Goal: Feedback & Contribution: Submit feedback/report problem

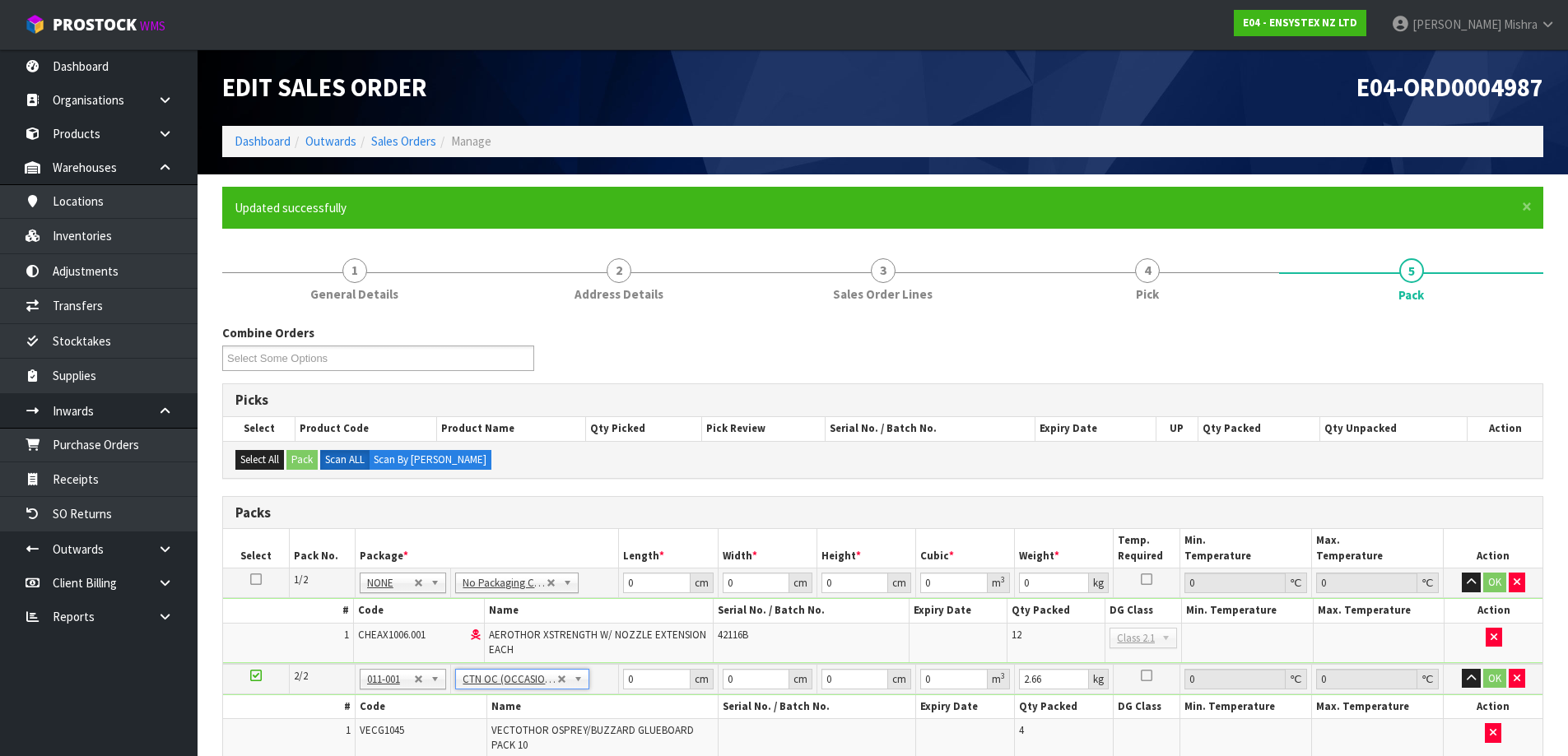
scroll to position [392, 0]
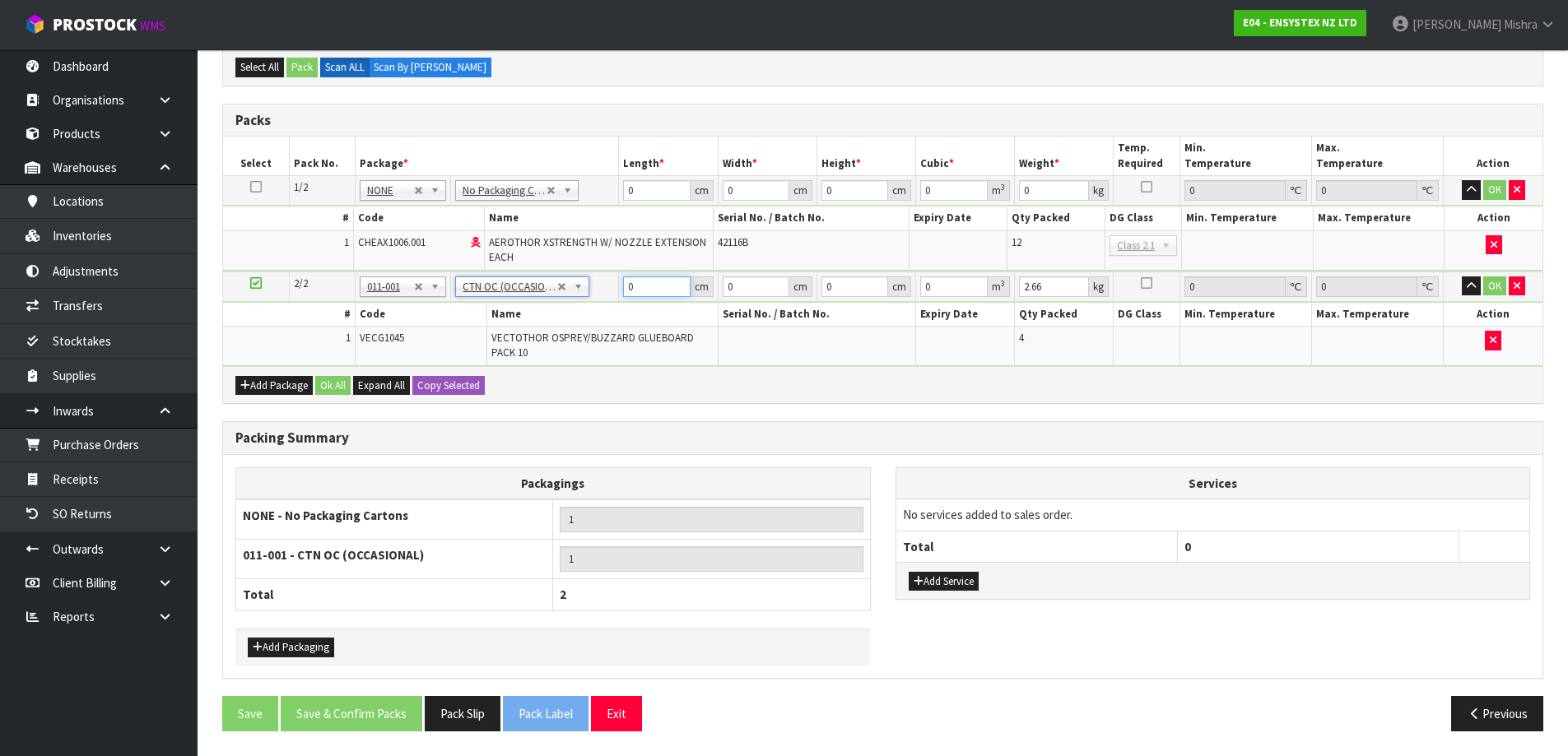
drag, startPoint x: 646, startPoint y: 285, endPoint x: 608, endPoint y: 277, distance: 38.8
click at [619, 285] on td "0 cm" at bounding box center [668, 287] width 99 height 30
type input "45"
type input "26"
type input "5"
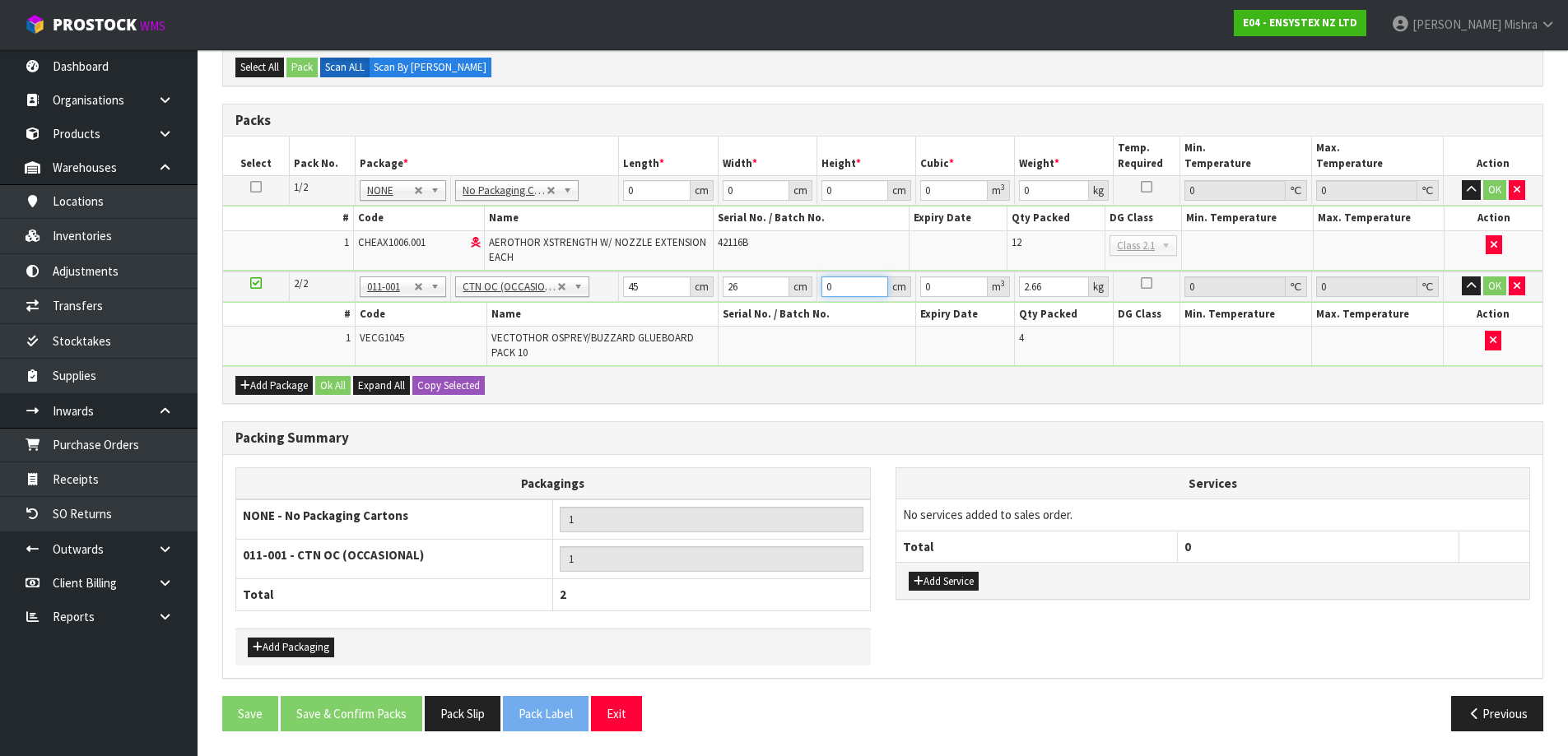
type input "0.00585"
type input "5"
type input "3"
drag, startPoint x: 641, startPoint y: 195, endPoint x: 619, endPoint y: 194, distance: 22.0
click at [619, 194] on td "0 cm" at bounding box center [668, 190] width 99 height 30
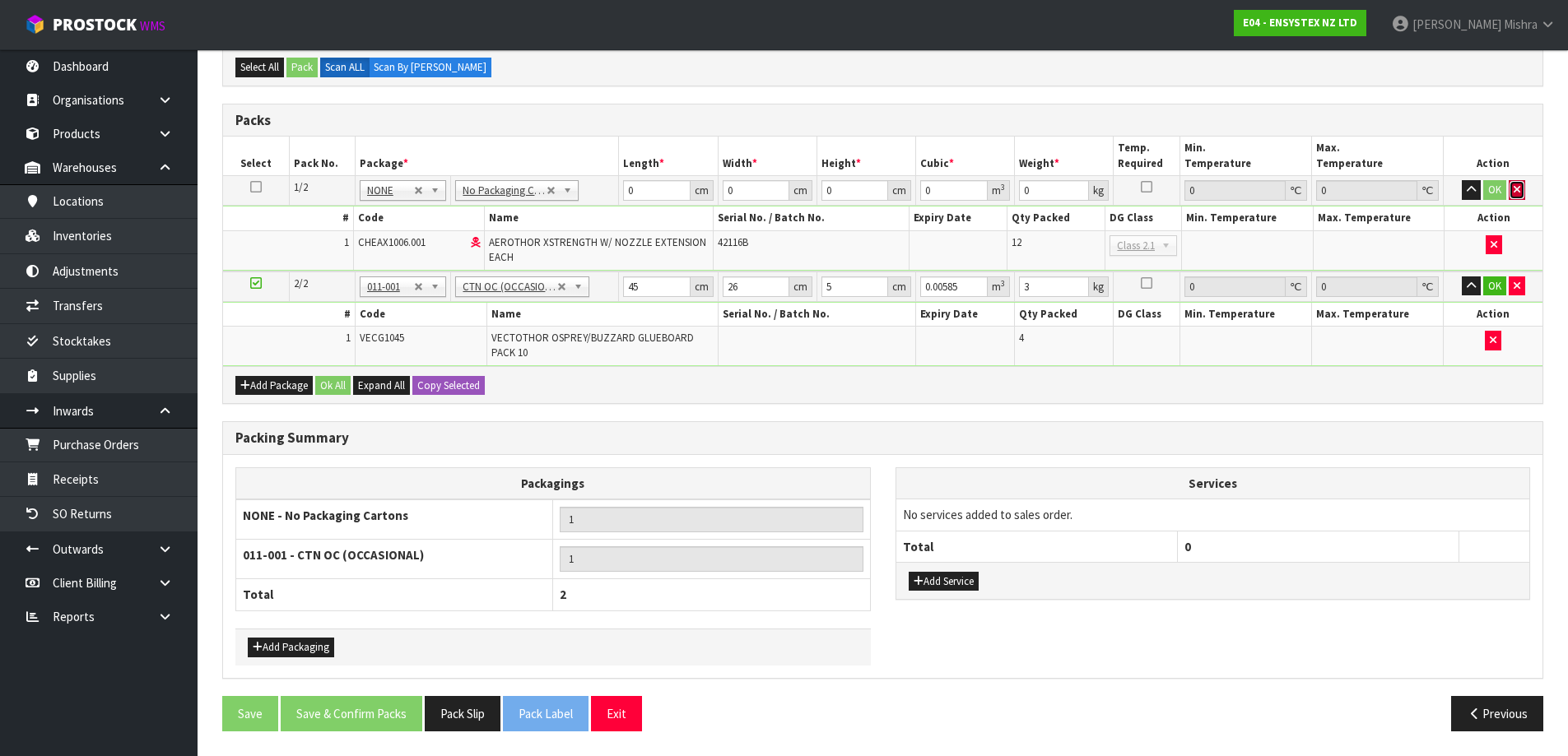
click at [1522, 197] on button "button" at bounding box center [1516, 189] width 16 height 19
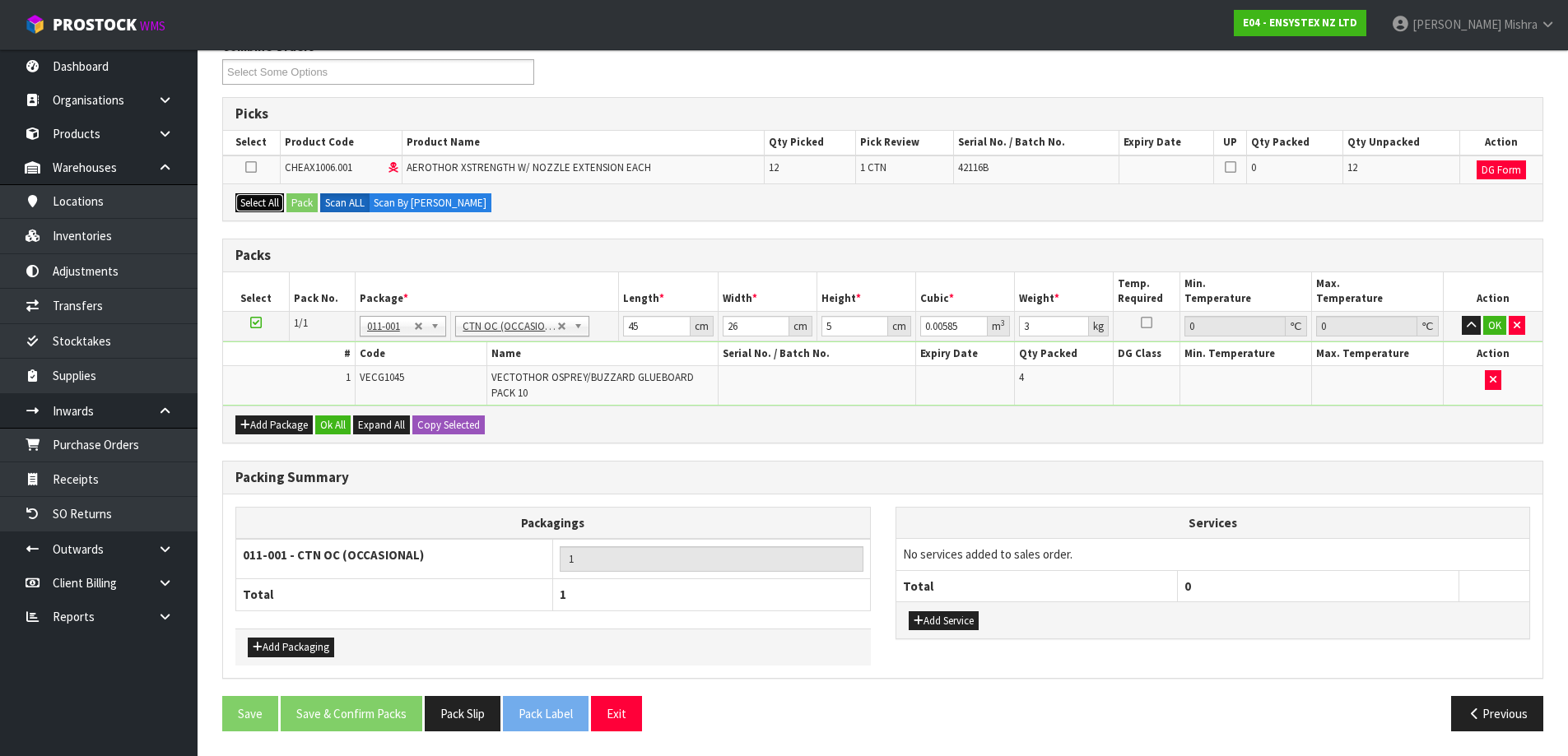
drag, startPoint x: 271, startPoint y: 200, endPoint x: 300, endPoint y: 194, distance: 29.6
click at [273, 197] on button "Select All" at bounding box center [259, 203] width 48 height 19
click at [308, 194] on button "Pack" at bounding box center [302, 203] width 31 height 19
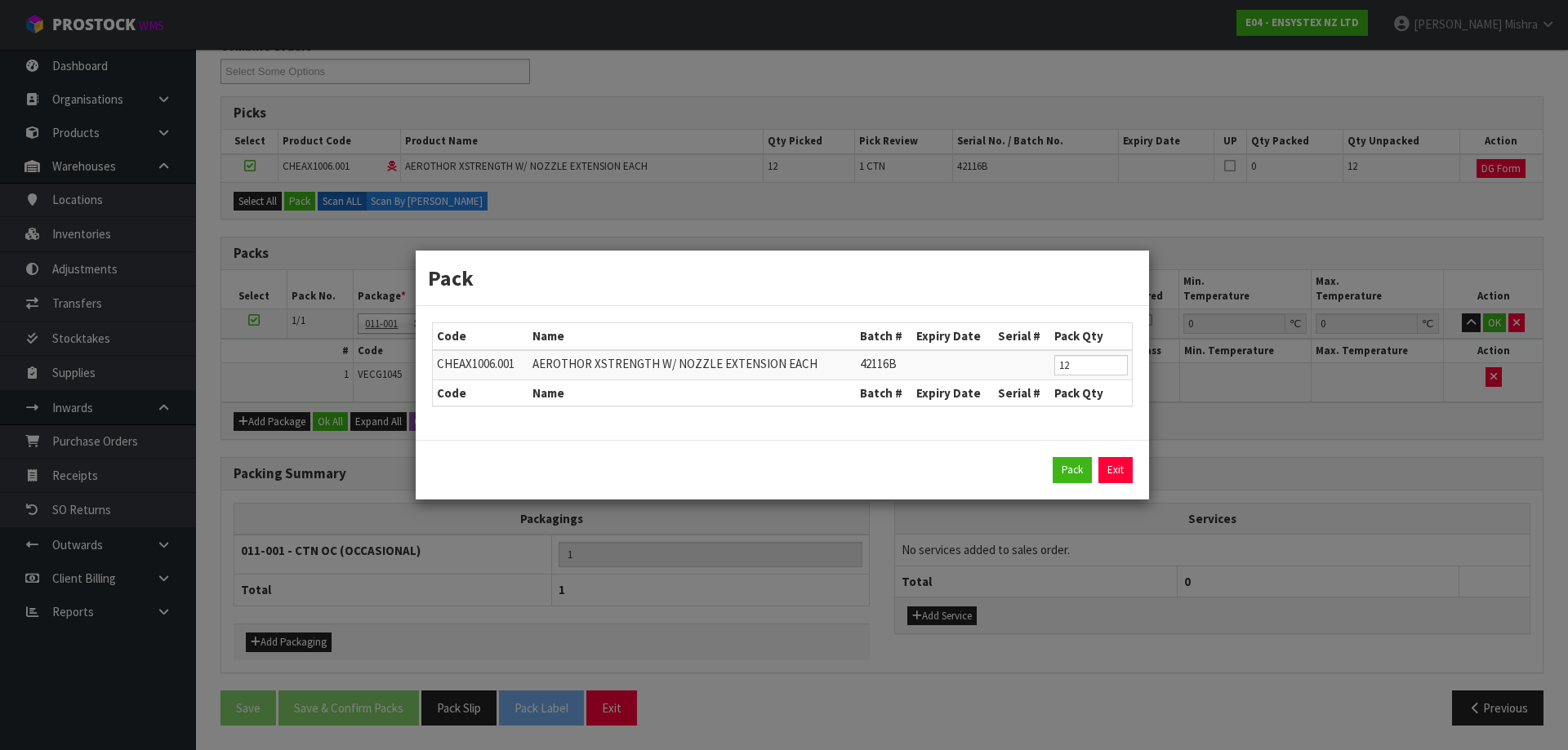
click at [1046, 460] on div "Pack Exit" at bounding box center [782, 470] width 701 height 26
click at [1058, 462] on button "Pack" at bounding box center [1072, 470] width 39 height 26
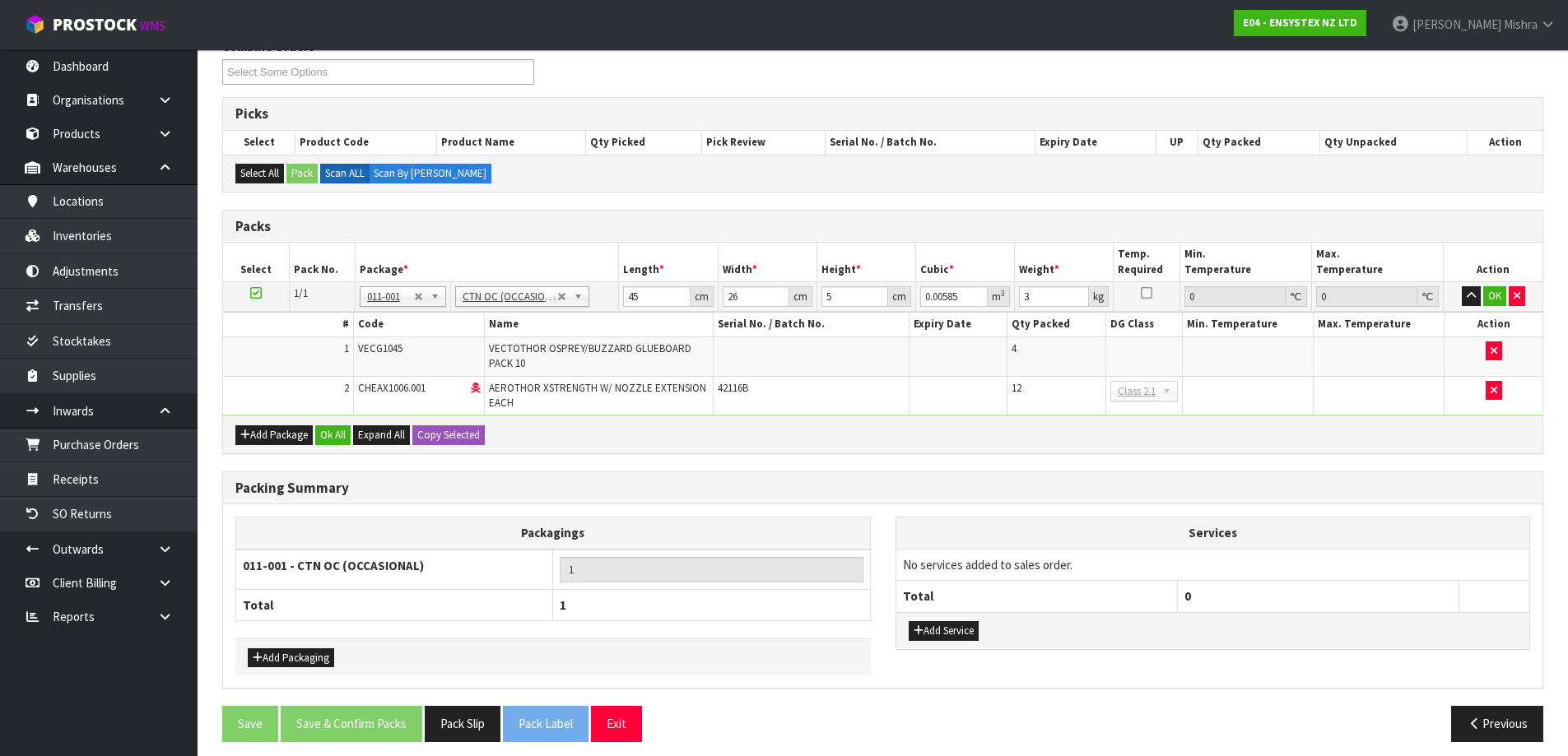
type input "0"
type input "8.66"
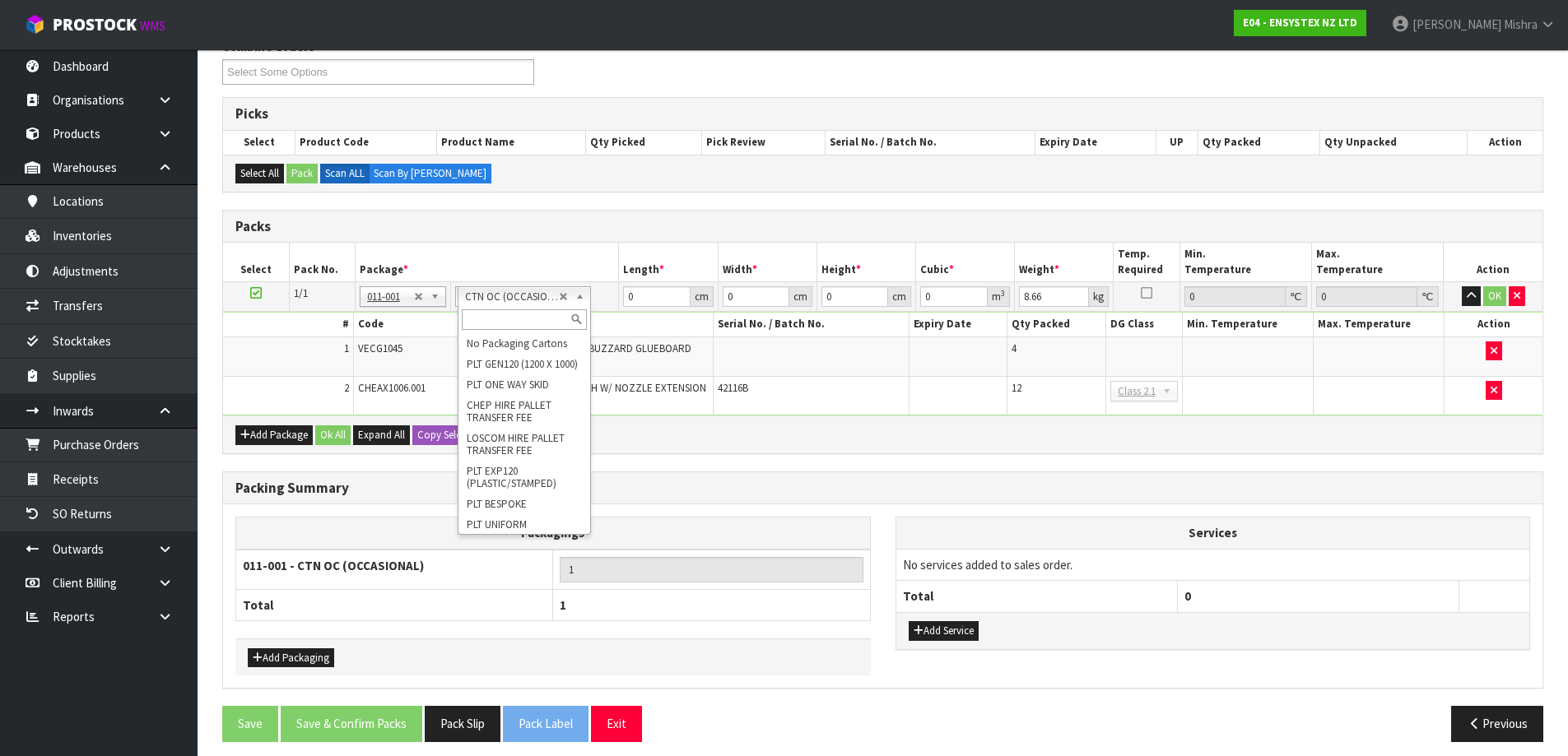
click at [520, 314] on input "text" at bounding box center [525, 320] width 125 height 20
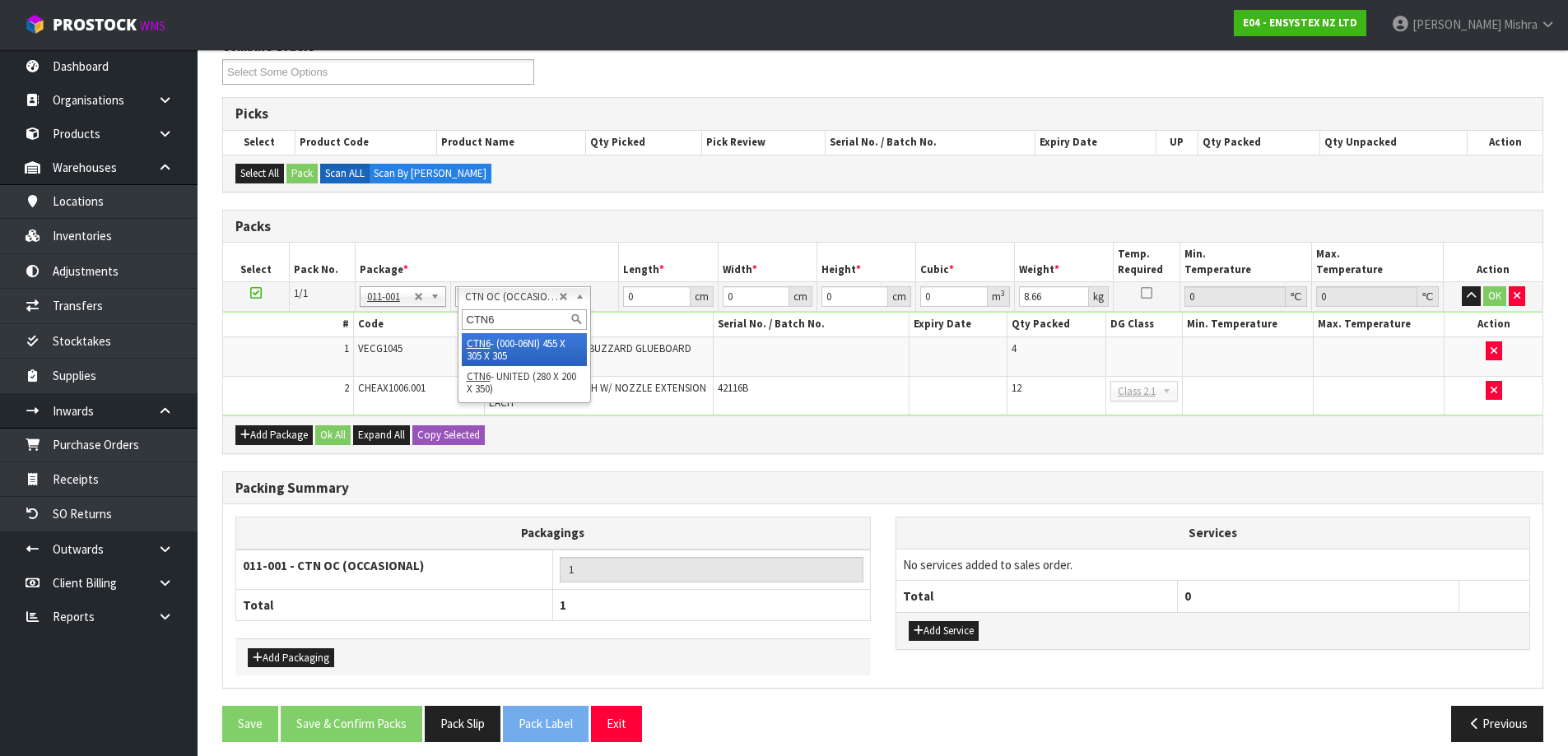
type input "CTN6"
type input "45.5"
type input "30.5"
type input "0.042326"
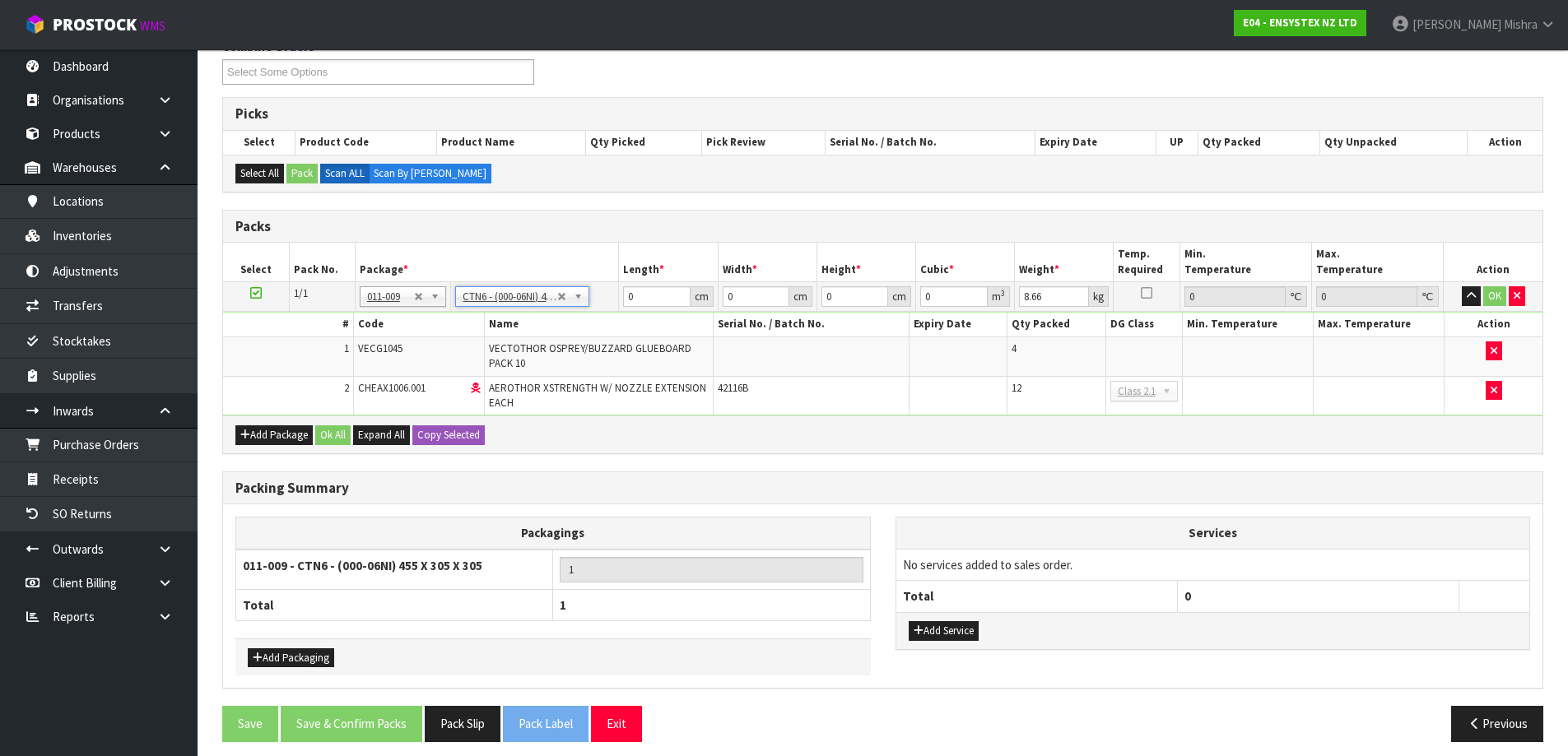
type input "8.86"
drag, startPoint x: 661, startPoint y: 293, endPoint x: 615, endPoint y: 292, distance: 46.0
click at [615, 292] on tr "1/1 NONE 007-001 007-002 007-004 007-009 007-013 007-014 007-015 007-017 007-01…" at bounding box center [883, 297] width 1319 height 30
type input "4"
type input "0.003721"
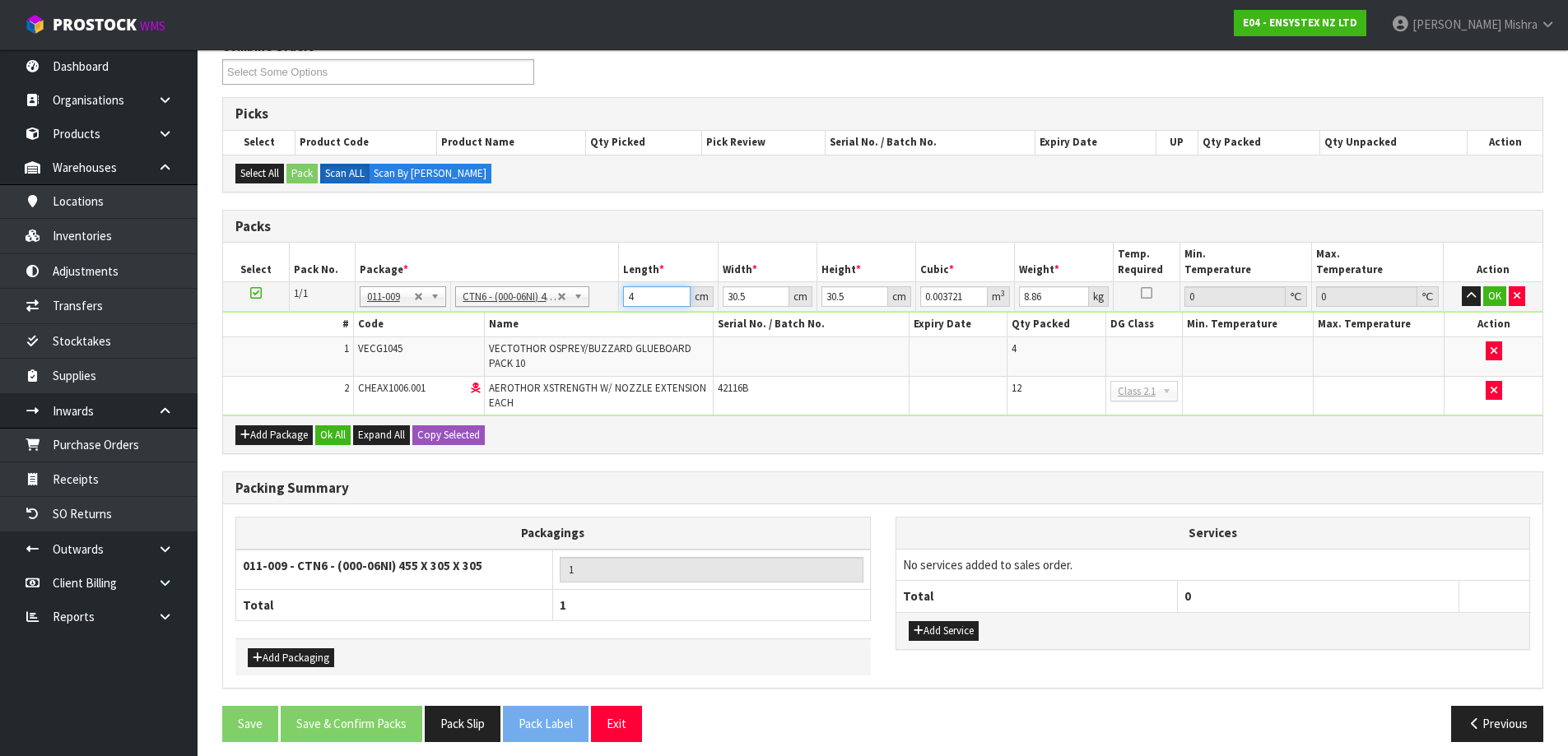
type input "47"
type input "0.043722"
type input "47"
type input "3"
type input "0.0043"
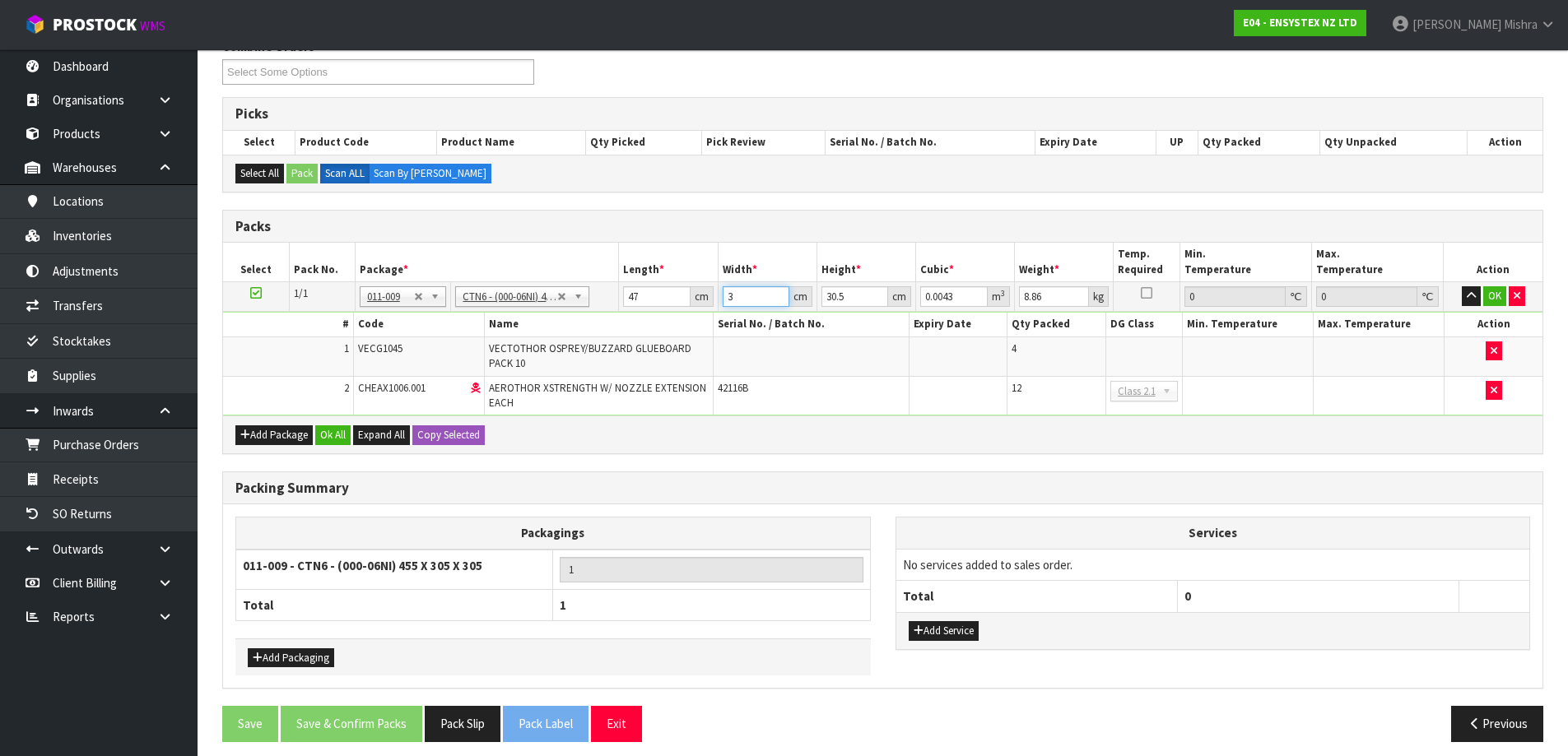
type input "32"
type input "0.045872"
type input "32"
type input "3"
type input "0.004512"
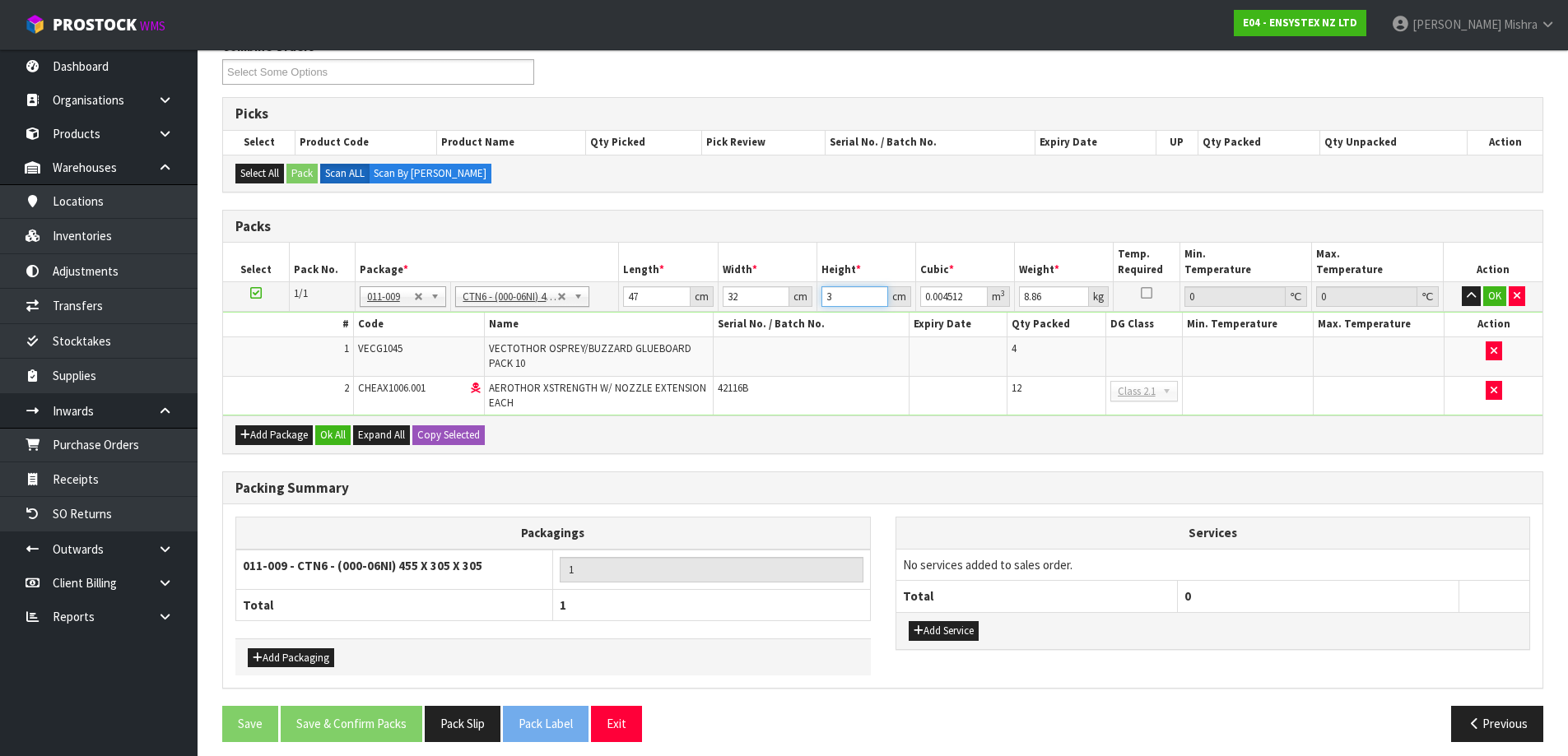
type input "32"
type input "0.048128"
type input "32"
type input "9"
click at [336, 427] on button "Ok All" at bounding box center [333, 435] width 36 height 19
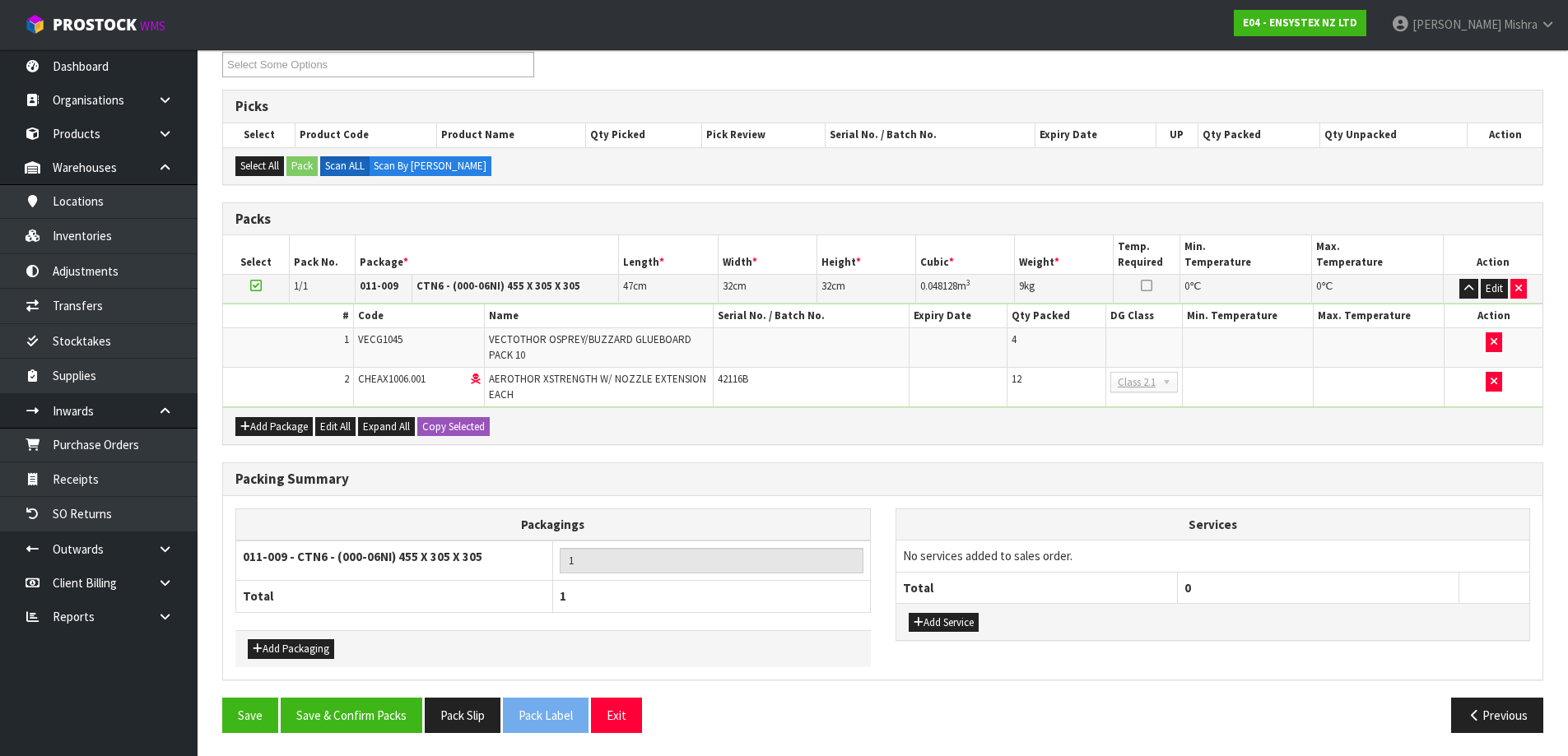
scroll to position [295, 0]
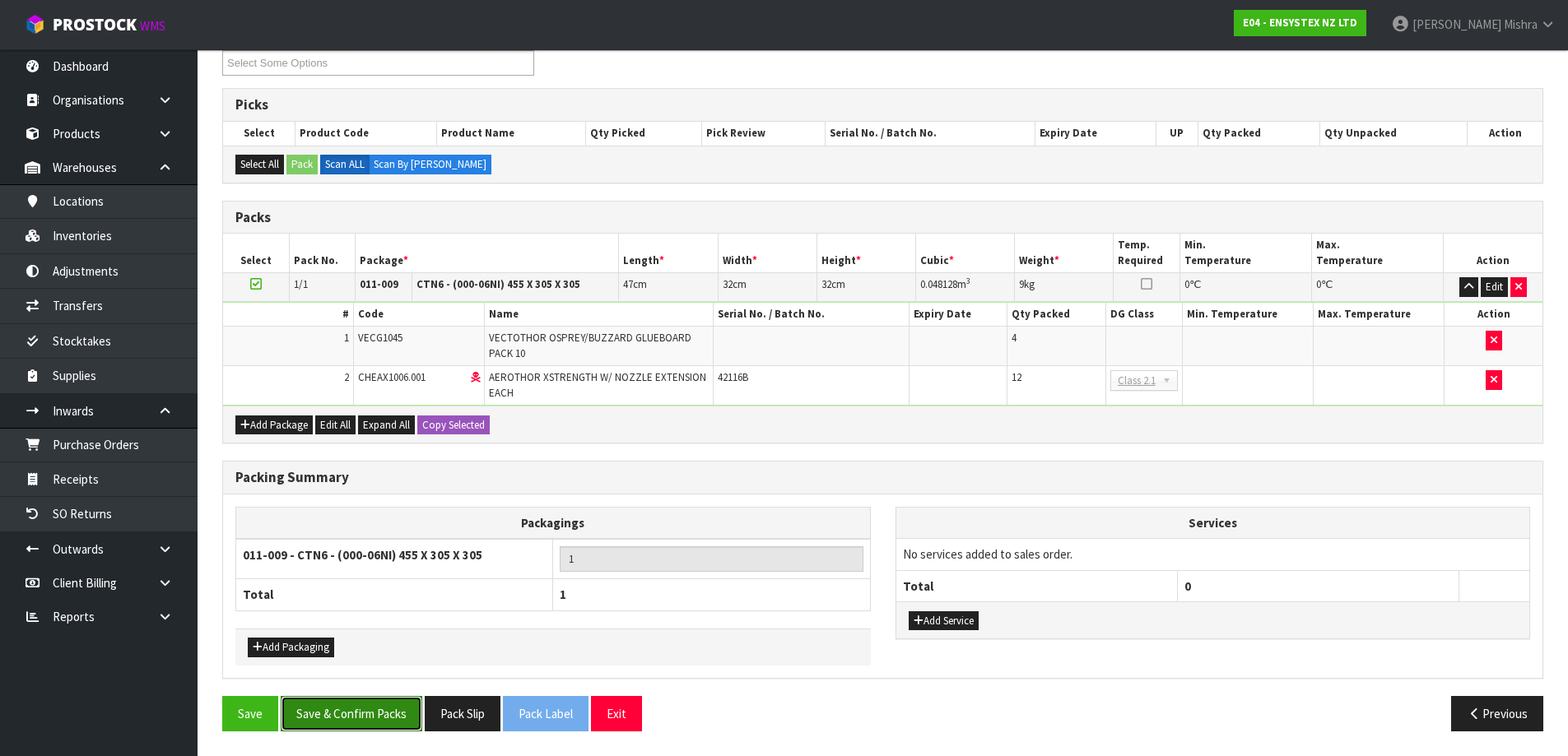
click at [377, 709] on button "Save & Confirm Packs" at bounding box center [351, 714] width 141 height 36
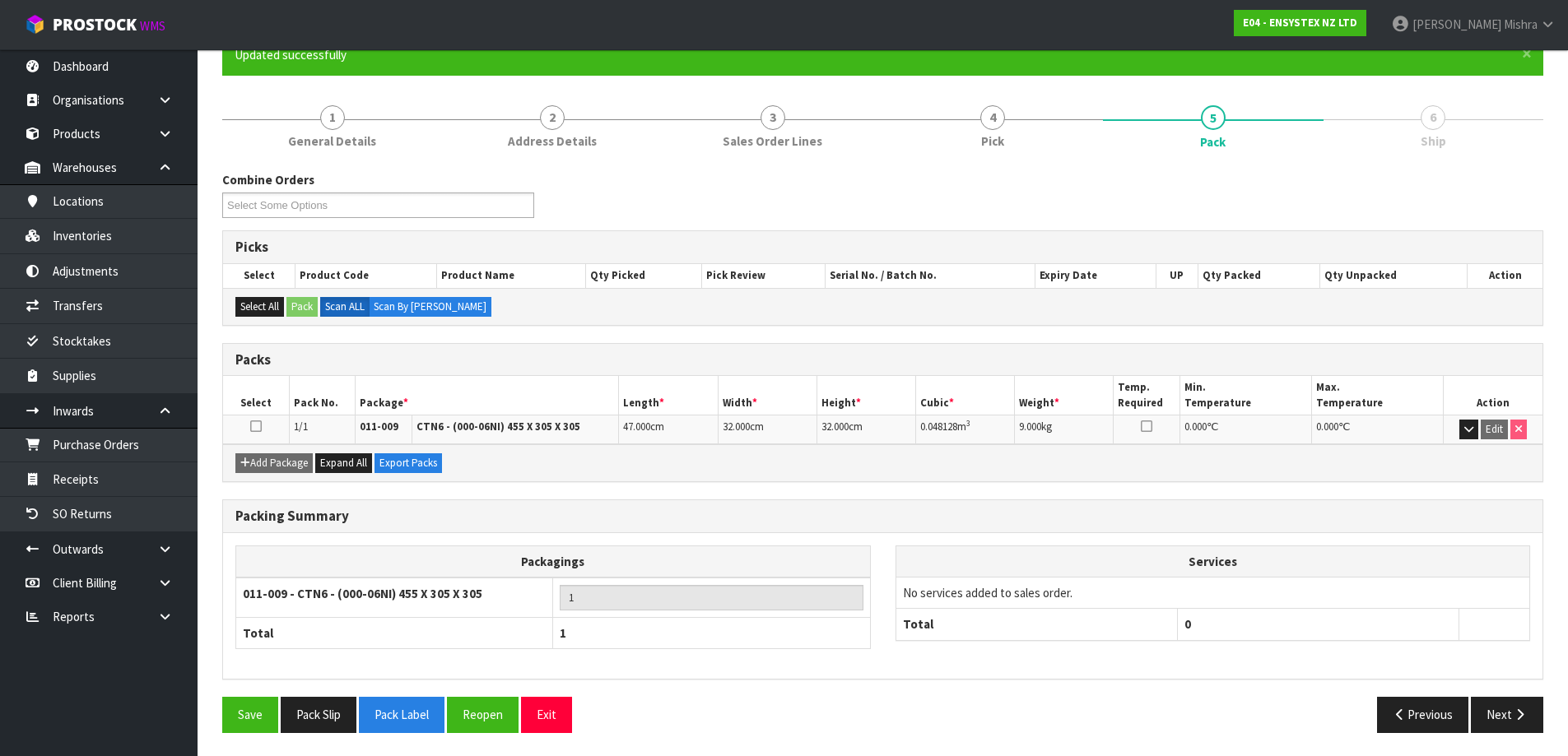
scroll to position [155, 0]
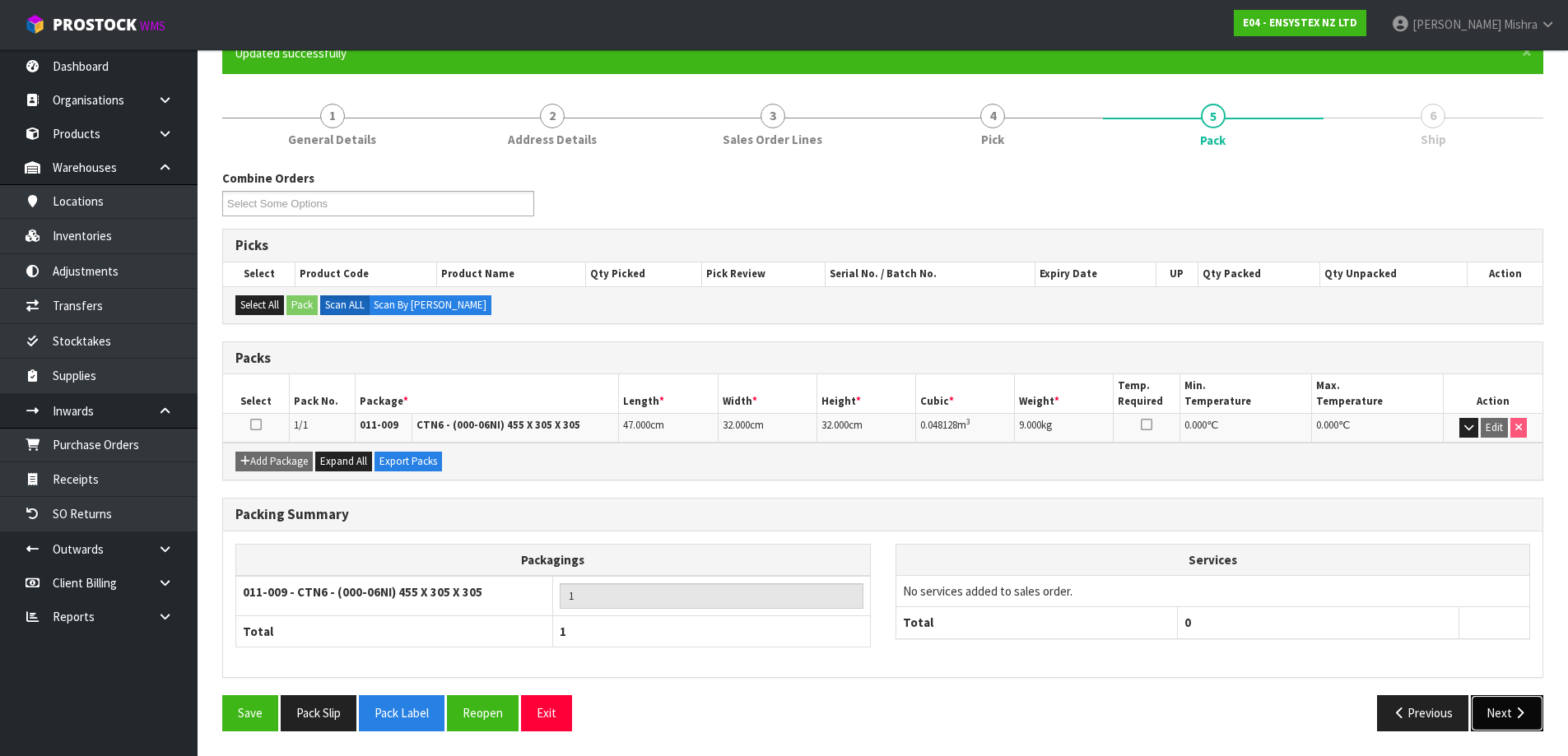
click at [1499, 716] on button "Next" at bounding box center [1507, 713] width 73 height 36
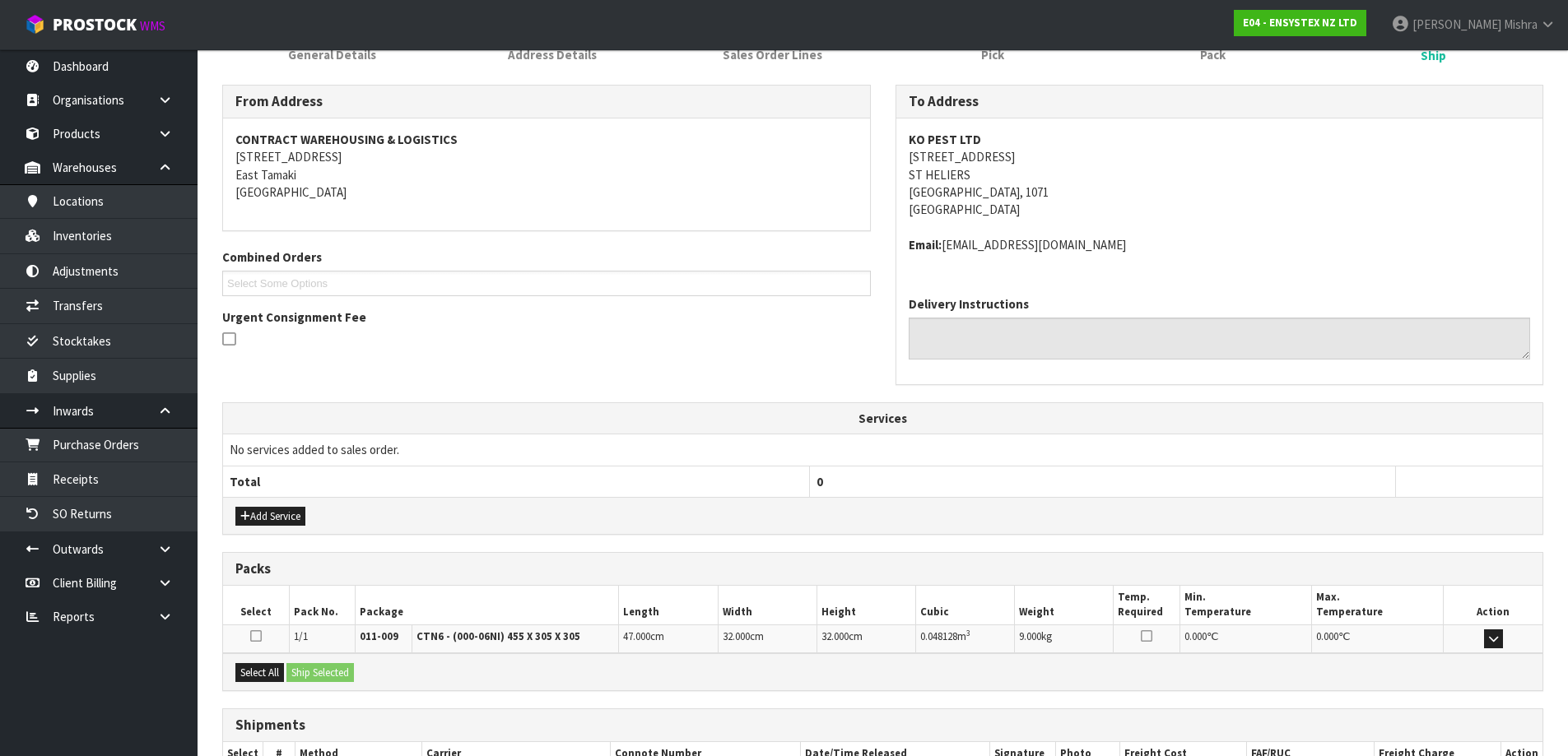
scroll to position [351, 0]
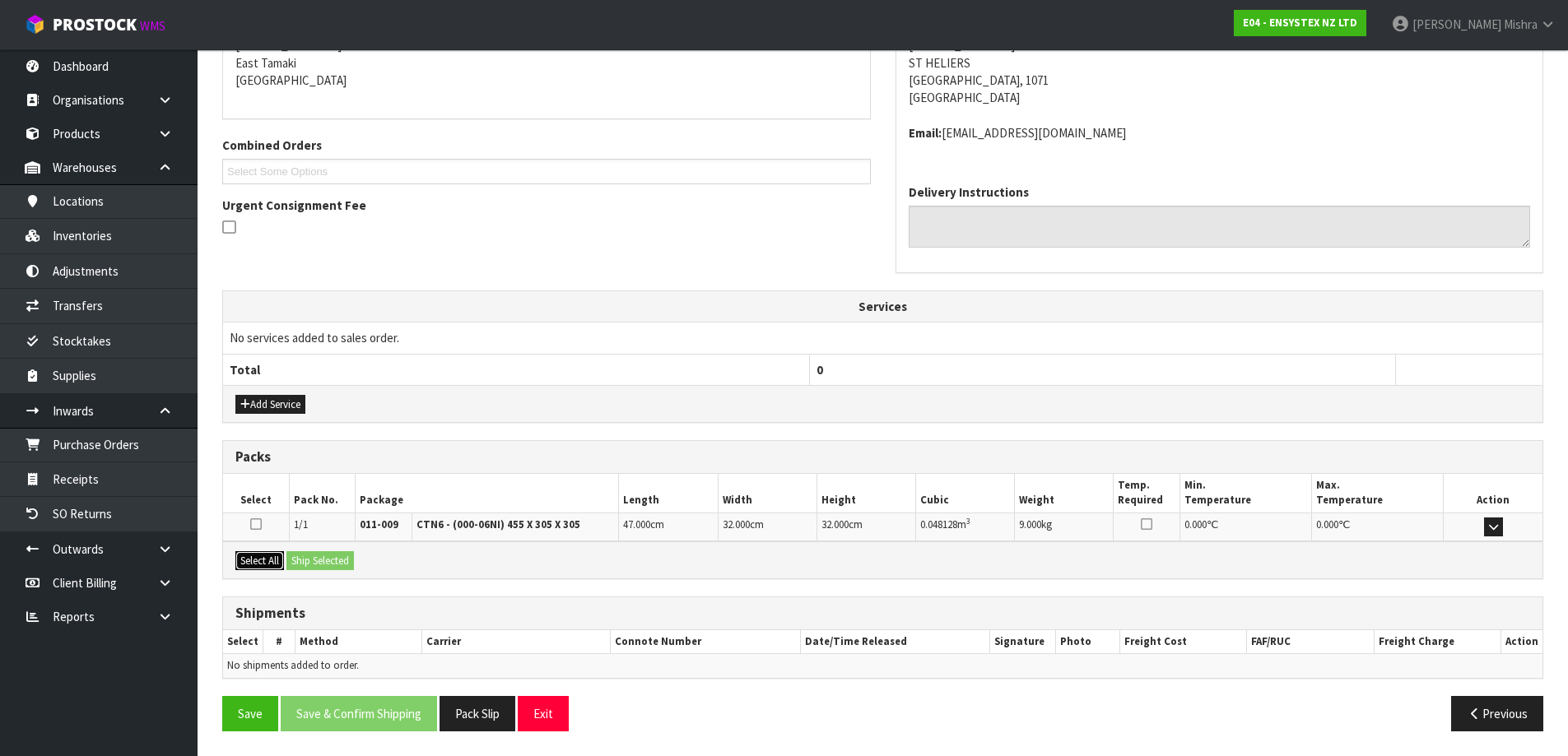
drag, startPoint x: 264, startPoint y: 570, endPoint x: 316, endPoint y: 570, distance: 52.0
click at [270, 570] on button "Select All" at bounding box center [259, 561] width 48 height 19
click at [316, 570] on button "Ship Selected" at bounding box center [321, 561] width 68 height 19
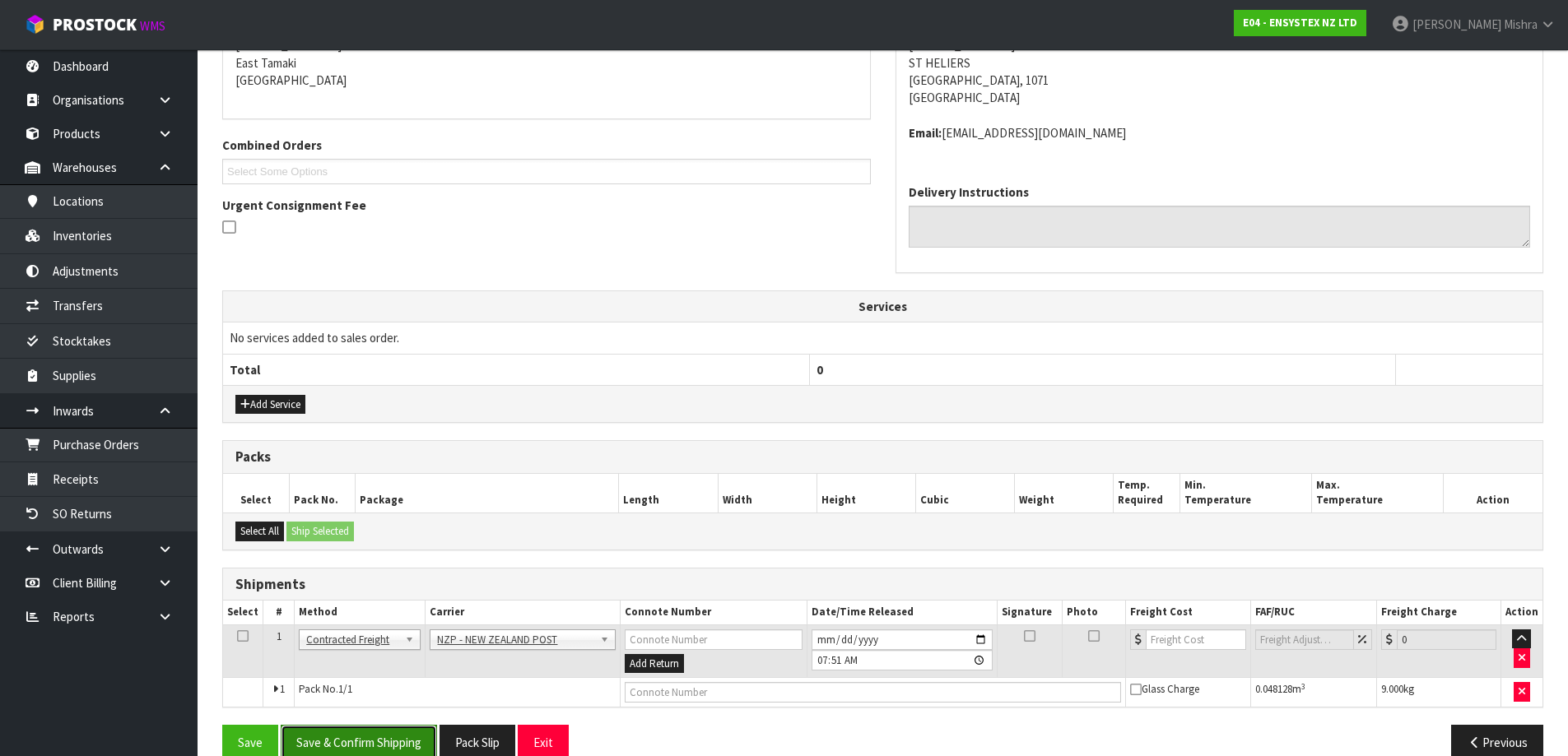
click at [366, 734] on button "Save & Confirm Shipping" at bounding box center [359, 742] width 157 height 36
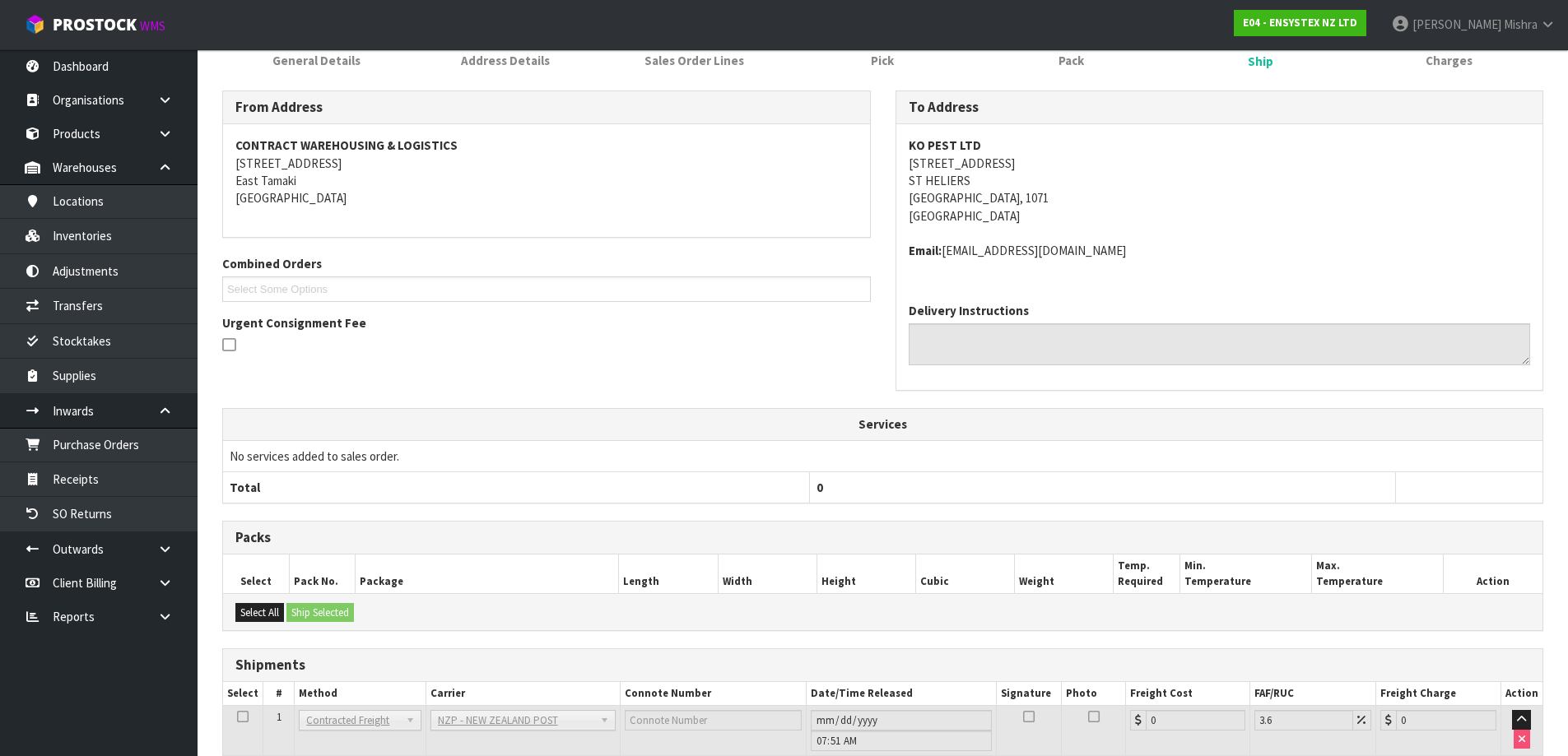
scroll to position [357, 0]
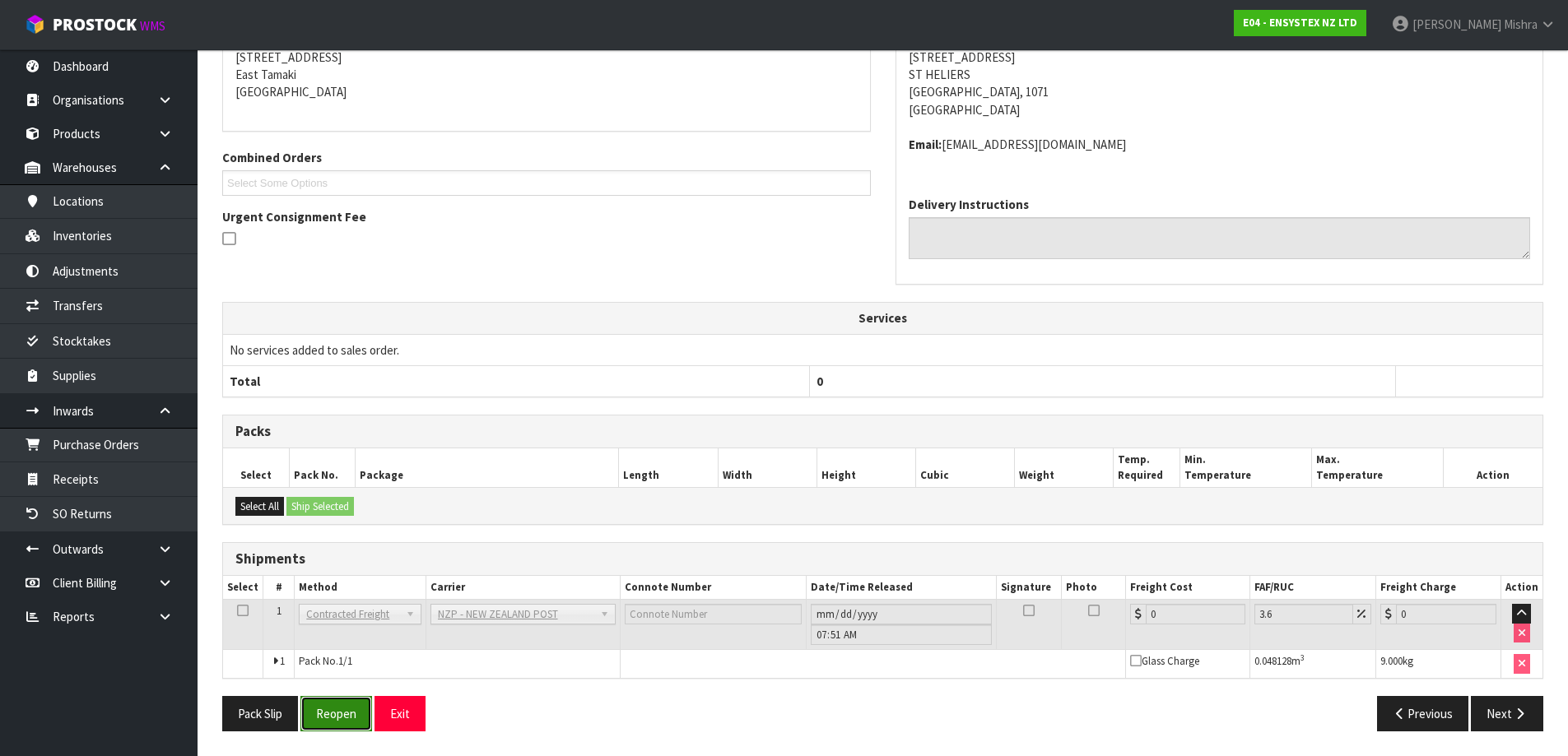
click at [344, 712] on button "Reopen" at bounding box center [336, 714] width 72 height 36
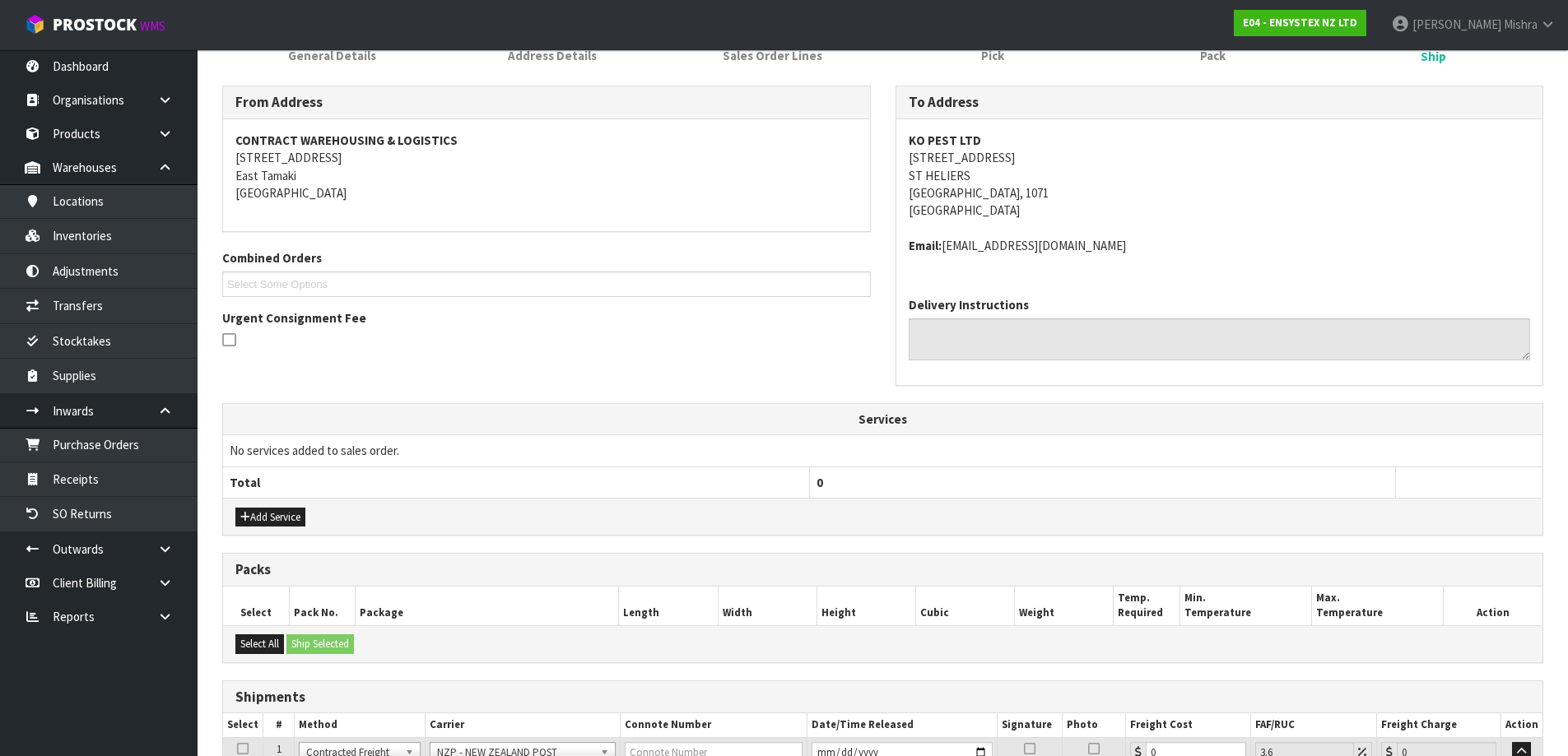
scroll to position [396, 0]
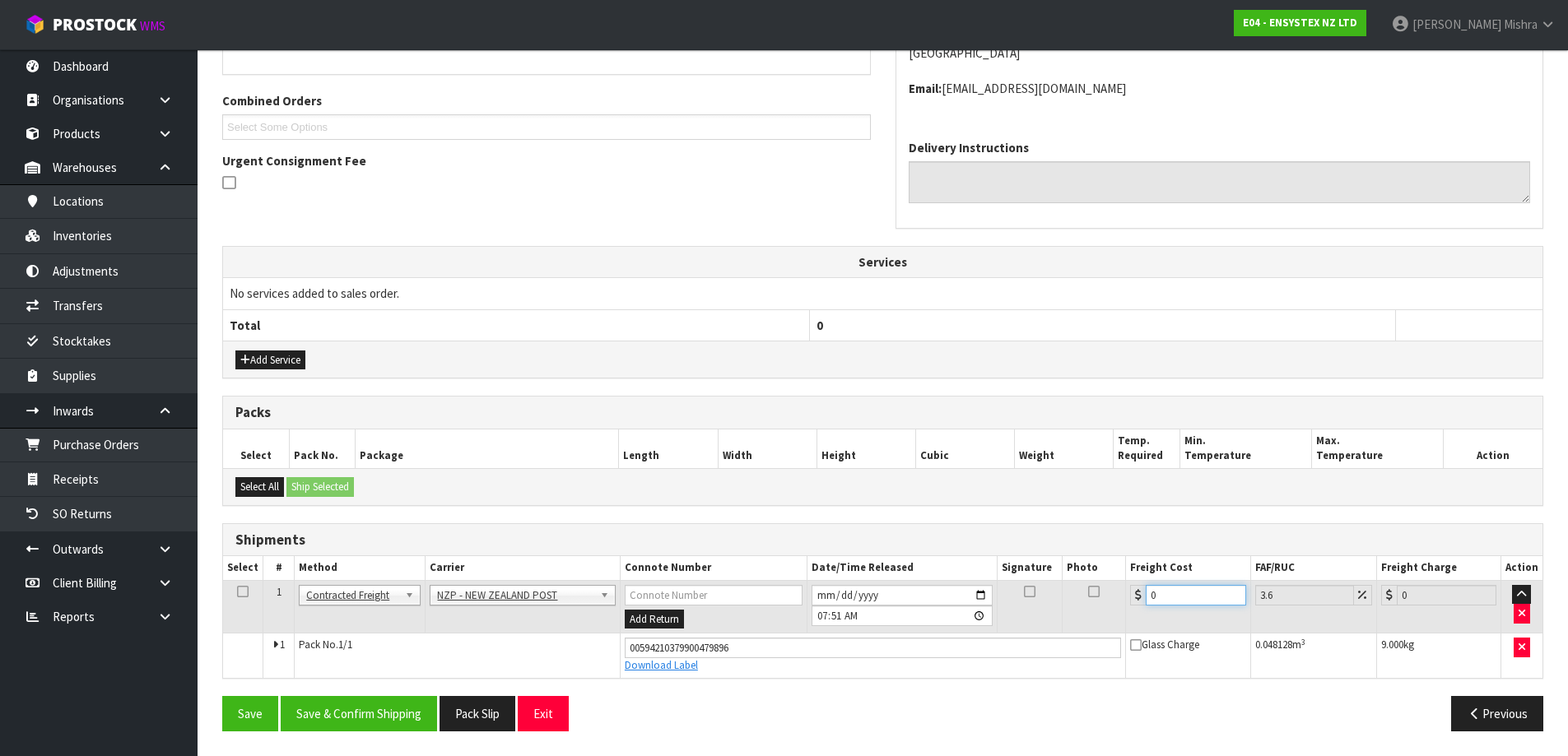
drag, startPoint x: 1183, startPoint y: 594, endPoint x: 1076, endPoint y: 588, distance: 107.2
click at [1076, 588] on tr "1 Client Local Pickup Customer Local Pickup Company Freight Contracted Freight …" at bounding box center [883, 606] width 1319 height 53
type input "1"
type input "1.04"
type input "16"
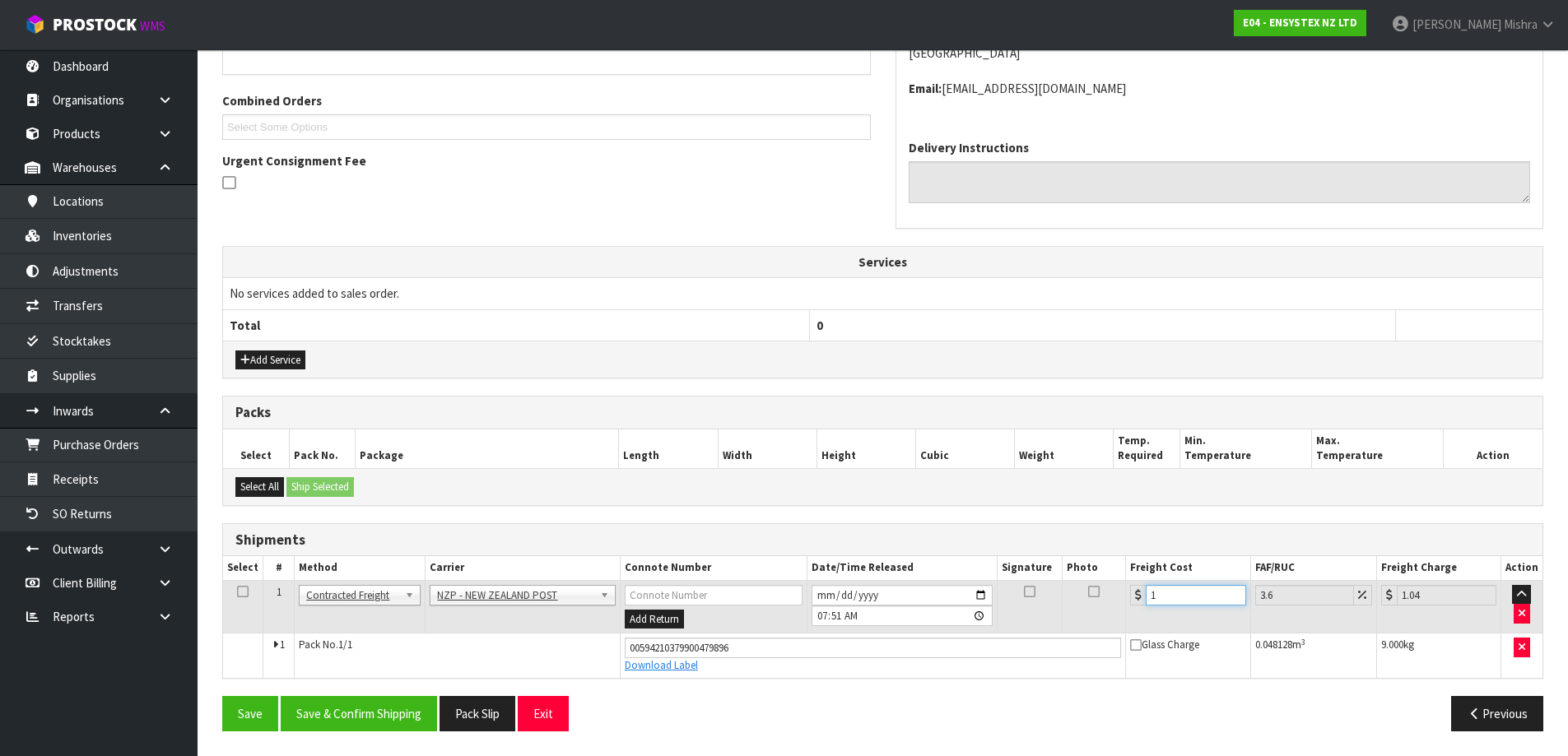
type input "16.58"
type input "16.3"
type input "16.89"
type input "16.34"
type input "16.93"
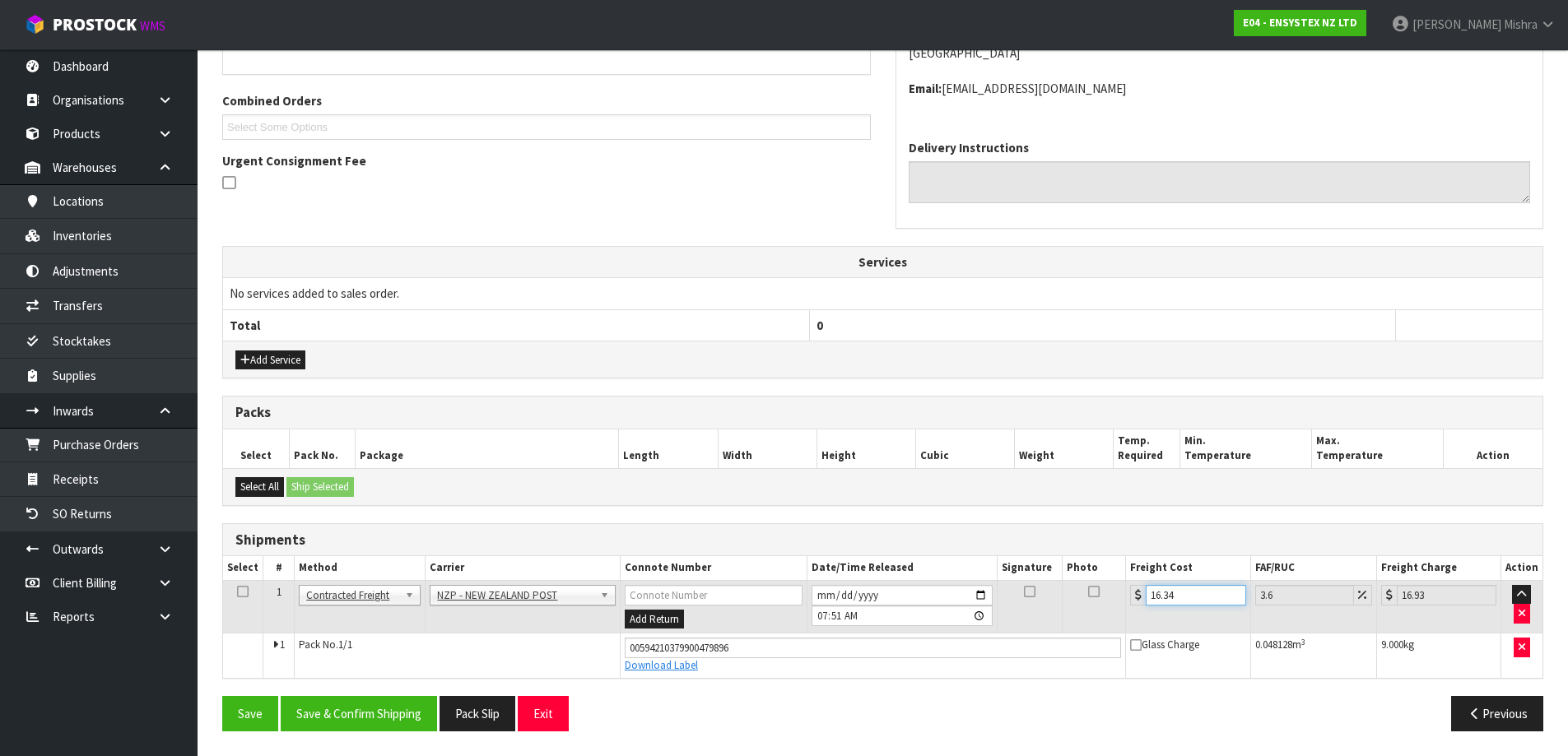
type input "16.34"
click at [287, 341] on div "Add Service" at bounding box center [883, 359] width 1319 height 37
click at [272, 356] on button "Add Service" at bounding box center [270, 359] width 70 height 19
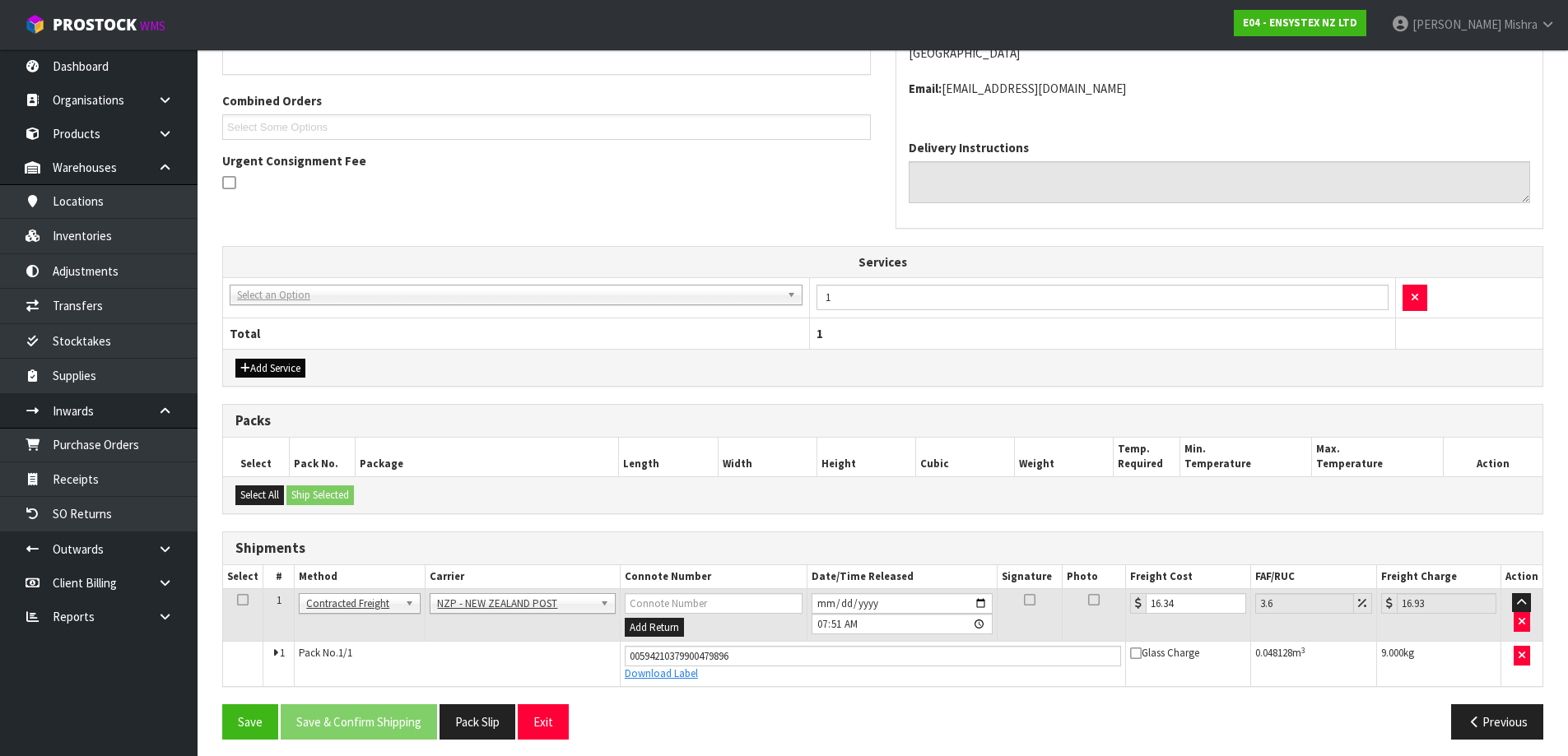
click at [272, 356] on div "Add Service" at bounding box center [883, 367] width 1319 height 37
click at [272, 364] on button "Add Service" at bounding box center [270, 368] width 70 height 19
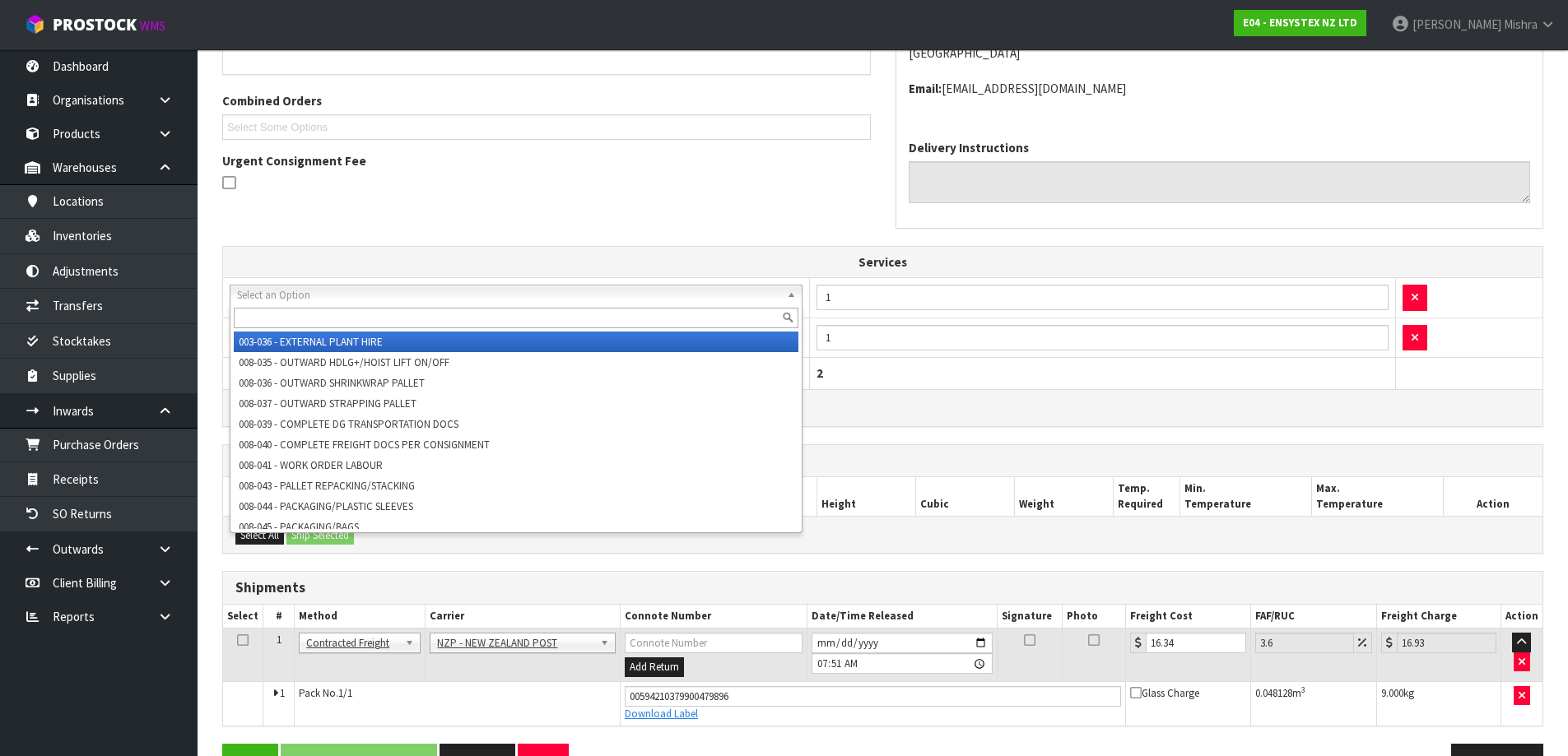
drag, startPoint x: 343, startPoint y: 285, endPoint x: 320, endPoint y: 326, distance: 47.0
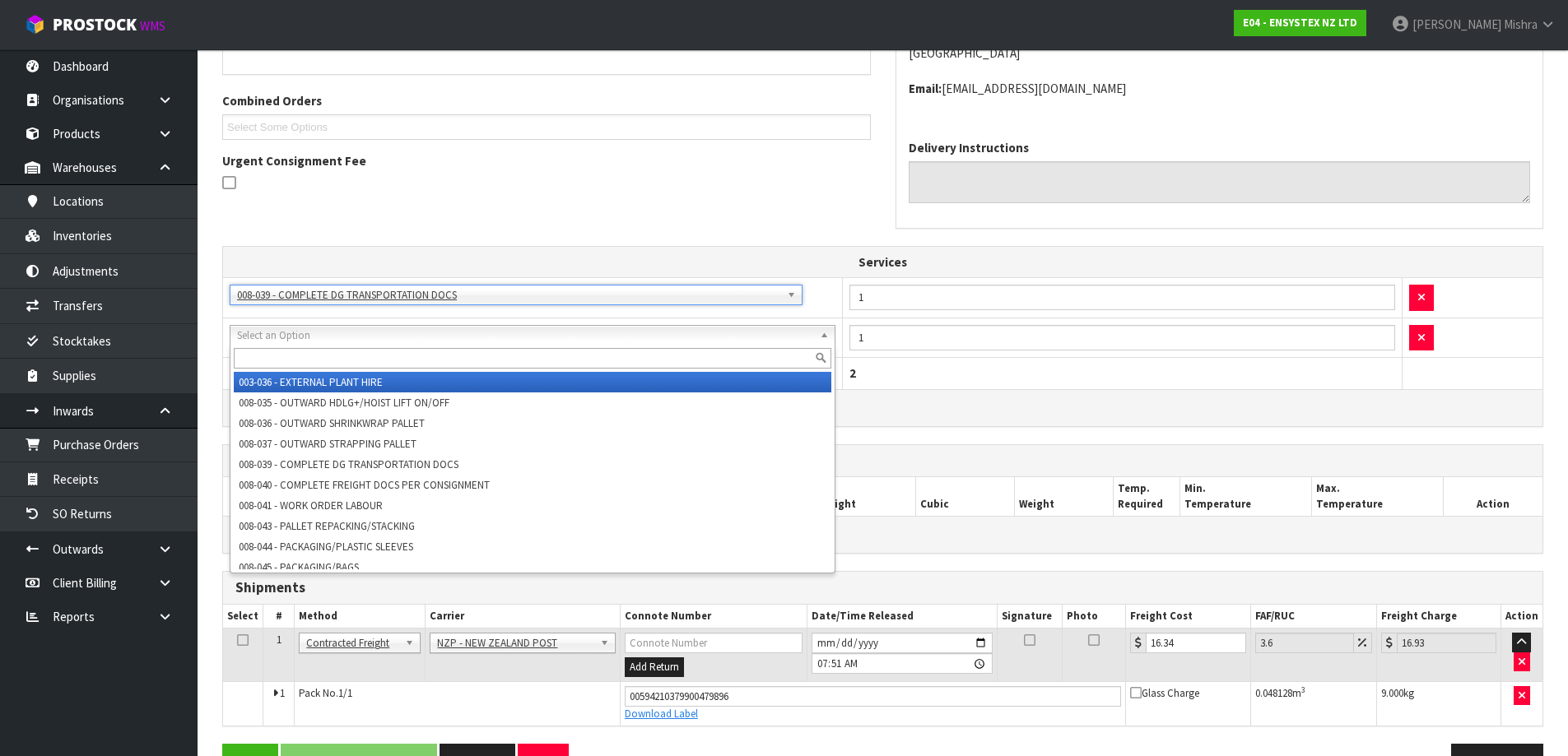
click at [290, 347] on div at bounding box center [532, 359] width 604 height 27
click at [290, 352] on input "text" at bounding box center [532, 358] width 597 height 20
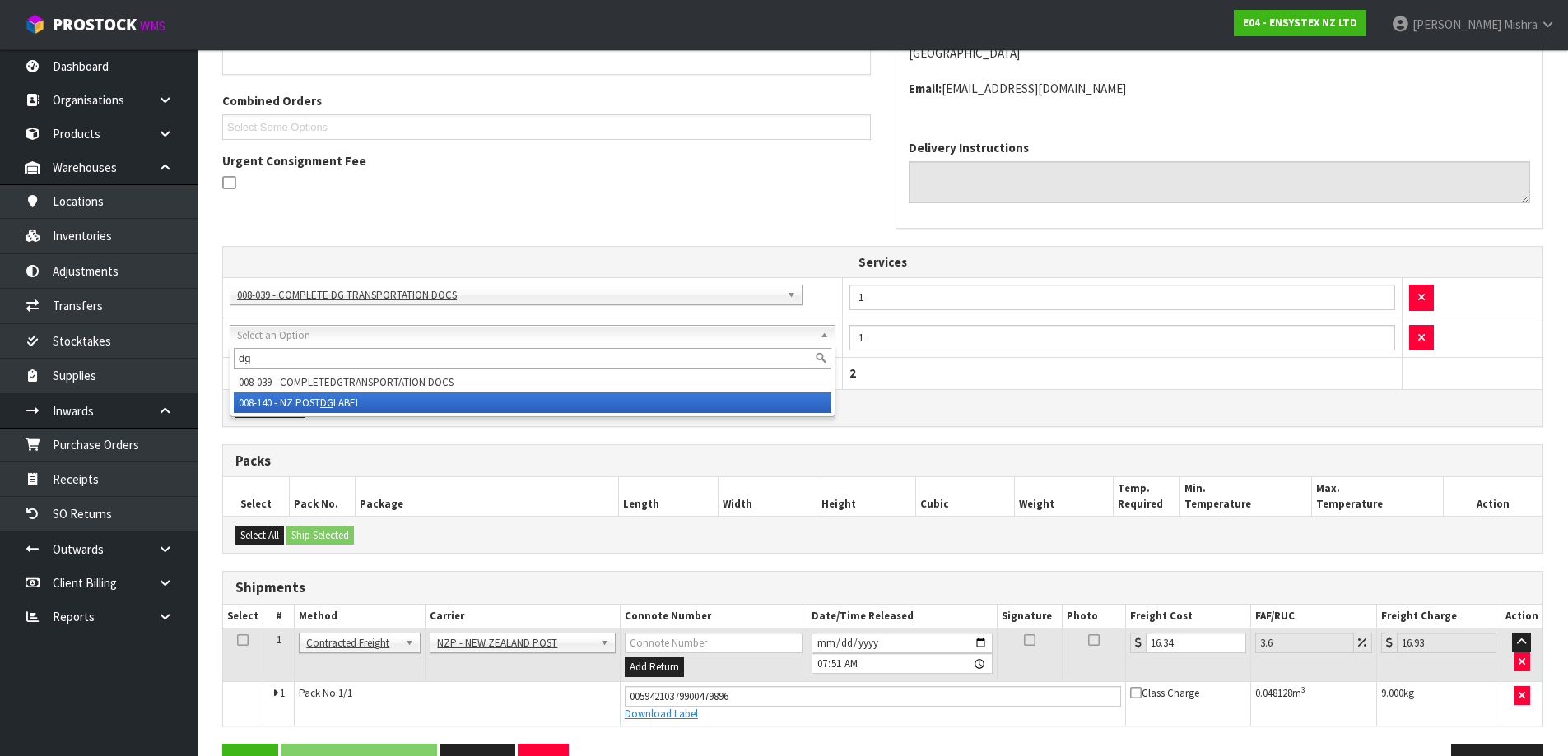
type input "dg"
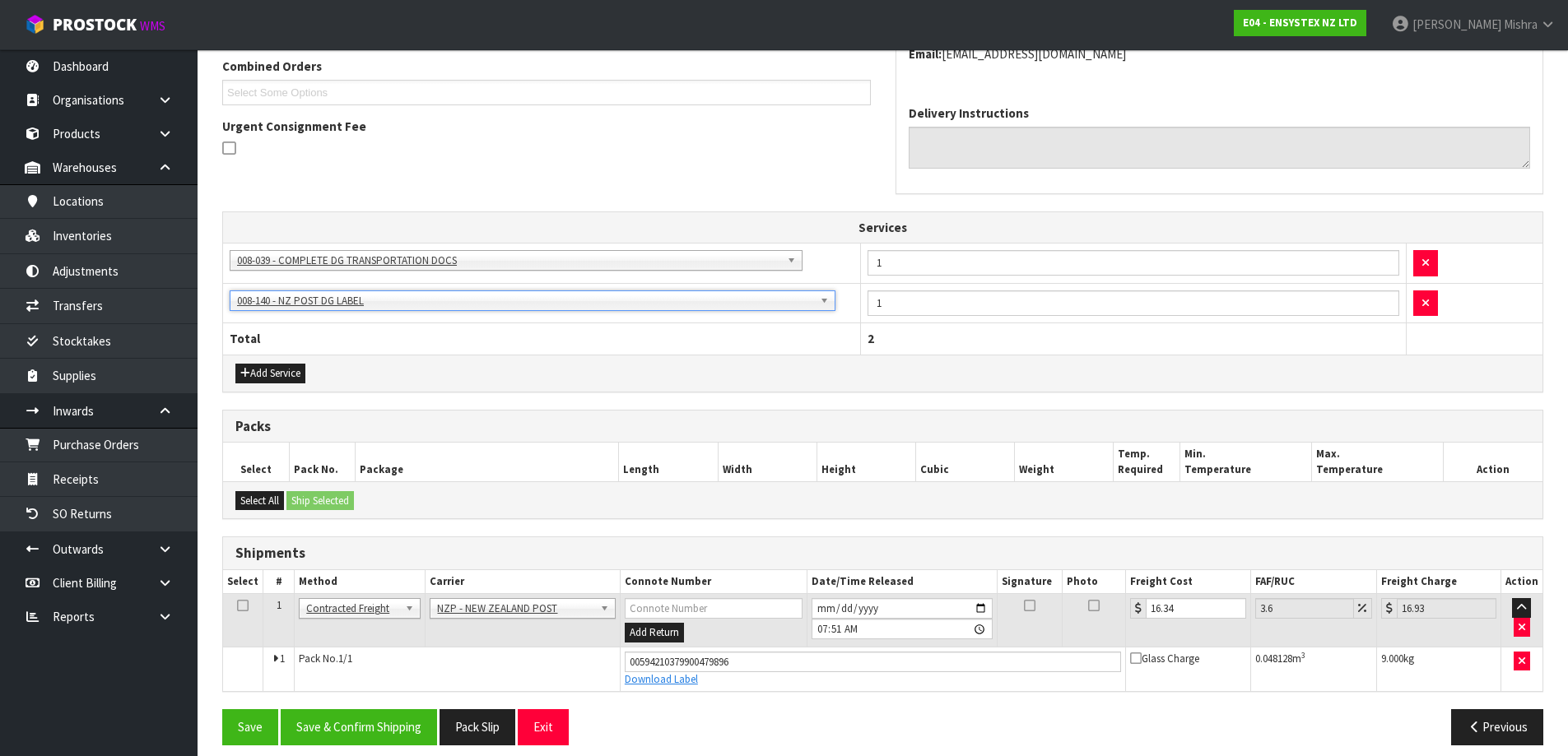
scroll to position [444, 0]
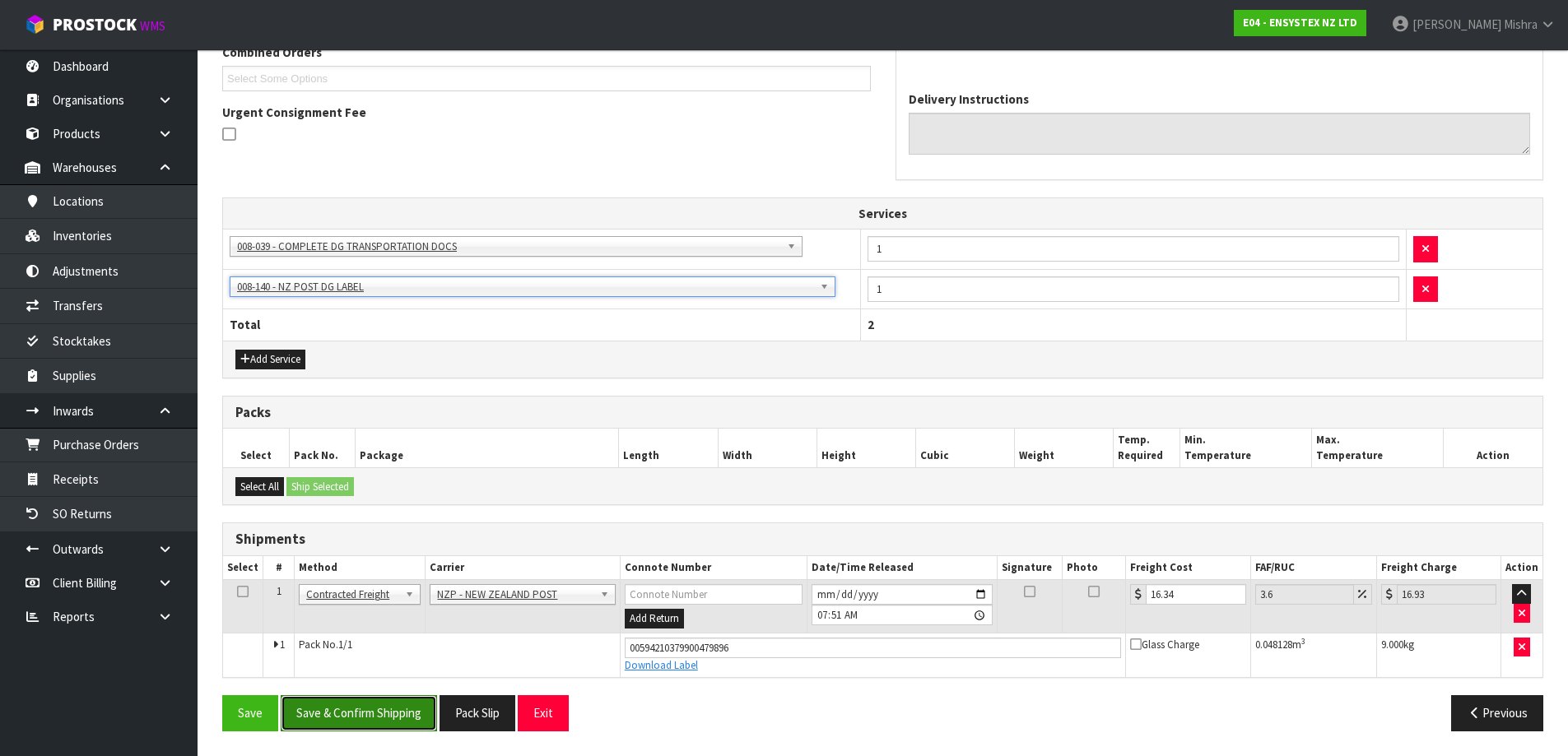
click at [385, 715] on button "Save & Confirm Shipping" at bounding box center [359, 713] width 157 height 36
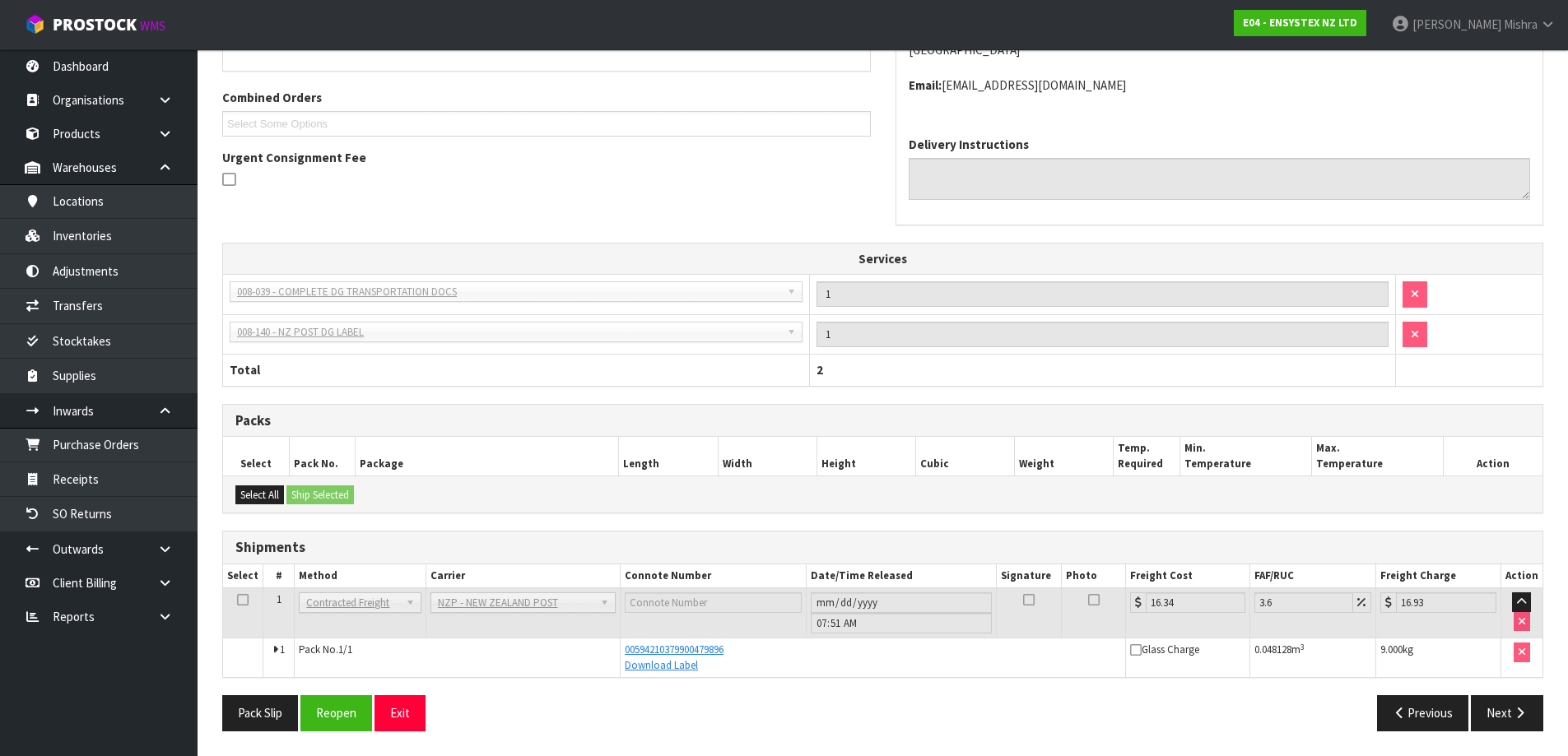
scroll to position [0, 0]
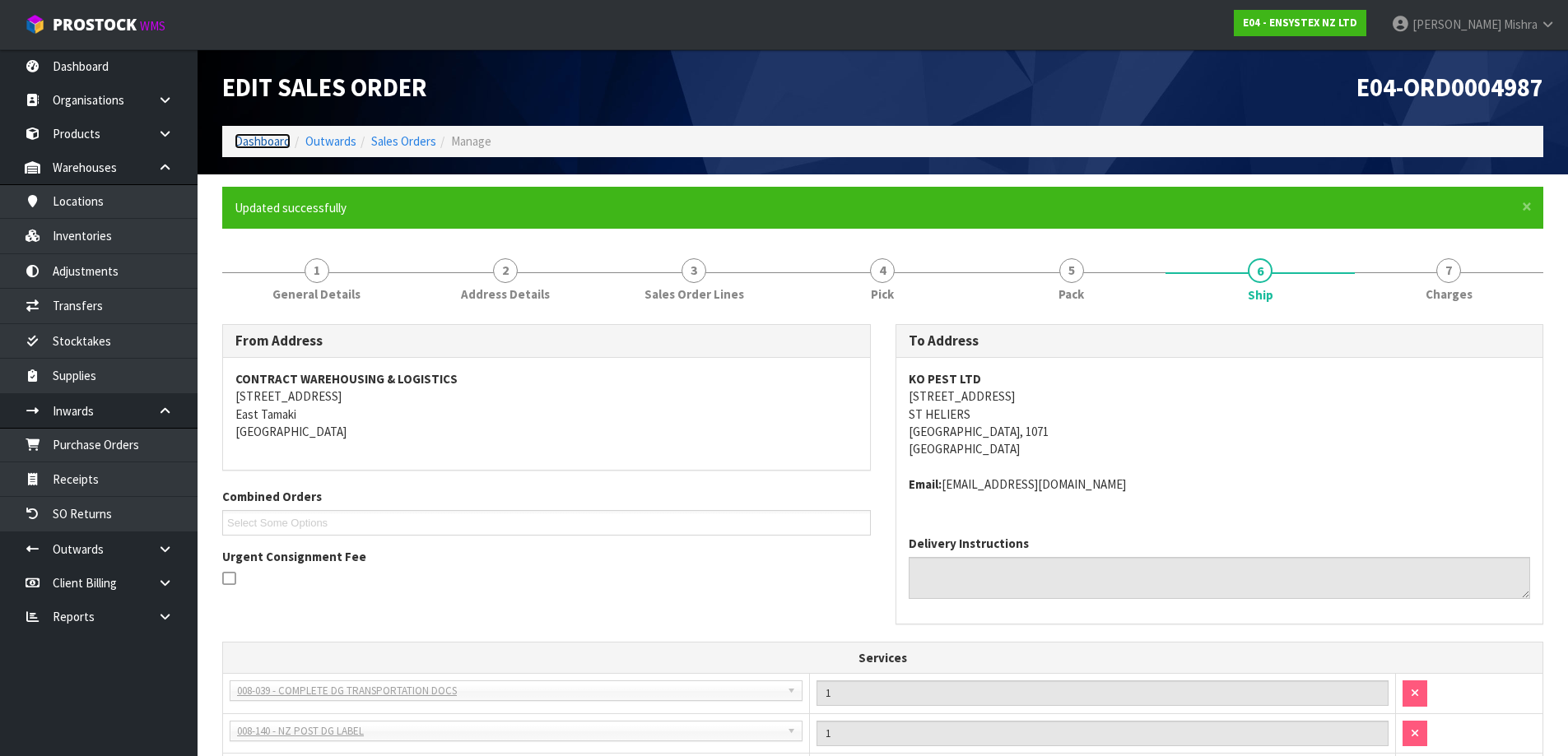
click at [271, 135] on link "Dashboard" at bounding box center [262, 141] width 56 height 15
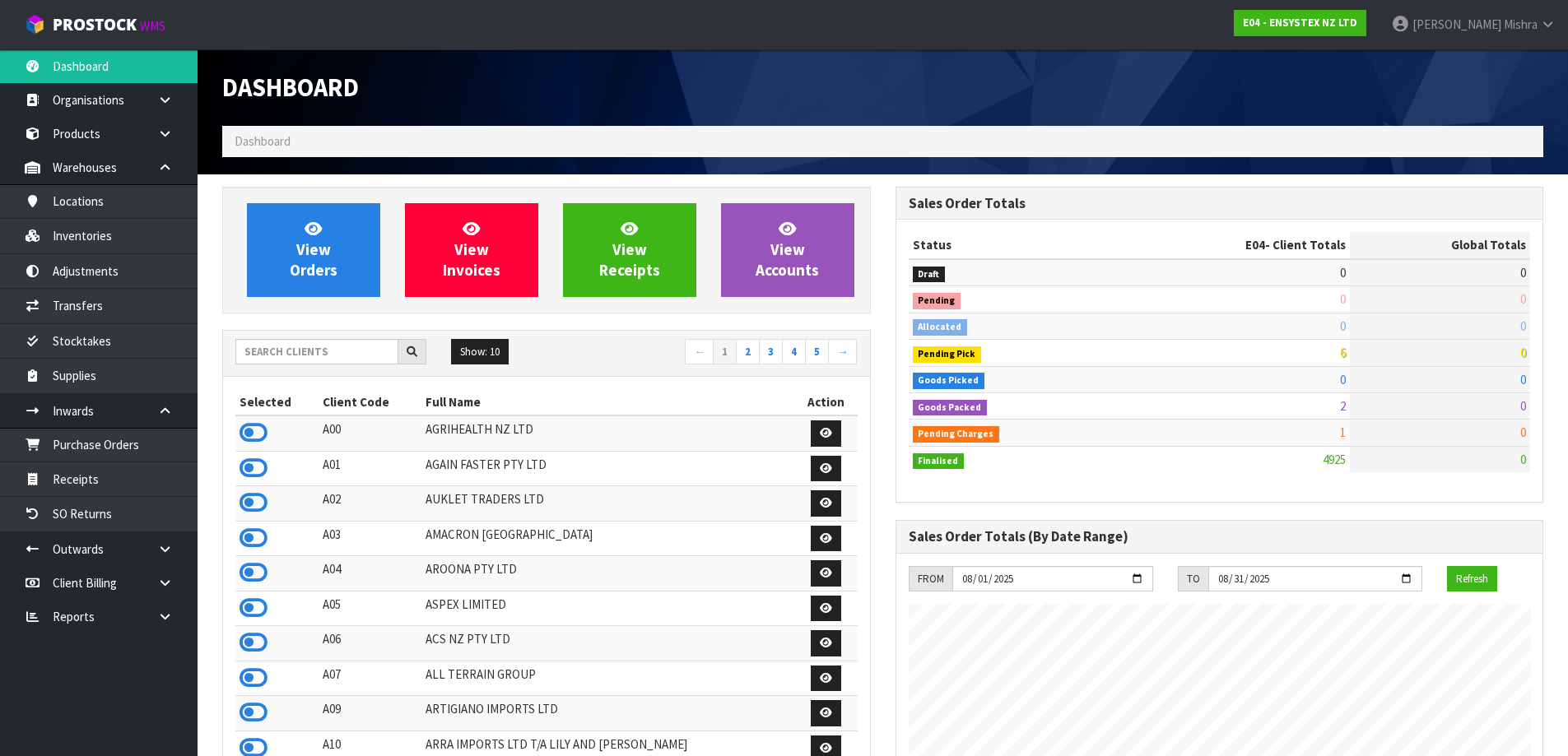
scroll to position [1246, 673]
click at [353, 344] on input "text" at bounding box center [316, 352] width 163 height 25
type input "V04"
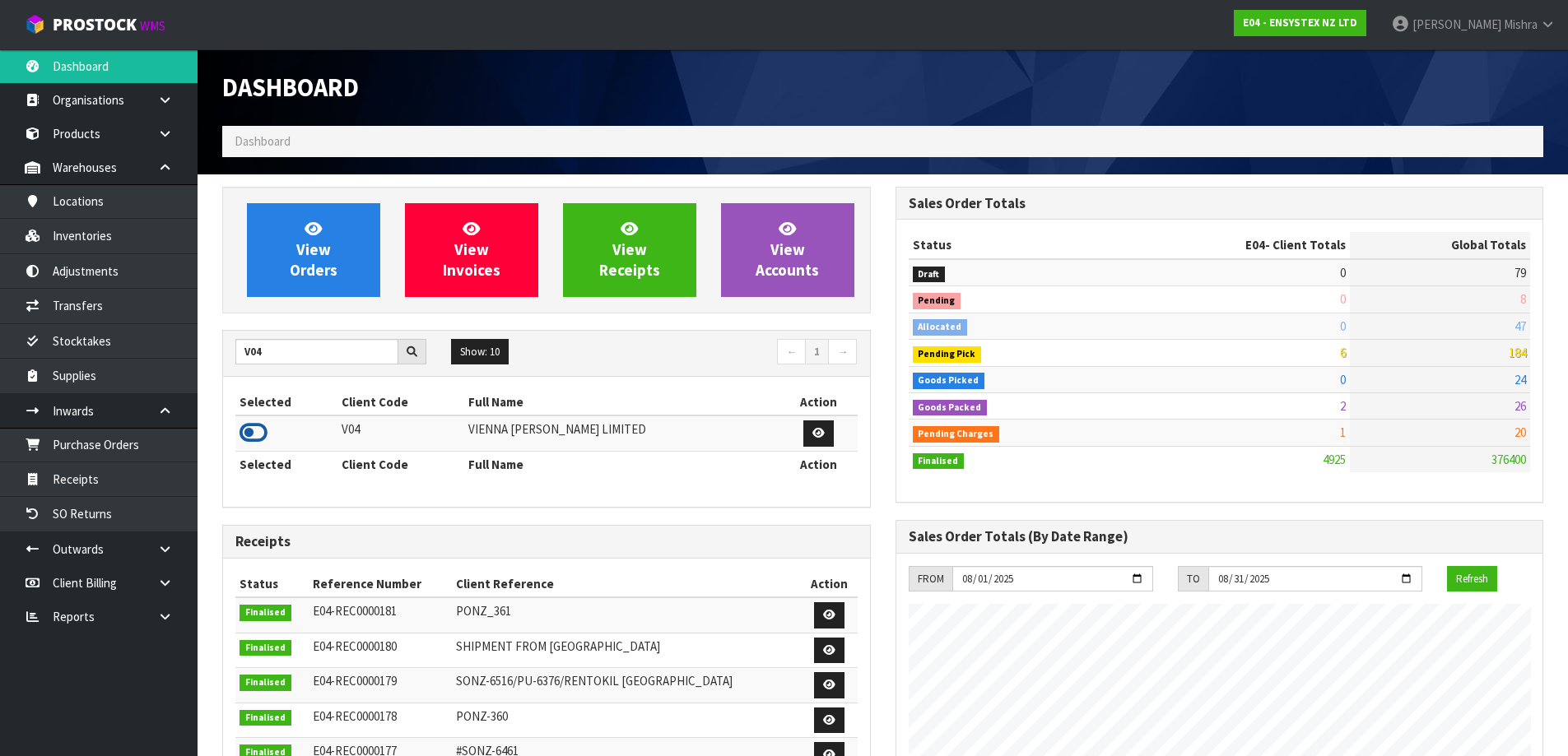
click at [263, 431] on icon at bounding box center [253, 432] width 28 height 25
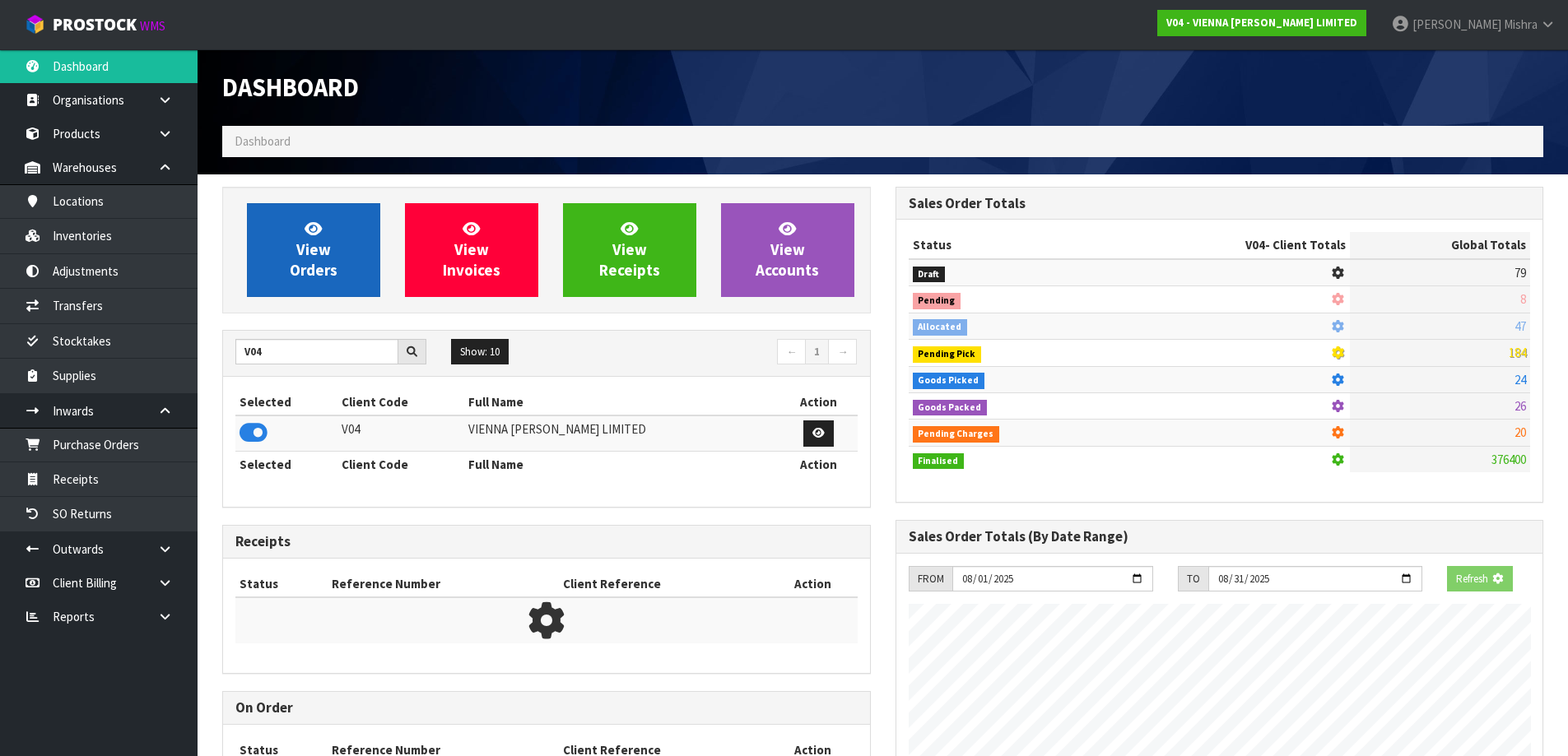
scroll to position [1026, 673]
click at [290, 285] on link "View Orders" at bounding box center [314, 249] width 134 height 94
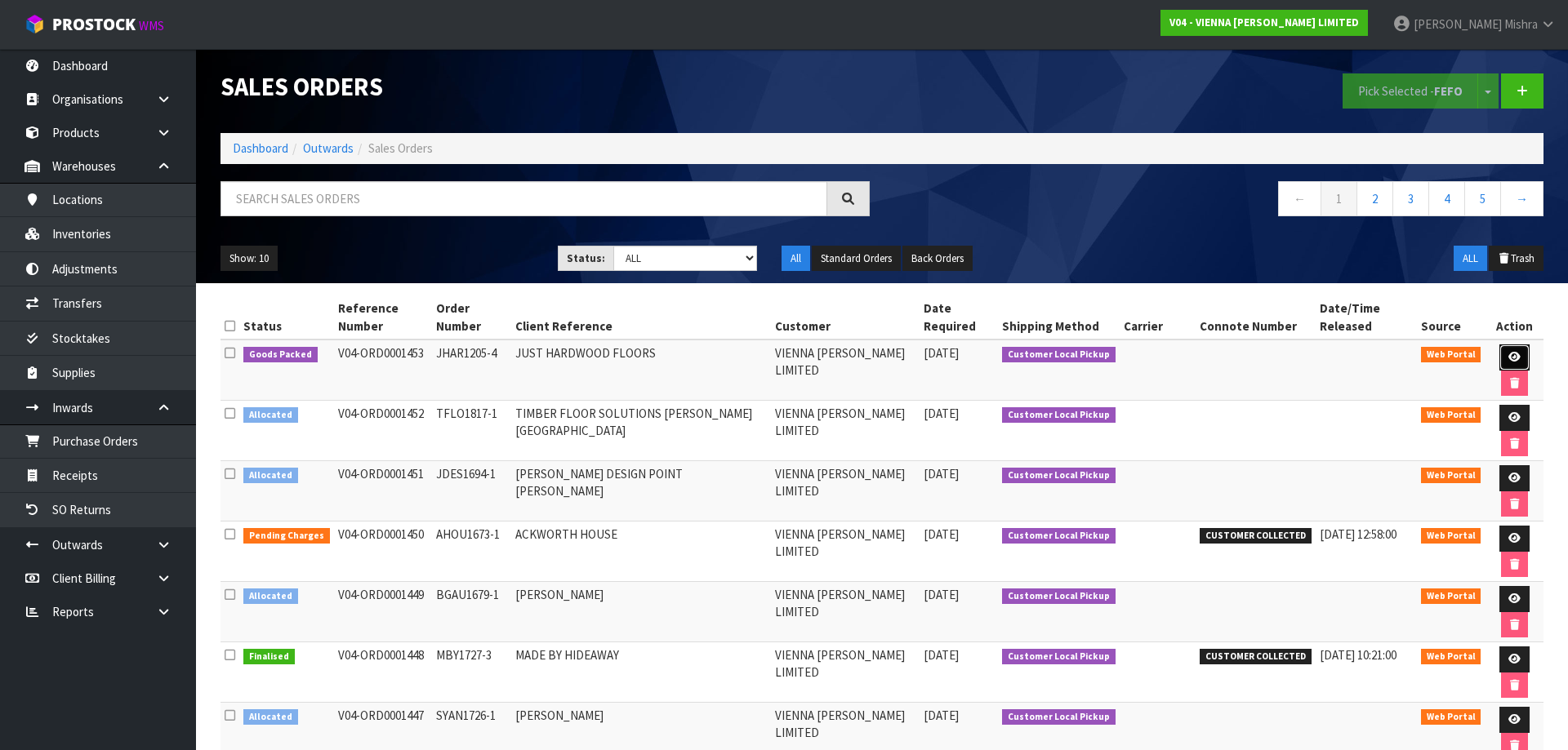
click at [1508, 352] on icon at bounding box center [1514, 357] width 13 height 11
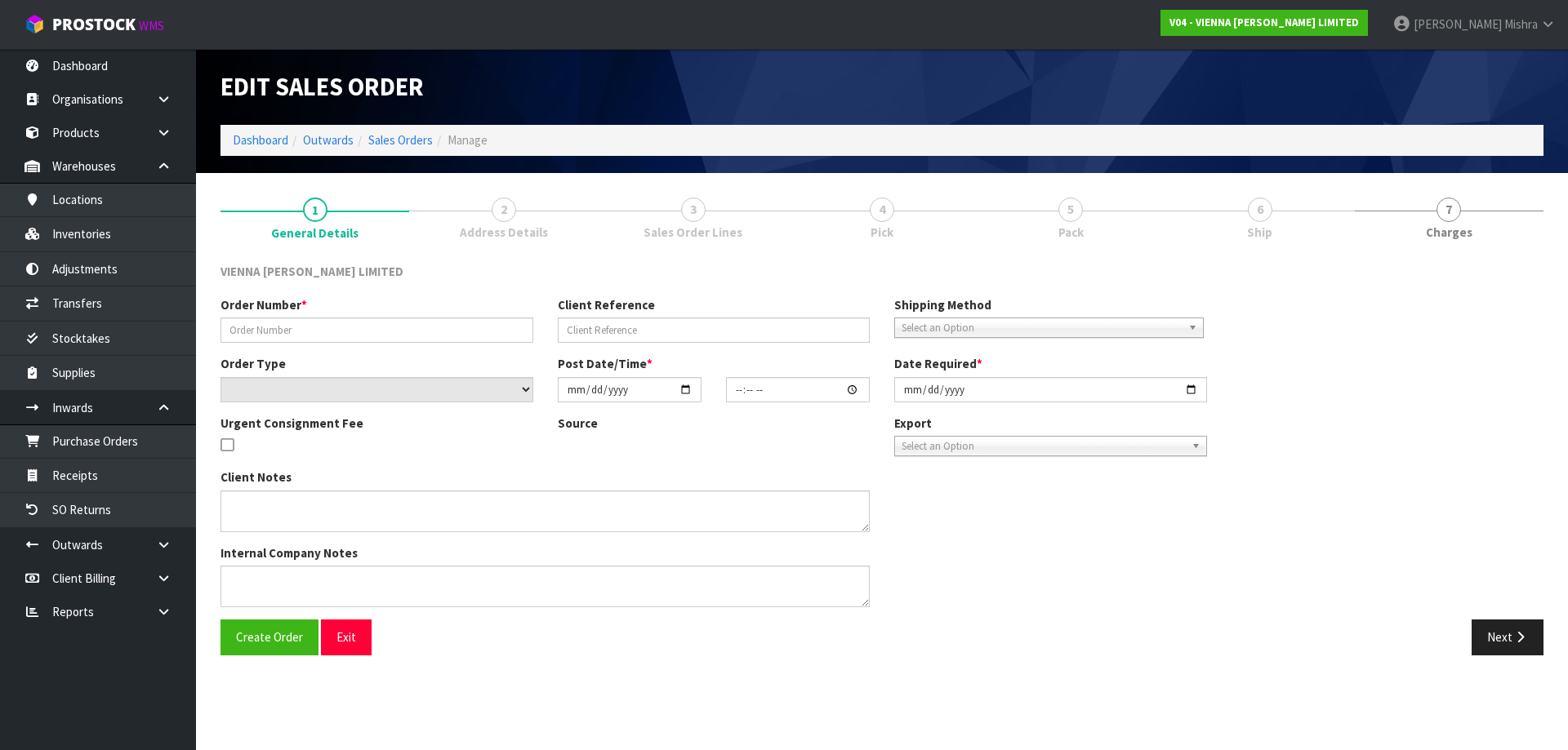
type input "JHAR1205-4"
type input "JUST HARDWOOD FLOORS"
select select "number:0"
type input "2025-08-12"
type input "11:51:00.000"
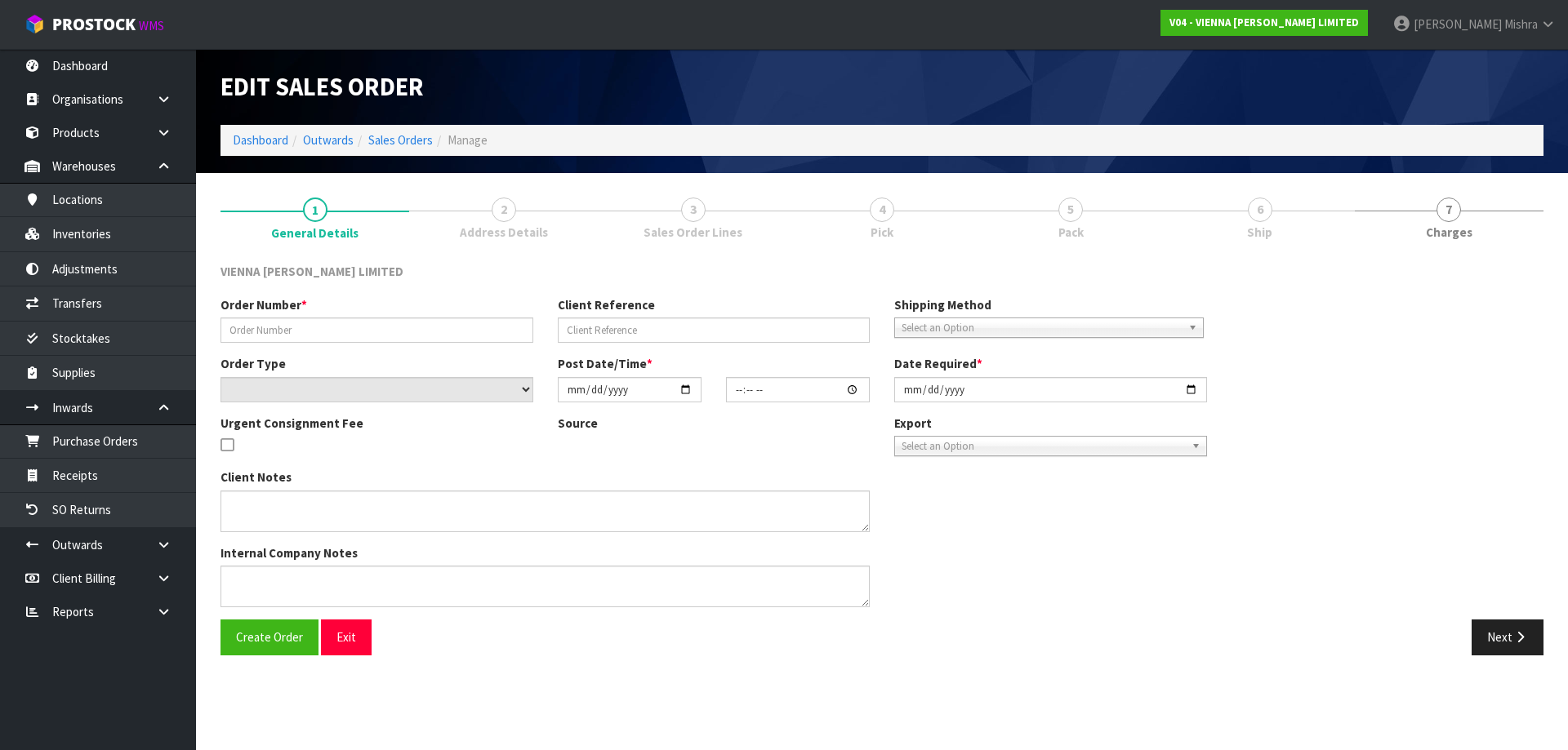
type input "2025-08-12"
type textarea "JUST HARDWOOD FLOORS"
type textarea "CAN WE HAVE THIS ORDER PICKED FOR TODD TO COLLECT TODAY , URGENT FEE APPLIES. 1…"
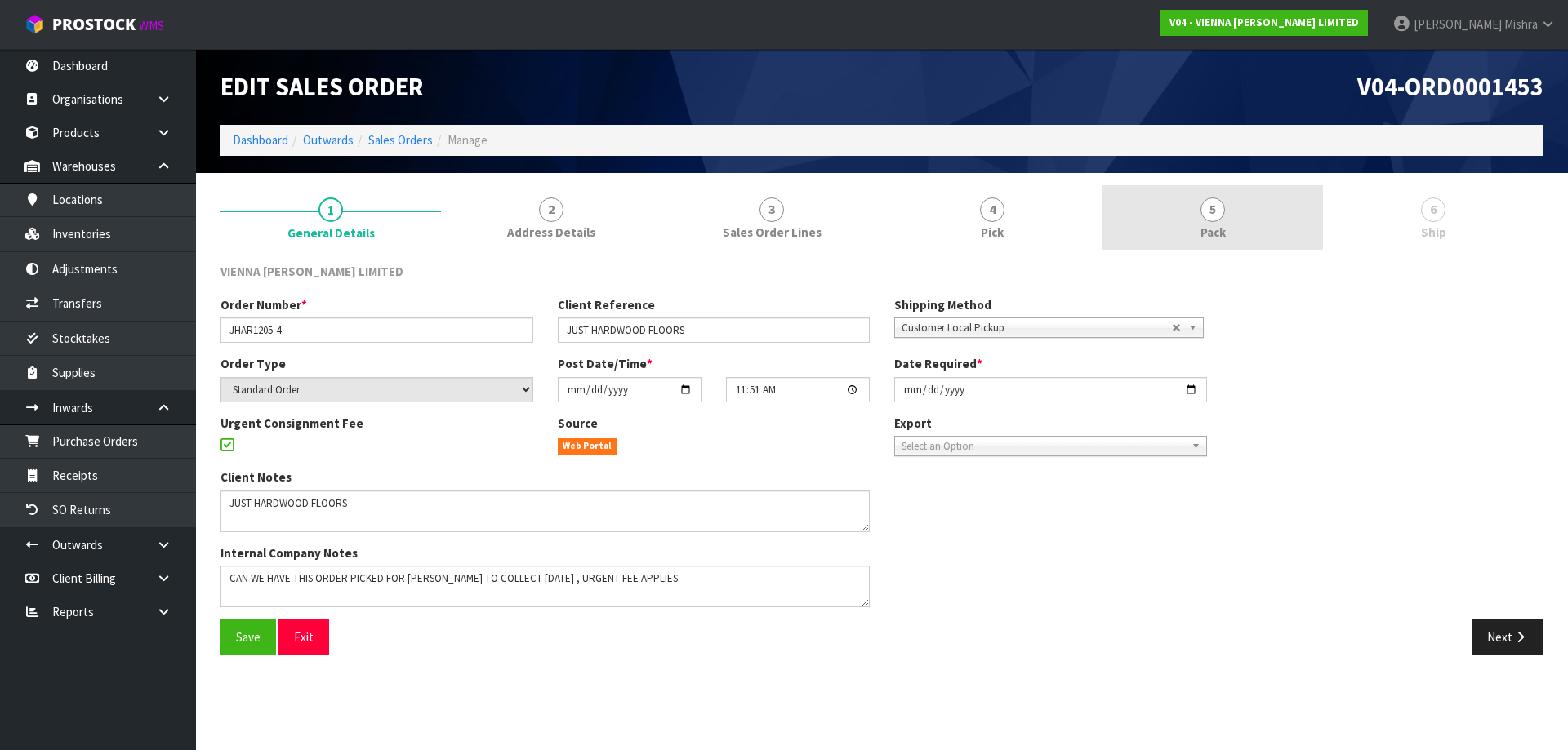
click at [1241, 219] on link "5 Pack" at bounding box center [1212, 217] width 221 height 65
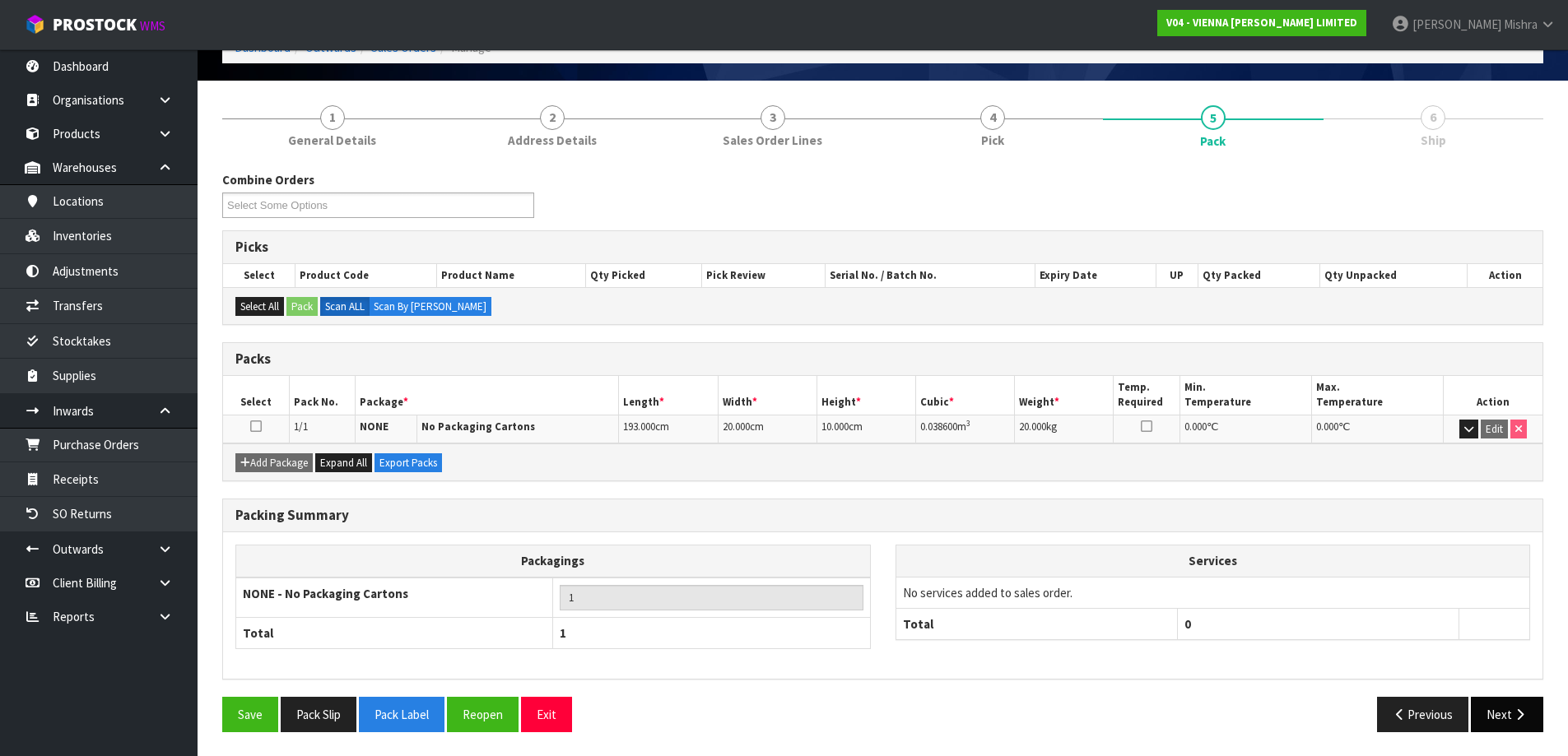
scroll to position [95, 0]
click at [1511, 708] on button "Next" at bounding box center [1507, 714] width 73 height 36
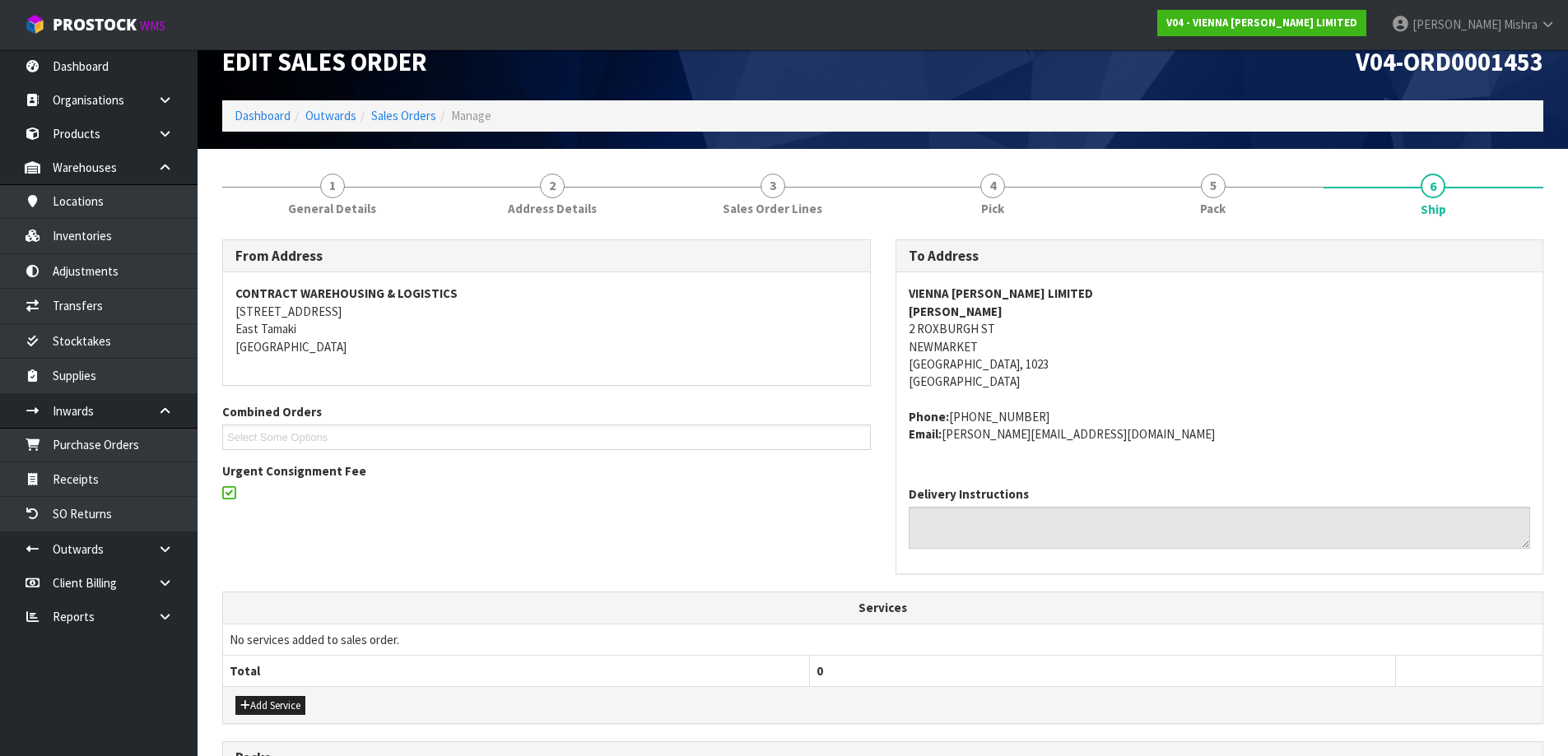
scroll to position [0, 0]
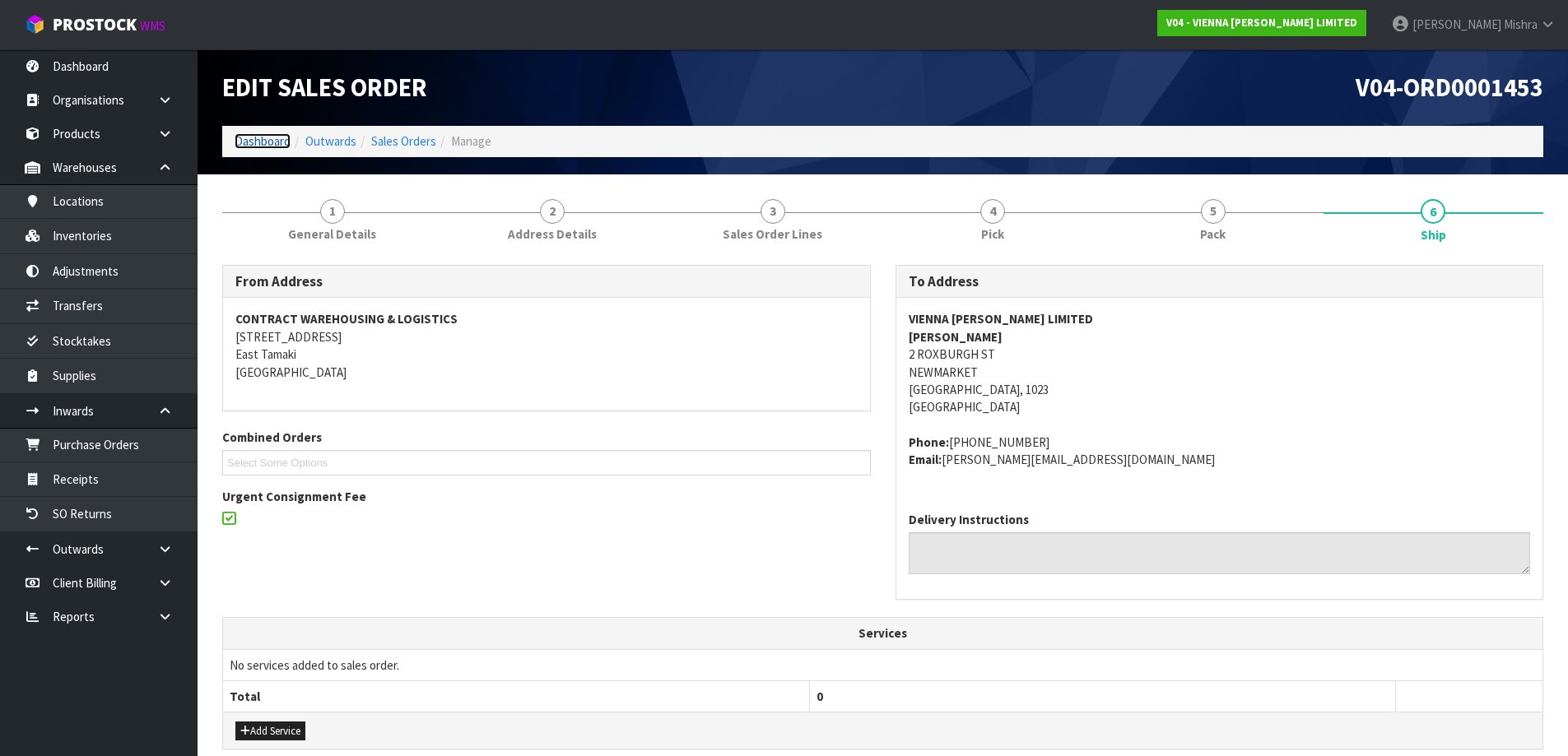
click at [265, 145] on link "Dashboard" at bounding box center [262, 141] width 56 height 15
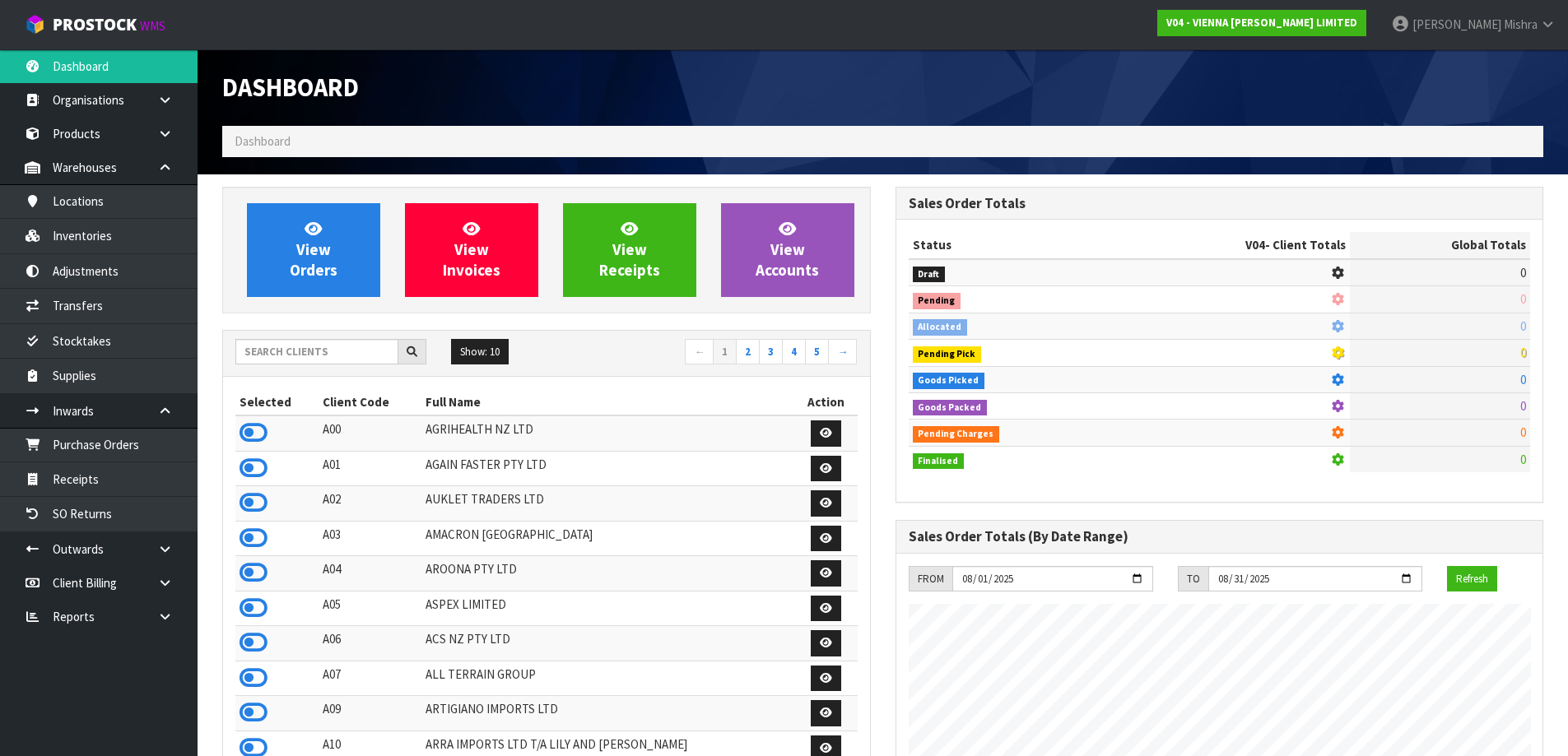
scroll to position [1307, 673]
click at [340, 360] on input "text" at bounding box center [316, 352] width 163 height 25
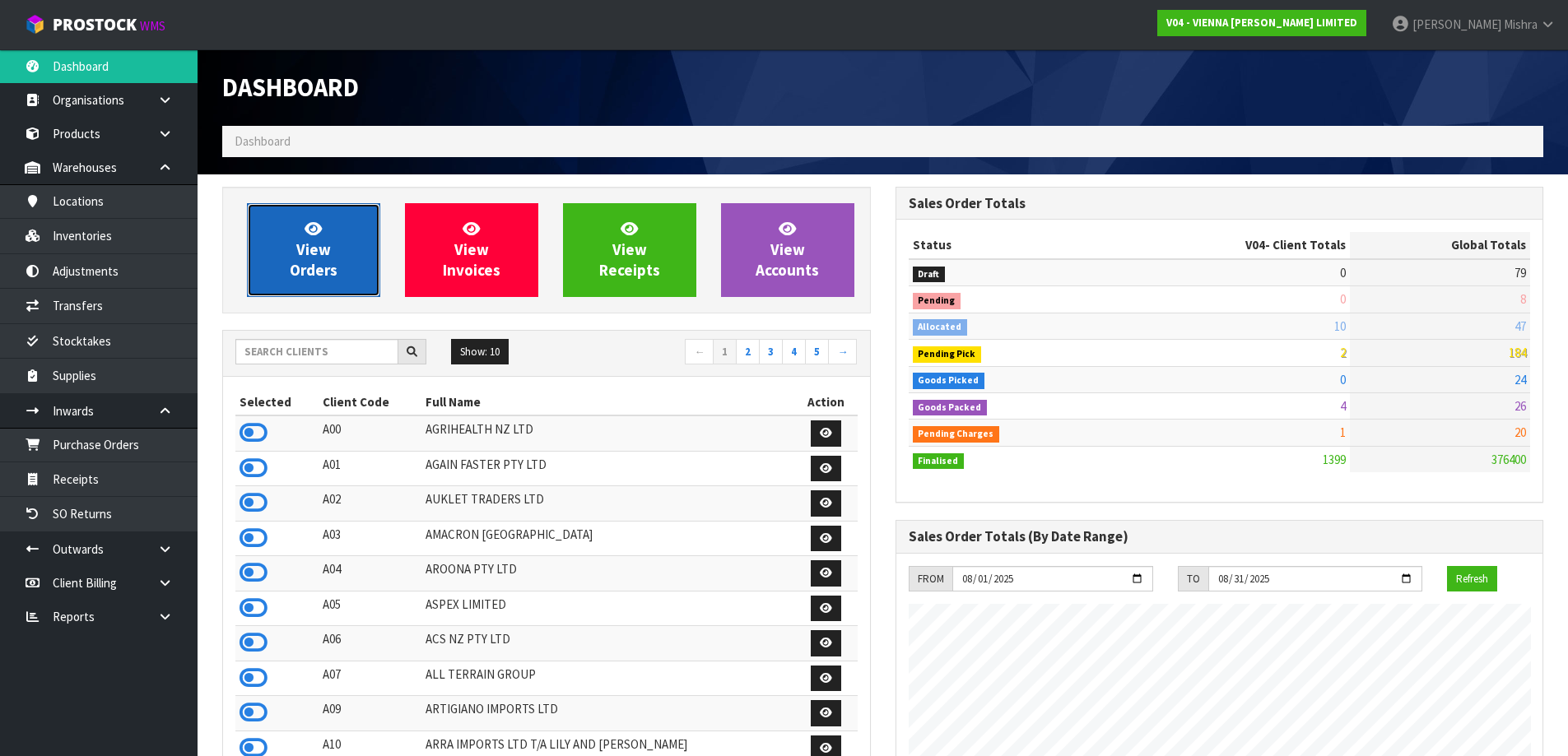
click at [341, 258] on link "View Orders" at bounding box center [314, 249] width 134 height 94
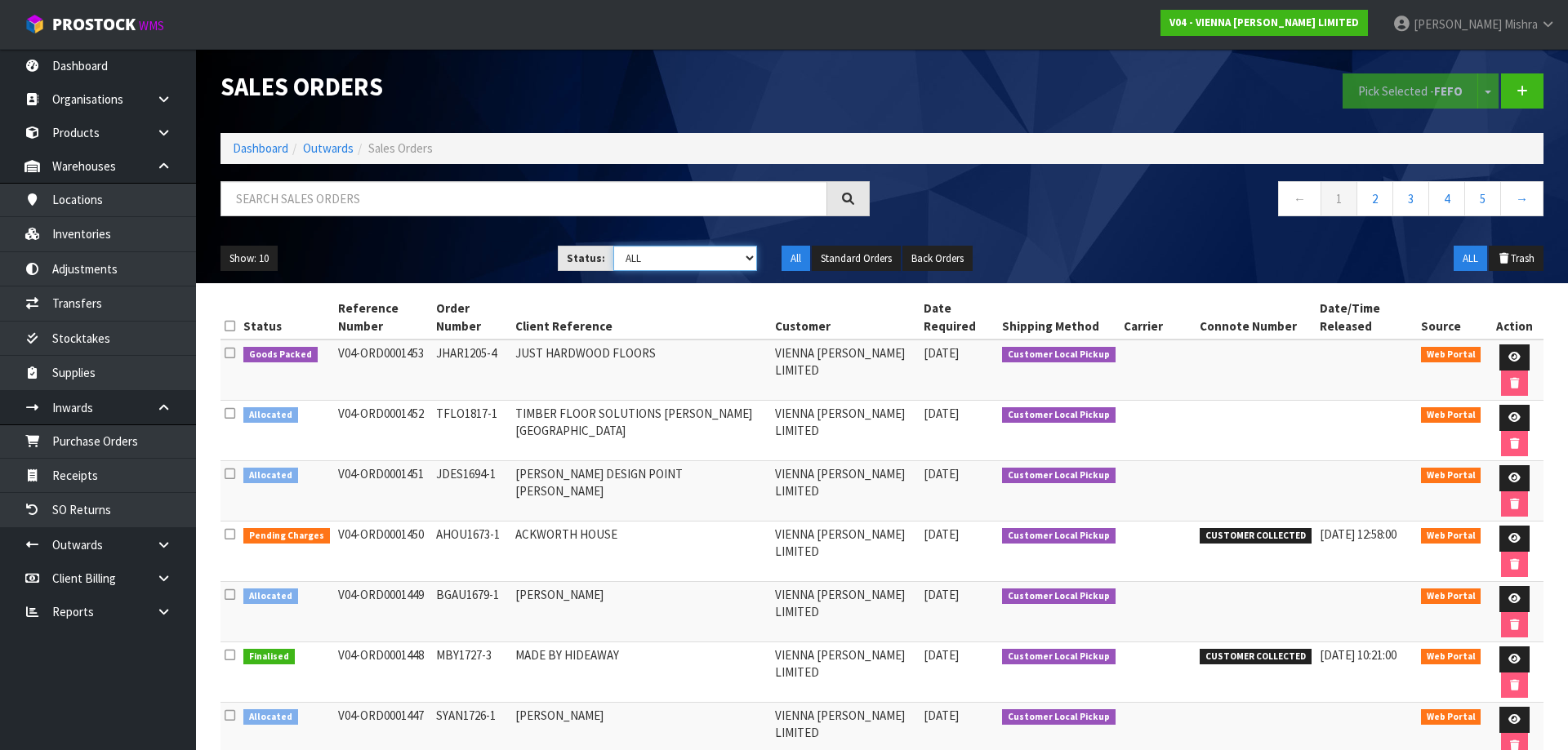
drag, startPoint x: 715, startPoint y: 253, endPoint x: 710, endPoint y: 263, distance: 11.2
click at [715, 253] on select "Draft Pending Allocated Pending Pick Goods Picked Goods Packed Pending Charges …" at bounding box center [686, 258] width 144 height 25
click at [614, 246] on select "Draft Pending Allocated Pending Pick Goods Picked Goods Packed Pending Charges …" at bounding box center [686, 258] width 144 height 25
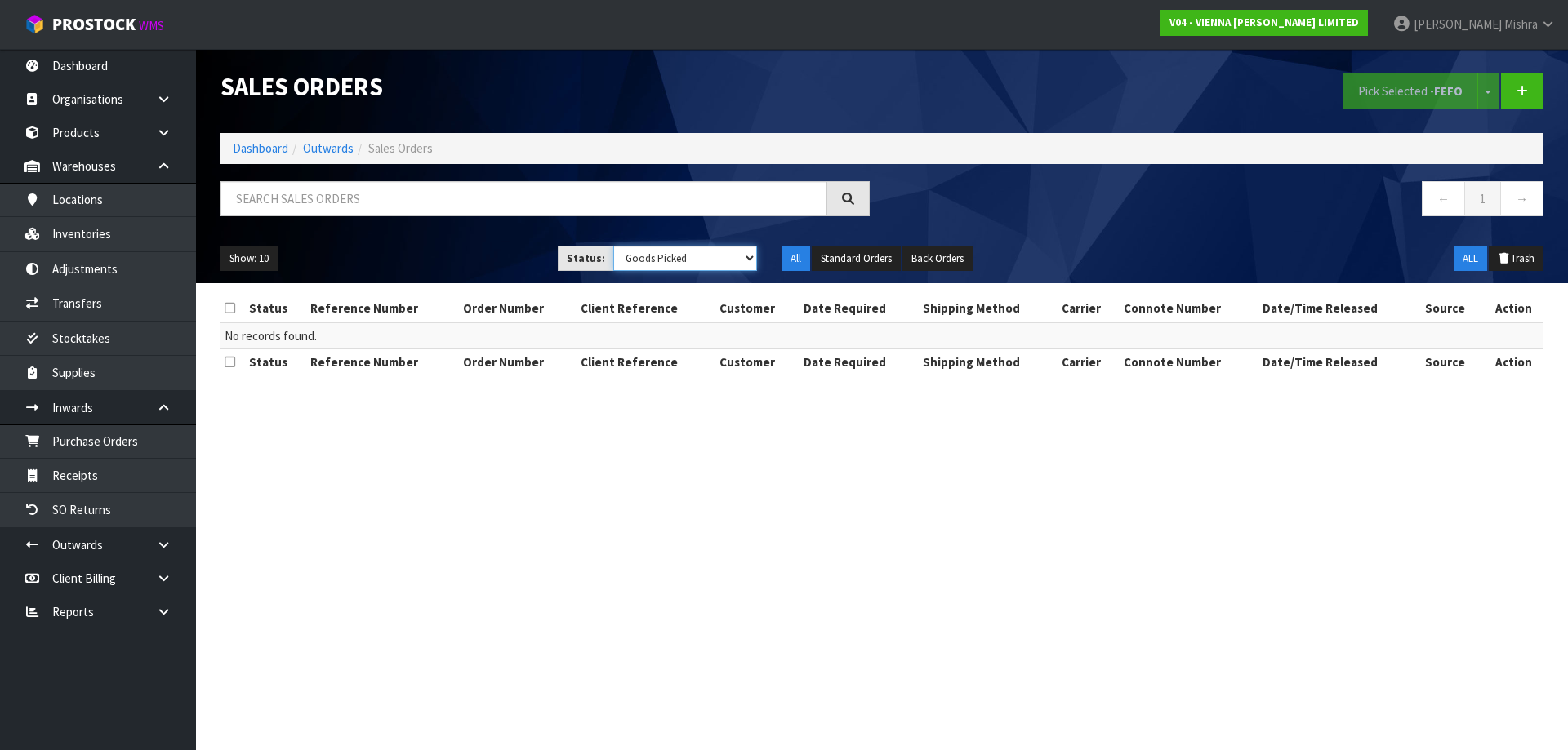
click at [733, 254] on select "Draft Pending Allocated Pending Pick Goods Picked Goods Packed Pending Charges …" at bounding box center [686, 258] width 144 height 25
select select "string:5"
click at [614, 246] on select "Draft Pending Allocated Pending Pick Goods Picked Goods Packed Pending Charges …" at bounding box center [686, 258] width 144 height 25
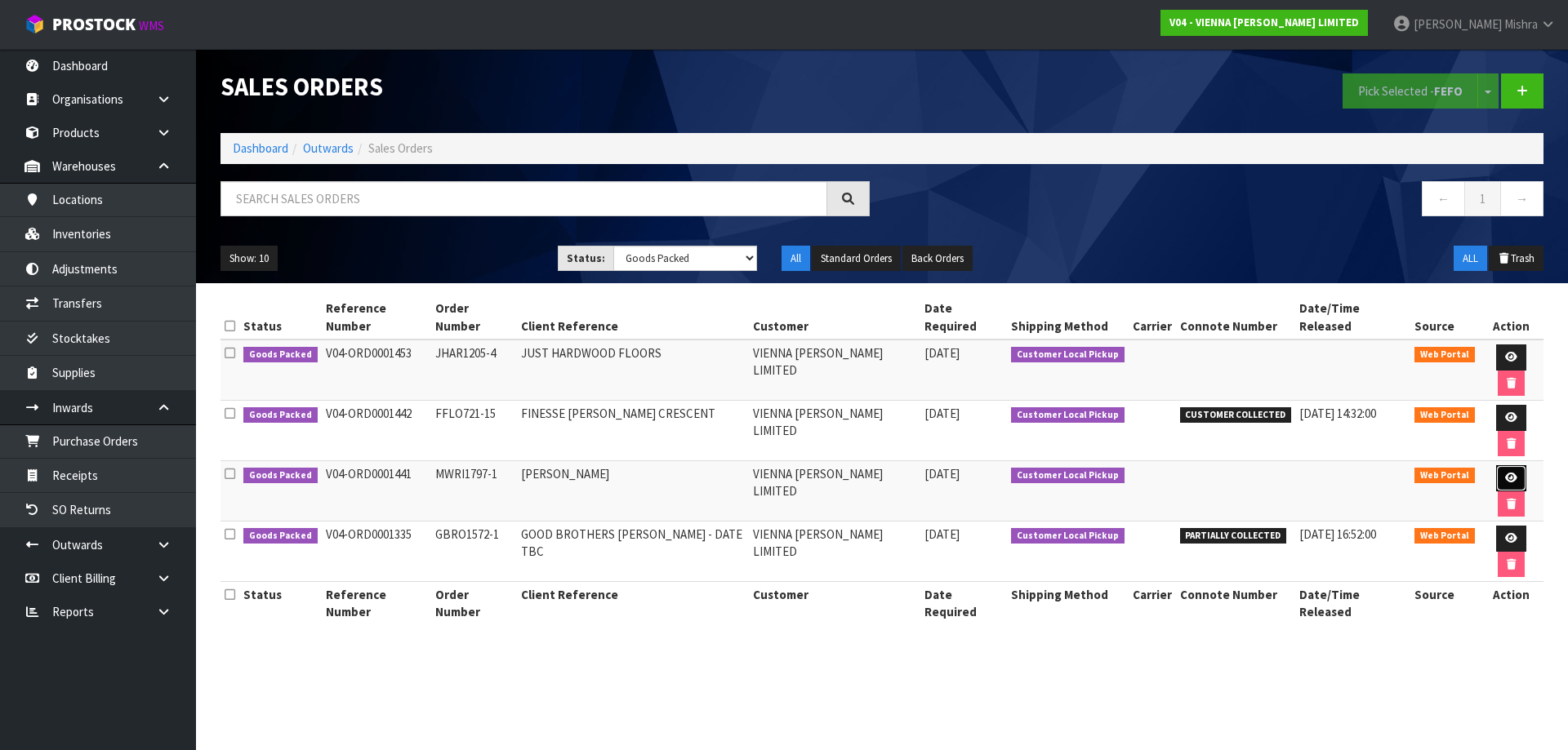
click at [1505, 472] on icon at bounding box center [1511, 477] width 13 height 11
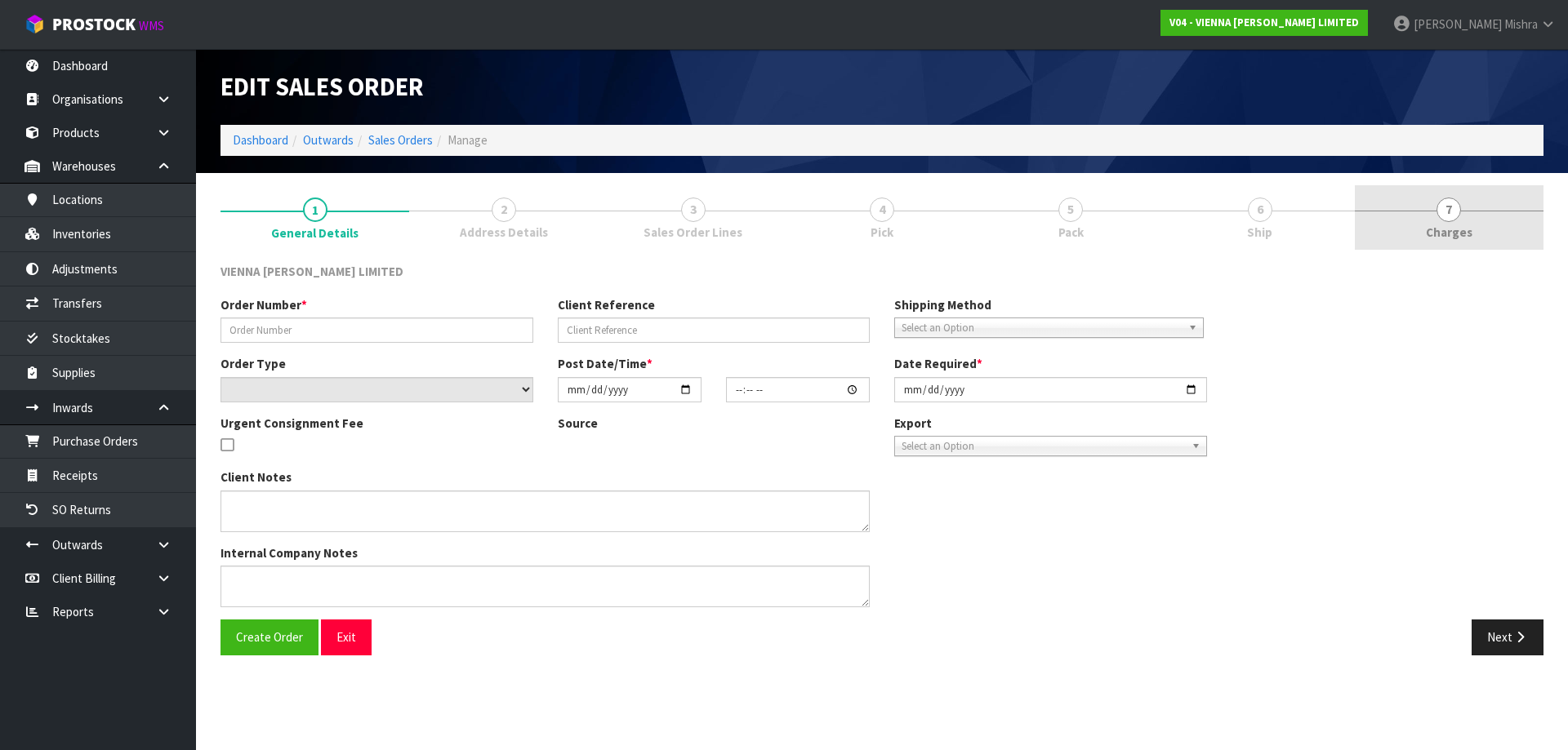
type input "MWRI1797-1"
type input "MIKE WRIGLEY"
select select "number:0"
type input "2025-08-04"
type input "15:15:00.000"
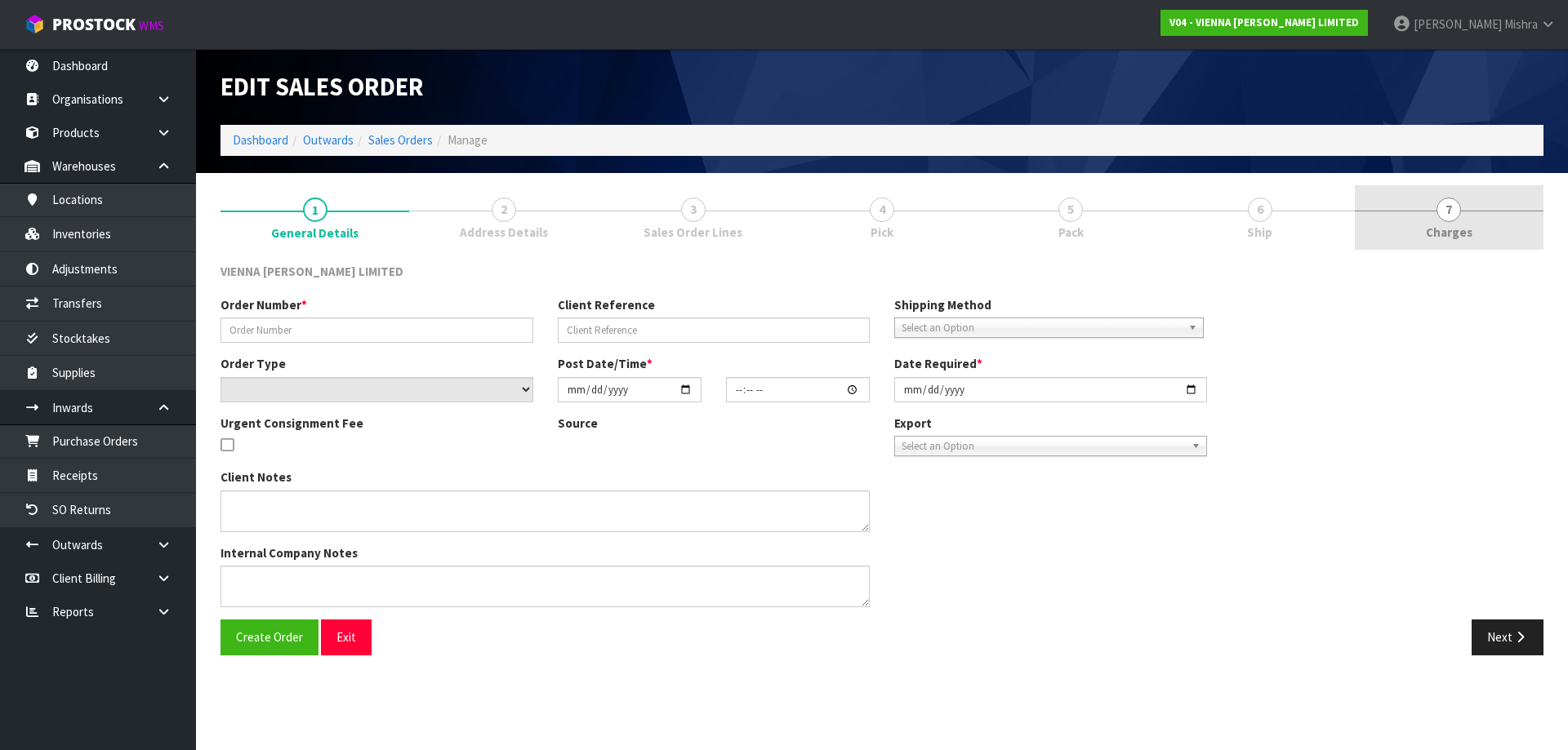
type input "2025-08-12"
type textarea "MIKE WRIGLEY"
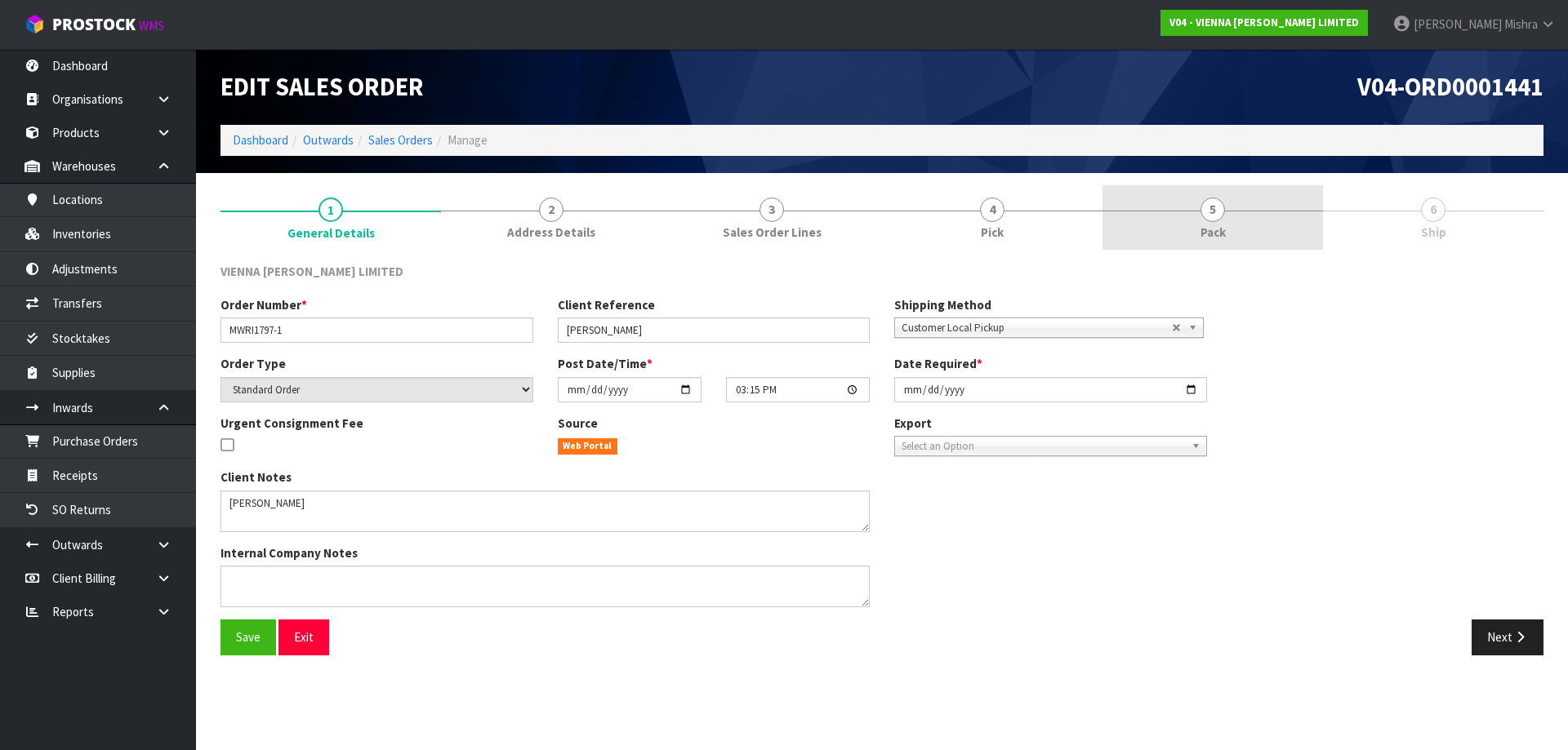
click at [1236, 207] on link "5 Pack" at bounding box center [1212, 217] width 221 height 65
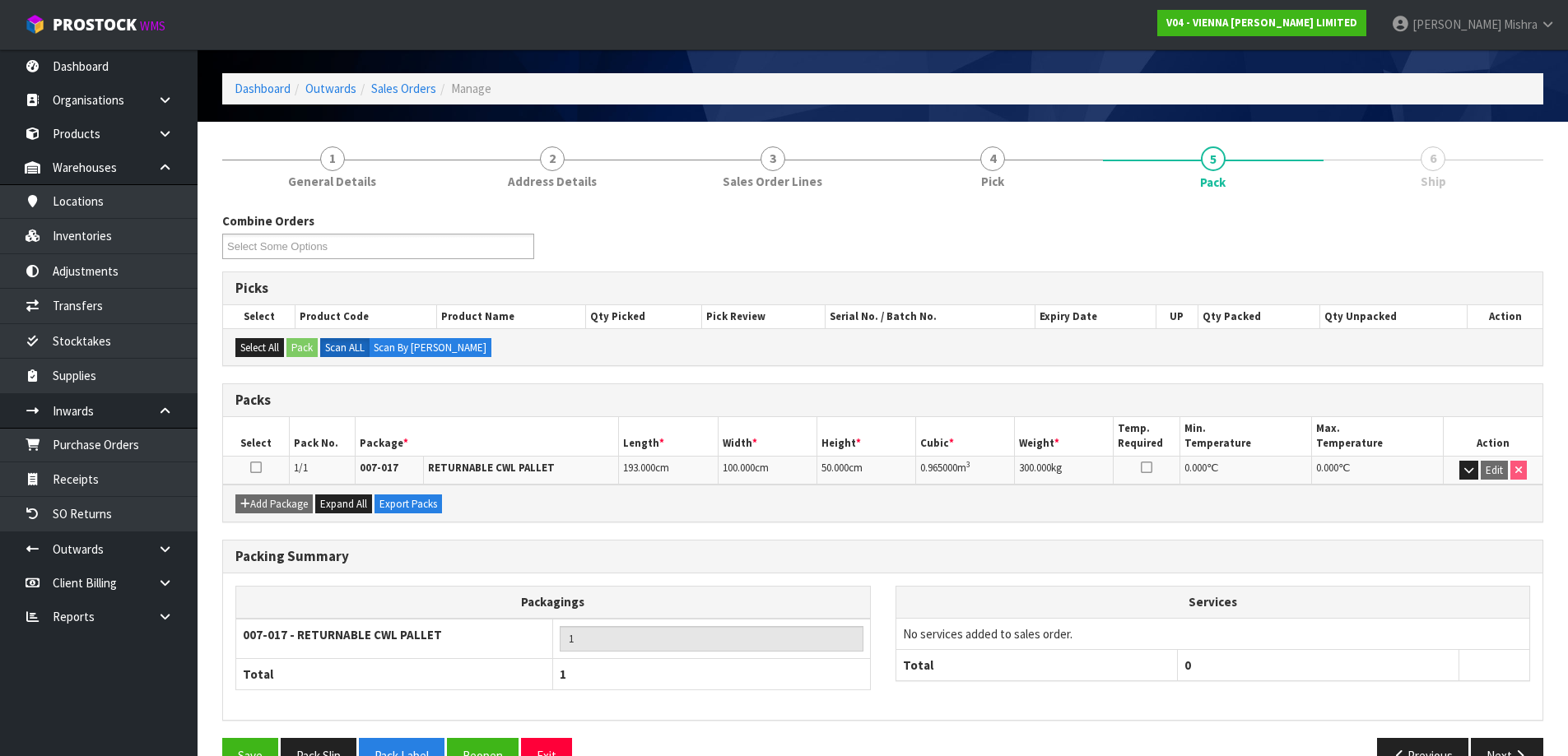
scroll to position [95, 0]
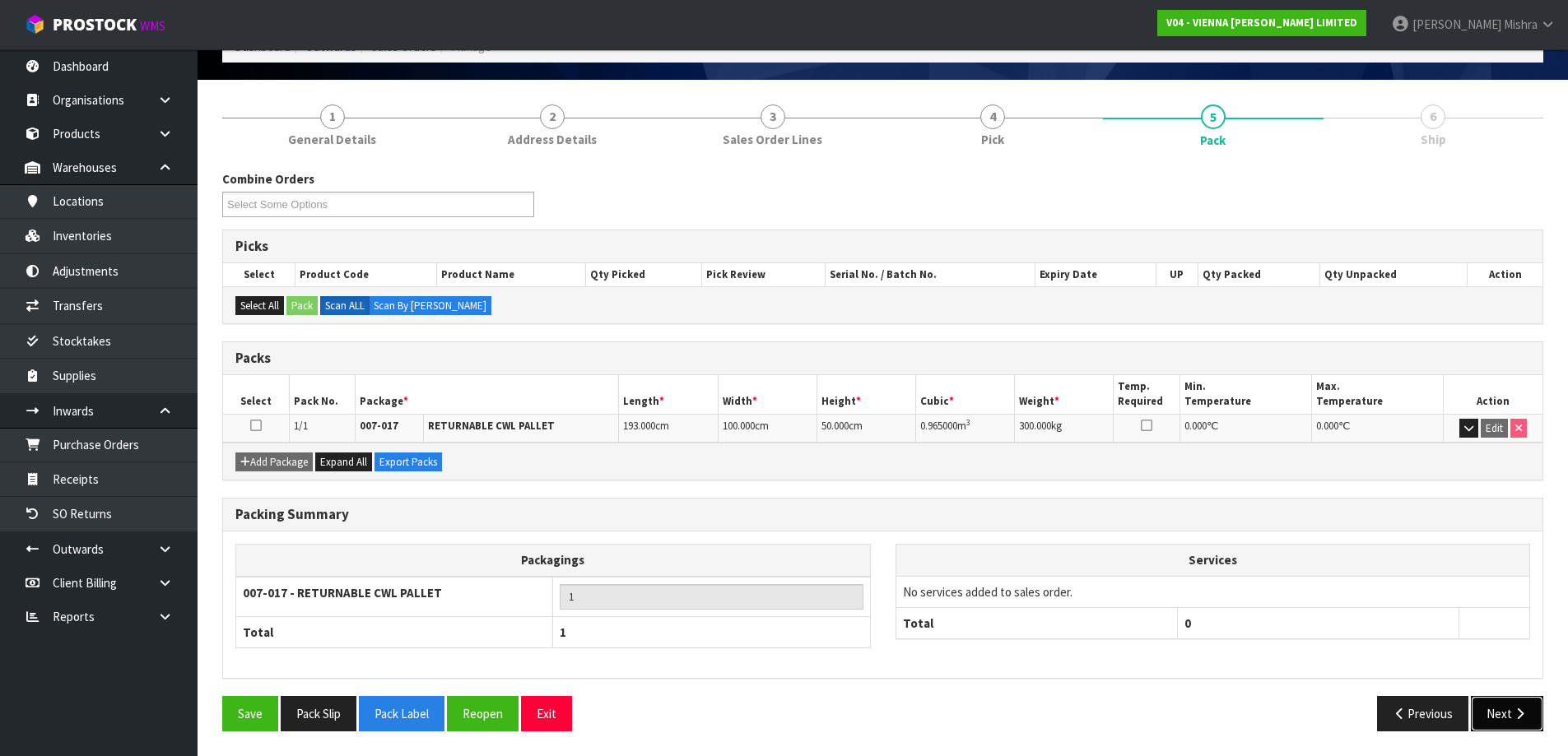
click at [1521, 705] on button "Next" at bounding box center [1507, 714] width 73 height 36
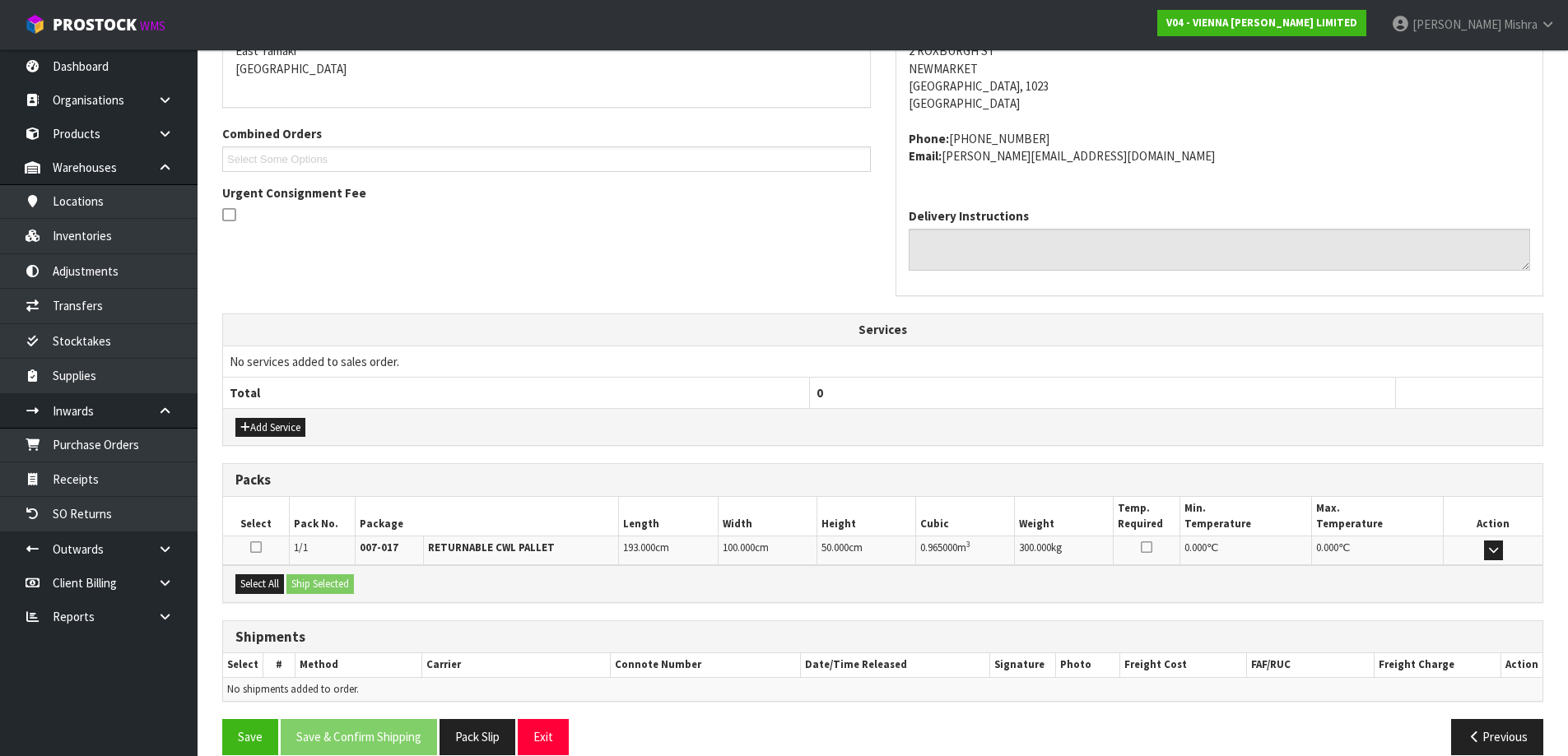
scroll to position [327, 0]
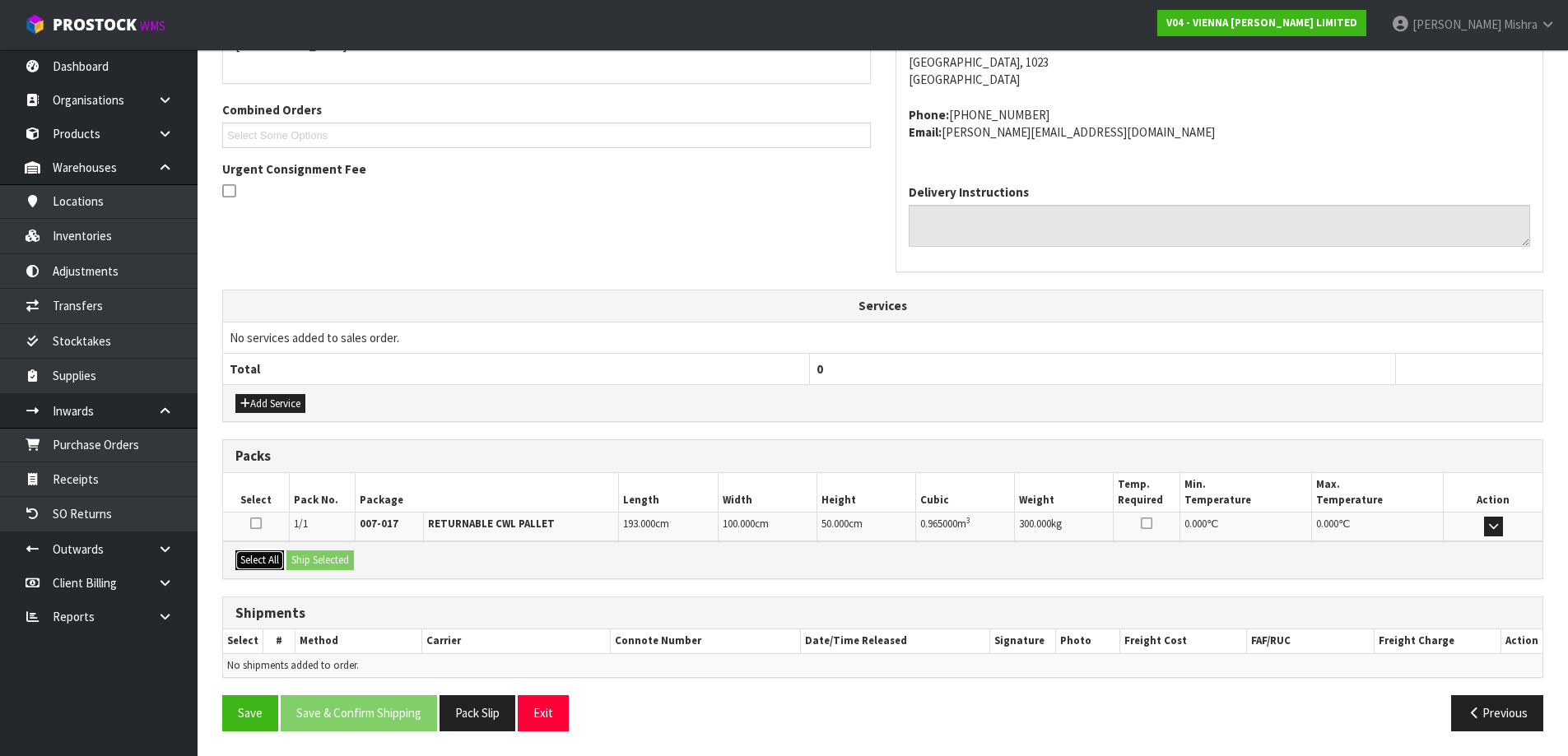
click at [256, 568] on button "Select All" at bounding box center [259, 560] width 48 height 19
click at [302, 560] on button "Ship Selected" at bounding box center [321, 560] width 68 height 19
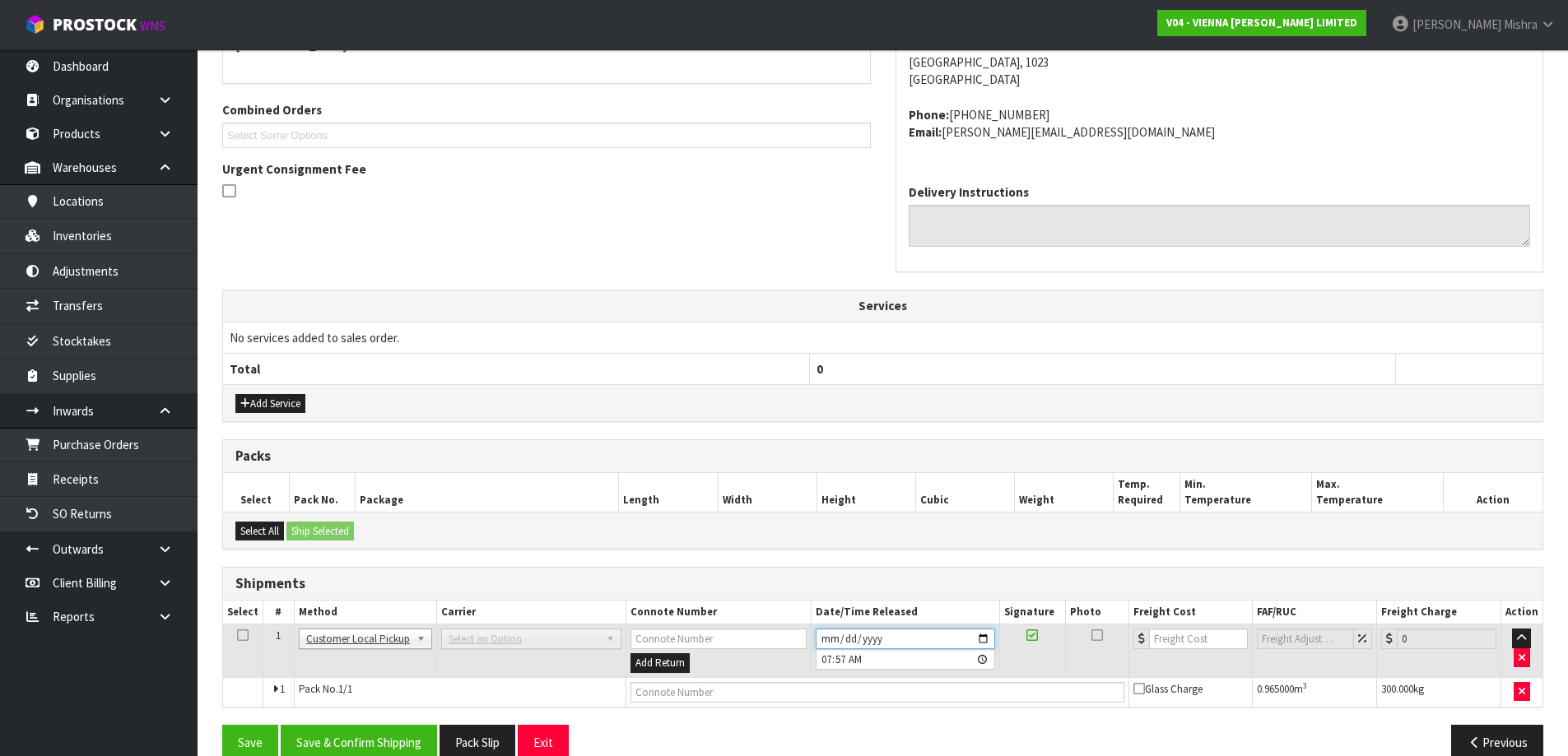
click at [831, 638] on input "2025-08-13" at bounding box center [905, 638] width 179 height 20
type input "2025-08-12"
click at [768, 695] on input "text" at bounding box center [878, 692] width 494 height 20
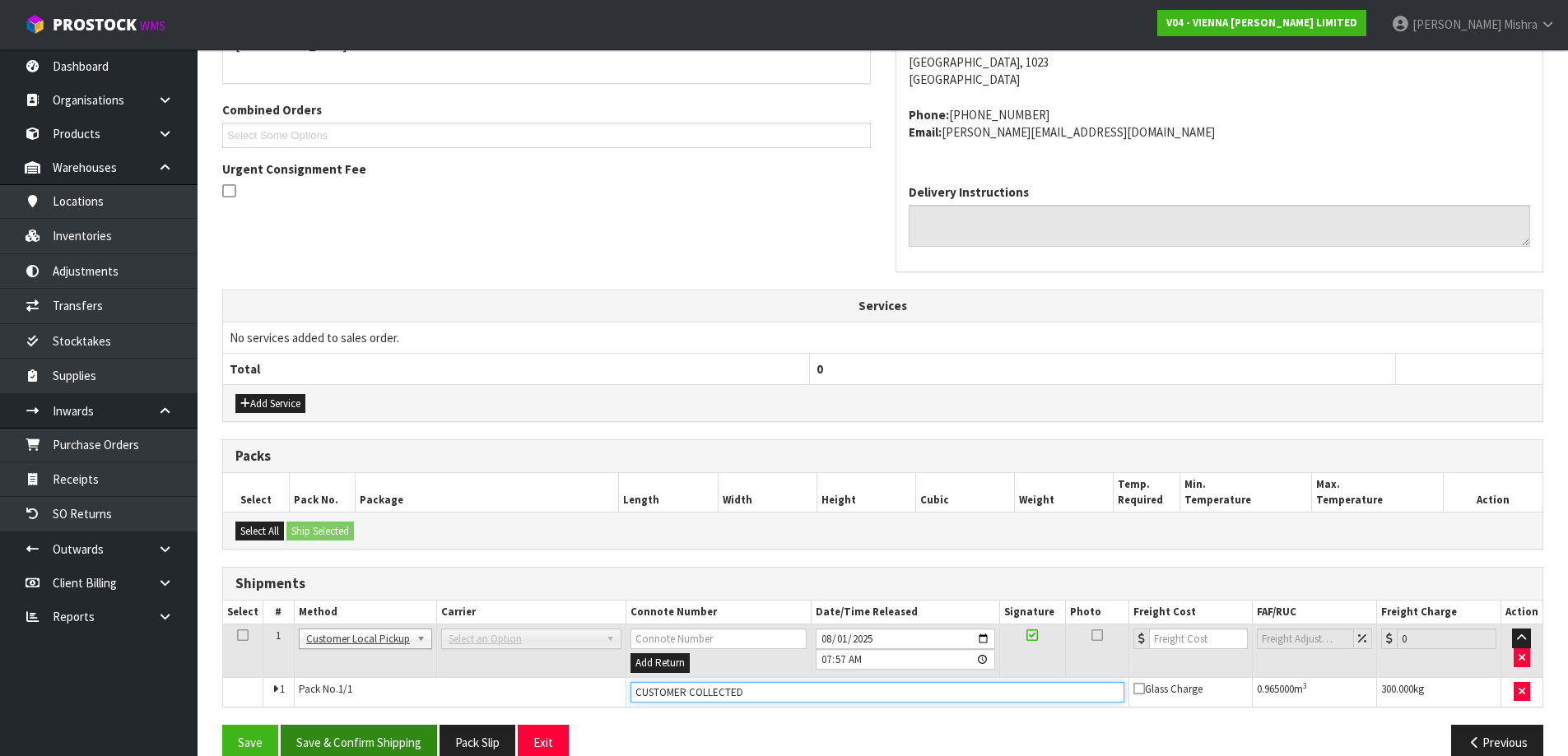
type input "CUSTOMER COLLECTED"
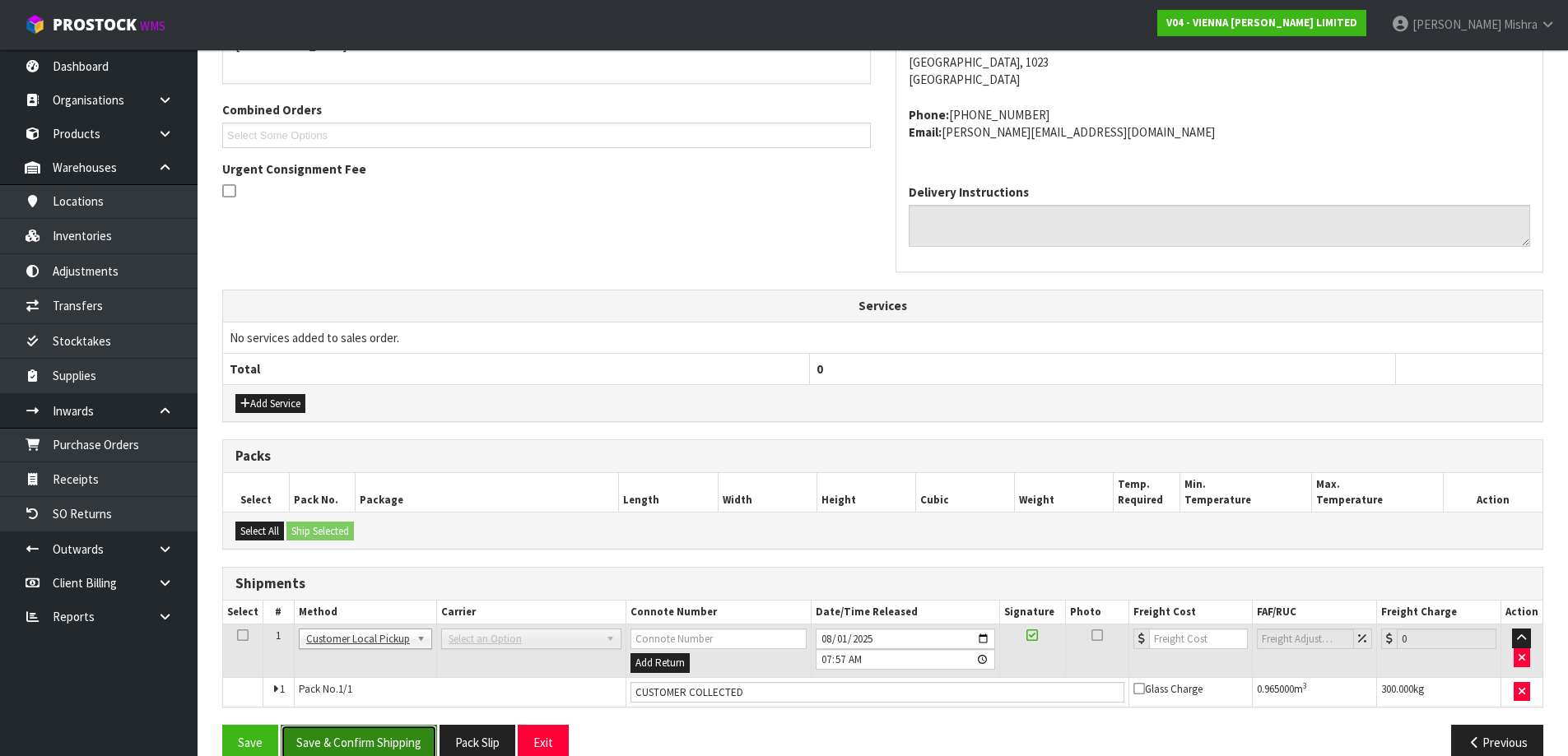
click at [379, 737] on button "Save & Confirm Shipping" at bounding box center [359, 742] width 157 height 36
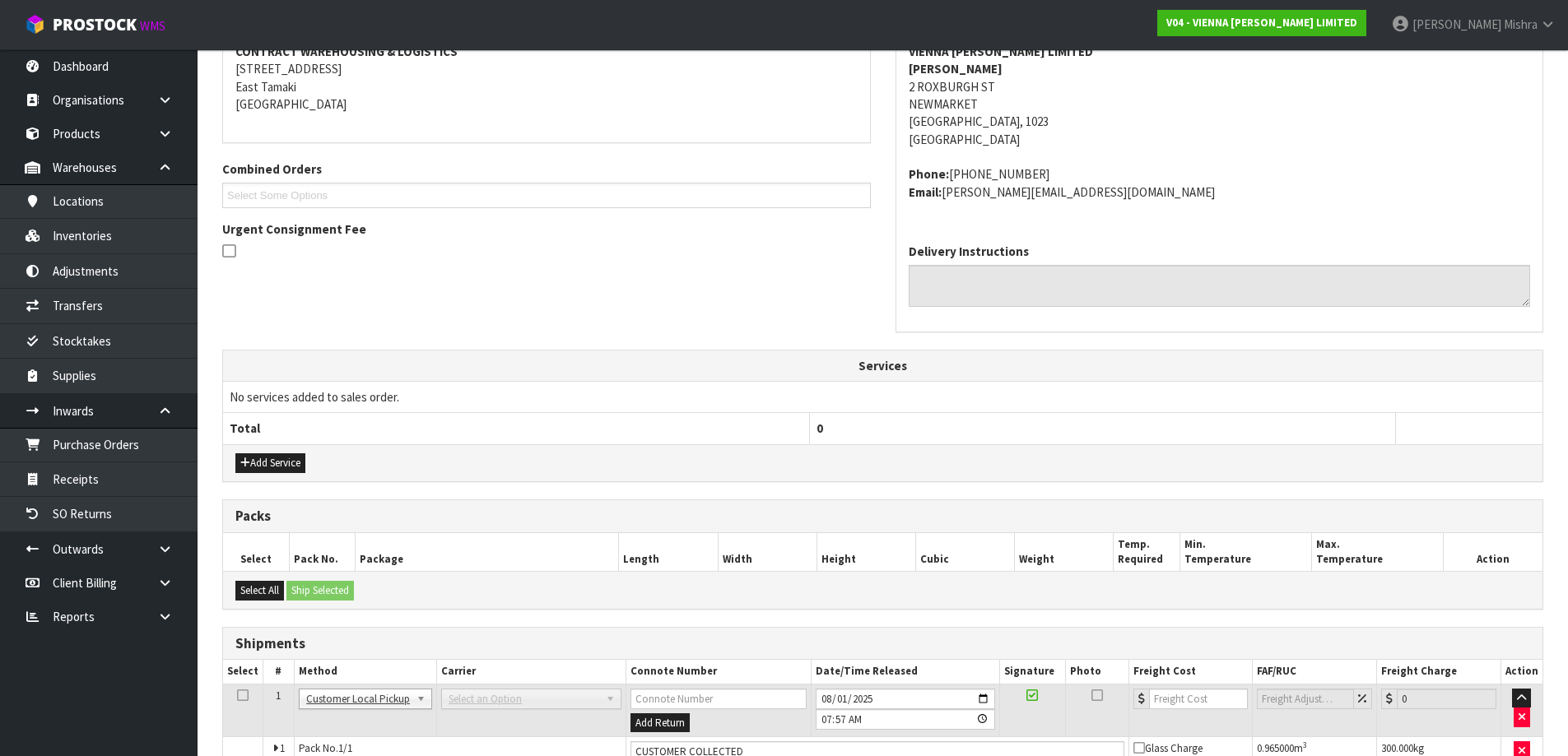
scroll to position [0, 0]
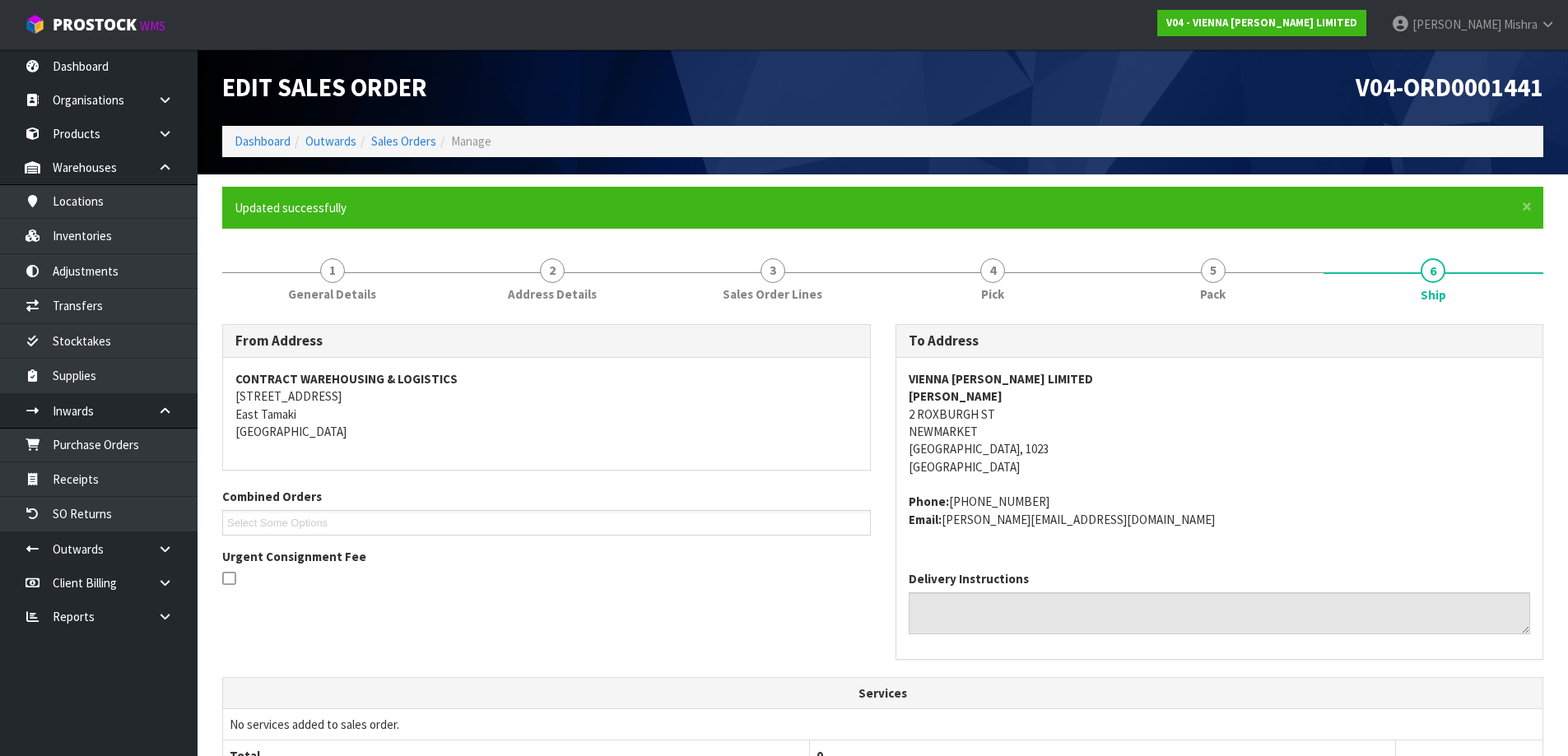
drag, startPoint x: 364, startPoint y: 585, endPoint x: 199, endPoint y: 545, distance: 169.8
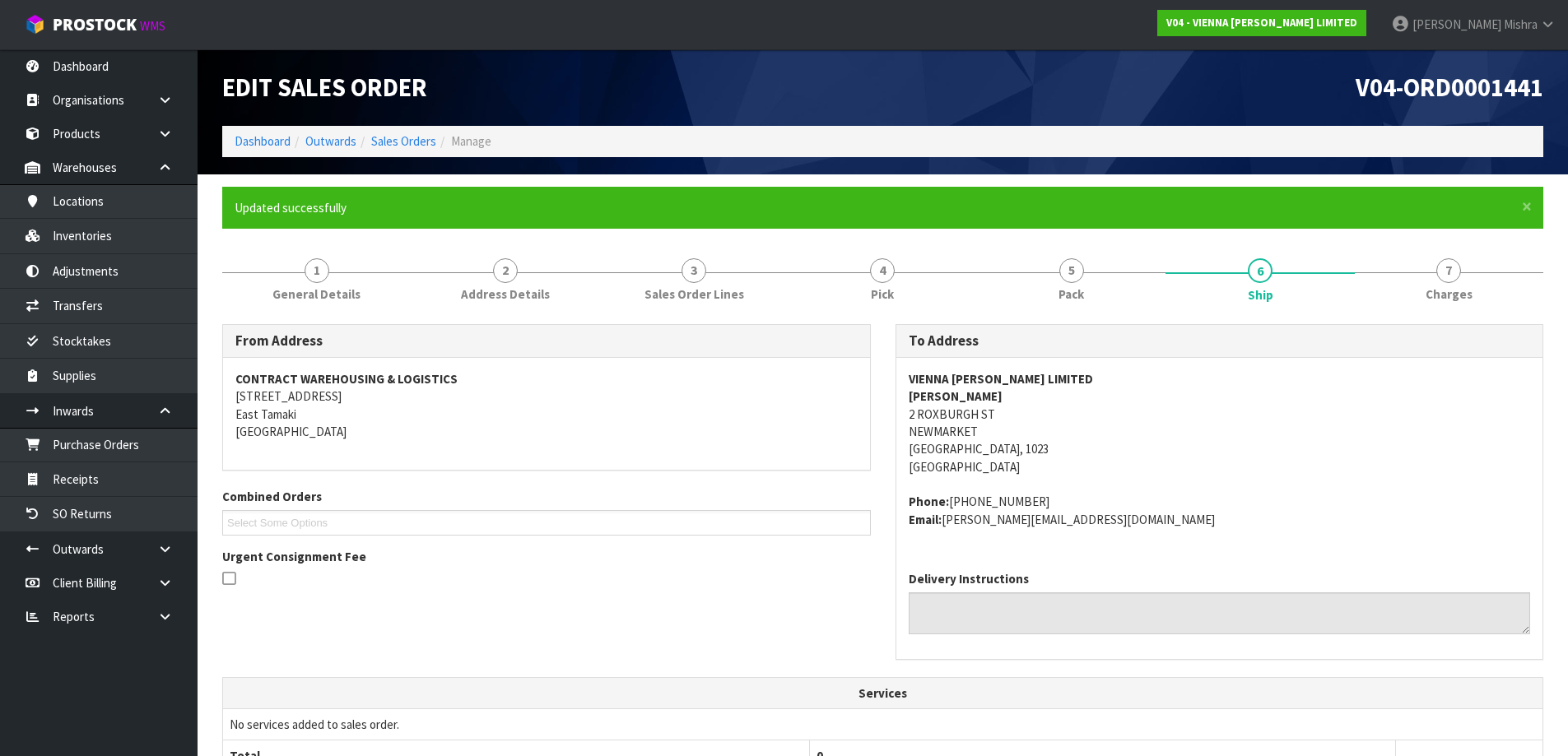
drag, startPoint x: 199, startPoint y: 545, endPoint x: 702, endPoint y: 368, distance: 533.2
click at [702, 368] on div "CONTRACT WAREHOUSING & LOGISTICS 17 Allens Road East Tamaki Auckland" at bounding box center [547, 414] width 647 height 112
click at [388, 138] on link "Sales Orders" at bounding box center [404, 141] width 65 height 15
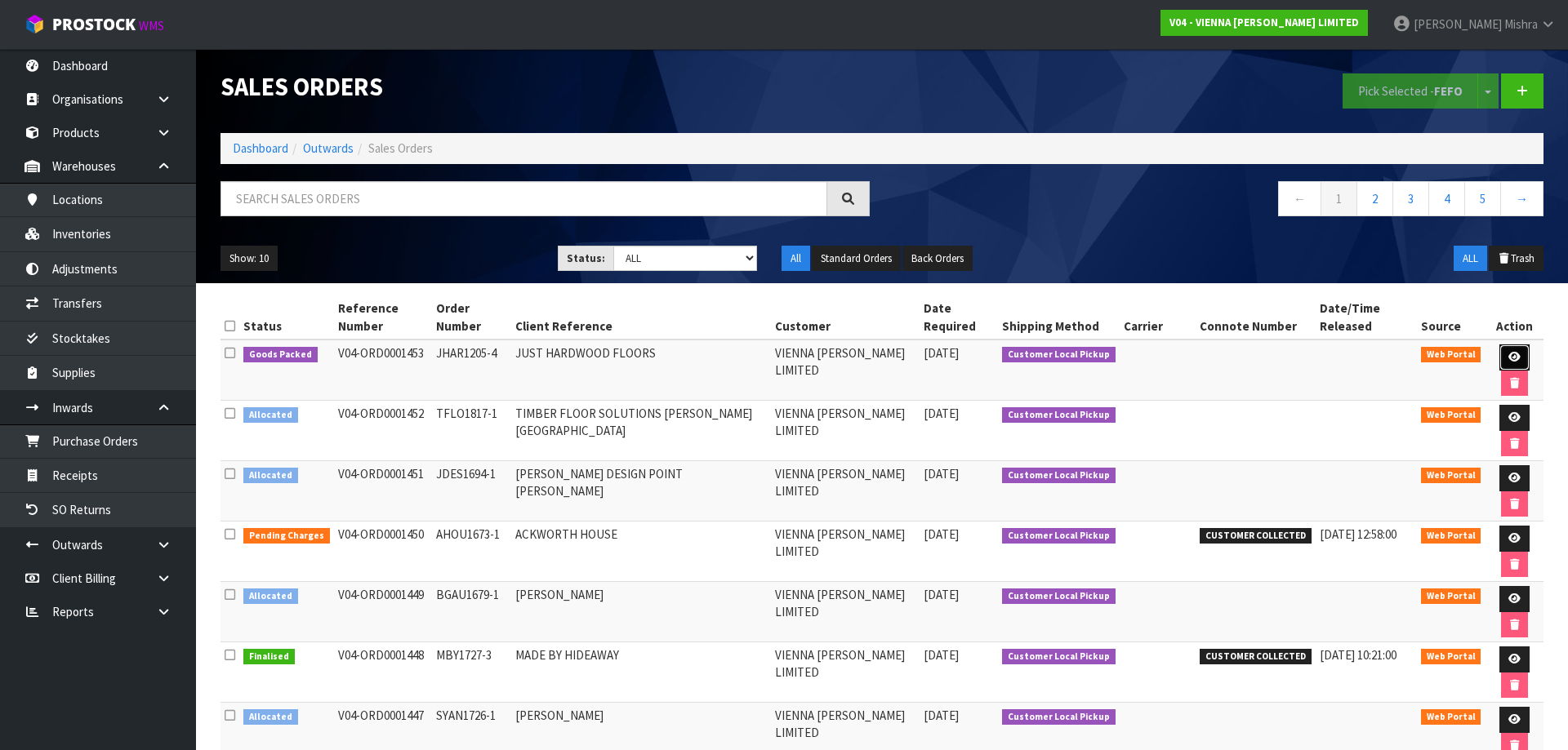
click at [1499, 344] on link at bounding box center [1514, 357] width 30 height 26
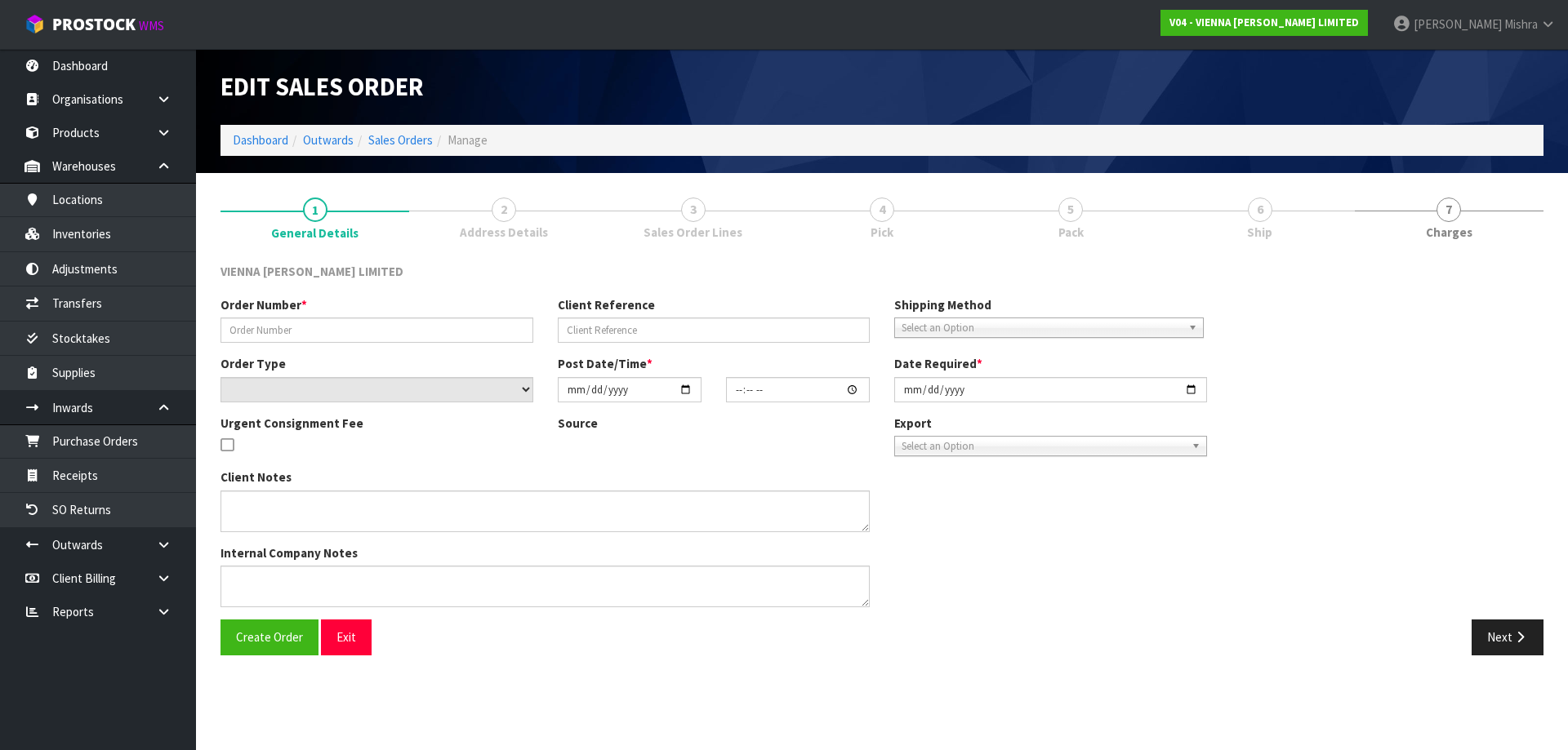
type input "JHAR1205-4"
type input "JUST HARDWOOD FLOORS"
select select "number:0"
type input "2025-08-12"
type input "11:51:00.000"
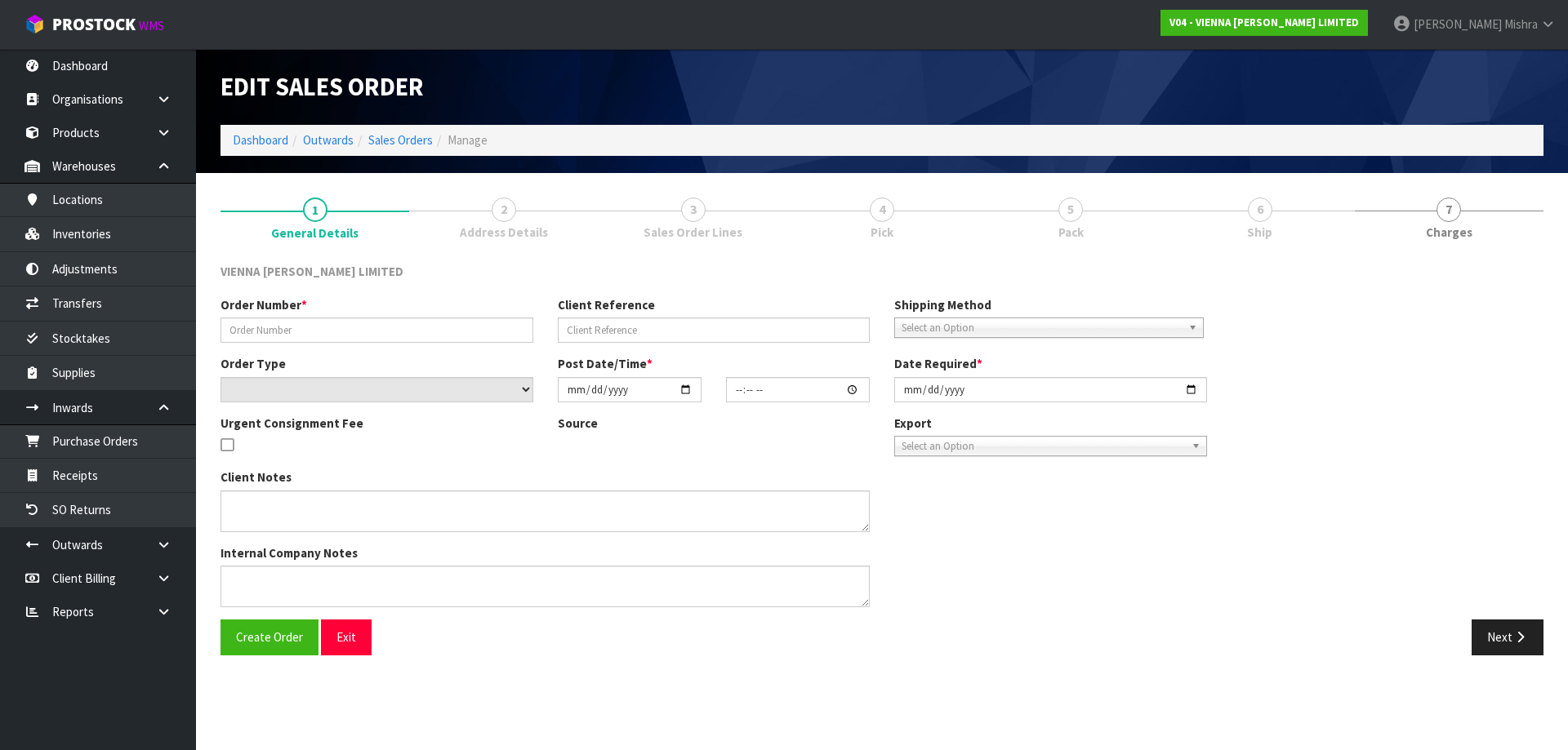
type input "2025-08-12"
type textarea "JUST HARDWOOD FLOORS"
type textarea "CAN WE HAVE THIS ORDER PICKED FOR TODD TO COLLECT TODAY , URGENT FEE APPLIES. 1…"
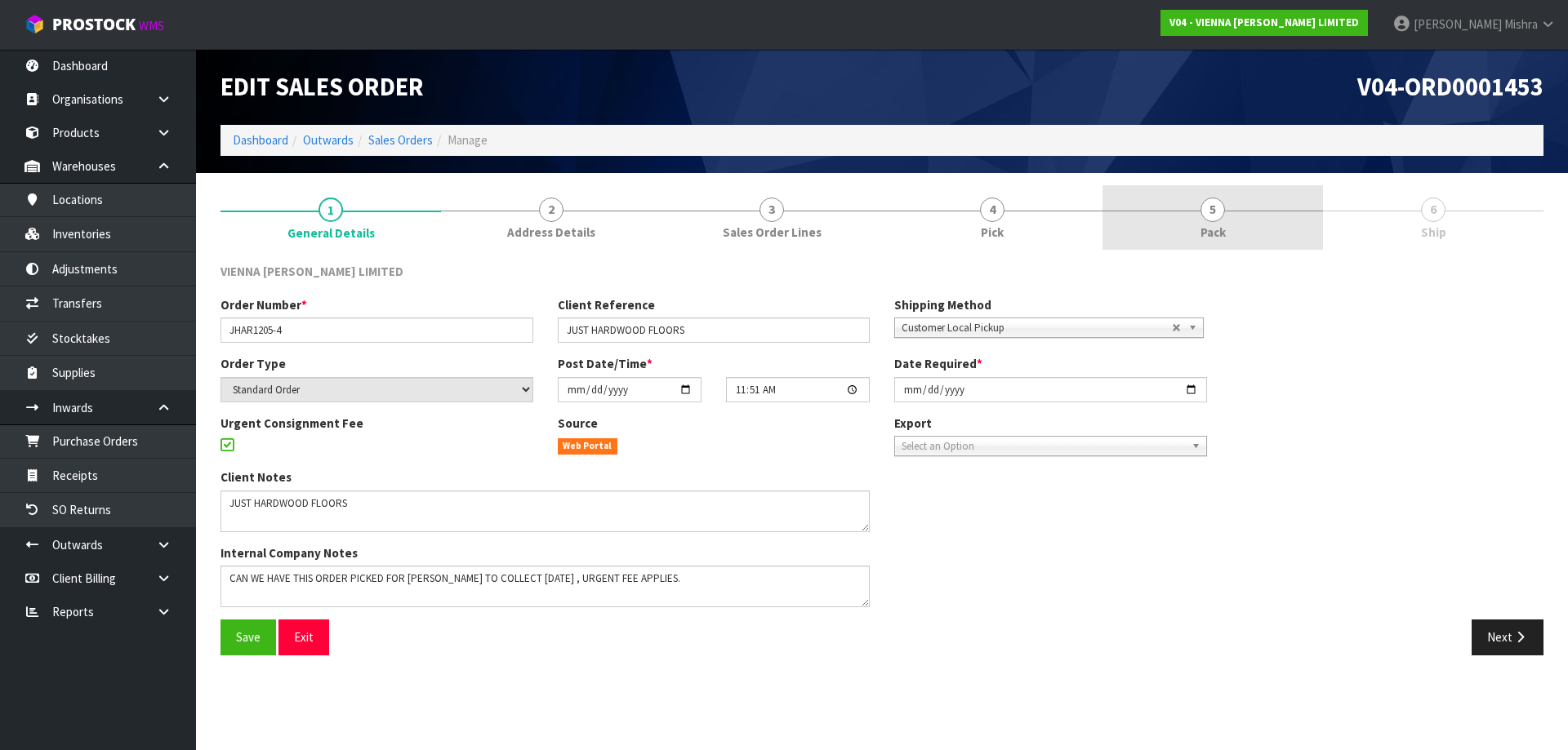
click at [1309, 237] on link "5 Pack" at bounding box center [1212, 217] width 221 height 65
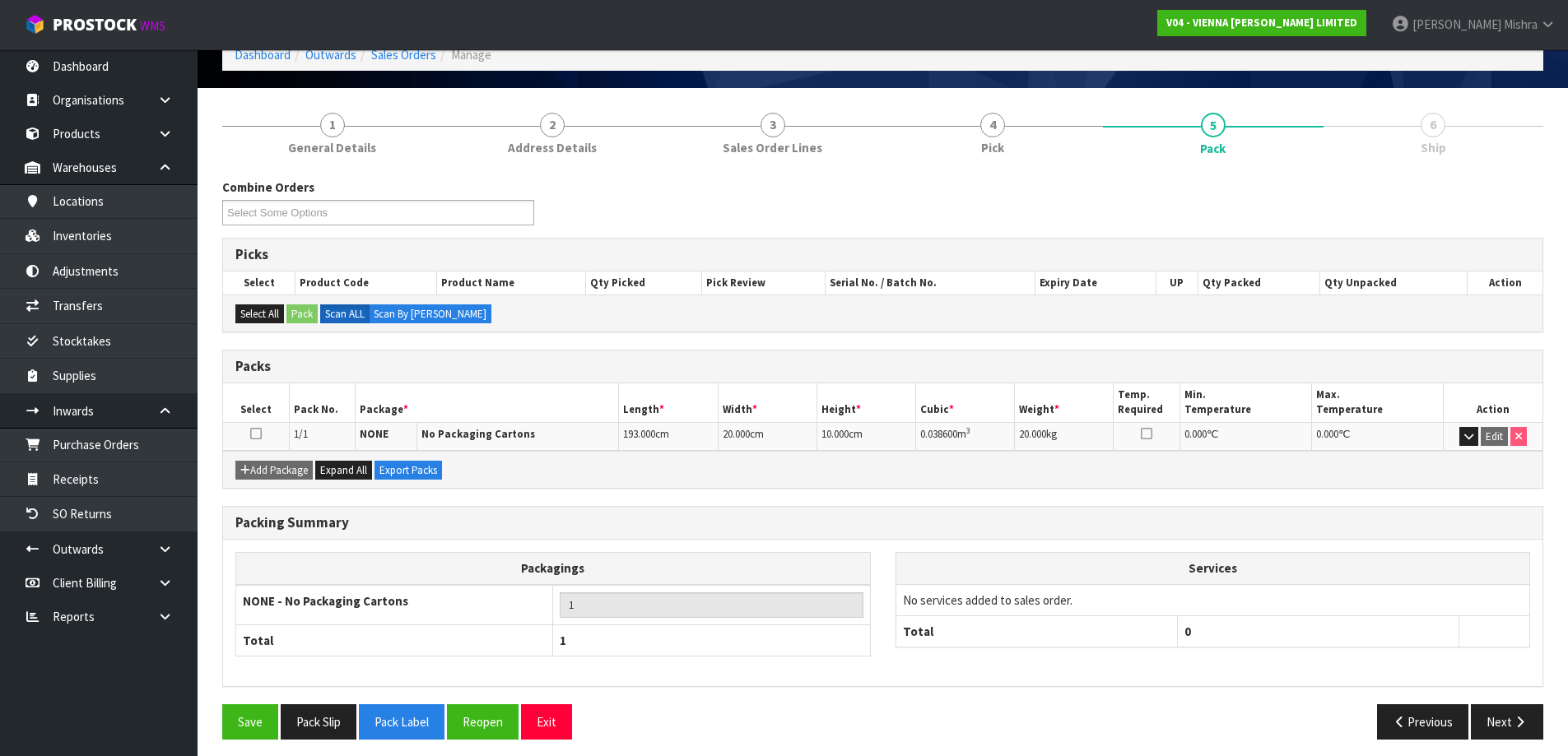
scroll to position [95, 0]
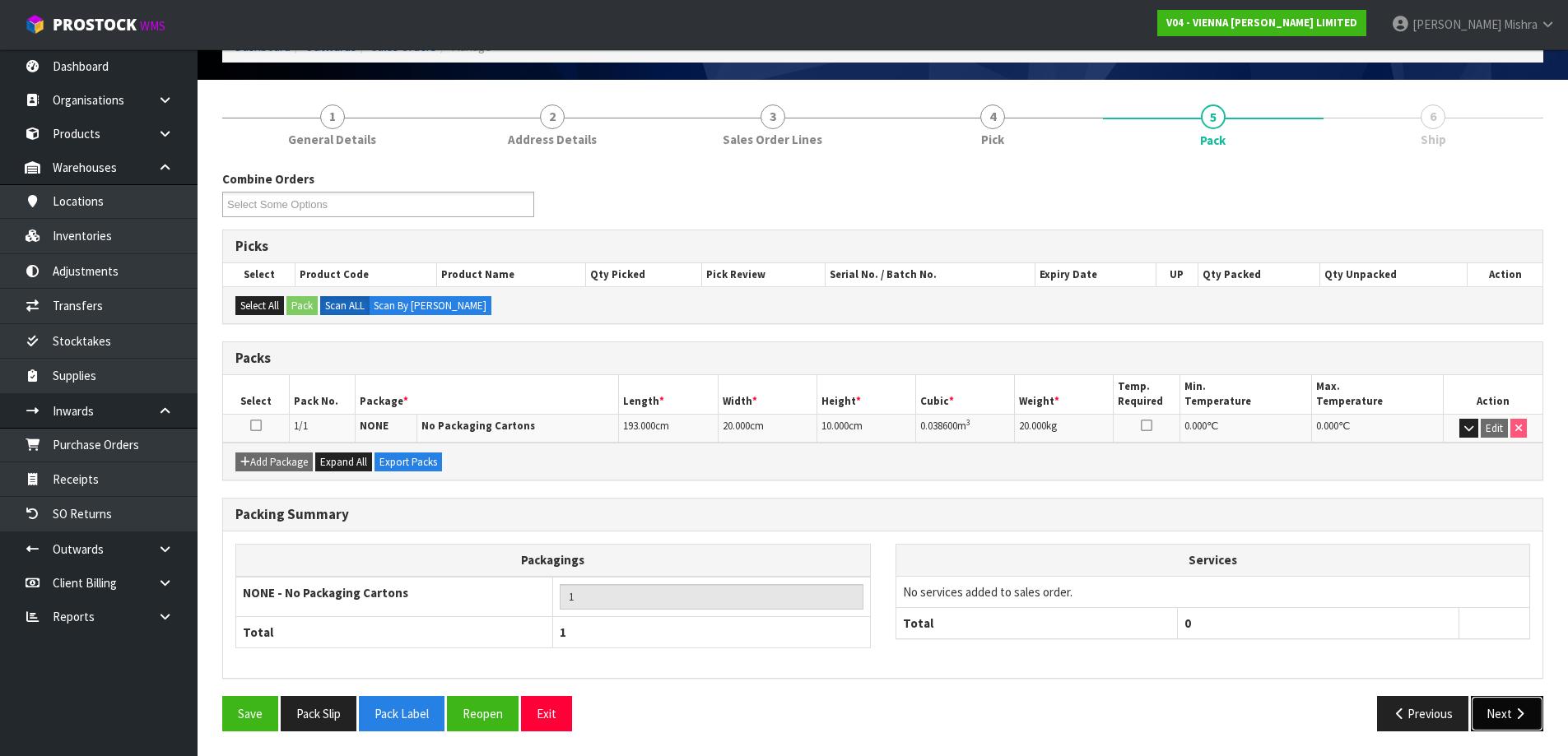
click at [1501, 702] on button "Next" at bounding box center [1507, 714] width 73 height 36
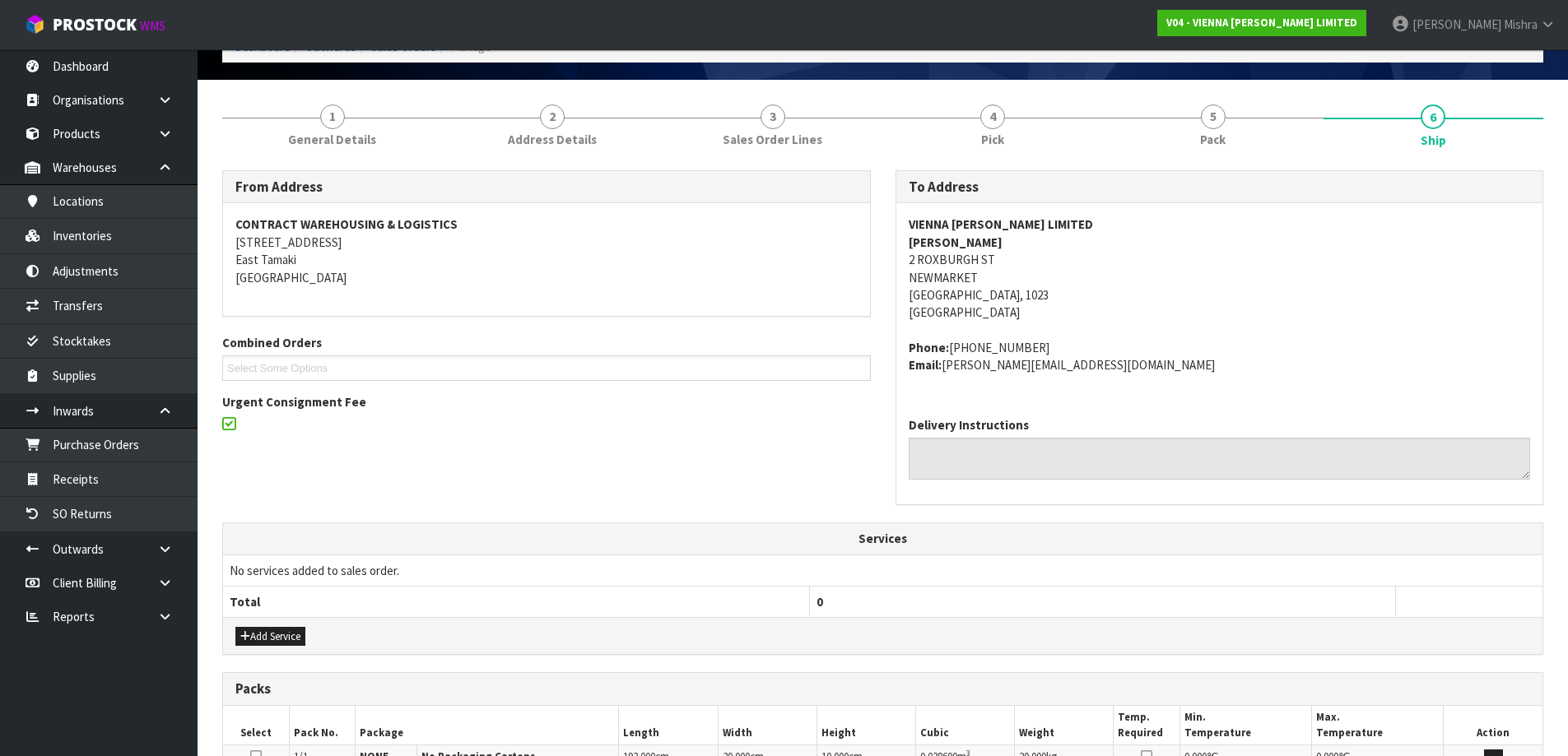
scroll to position [327, 0]
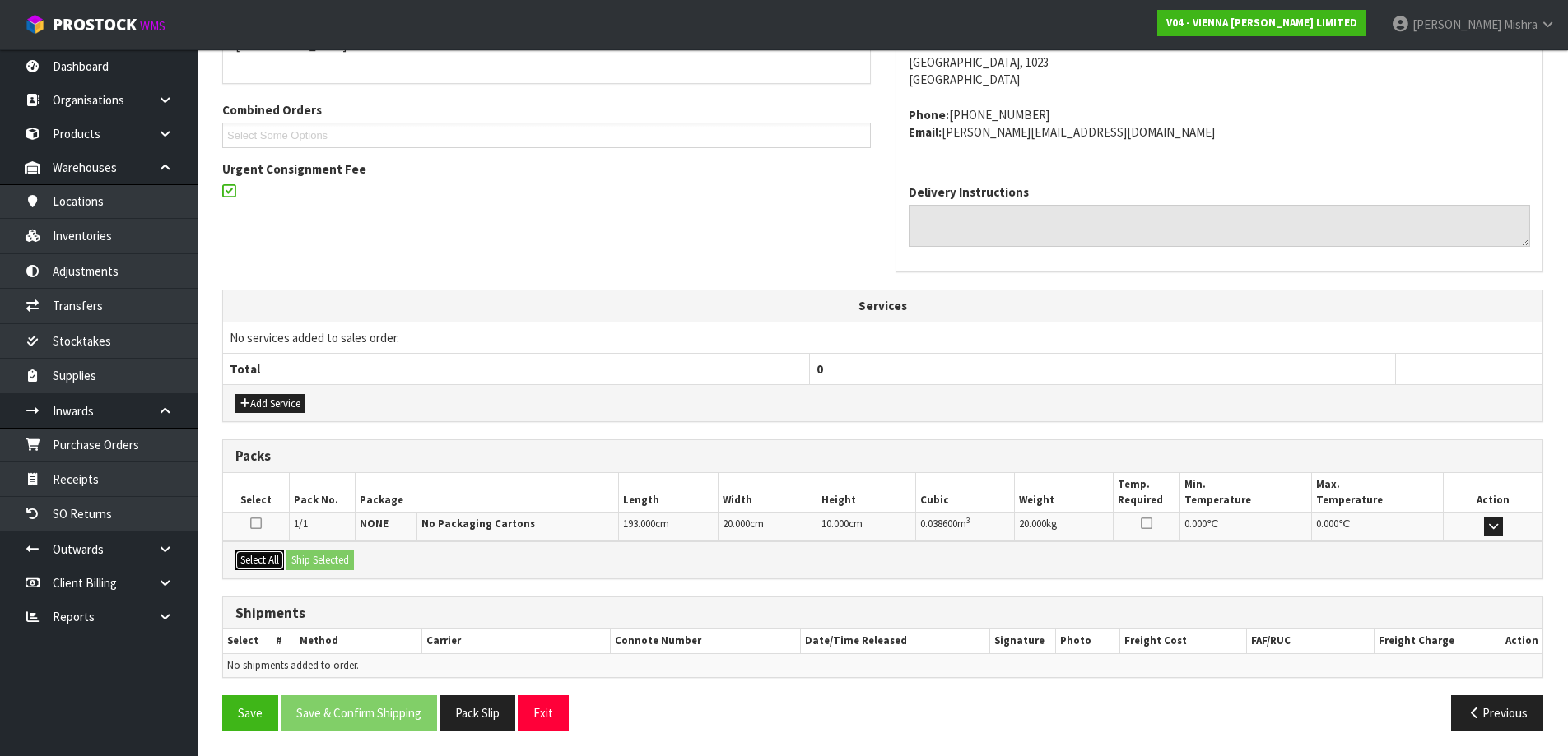
click at [267, 563] on button "Select All" at bounding box center [259, 560] width 48 height 19
click at [320, 562] on button "Ship Selected" at bounding box center [321, 560] width 68 height 19
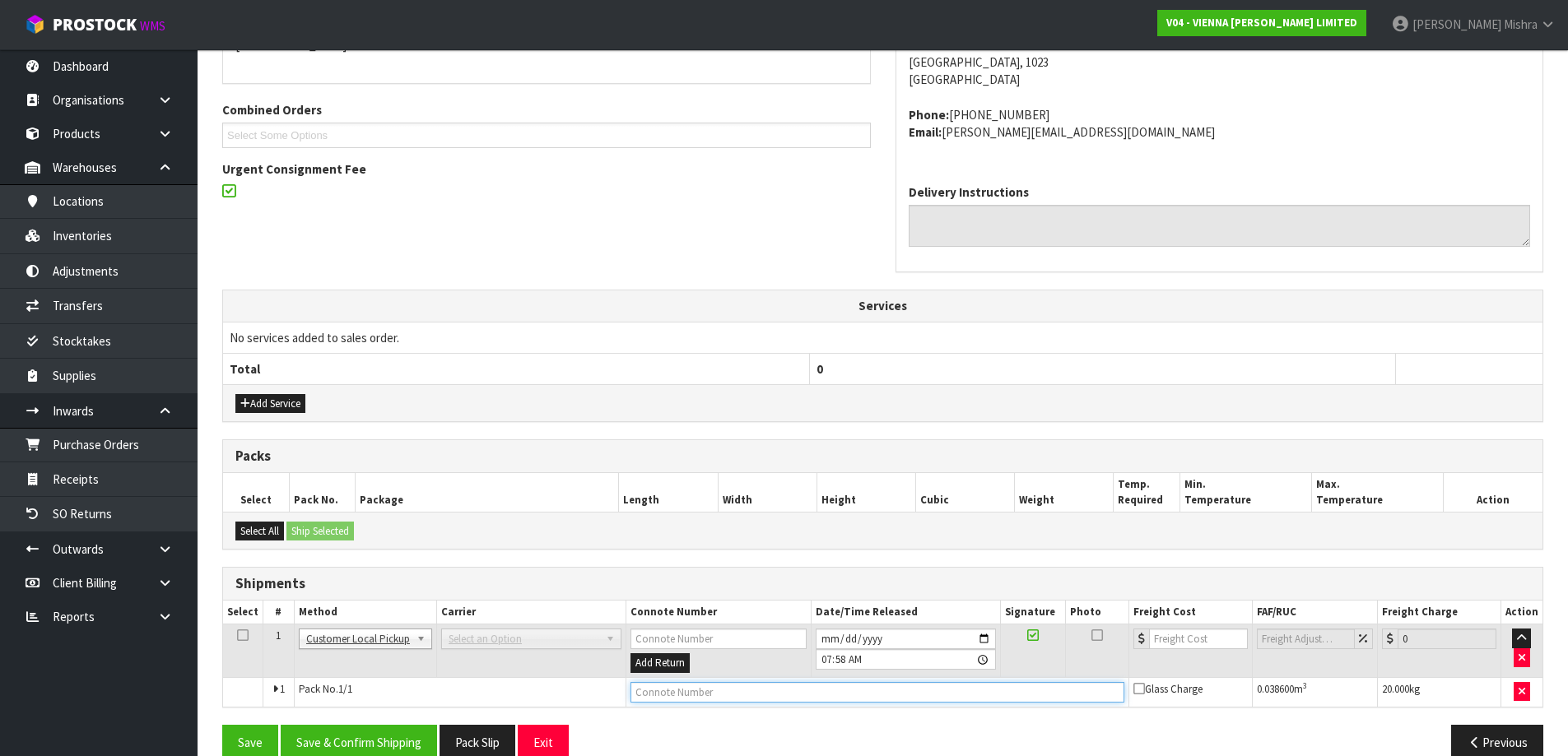
click at [810, 687] on input "text" at bounding box center [878, 692] width 494 height 20
click at [830, 633] on input "2025-08-13" at bounding box center [905, 638] width 179 height 20
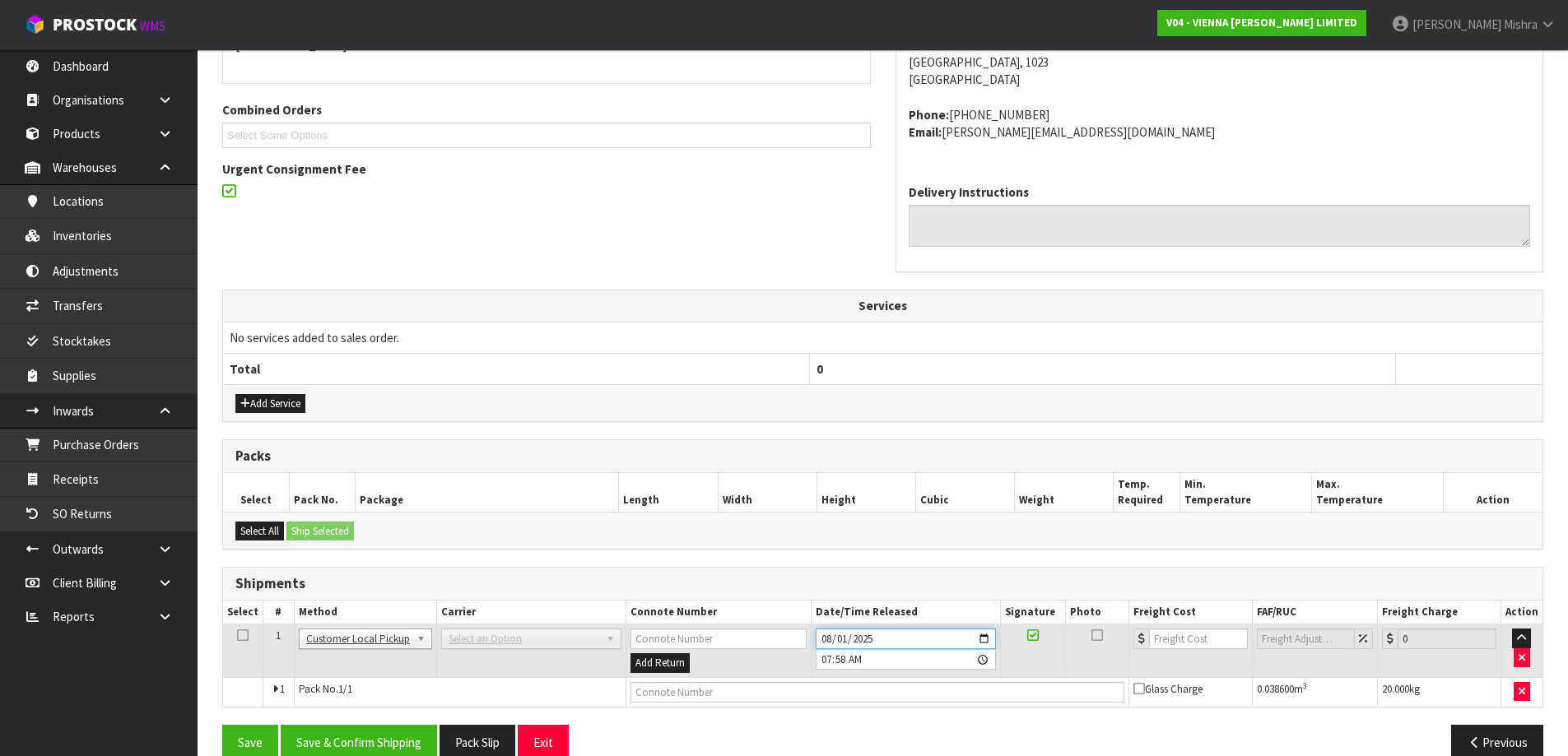
type input "2025-08-12"
click at [718, 698] on input "text" at bounding box center [878, 692] width 494 height 20
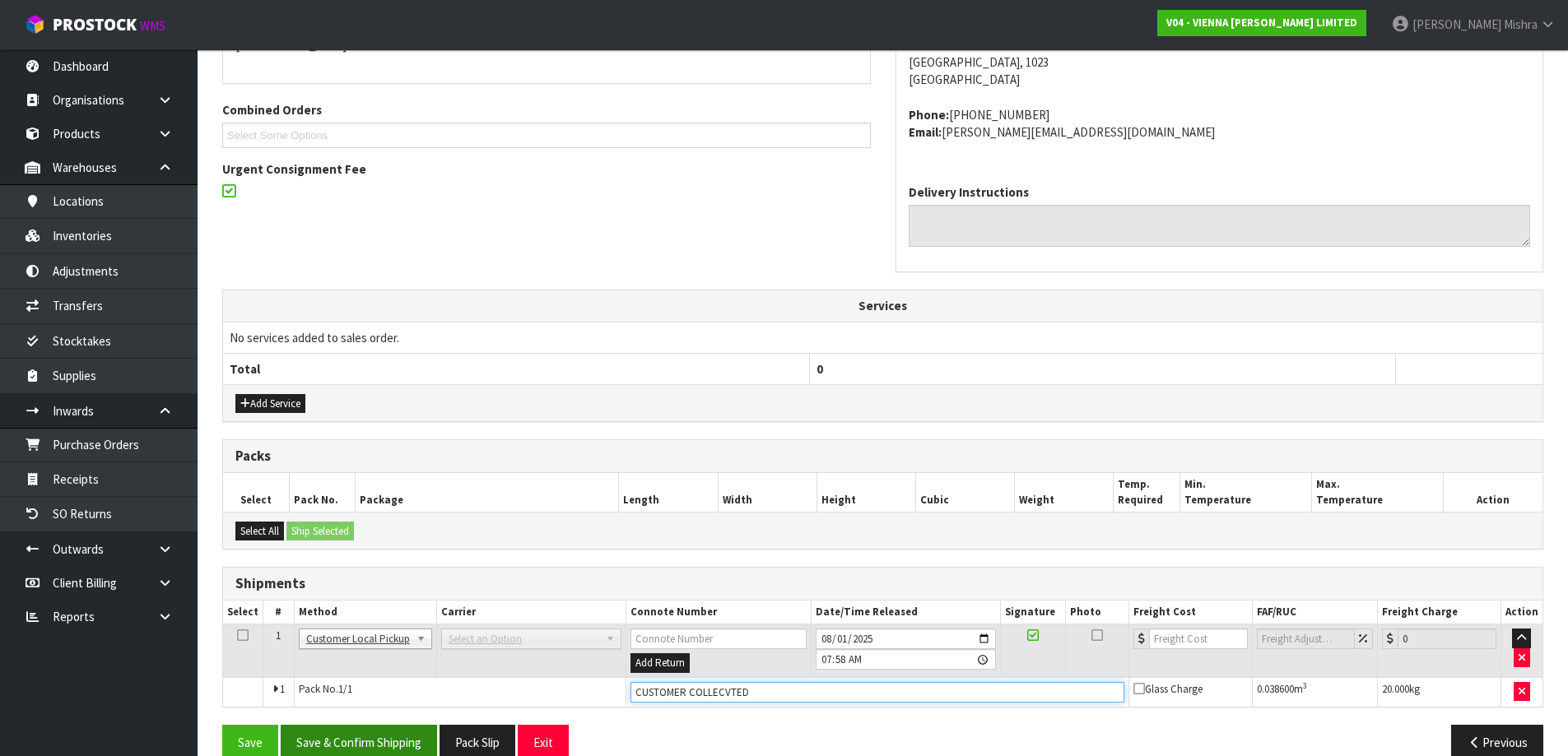
type input "CUSTOMER COLLECVTED"
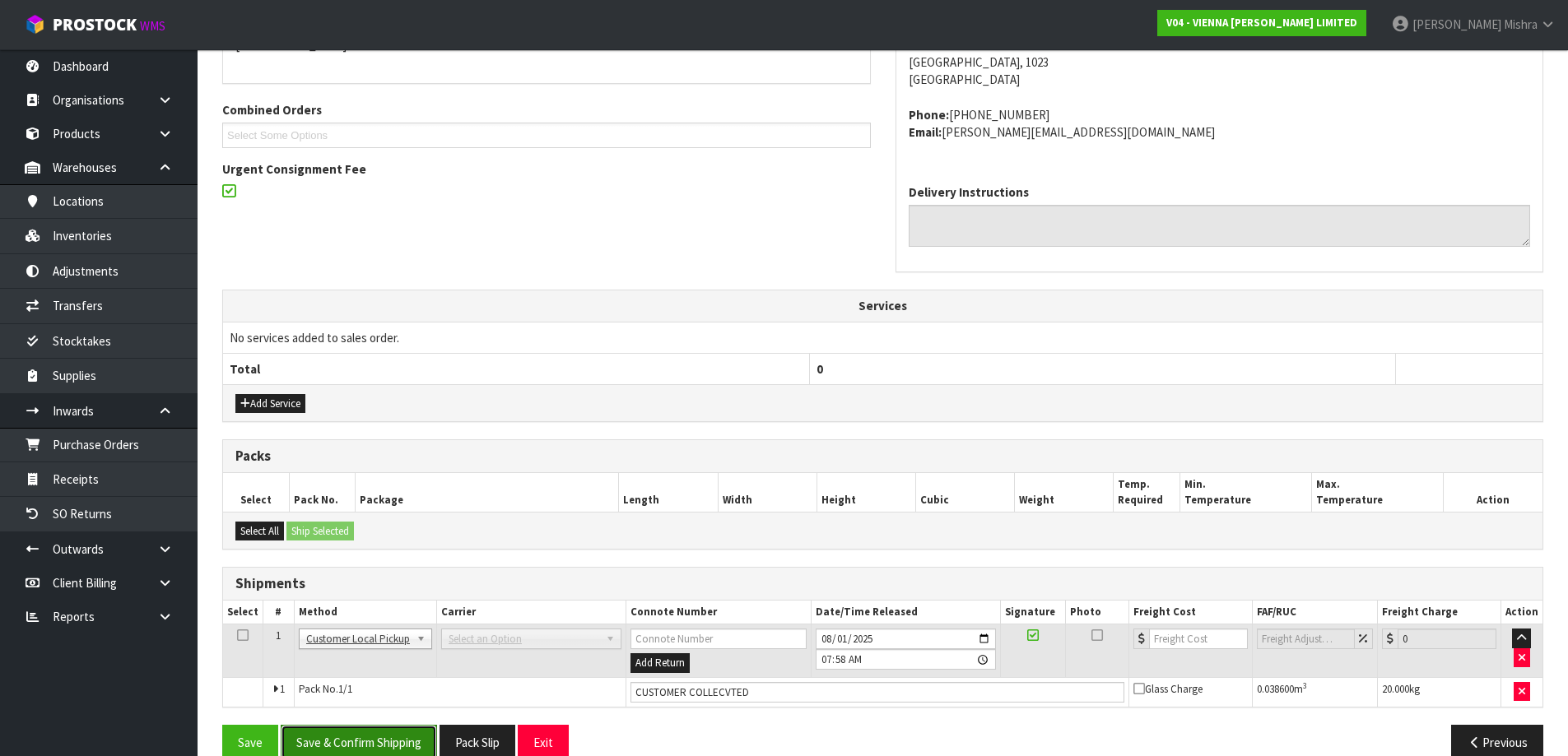
click at [391, 740] on button "Save & Confirm Shipping" at bounding box center [359, 742] width 157 height 36
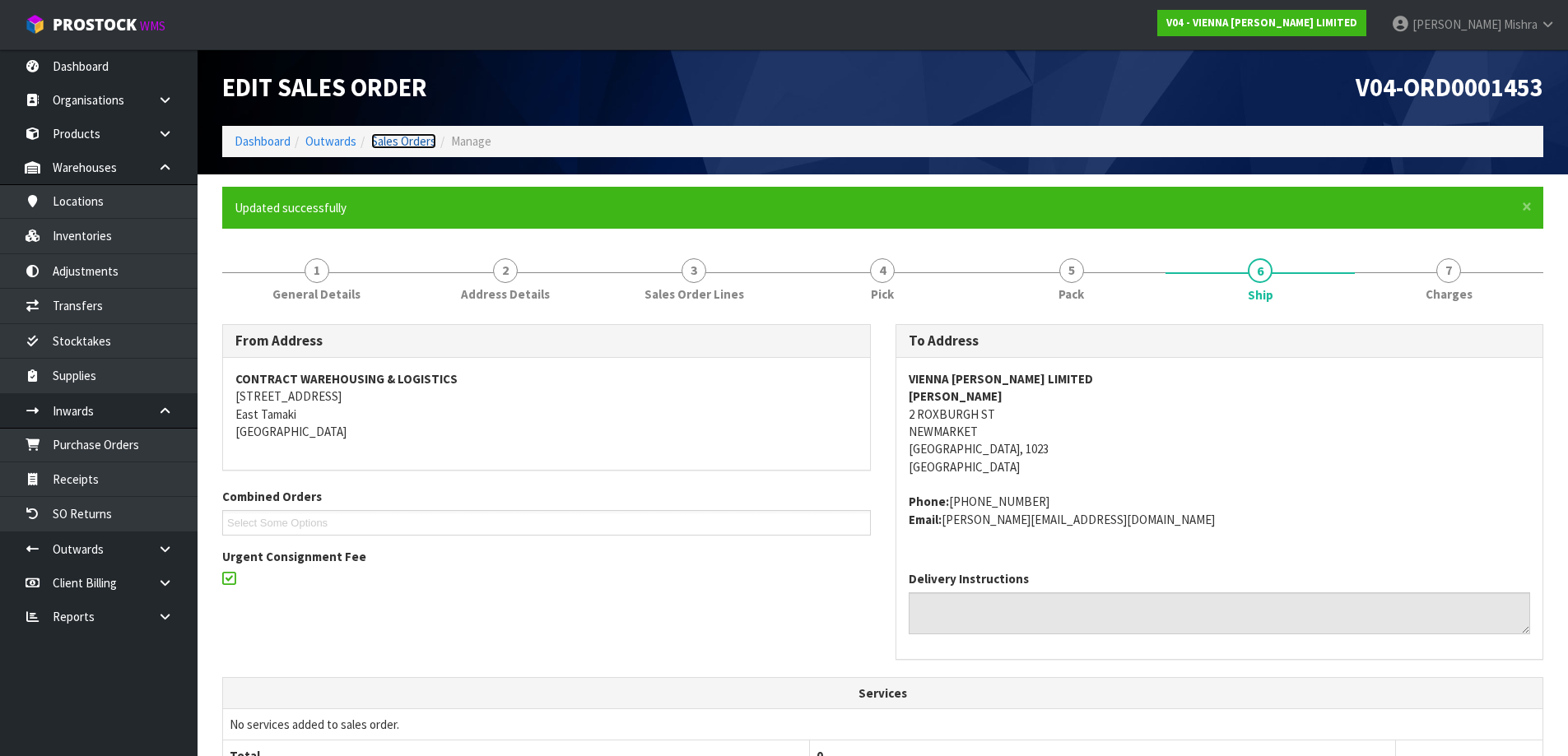
click at [419, 137] on link "Sales Orders" at bounding box center [404, 141] width 65 height 15
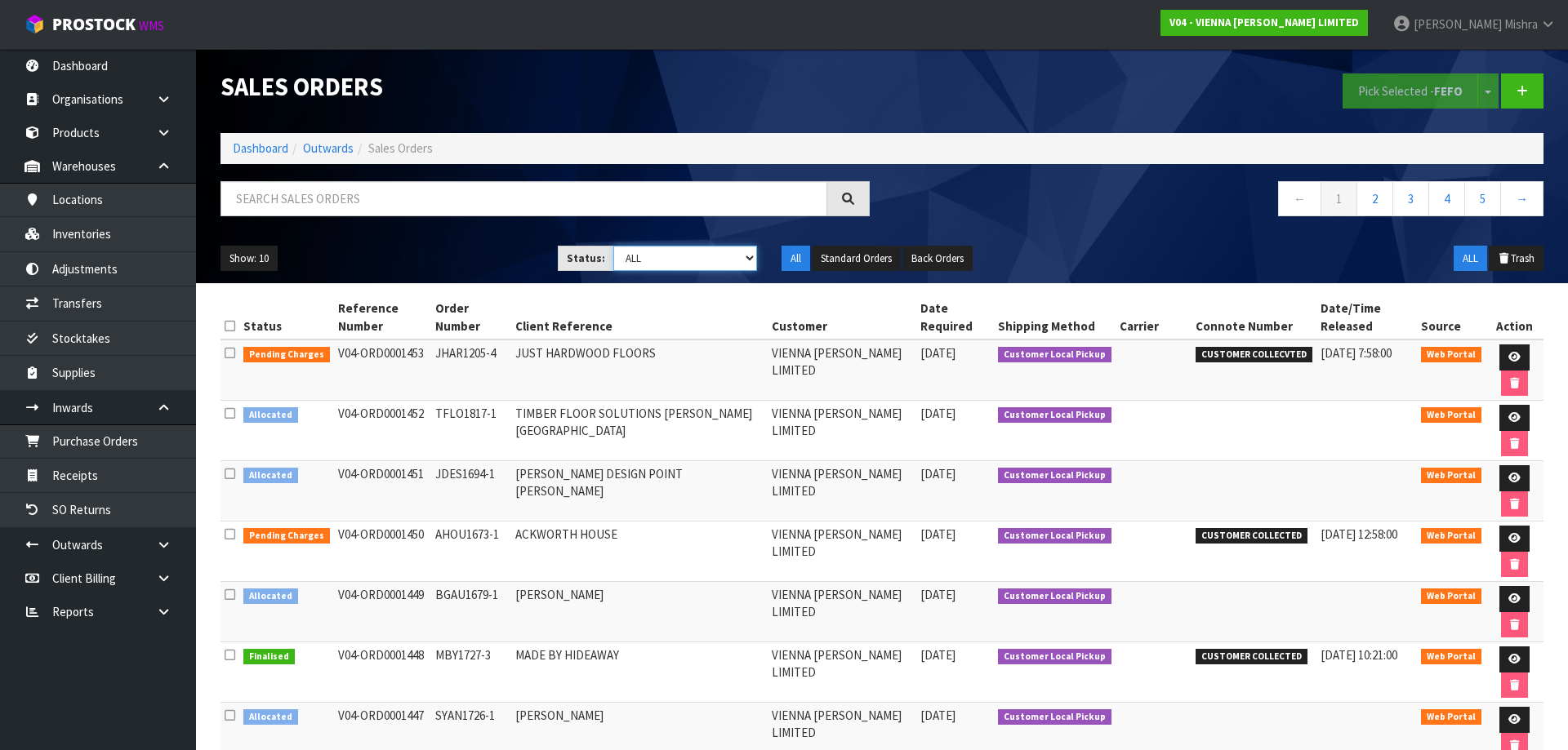
click at [730, 249] on select "Draft Pending Allocated Pending Pick Goods Picked Goods Packed Pending Charges …" at bounding box center [686, 258] width 144 height 25
select select "string:6"
click at [614, 246] on select "Draft Pending Allocated Pending Pick Goods Picked Goods Packed Pending Charges …" at bounding box center [686, 258] width 144 height 25
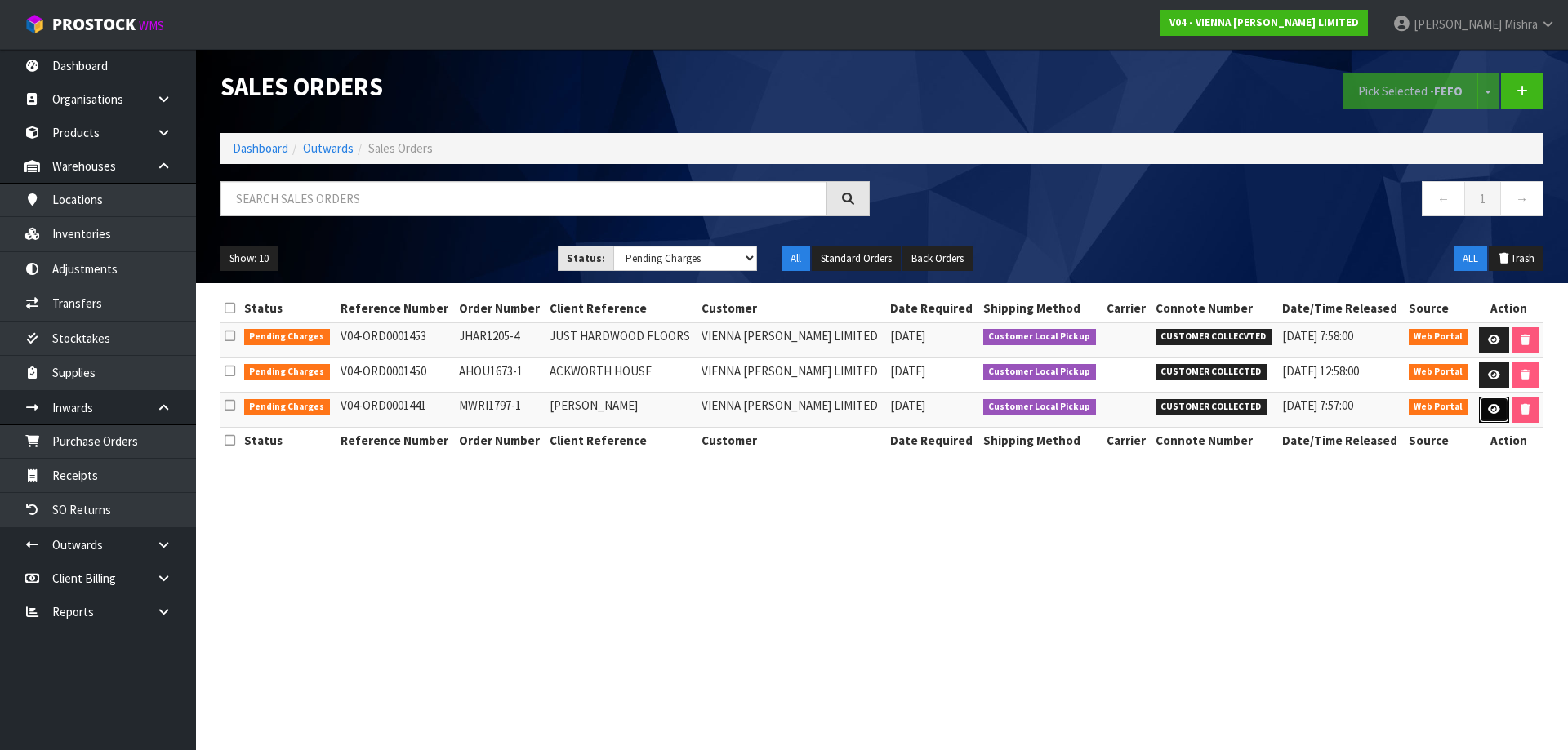
click at [1480, 412] on link at bounding box center [1494, 409] width 30 height 26
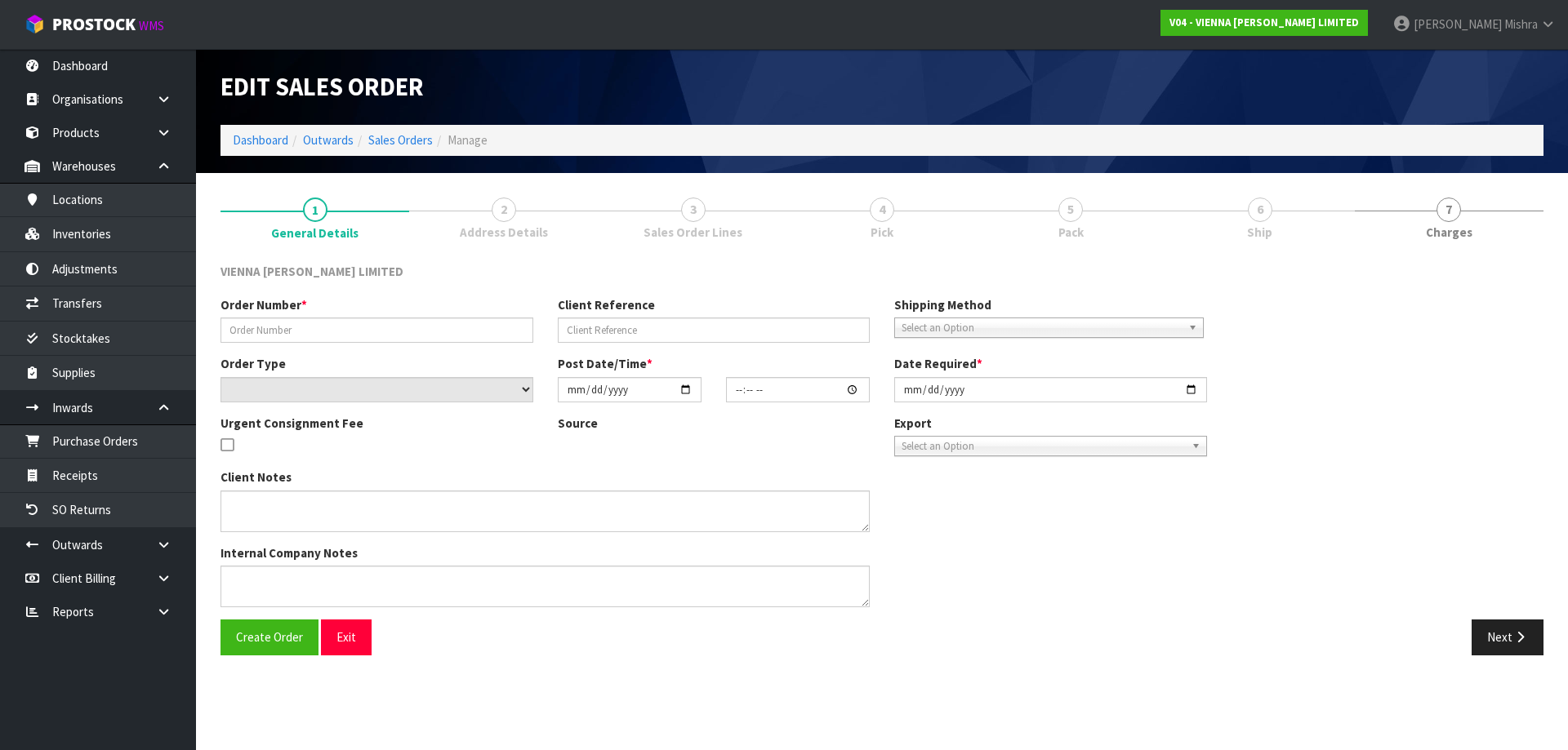
type input "MWRI1797-1"
type input "MIKE WRIGLEY"
select select "number:0"
type input "2025-08-04"
type input "15:15:00.000"
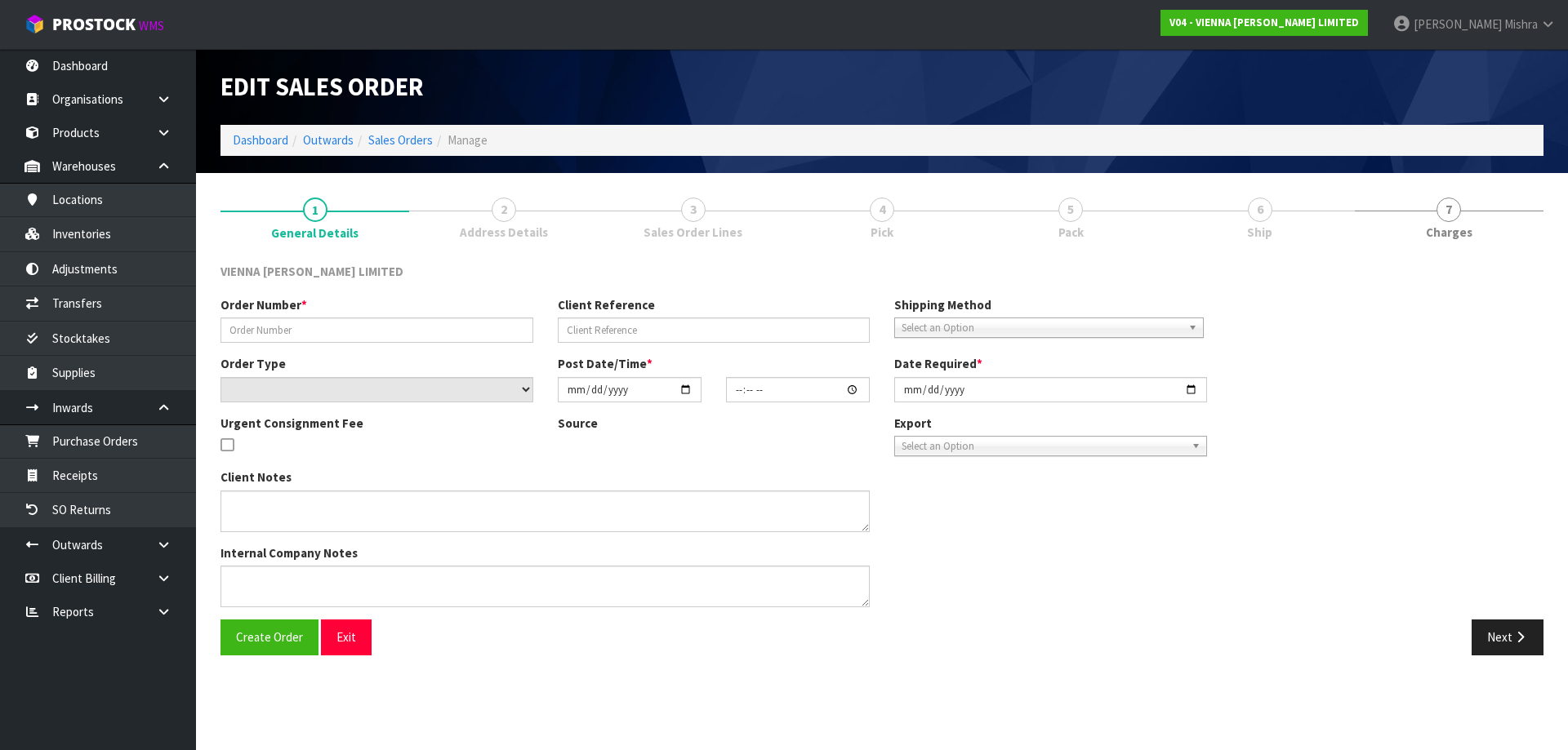
type input "2025-08-12"
type textarea "MIKE WRIGLEY"
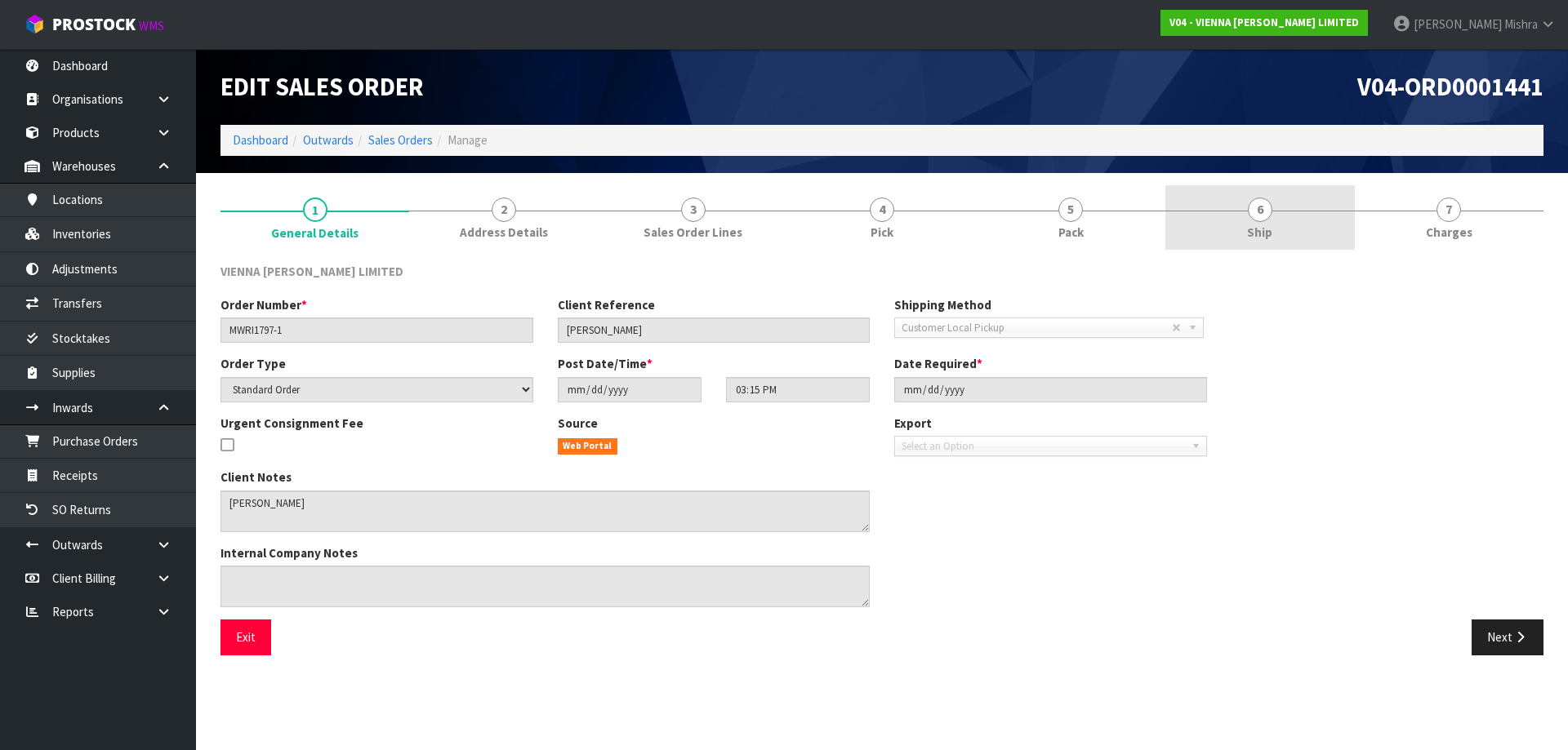
click at [1273, 218] on link "6 Ship" at bounding box center [1259, 217] width 189 height 65
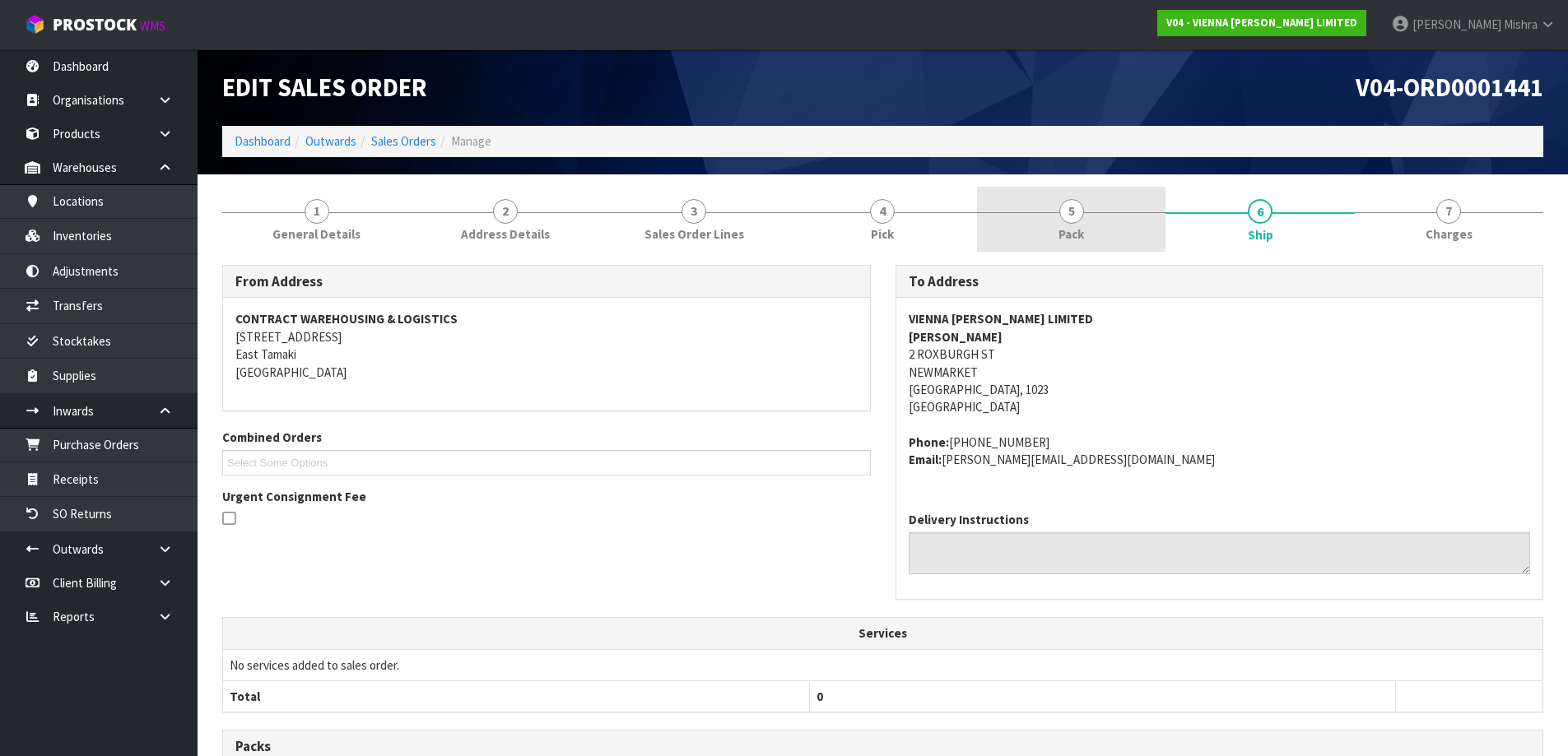
click at [1065, 225] on link "5 Pack" at bounding box center [1071, 219] width 189 height 65
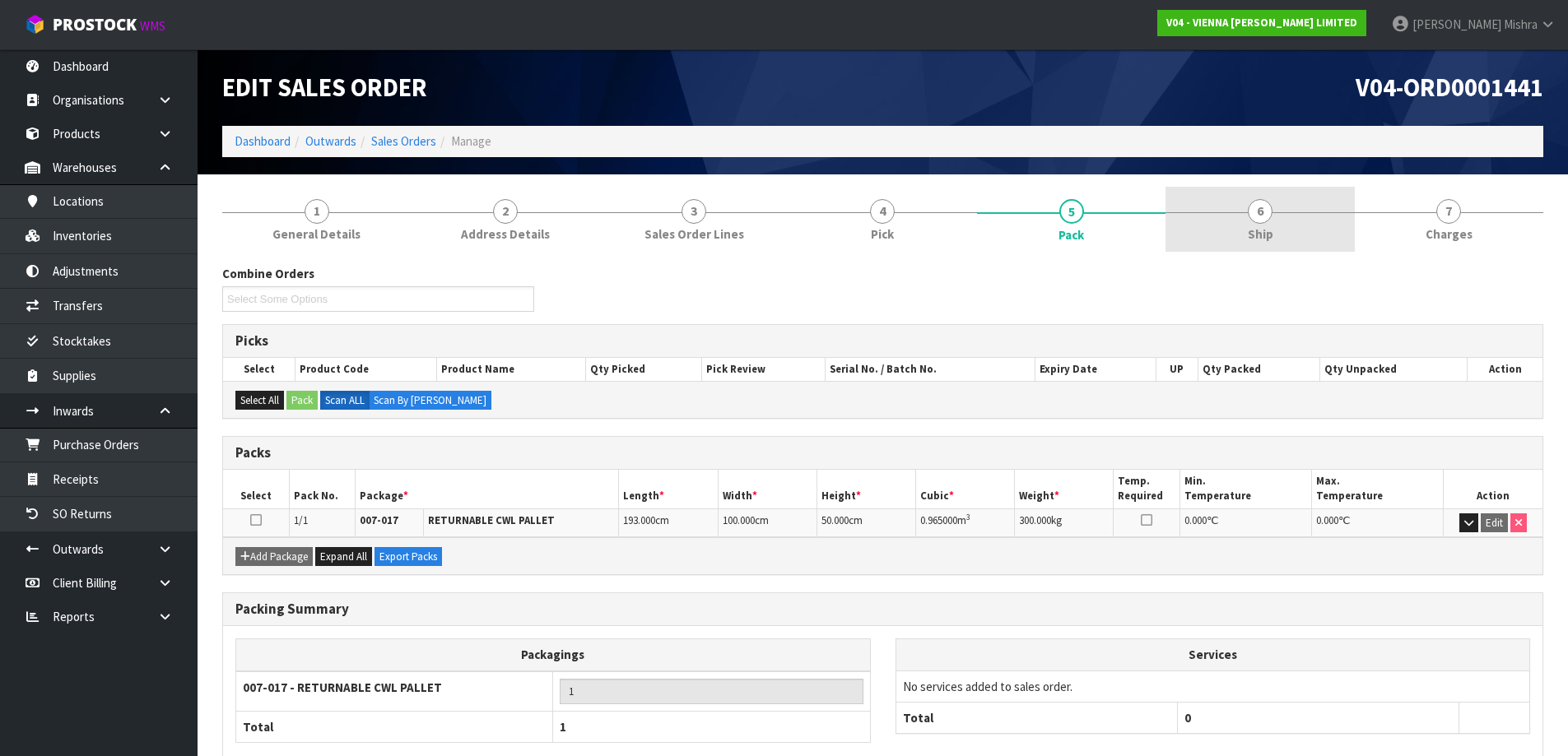
click at [1262, 245] on link "6 Ship" at bounding box center [1259, 219] width 189 height 65
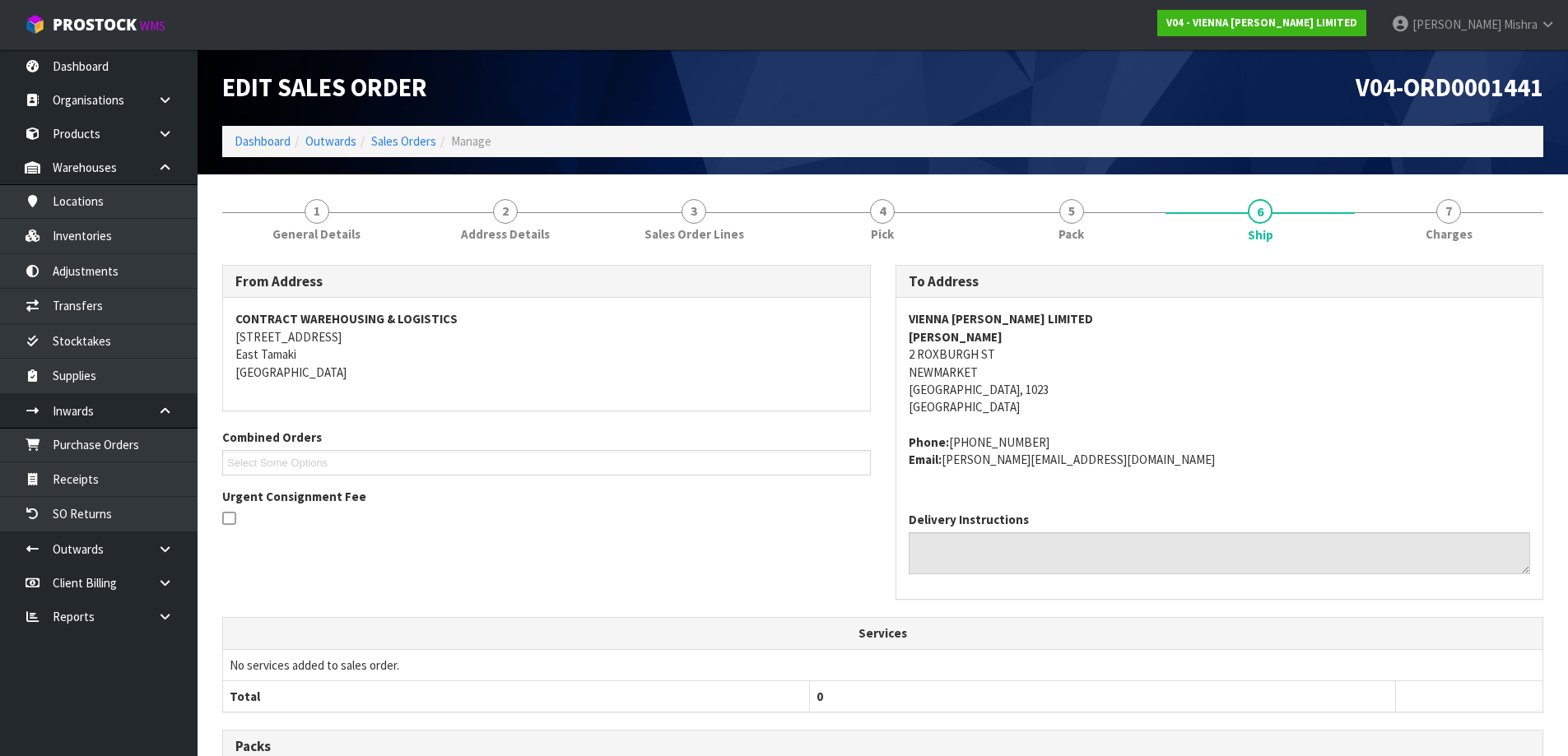
click at [367, 142] on li "Sales Orders" at bounding box center [396, 141] width 80 height 17
click at [376, 136] on link "Sales Orders" at bounding box center [404, 141] width 65 height 15
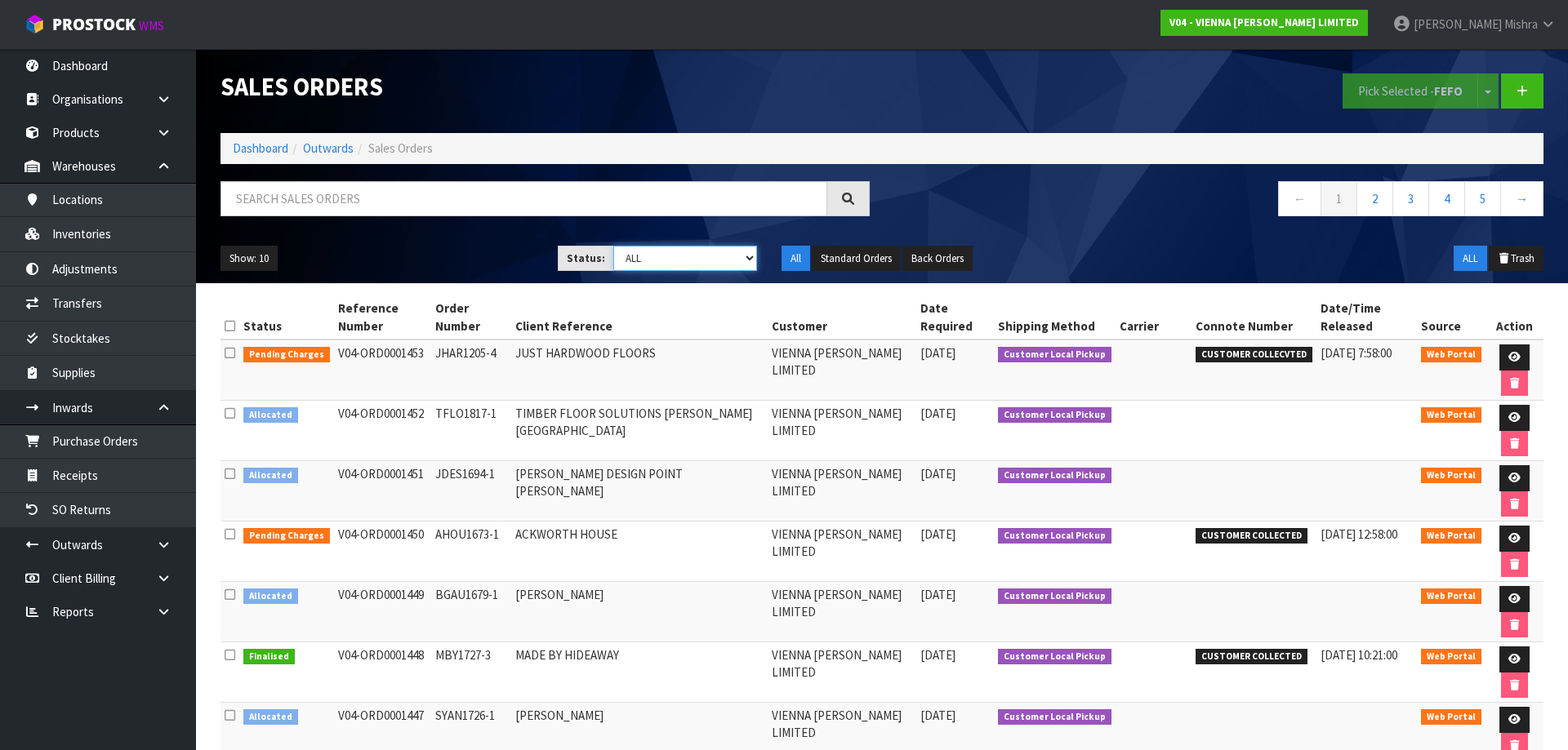
click at [703, 261] on select "Draft Pending Allocated Pending Pick Goods Picked Goods Packed Pending Charges …" at bounding box center [686, 258] width 144 height 25
select select "string:5"
click at [614, 246] on select "Draft Pending Allocated Pending Pick Goods Picked Goods Packed Pending Charges …" at bounding box center [686, 258] width 144 height 25
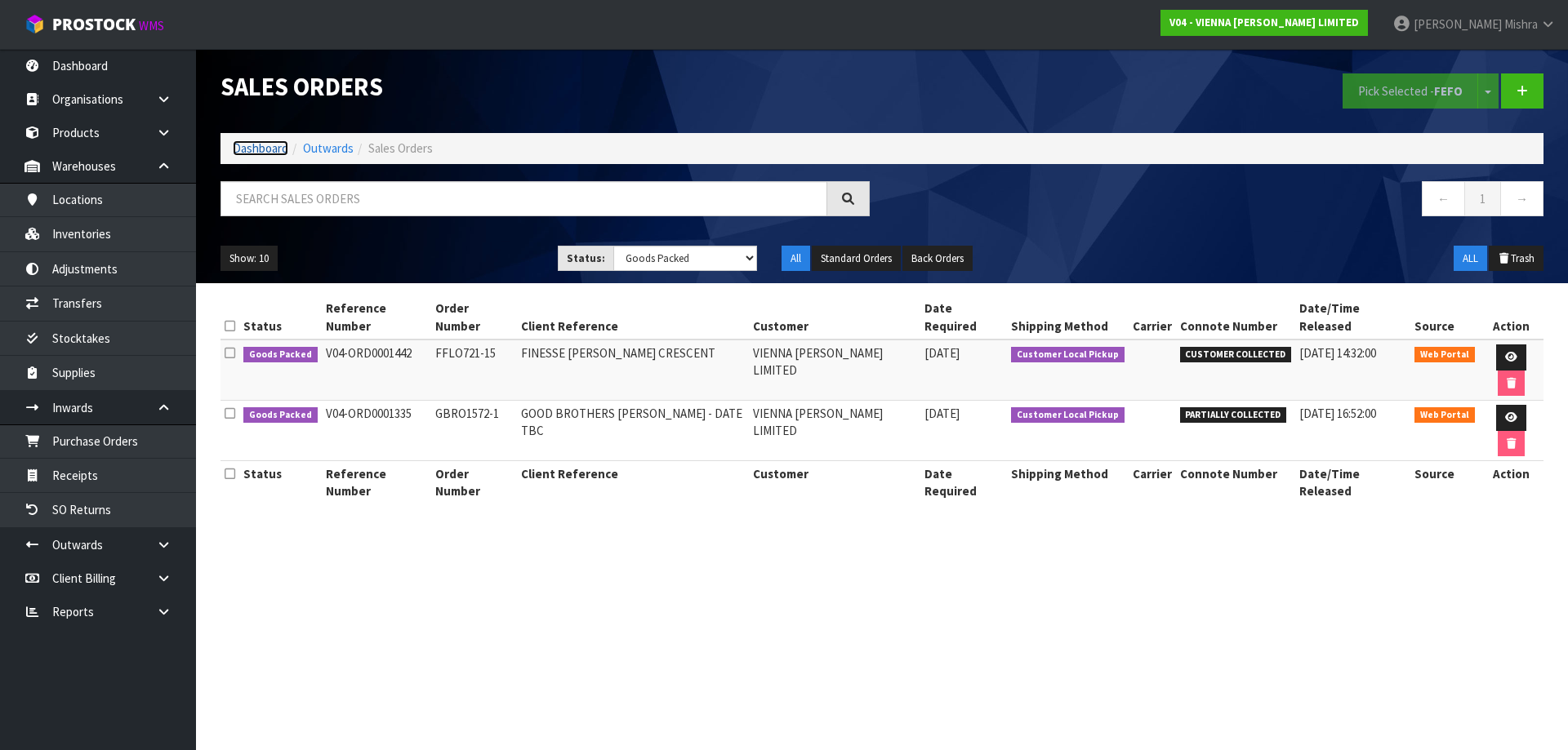
click at [248, 148] on link "Dashboard" at bounding box center [260, 148] width 55 height 15
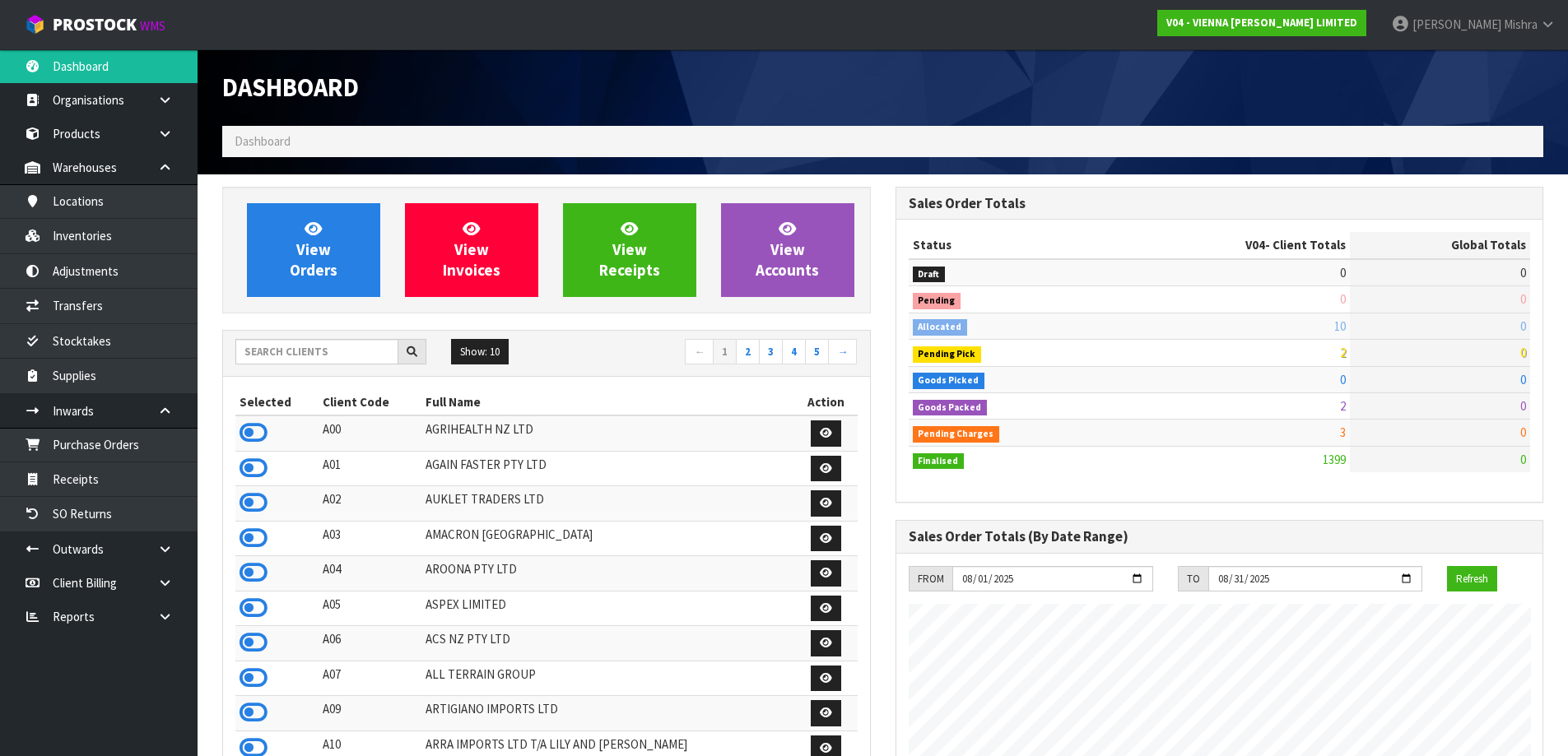
scroll to position [1307, 673]
click at [256, 349] on input "text" at bounding box center [316, 352] width 163 height 25
type input "C09"
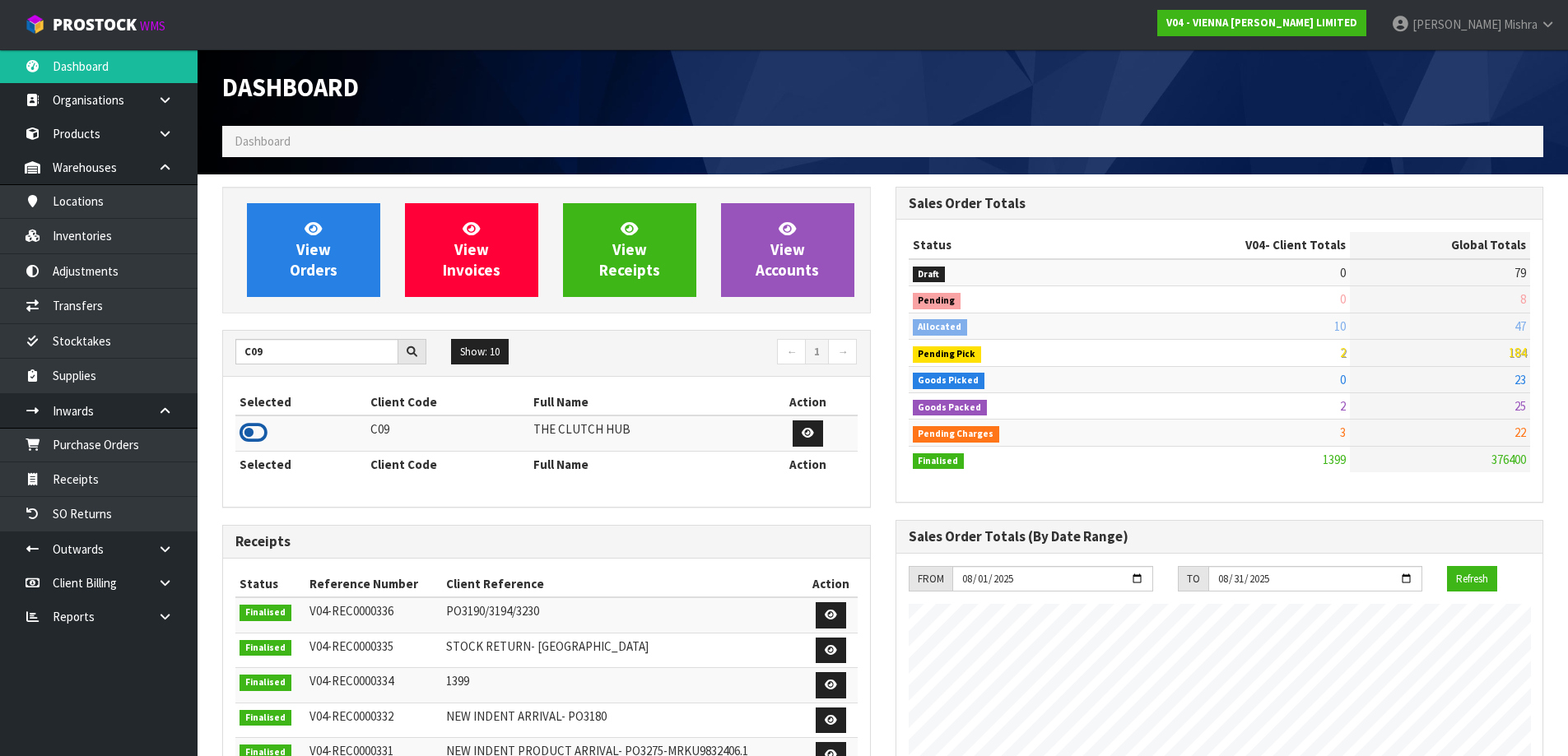
click at [262, 431] on icon at bounding box center [253, 432] width 28 height 25
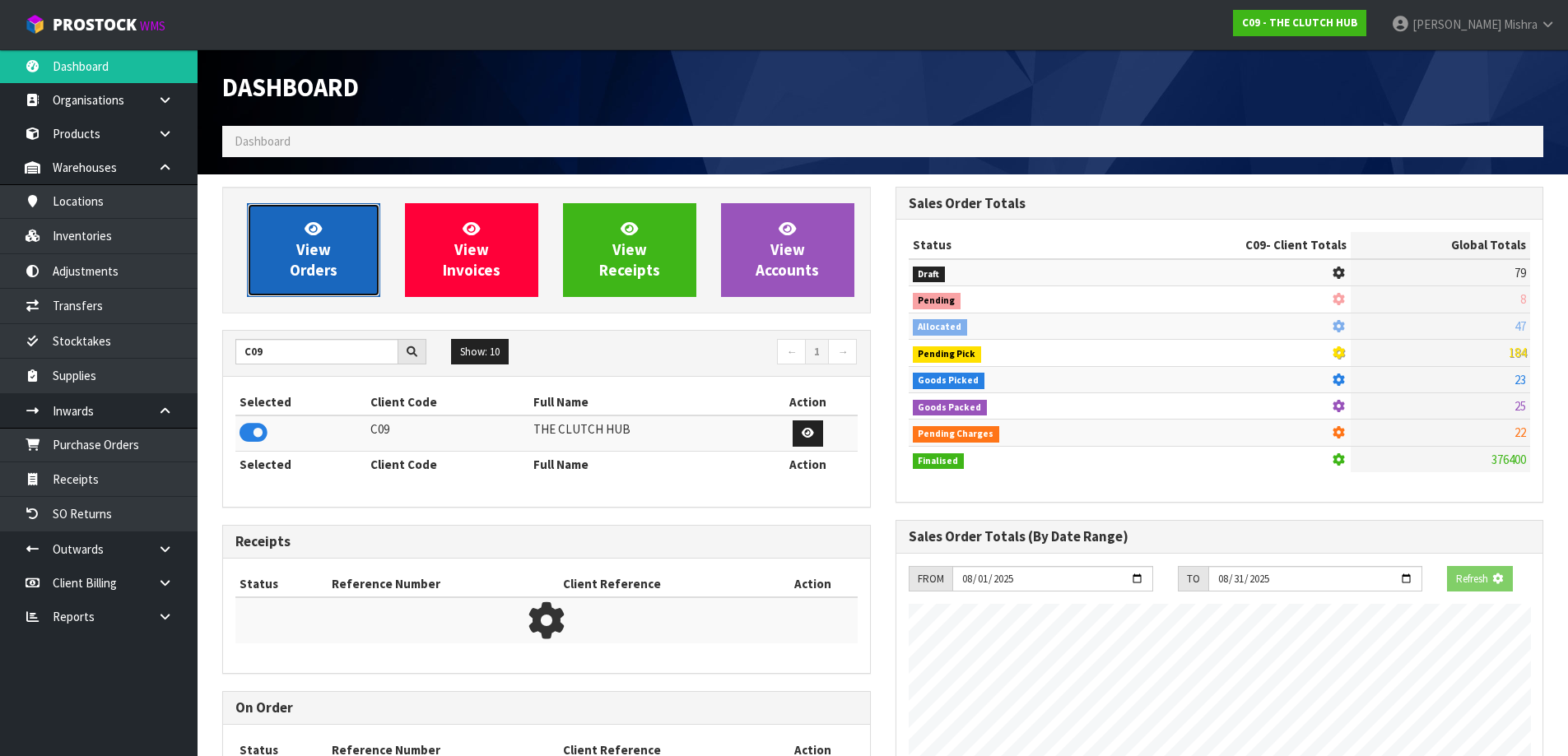
click at [302, 283] on link "View Orders" at bounding box center [314, 249] width 134 height 94
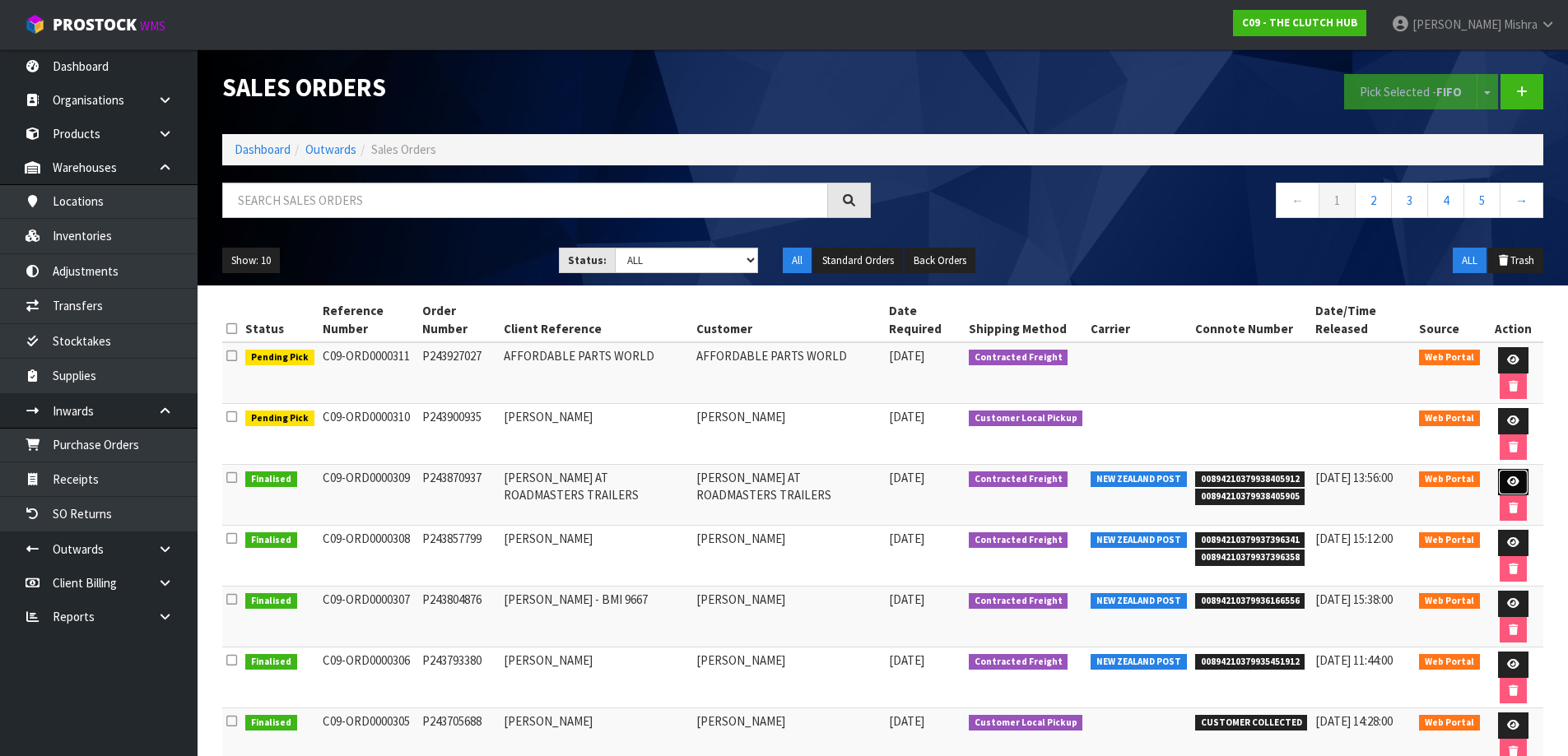
click at [1513, 473] on link at bounding box center [1513, 481] width 30 height 26
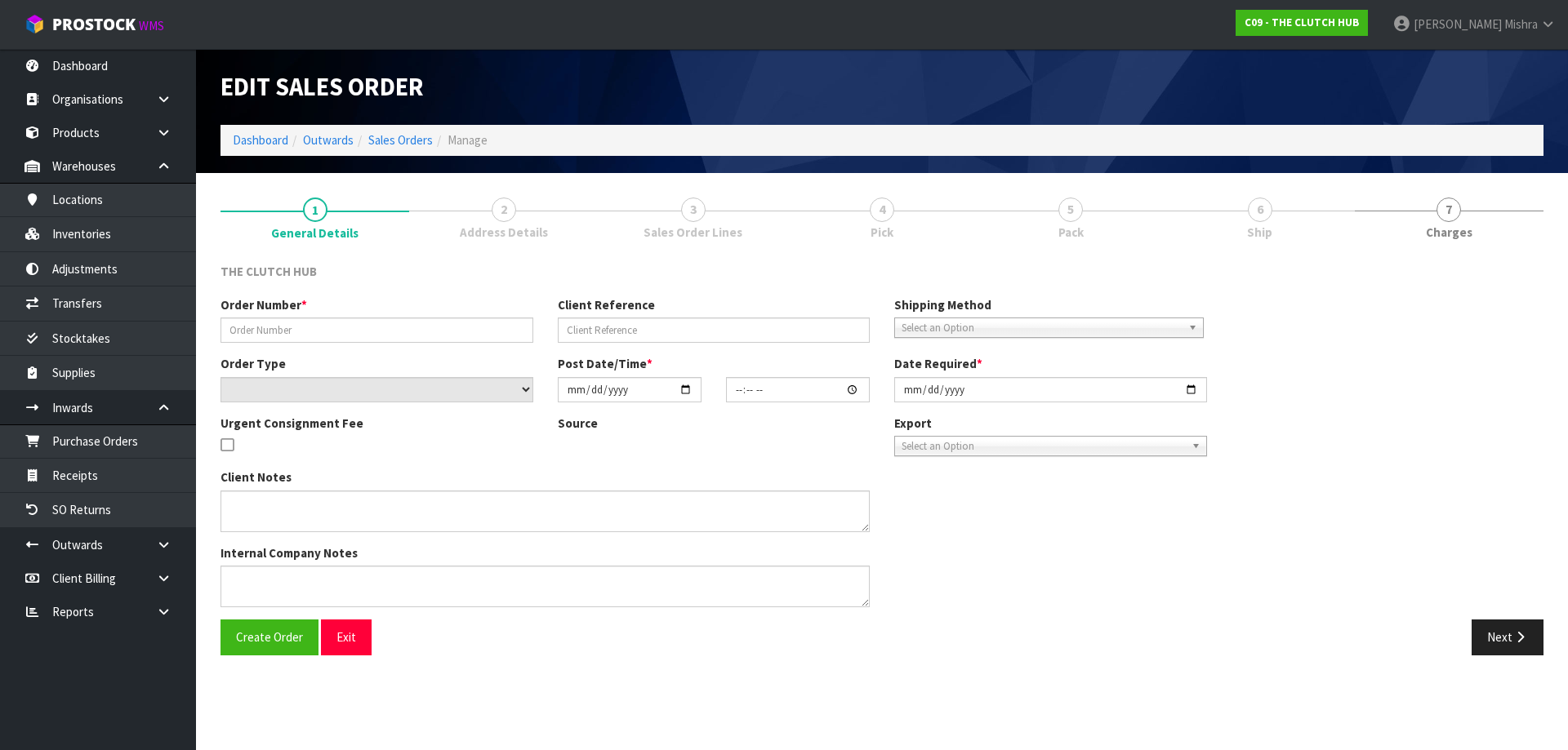
type input "P243870937"
type input "PERCY POHARAMA AT ROADMASTERS TRAILERS"
select select "number:0"
type input "2025-08-07"
type input "17:48:00.000"
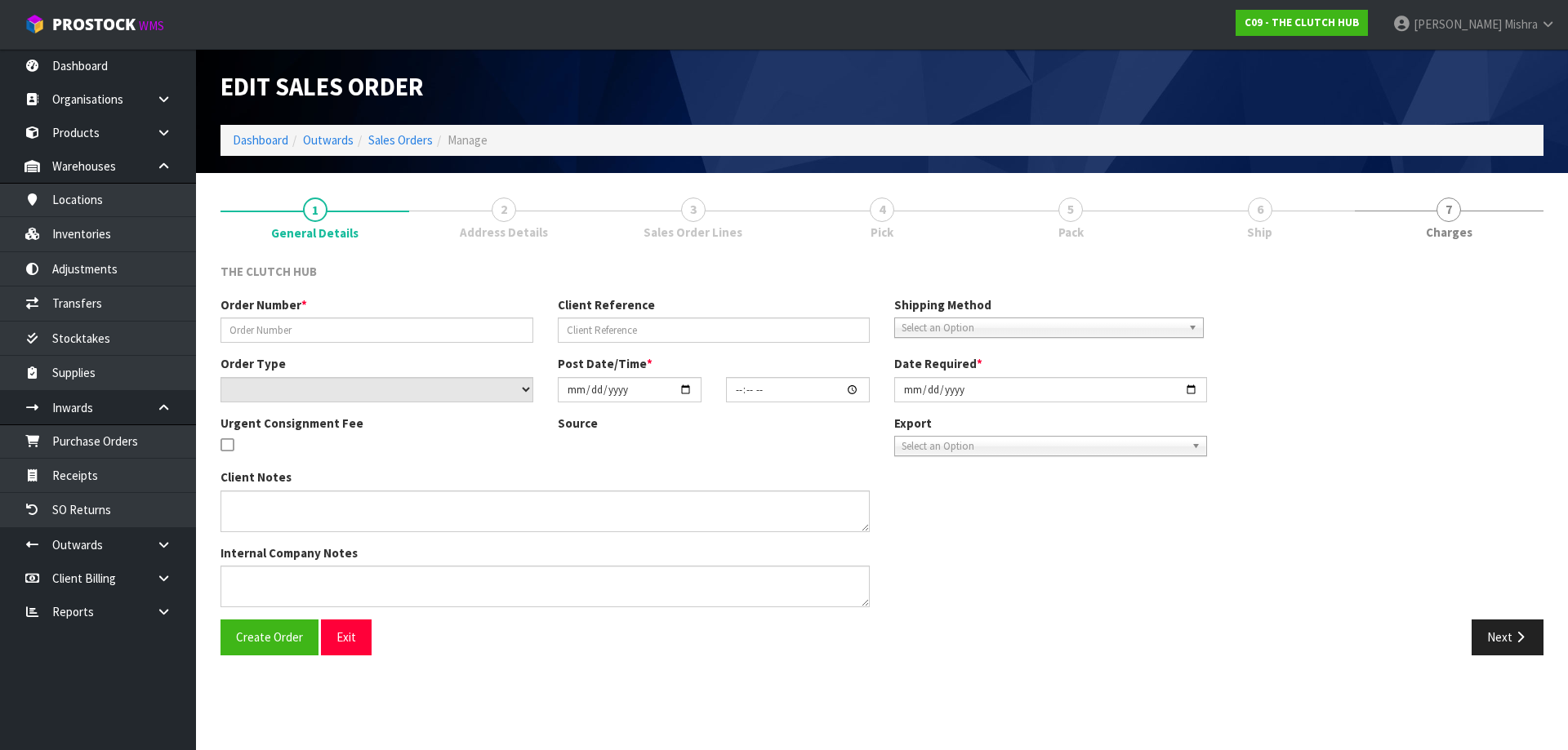
type input "2025-08-12"
type textarea "THE CUSTOMER WOULD LIKE THIS ORDER POSTED AS SOON AS POSSIBLE AS THEY ARE UNABL…"
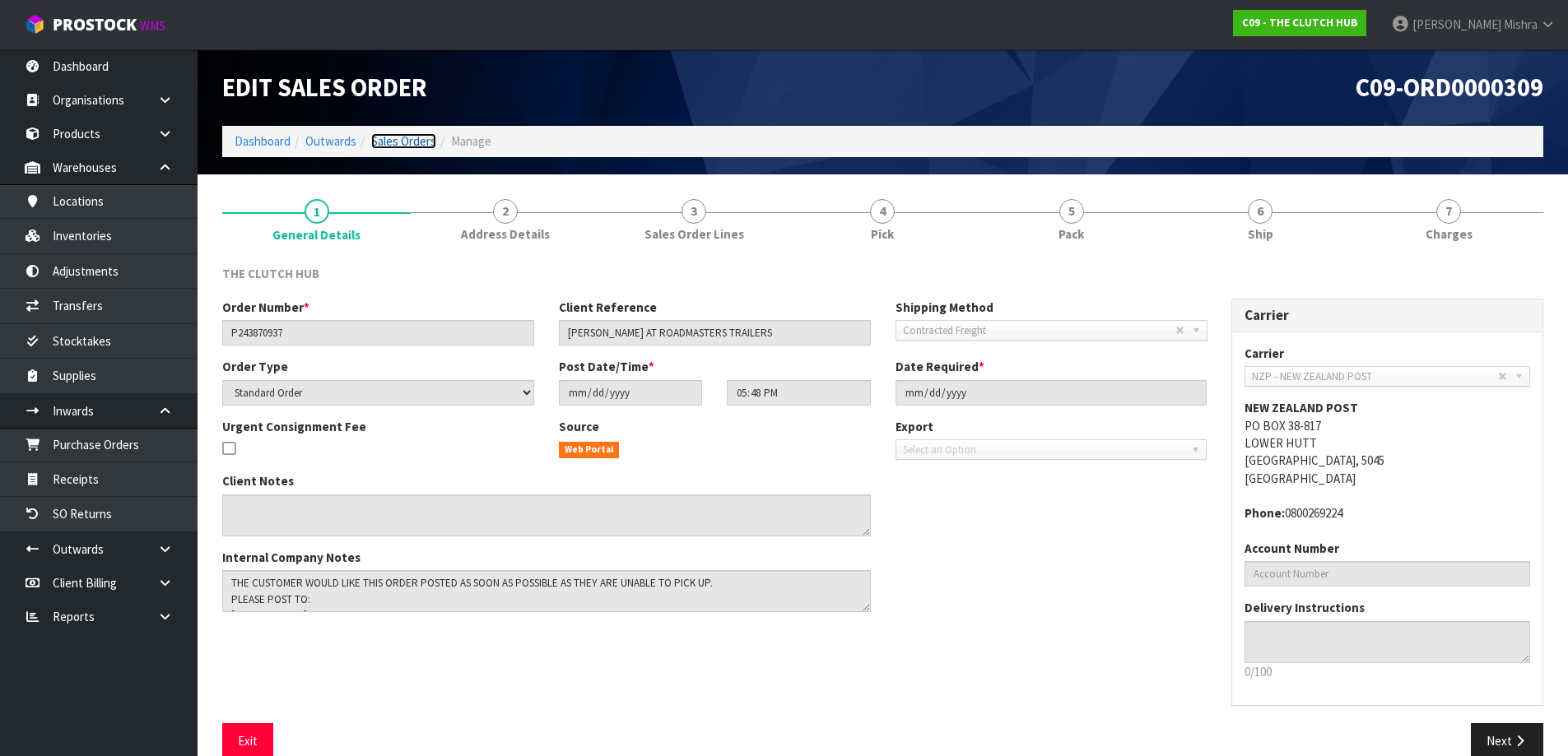
click at [396, 140] on link "Sales Orders" at bounding box center [404, 141] width 65 height 15
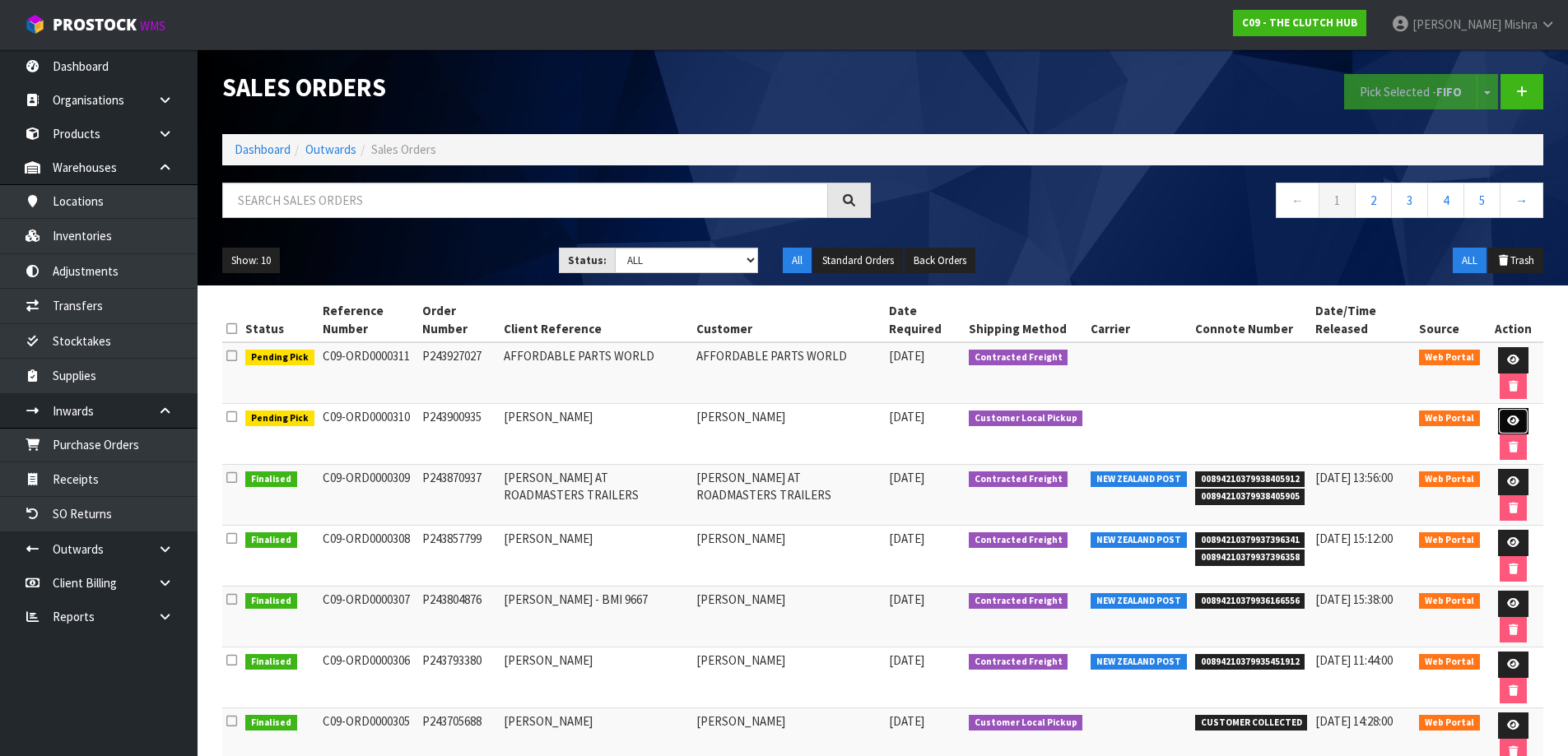
click at [1521, 419] on link at bounding box center [1513, 420] width 30 height 26
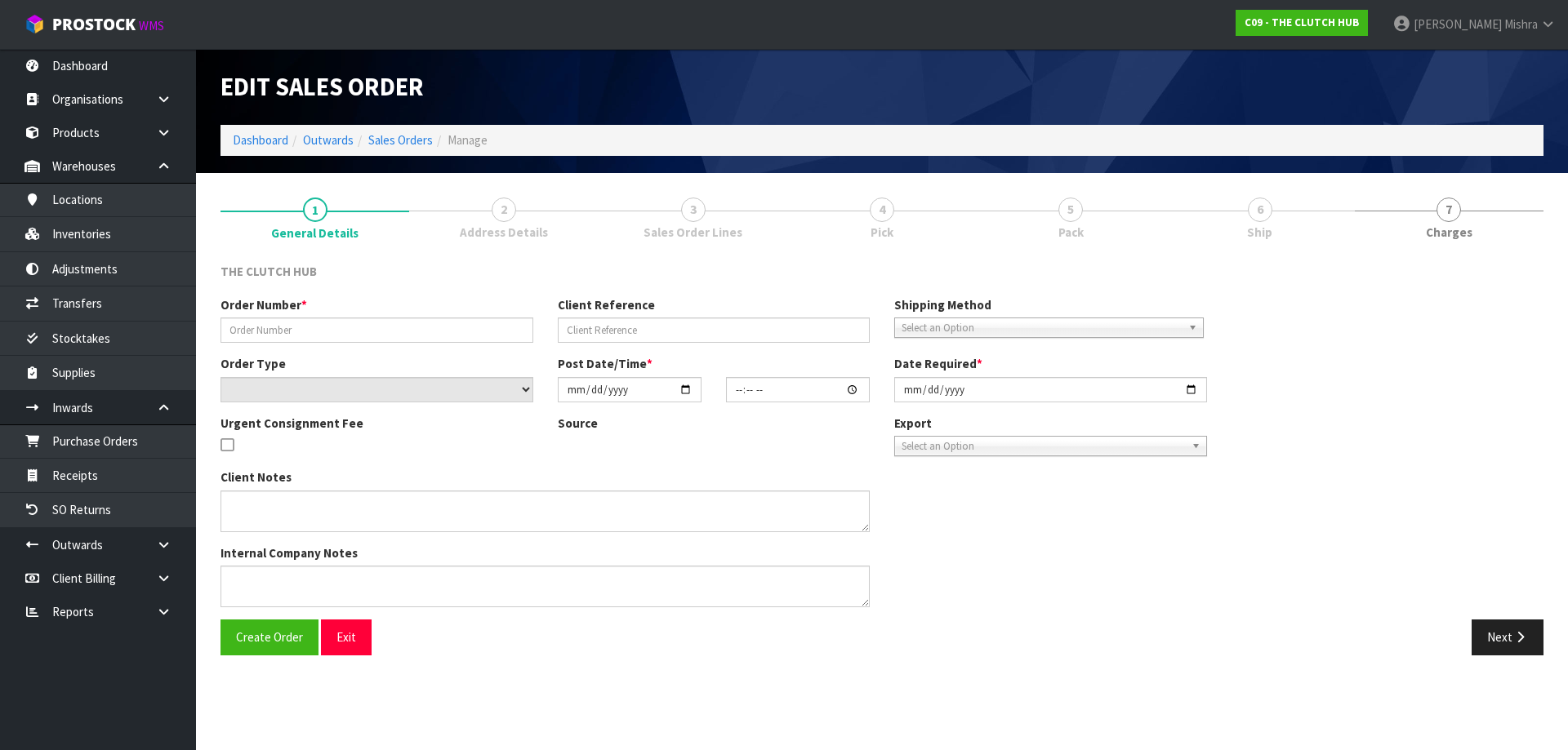
type input "P243900935"
type input "MAIA KOPA"
select select "number:0"
type input "2025-08-11"
type input "19:15:00.000"
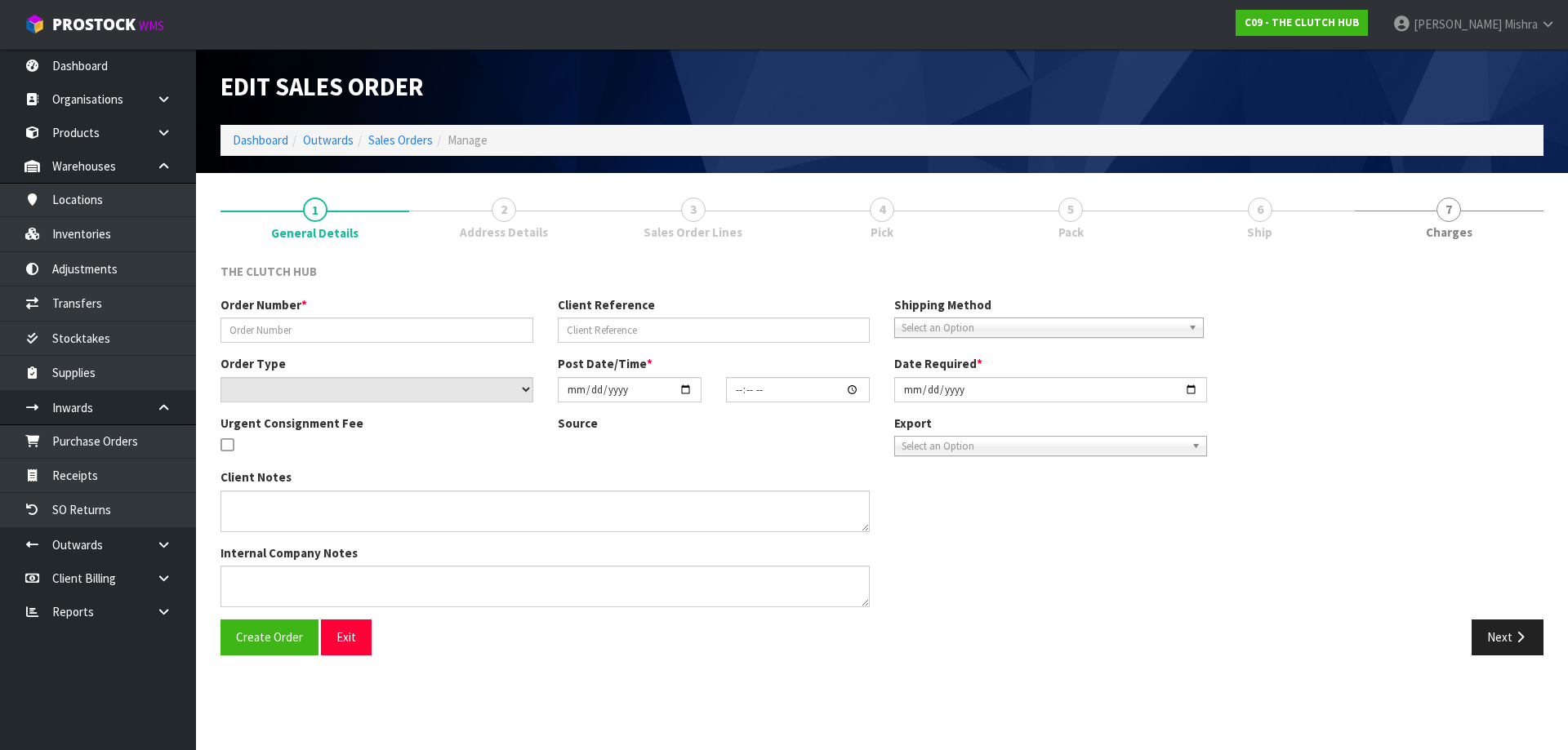
type input "2025-08-12"
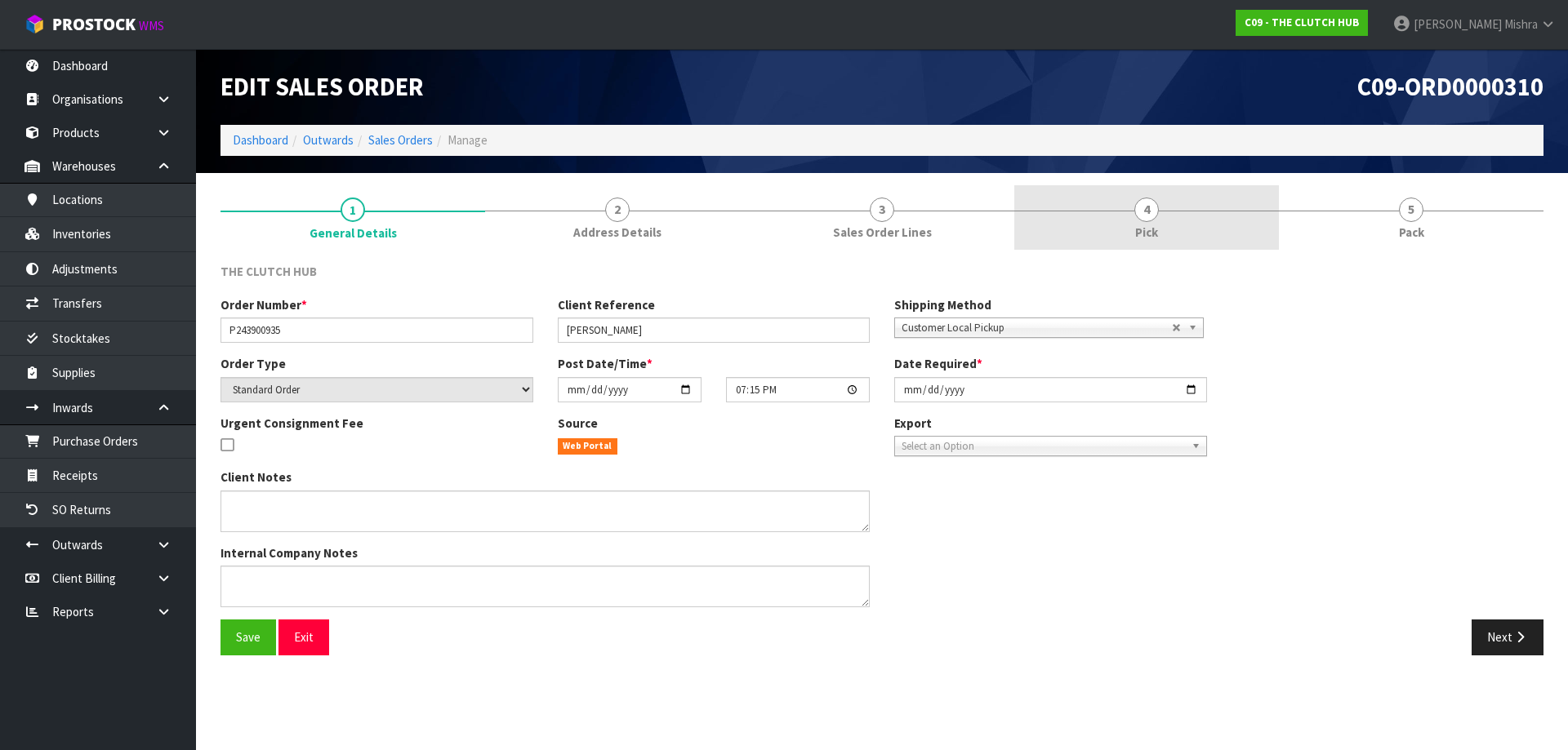
click at [1185, 220] on link "4 Pick" at bounding box center [1146, 217] width 264 height 65
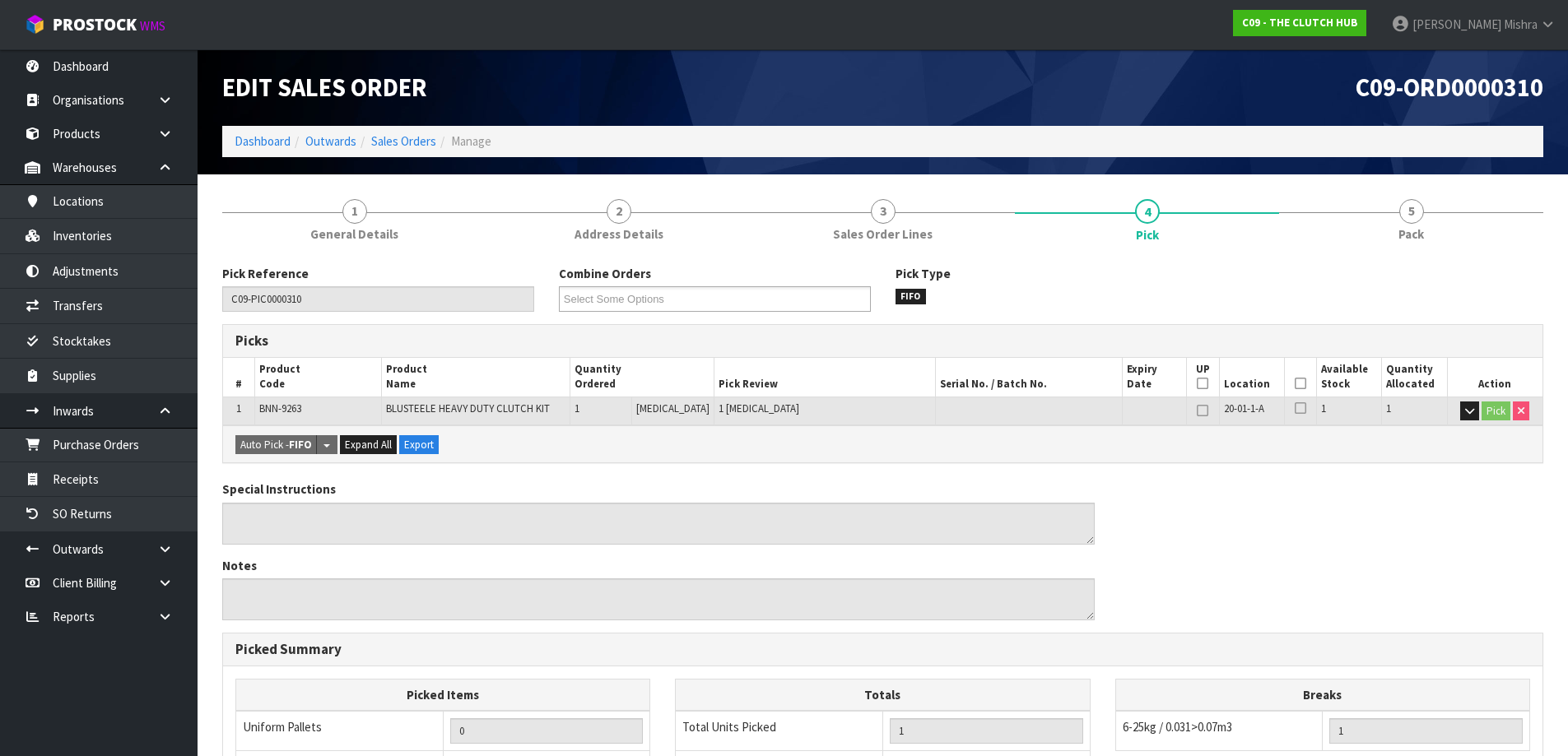
click at [1296, 383] on icon at bounding box center [1301, 383] width 12 height 1
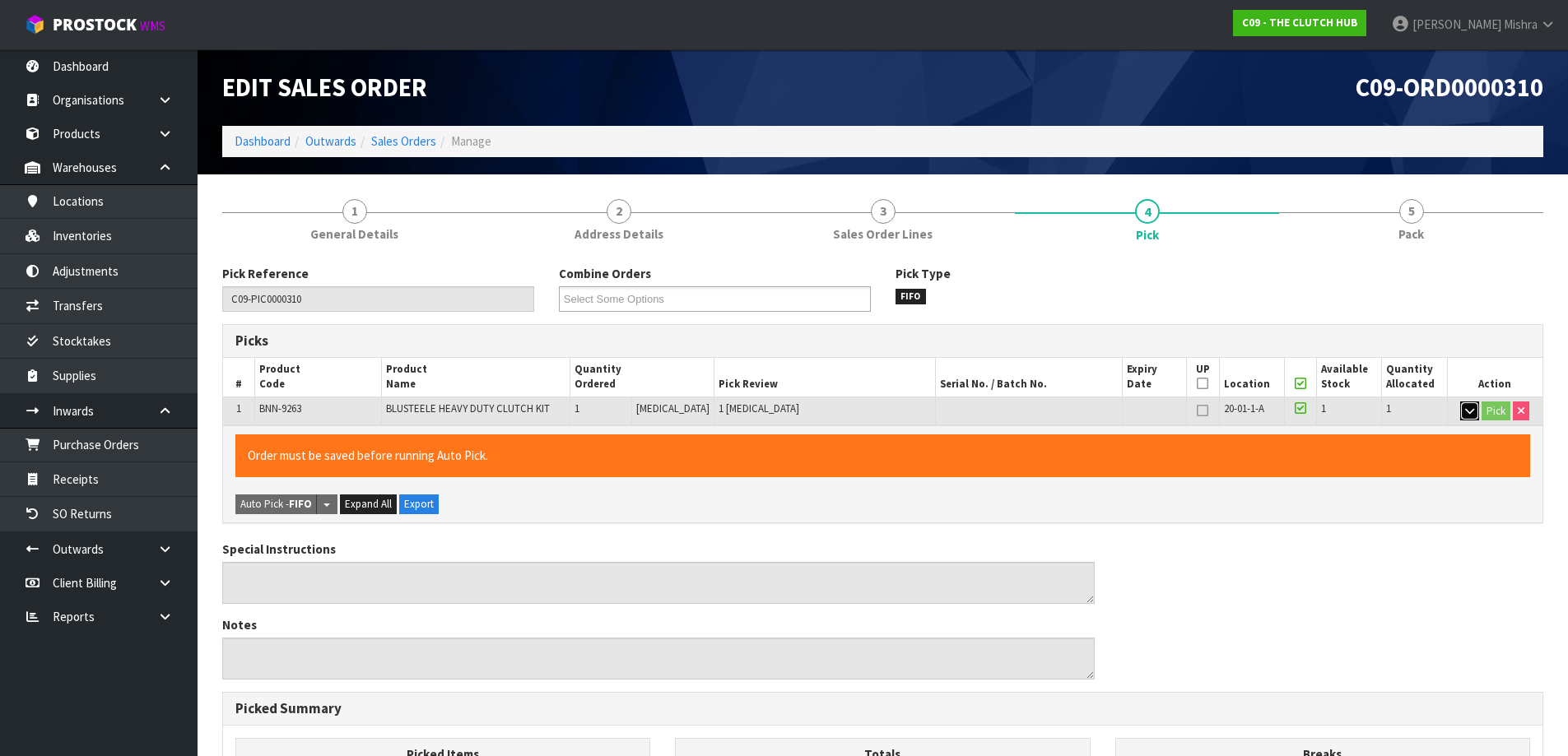
click at [1468, 411] on icon "button" at bounding box center [1469, 411] width 9 height 11
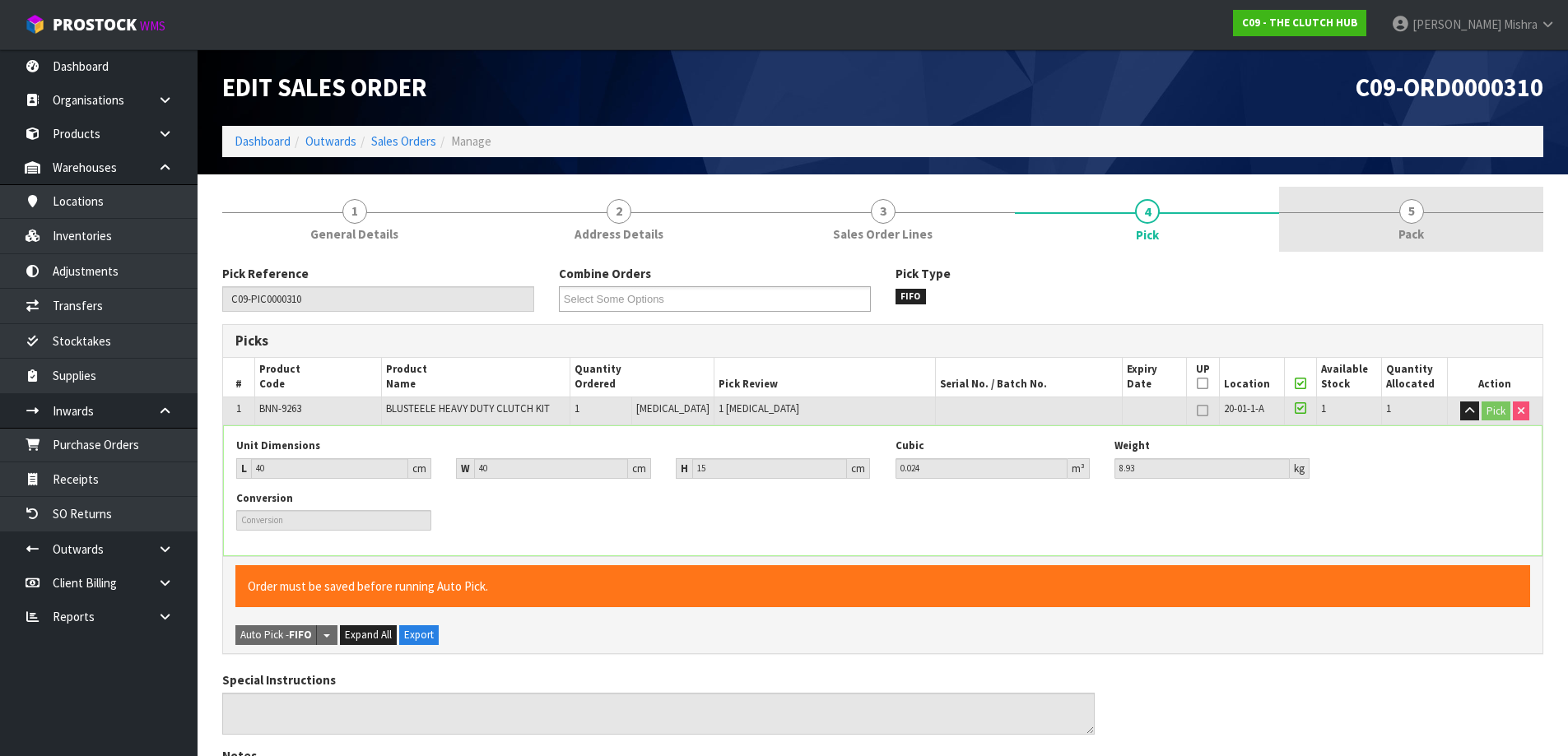
click at [1409, 218] on span "5" at bounding box center [1411, 211] width 25 height 25
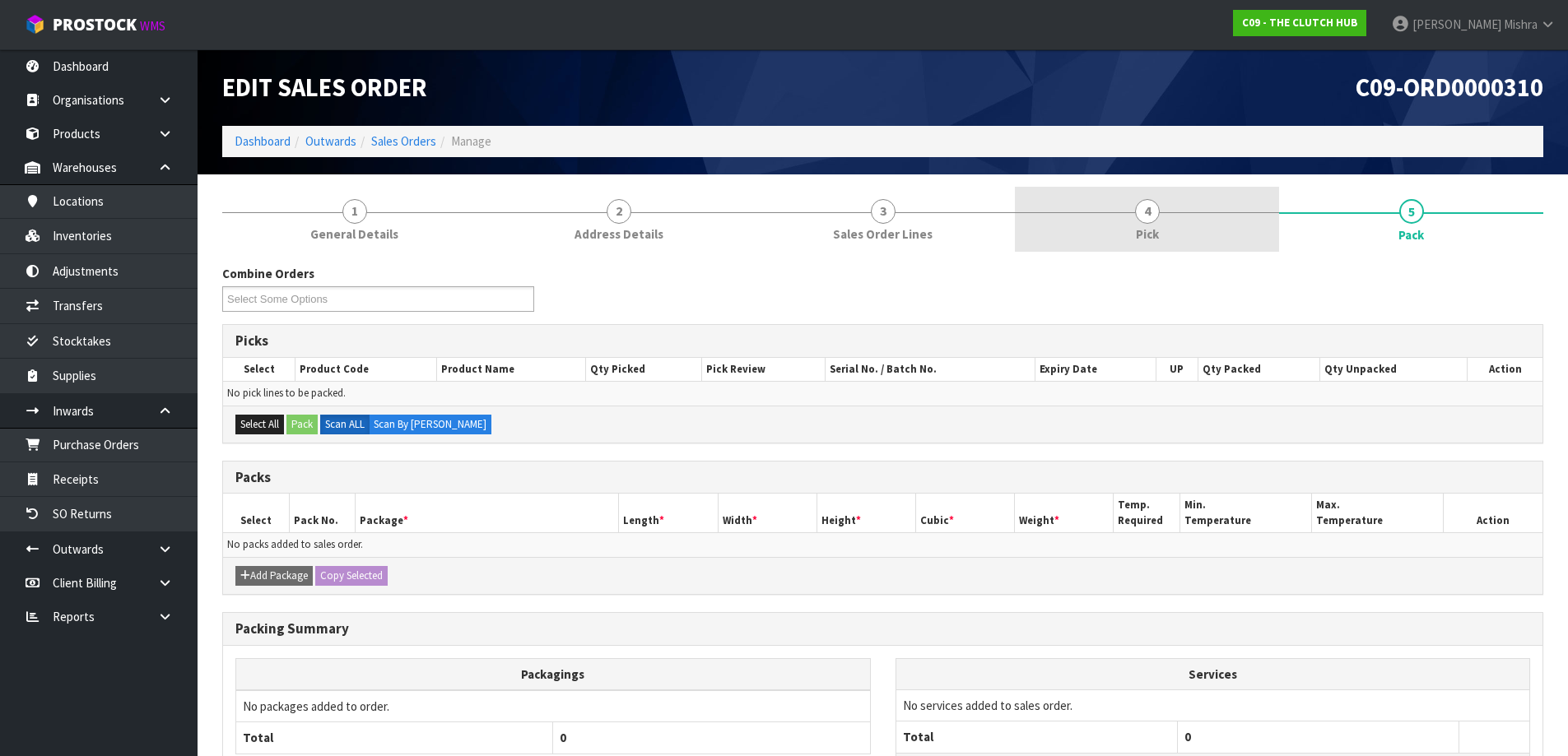
click at [1177, 207] on link "4 Pick" at bounding box center [1147, 219] width 264 height 65
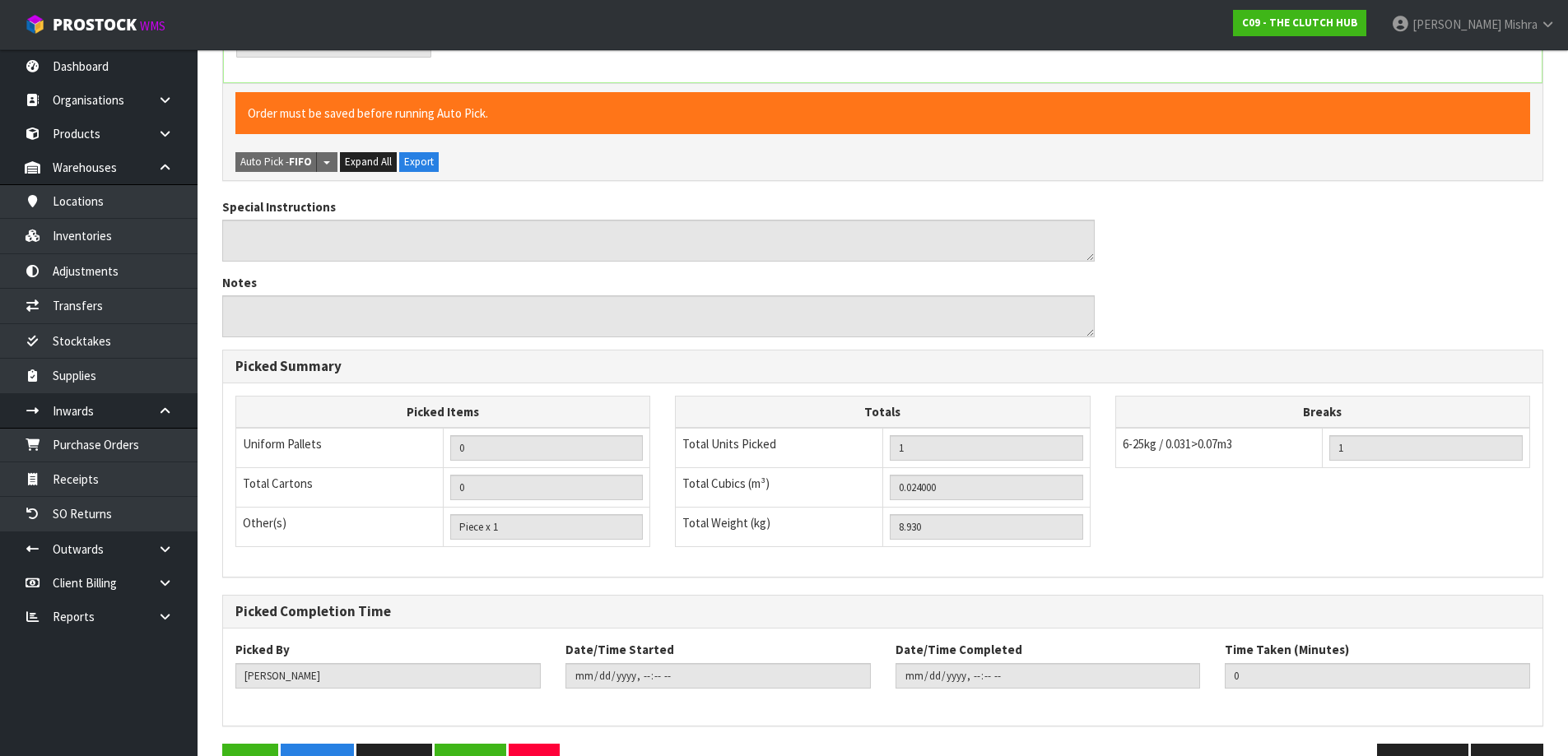
scroll to position [521, 0]
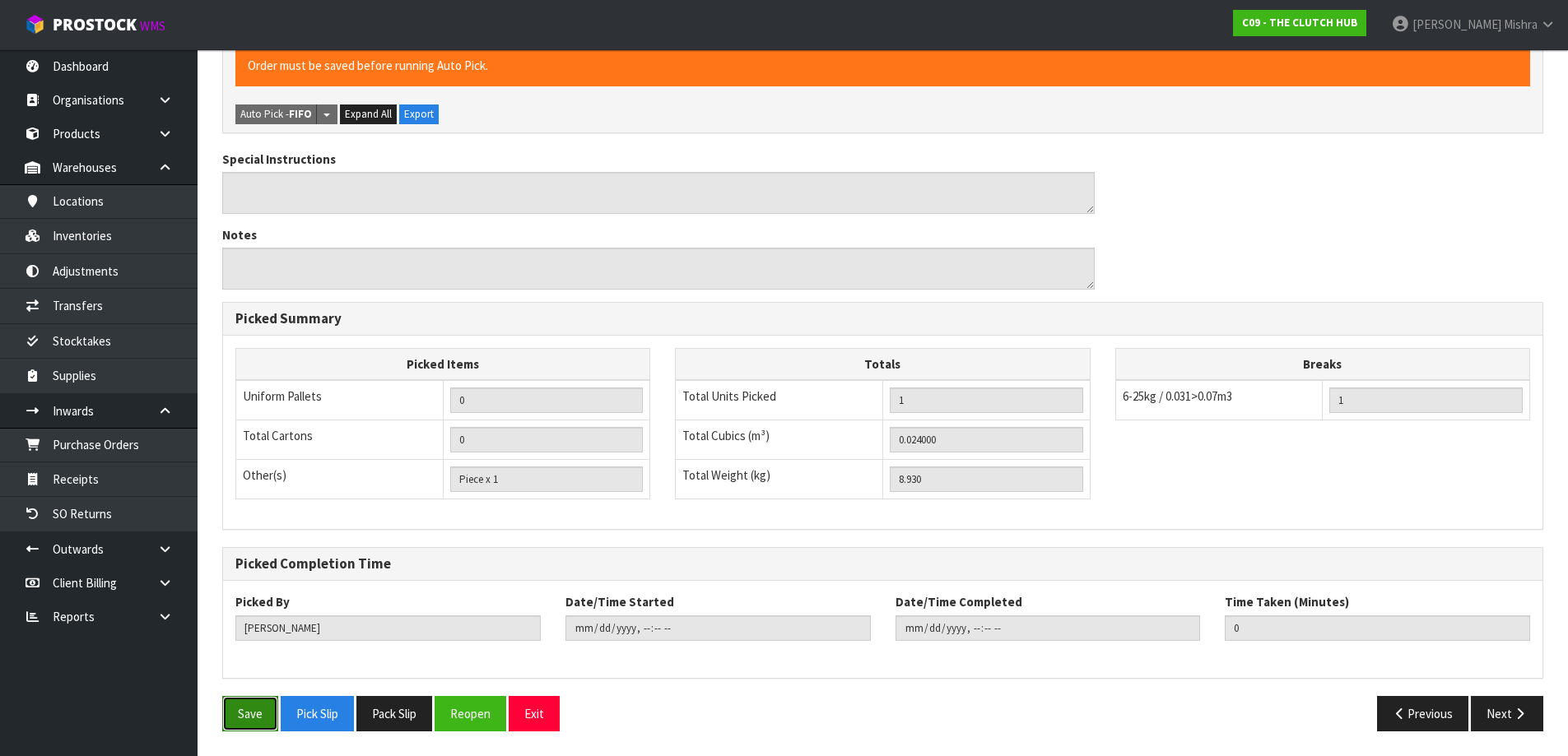
click at [261, 721] on button "Save" at bounding box center [250, 714] width 56 height 36
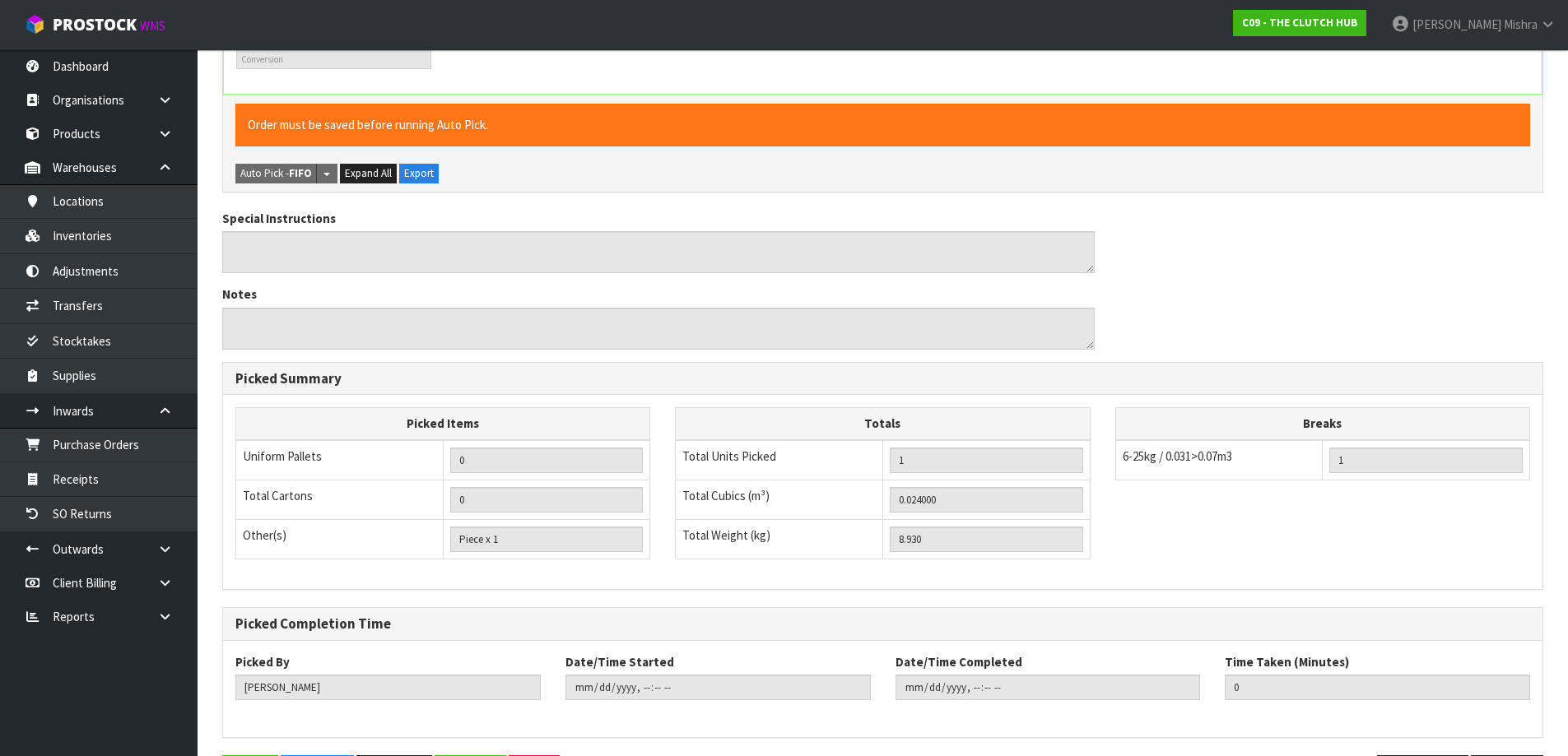
scroll to position [0, 0]
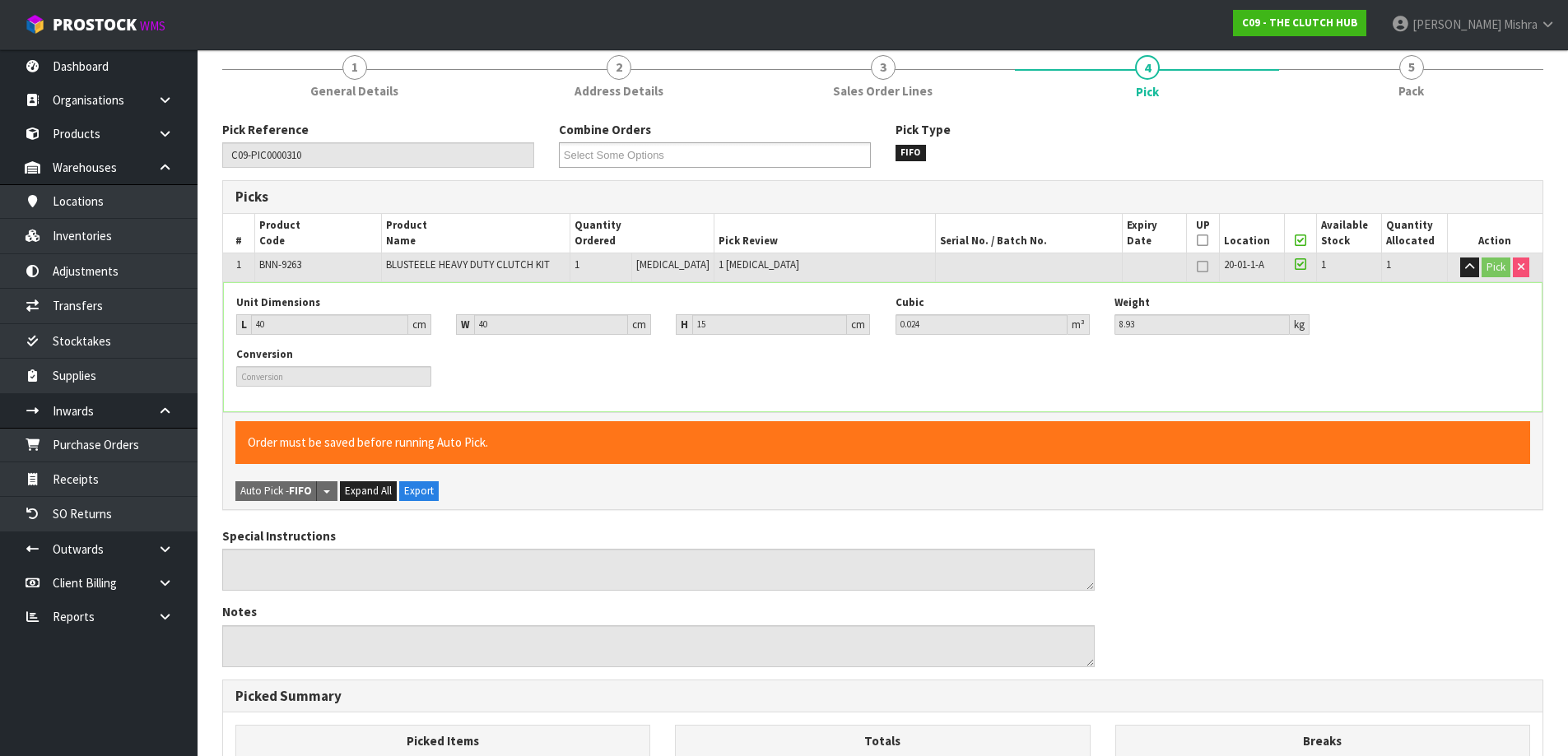
type input "Lalisha Mishra"
type input "2025-08-13T08:00:28"
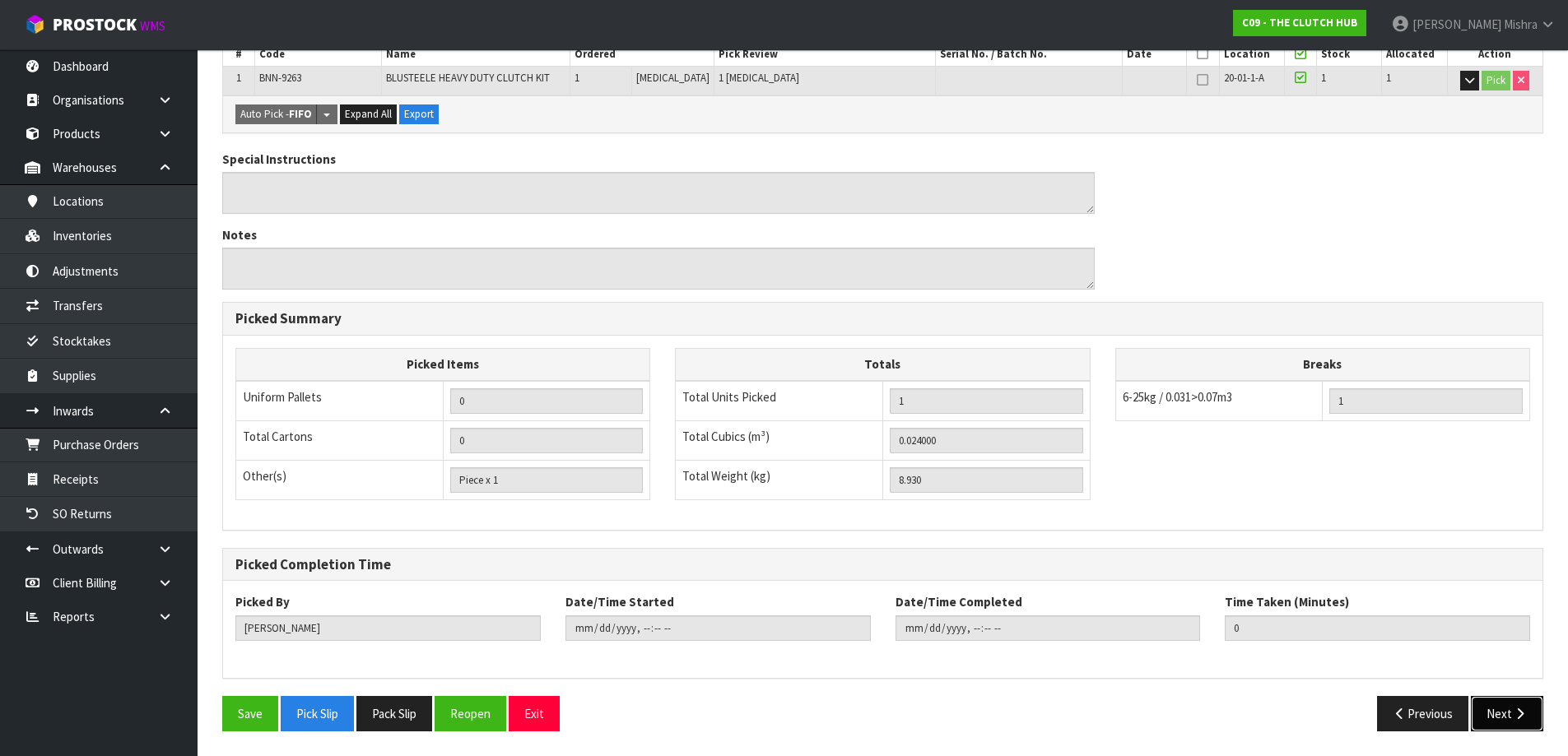
click at [1488, 704] on button "Next" at bounding box center [1507, 714] width 73 height 36
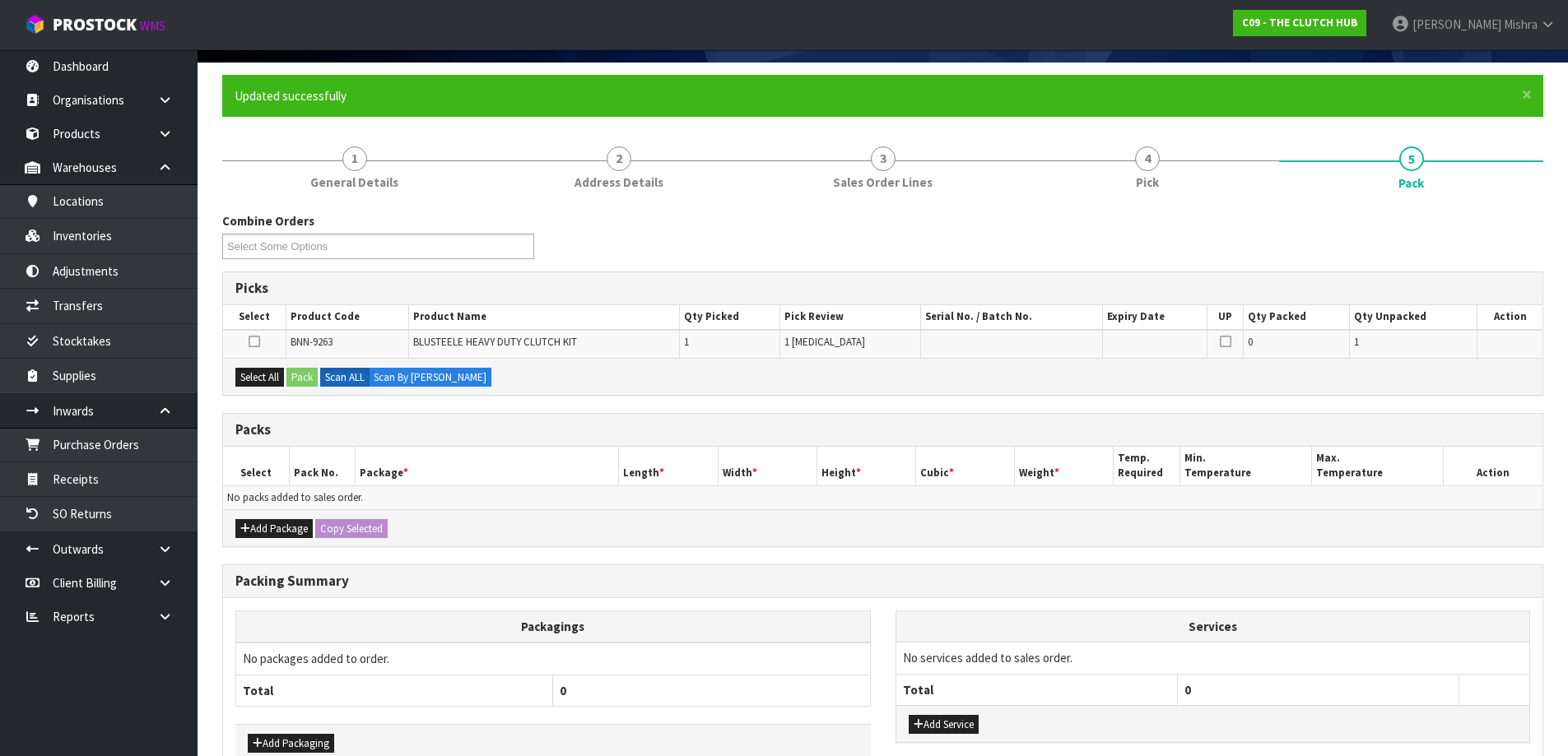
scroll to position [208, 0]
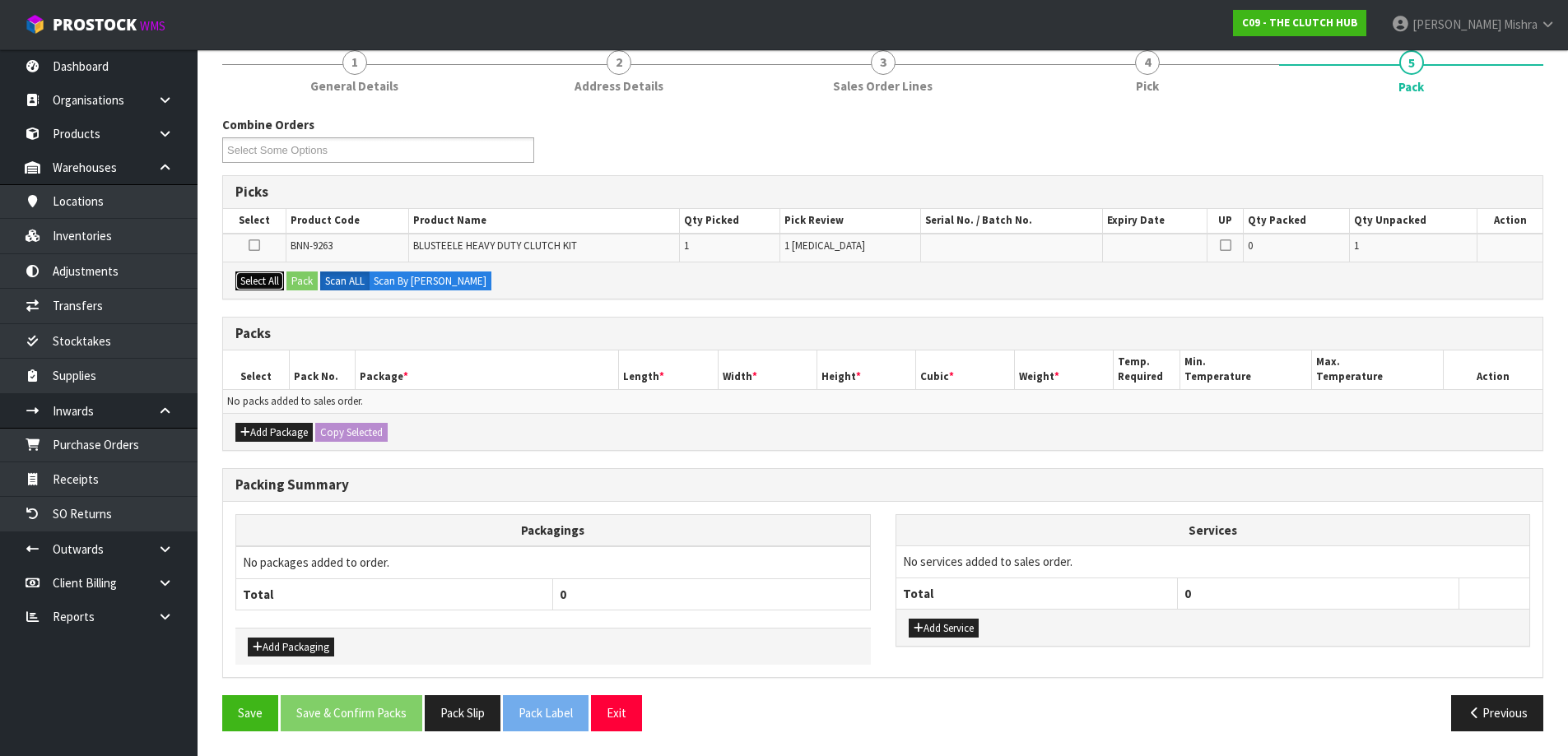
drag, startPoint x: 265, startPoint y: 287, endPoint x: 302, endPoint y: 288, distance: 37.0
click at [265, 287] on button "Select All" at bounding box center [259, 281] width 48 height 19
click at [316, 288] on button "Pack" at bounding box center [302, 281] width 31 height 19
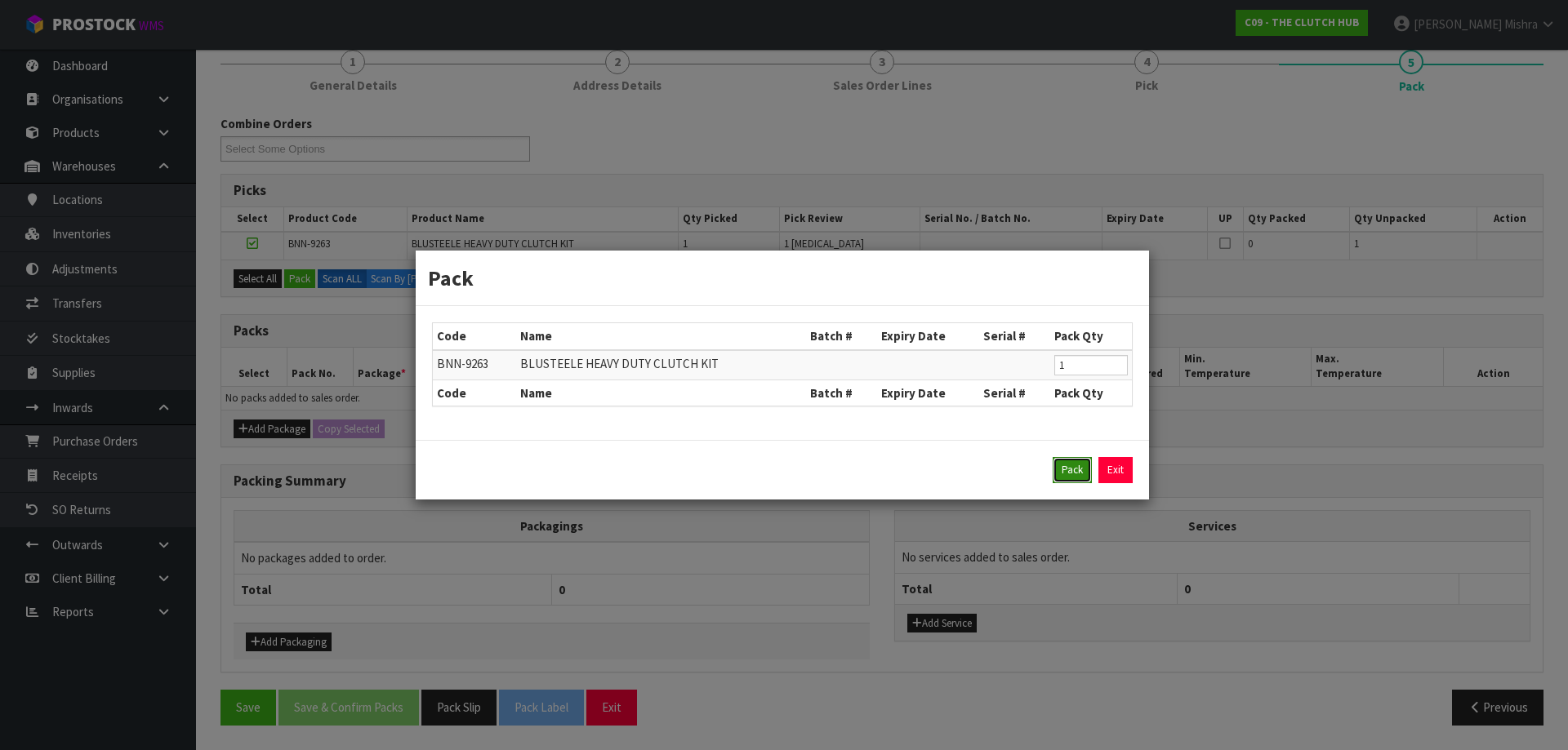
click at [1056, 469] on button "Pack" at bounding box center [1072, 470] width 39 height 26
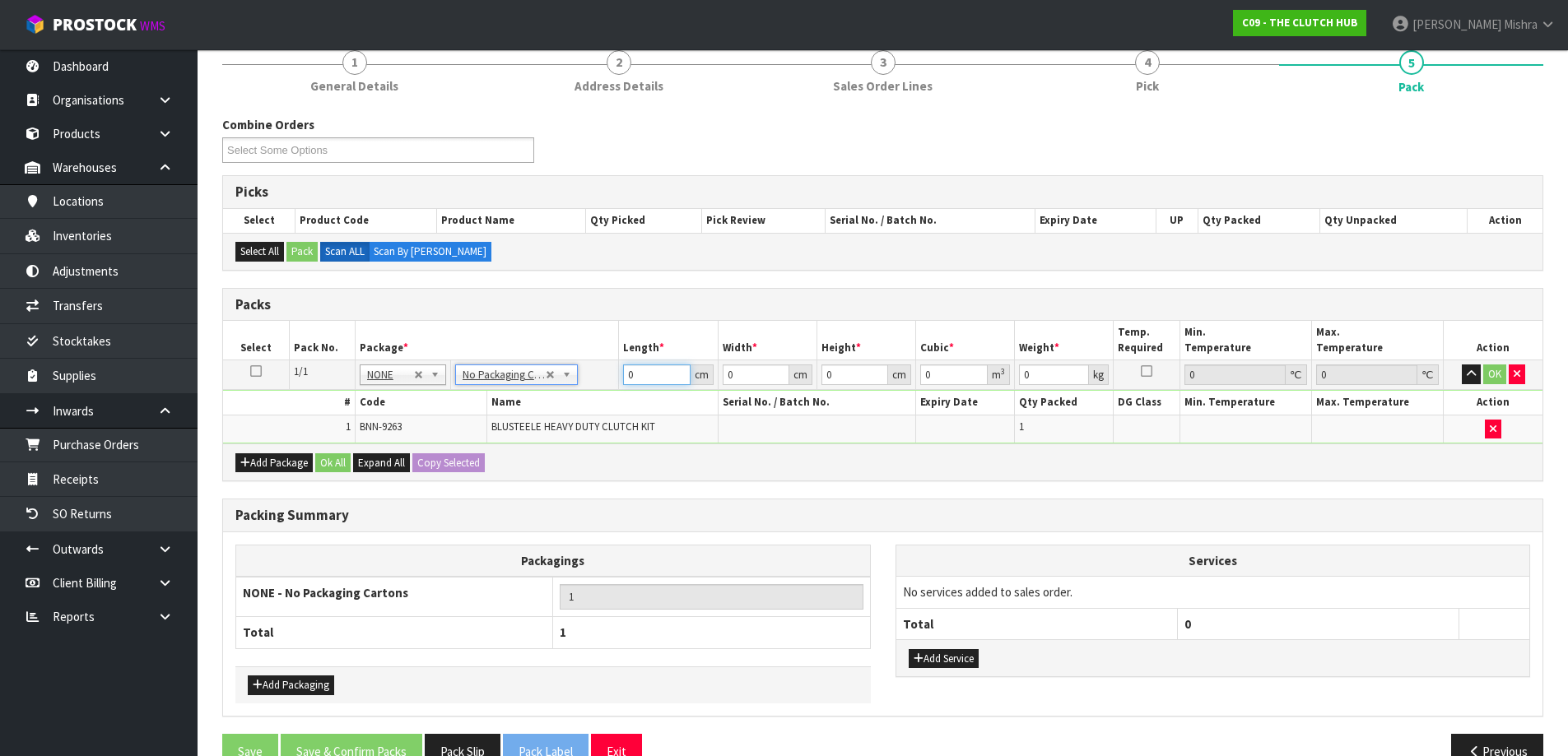
drag, startPoint x: 643, startPoint y: 372, endPoint x: 645, endPoint y: 386, distance: 14.1
click at [601, 373] on tr "1/1 NONE 007-001 007-002 007-004 007-009 007-013 007-014 007-015 007-017 007-01…" at bounding box center [883, 375] width 1319 height 30
type input "40"
type input "1"
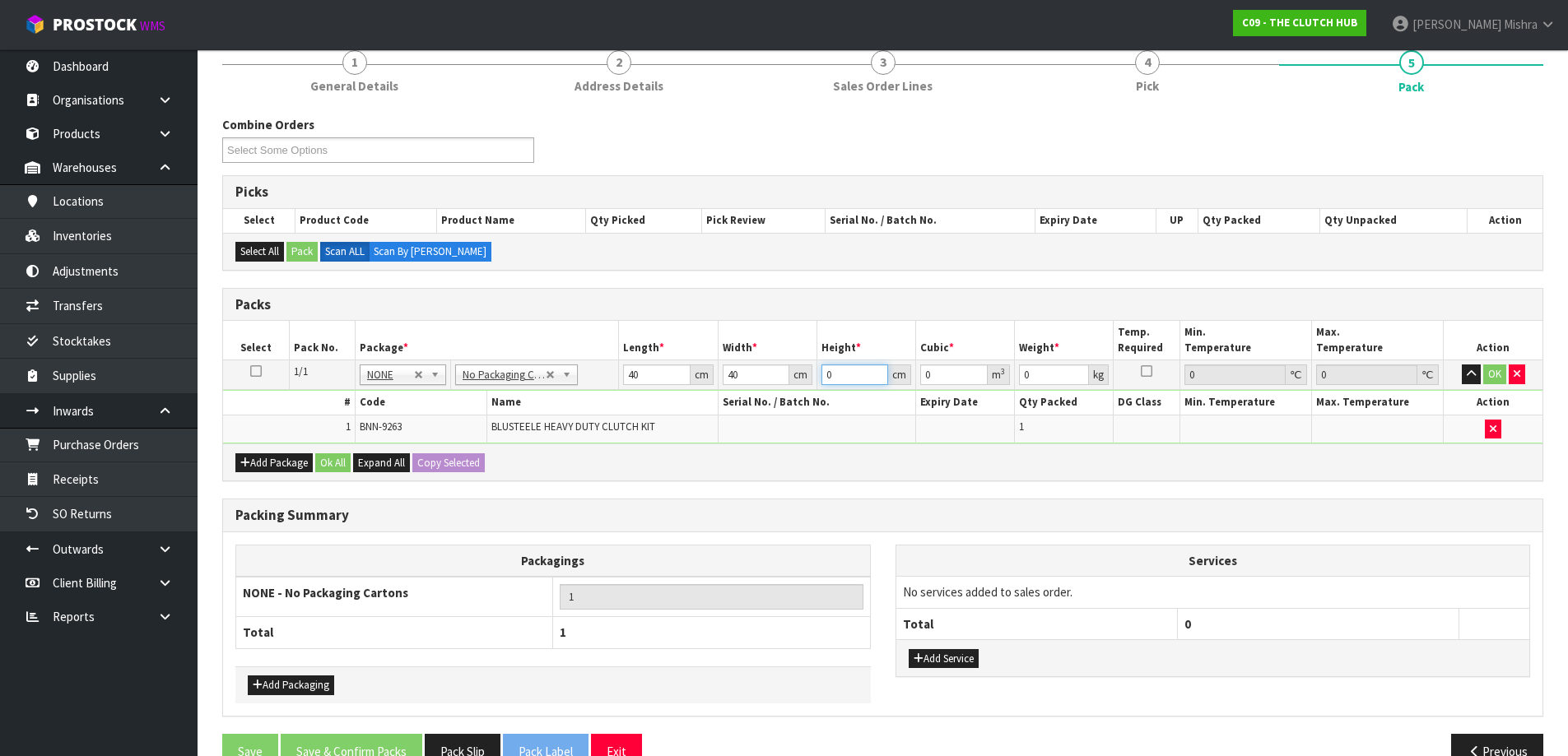
type input "0.0016"
type input "15"
type input "0.024"
type input "15"
type input "9"
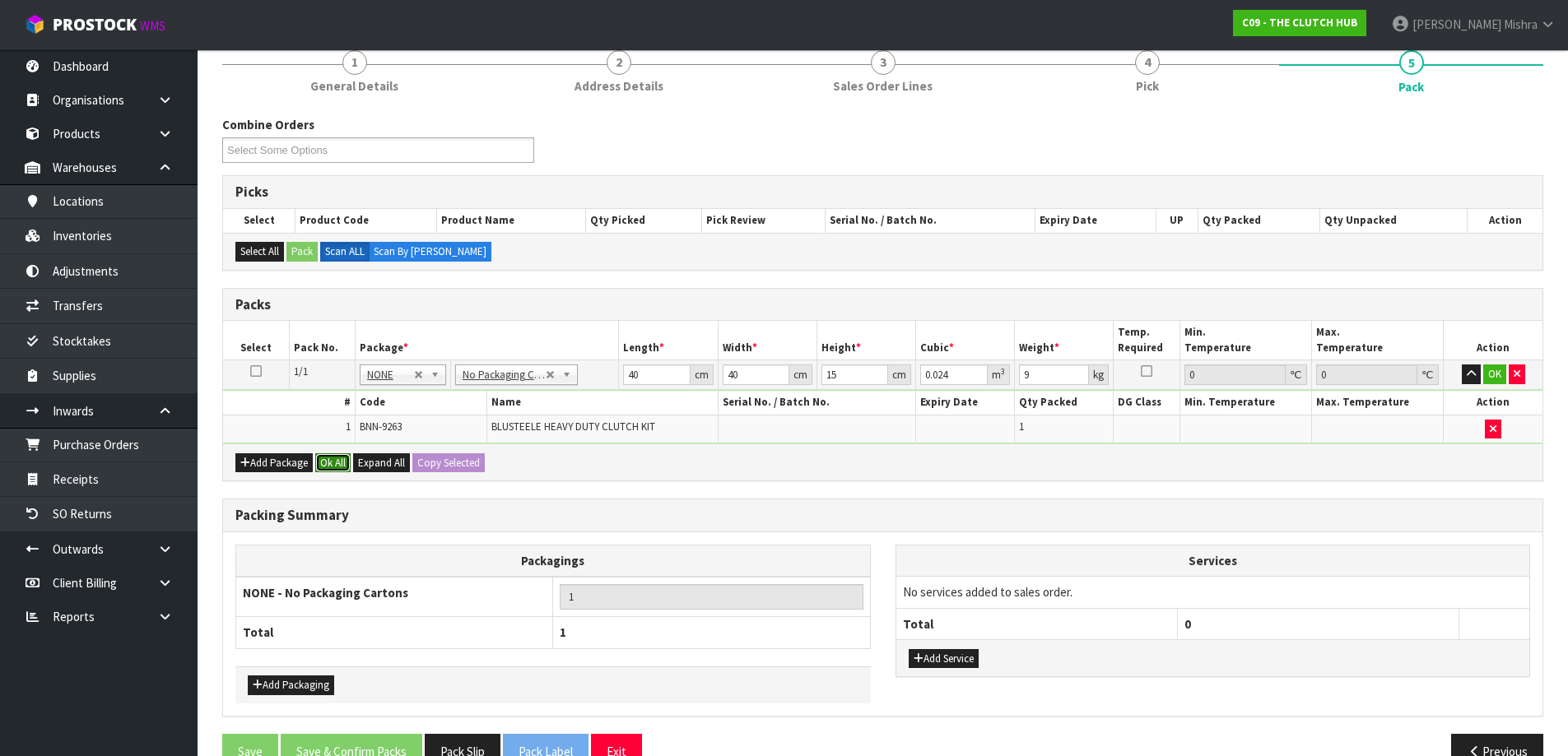
click at [338, 466] on button "Ok All" at bounding box center [333, 463] width 36 height 19
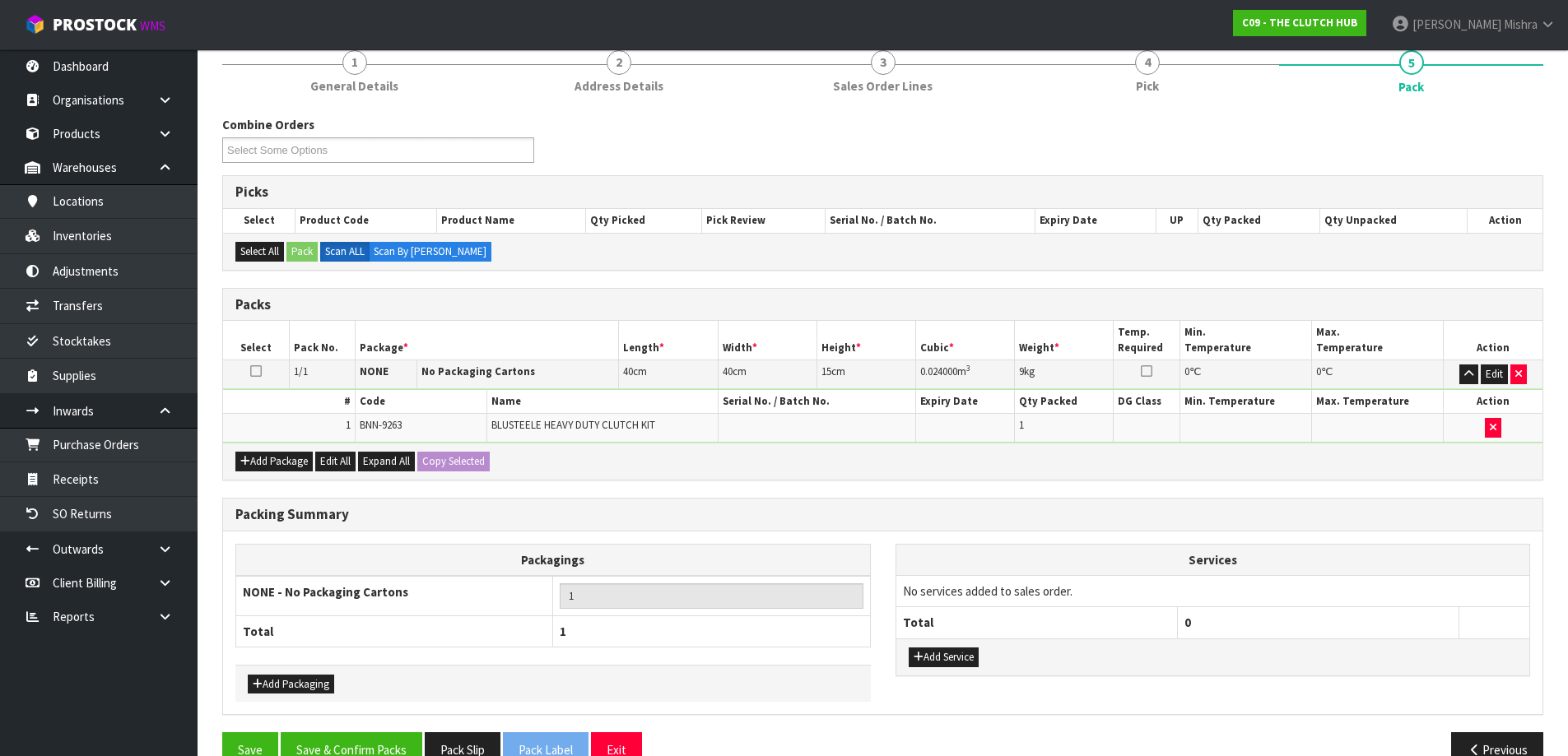
scroll to position [245, 0]
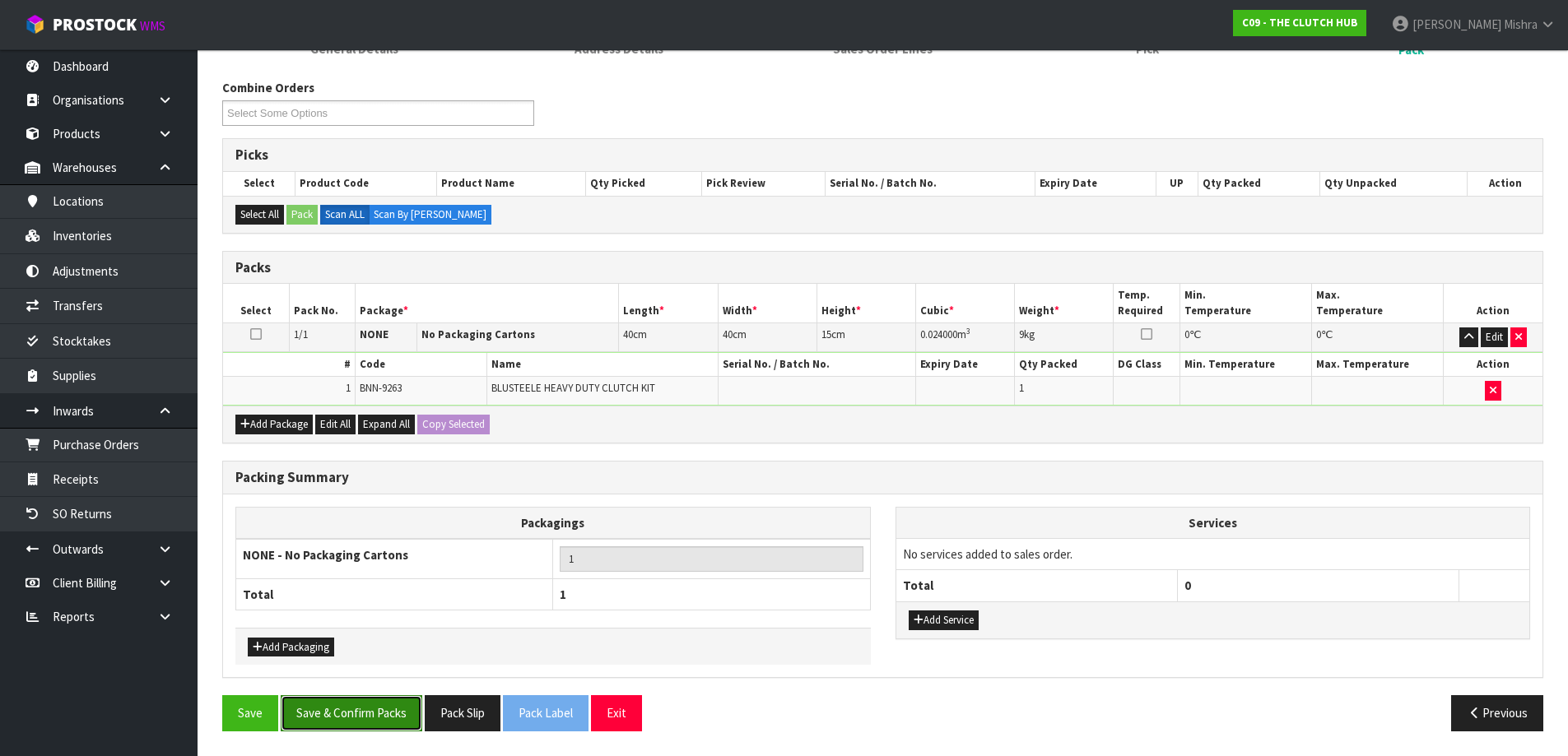
drag, startPoint x: 377, startPoint y: 717, endPoint x: 407, endPoint y: 692, distance: 39.1
click at [377, 717] on button "Save & Confirm Packs" at bounding box center [351, 713] width 141 height 36
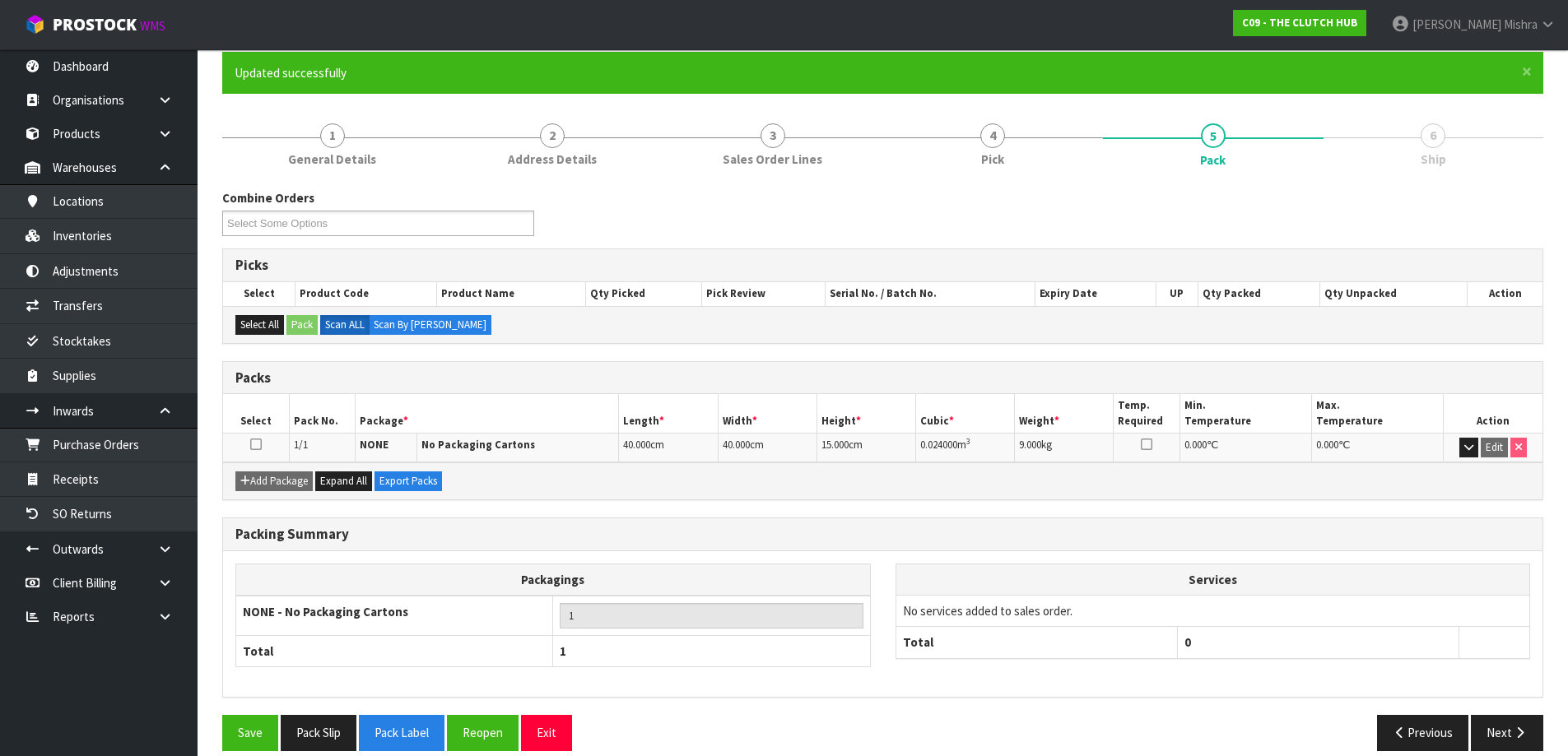
scroll to position [155, 0]
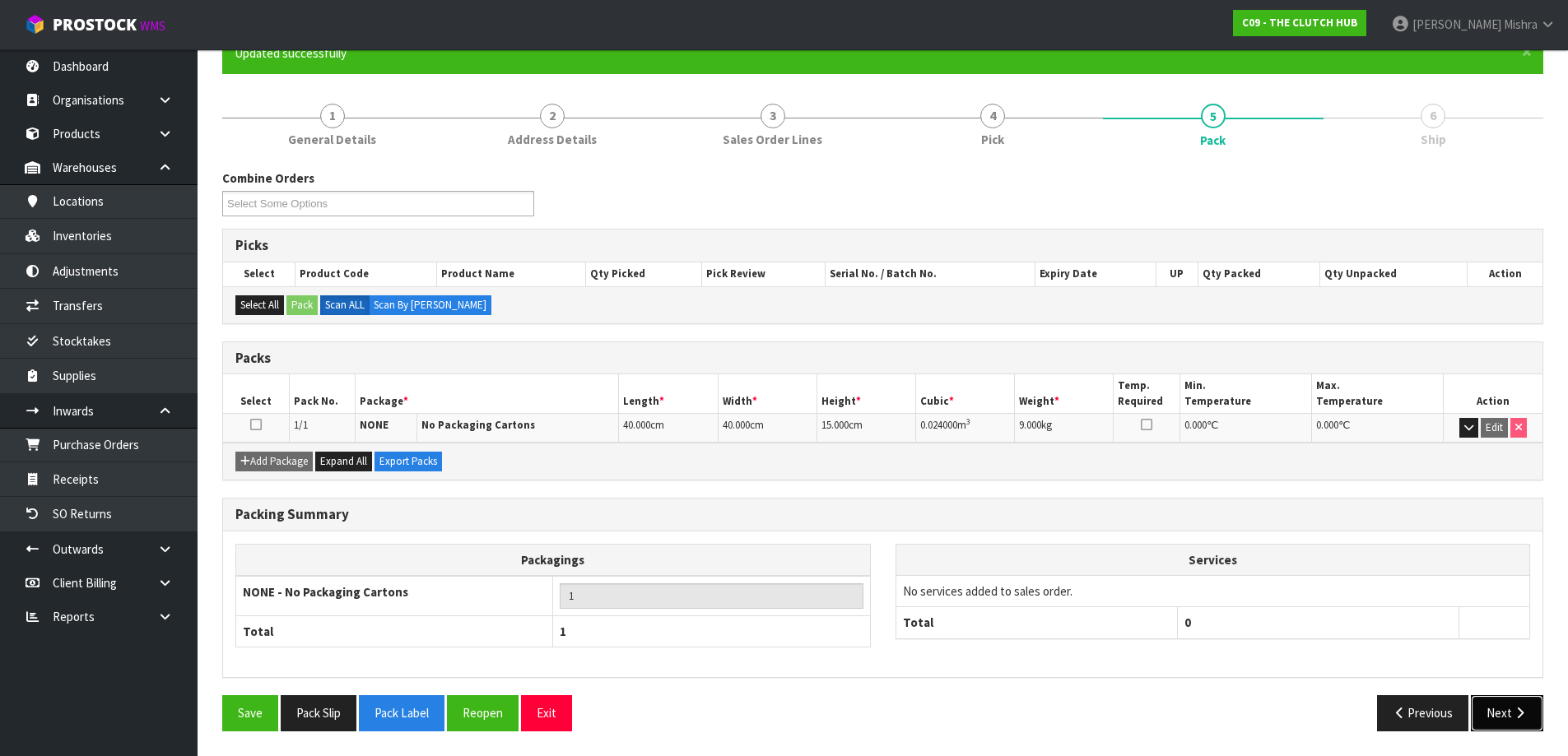
click at [1497, 718] on button "Next" at bounding box center [1507, 713] width 73 height 36
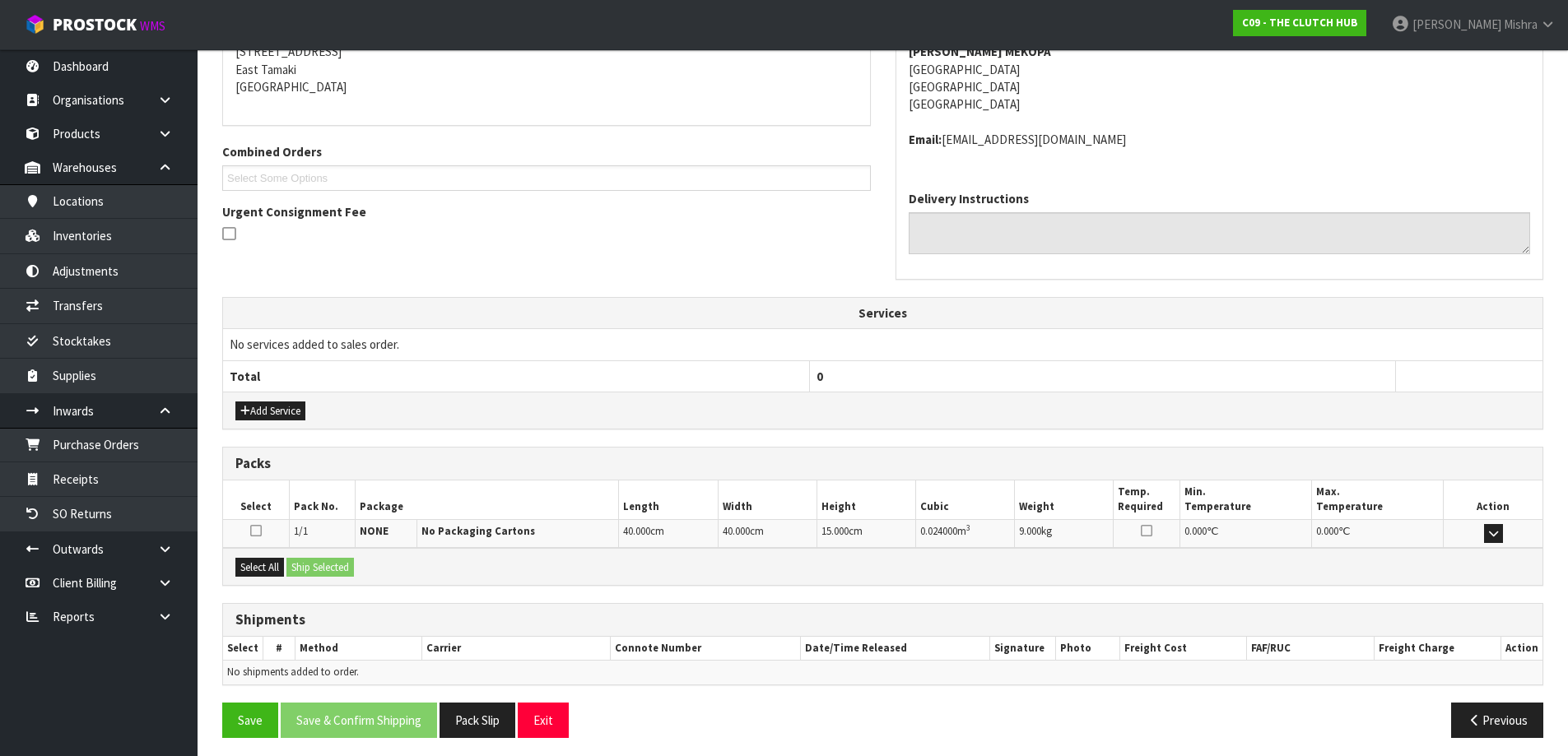
scroll to position [351, 0]
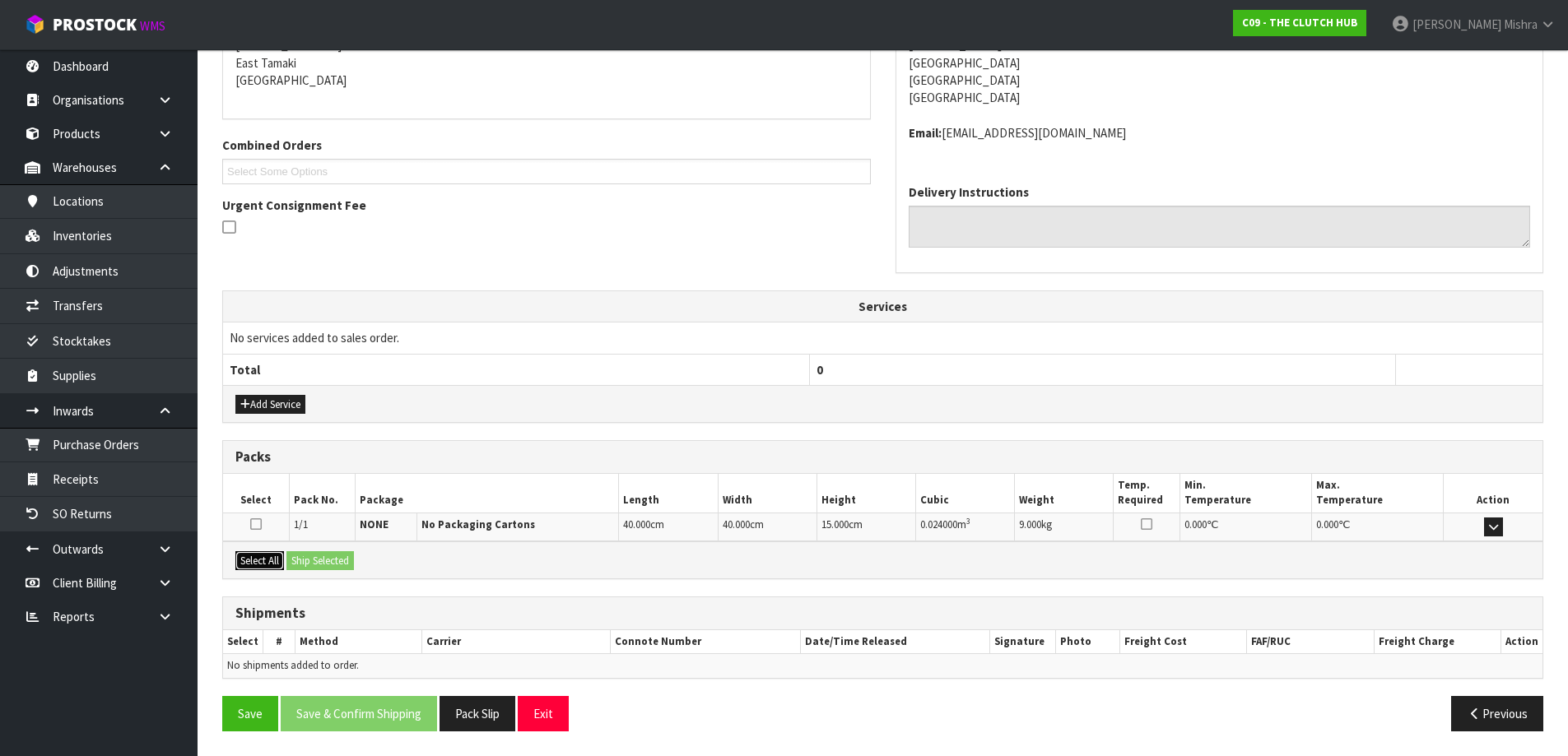
click at [270, 565] on button "Select All" at bounding box center [259, 561] width 48 height 19
click at [322, 567] on button "Ship Selected" at bounding box center [321, 561] width 68 height 19
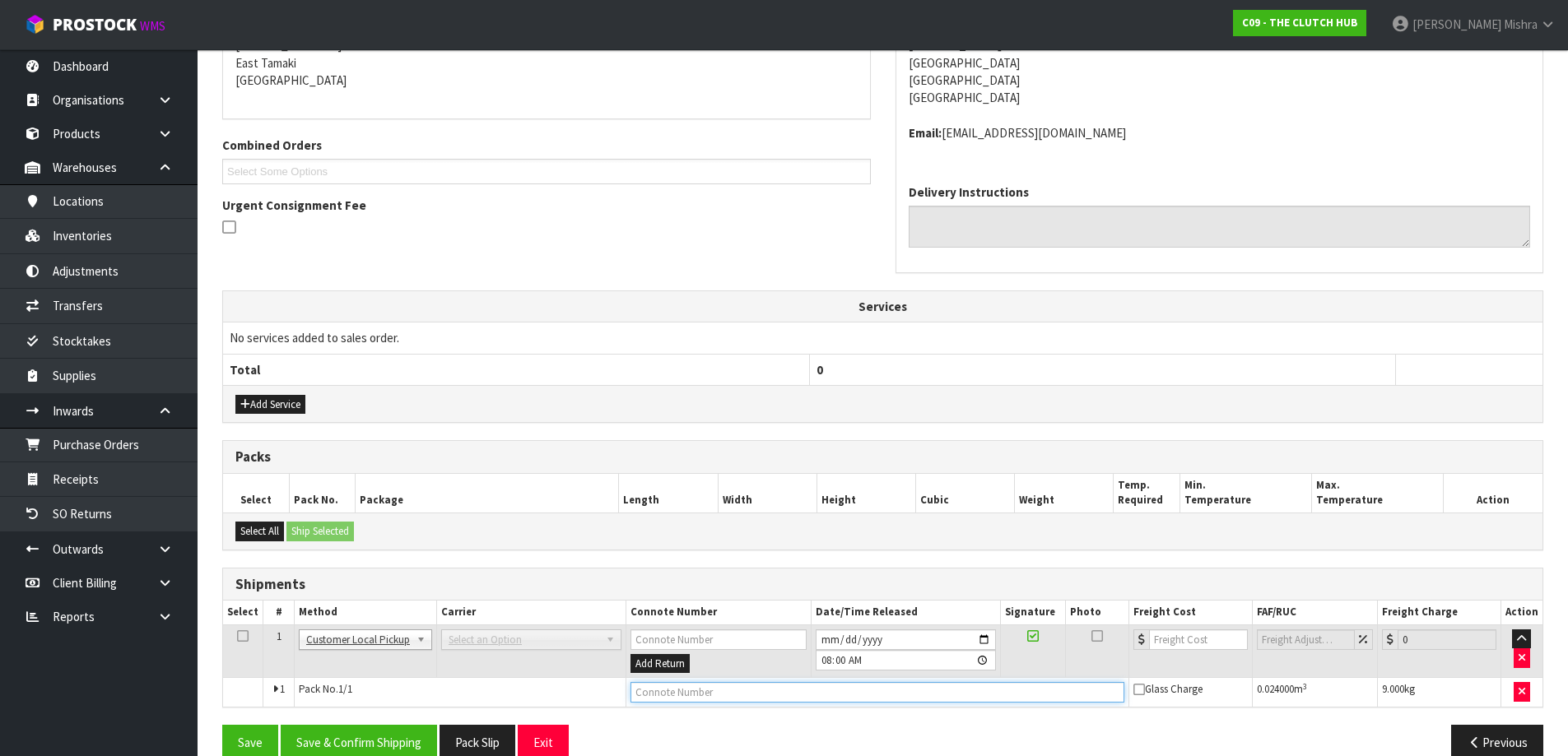
click at [672, 693] on input "text" at bounding box center [878, 692] width 494 height 20
type input "CUSTOMER COLLECTED"
click at [829, 644] on input "2025-08-13" at bounding box center [905, 639] width 179 height 20
type input "2025-08-12"
click at [826, 659] on input "08:00:00.000" at bounding box center [905, 660] width 179 height 20
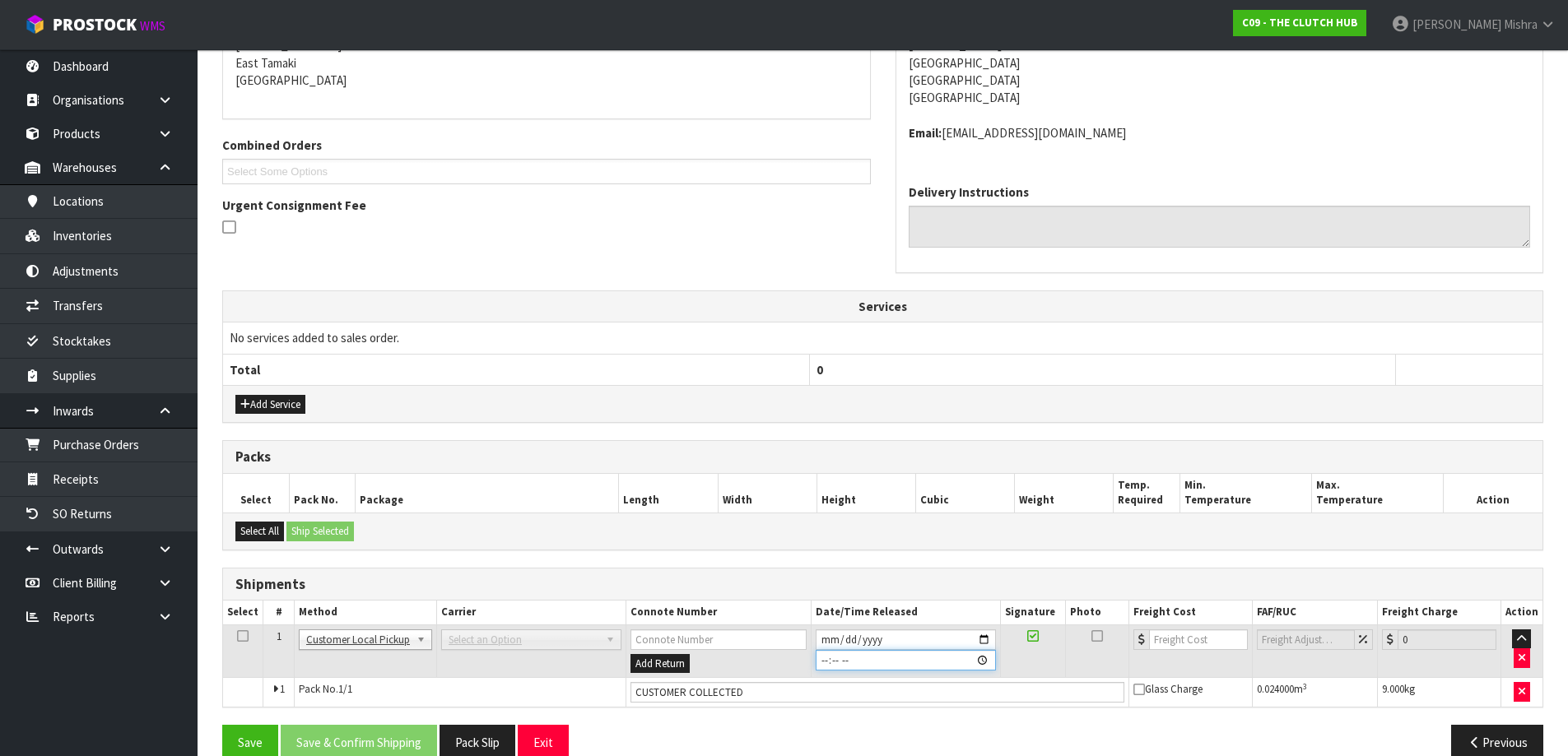
type input "04:00"
type input "2025-08-12"
click at [864, 660] on input "04:00" at bounding box center [905, 660] width 179 height 20
click at [858, 660] on input "04:00" at bounding box center [905, 660] width 179 height 20
click at [856, 660] on input "04:00" at bounding box center [905, 660] width 179 height 20
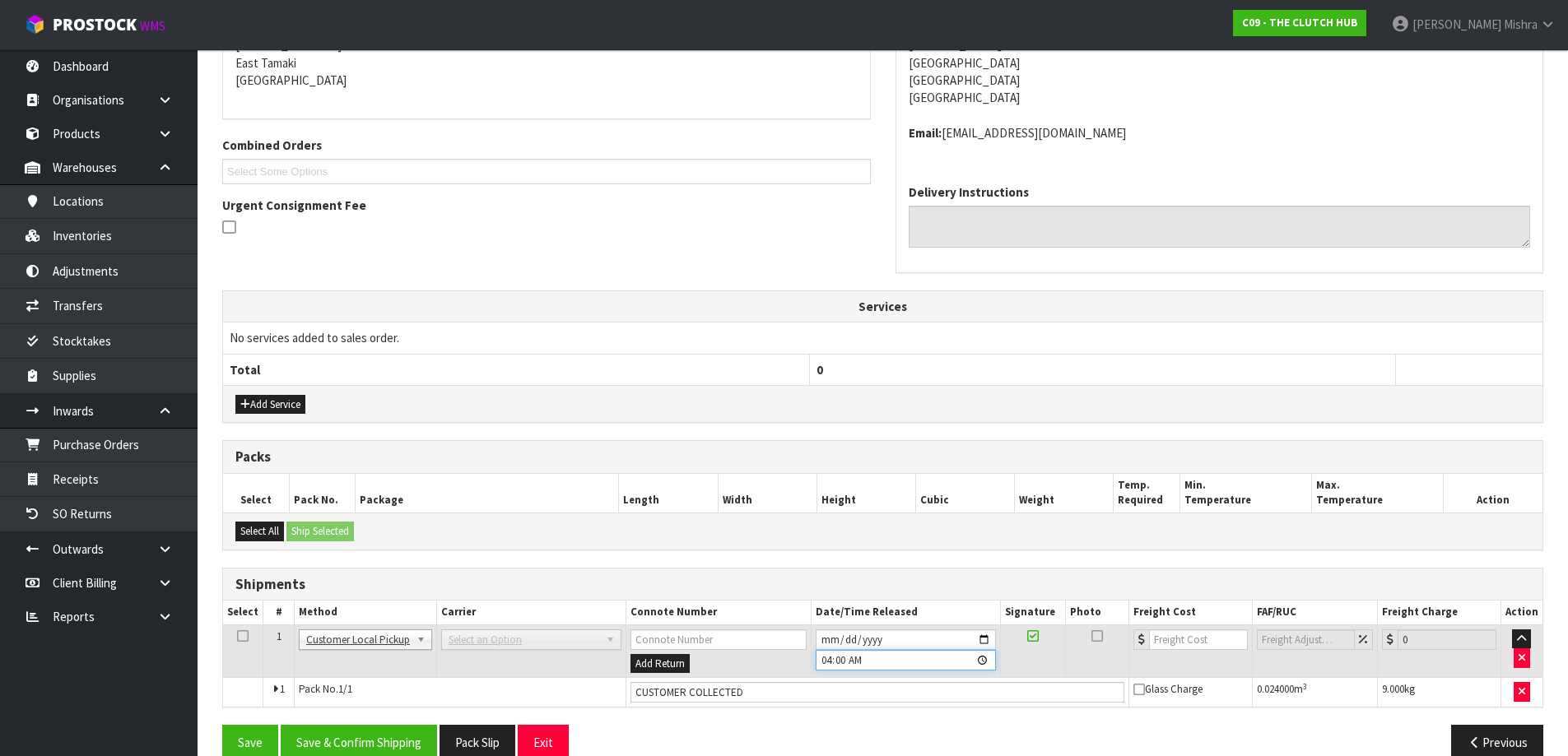
type input "16:00"
click at [381, 739] on button "Save & Confirm Shipping" at bounding box center [359, 742] width 157 height 36
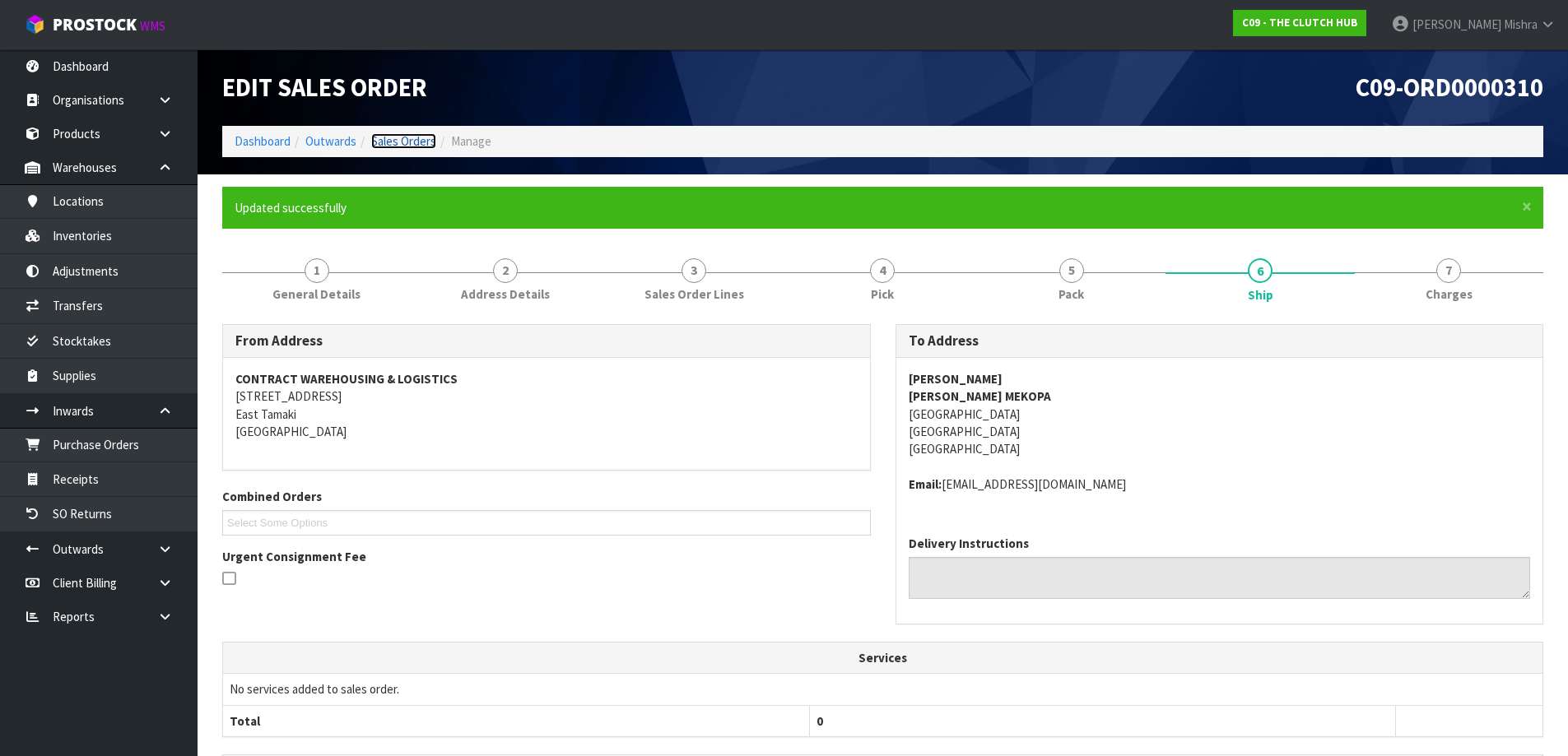
click at [406, 145] on link "Sales Orders" at bounding box center [404, 141] width 65 height 15
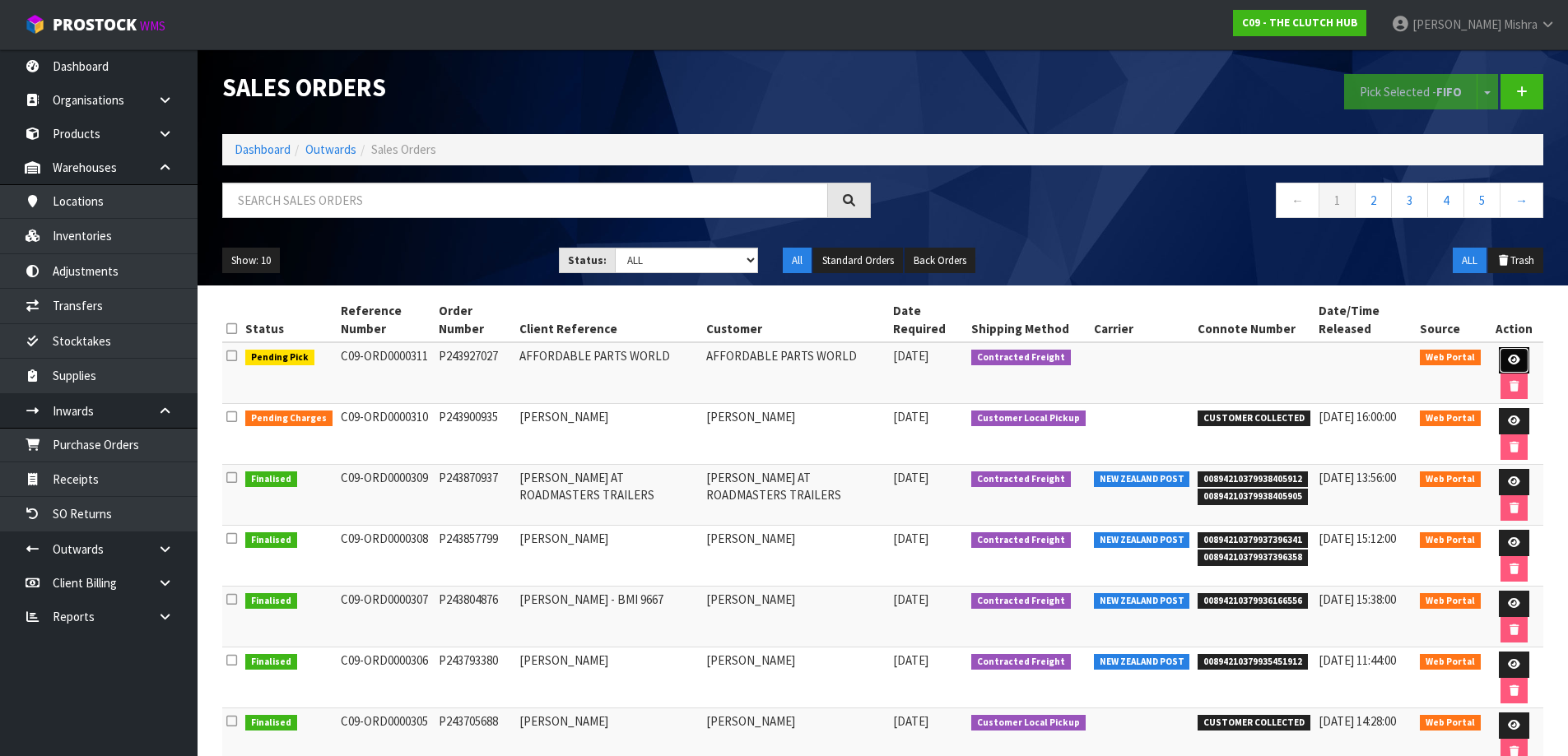
click at [1503, 358] on link at bounding box center [1514, 359] width 30 height 26
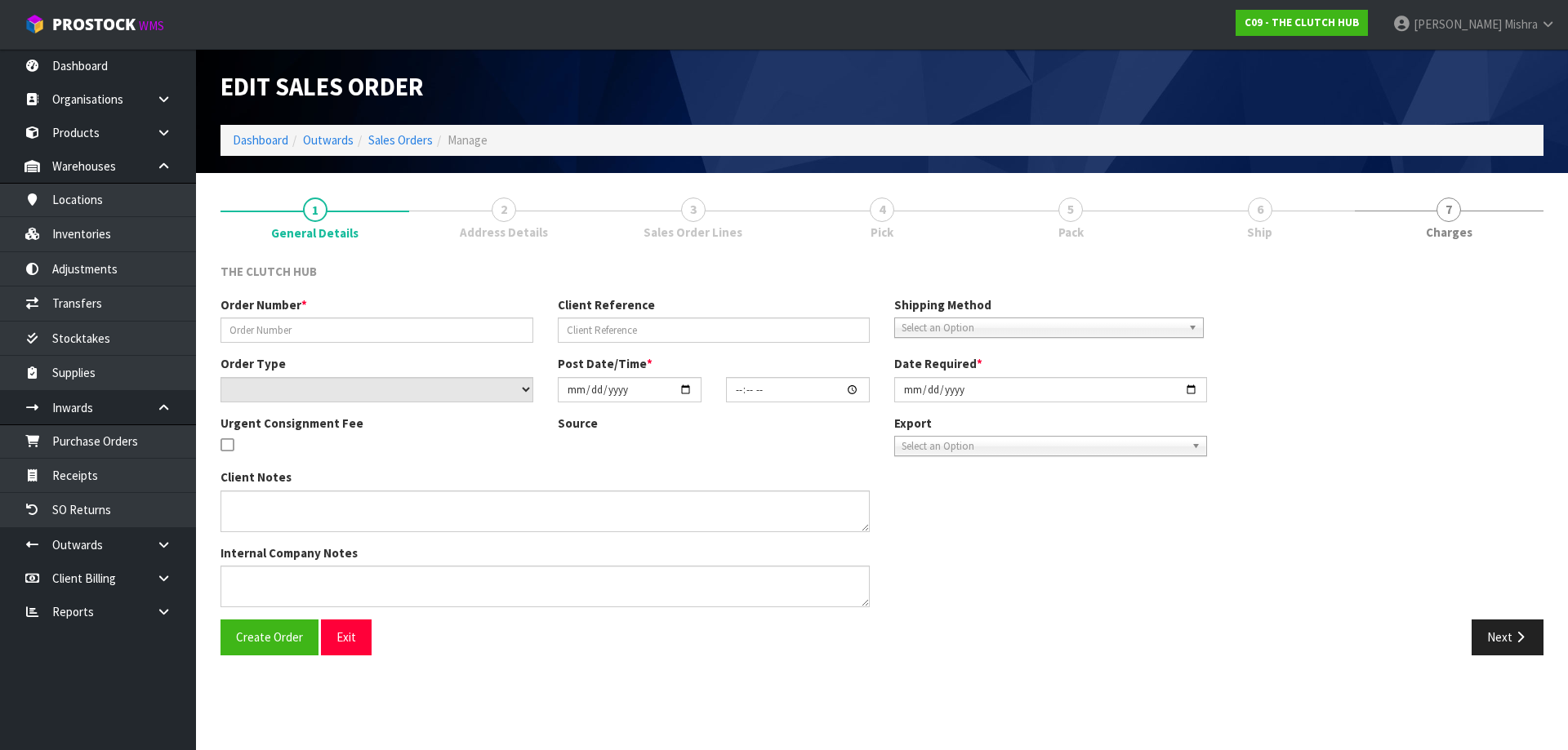
type input "P243927027"
type input "AFFORDABLE PARTS WORLD"
select select "number:0"
type input "2025-08-11"
type input "17:20:00.000"
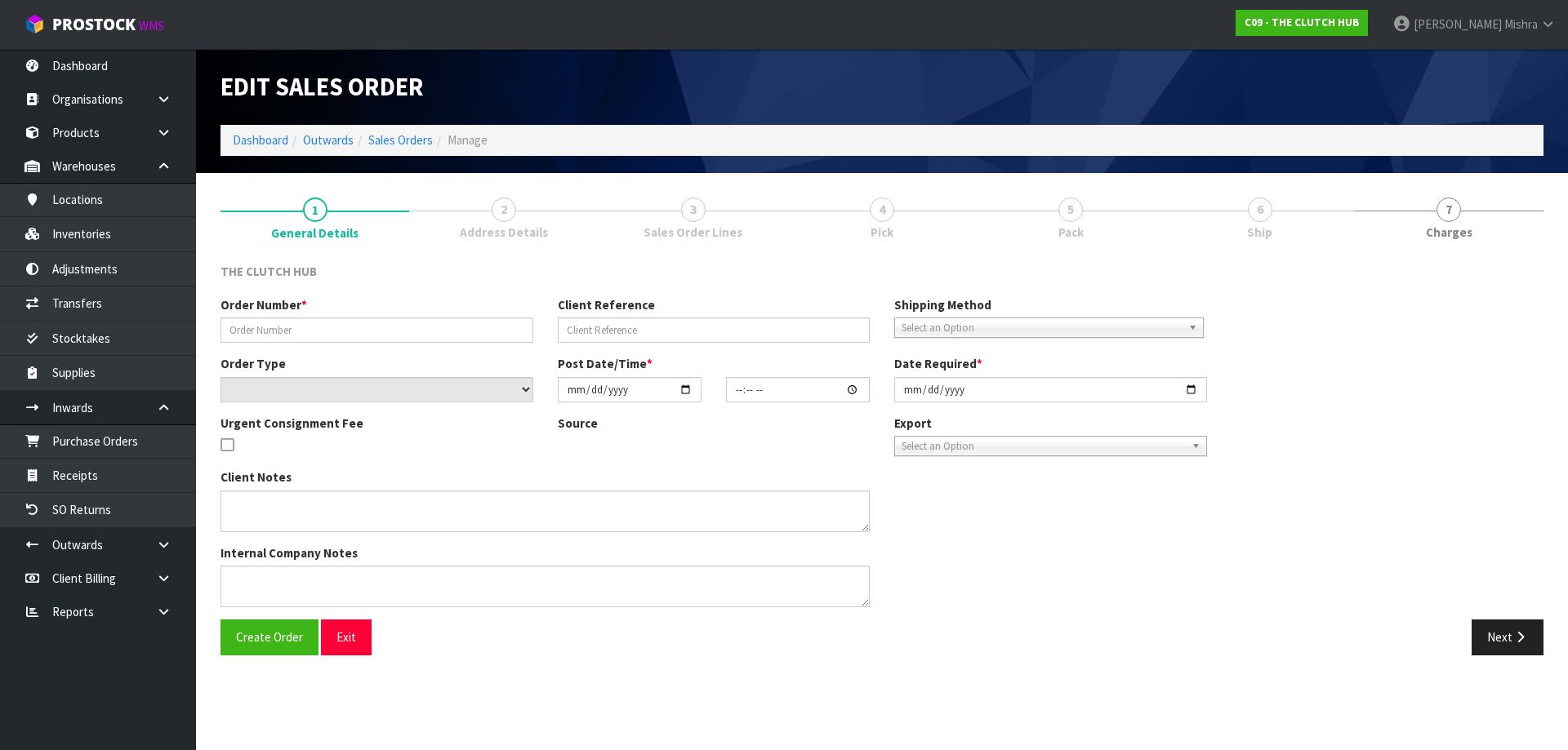
type input "2025-08-12"
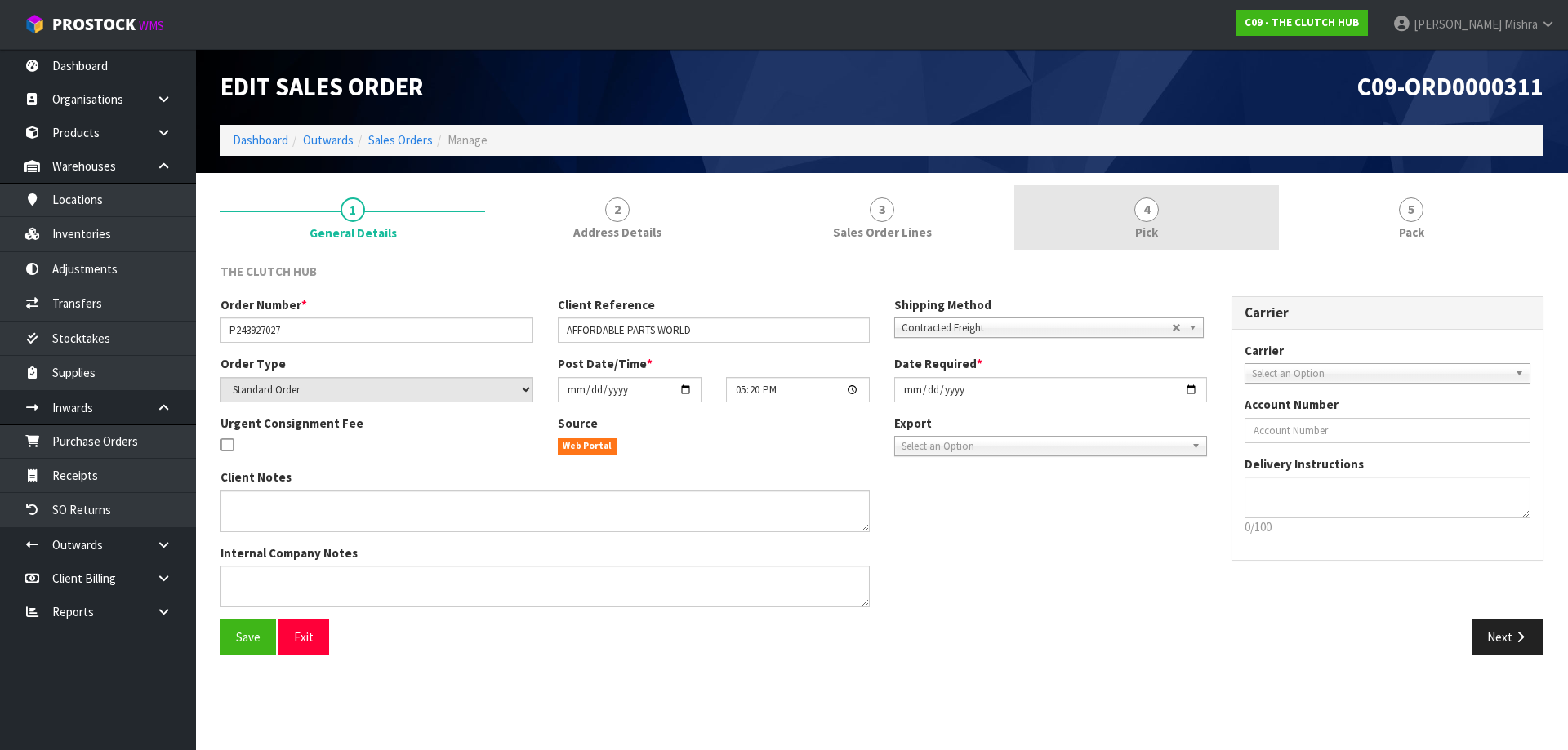
click at [1213, 212] on link "4 Pick" at bounding box center [1146, 217] width 264 height 65
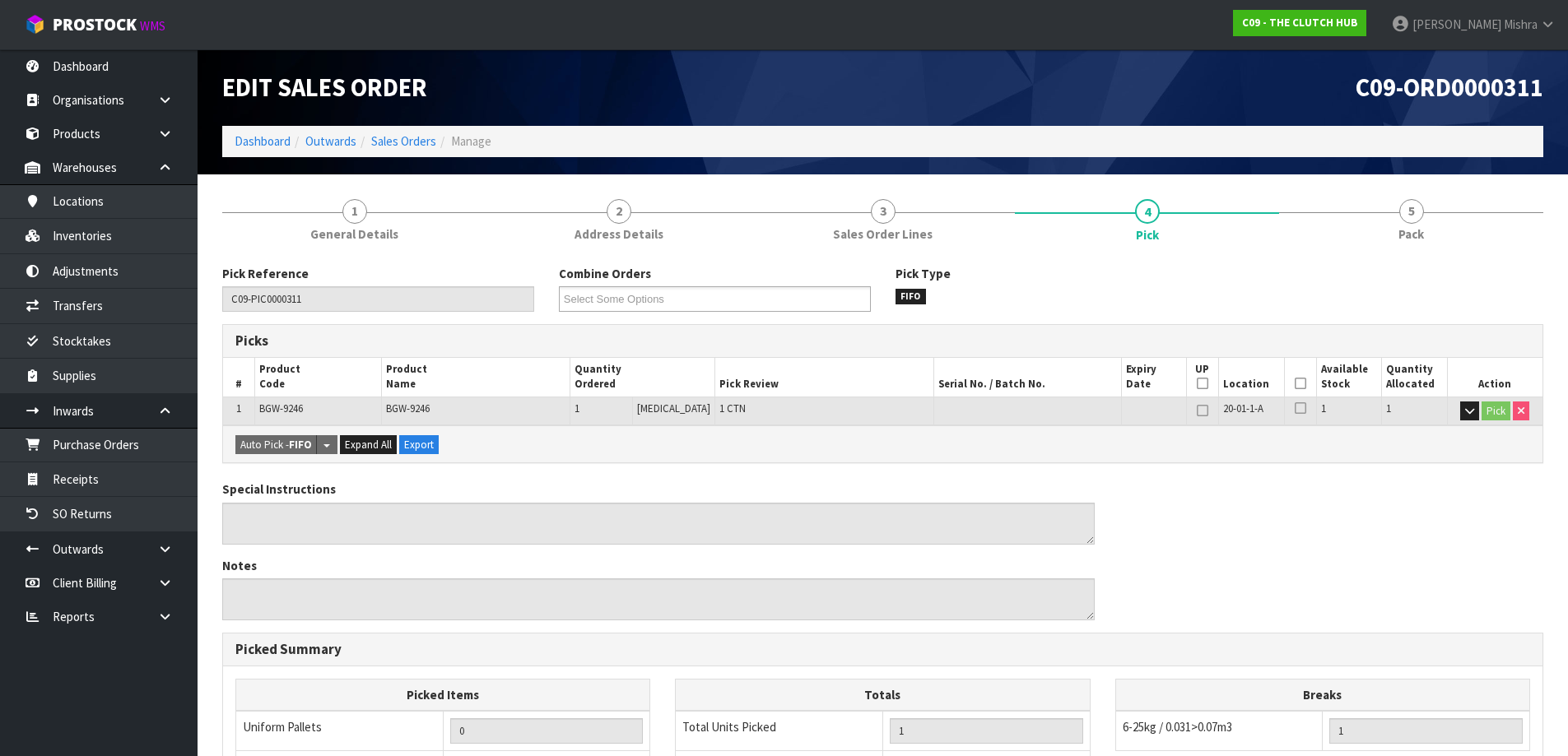
click at [1295, 383] on icon at bounding box center [1301, 383] width 12 height 1
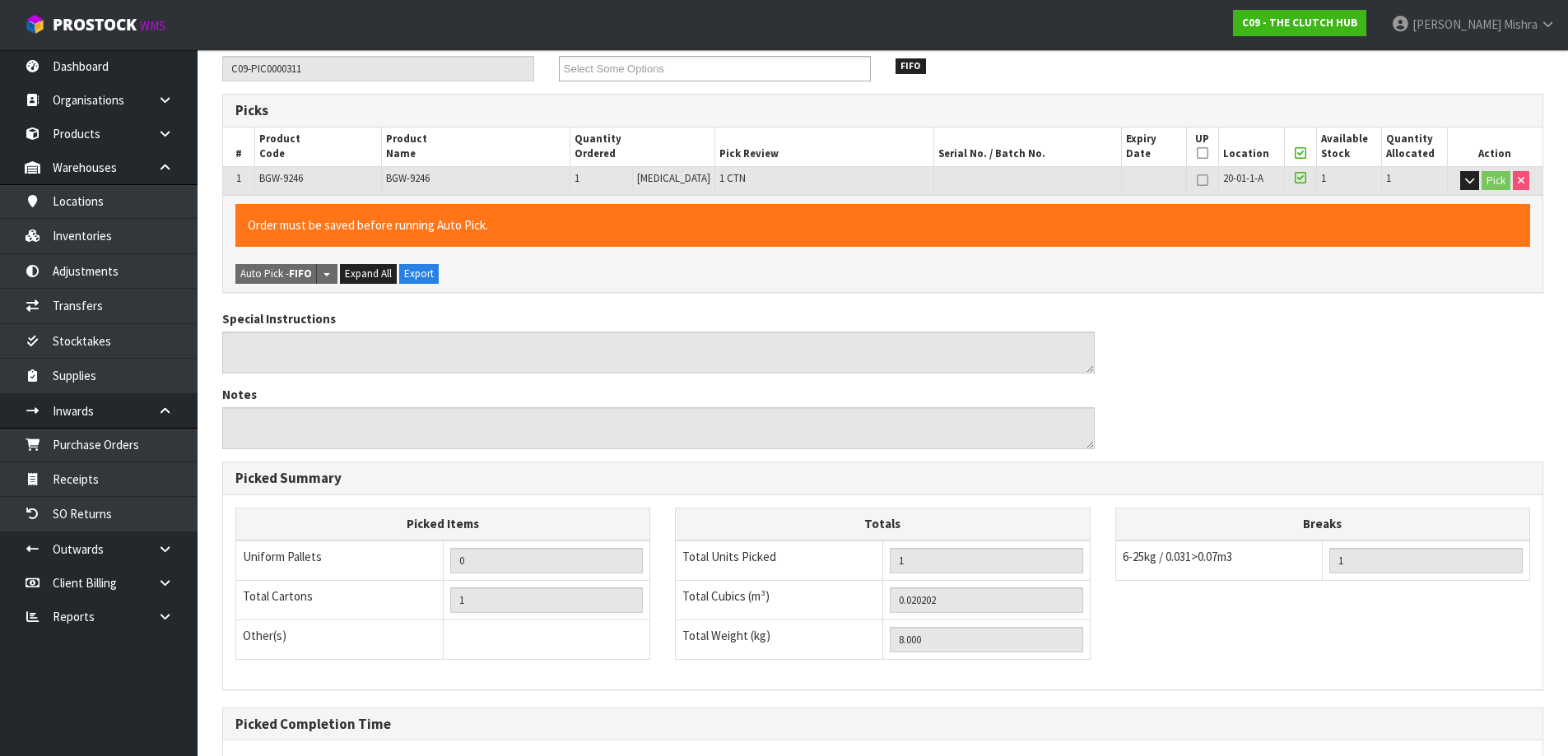
scroll to position [390, 0]
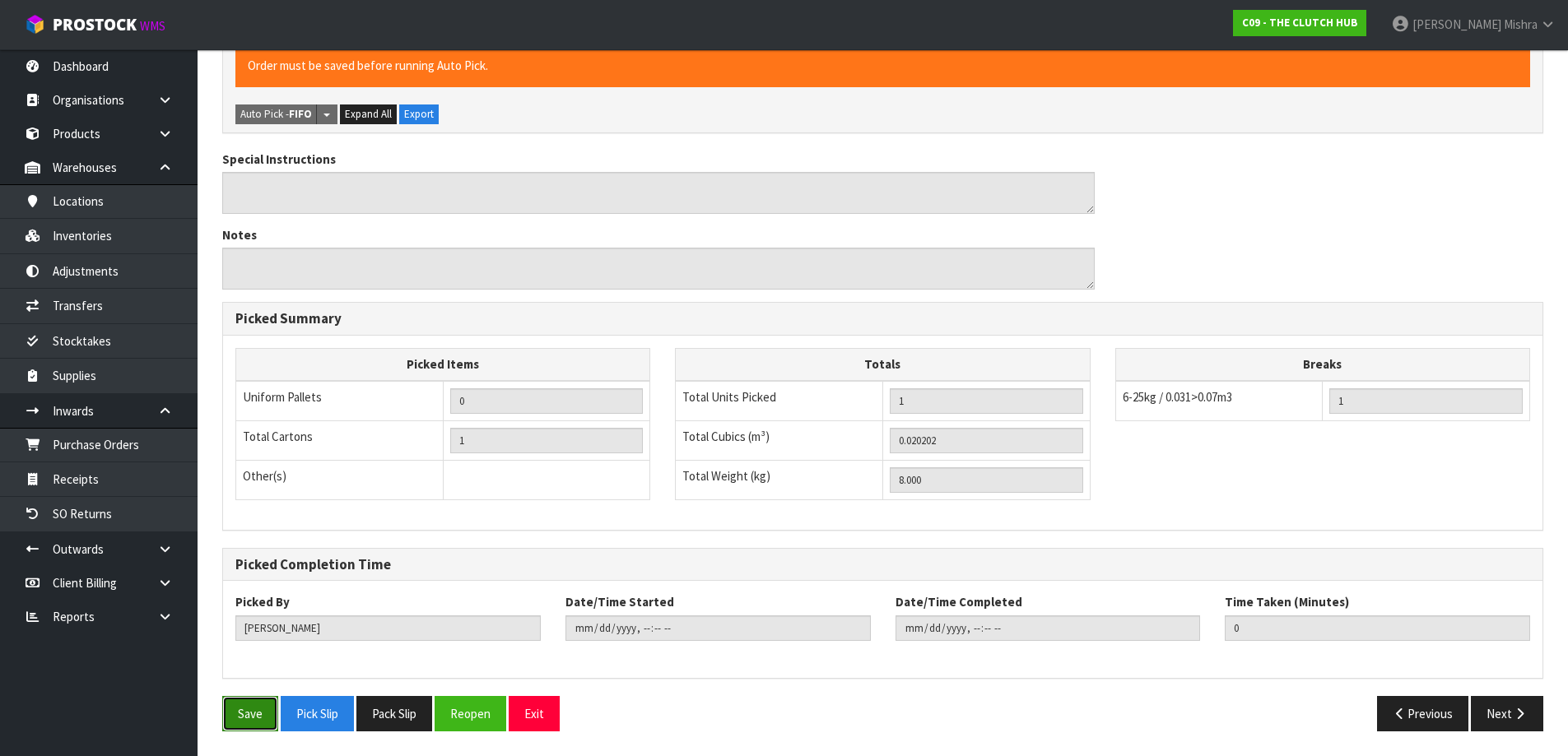
click at [242, 710] on button "Save" at bounding box center [250, 714] width 56 height 36
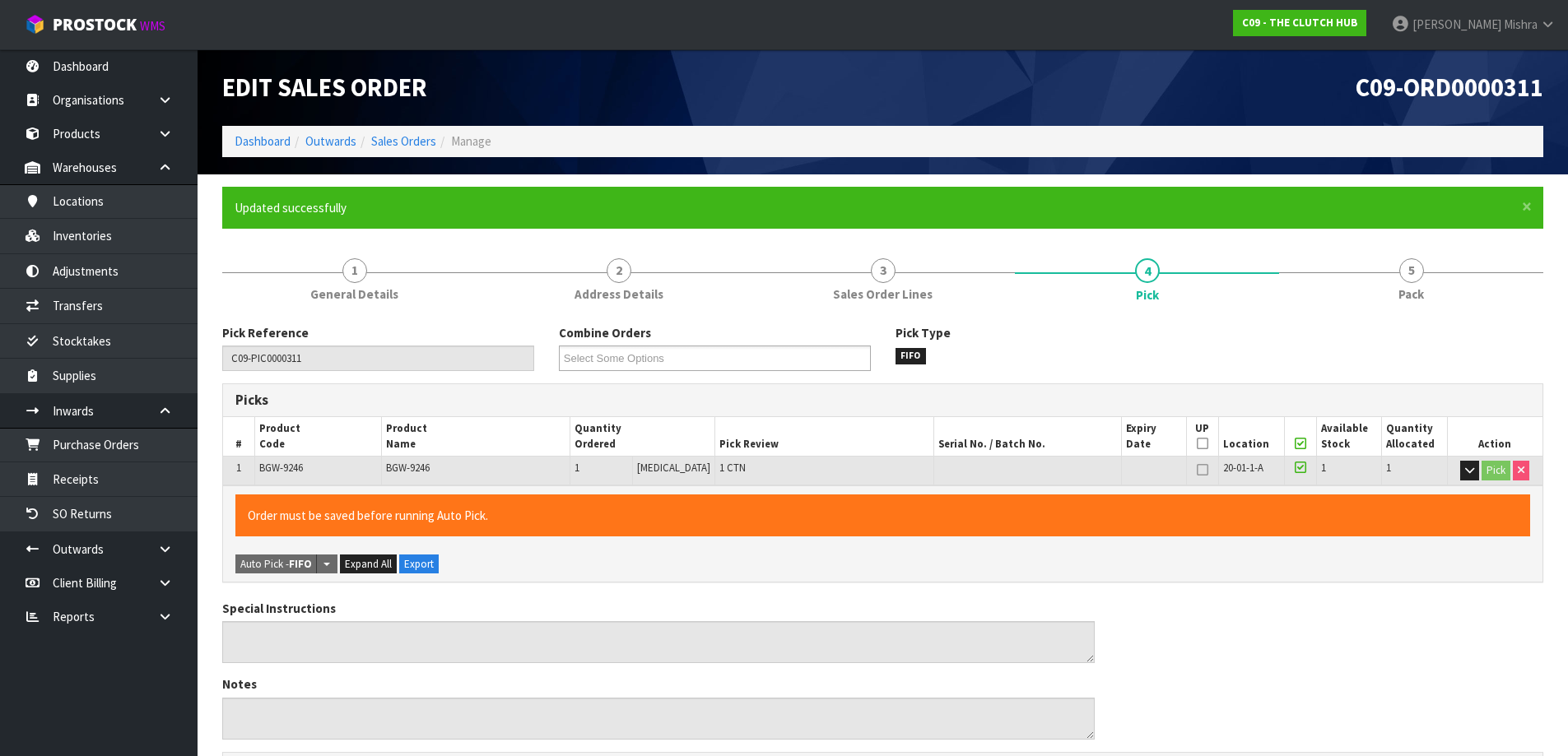
type input "Lalisha Mishra"
type input "2025-08-13T08:01:25"
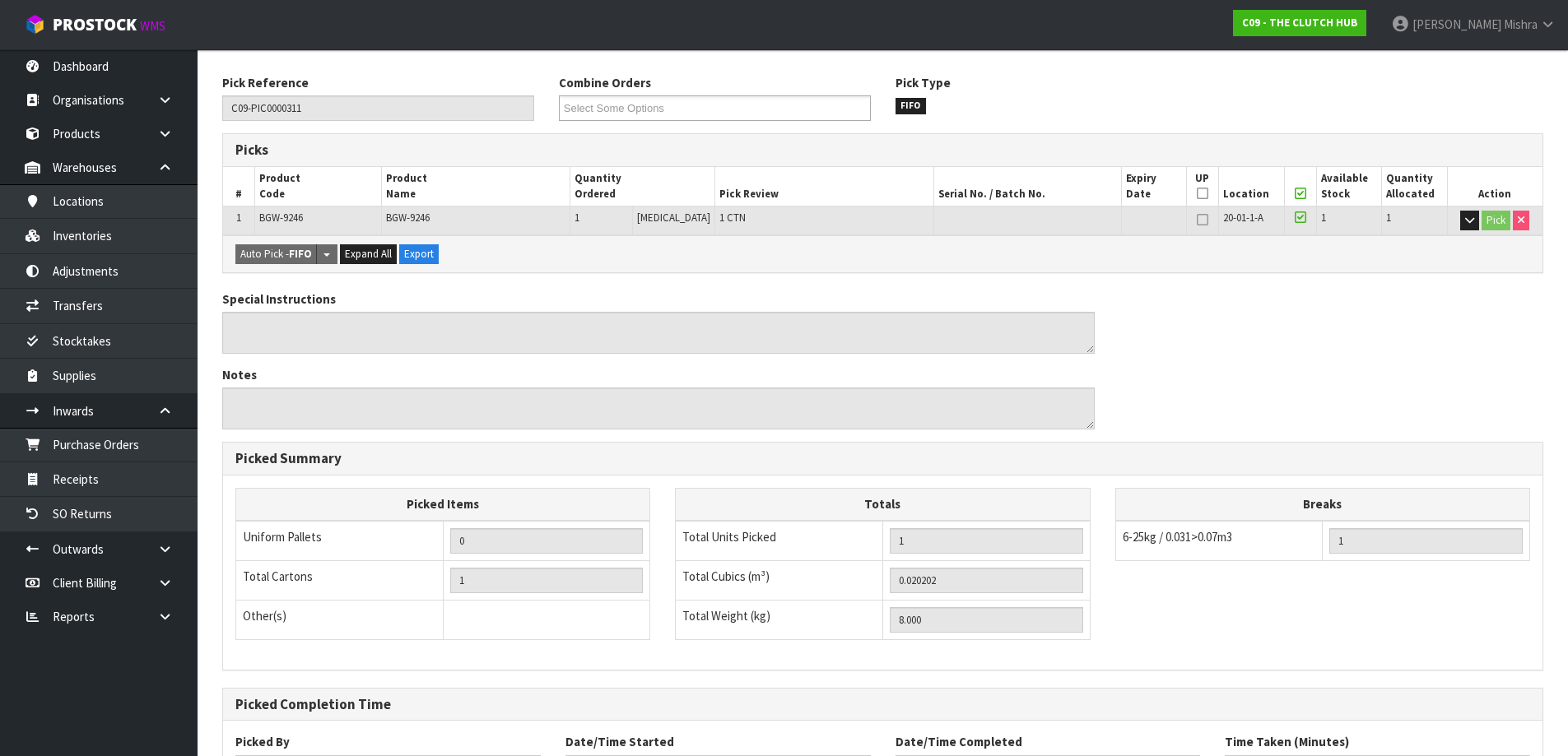
scroll to position [390, 0]
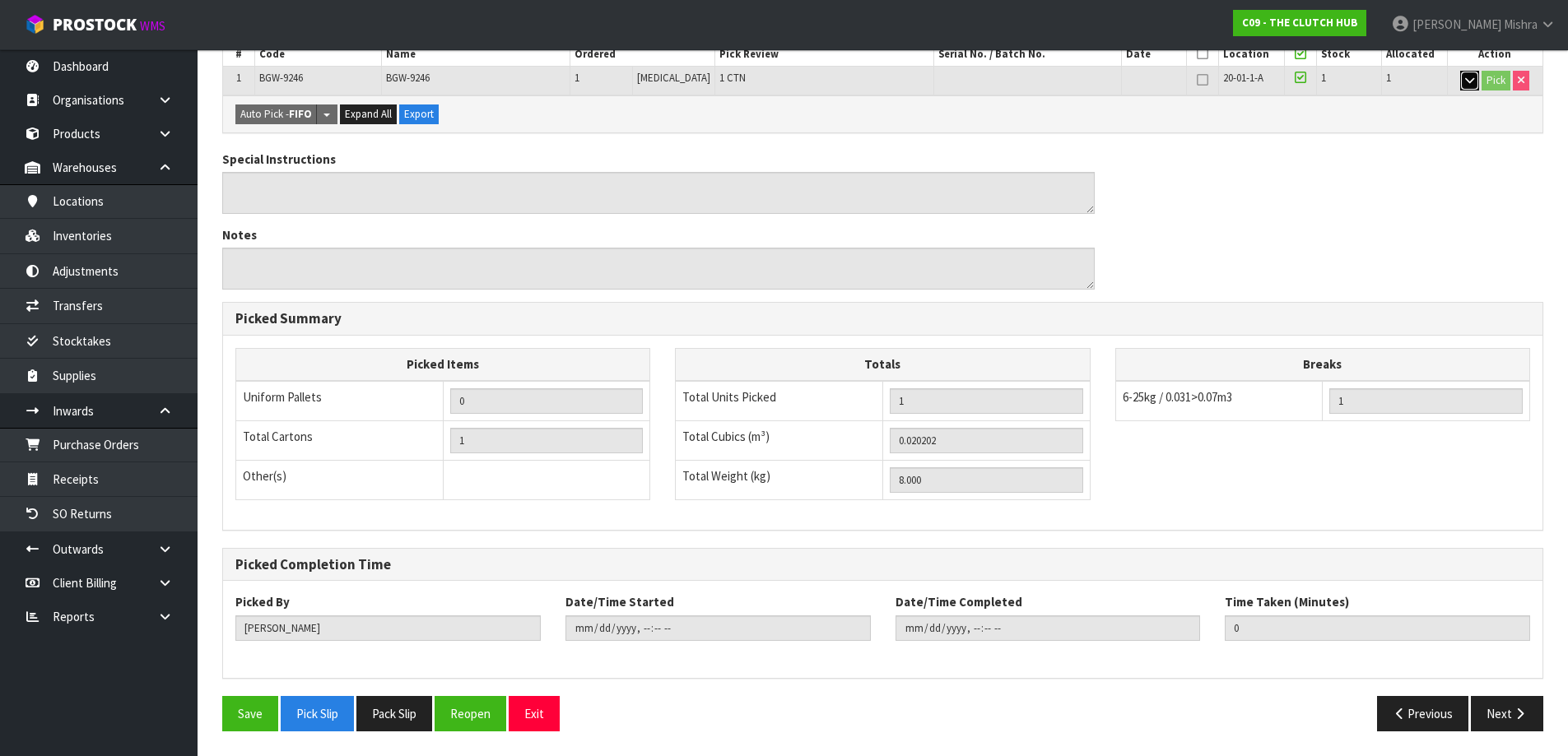
click at [1471, 82] on icon "button" at bounding box center [1469, 80] width 9 height 11
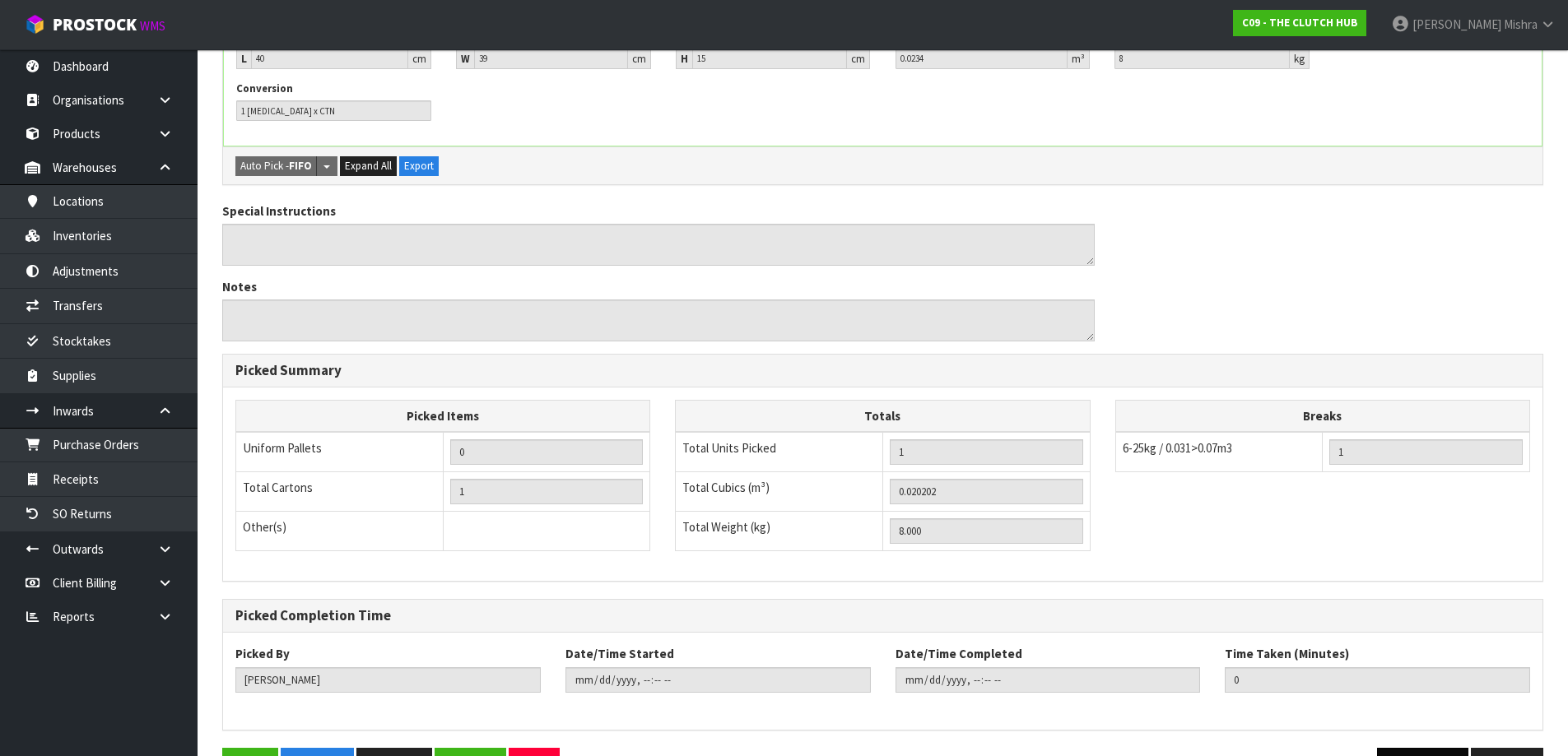
scroll to position [521, 0]
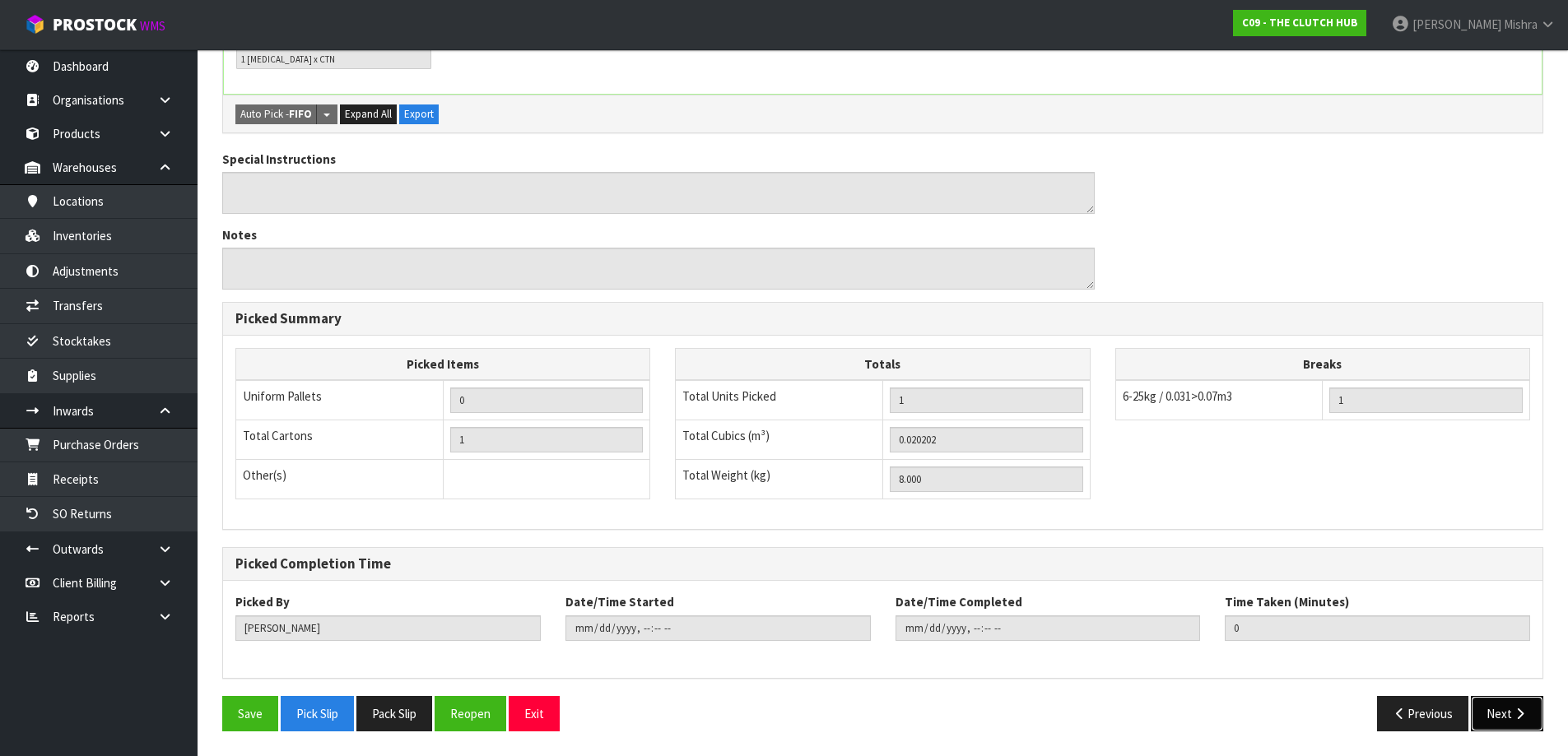
click at [1506, 712] on button "Next" at bounding box center [1507, 714] width 73 height 36
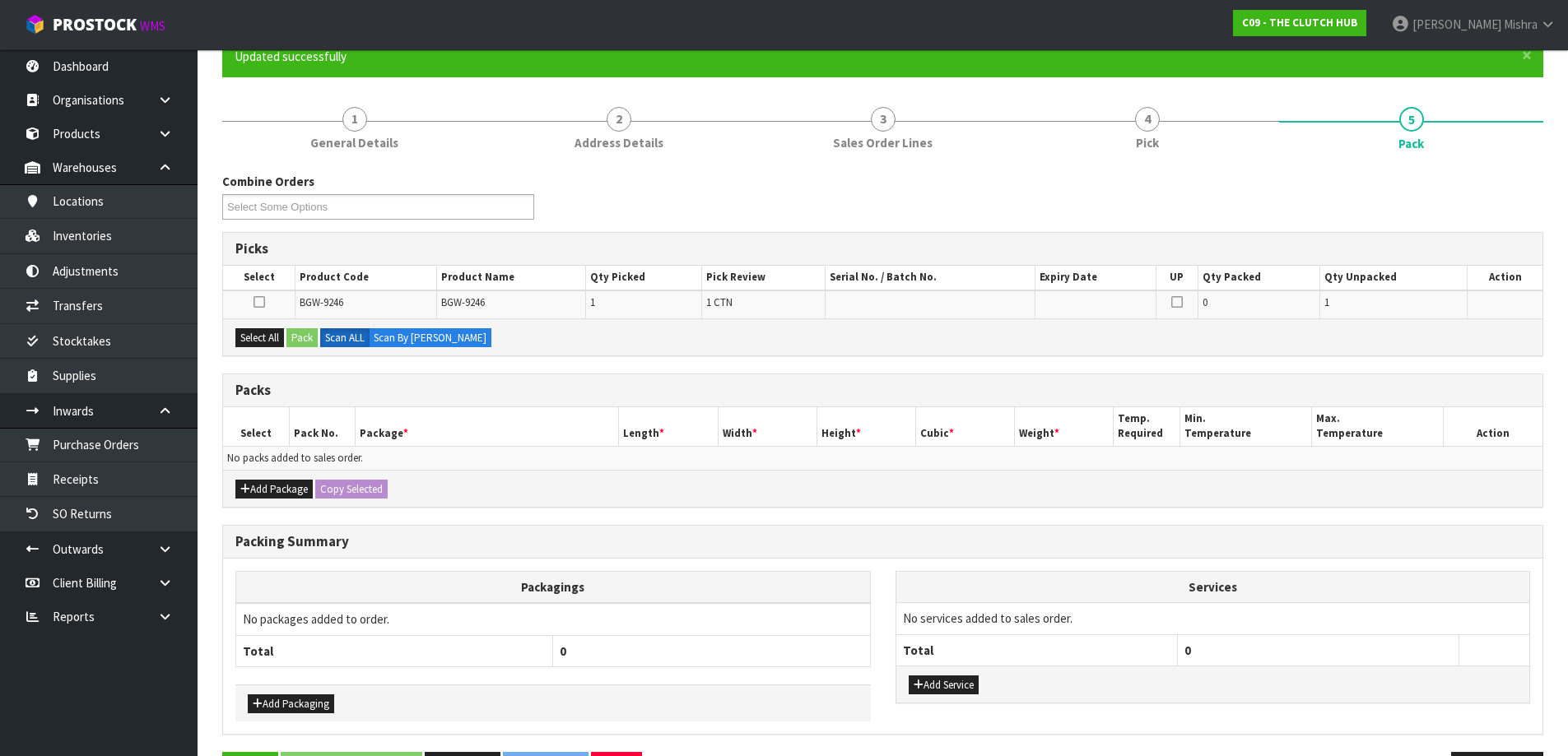
scroll to position [208, 0]
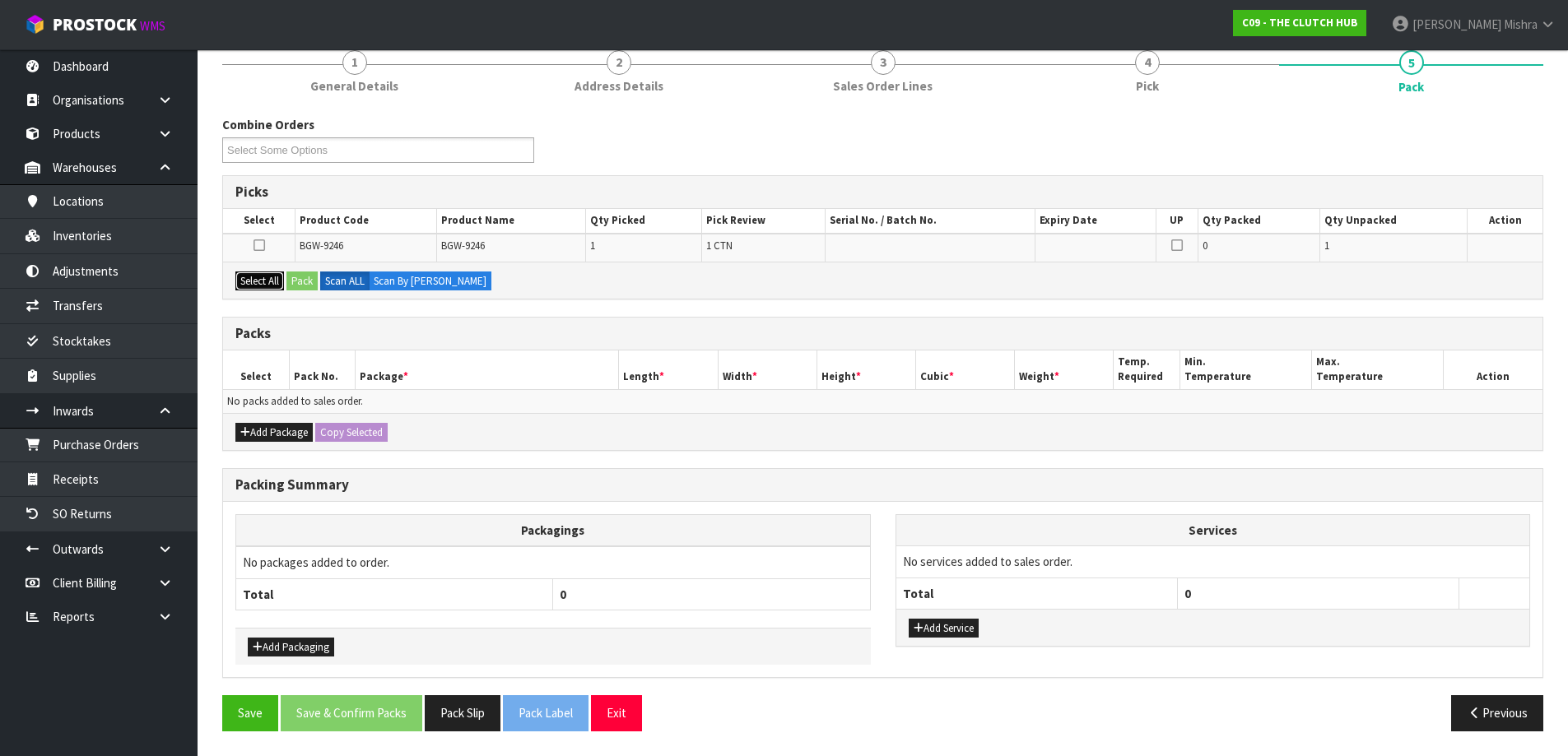
click at [256, 283] on button "Select All" at bounding box center [259, 281] width 48 height 19
click at [312, 287] on button "Pack" at bounding box center [302, 281] width 31 height 19
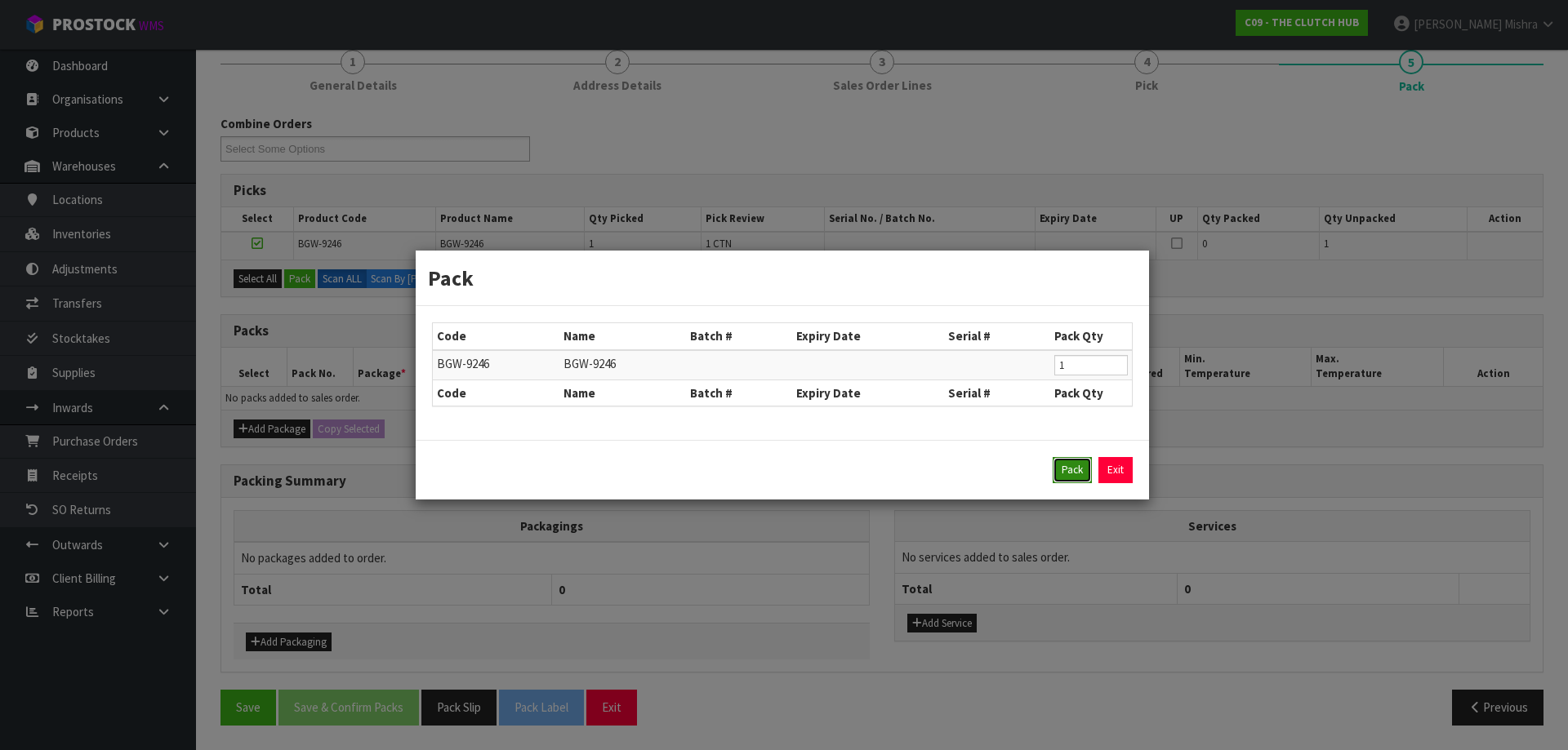
click at [1060, 482] on button "Pack" at bounding box center [1072, 470] width 39 height 26
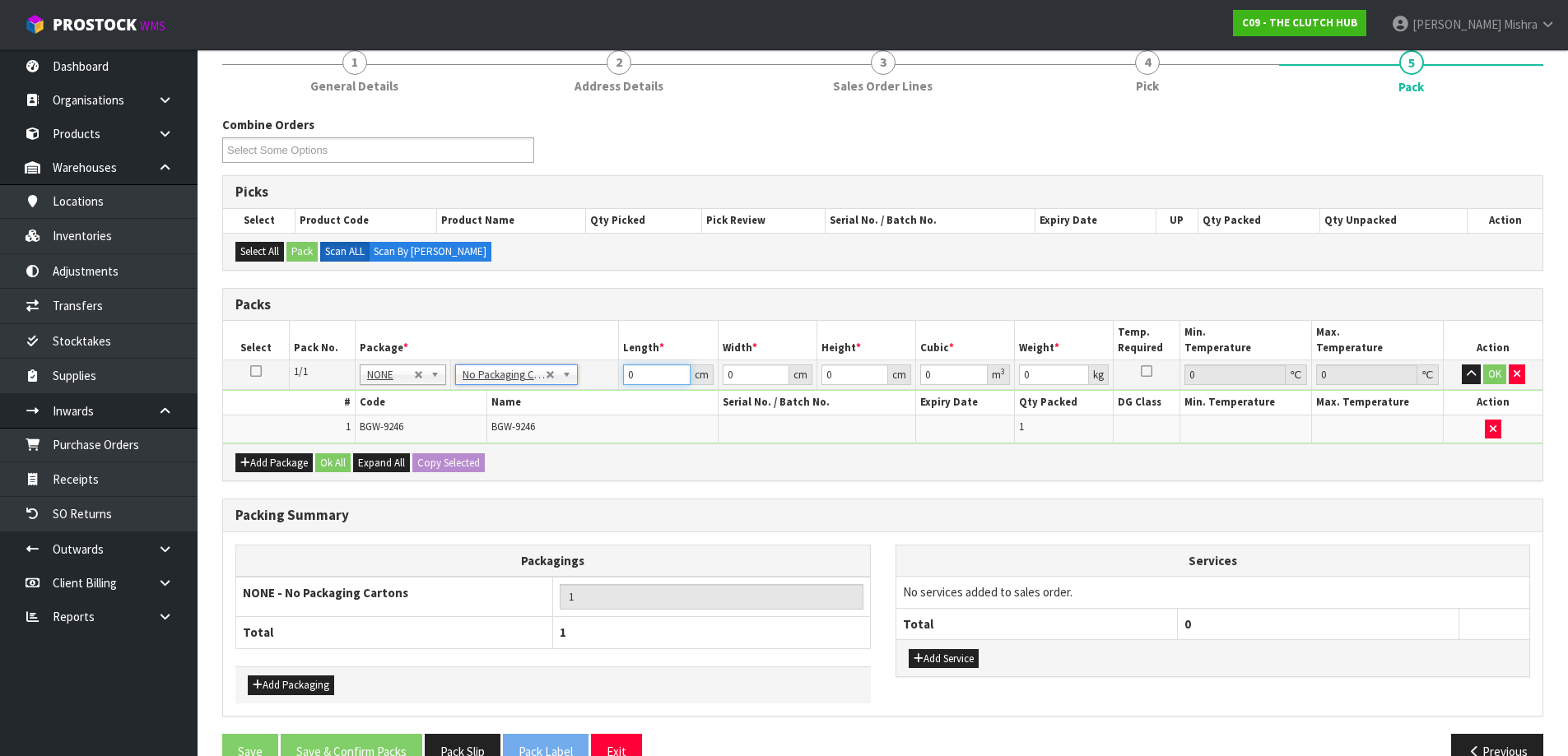
drag, startPoint x: 657, startPoint y: 378, endPoint x: 582, endPoint y: 384, distance: 75.2
click at [583, 384] on tr "1/1 NONE 007-001 007-002 007-004 007-009 007-013 007-014 007-015 007-017 007-01…" at bounding box center [883, 375] width 1319 height 30
type input "40"
type input "39"
type input "1"
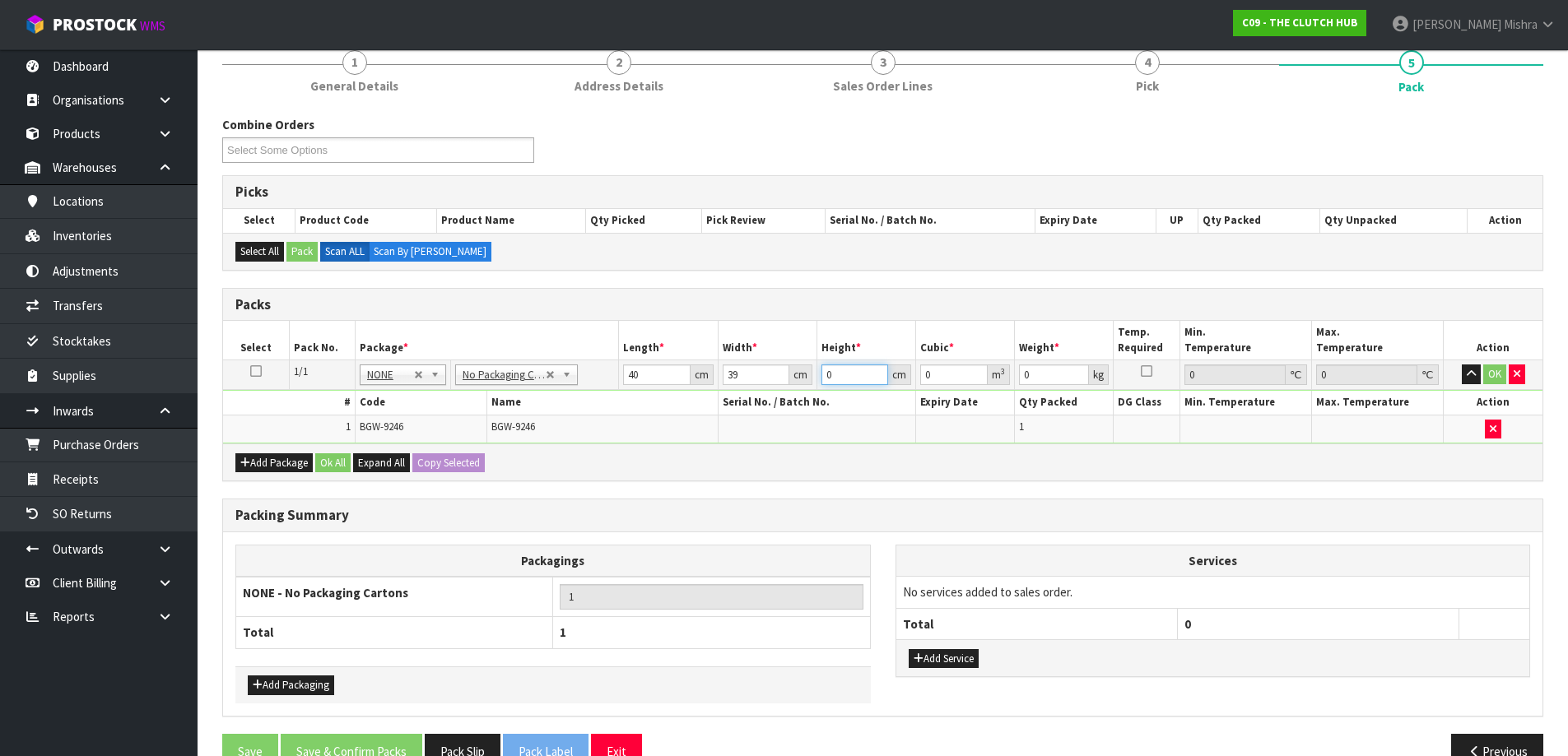
type input "0.00156"
type input "15"
type input "0.0234"
type input "15"
type input "8"
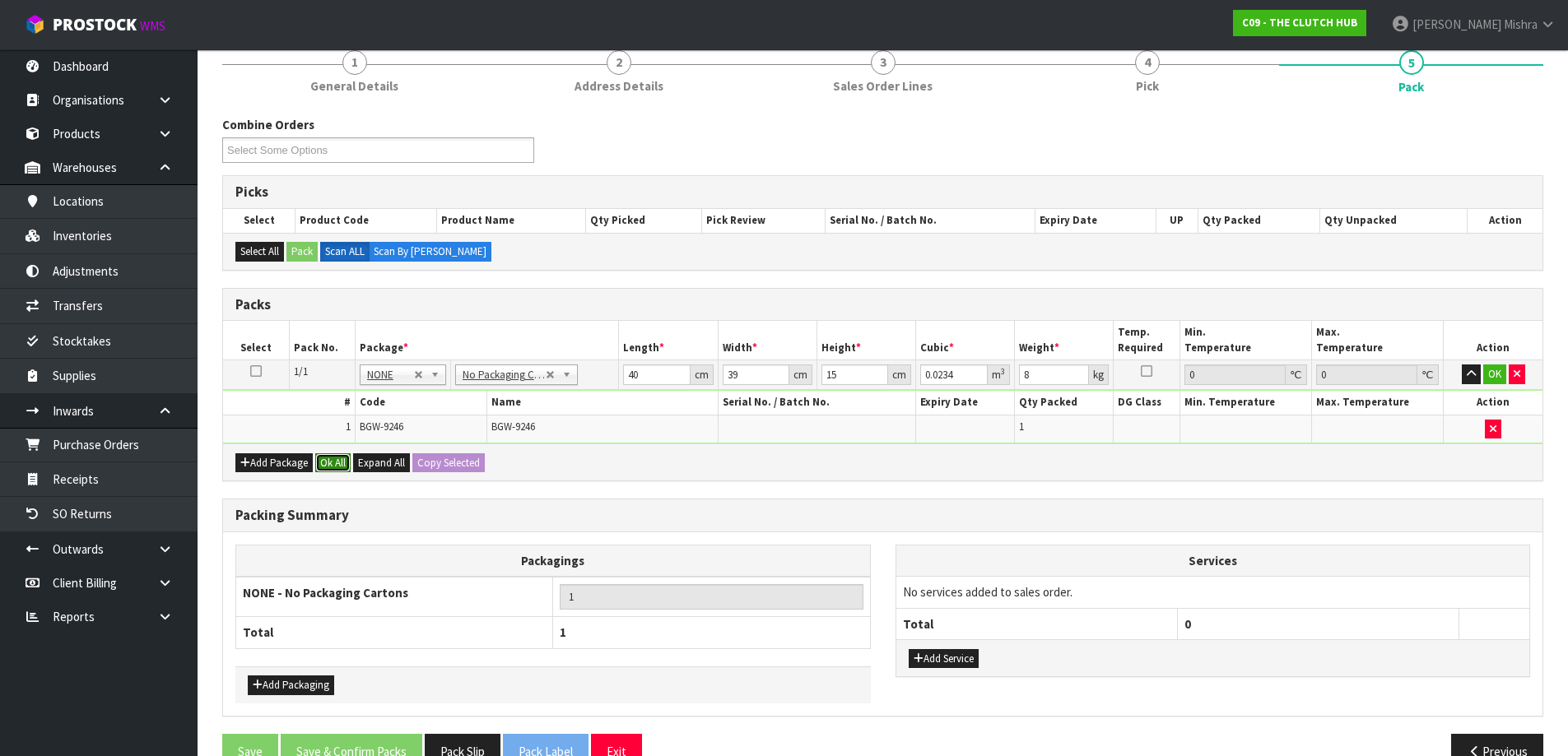
click at [323, 457] on button "Ok All" at bounding box center [333, 463] width 36 height 19
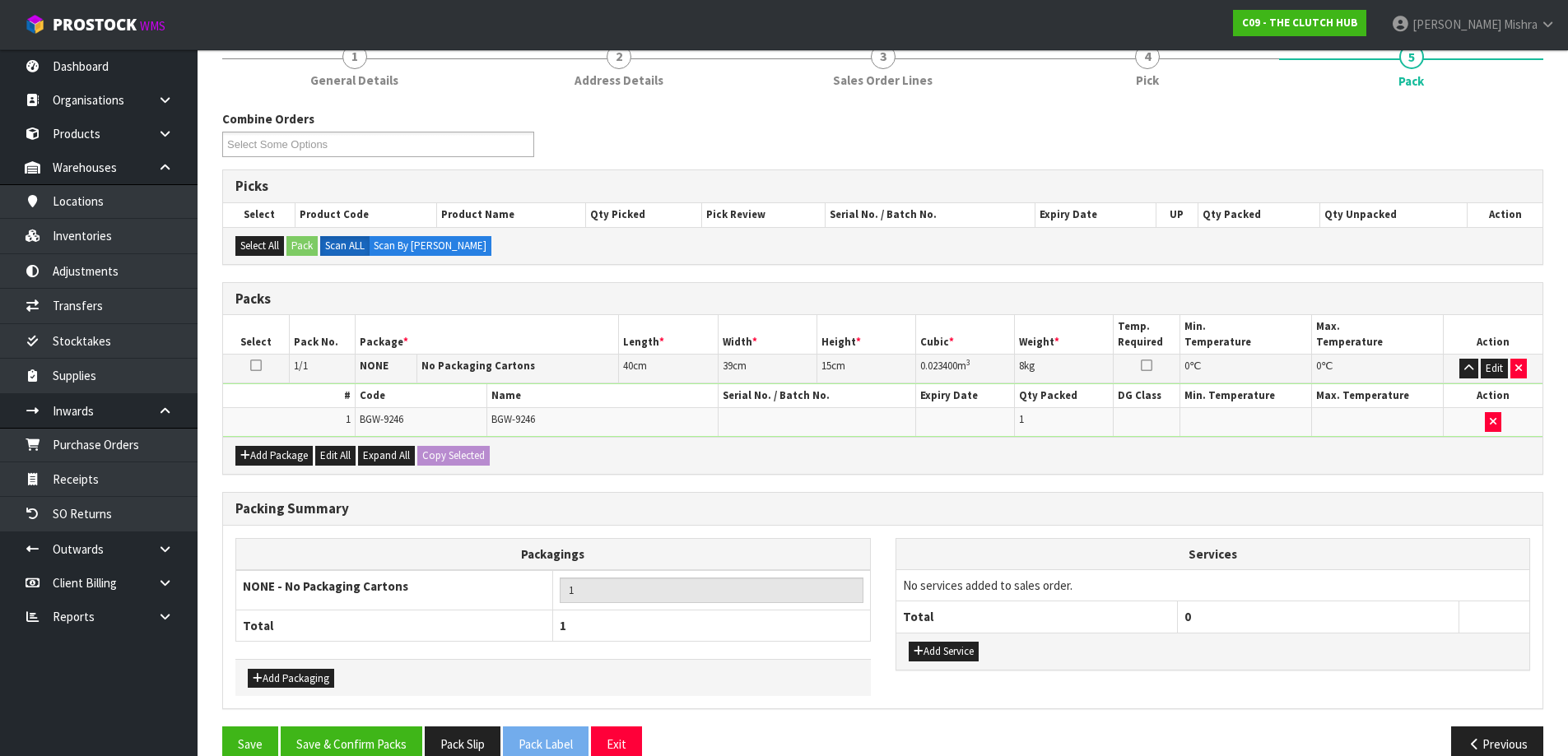
scroll to position [245, 0]
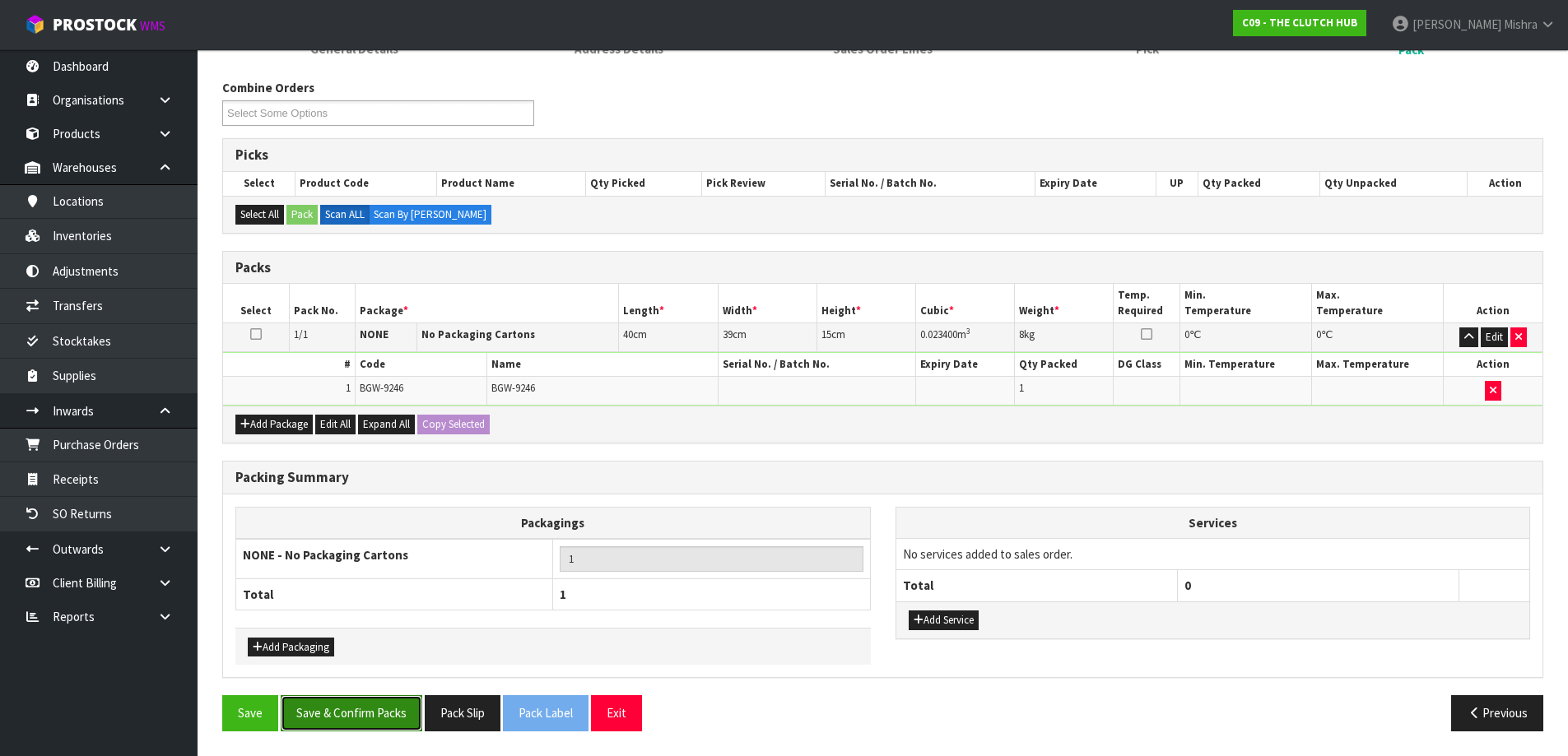
click at [361, 722] on button "Save & Confirm Packs" at bounding box center [351, 713] width 141 height 36
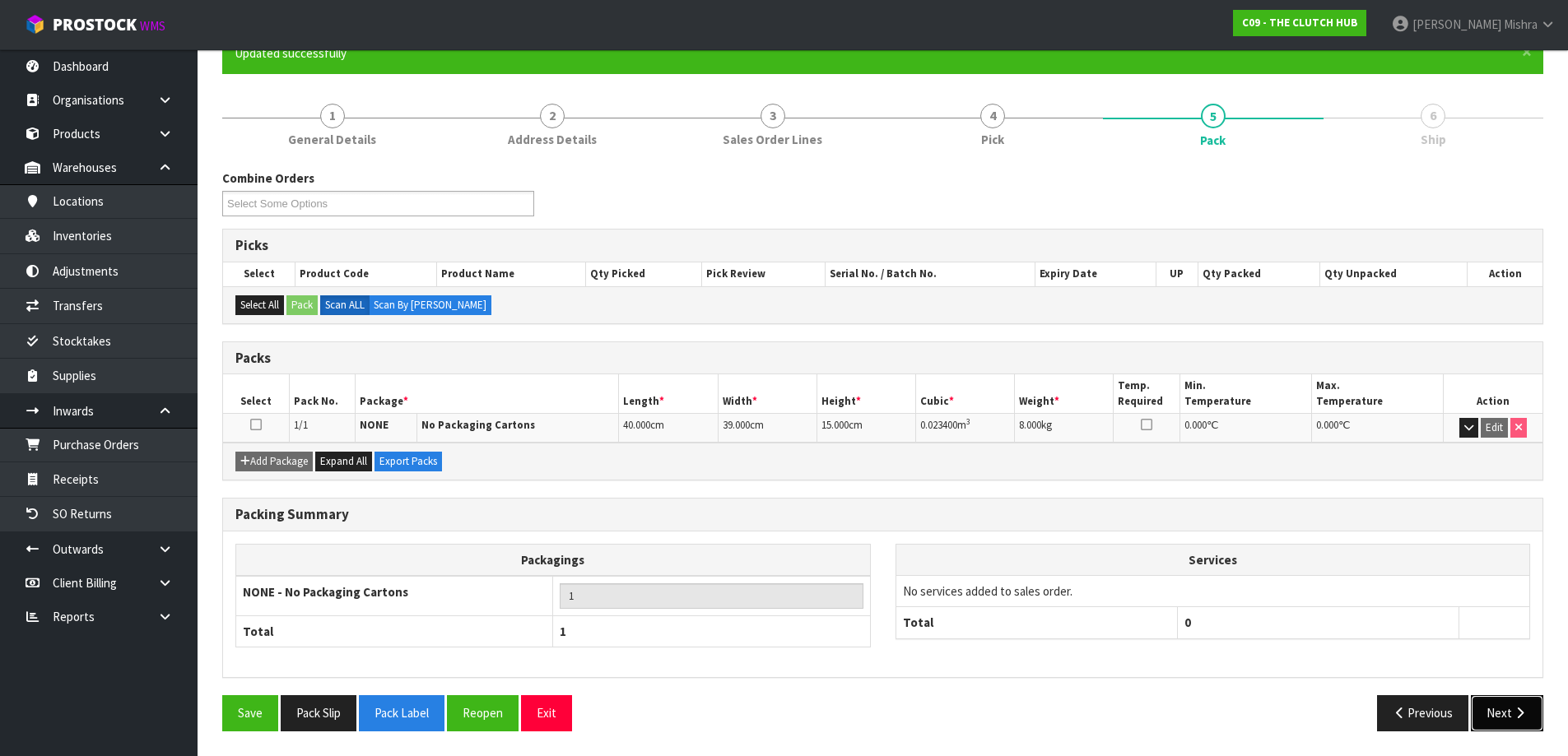
click at [1484, 709] on button "Next" at bounding box center [1507, 713] width 73 height 36
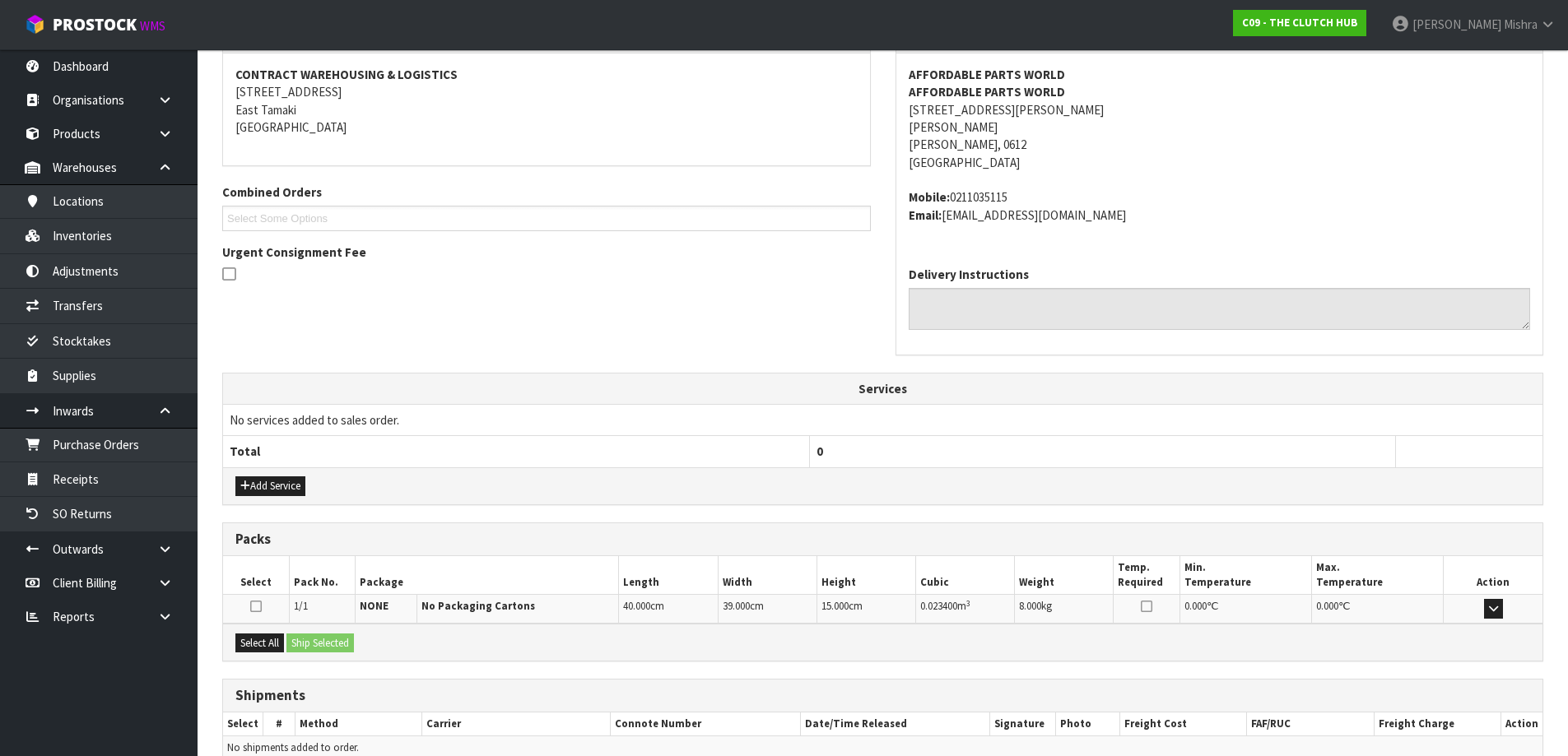
scroll to position [386, 0]
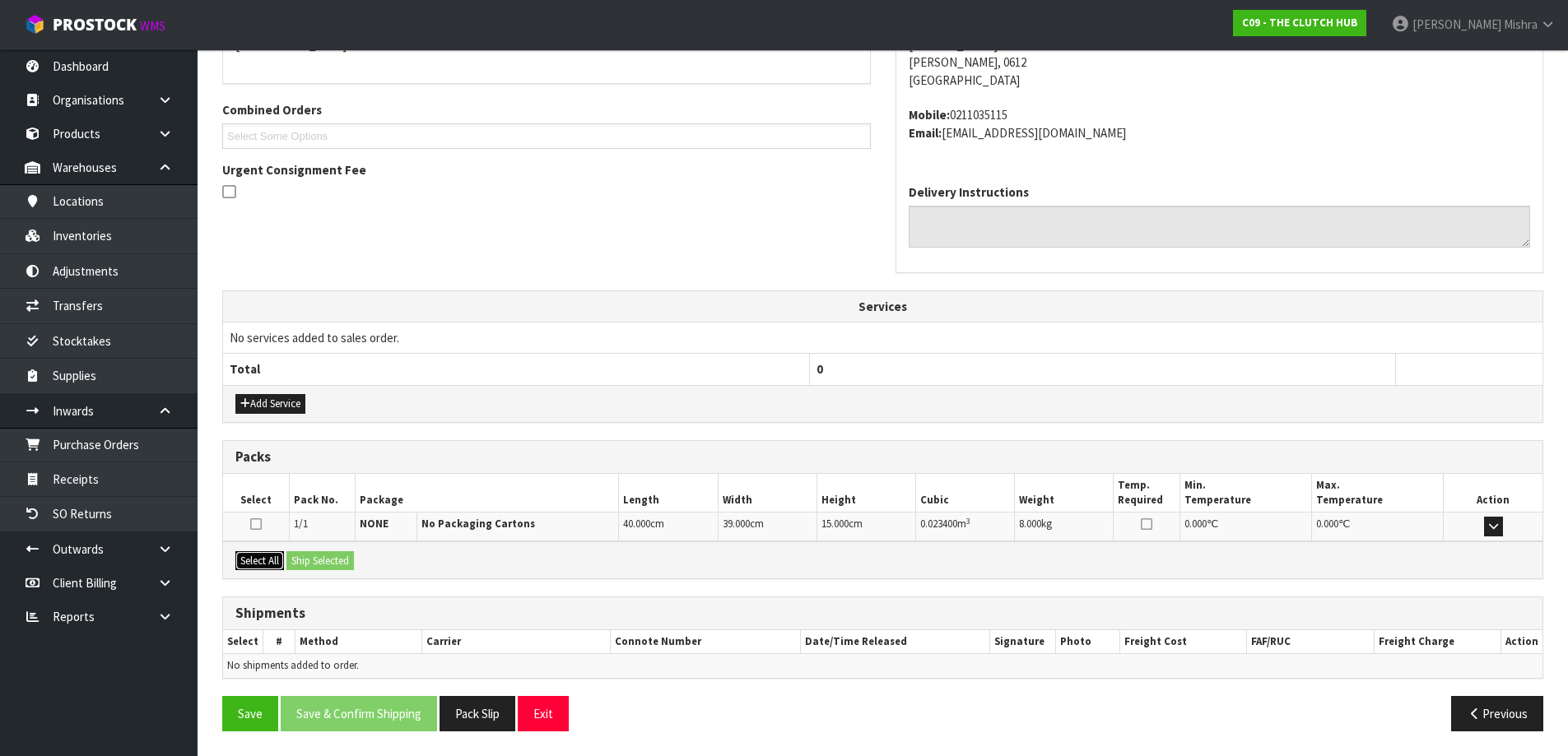
click at [277, 552] on button "Select All" at bounding box center [259, 561] width 48 height 19
click at [322, 552] on button "Ship Selected" at bounding box center [321, 561] width 68 height 19
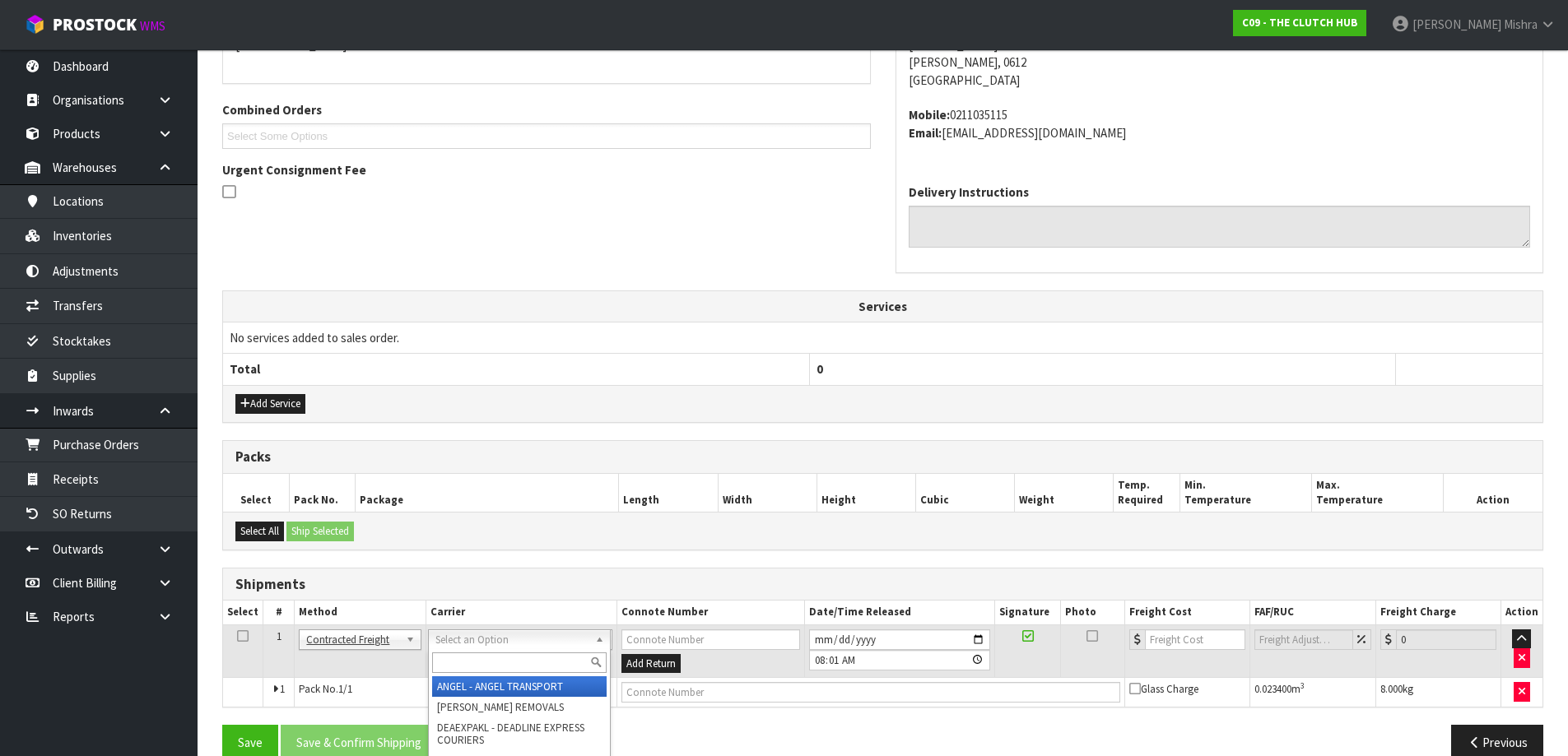
click at [560, 665] on input "text" at bounding box center [520, 662] width 174 height 20
type input "nzp"
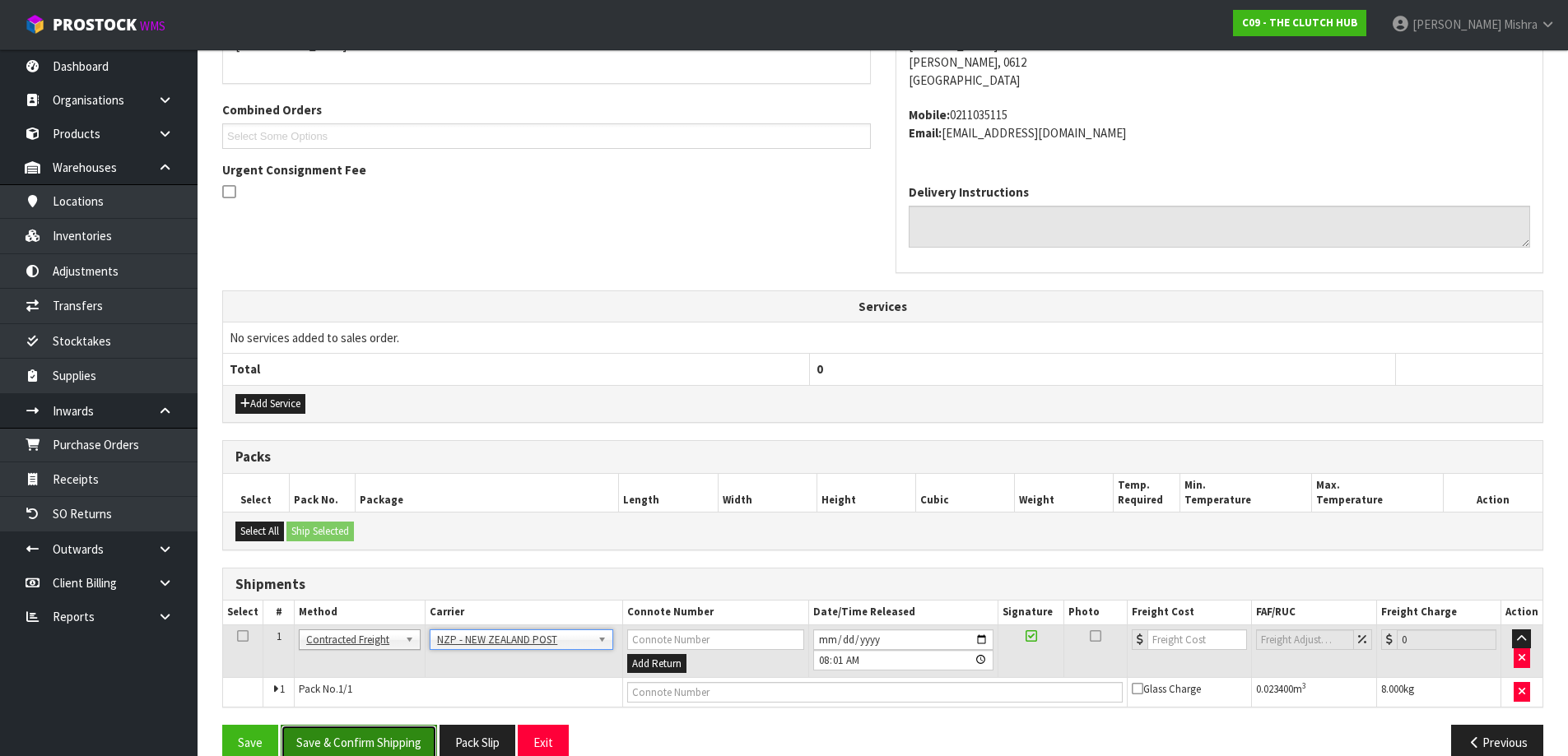
click at [354, 737] on button "Save & Confirm Shipping" at bounding box center [359, 742] width 157 height 36
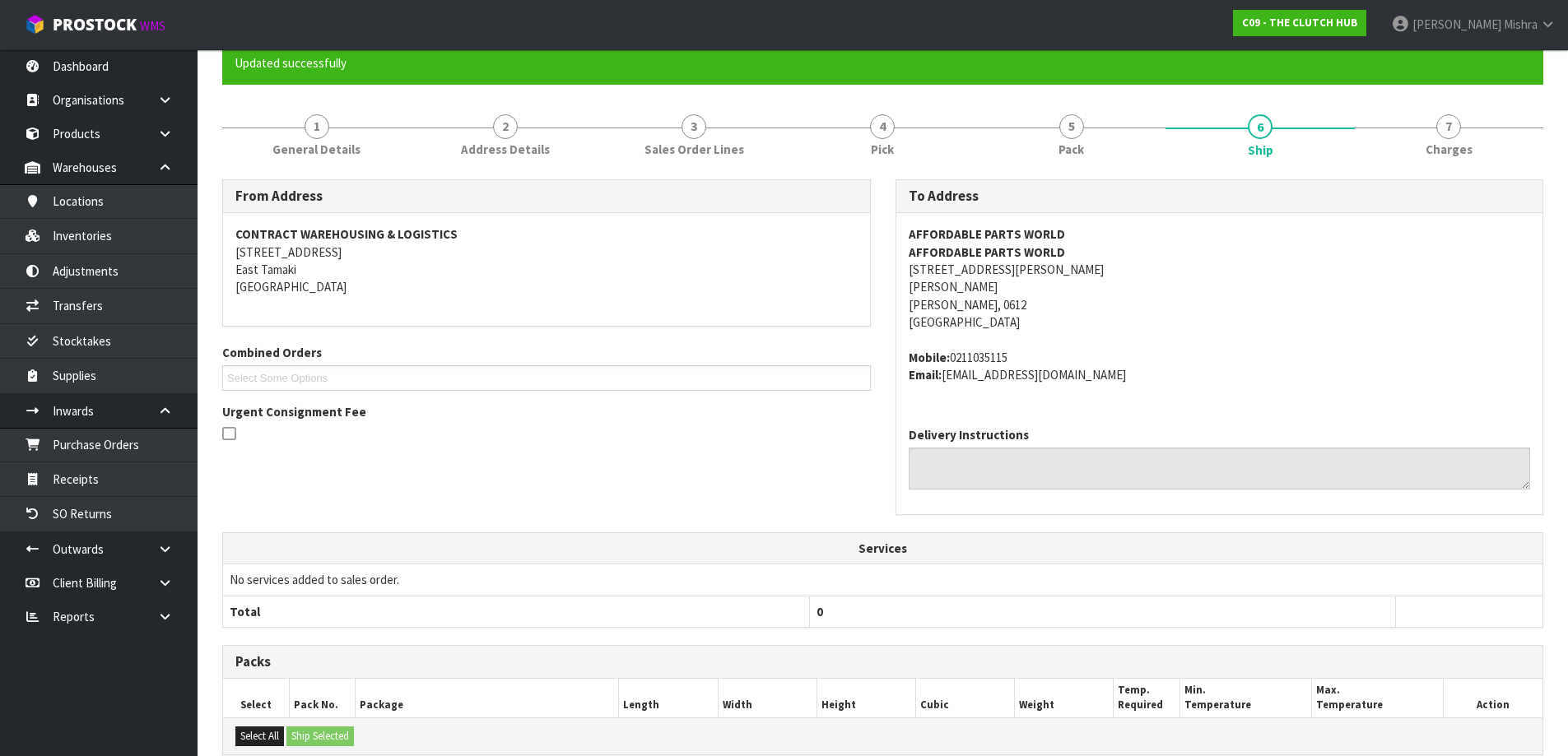
scroll to position [392, 0]
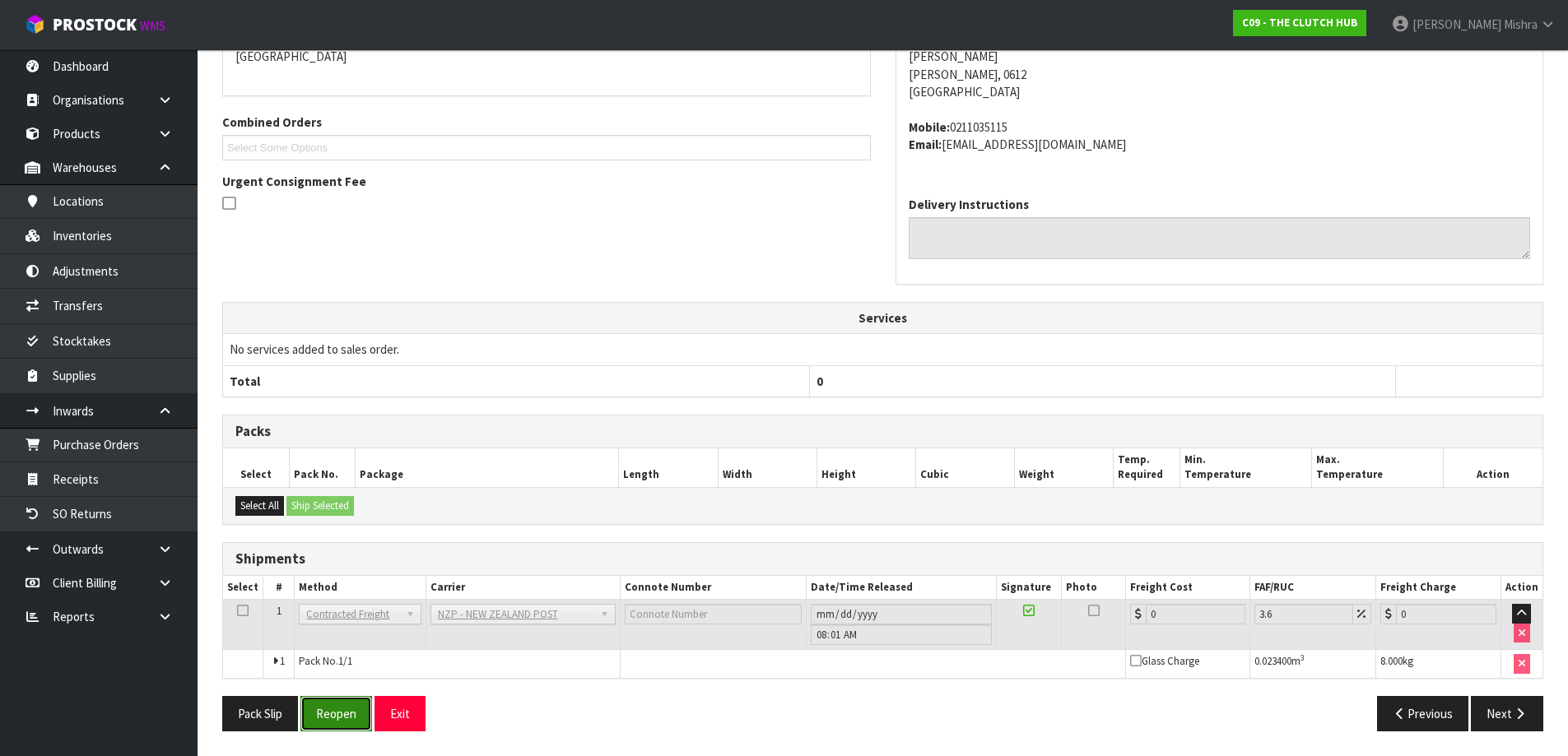
click at [316, 713] on button "Reopen" at bounding box center [336, 714] width 72 height 36
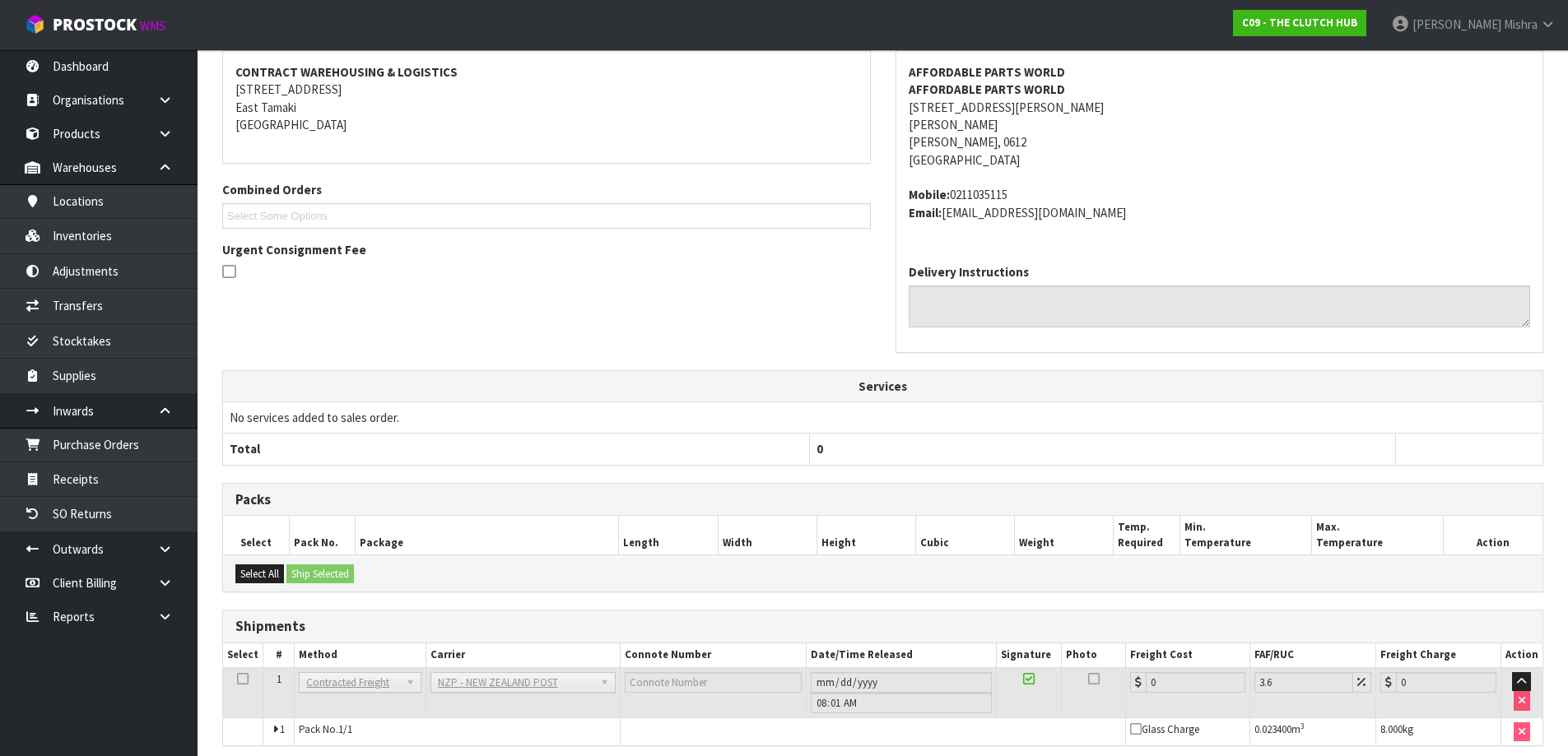
scroll to position [375, 0]
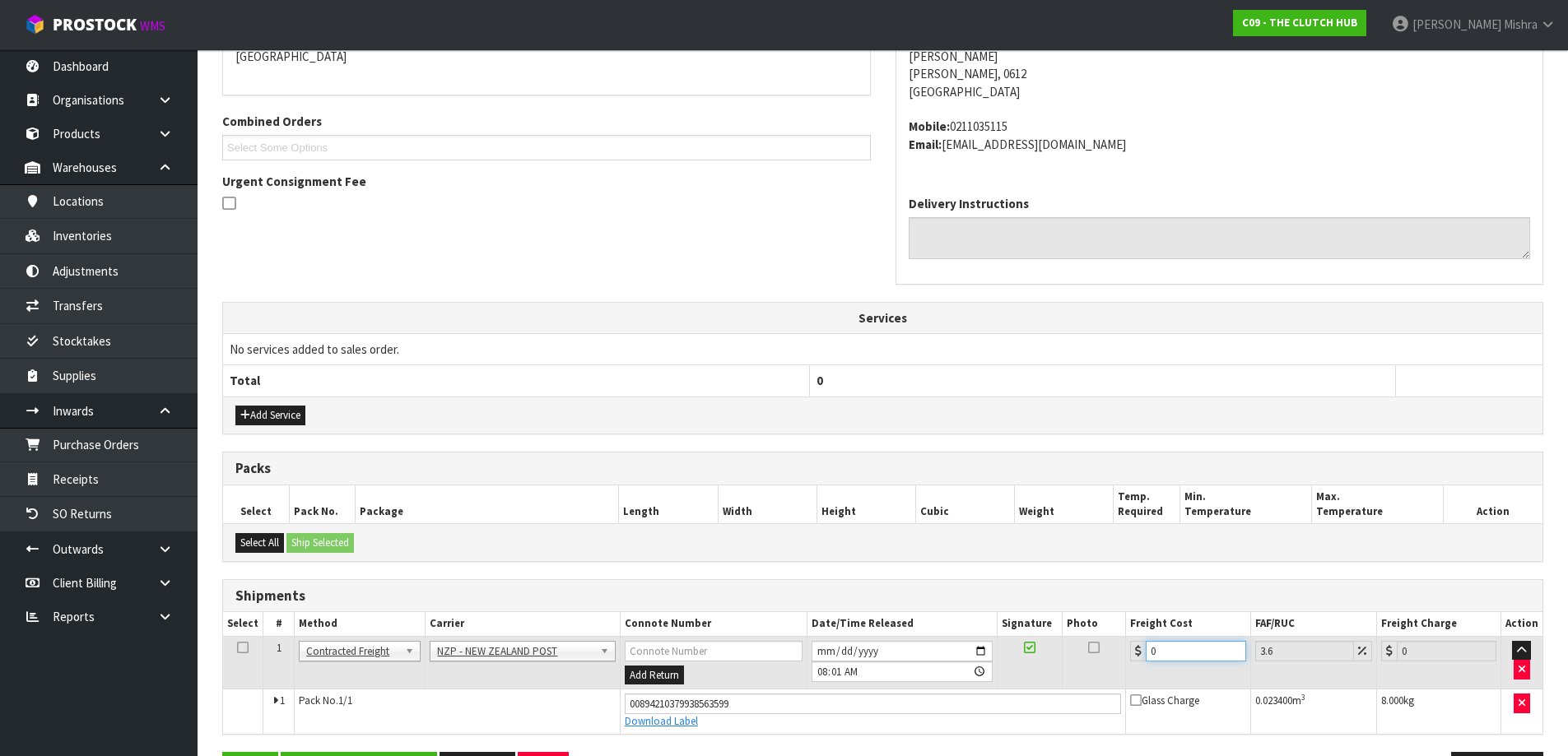
drag, startPoint x: 1163, startPoint y: 648, endPoint x: 1059, endPoint y: 659, distance: 104.6
click at [1060, 659] on tr "1 Client Local Pickup Customer Local Pickup Company Freight Contracted Freight …" at bounding box center [883, 662] width 1319 height 53
type input "4"
type input "4.14"
type input "4.3"
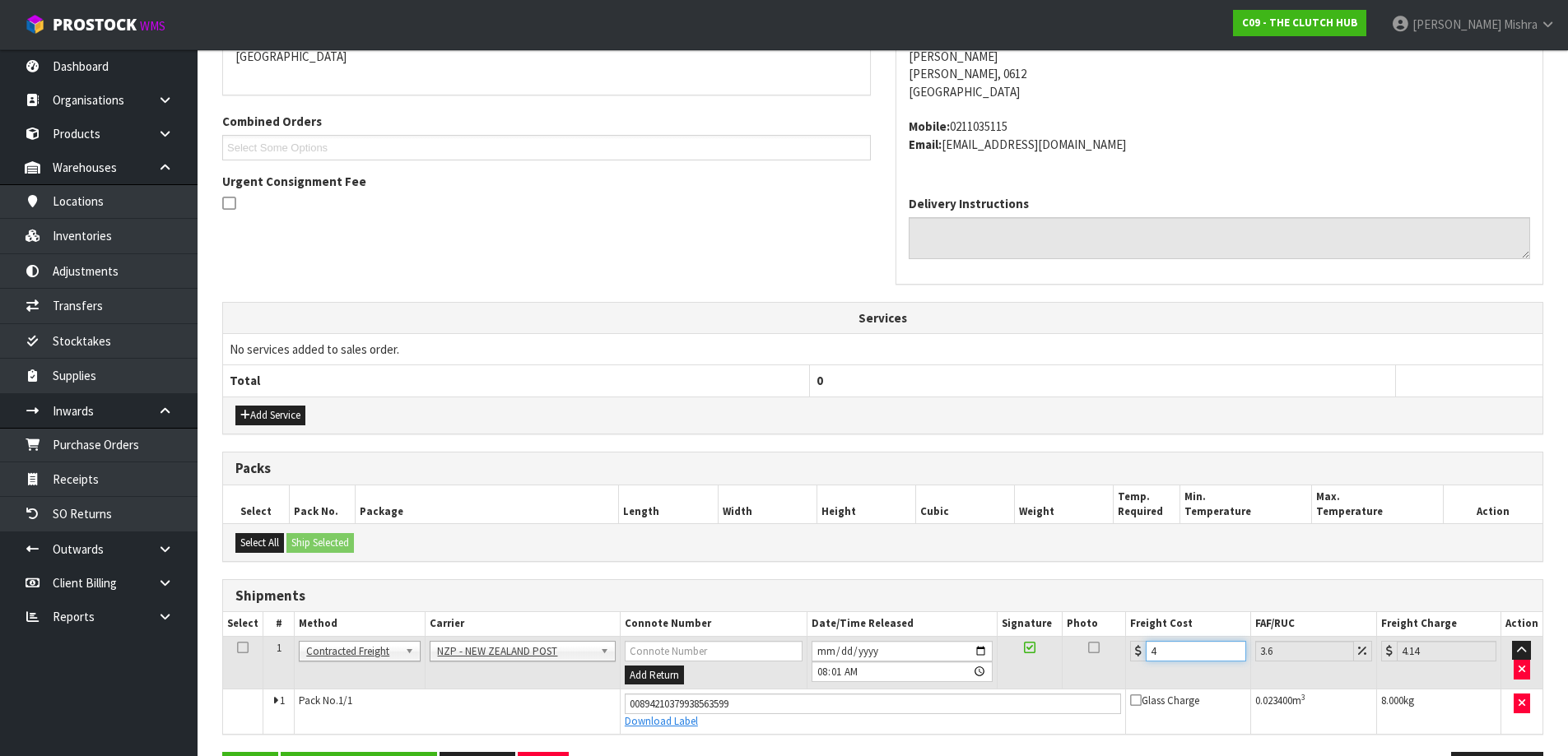
type input "4.45"
type input "4.33"
type input "4.49"
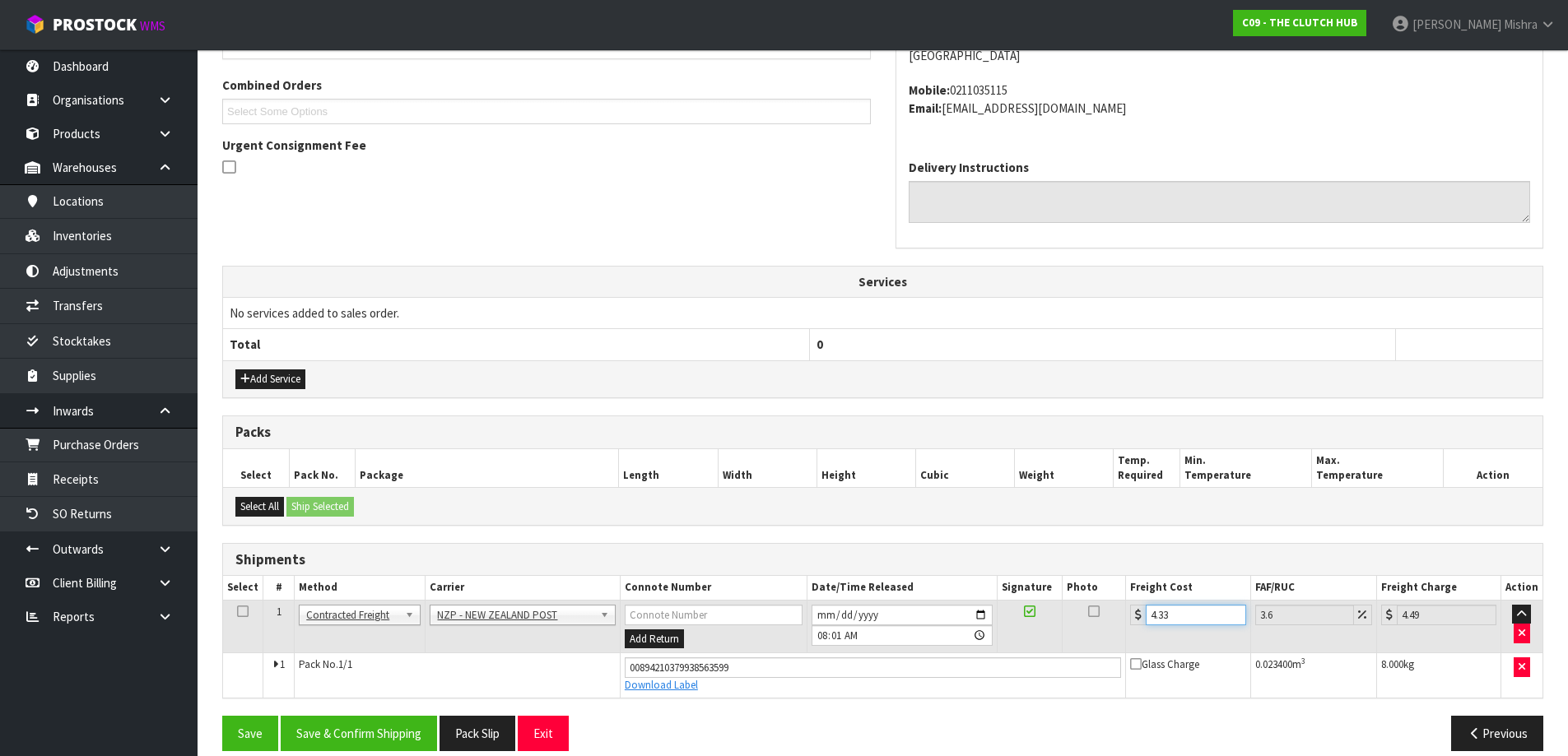
scroll to position [431, 0]
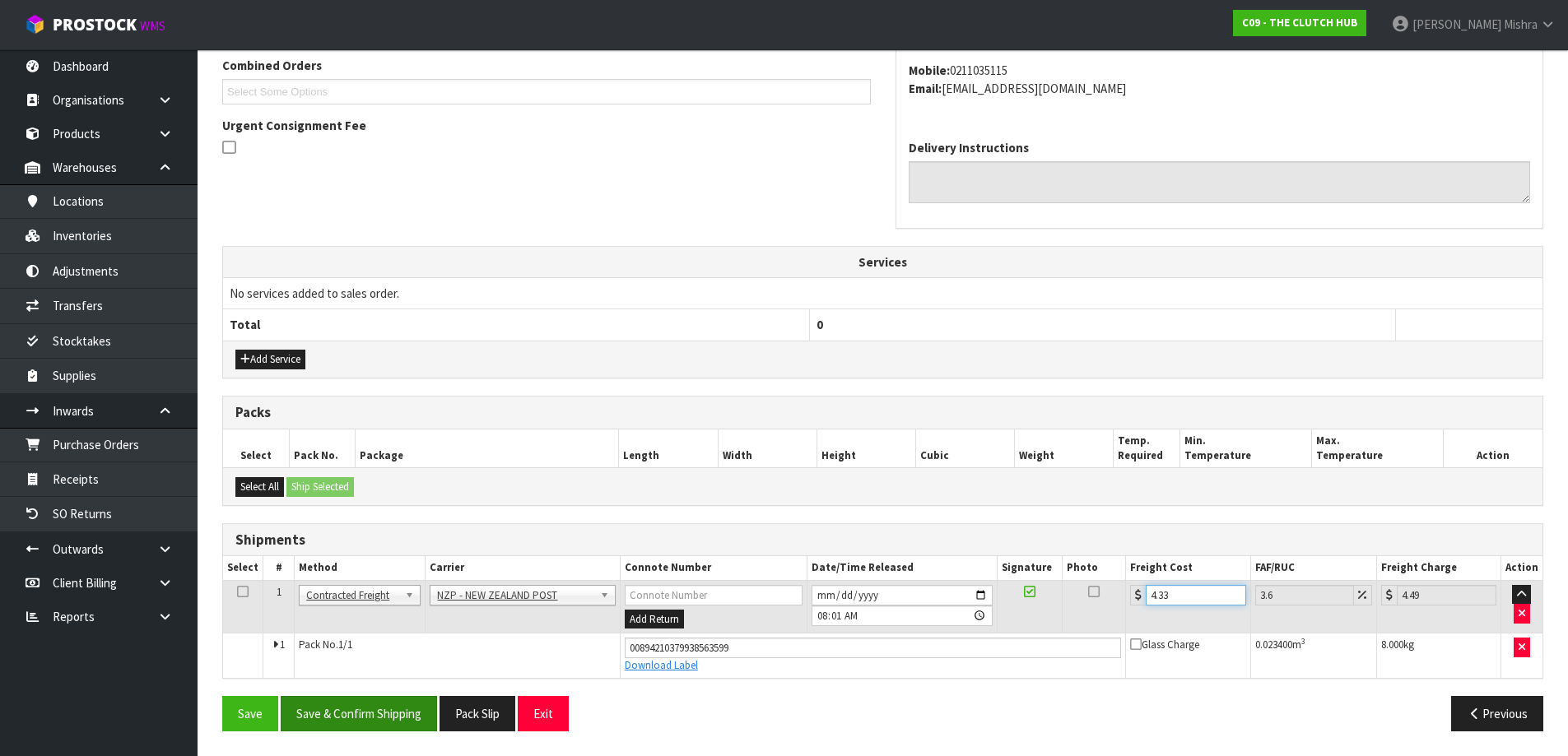
type input "4.33"
click at [349, 702] on button "Save & Confirm Shipping" at bounding box center [359, 714] width 157 height 36
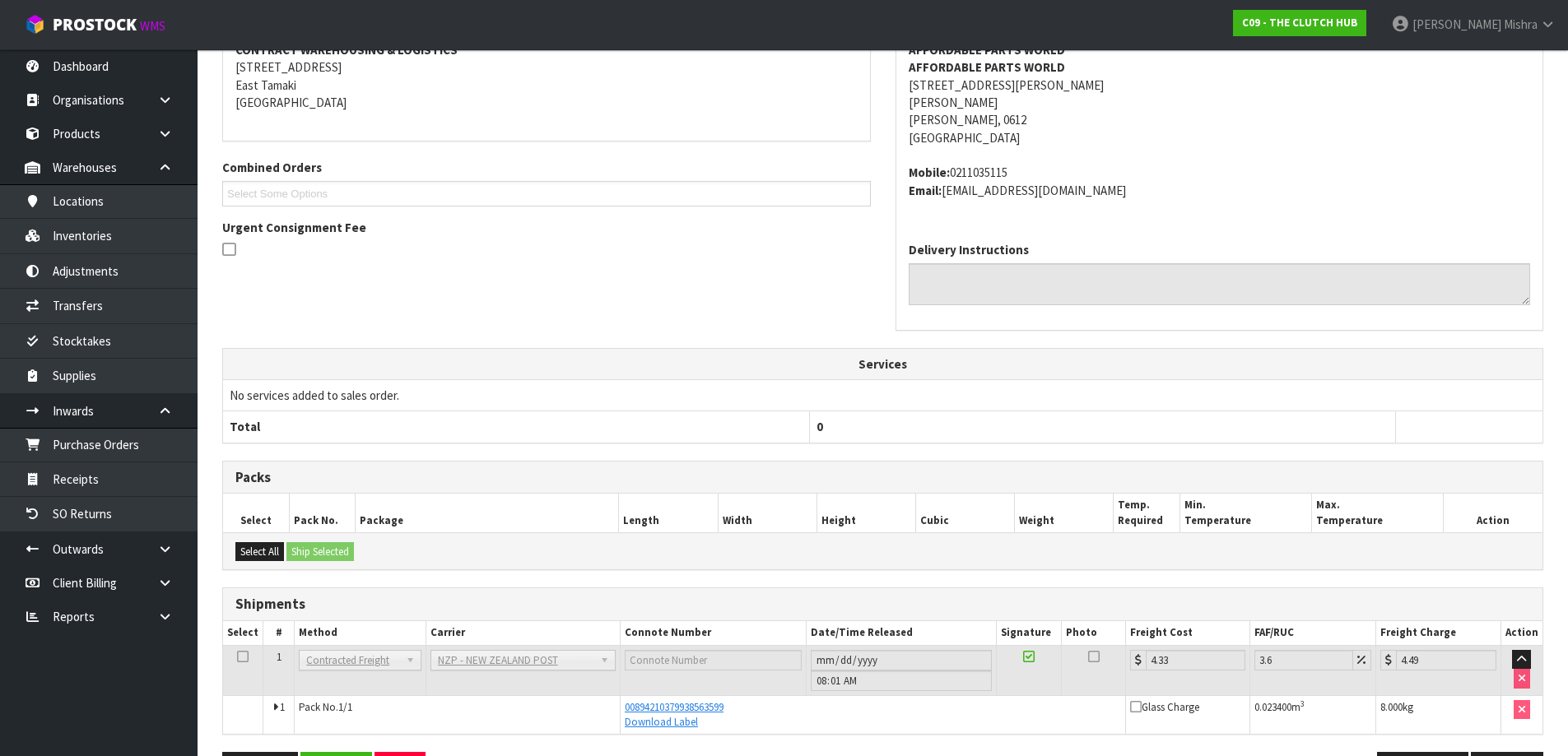
scroll to position [0, 0]
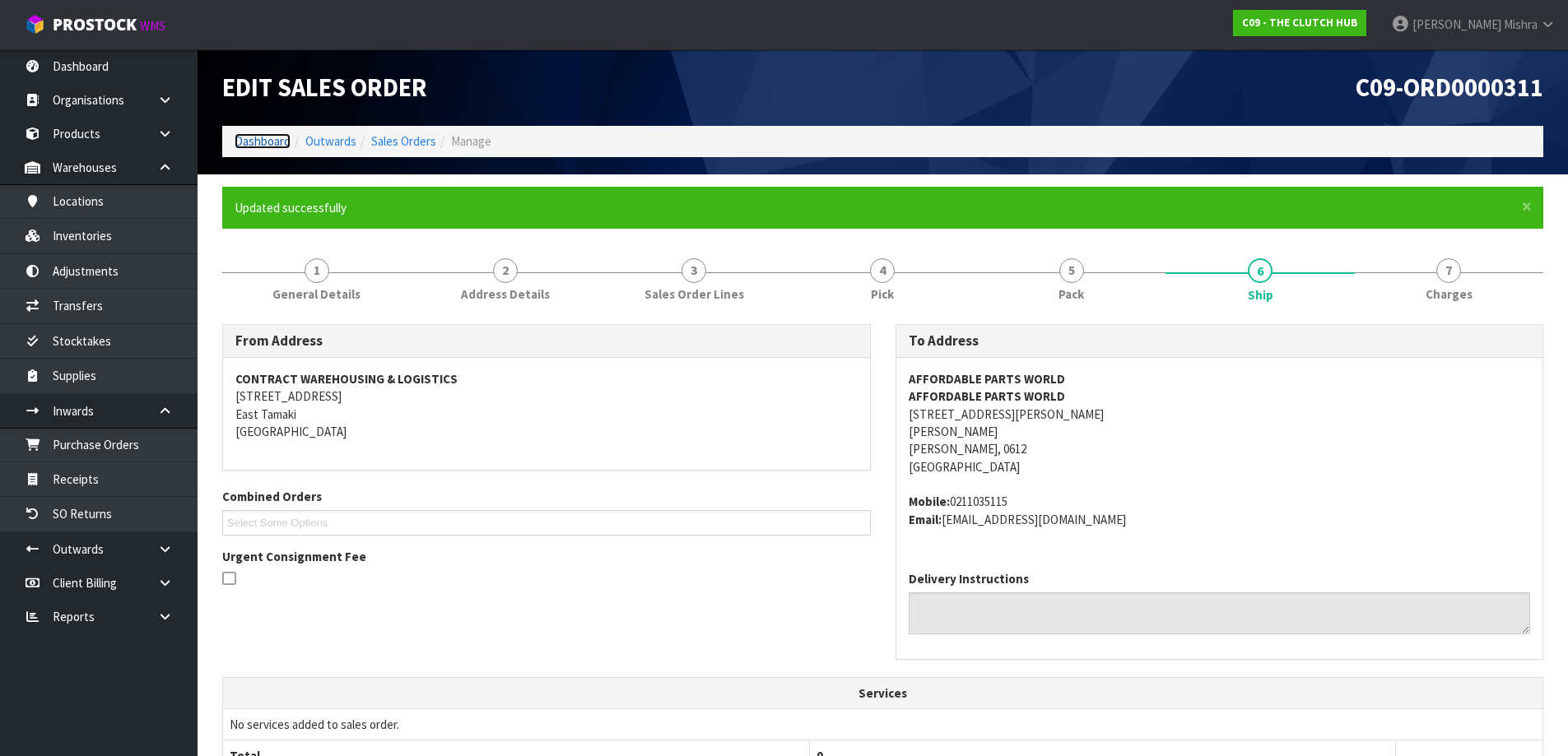
click at [242, 135] on link "Dashboard" at bounding box center [262, 141] width 56 height 15
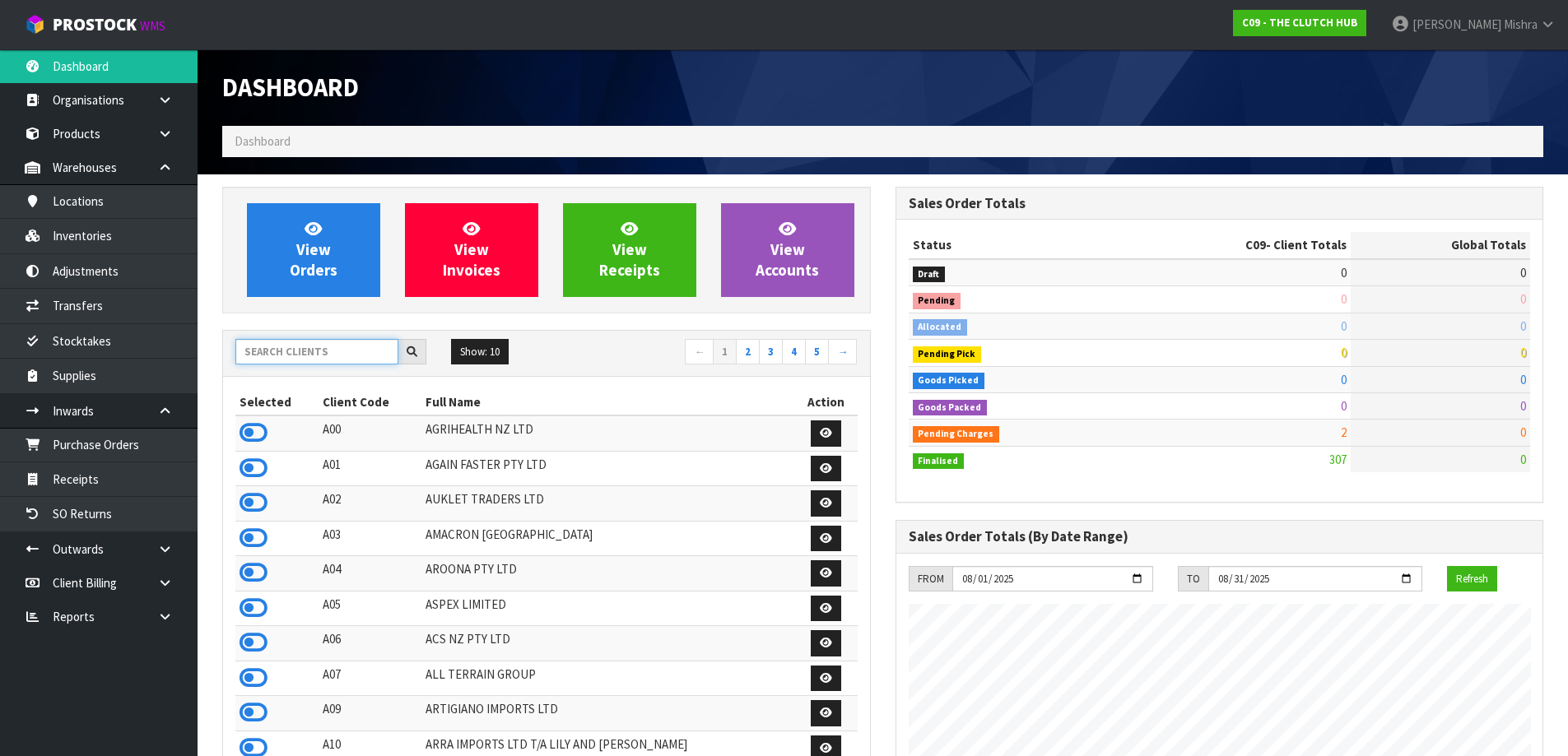
scroll to position [1140, 673]
click at [332, 362] on input "text" at bounding box center [316, 352] width 163 height 25
type input "F06"
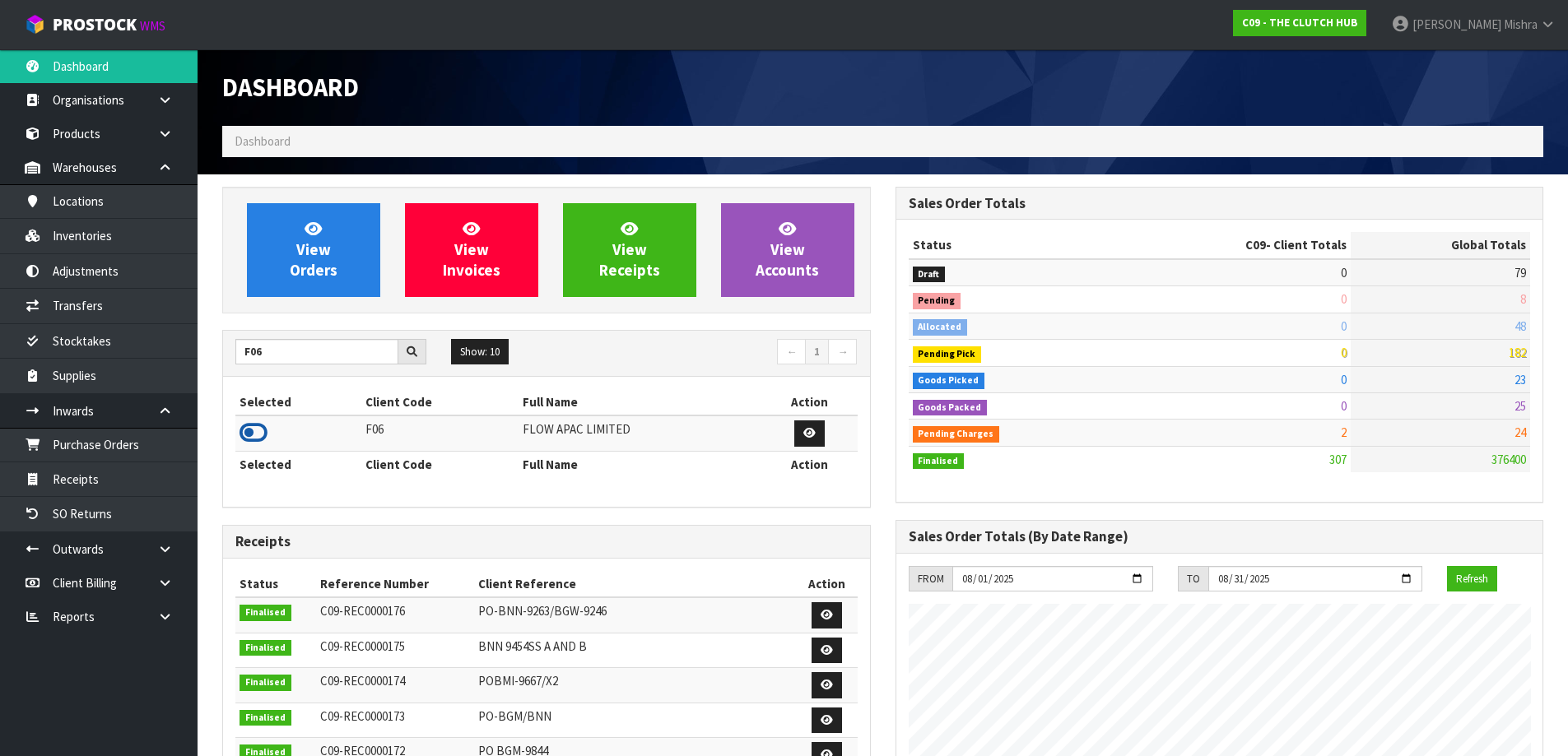
drag, startPoint x: 247, startPoint y: 438, endPoint x: 250, endPoint y: 414, distance: 24.2
click at [247, 437] on icon at bounding box center [253, 432] width 28 height 25
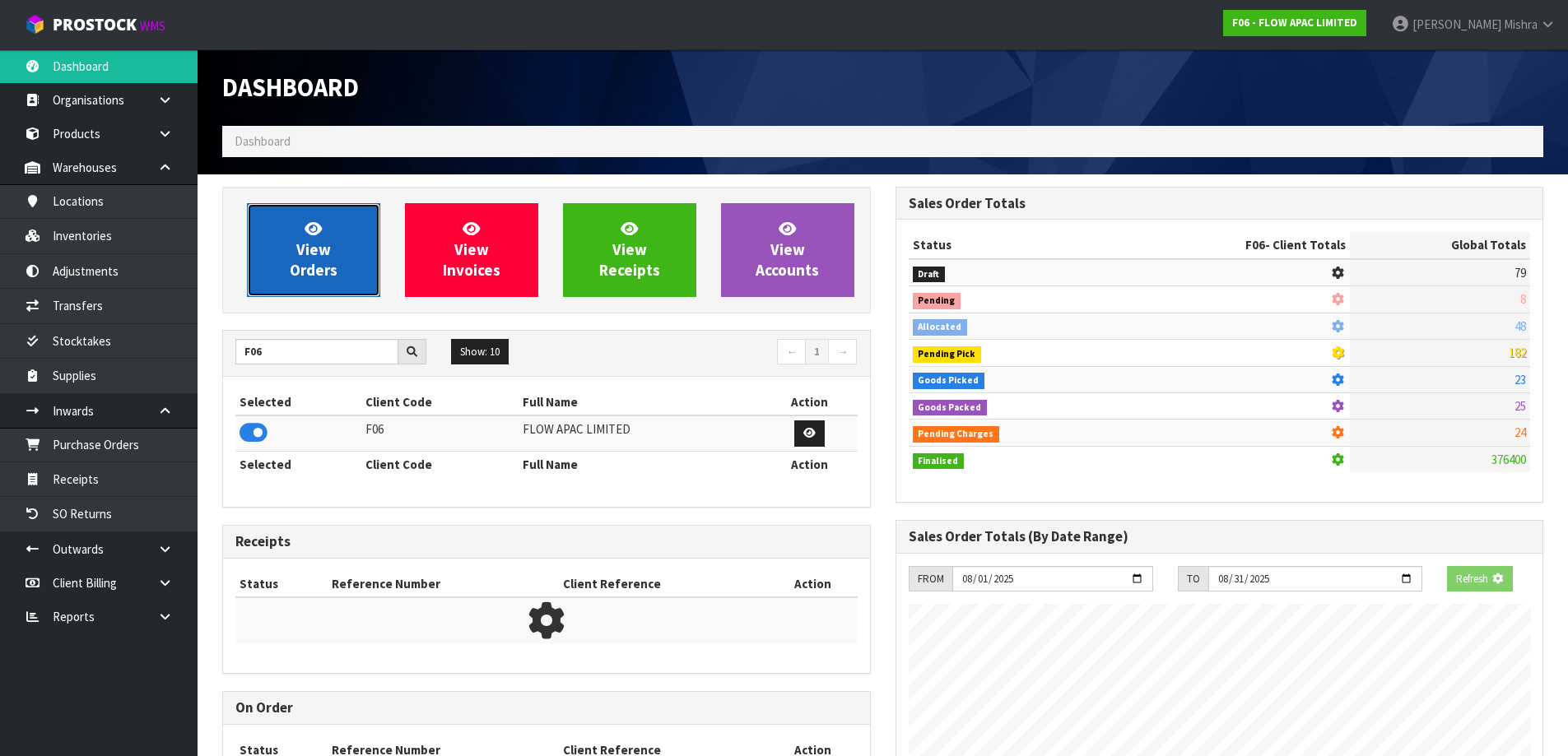
click at [328, 233] on link "View Orders" at bounding box center [314, 249] width 134 height 94
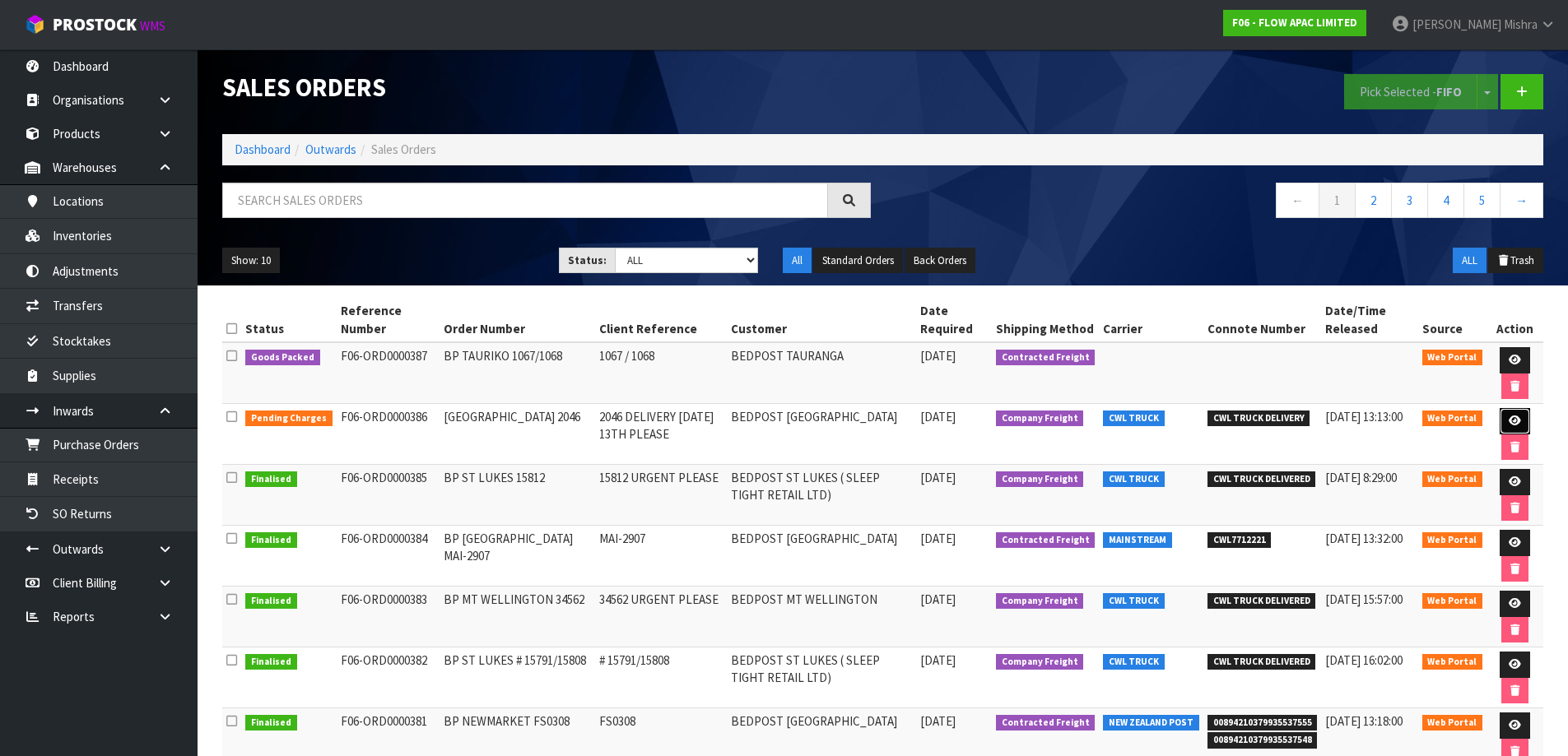
click at [1504, 419] on link at bounding box center [1515, 420] width 30 height 26
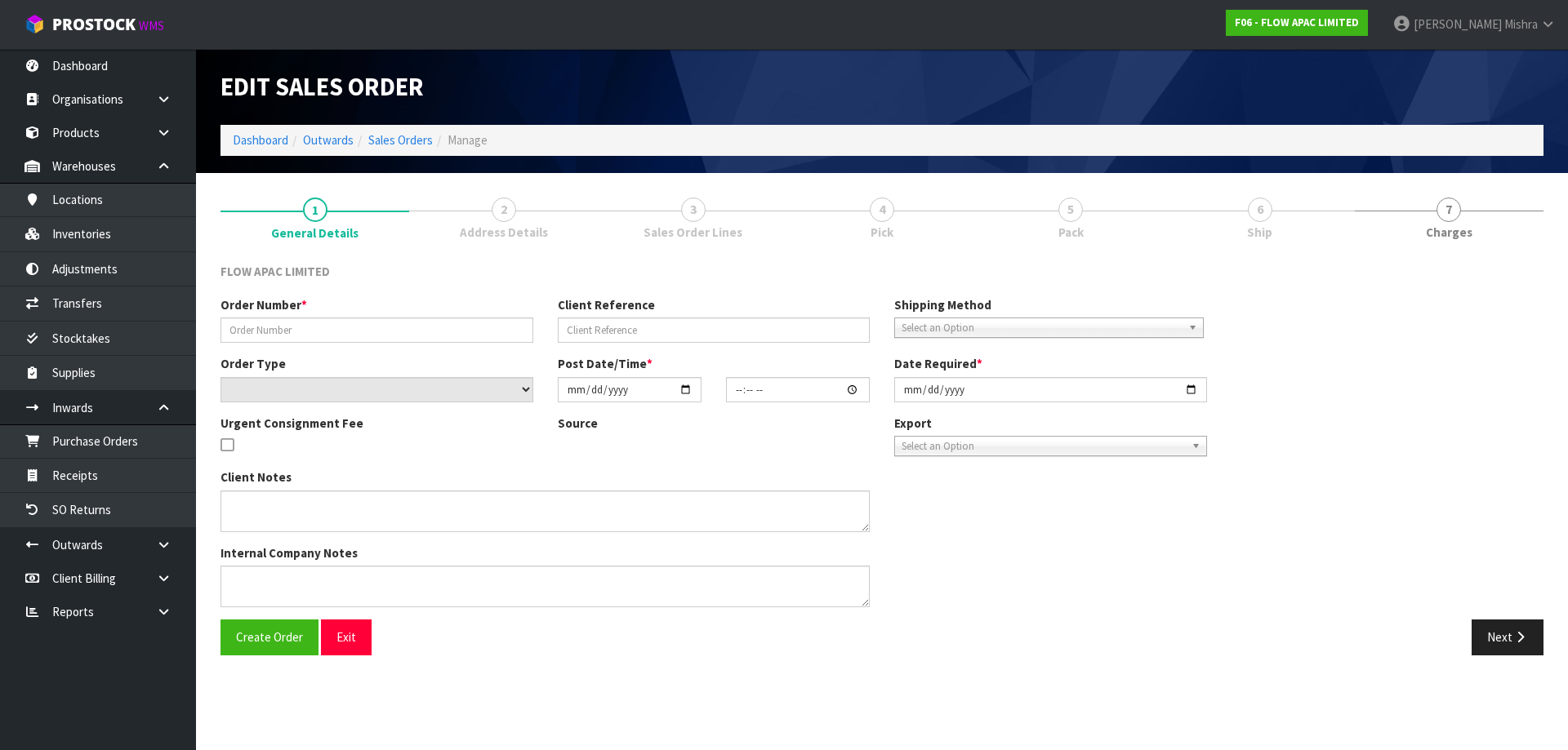
type input "BP WAIRAU PARK 2046"
type input "2046 DELIVERY WEDNESDAY 13TH PLEASE"
select select "number:0"
type input "2025-08-09"
type input "22:29:00.000"
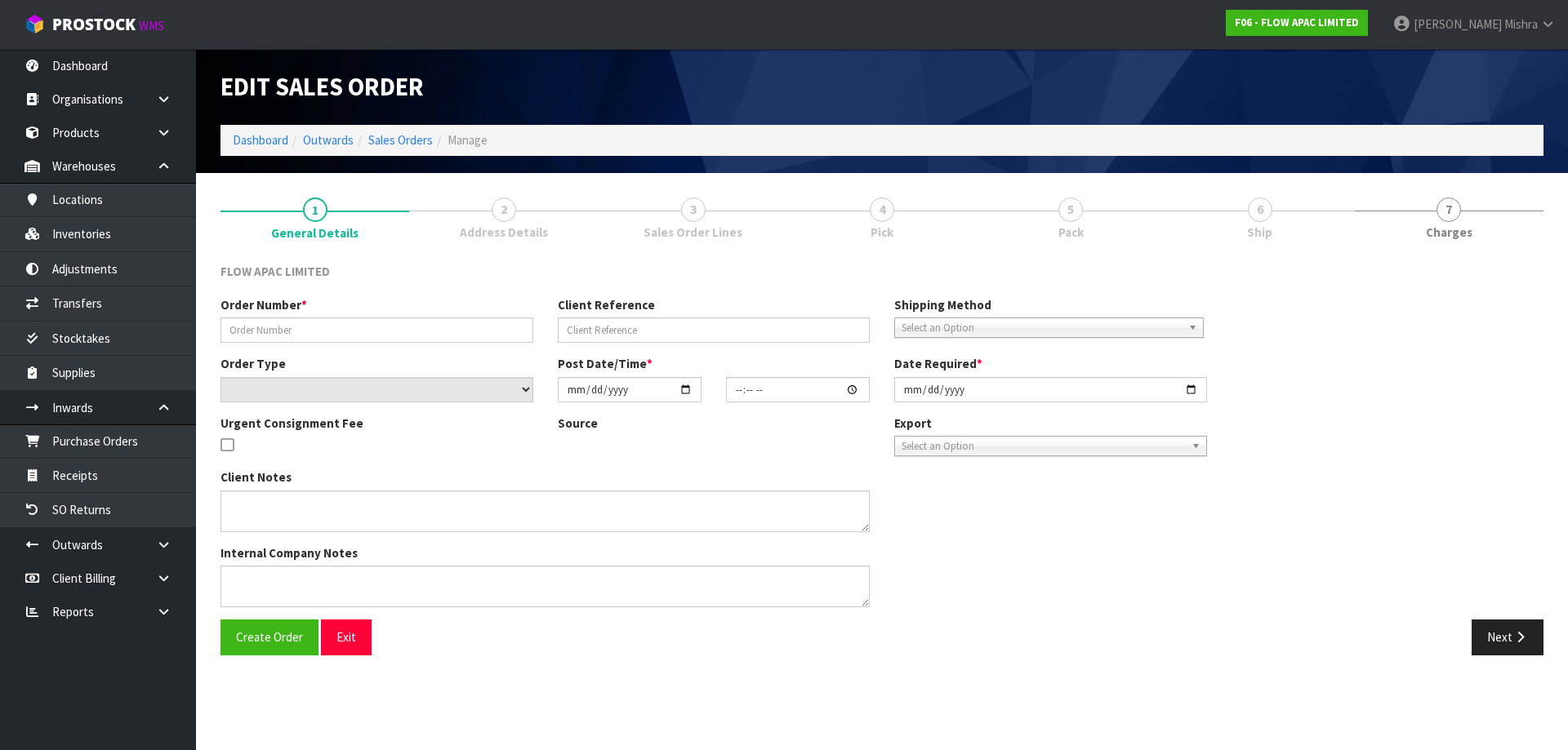
type input "2025-08-11"
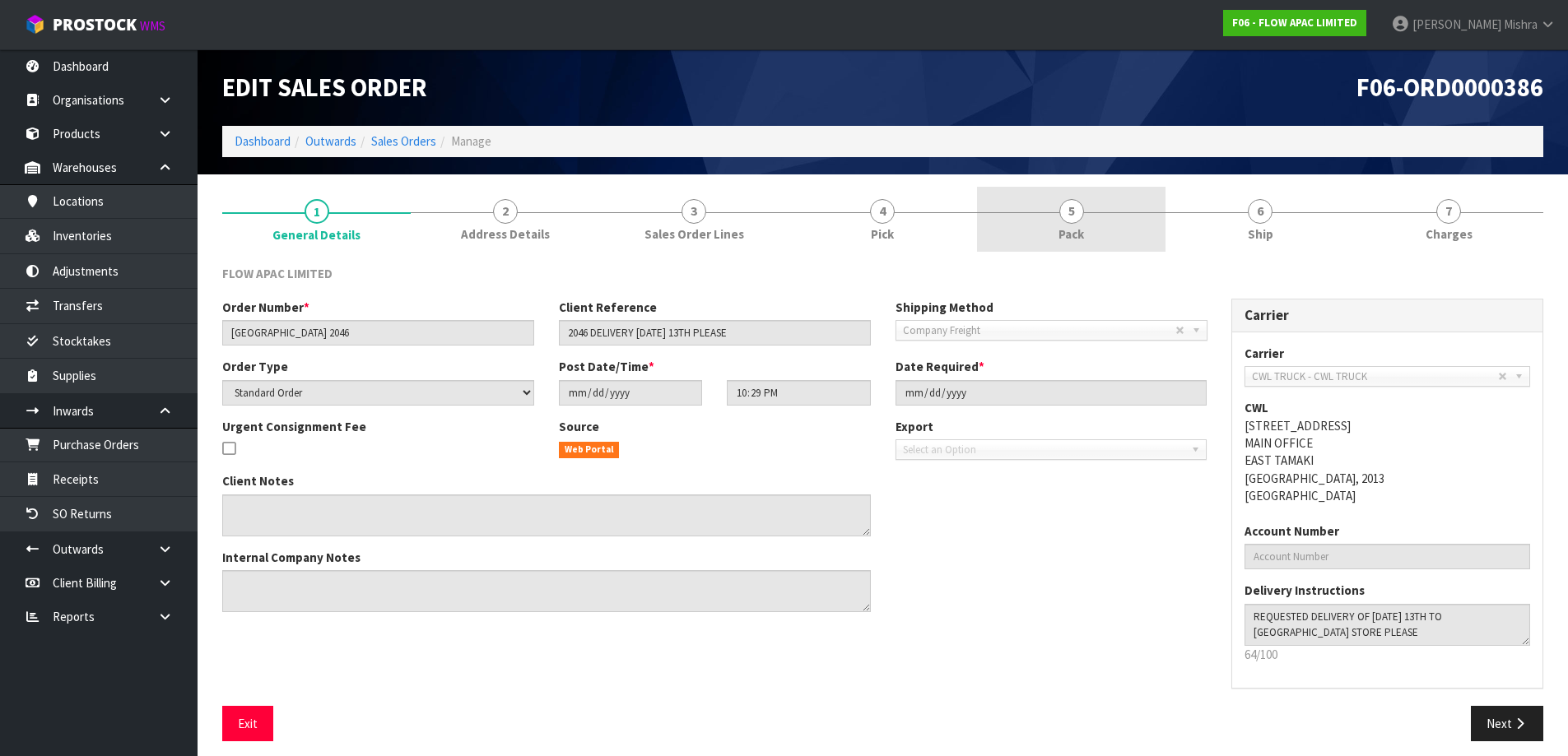
click at [1070, 211] on span "5" at bounding box center [1071, 211] width 25 height 25
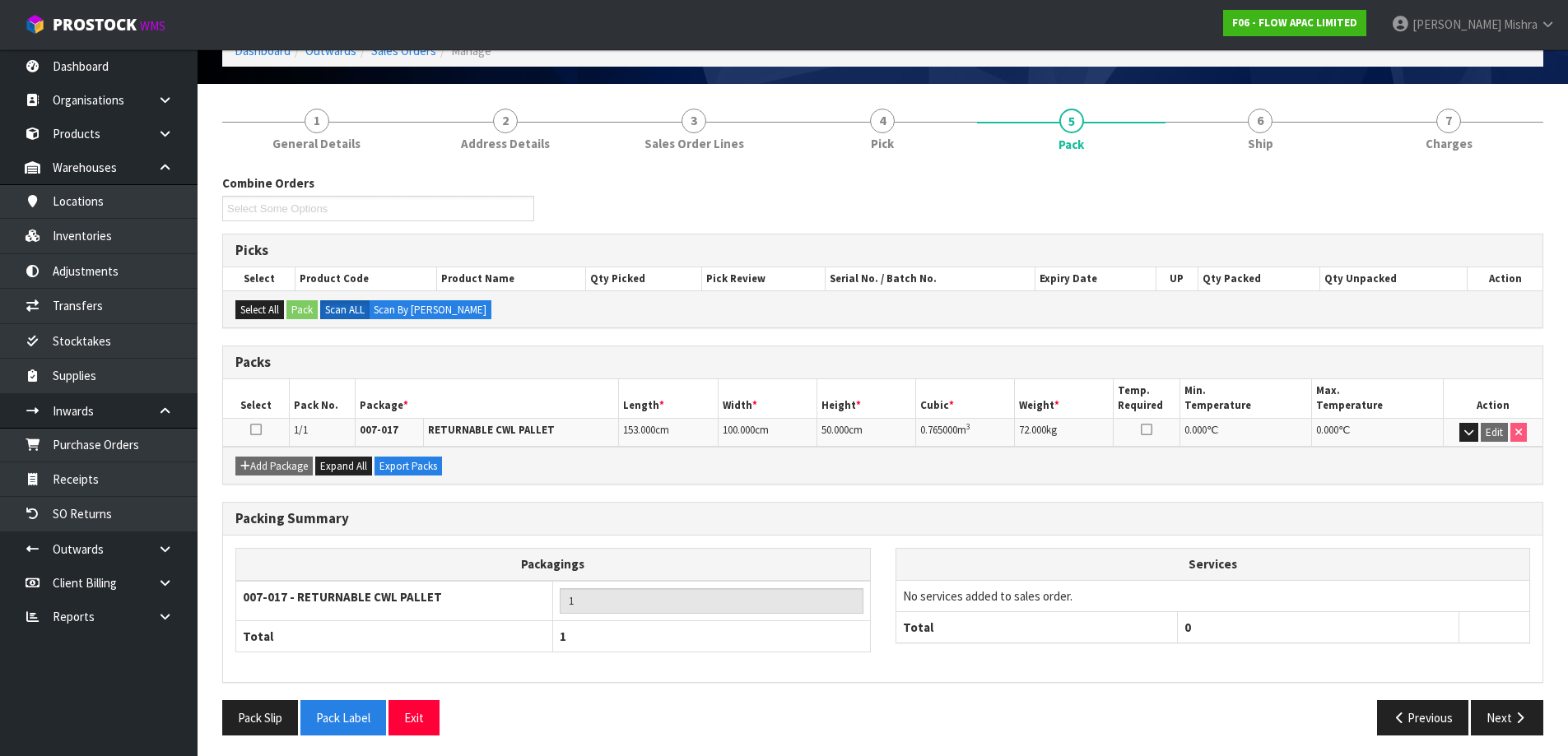
scroll to position [95, 0]
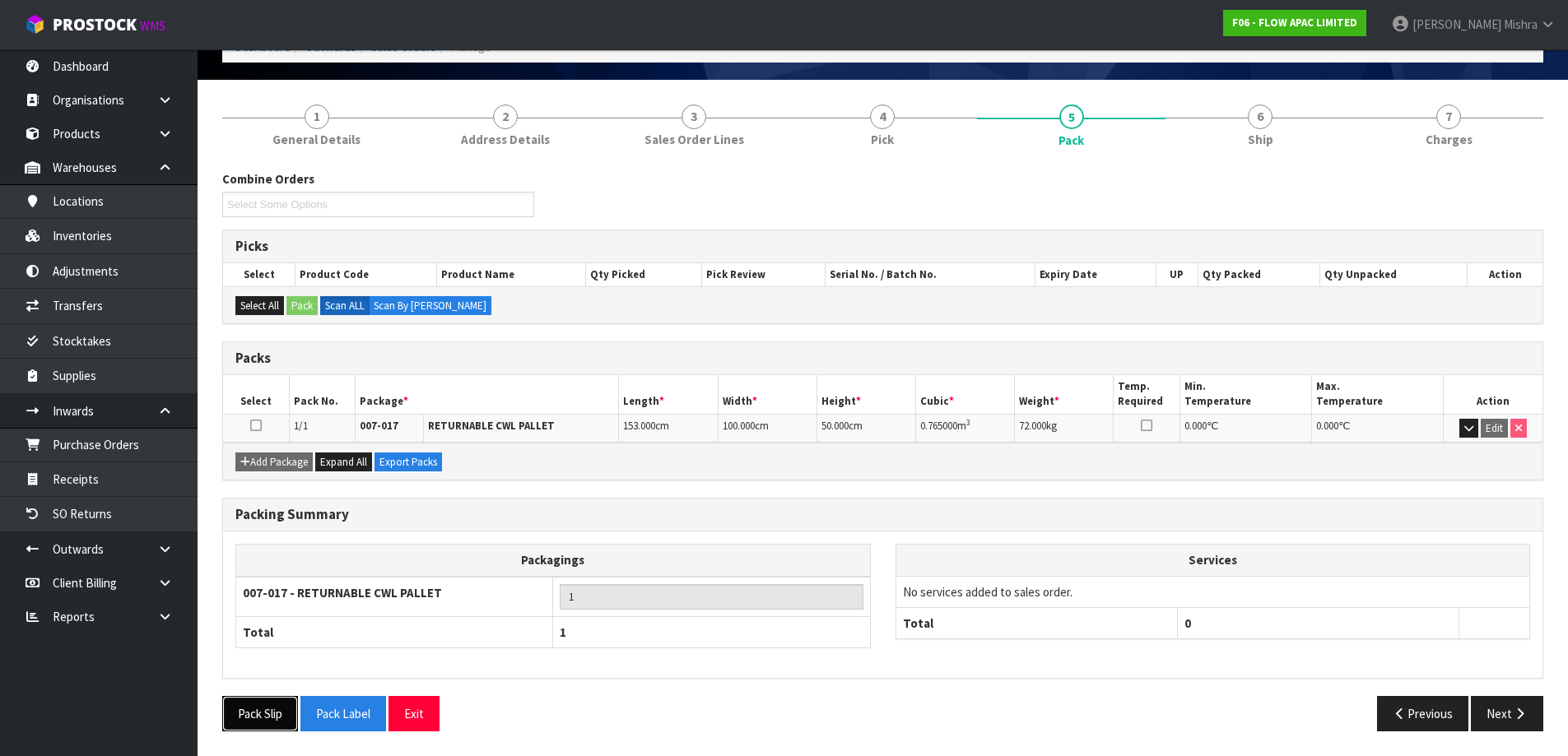
click at [267, 701] on button "Pack Slip" at bounding box center [260, 714] width 75 height 36
click at [1488, 711] on button "Next" at bounding box center [1507, 714] width 73 height 36
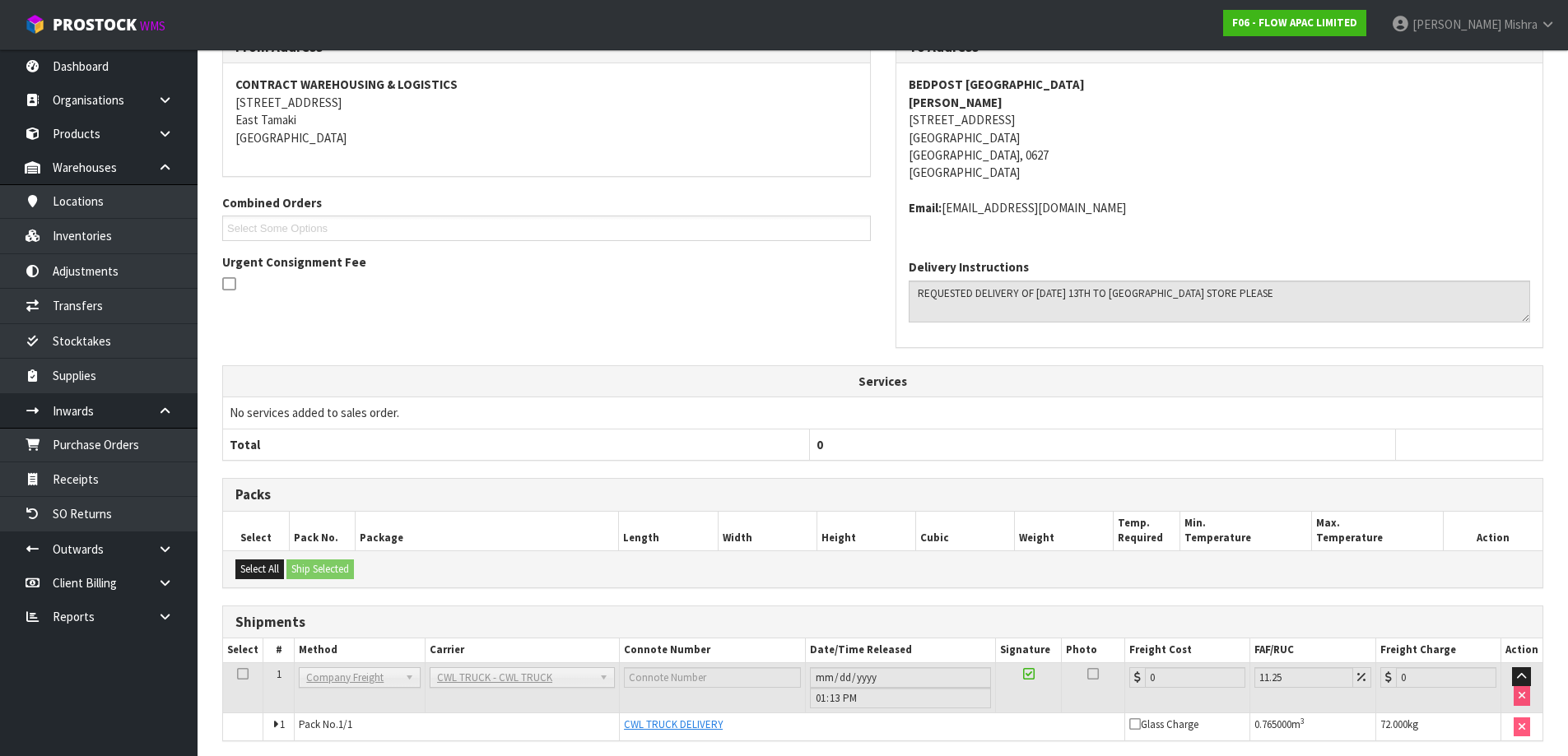
scroll to position [0, 0]
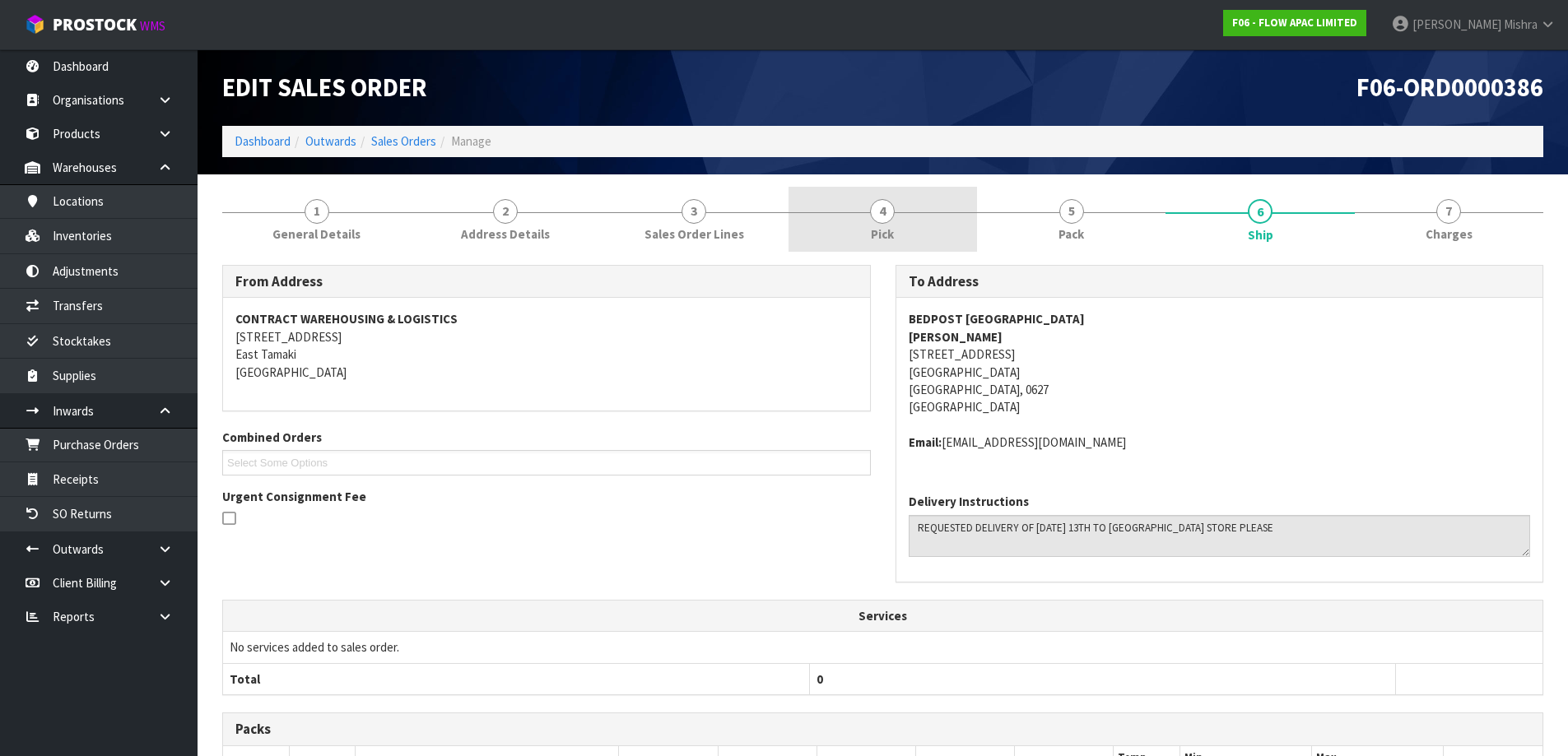
drag, startPoint x: 893, startPoint y: 238, endPoint x: 928, endPoint y: 247, distance: 36.1
click at [893, 237] on span "Pick" at bounding box center [882, 234] width 23 height 17
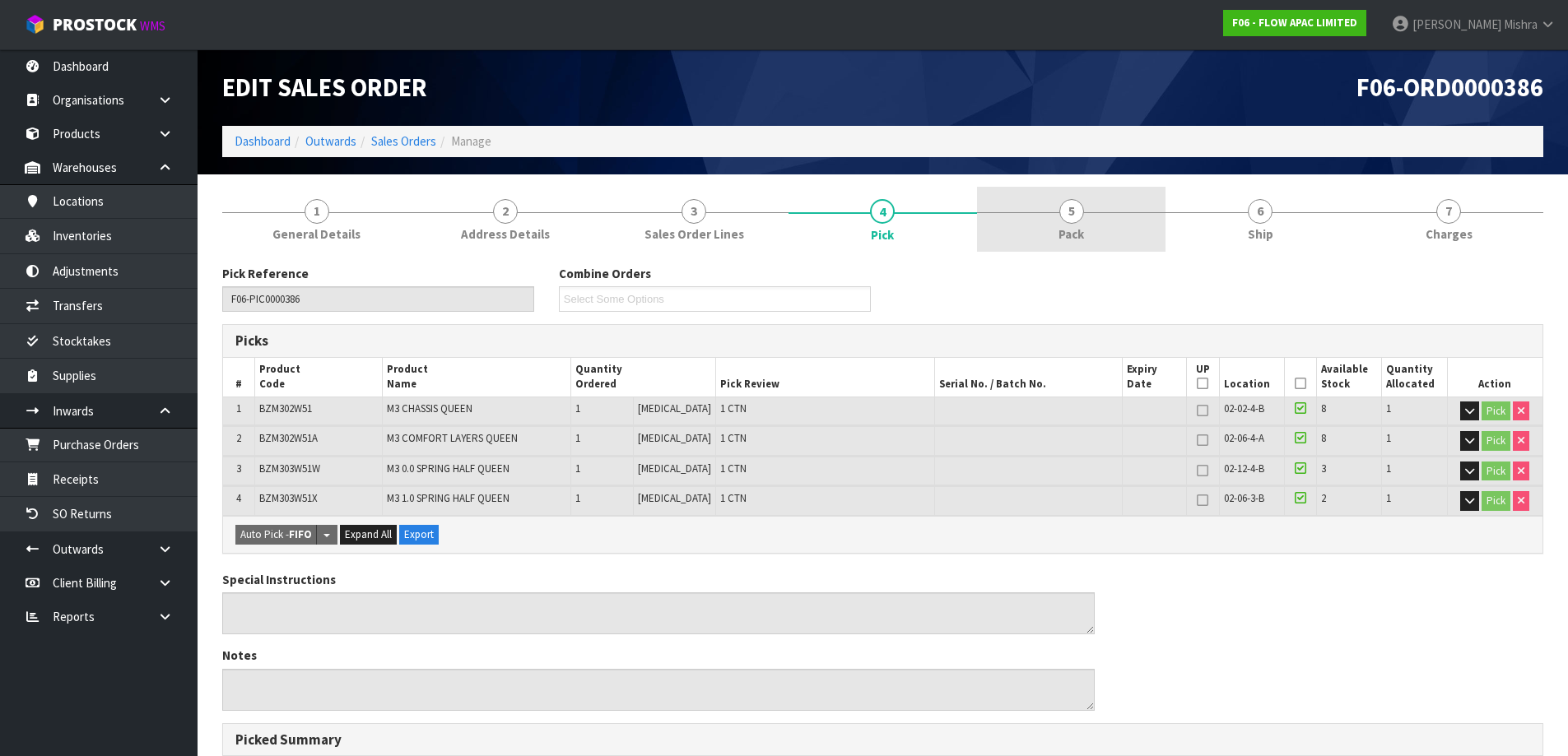
click at [1095, 239] on link "5 Pack" at bounding box center [1071, 219] width 189 height 65
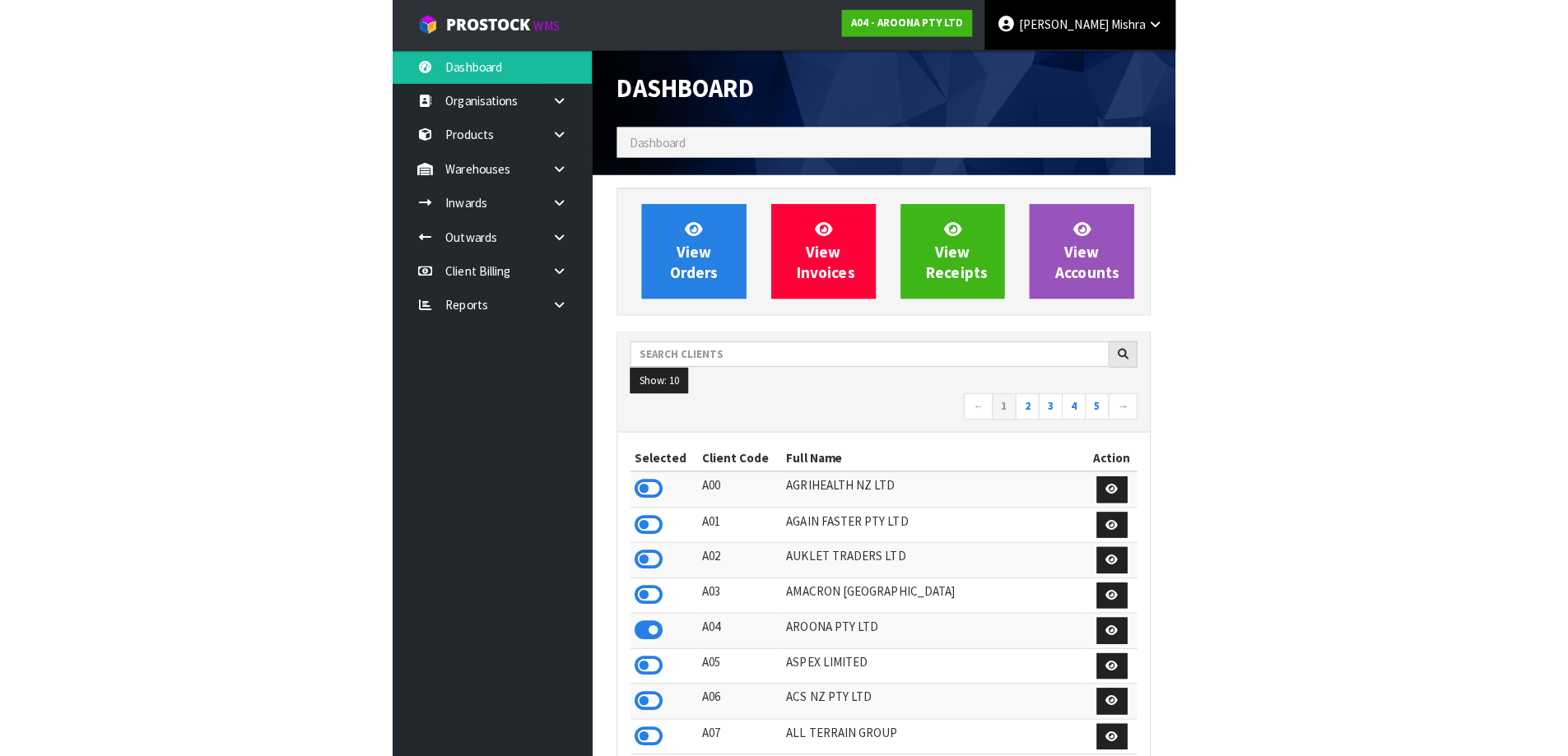
scroll to position [1006, 673]
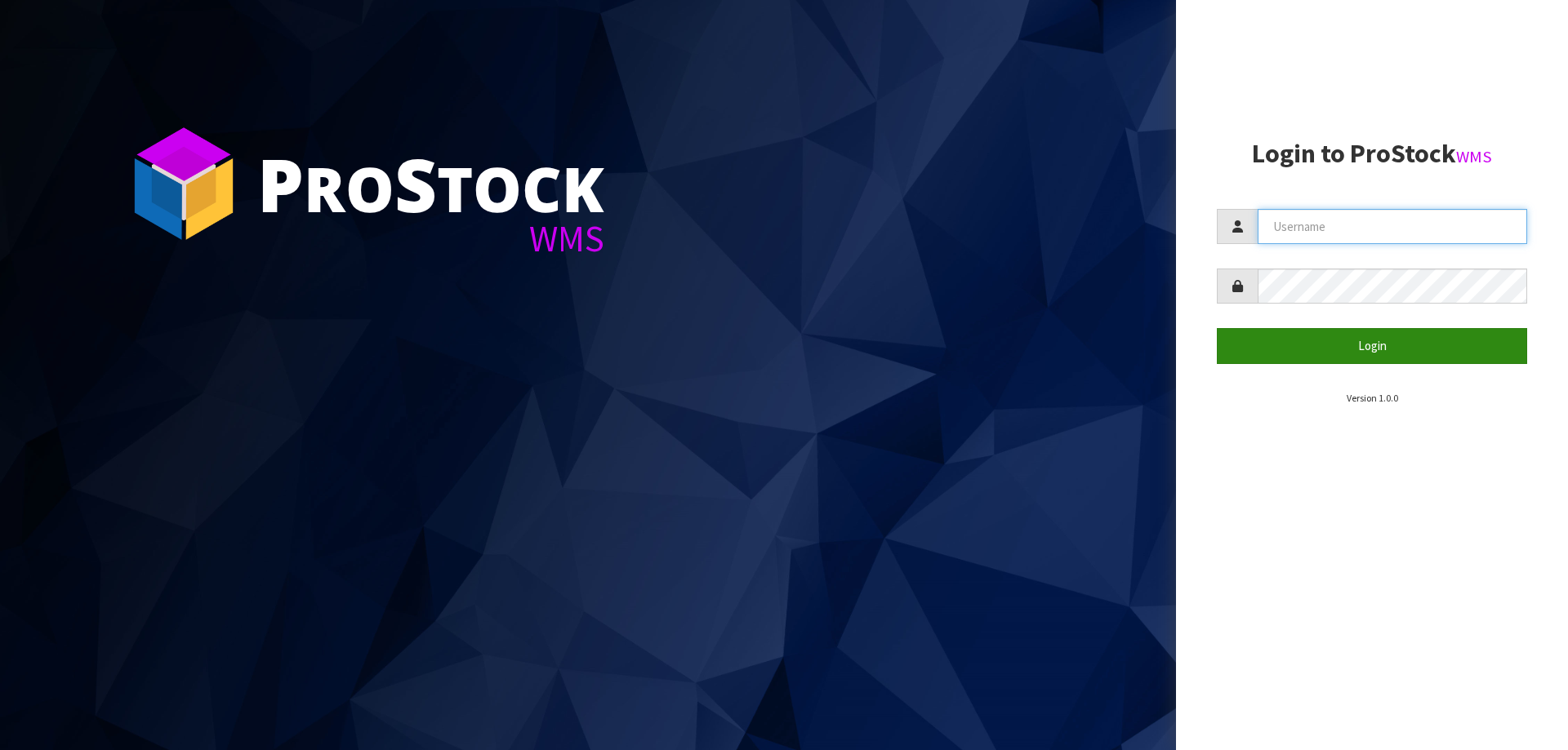
type input "[PERSON_NAME]"
click at [1304, 341] on button "Login" at bounding box center [1372, 346] width 311 height 35
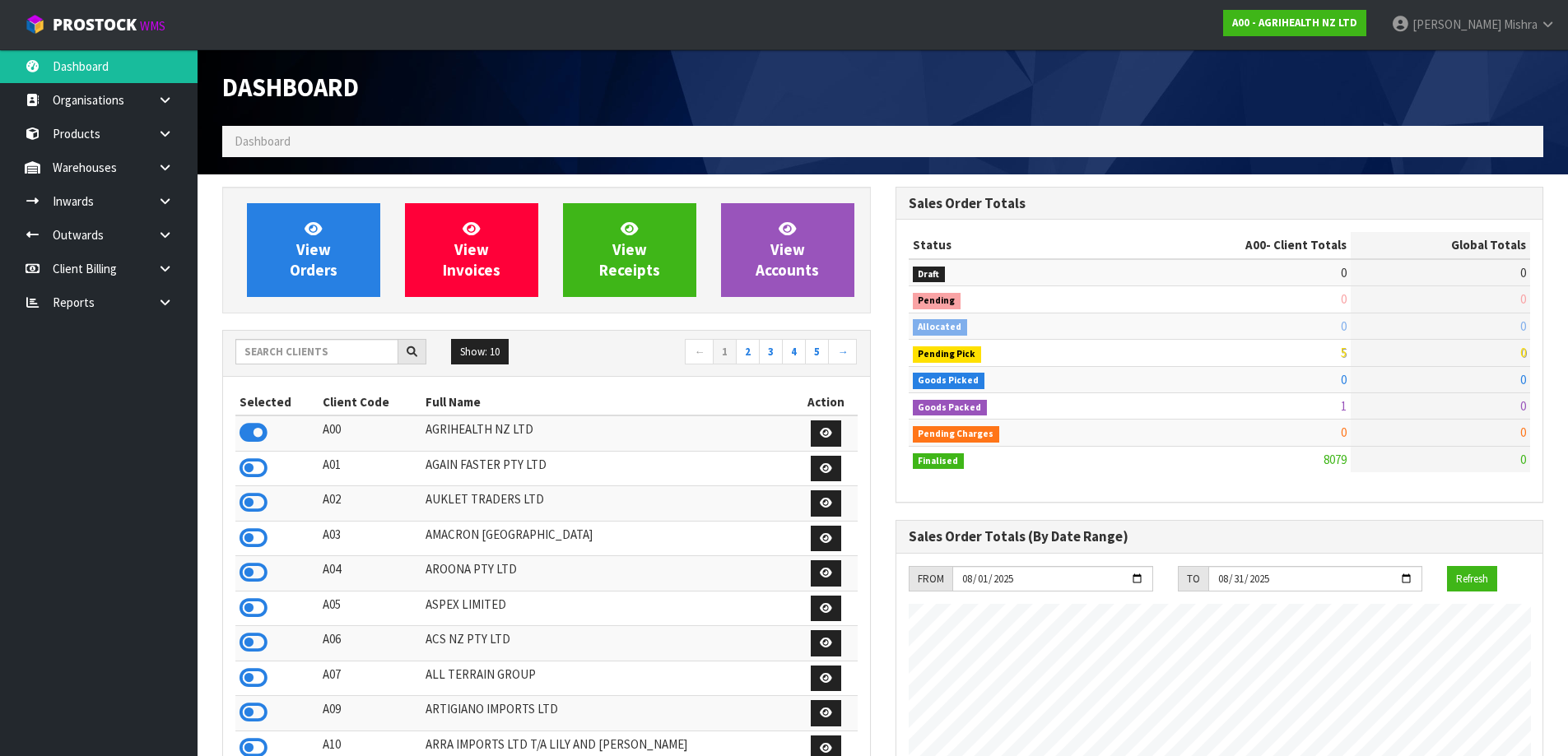
scroll to position [1246, 673]
click at [307, 355] on input "text" at bounding box center [316, 352] width 163 height 25
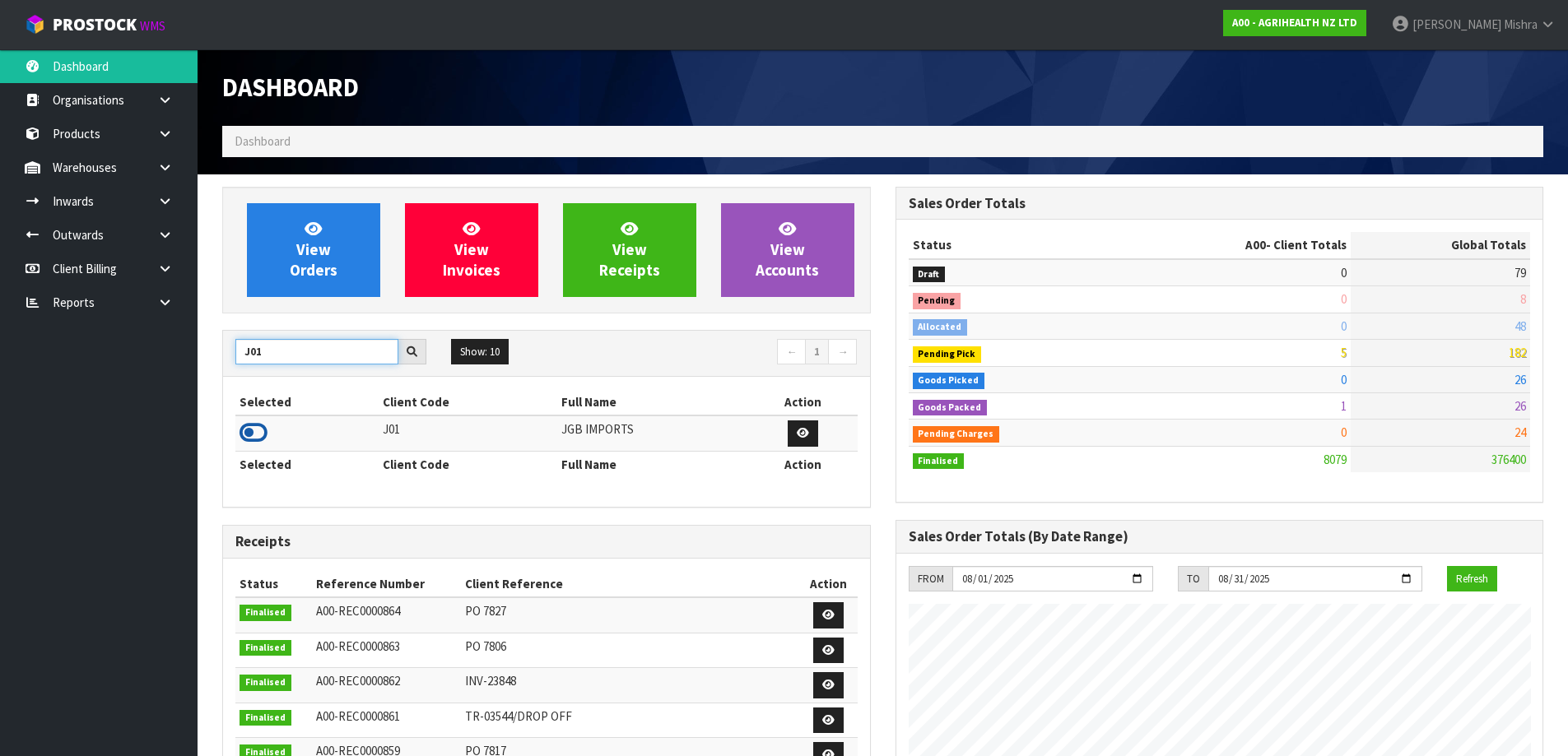
type input "J01"
click at [253, 425] on icon at bounding box center [253, 432] width 28 height 25
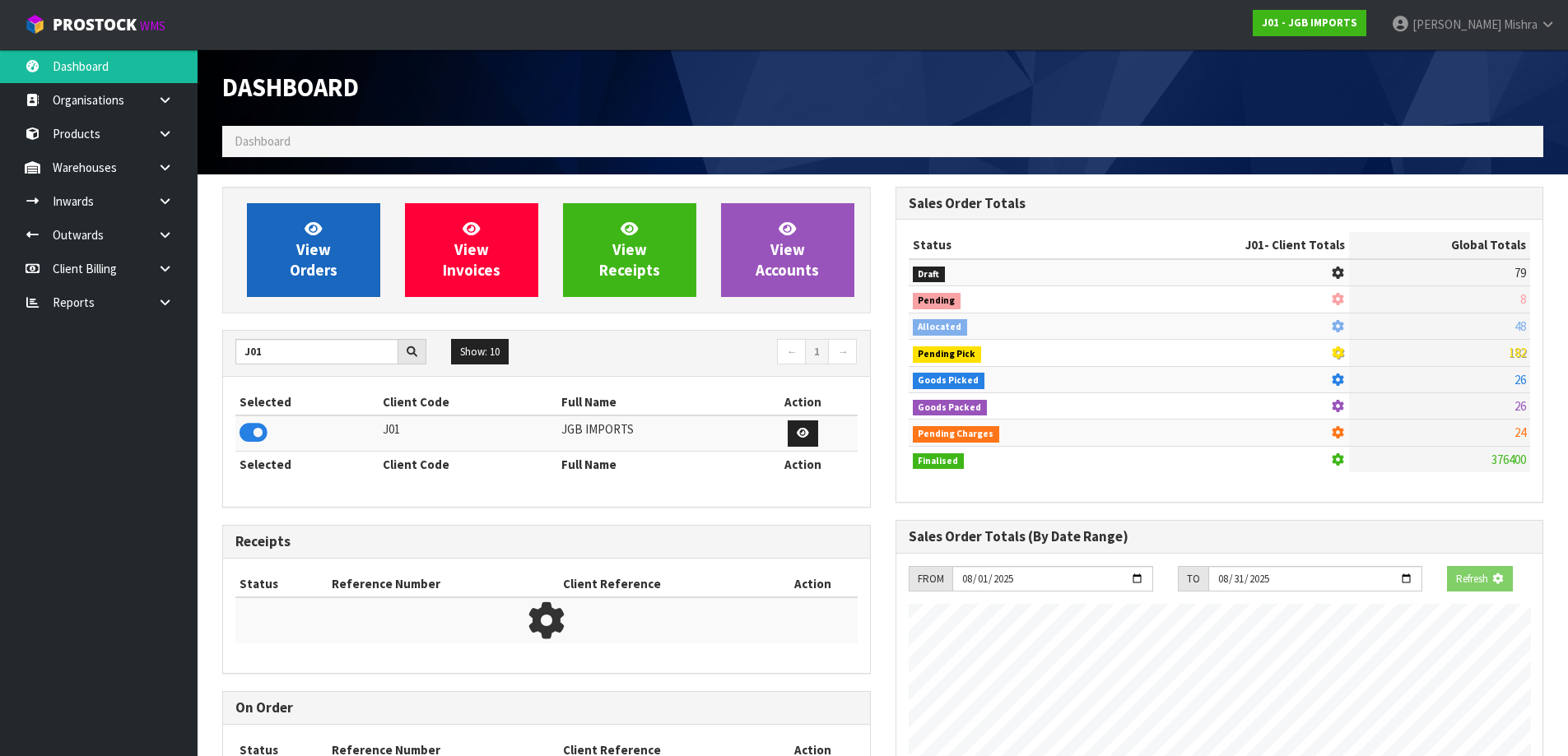
scroll to position [821537, 822433]
click at [274, 247] on link "View Orders" at bounding box center [314, 249] width 134 height 94
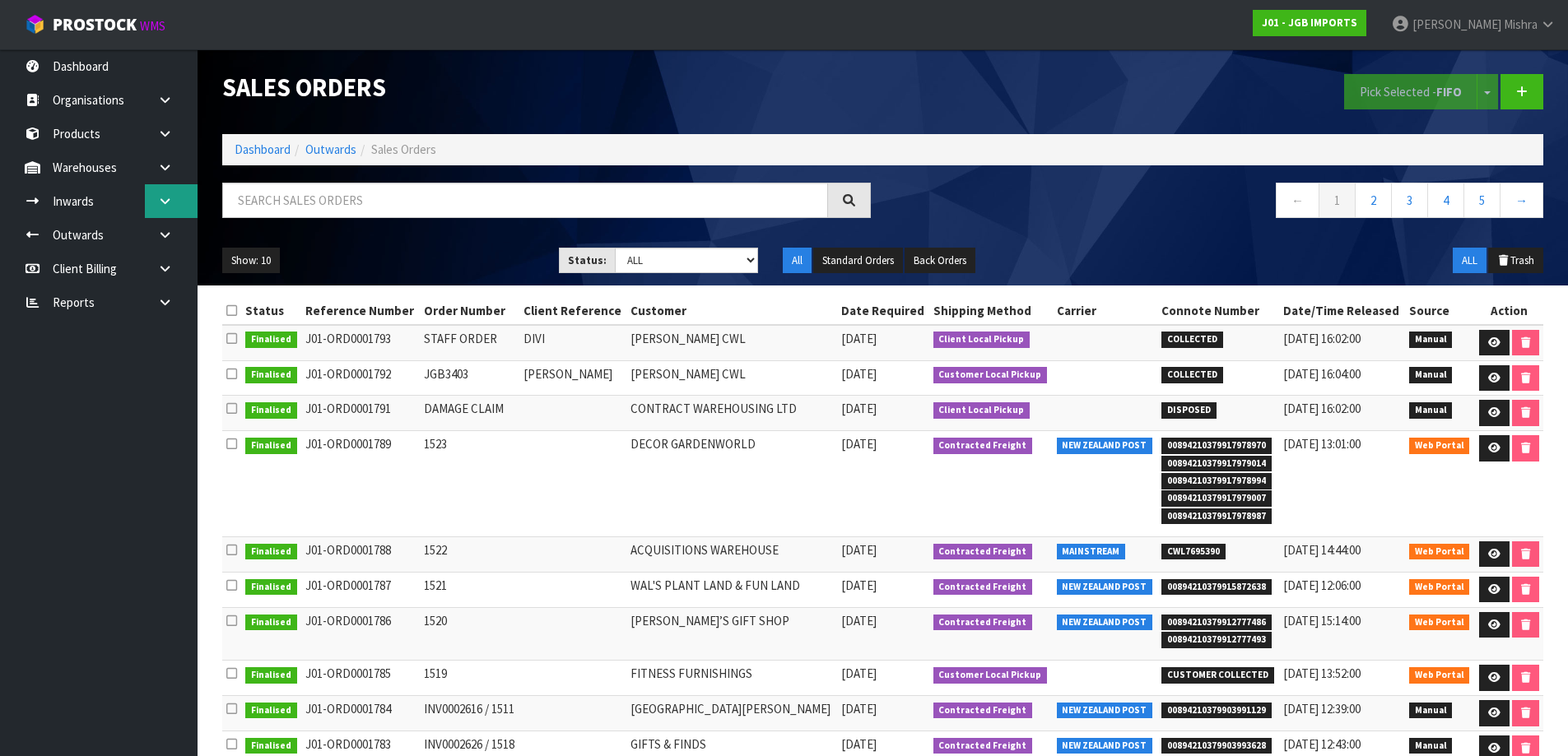
click at [163, 210] on link at bounding box center [171, 201] width 52 height 34
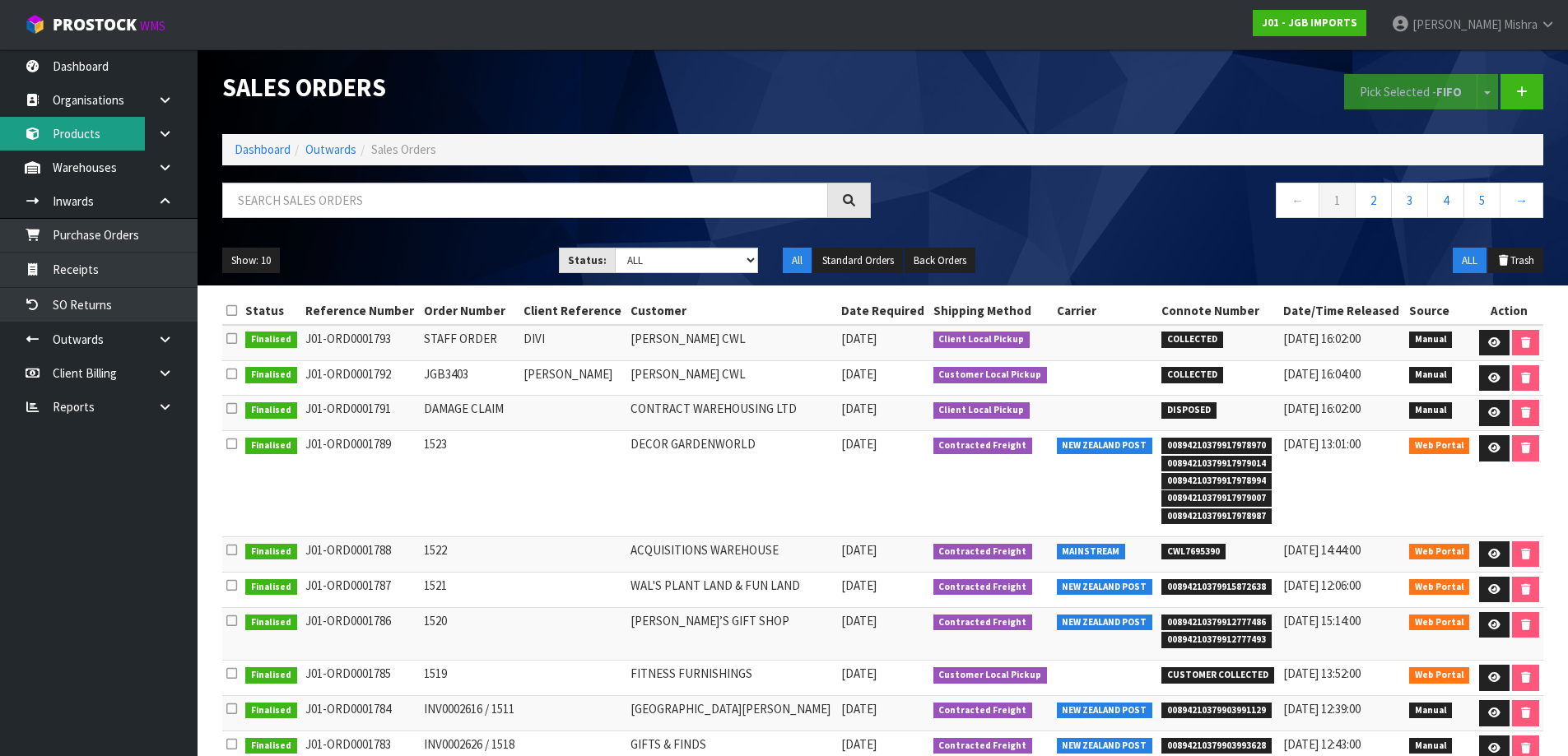
click at [89, 125] on link "Products" at bounding box center [98, 134] width 197 height 34
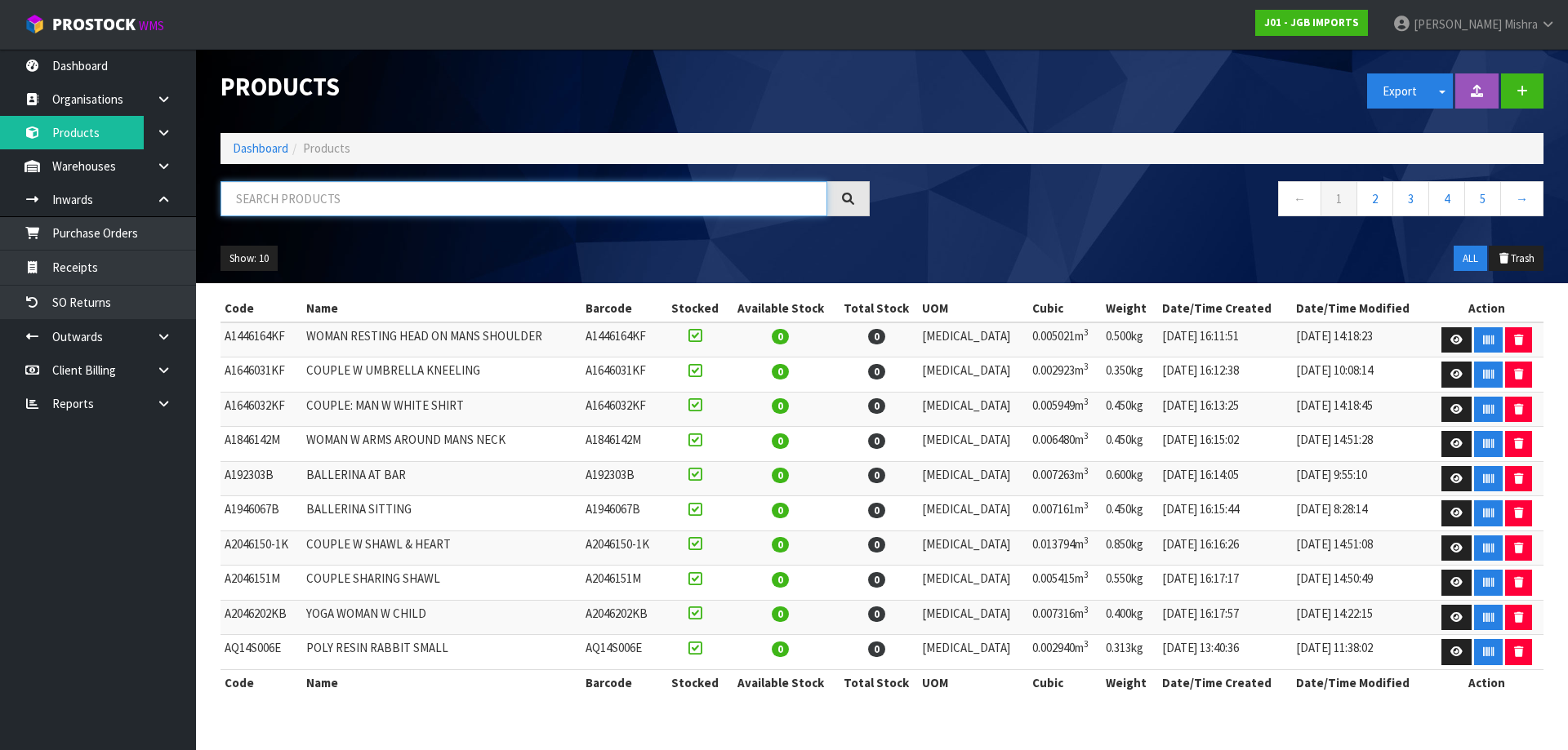
click at [292, 185] on input "text" at bounding box center [524, 199] width 607 height 35
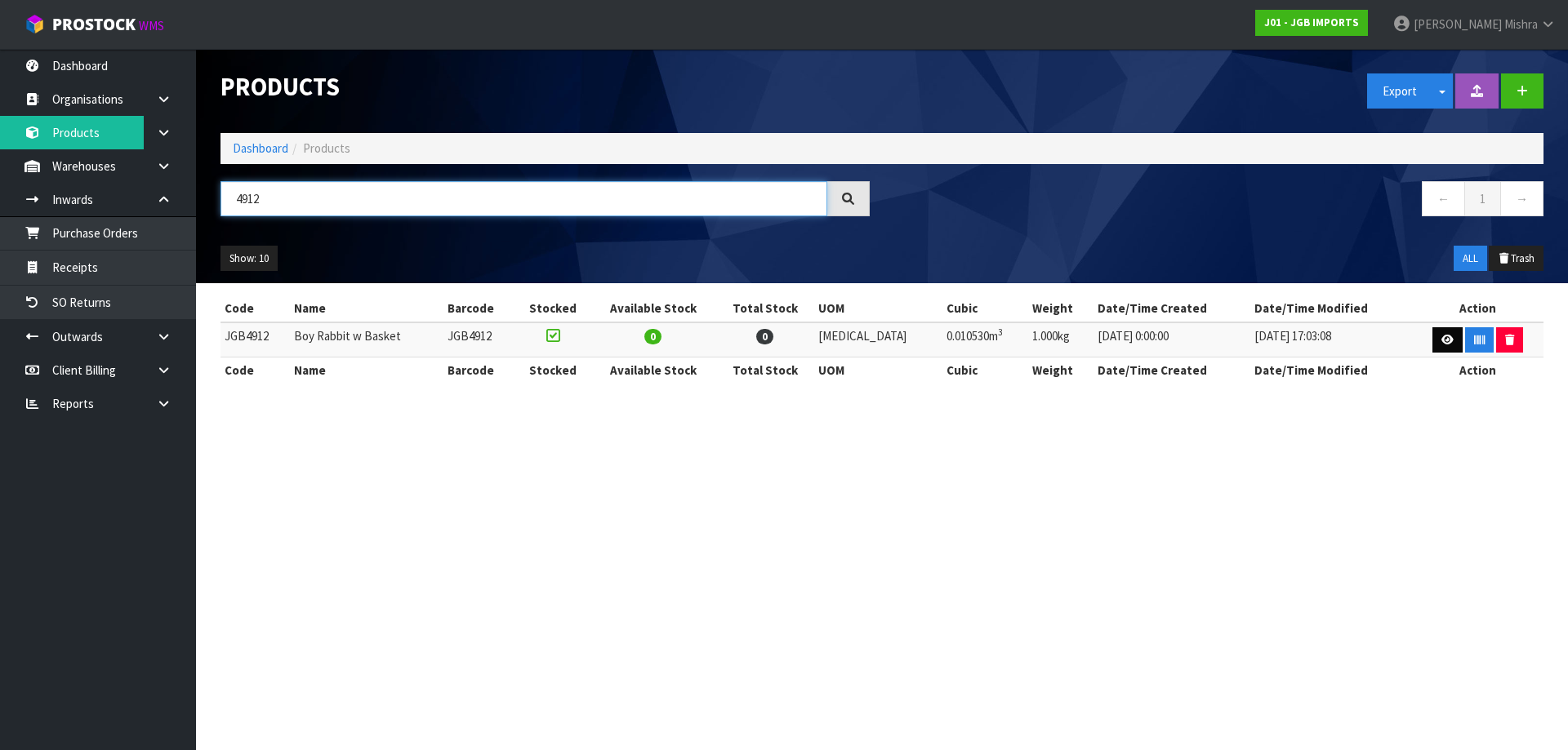
type input "4912"
click at [1445, 340] on icon at bounding box center [1447, 340] width 13 height 11
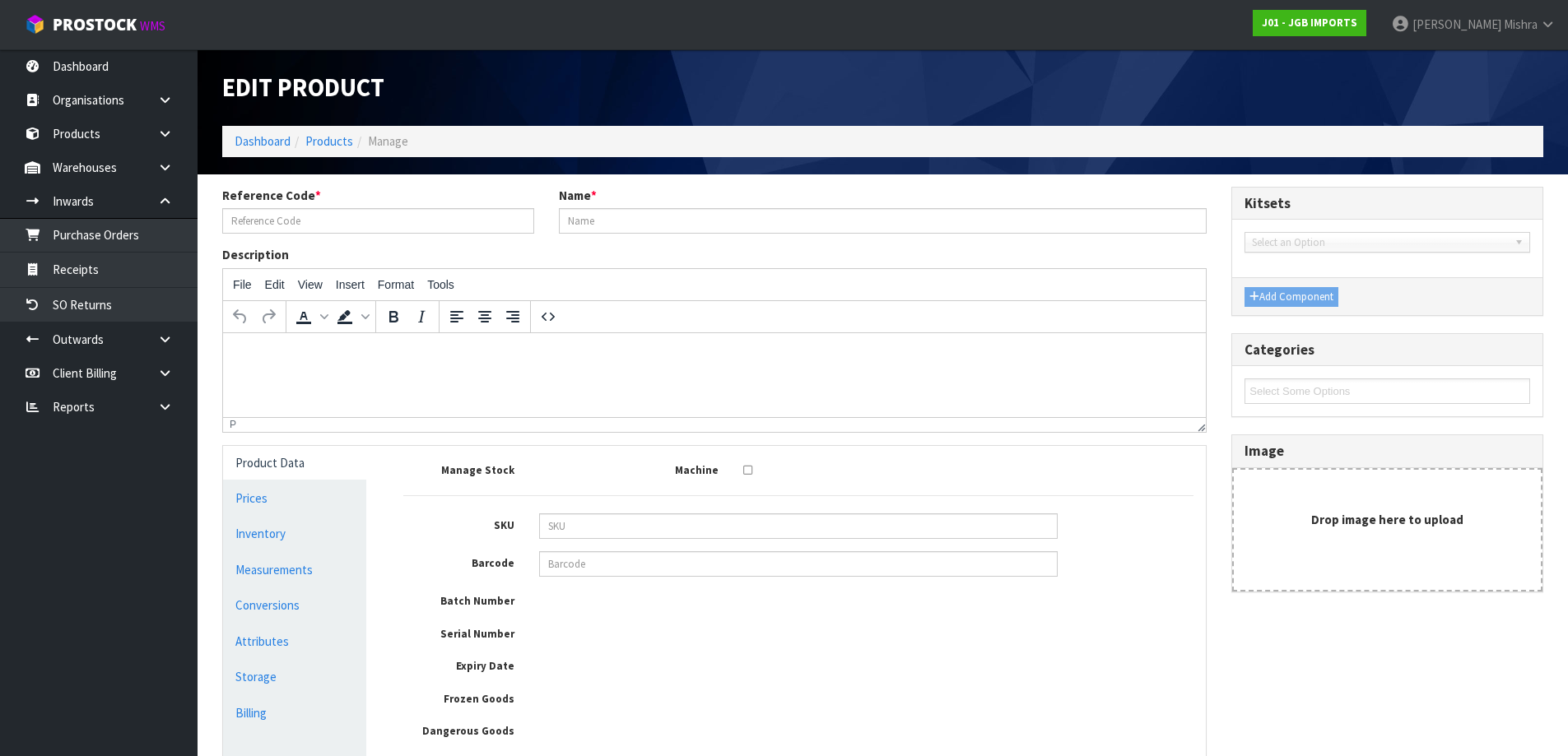
type input "JGB4912"
type input "Boy Rabbit w Basket"
click at [284, 575] on link "Measurements" at bounding box center [294, 570] width 143 height 34
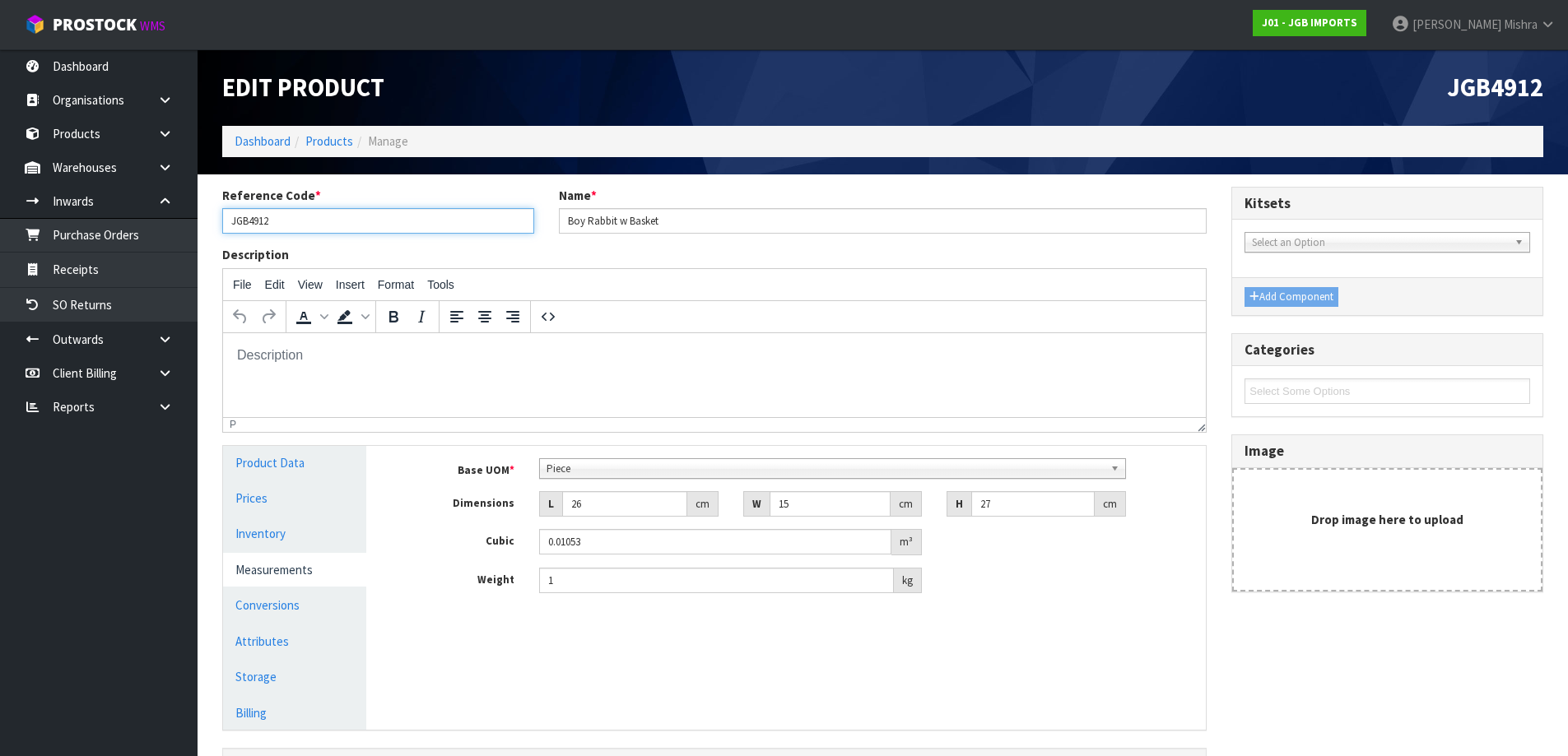
drag, startPoint x: 327, startPoint y: 226, endPoint x: 245, endPoint y: 222, distance: 82.1
click at [245, 222] on input "JGB4912" at bounding box center [378, 221] width 312 height 25
click at [341, 134] on link "Products" at bounding box center [329, 141] width 47 height 15
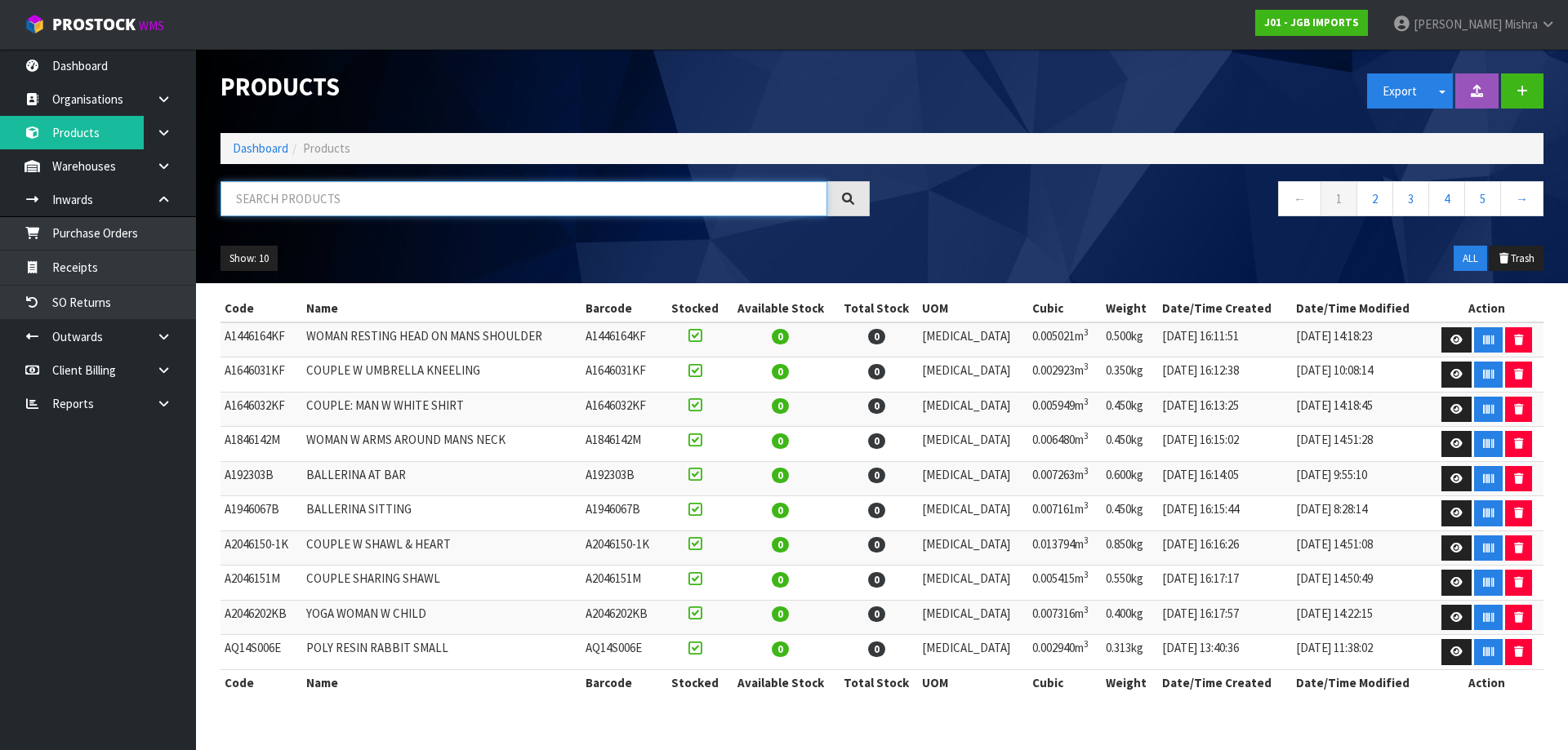
click at [265, 194] on input "text" at bounding box center [524, 199] width 607 height 35
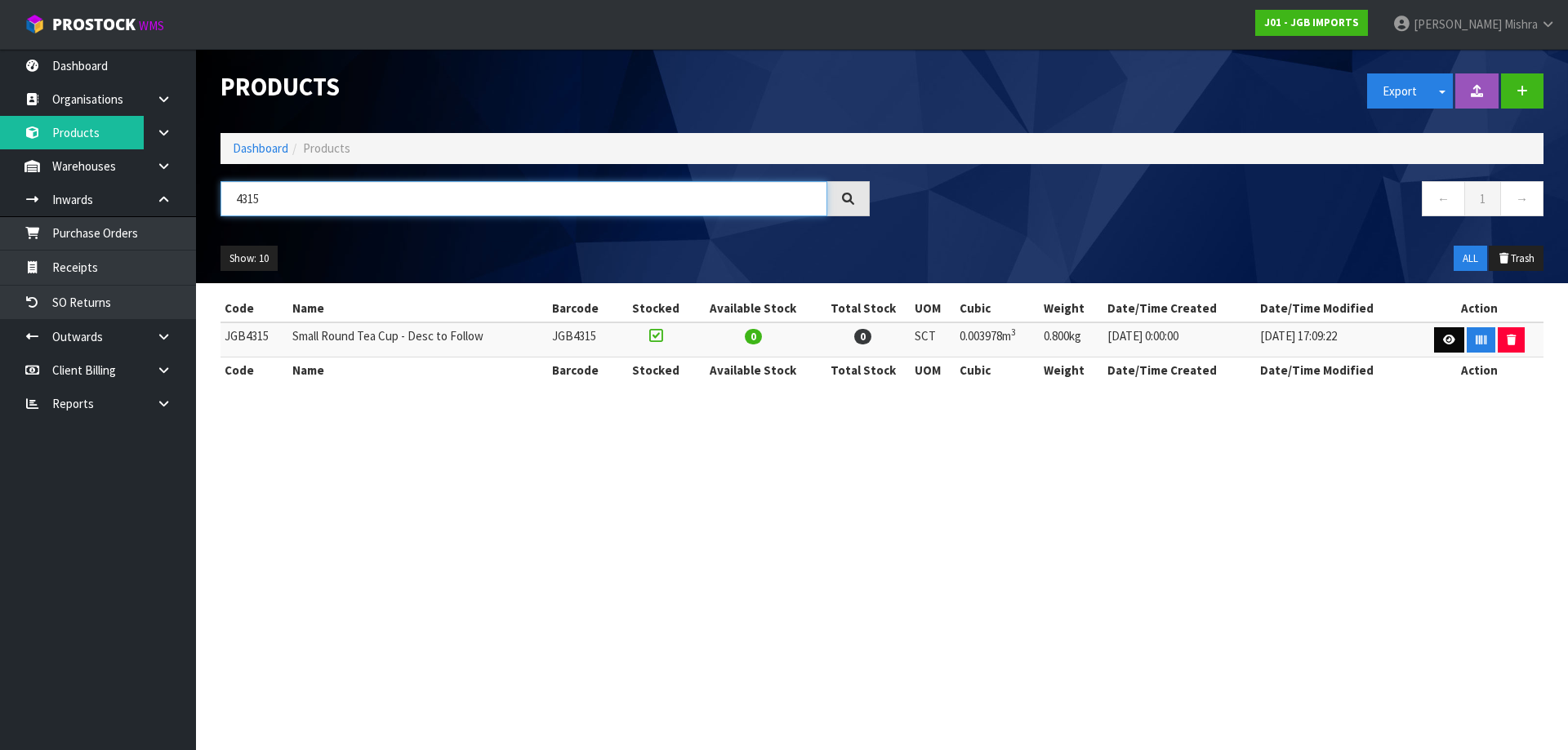
type input "4315"
click at [1442, 330] on link at bounding box center [1449, 340] width 30 height 26
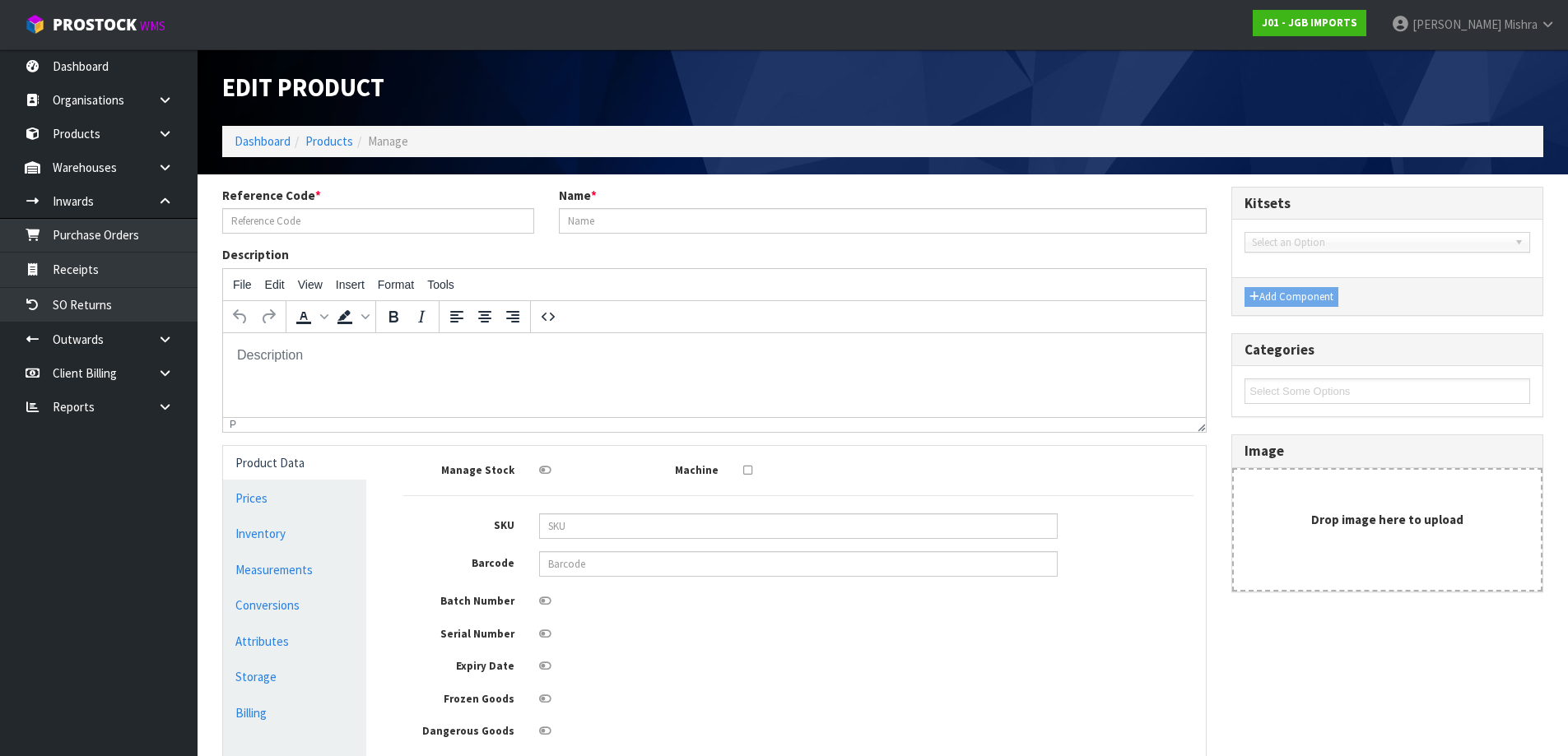
type input "JGB4315"
type input "Small Round Tea Cup - Desc to Follow"
click at [286, 564] on link "Measurements" at bounding box center [294, 570] width 143 height 34
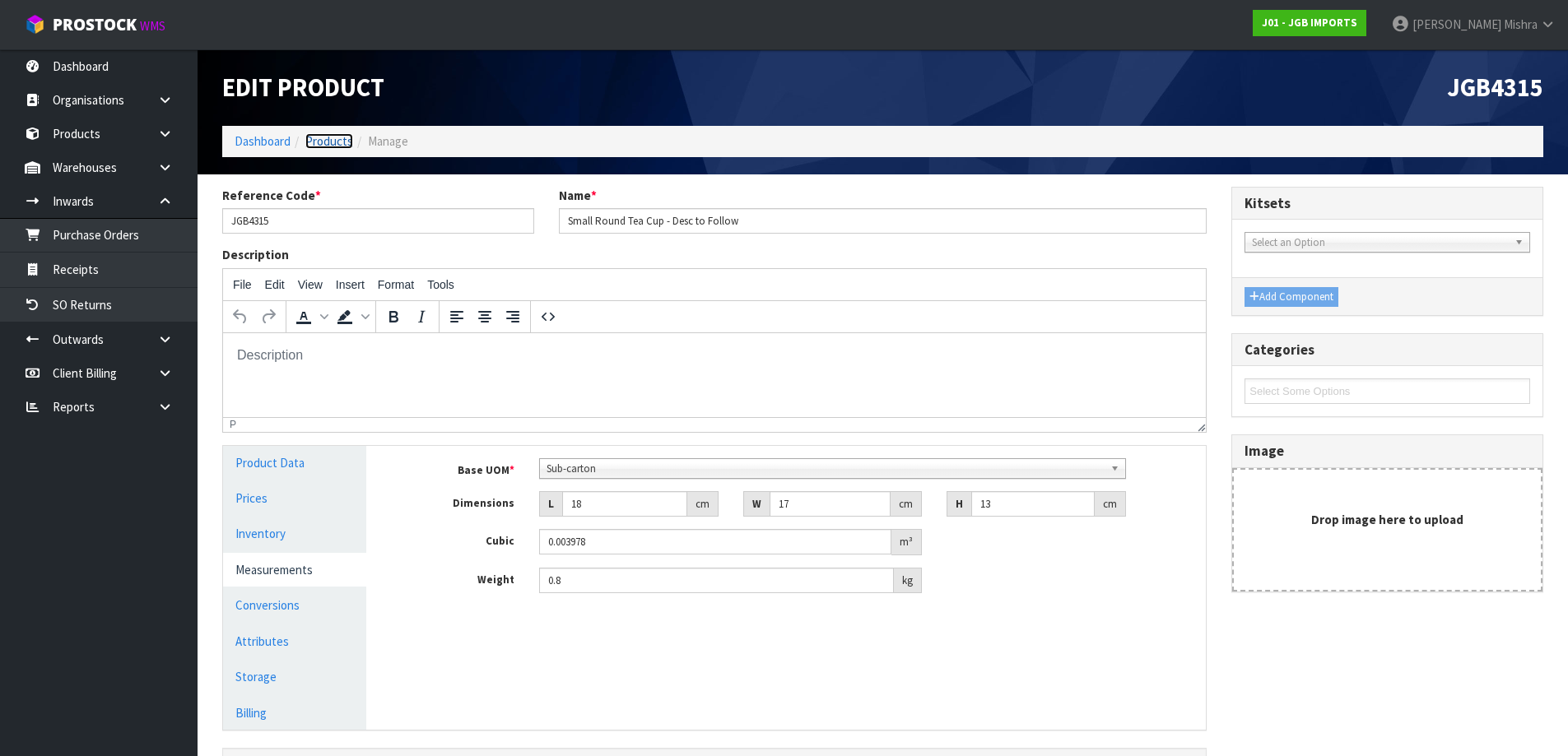
click at [333, 144] on link "Products" at bounding box center [329, 141] width 47 height 15
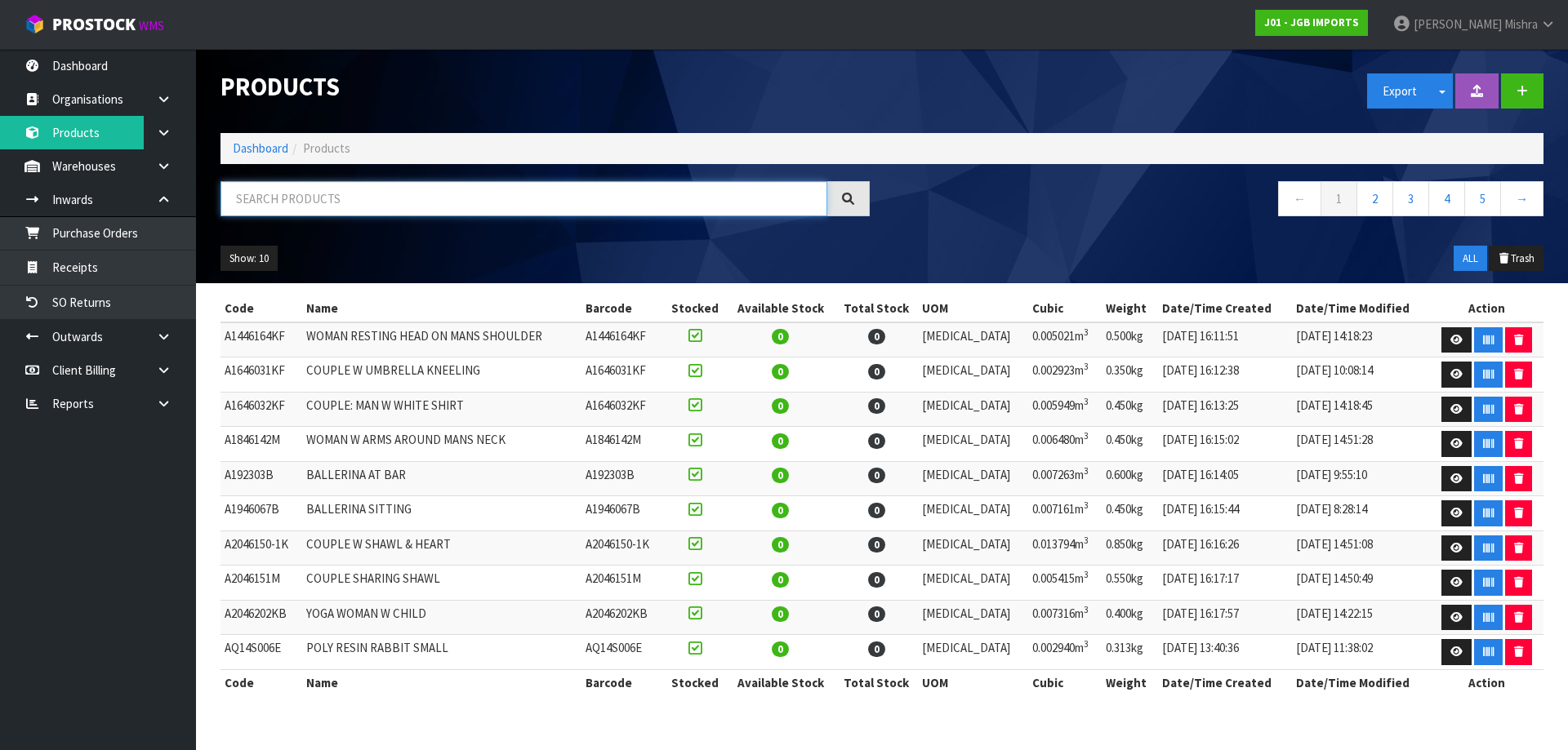
click at [483, 199] on input "text" at bounding box center [524, 199] width 607 height 35
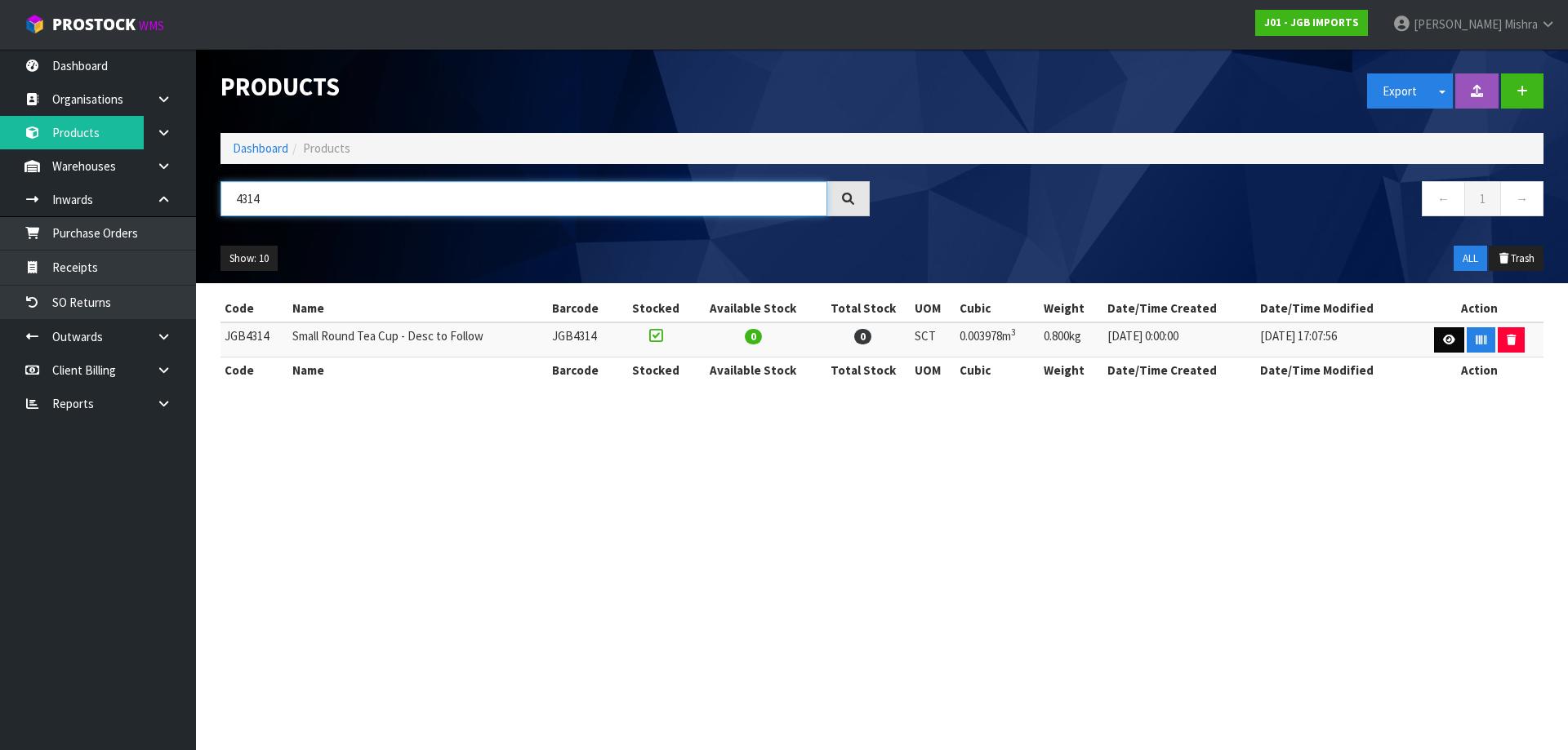
type input "4314"
click at [1439, 337] on link at bounding box center [1449, 340] width 30 height 26
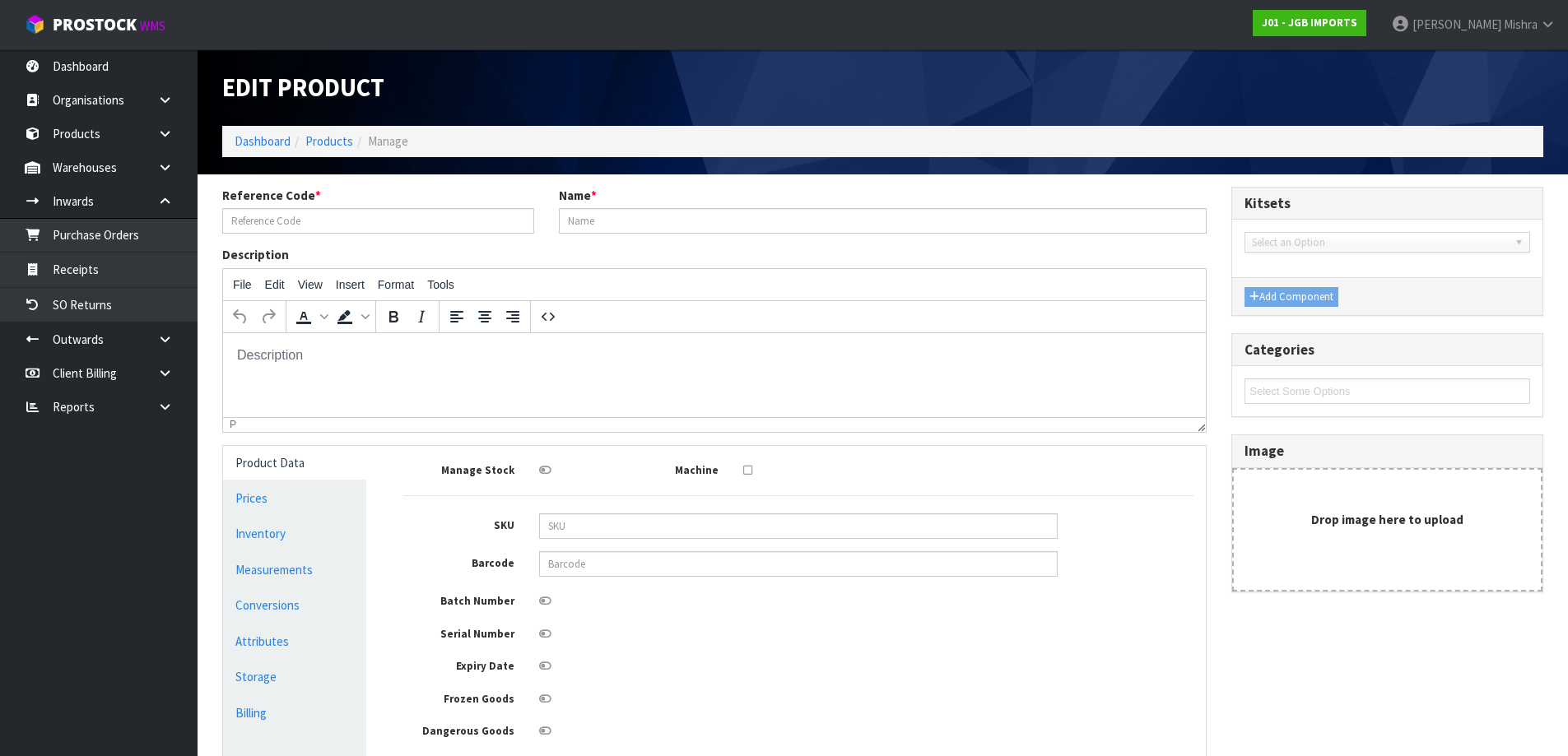
type input "JGB4314"
type input "Small Round Tea Cup - Desc to Follow"
click at [344, 141] on link "Products" at bounding box center [329, 141] width 47 height 15
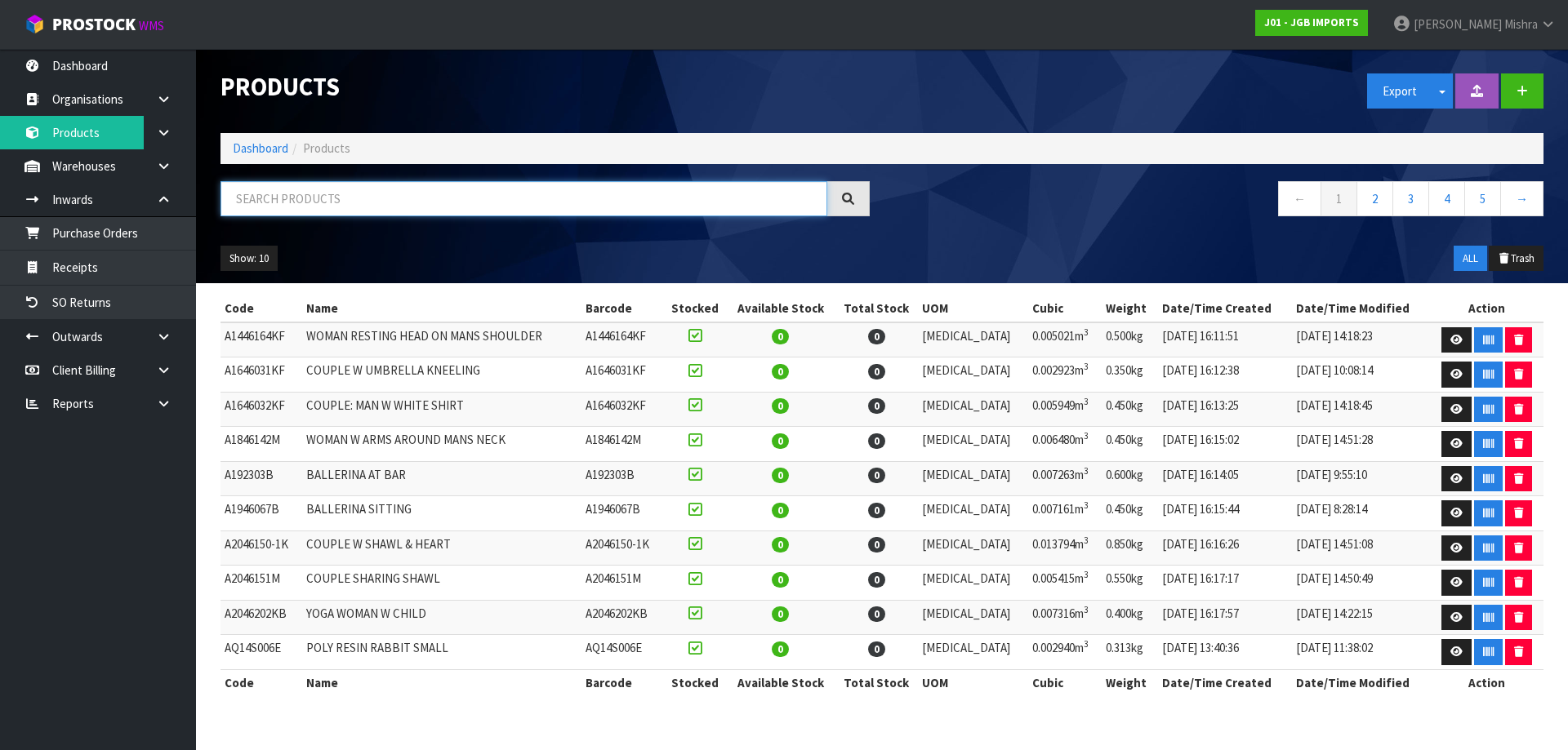
click at [381, 204] on input "text" at bounding box center [524, 199] width 607 height 35
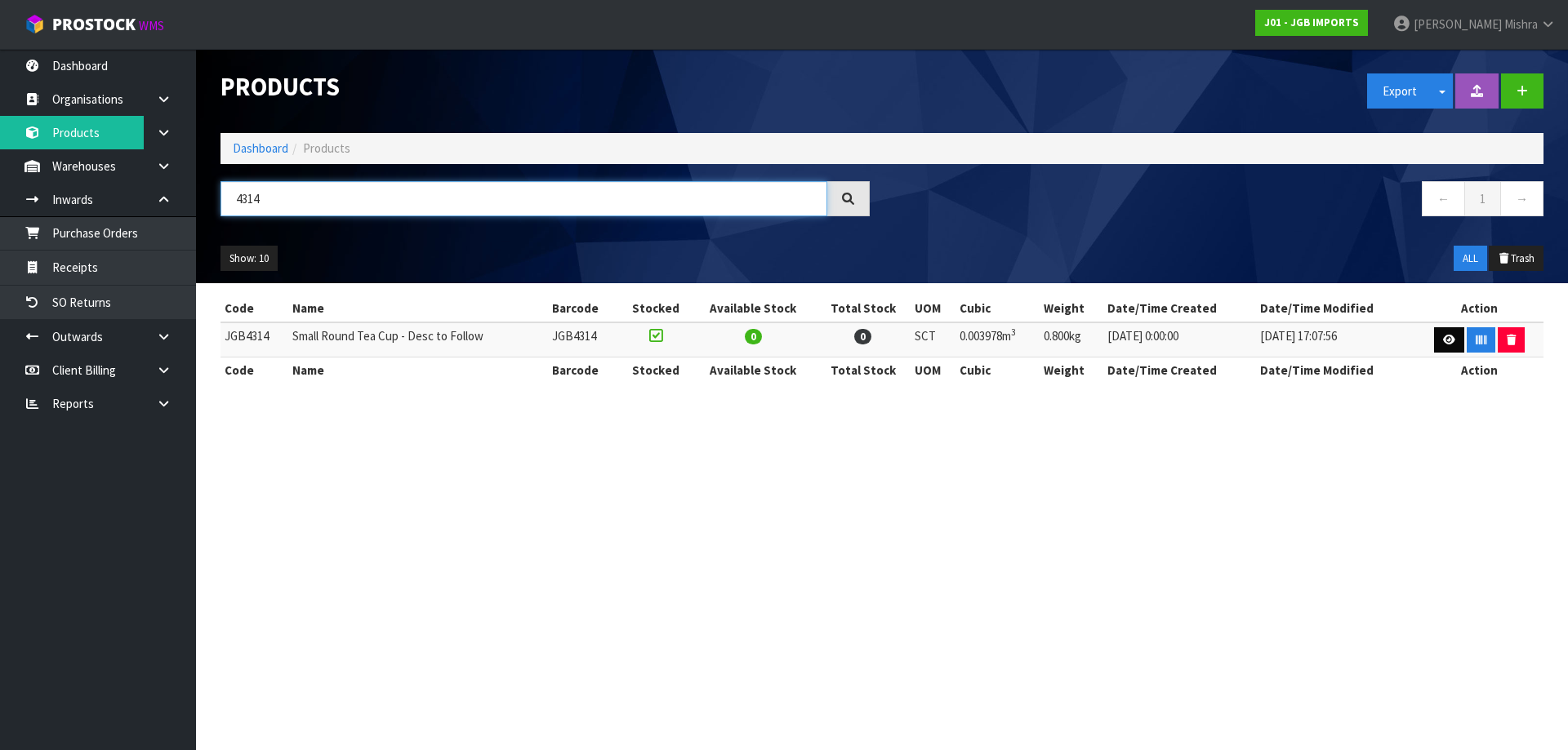
type input "4314"
click at [1440, 333] on link at bounding box center [1449, 340] width 30 height 26
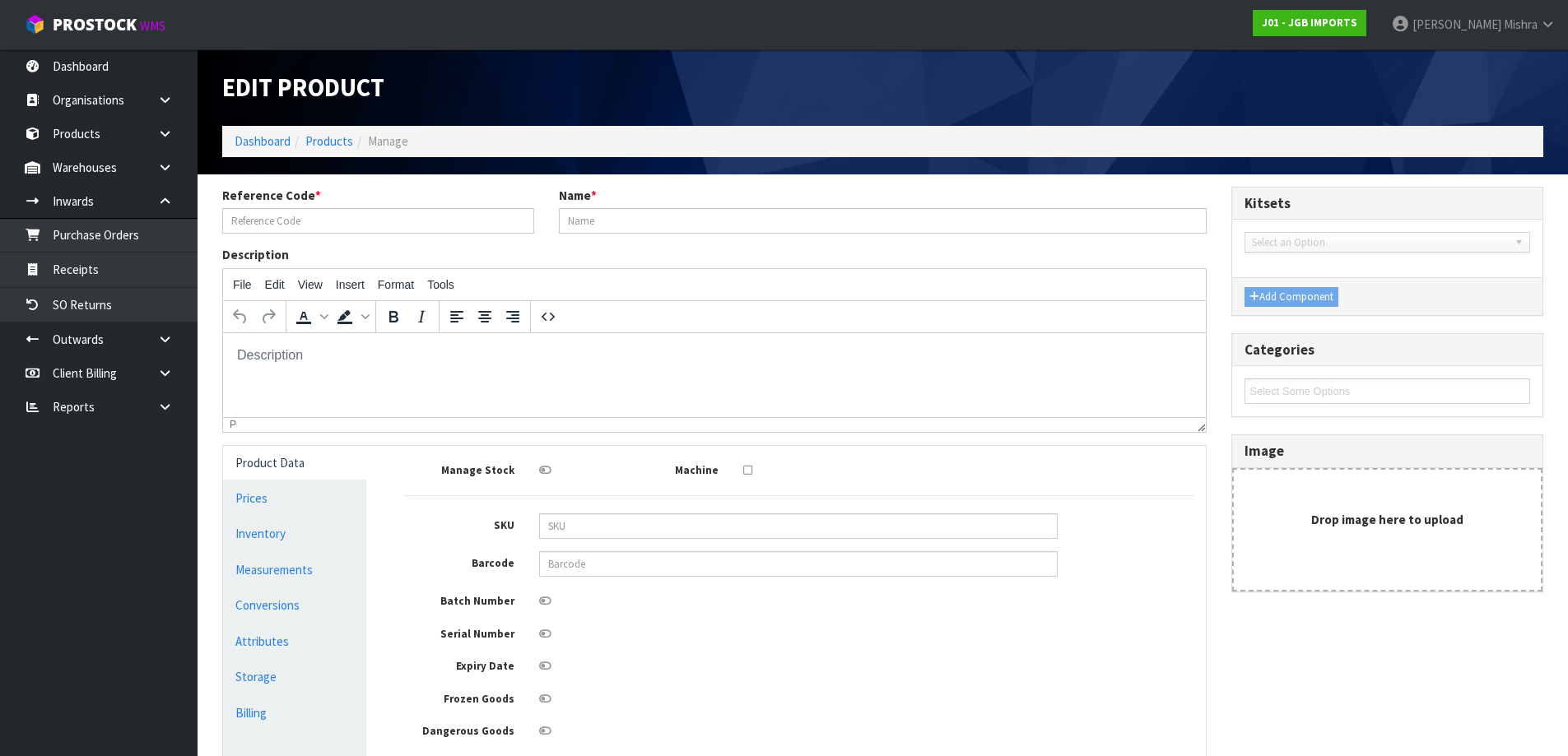
type input "JGB4314"
type input "Small Round Tea Cup - Desc to Follow"
click at [260, 568] on link "Measurements" at bounding box center [294, 570] width 143 height 34
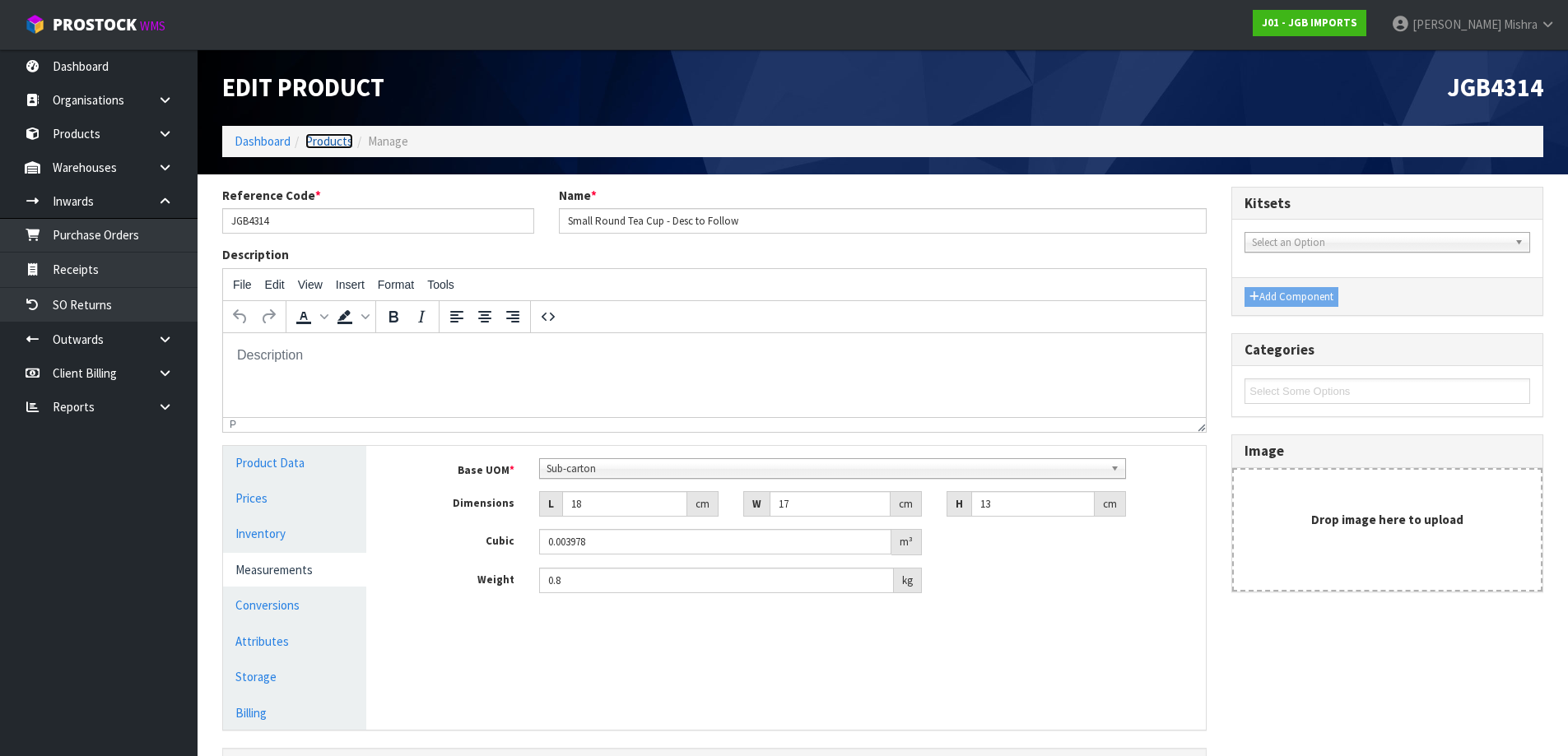
click at [344, 138] on link "Products" at bounding box center [329, 141] width 47 height 15
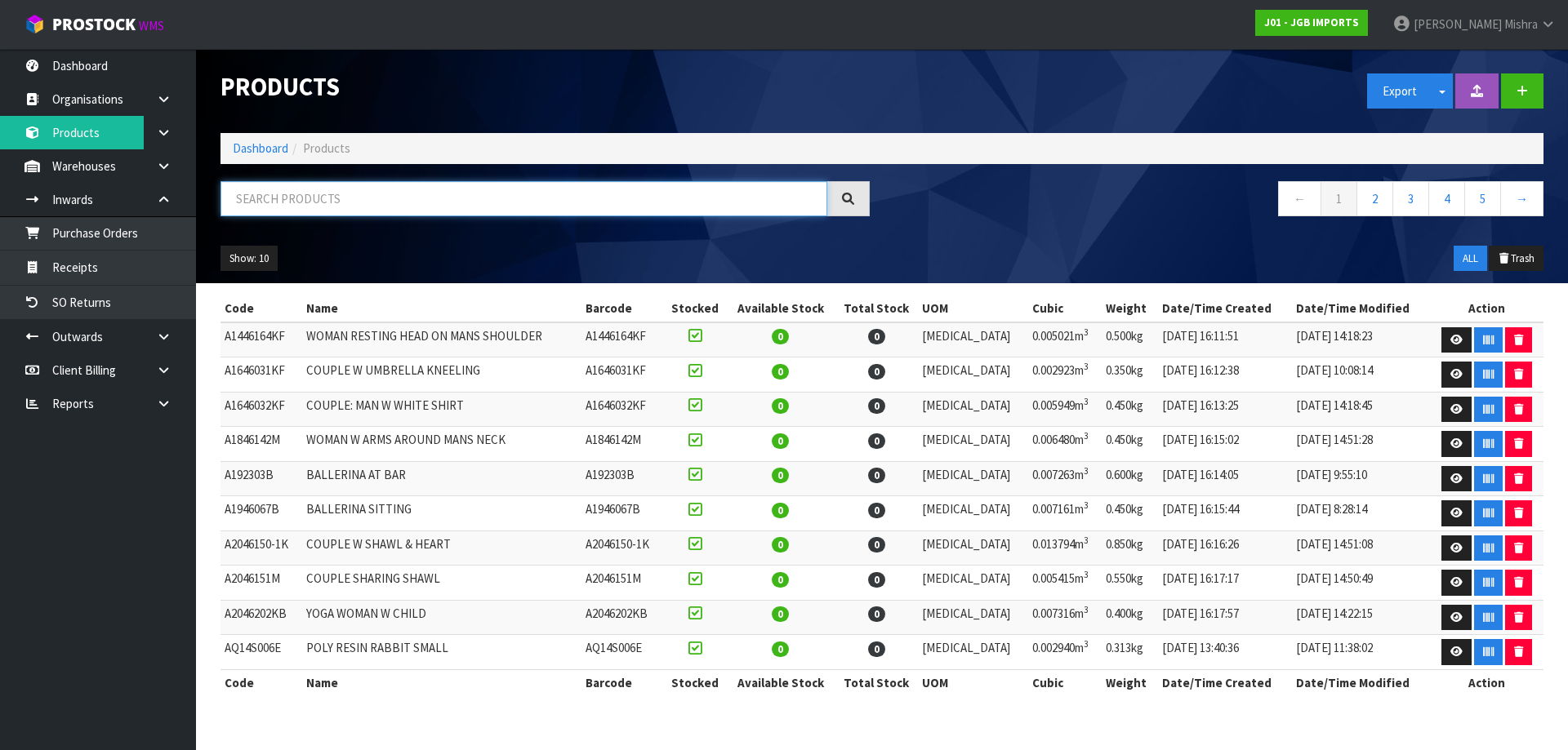
click at [305, 183] on input "text" at bounding box center [524, 199] width 607 height 35
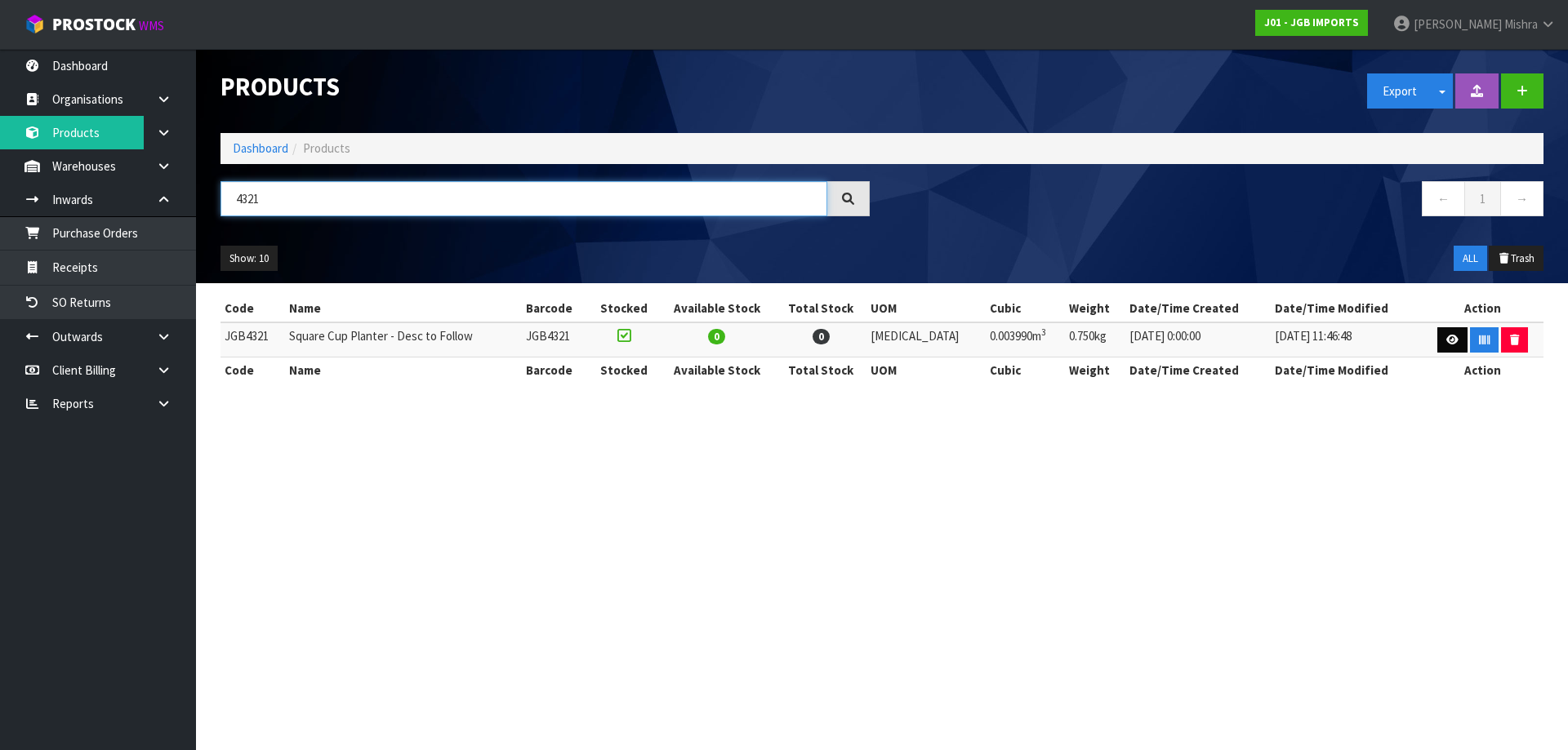
type input "4321"
click at [1439, 339] on link at bounding box center [1452, 340] width 30 height 26
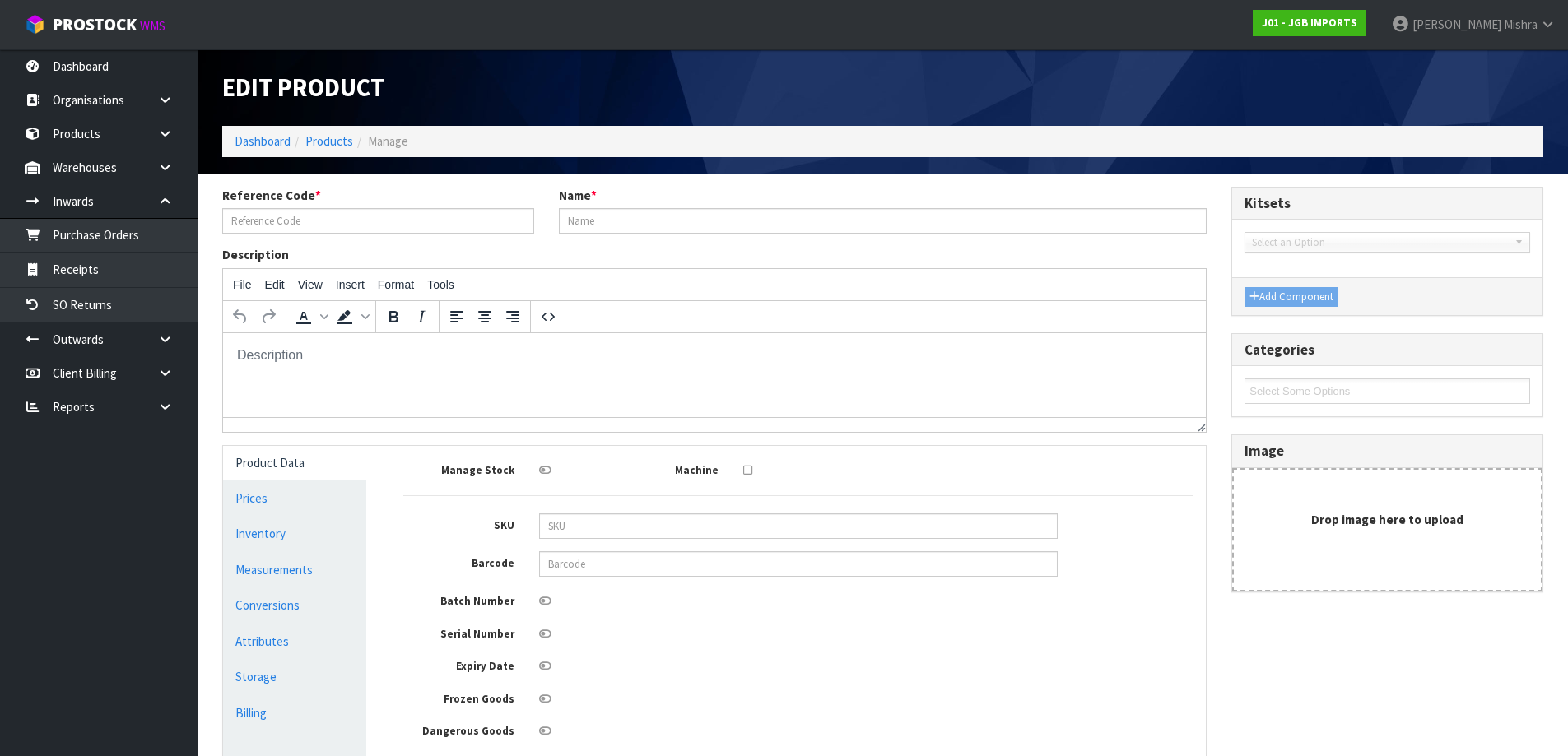
type input "JGB4321"
type input "Square Cup Planter - Desc to Follow"
type input "19"
type input "15"
type input "14"
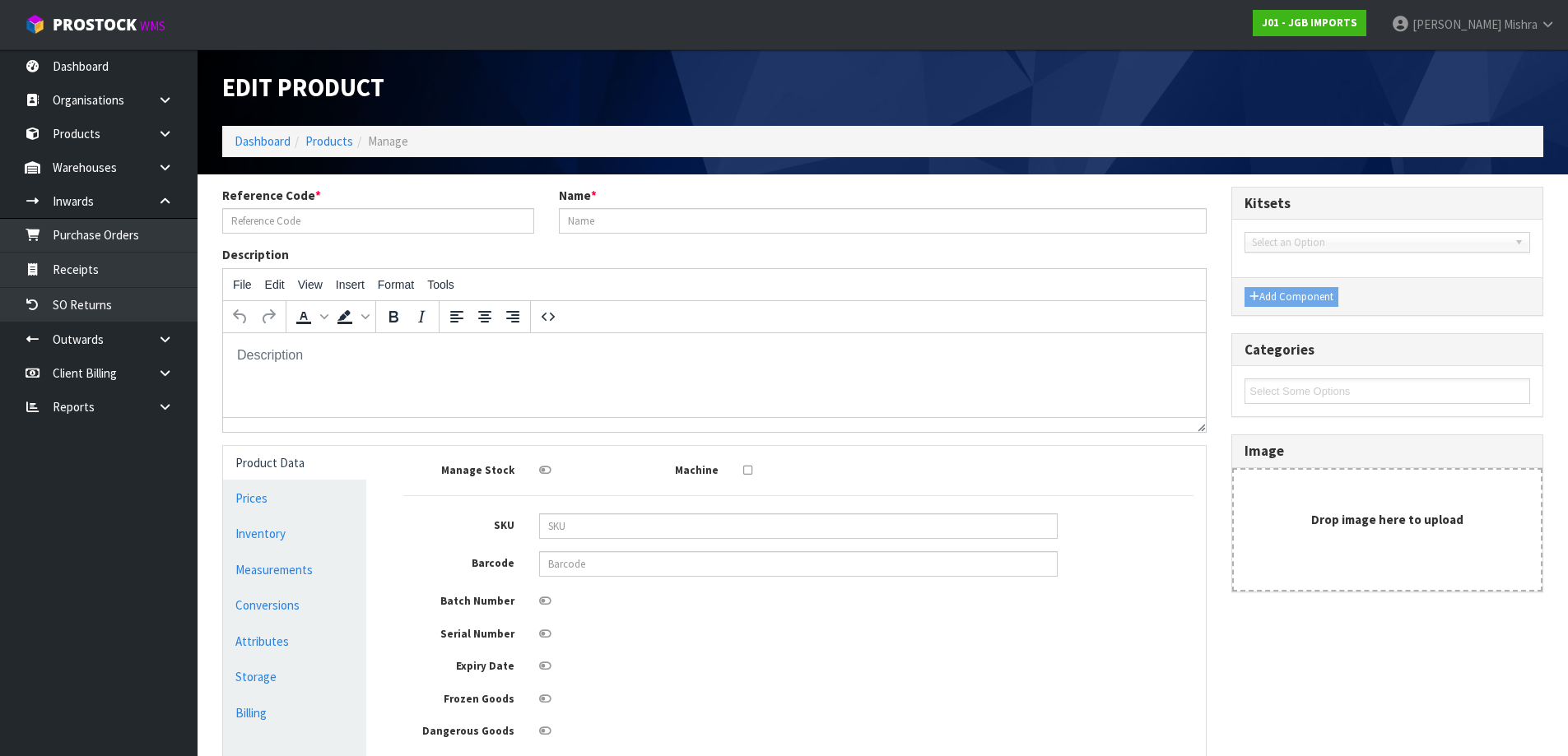
type input "0.00399"
type input "0.75"
click at [317, 568] on link "Measurements" at bounding box center [294, 570] width 143 height 34
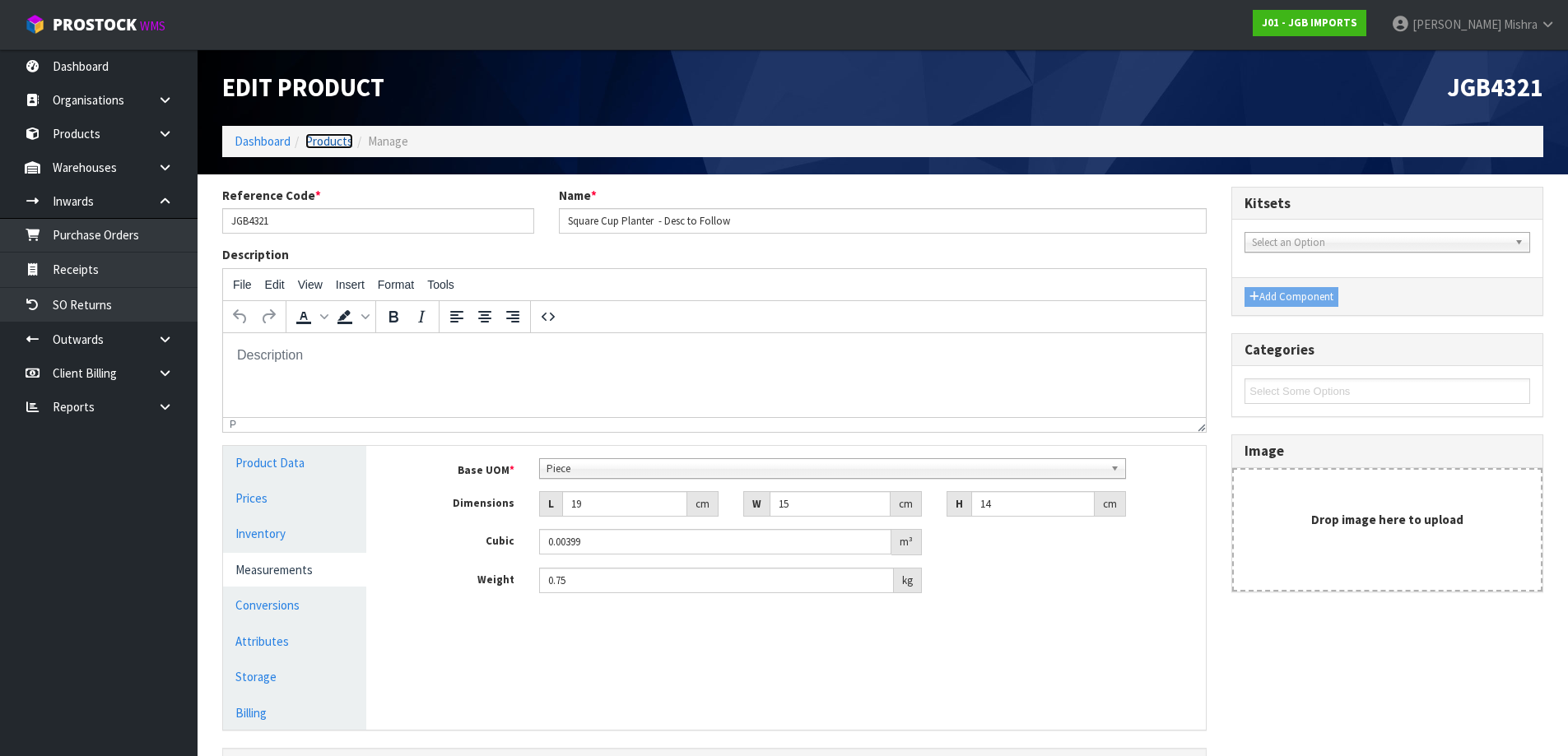
click at [336, 141] on link "Products" at bounding box center [329, 141] width 47 height 15
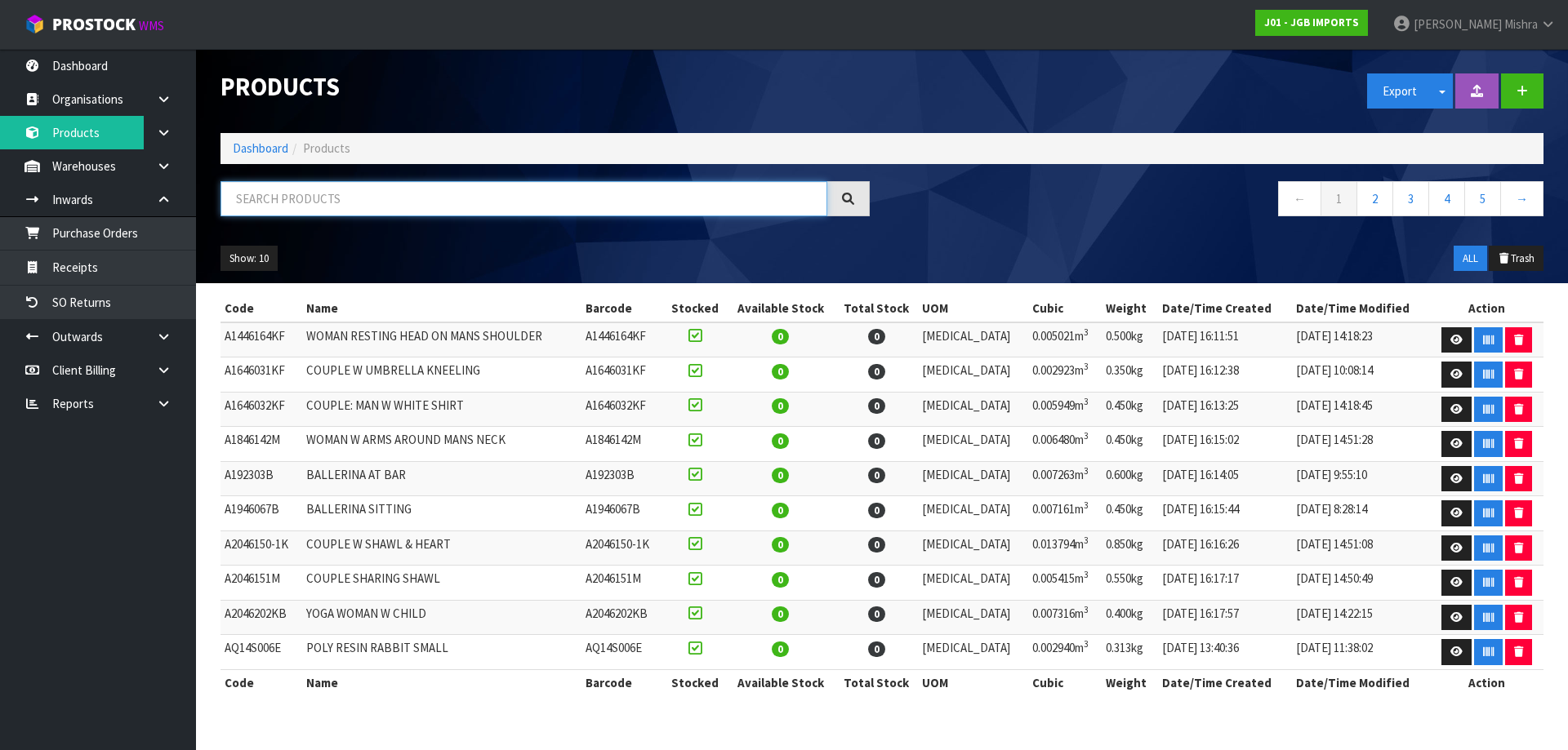
click at [343, 204] on input "text" at bounding box center [524, 199] width 607 height 35
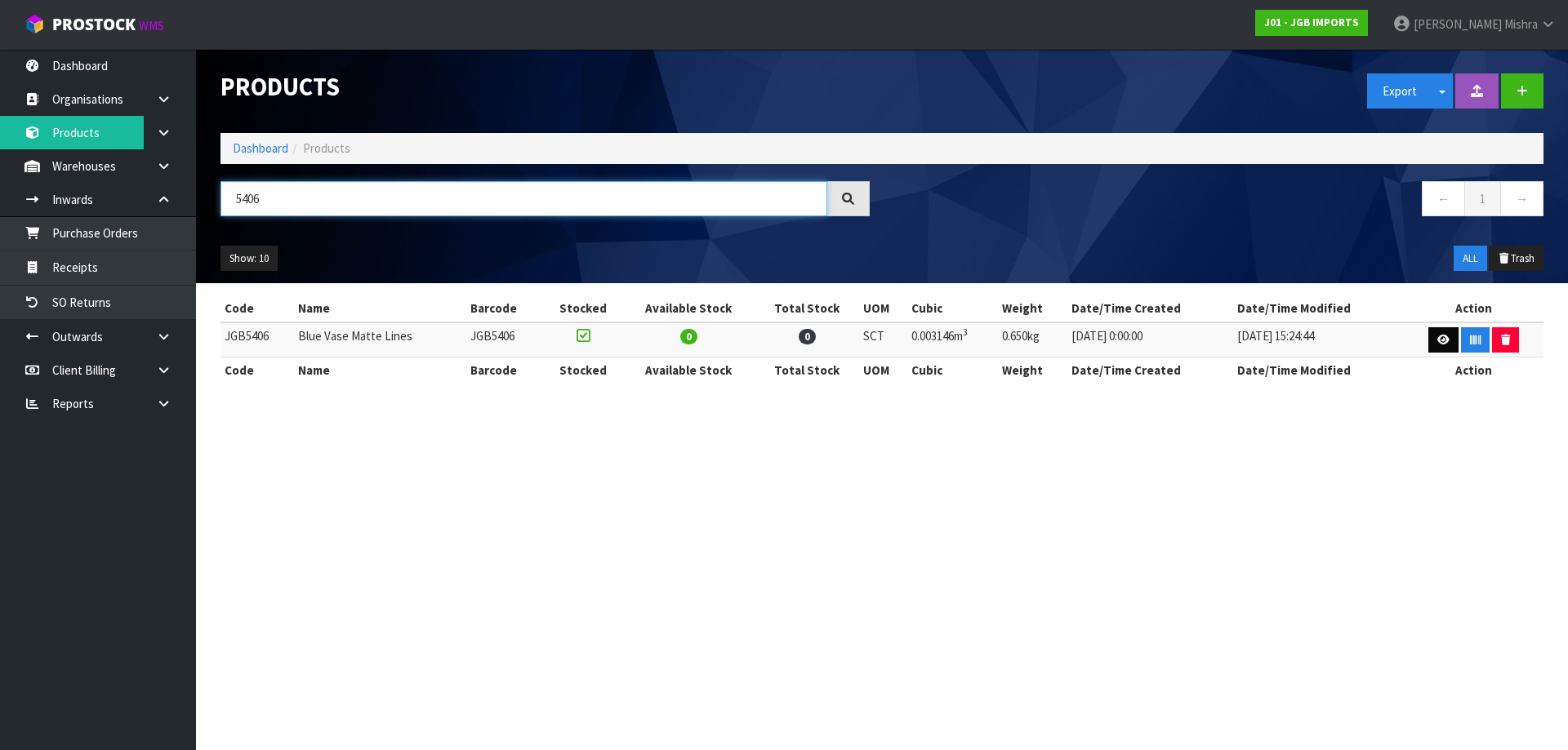
type input "5406"
click at [1431, 346] on link at bounding box center [1443, 340] width 30 height 26
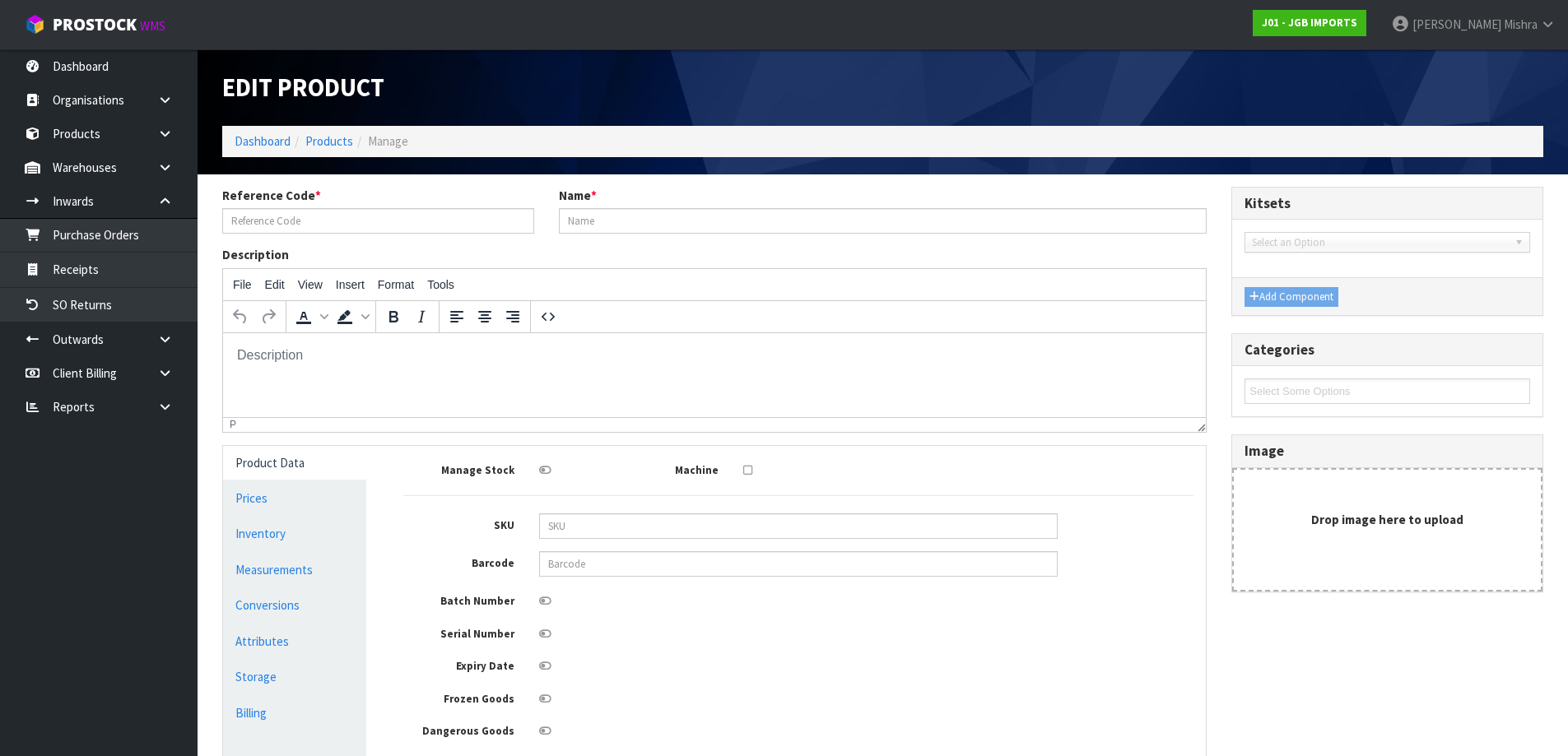
type input "JGB5406"
type input "Blue Vase Matte Lines"
click at [257, 588] on ul "Product Data Prices Inventory Measurements Conversions Attributes Storage Billi…" at bounding box center [294, 621] width 143 height 351
click at [266, 577] on link "Measurements" at bounding box center [294, 570] width 143 height 34
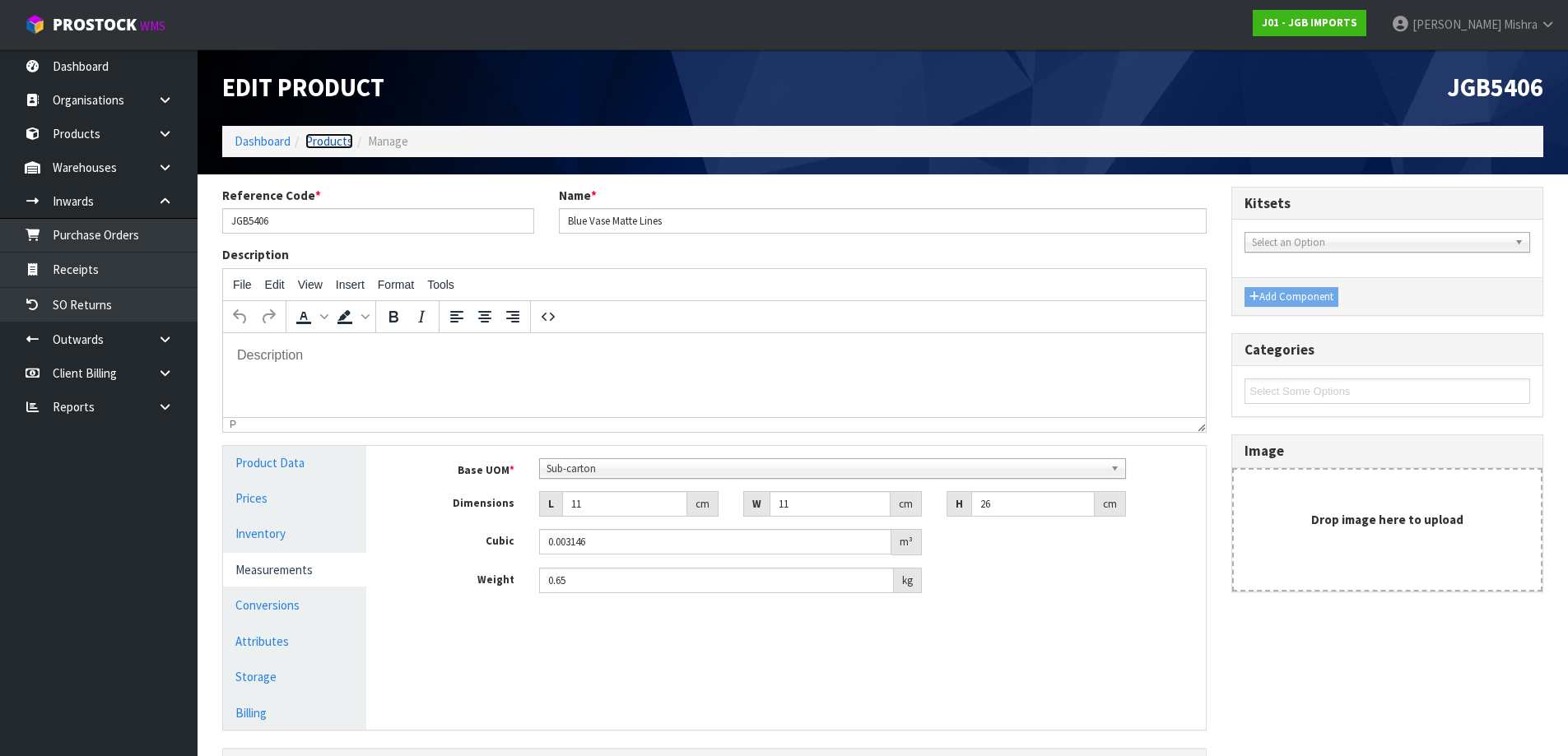
click at [329, 142] on link "Products" at bounding box center [329, 141] width 47 height 15
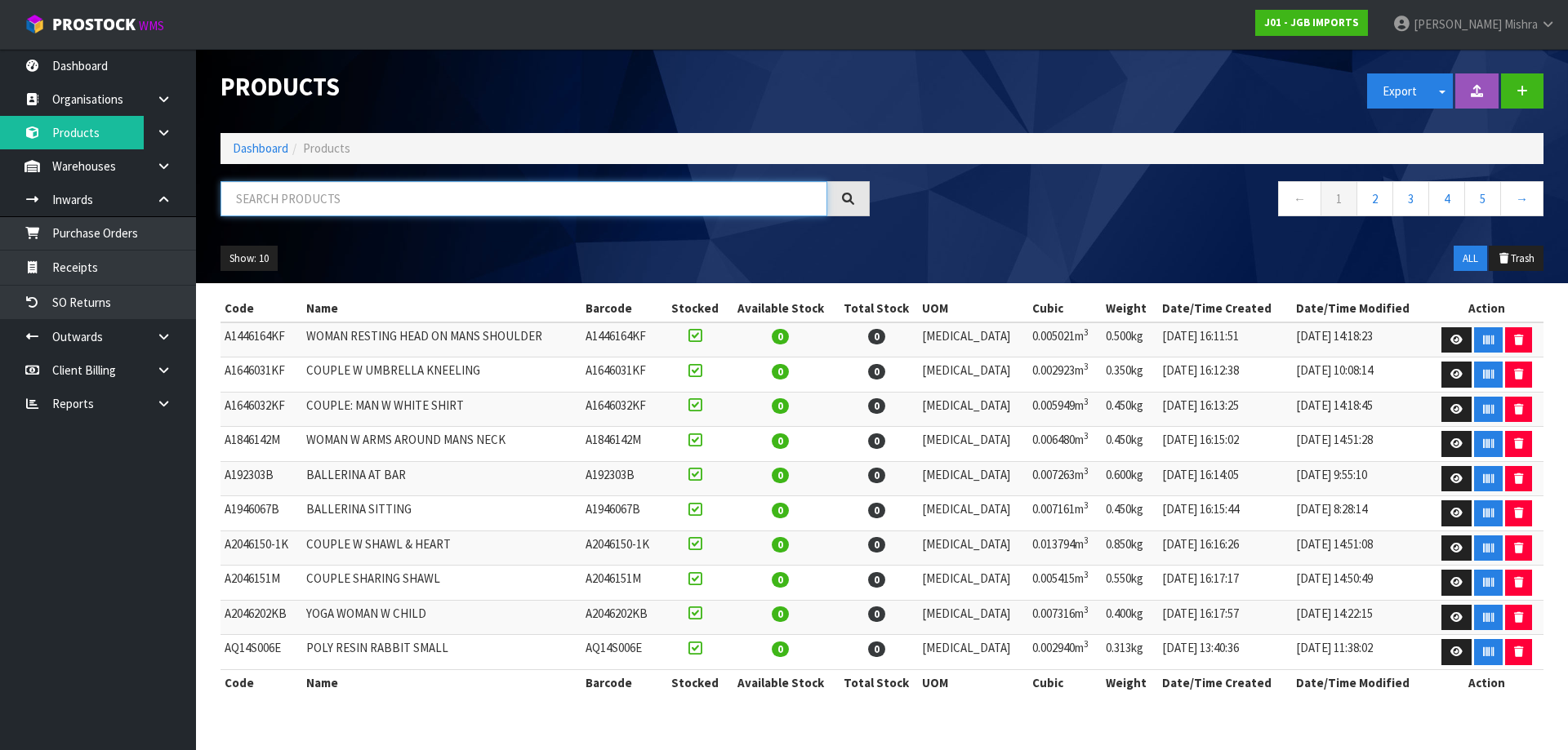
click at [358, 196] on input "text" at bounding box center [524, 199] width 607 height 35
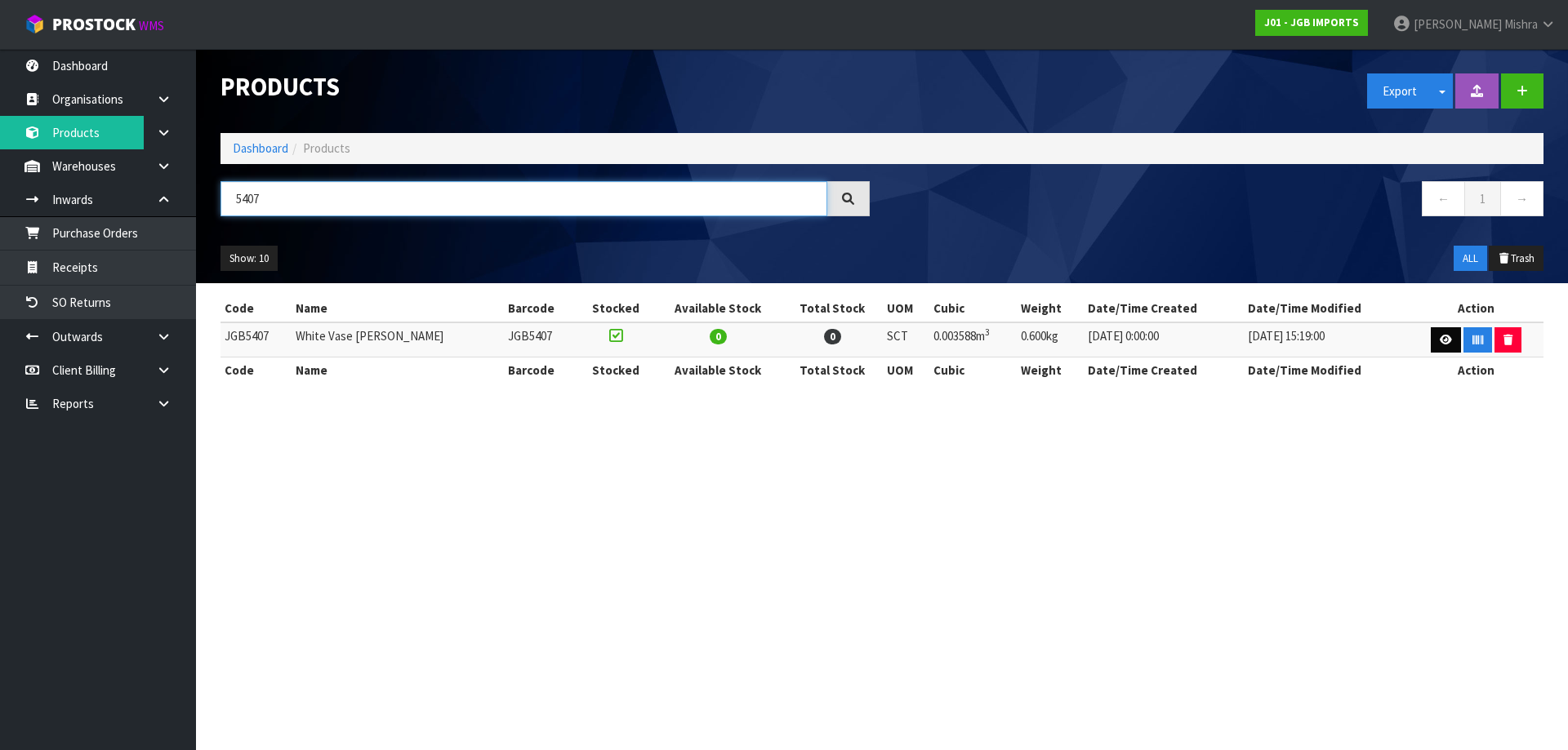
type input "5407"
click at [1440, 331] on link at bounding box center [1445, 340] width 30 height 26
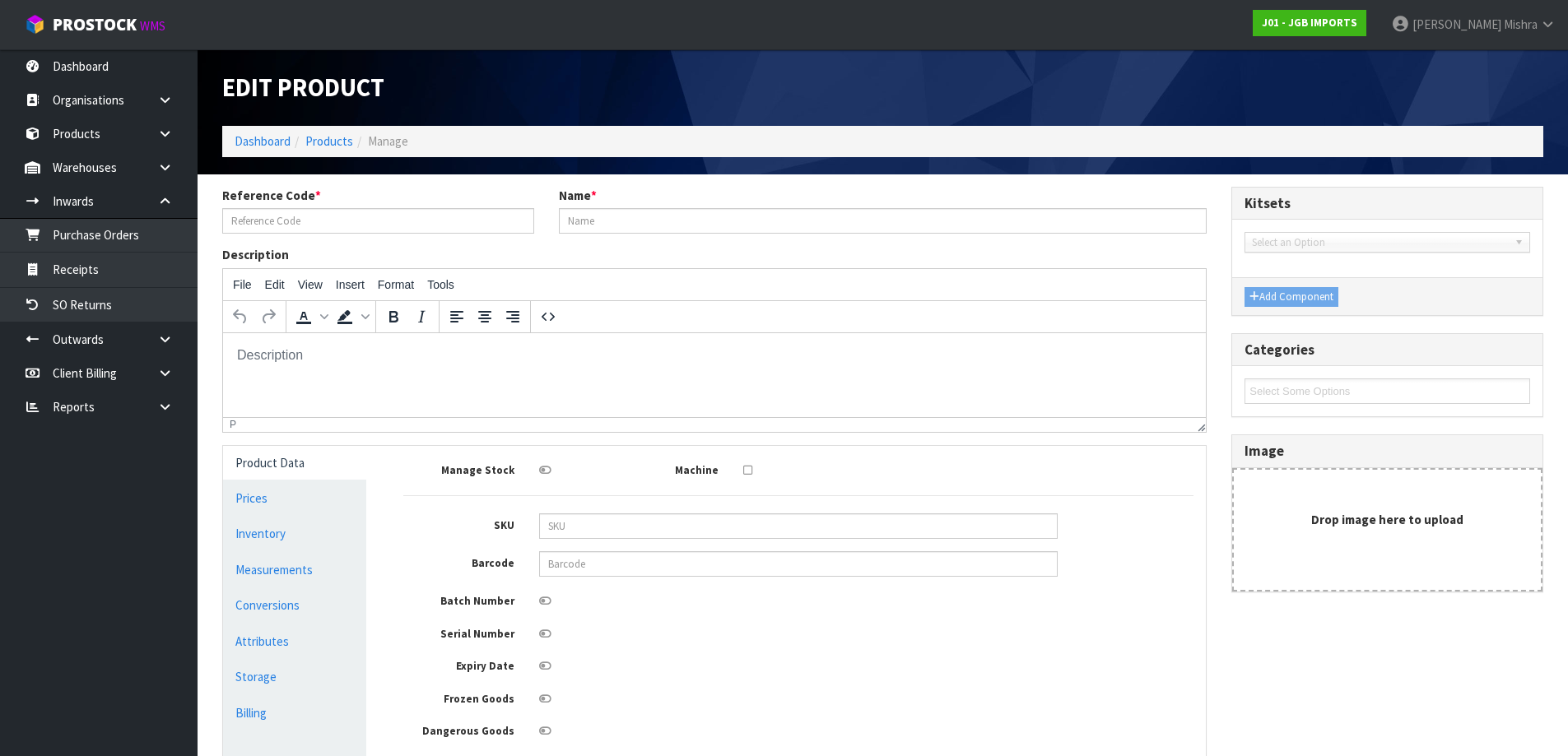
type input "JGB5407"
type input "White Vase Matte Swirl"
type input "13"
type input "12"
type input "23"
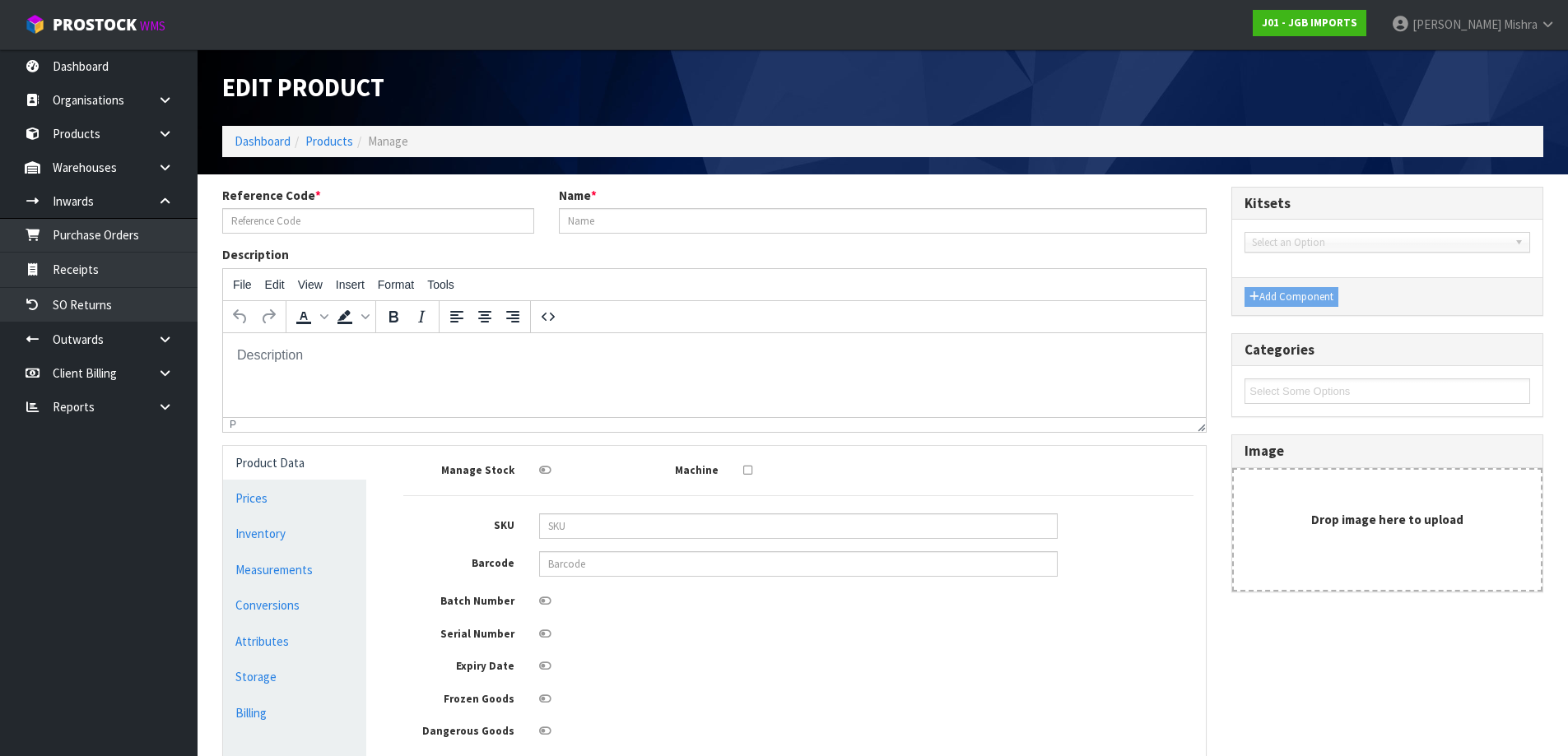
type input "0.003588"
type input "0.6"
click at [231, 577] on link "Measurements" at bounding box center [294, 570] width 143 height 34
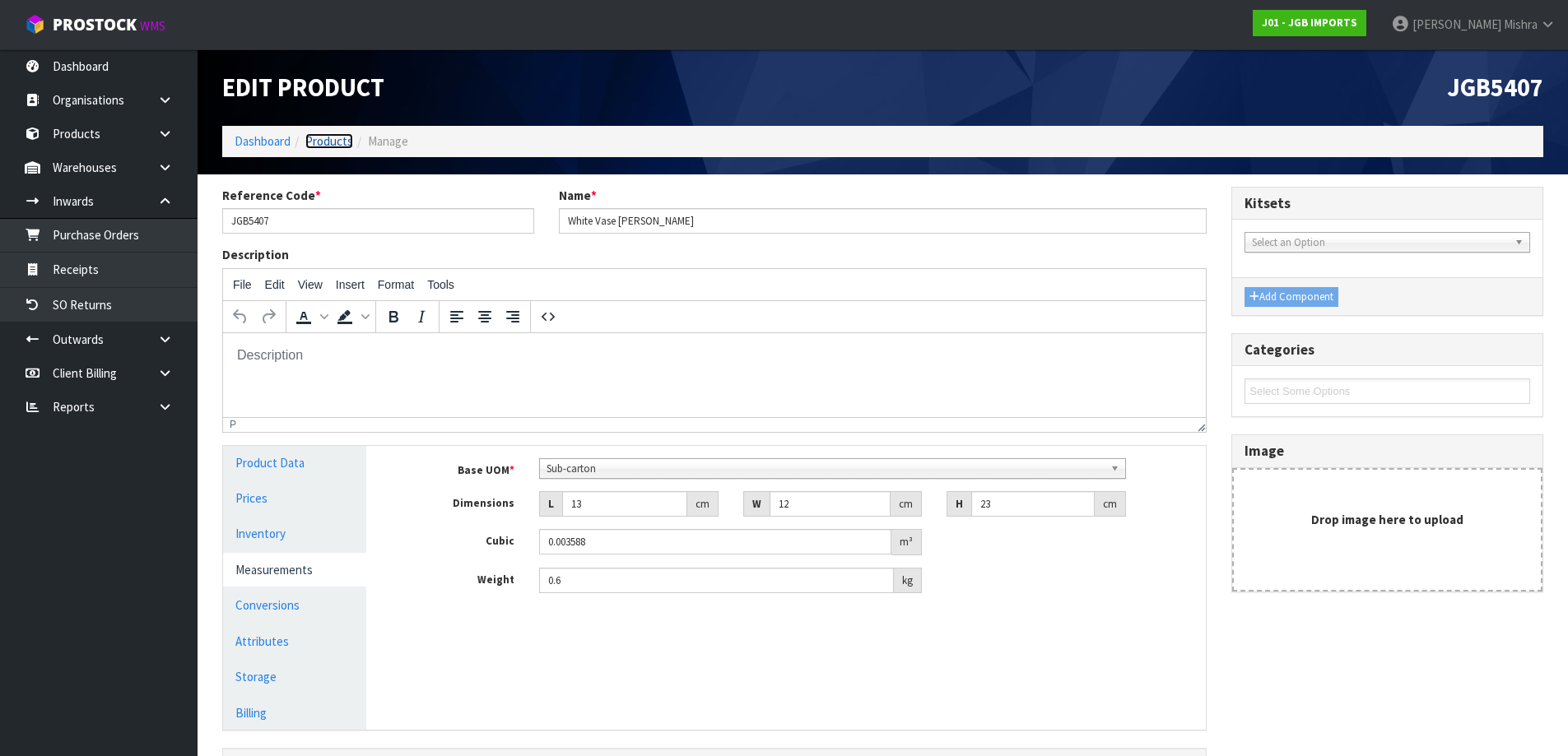
click at [339, 137] on link "Products" at bounding box center [329, 141] width 47 height 15
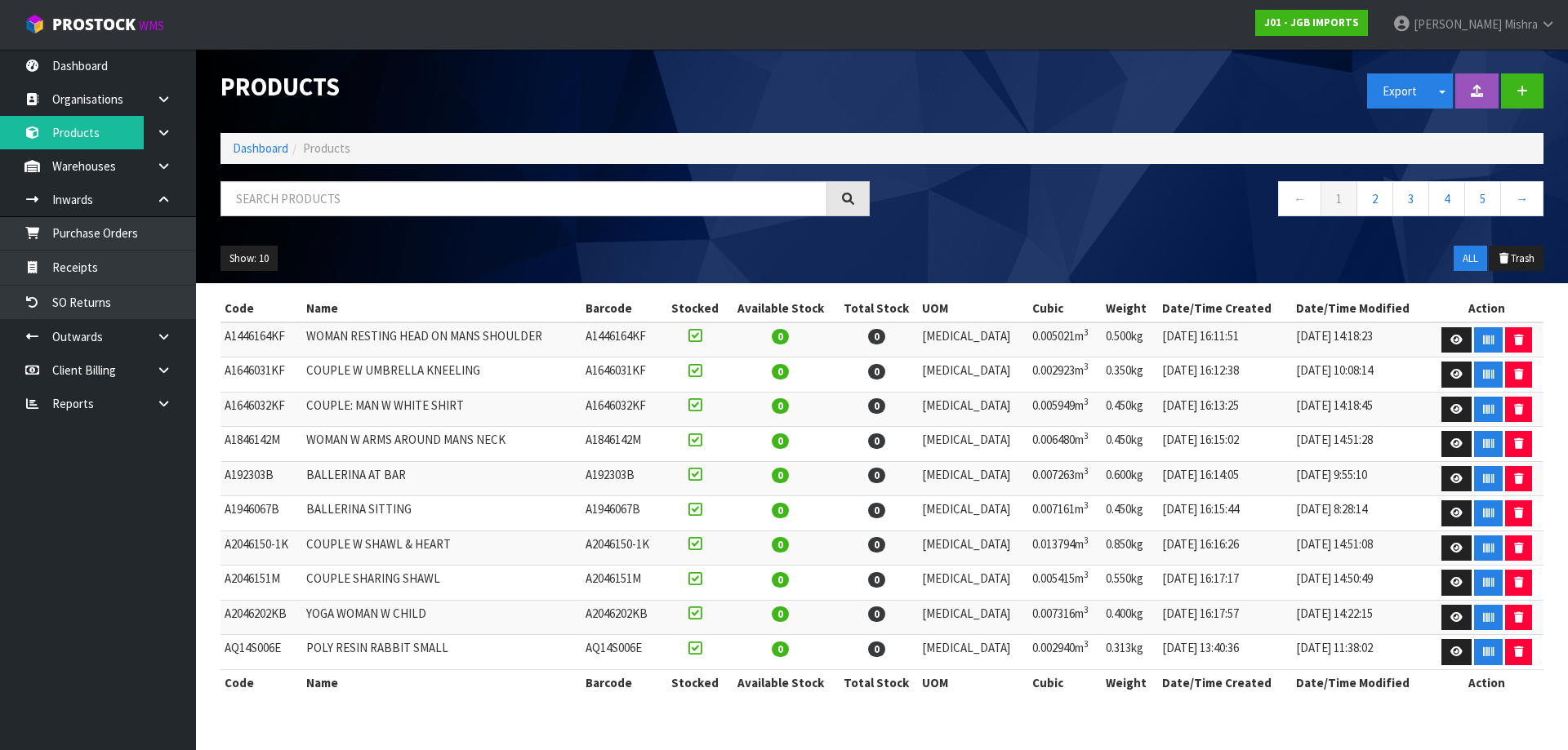
click at [448, 180] on div "Products Export Split button! SOH Summary Measurements Dangerous Goods Import P…" at bounding box center [881, 165] width 1347 height 234
drag, startPoint x: 449, startPoint y: 195, endPoint x: 463, endPoint y: 199, distance: 14.6
click at [450, 195] on input "text" at bounding box center [524, 199] width 607 height 35
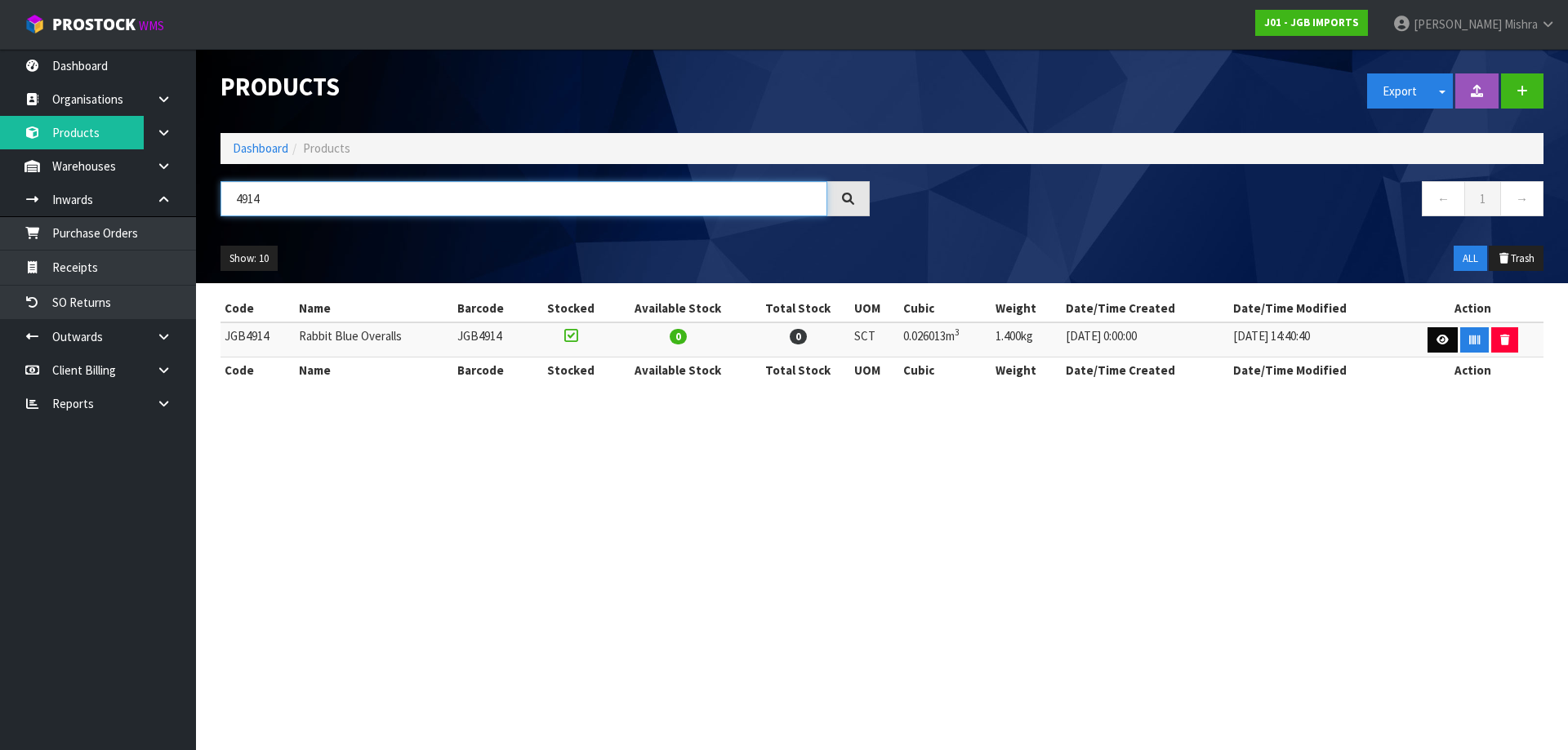
type input "4914"
click at [1445, 342] on icon at bounding box center [1442, 340] width 13 height 11
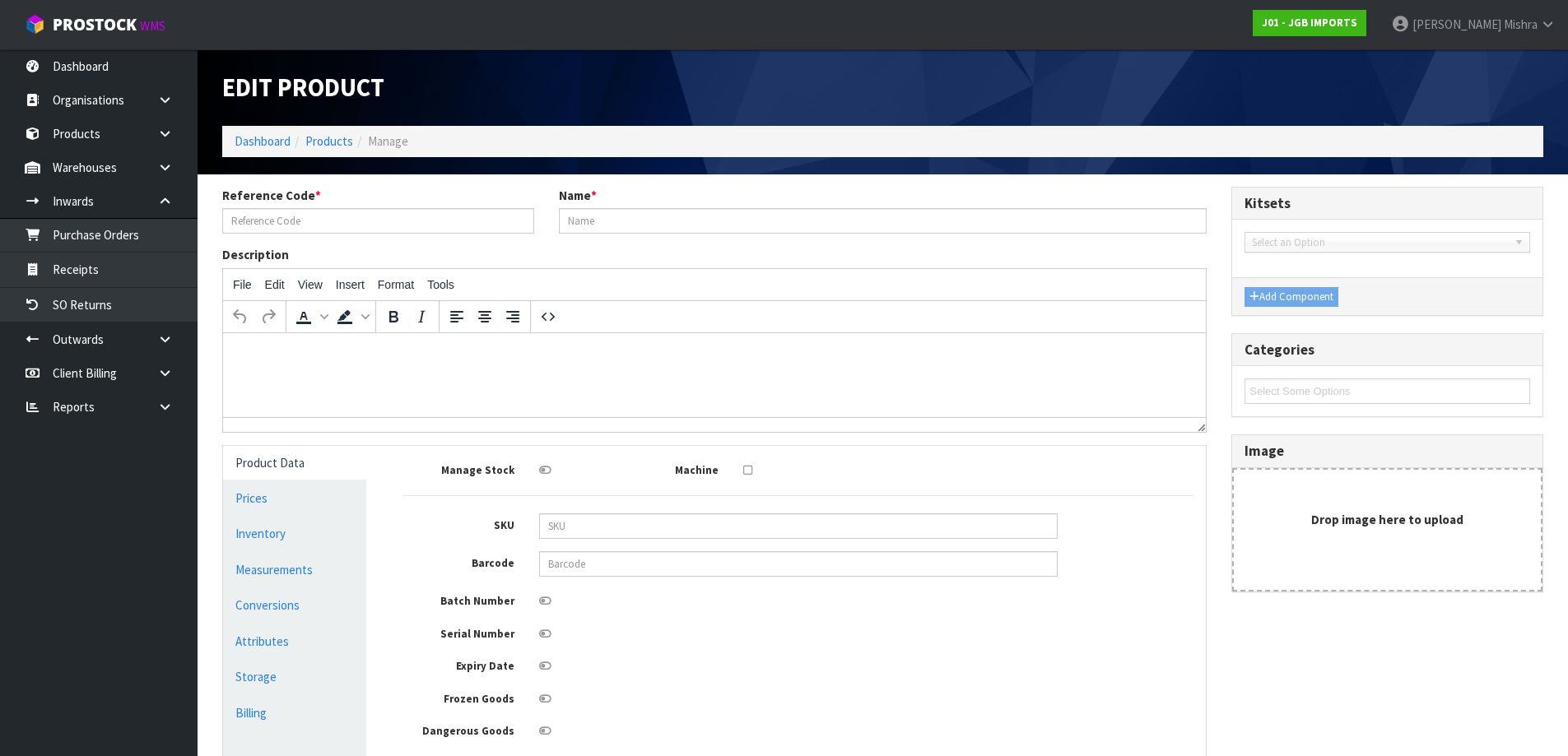
type input "JGB4914"
type input "Rabbit Blue Overalls"
click at [293, 567] on link "Measurements" at bounding box center [294, 570] width 143 height 34
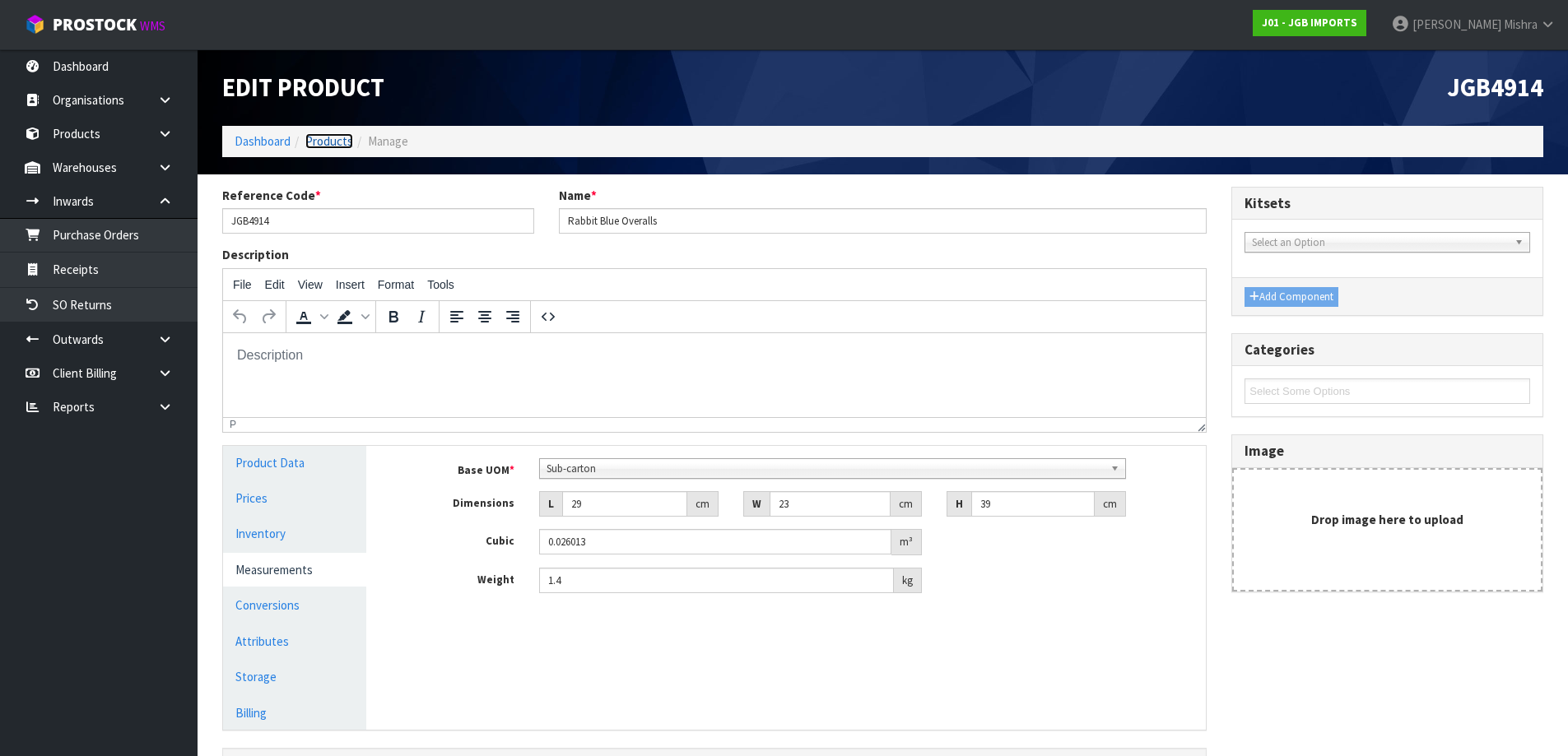
click at [317, 139] on link "Products" at bounding box center [329, 141] width 47 height 15
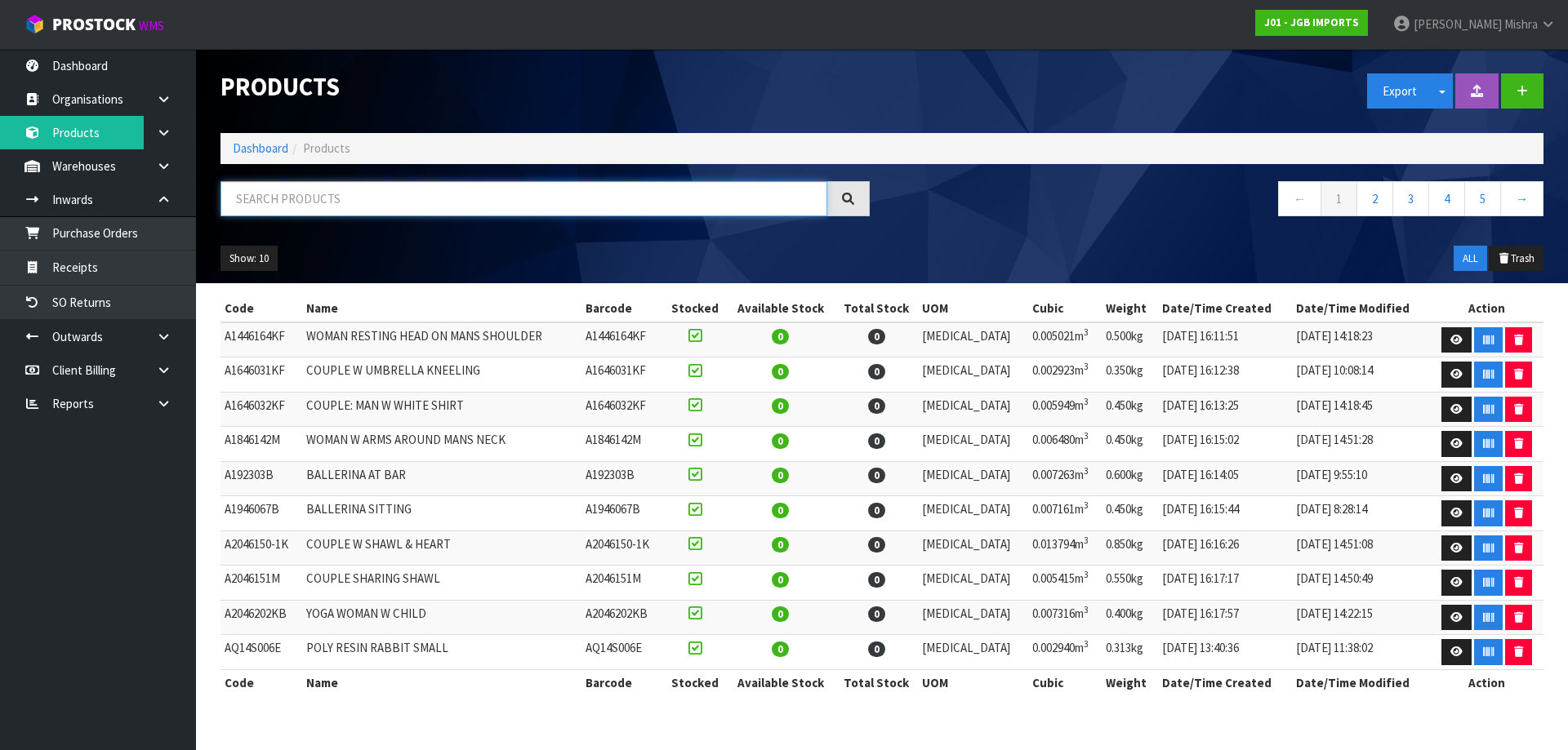
click at [372, 201] on input "text" at bounding box center [524, 199] width 607 height 35
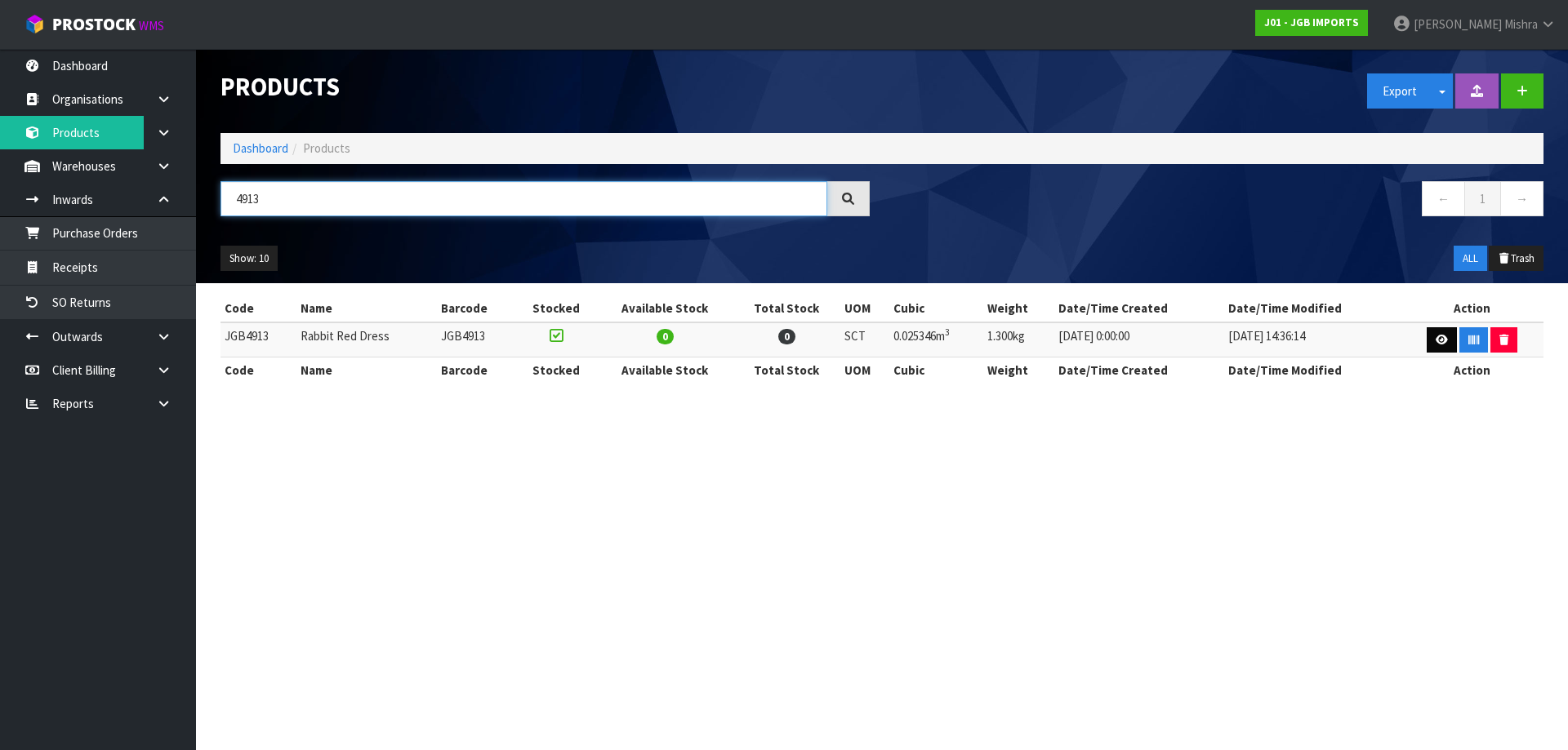
type input "4913"
click at [1440, 329] on link at bounding box center [1441, 340] width 30 height 26
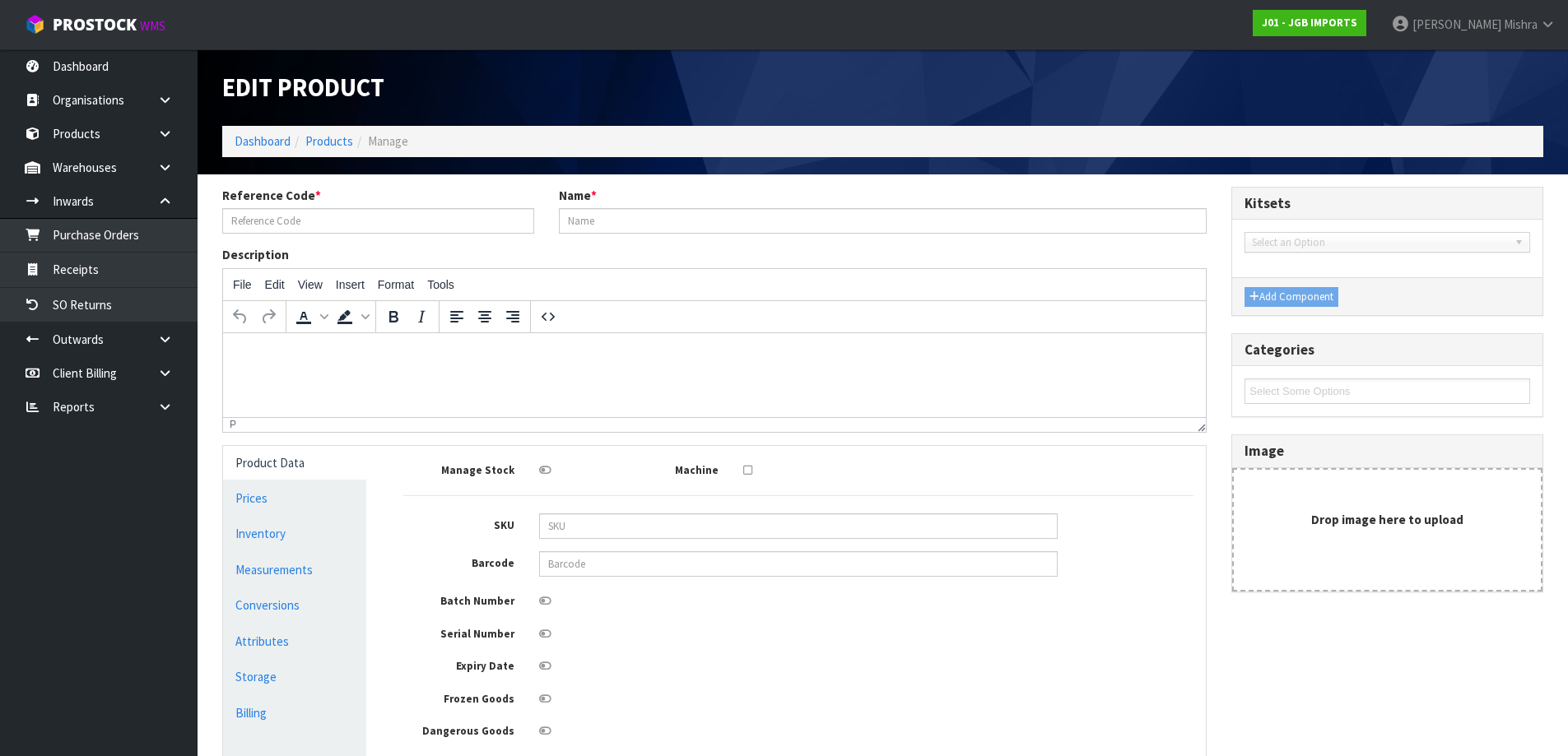
type input "JGB4913"
type input "Rabbit Red Dress"
type input "29"
type input "23"
type input "38"
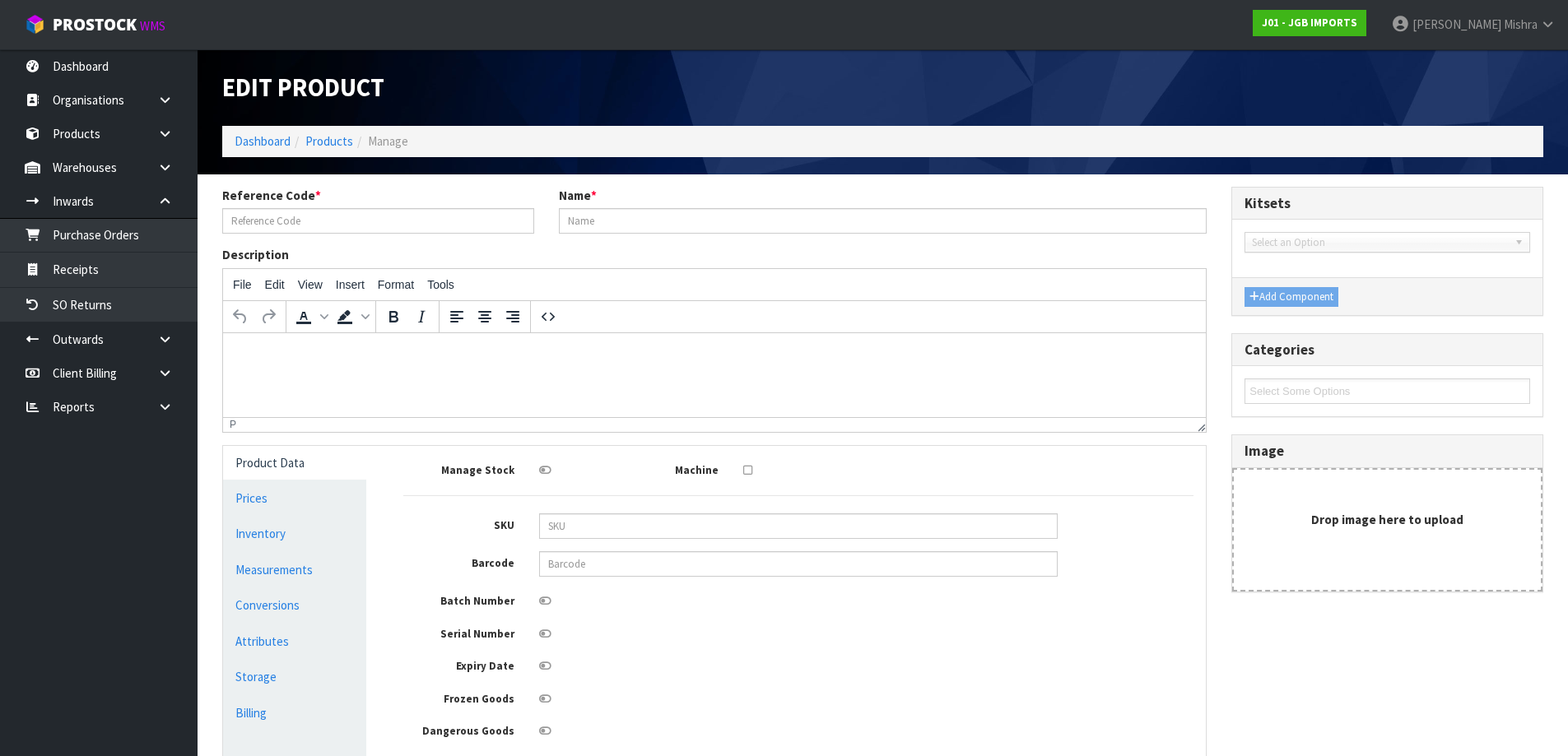
type input "0.025346"
type input "1.3"
click at [292, 560] on link "Measurements" at bounding box center [294, 570] width 143 height 34
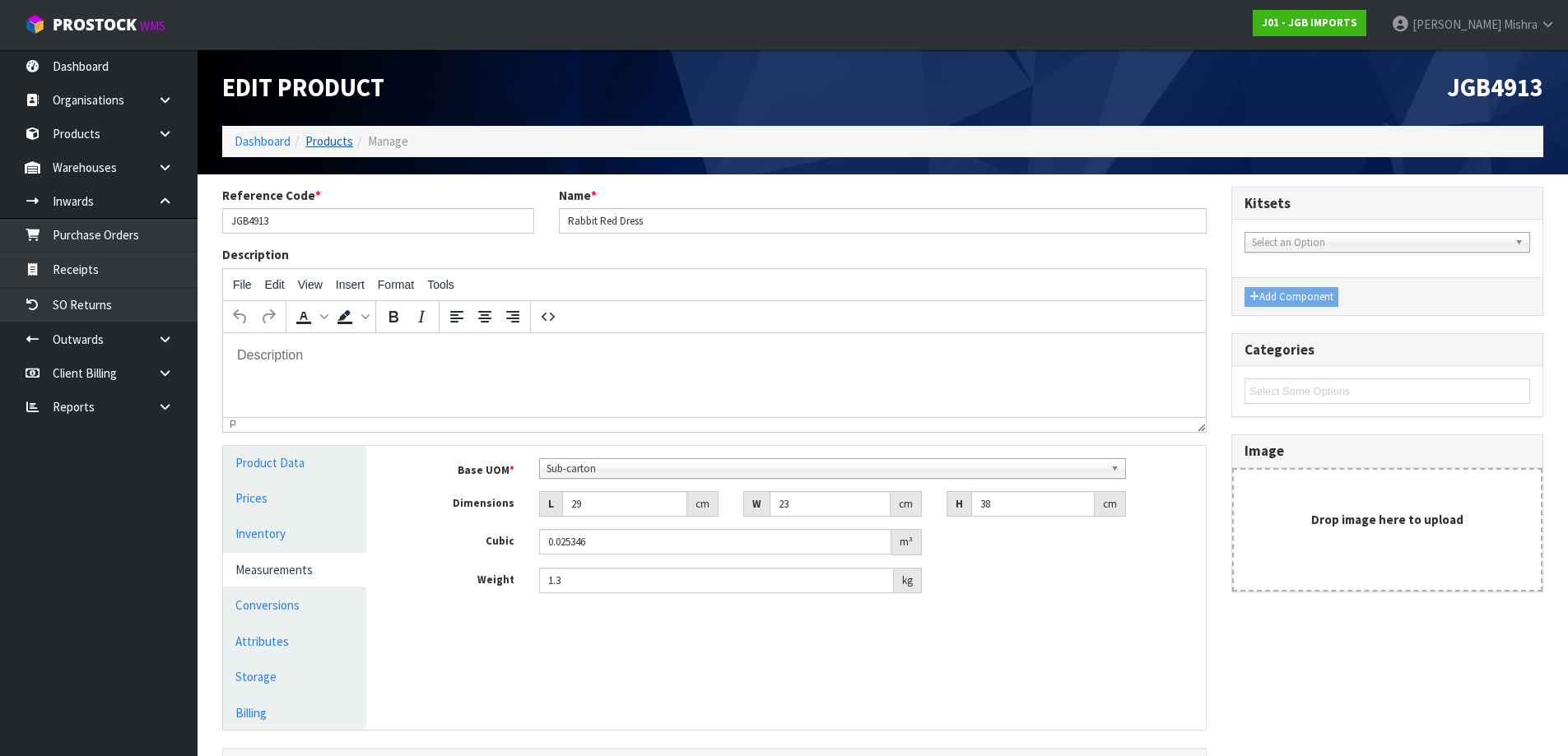
click at [323, 132] on ol "Dashboard Products Manage" at bounding box center [883, 141] width 1321 height 30
click at [324, 140] on link "Products" at bounding box center [329, 141] width 47 height 15
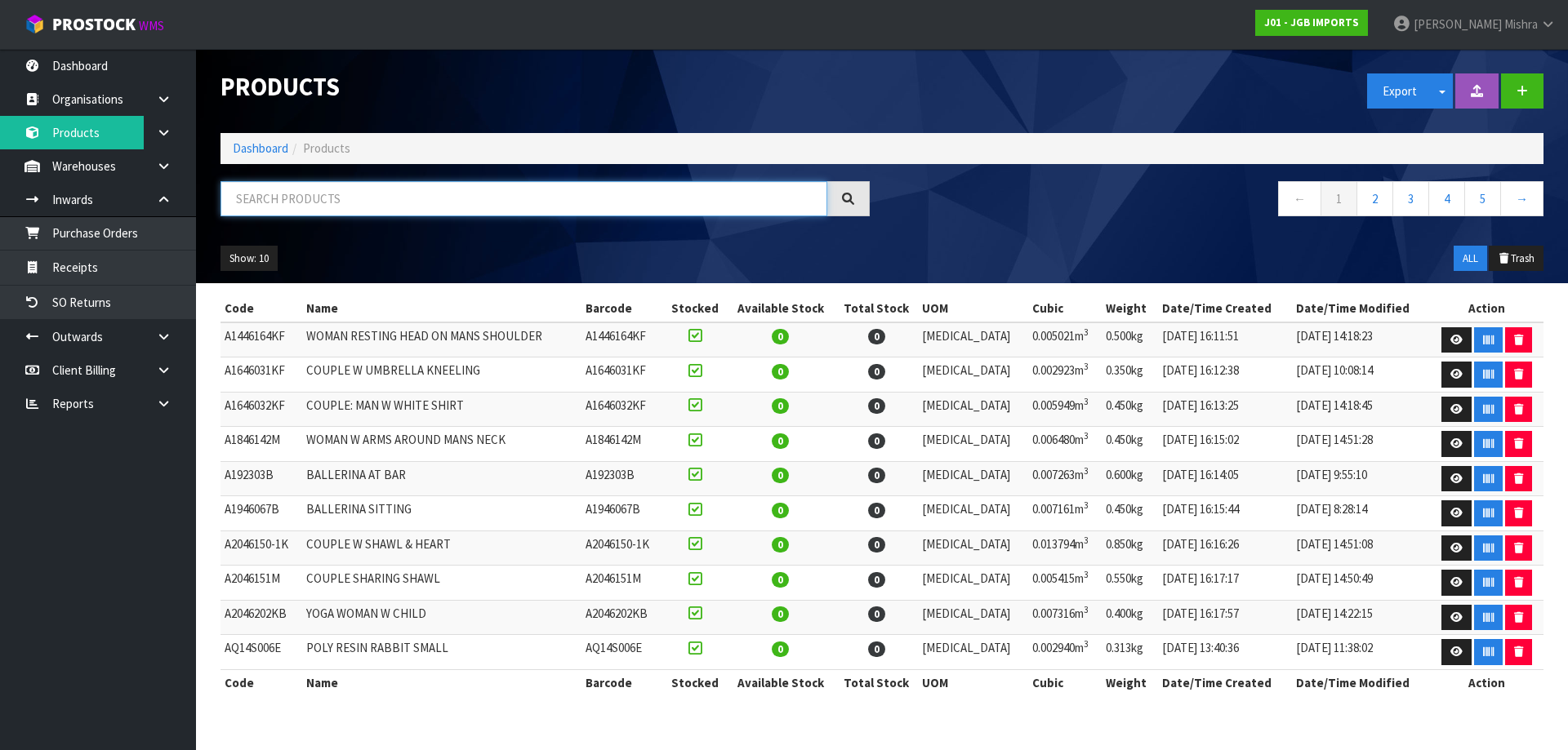
click at [342, 208] on input "text" at bounding box center [524, 199] width 607 height 35
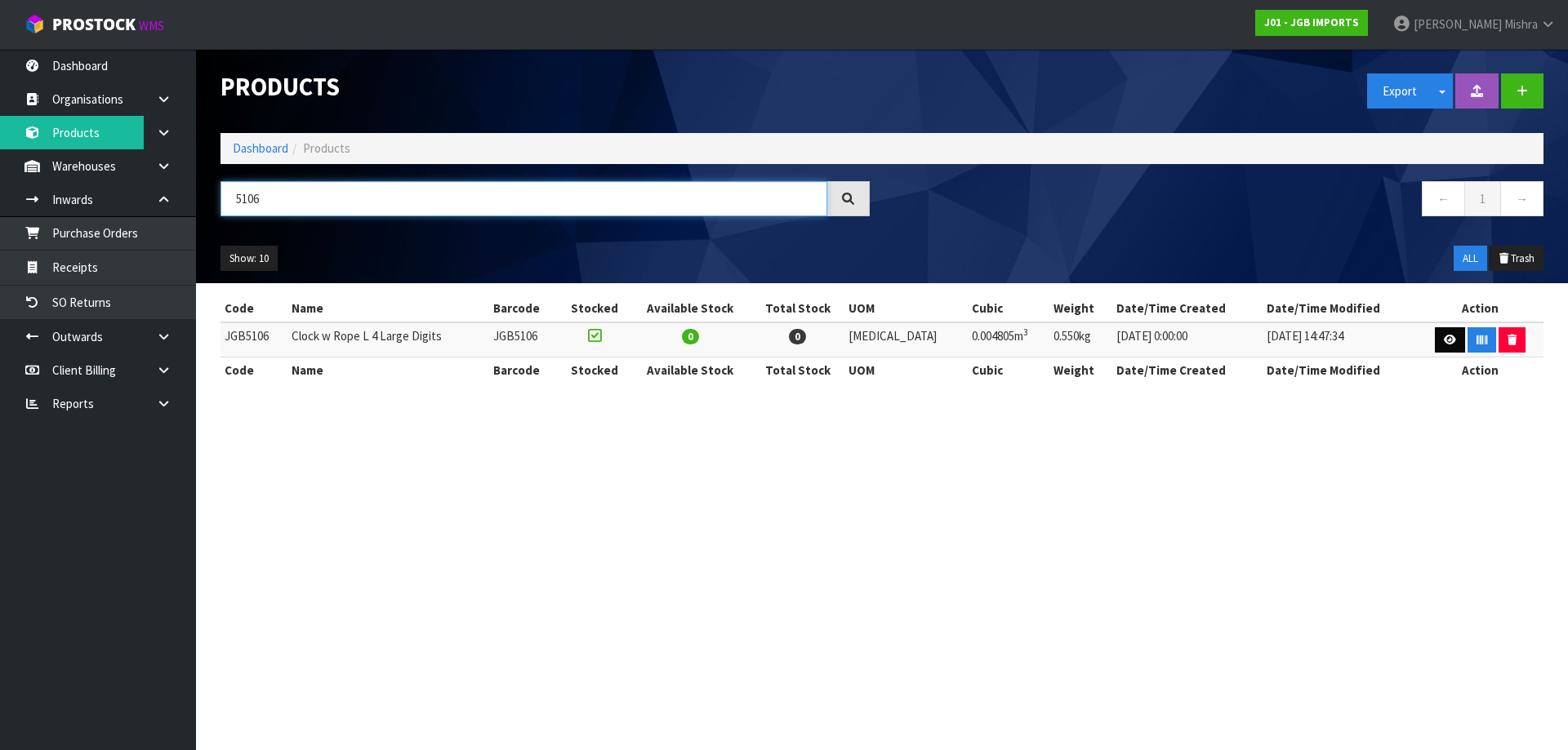
type input "5106"
click at [1449, 343] on icon at bounding box center [1450, 340] width 13 height 11
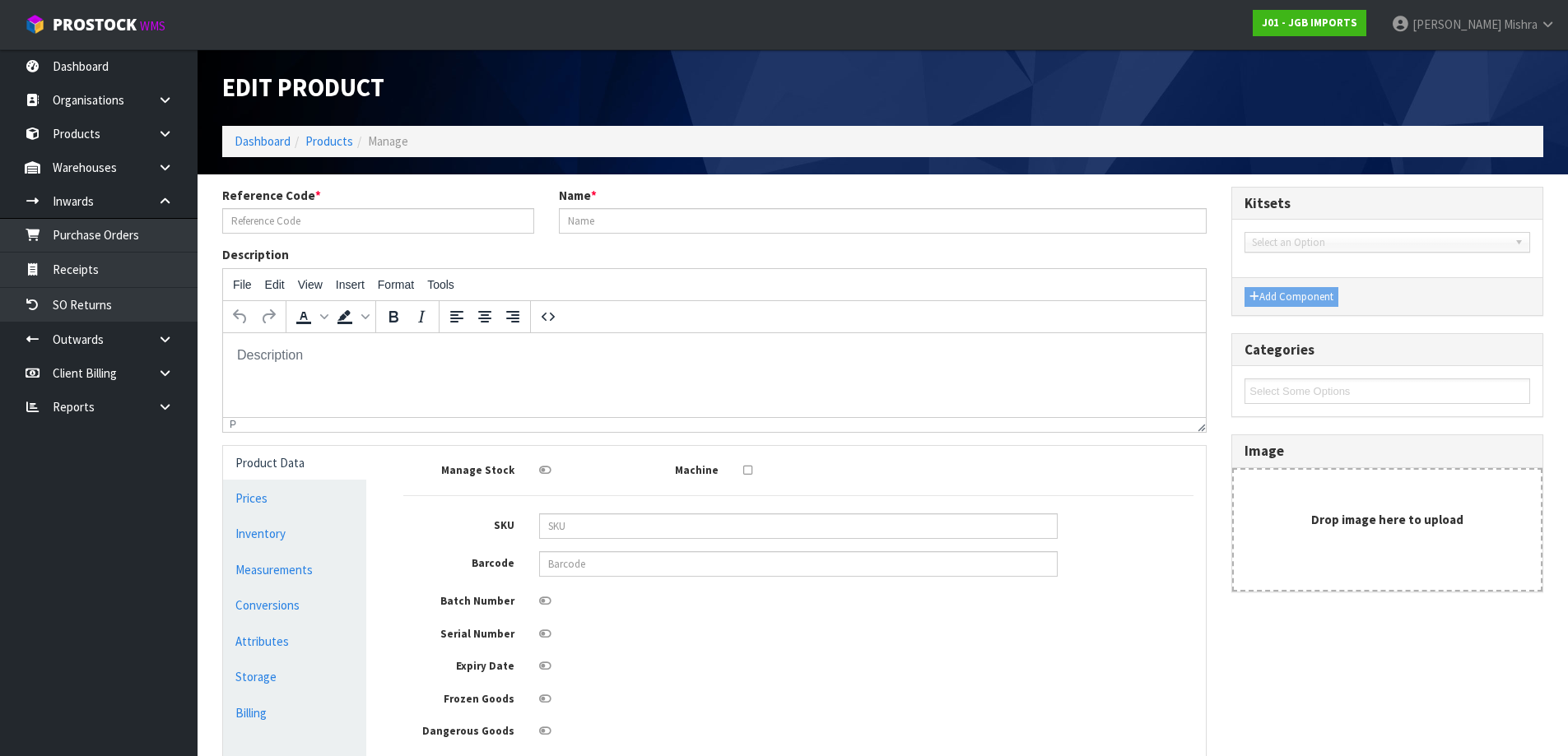
type input "JGB5106"
type input "Clock w Rope L 4 Large Digits"
click at [269, 559] on link "Measurements" at bounding box center [294, 570] width 143 height 34
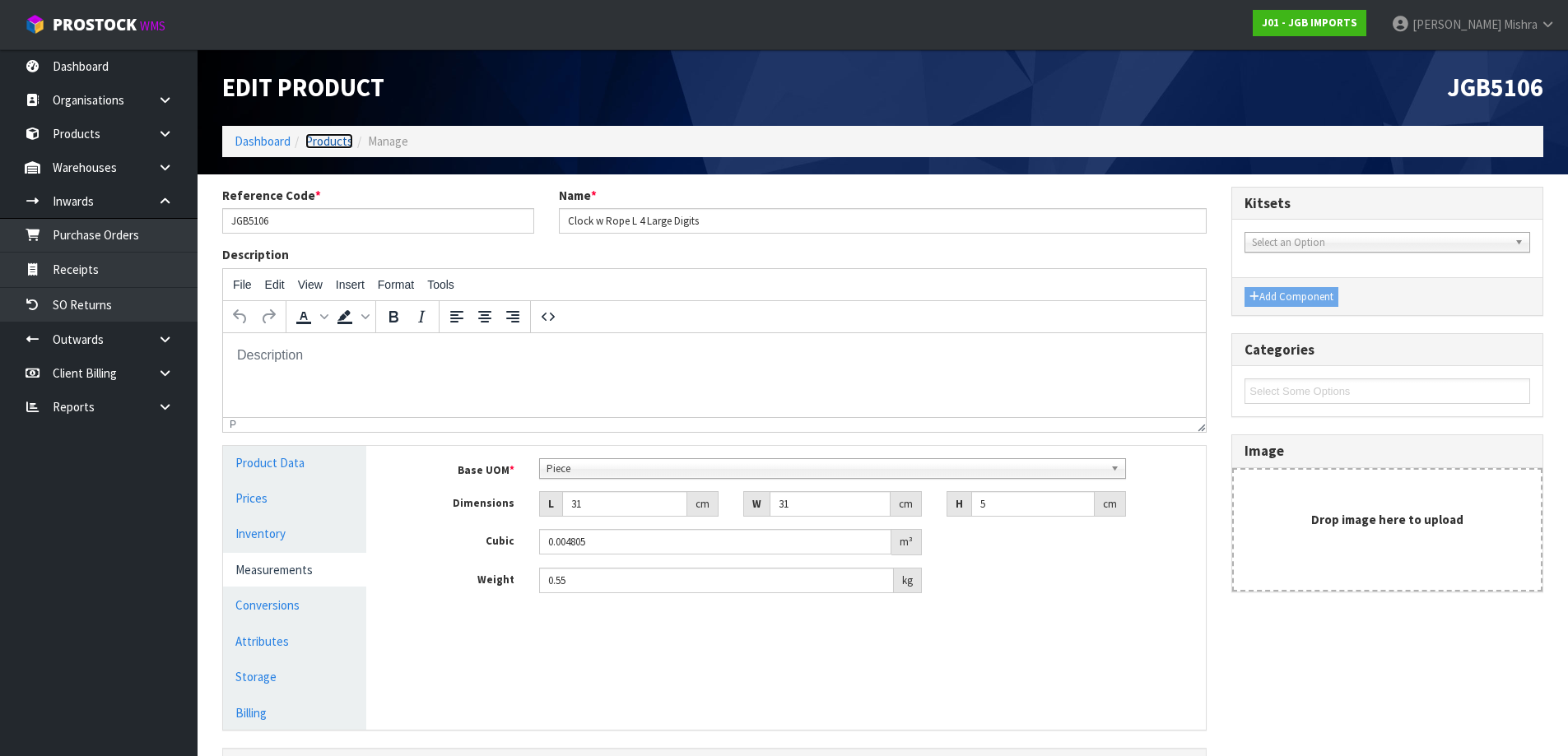
click at [315, 136] on link "Products" at bounding box center [329, 141] width 47 height 15
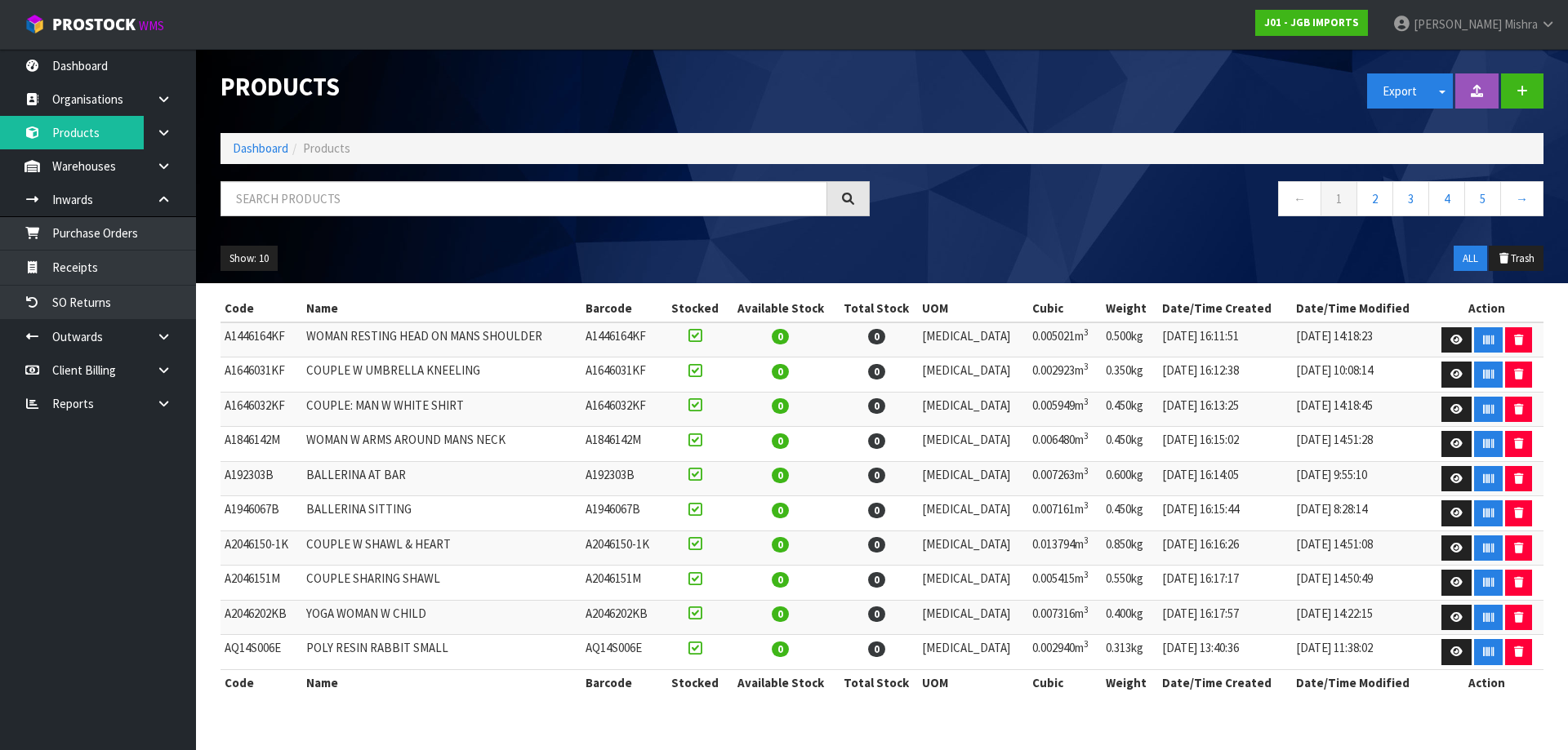
click at [387, 177] on div "Products Export Split button! SOH Summary Measurements Dangerous Goods Import P…" at bounding box center [881, 165] width 1347 height 234
drag, startPoint x: 387, startPoint y: 208, endPoint x: 395, endPoint y: 204, distance: 8.9
click at [390, 208] on input "text" at bounding box center [524, 199] width 607 height 35
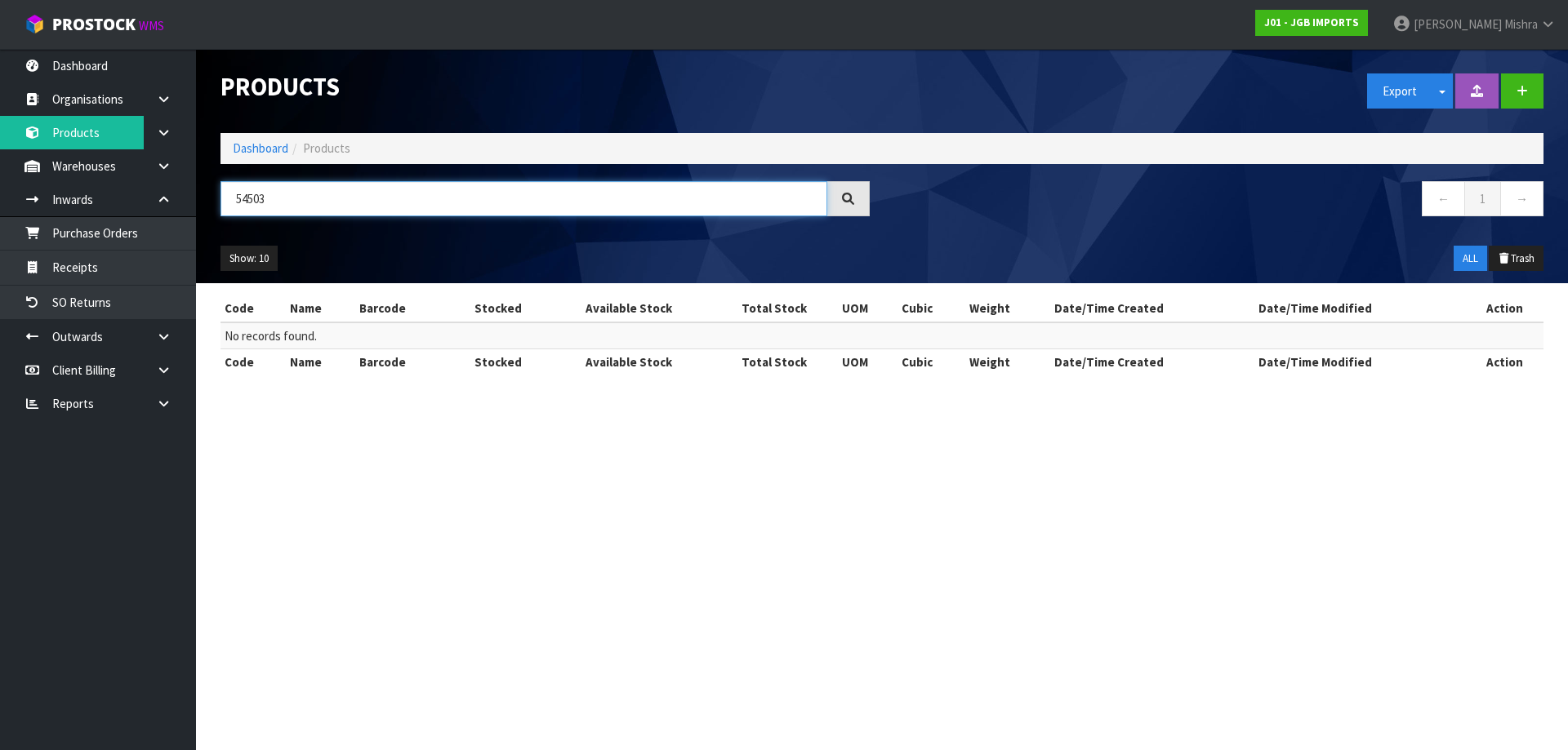
click at [243, 196] on input "54503" at bounding box center [524, 199] width 607 height 35
click at [249, 199] on input "54503" at bounding box center [524, 199] width 607 height 35
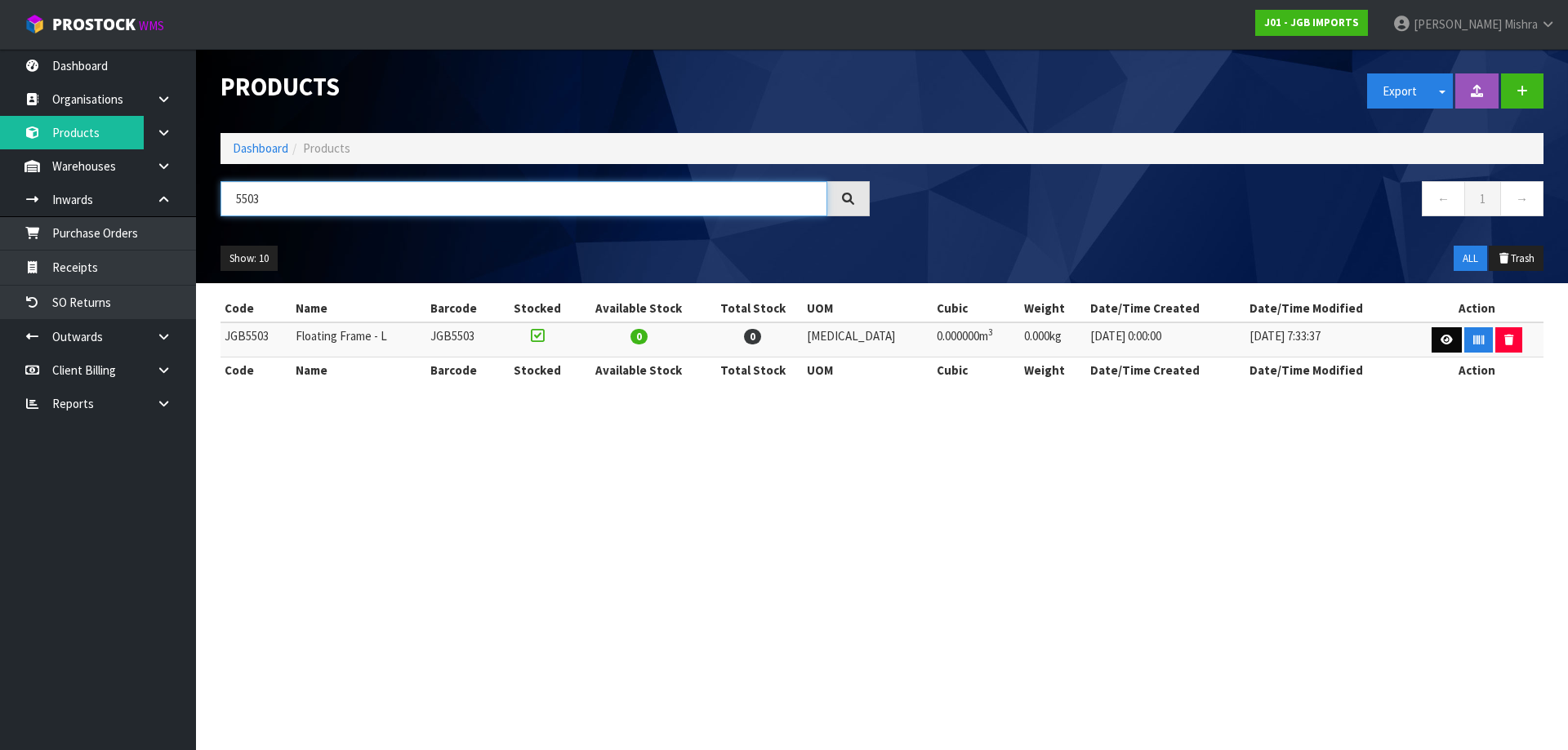
type input "5503"
click at [1440, 343] on icon at bounding box center [1446, 340] width 13 height 11
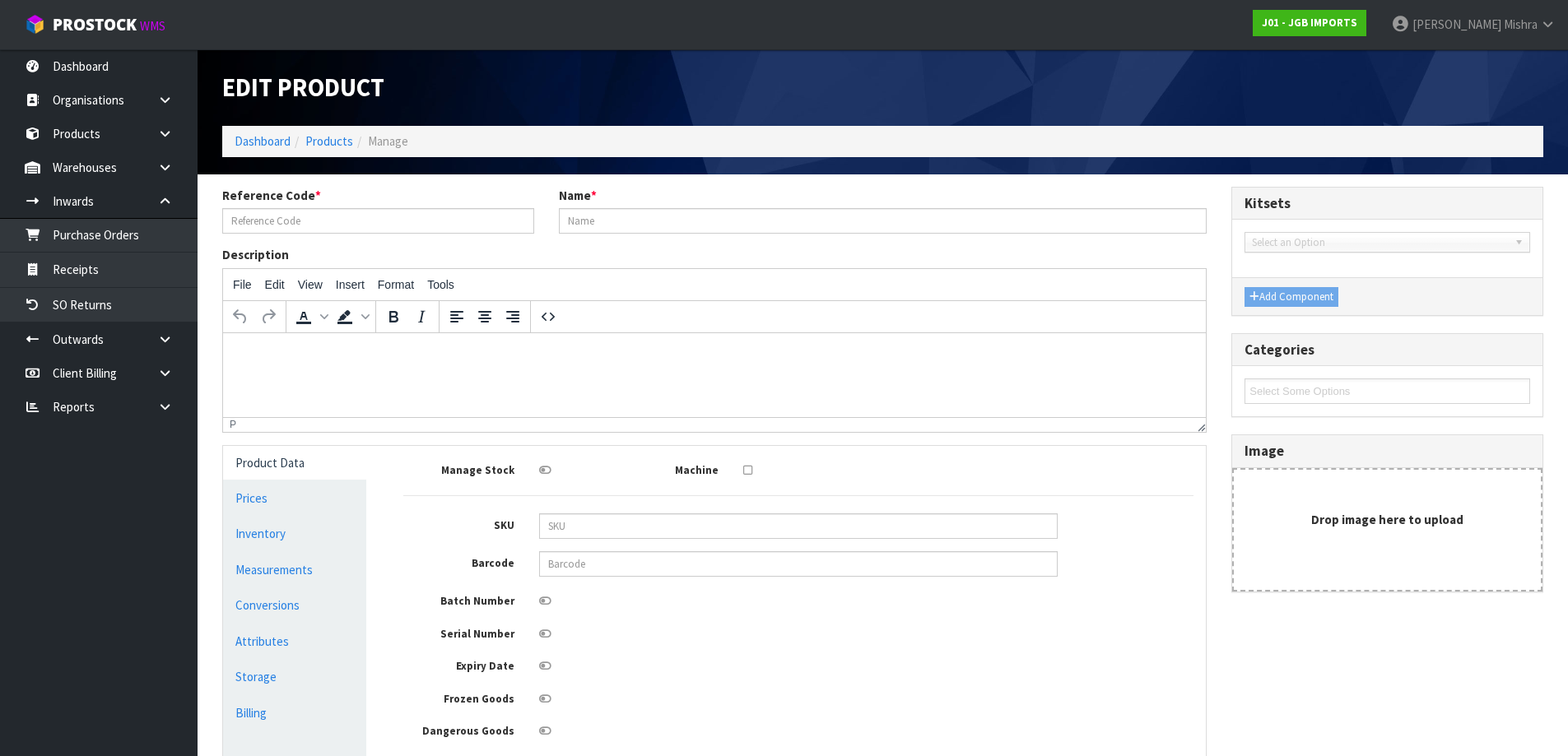
type input "JGB5503"
type input "Floating Frame - L"
type input "0"
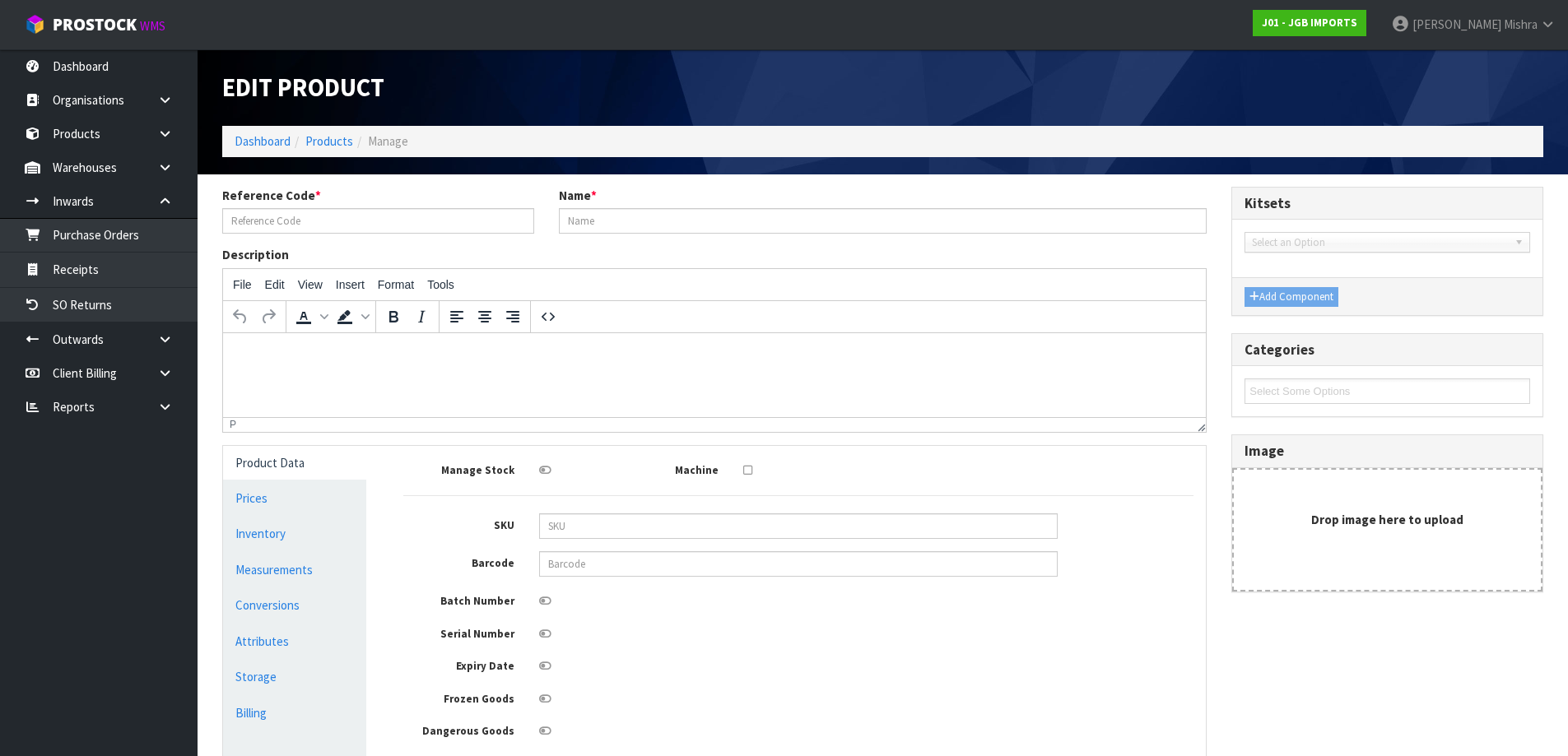
type input "0"
click at [297, 610] on link "Conversions" at bounding box center [294, 605] width 143 height 34
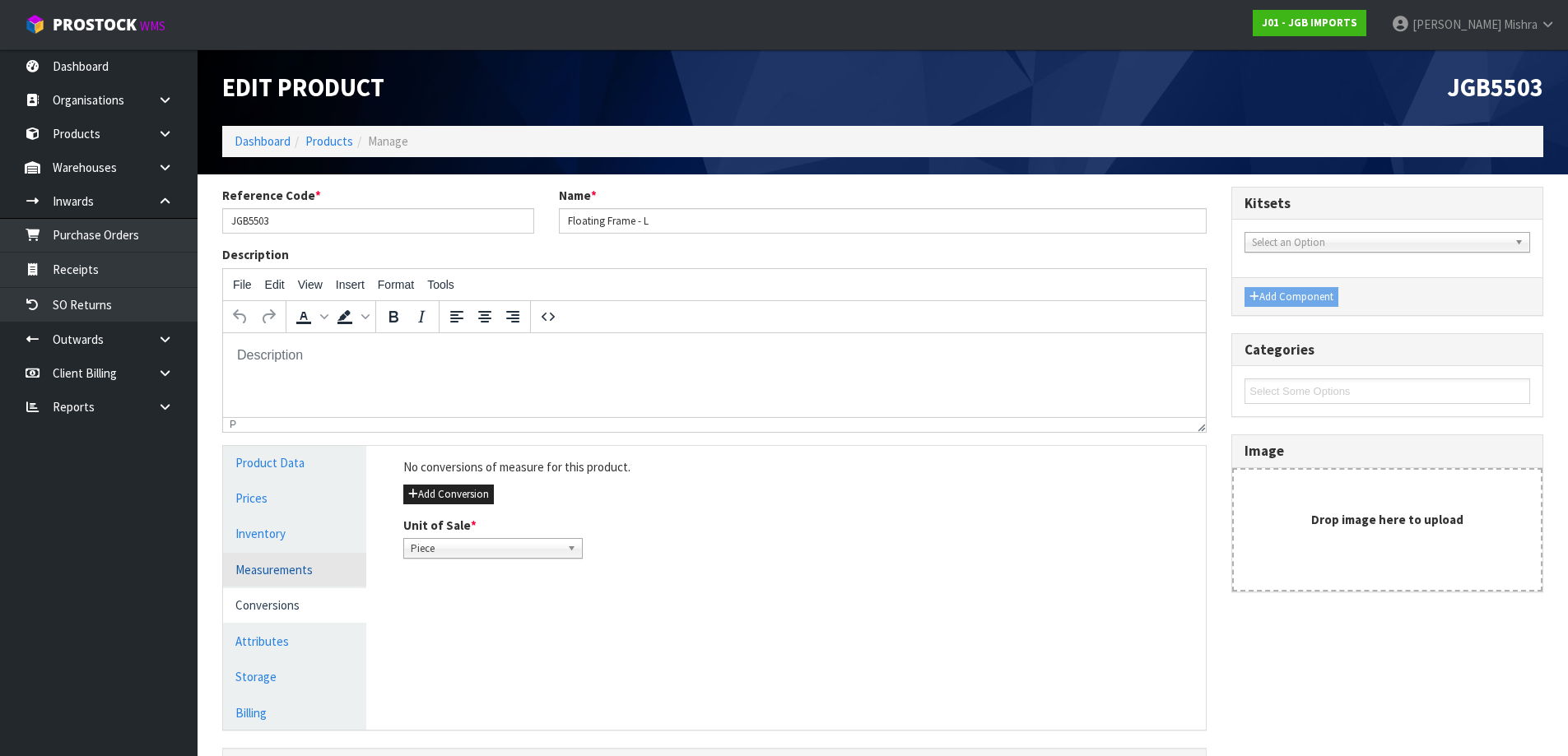
click at [292, 572] on link "Measurements" at bounding box center [294, 570] width 143 height 34
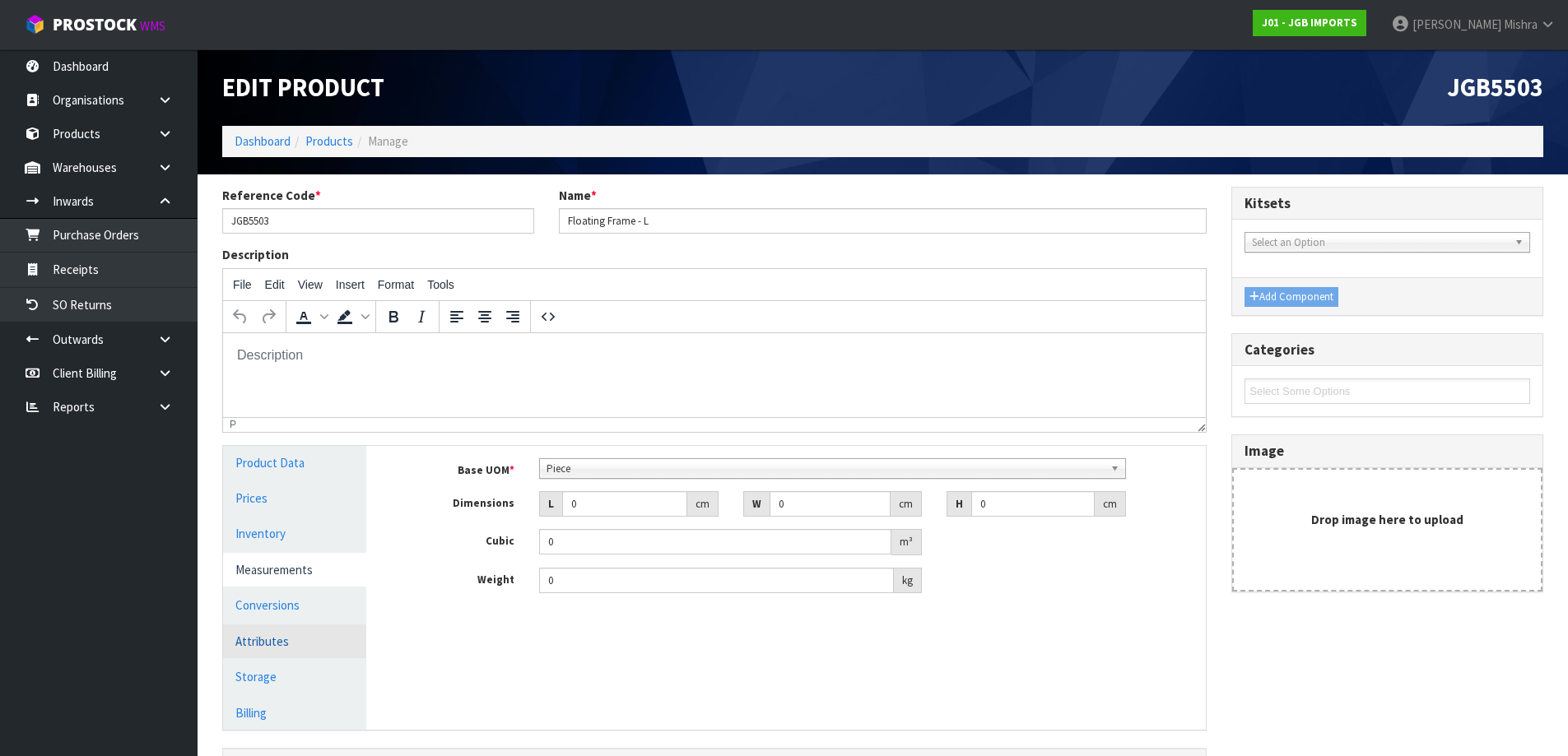
click at [289, 624] on link "Attributes" at bounding box center [294, 641] width 143 height 34
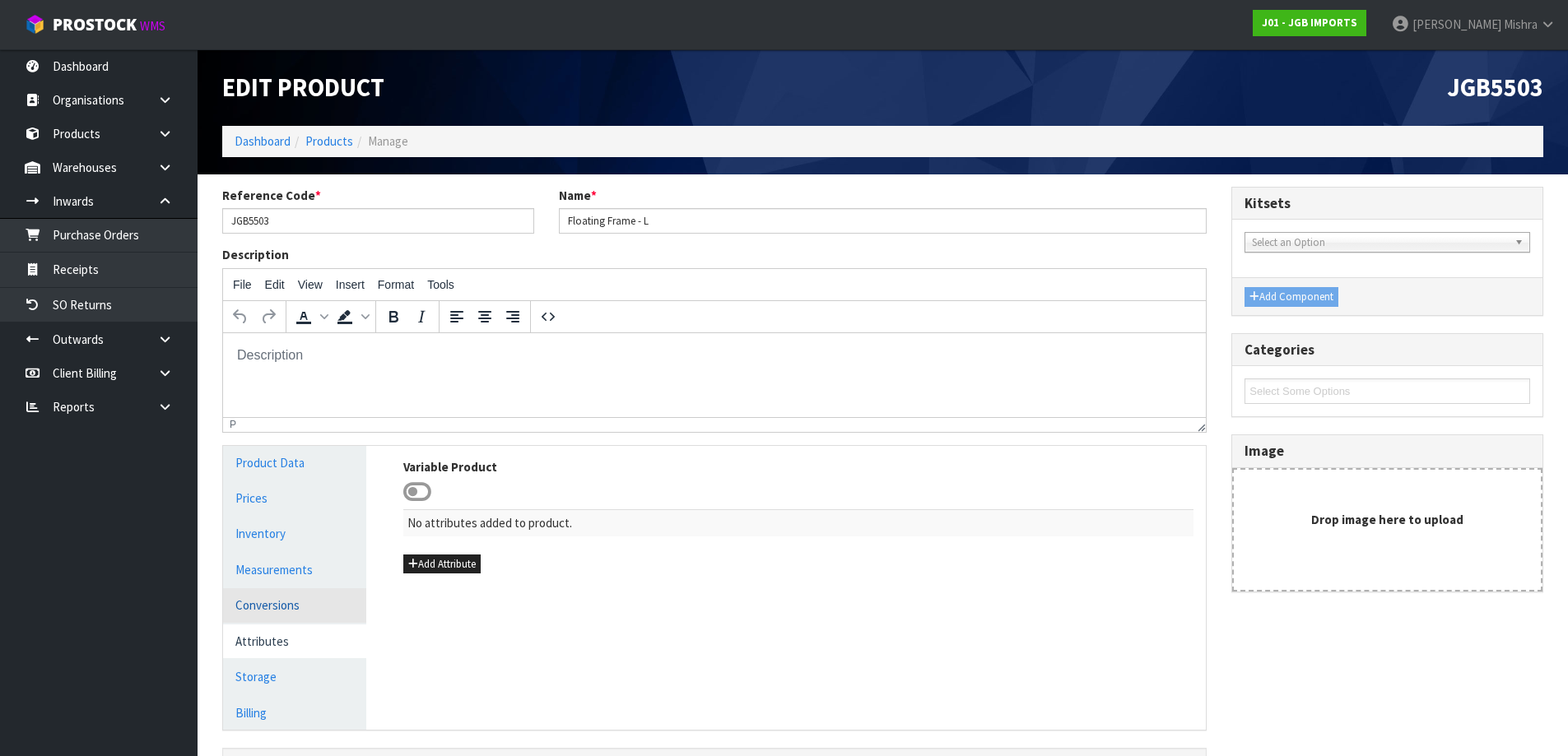
click at [292, 601] on link "Conversions" at bounding box center [294, 605] width 143 height 34
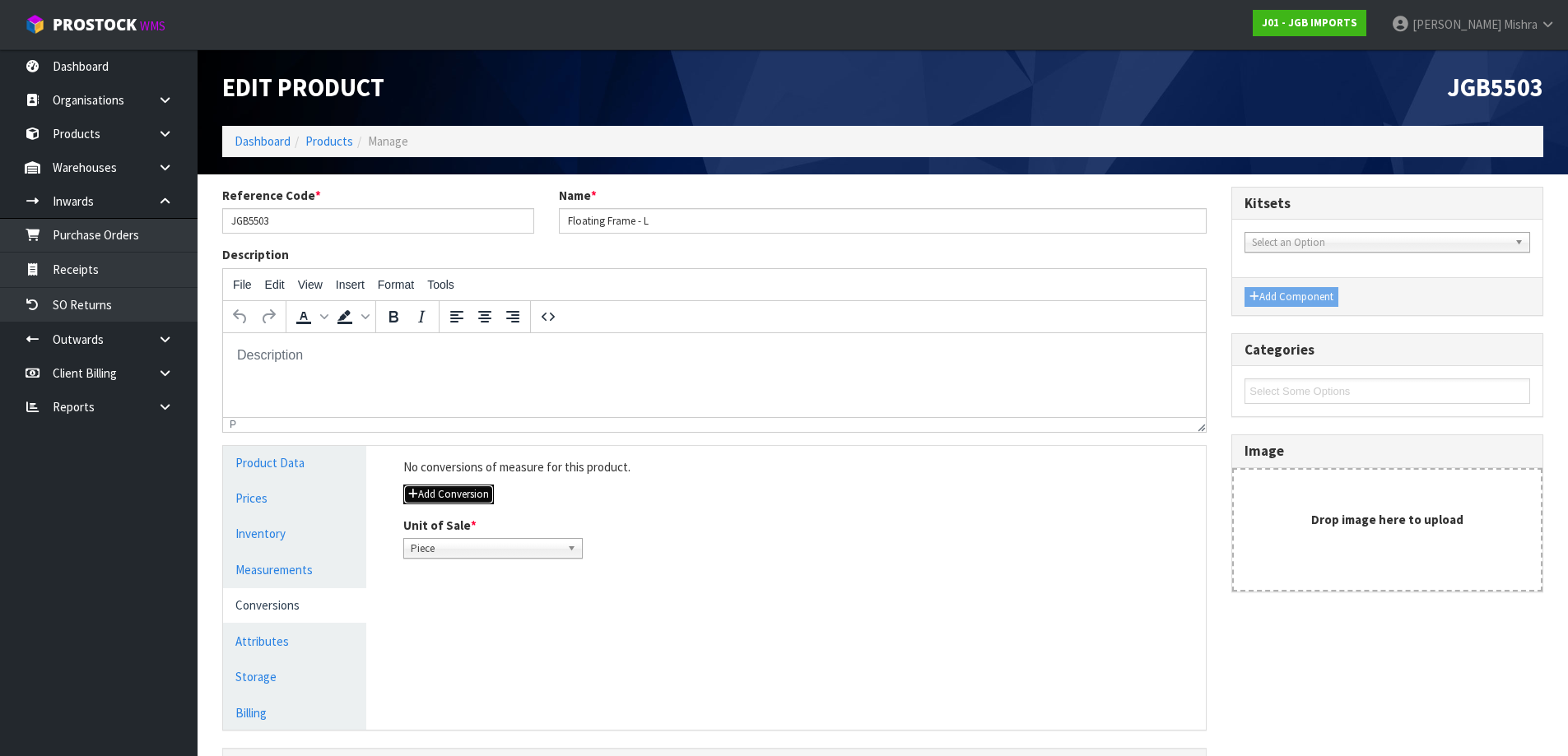
click at [483, 497] on button "Add Conversion" at bounding box center [448, 494] width 91 height 19
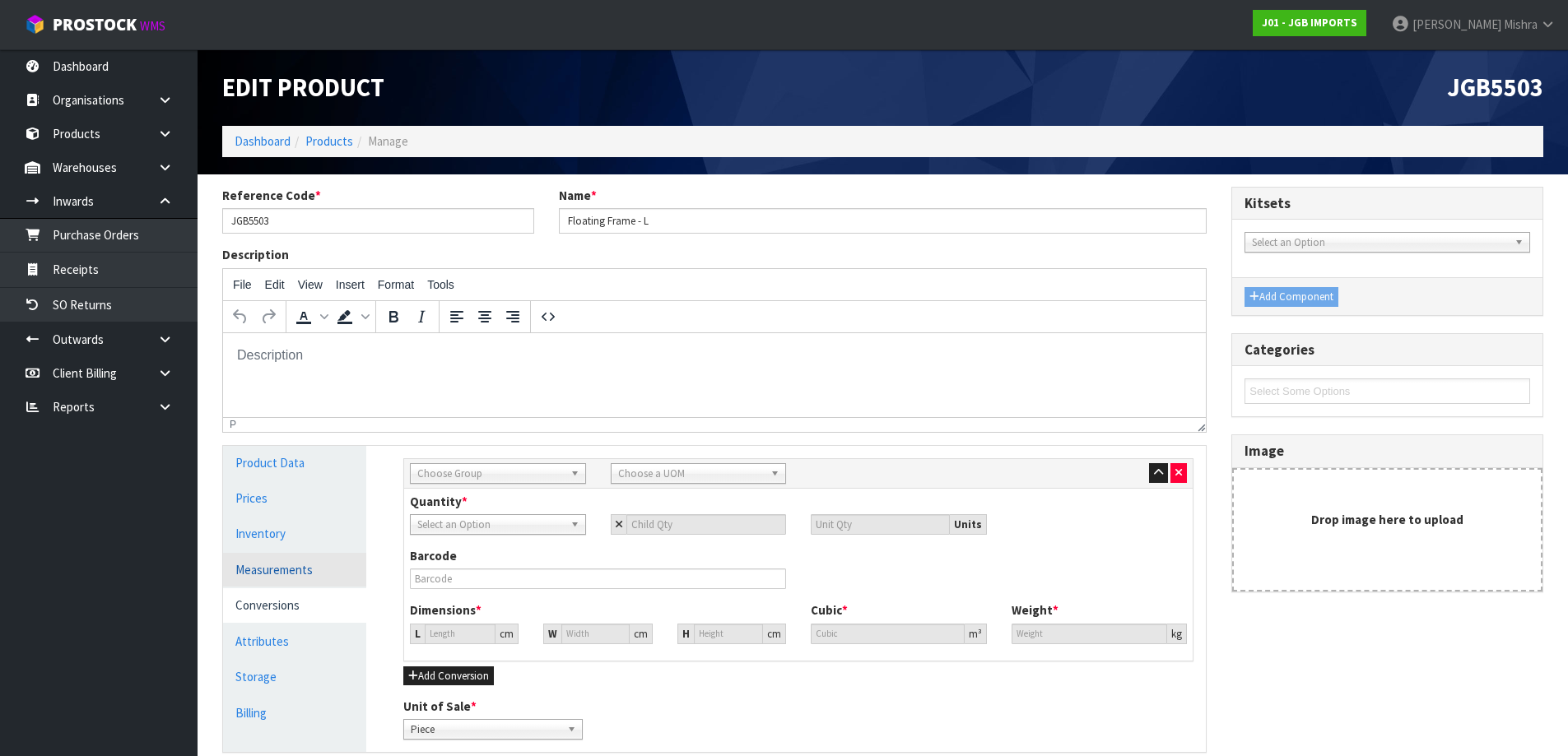
click at [291, 558] on link "Measurements" at bounding box center [294, 570] width 143 height 34
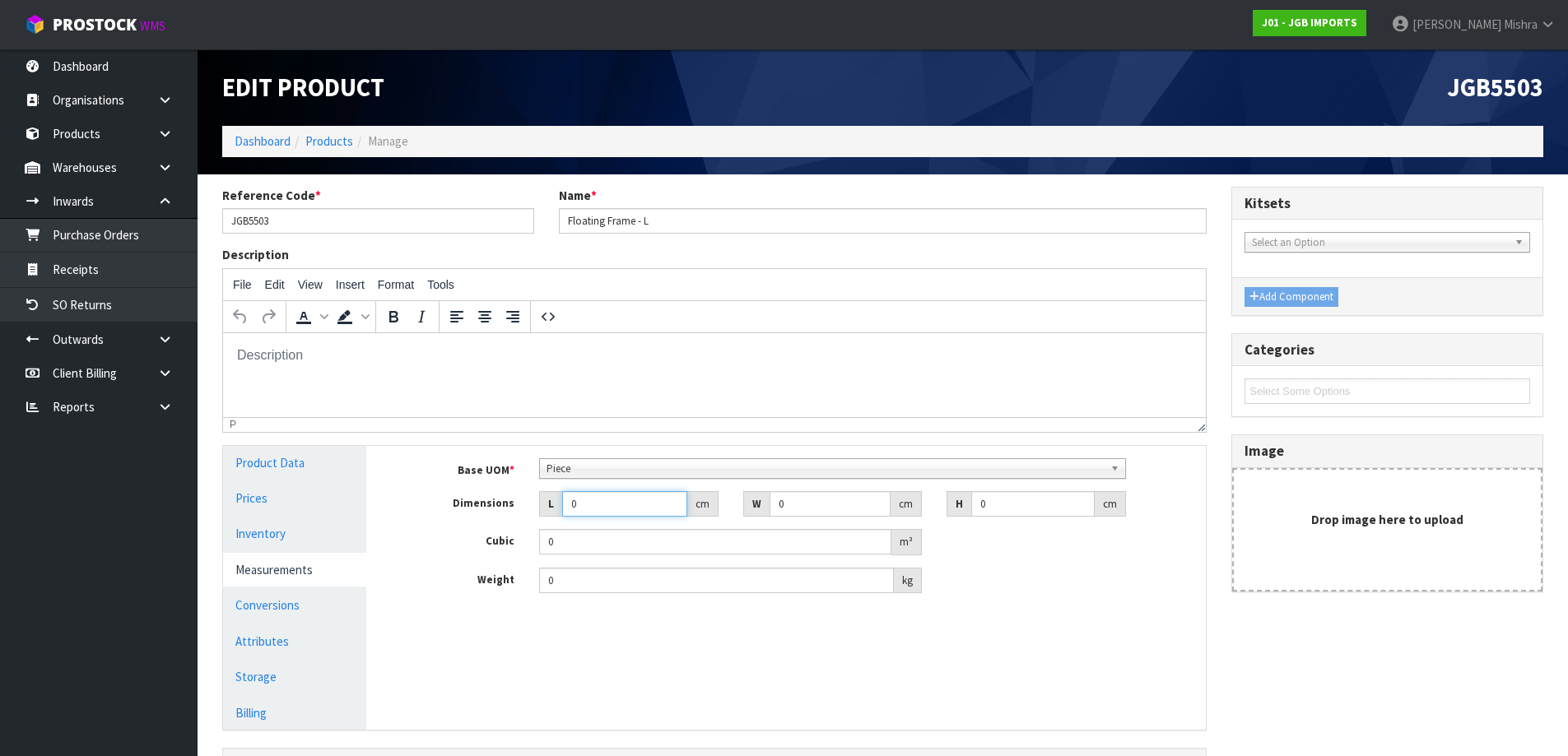
drag, startPoint x: 630, startPoint y: 502, endPoint x: 422, endPoint y: 504, distance: 208.0
click at [422, 504] on div "Dimensions L 0 cm W 0 cm H 0 cm" at bounding box center [798, 504] width 815 height 26
type input "2"
type input "0.000001"
type input "20"
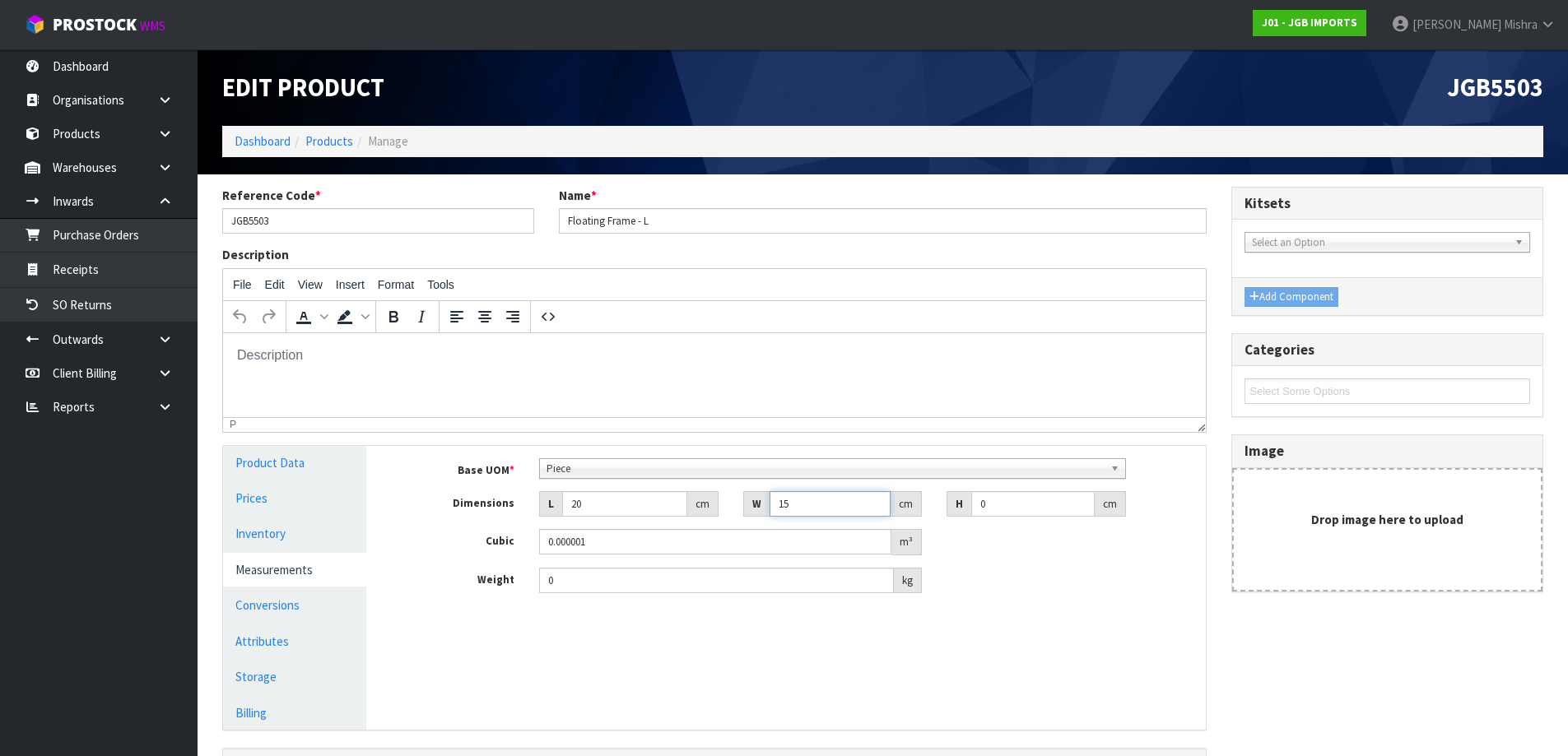
type input "15"
type input "5"
type input "0.0015"
type input "5"
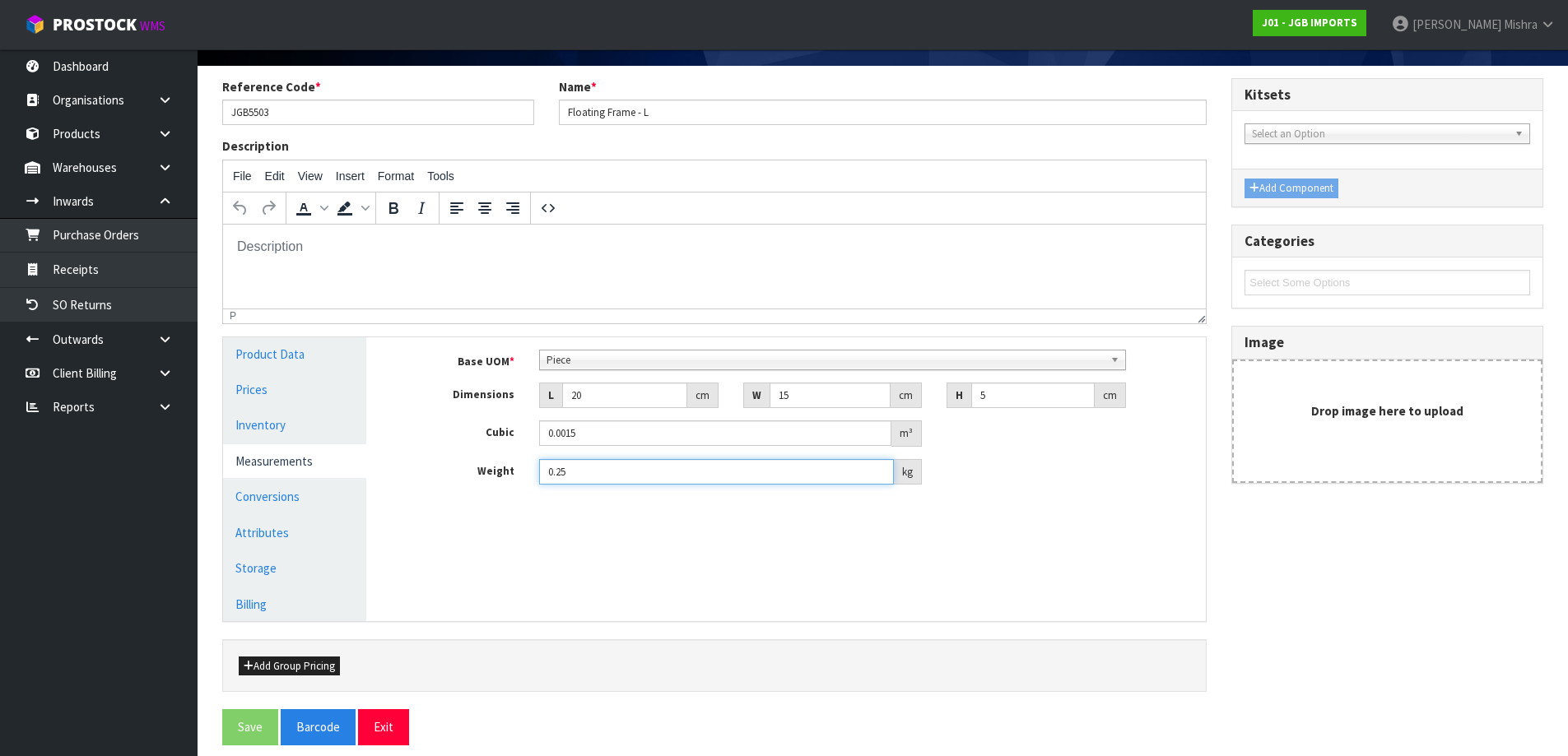
scroll to position [123, 0]
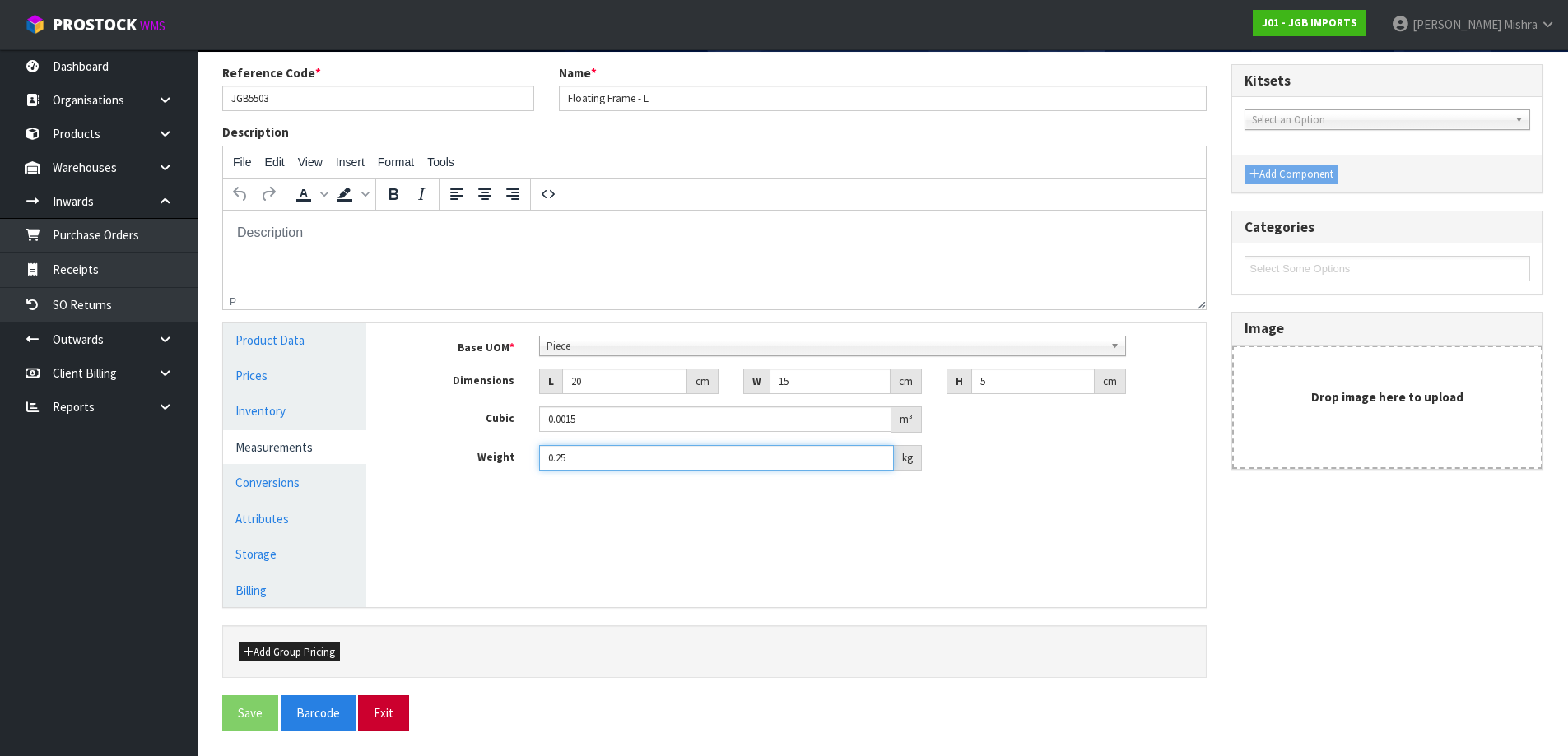
type input "0.25"
click at [378, 723] on button "Exit" at bounding box center [383, 713] width 51 height 36
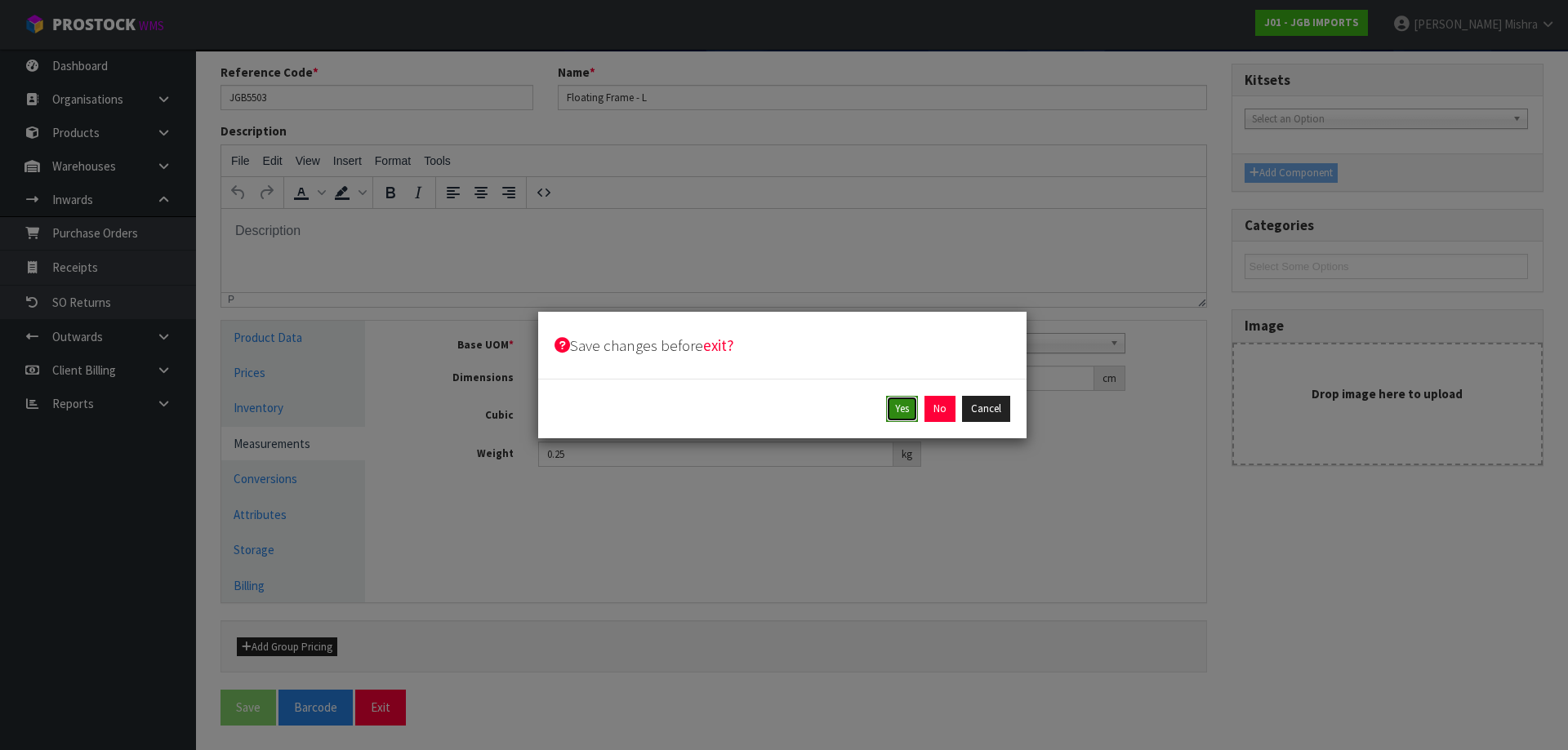
click at [889, 415] on button "Yes" at bounding box center [902, 409] width 32 height 26
click at [949, 406] on button "Yes" at bounding box center [939, 409] width 32 height 26
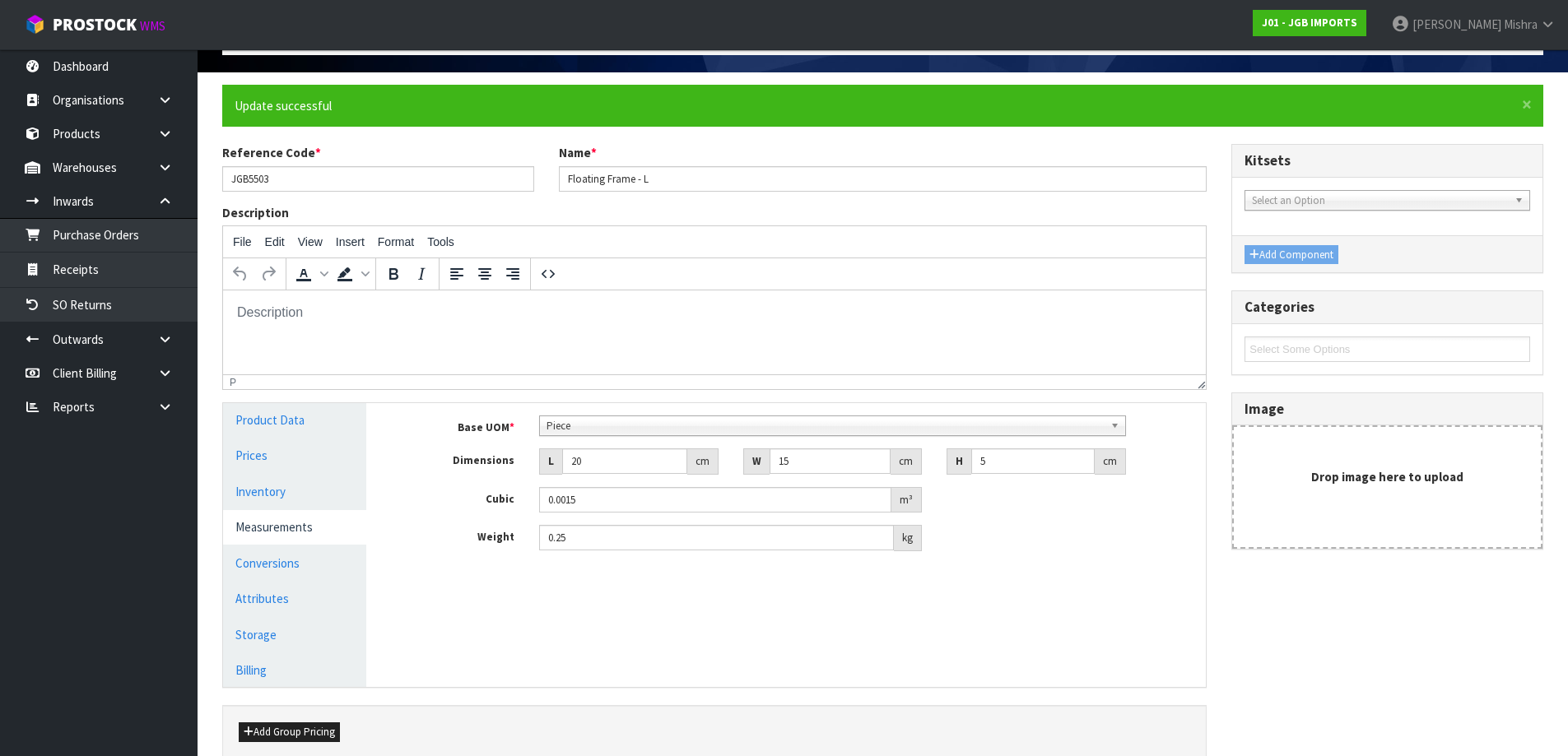
scroll to position [182, 0]
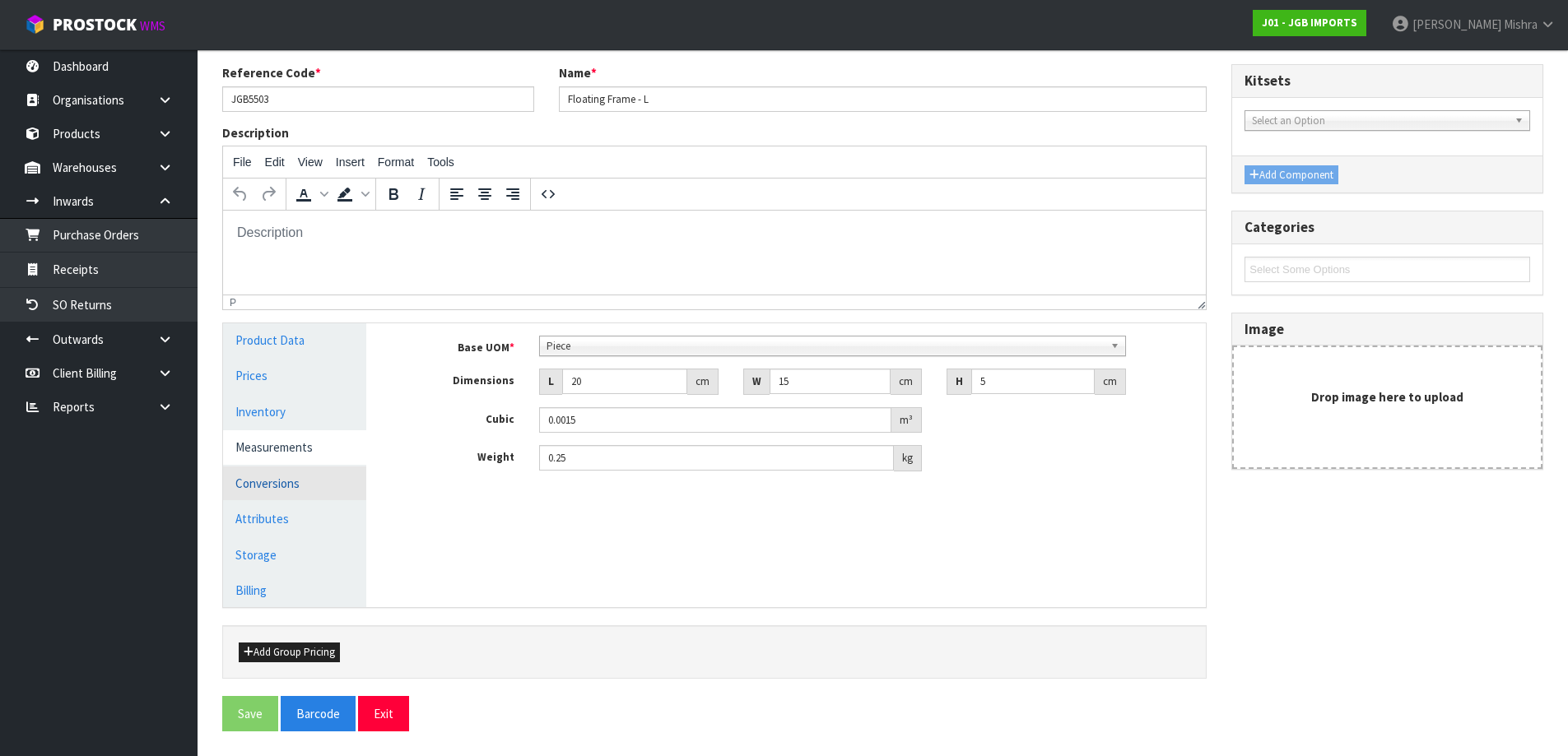
click at [279, 490] on link "Conversions" at bounding box center [294, 484] width 143 height 34
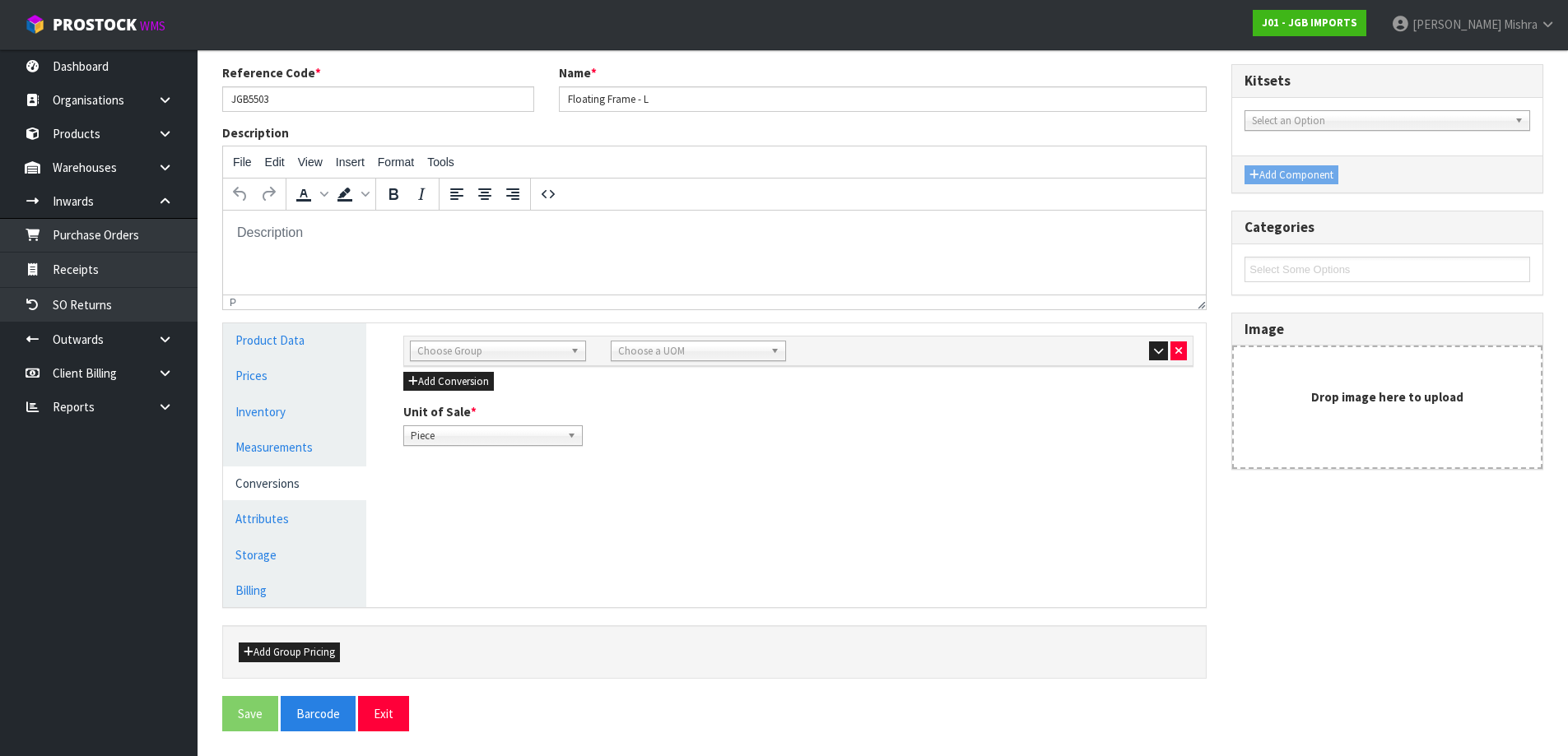
click at [473, 337] on div "Sub Inner Inner Outer Pallet Choose Group Bag Bar Basket Bin Bottle Box Bundle …" at bounding box center [799, 351] width 789 height 30
click at [476, 361] on div "Choose Group" at bounding box center [498, 351] width 176 height 20
click at [475, 436] on li "Outer" at bounding box center [498, 439] width 168 height 20
click at [633, 358] on span "Choose a UOM" at bounding box center [691, 351] width 146 height 19
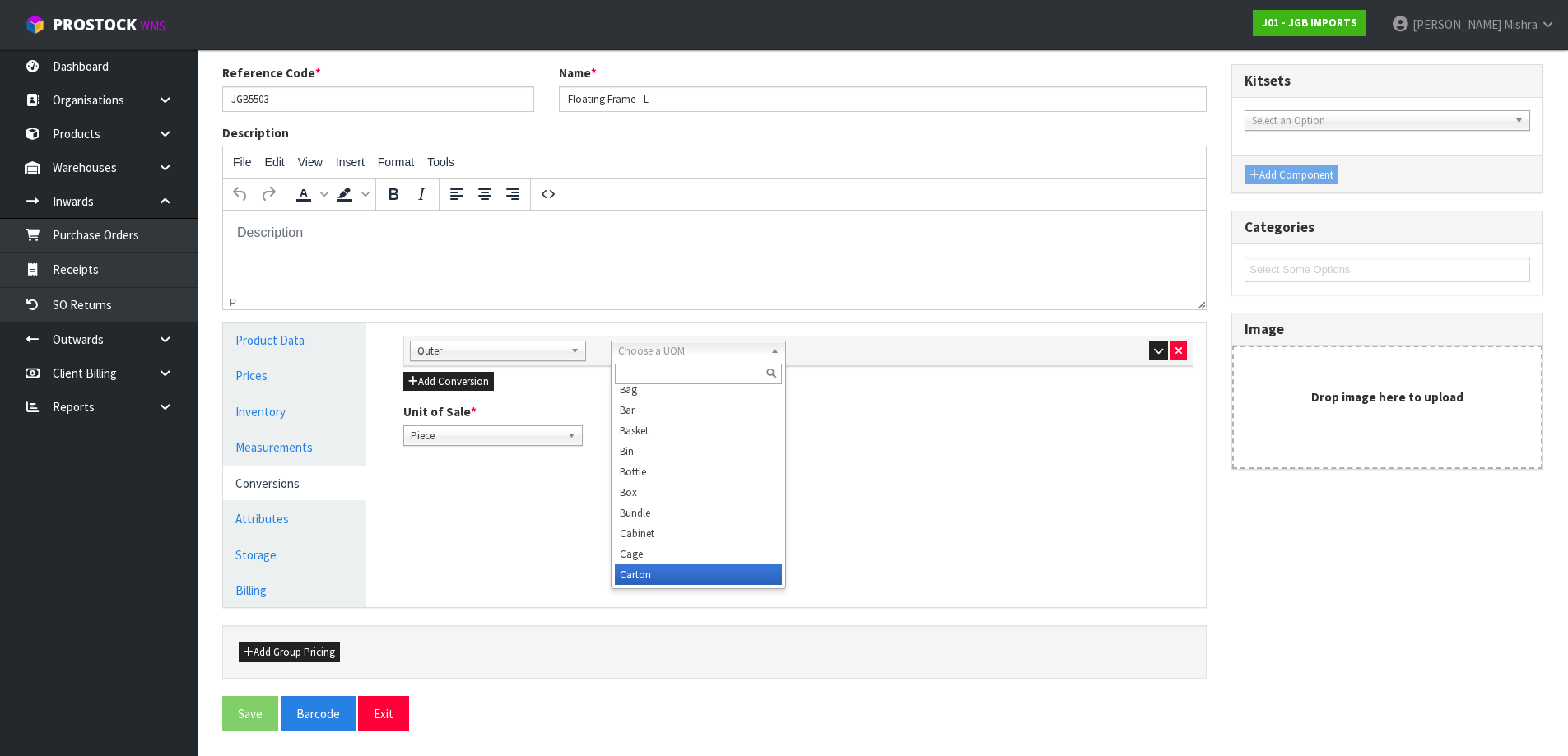
click at [639, 575] on li "Carton" at bounding box center [699, 574] width 168 height 20
click at [437, 378] on button "Add Conversion" at bounding box center [448, 381] width 91 height 19
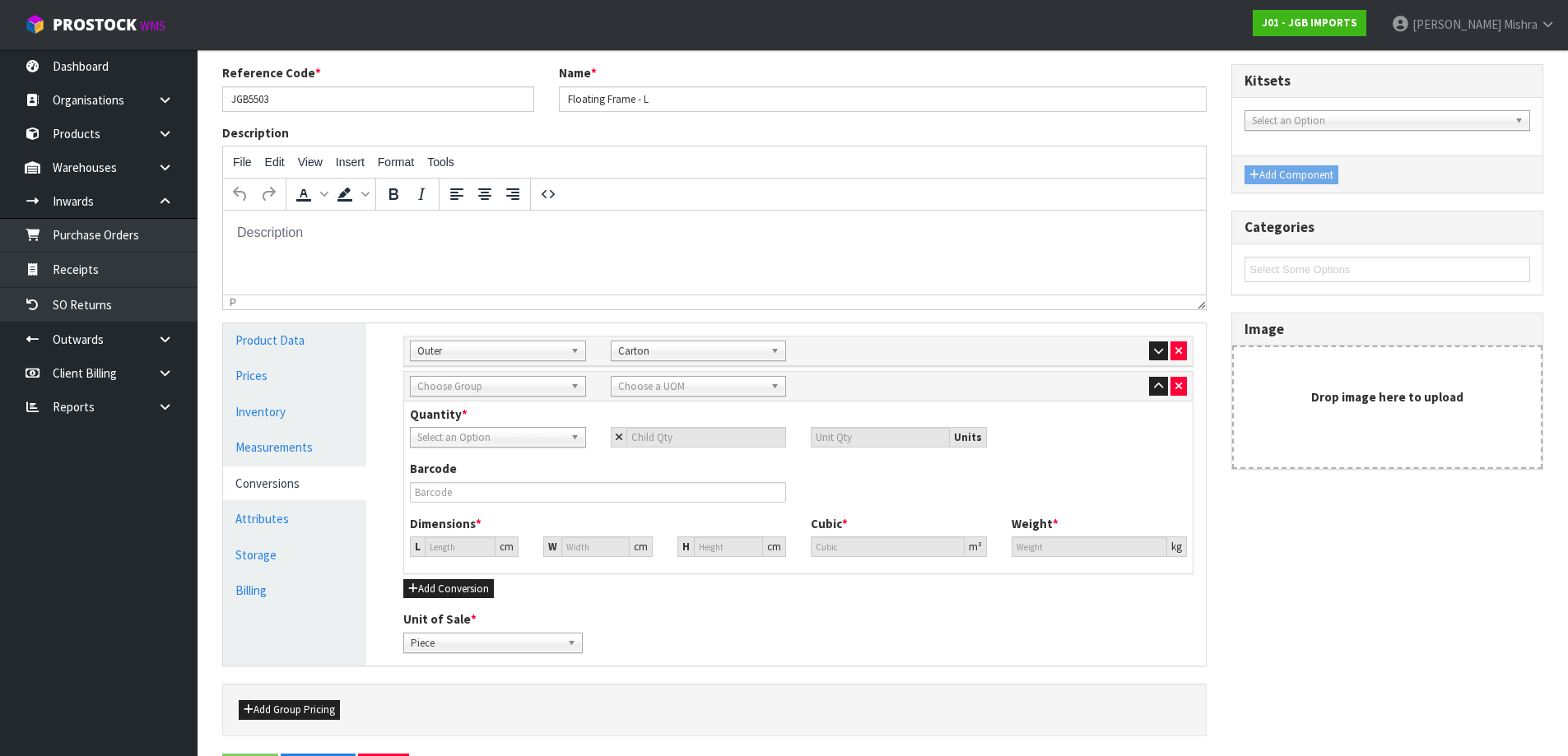
click at [499, 389] on span "Choose Group" at bounding box center [490, 386] width 146 height 19
click at [493, 452] on li "Inner" at bounding box center [498, 453] width 168 height 20
click at [494, 394] on span "Inner" at bounding box center [490, 386] width 146 height 19
click at [1176, 348] on icon "button" at bounding box center [1179, 351] width 7 height 11
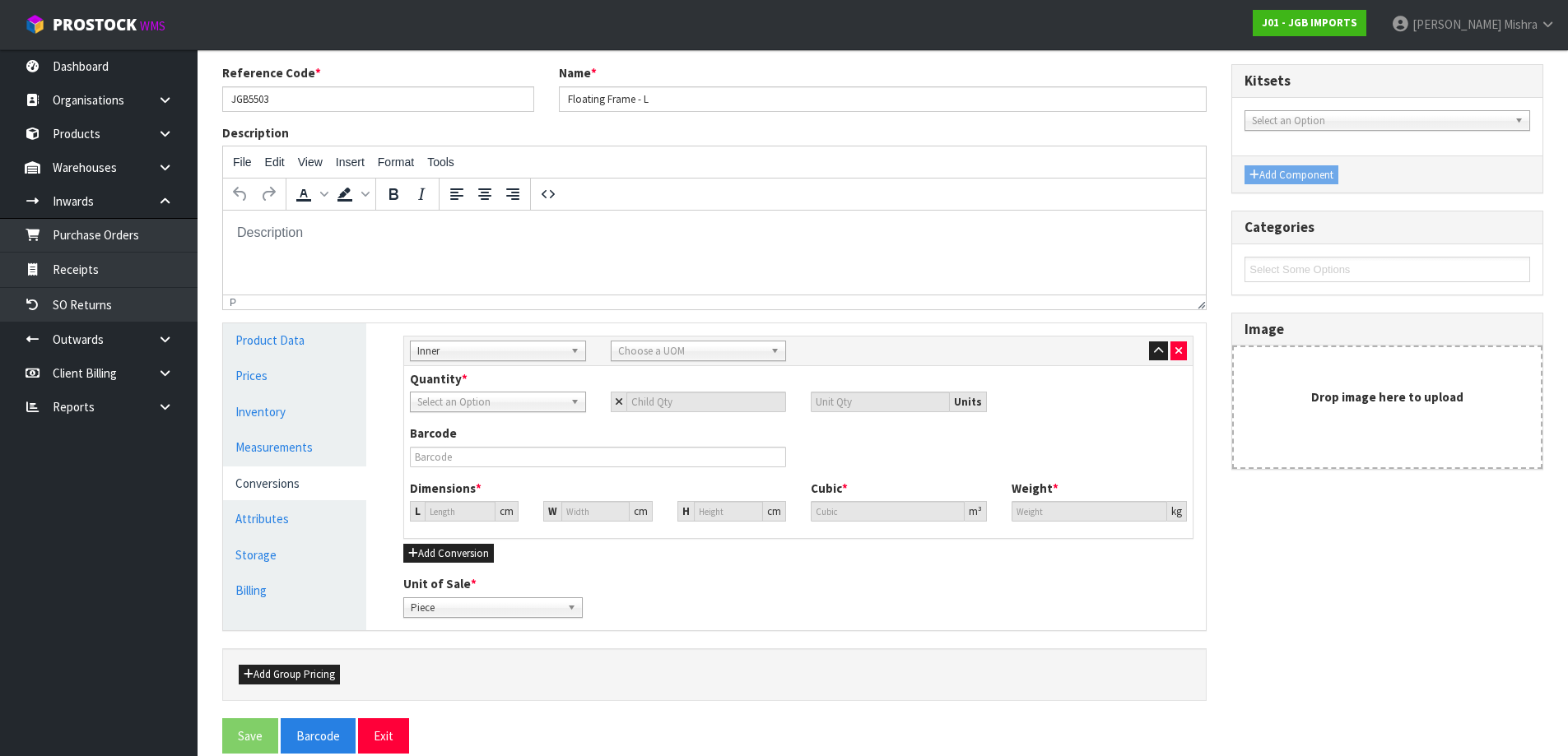
click at [544, 347] on span "Inner" at bounding box center [490, 351] width 146 height 19
click at [529, 444] on li "Outer" at bounding box center [498, 439] width 168 height 20
click at [543, 407] on span "Select an Option" at bounding box center [490, 402] width 146 height 19
click at [505, 446] on li "Piece" at bounding box center [498, 448] width 168 height 20
click at [652, 403] on input "number" at bounding box center [707, 402] width 161 height 20
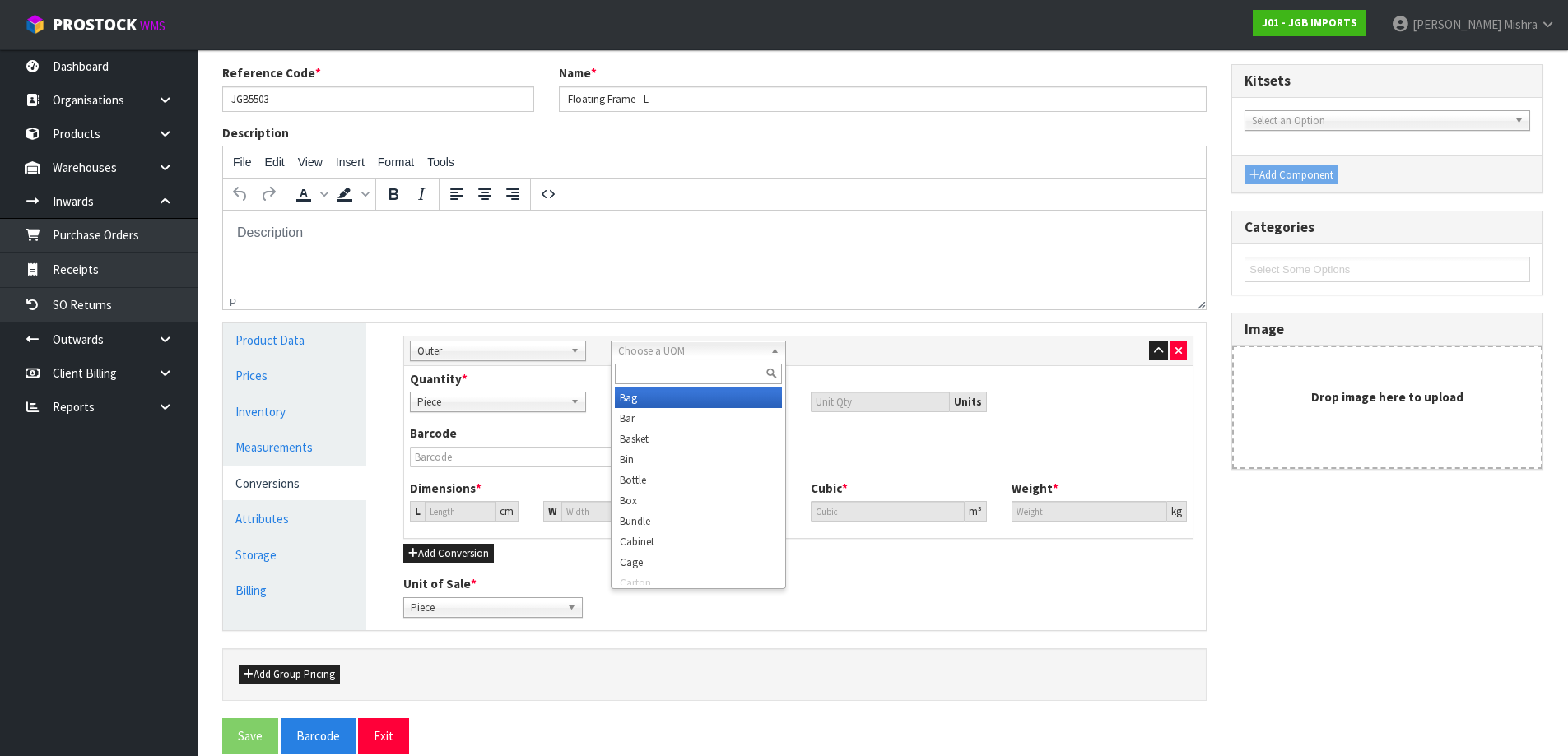
click at [666, 347] on span "Choose a UOM" at bounding box center [691, 351] width 146 height 19
click at [658, 574] on li "Carton" at bounding box center [699, 583] width 168 height 20
click at [962, 446] on div "Barcode" at bounding box center [798, 452] width 801 height 54
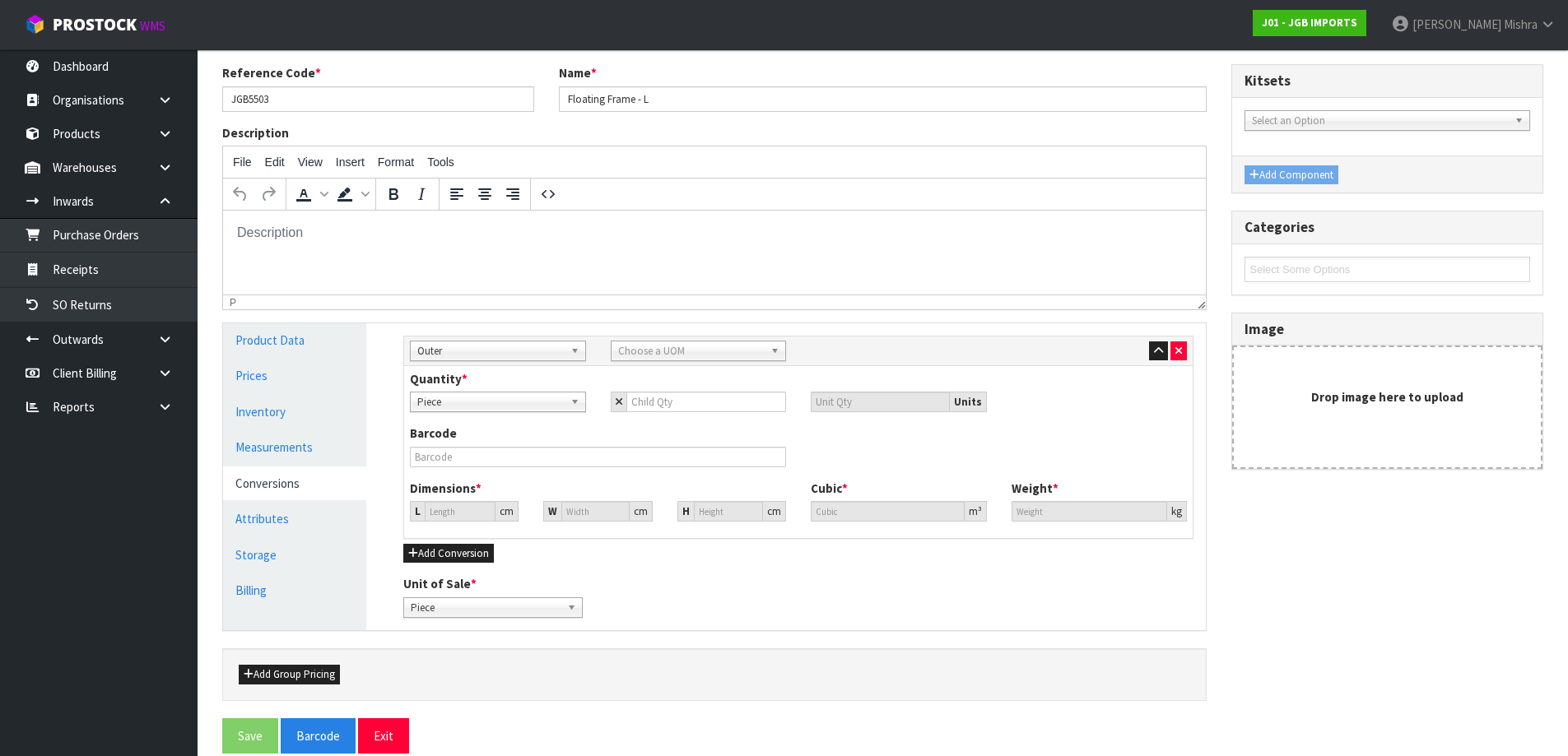
click at [703, 350] on span "Choose a UOM" at bounding box center [691, 351] width 146 height 19
click at [1064, 436] on div "Barcode" at bounding box center [798, 452] width 801 height 54
click at [667, 403] on input "number" at bounding box center [707, 402] width 161 height 20
type input "3"
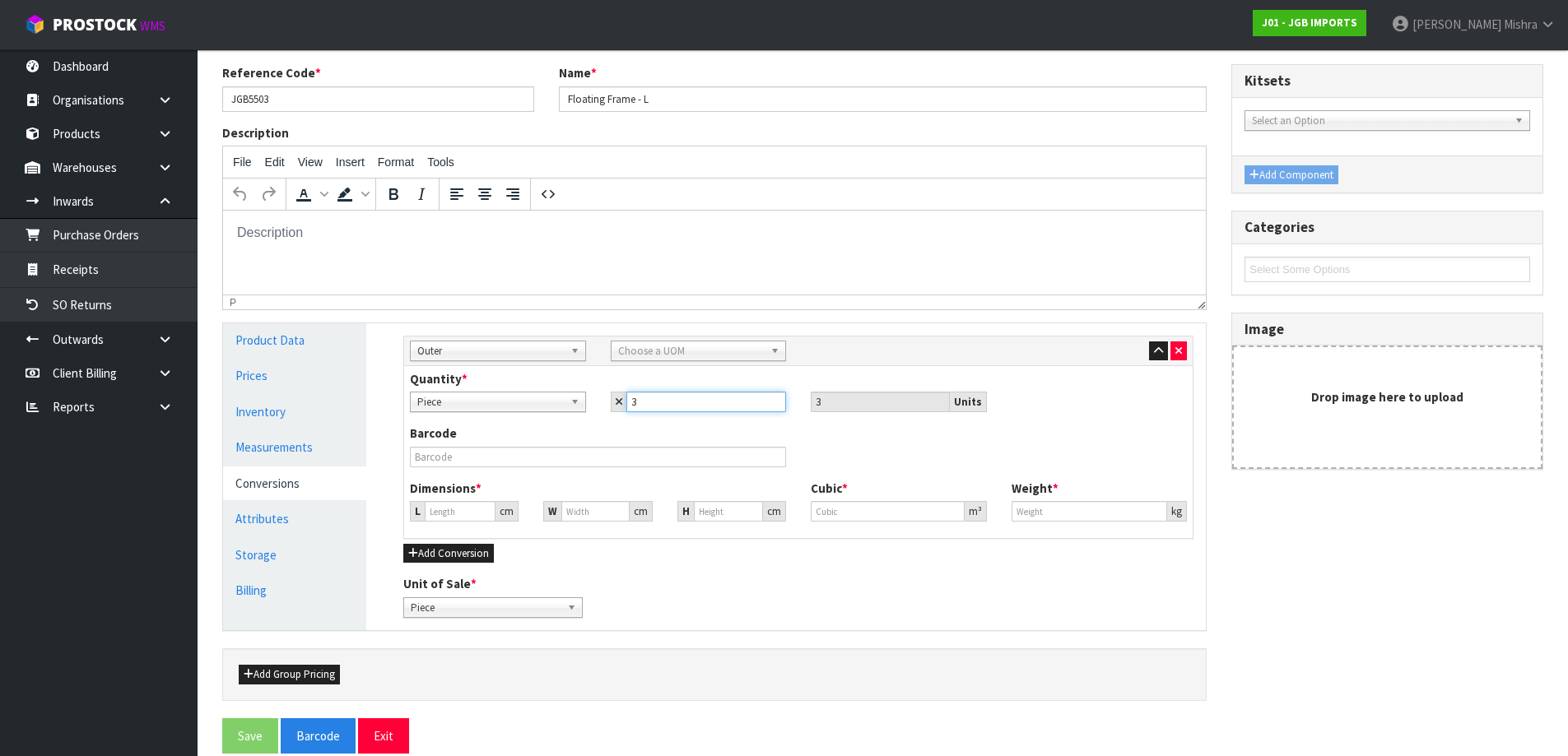
type input "36"
type input "37.798"
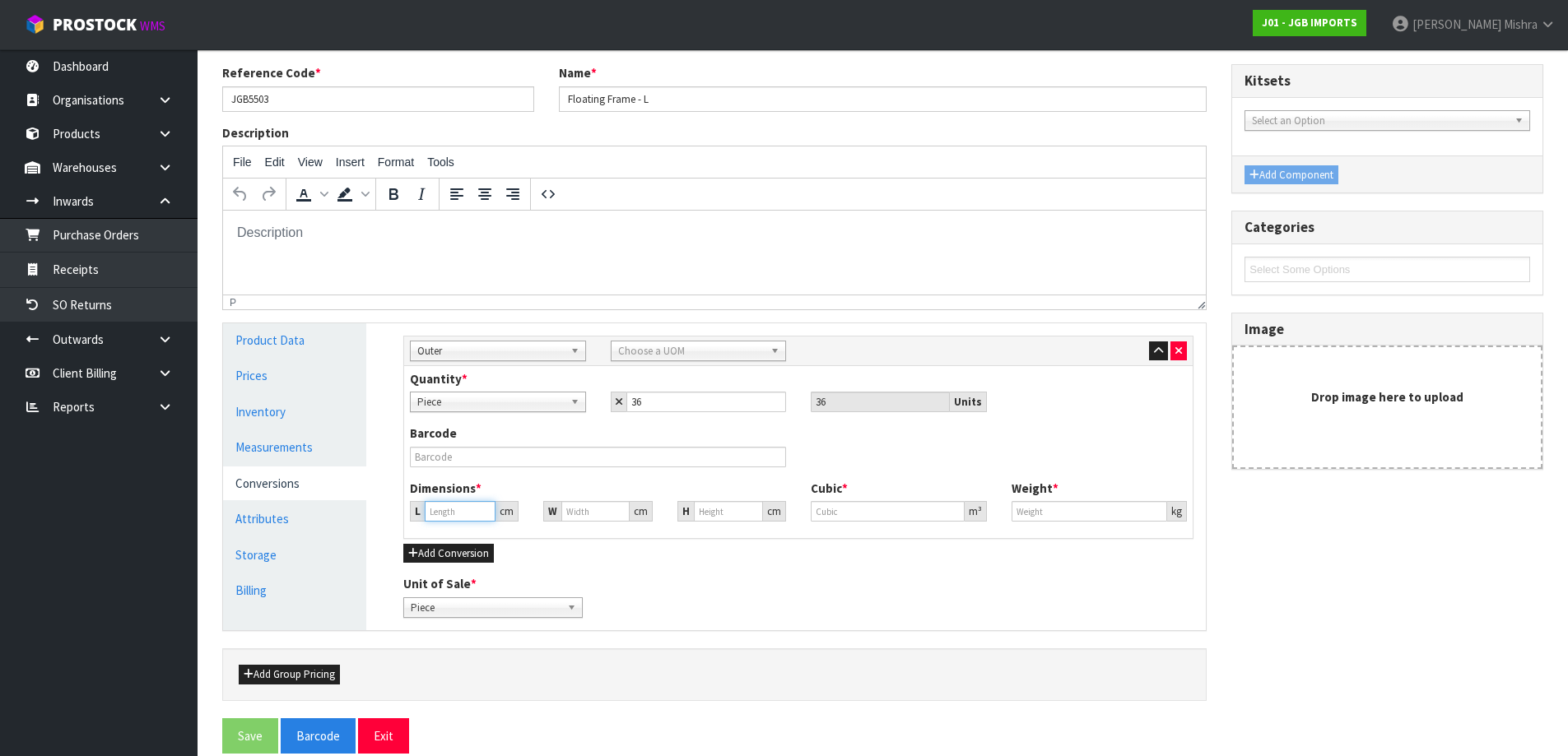
type input "37.798"
type input "0.054"
type input "9"
click at [438, 520] on input "37.798" at bounding box center [460, 511] width 71 height 20
drag, startPoint x: 455, startPoint y: 516, endPoint x: 351, endPoint y: 516, distance: 104.0
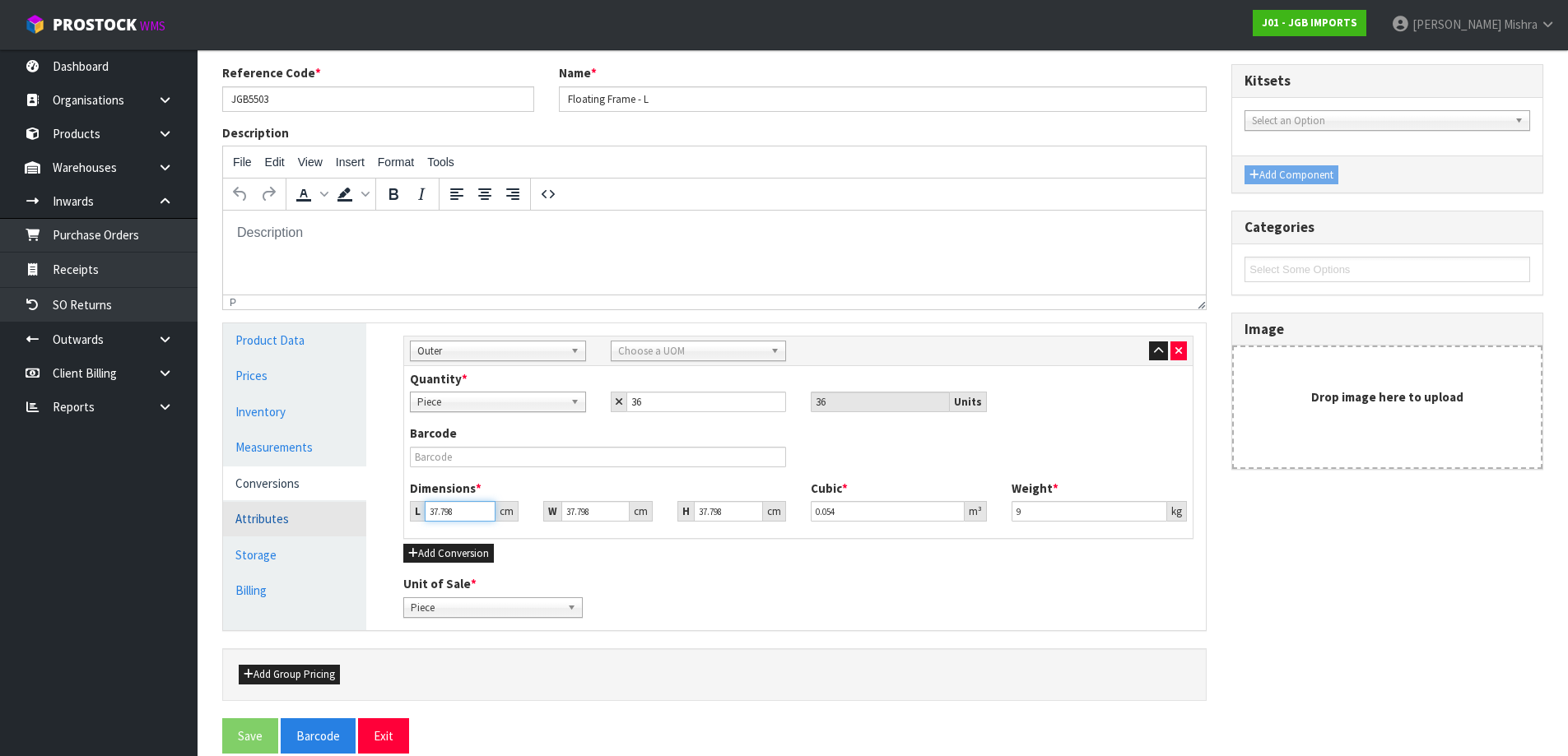
click at [353, 516] on div "Product Data Prices Inventory Measurements Conversions Attributes Storage Billi…" at bounding box center [714, 476] width 1008 height 307
type input "4"
type input "0.005715"
type input "40"
type input "0.057148"
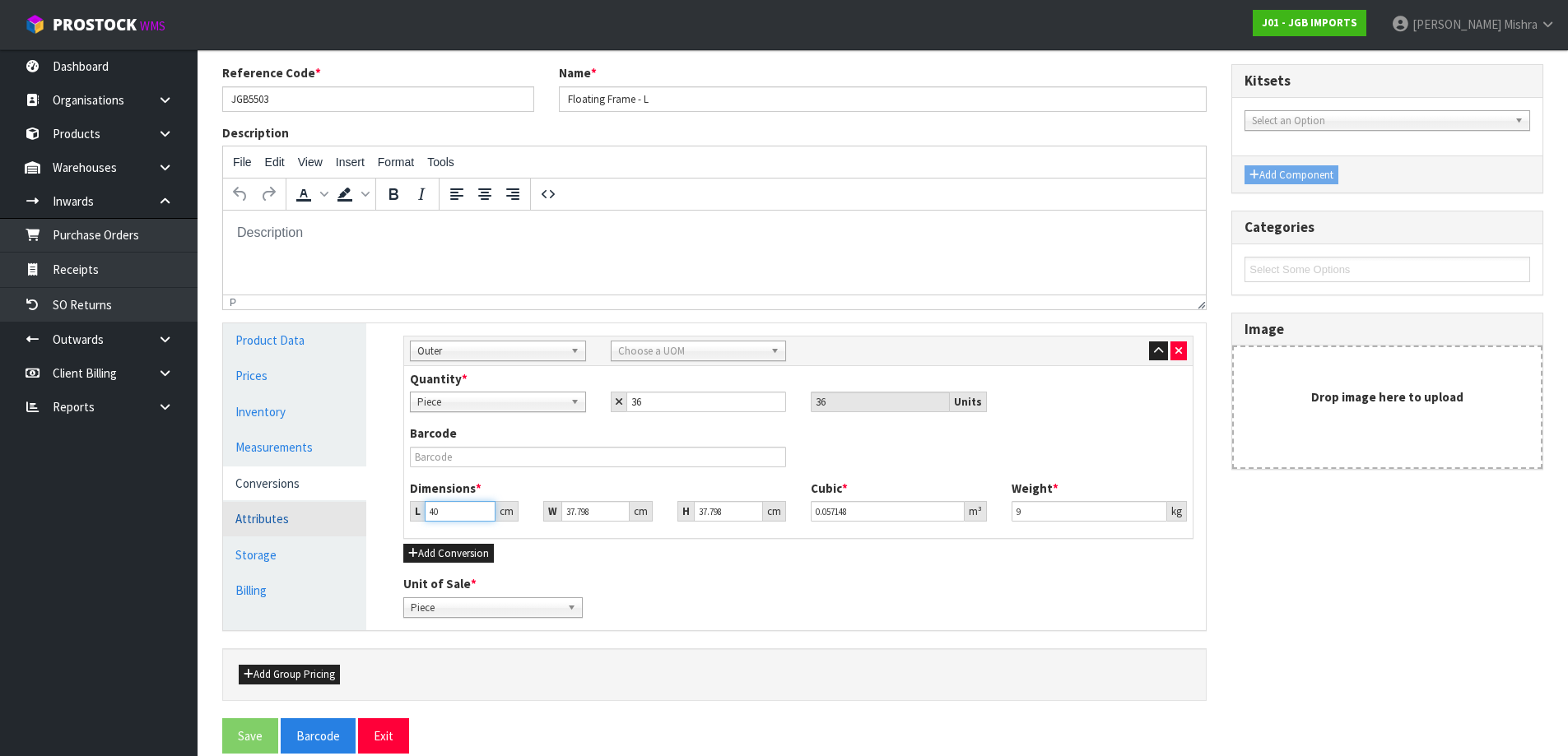
type input "40"
type input "3"
type input "0.004536"
type input "32"
type input "0.048381"
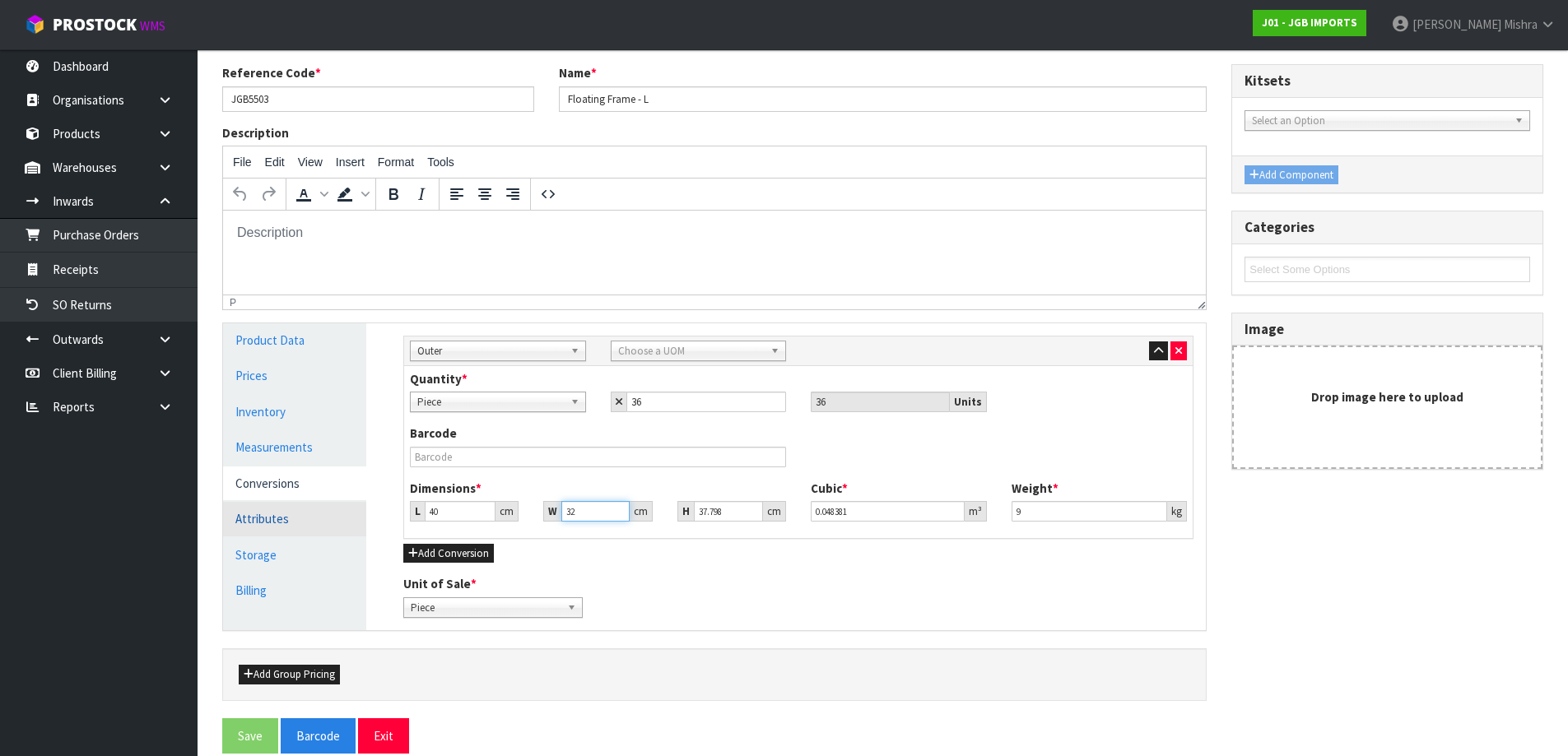
type input "32"
type input "4"
type input "0.00512"
type input "44"
type input "0.05632"
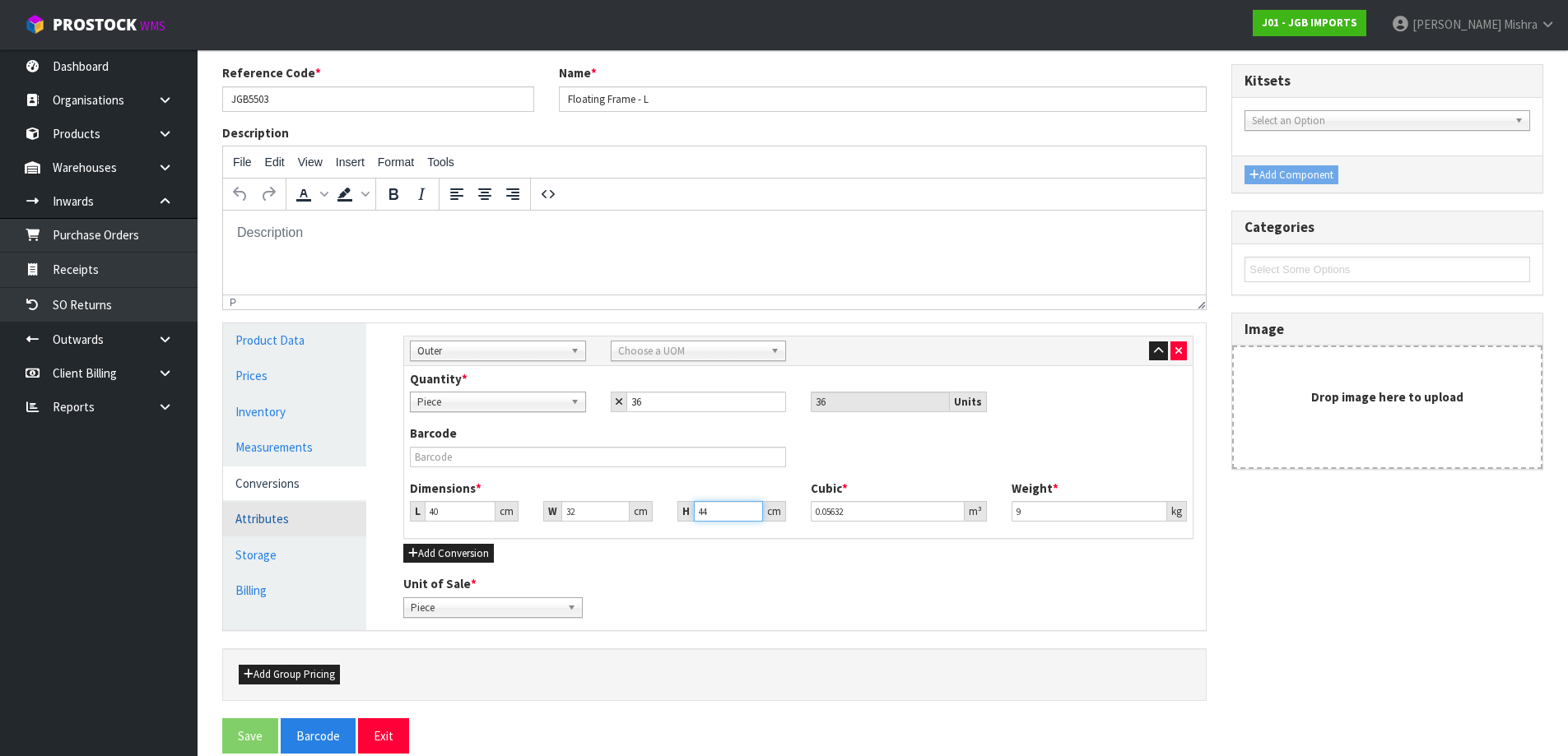
type input "44"
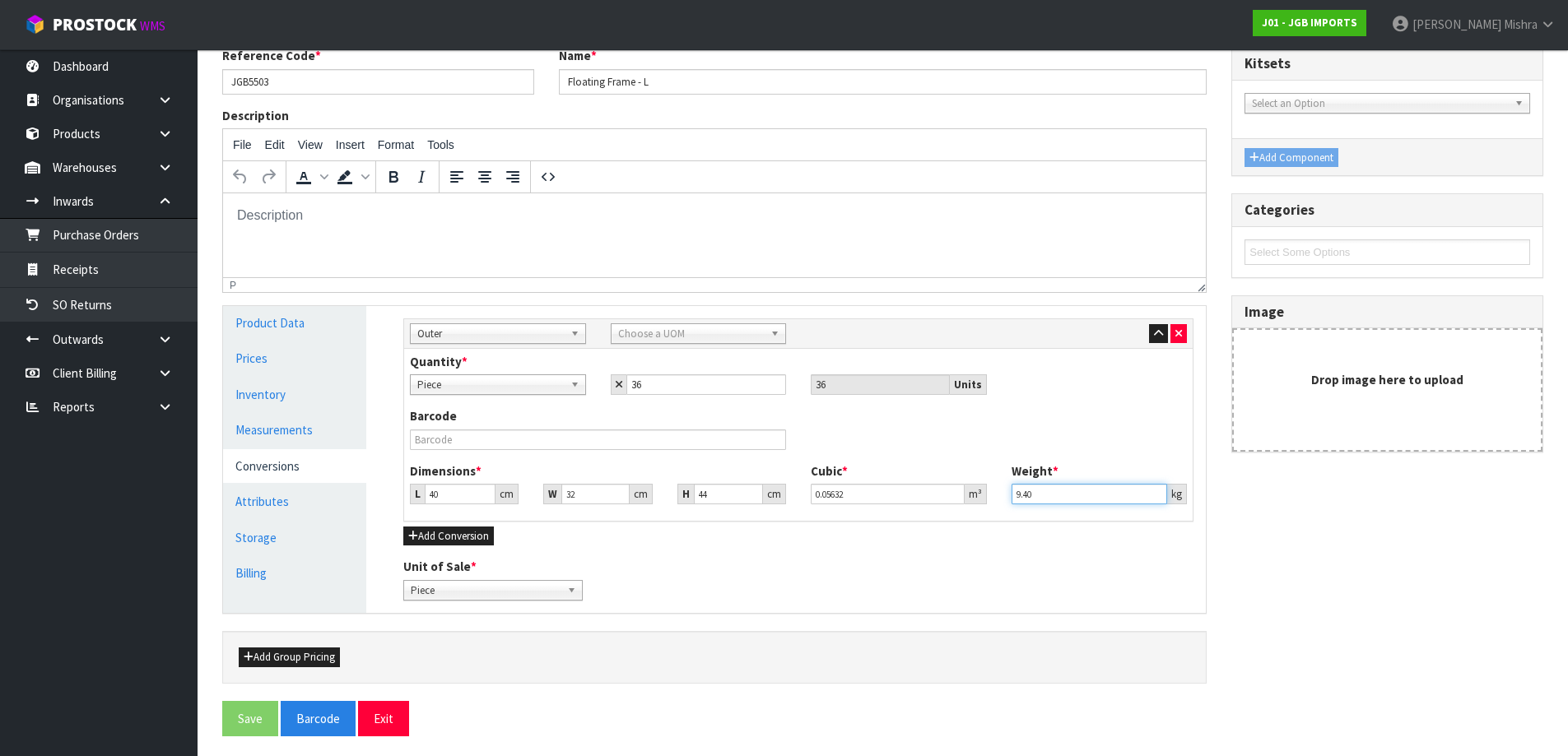
scroll to position [204, 0]
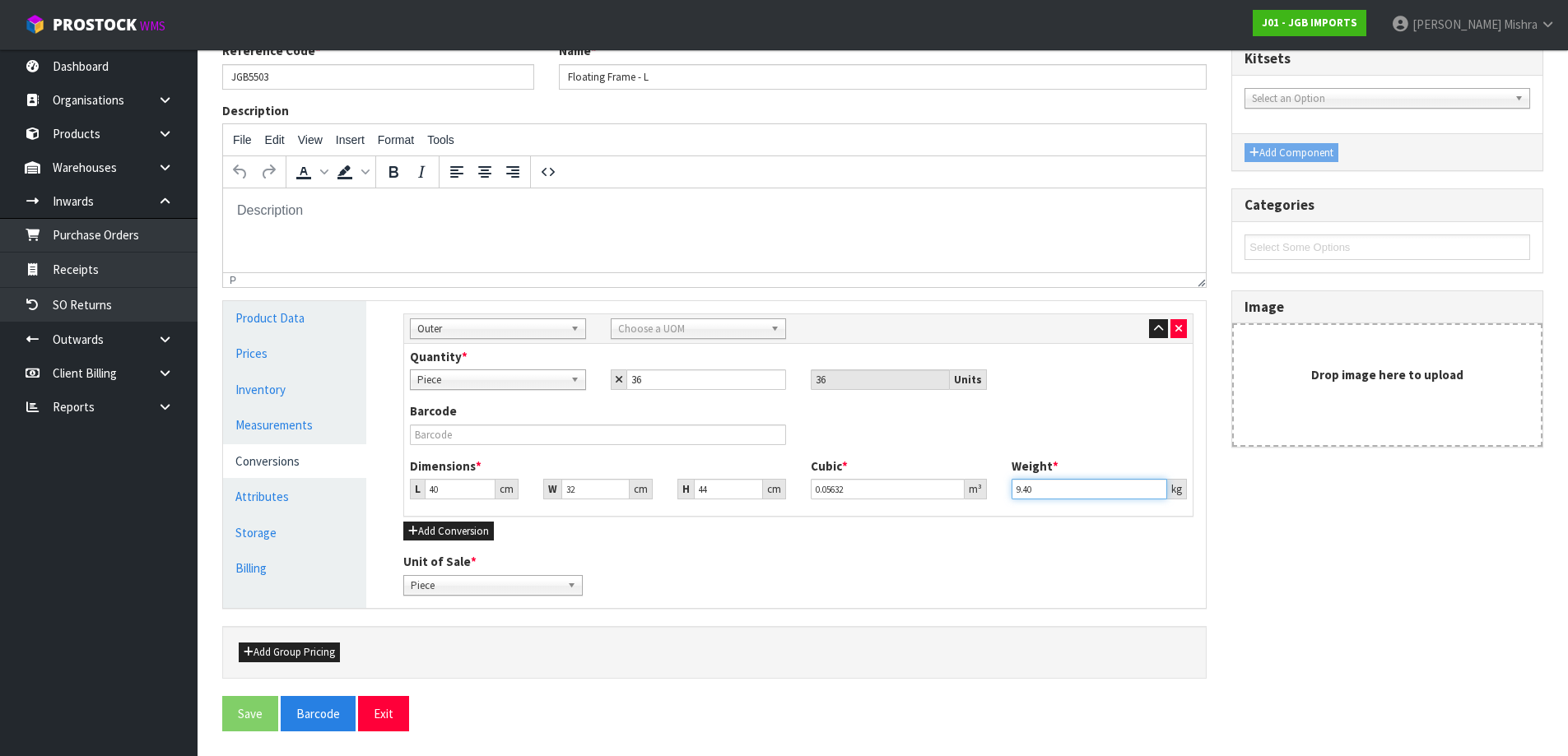
type input "9.40"
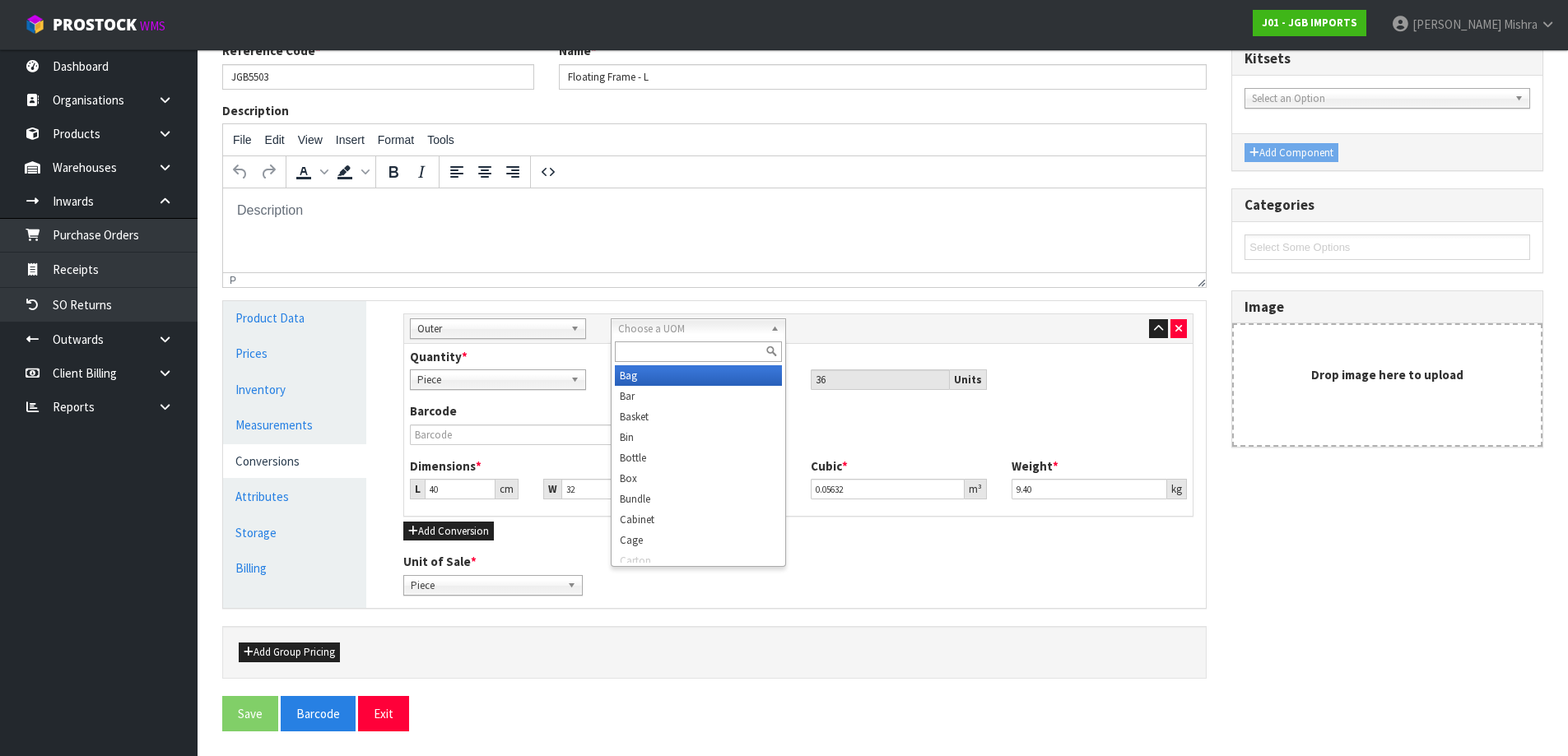
click at [712, 319] on span "Choose a UOM" at bounding box center [691, 328] width 146 height 19
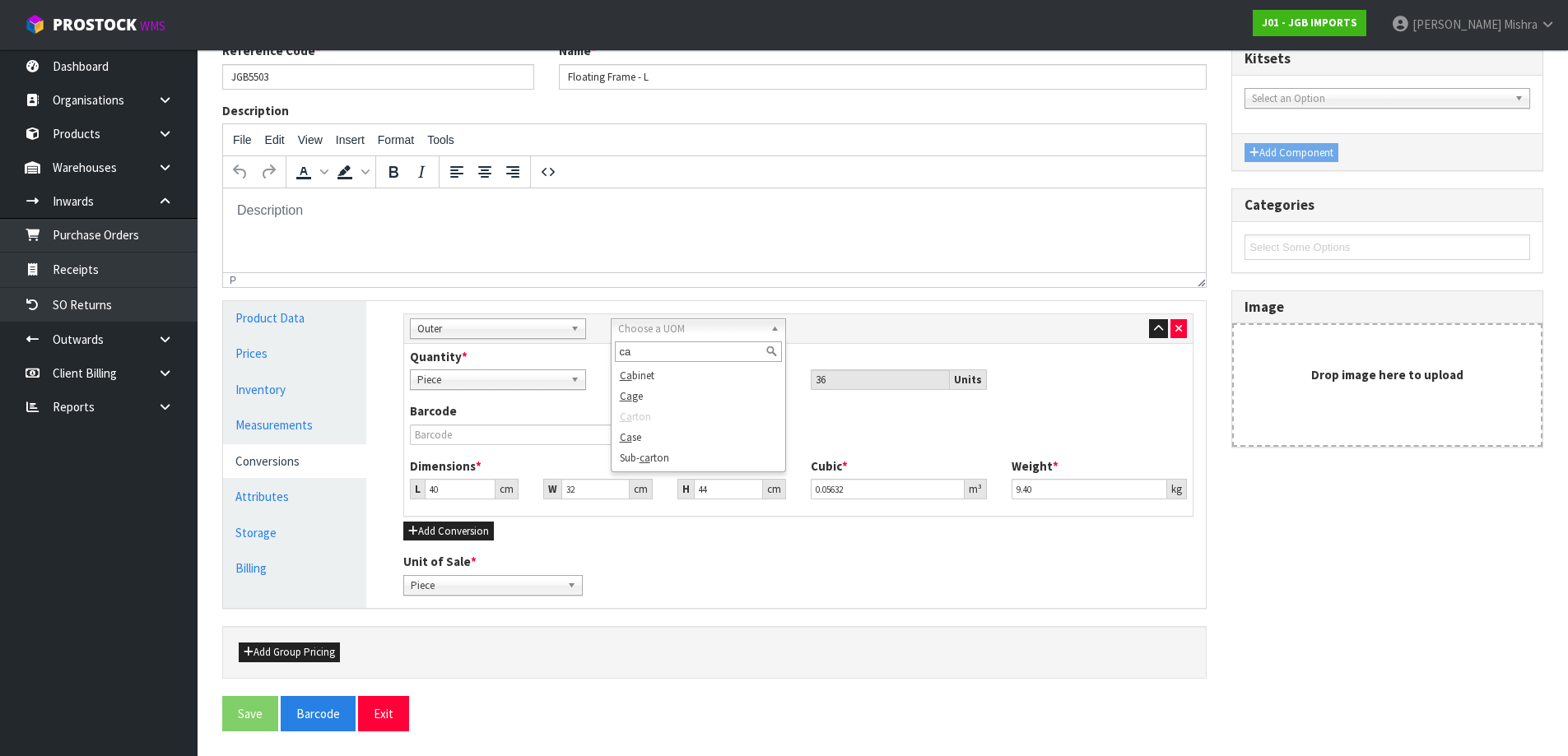
type input "ca"
click at [687, 425] on li "Ca rton" at bounding box center [699, 417] width 168 height 20
click at [922, 419] on div "Barcode" at bounding box center [798, 430] width 801 height 54
click at [1175, 326] on button "button" at bounding box center [1178, 328] width 16 height 19
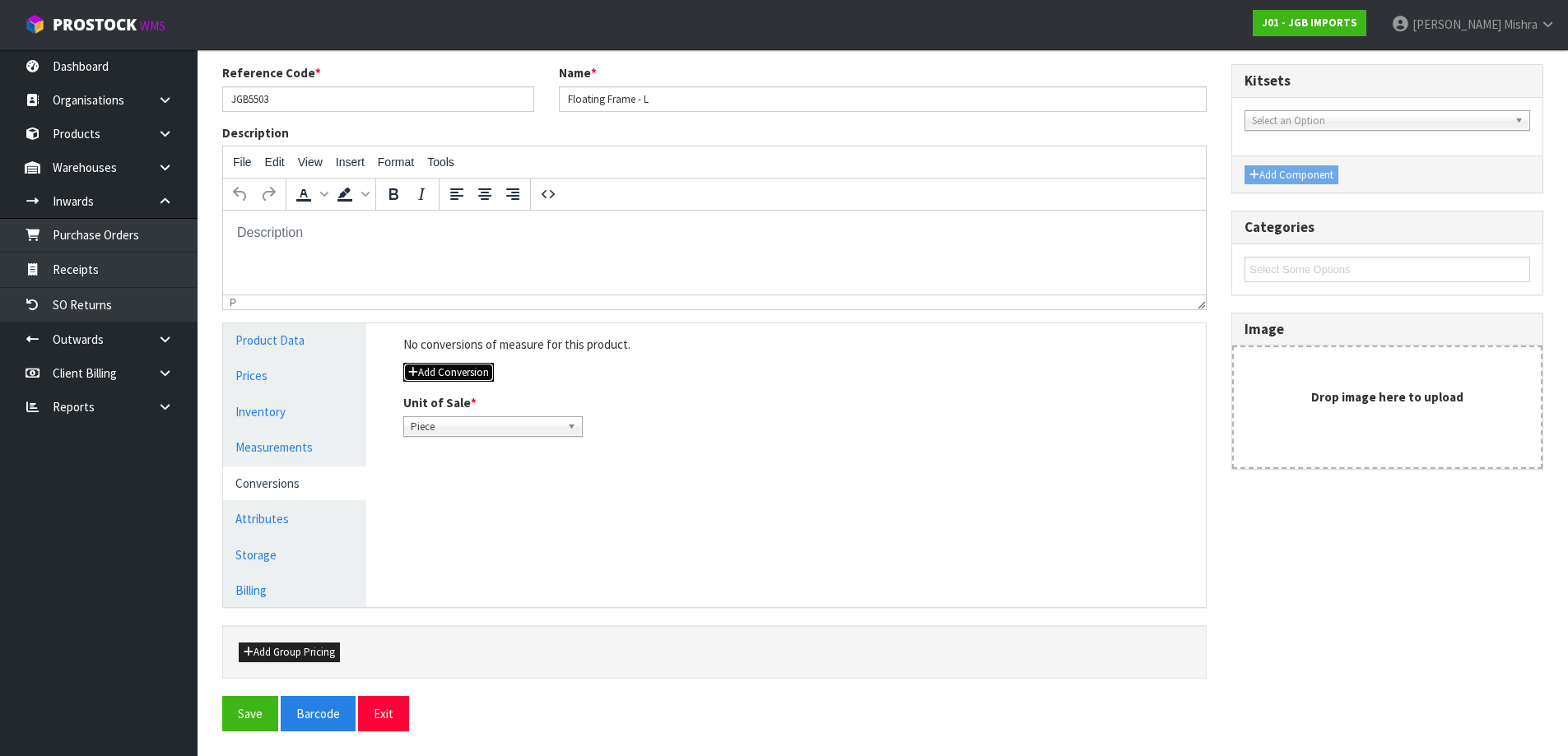
click at [457, 372] on button "Add Conversion" at bounding box center [448, 372] width 91 height 19
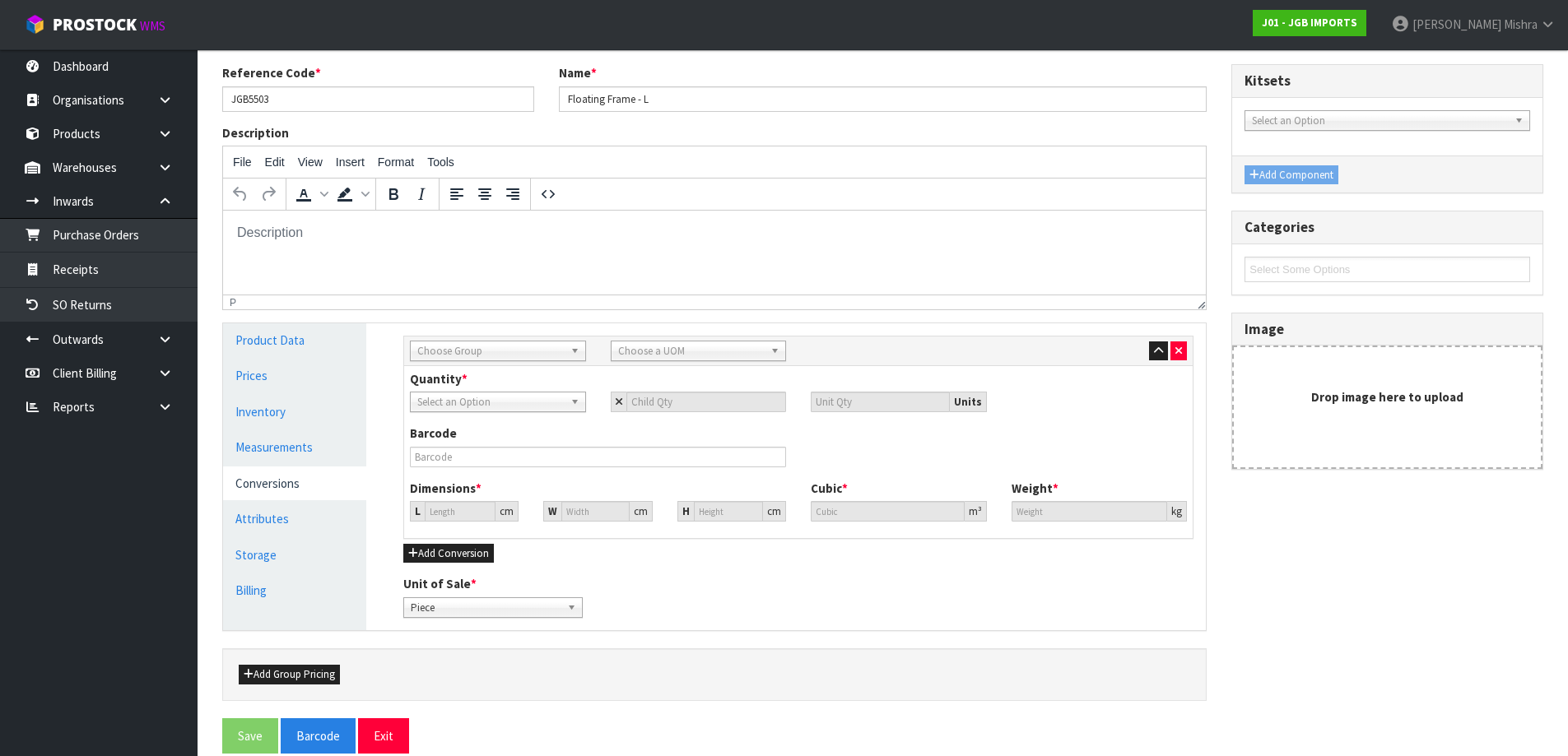
click at [492, 360] on div "Choose Group" at bounding box center [498, 351] width 176 height 20
click at [646, 352] on span "Choose a UOM" at bounding box center [691, 351] width 146 height 19
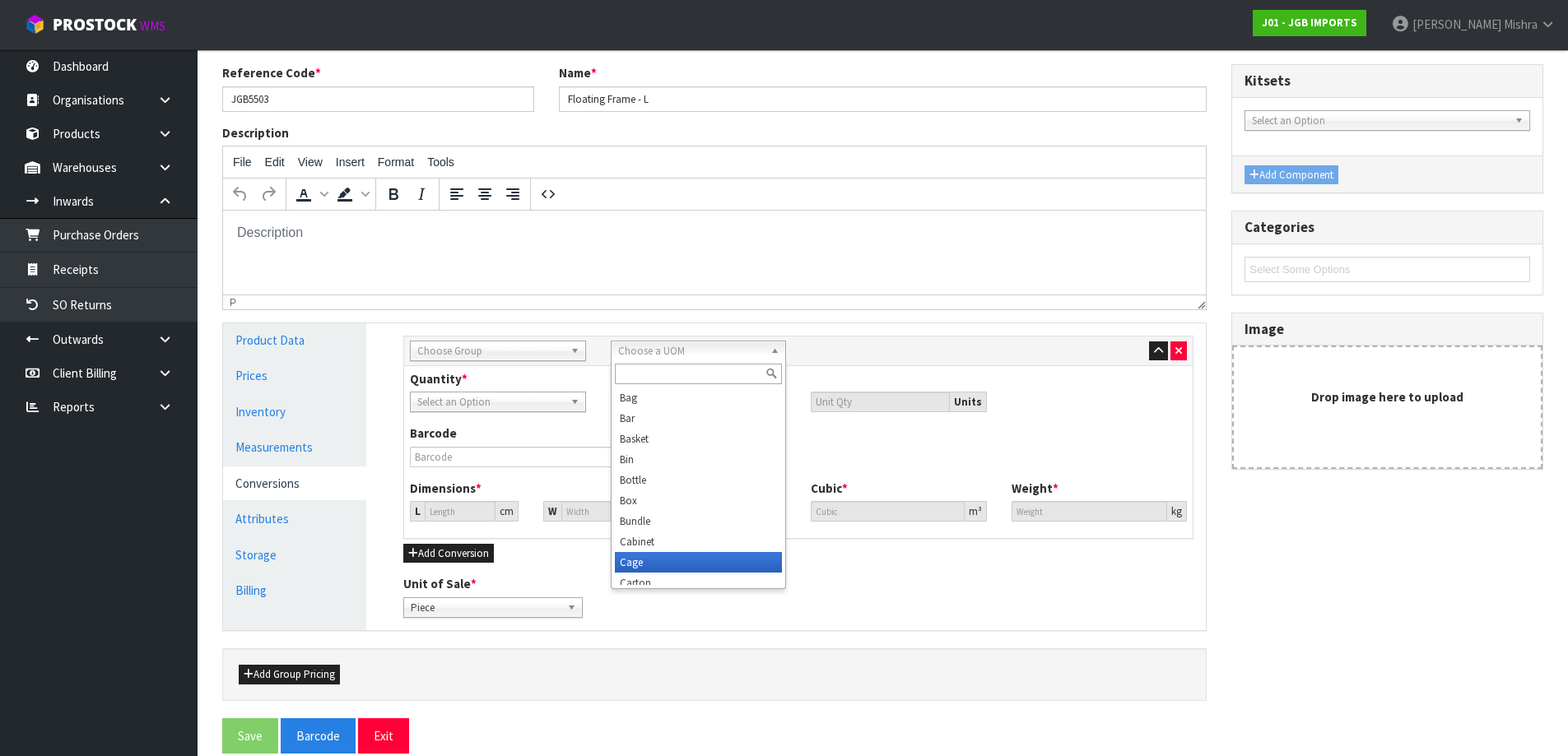
scroll to position [8, 0]
click at [657, 581] on li "Carton" at bounding box center [699, 574] width 168 height 20
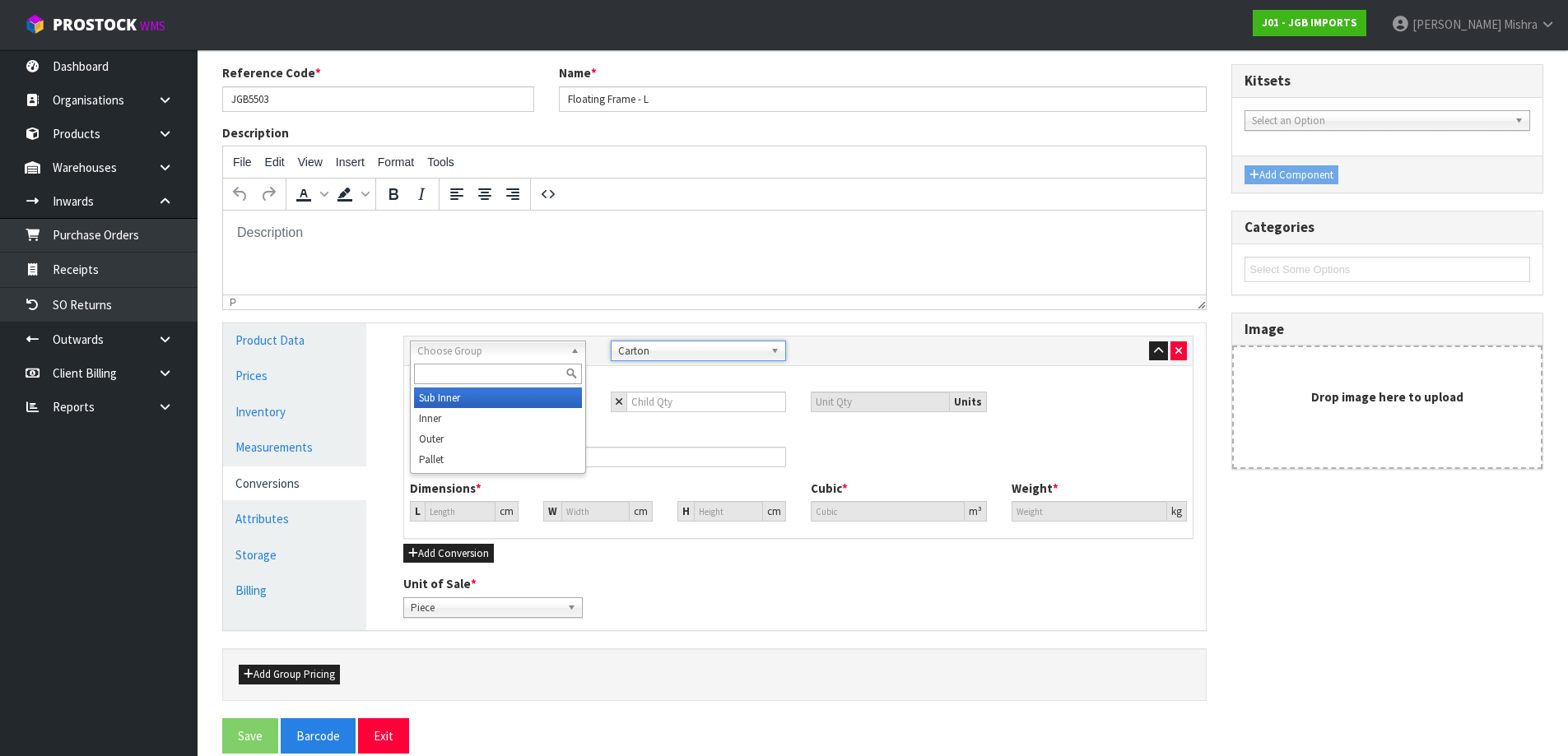
click at [473, 344] on span "Choose Group" at bounding box center [490, 351] width 146 height 19
click at [470, 436] on li "Outer" at bounding box center [498, 439] width 168 height 20
click at [690, 409] on input "number" at bounding box center [707, 402] width 161 height 20
type input "3"
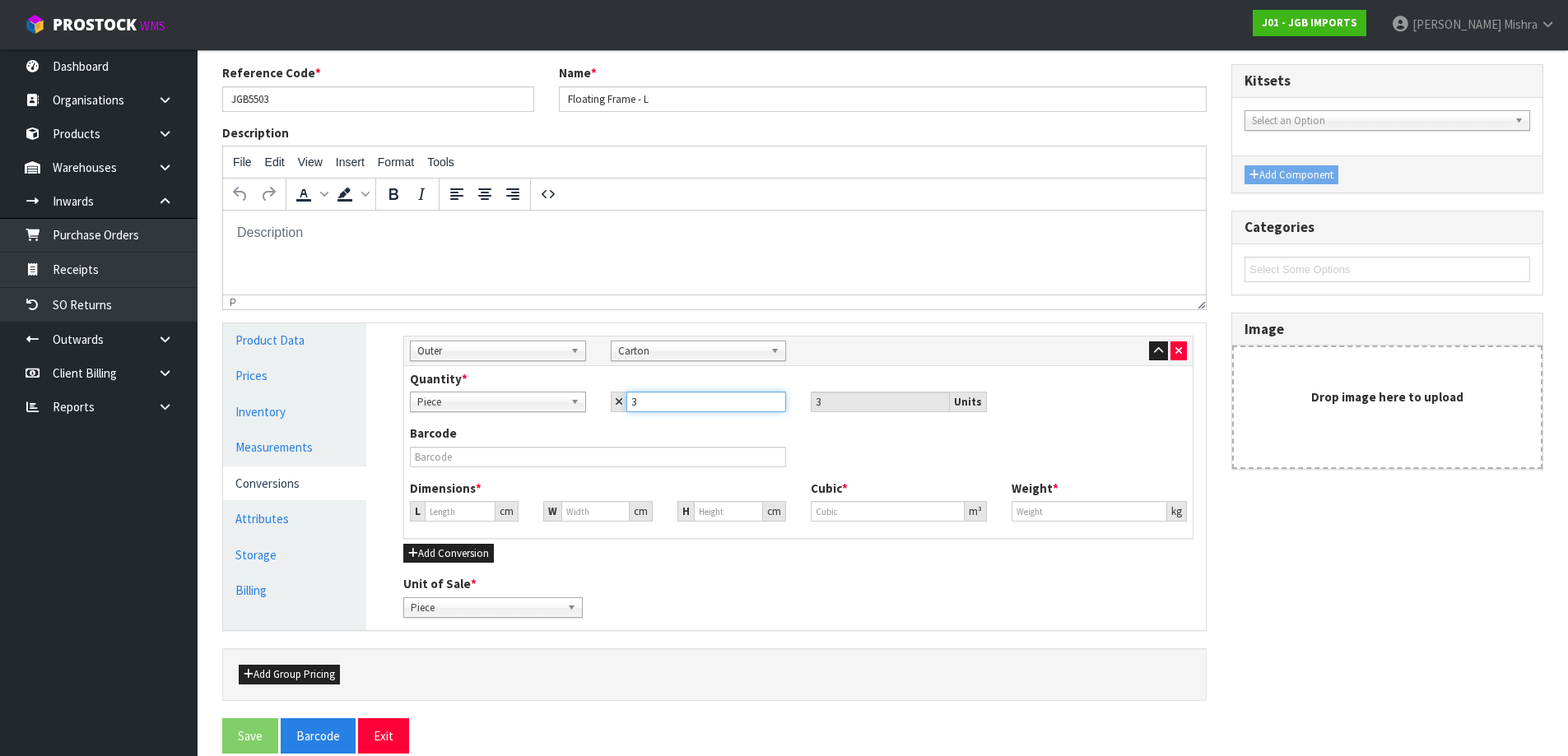
type input "36"
type input "37.798"
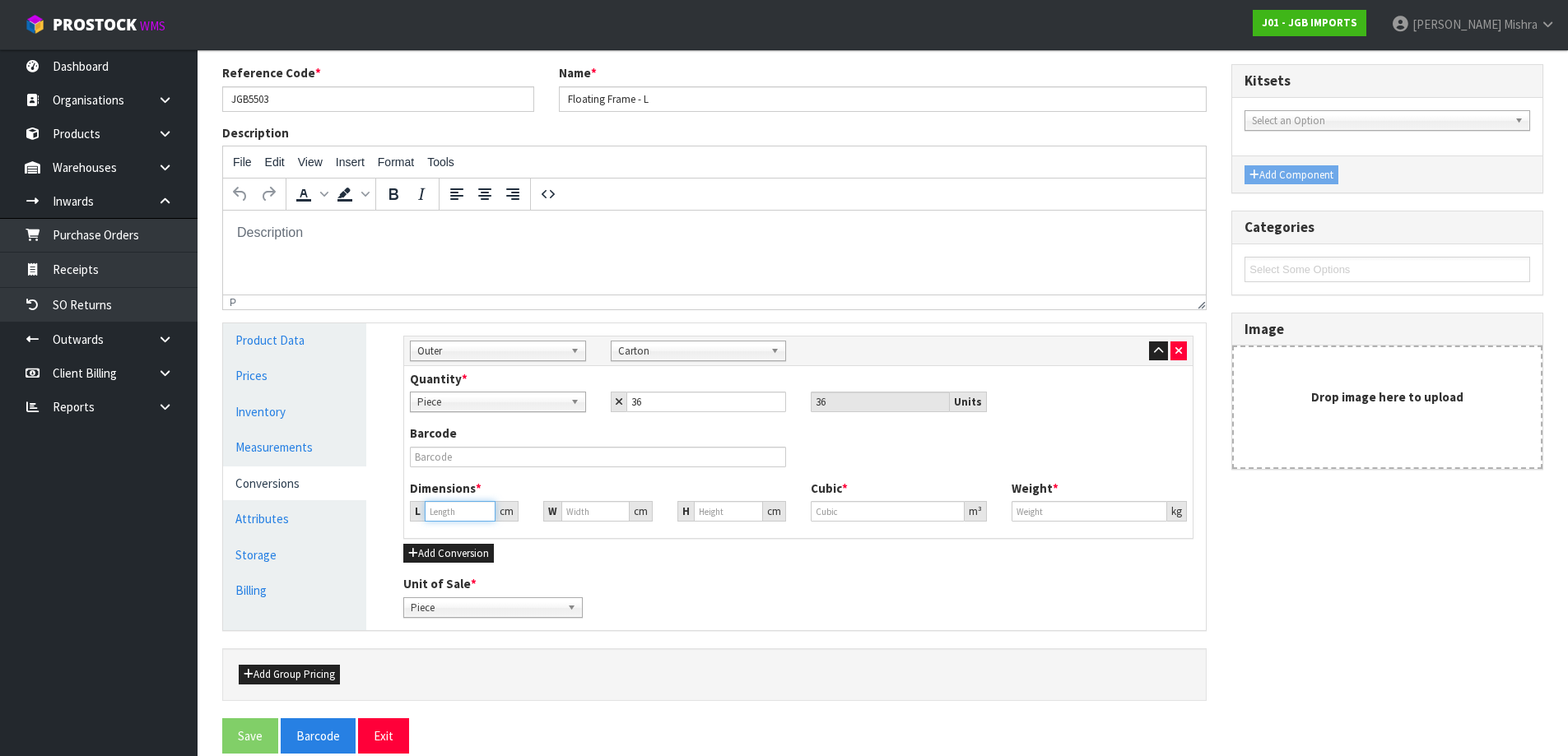
type input "37.798"
type input "0.054"
type input "9"
click at [430, 508] on input "37.798" at bounding box center [460, 511] width 71 height 20
drag, startPoint x: 455, startPoint y: 511, endPoint x: 384, endPoint y: 517, distance: 71.3
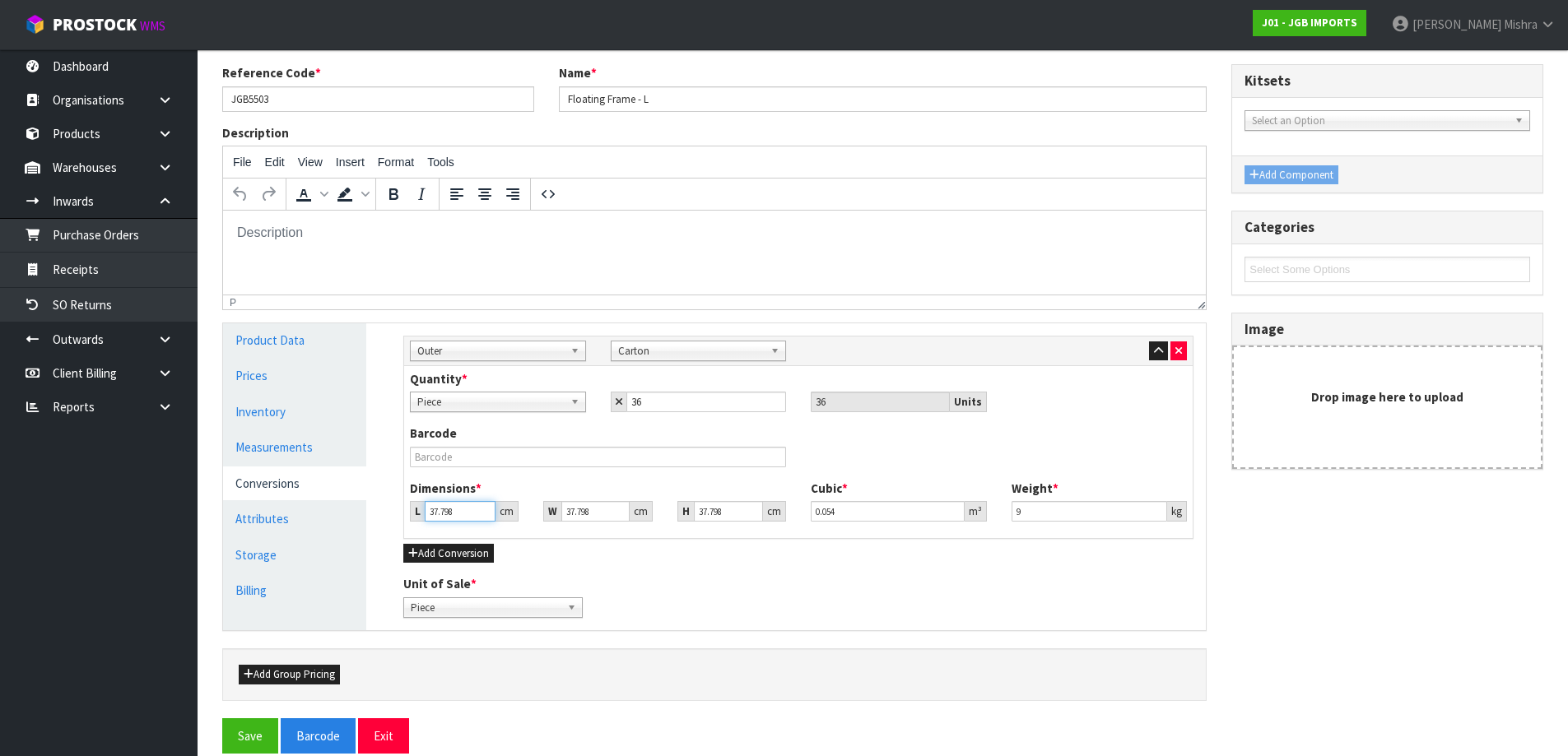
click at [384, 517] on div "Manage Stock Machine SKU Barcode Batch Number Serial Number Expiry Date Frozen …" at bounding box center [798, 476] width 839 height 307
type input "4"
type input "0.005715"
type input "40"
type input "0.057148"
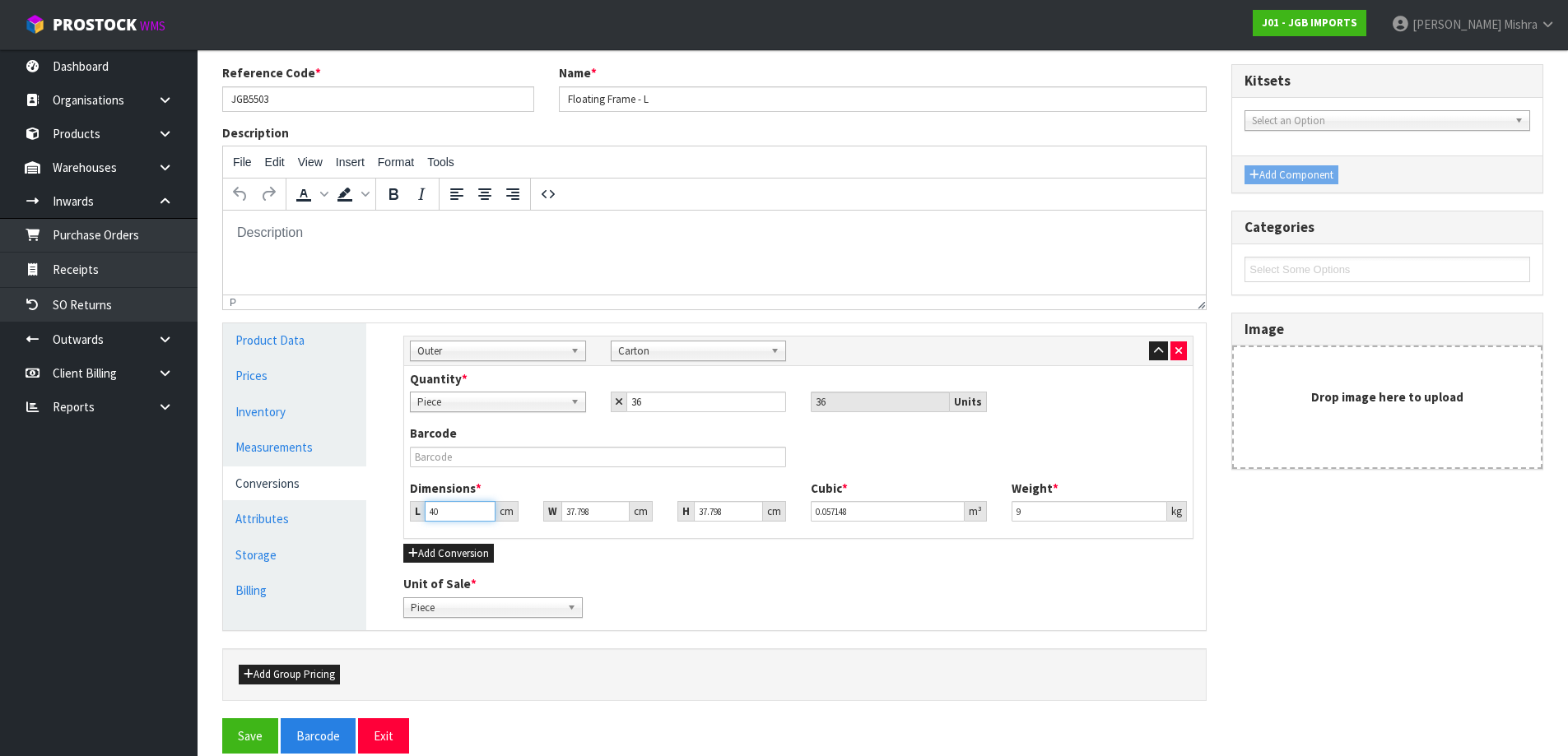
type input "40"
type input "3"
type input "0.004536"
type input "32"
type input "0.048381"
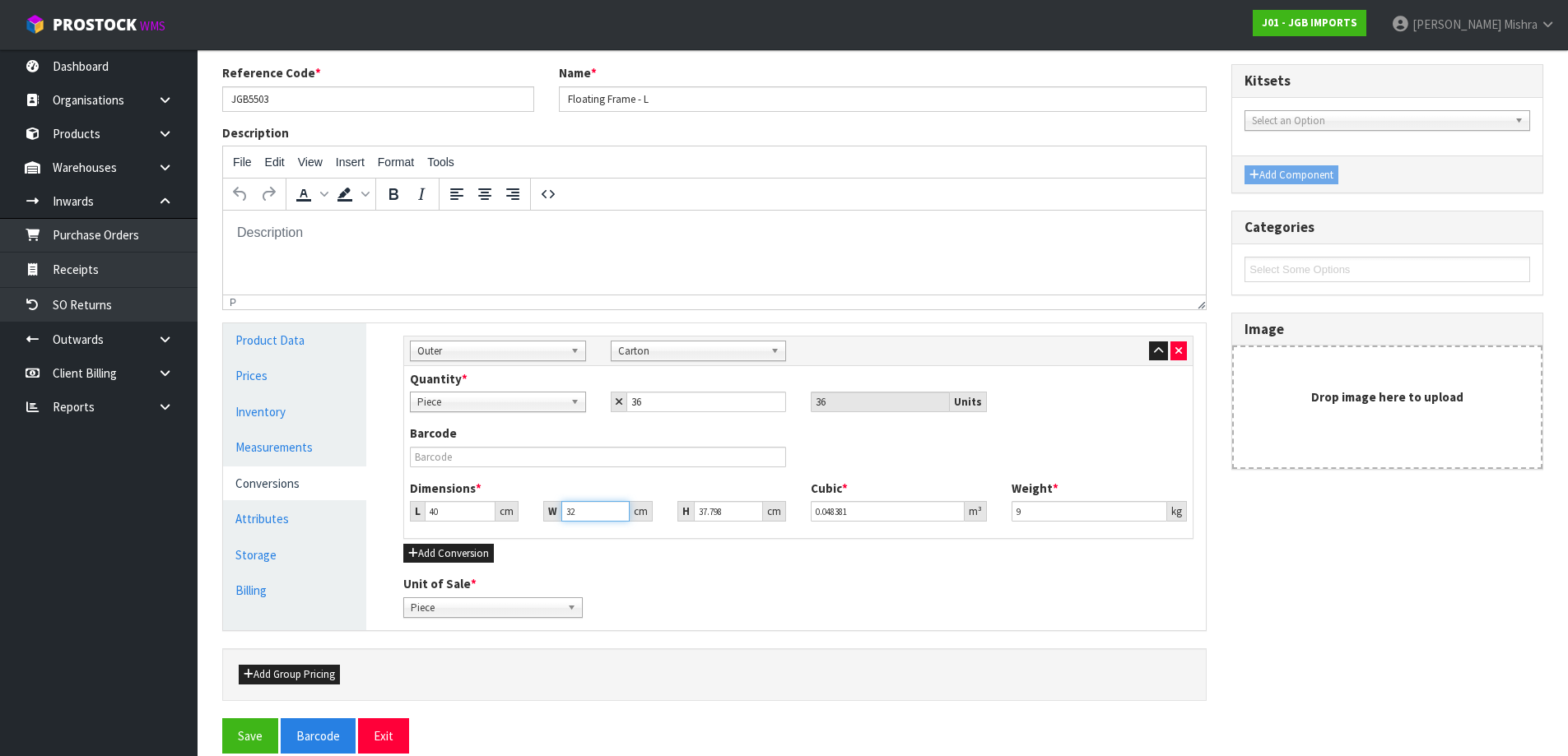
type input "32"
type input "4"
type input "0.00512"
type input "44"
type input "0.05632"
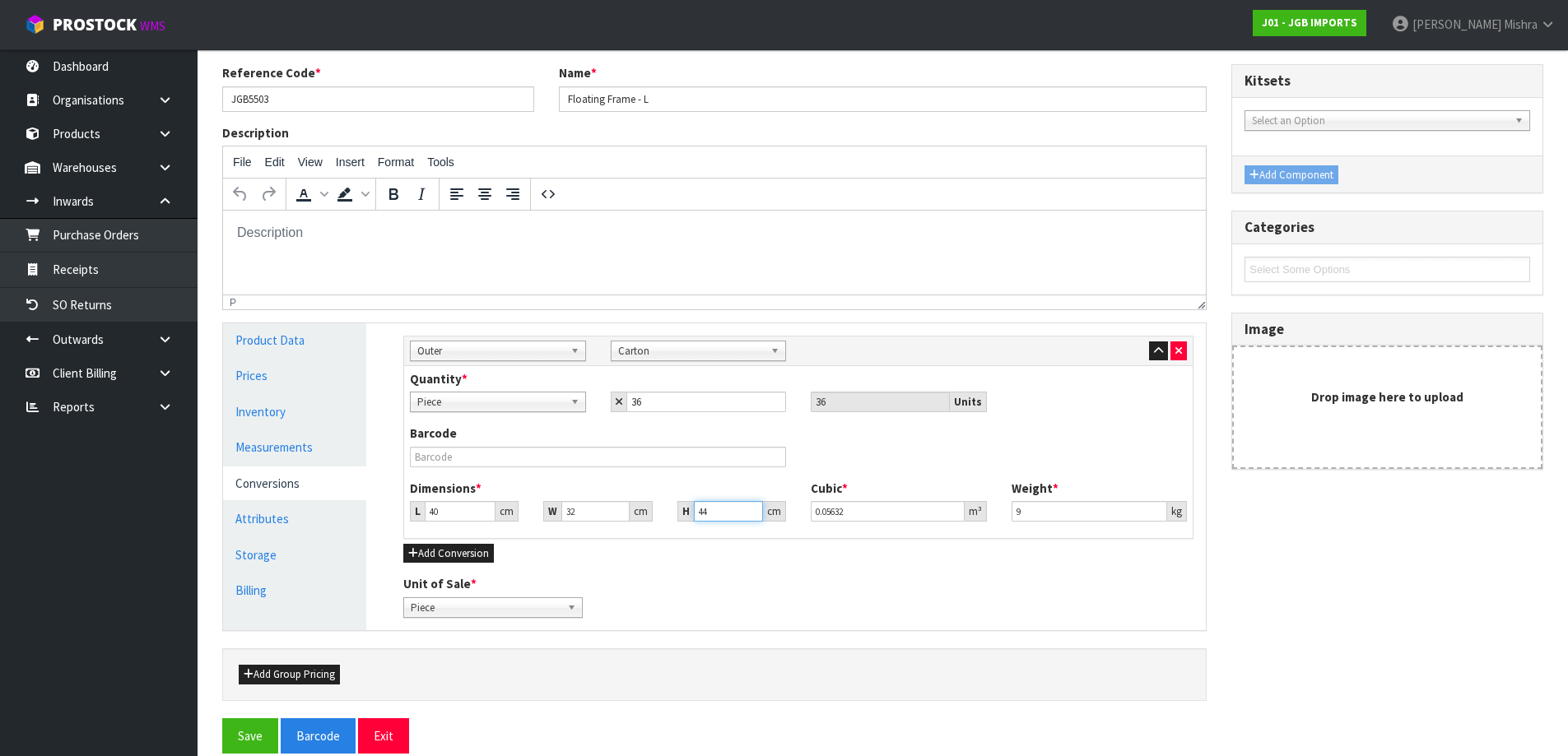
type input "44"
type input "9.40"
click at [235, 731] on button "Save" at bounding box center [250, 736] width 56 height 36
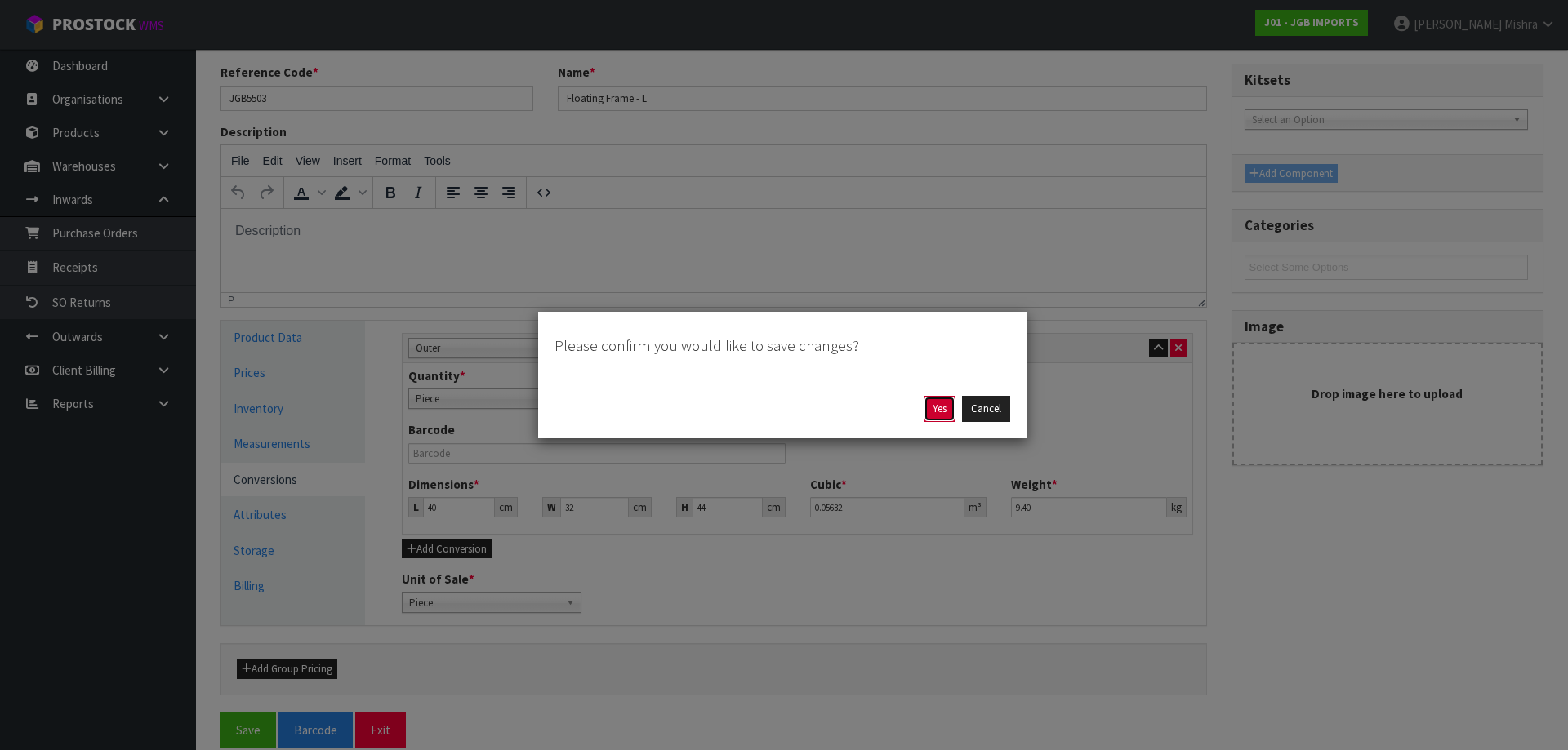
click at [932, 407] on button "Yes" at bounding box center [939, 409] width 32 height 26
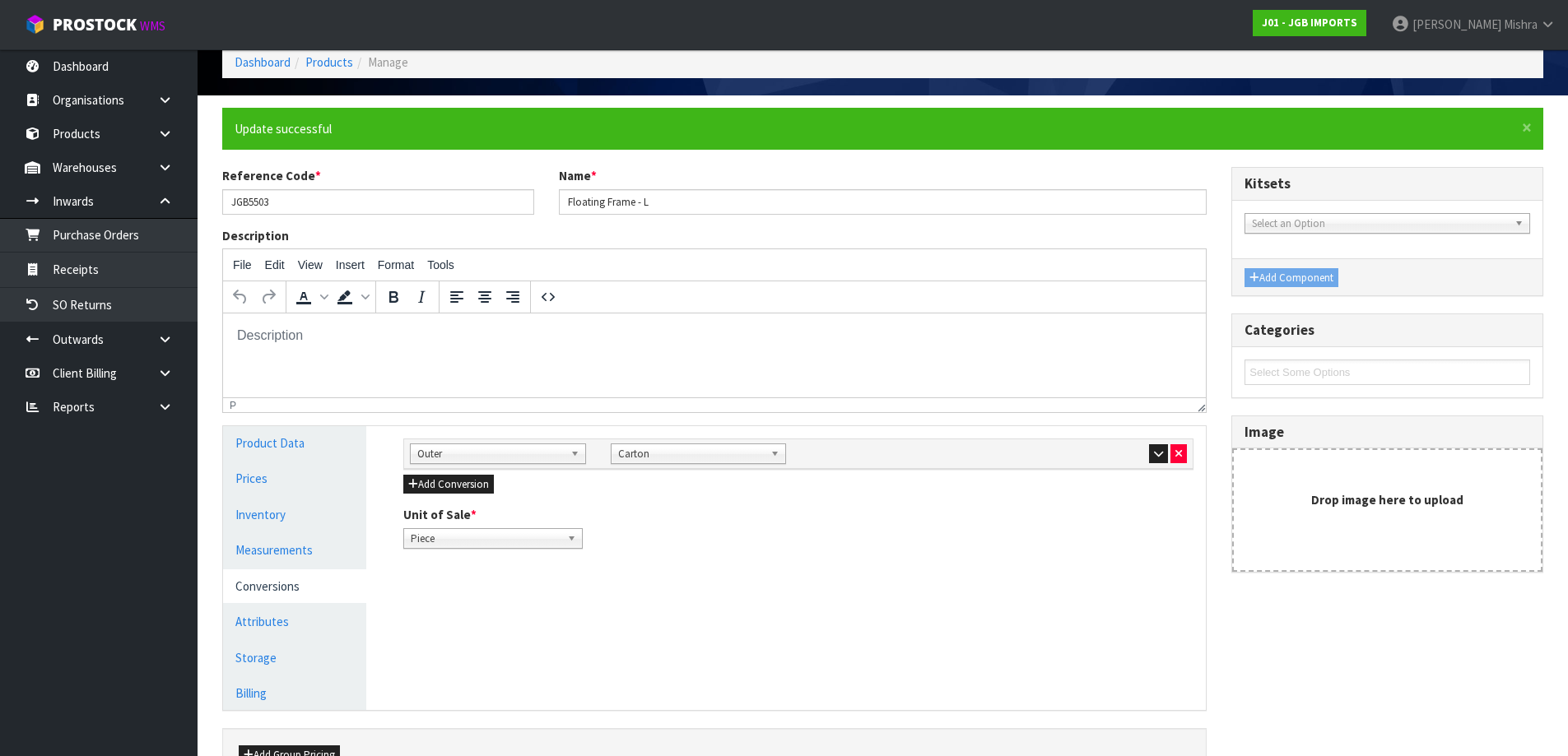
scroll to position [0, 0]
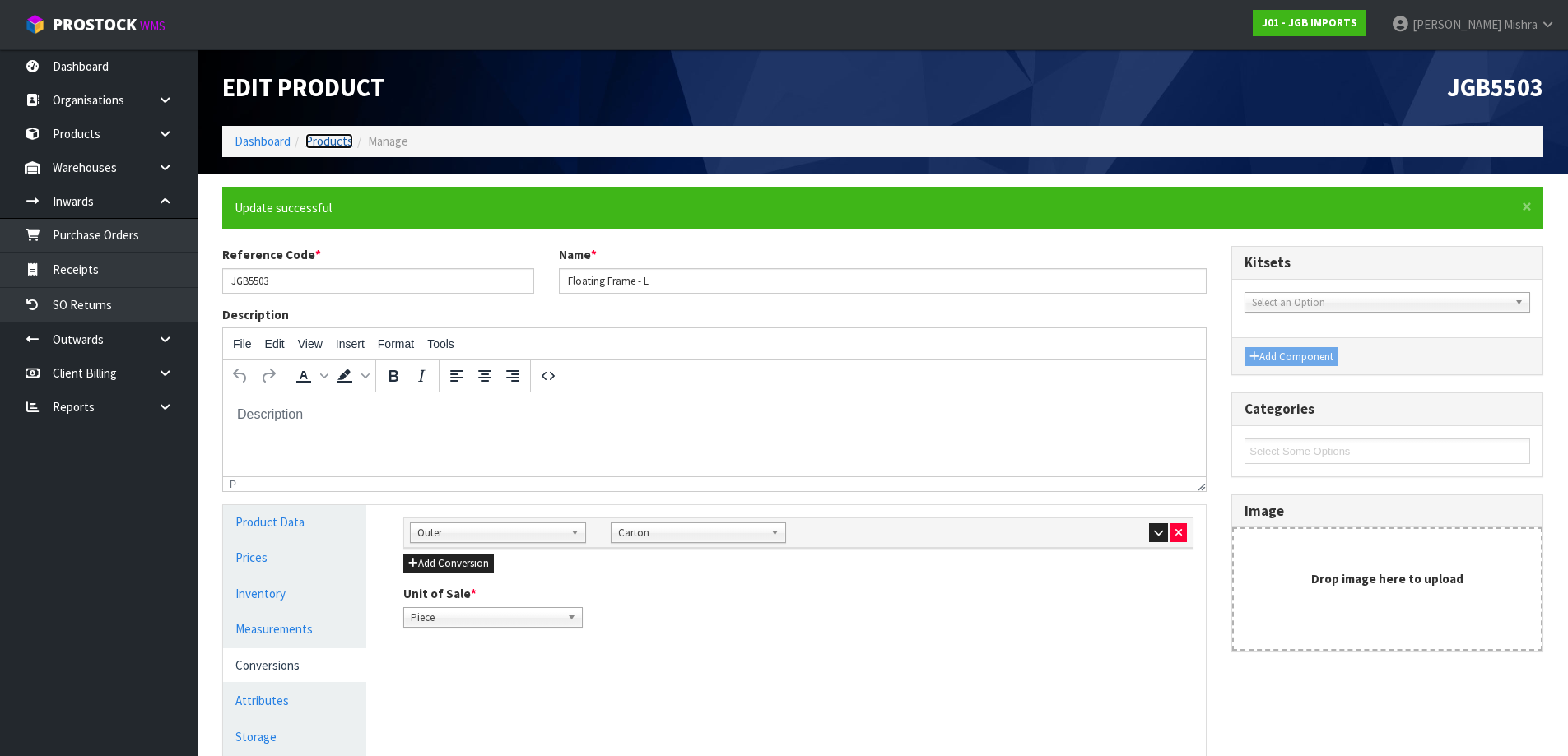
click at [323, 136] on link "Products" at bounding box center [329, 141] width 47 height 15
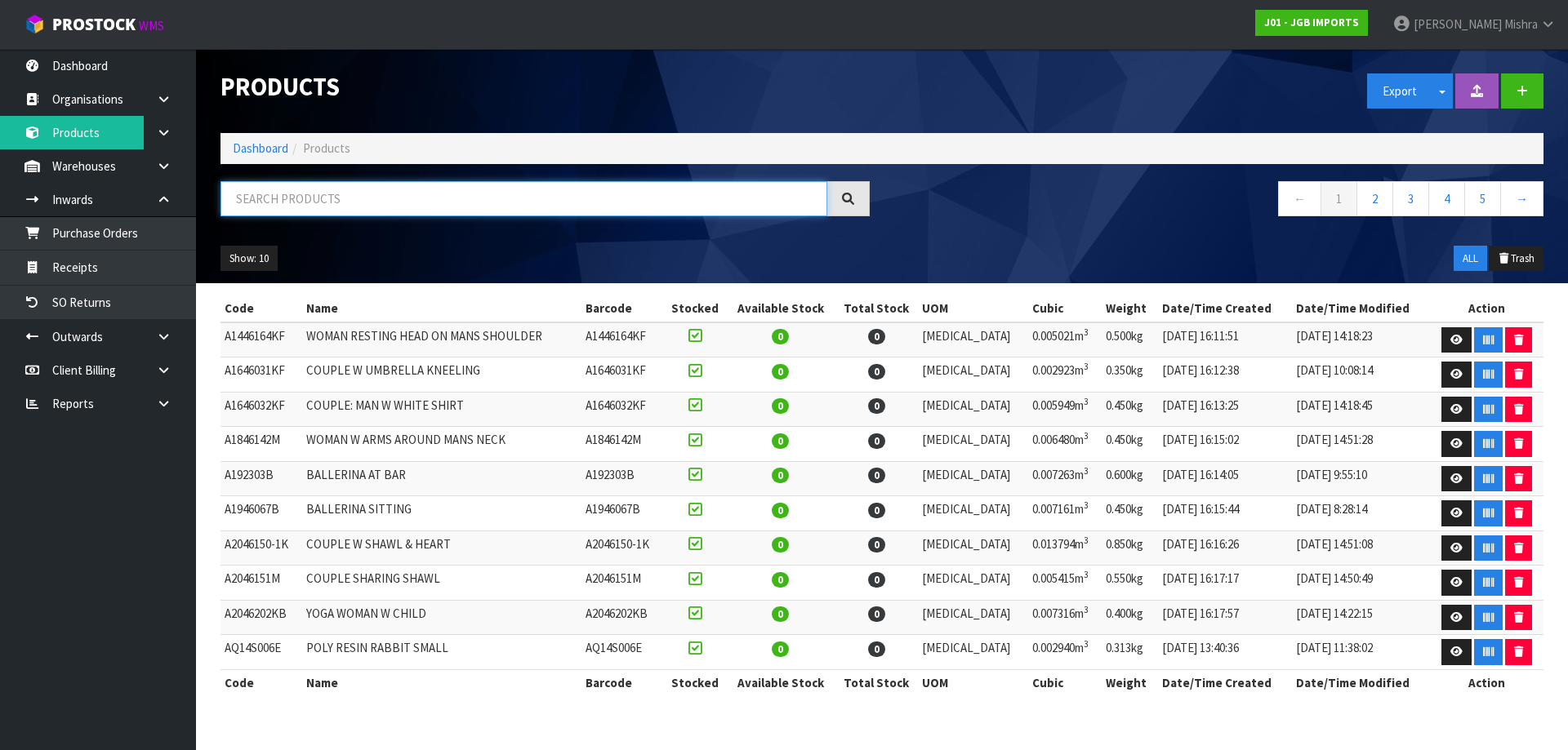
click at [398, 190] on input "text" at bounding box center [524, 199] width 607 height 35
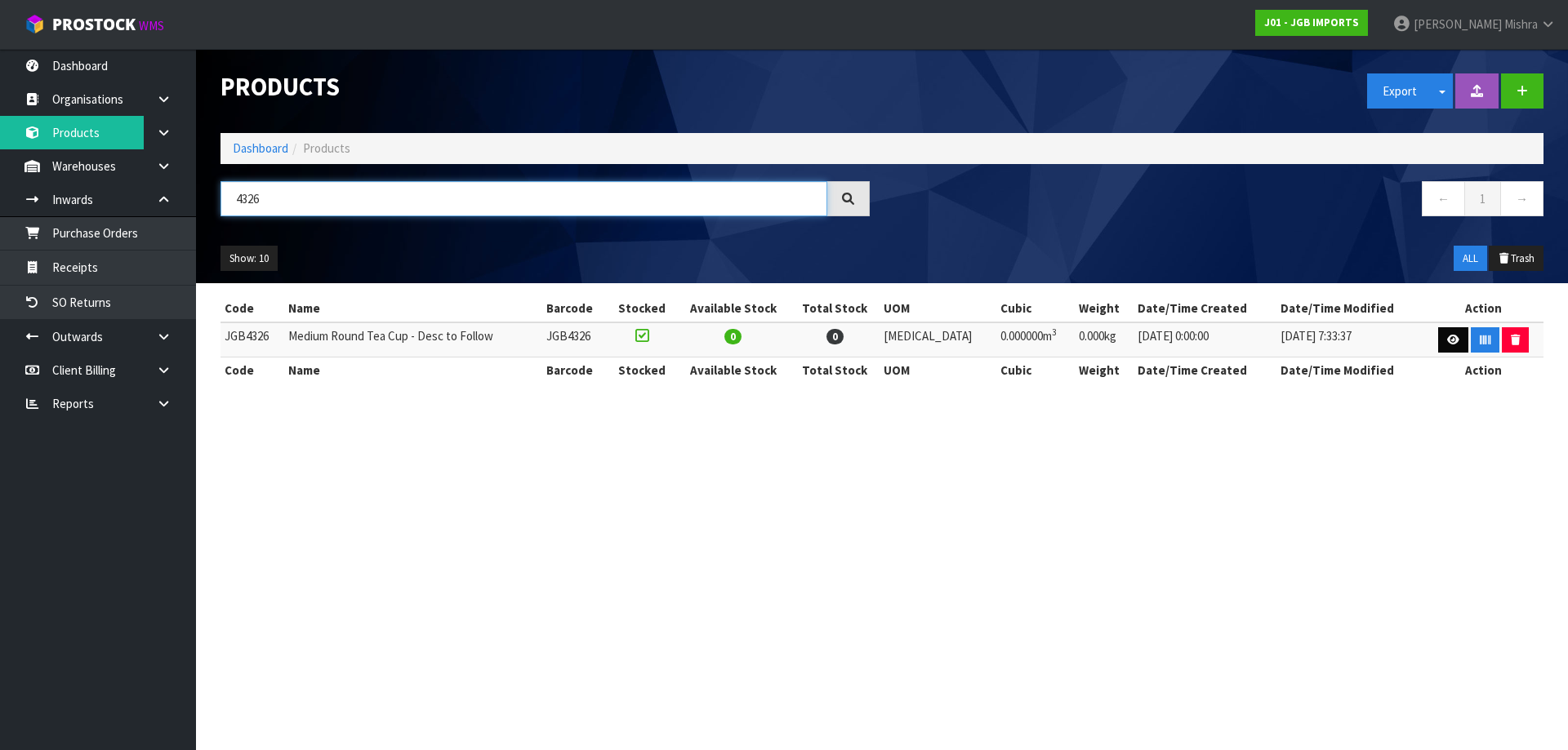
type input "4326"
click at [1450, 332] on link at bounding box center [1453, 340] width 30 height 26
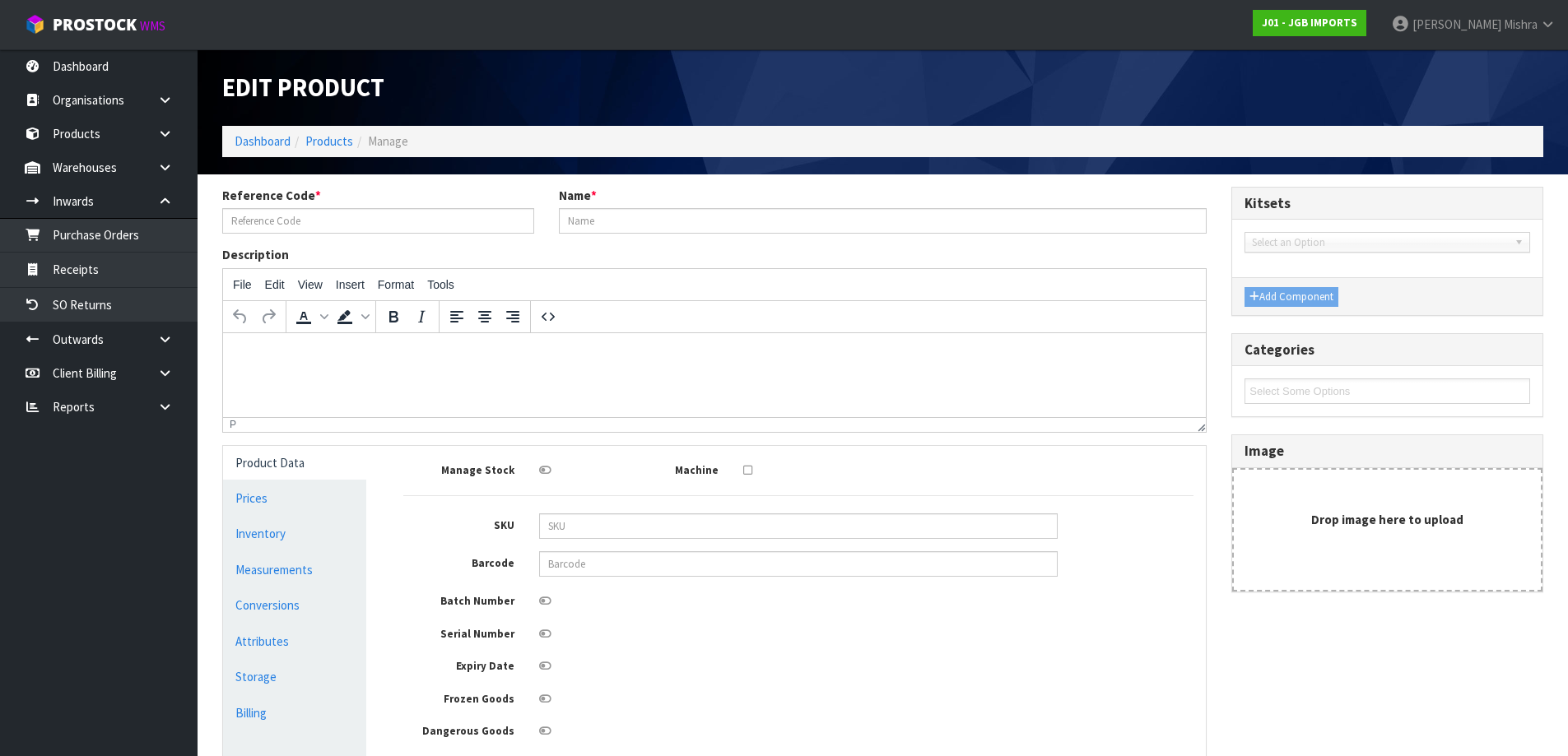
type input "JGB4326"
type input "Medium Round Tea Cup - Desc to Follow"
click at [275, 594] on link "Conversions" at bounding box center [294, 605] width 143 height 34
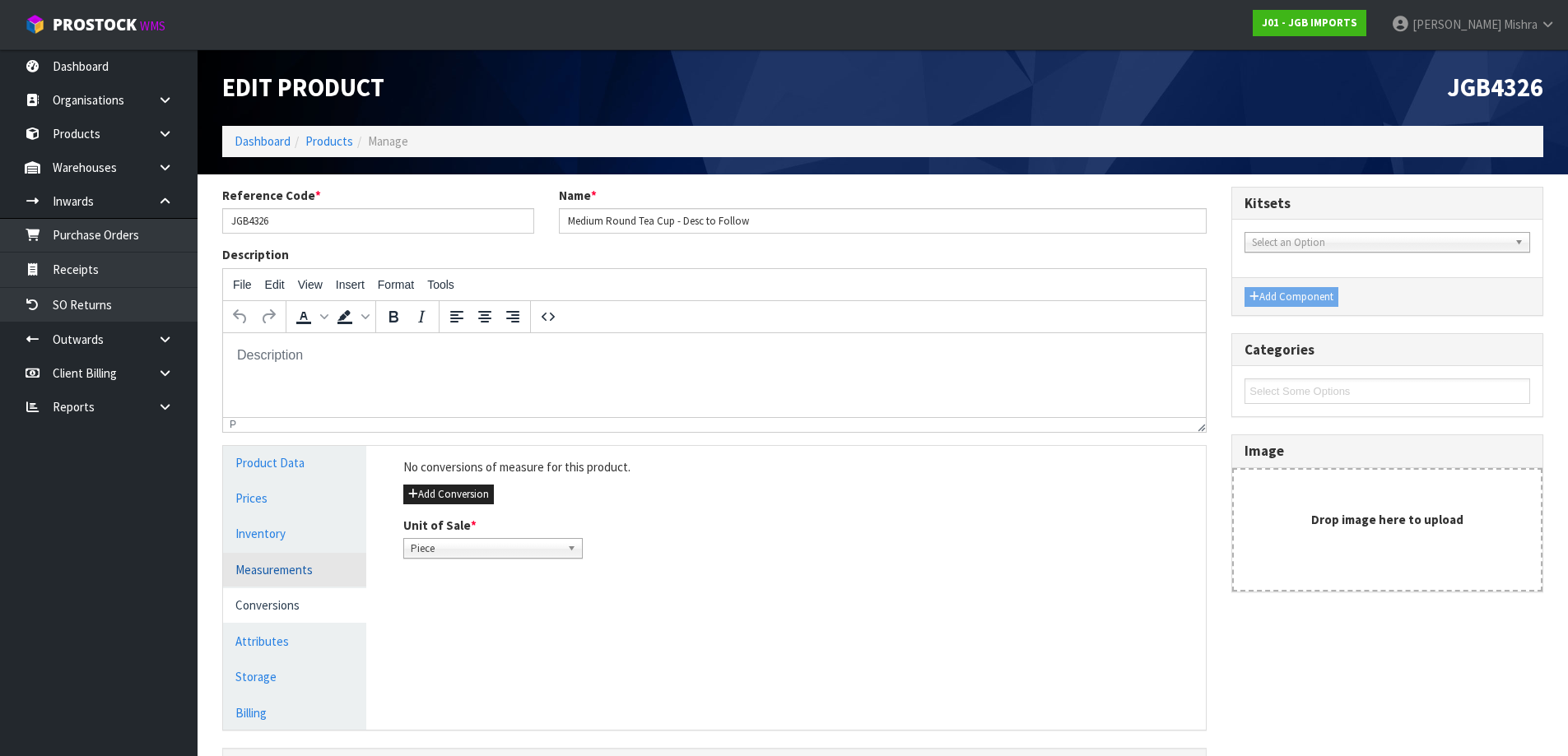
click at [277, 565] on link "Measurements" at bounding box center [294, 570] width 143 height 34
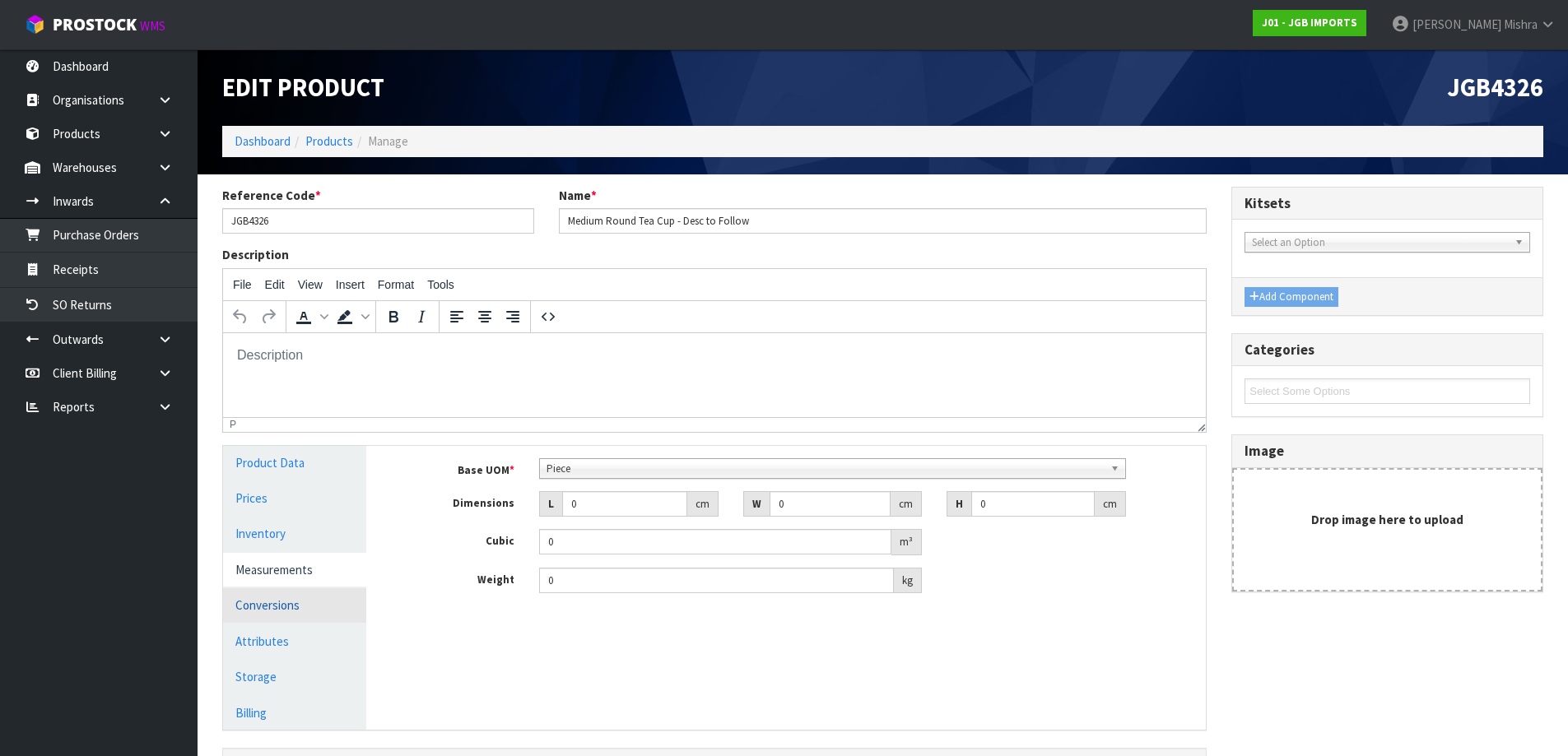
click at [268, 607] on link "Conversions" at bounding box center [294, 605] width 143 height 34
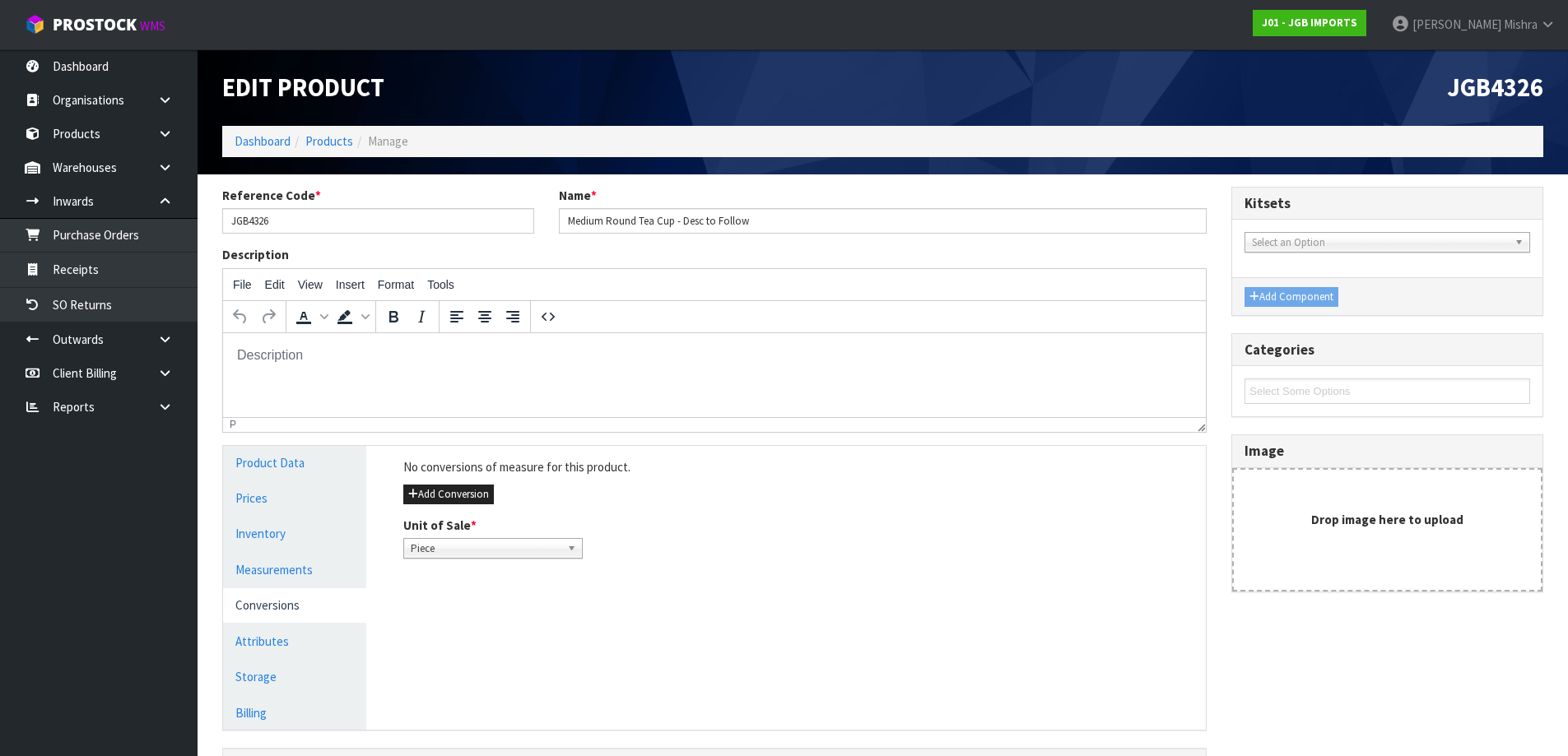
click at [457, 506] on div "No conversions of measure for this product. Add Conversion Unit of Sale * Piece…" at bounding box center [798, 508] width 815 height 125
click at [462, 501] on button "Add Conversion" at bounding box center [448, 494] width 91 height 19
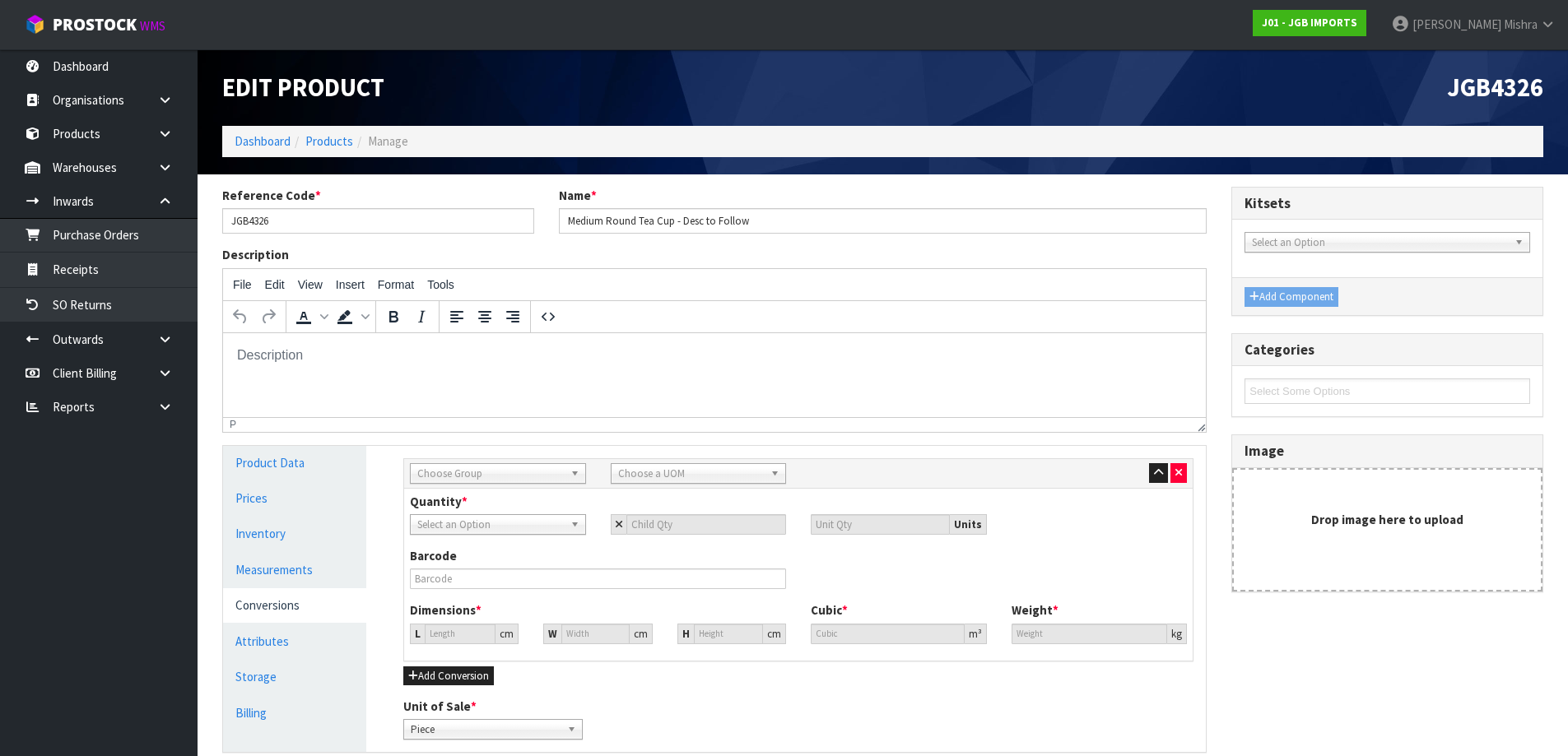
click at [498, 476] on span "Choose Group" at bounding box center [490, 474] width 146 height 19
click at [487, 561] on li "Outer" at bounding box center [498, 562] width 168 height 20
drag, startPoint x: 669, startPoint y: 467, endPoint x: 672, endPoint y: 475, distance: 8.5
click at [670, 470] on span "Choose a UOM" at bounding box center [691, 474] width 146 height 19
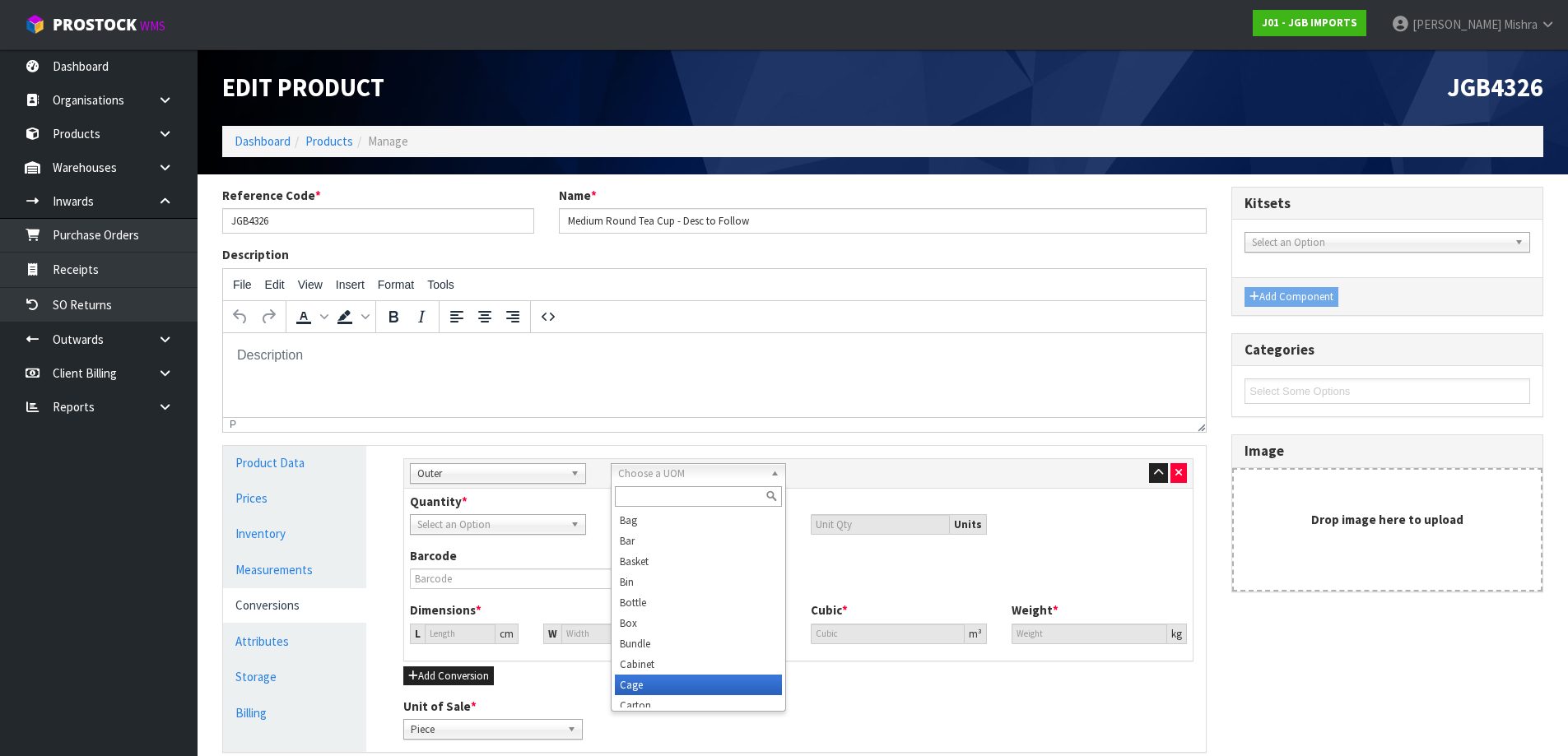
scroll to position [8, 0]
click at [658, 699] on li "Carton" at bounding box center [699, 697] width 168 height 20
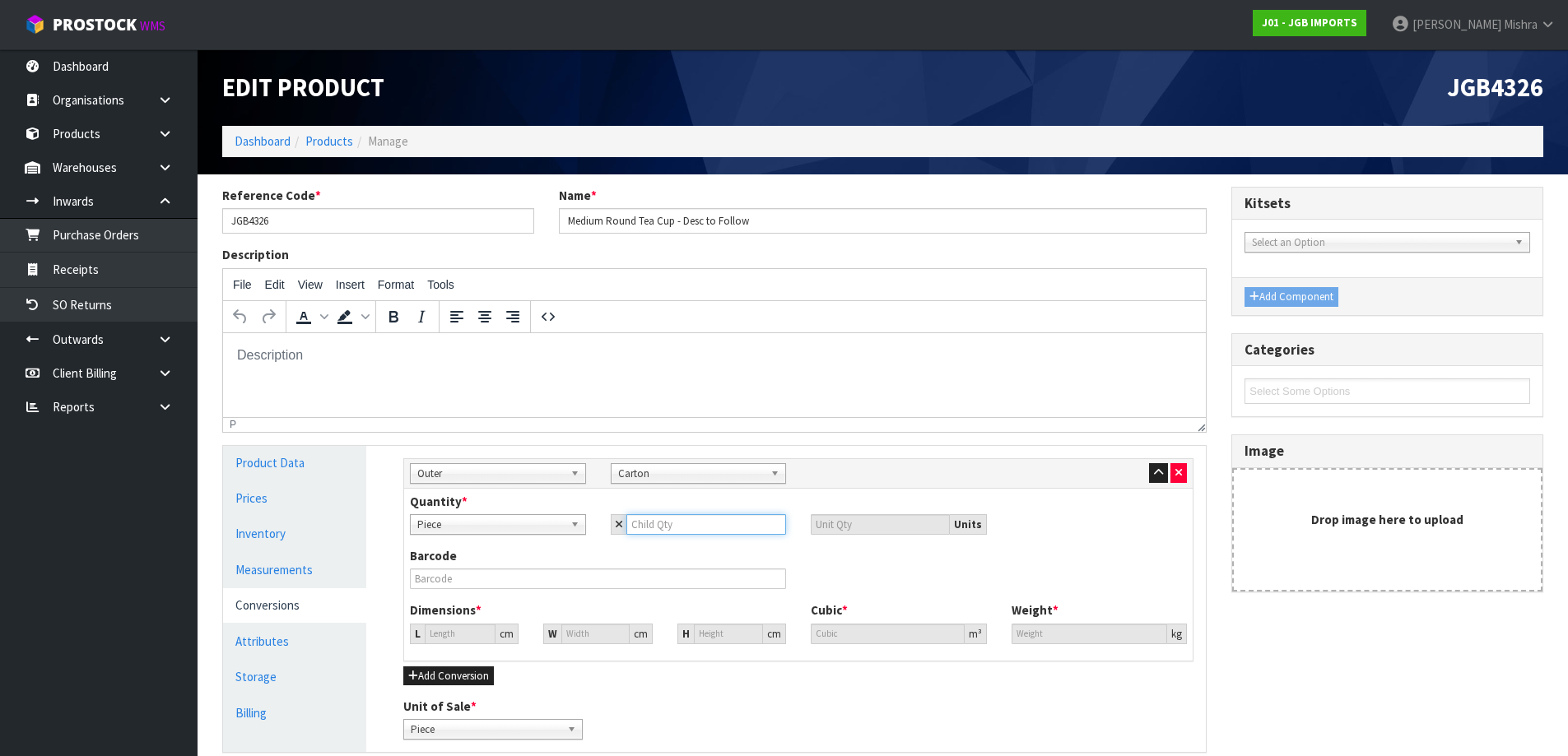
click at [669, 532] on input "number" at bounding box center [707, 524] width 161 height 20
type input "1"
type input "12"
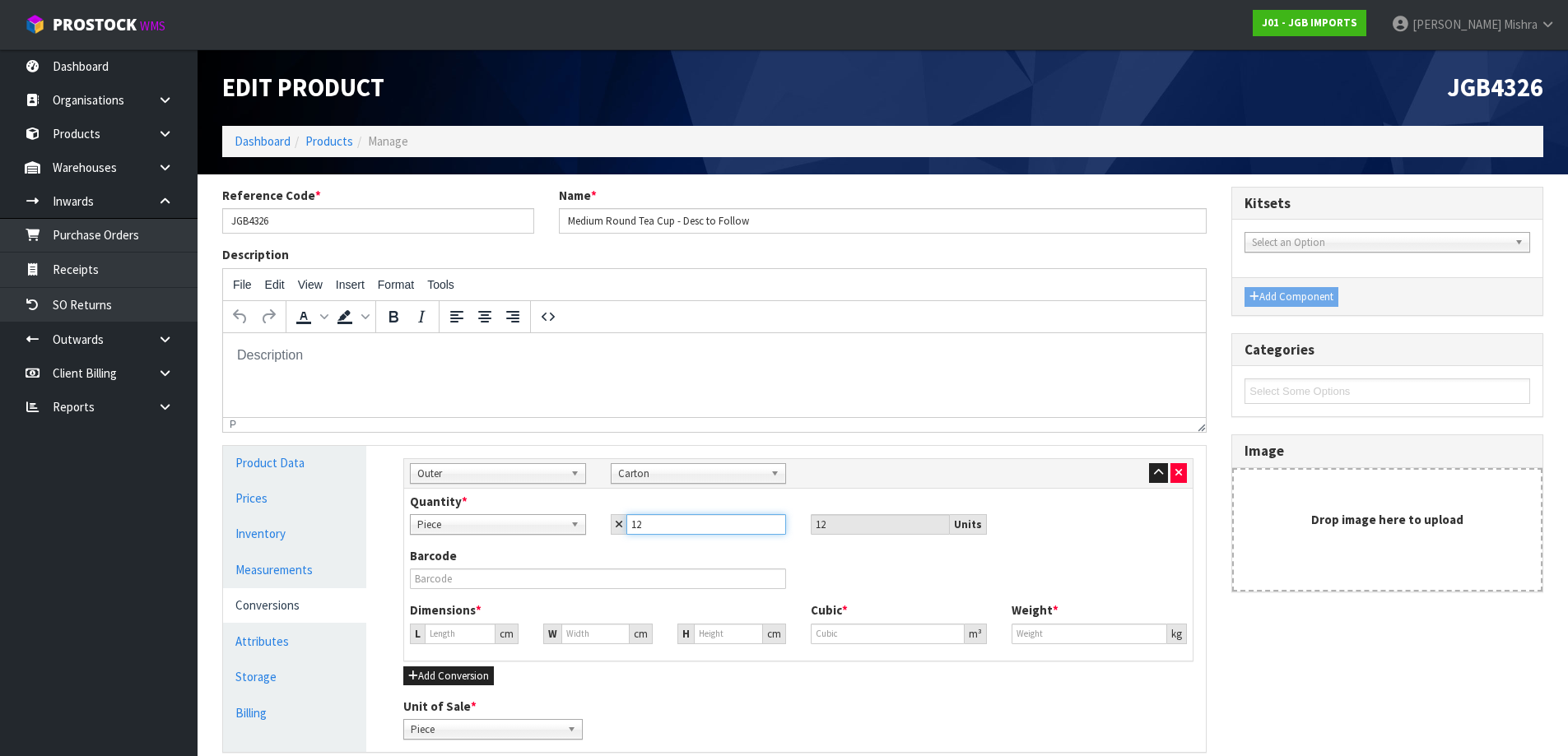
type input "12"
type input "0"
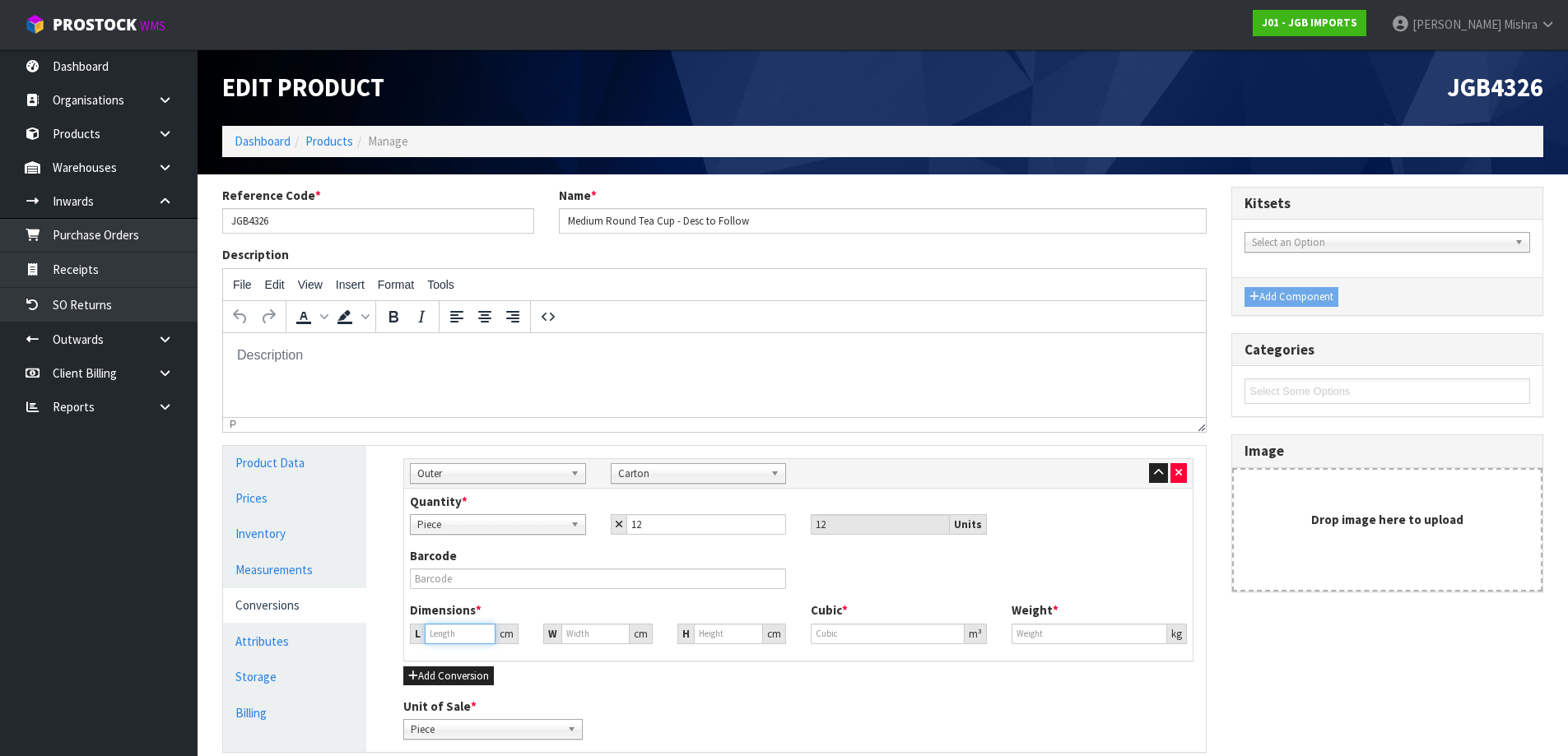
type input "0"
click at [455, 634] on input "0" at bounding box center [460, 633] width 71 height 20
drag, startPoint x: 464, startPoint y: 632, endPoint x: 327, endPoint y: 627, distance: 137.1
click at [329, 627] on div "Product Data Prices Inventory Measurements Conversions Attributes Storage Billi…" at bounding box center [714, 599] width 1008 height 307
type input "4"
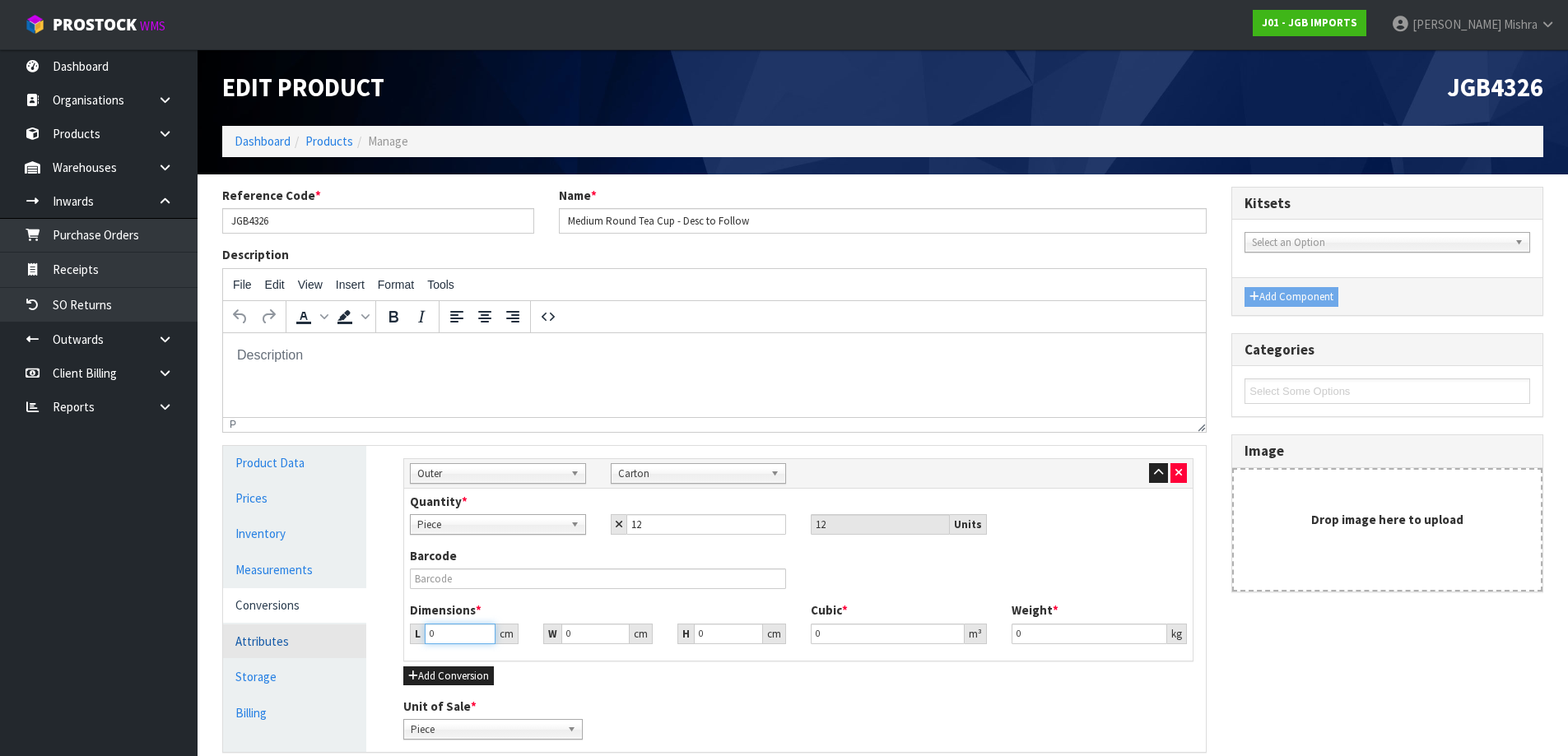
type input "0.000001"
type input "45"
type input "4"
type input "0.0081"
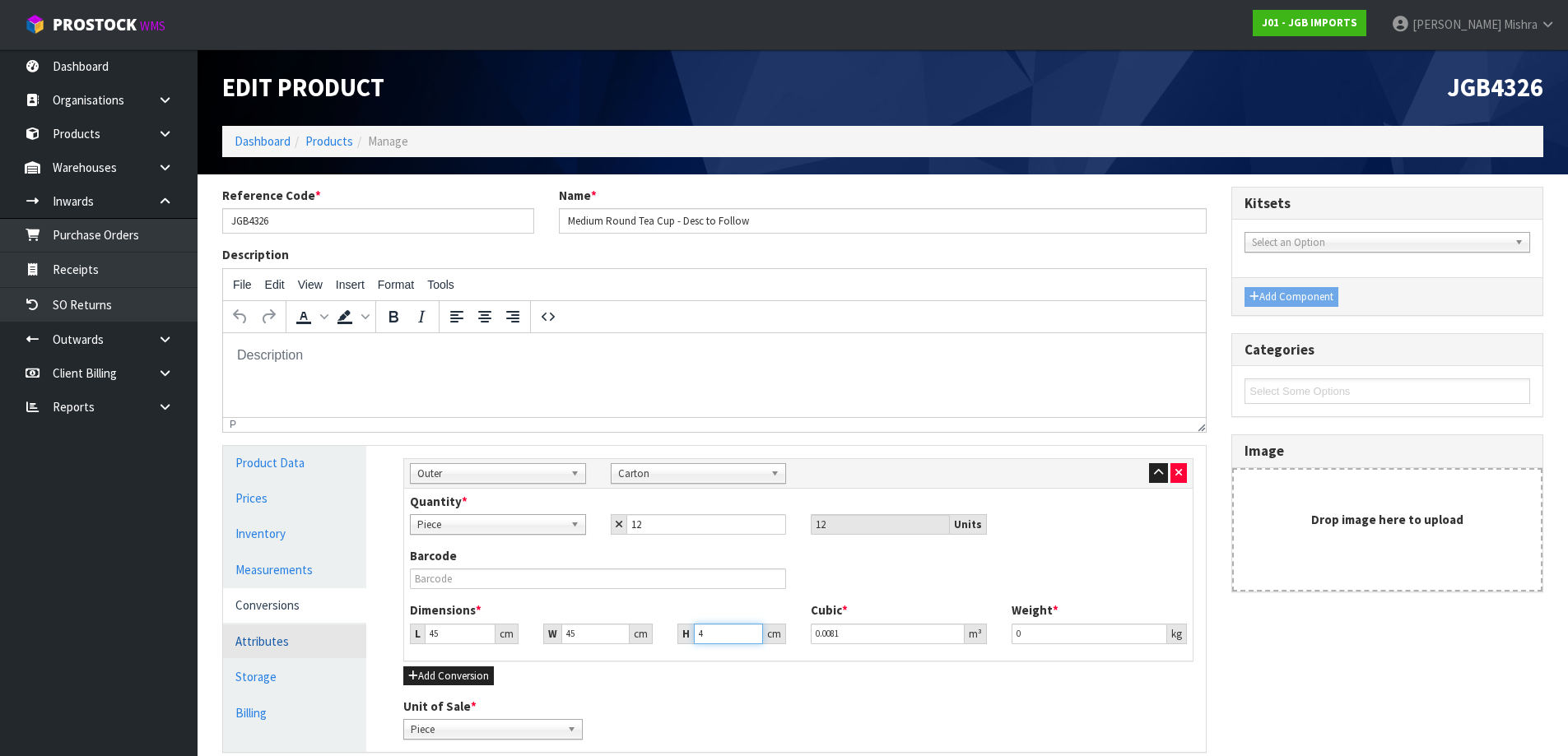
type input "45"
type input "0.091125"
type input "45"
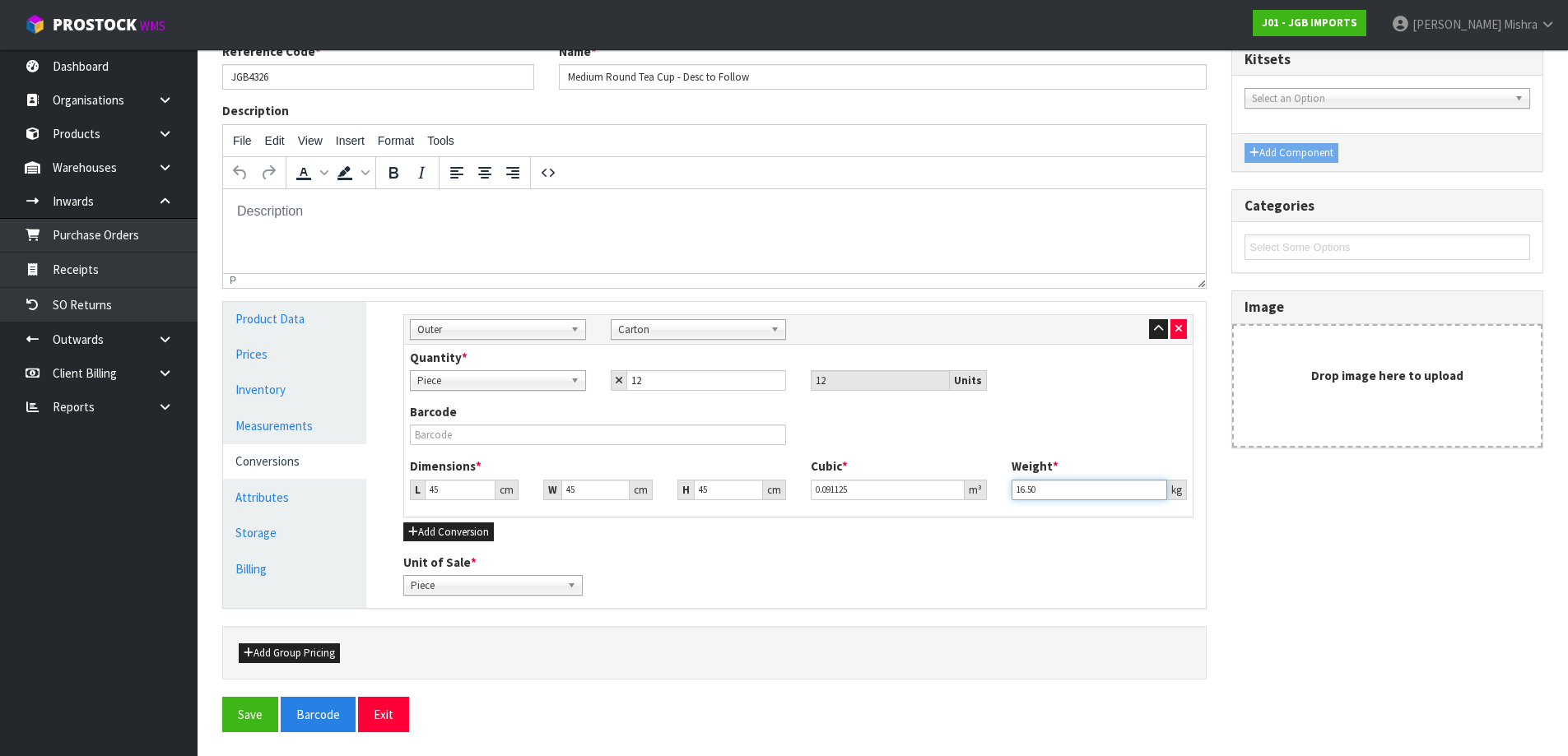
scroll to position [145, 0]
type input "16.50"
click at [256, 719] on button "Save" at bounding box center [250, 714] width 56 height 36
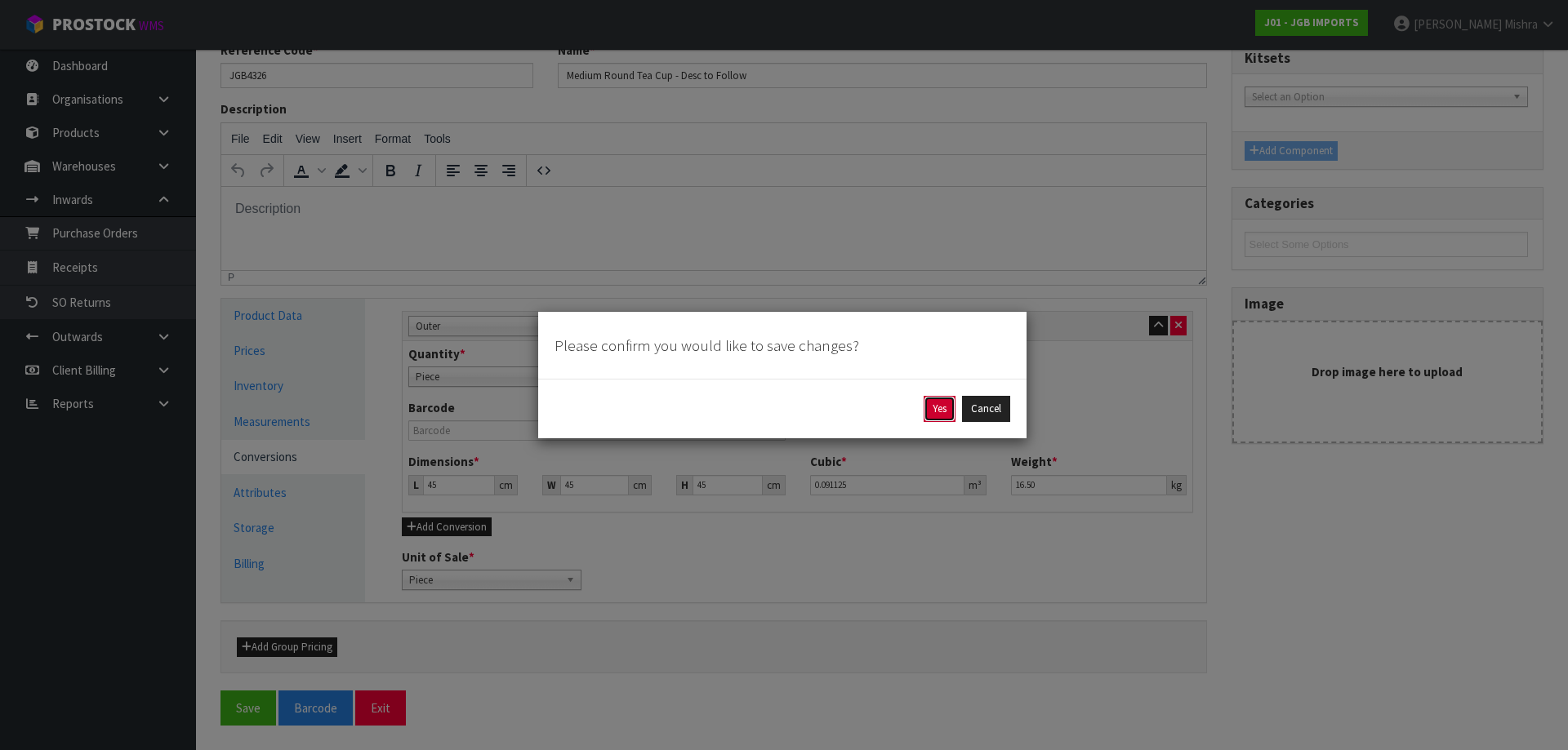
click at [935, 405] on button "Yes" at bounding box center [939, 409] width 32 height 26
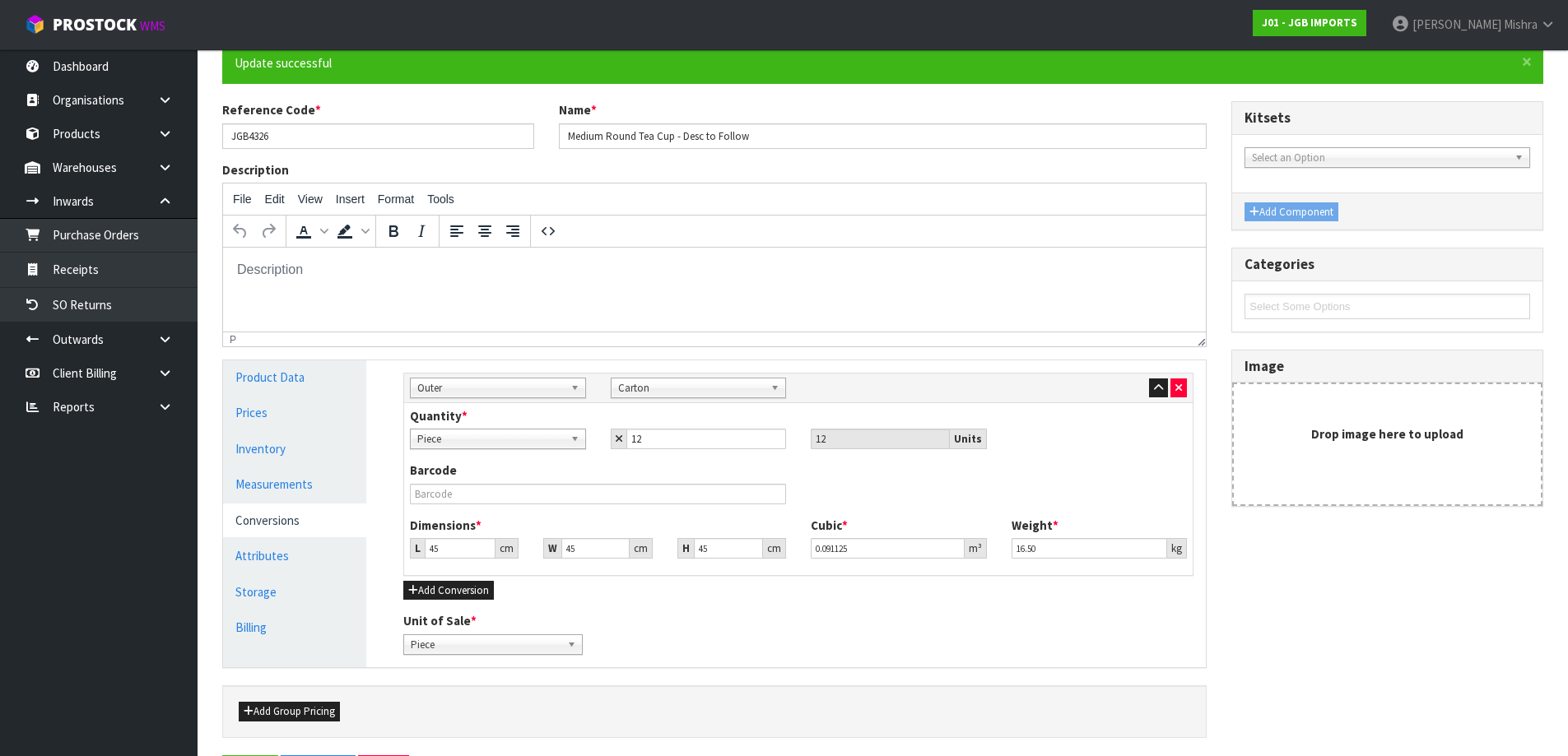
scroll to position [0, 0]
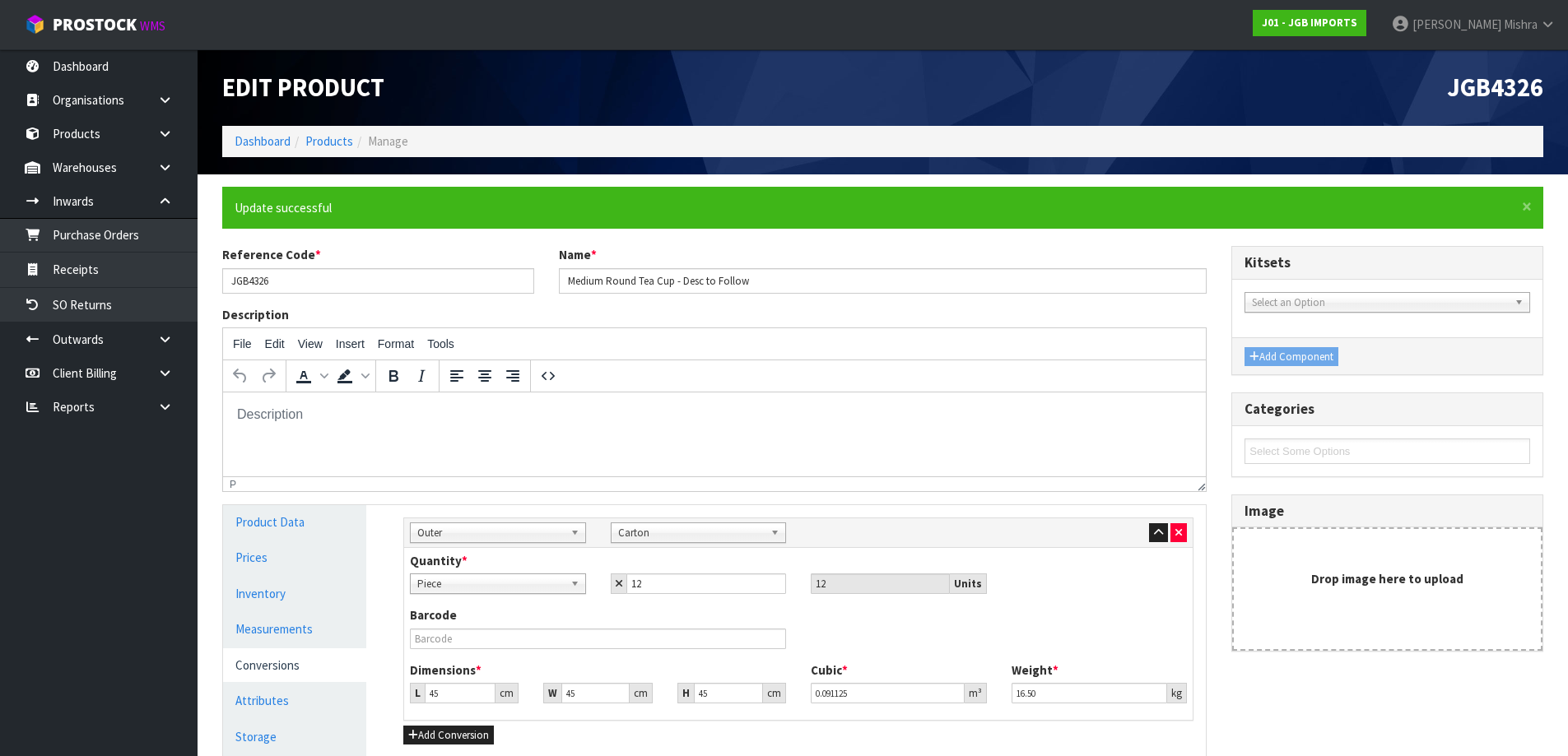
click at [271, 414] on body at bounding box center [714, 414] width 956 height 18
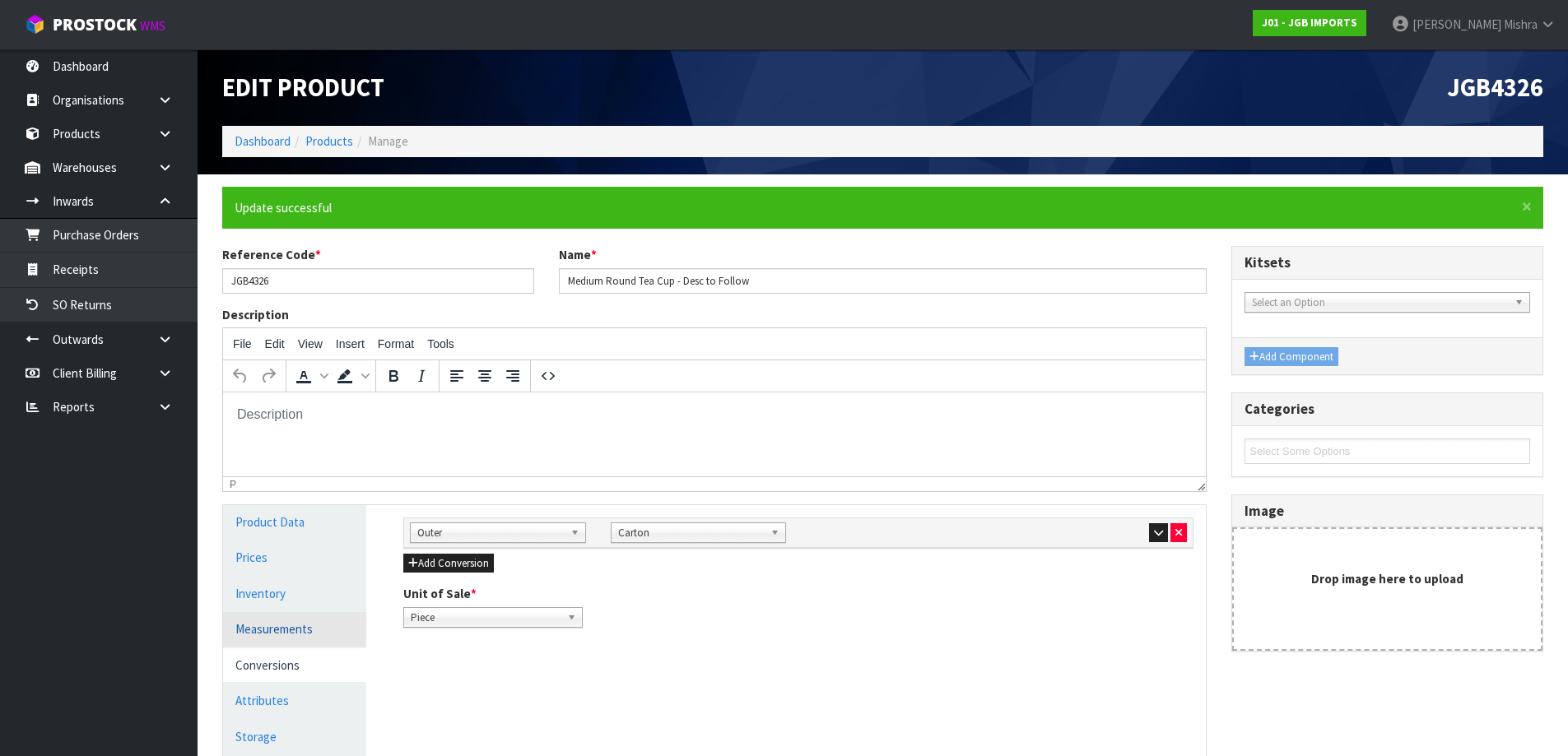
click at [282, 616] on link "Measurements" at bounding box center [294, 629] width 143 height 34
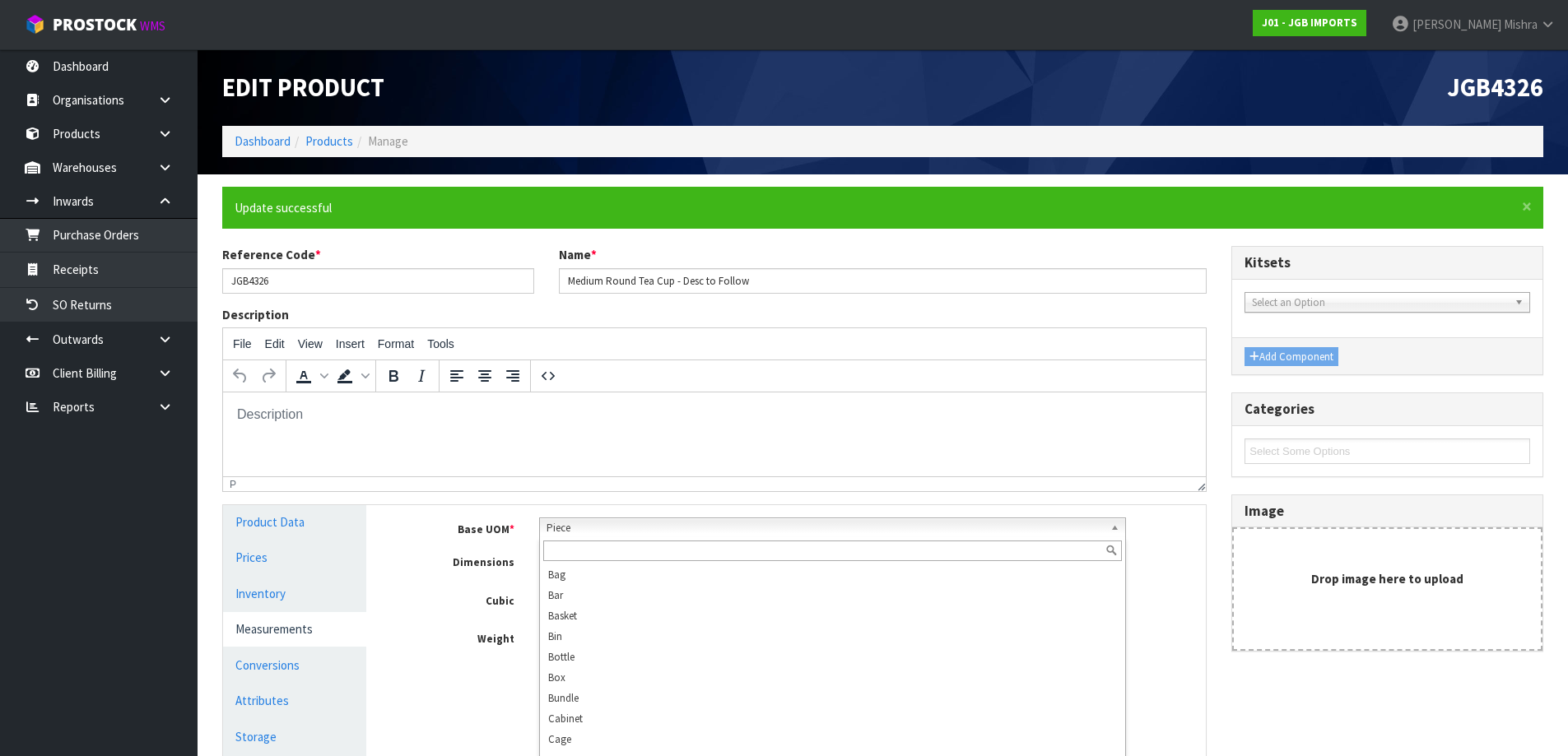
click at [687, 533] on span "Piece" at bounding box center [825, 528] width 558 height 19
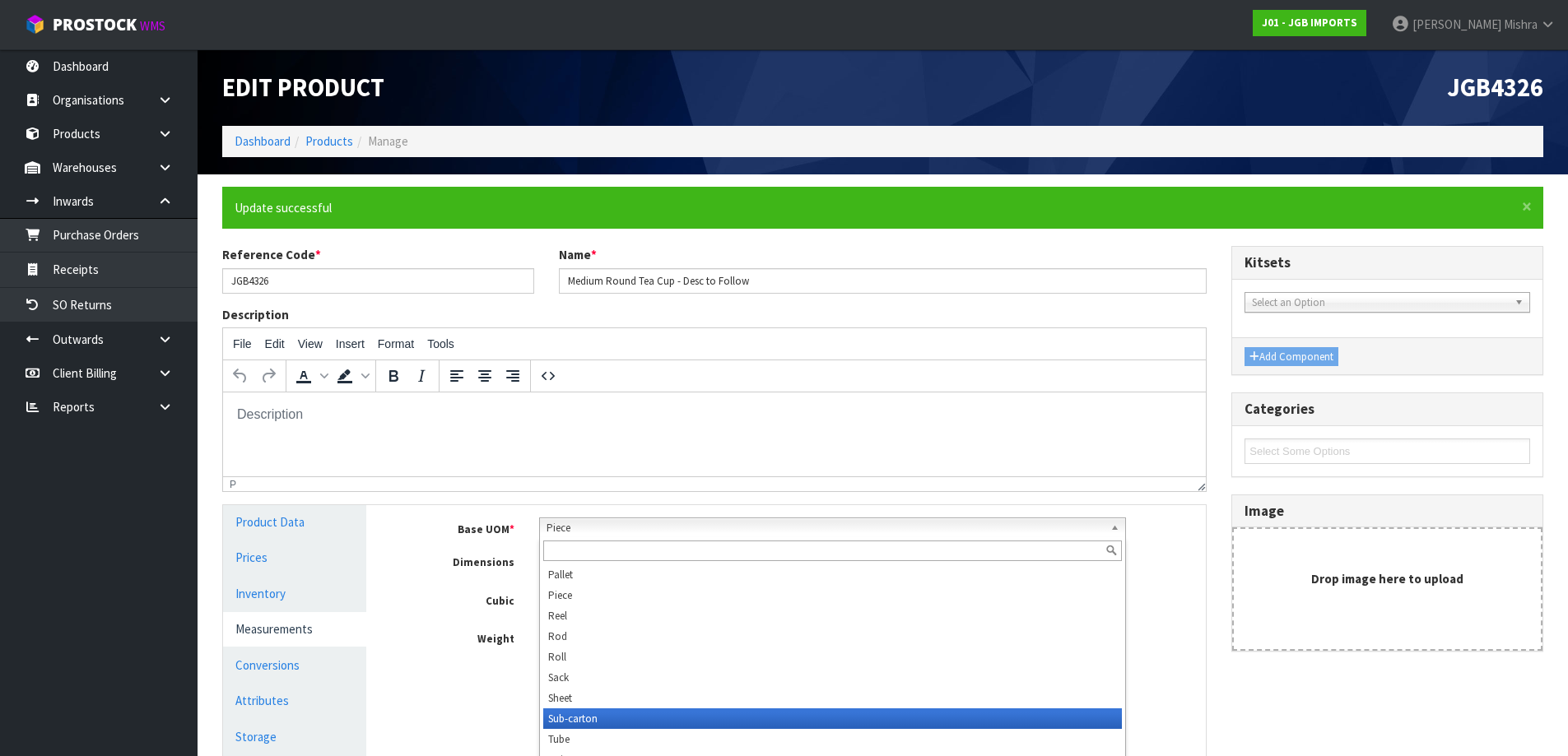
click at [624, 715] on li "Sub-carton" at bounding box center [833, 719] width 579 height 20
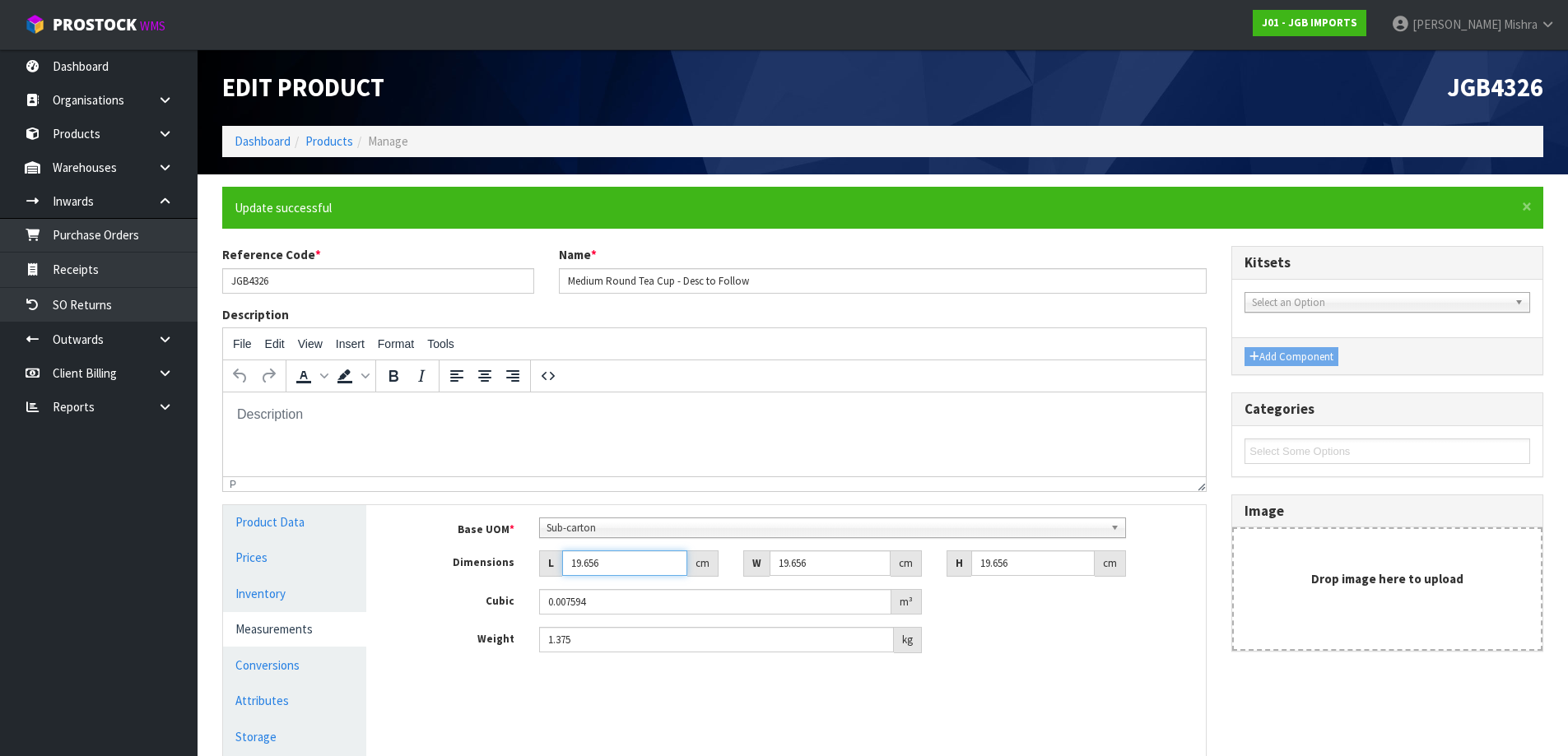
drag, startPoint x: 624, startPoint y: 557, endPoint x: 498, endPoint y: 562, distance: 126.1
click at [498, 562] on div "Dimensions L 19.656 cm W 19.656 cm H 19.656 cm" at bounding box center [798, 563] width 815 height 26
type input "2"
type input "0.000773"
type input "22"
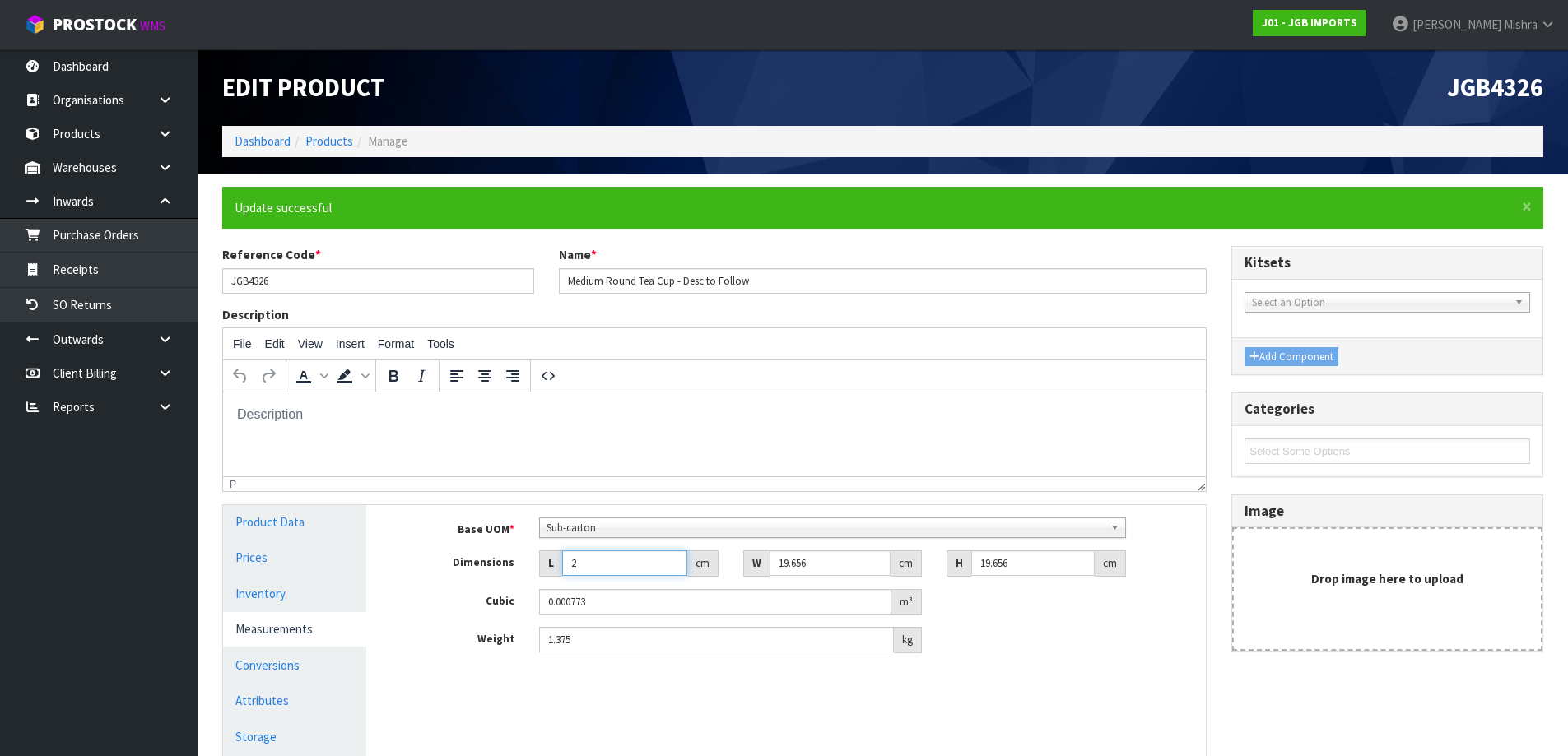
type input "0.0085"
type input "22"
type input "2"
type input "0.000865"
type input "22"
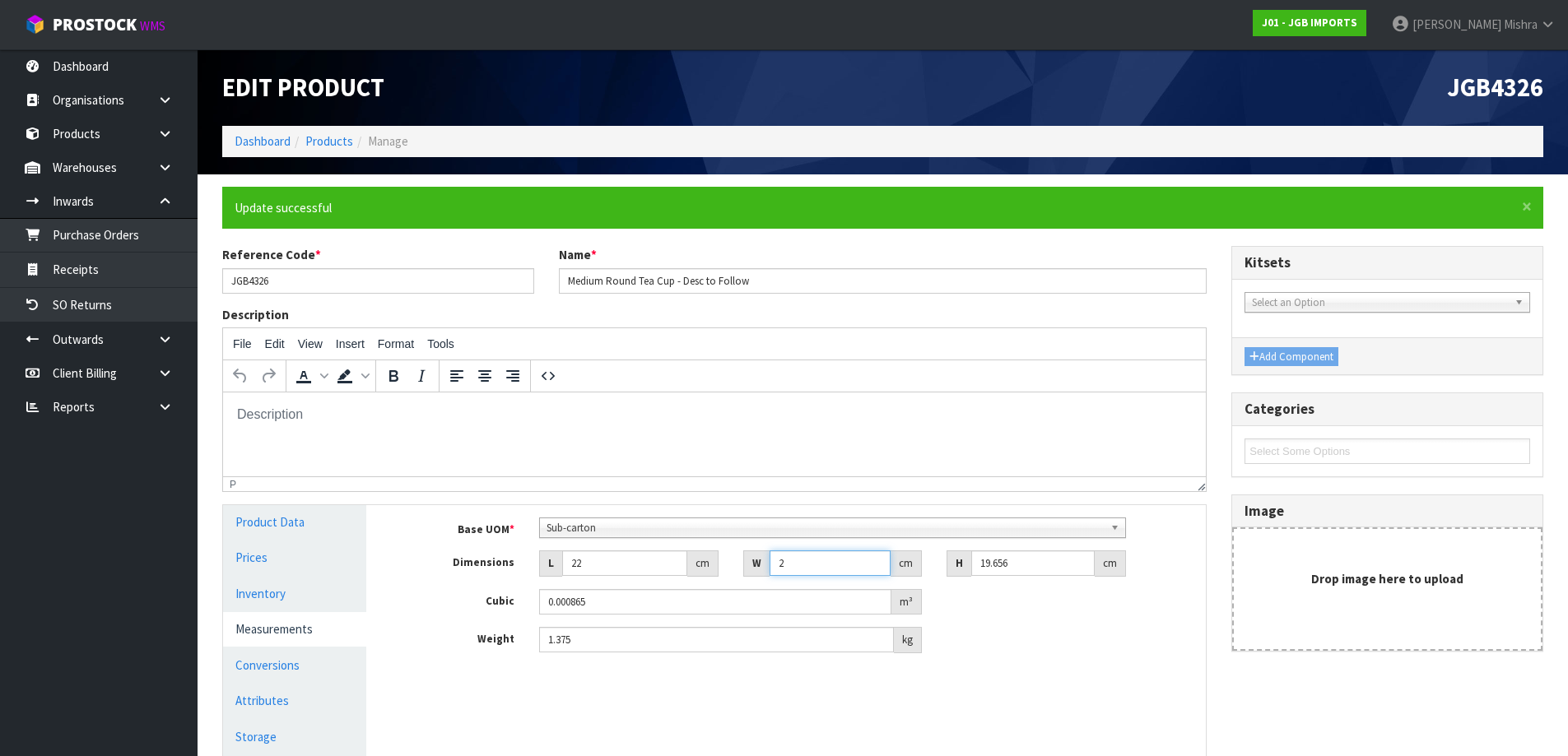
type input "0.009514"
type input "22"
type input "1"
type input "0.000484"
type input "15"
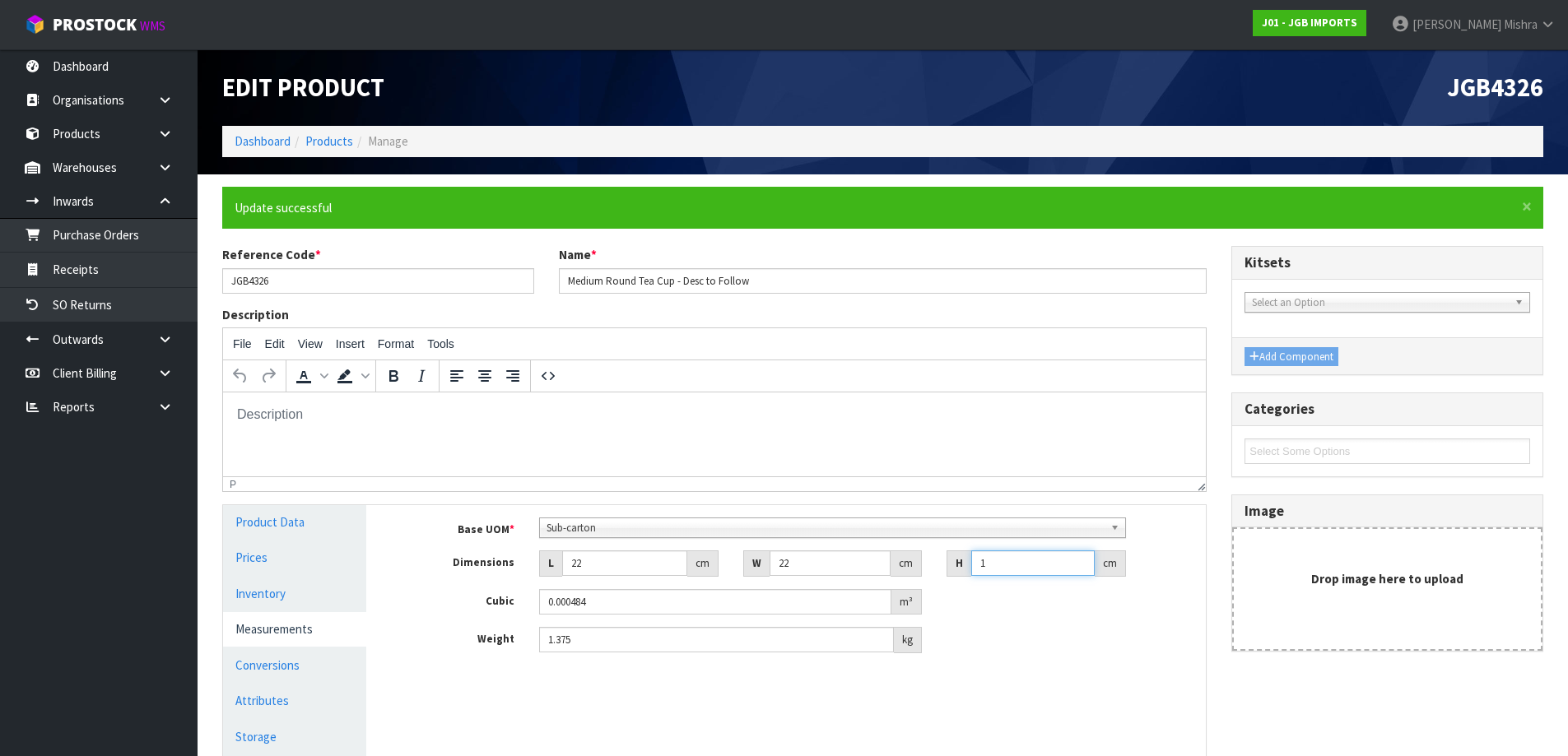
type input "0.00726"
type input "15"
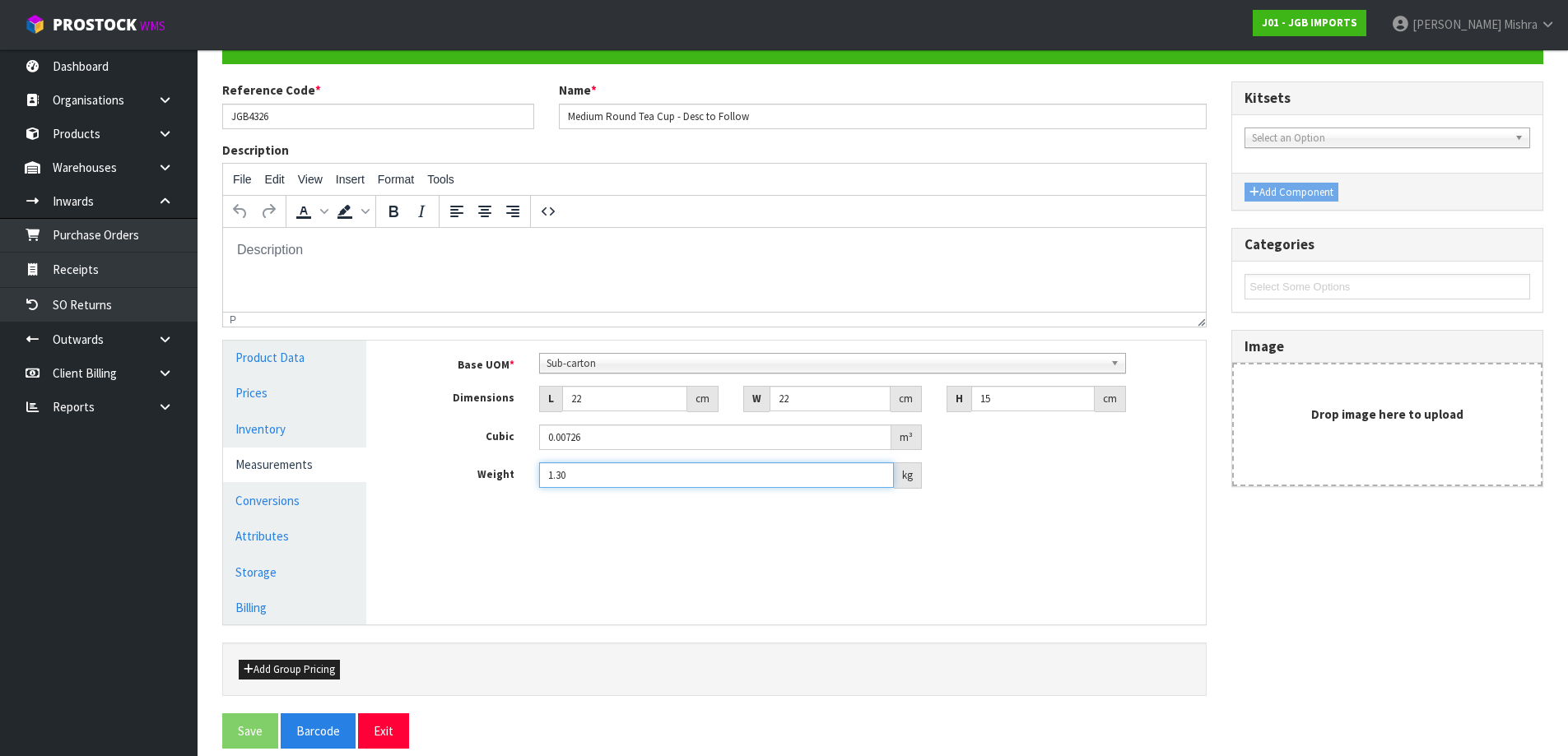
scroll to position [182, 0]
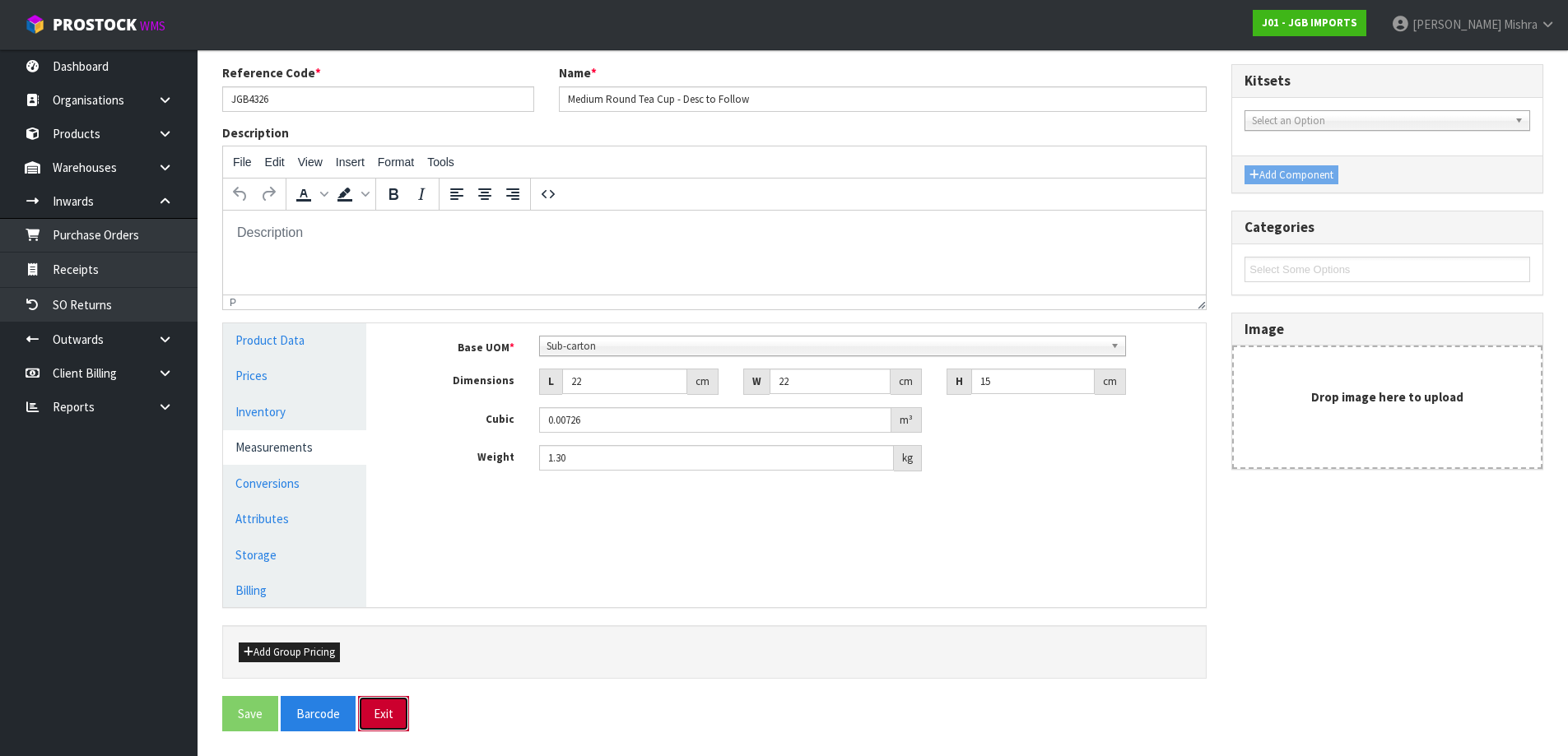
click at [377, 723] on button "Exit" at bounding box center [383, 714] width 51 height 36
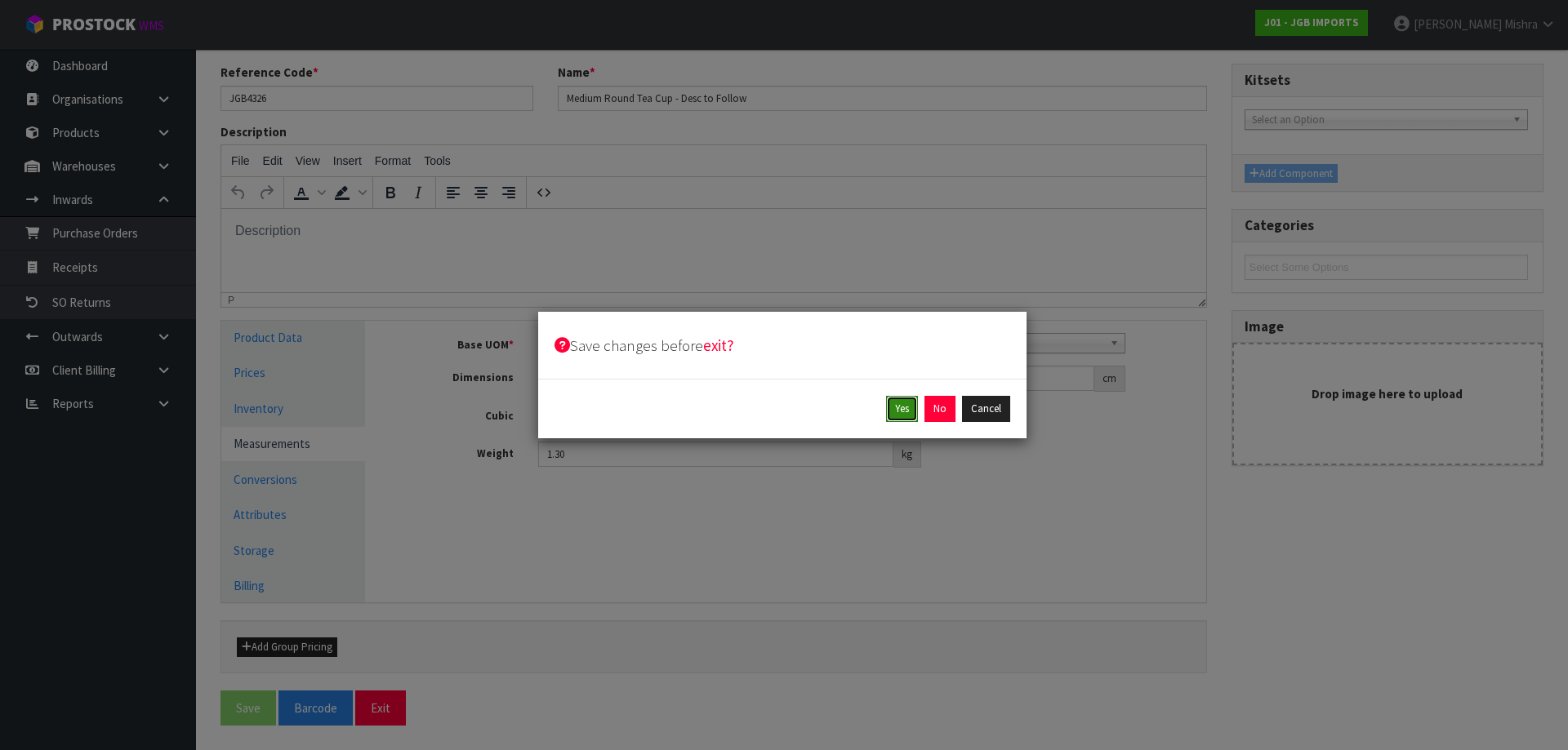
click at [902, 406] on button "Yes" at bounding box center [902, 409] width 32 height 26
click at [943, 409] on button "Yes" at bounding box center [939, 409] width 32 height 26
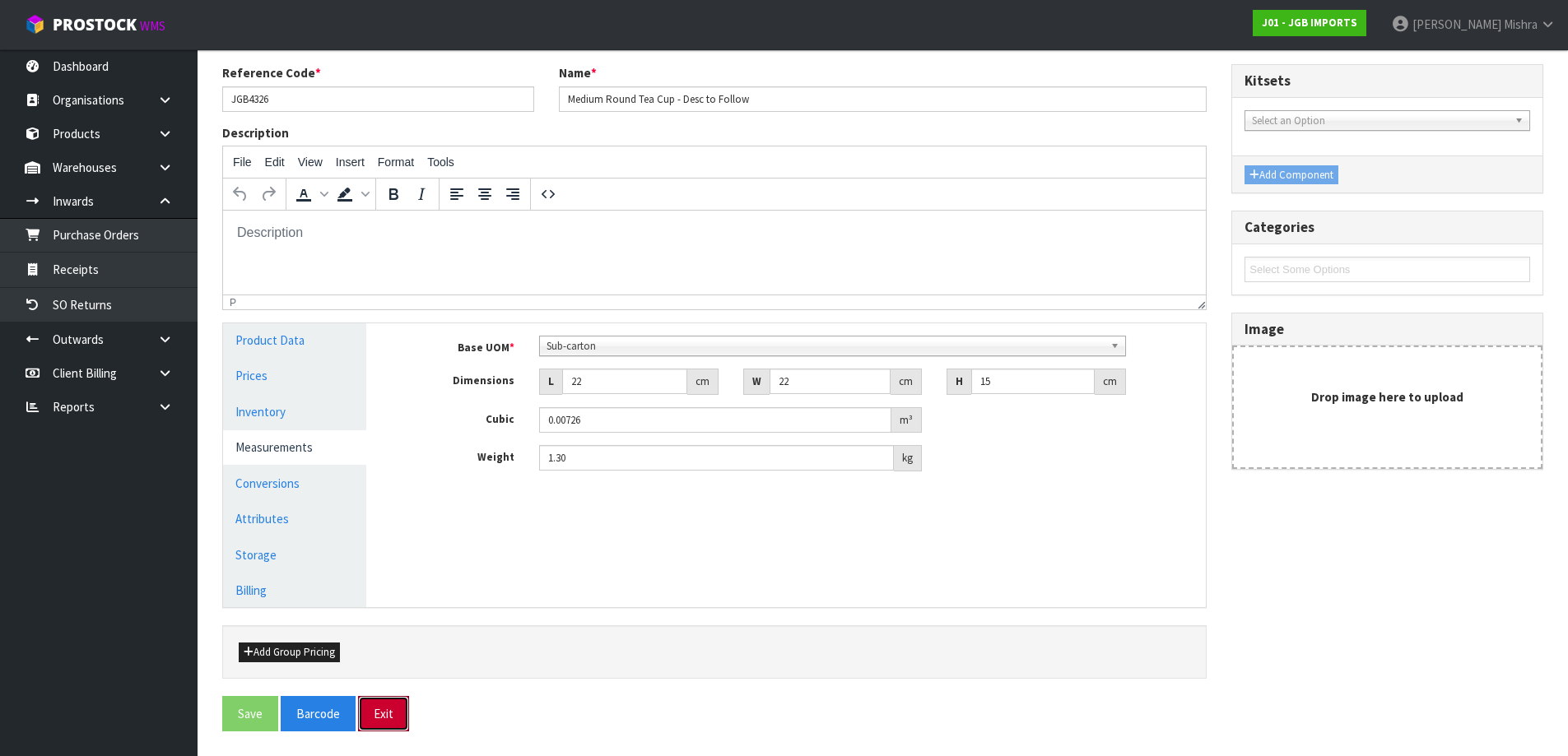
scroll to position [0, 0]
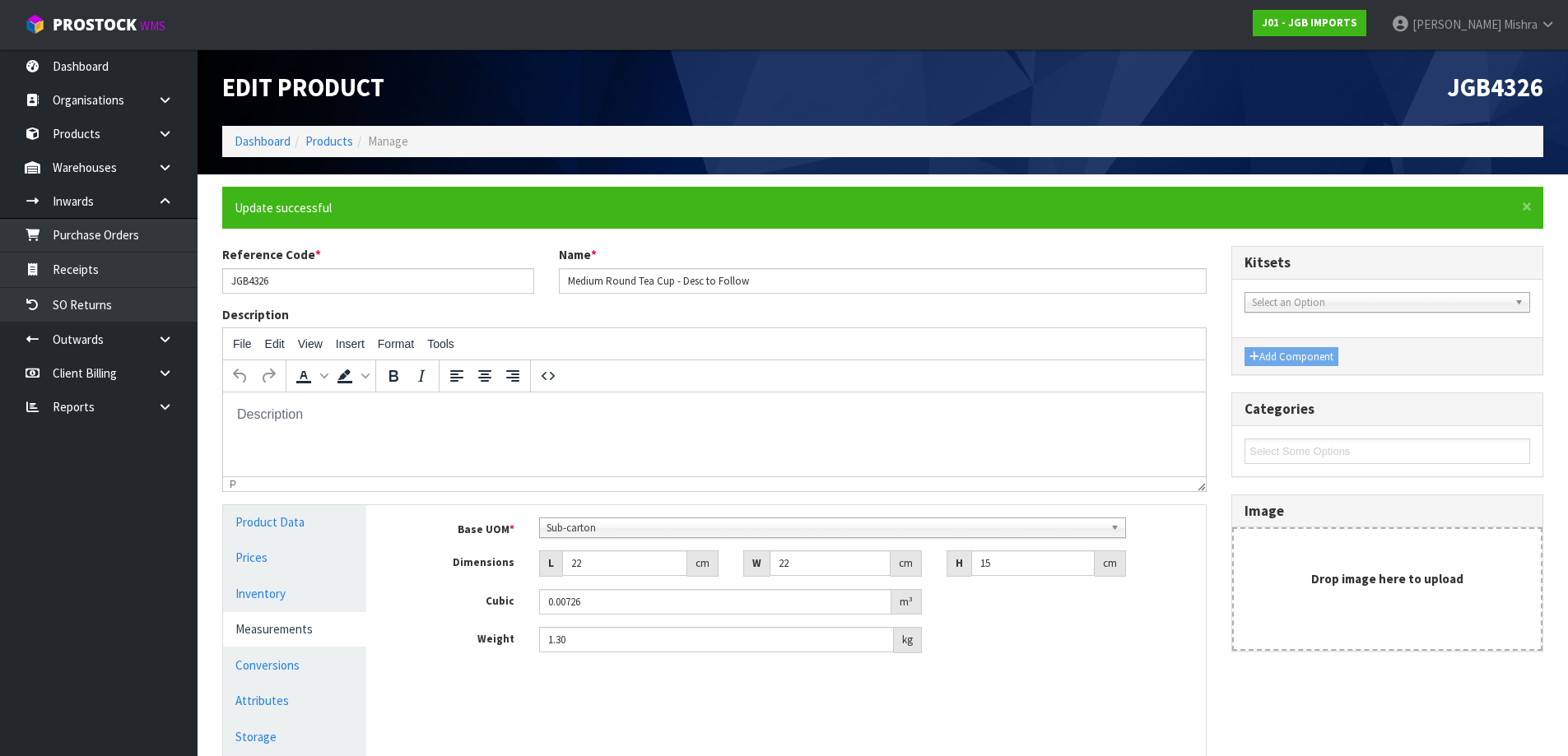
type input "1.3"
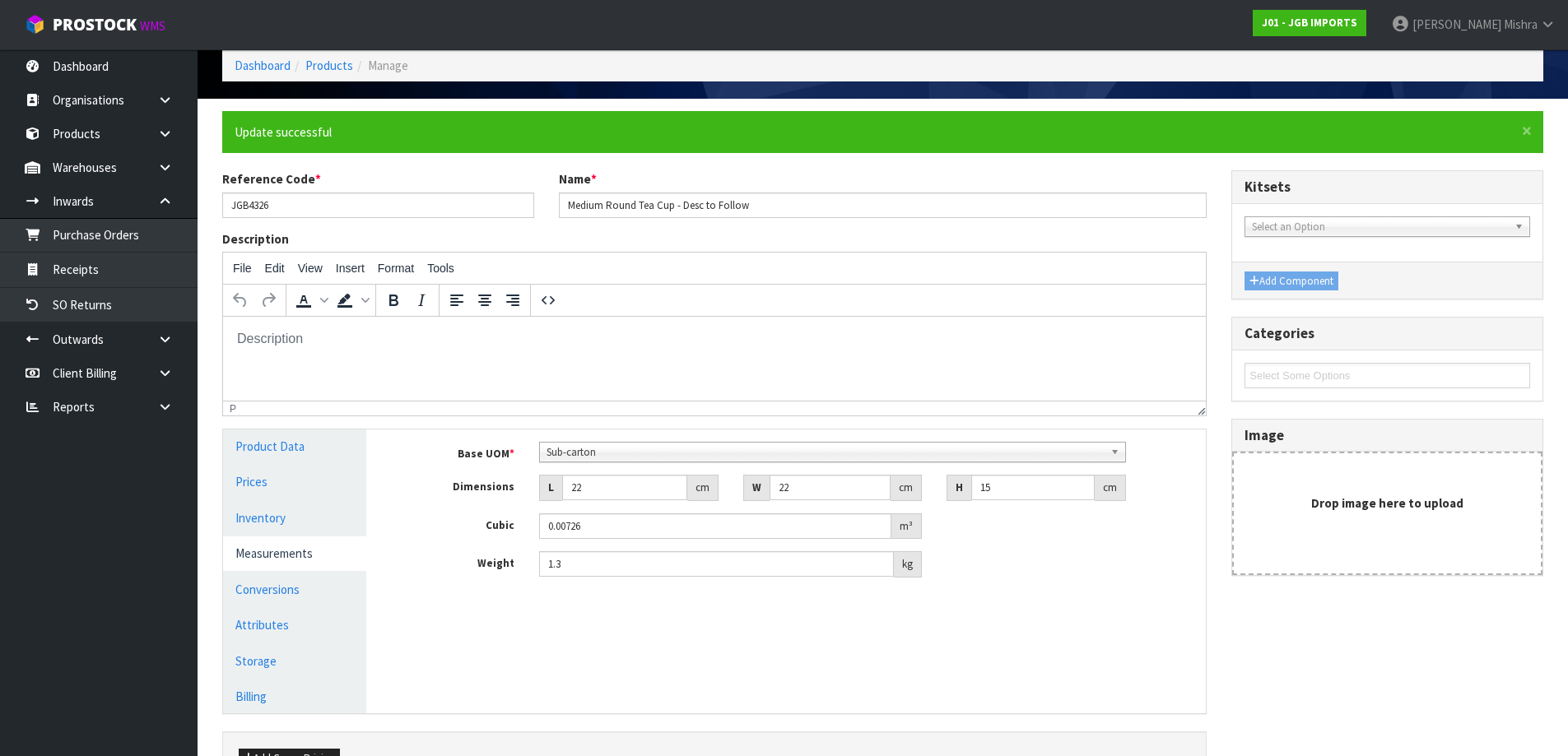
scroll to position [182, 0]
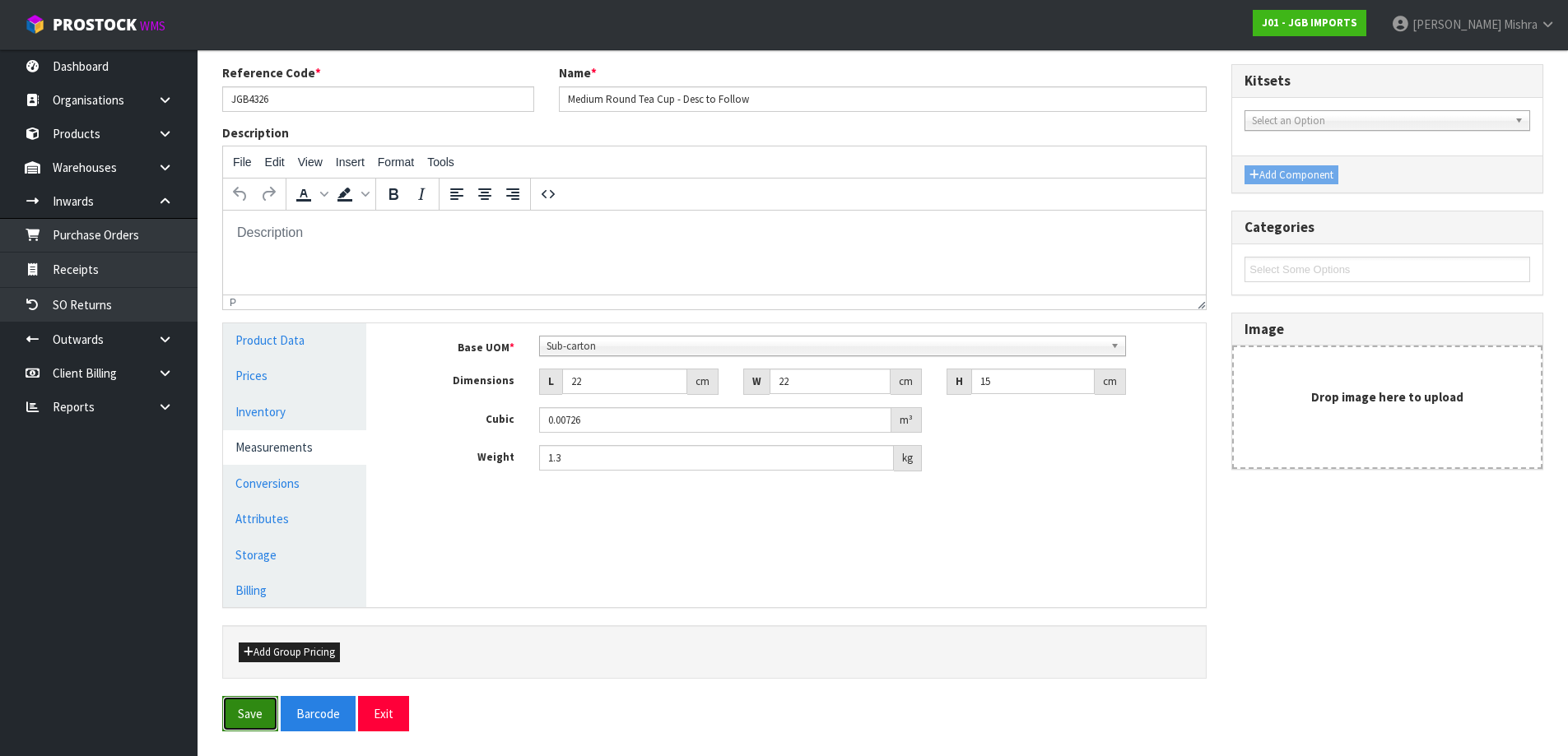
click at [242, 706] on button "Save" at bounding box center [250, 714] width 56 height 36
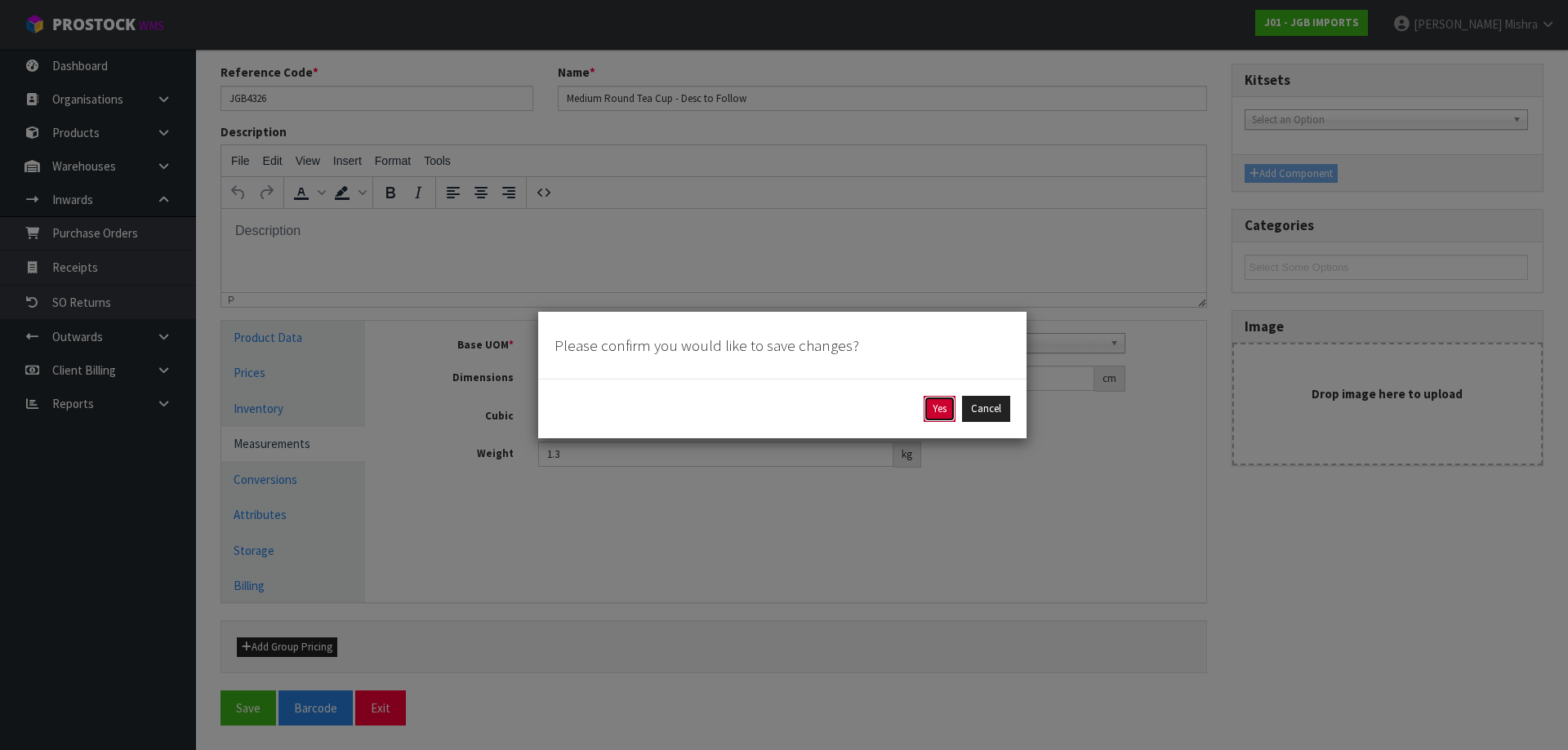
click at [943, 405] on button "Yes" at bounding box center [939, 409] width 32 height 26
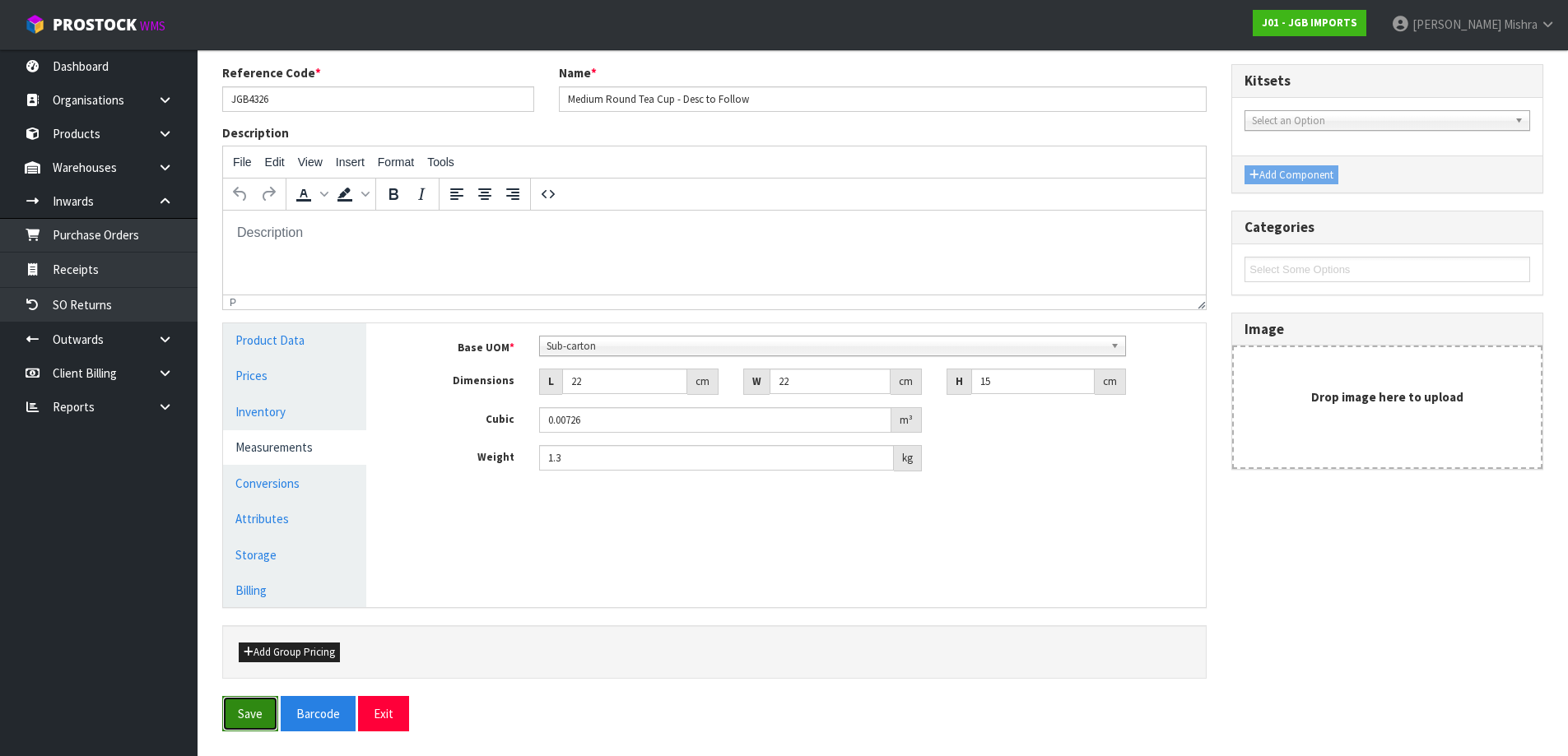
click at [258, 716] on button "Save" at bounding box center [250, 714] width 56 height 36
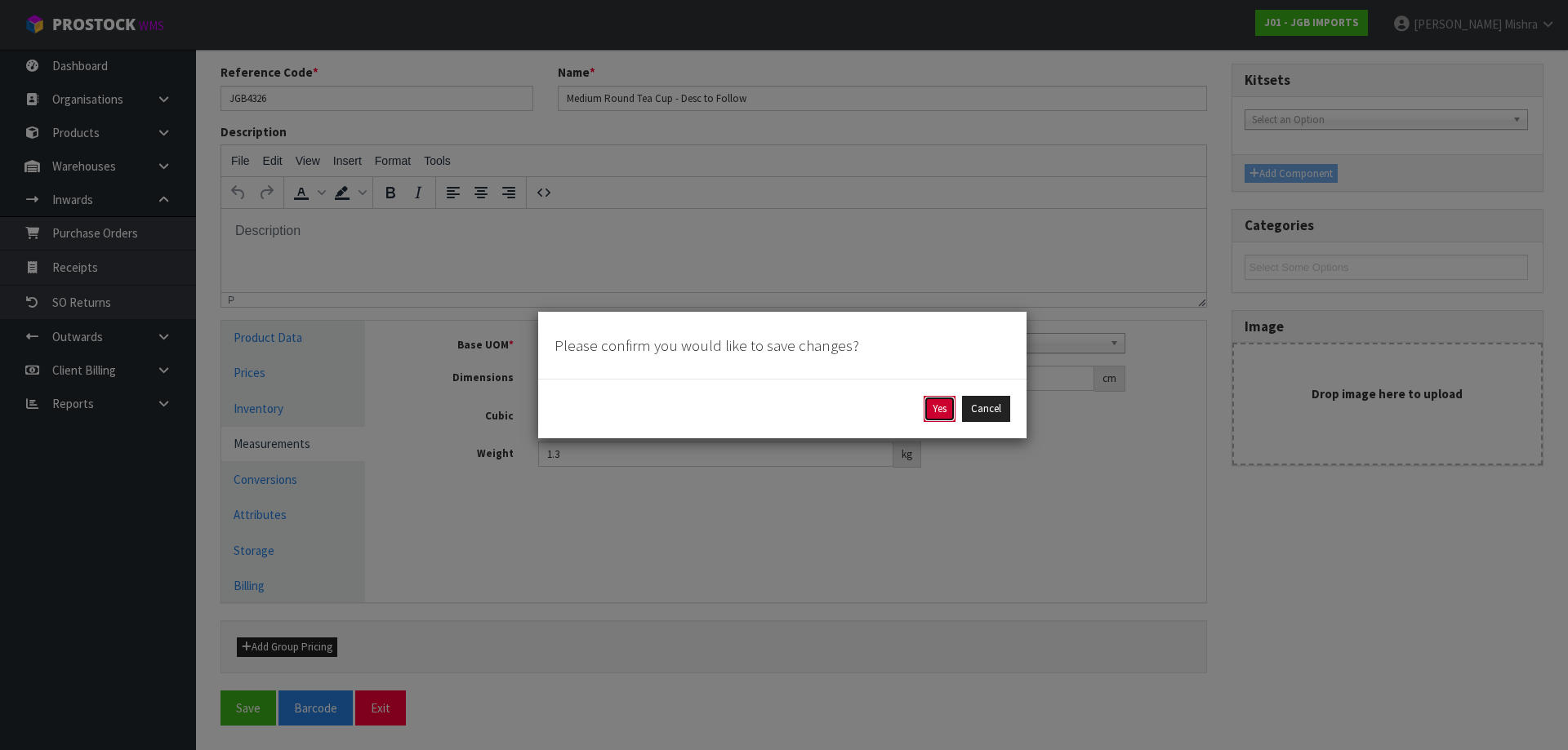
click at [951, 404] on button "Yes" at bounding box center [939, 409] width 32 height 26
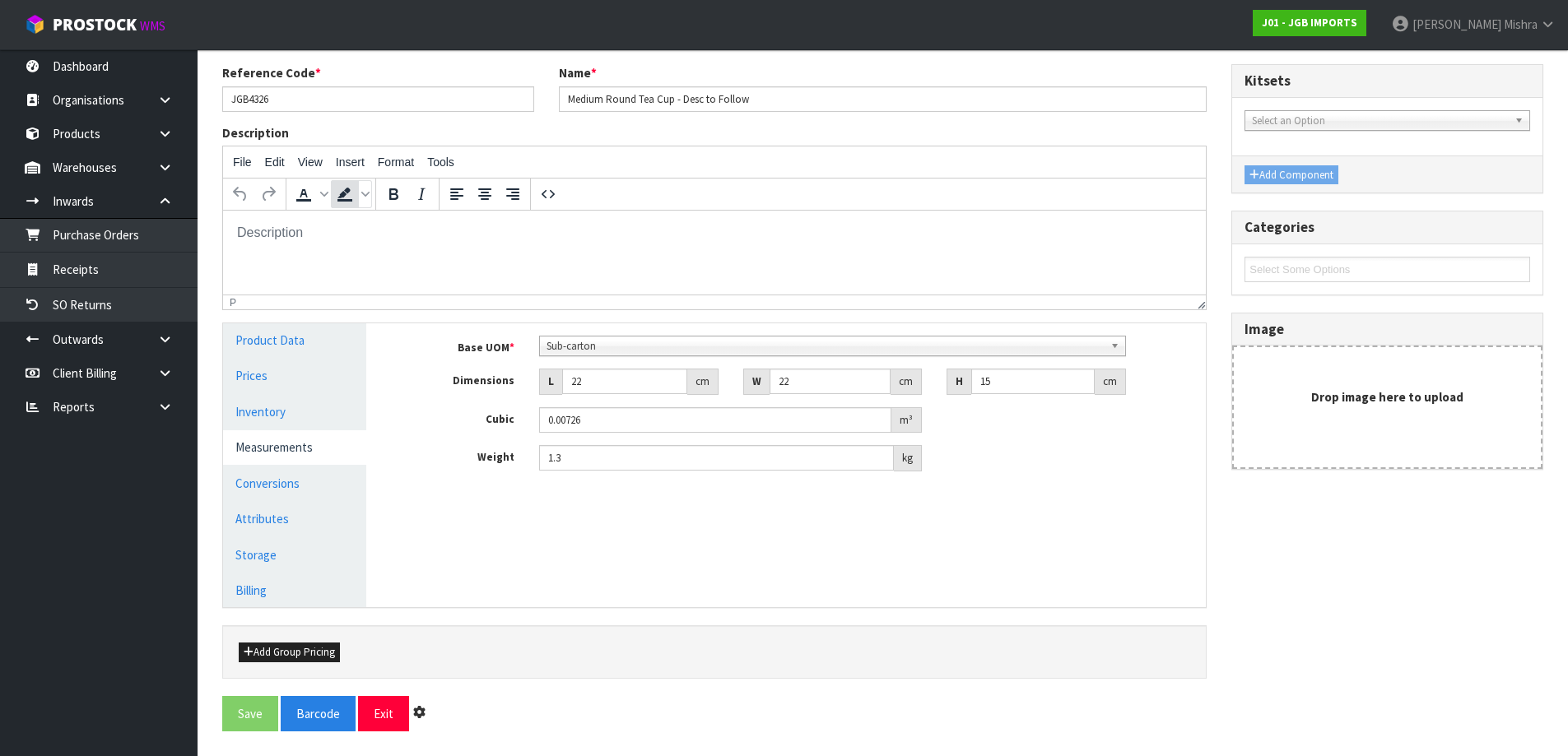
scroll to position [0, 0]
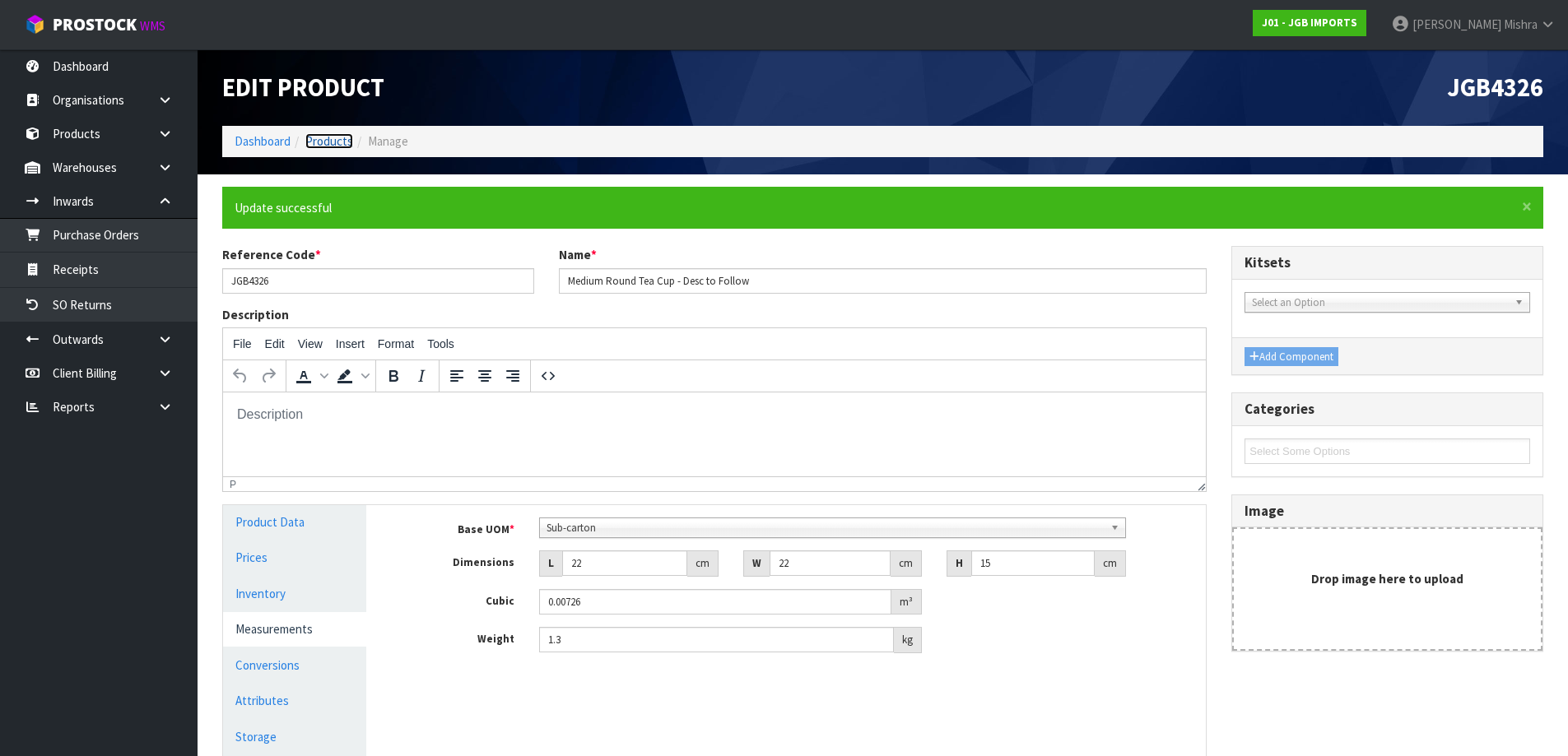
click at [316, 147] on link "Products" at bounding box center [329, 141] width 47 height 15
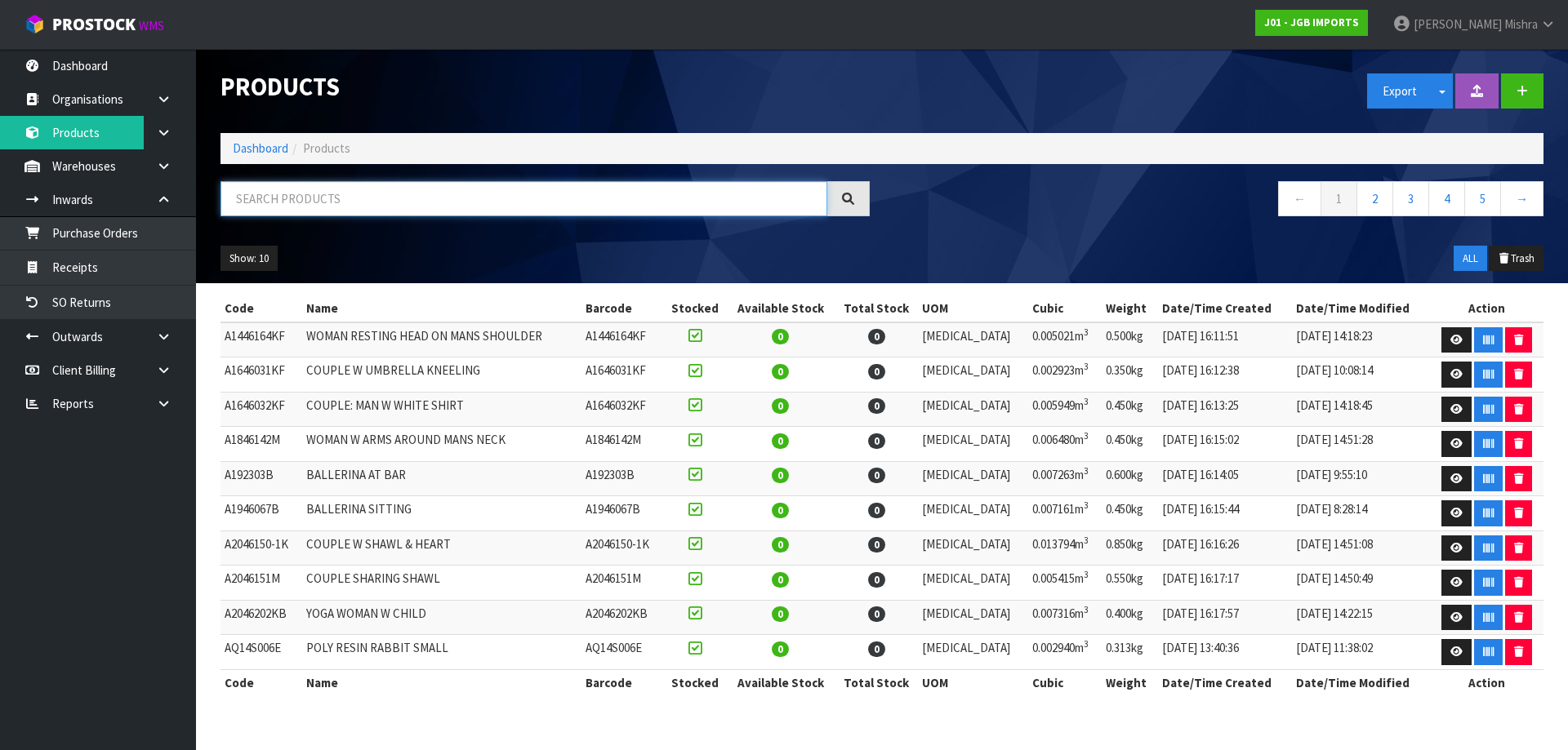
click at [368, 183] on input "text" at bounding box center [524, 199] width 607 height 35
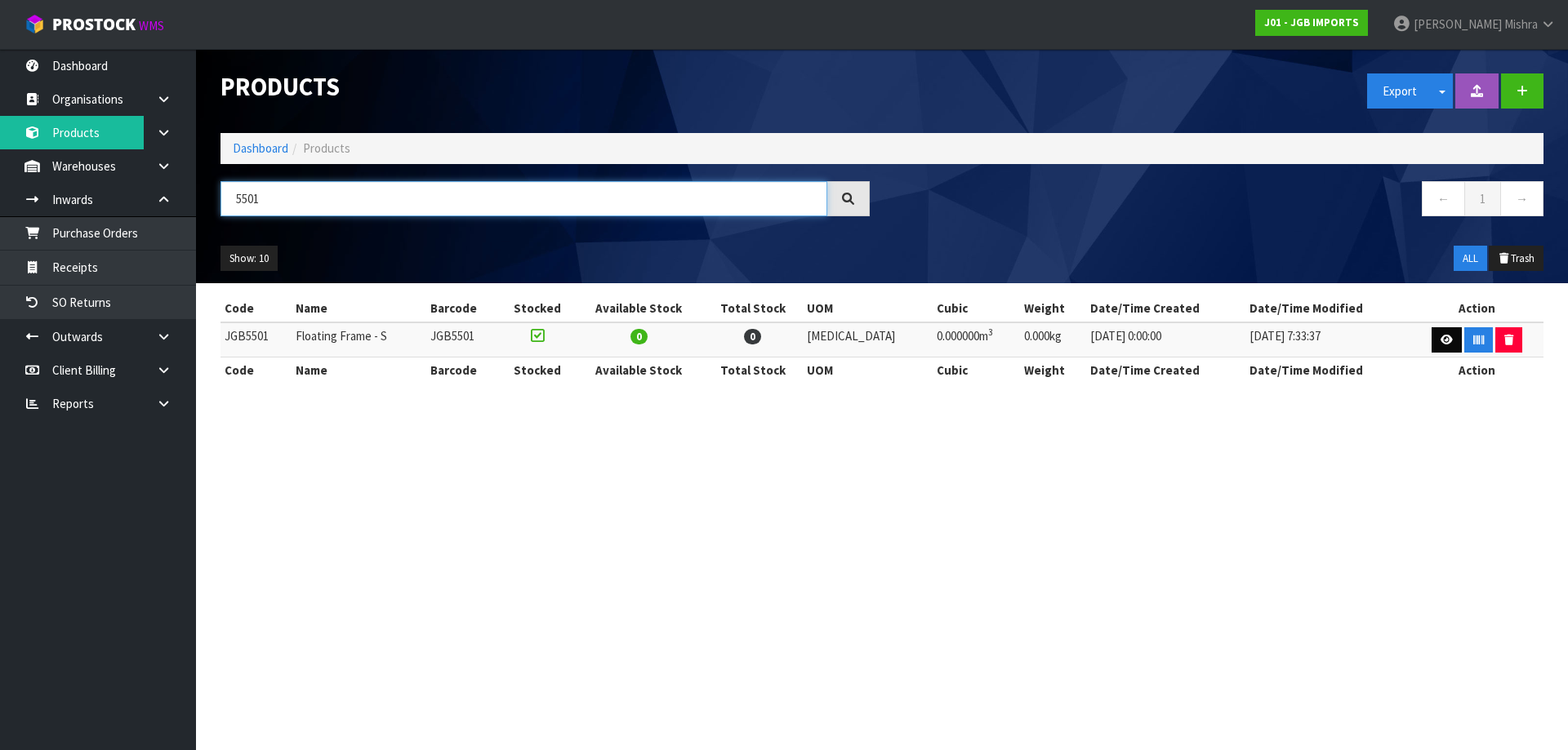
type input "5501"
click at [1440, 335] on icon at bounding box center [1446, 340] width 13 height 11
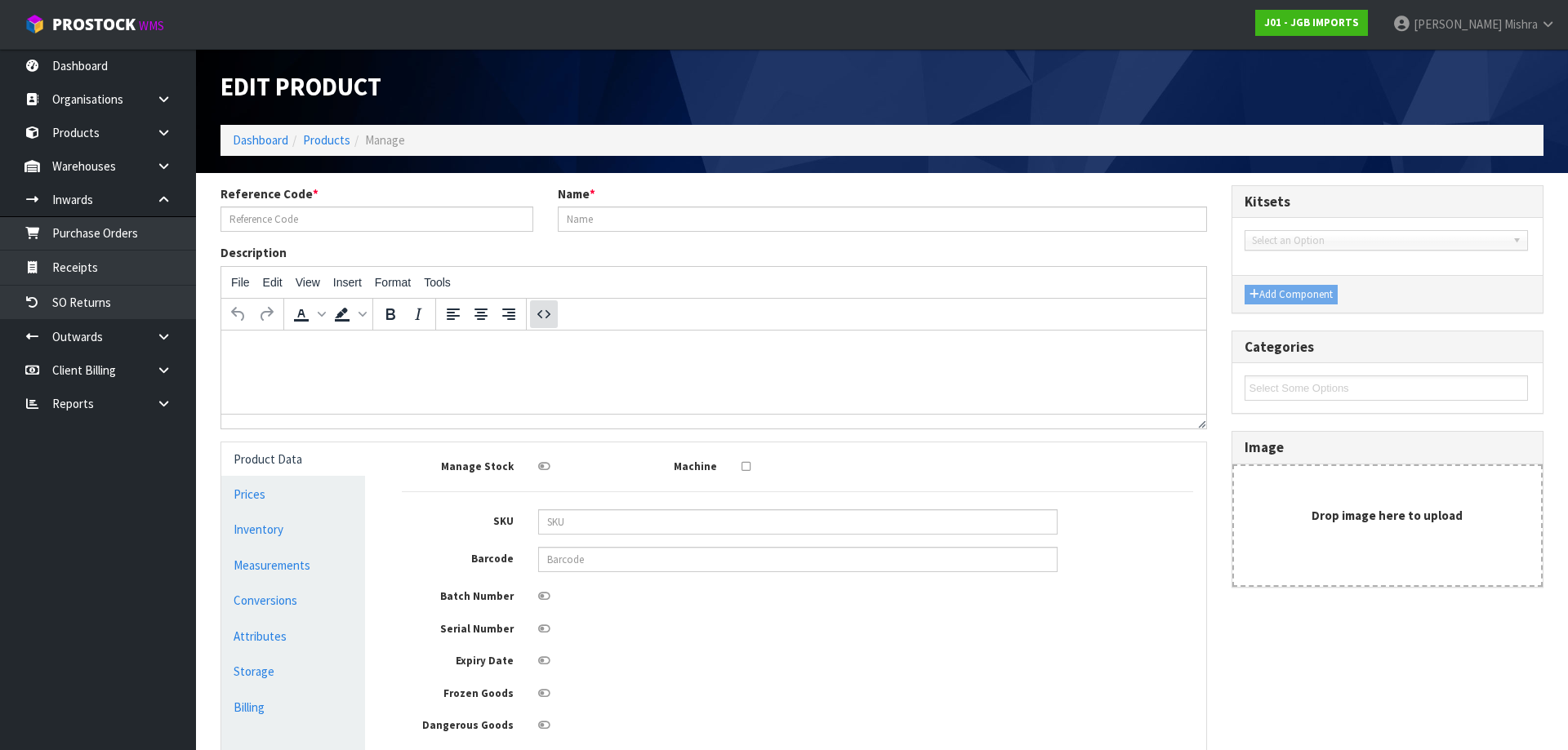
type input "JGB5501"
type input "Floating Frame - S"
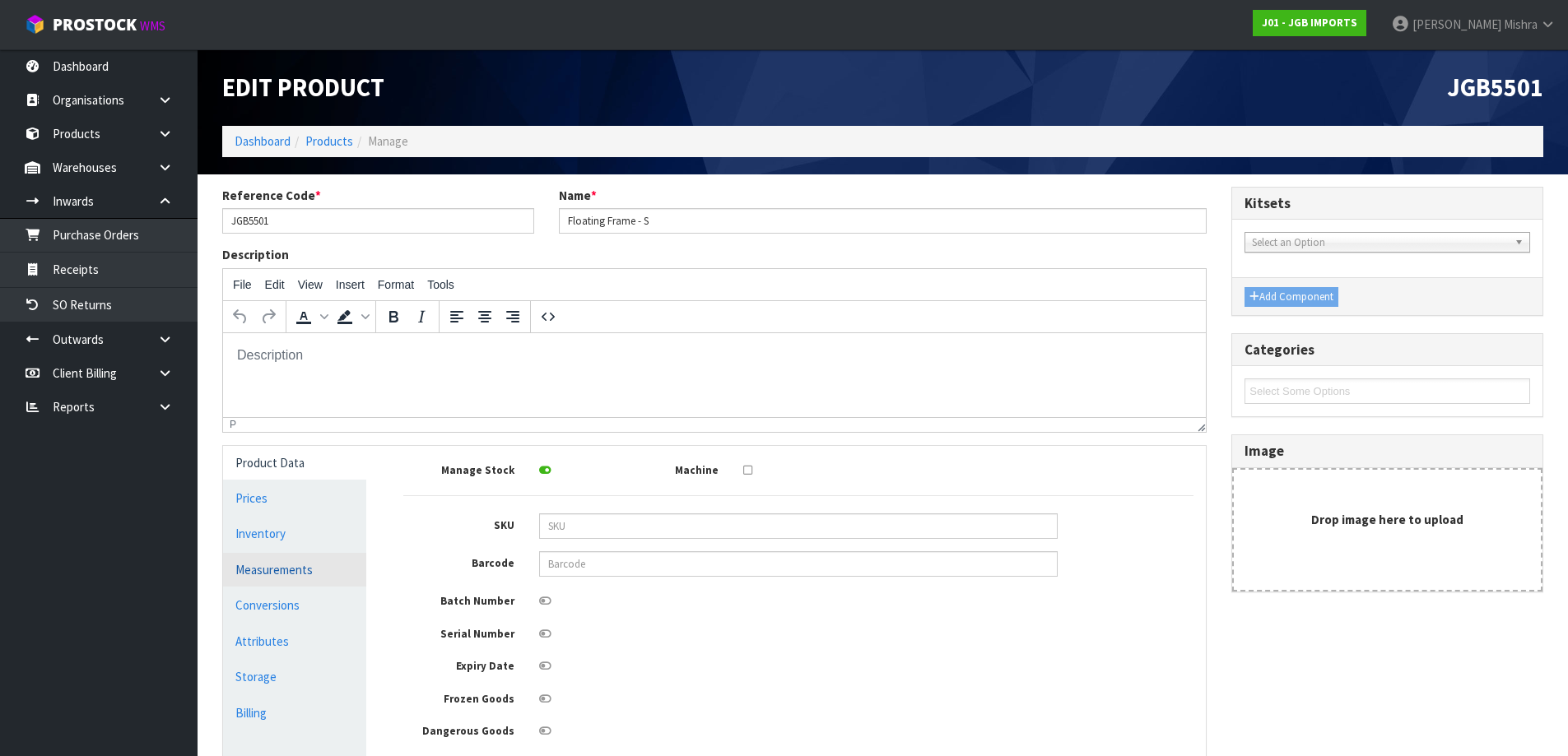
click at [294, 564] on link "Measurements" at bounding box center [294, 570] width 143 height 34
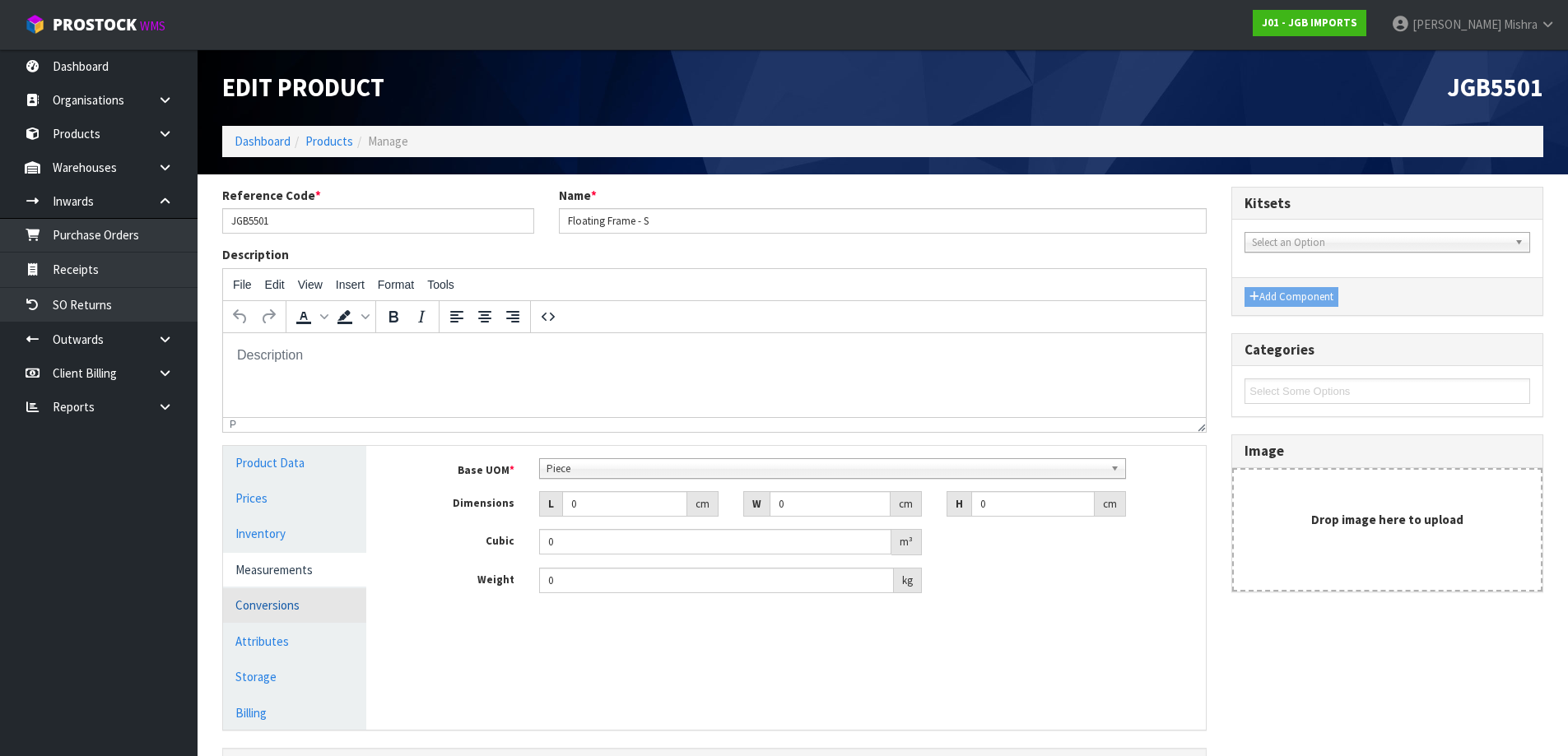
click at [273, 593] on link "Conversions" at bounding box center [294, 605] width 143 height 34
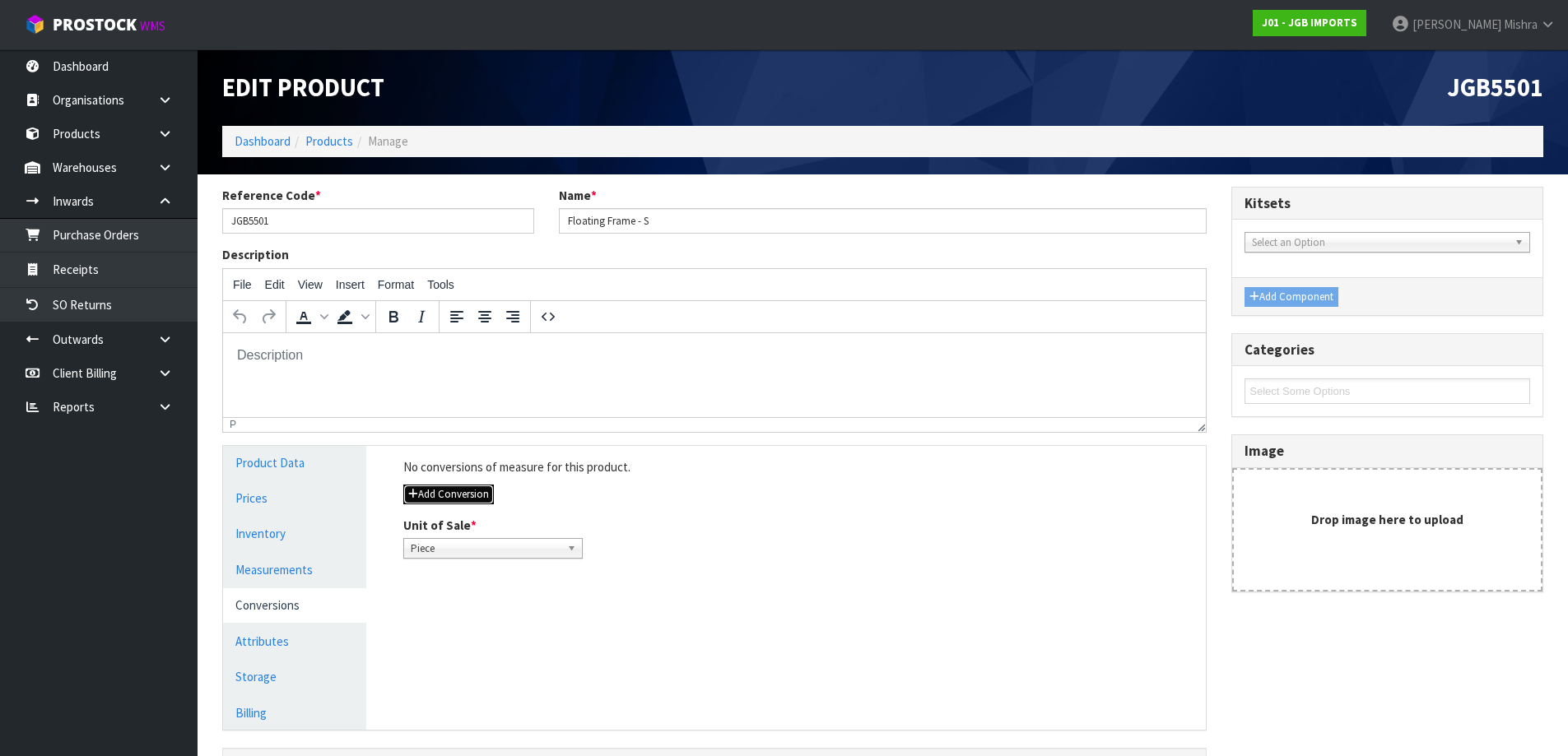
click at [465, 499] on button "Add Conversion" at bounding box center [448, 494] width 91 height 19
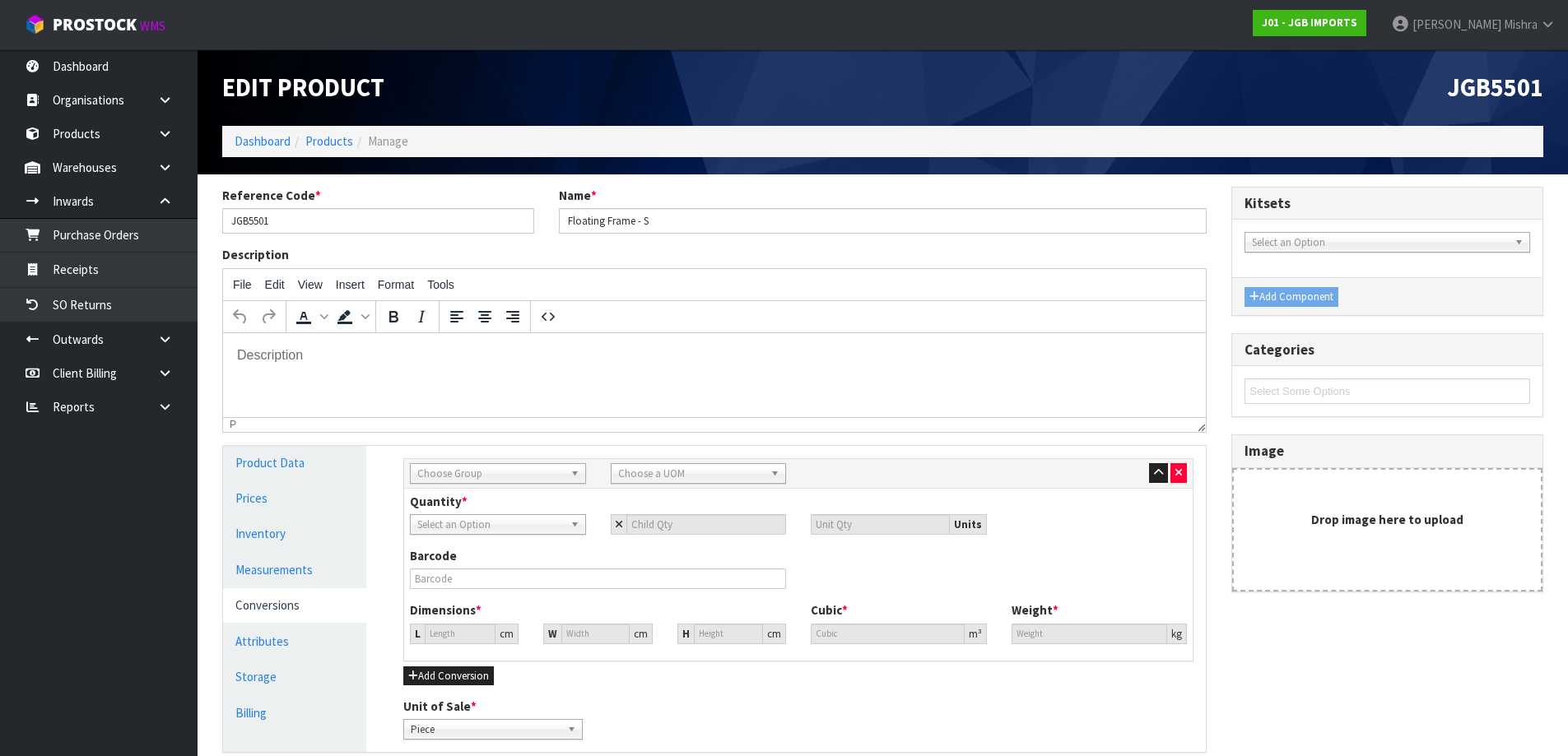
click at [520, 472] on span "Choose Group" at bounding box center [490, 474] width 146 height 19
click at [520, 565] on li "Outer" at bounding box center [498, 562] width 168 height 20
click at [657, 474] on span "Choose a UOM" at bounding box center [691, 474] width 146 height 19
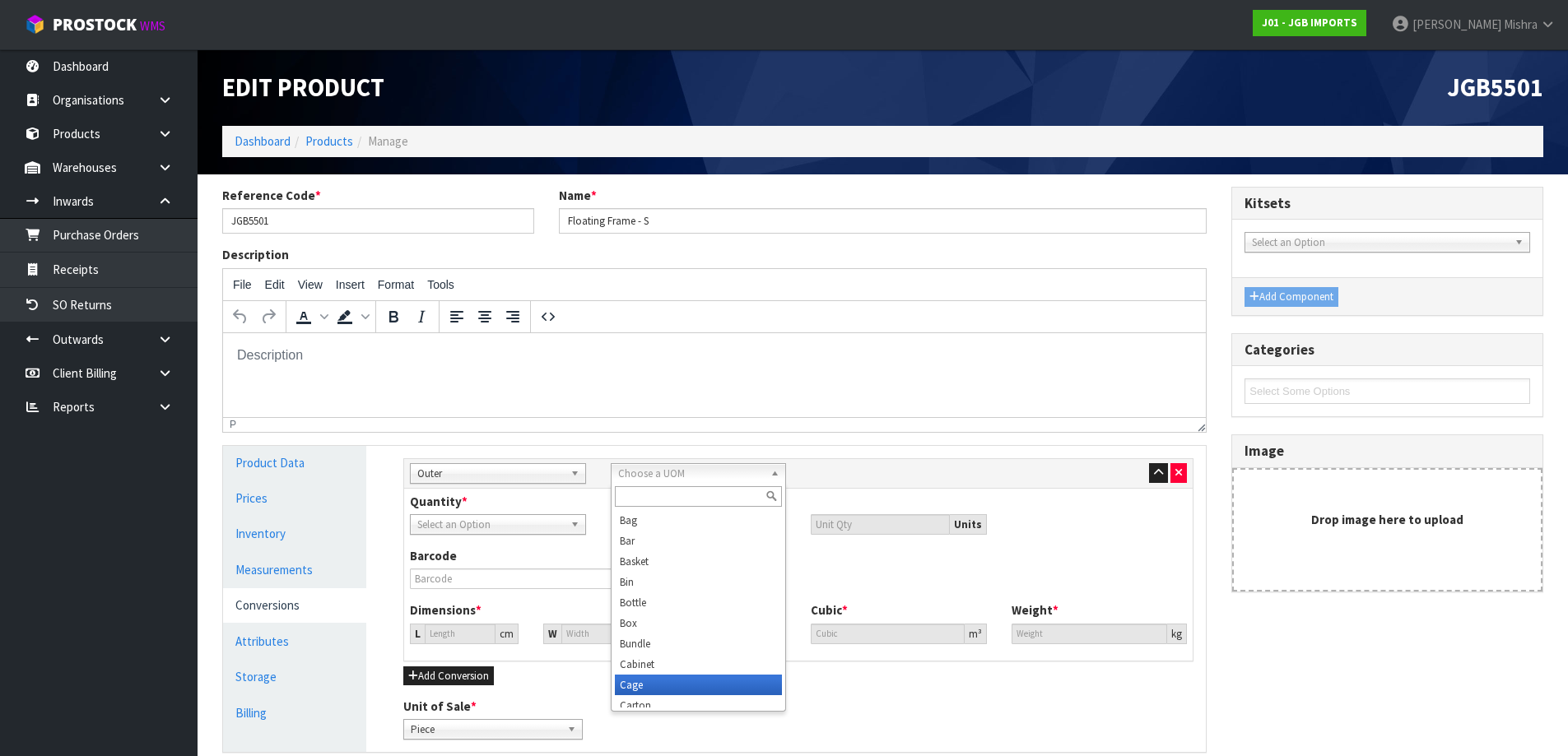
scroll to position [8, 0]
click at [654, 698] on li "Carton" at bounding box center [699, 697] width 168 height 20
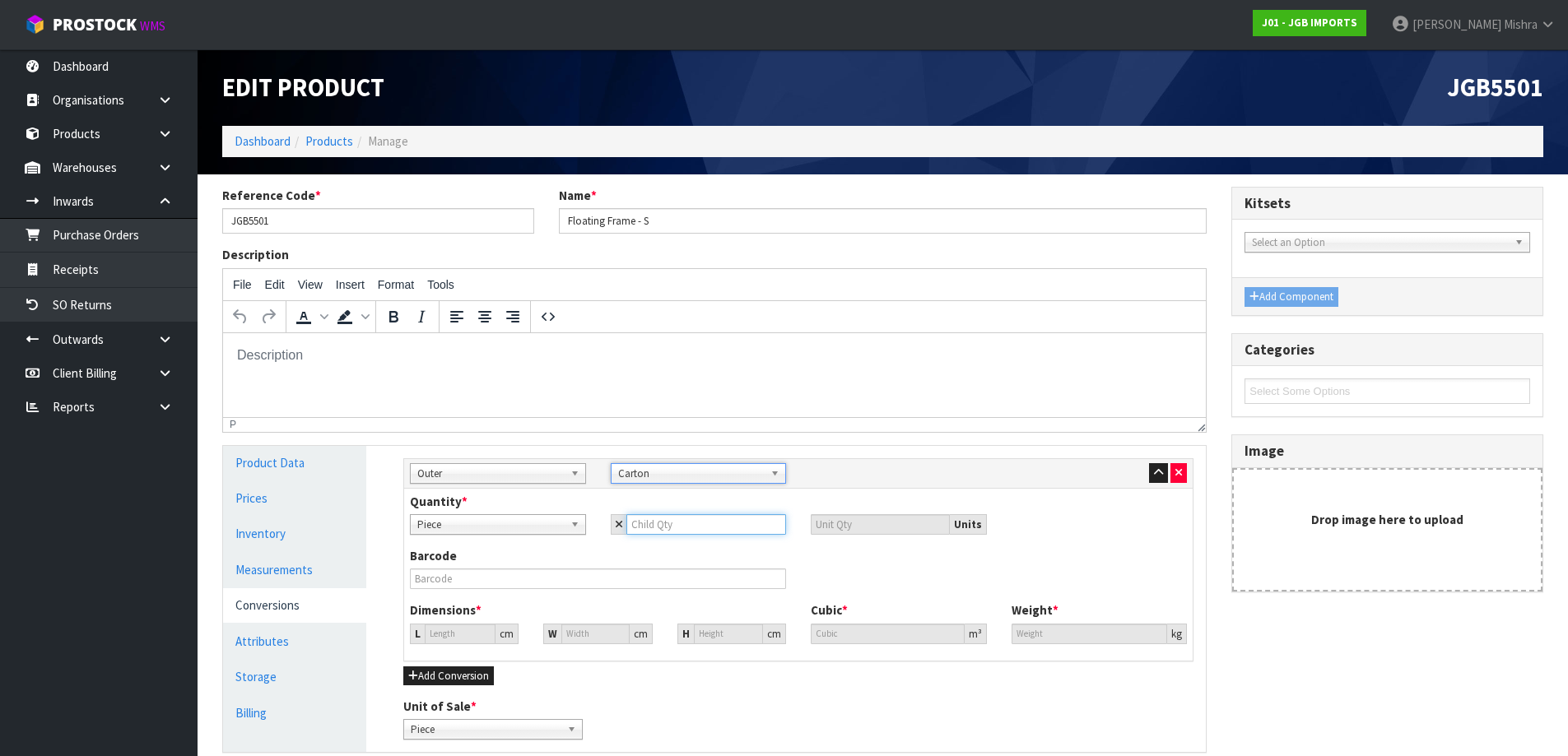
click at [685, 528] on input "number" at bounding box center [707, 524] width 161 height 20
type input "4"
type input "40"
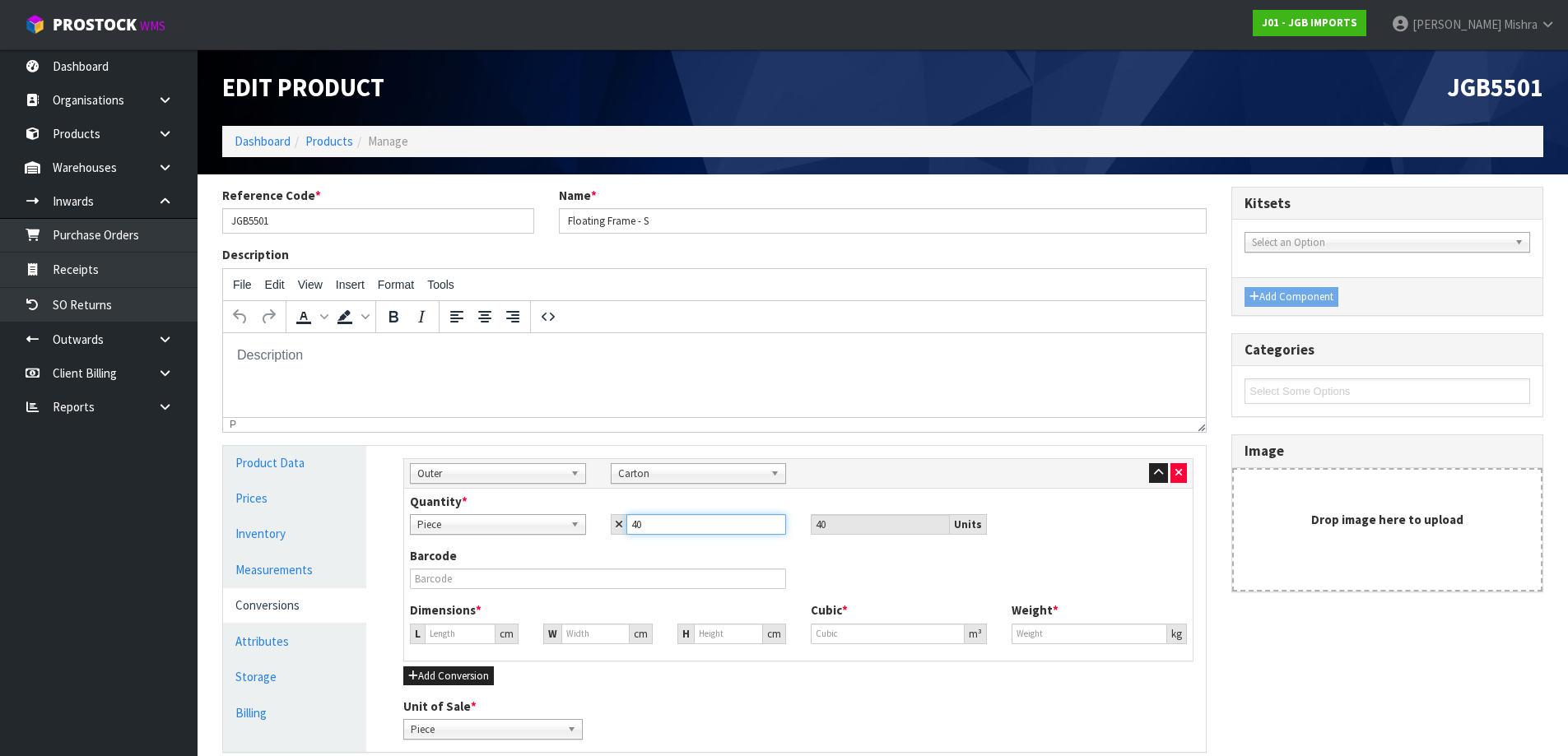
type input "40"
type input "0"
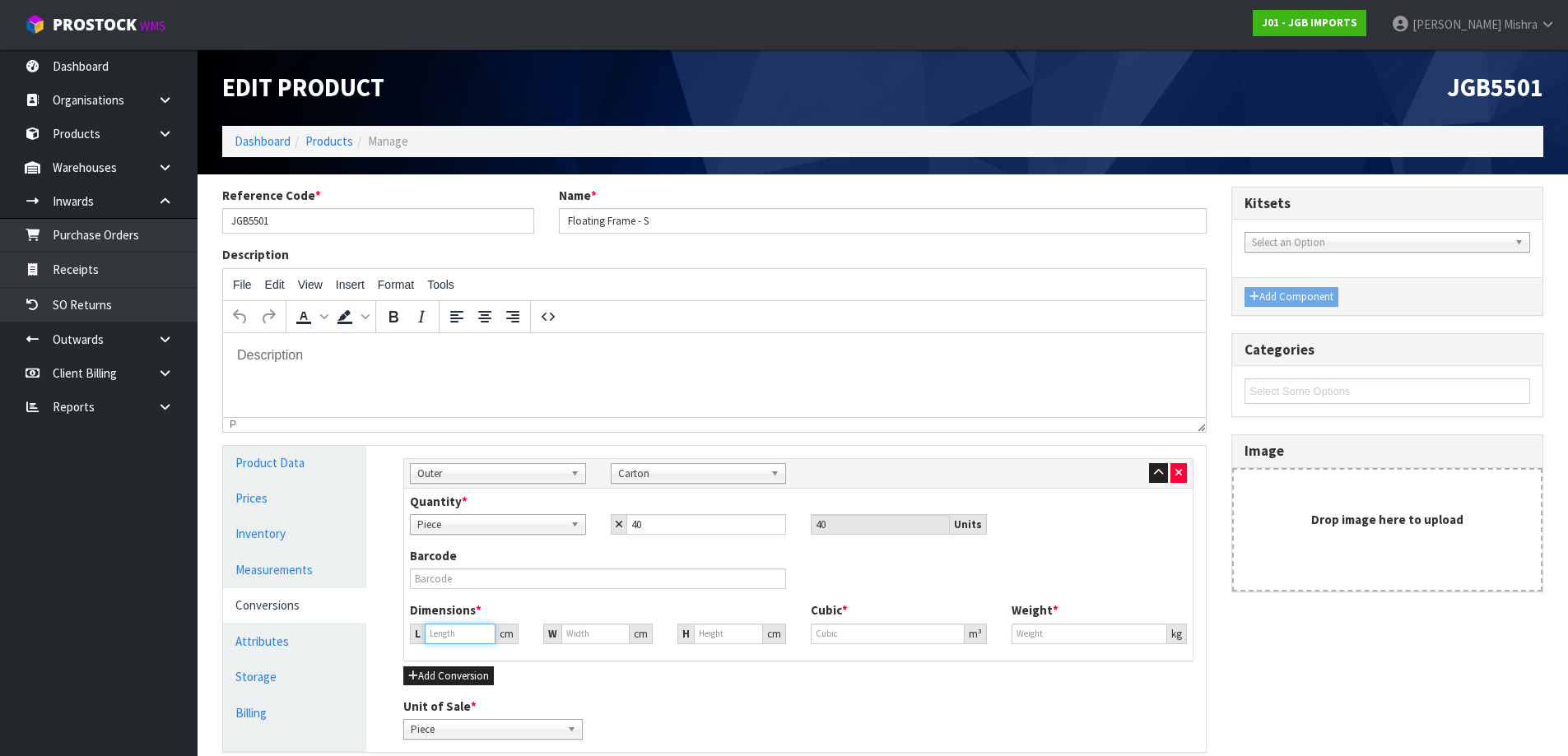
type input "0"
click at [470, 634] on input "0" at bounding box center [460, 633] width 71 height 20
drag, startPoint x: 398, startPoint y: 634, endPoint x: 369, endPoint y: 630, distance: 29.3
click at [369, 630] on div "Product Data Prices Inventory Measurements Conversions Attributes Storage Billi…" at bounding box center [714, 599] width 1008 height 307
type input "5"
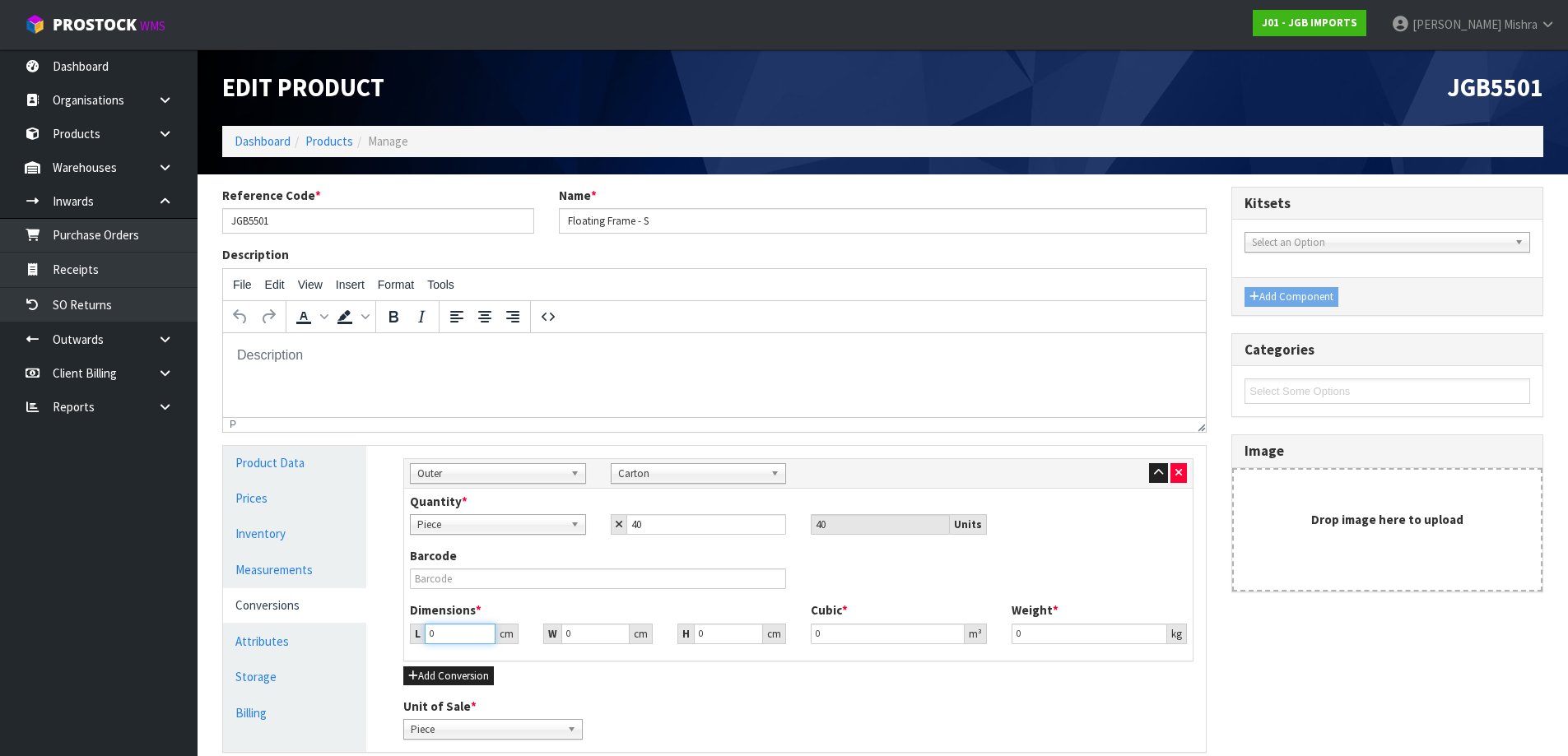
type input "0.000001"
type input "52"
type input "27"
type input "3"
type input "0.004212"
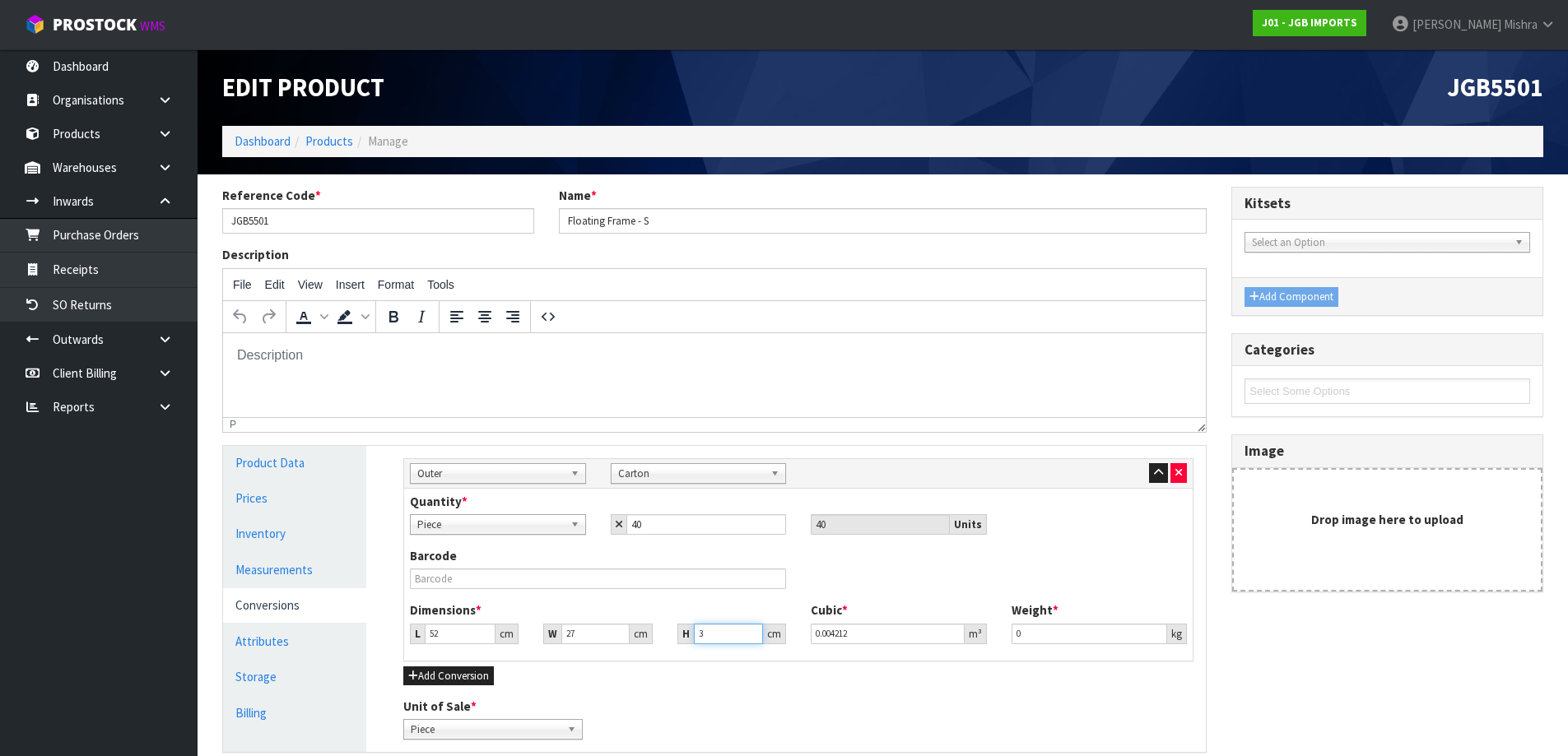
type input "36"
type input "0.050544"
type input "36"
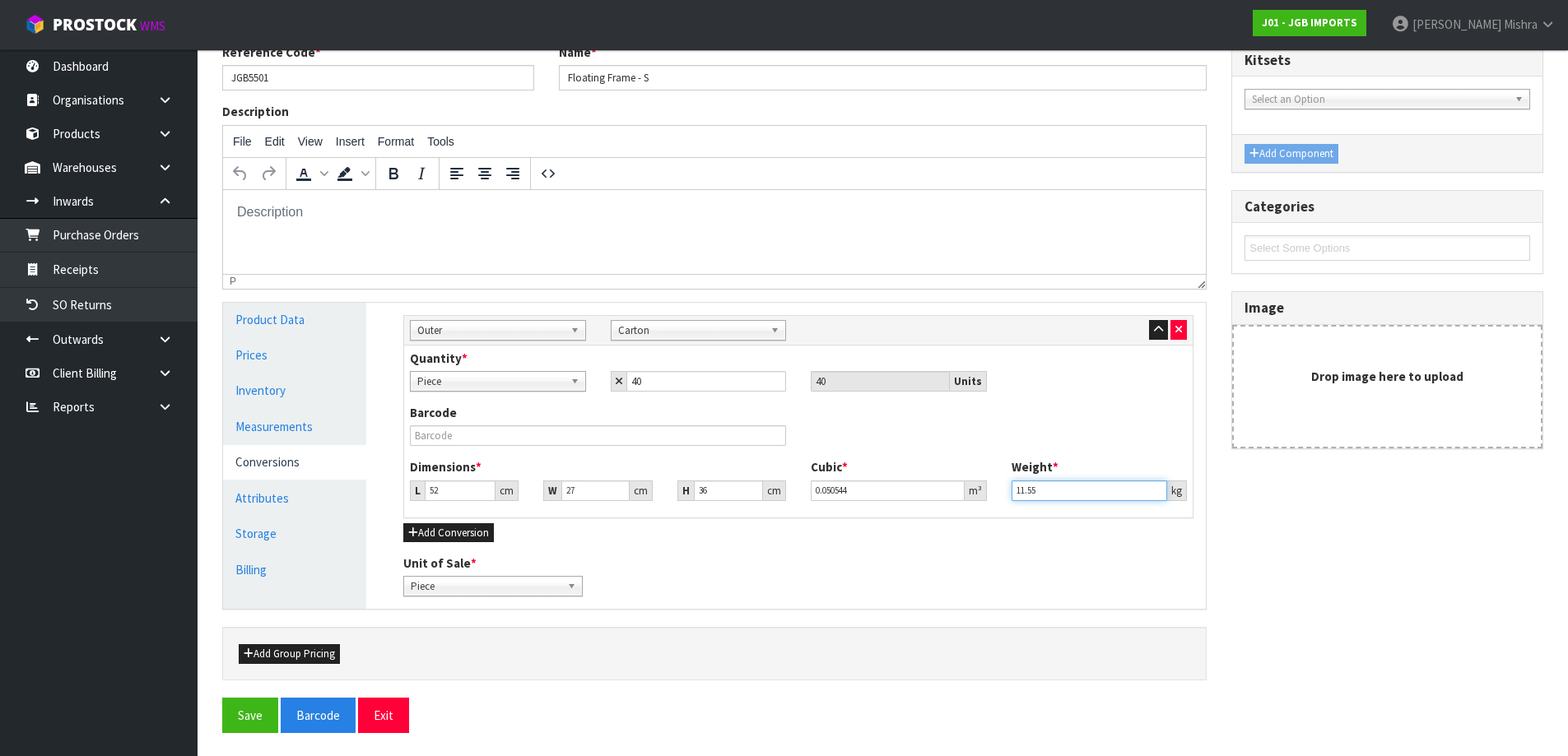
scroll to position [145, 0]
type input "11.55"
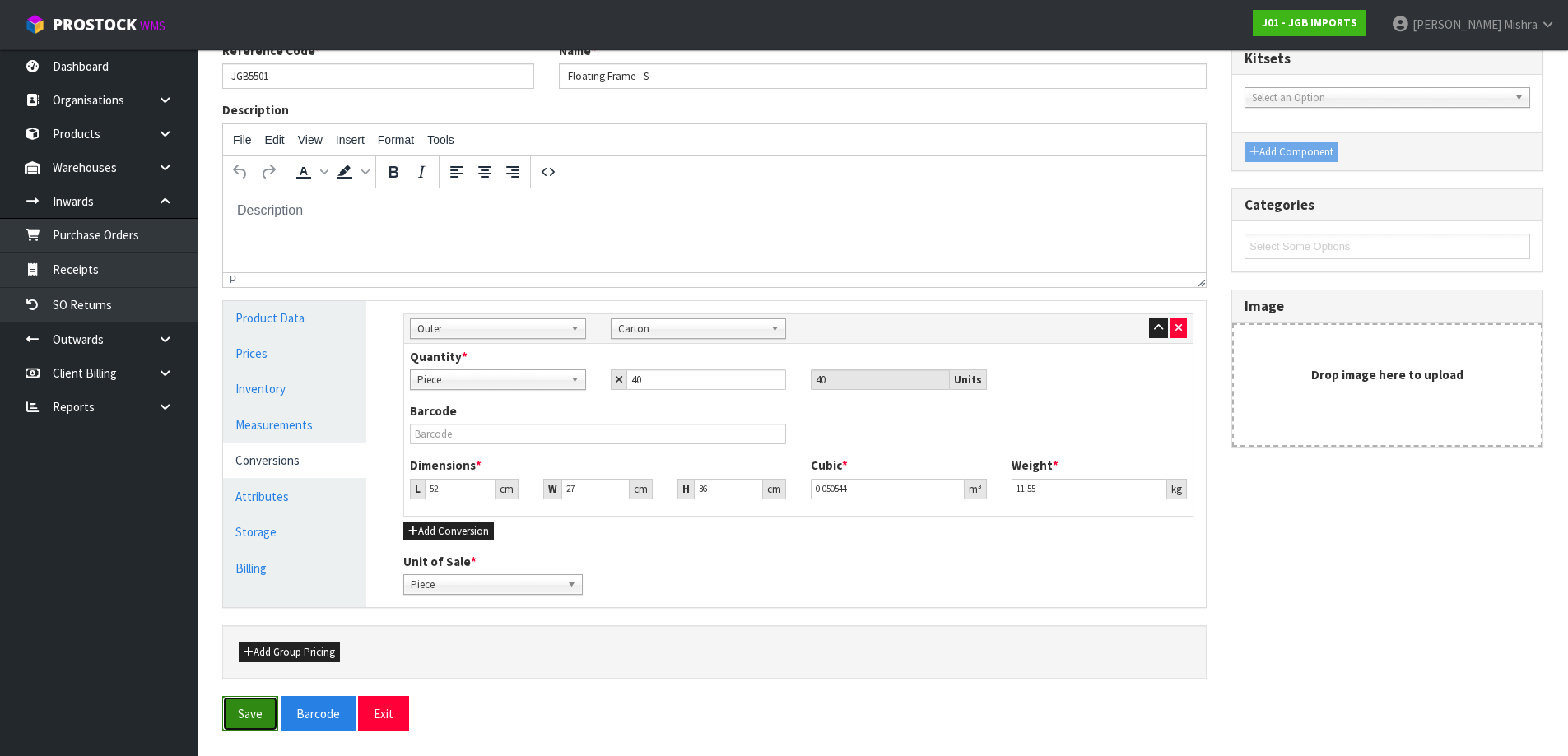
click at [239, 716] on button "Save" at bounding box center [250, 714] width 56 height 36
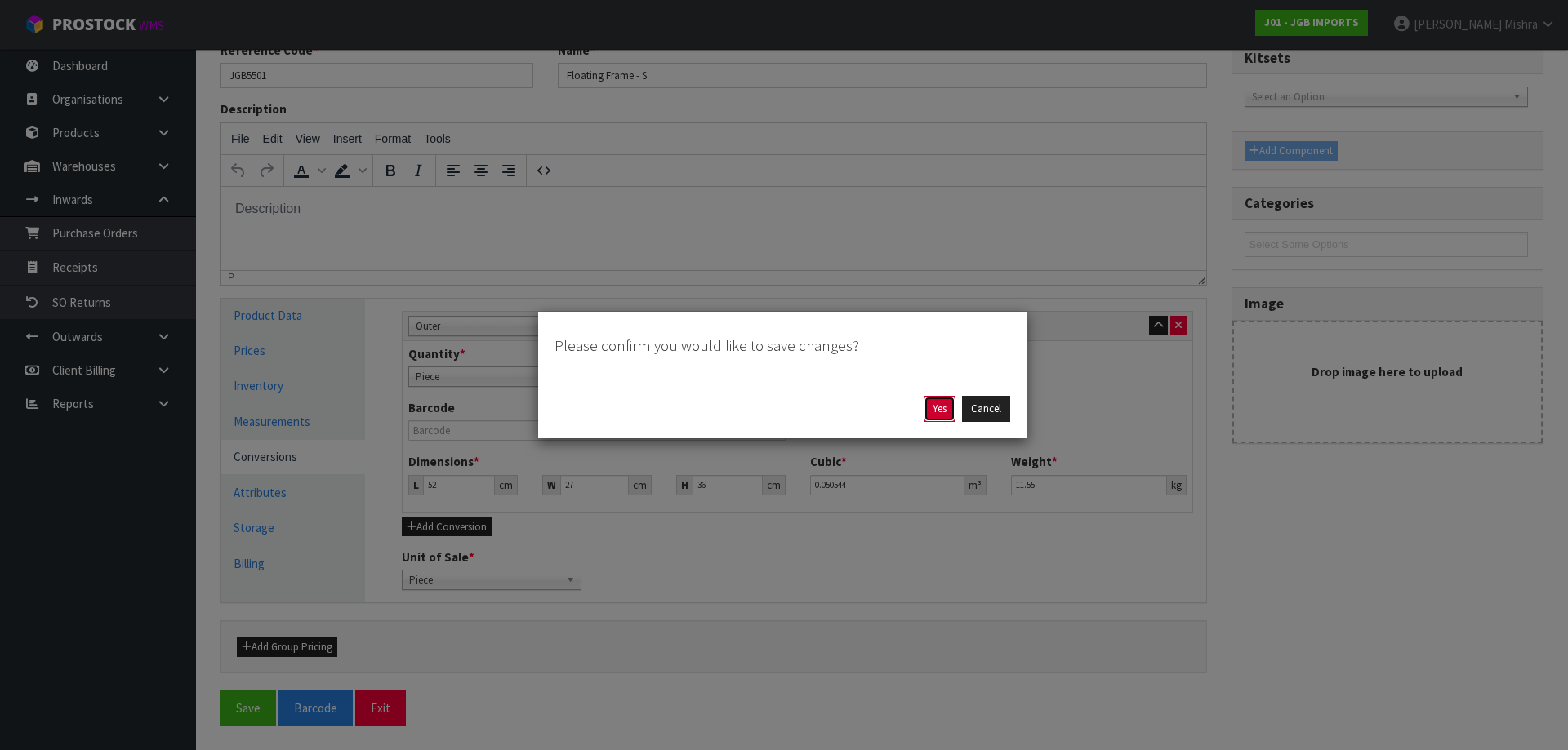
click at [936, 401] on button "Yes" at bounding box center [939, 409] width 32 height 26
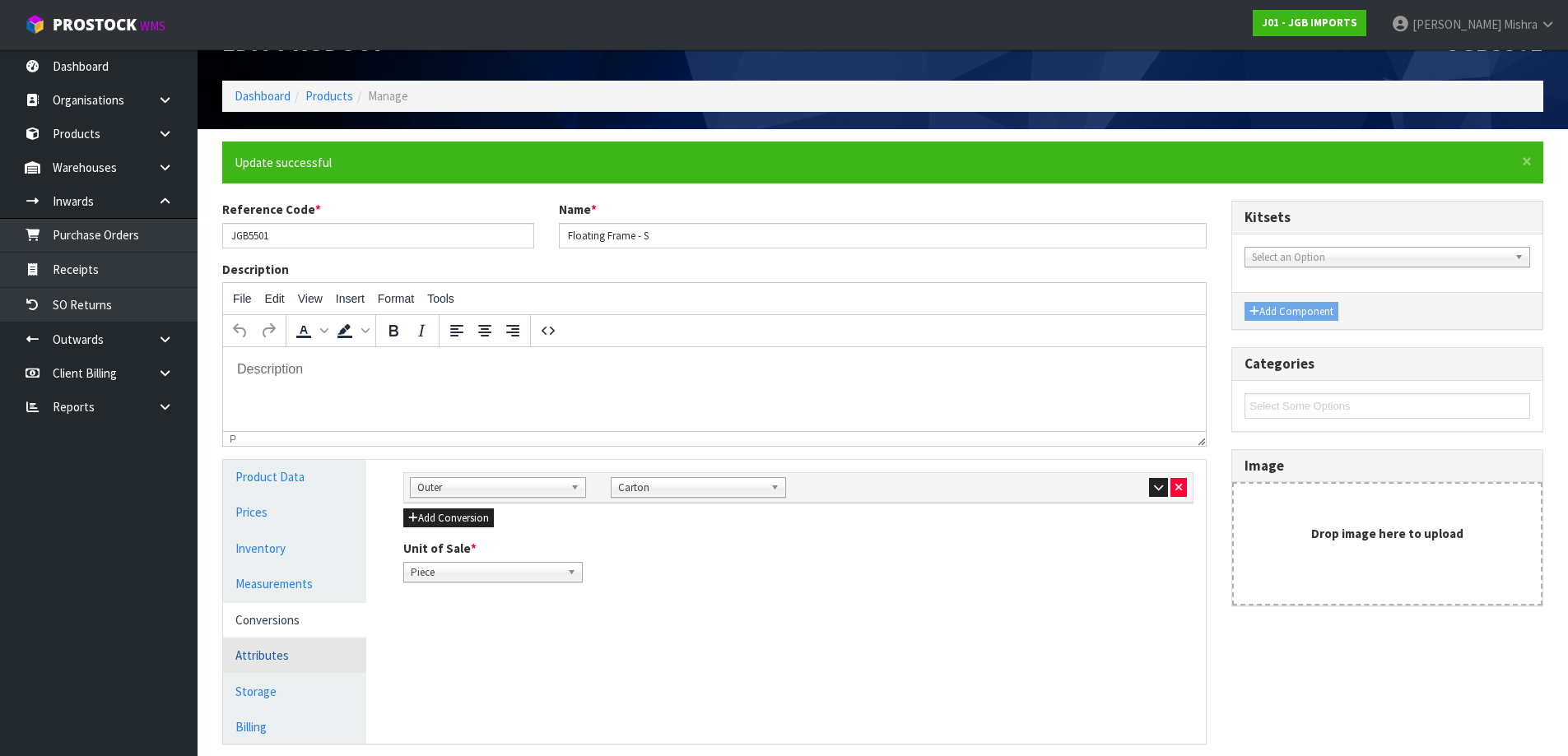
scroll to position [82, 0]
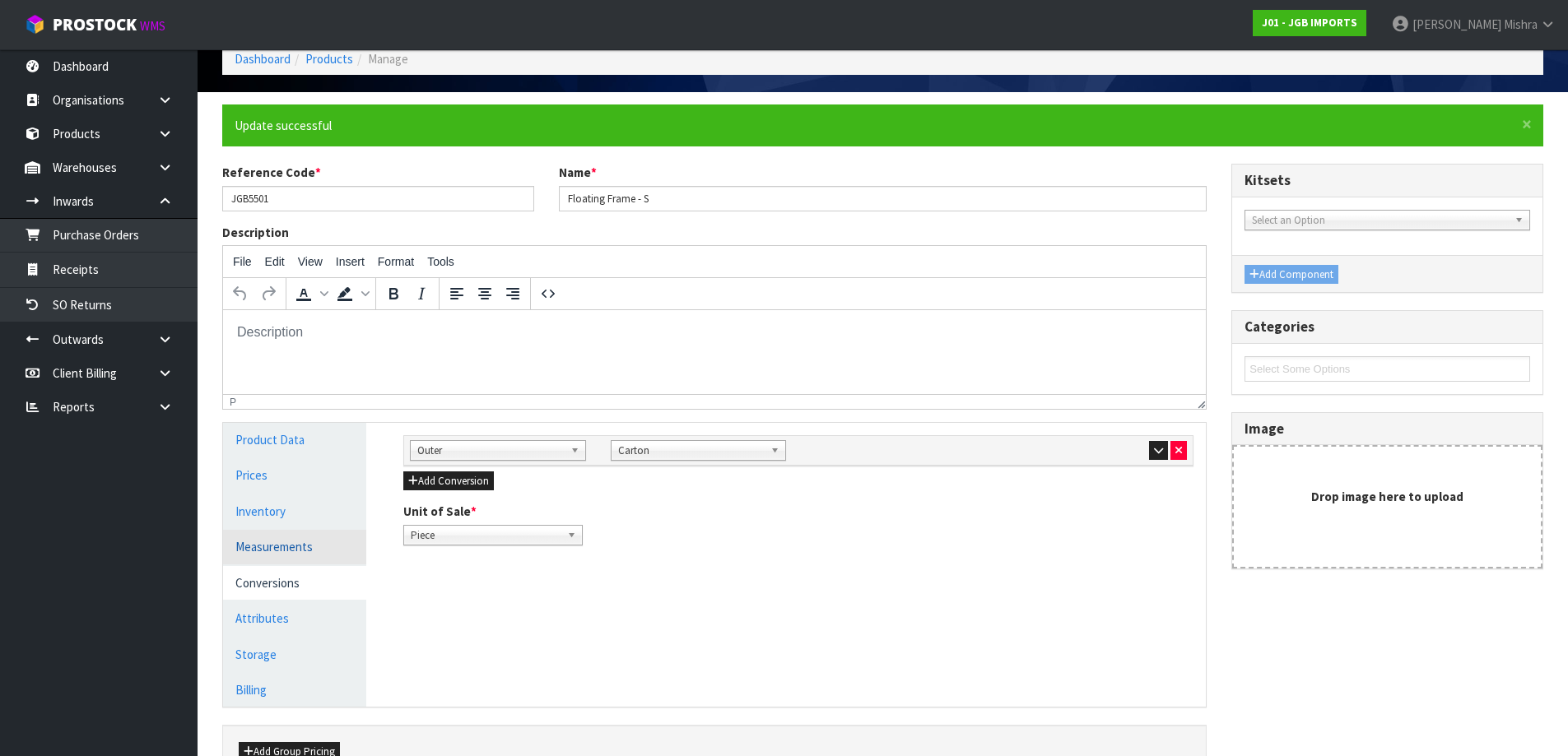
click at [291, 545] on link "Measurements" at bounding box center [294, 546] width 143 height 34
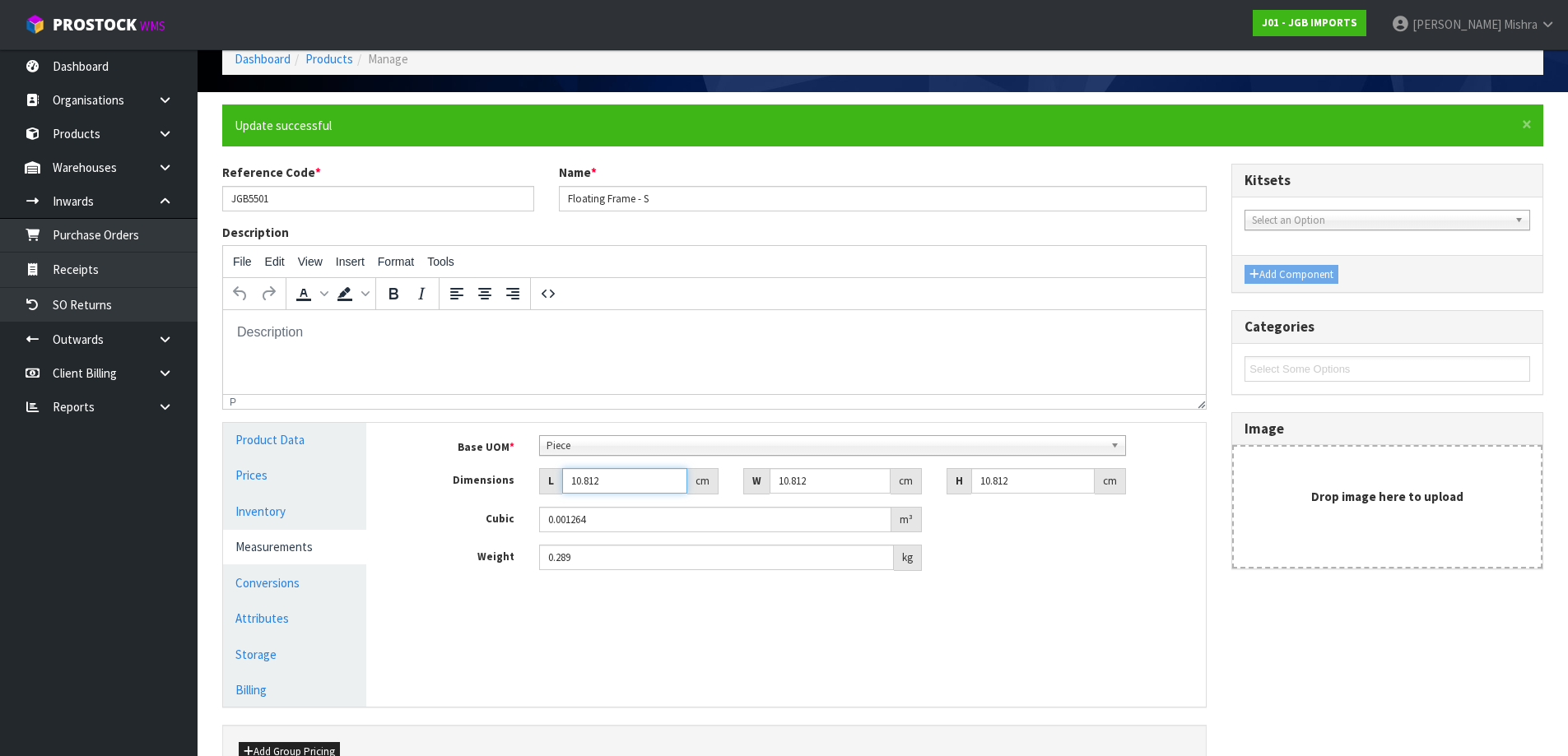
drag, startPoint x: 631, startPoint y: 480, endPoint x: 431, endPoint y: 464, distance: 200.6
click at [431, 464] on div "Base UOM * Bag Bar Basket Bin Bottle Box Bundle Cabinet Cage Carton Case Coil C…" at bounding box center [799, 503] width 790 height 135
type input "1"
type input "0.000117"
type input "17"
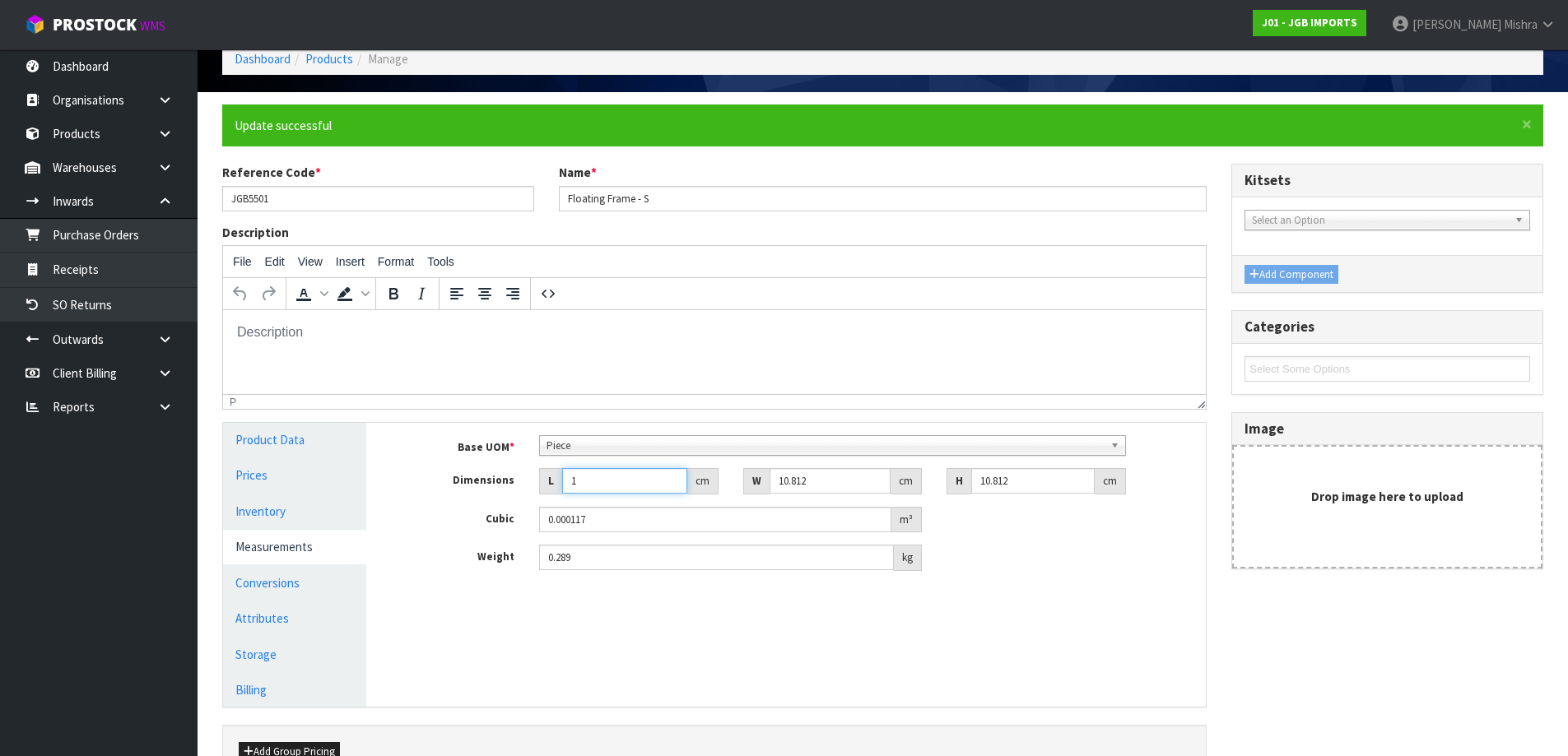
type input "0.001987"
type input "17"
type input "1"
type input "0.000184"
type input "12"
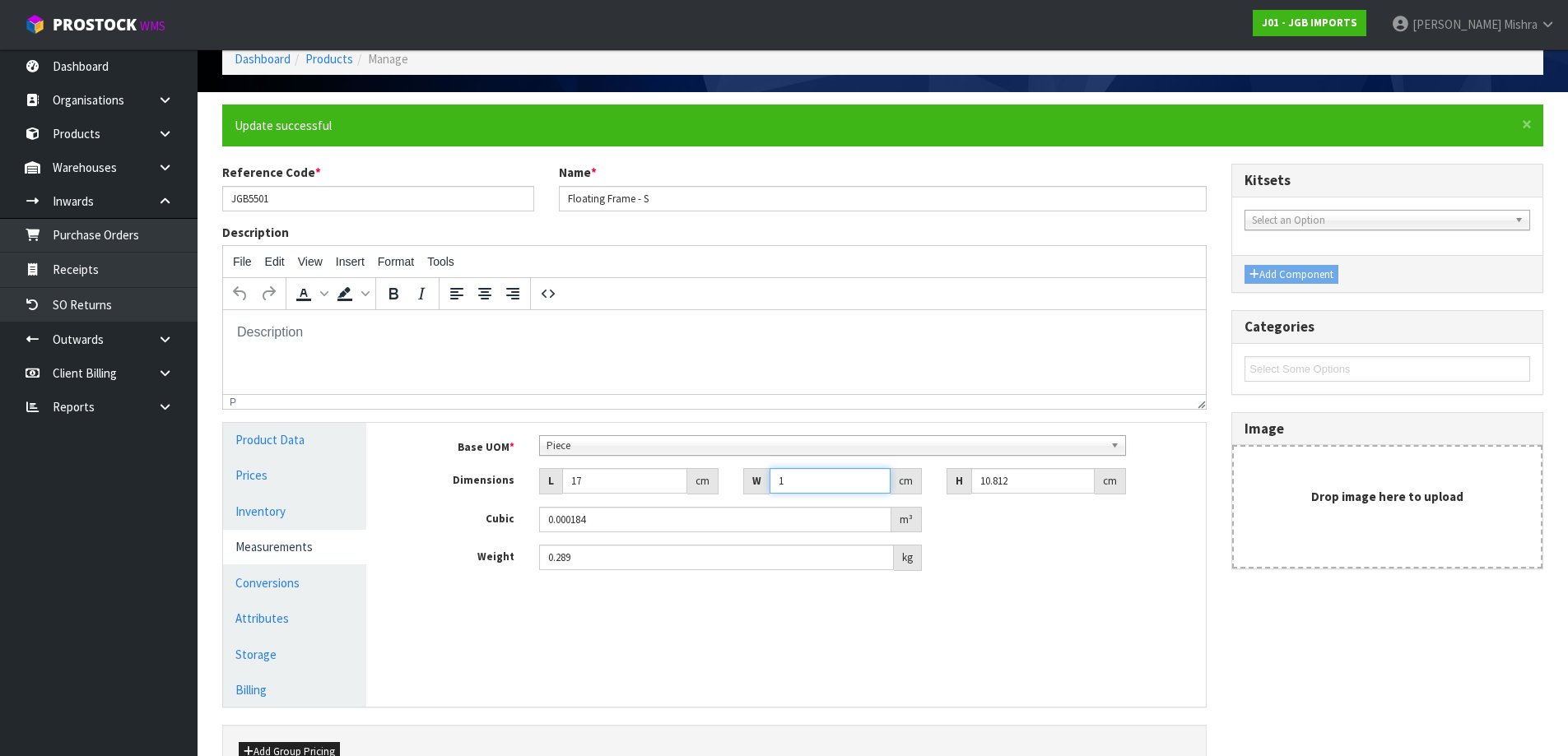
type input "0.002206"
type input "12"
type input "5"
type input "0.00102"
type input "5"
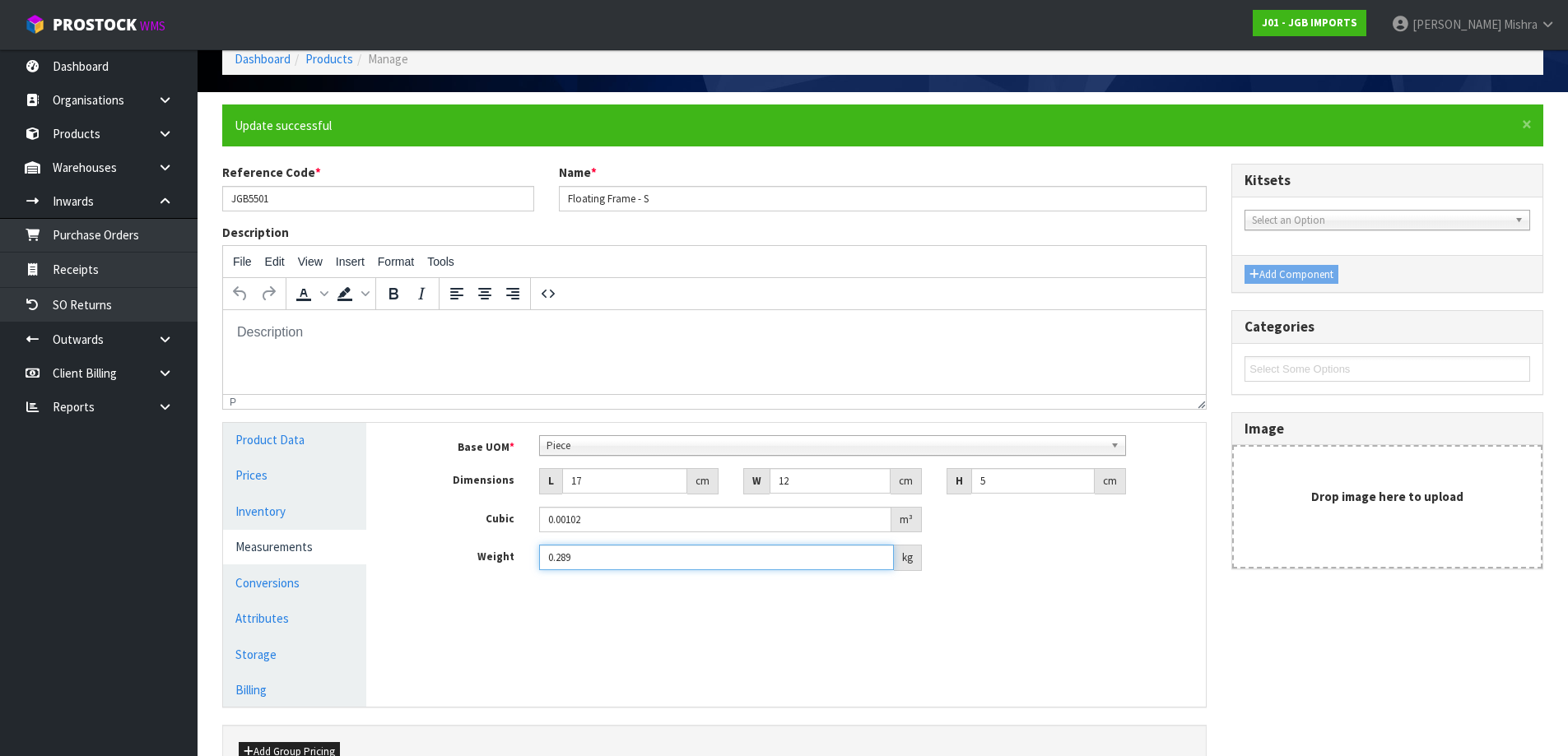
click at [640, 569] on input "0.289" at bounding box center [716, 557] width 355 height 25
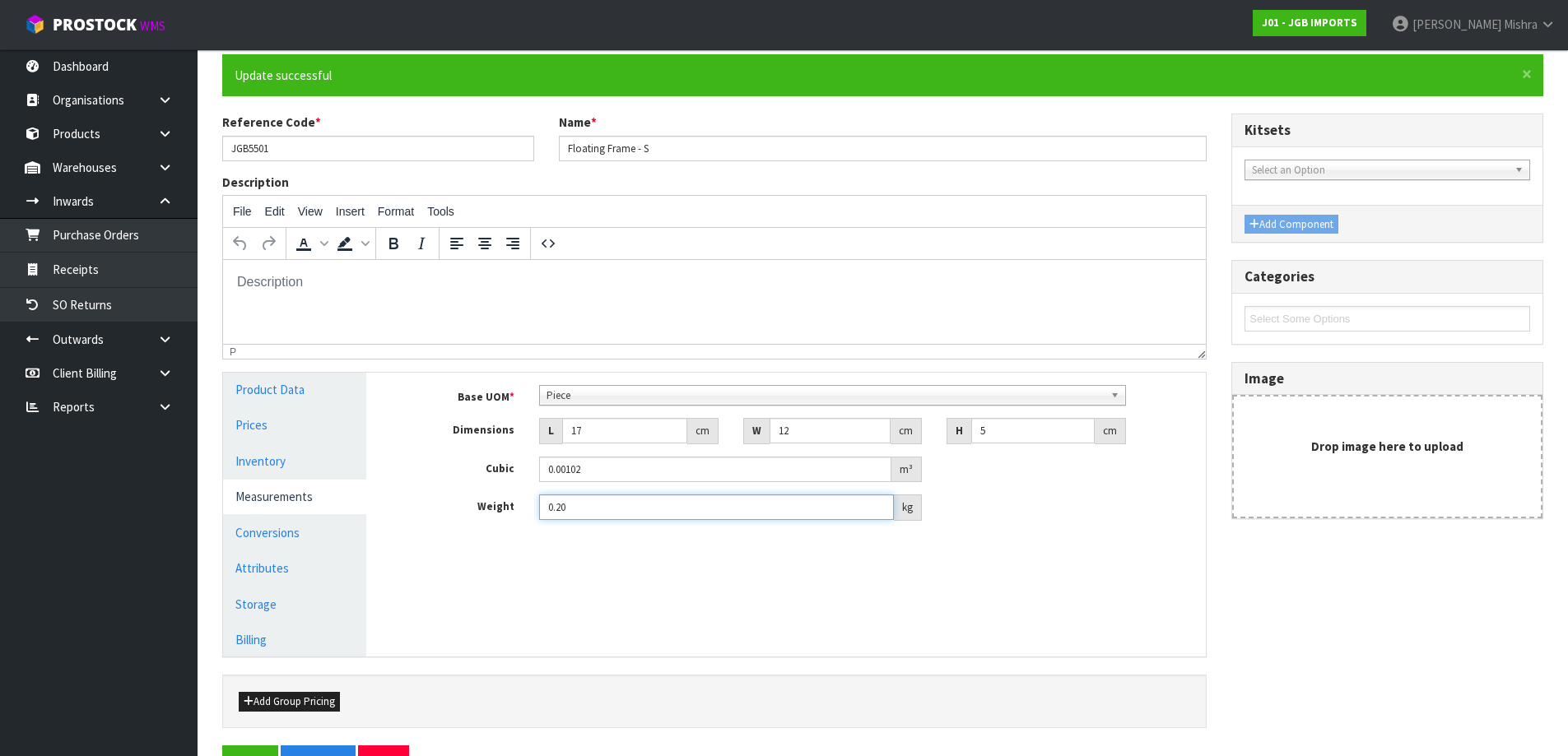
scroll to position [182, 0]
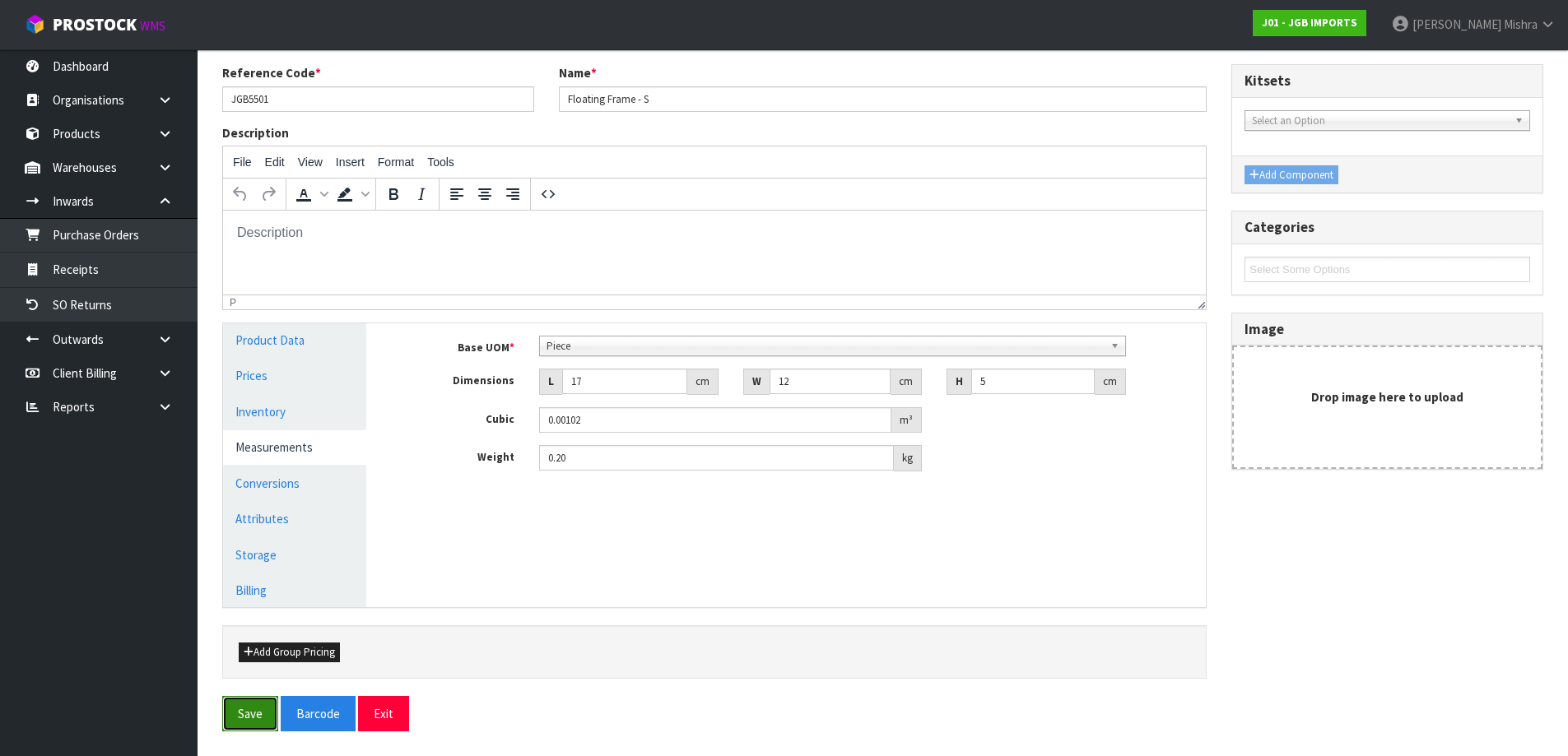
click at [233, 713] on button "Save" at bounding box center [250, 714] width 56 height 36
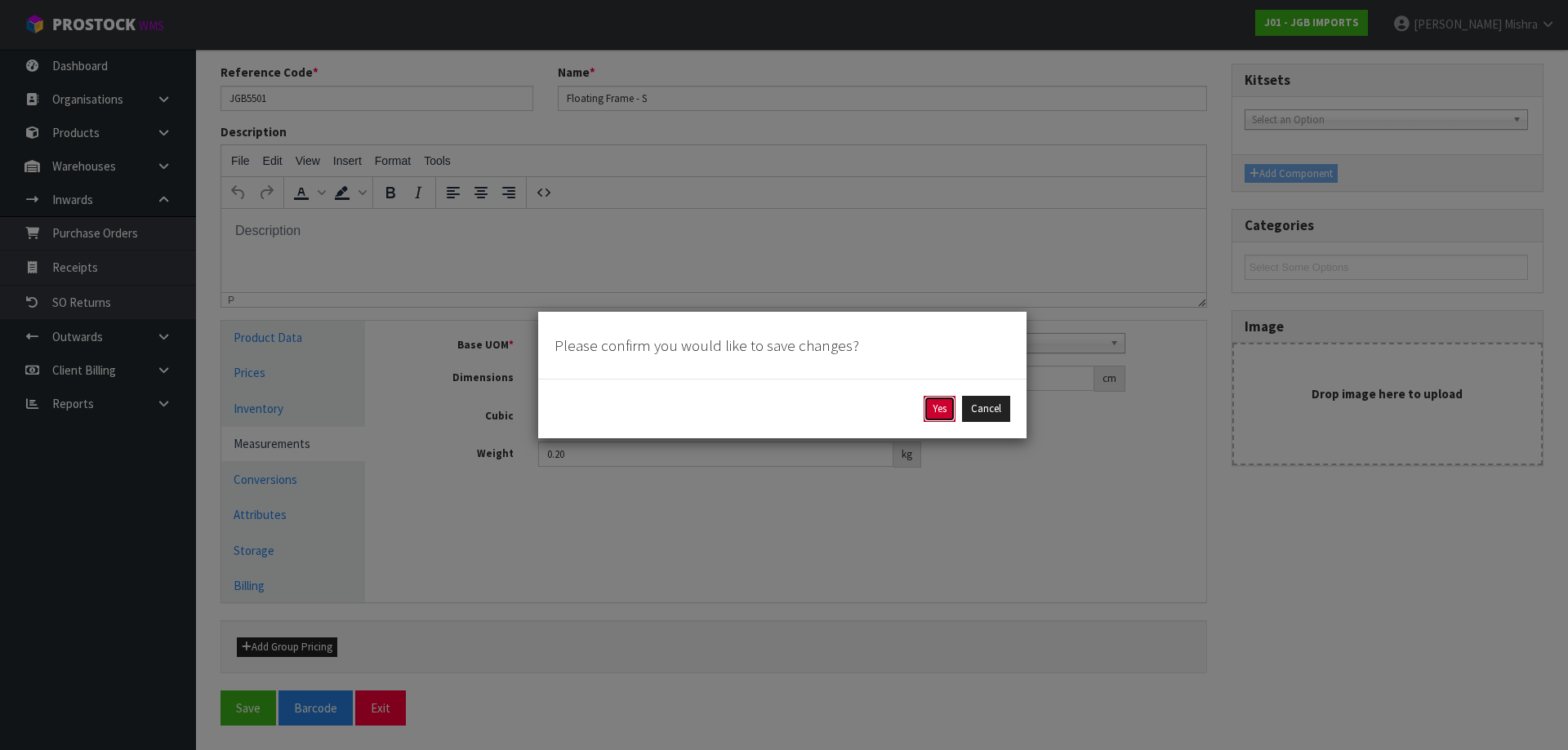
click at [943, 410] on button "Yes" at bounding box center [939, 409] width 32 height 26
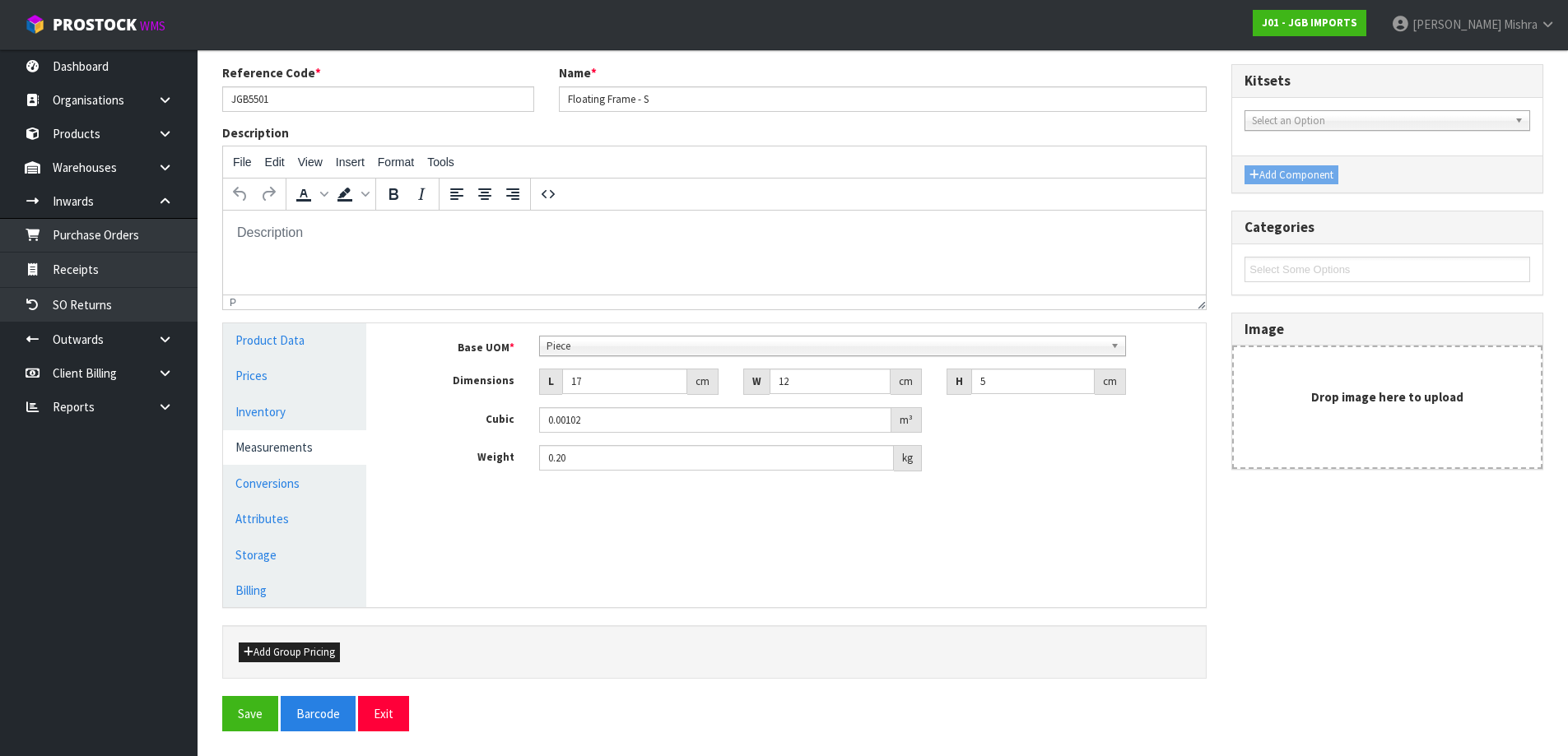
scroll to position [0, 0]
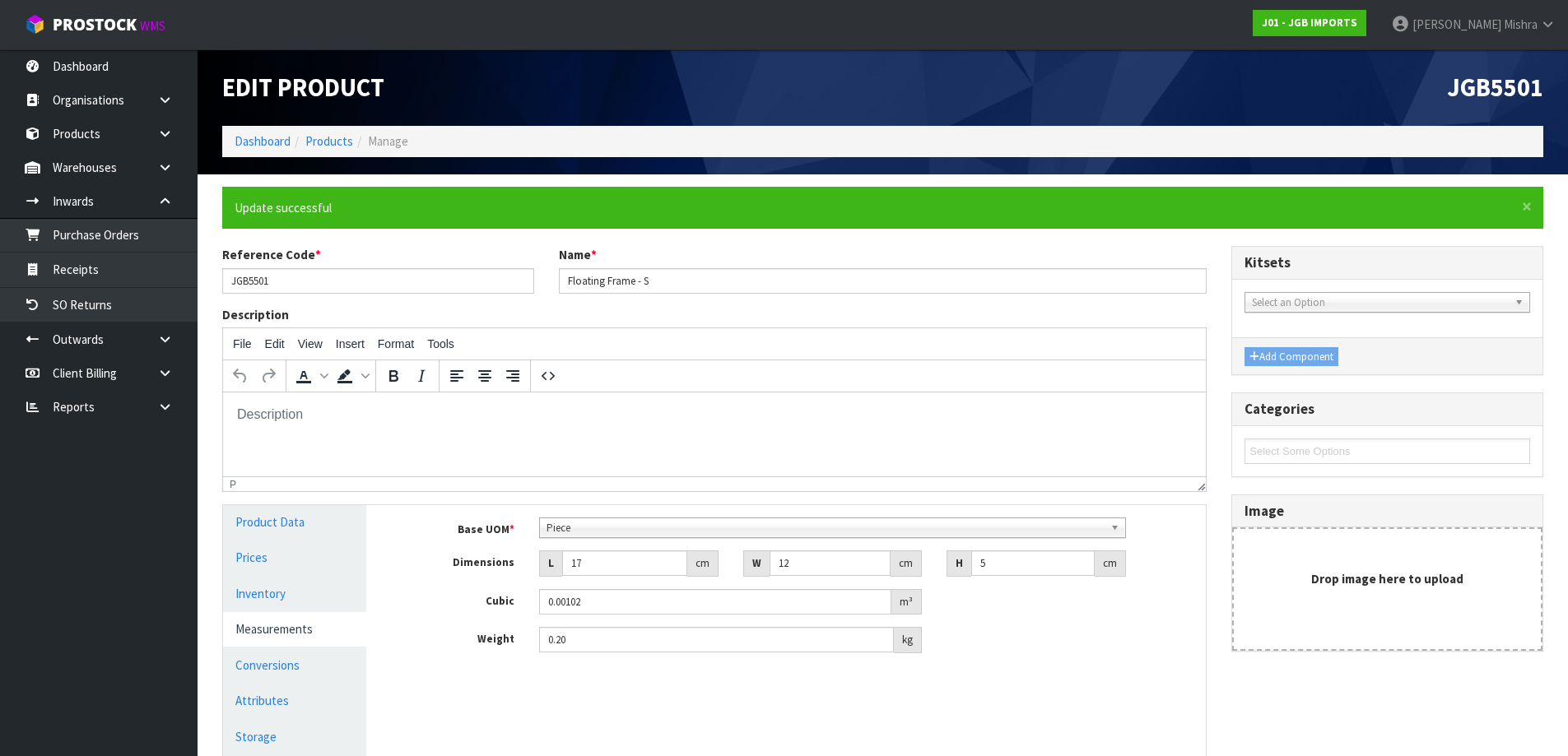
type input "0.2"
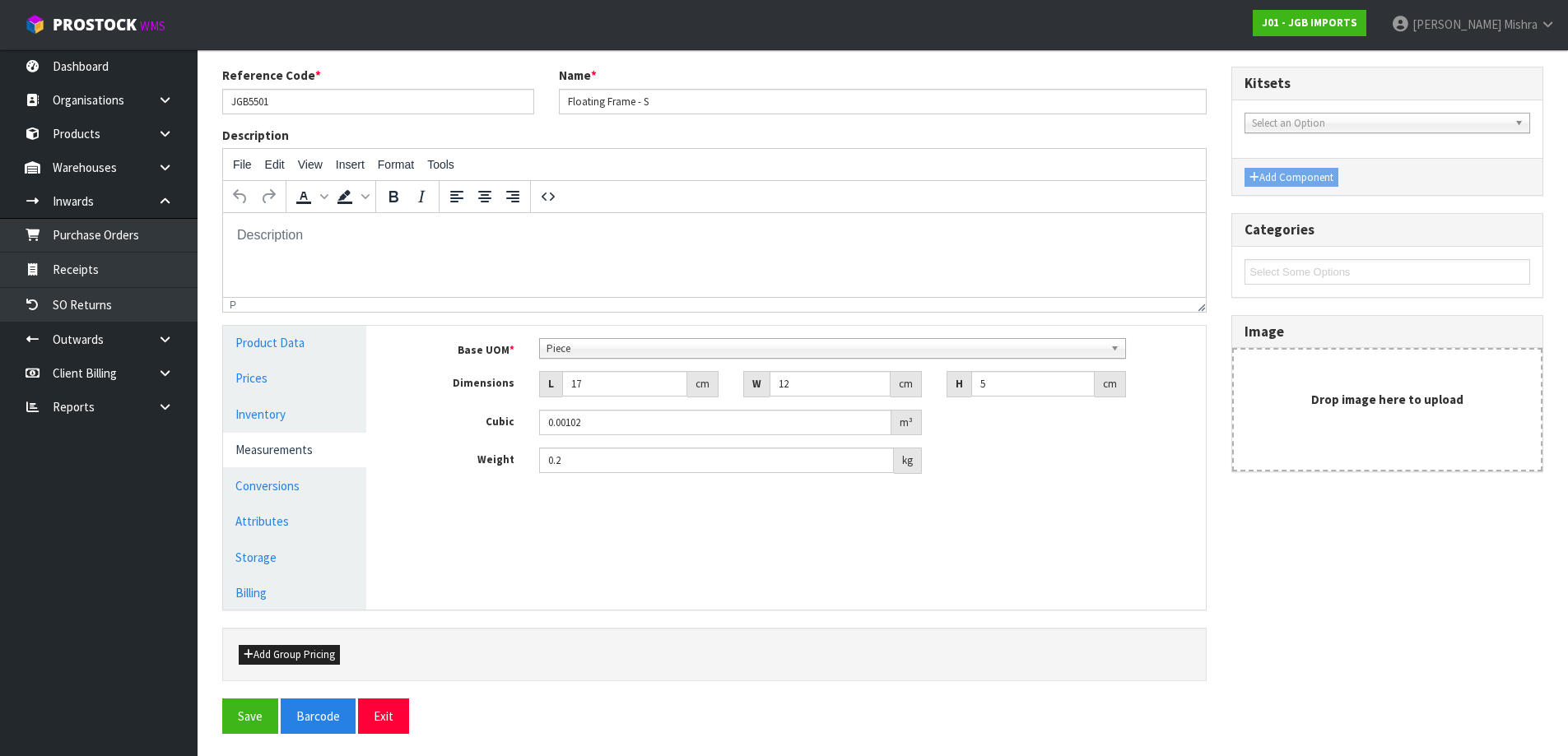
scroll to position [182, 0]
click at [258, 715] on button "Save" at bounding box center [250, 714] width 56 height 36
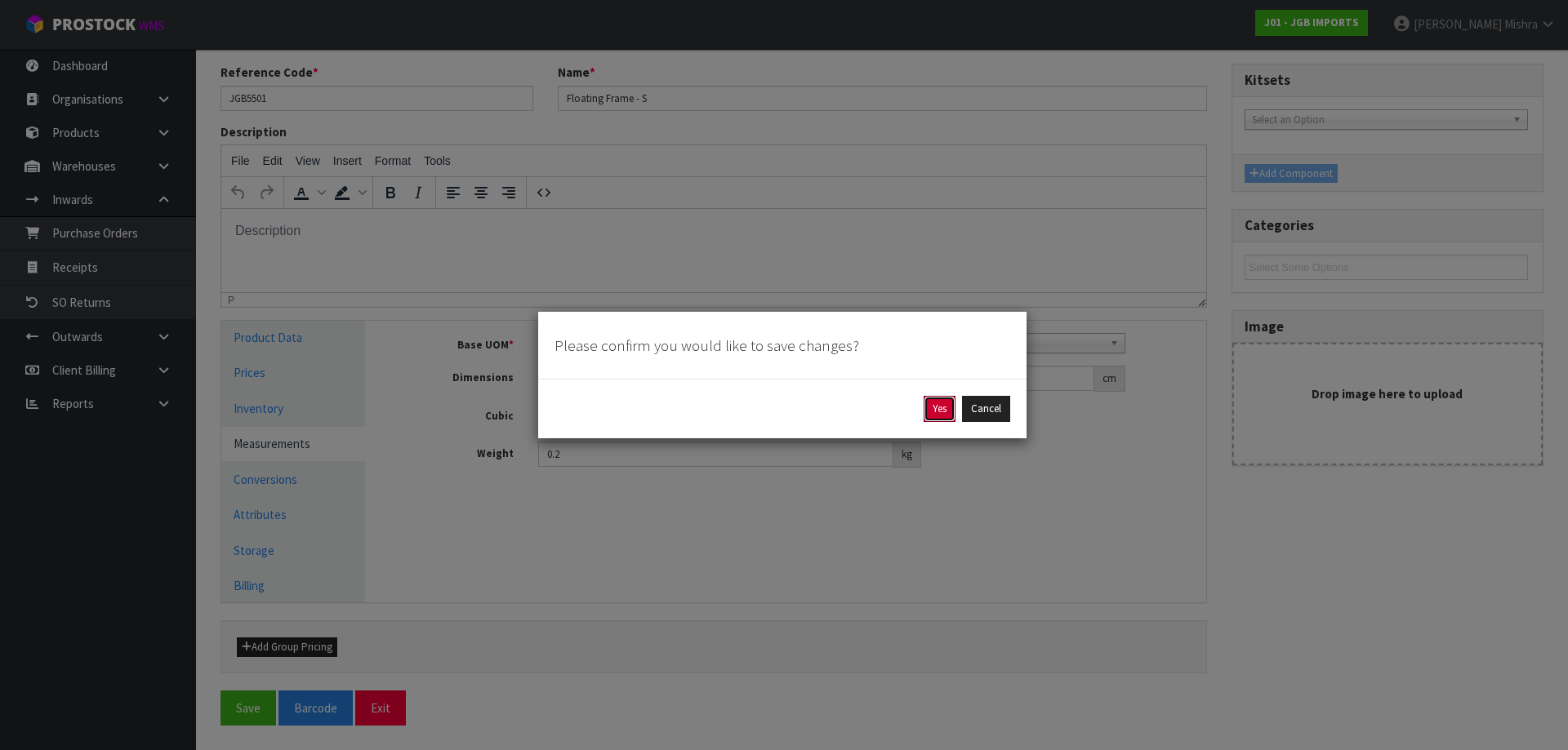
click at [935, 418] on button "Yes" at bounding box center [939, 409] width 32 height 26
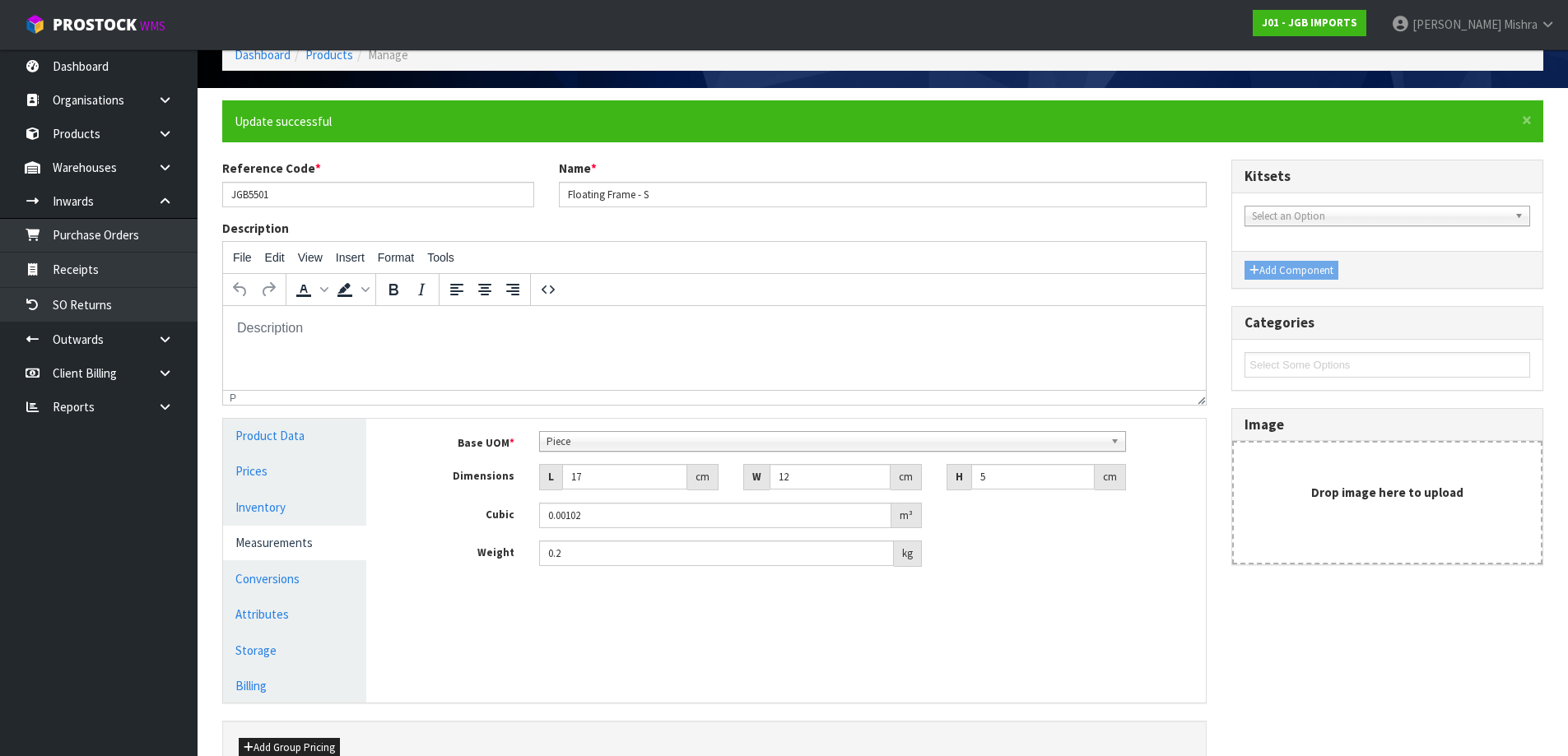
scroll to position [0, 0]
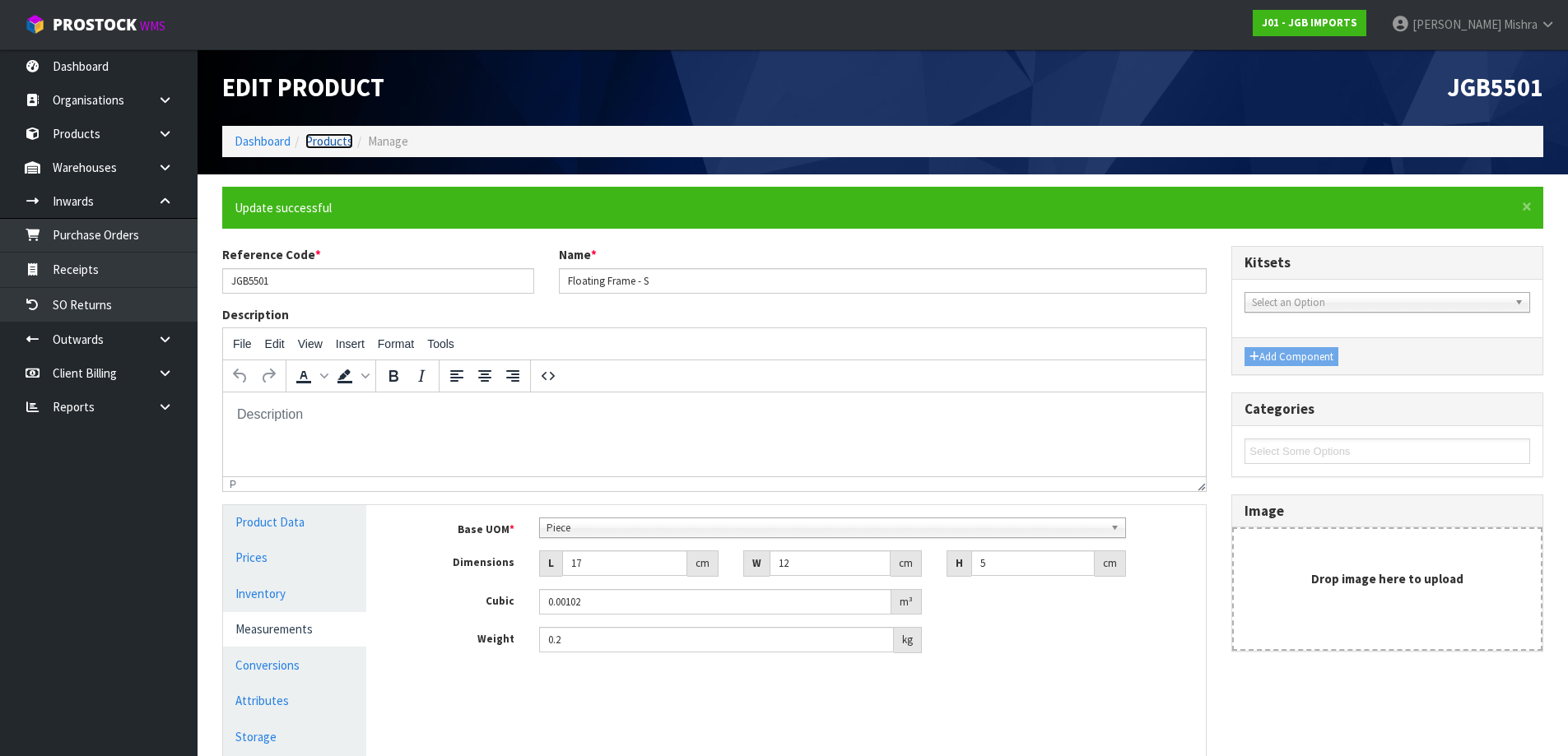
click at [346, 140] on link "Products" at bounding box center [329, 141] width 47 height 15
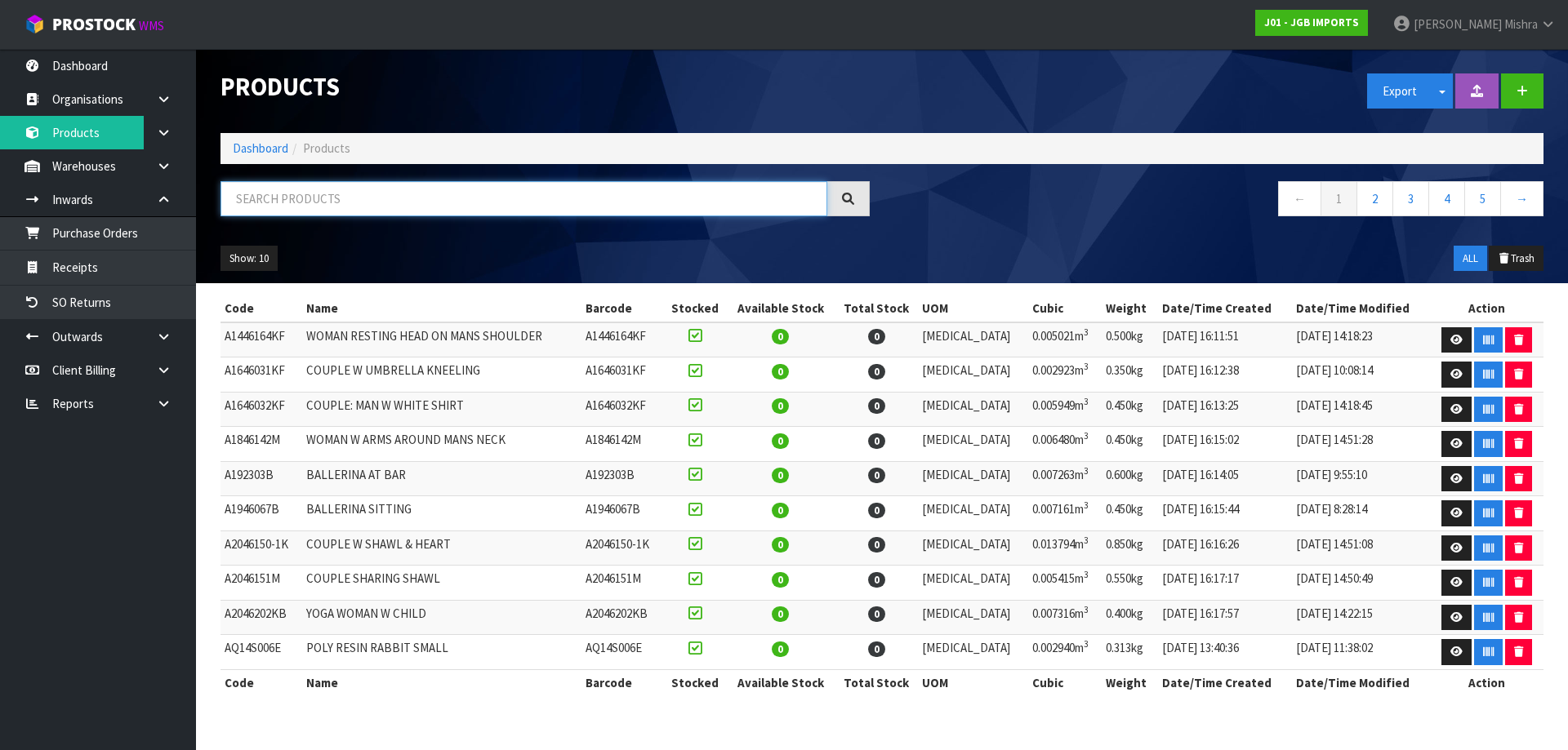
click at [298, 203] on input "text" at bounding box center [524, 199] width 607 height 35
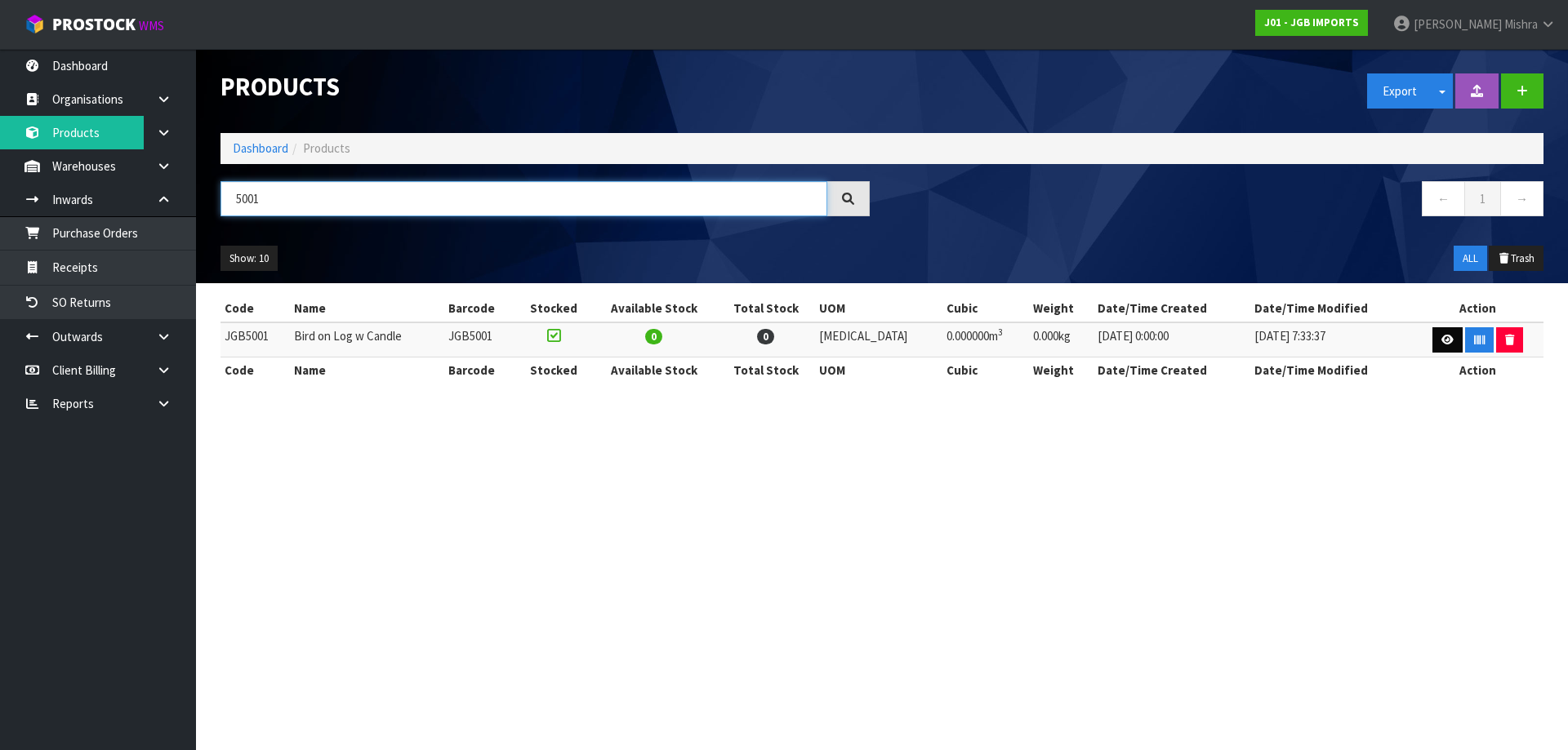
type input "5001"
click at [1435, 329] on link at bounding box center [1447, 340] width 30 height 26
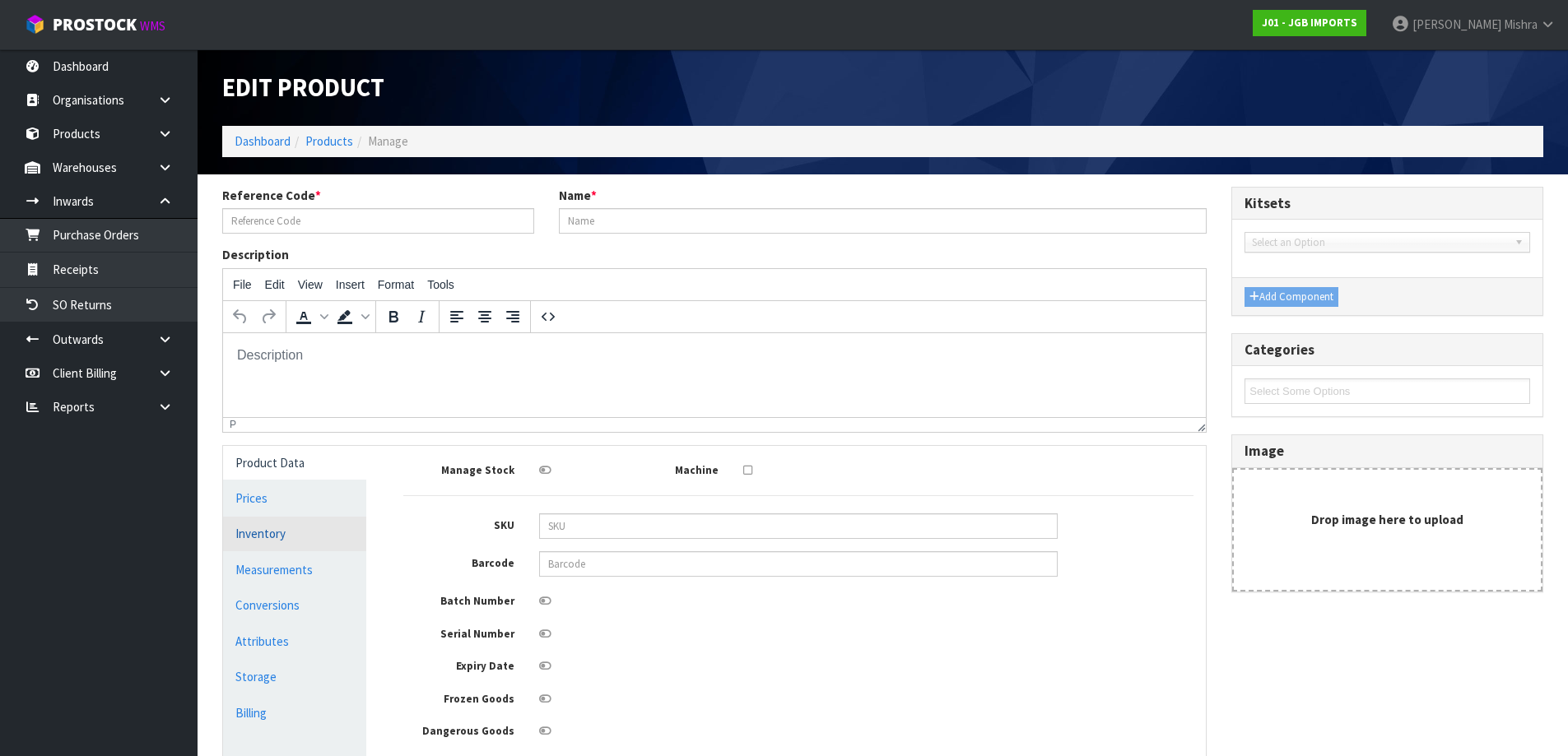
type input "JGB5001"
type input "Bird on Log w Candle"
type input "0"
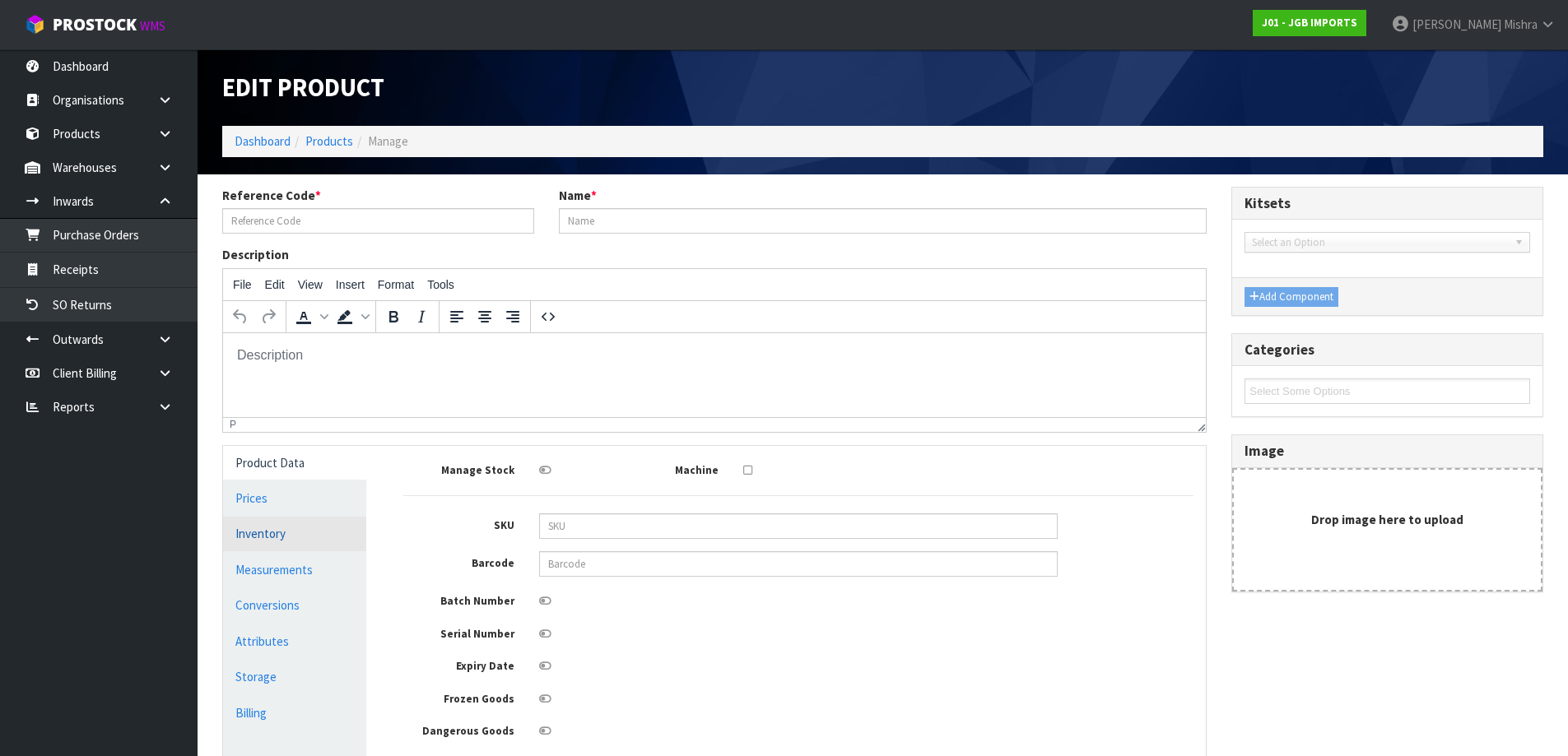
type input "0"
click at [252, 571] on link "Measurements" at bounding box center [294, 570] width 143 height 34
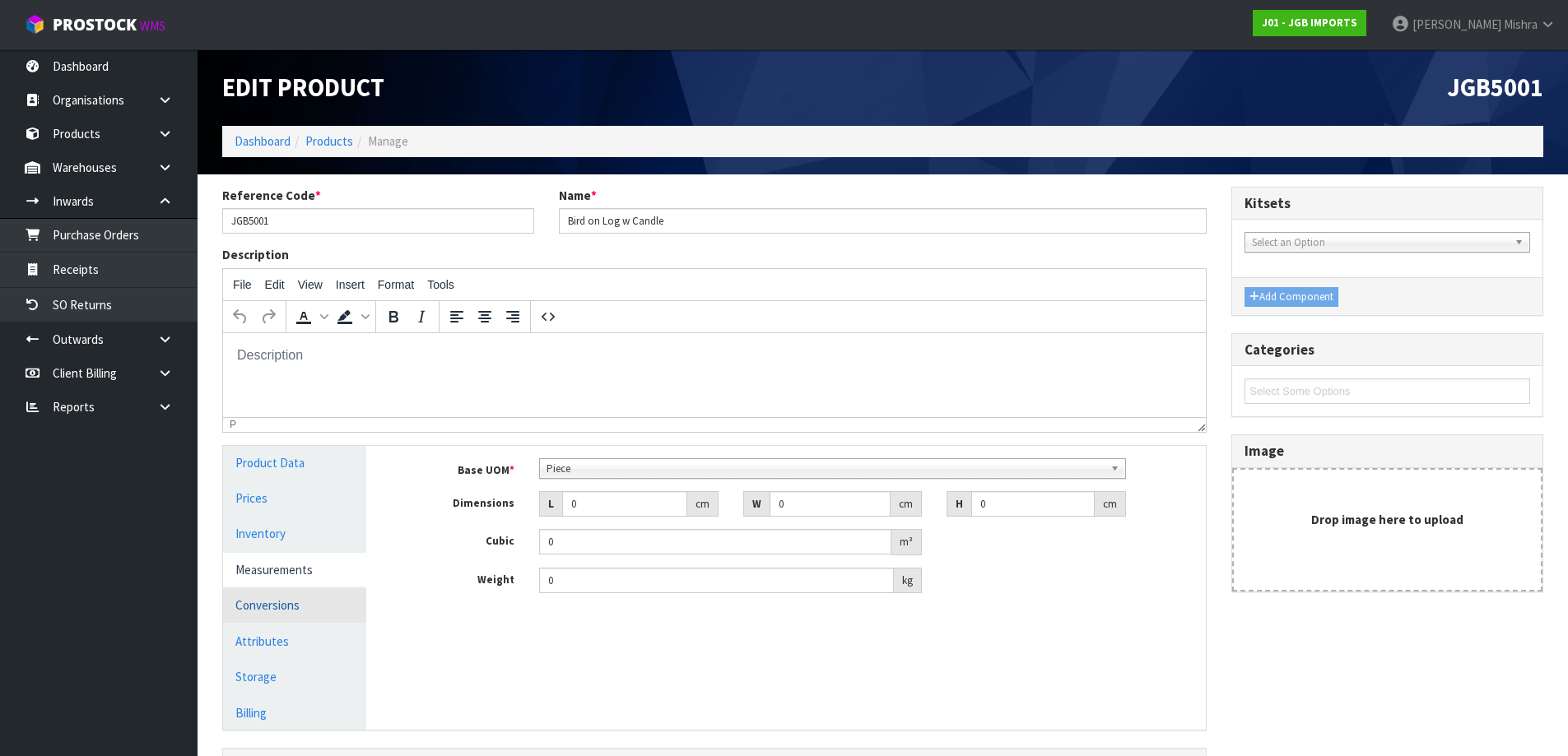
click at [292, 594] on link "Conversions" at bounding box center [294, 605] width 143 height 34
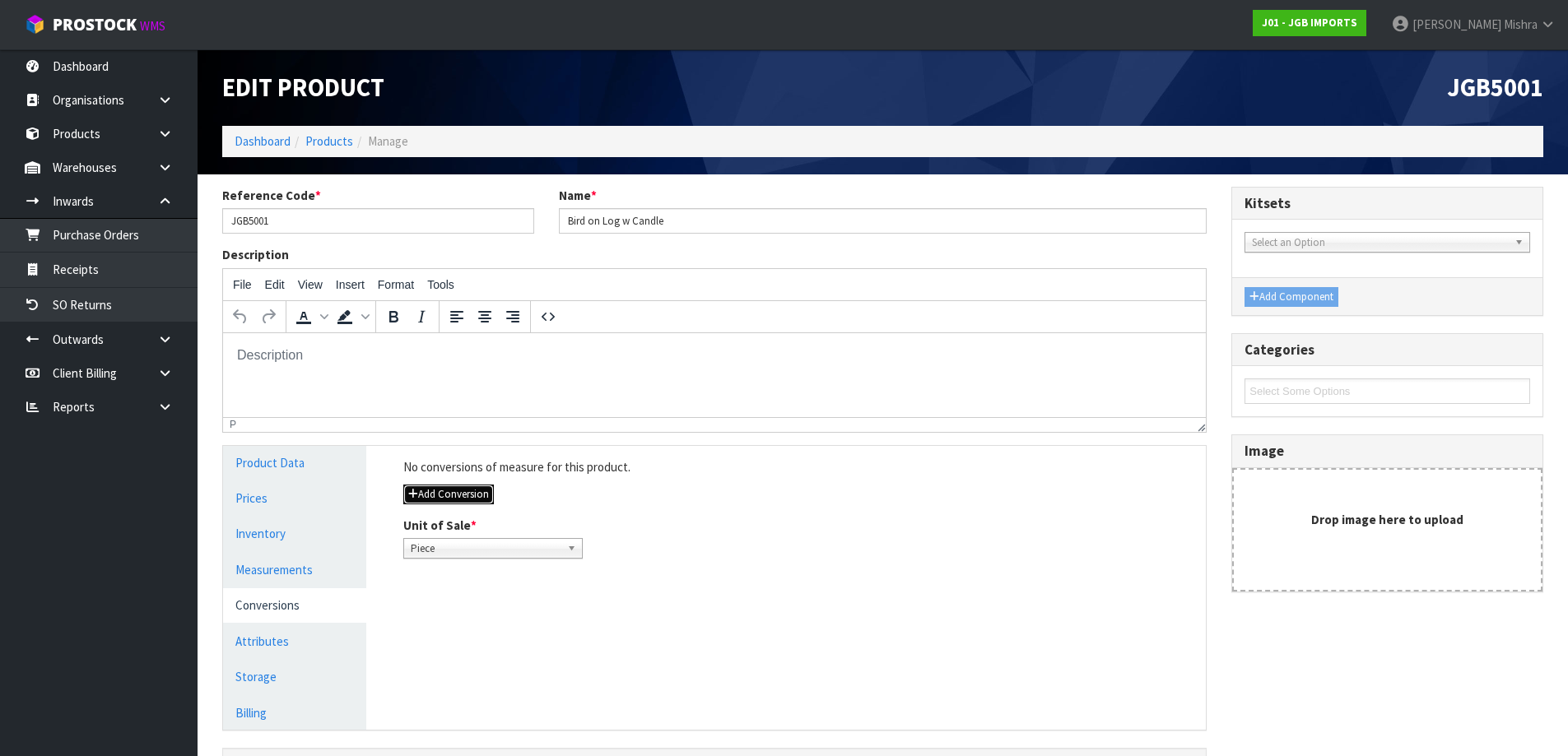
click at [423, 496] on button "Add Conversion" at bounding box center [448, 494] width 91 height 19
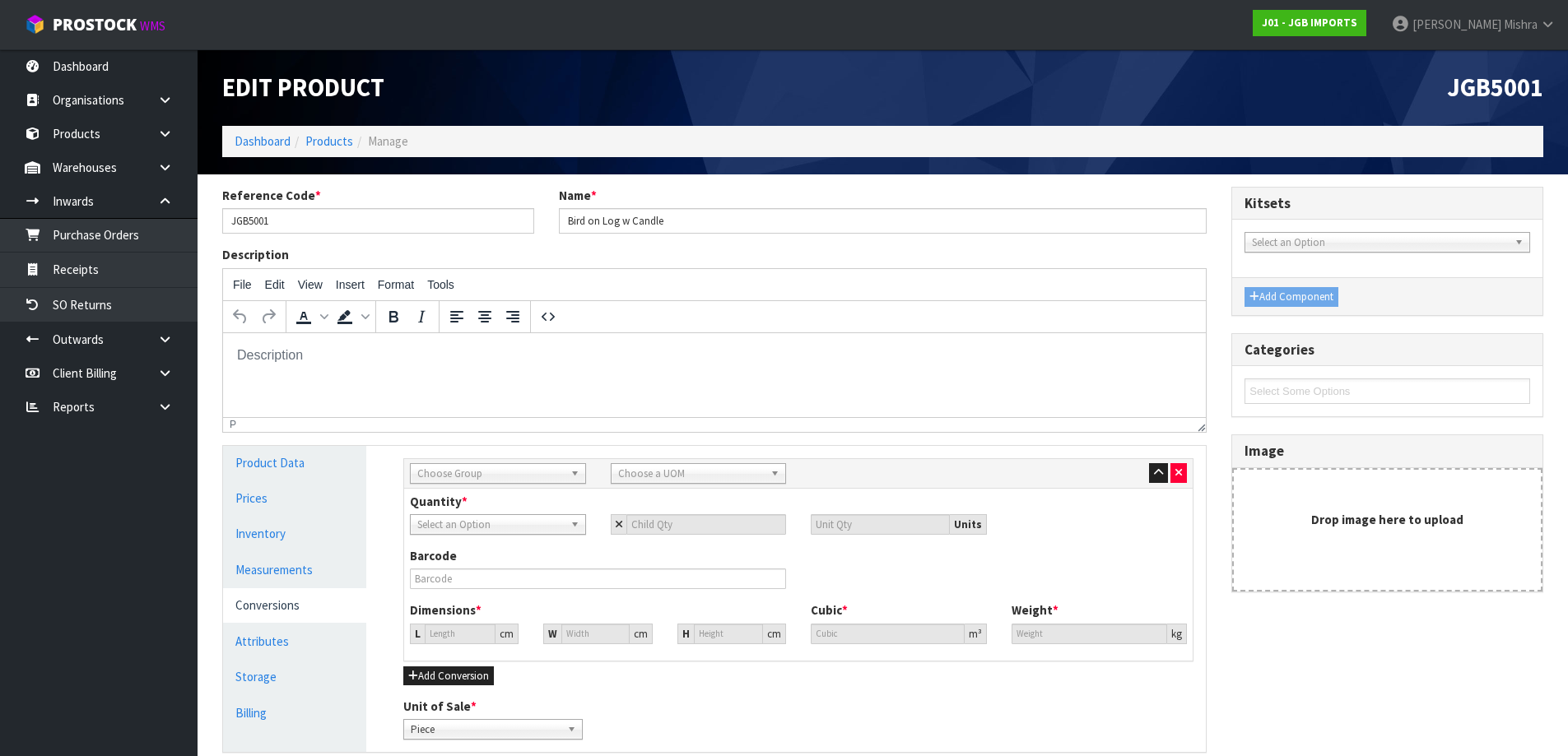
click at [538, 466] on span "Choose Group" at bounding box center [490, 474] width 146 height 19
click at [502, 557] on li "Outer" at bounding box center [498, 562] width 168 height 20
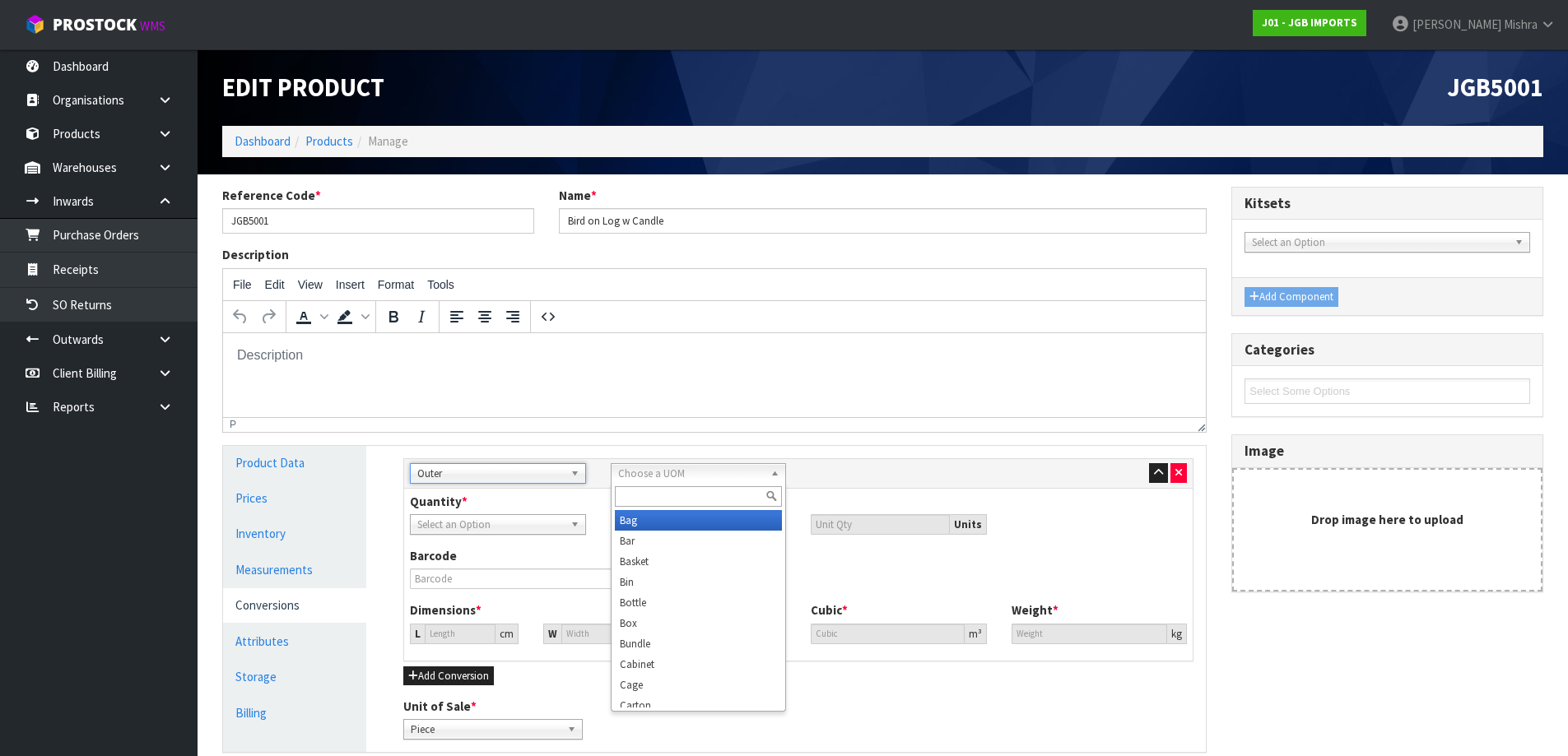
click at [673, 467] on span "Choose a UOM" at bounding box center [691, 474] width 146 height 19
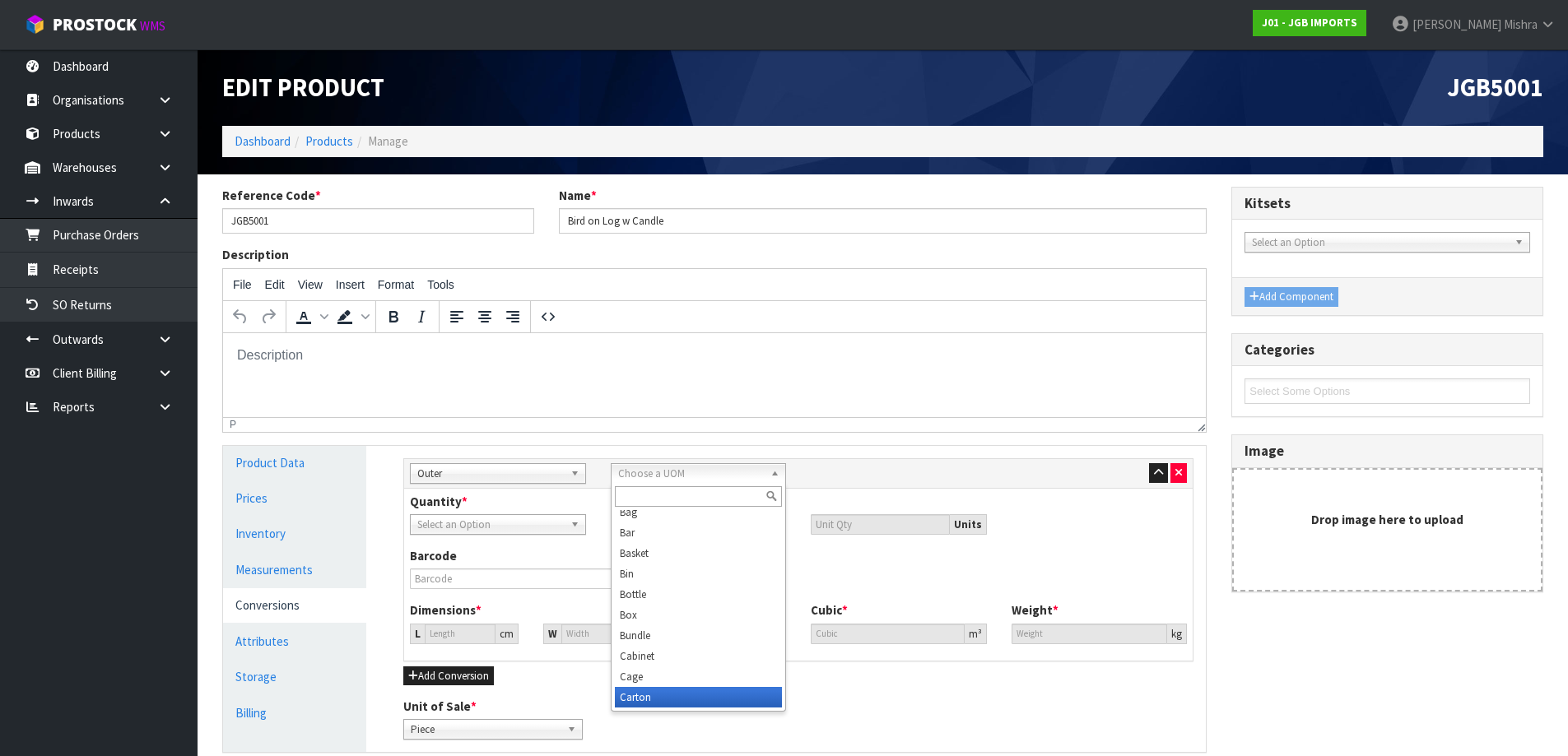
click at [645, 694] on li "Carton" at bounding box center [699, 697] width 168 height 20
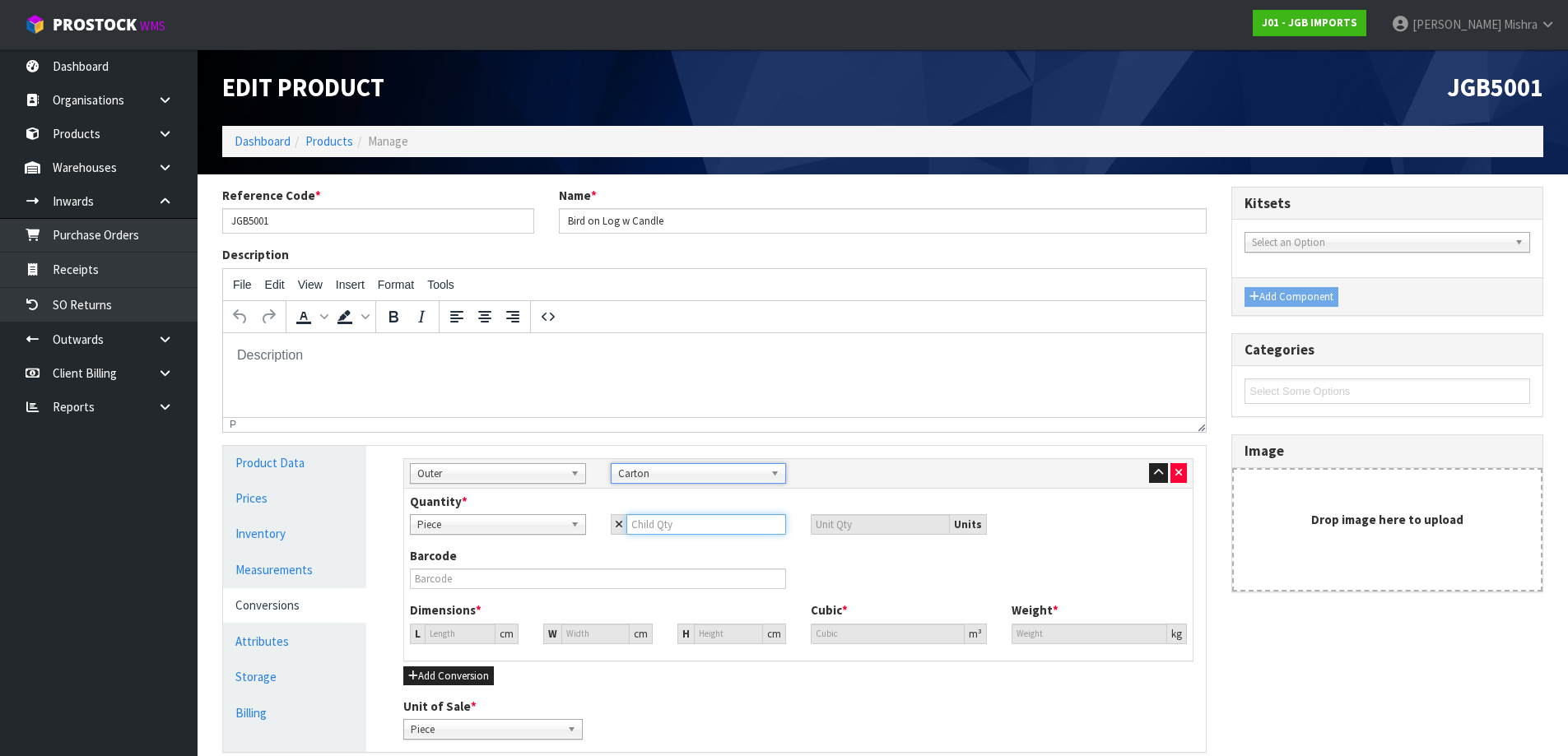
click at [673, 528] on input "number" at bounding box center [707, 524] width 161 height 20
click at [454, 635] on input "0" at bounding box center [460, 633] width 71 height 20
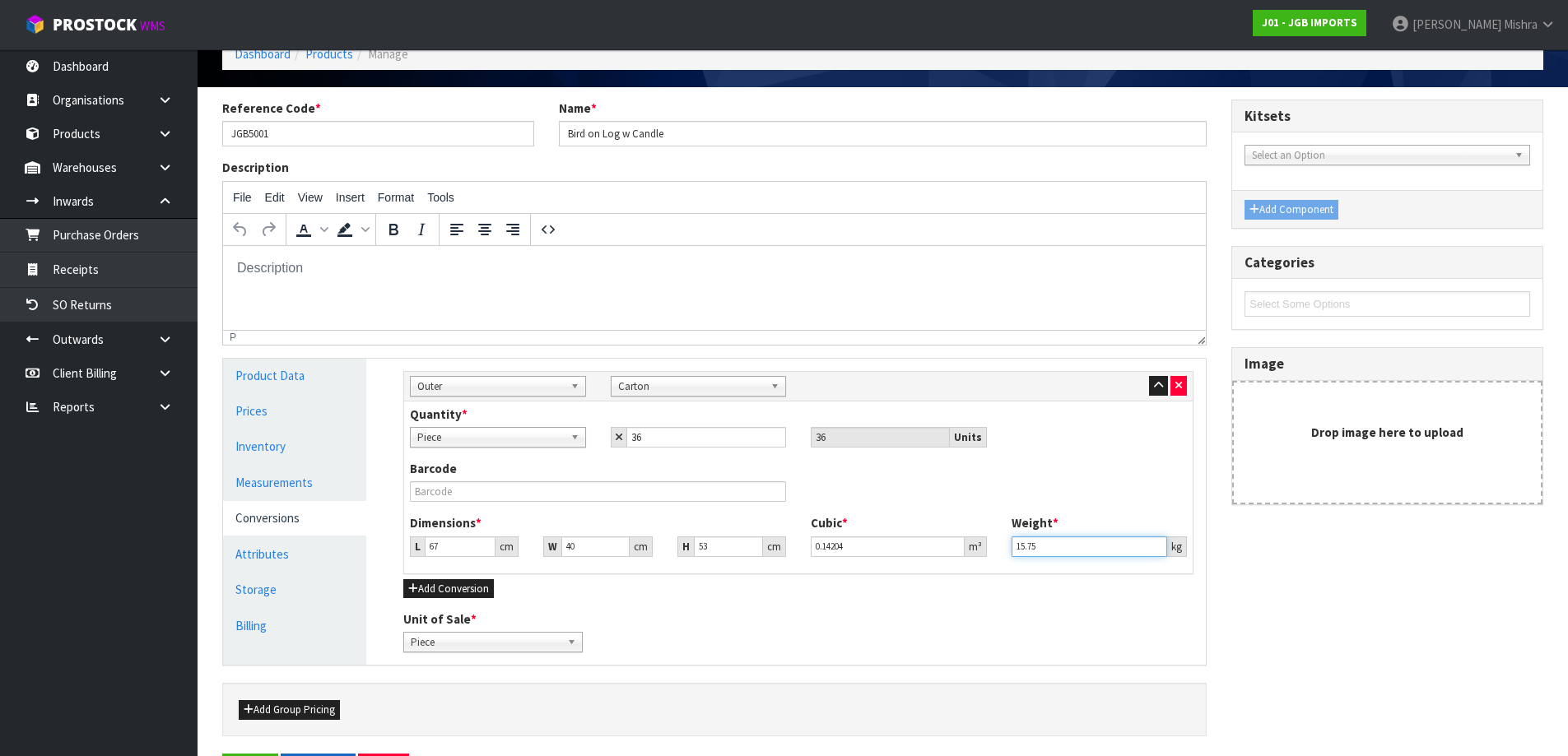
scroll to position [145, 0]
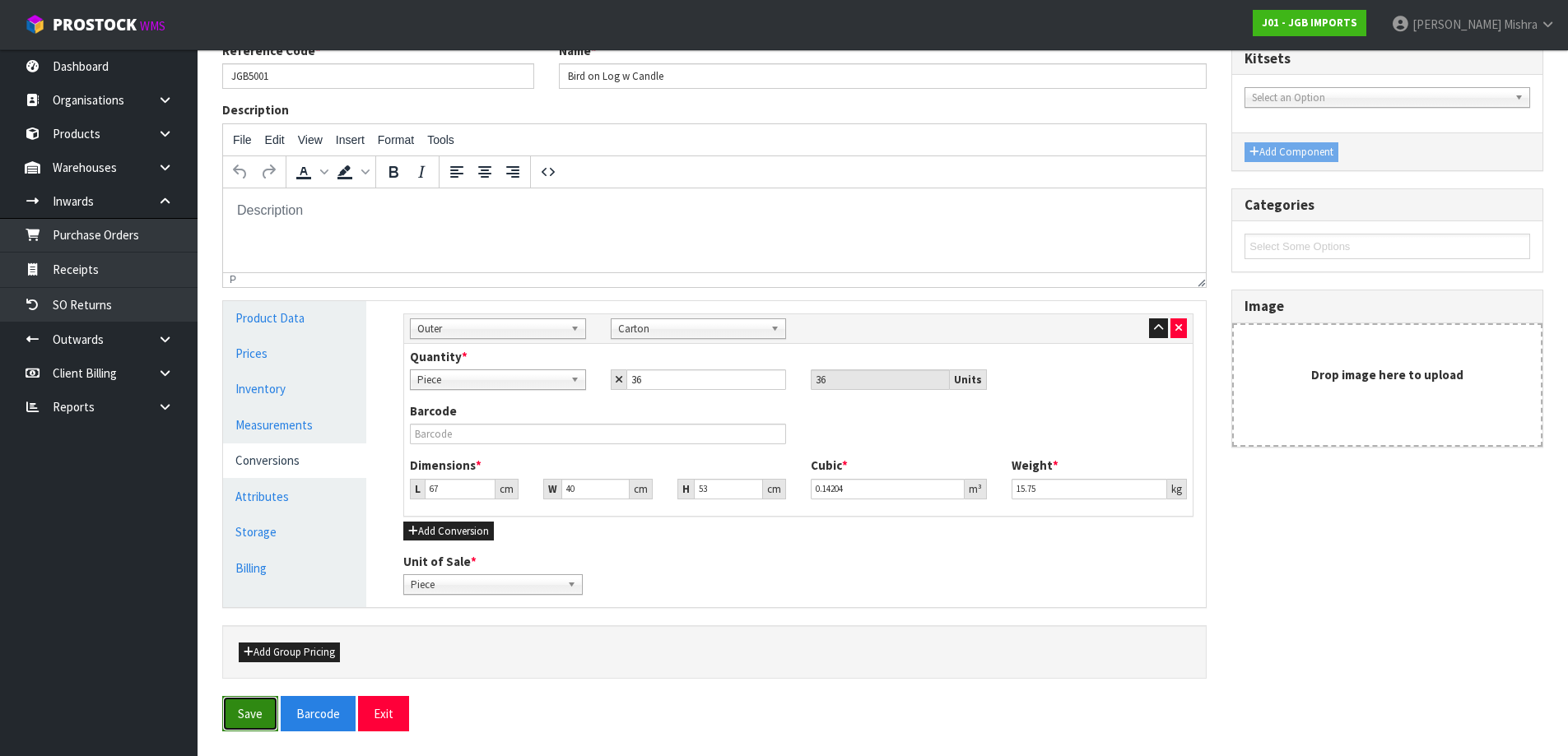
click at [245, 710] on button "Save" at bounding box center [250, 714] width 56 height 36
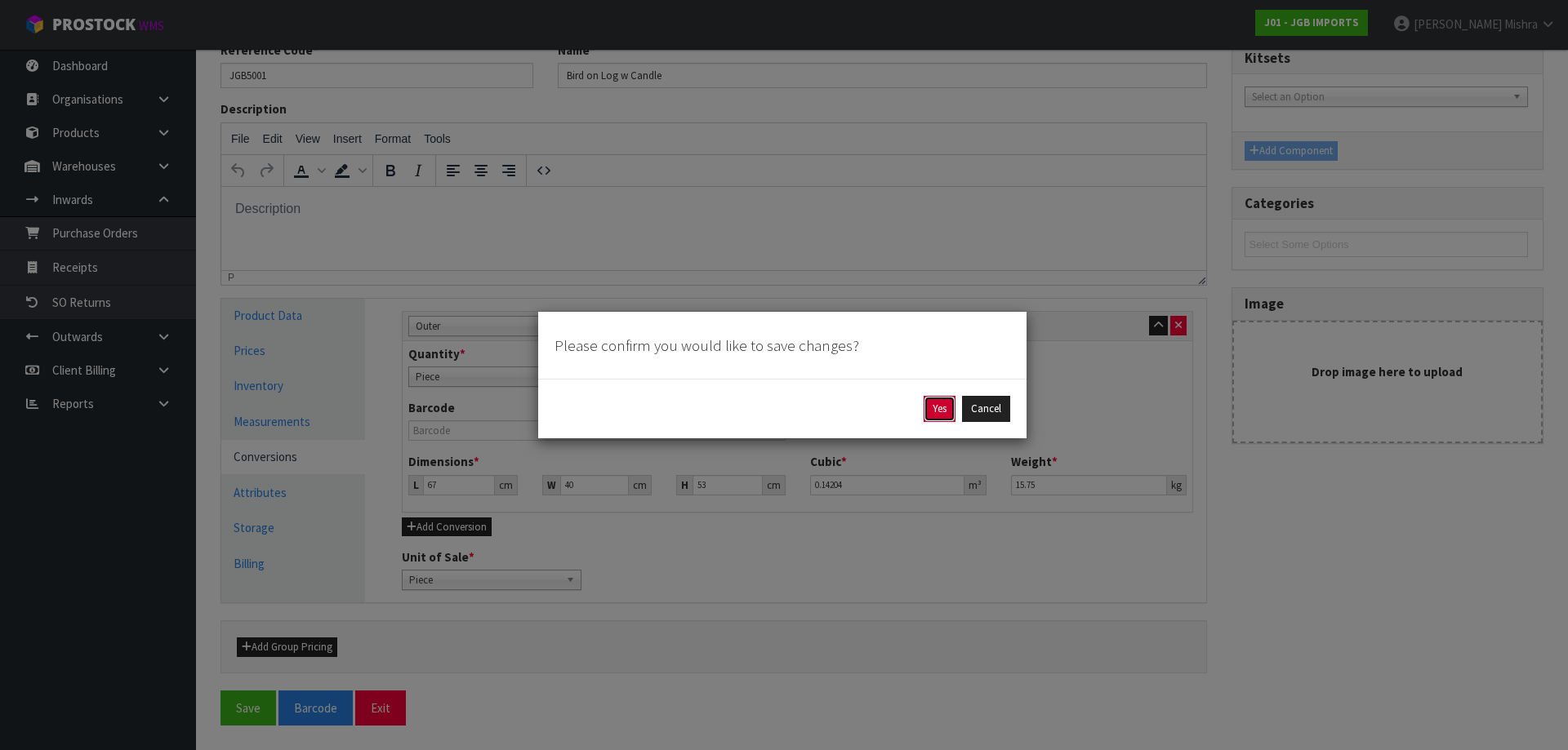
click at [927, 414] on button "Yes" at bounding box center [939, 409] width 32 height 26
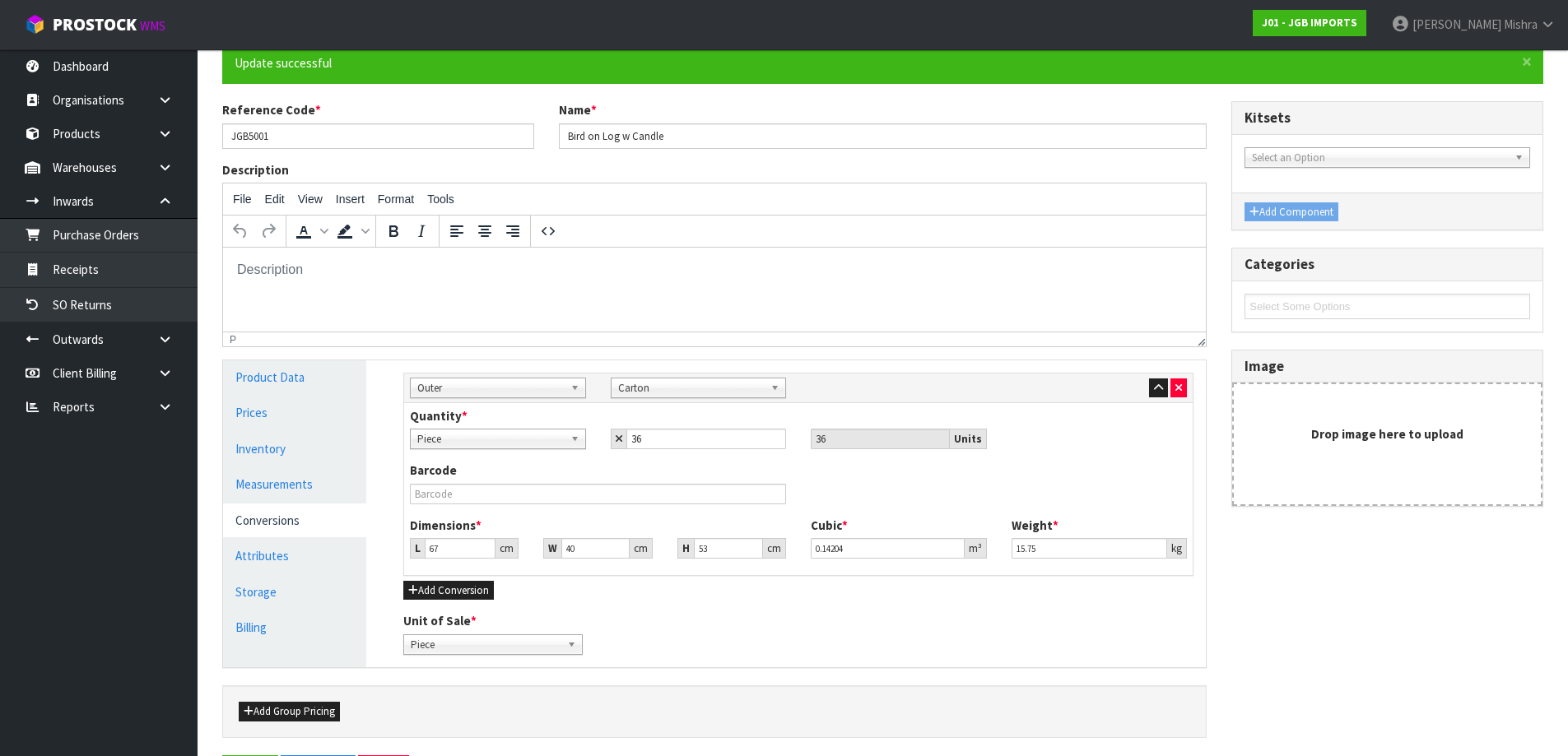
scroll to position [0, 0]
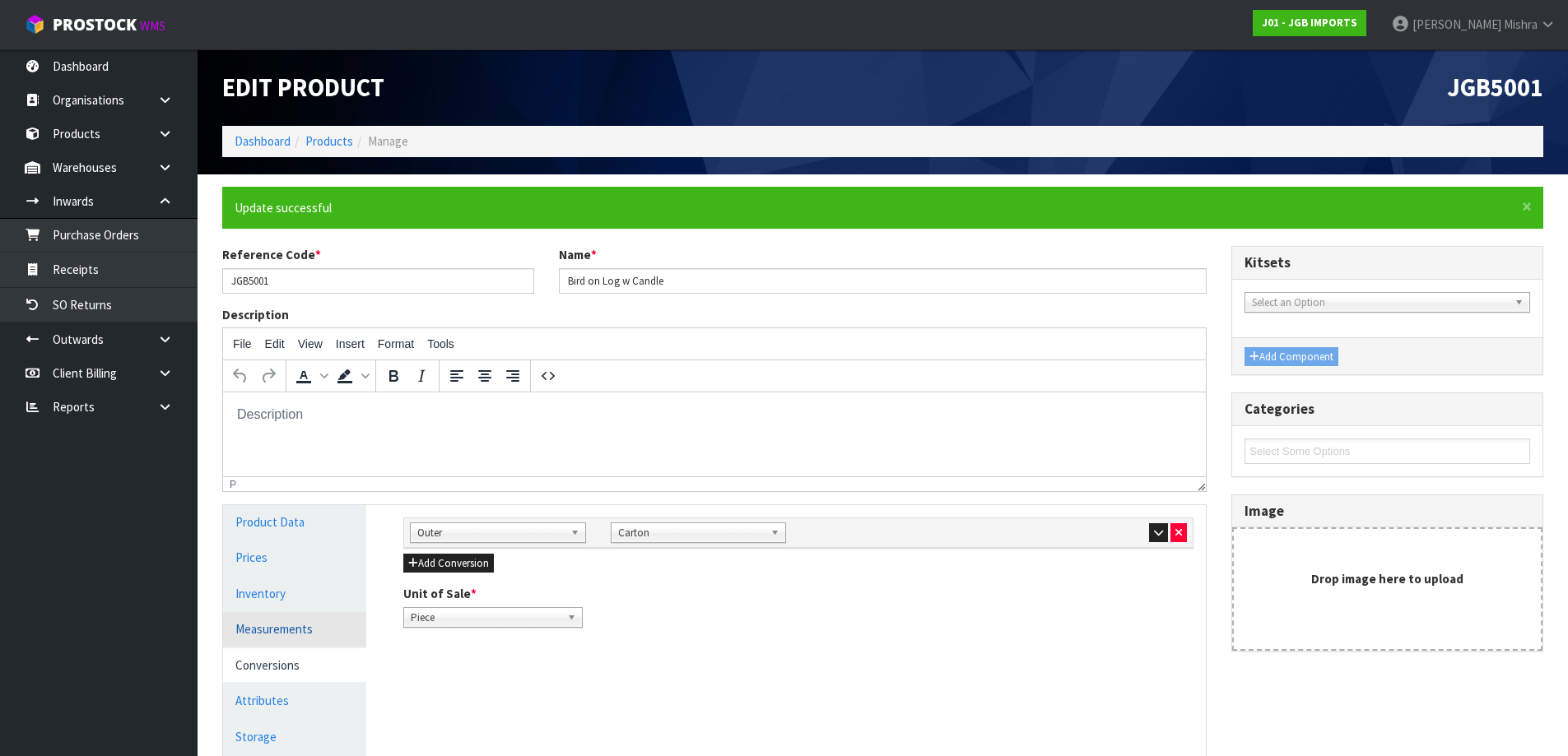
drag, startPoint x: 261, startPoint y: 619, endPoint x: 292, endPoint y: 610, distance: 32.3
click at [261, 619] on link "Measurements" at bounding box center [294, 629] width 143 height 34
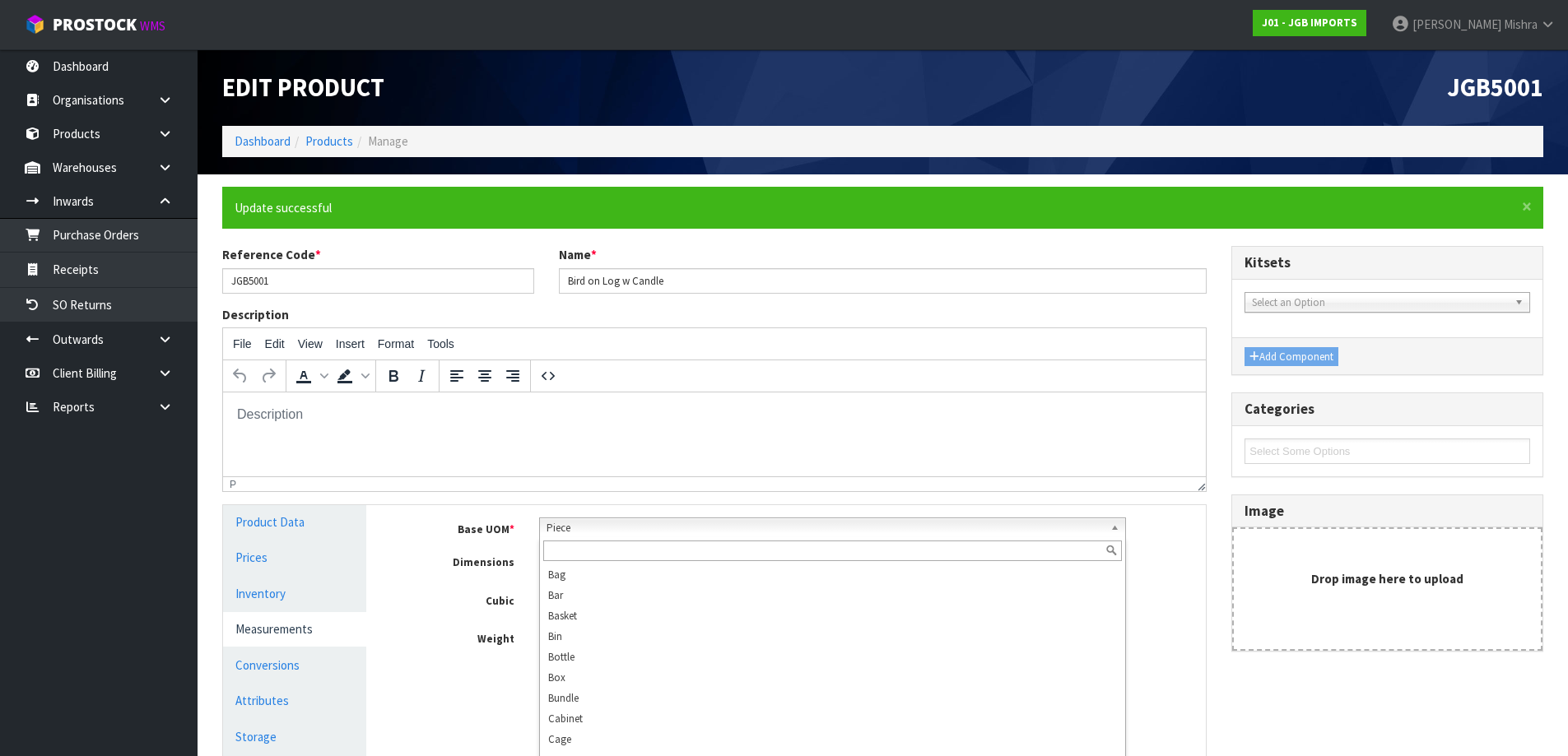
click at [630, 519] on span "Piece" at bounding box center [825, 528] width 558 height 19
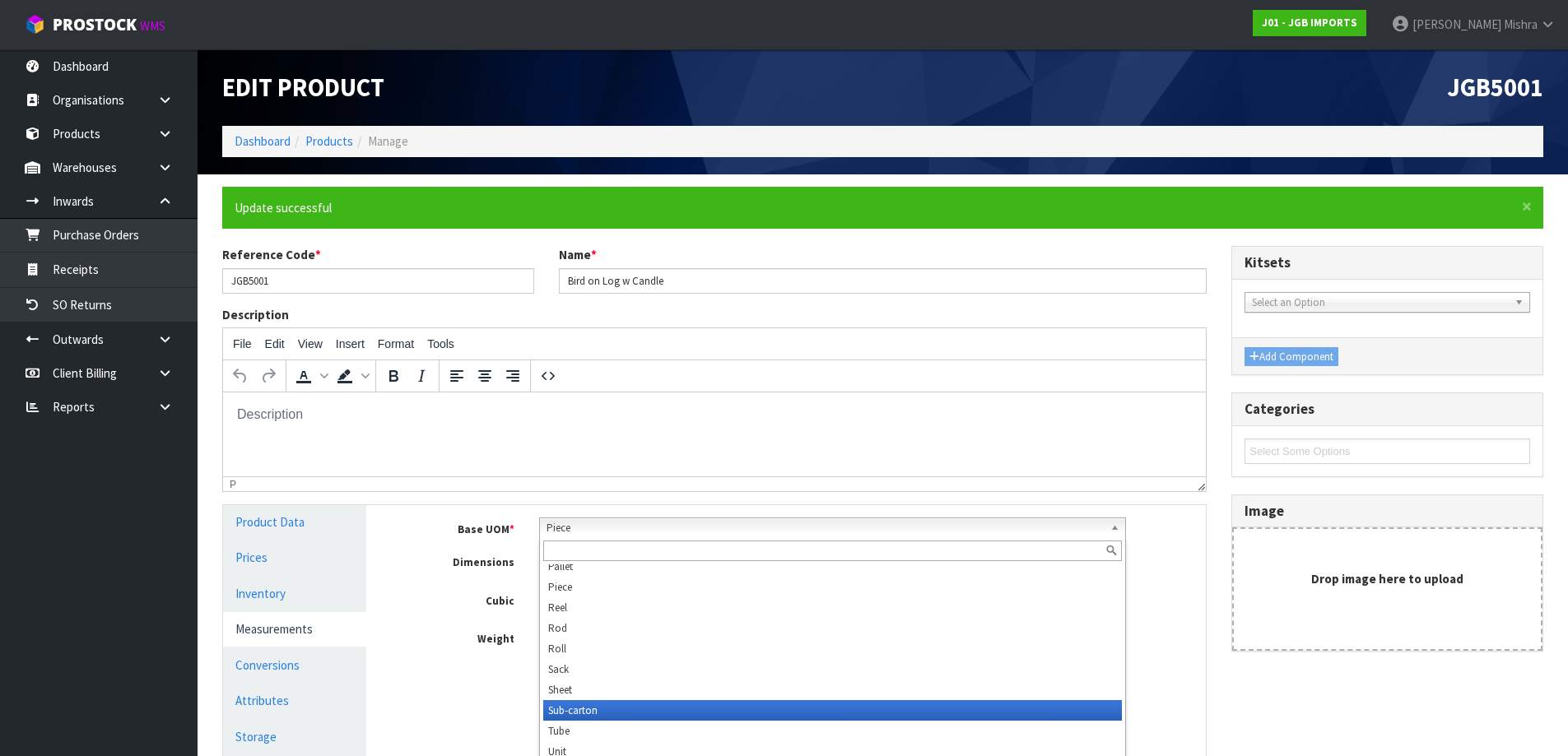
click at [622, 709] on li "Sub-carton" at bounding box center [833, 710] width 579 height 20
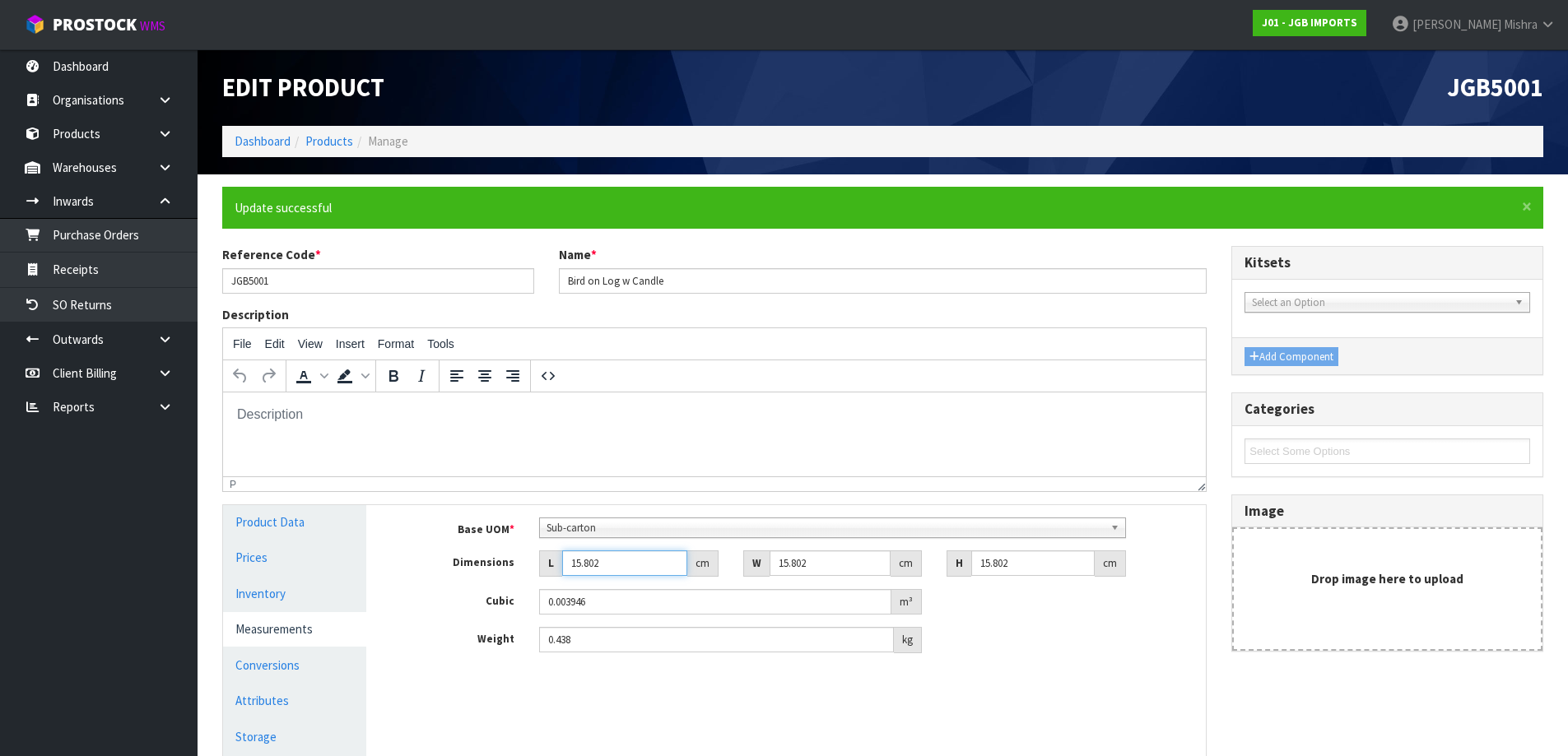
drag, startPoint x: 612, startPoint y: 555, endPoint x: 443, endPoint y: 566, distance: 169.4
click at [443, 566] on div "Dimensions L 15.802 cm W 15.802 cm H 15.802 cm" at bounding box center [798, 563] width 815 height 26
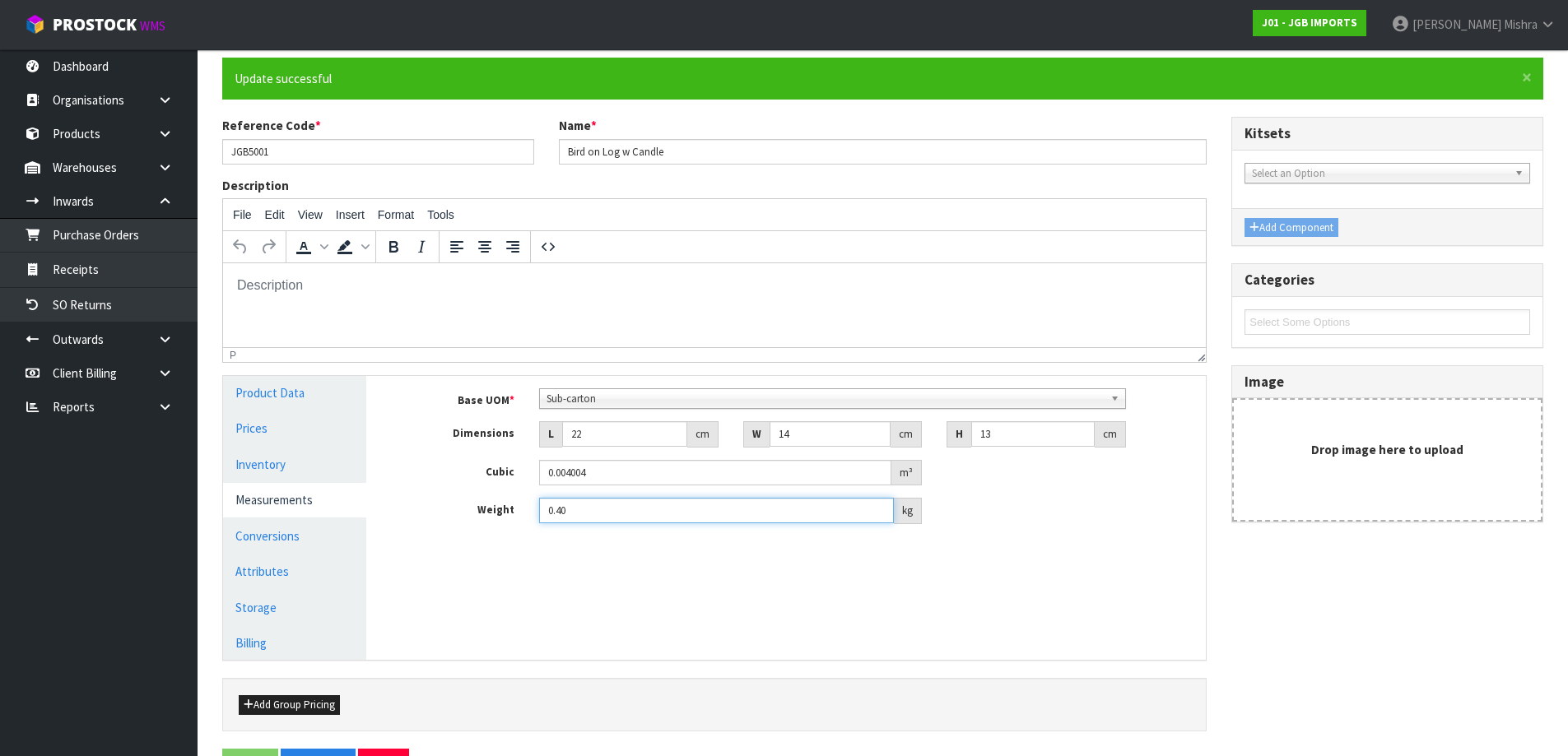
scroll to position [165, 0]
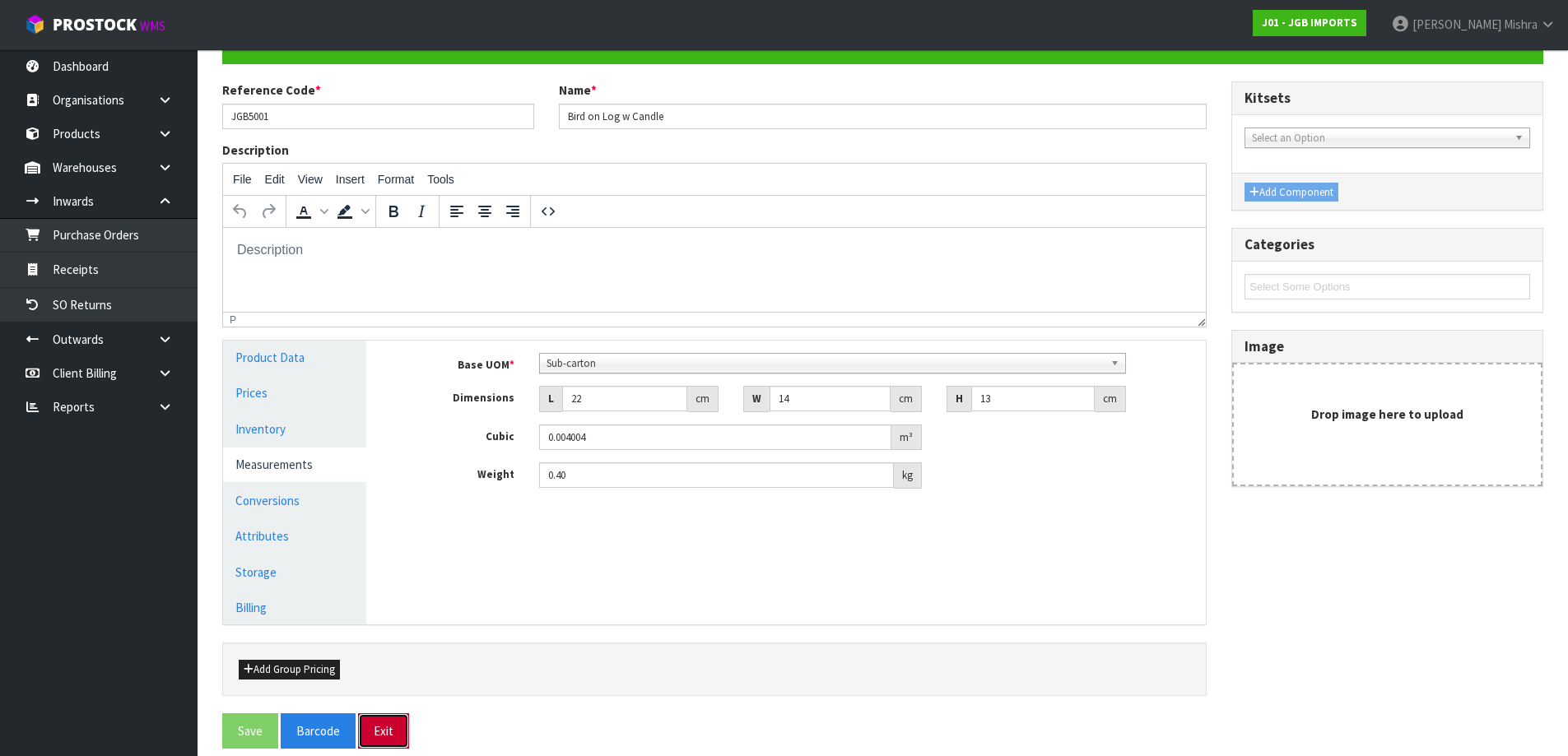
click at [398, 738] on button "Exit" at bounding box center [383, 731] width 51 height 36
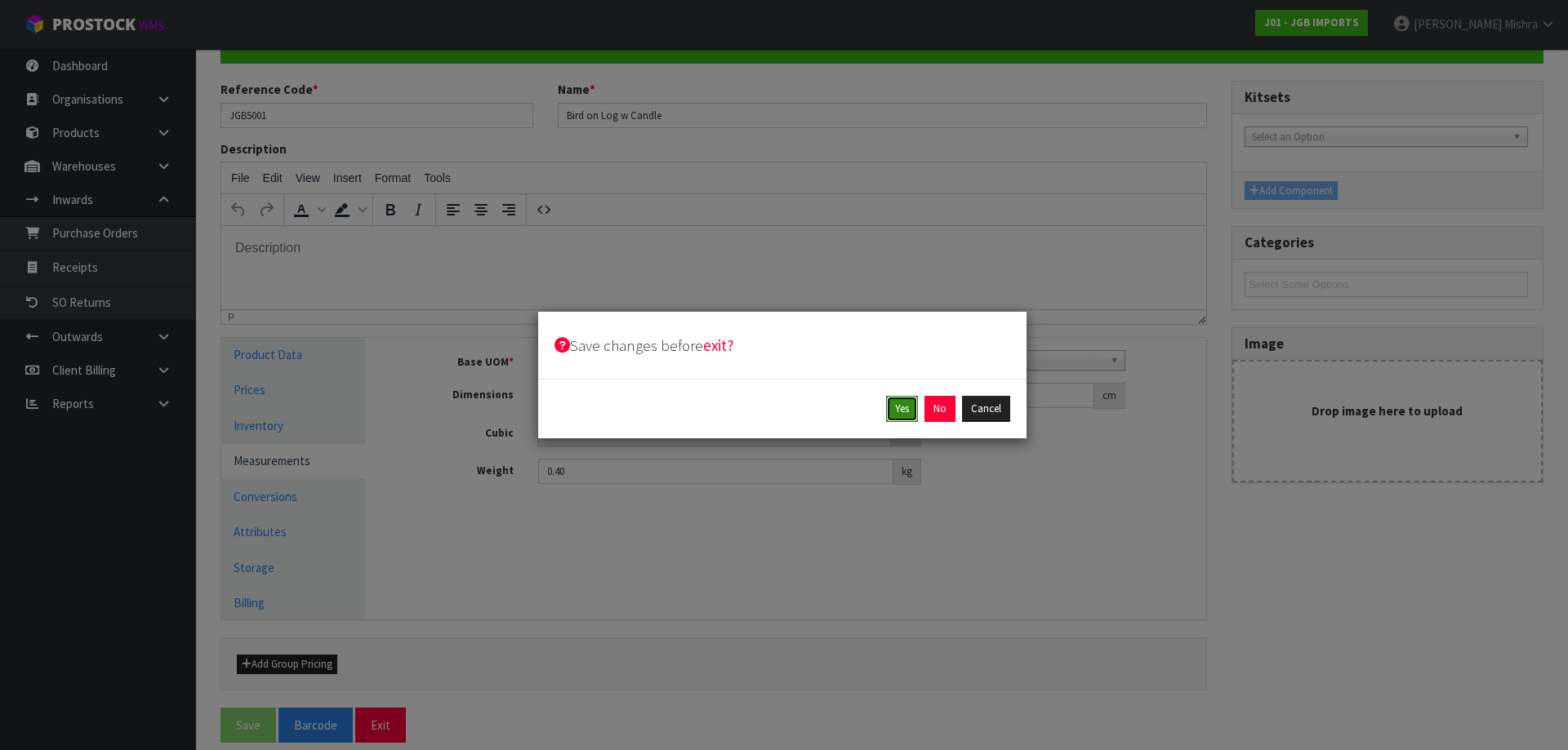
click at [891, 413] on button "Yes" at bounding box center [902, 409] width 32 height 26
click at [939, 414] on button "Yes" at bounding box center [939, 409] width 32 height 26
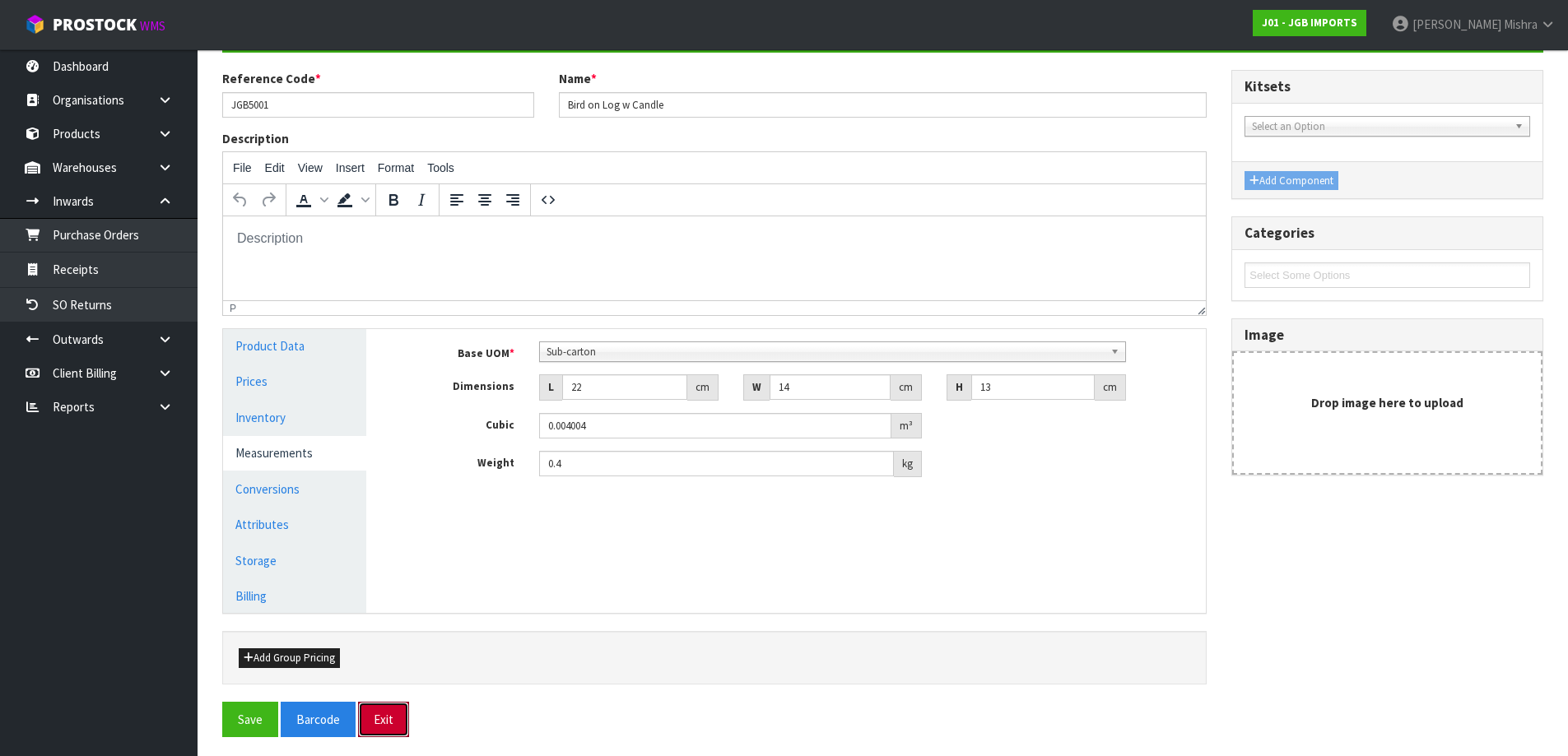
scroll to position [182, 0]
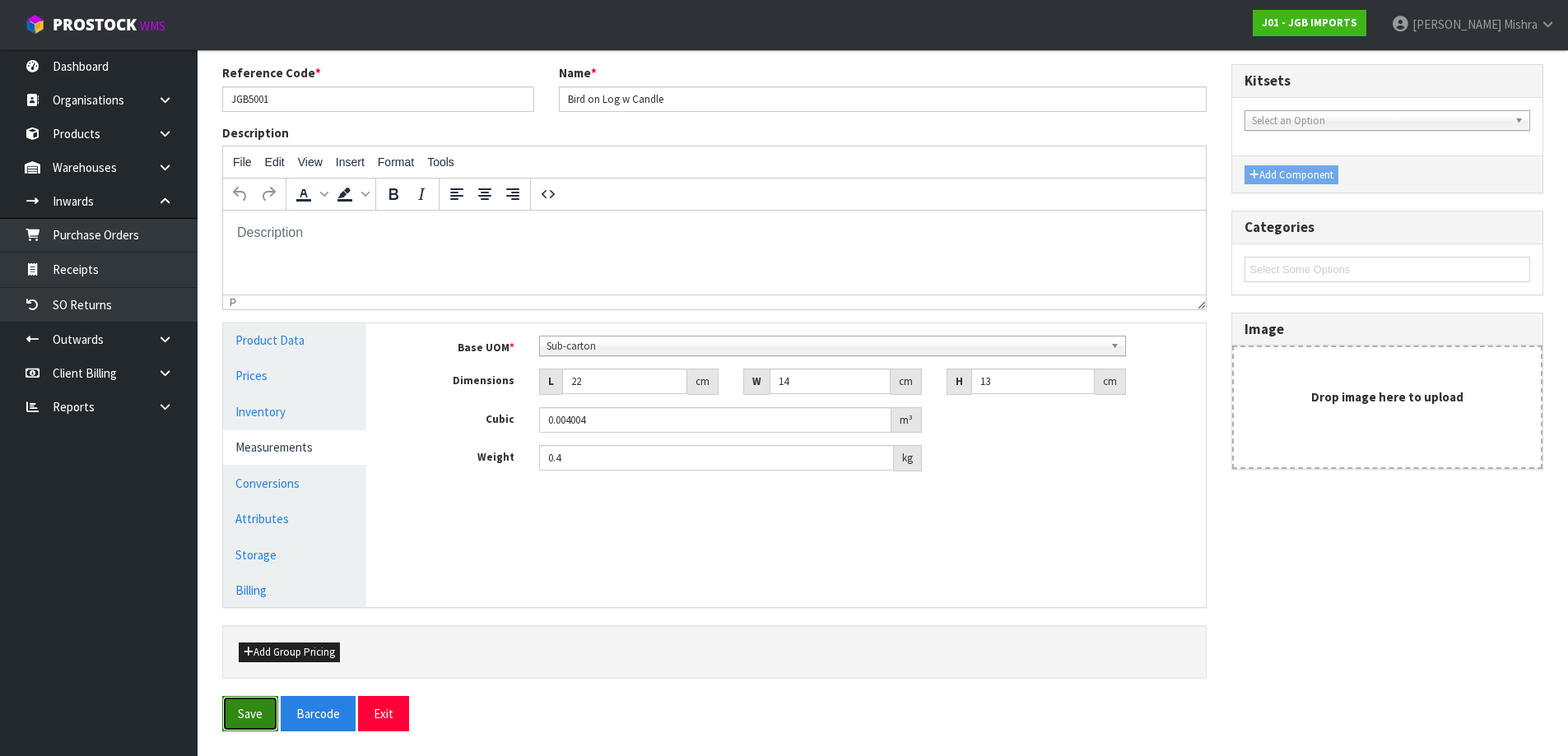
click at [234, 716] on button "Save" at bounding box center [250, 714] width 56 height 36
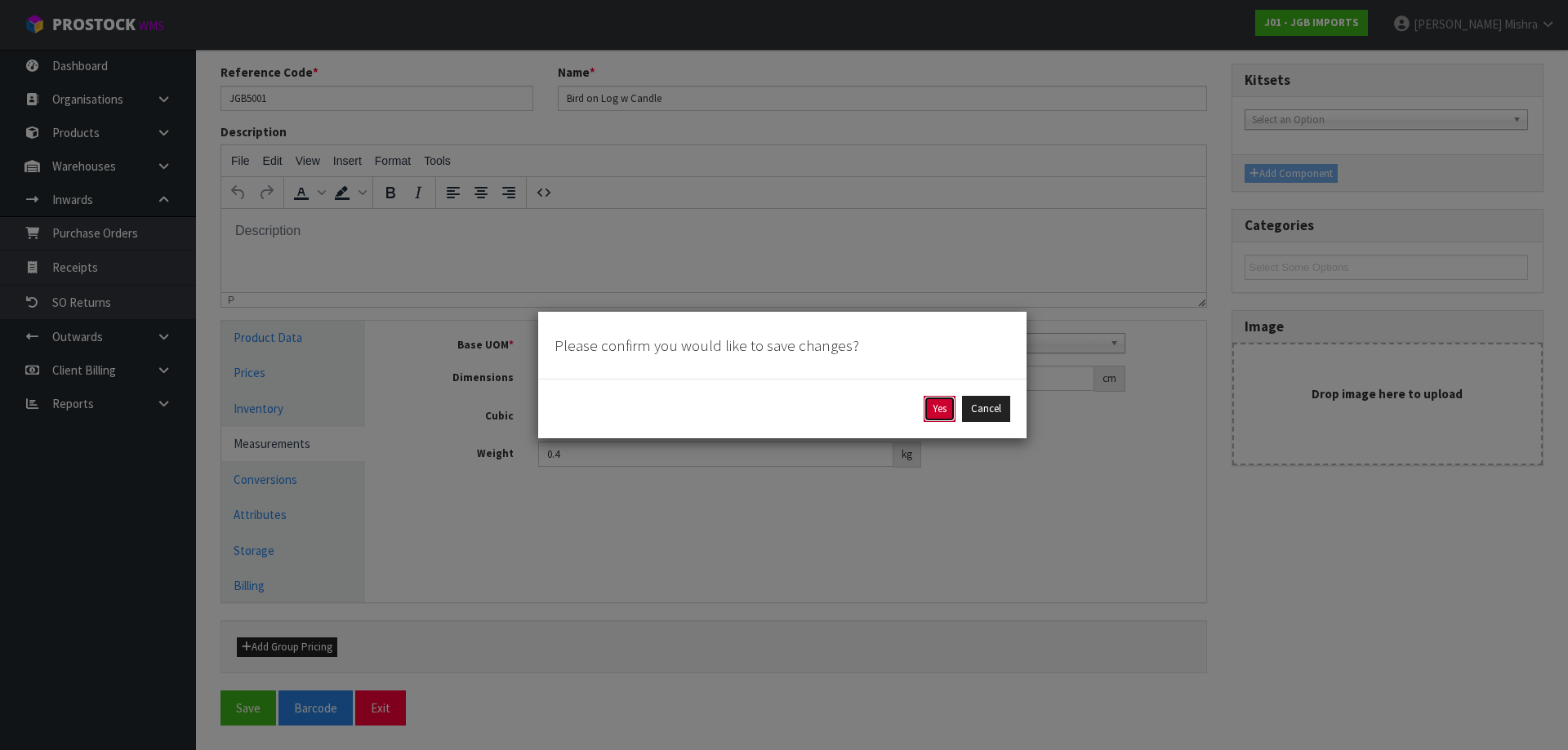
click at [927, 409] on button "Yes" at bounding box center [939, 409] width 32 height 26
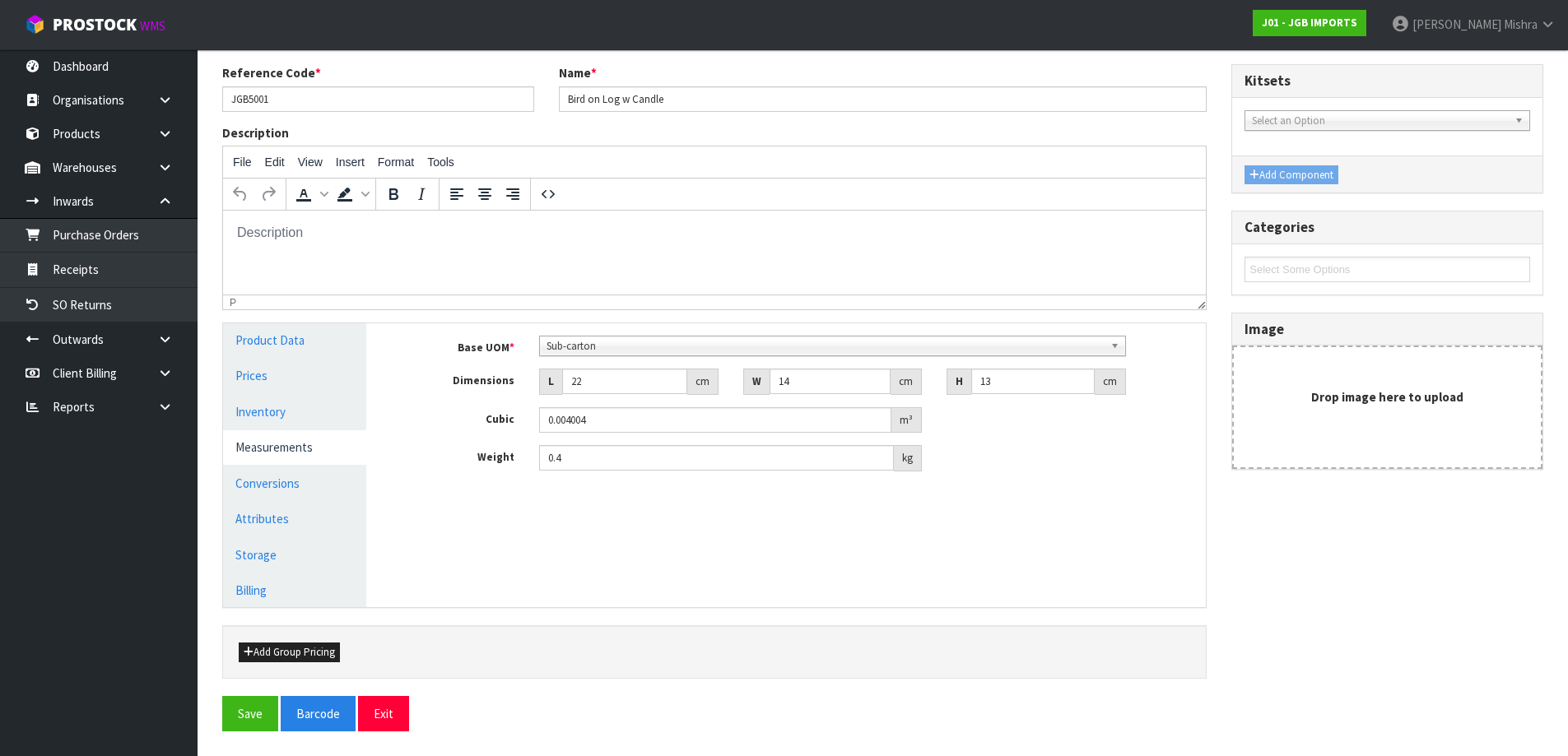
scroll to position [0, 0]
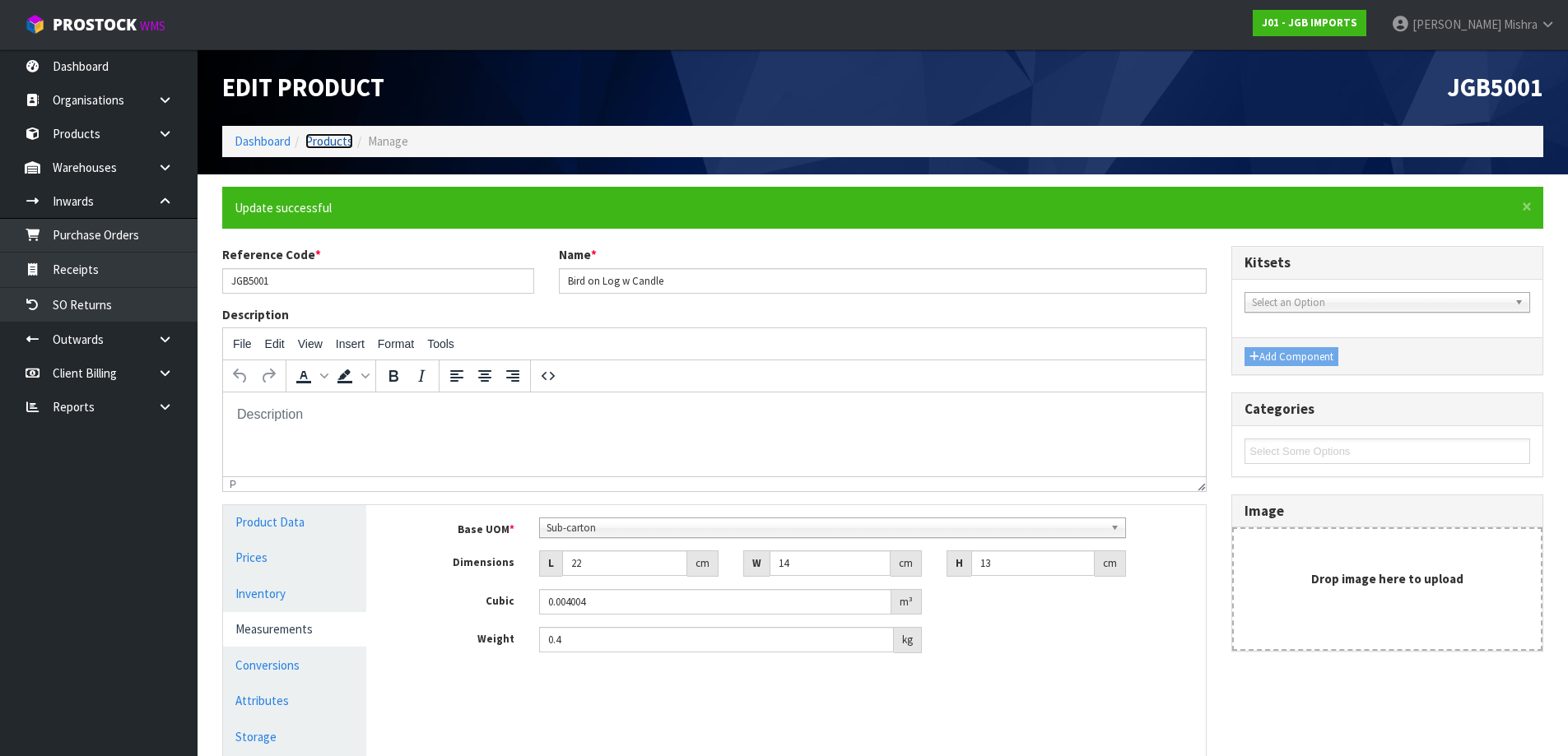
click at [331, 148] on link "Products" at bounding box center [329, 141] width 47 height 15
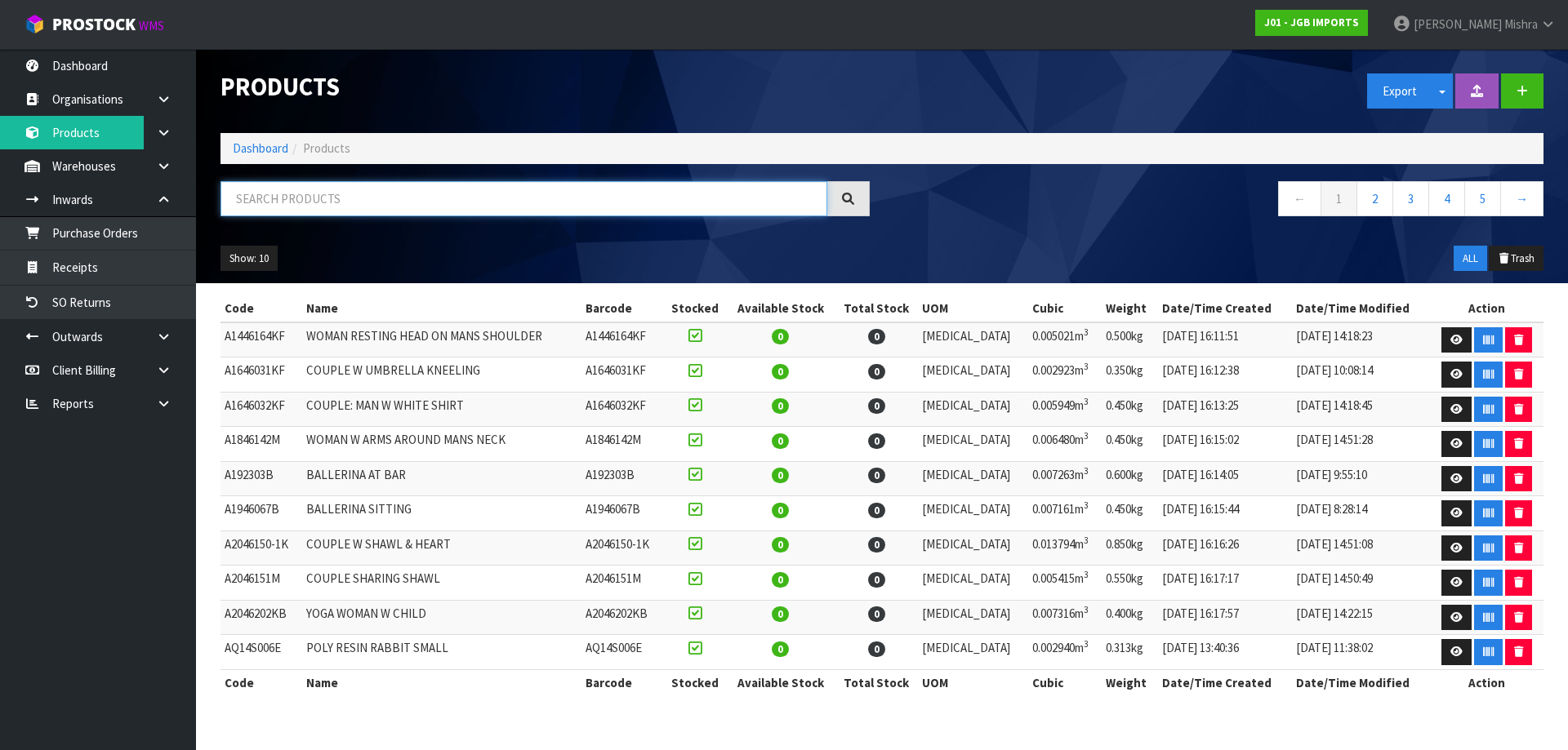
click at [497, 204] on input "text" at bounding box center [524, 199] width 607 height 35
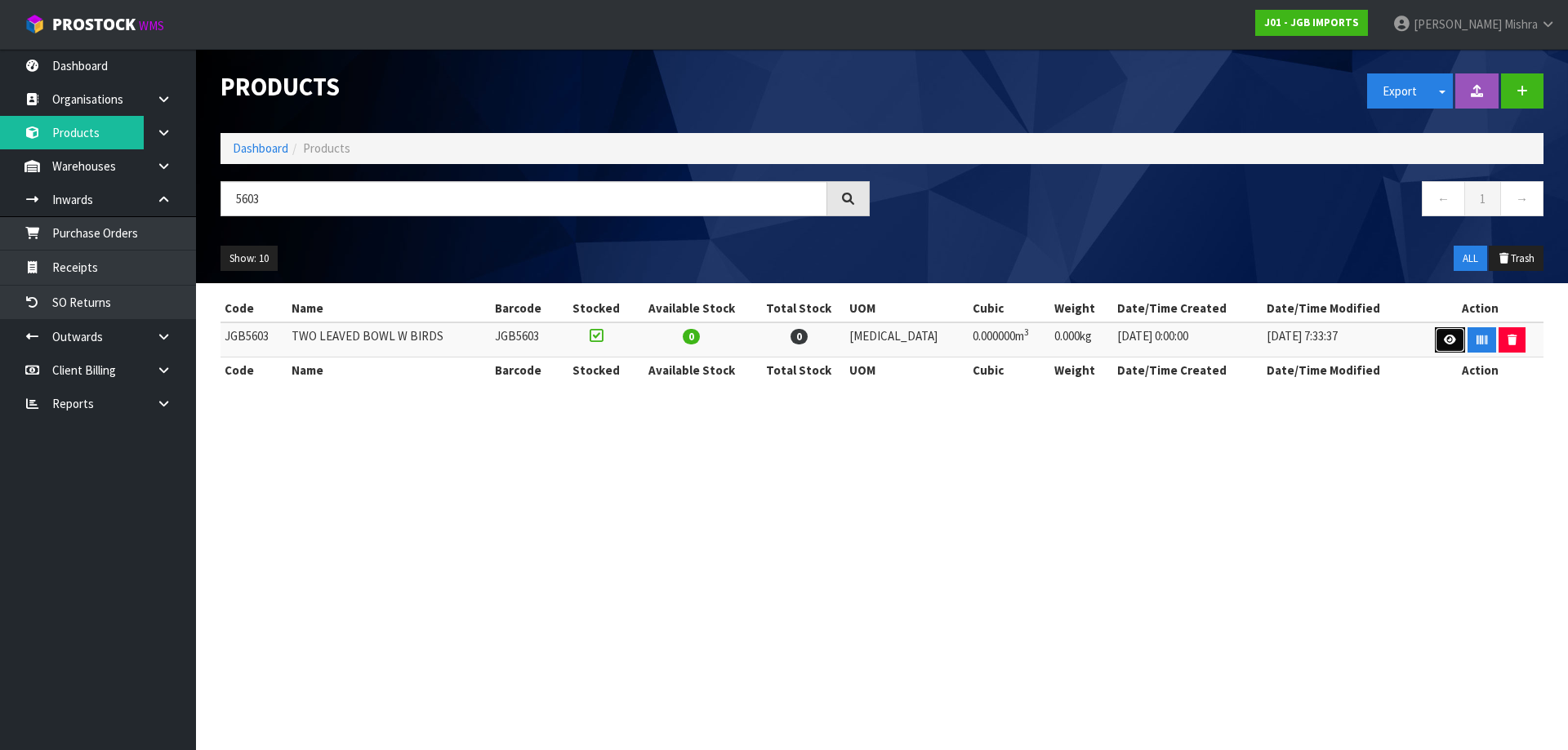
click at [1444, 338] on icon at bounding box center [1450, 340] width 13 height 11
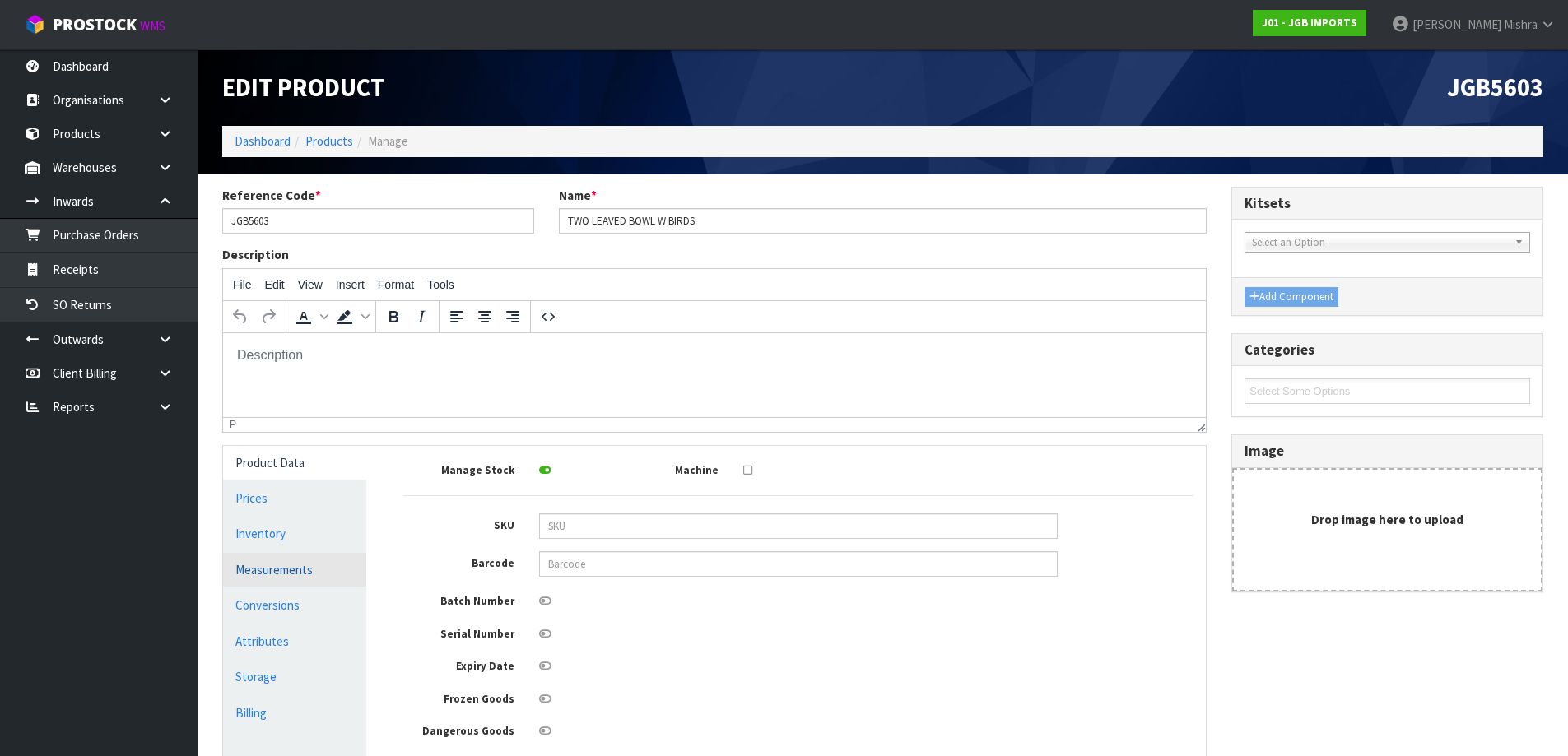
click at [245, 562] on link "Measurements" at bounding box center [294, 570] width 143 height 34
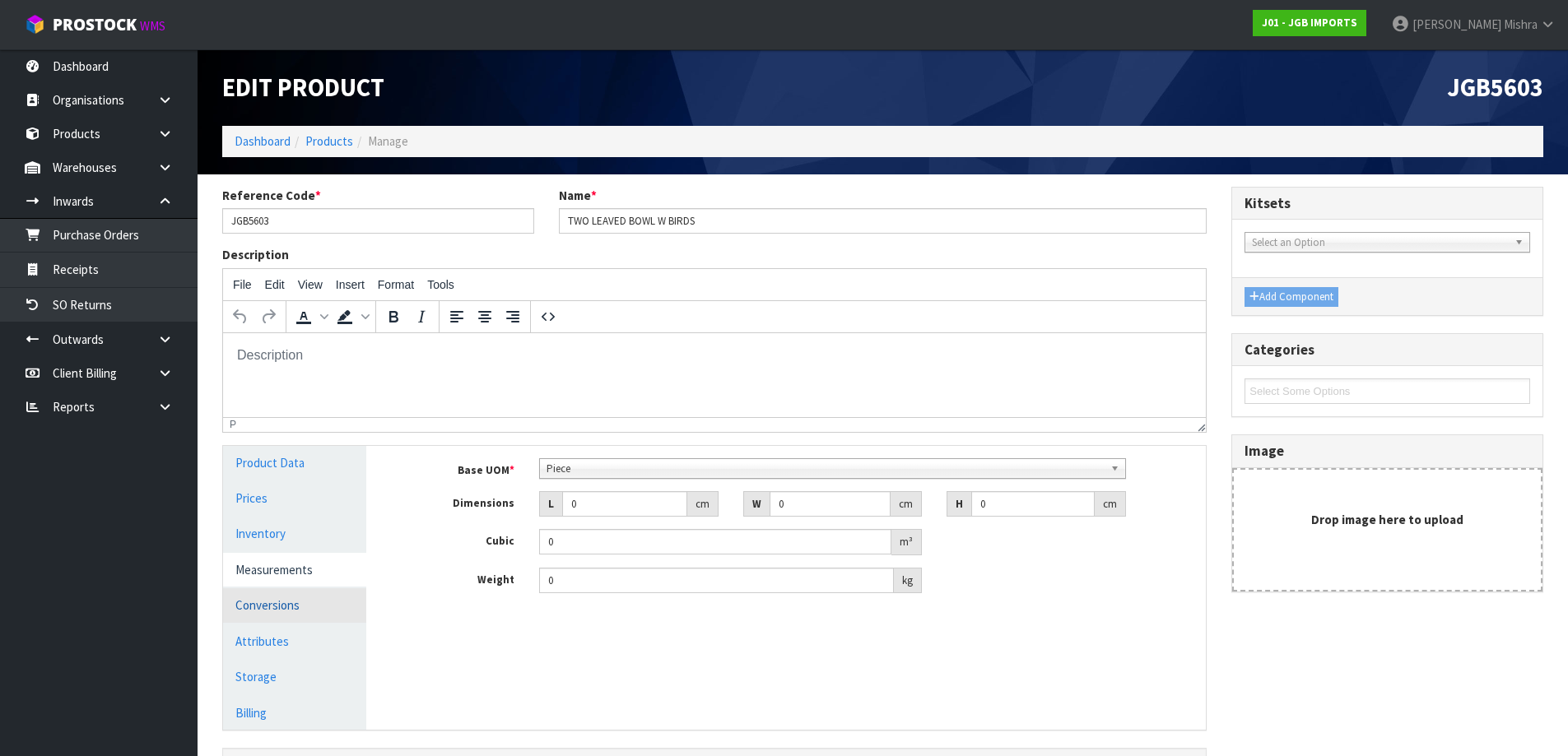
click at [268, 604] on link "Conversions" at bounding box center [294, 605] width 143 height 34
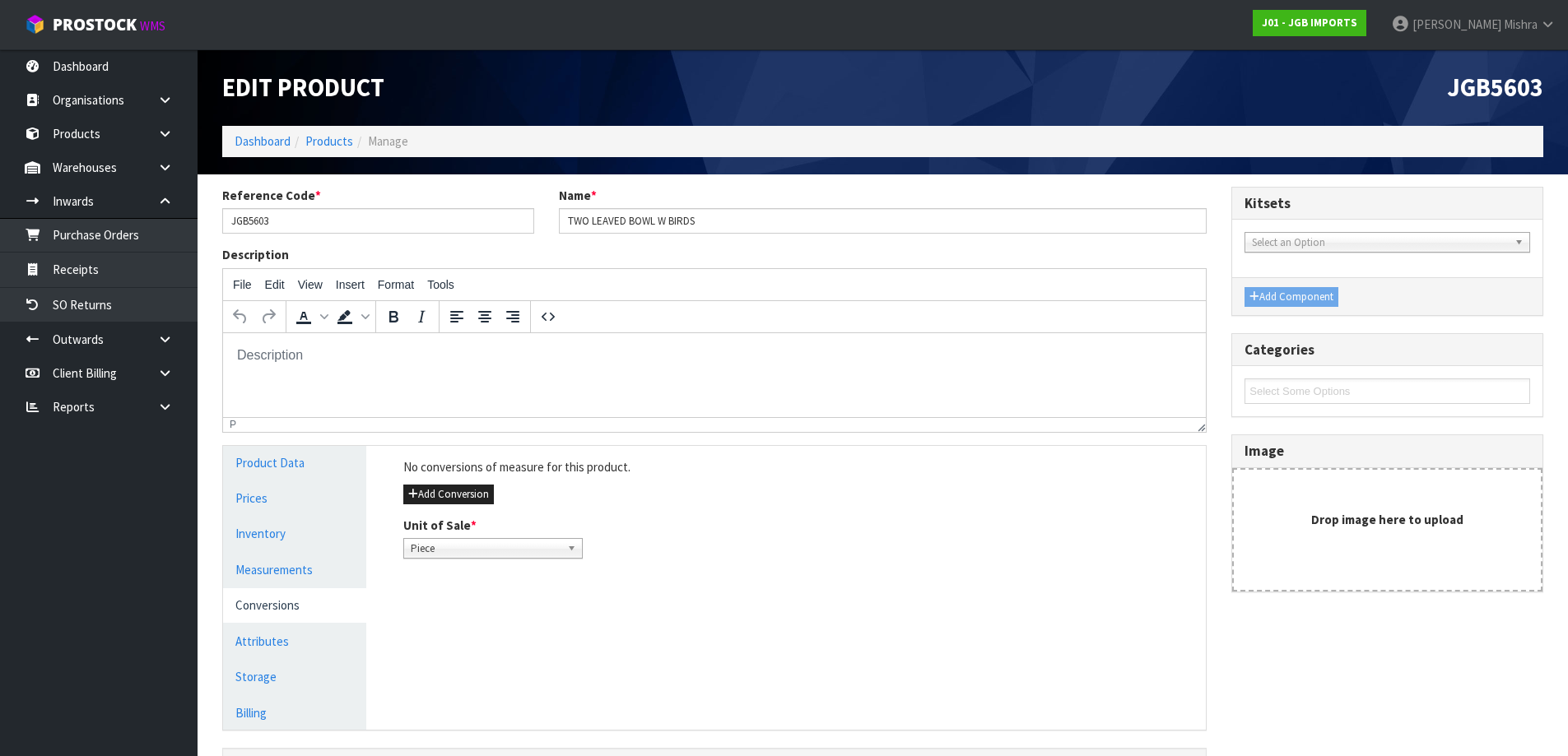
click at [476, 479] on div "No conversions of measure for this product. Add Conversion Unit of Sale * Piece…" at bounding box center [798, 508] width 815 height 125
click at [459, 503] on button "Add Conversion" at bounding box center [448, 494] width 91 height 19
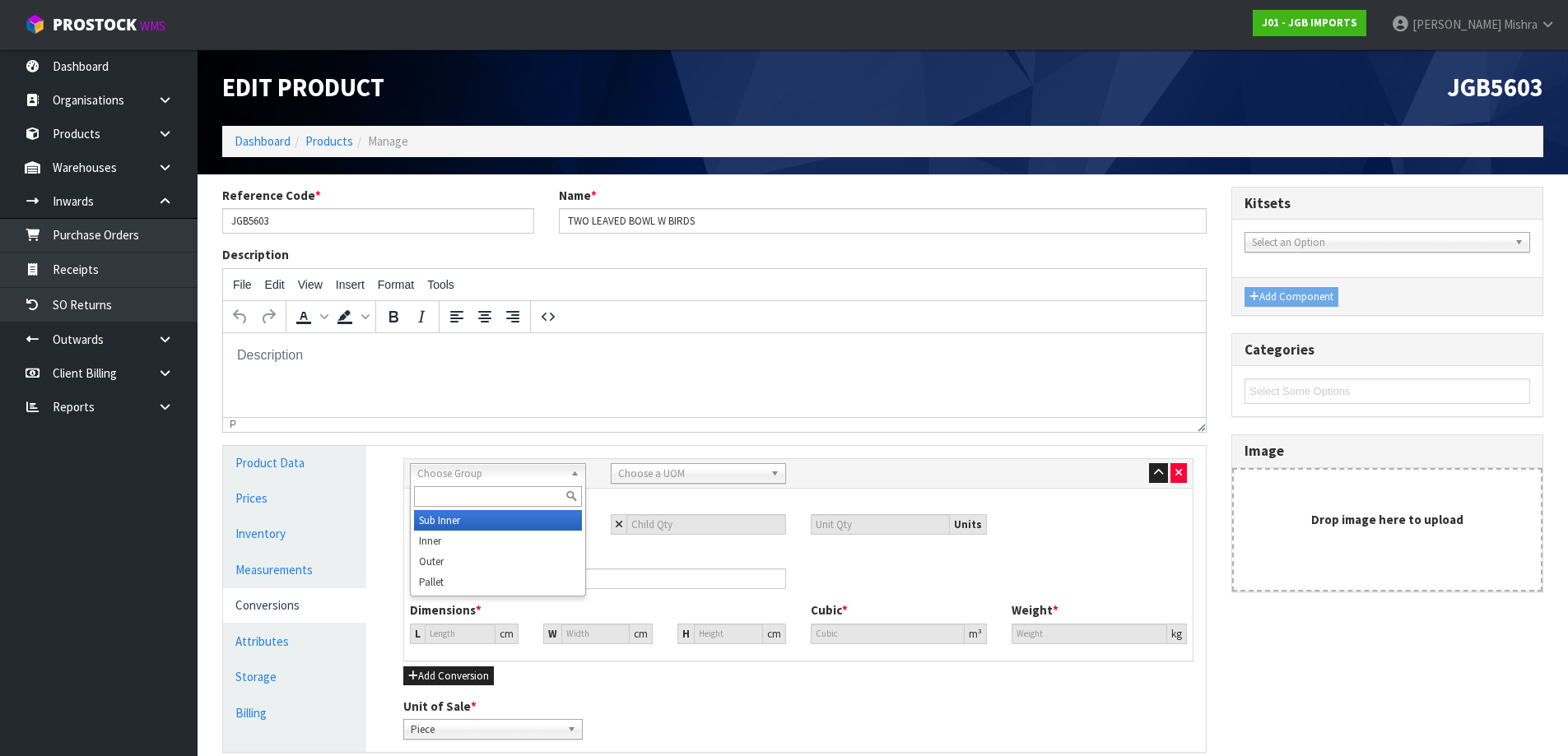
click at [519, 464] on span "Choose Group" at bounding box center [490, 474] width 146 height 19
click at [496, 567] on li "Outer" at bounding box center [498, 562] width 168 height 20
click at [695, 473] on span "Choose a UOM" at bounding box center [691, 474] width 146 height 19
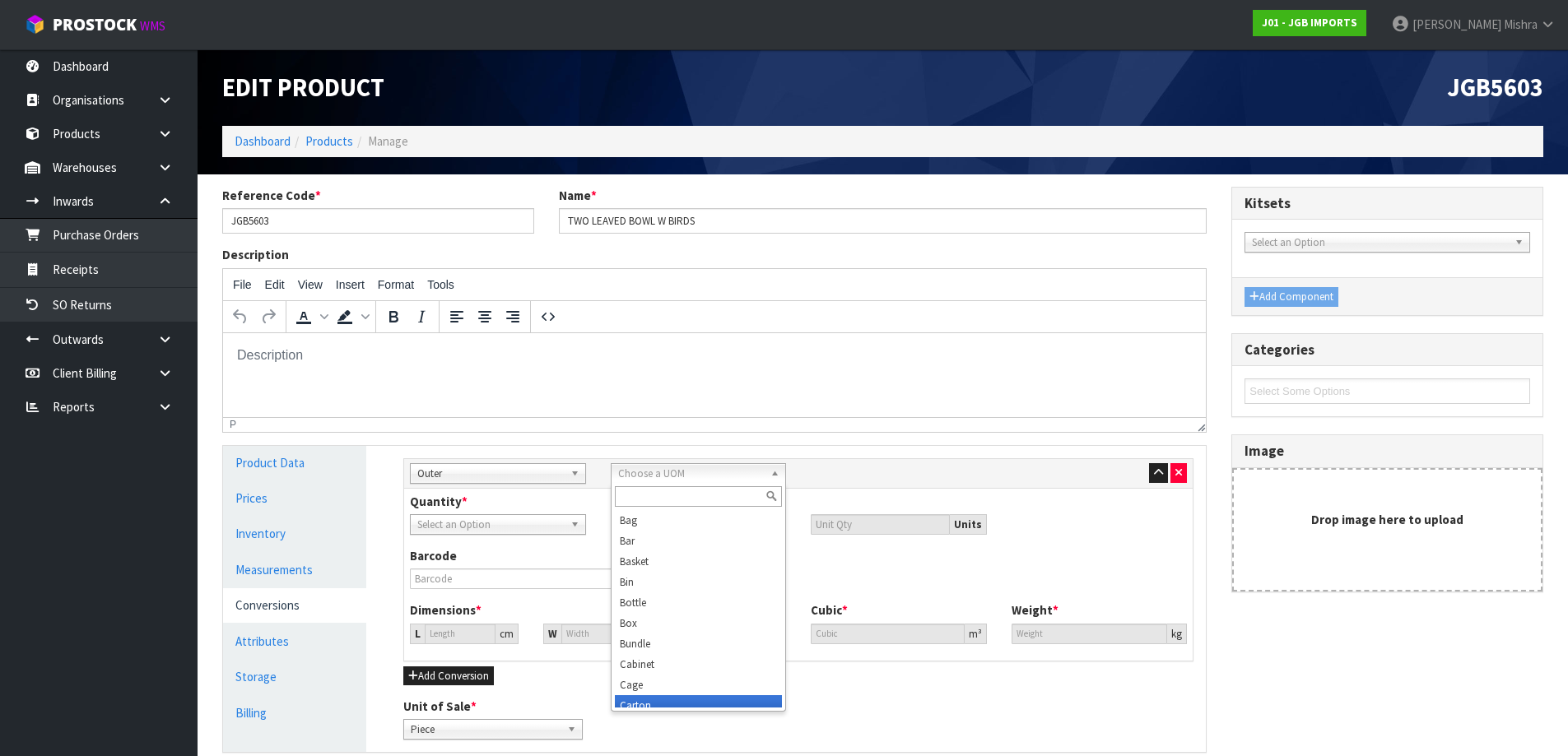
scroll to position [8, 0]
click at [646, 694] on li "Carton" at bounding box center [699, 697] width 168 height 20
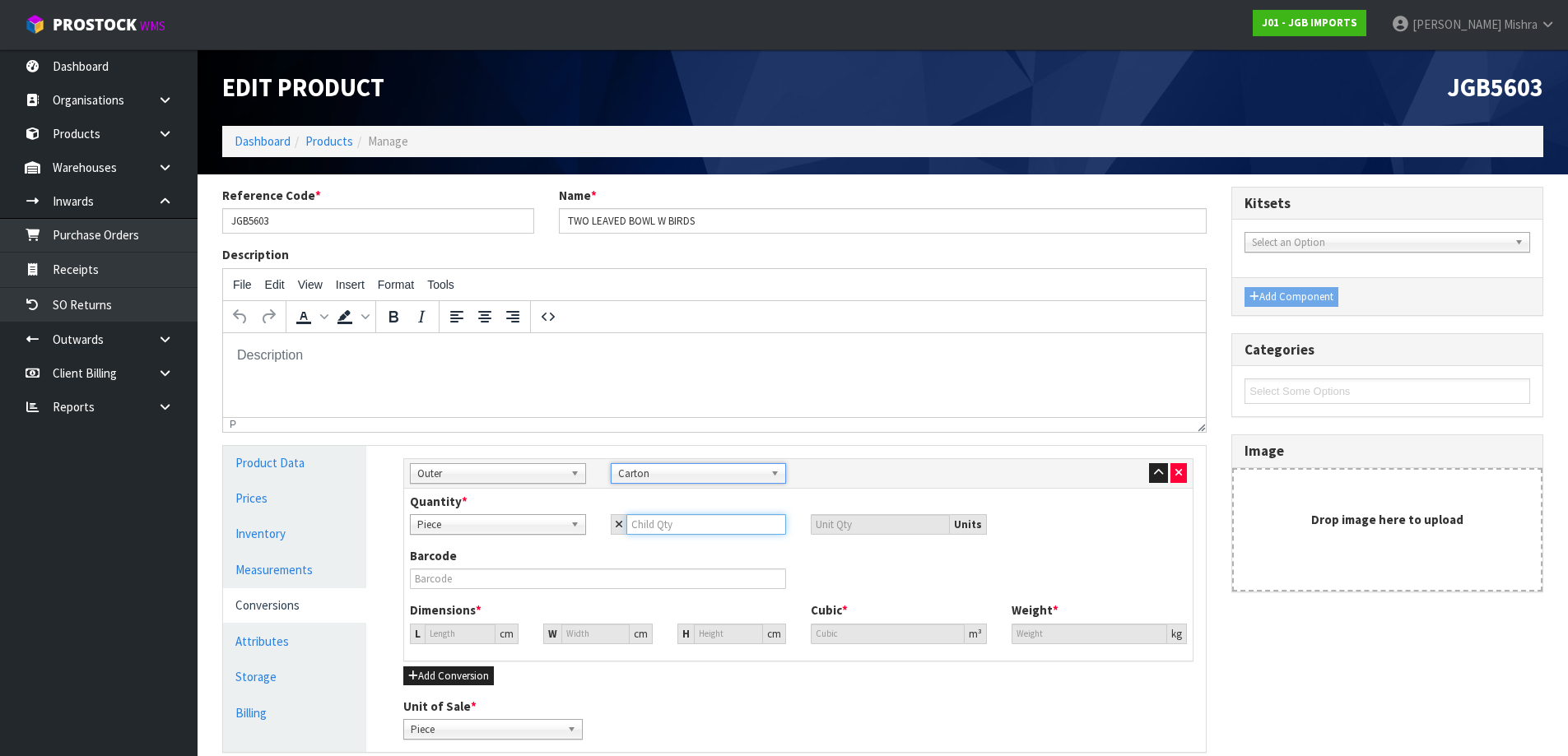
click at [751, 532] on input "number" at bounding box center [707, 524] width 161 height 20
drag, startPoint x: 725, startPoint y: 711, endPoint x: 720, endPoint y: 738, distance: 27.5
click at [721, 731] on div "Sub Inner Inner Outer Pallet Outer Sub Inner Inner Outer Pallet Bag Bar Basket …" at bounding box center [798, 599] width 815 height 307
click at [679, 528] on input "number" at bounding box center [707, 524] width 161 height 20
click at [468, 625] on input "0" at bounding box center [460, 633] width 71 height 20
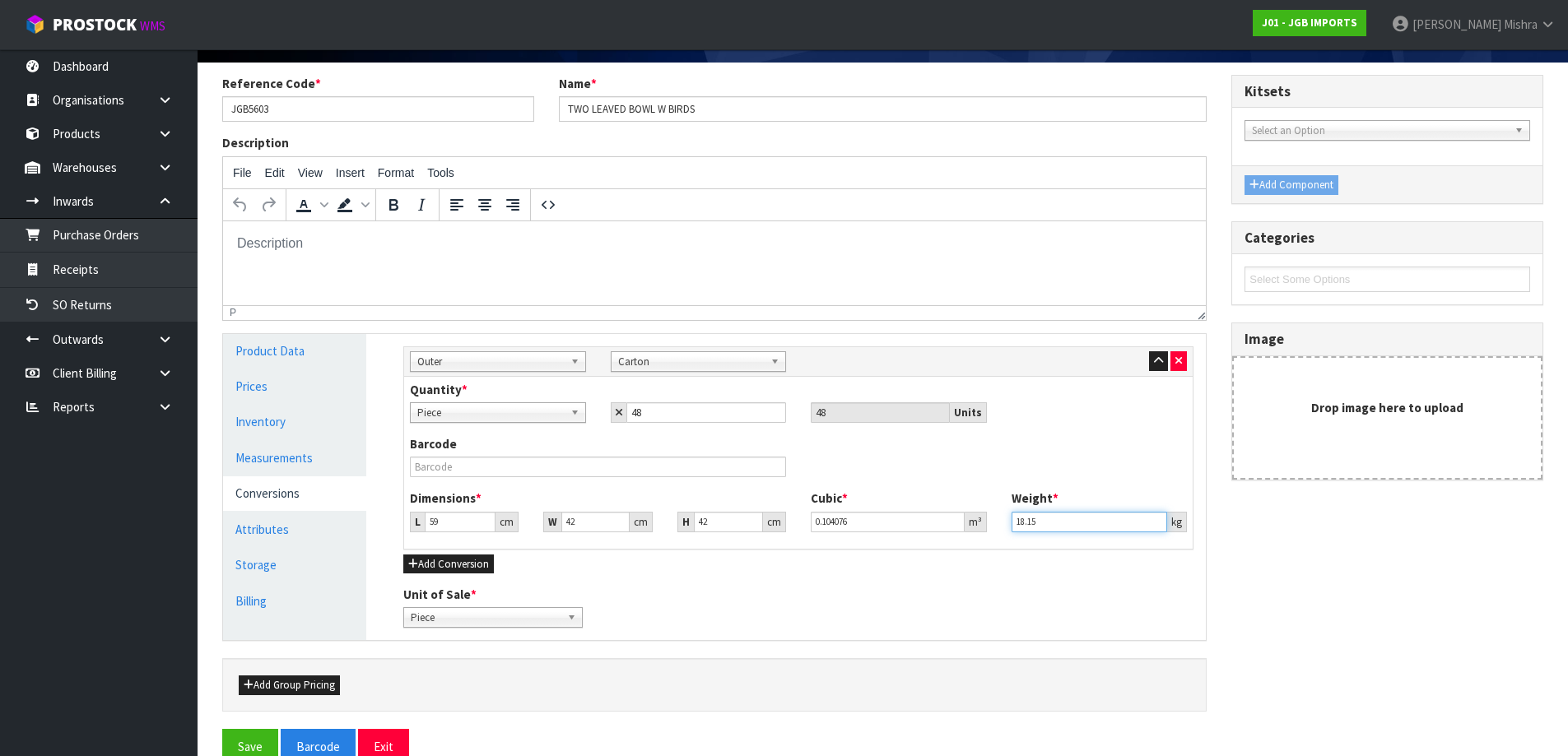
scroll to position [145, 0]
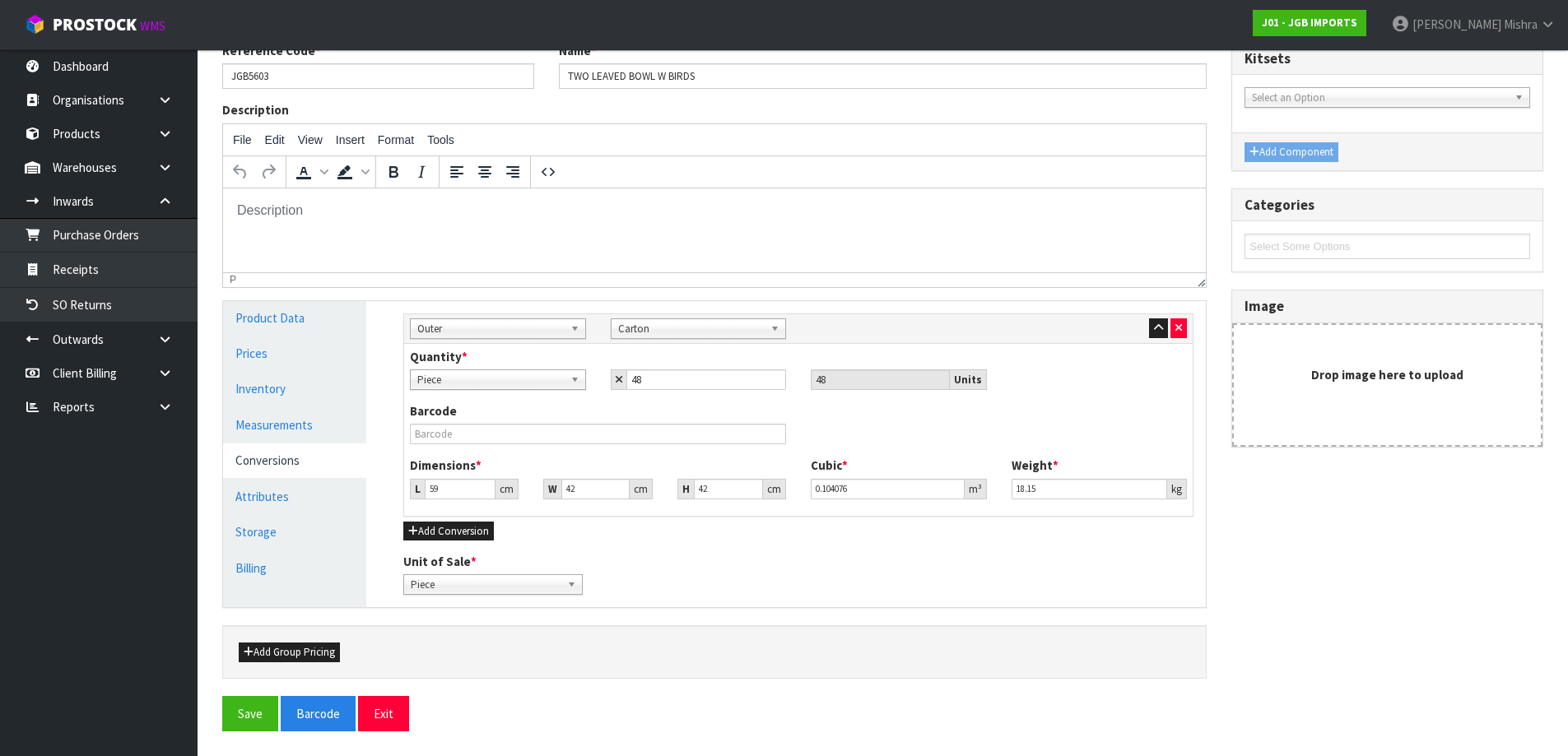
click at [234, 738] on div "Reference Code * JGB5603 Name * TWO LEAVED BOWL W BIRDS Description File Edit V…" at bounding box center [883, 393] width 1345 height 702
click at [245, 726] on button "Save" at bounding box center [250, 714] width 56 height 36
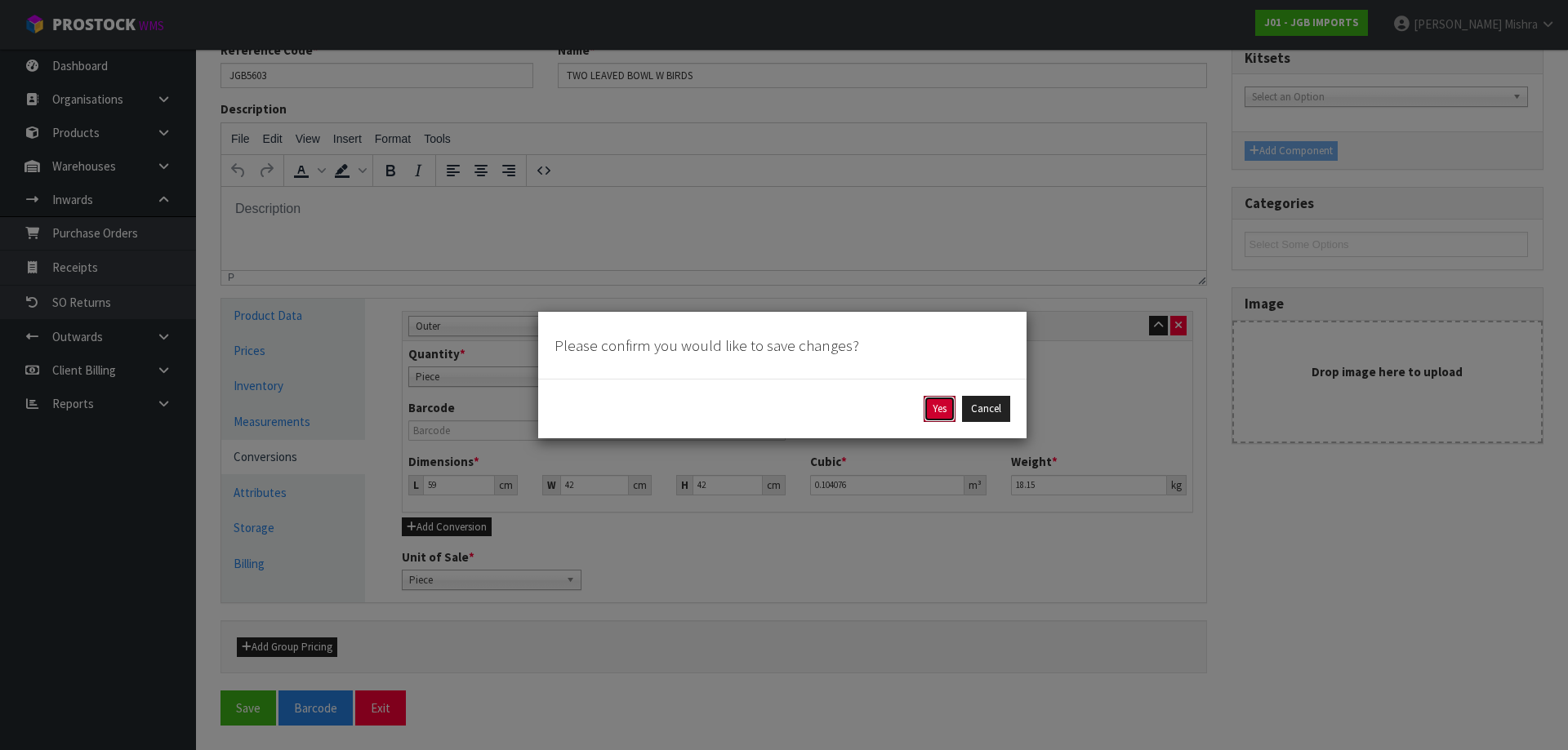
click at [935, 404] on button "Yes" at bounding box center [939, 409] width 32 height 26
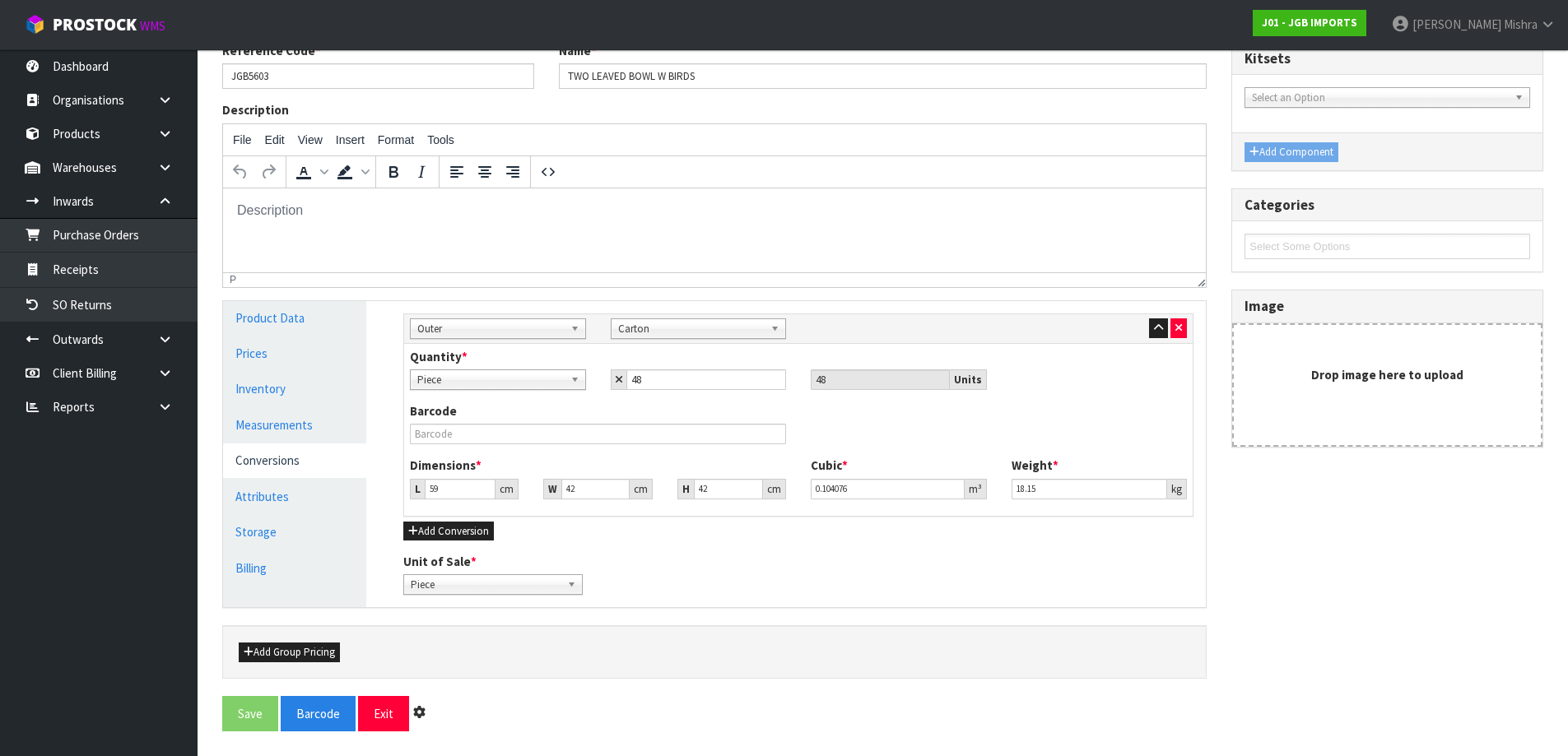
scroll to position [0, 0]
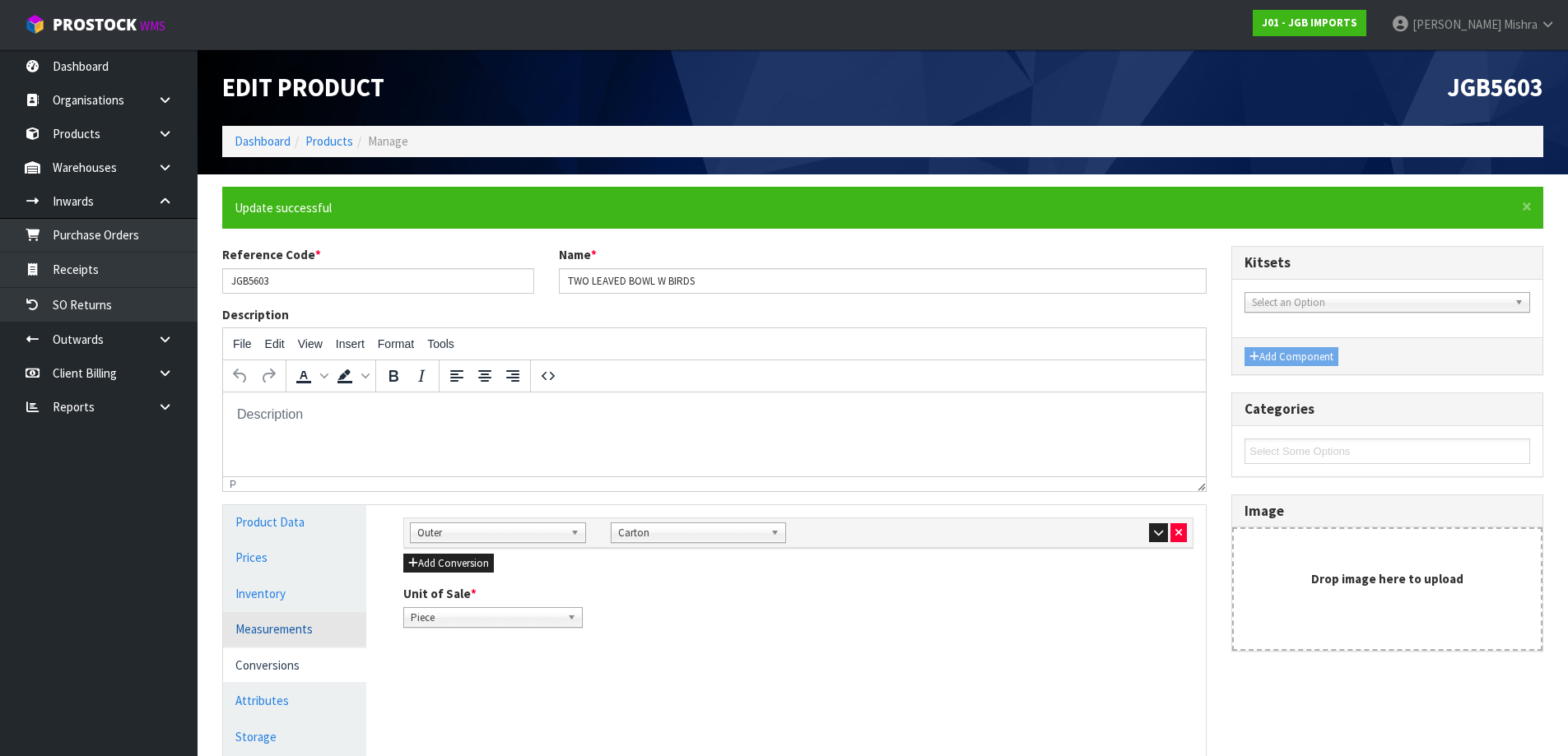
click at [309, 620] on link "Measurements" at bounding box center [294, 629] width 143 height 34
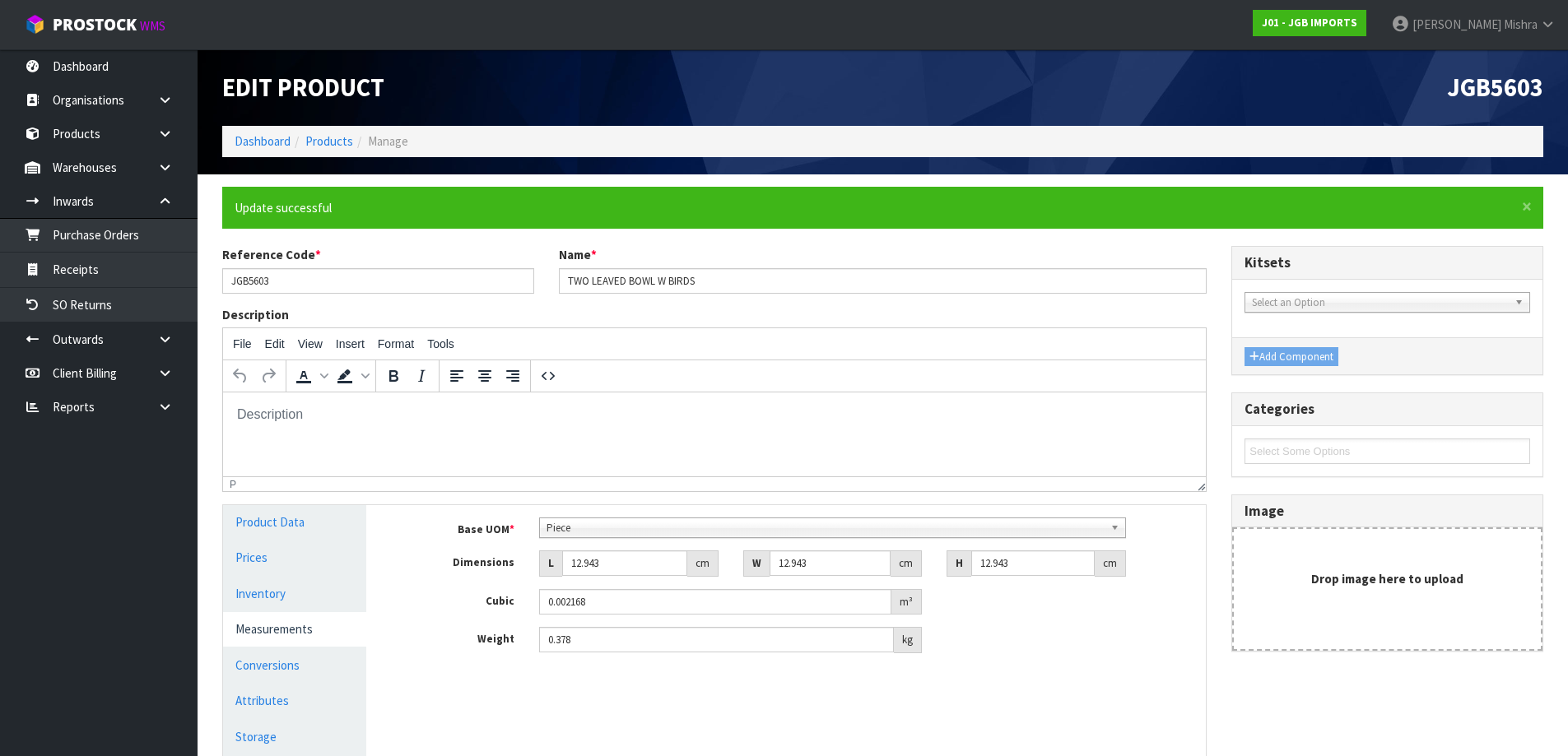
click at [728, 536] on span "Piece" at bounding box center [825, 528] width 558 height 19
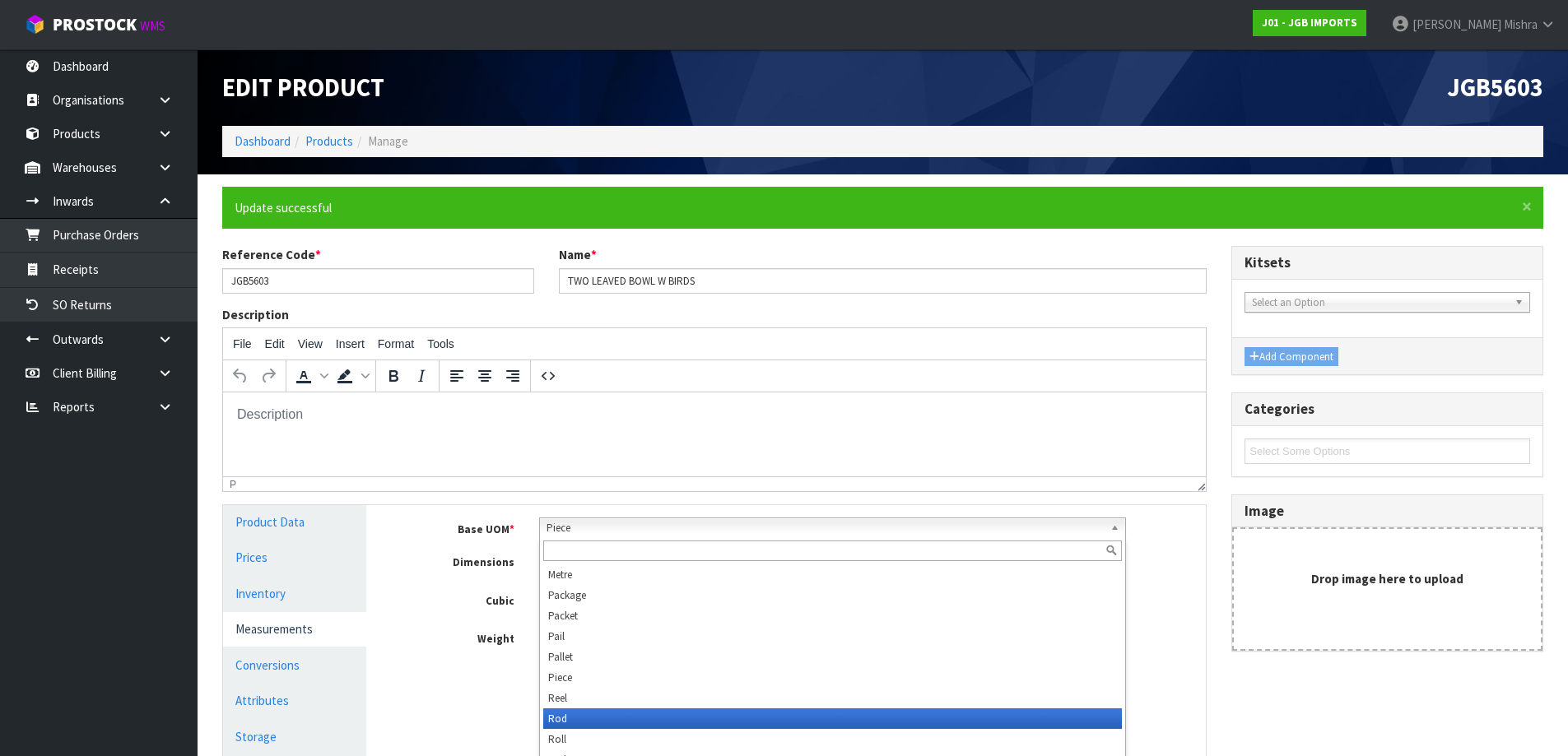
scroll to position [452, 0]
click at [666, 724] on li "Sub-carton" at bounding box center [833, 719] width 579 height 20
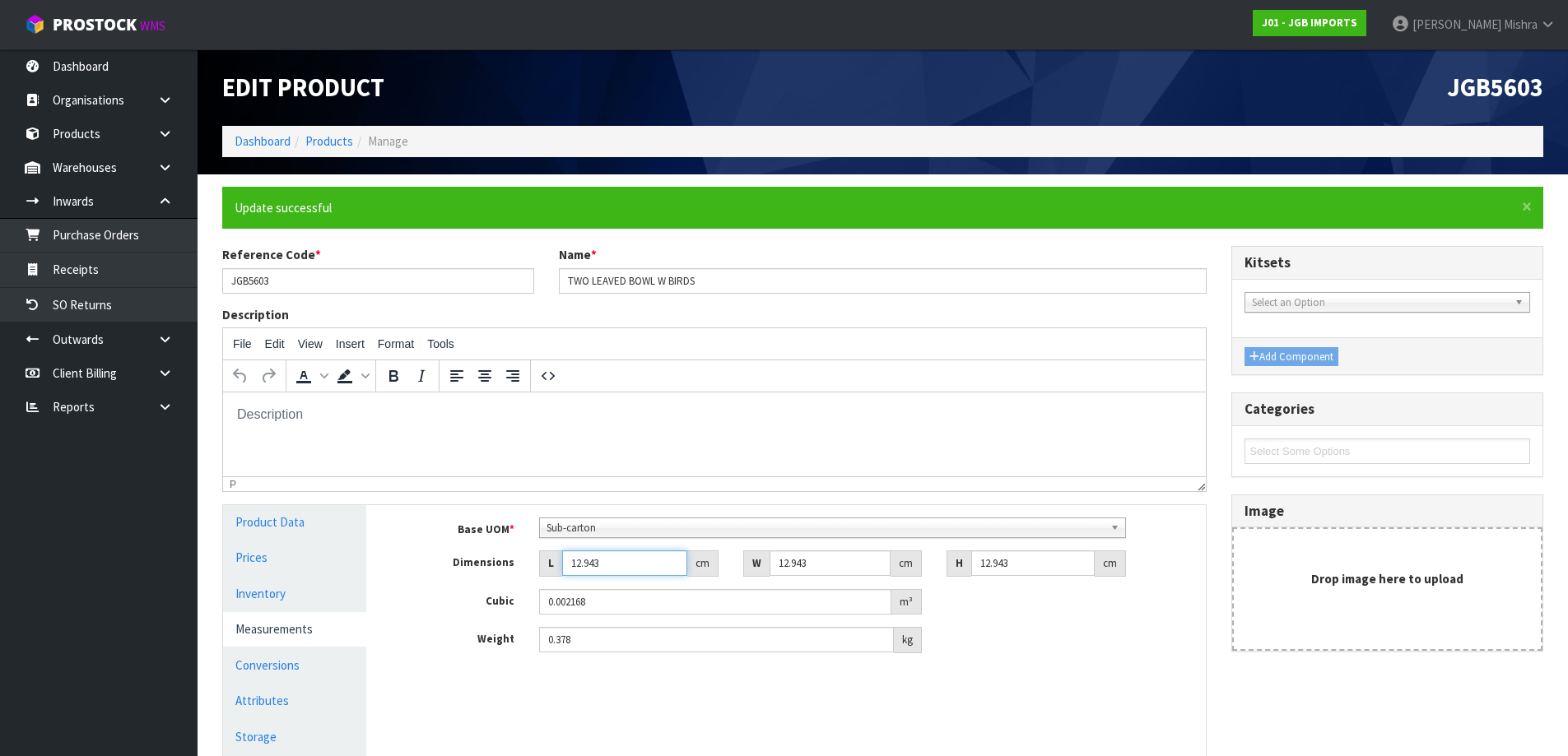
drag, startPoint x: 624, startPoint y: 559, endPoint x: 450, endPoint y: 567, distance: 174.2
click at [454, 567] on div "Dimensions L 12.943 cm W 12.943 cm H 12.943 cm" at bounding box center [798, 563] width 815 height 26
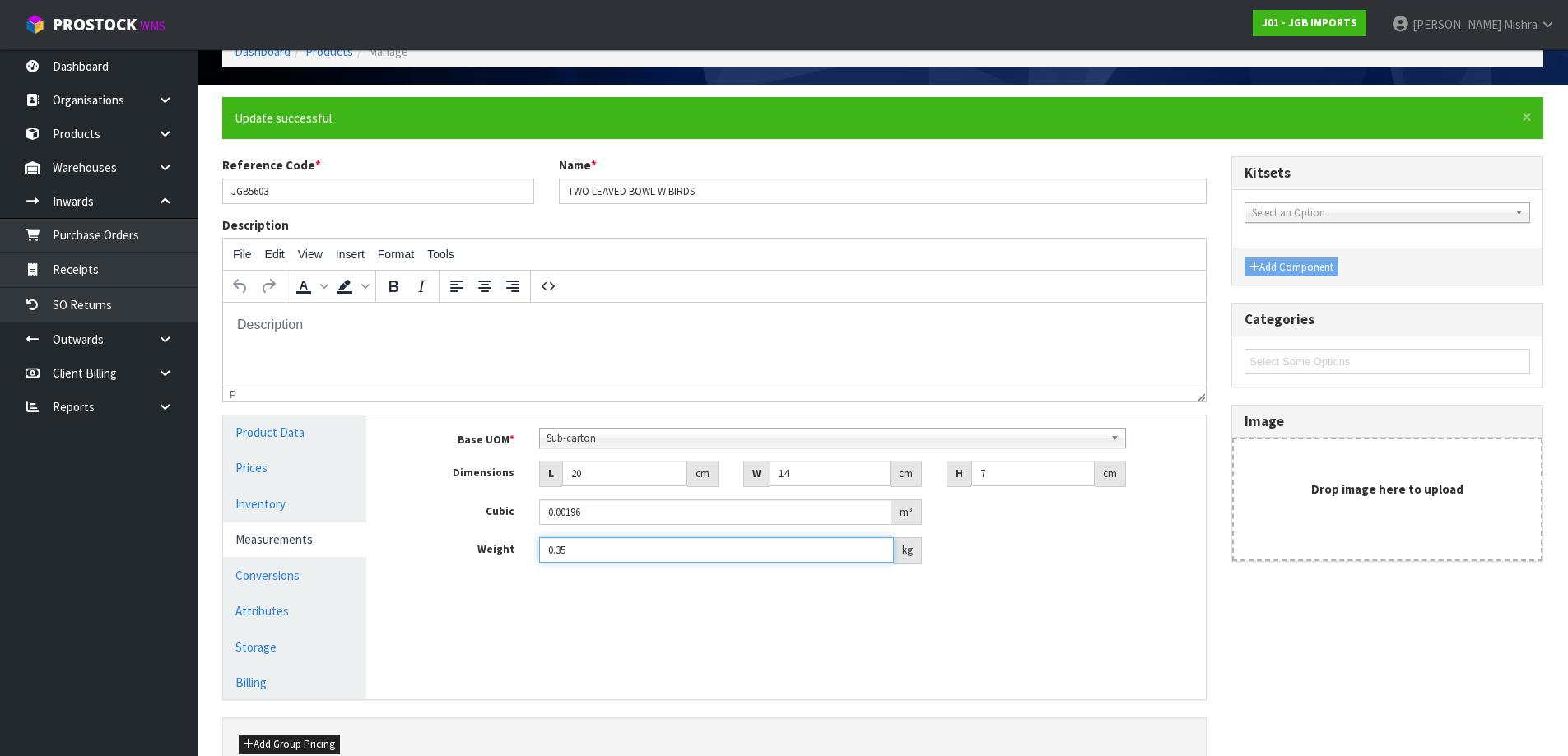
scroll to position [182, 0]
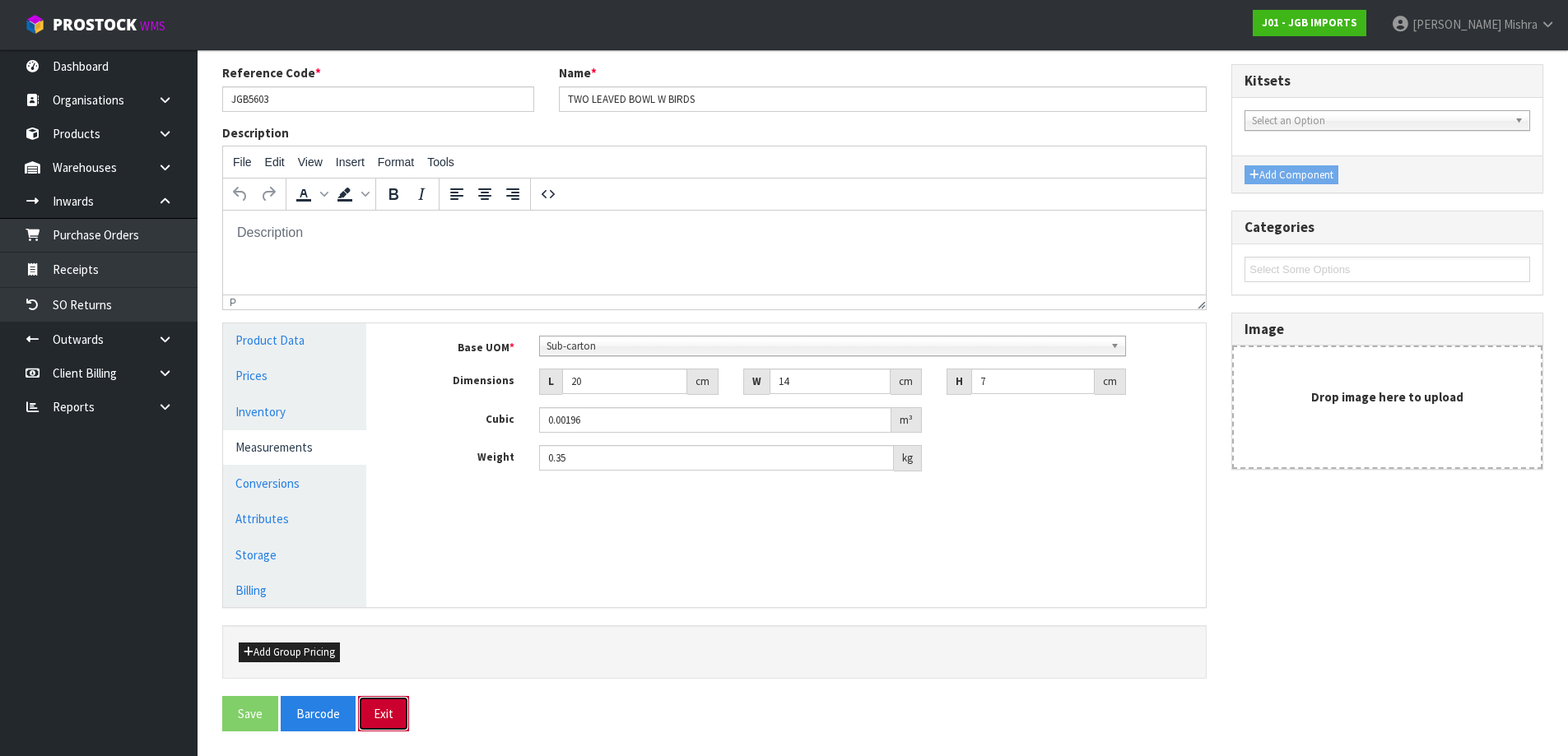
click at [372, 711] on button "Exit" at bounding box center [383, 714] width 51 height 36
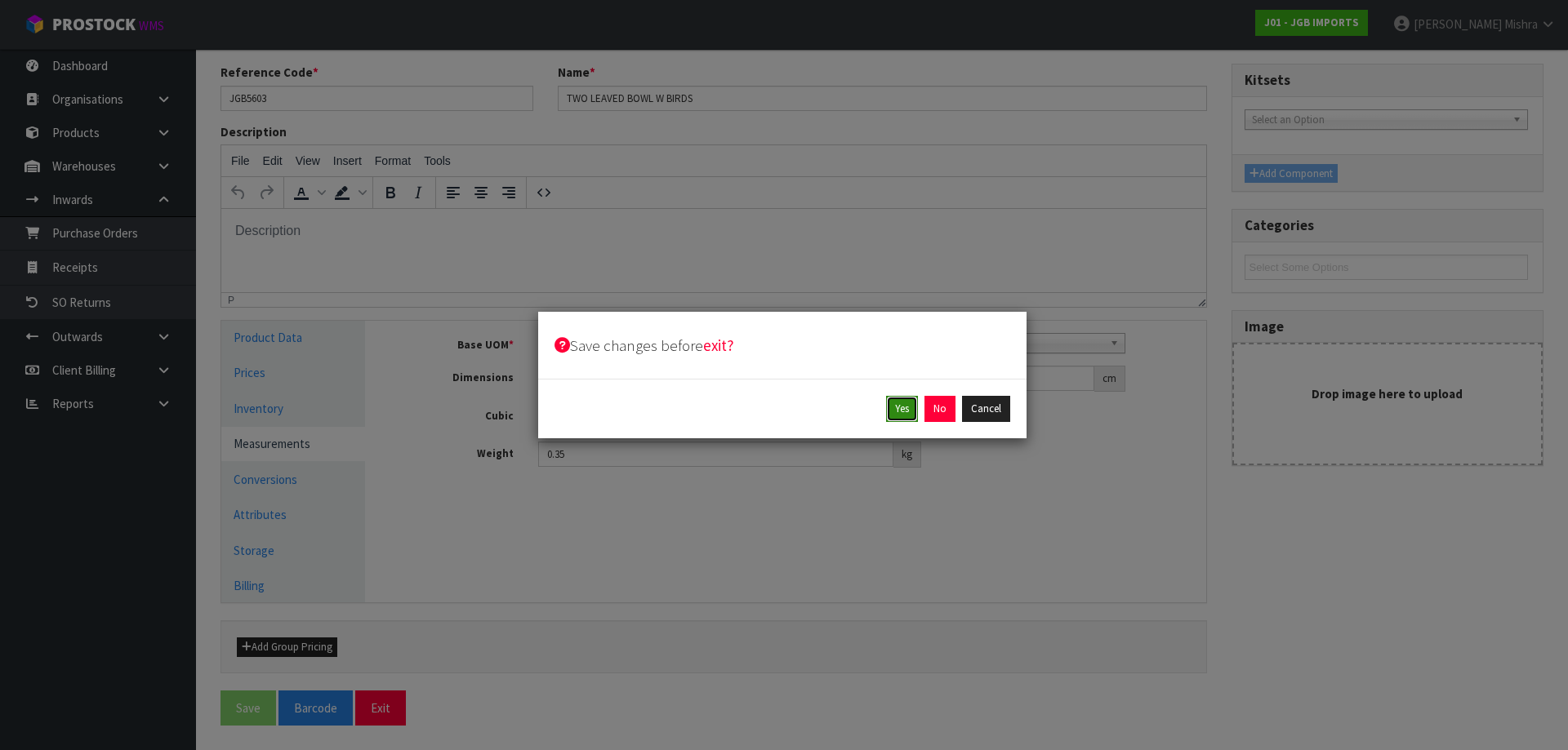
click at [907, 413] on button "Yes" at bounding box center [902, 409] width 32 height 26
click at [927, 404] on button "Yes" at bounding box center [939, 409] width 32 height 26
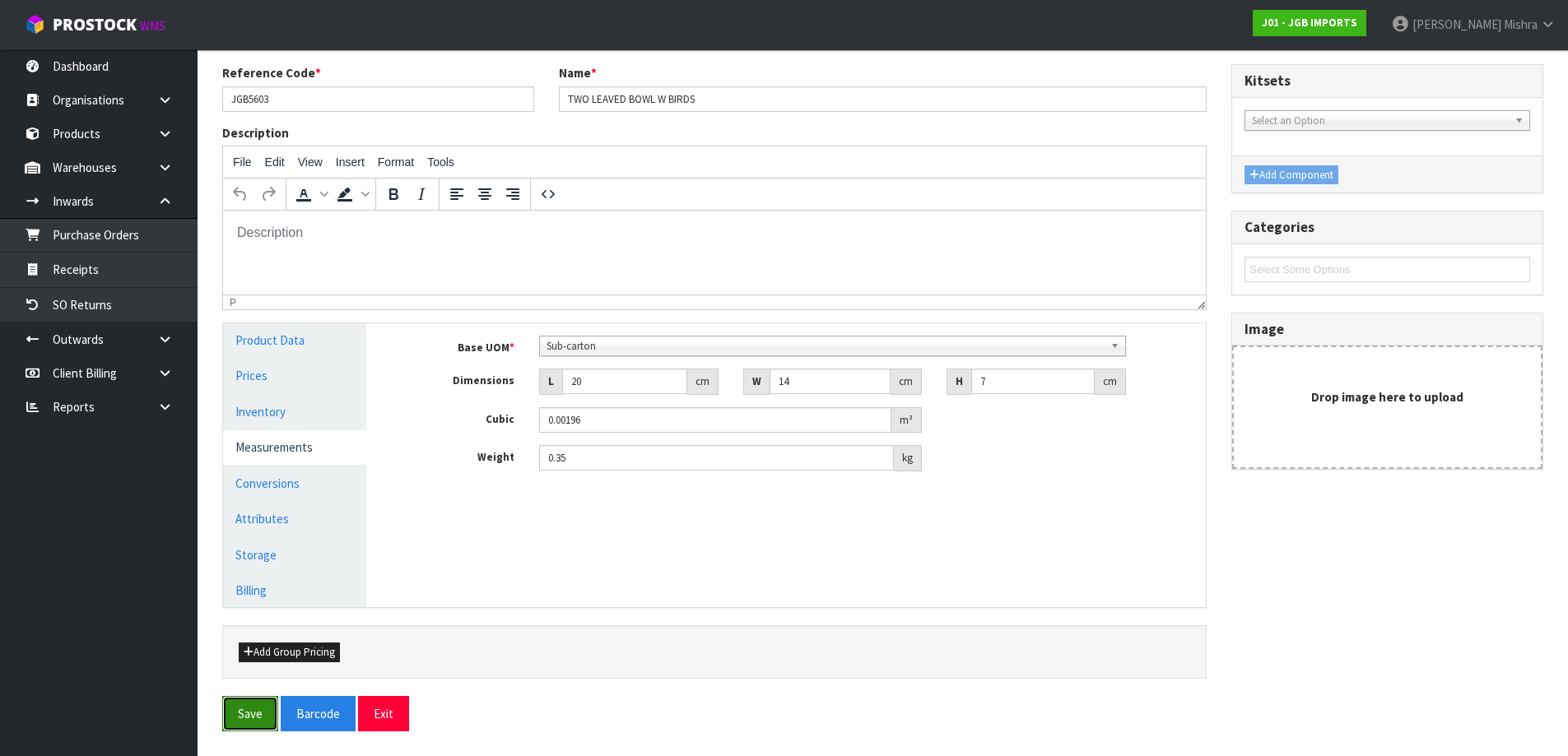
click at [255, 710] on button "Save" at bounding box center [250, 714] width 56 height 36
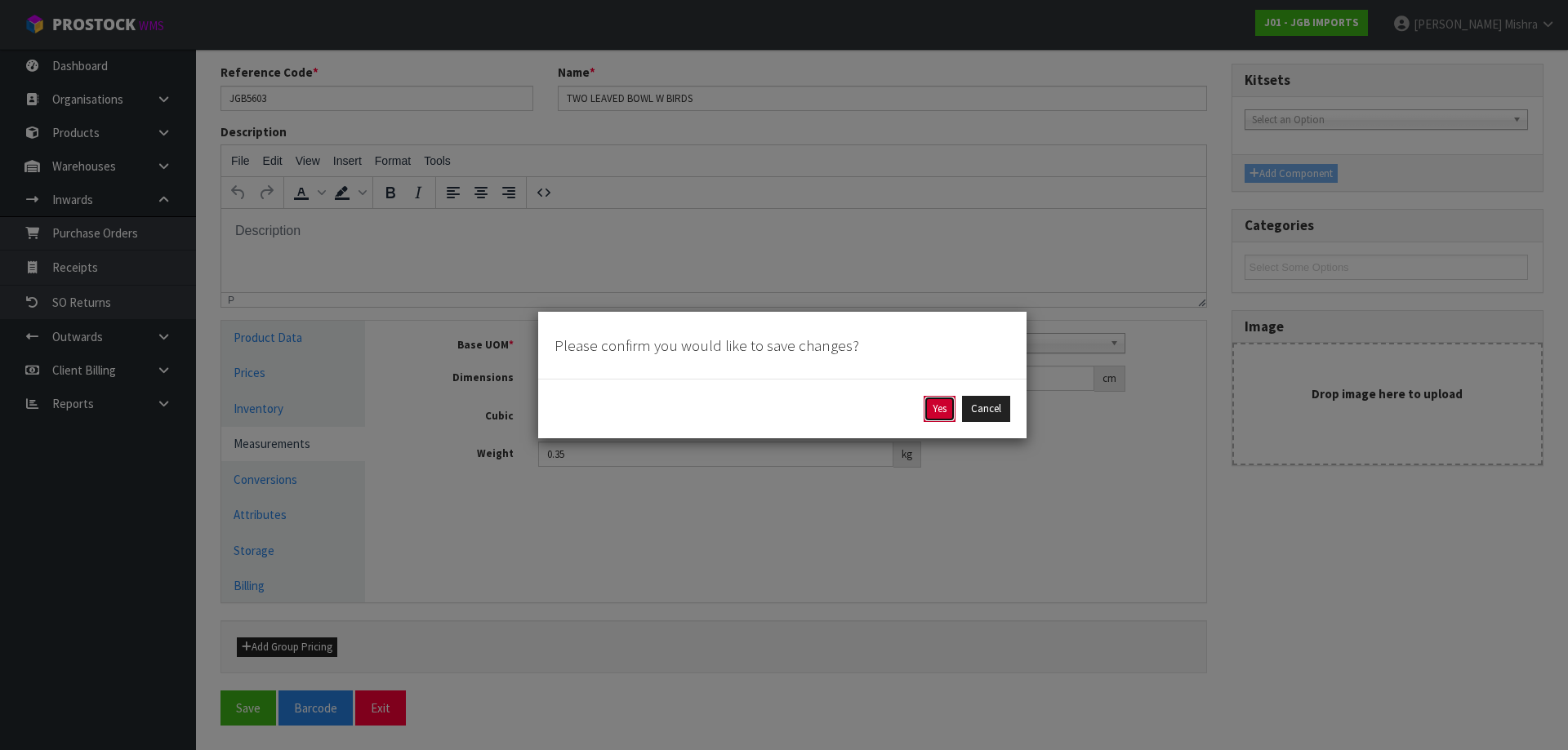
click at [928, 417] on button "Yes" at bounding box center [939, 409] width 32 height 26
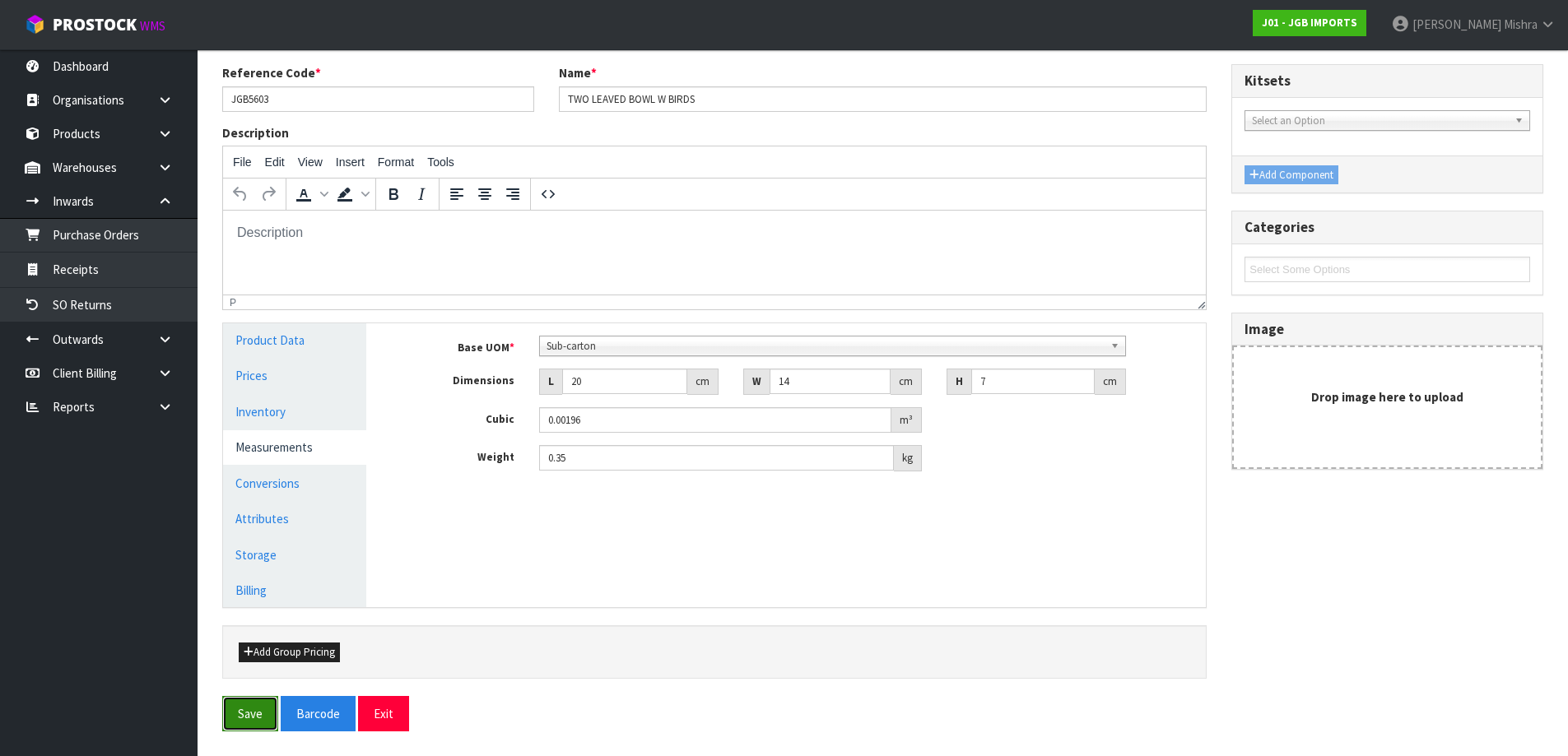
click at [250, 710] on button "Save" at bounding box center [250, 714] width 56 height 36
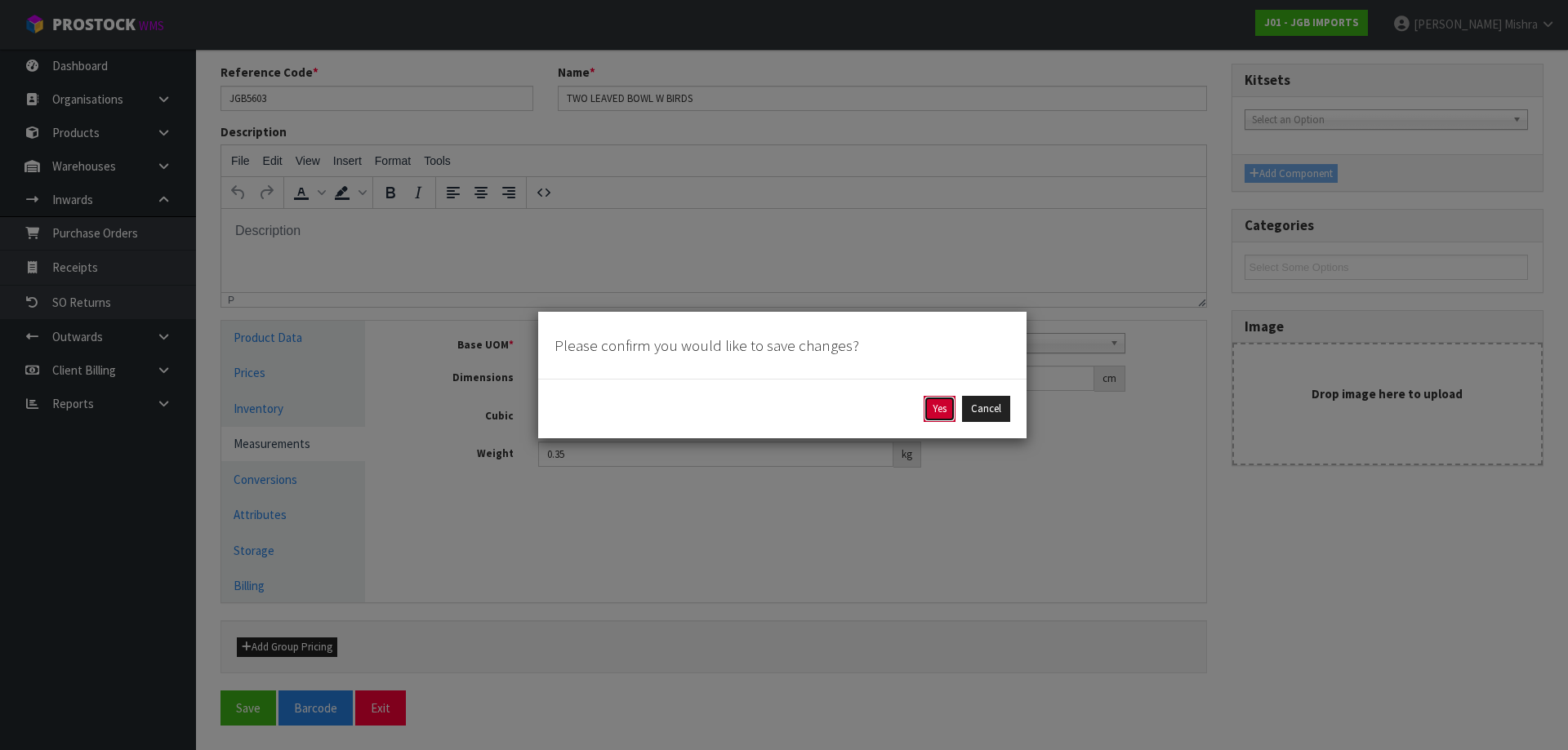
click at [937, 400] on button "Yes" at bounding box center [939, 409] width 32 height 26
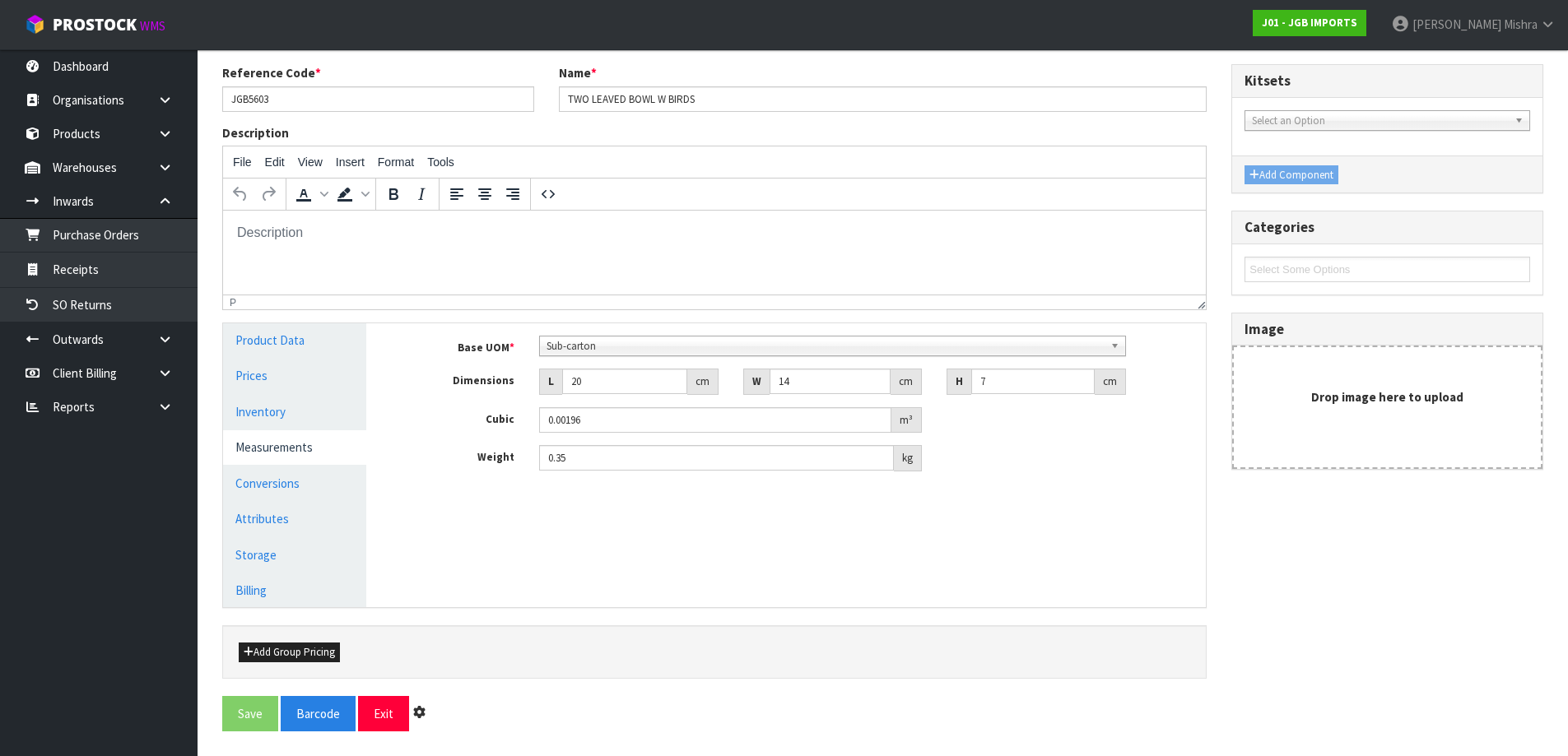
scroll to position [0, 0]
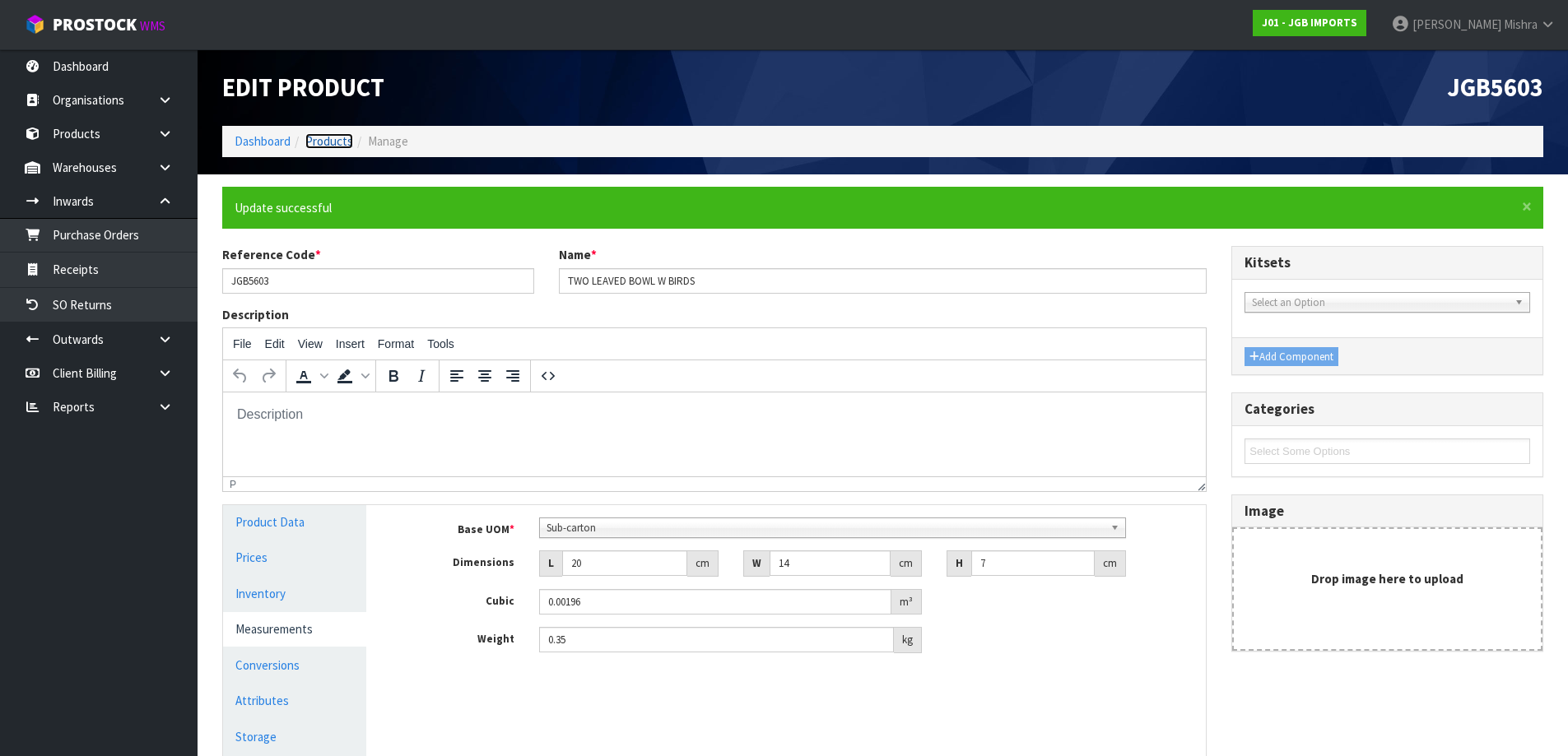
click at [316, 134] on link "Products" at bounding box center [329, 141] width 47 height 15
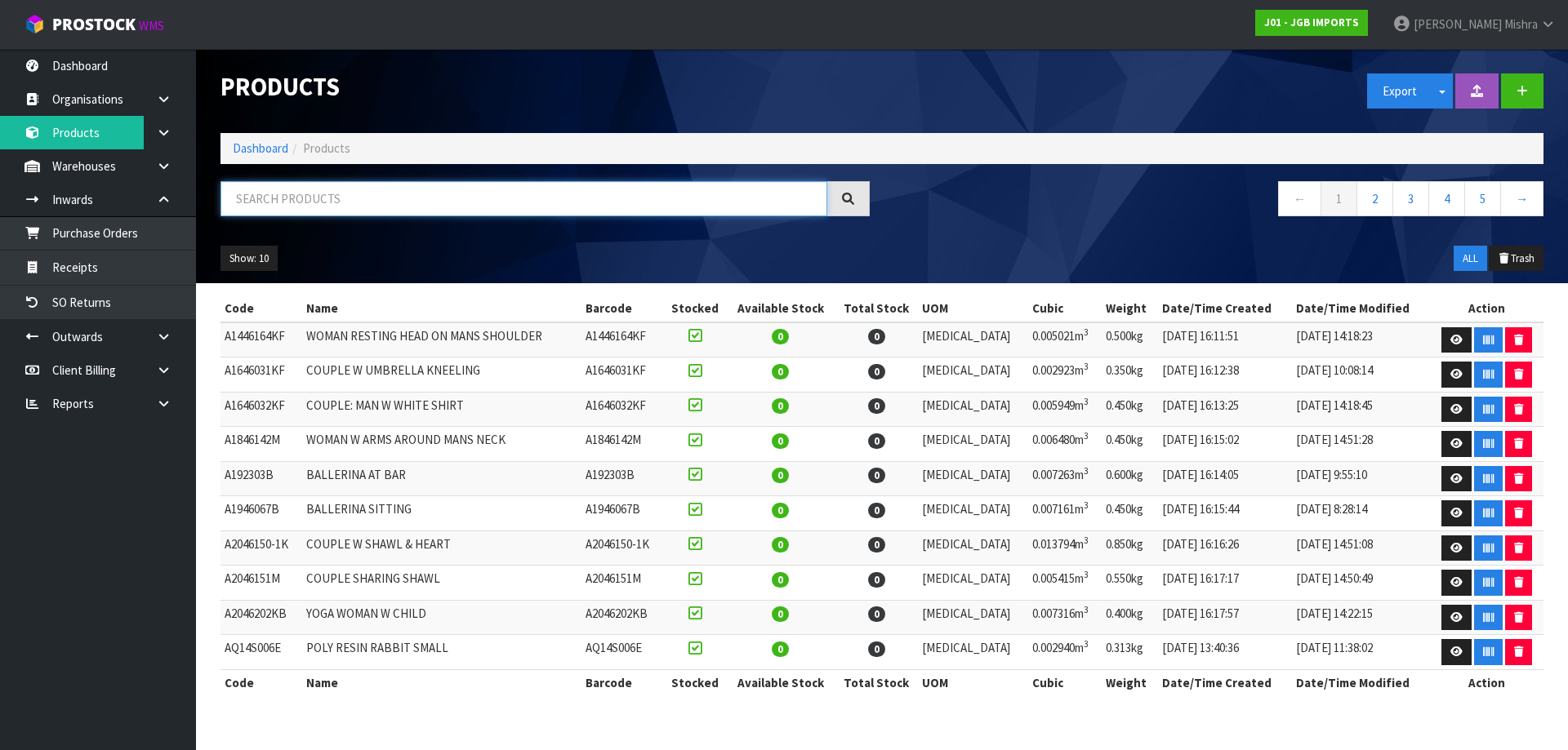
click at [301, 190] on input "text" at bounding box center [524, 199] width 607 height 35
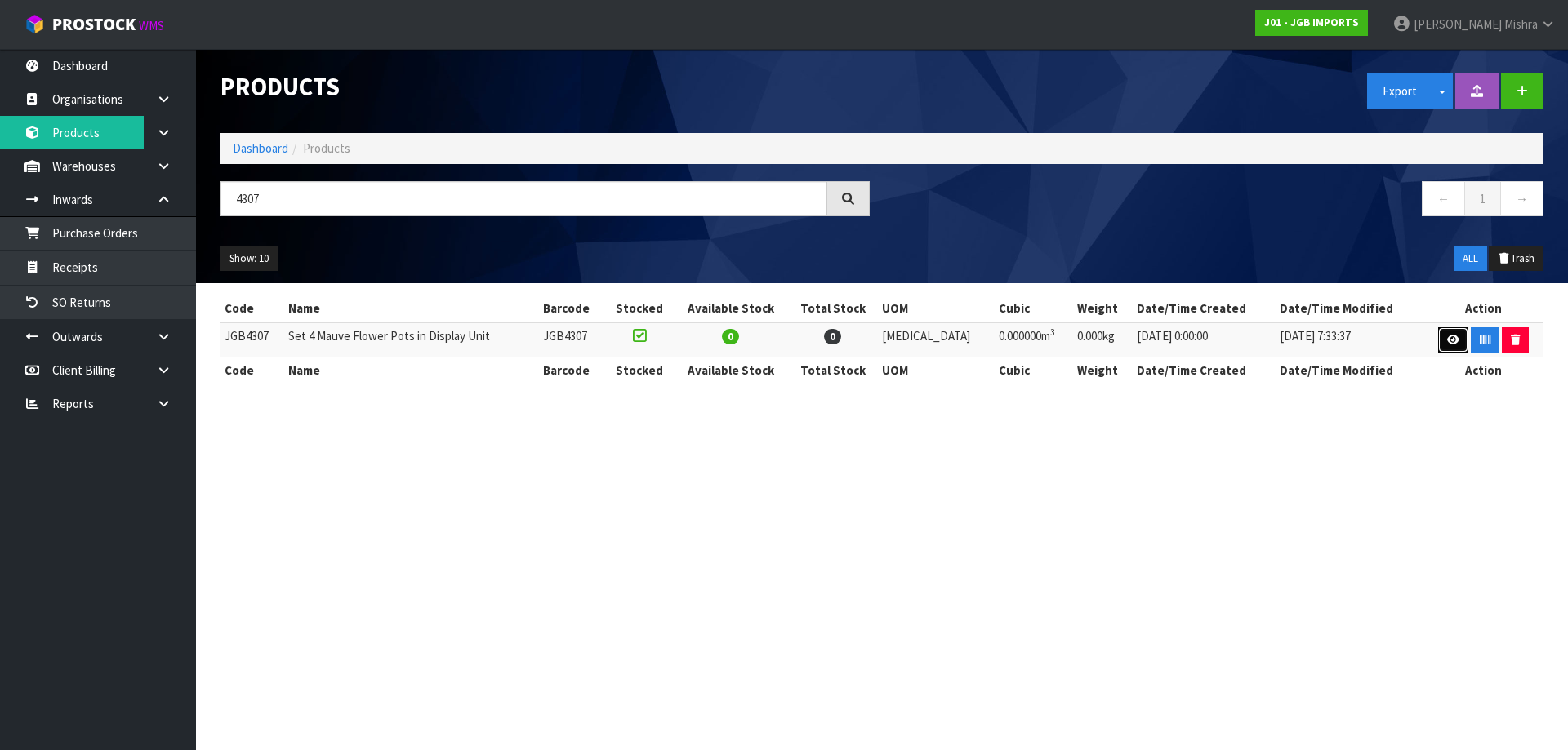
click at [1440, 342] on link at bounding box center [1453, 340] width 30 height 26
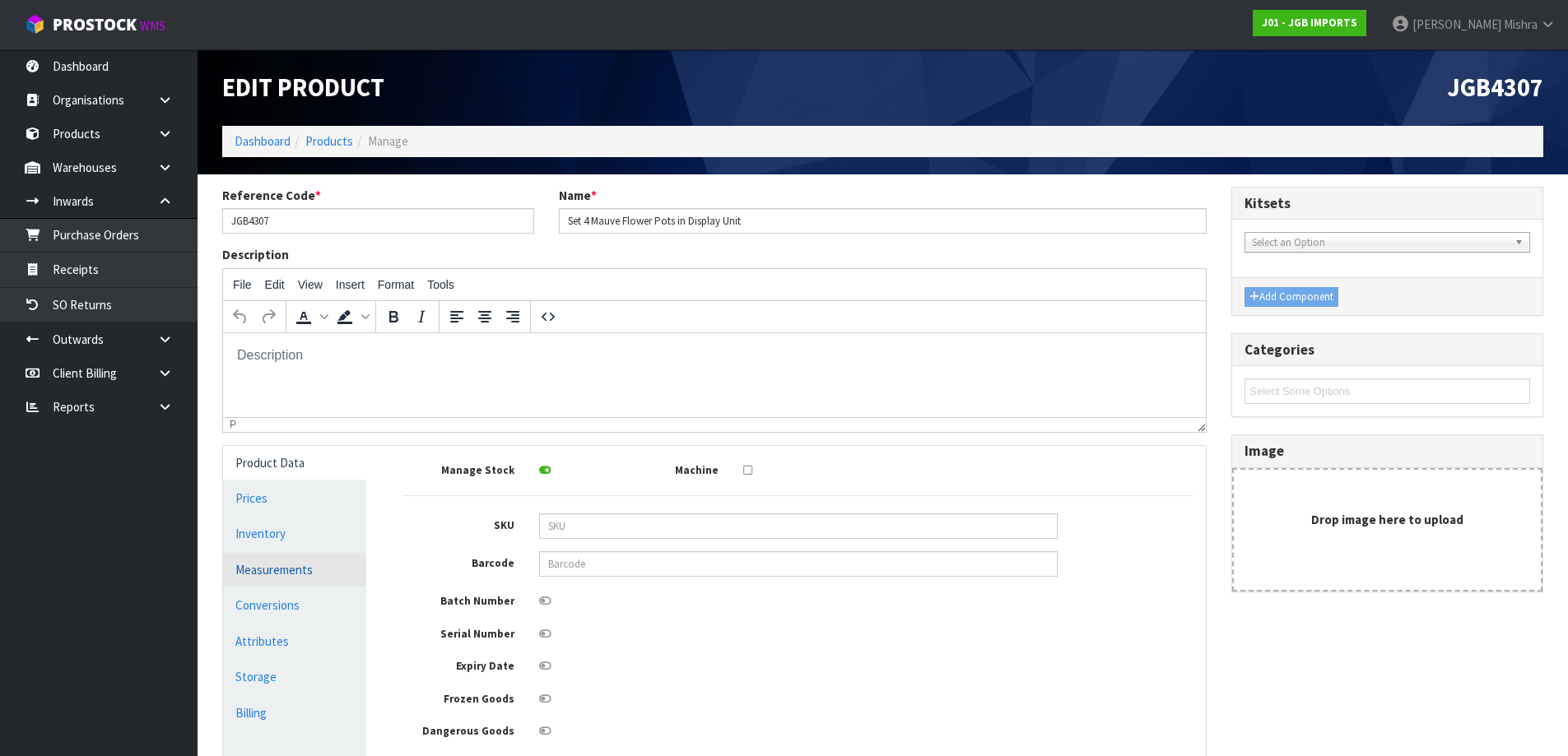
click at [327, 576] on link "Measurements" at bounding box center [294, 570] width 143 height 34
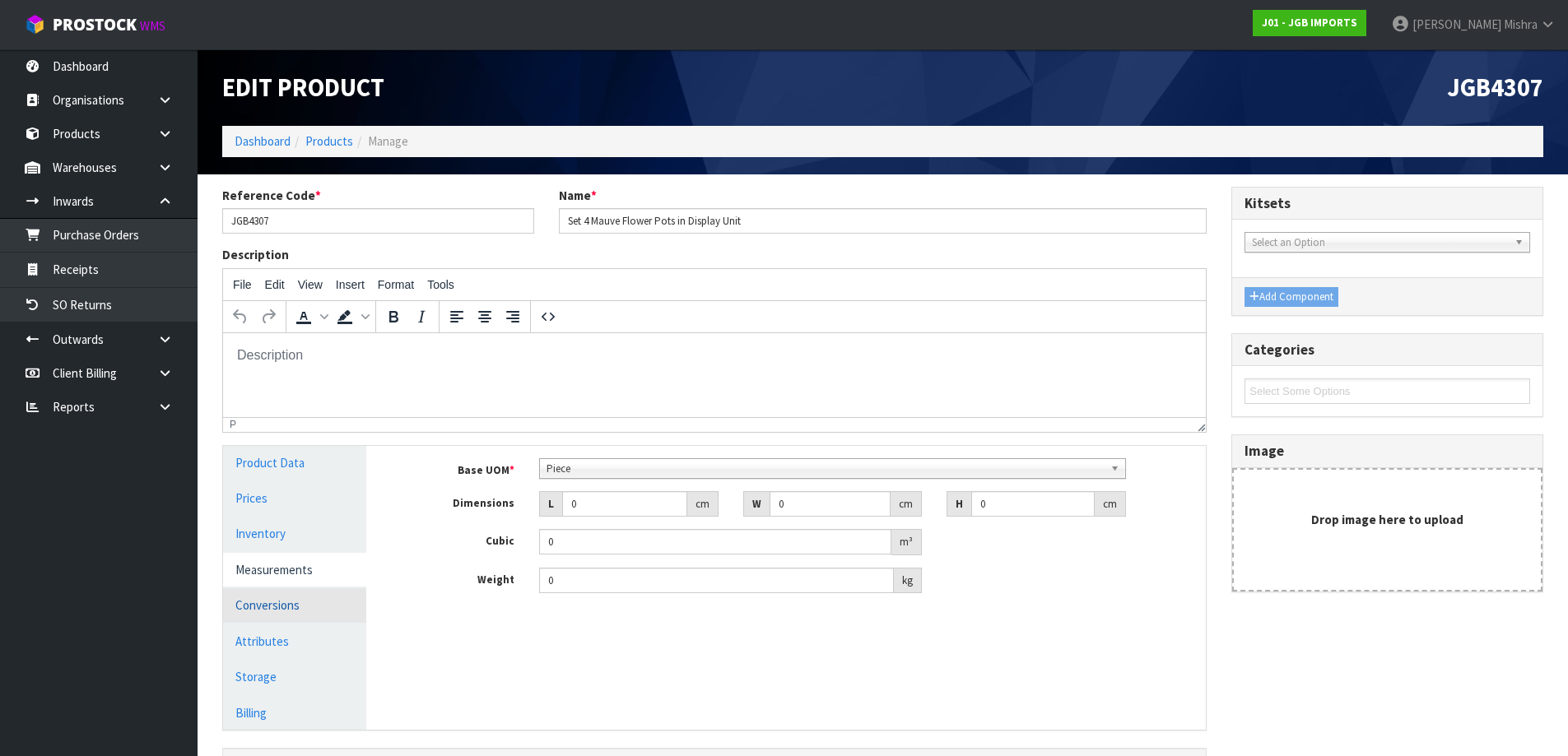
click at [287, 622] on link "Conversions" at bounding box center [294, 605] width 143 height 34
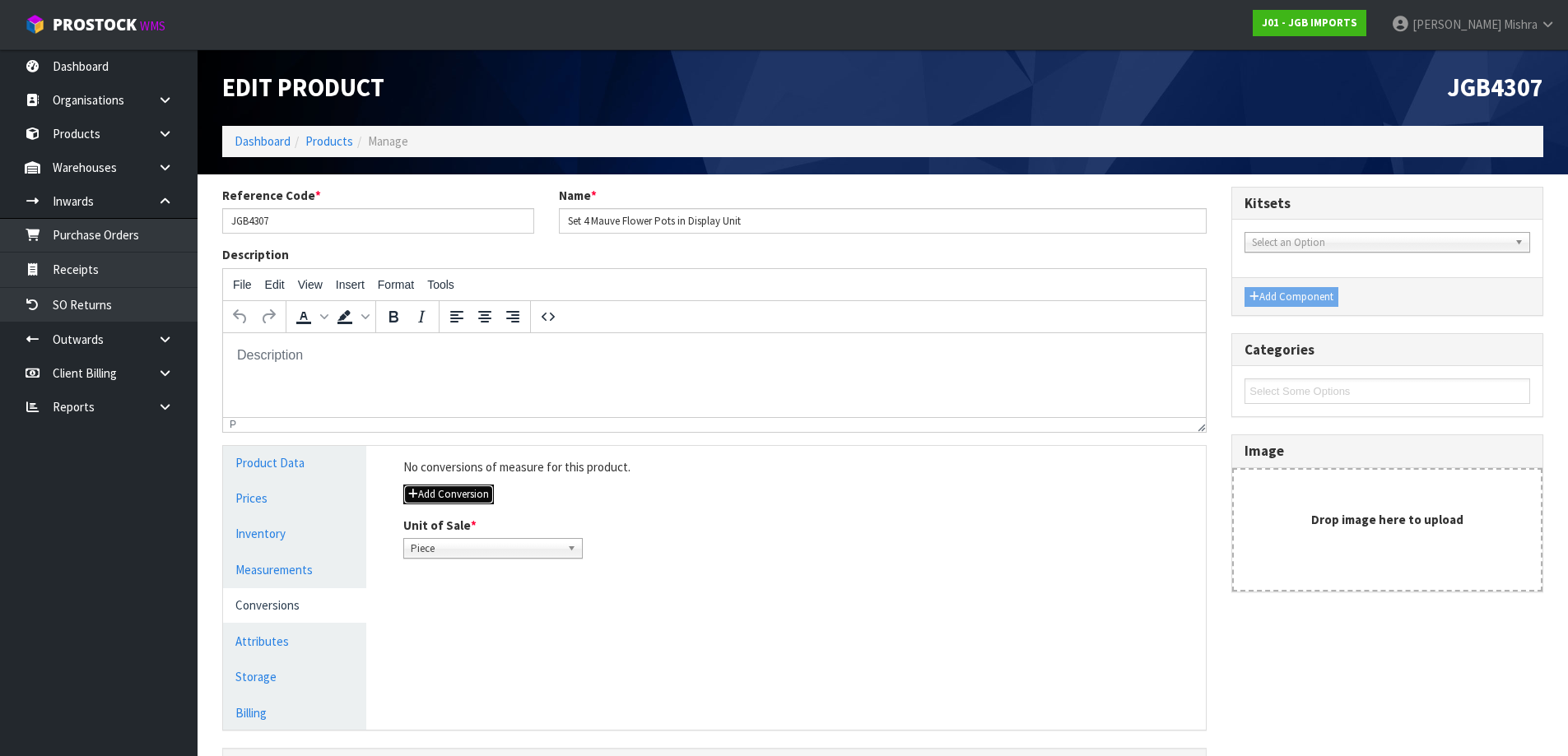
click at [459, 490] on button "Add Conversion" at bounding box center [448, 494] width 91 height 19
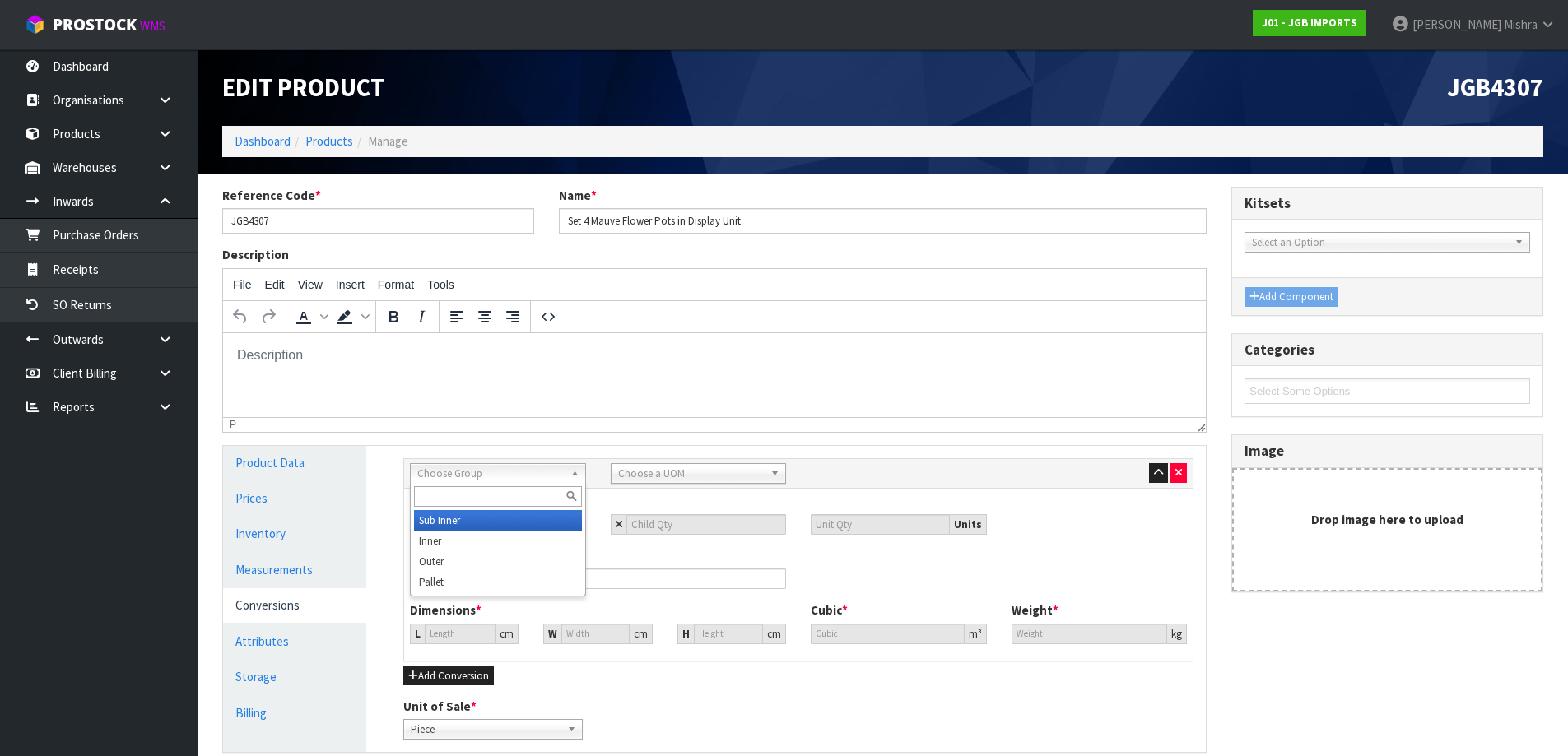
click at [526, 481] on span "Choose Group" at bounding box center [490, 474] width 146 height 19
click at [474, 582] on li "Pallet" at bounding box center [498, 582] width 168 height 20
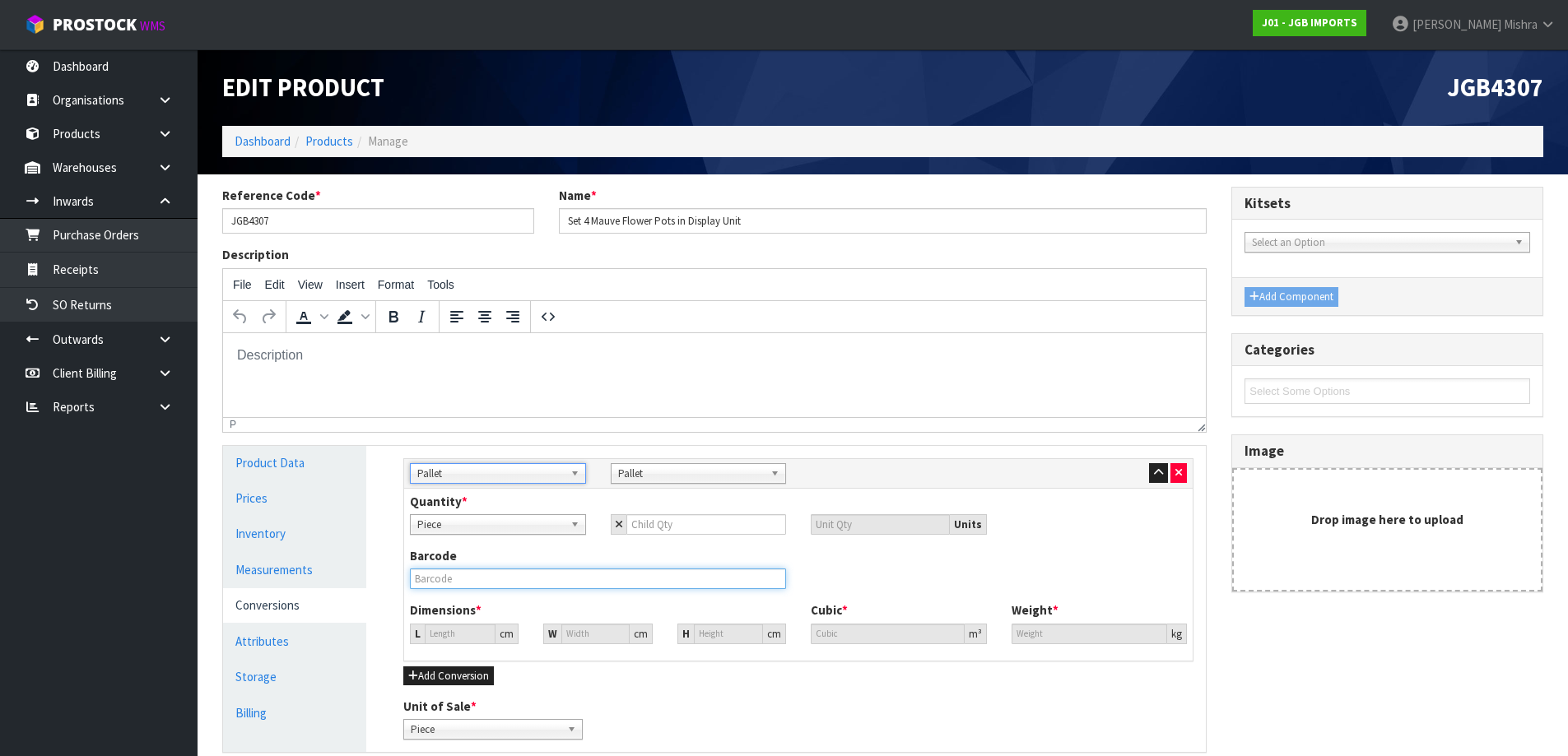
drag, startPoint x: 474, startPoint y: 582, endPoint x: 481, endPoint y: 505, distance: 77.3
click at [474, 583] on input "text" at bounding box center [597, 578] width 377 height 20
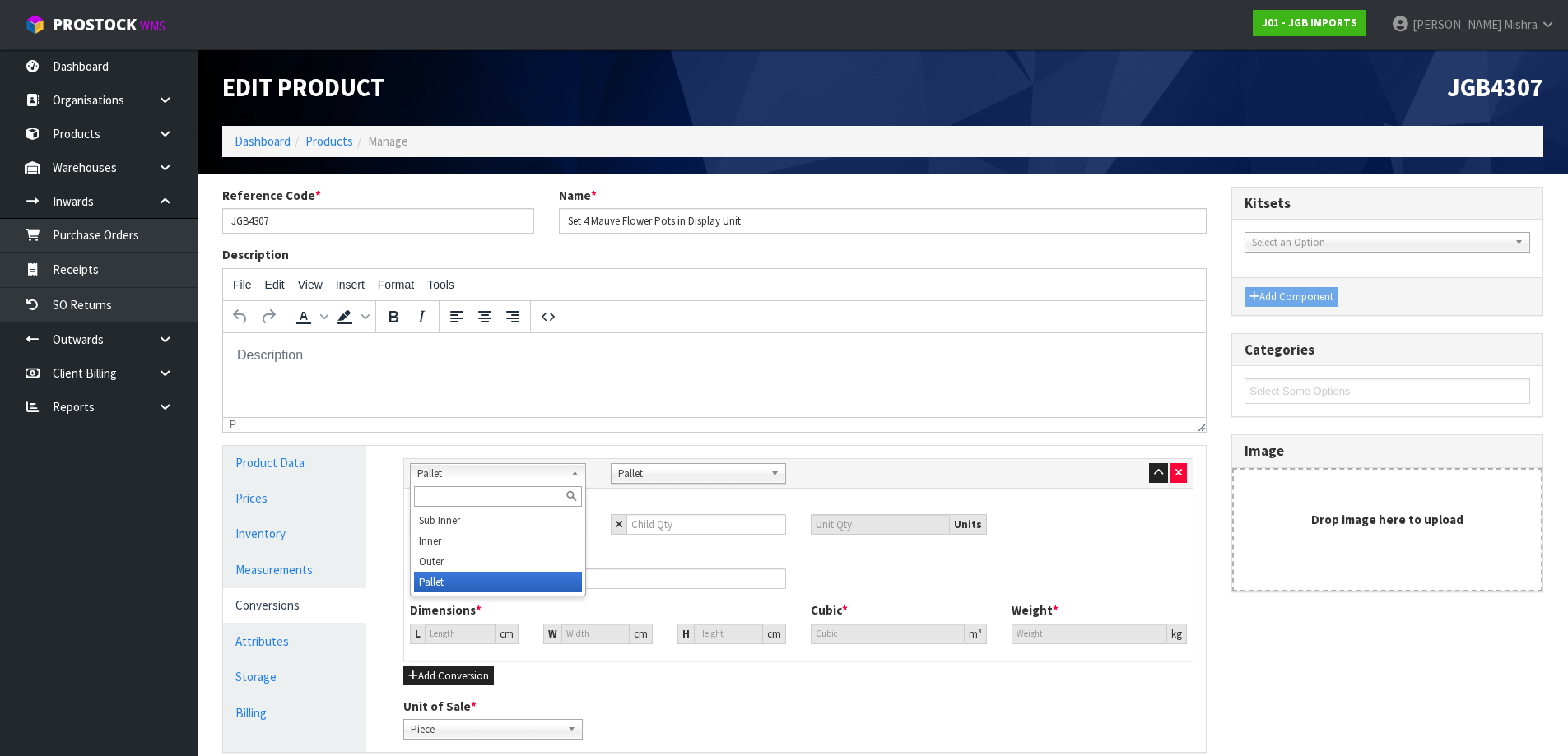
click at [481, 468] on span "Pallet" at bounding box center [490, 474] width 146 height 19
click at [465, 567] on li "Outer" at bounding box center [498, 562] width 168 height 20
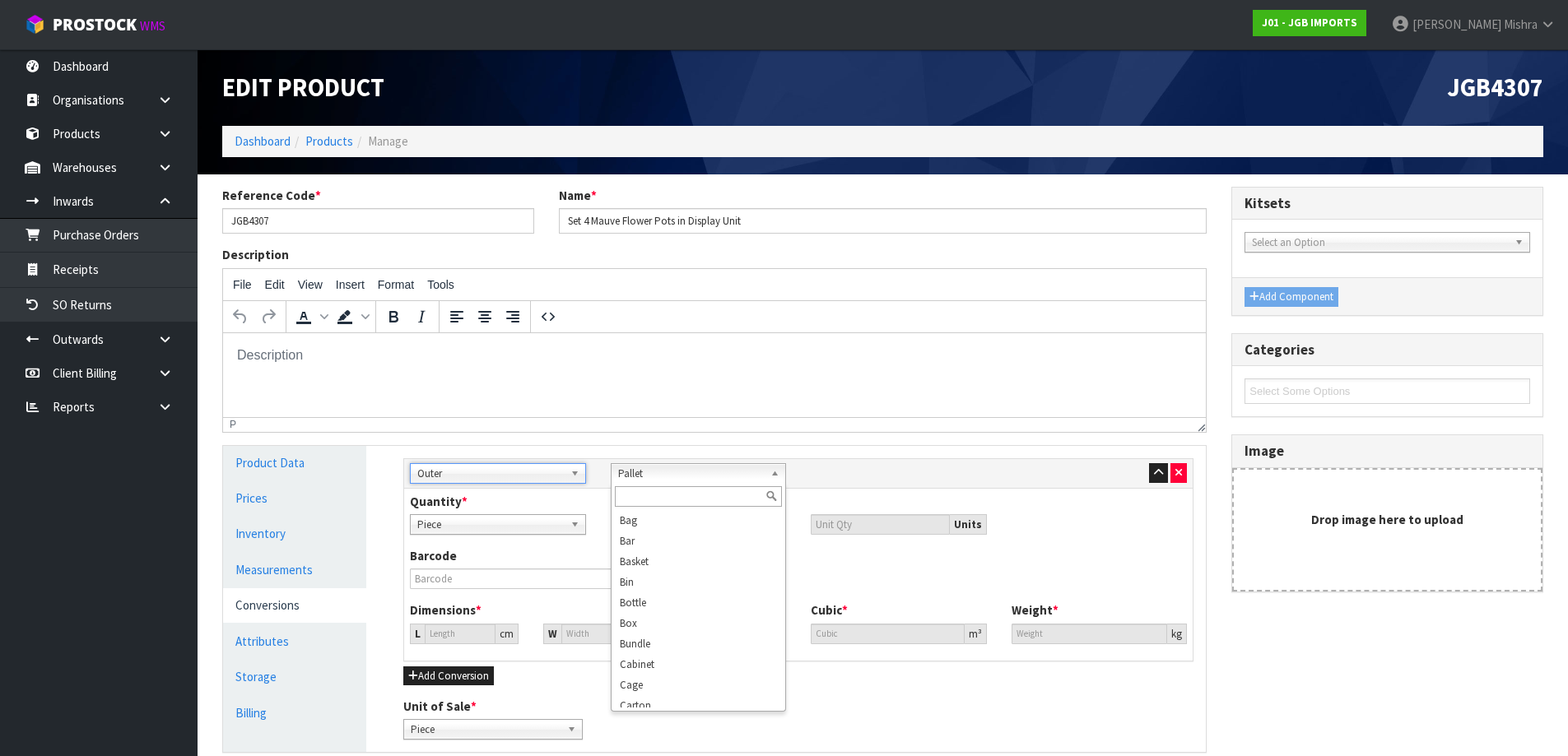
drag, startPoint x: 636, startPoint y: 475, endPoint x: 638, endPoint y: 617, distance: 142.0
click at [637, 476] on span "Pallet" at bounding box center [691, 474] width 146 height 19
click at [662, 563] on li "Carton" at bounding box center [699, 573] width 168 height 20
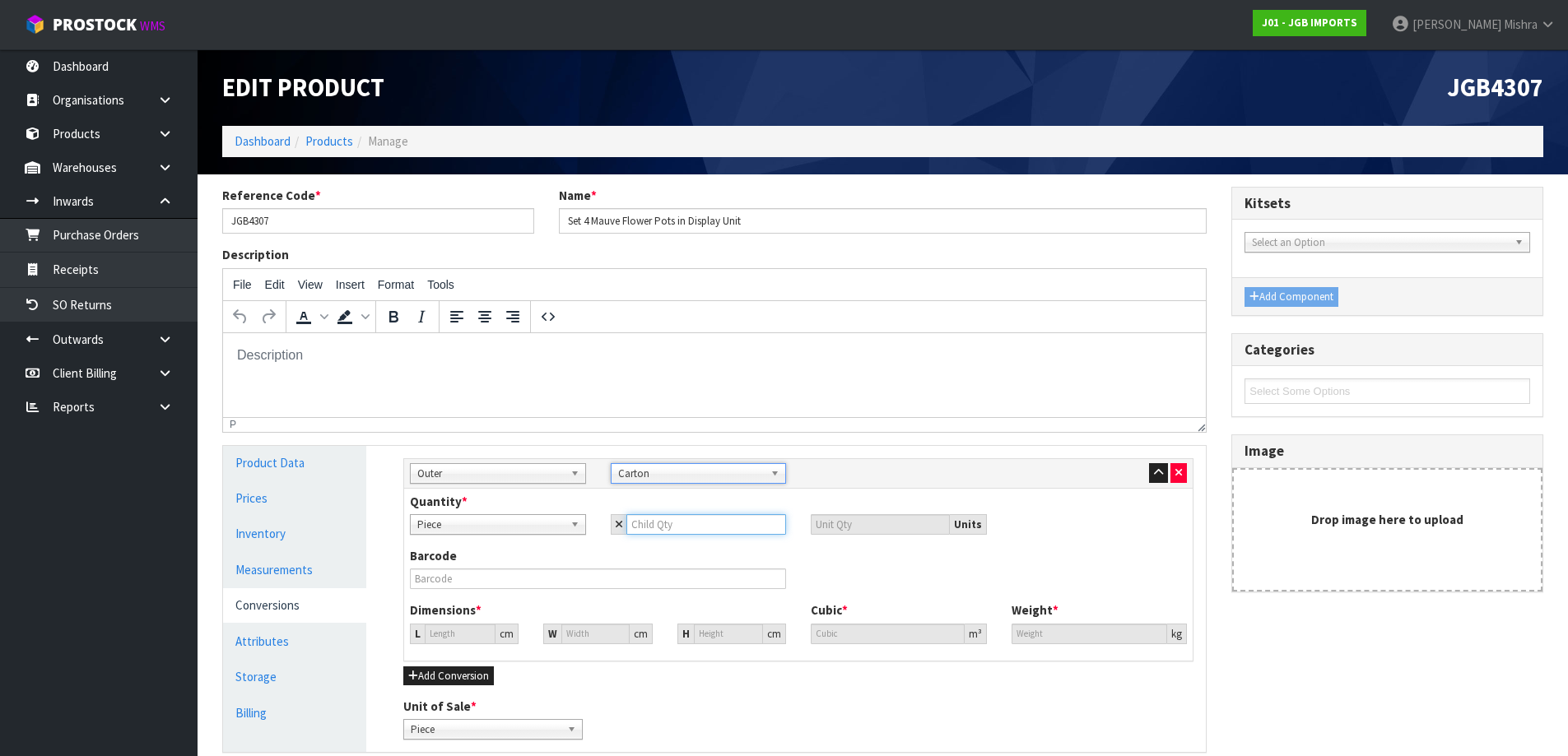
click at [679, 529] on input "number" at bounding box center [707, 524] width 161 height 20
click at [449, 630] on input "0" at bounding box center [460, 633] width 71 height 20
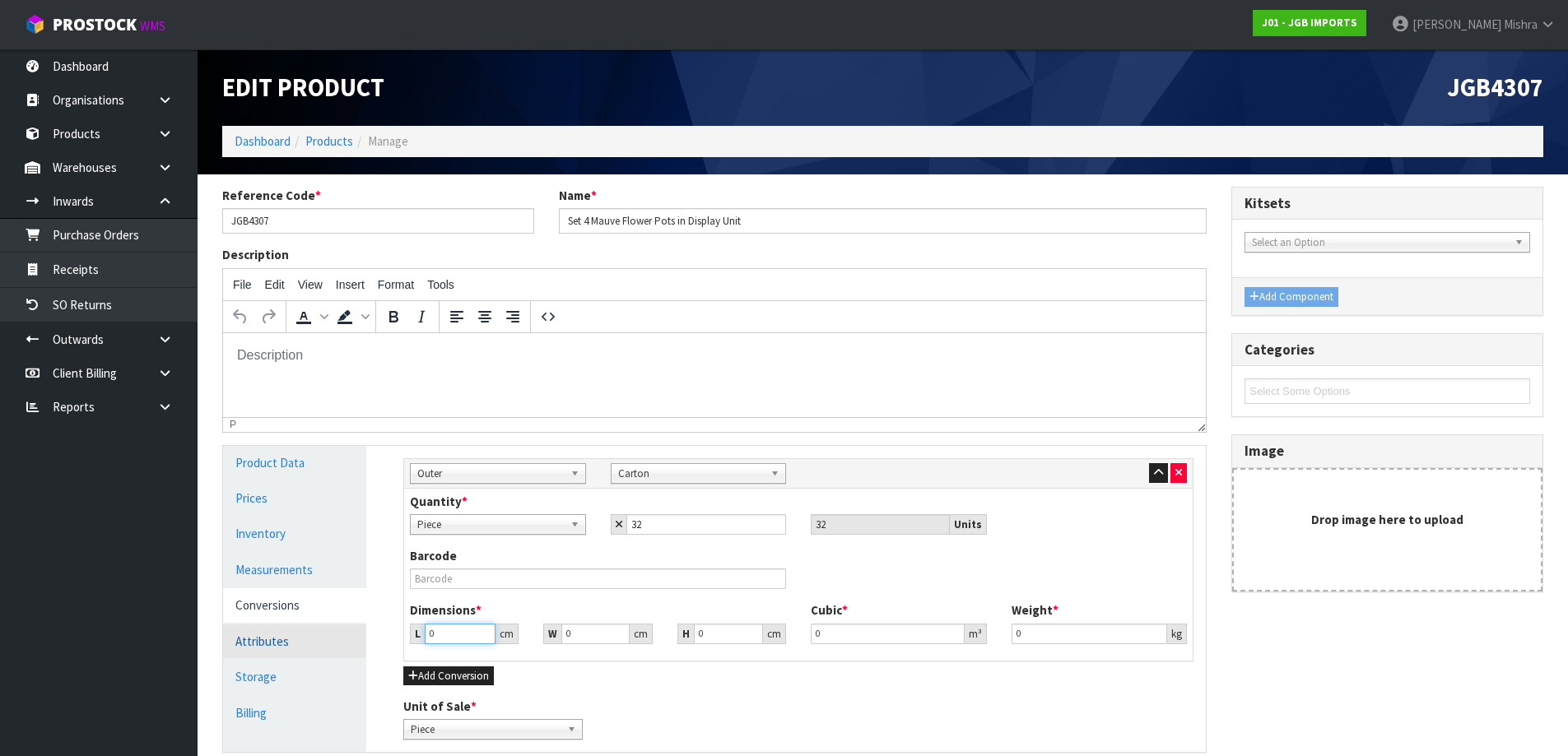
drag, startPoint x: 449, startPoint y: 630, endPoint x: 311, endPoint y: 641, distance: 138.4
click at [311, 641] on div "Product Data Prices Inventory Measurements Conversions Attributes Storage Billi…" at bounding box center [714, 599] width 1008 height 307
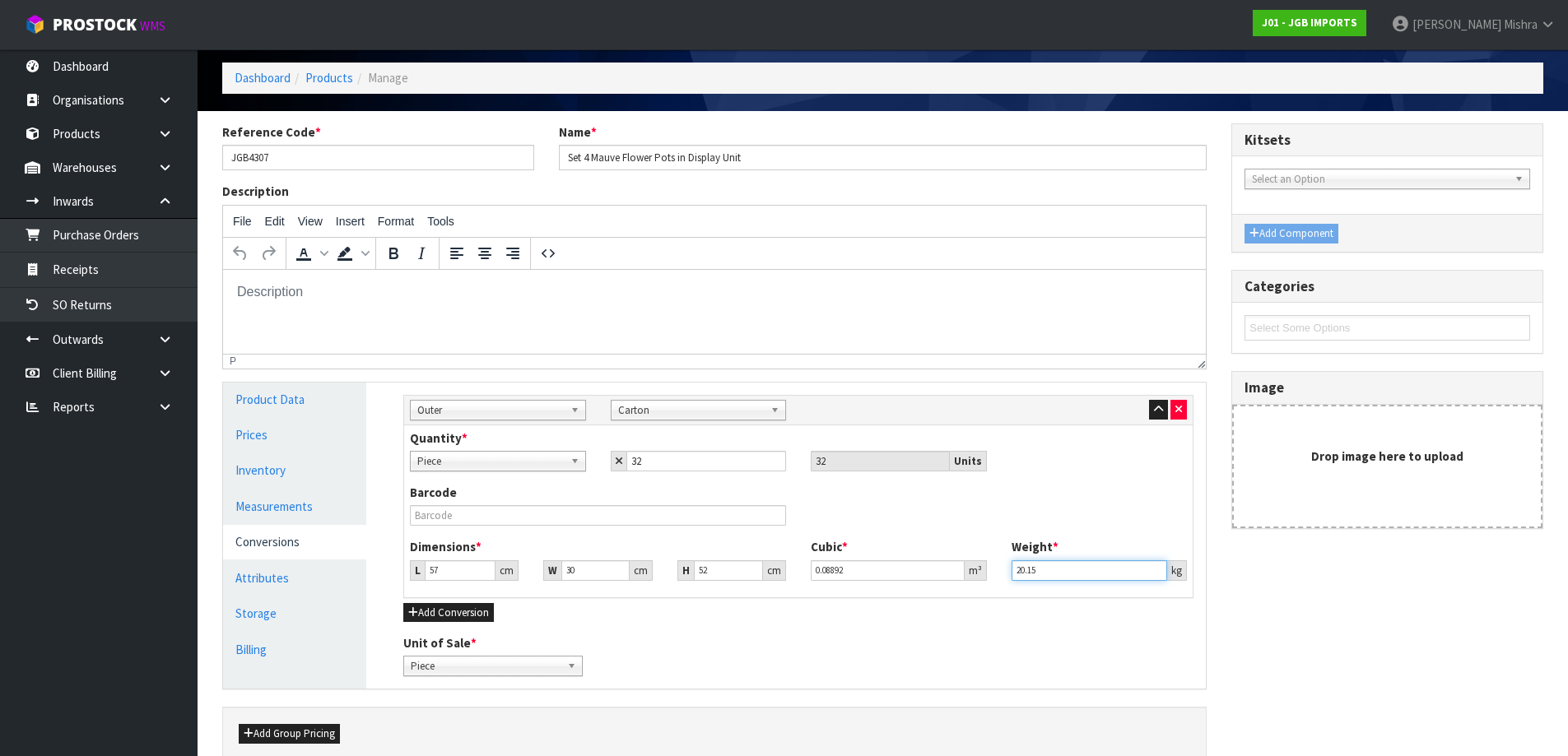
scroll to position [145, 0]
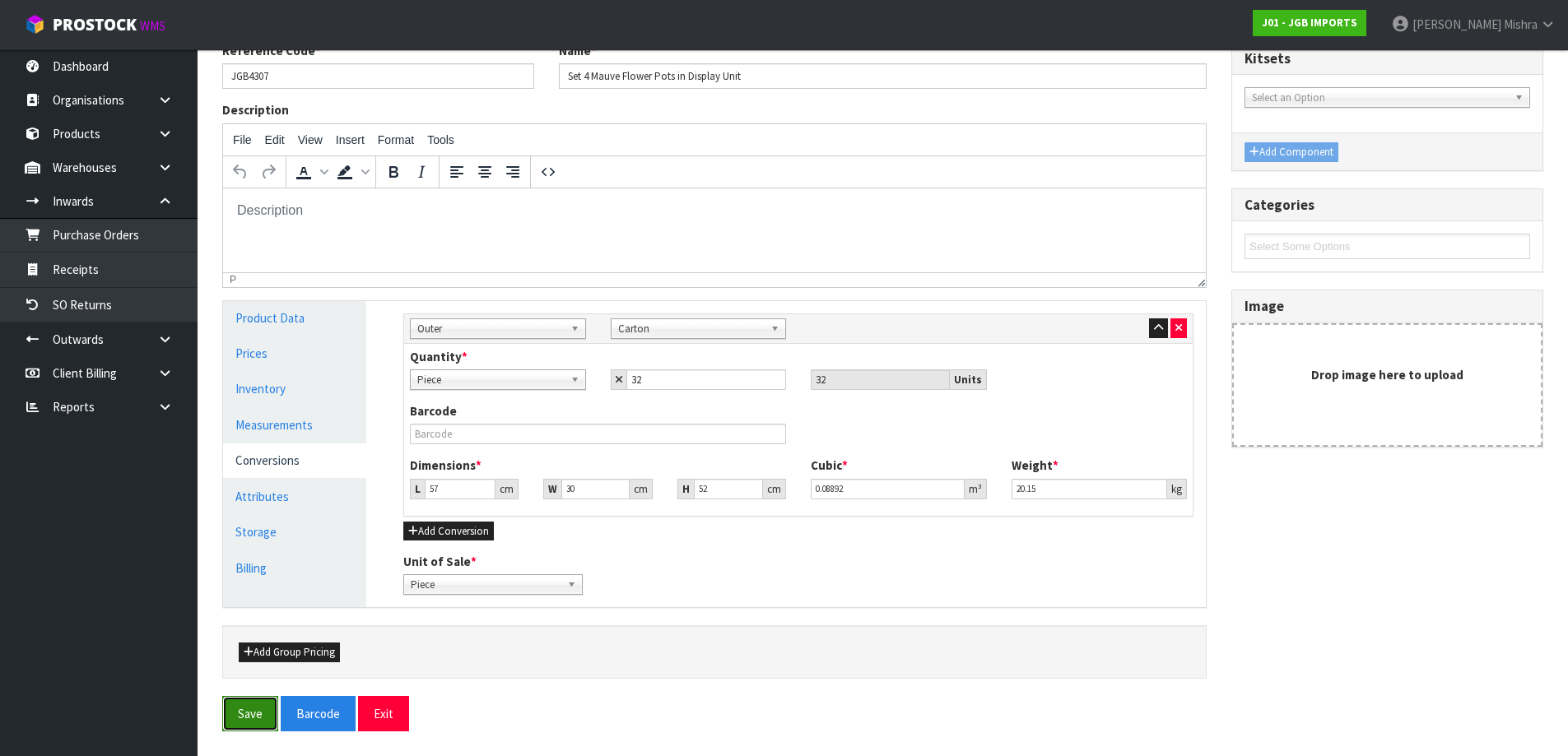
click at [226, 717] on button "Save" at bounding box center [250, 714] width 56 height 36
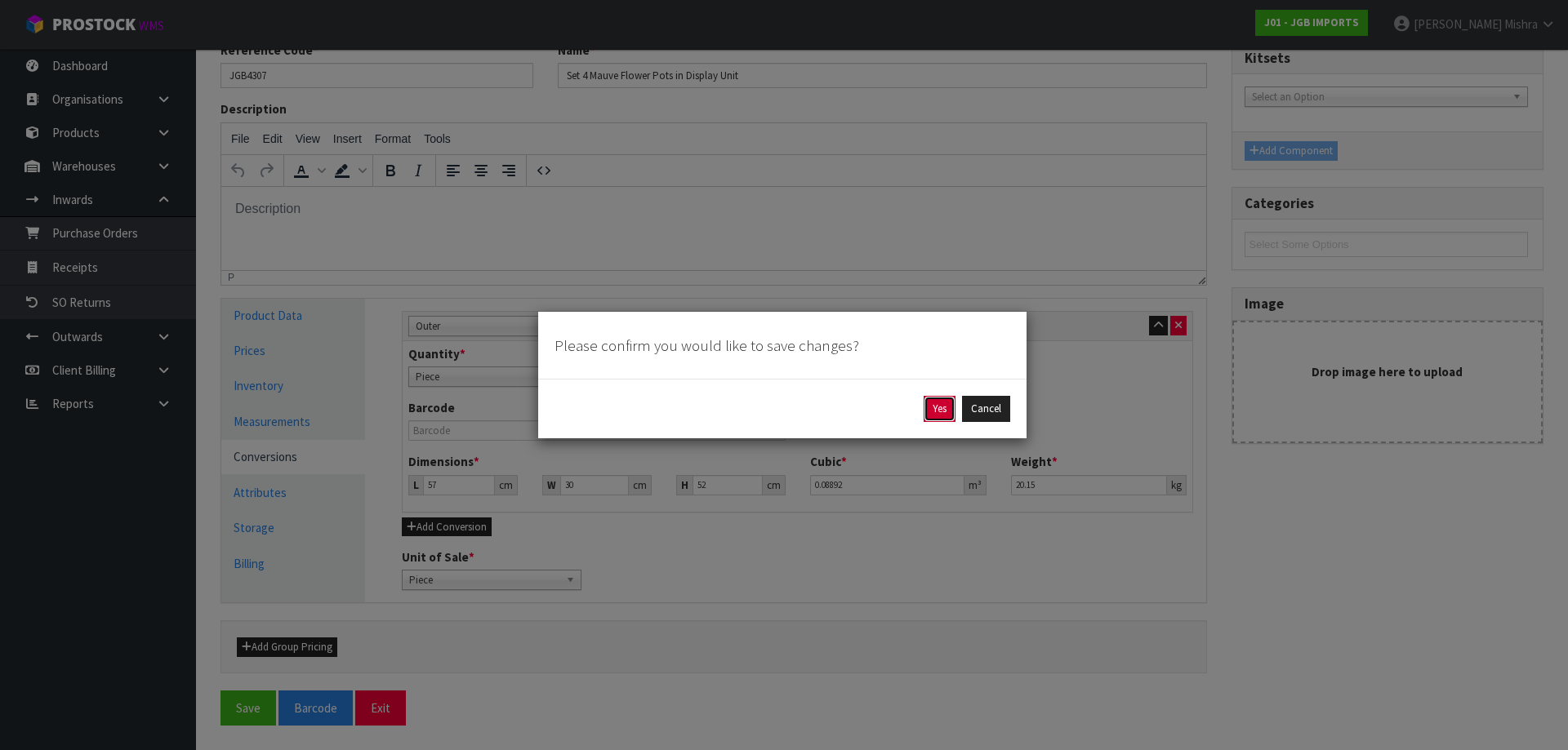
click at [951, 404] on button "Yes" at bounding box center [939, 409] width 32 height 26
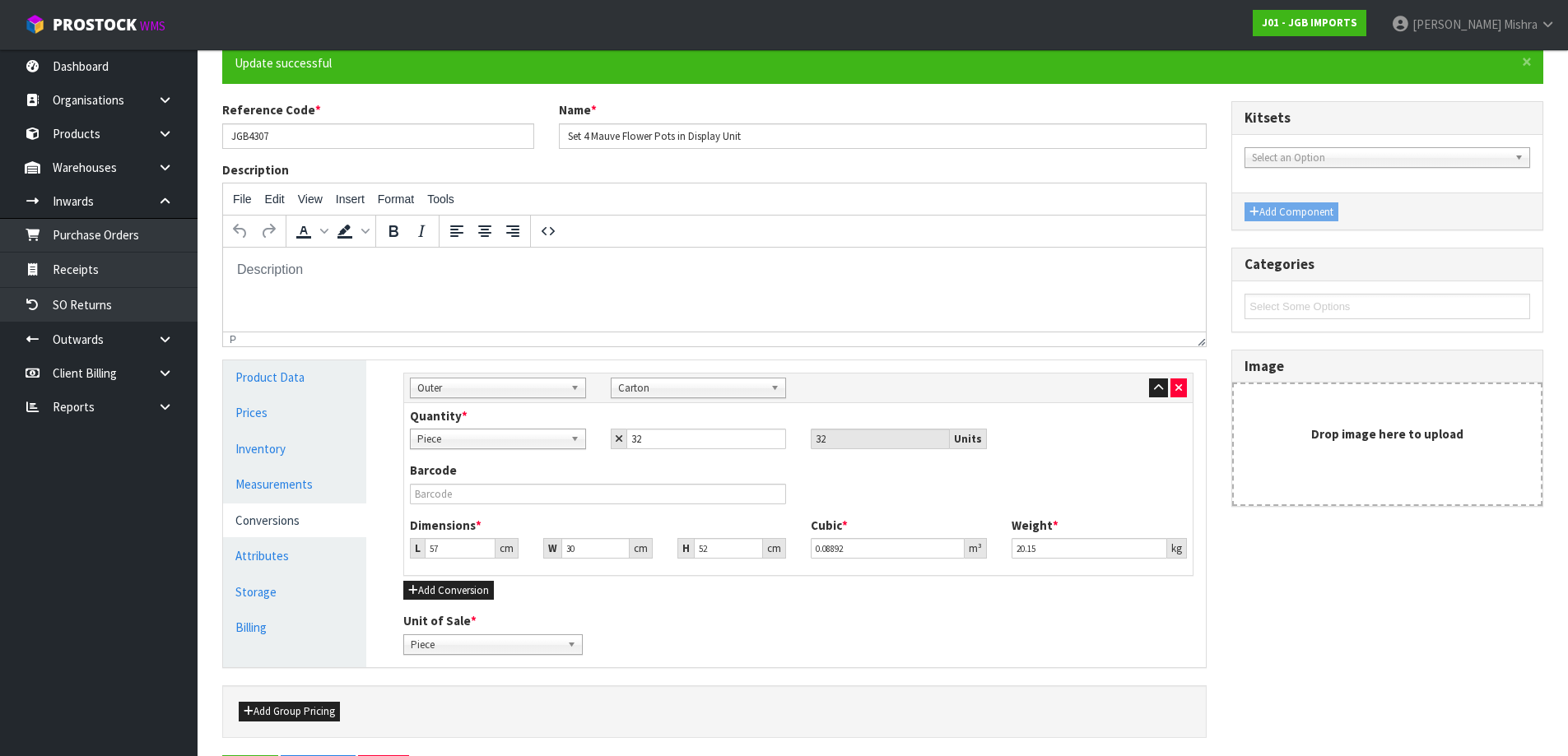
scroll to position [0, 0]
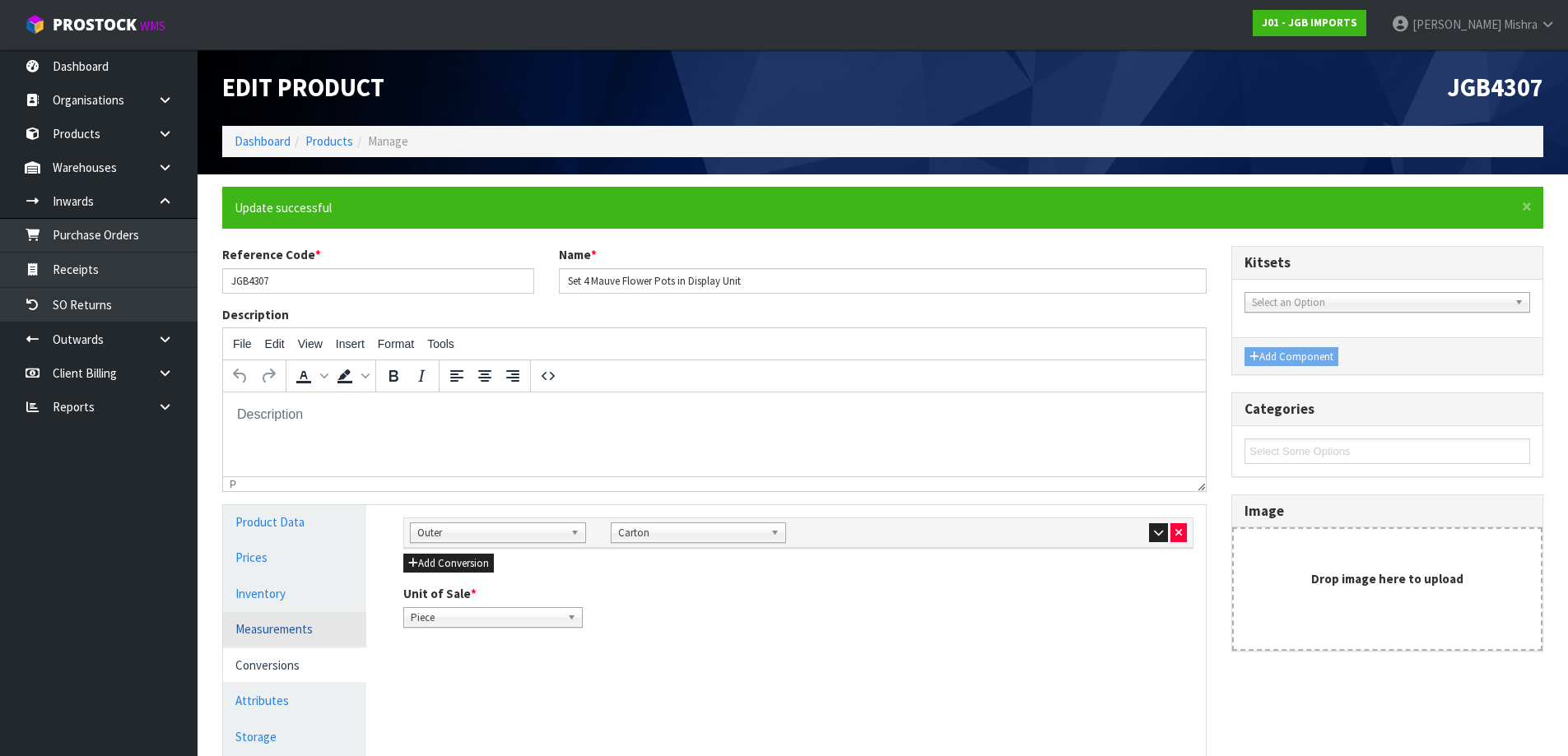
click at [283, 632] on link "Measurements" at bounding box center [294, 629] width 143 height 34
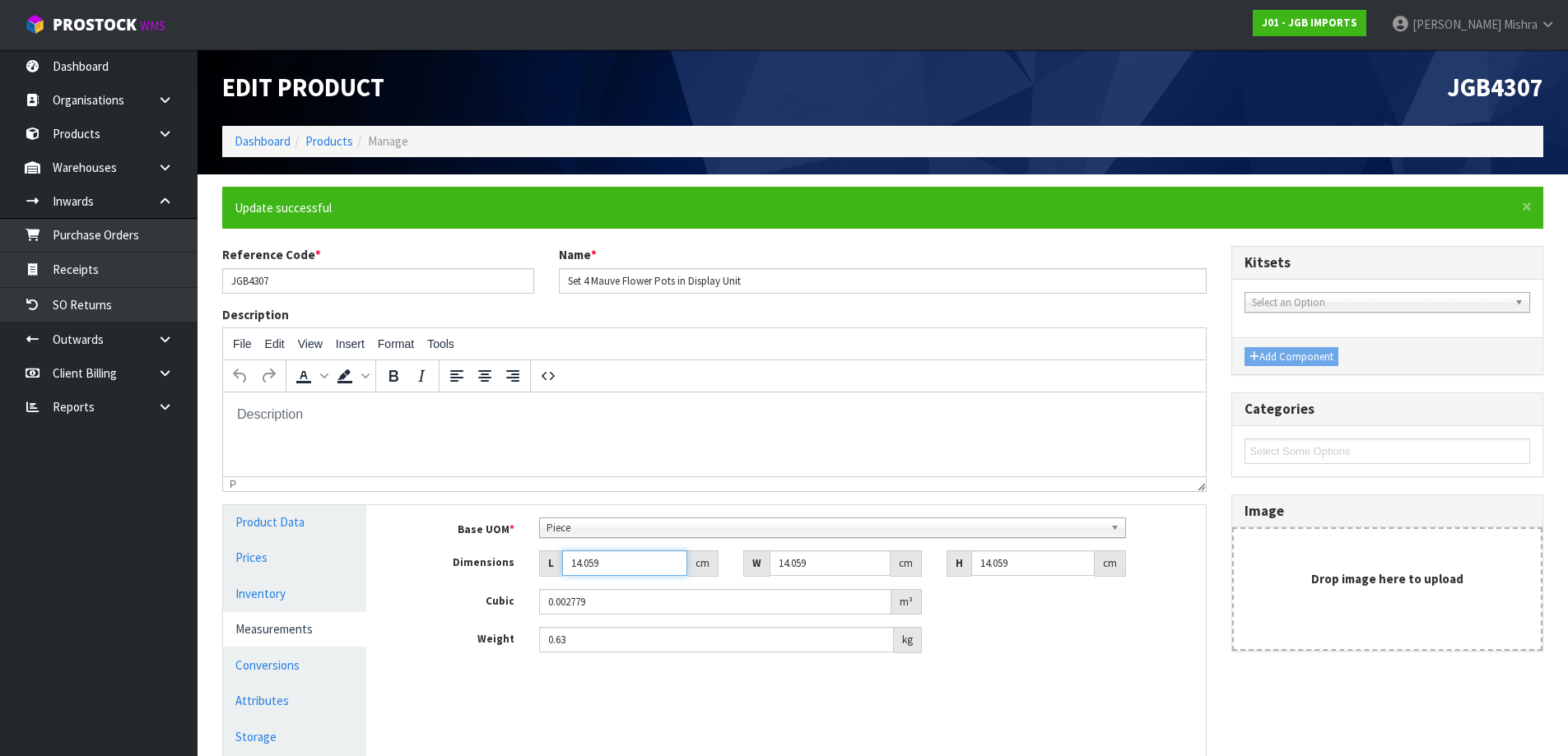
drag, startPoint x: 617, startPoint y: 558, endPoint x: 454, endPoint y: 565, distance: 163.2
click at [458, 580] on div "Base UOM * Bag Bar Basket Bin Bottle Box Bundle Cabinet Cage Carton Case Coil C…" at bounding box center [799, 585] width 790 height 135
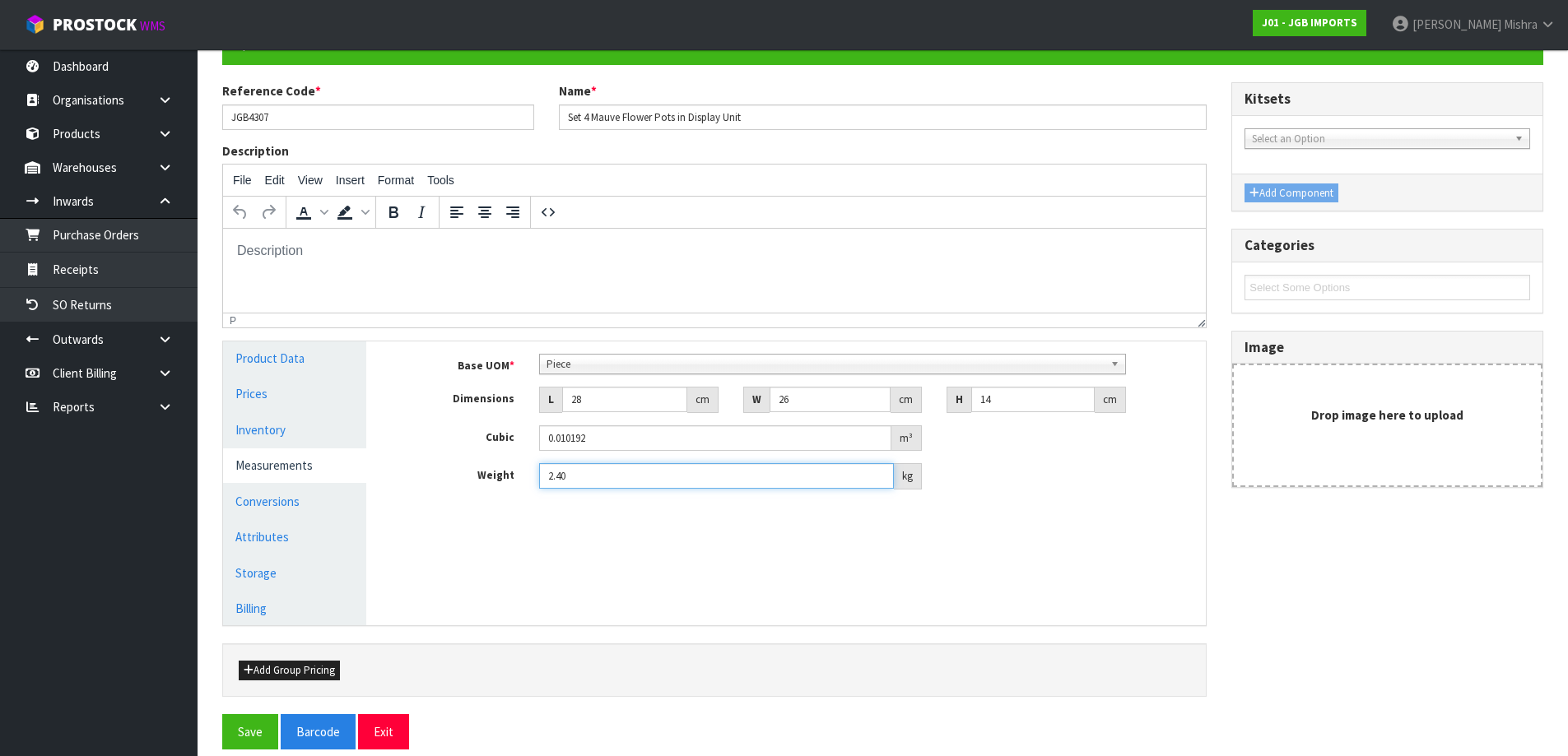
scroll to position [165, 0]
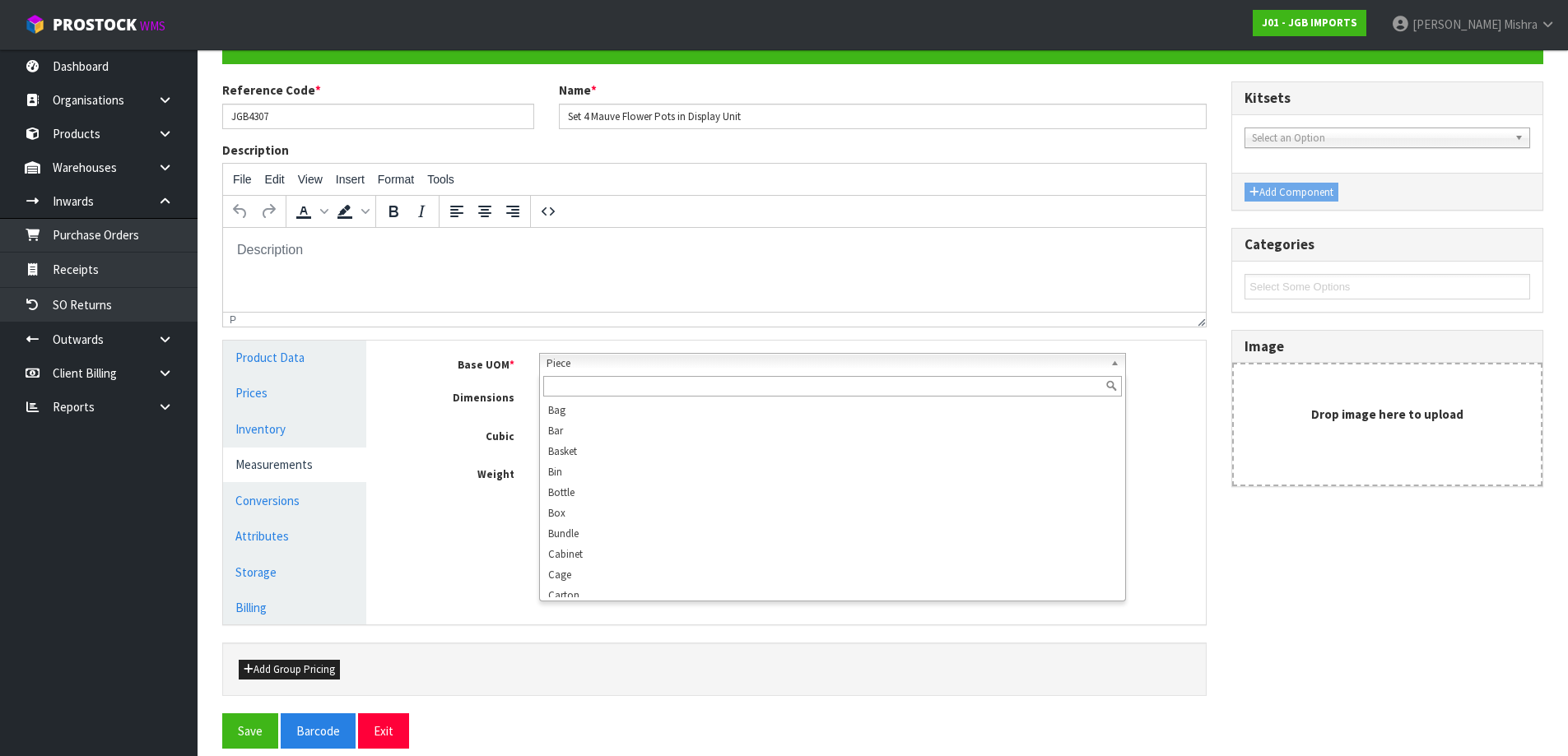
click at [790, 361] on span "Piece" at bounding box center [825, 363] width 558 height 19
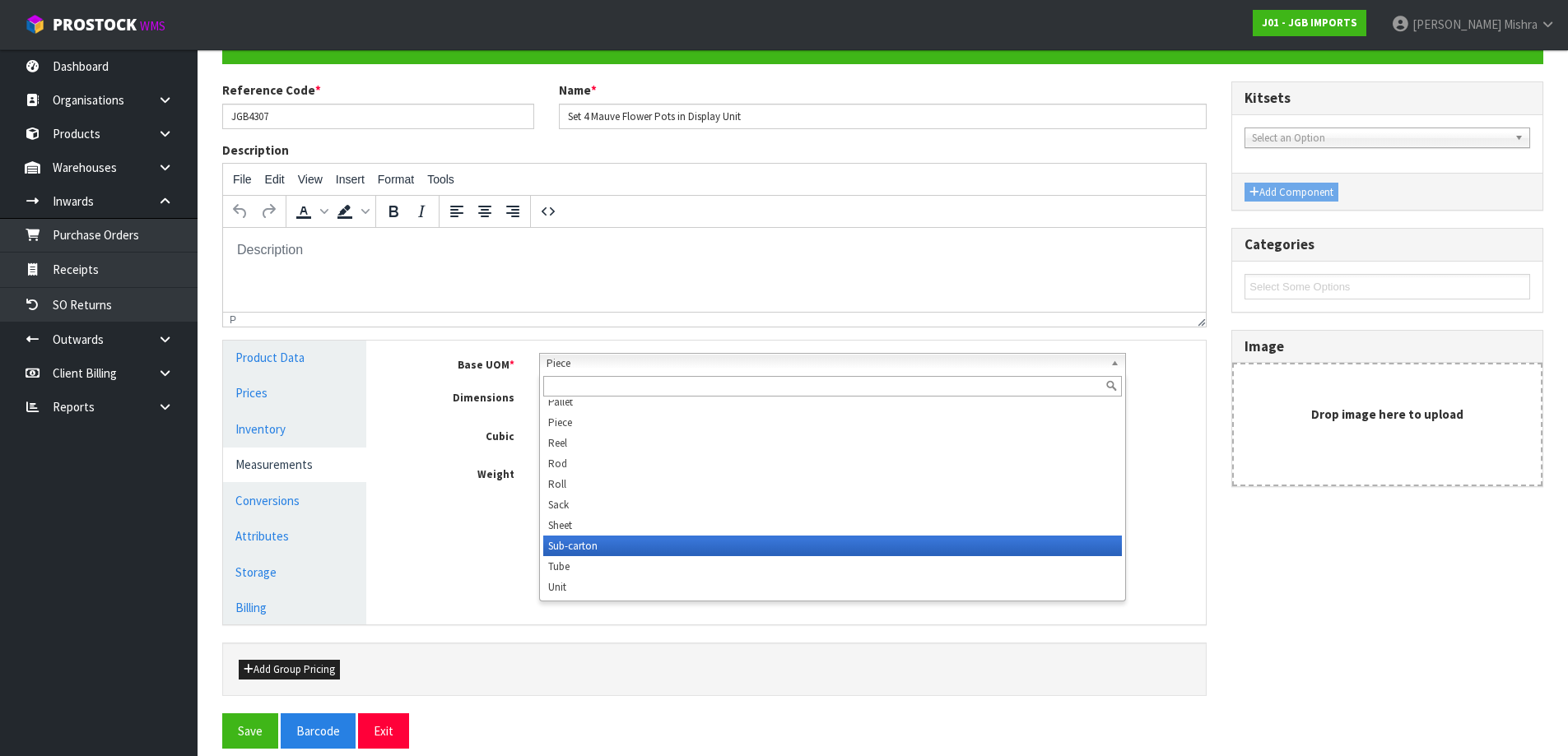
click at [681, 545] on li "Sub-carton" at bounding box center [833, 545] width 579 height 20
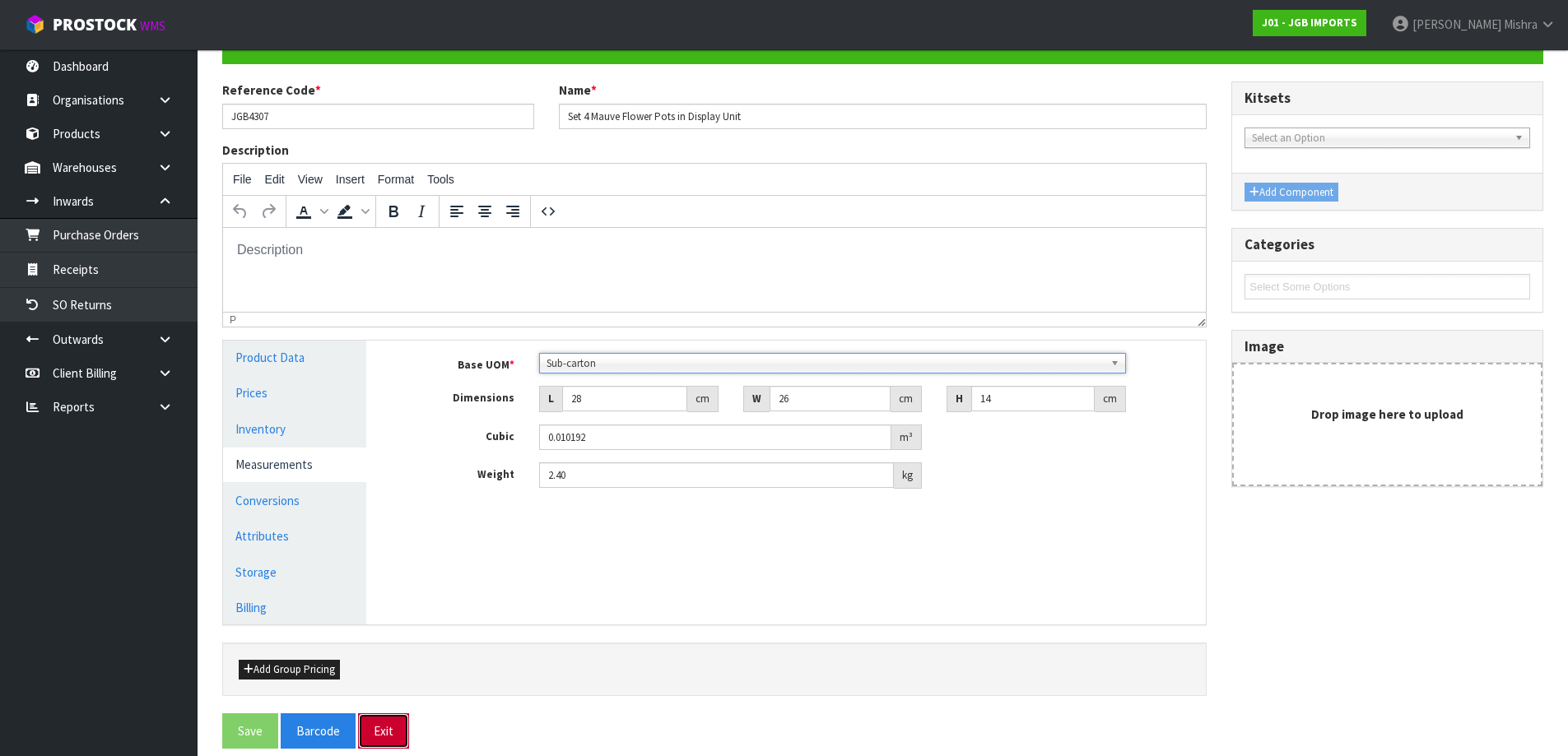
click at [377, 728] on button "Exit" at bounding box center [383, 731] width 51 height 36
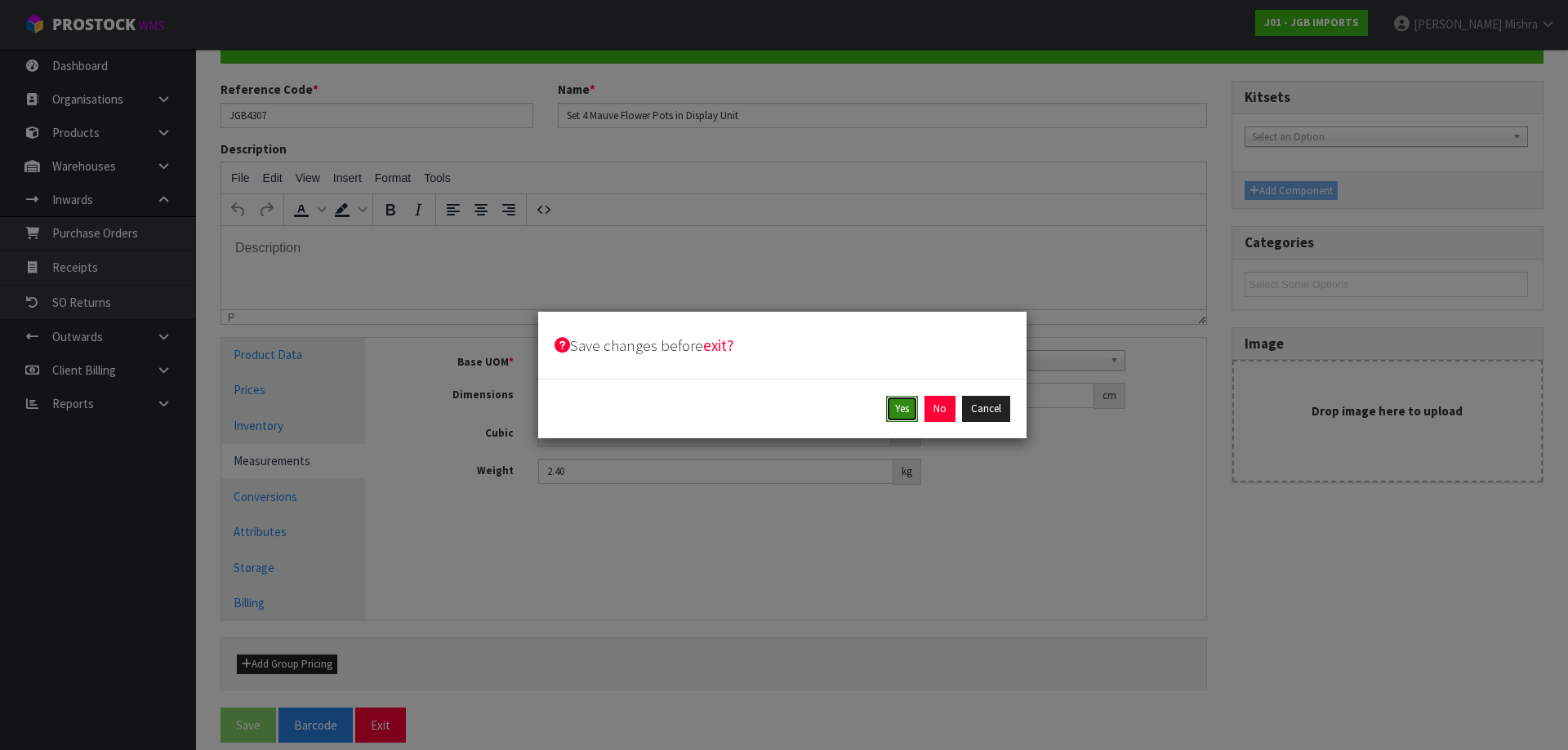
click at [901, 413] on button "Yes" at bounding box center [902, 409] width 32 height 26
click at [955, 411] on div "Yes Cancel" at bounding box center [781, 409] width 456 height 26
click at [938, 405] on button "Yes" at bounding box center [939, 409] width 32 height 26
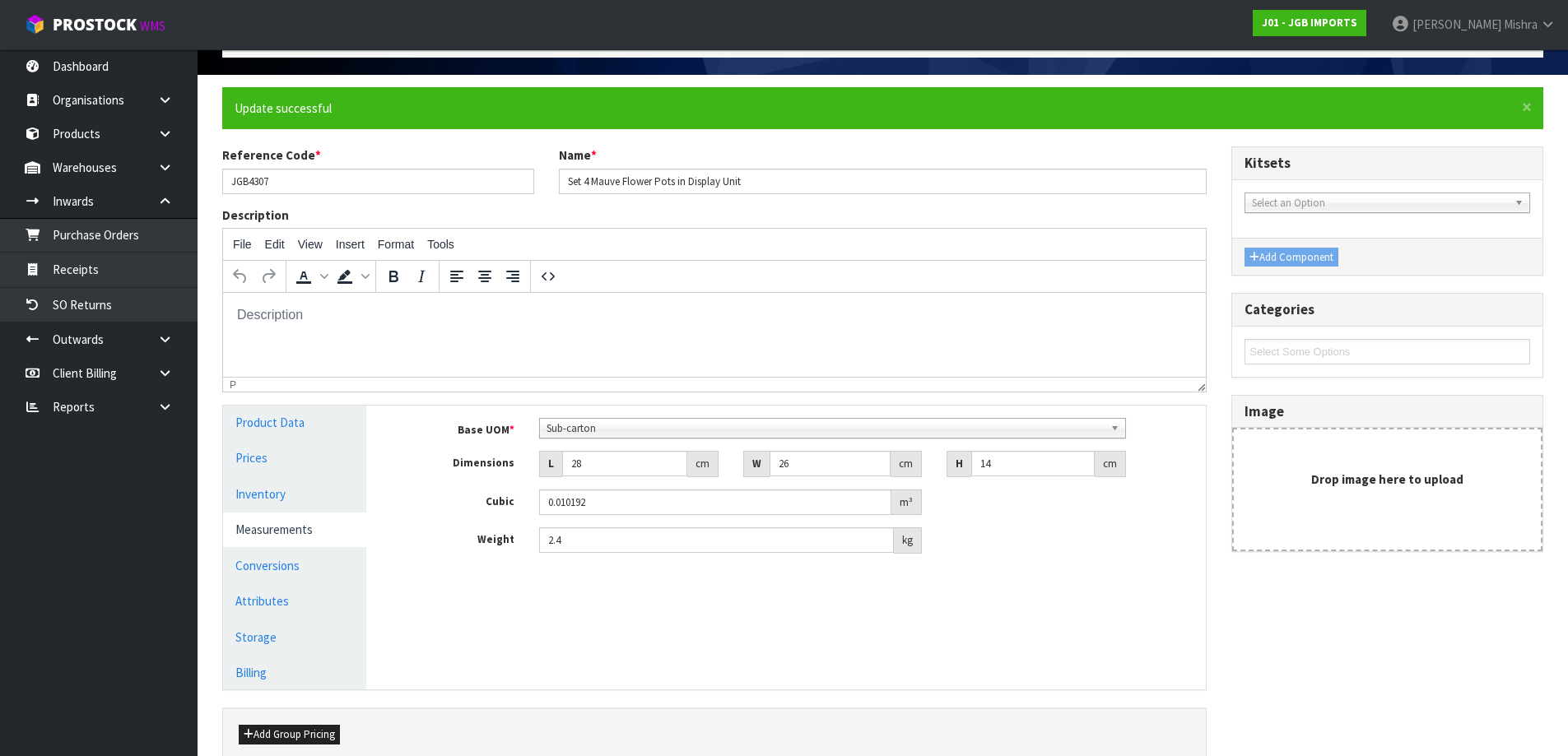
scroll to position [182, 0]
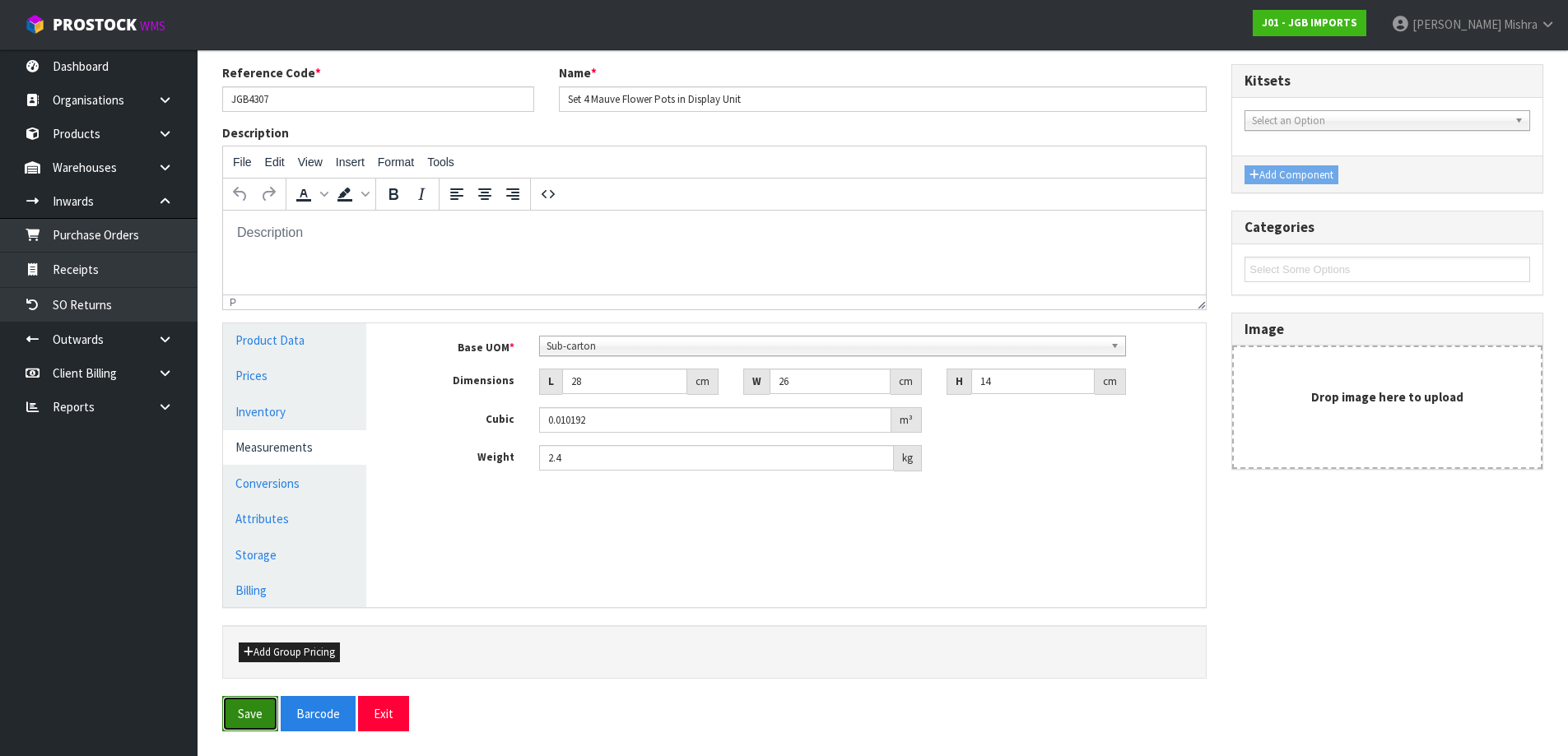
click at [232, 702] on button "Save" at bounding box center [250, 714] width 56 height 36
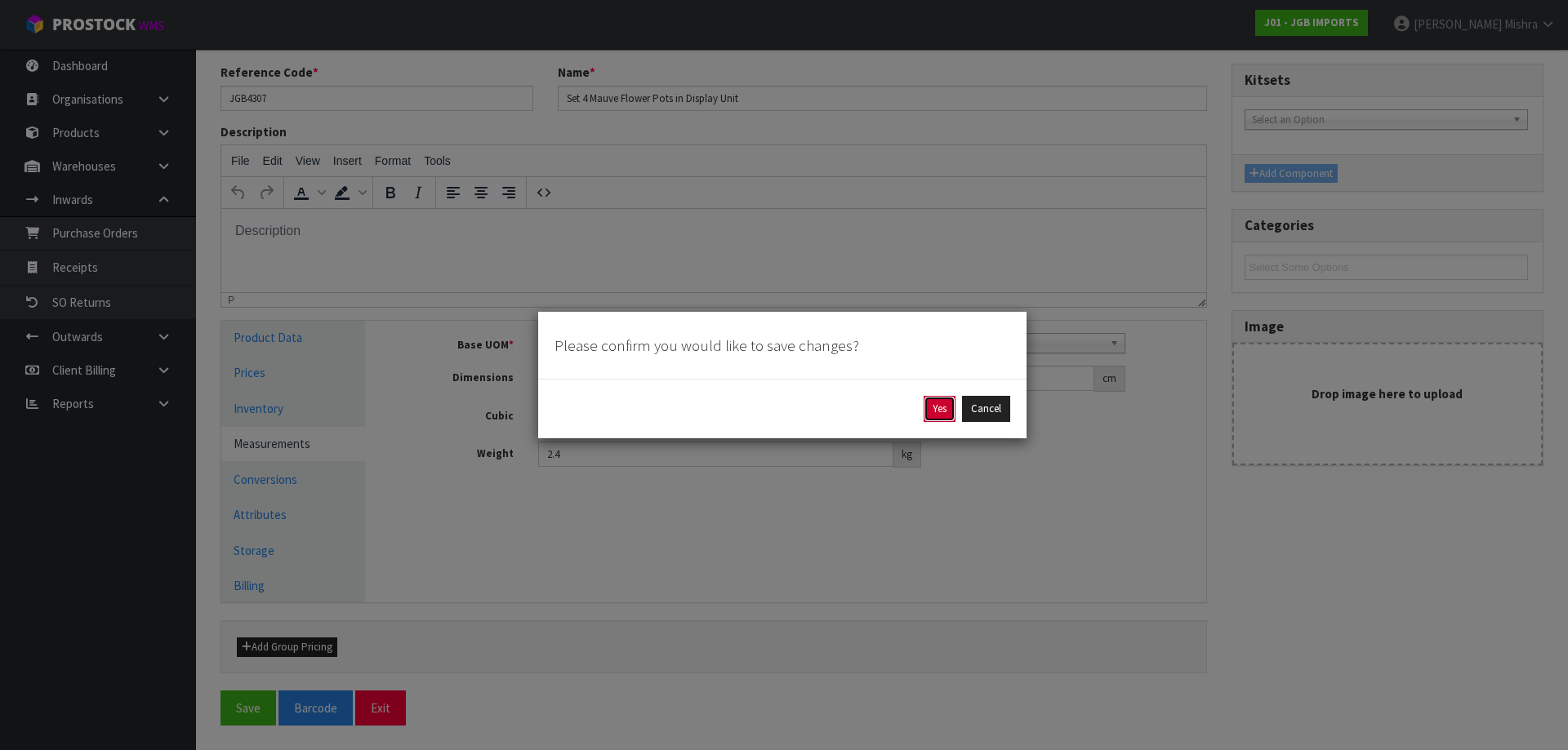
click at [936, 409] on button "Yes" at bounding box center [939, 409] width 32 height 26
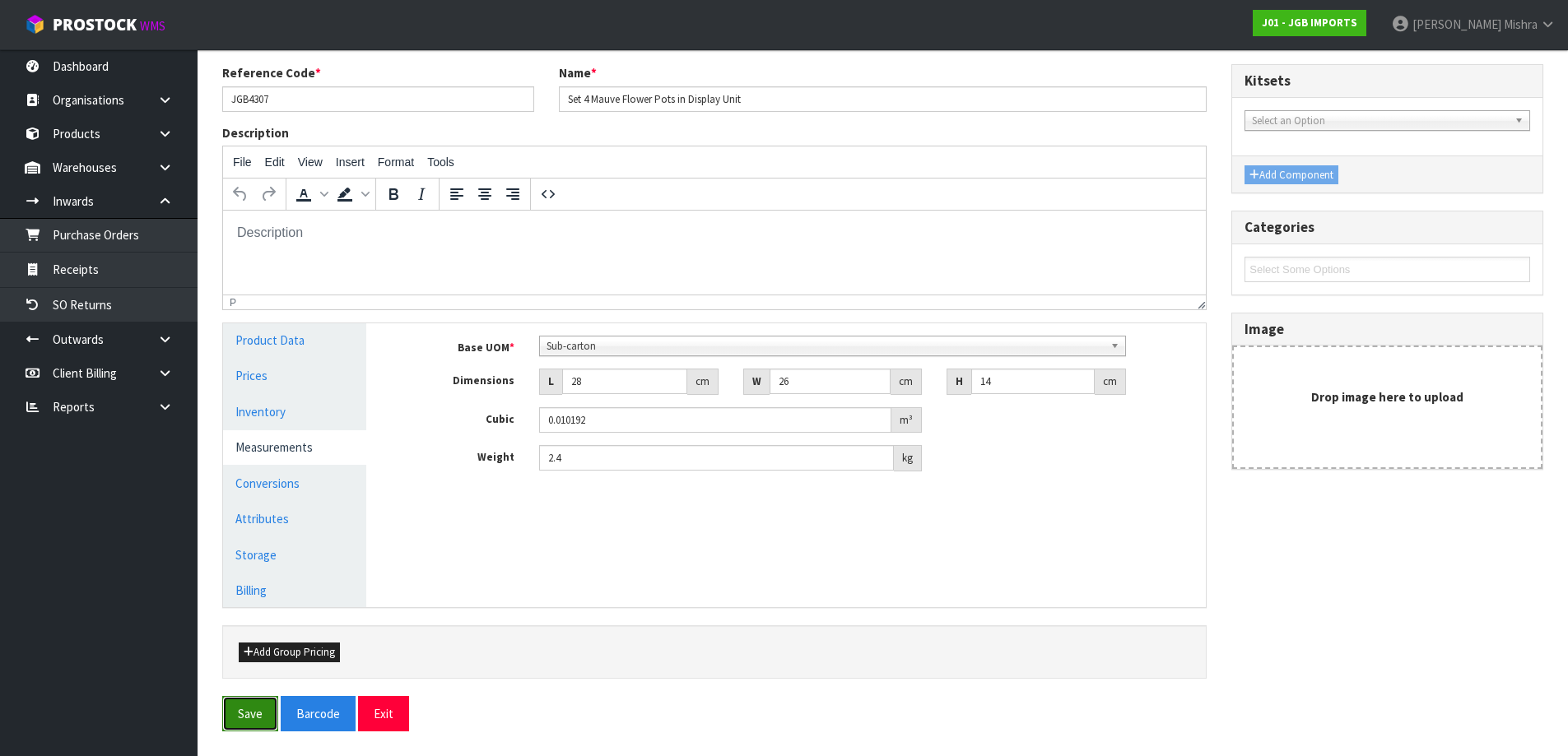
click at [269, 719] on button "Save" at bounding box center [250, 714] width 56 height 36
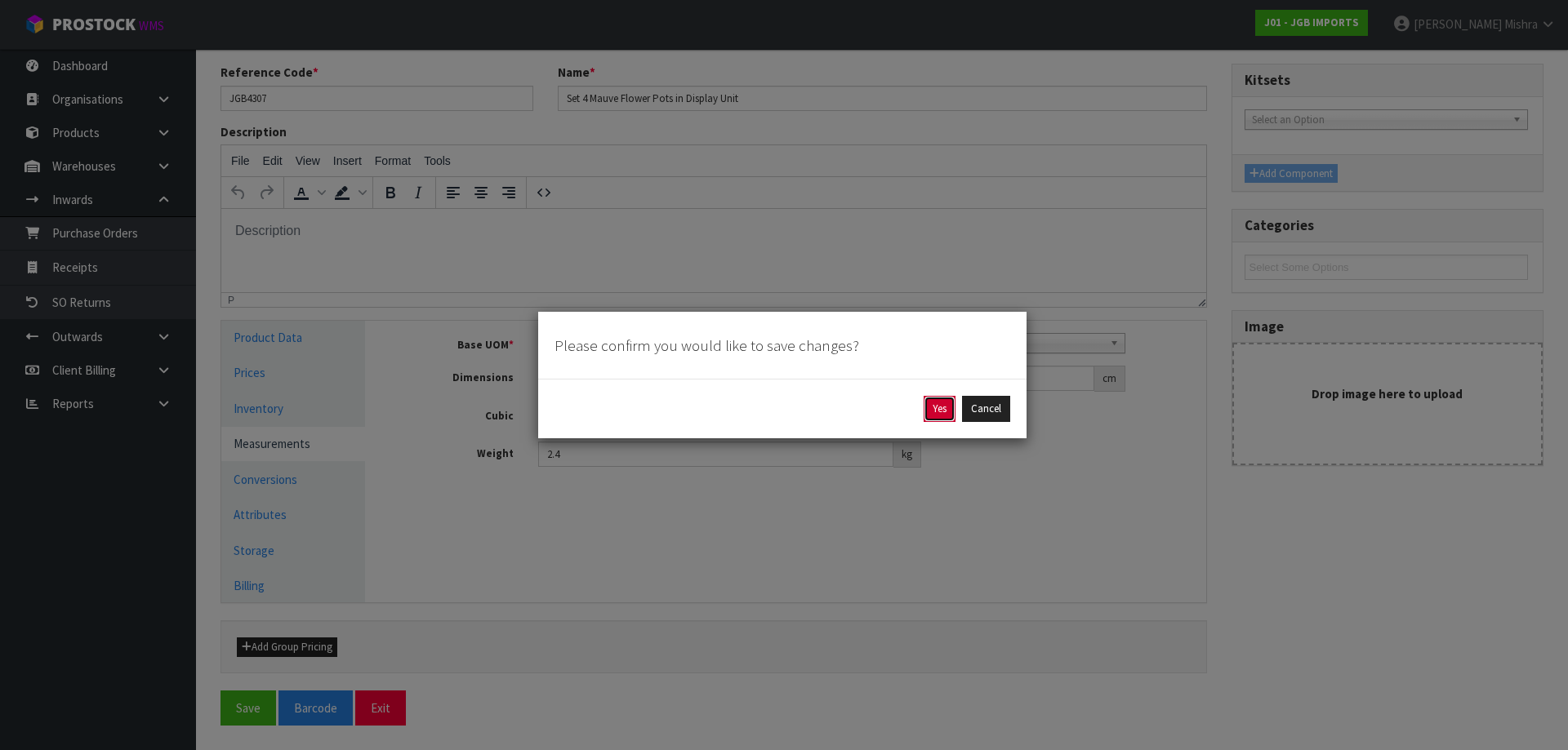
click at [942, 414] on button "Yes" at bounding box center [939, 409] width 32 height 26
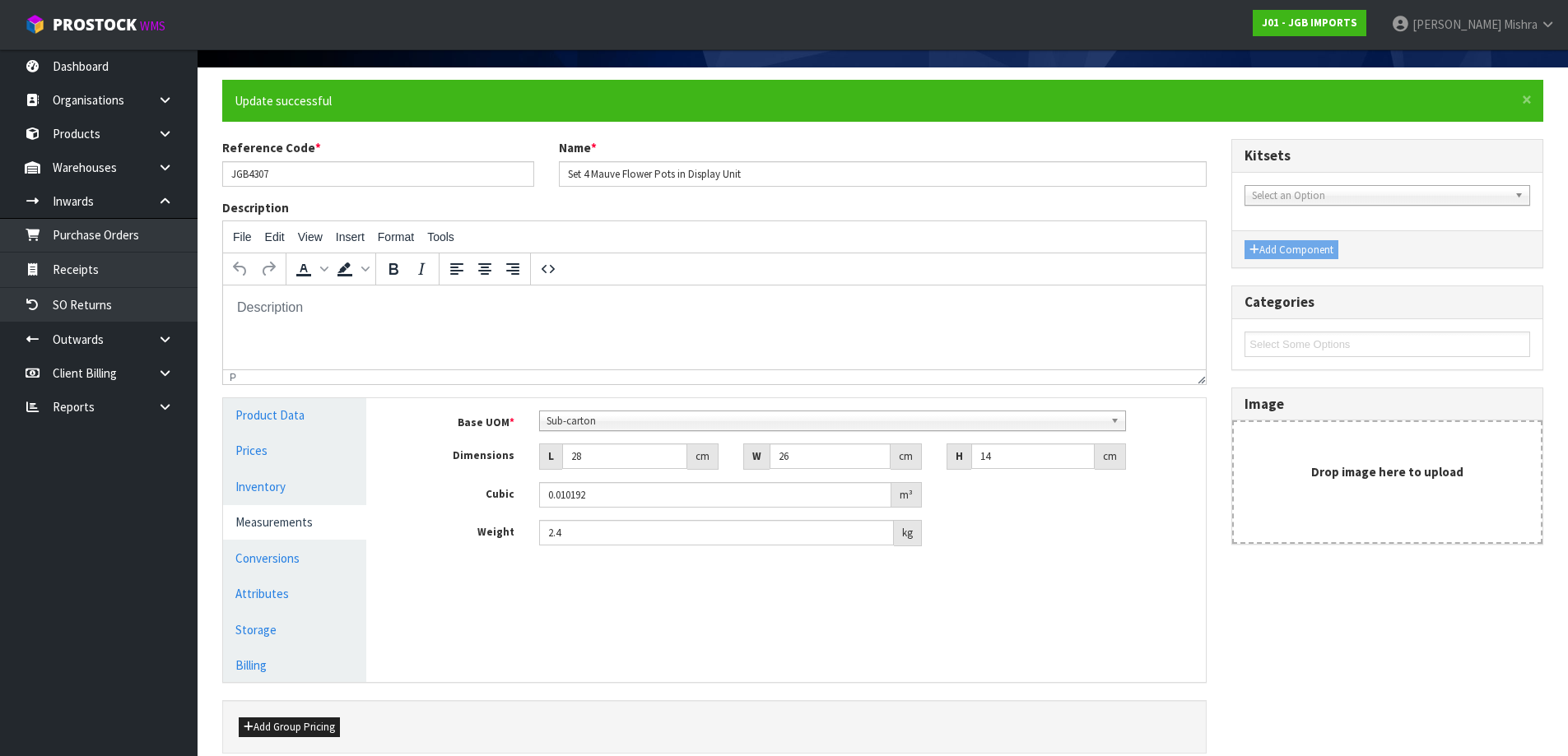
scroll to position [0, 0]
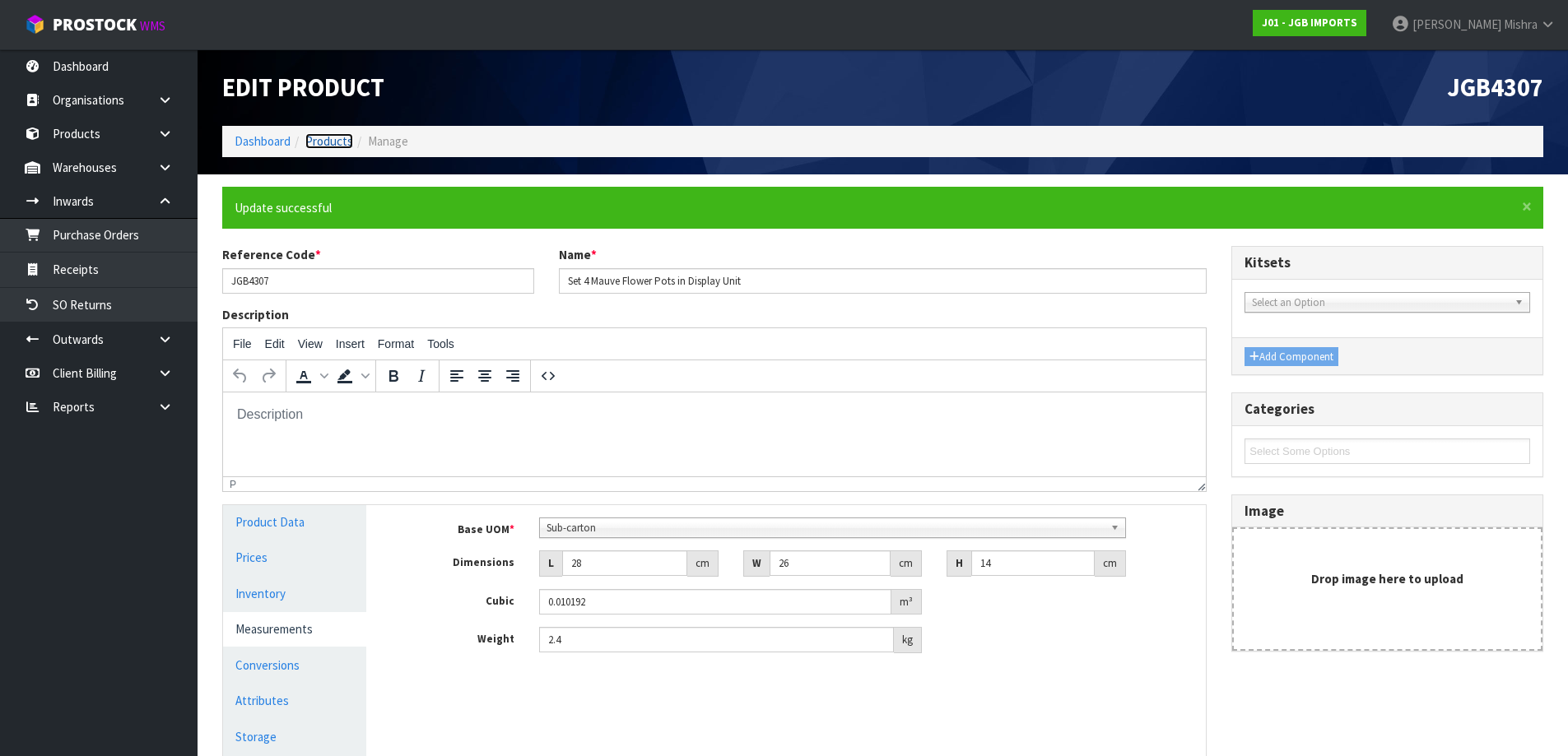
click at [330, 141] on link "Products" at bounding box center [329, 141] width 47 height 15
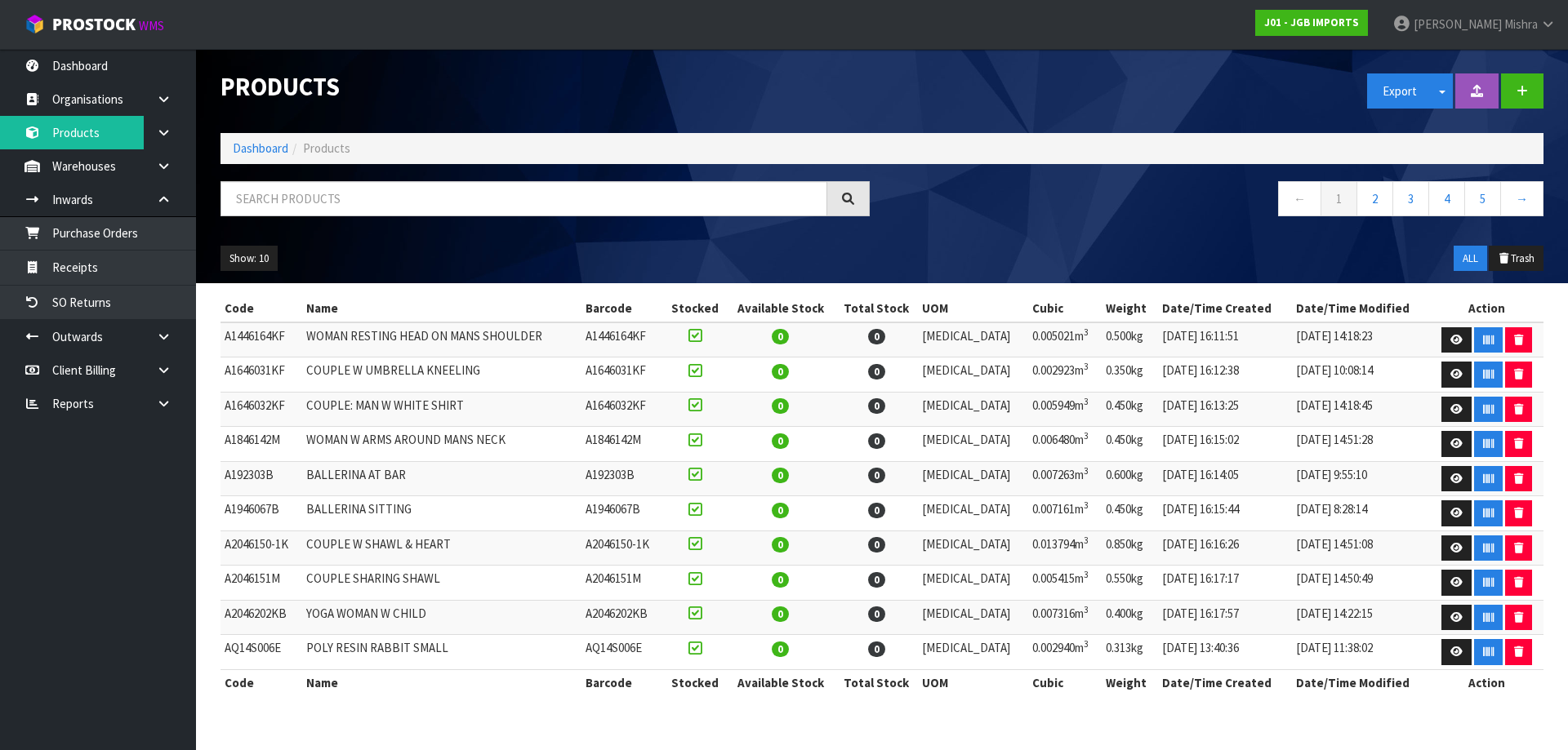
click at [400, 180] on div "Products Export Split button! SOH Summary Measurements Dangerous Goods Import P…" at bounding box center [881, 165] width 1347 height 234
click at [332, 198] on input "text" at bounding box center [524, 199] width 607 height 35
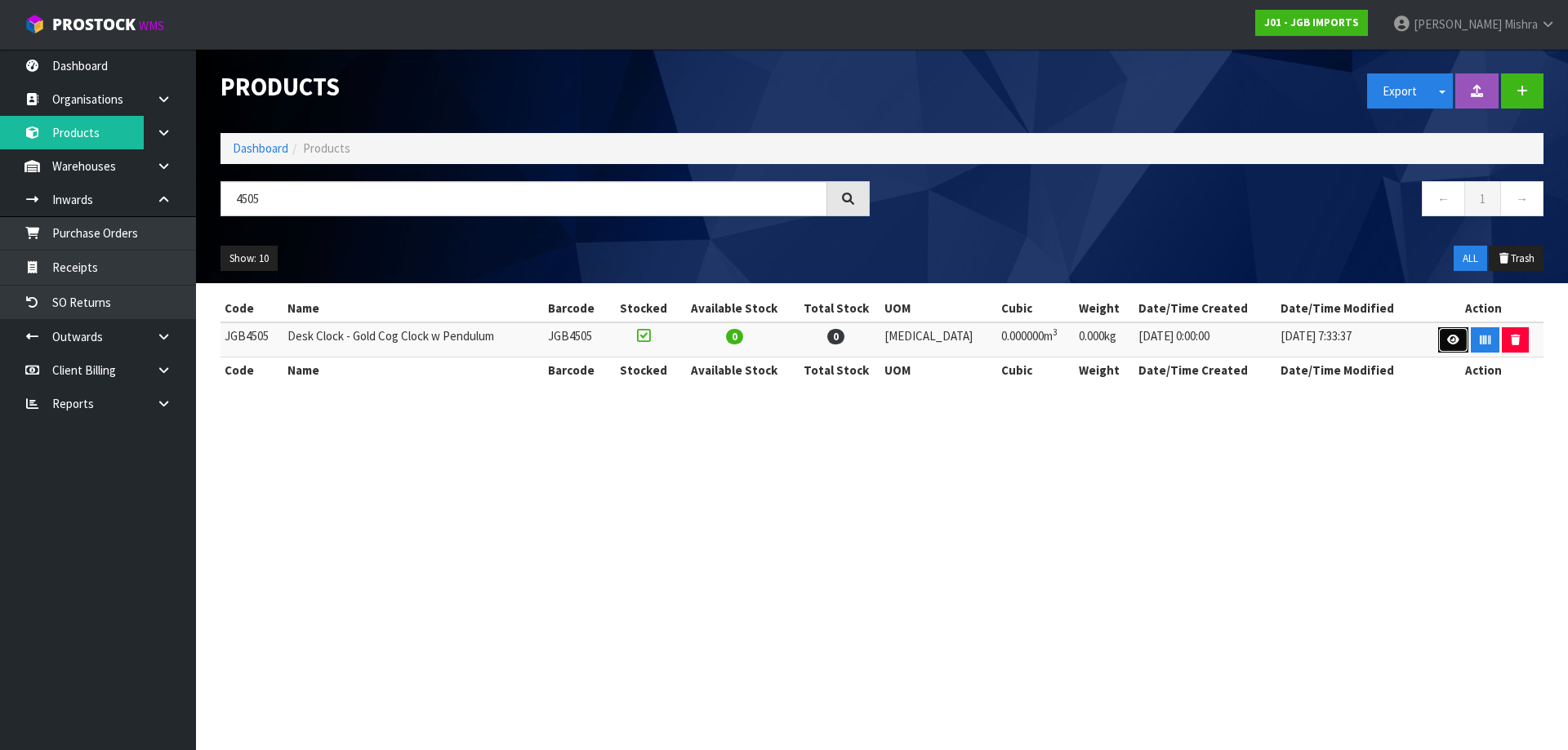
click at [1438, 336] on link at bounding box center [1453, 340] width 30 height 26
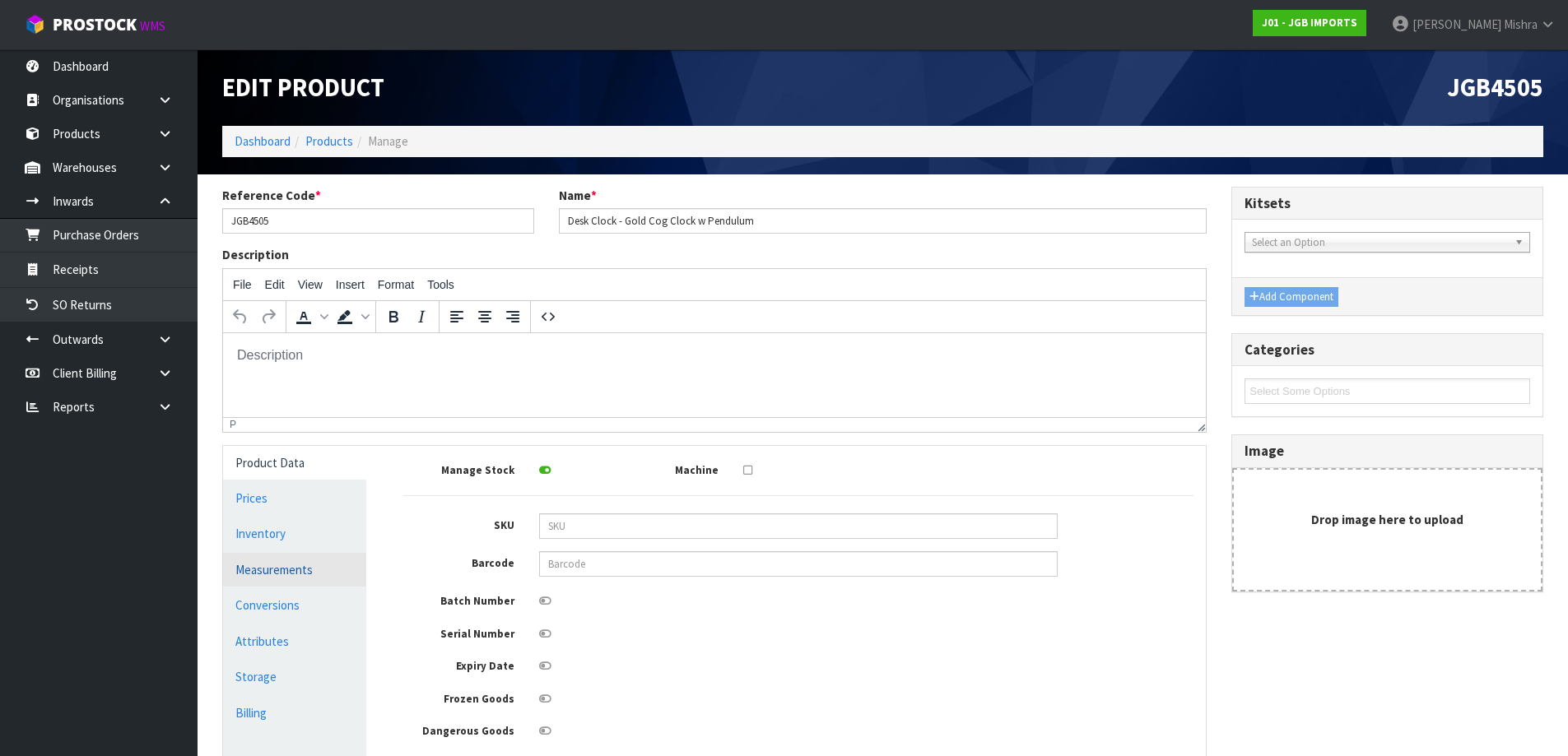
click at [315, 578] on link "Measurements" at bounding box center [294, 570] width 143 height 34
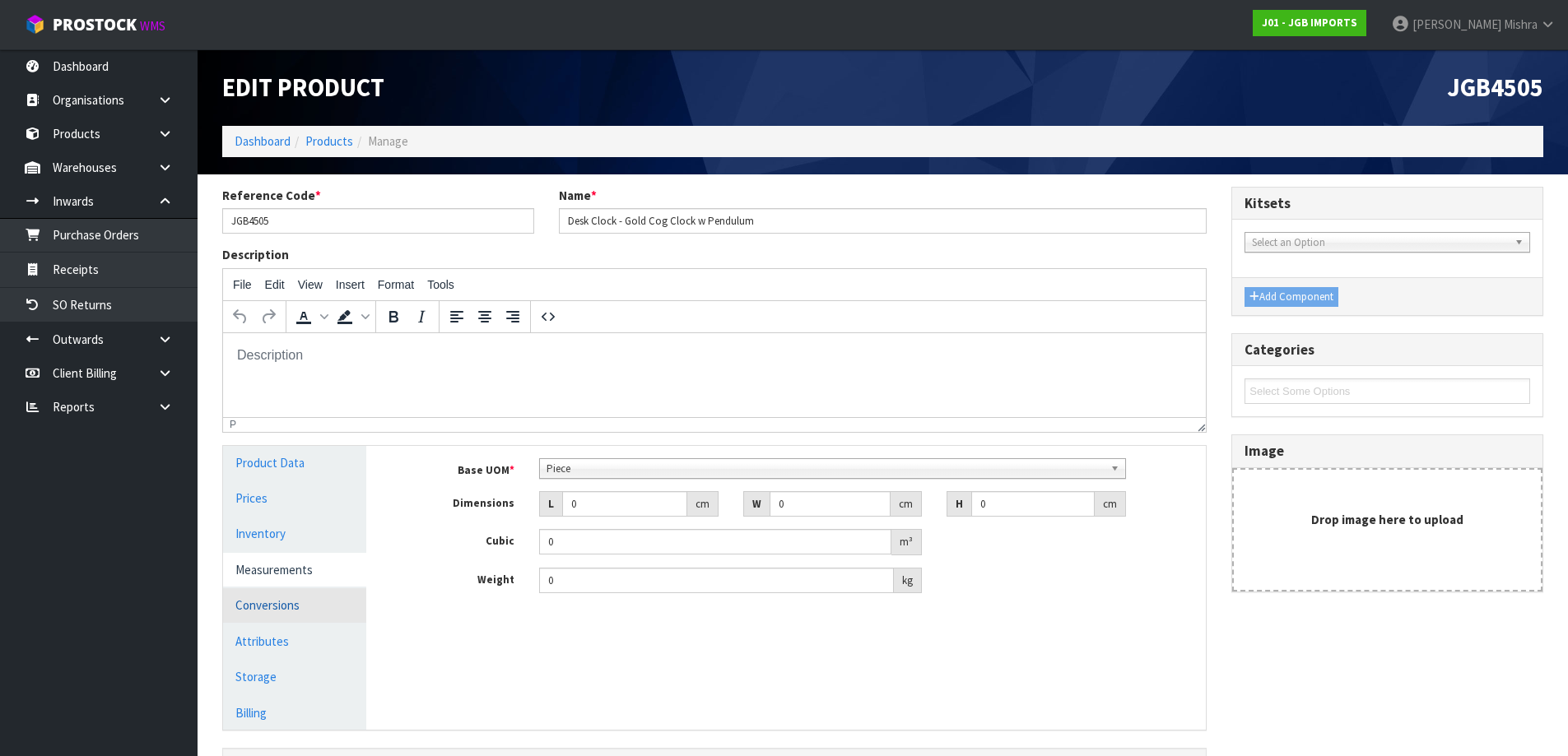
click at [273, 616] on link "Conversions" at bounding box center [294, 605] width 143 height 34
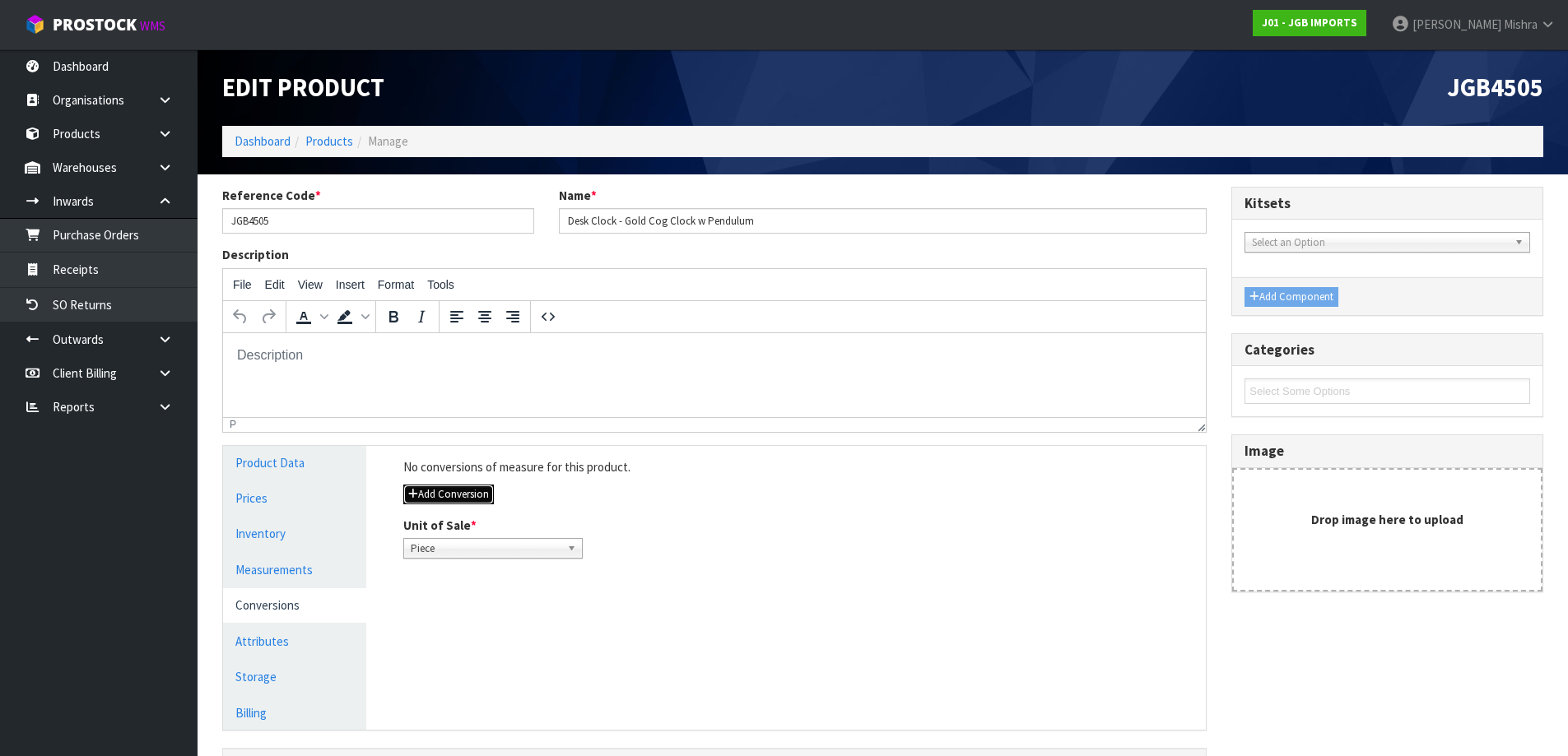
click at [486, 497] on button "Add Conversion" at bounding box center [448, 494] width 91 height 19
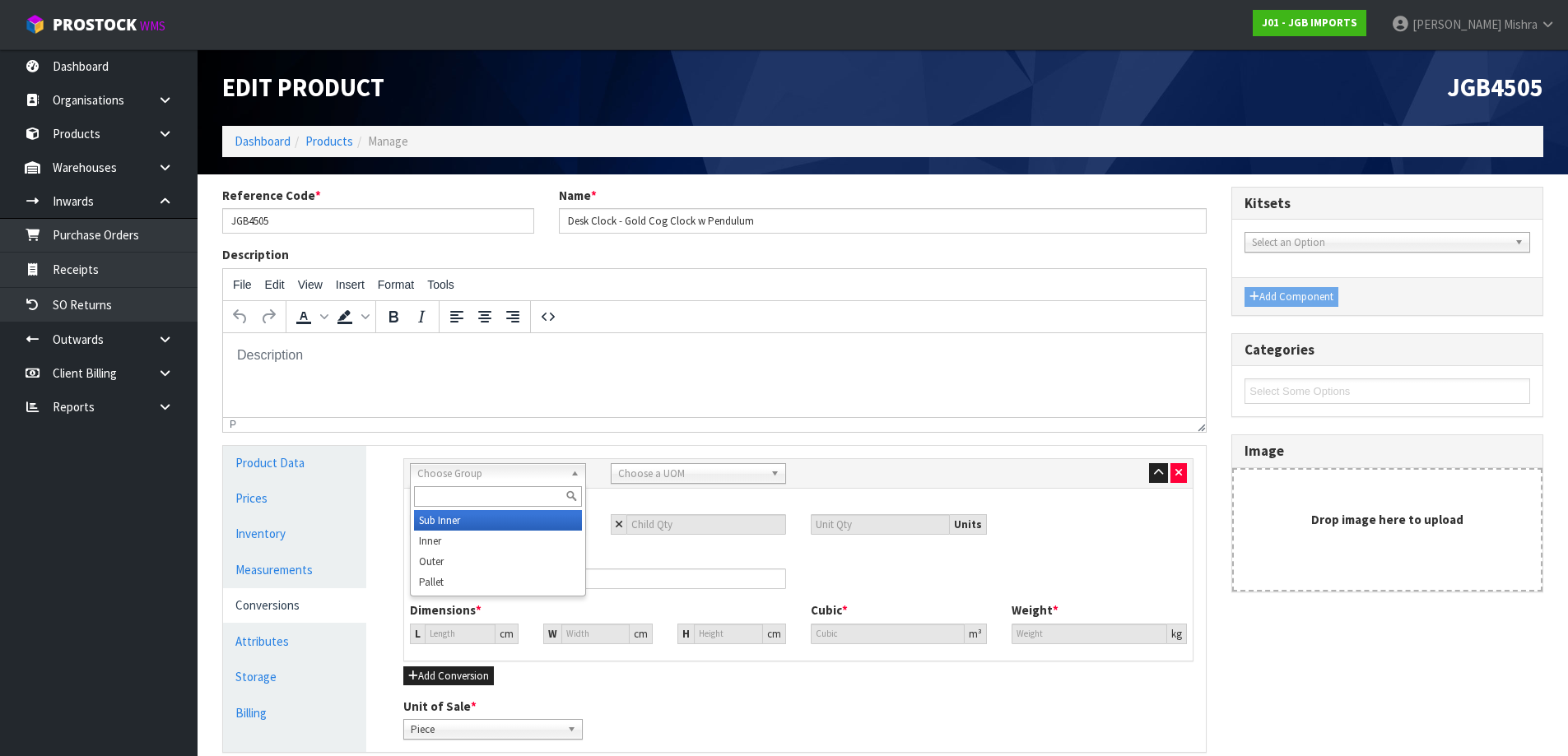
click at [529, 473] on span "Choose Group" at bounding box center [490, 474] width 146 height 19
drag, startPoint x: 519, startPoint y: 589, endPoint x: 533, endPoint y: 551, distance: 40.5
click at [533, 551] on ul "Sub Inner Inner Outer Pallet" at bounding box center [496, 551] width 171 height 82
click at [662, 472] on span "Choose a UOM" at bounding box center [691, 474] width 146 height 19
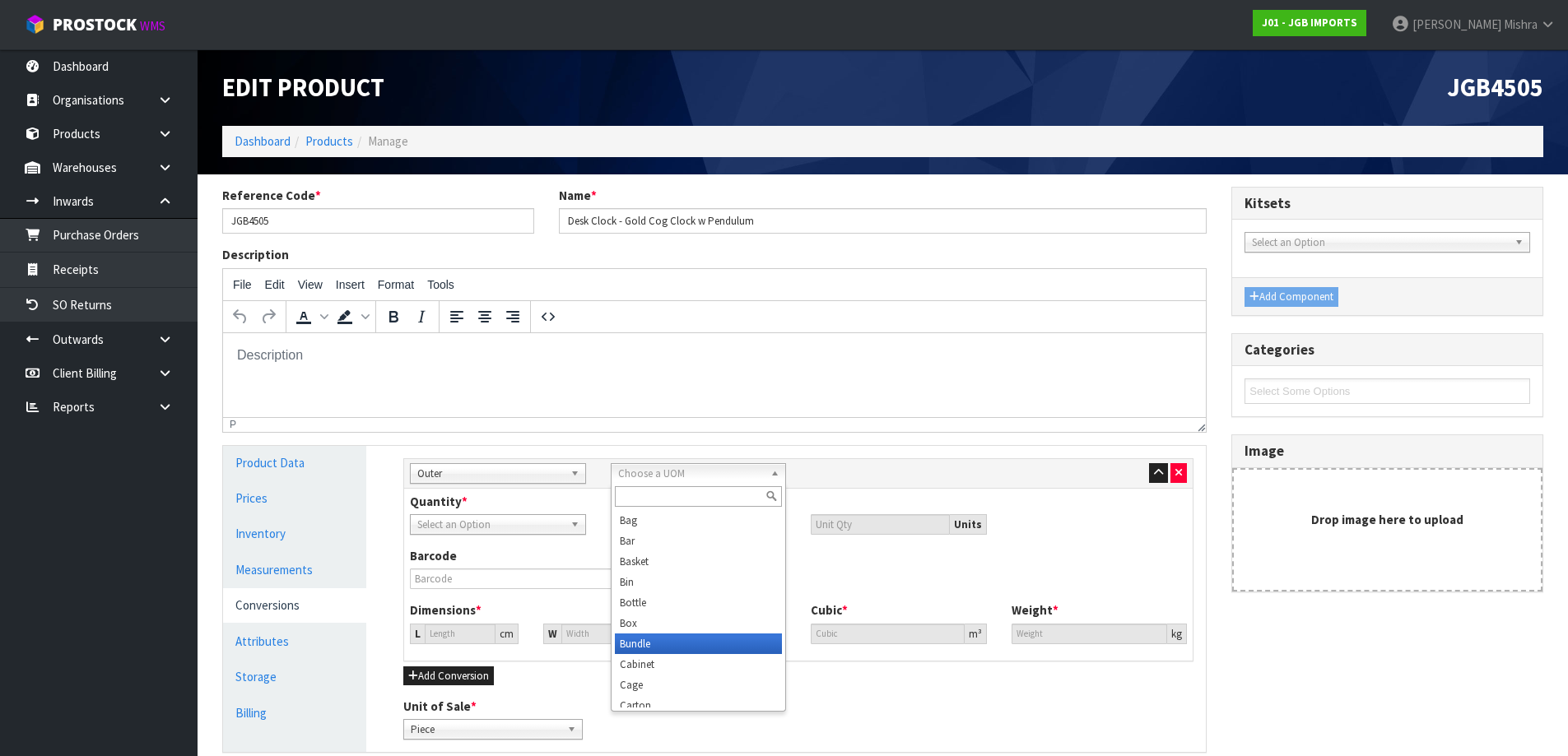
scroll to position [8, 0]
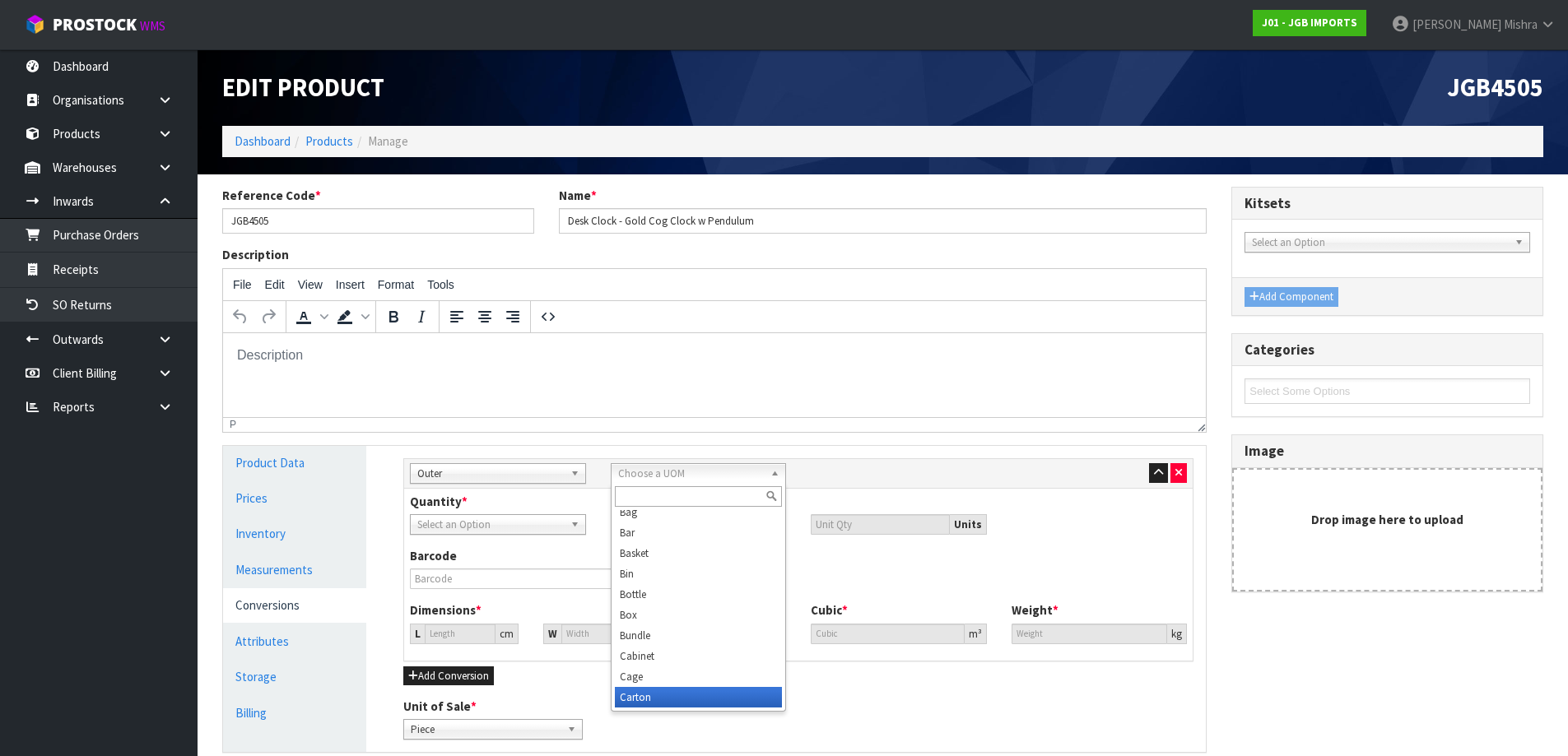
click at [642, 700] on li "Carton" at bounding box center [699, 697] width 168 height 20
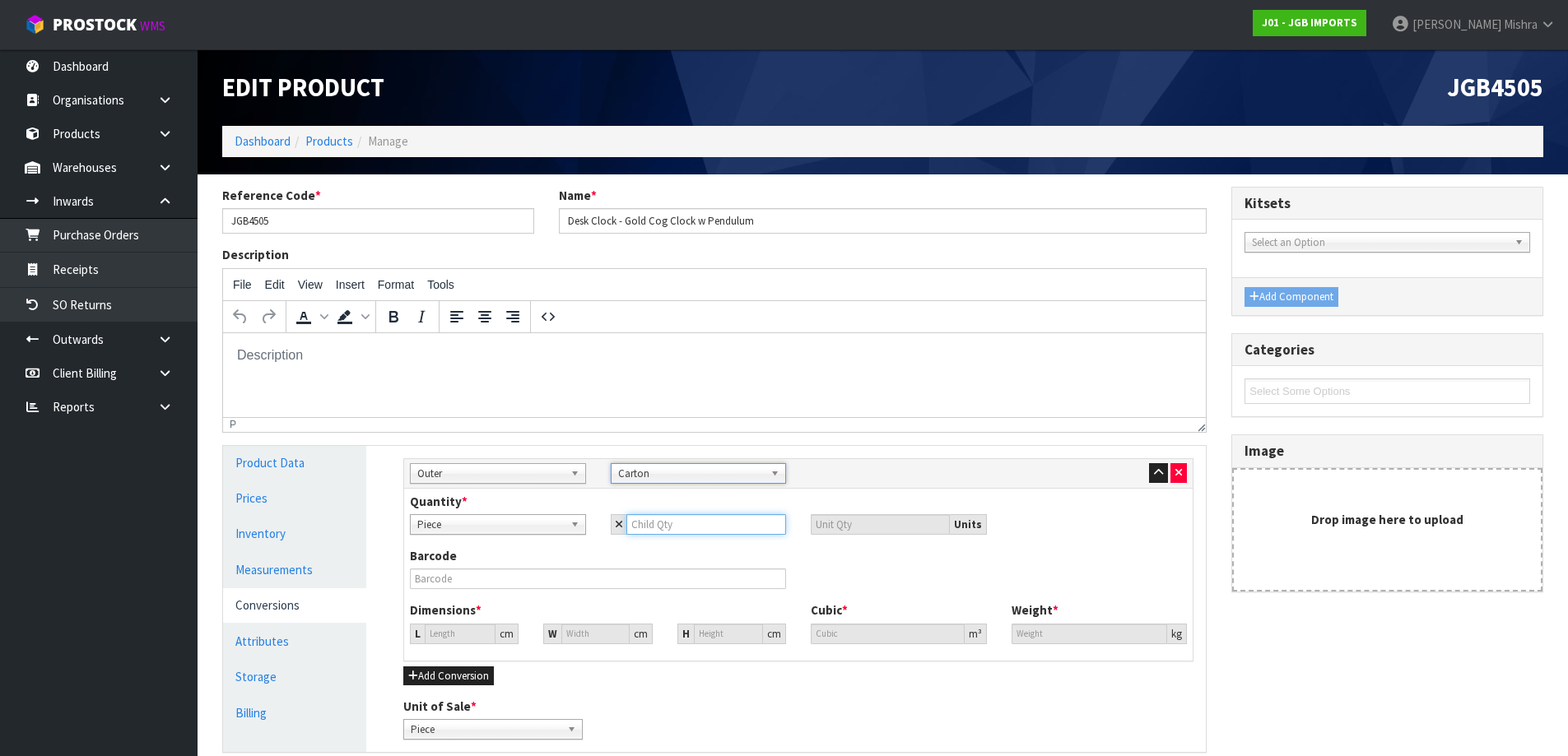
click at [657, 523] on input "number" at bounding box center [707, 524] width 161 height 20
click at [465, 629] on input "0" at bounding box center [460, 633] width 71 height 20
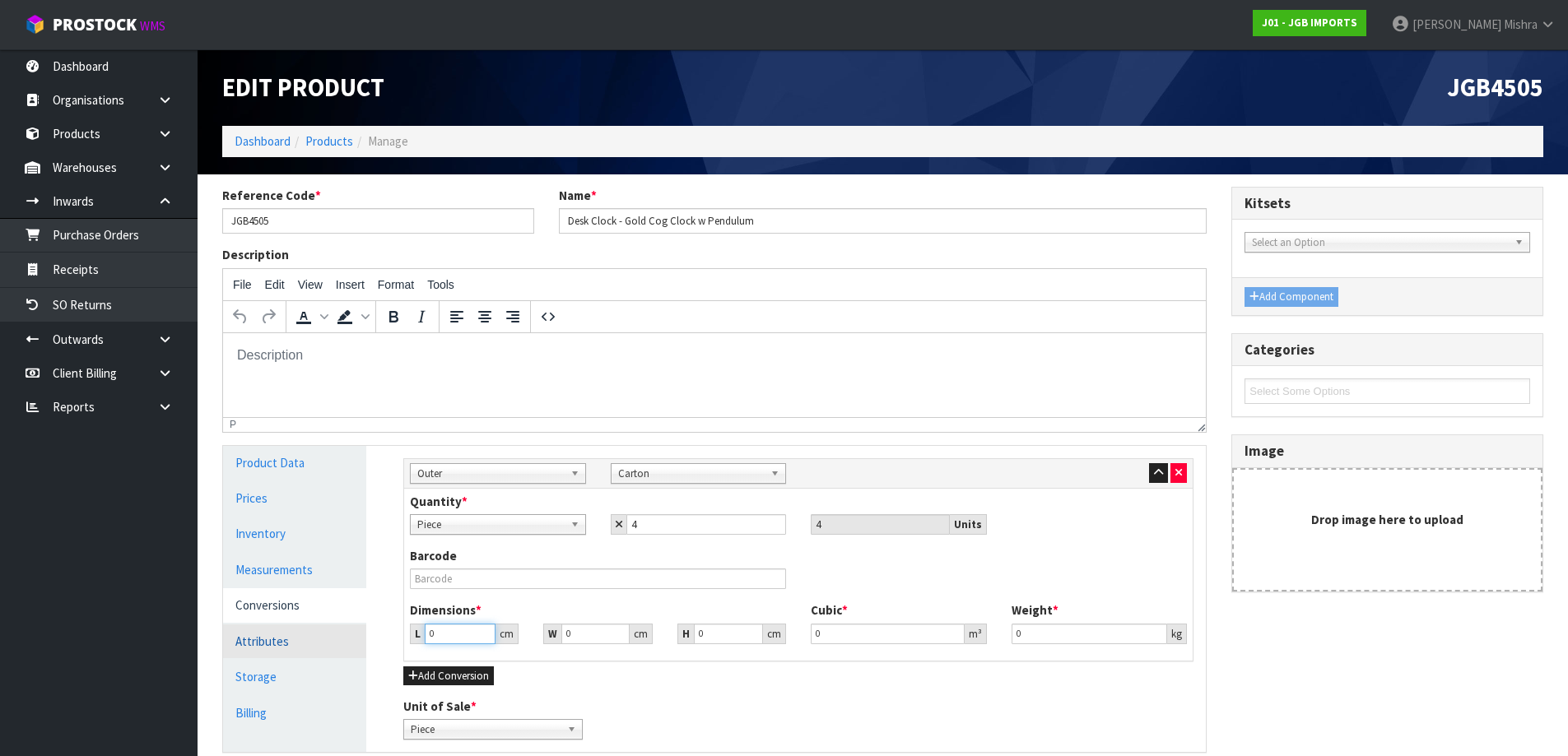
drag, startPoint x: 466, startPoint y: 629, endPoint x: 360, endPoint y: 630, distance: 106.0
click at [360, 630] on div "Product Data Prices Inventory Measurements Conversions Attributes Storage Billi…" at bounding box center [714, 599] width 1008 height 307
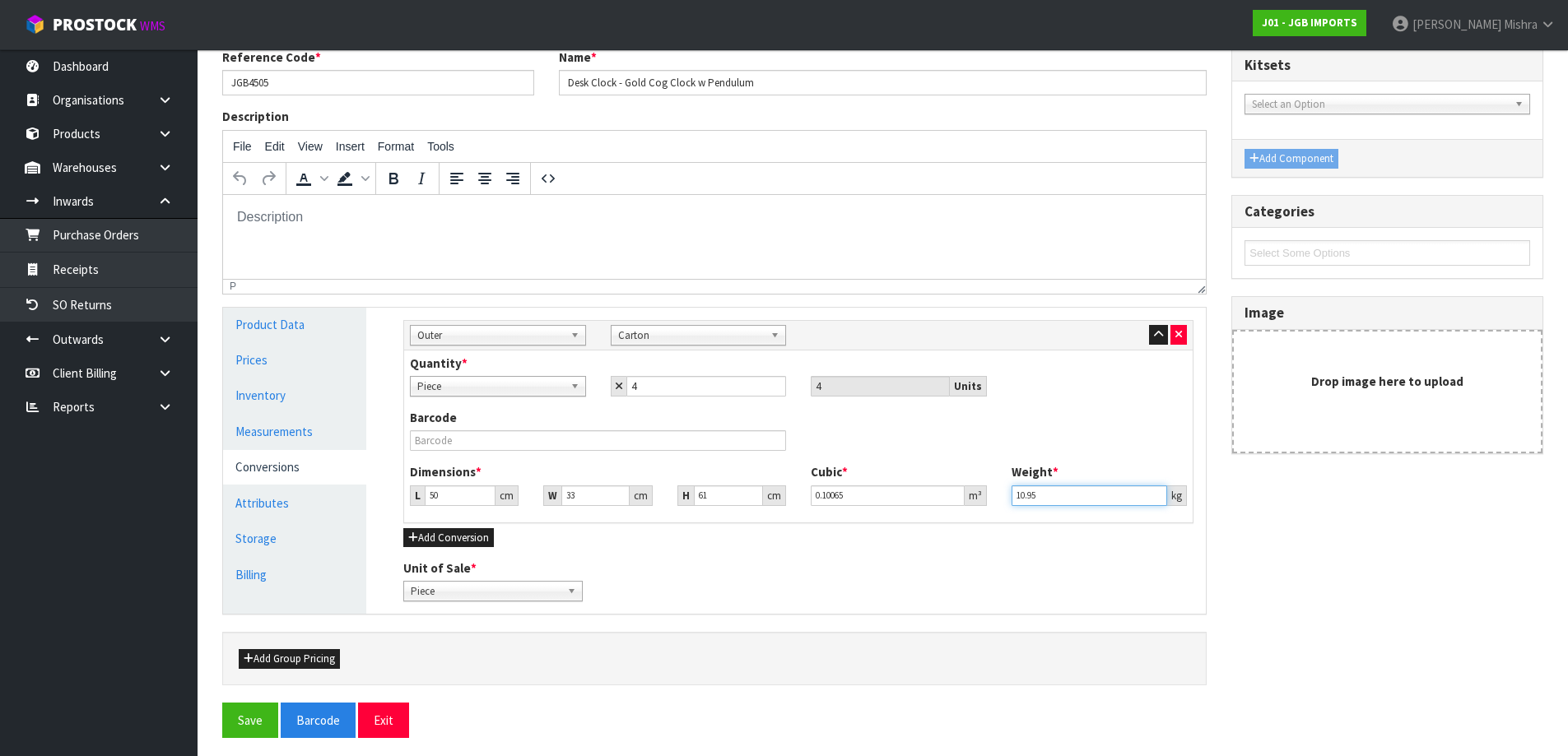
scroll to position [145, 0]
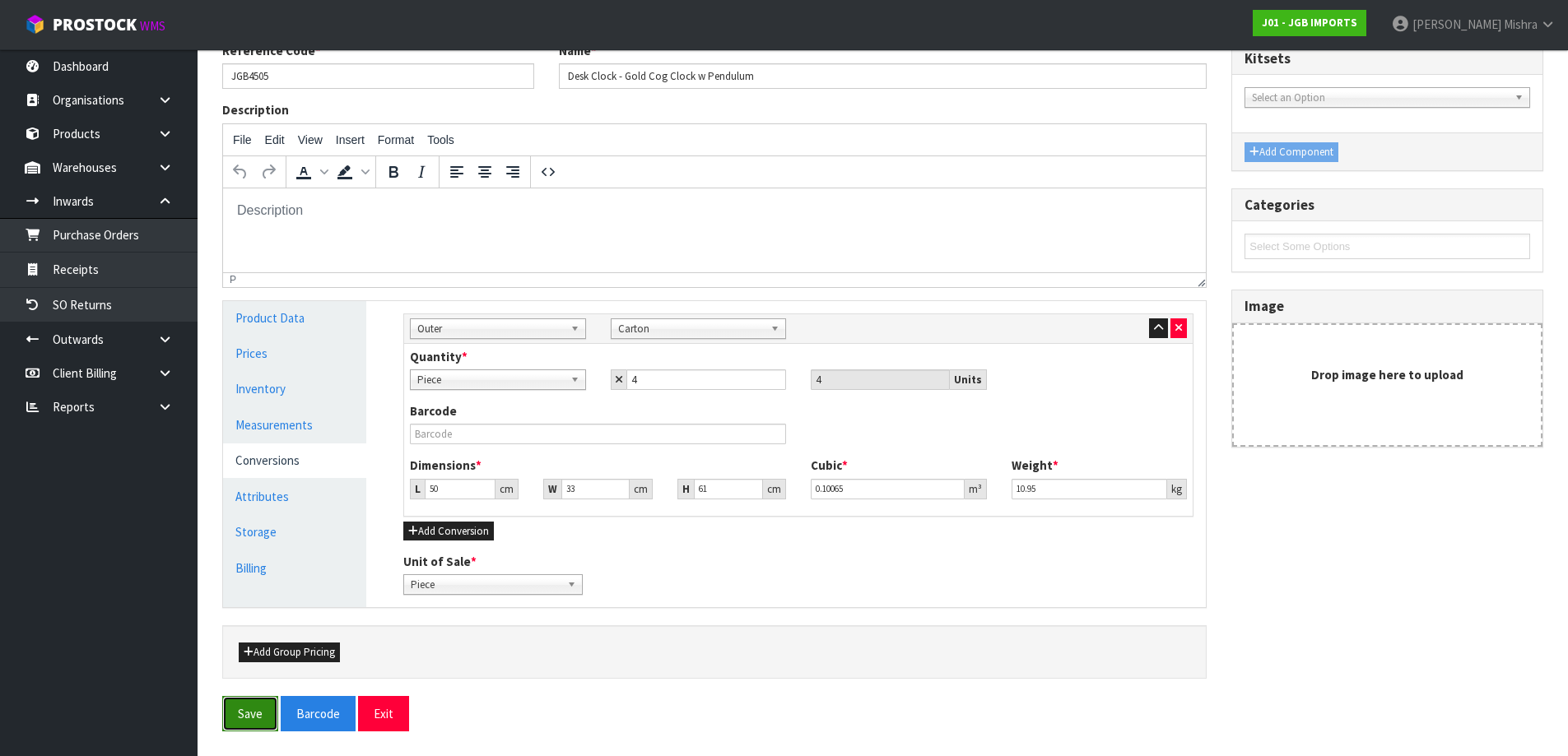
click at [257, 714] on button "Save" at bounding box center [250, 714] width 56 height 36
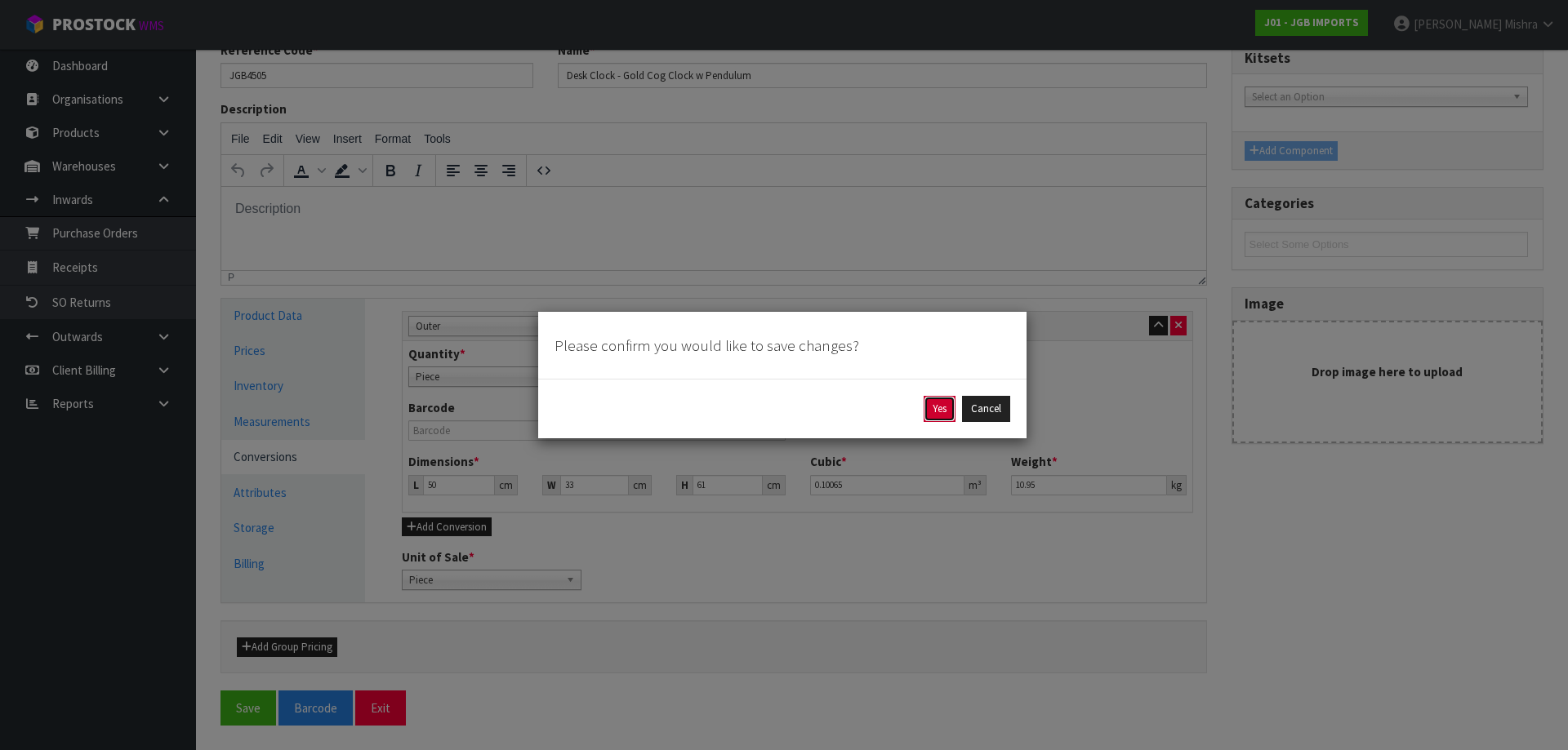
click at [944, 409] on button "Yes" at bounding box center [939, 409] width 32 height 26
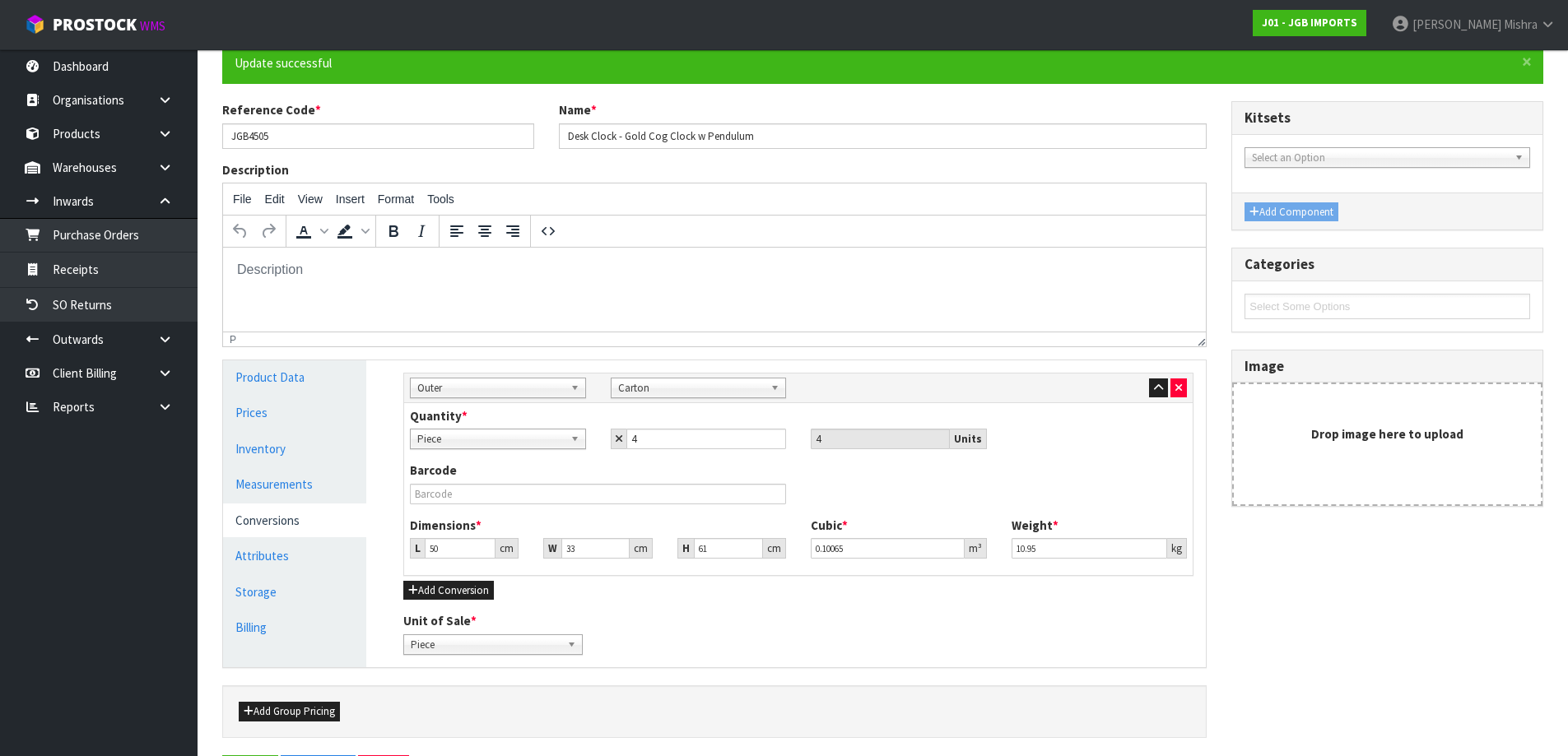
scroll to position [0, 0]
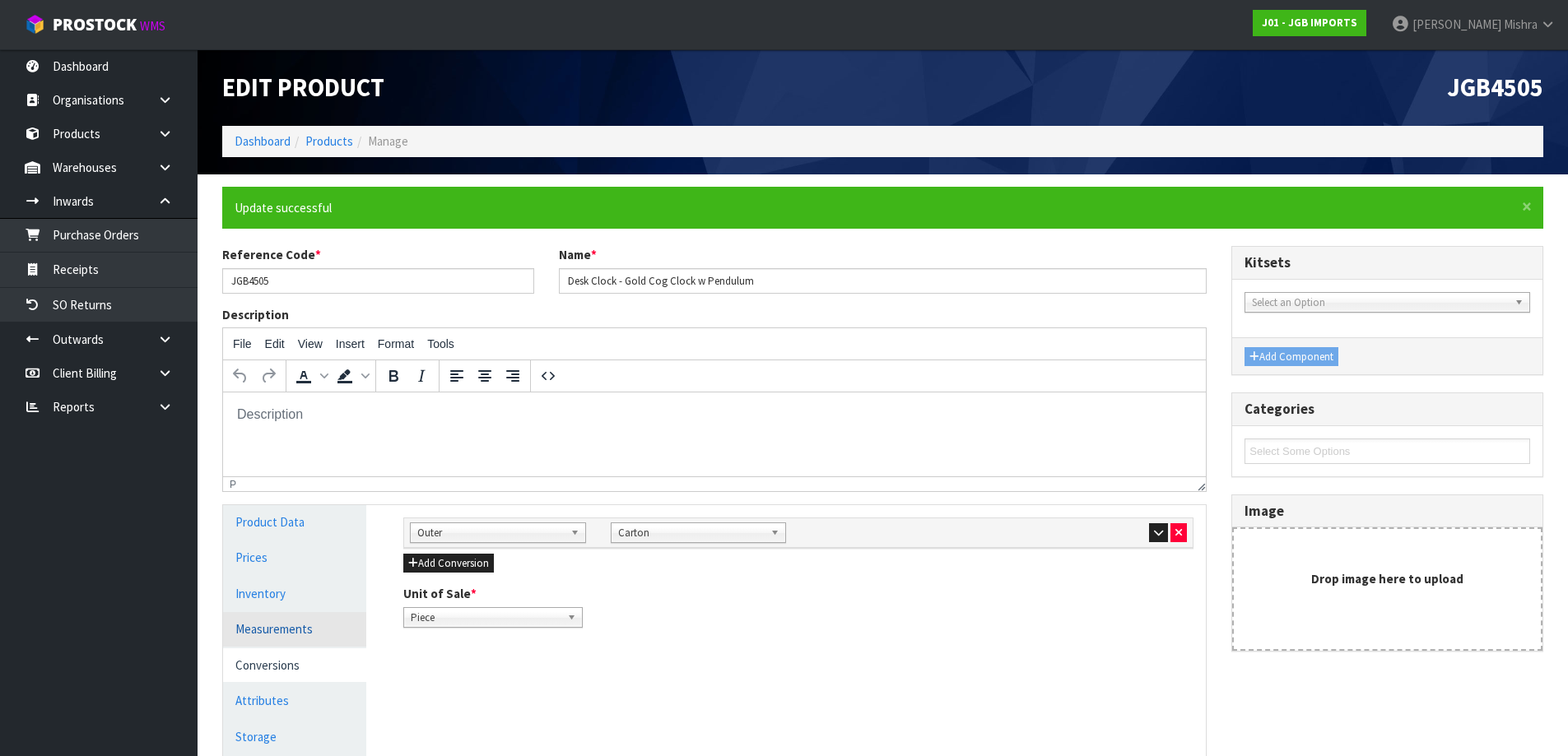
click at [311, 631] on link "Measurements" at bounding box center [294, 629] width 143 height 34
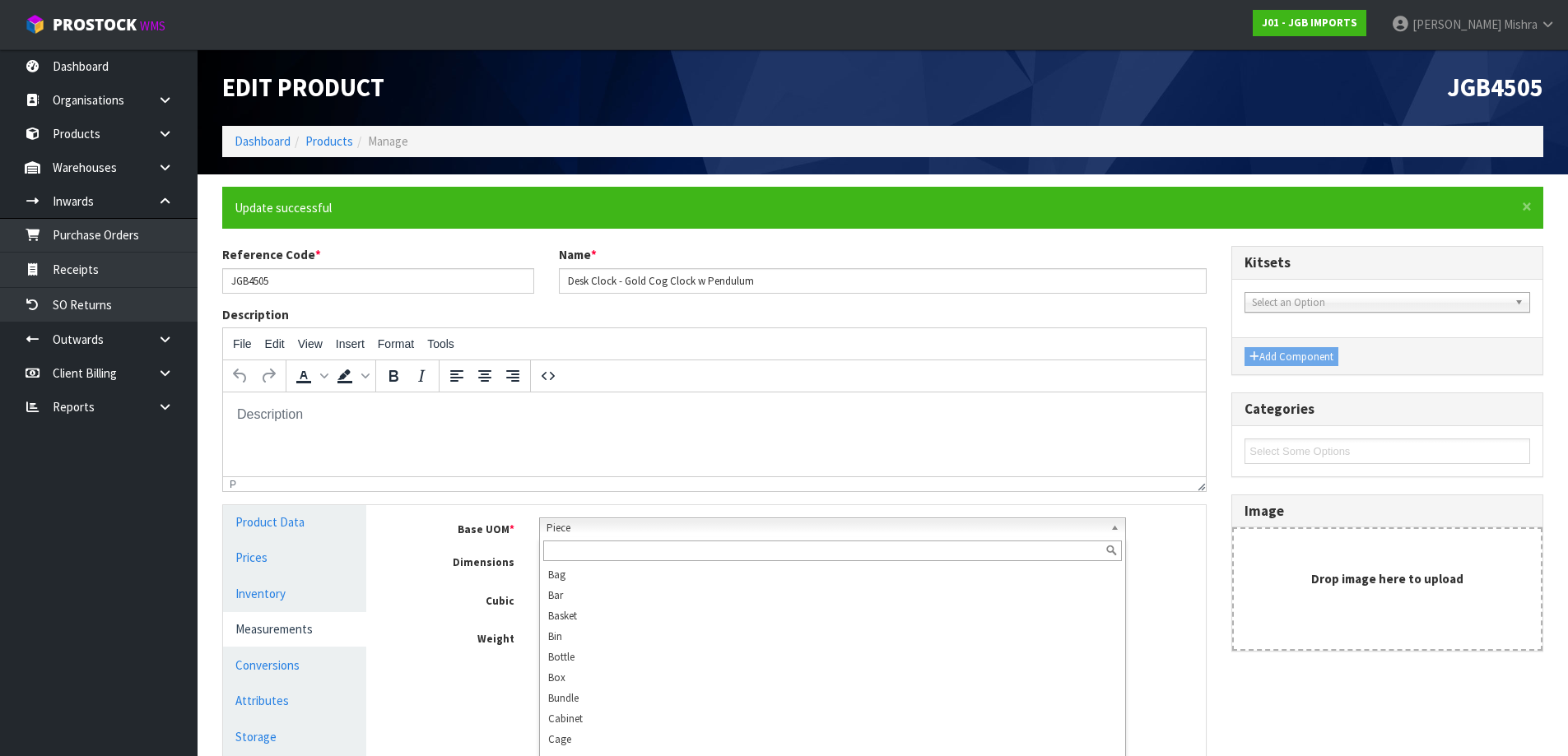
click at [622, 525] on span "Piece" at bounding box center [825, 528] width 558 height 19
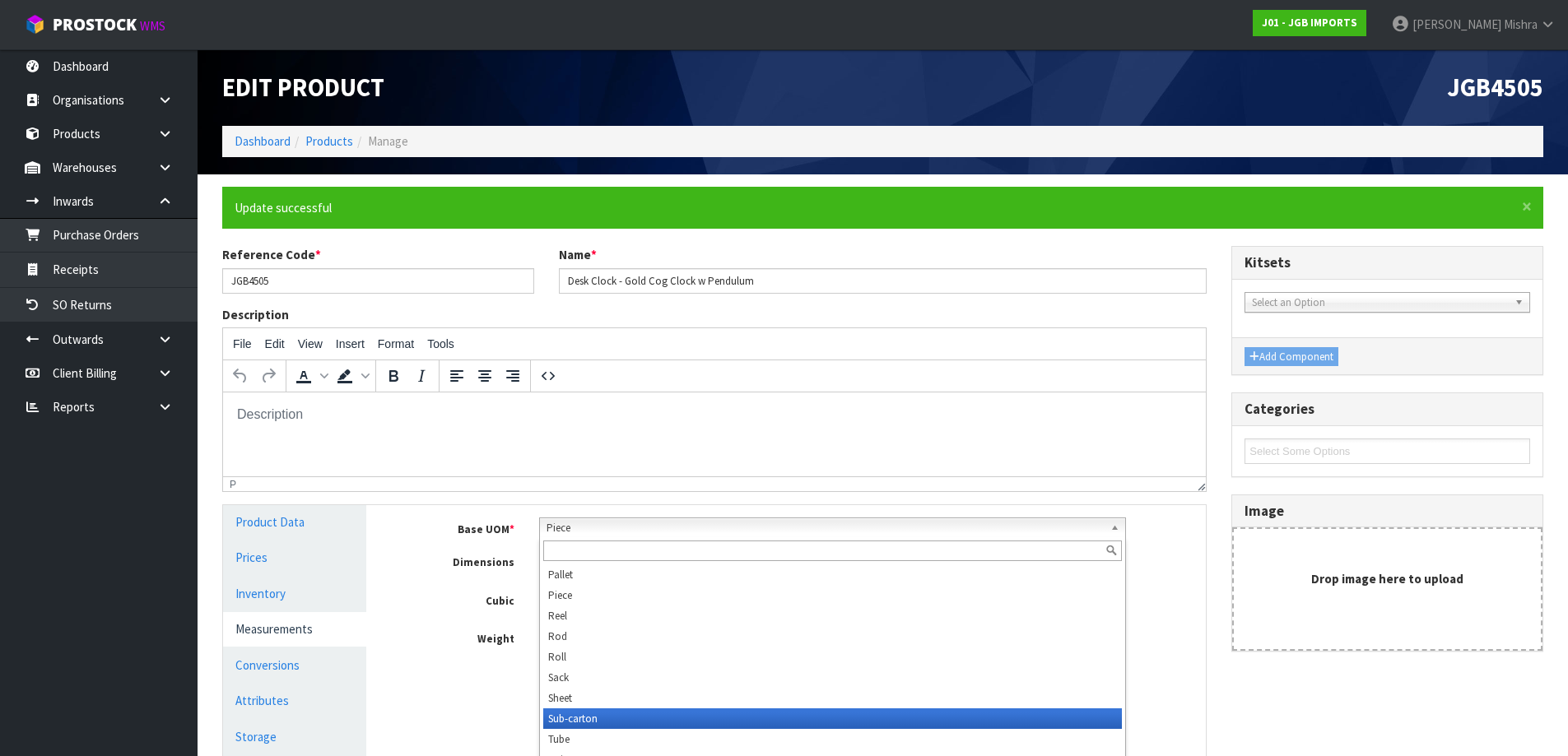
click at [598, 724] on li "Sub-carton" at bounding box center [833, 719] width 579 height 20
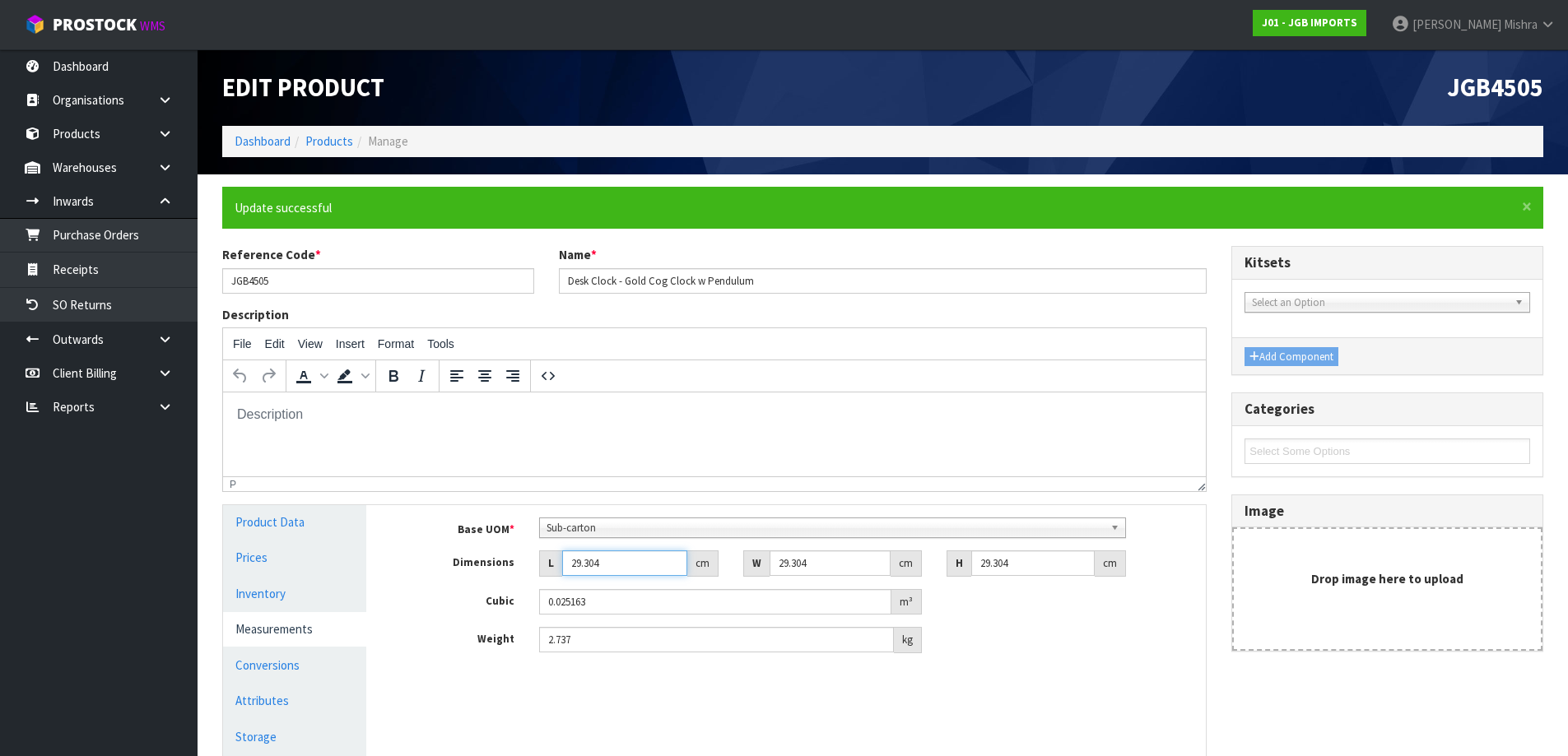
drag, startPoint x: 612, startPoint y: 563, endPoint x: 382, endPoint y: 564, distance: 230.0
click at [382, 564] on div "Manage Stock Machine SKU Barcode Batch Number Serial Number Expiry Date Frozen …" at bounding box center [798, 647] width 839 height 284
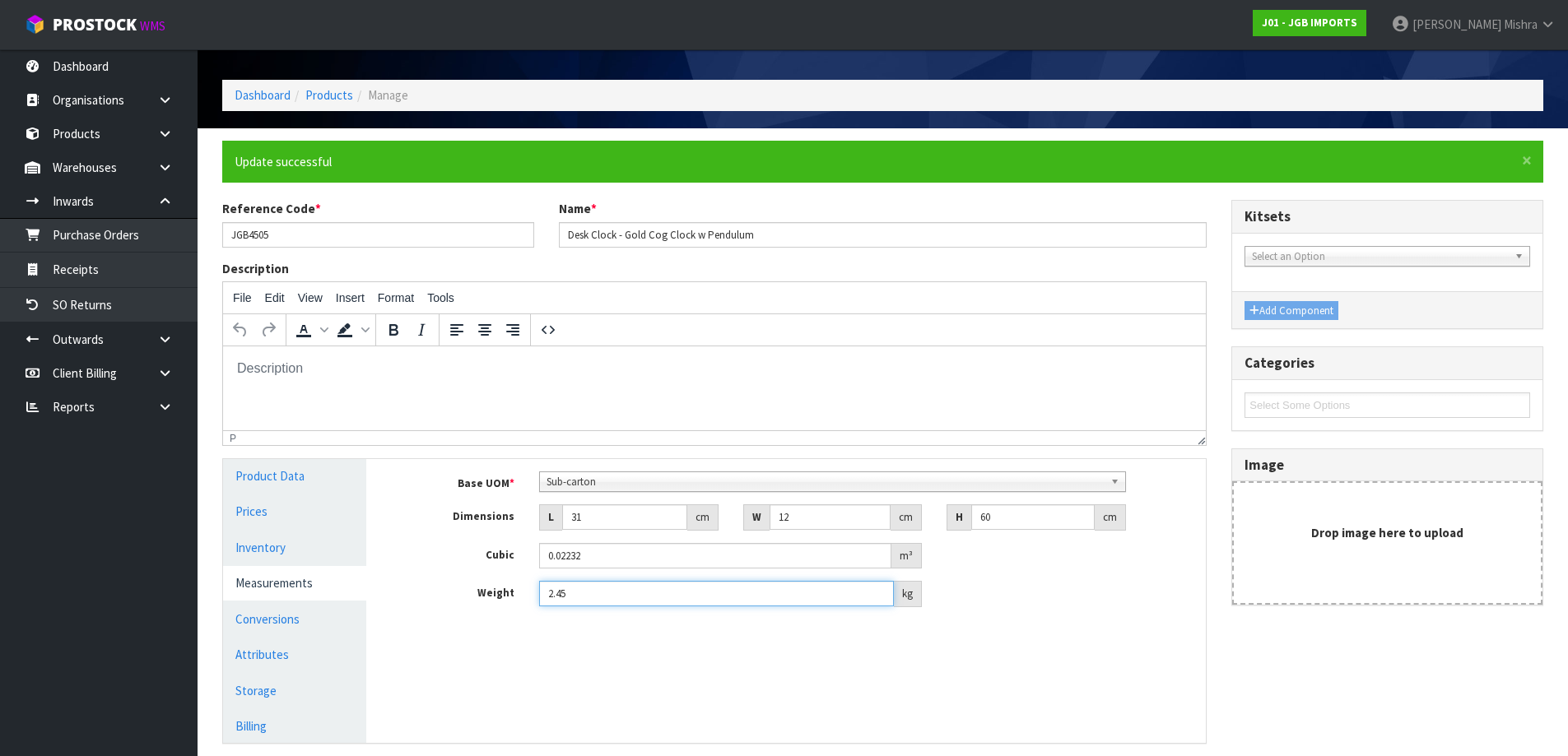
scroll to position [182, 0]
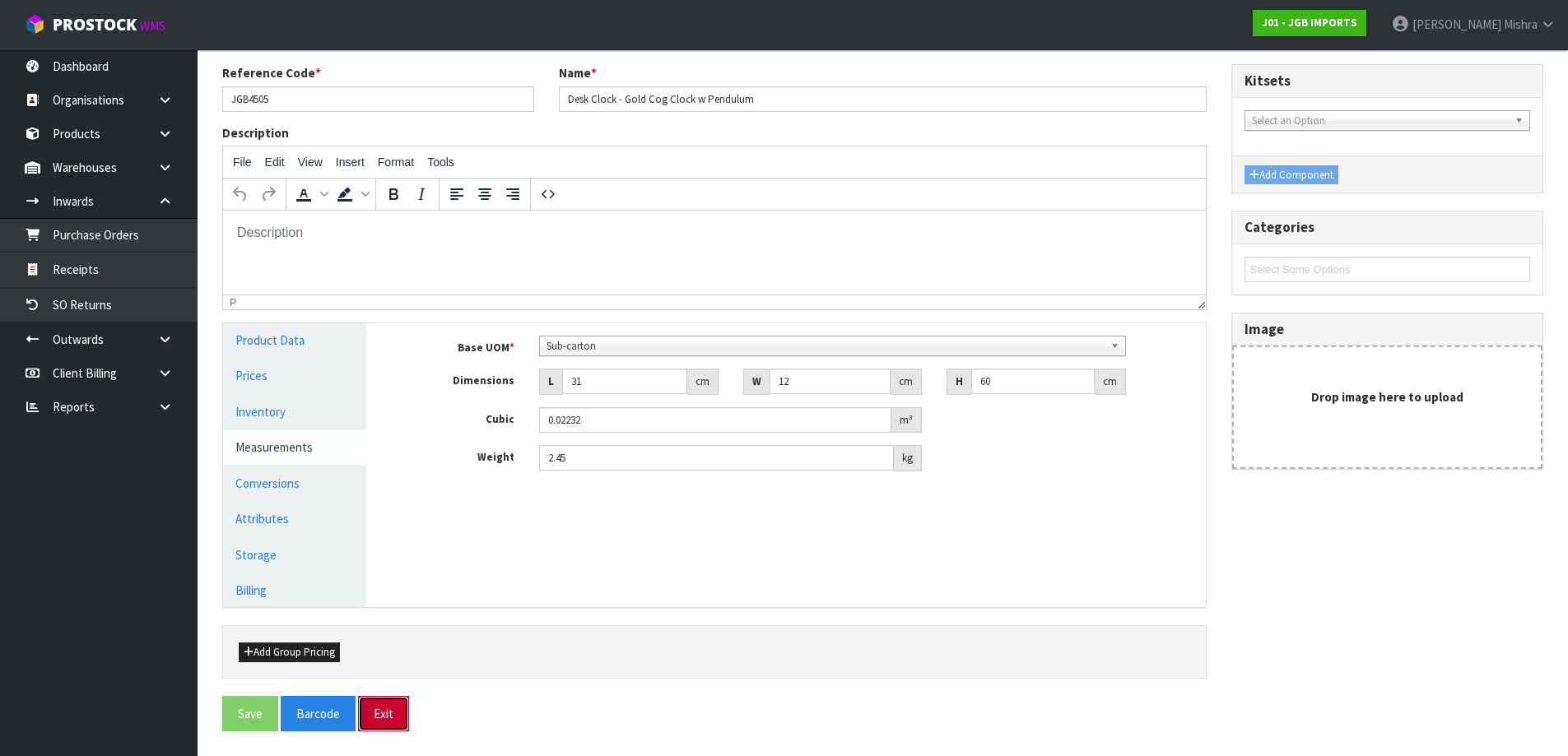
click at [393, 709] on button "Exit" at bounding box center [383, 714] width 51 height 36
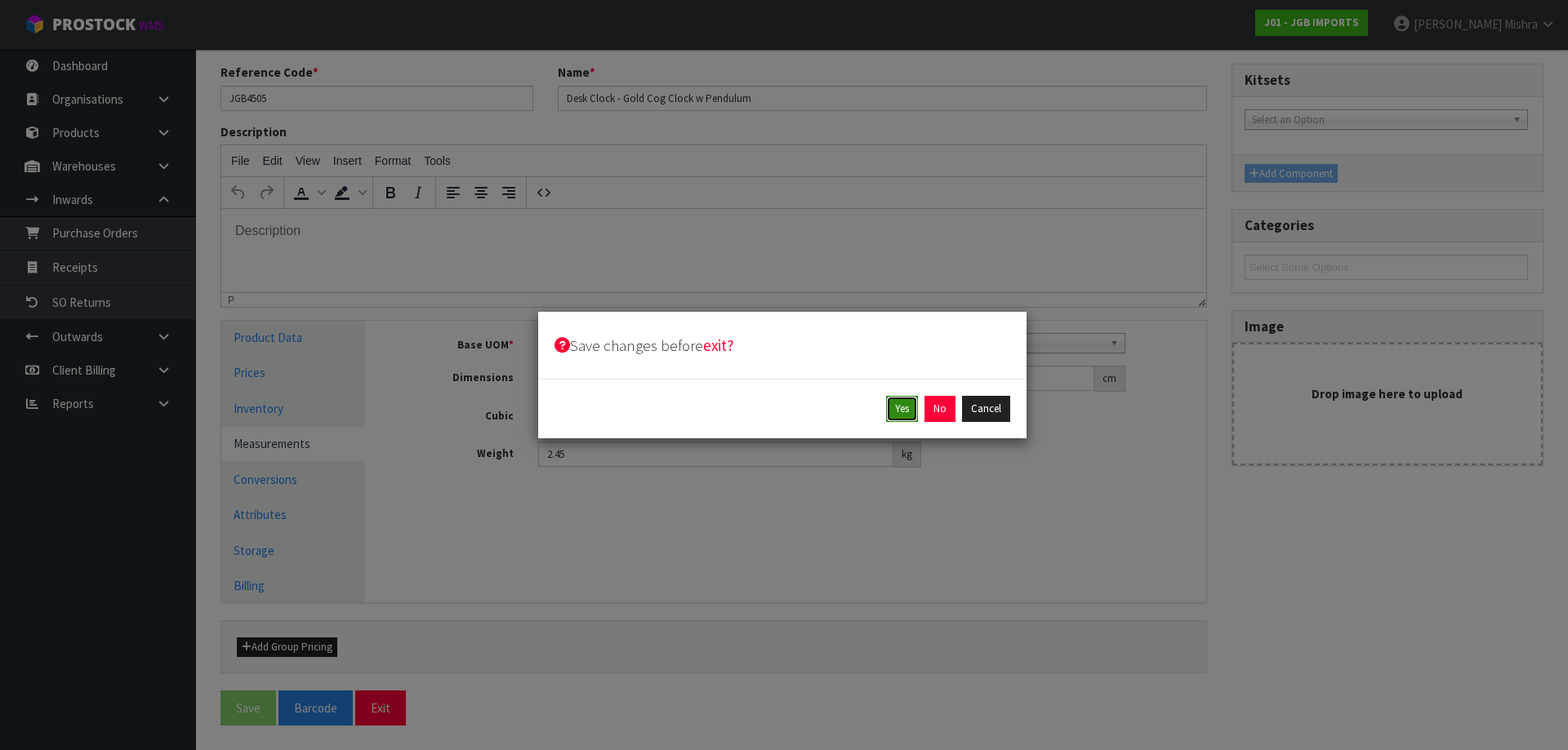
click at [904, 411] on button "Yes" at bounding box center [902, 409] width 32 height 26
click at [943, 409] on button "Yes" at bounding box center [939, 409] width 32 height 26
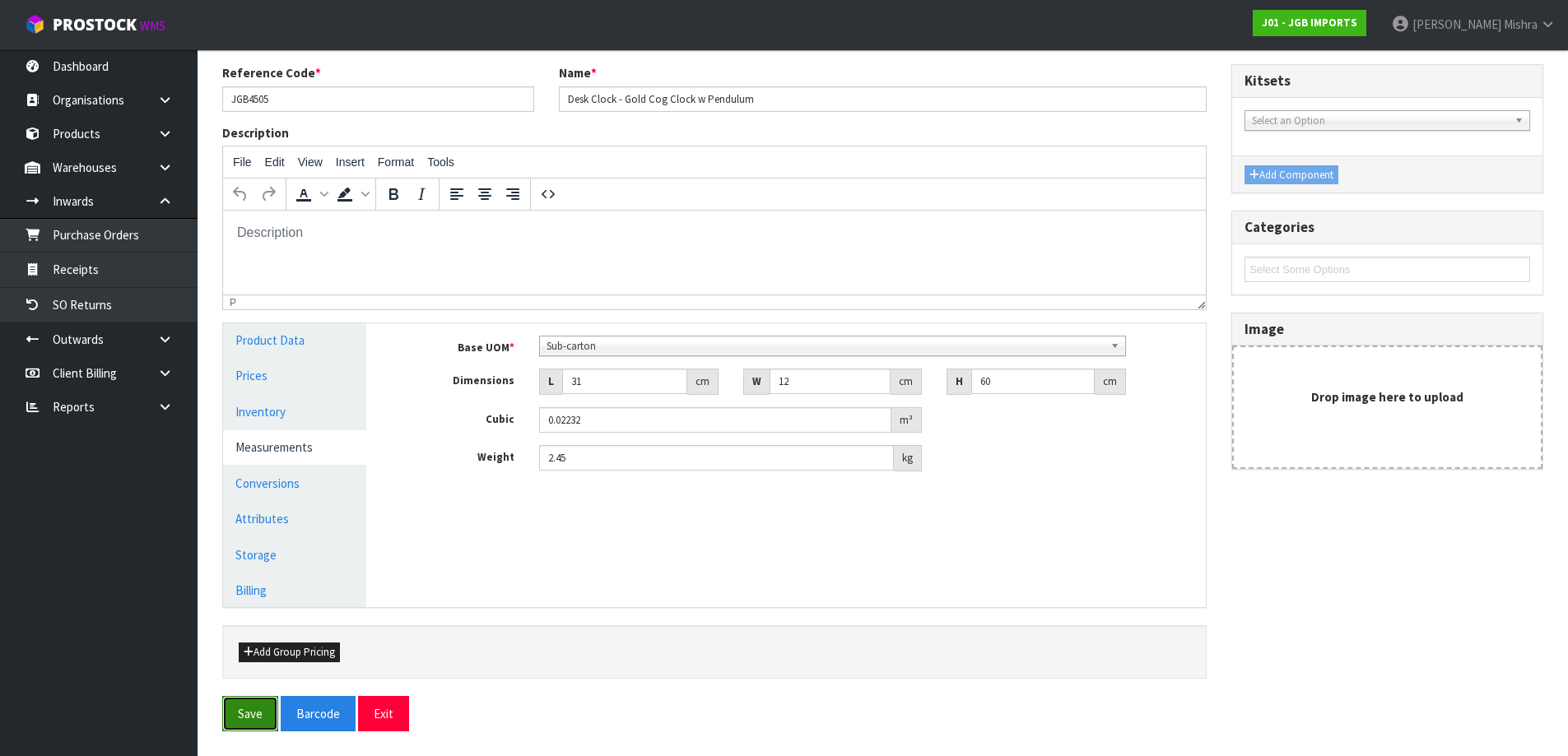
click at [258, 703] on button "Save" at bounding box center [250, 714] width 56 height 36
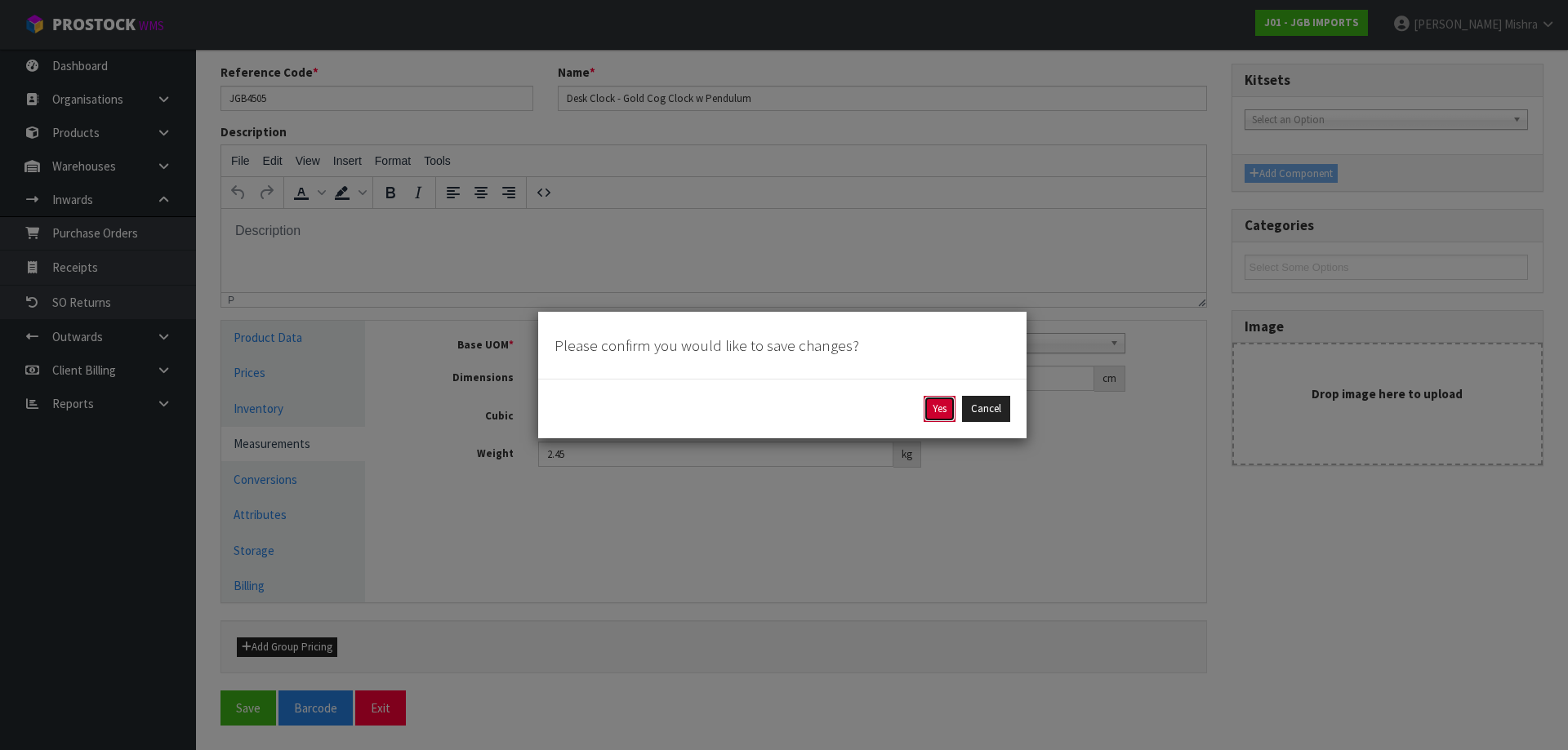
click at [941, 413] on button "Yes" at bounding box center [939, 409] width 32 height 26
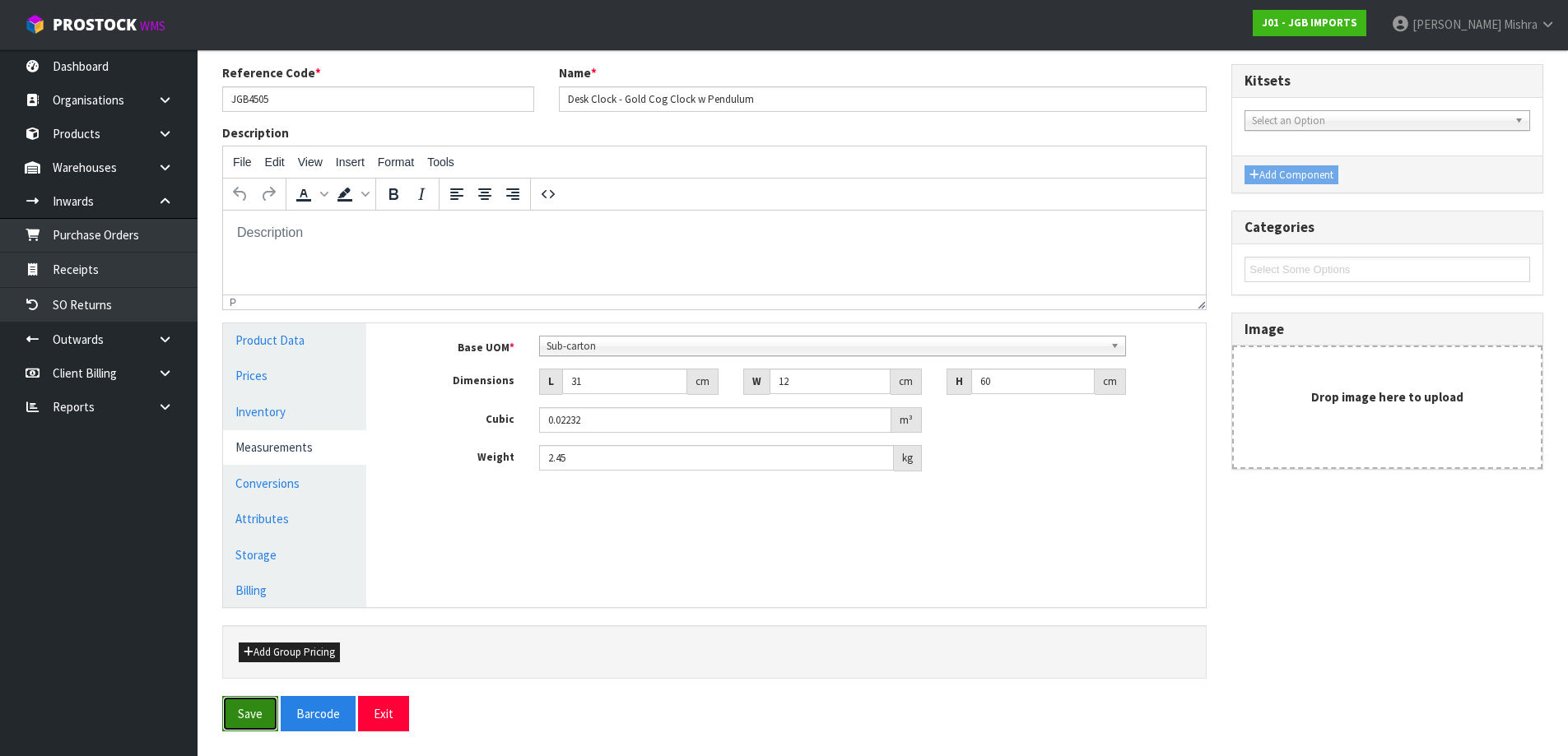
click at [256, 712] on button "Save" at bounding box center [250, 714] width 56 height 36
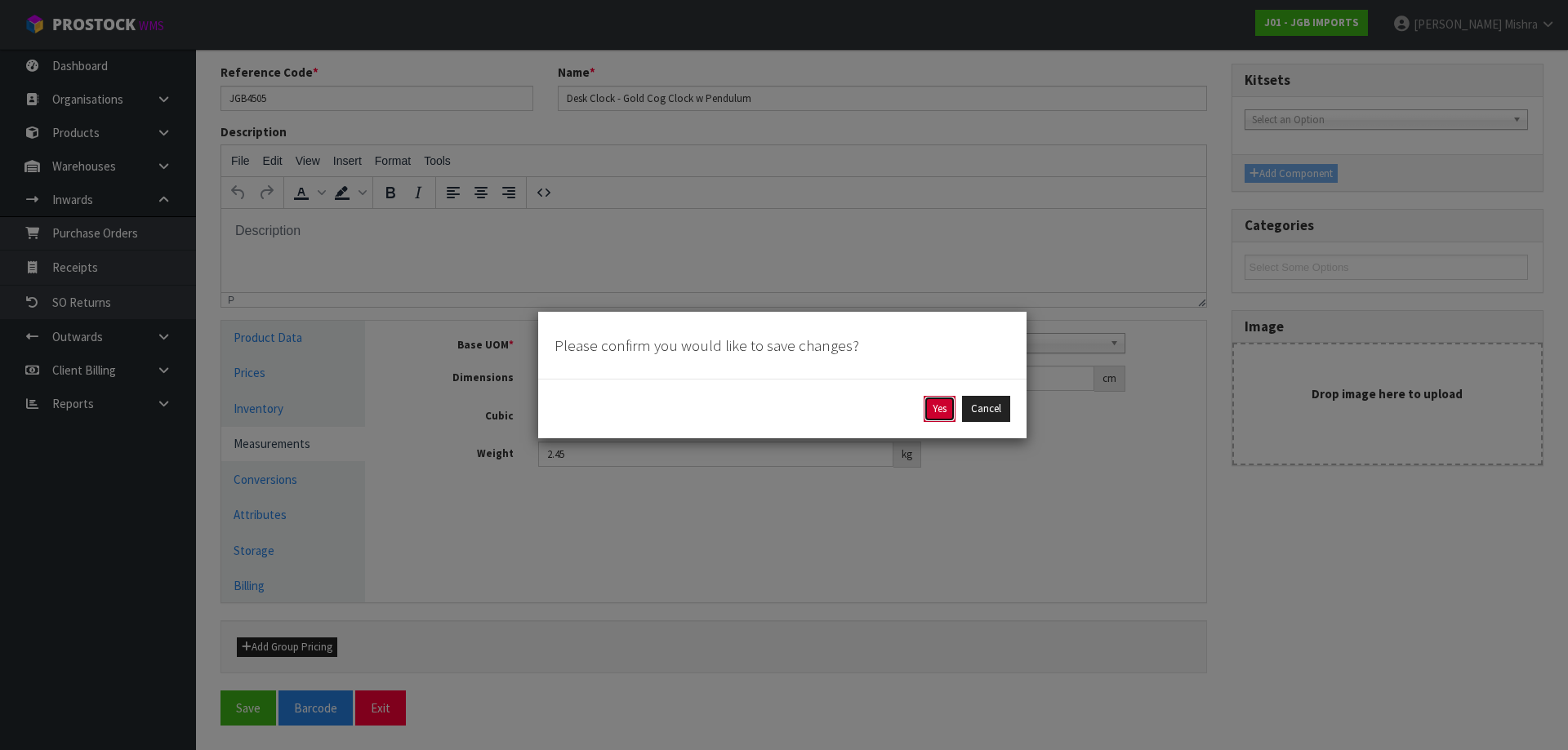
click at [941, 410] on button "Yes" at bounding box center [939, 409] width 32 height 26
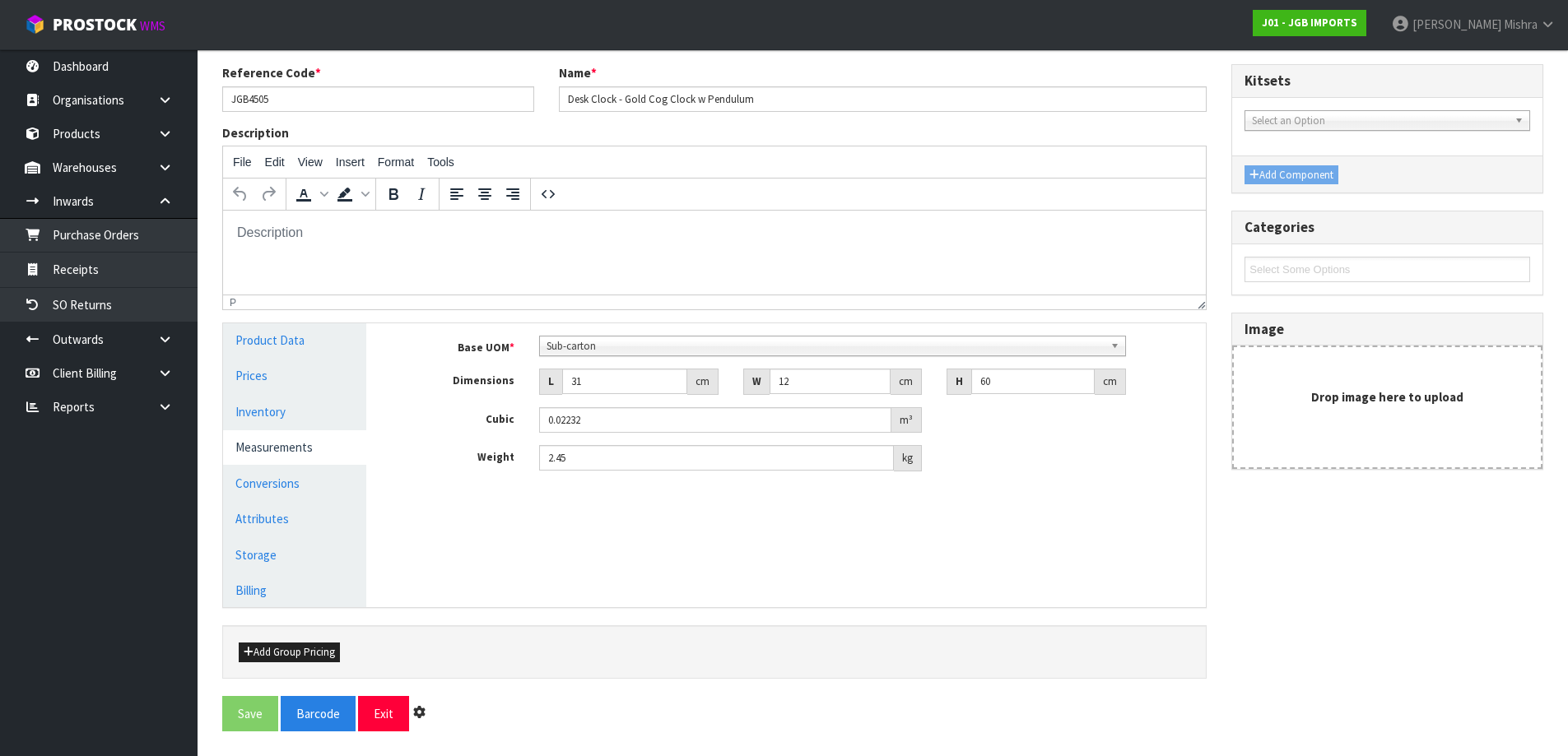
scroll to position [0, 0]
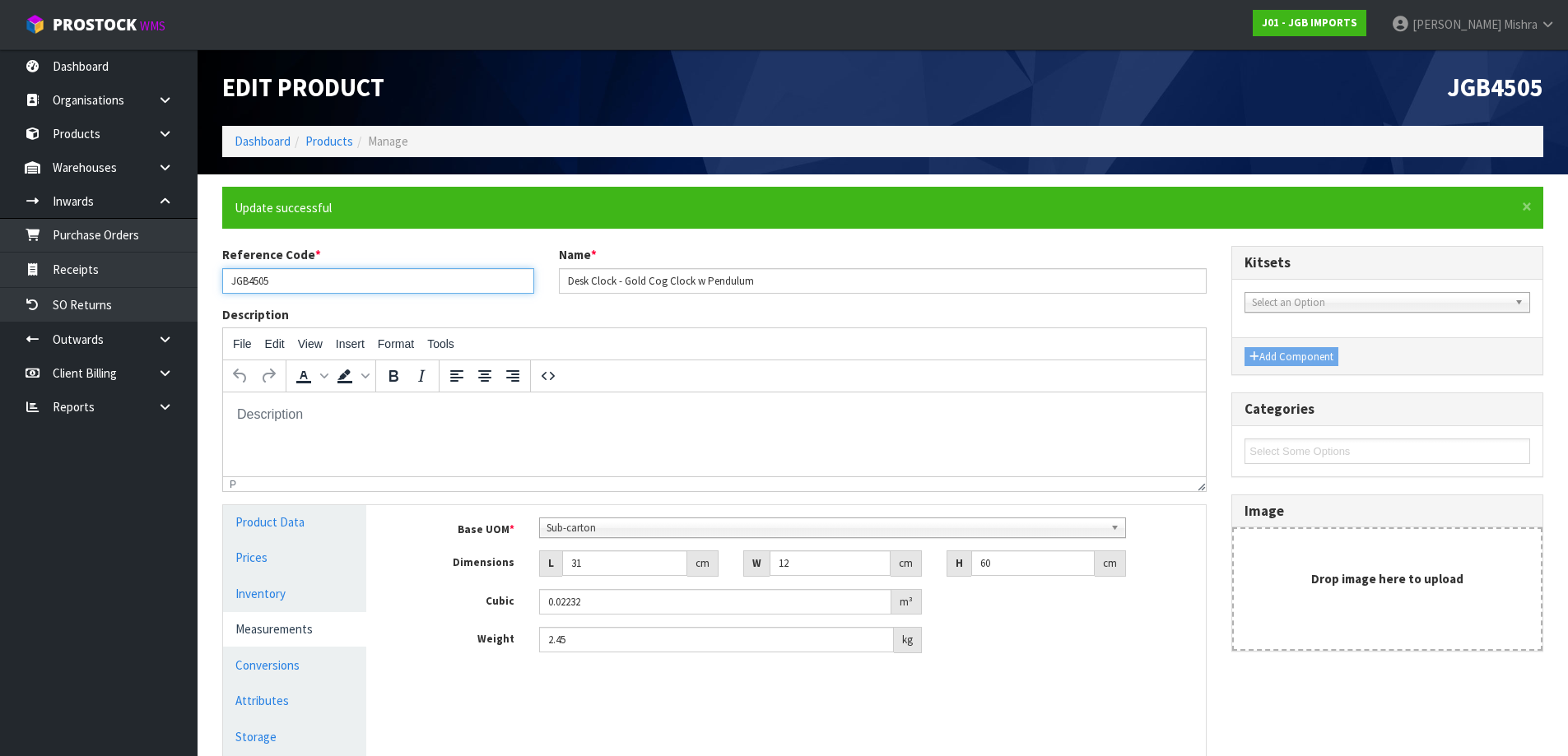
drag, startPoint x: 274, startPoint y: 293, endPoint x: -91, endPoint y: 317, distance: 365.8
click at [0, 317] on html "Toggle navigation ProStock WMS J01 - JGB IMPORTS Lalisha Mishra Logout Dashboar…" at bounding box center [784, 378] width 1568 height 756
click at [316, 135] on link "Products" at bounding box center [329, 141] width 47 height 15
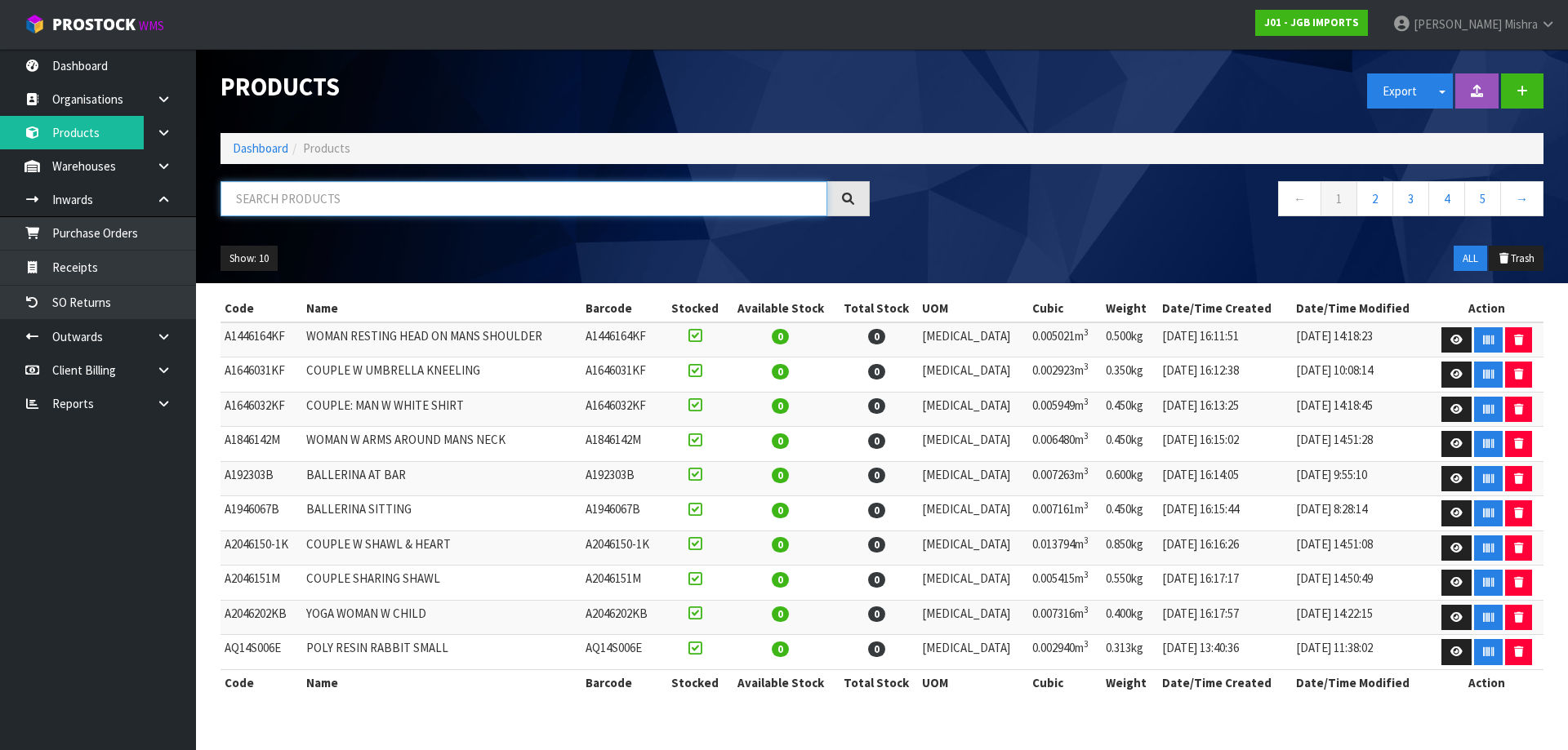
click at [583, 211] on input "text" at bounding box center [524, 199] width 607 height 35
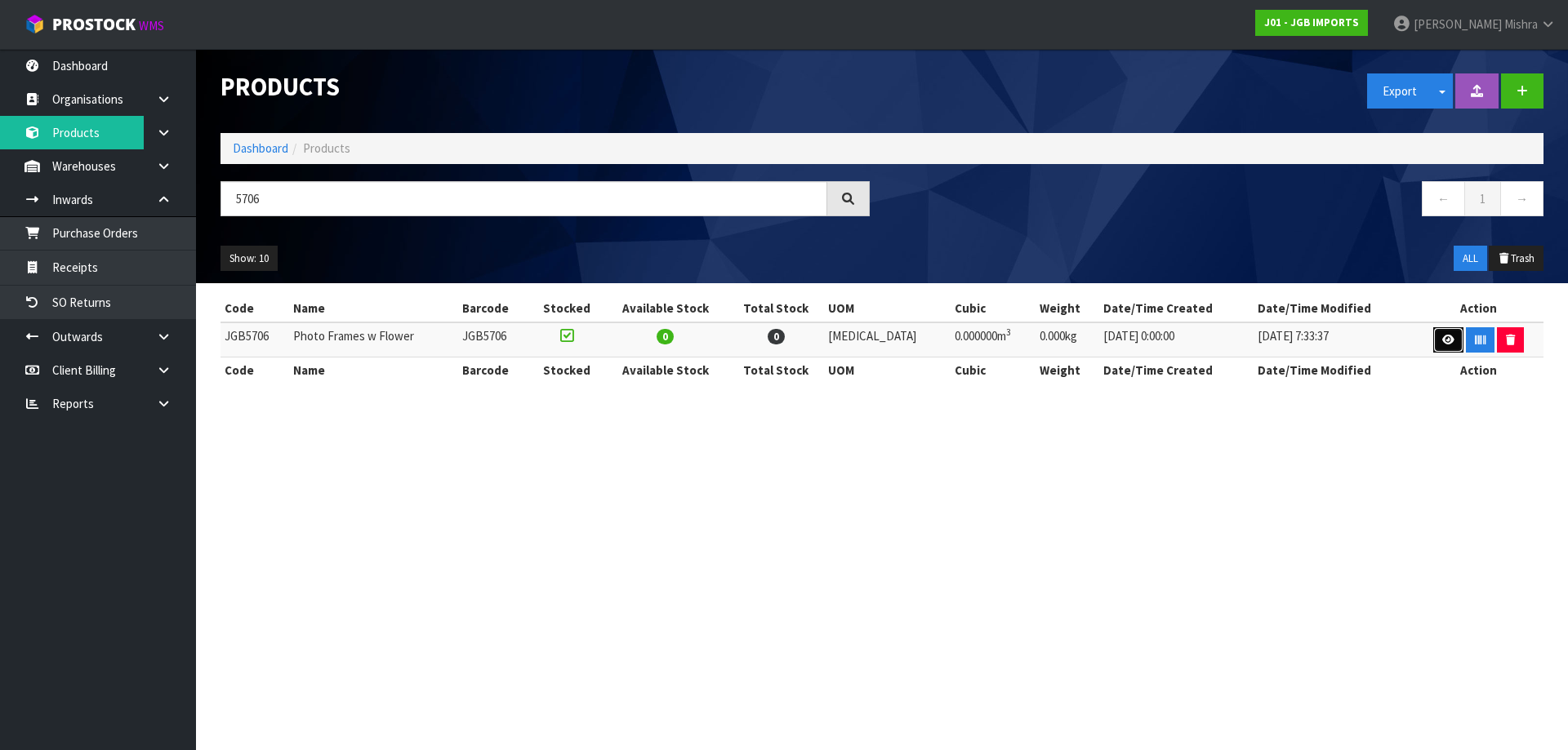
click at [1433, 341] on link at bounding box center [1448, 340] width 30 height 26
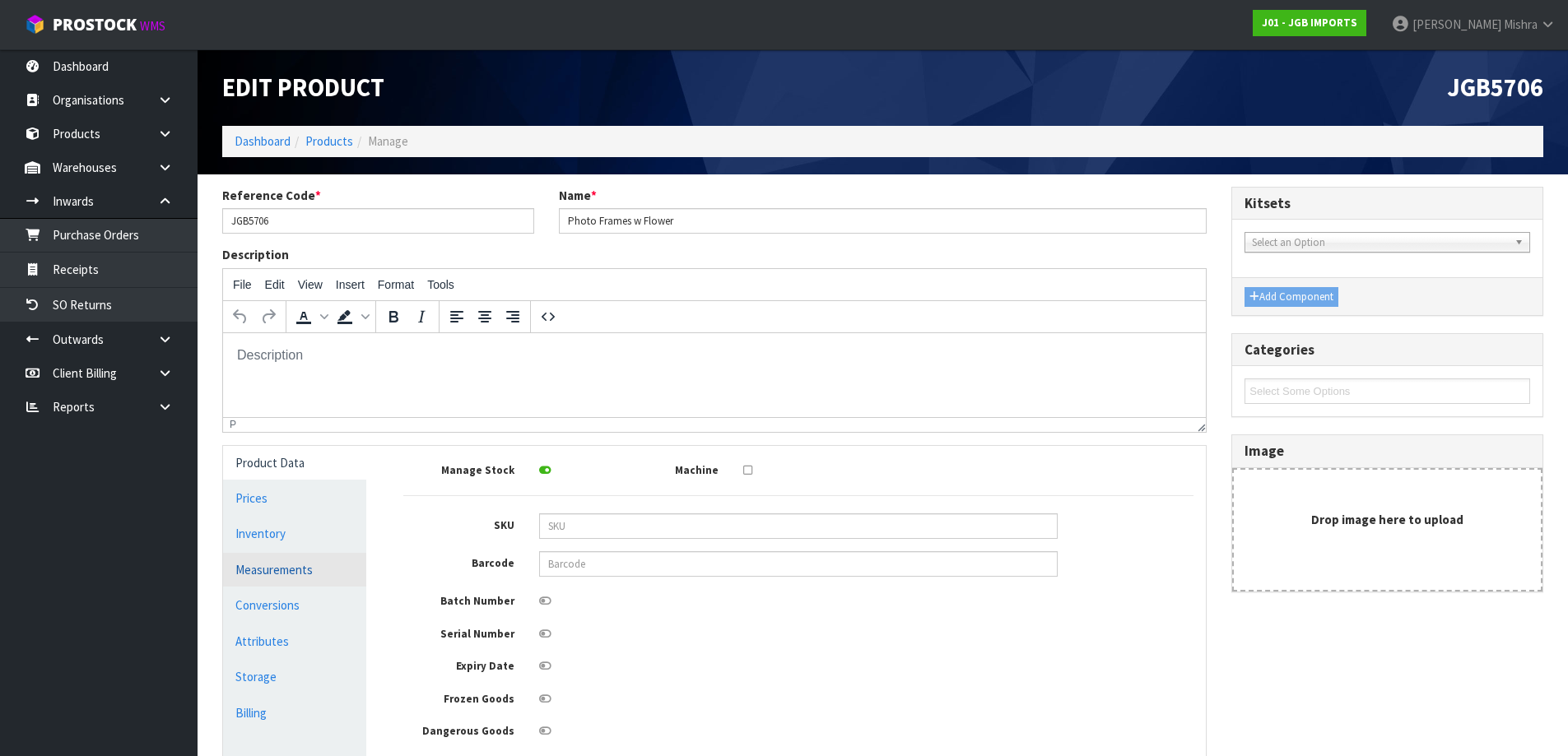
click at [263, 557] on link "Measurements" at bounding box center [294, 570] width 143 height 34
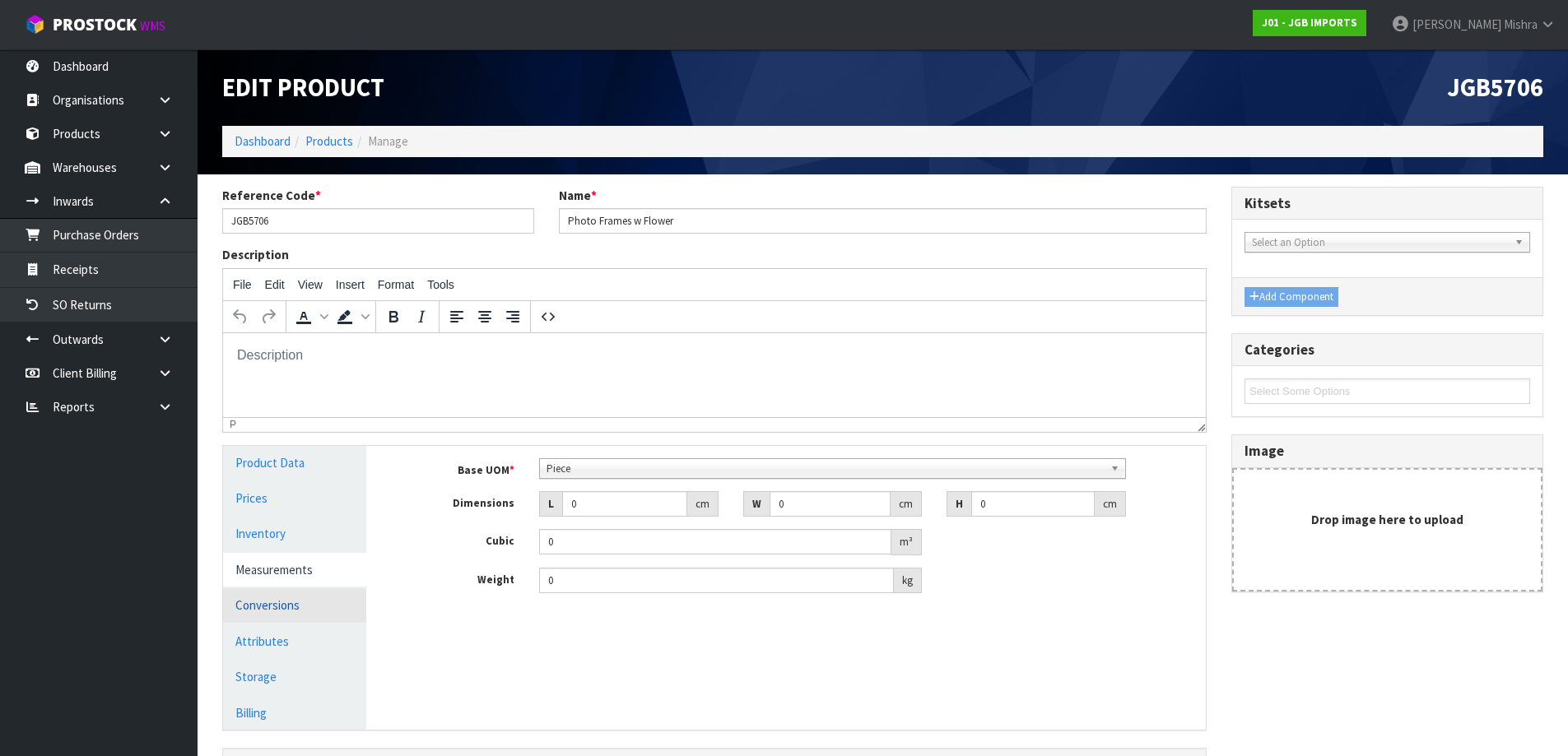
click at [259, 610] on link "Conversions" at bounding box center [294, 605] width 143 height 34
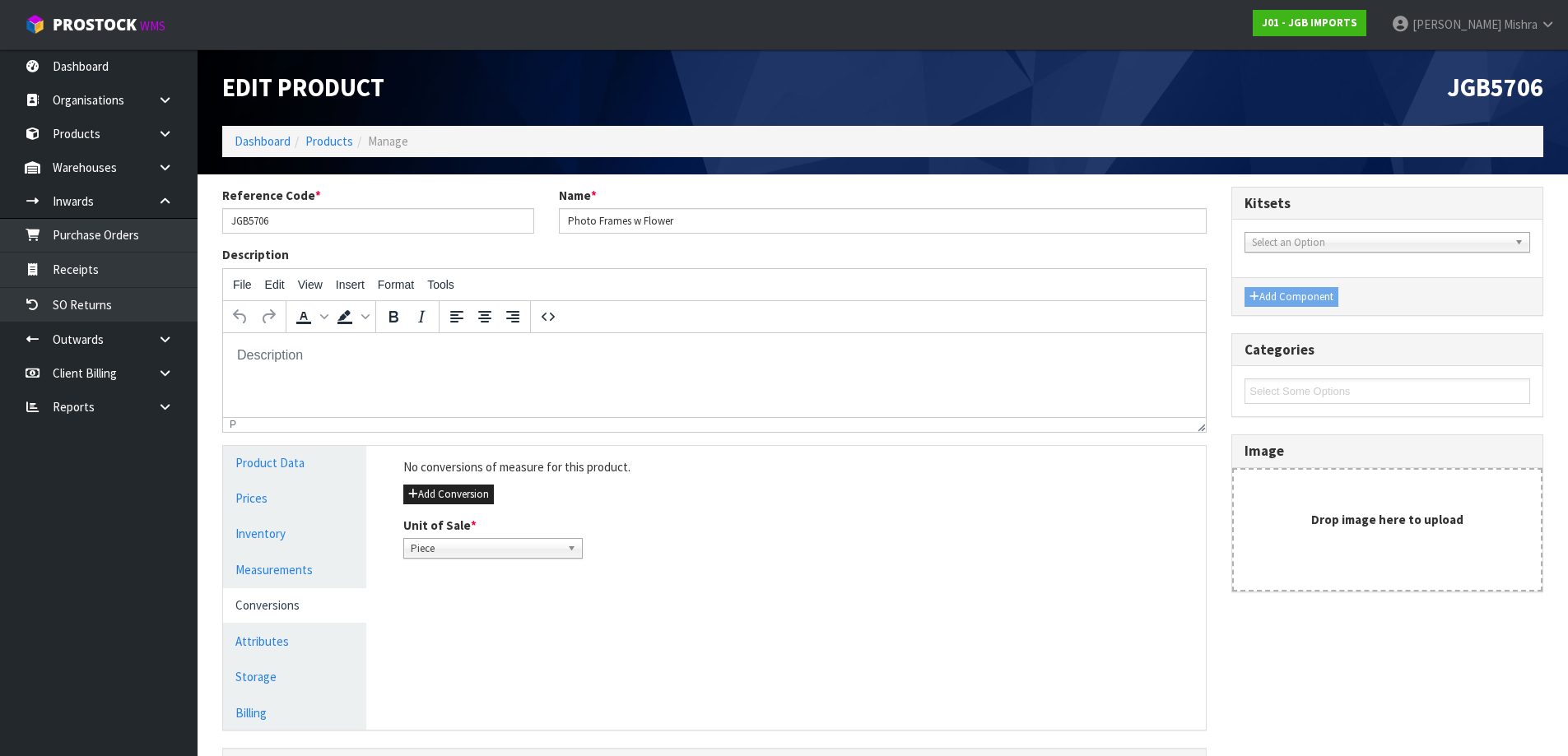
drag, startPoint x: 292, startPoint y: 597, endPoint x: 637, endPoint y: 507, distance: 356.5
click at [654, 501] on div "Add Conversion" at bounding box center [799, 494] width 790 height 19
click at [437, 500] on button "Add Conversion" at bounding box center [448, 494] width 91 height 19
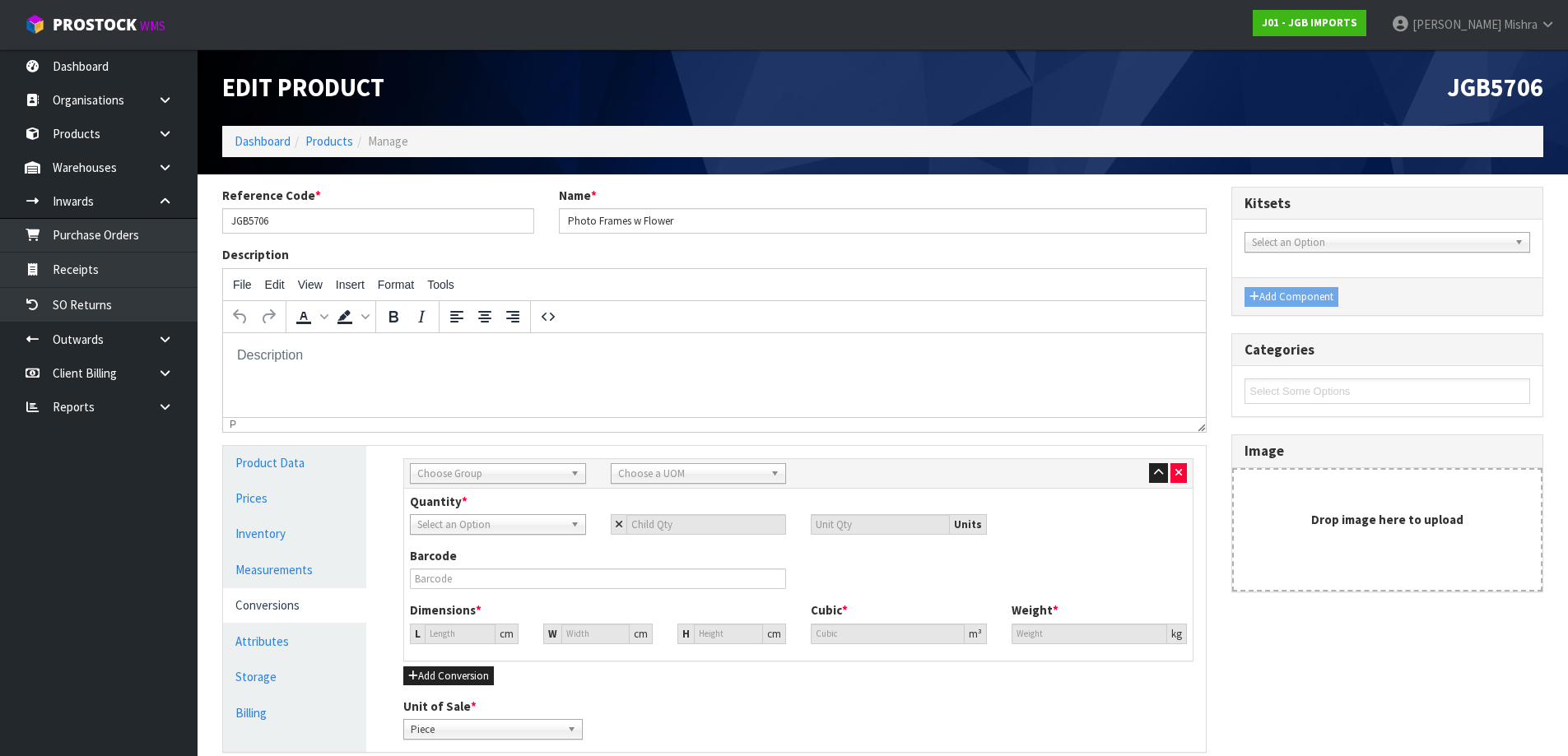
click at [505, 478] on span "Choose Group" at bounding box center [490, 474] width 146 height 19
click at [519, 566] on li "Outer" at bounding box center [498, 562] width 168 height 20
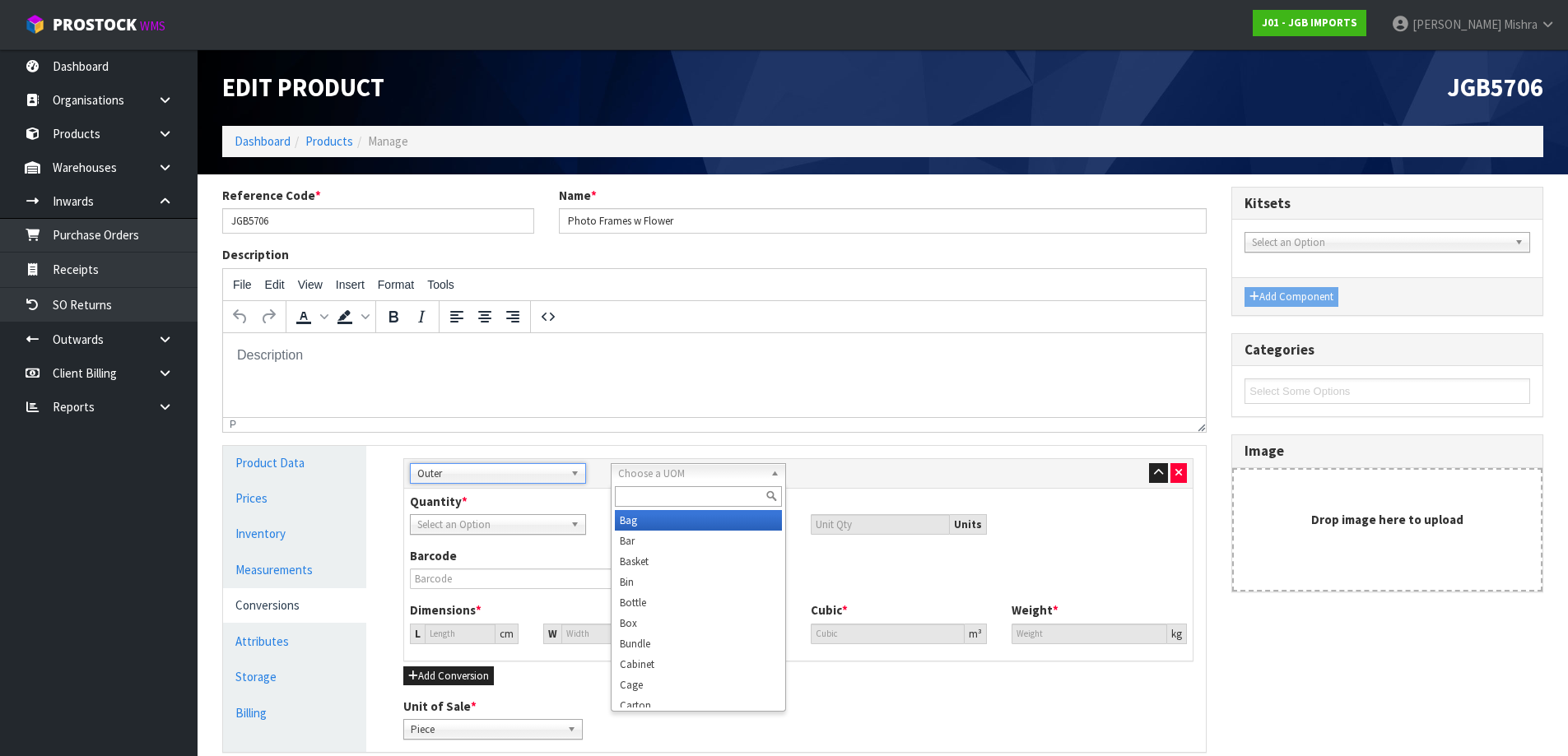
click at [742, 473] on span "Choose a UOM" at bounding box center [691, 474] width 146 height 19
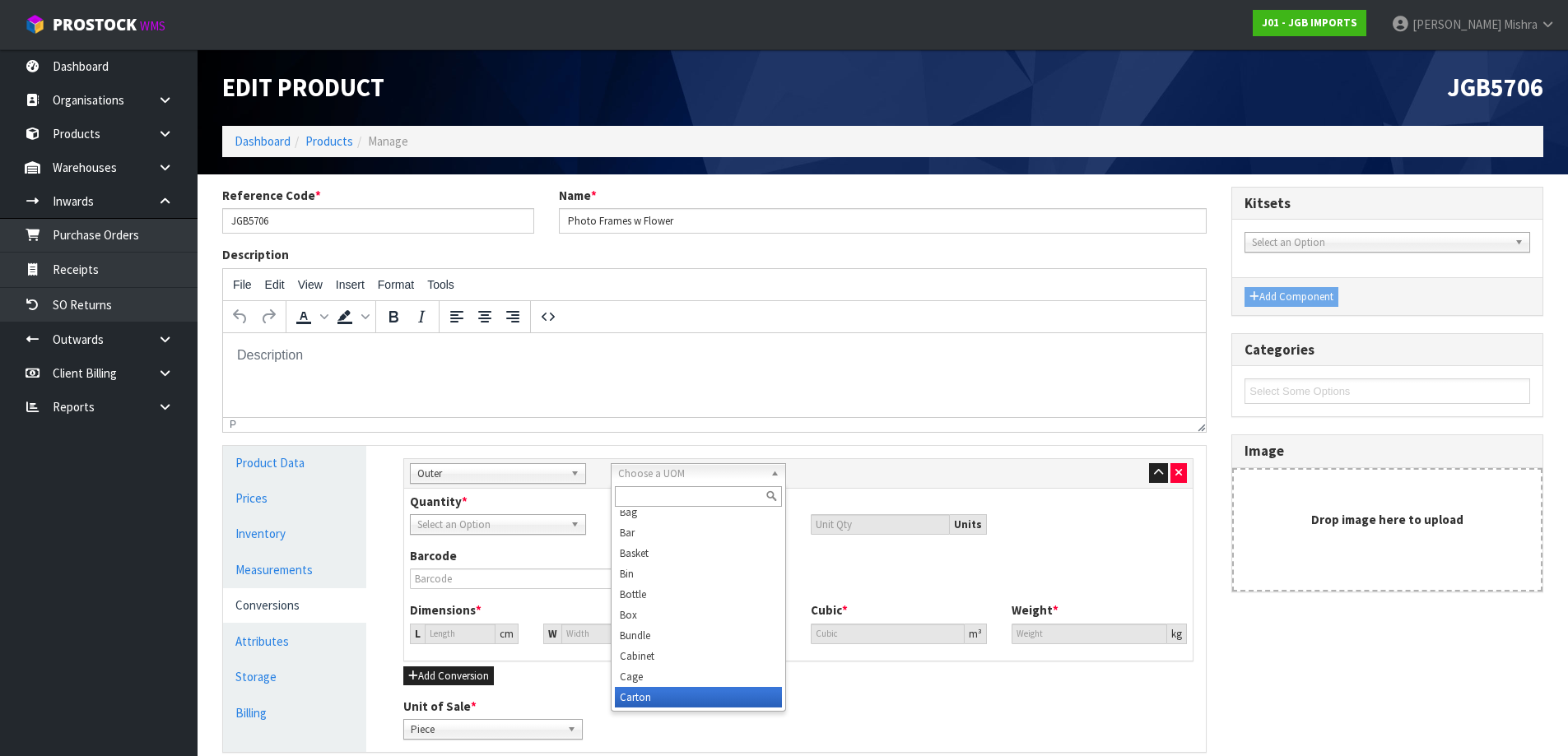
click at [643, 689] on li "Carton" at bounding box center [699, 697] width 168 height 20
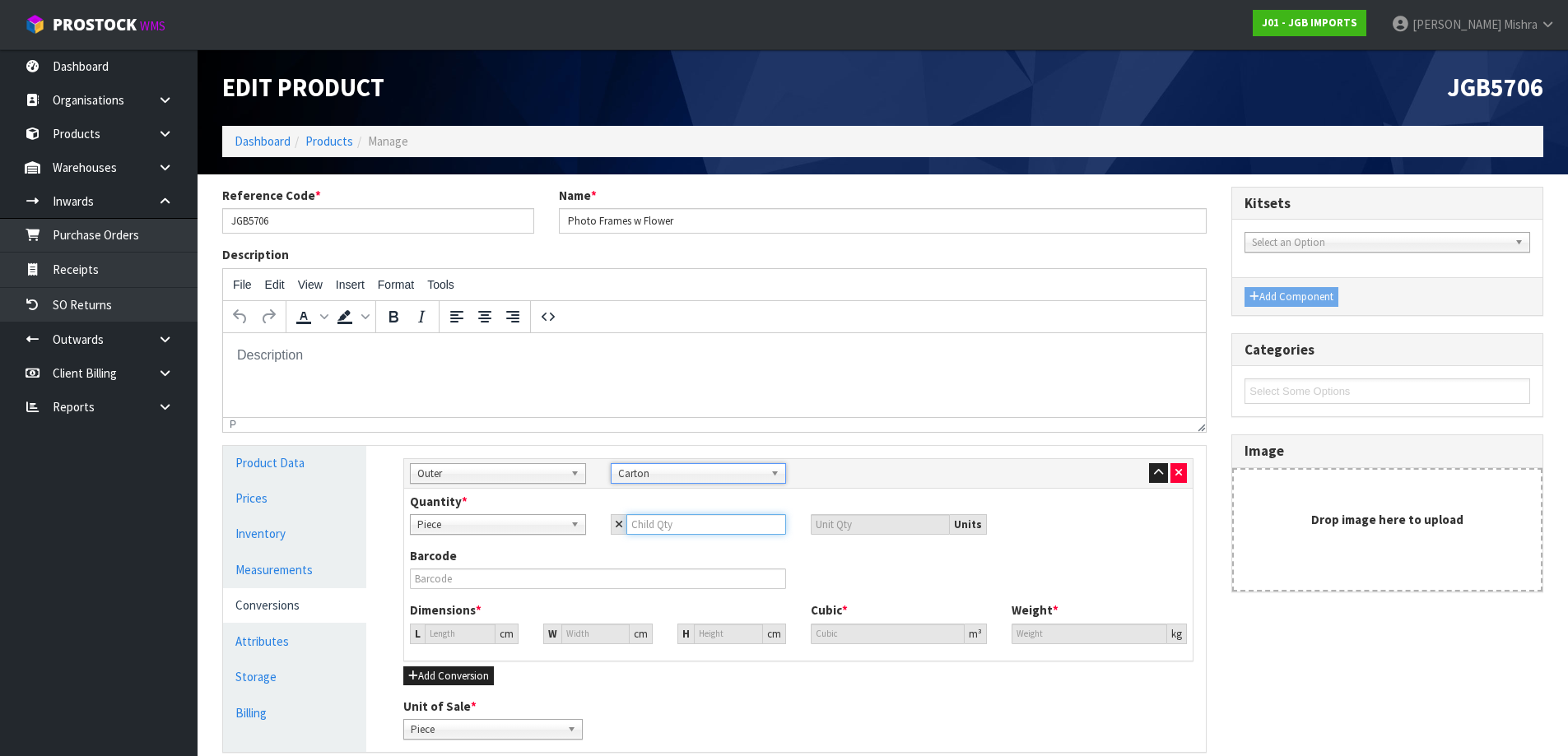
click at [681, 515] on input "number" at bounding box center [707, 524] width 161 height 20
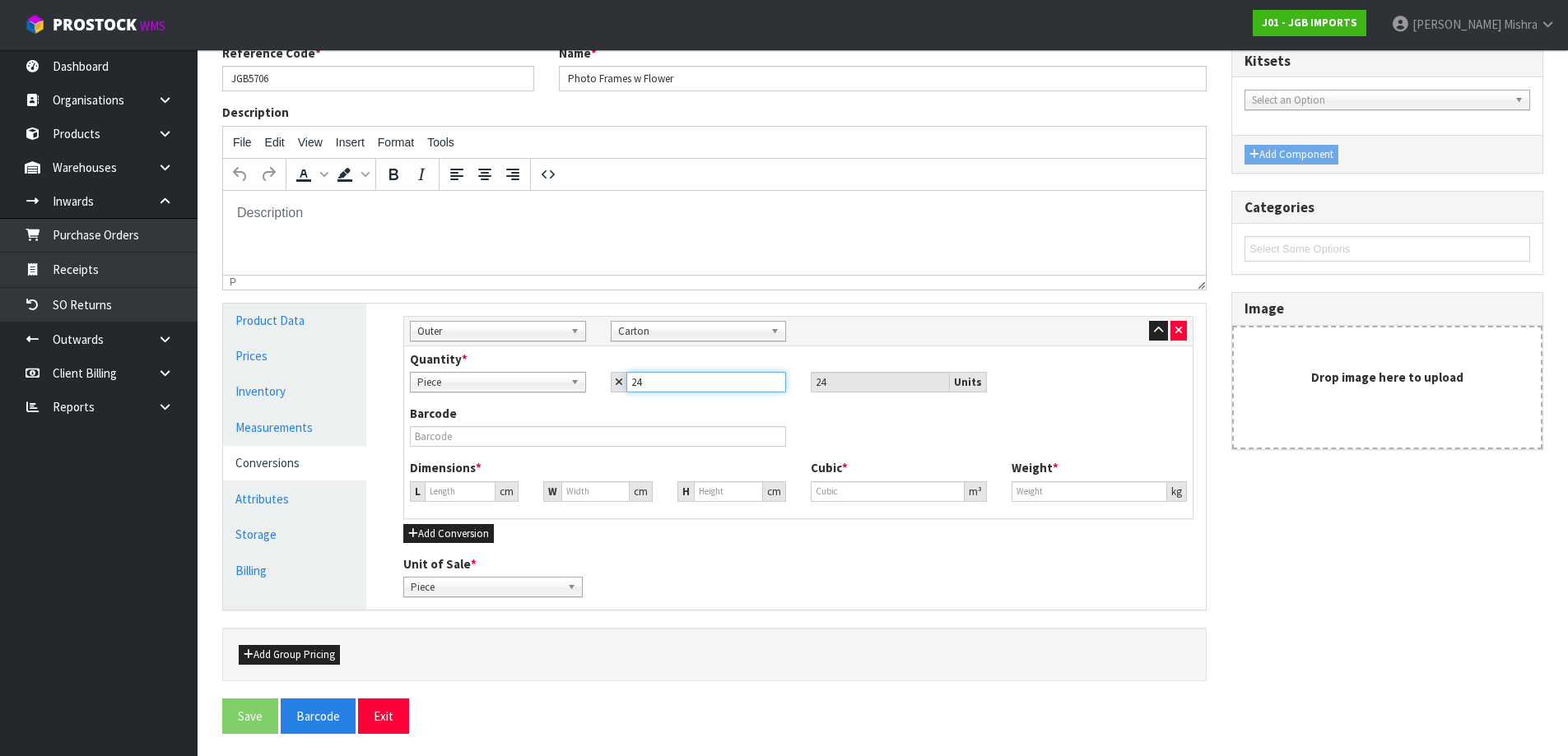
scroll to position [145, 0]
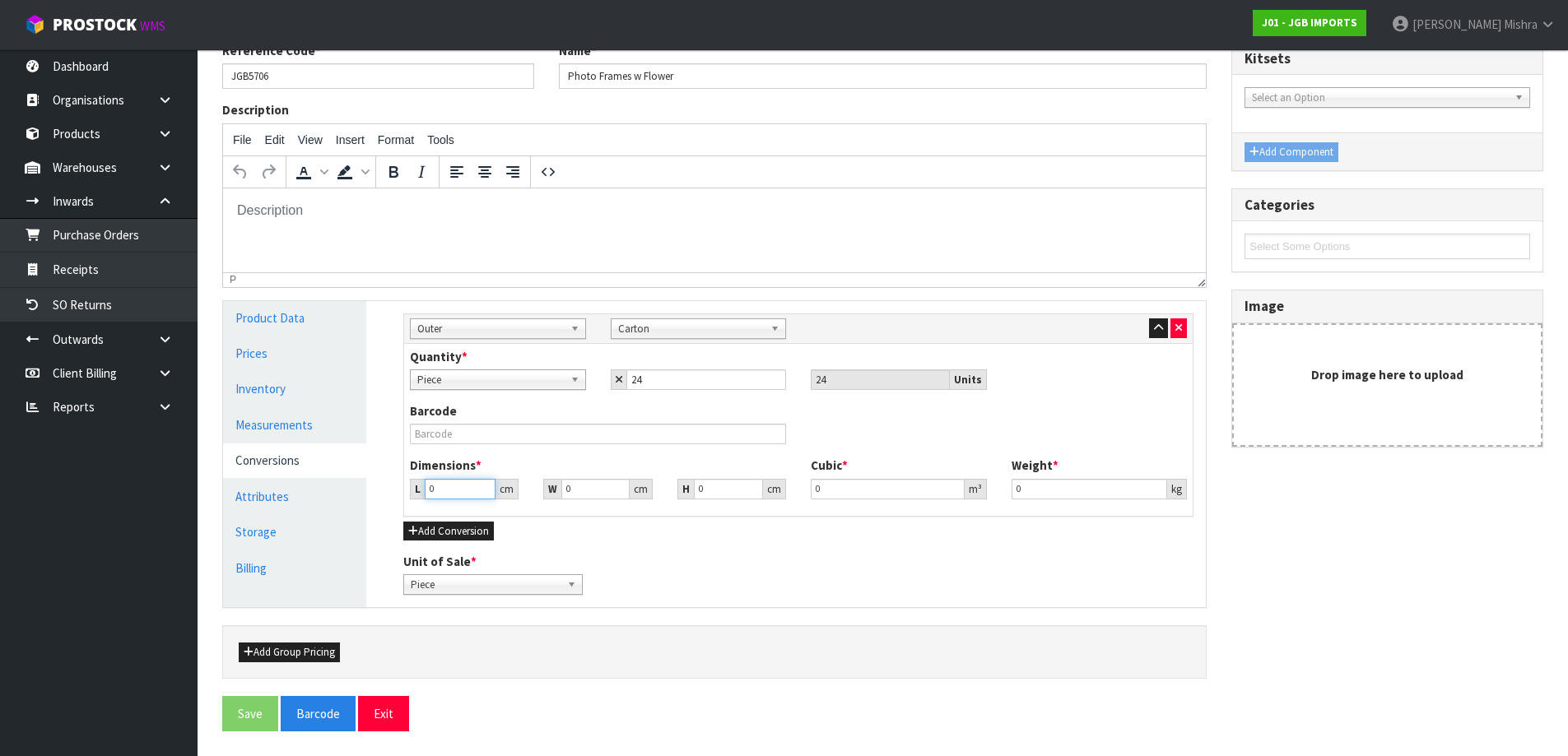
click at [440, 486] on input "0" at bounding box center [460, 489] width 71 height 20
drag, startPoint x: 440, startPoint y: 486, endPoint x: 383, endPoint y: 486, distance: 57.0
click at [383, 486] on div "Manage Stock Machine SKU Barcode Batch Number Serial Number Expiry Date Frozen …" at bounding box center [798, 454] width 839 height 307
drag, startPoint x: 1041, startPoint y: 484, endPoint x: 989, endPoint y: 486, distance: 52.0
click at [989, 486] on div "Dimensions * L 59 cm W 32 cm H 44 cm Cubic * 0.083072 m³ Weight * 0 kg" at bounding box center [798, 484] width 801 height 54
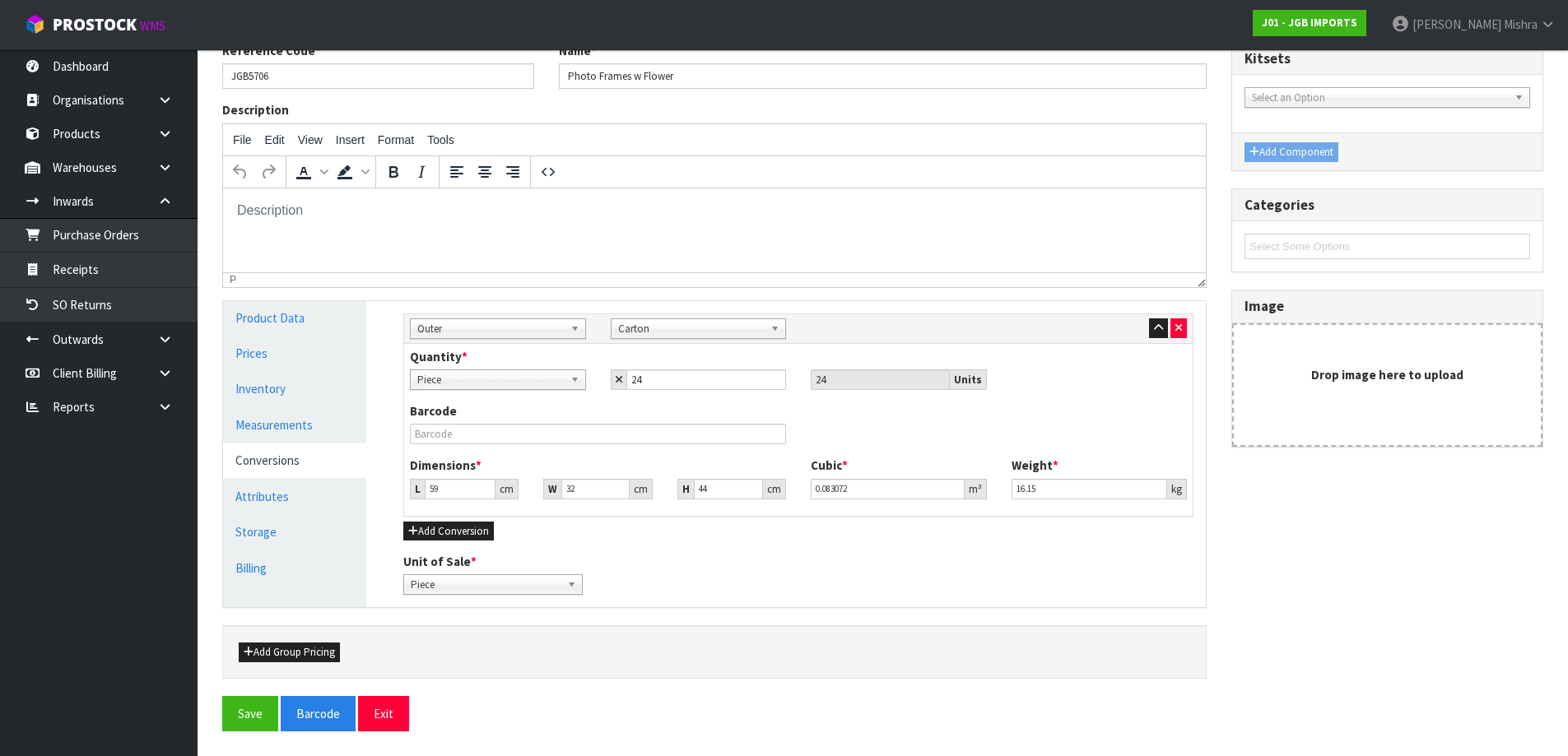
click at [221, 719] on div "Reference Code * JGB5706 Name * Photo Frames w Flower Description File Edit Vie…" at bounding box center [883, 393] width 1345 height 702
click at [232, 722] on button "Save" at bounding box center [250, 714] width 56 height 36
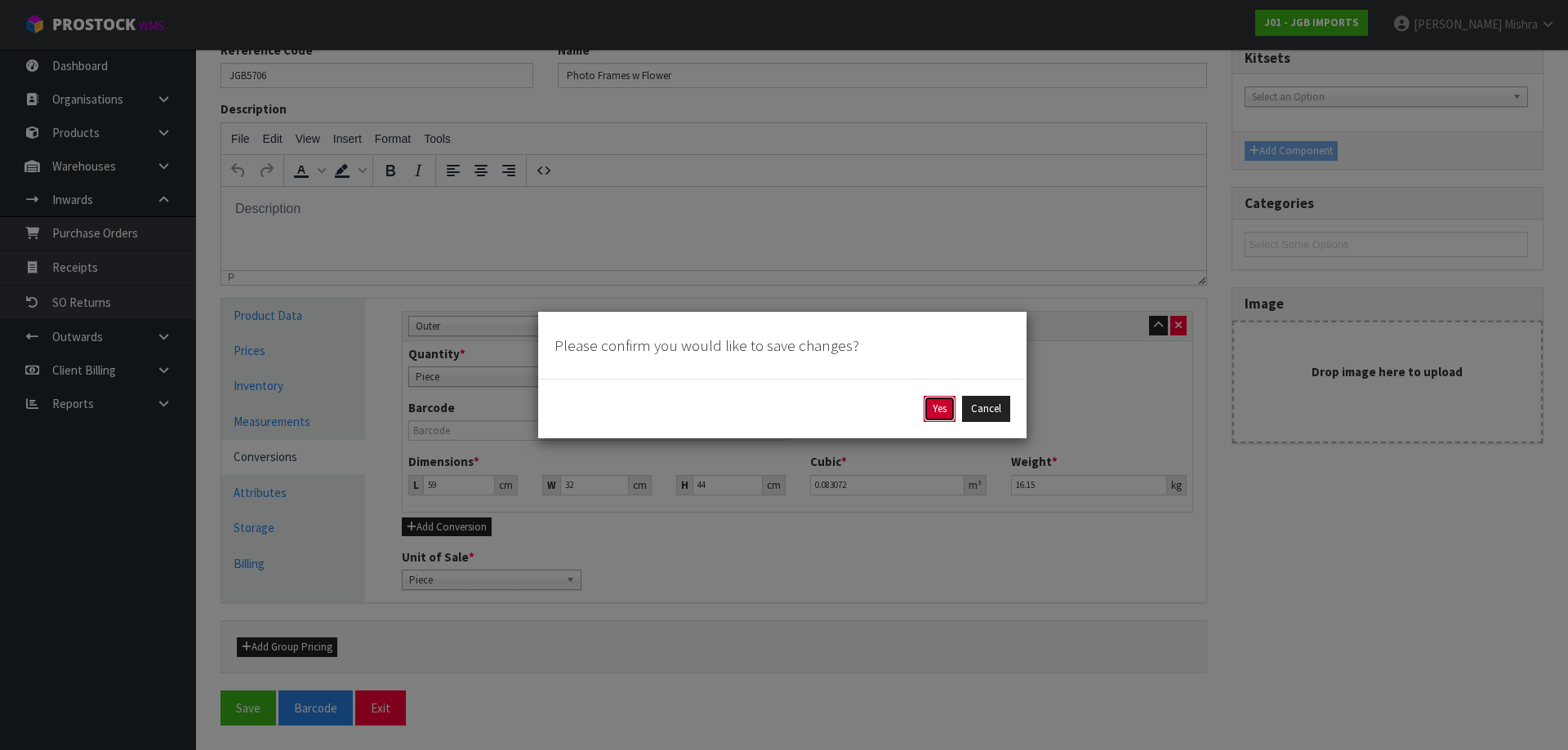
click at [949, 400] on button "Yes" at bounding box center [939, 409] width 32 height 26
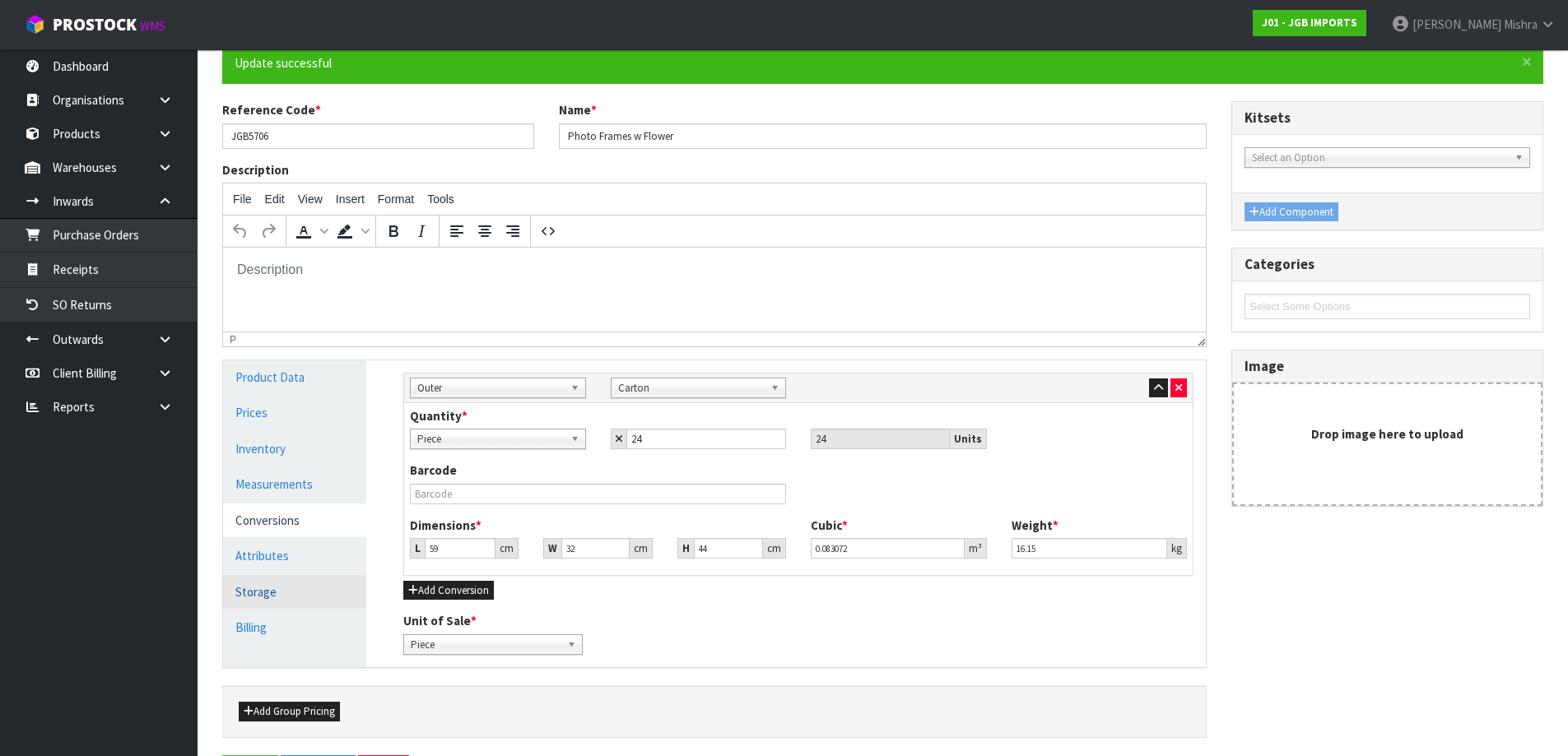
scroll to position [0, 0]
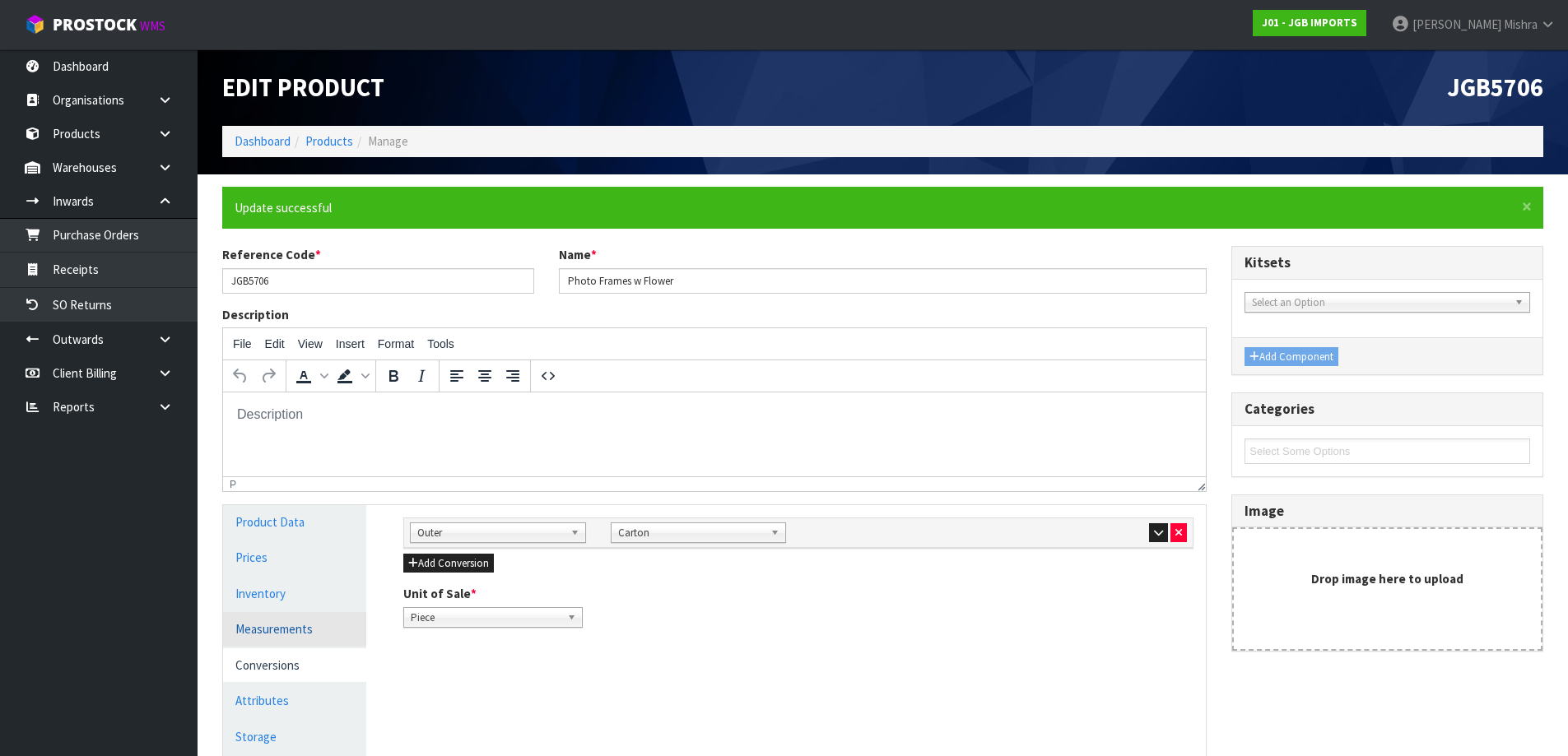
click at [286, 622] on link "Measurements" at bounding box center [294, 629] width 143 height 34
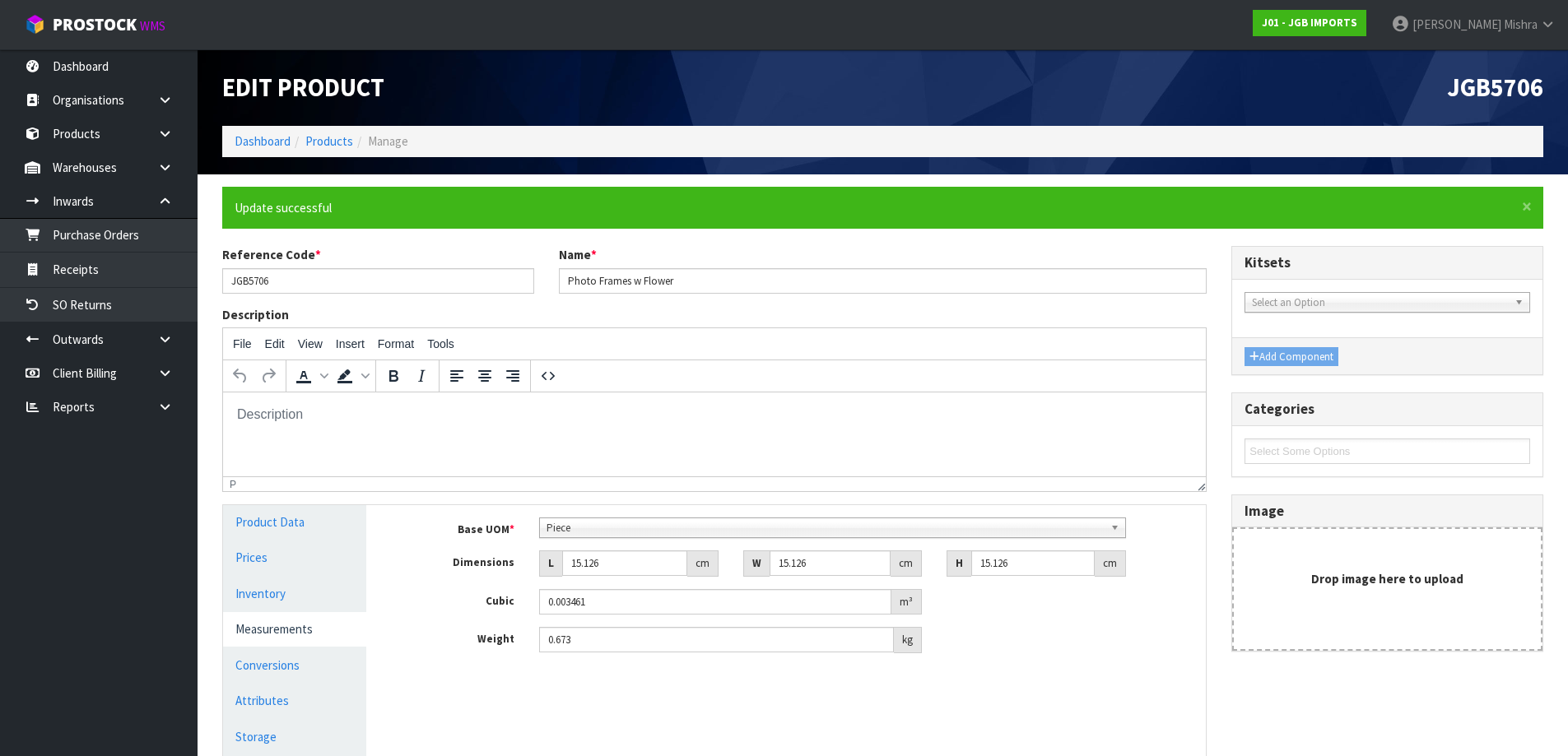
drag, startPoint x: 619, startPoint y: 541, endPoint x: 496, endPoint y: 576, distance: 127.9
drag, startPoint x: 496, startPoint y: 576, endPoint x: 770, endPoint y: 492, distance: 286.6
click at [770, 492] on div "Description File Edit View Insert Format Tools To open the popup, press Shift+E…" at bounding box center [714, 405] width 1010 height 198
drag, startPoint x: 657, startPoint y: 562, endPoint x: 411, endPoint y: 560, distance: 246.0
click at [418, 563] on div "Dimensions L 15.126 cm W 15.126 cm H 15.126 cm" at bounding box center [798, 563] width 815 height 26
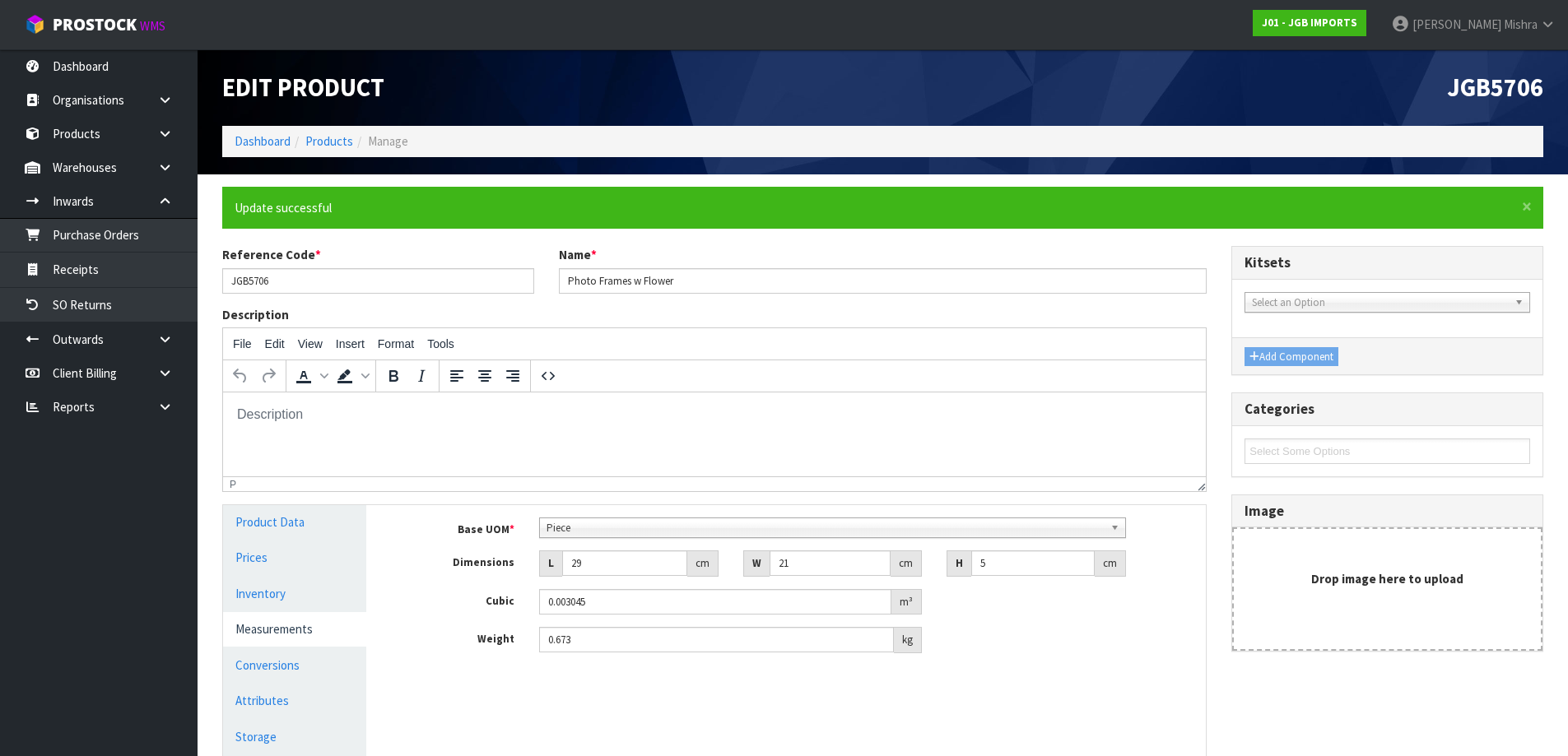
click at [594, 529] on span "Piece" at bounding box center [825, 528] width 558 height 19
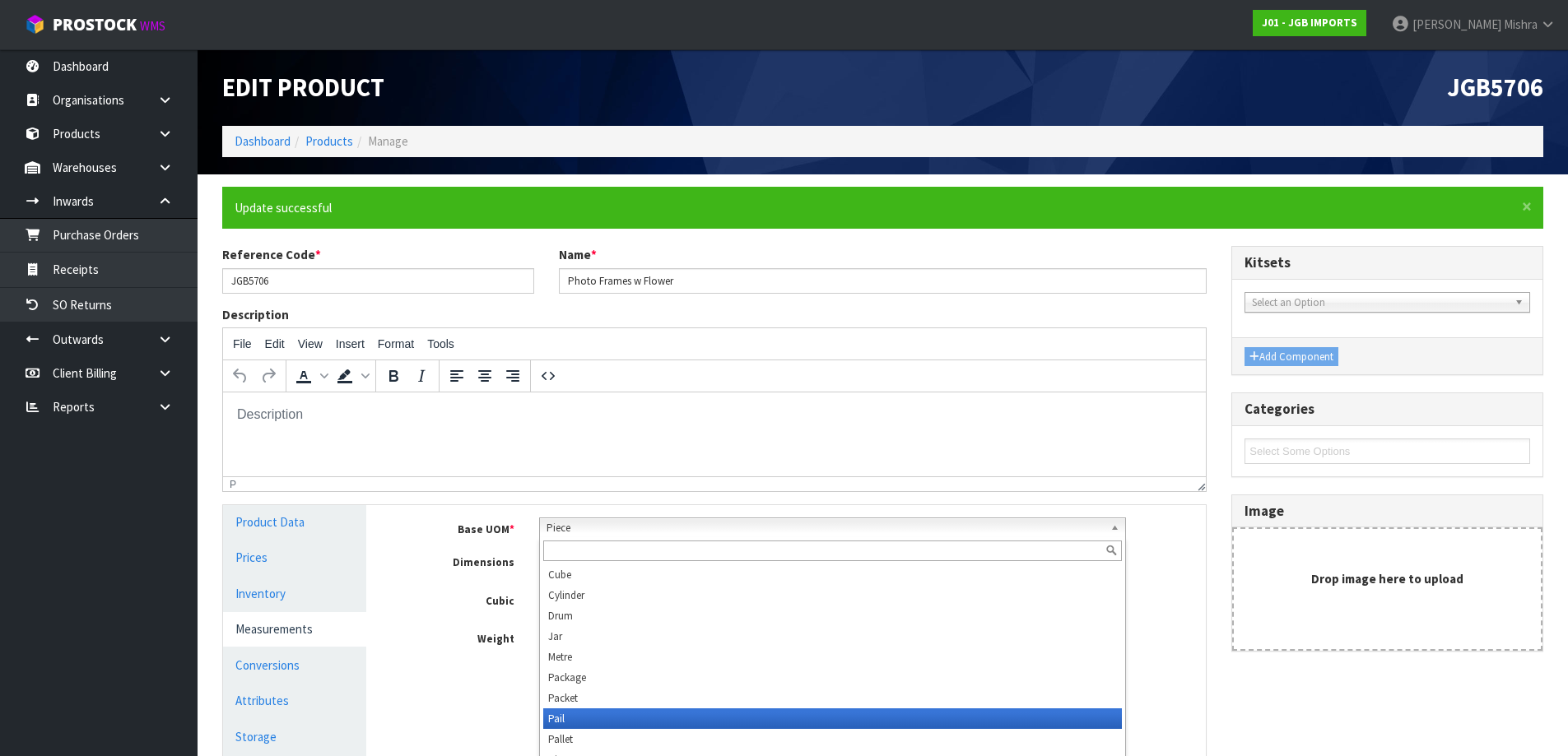
scroll to position [452, 0]
click at [571, 716] on li "Sub-carton" at bounding box center [833, 719] width 579 height 20
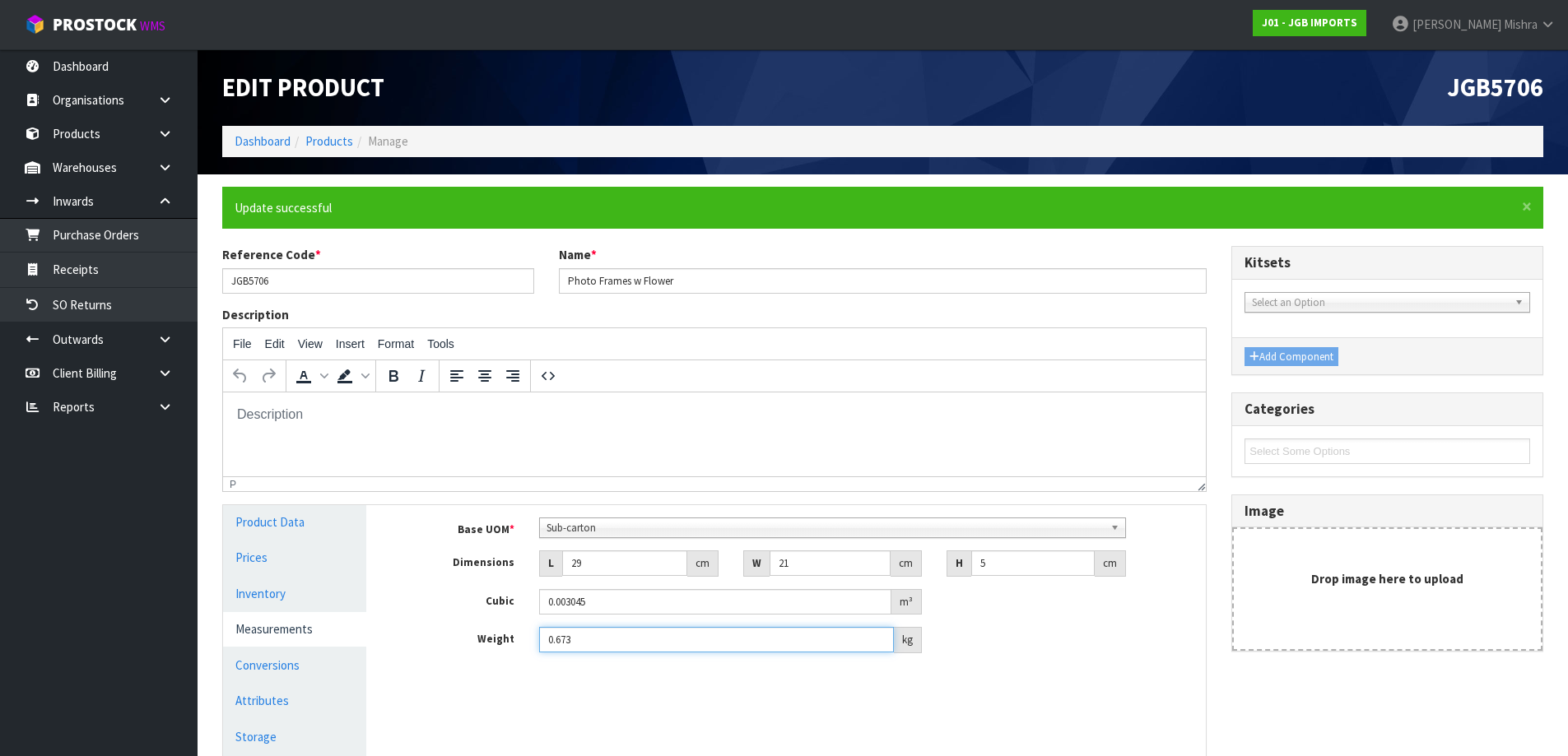
drag, startPoint x: 628, startPoint y: 648, endPoint x: 477, endPoint y: 645, distance: 151.0
click at [477, 645] on div "Weight 0.673 kg" at bounding box center [798, 639] width 815 height 26
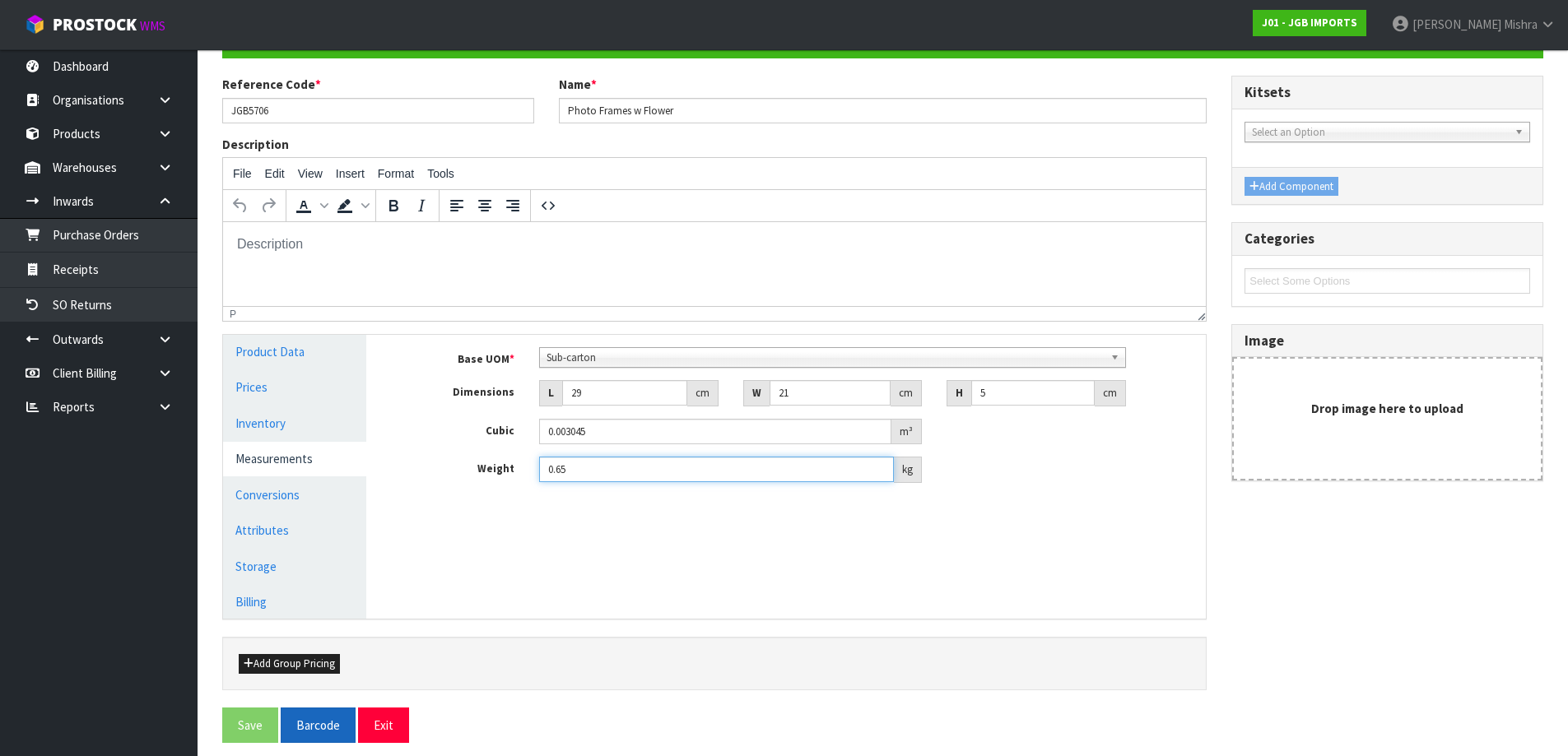
scroll to position [182, 0]
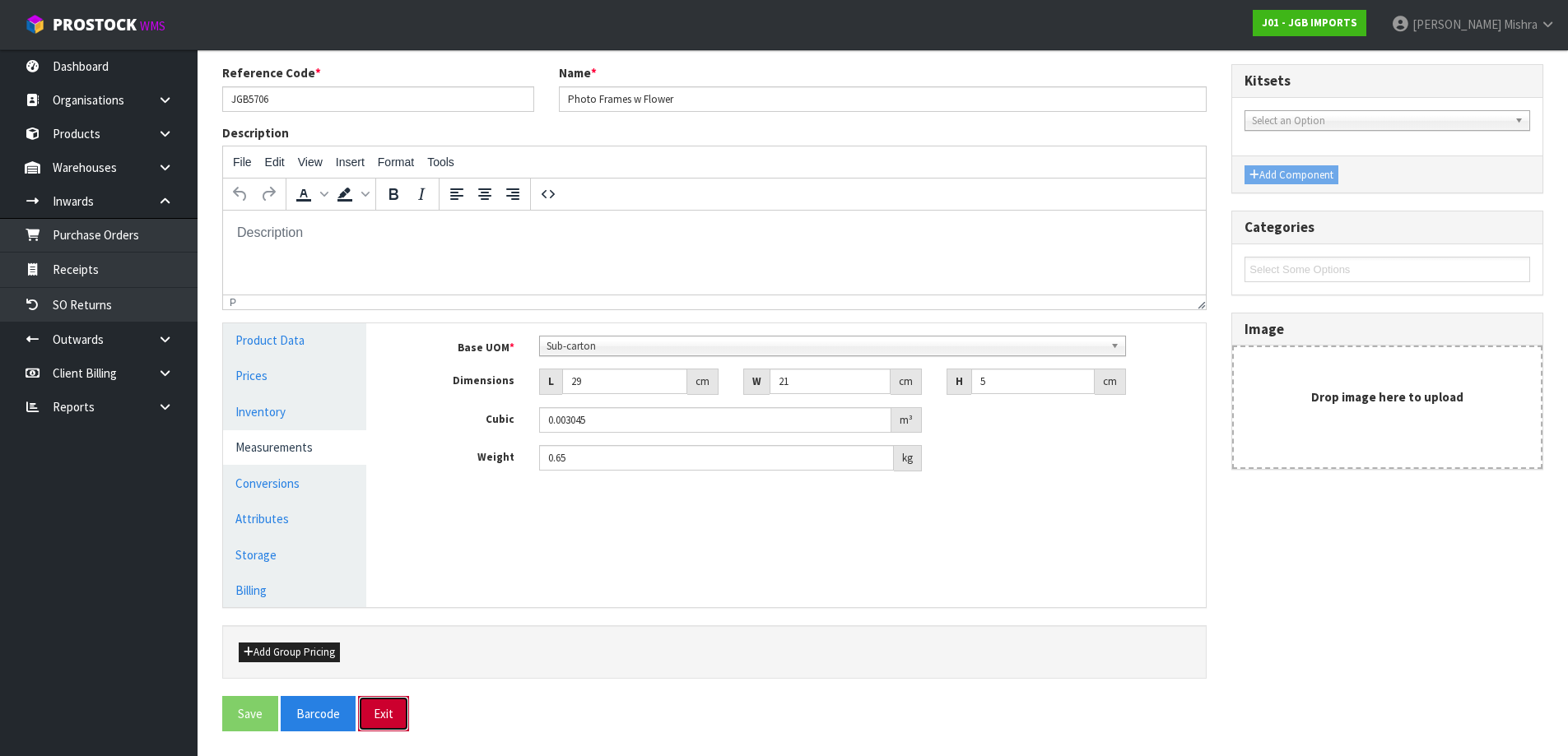
click at [370, 710] on button "Exit" at bounding box center [383, 714] width 51 height 36
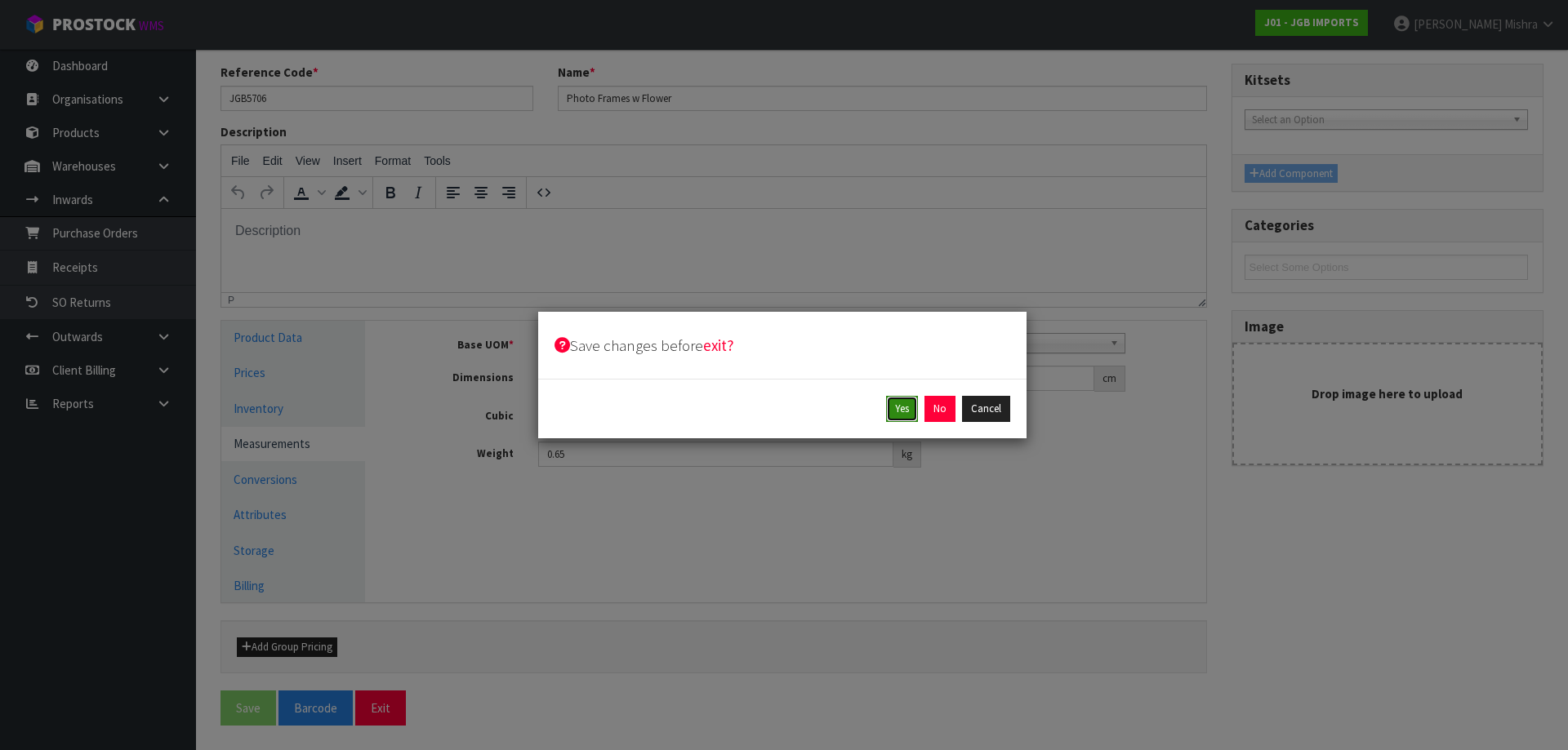
click at [906, 419] on button "Yes" at bounding box center [902, 409] width 32 height 26
click at [948, 410] on button "Yes" at bounding box center [939, 409] width 32 height 26
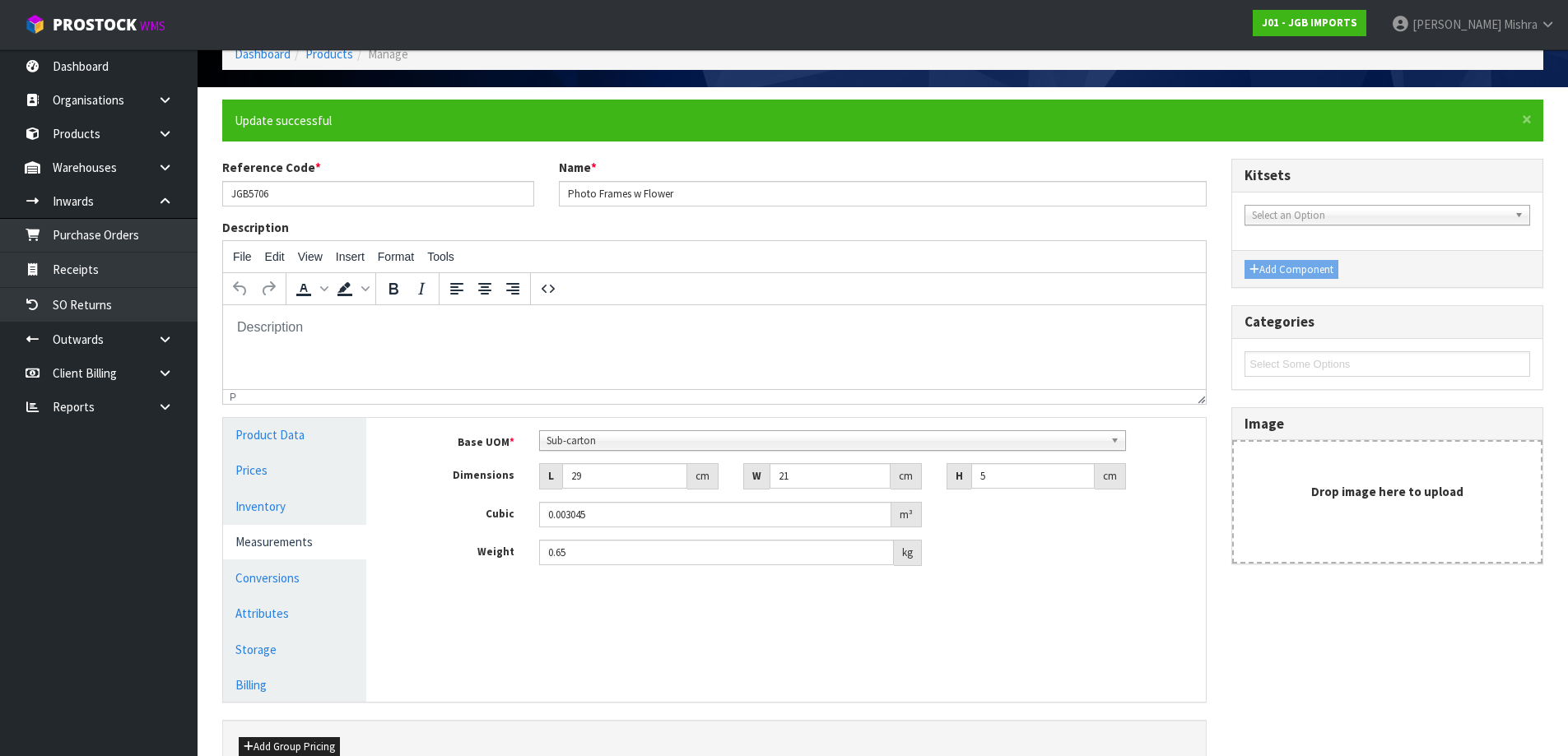
scroll to position [0, 0]
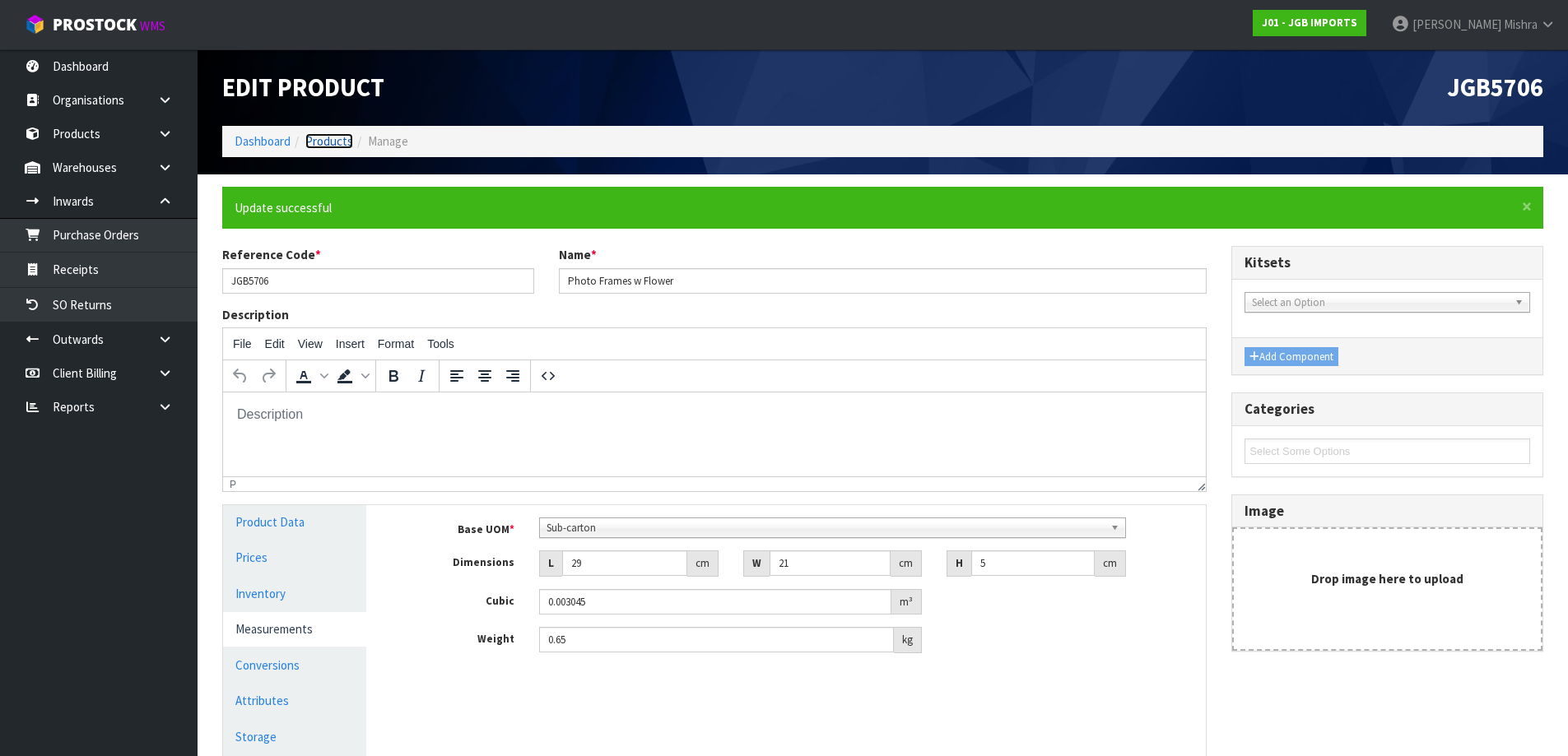
click at [314, 141] on link "Products" at bounding box center [329, 141] width 47 height 15
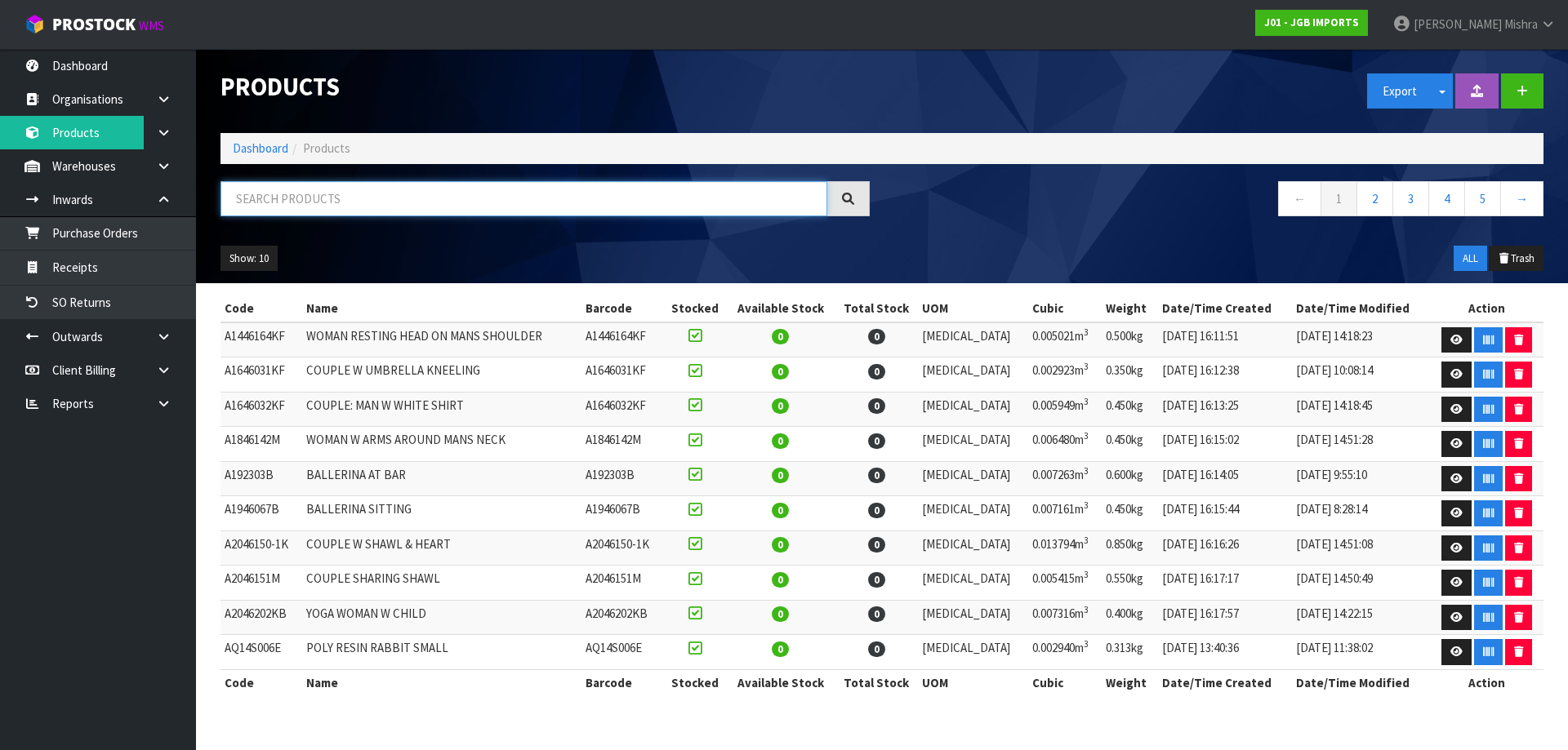
click at [396, 204] on input "text" at bounding box center [524, 199] width 607 height 35
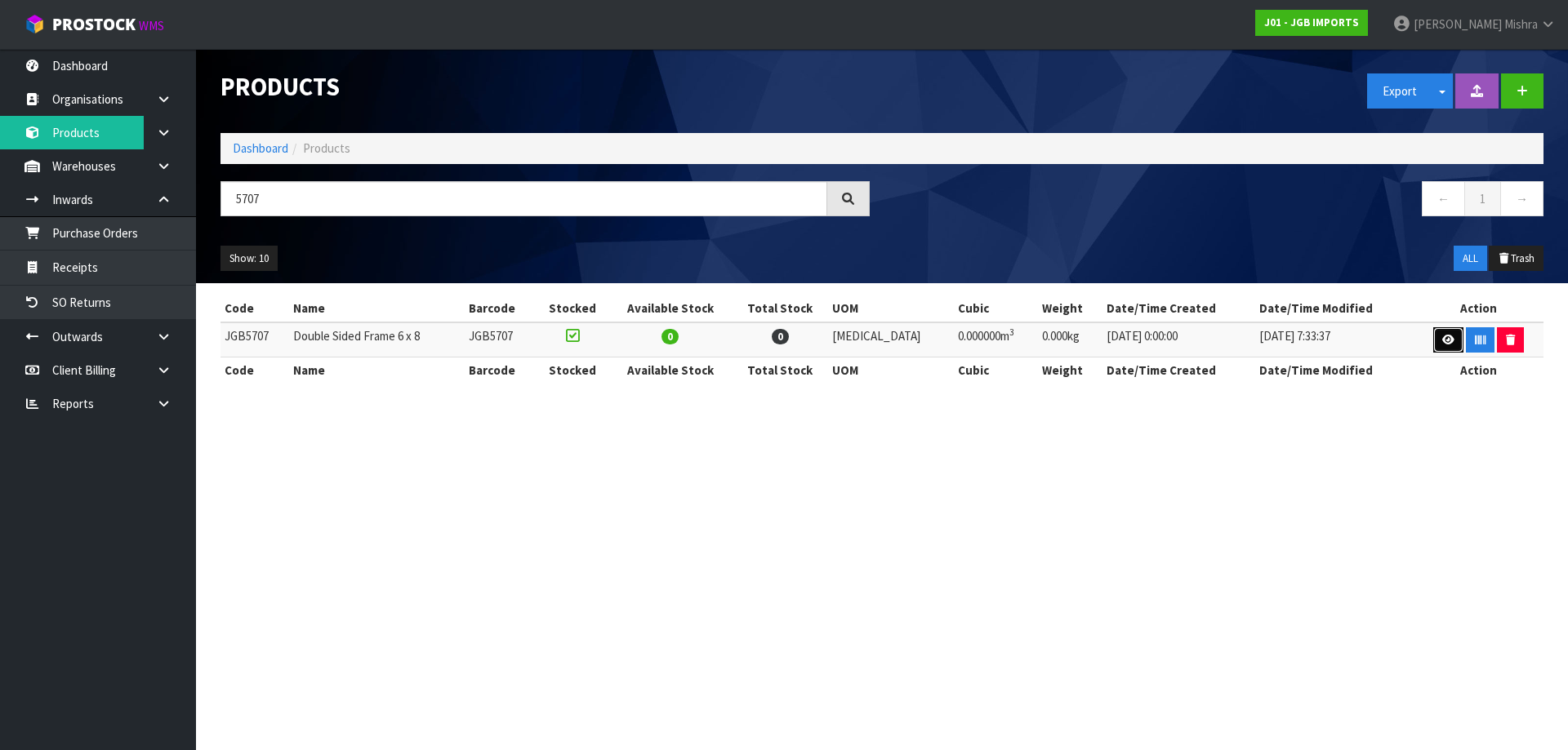
click at [1446, 343] on icon at bounding box center [1448, 340] width 13 height 11
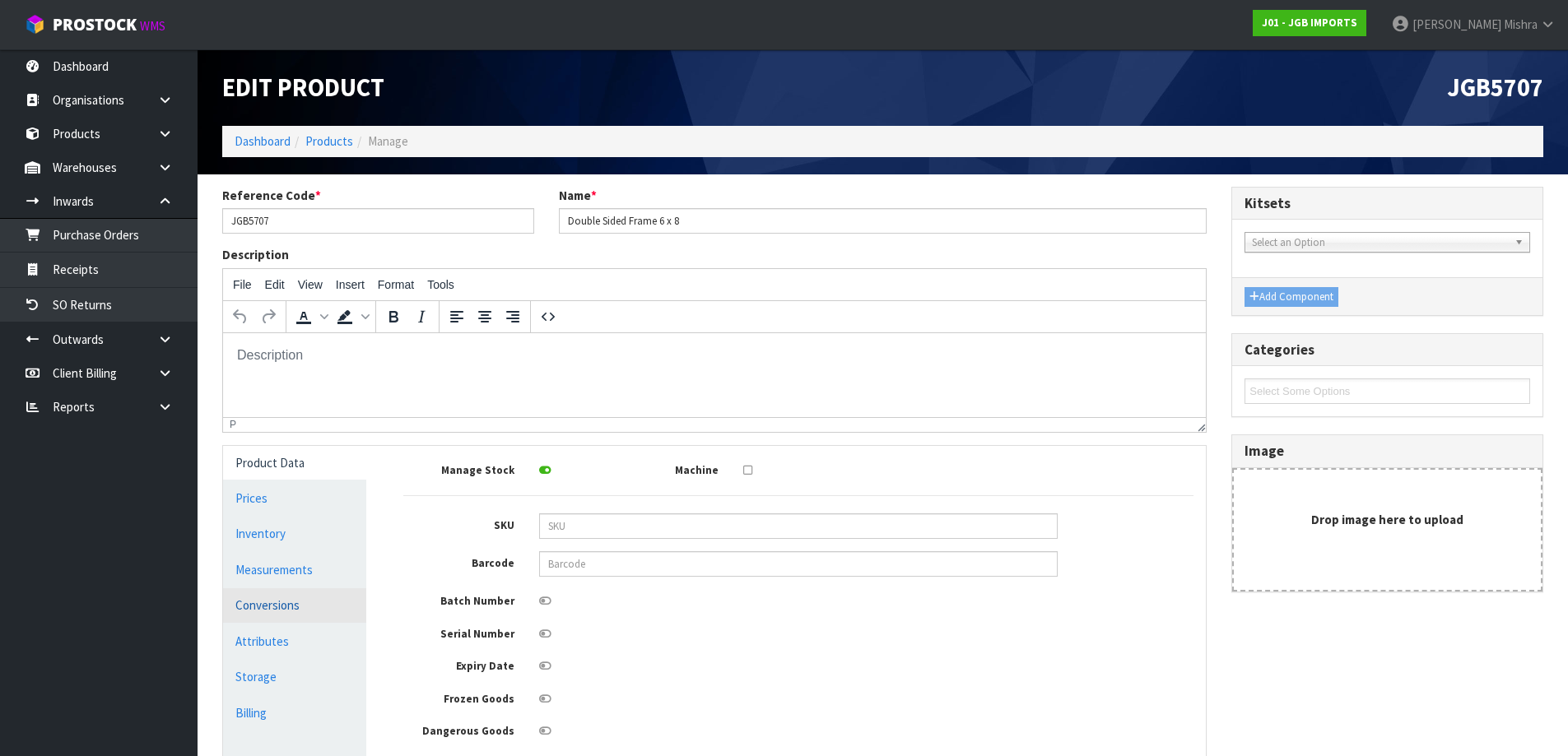
click at [277, 600] on link "Conversions" at bounding box center [294, 605] width 143 height 34
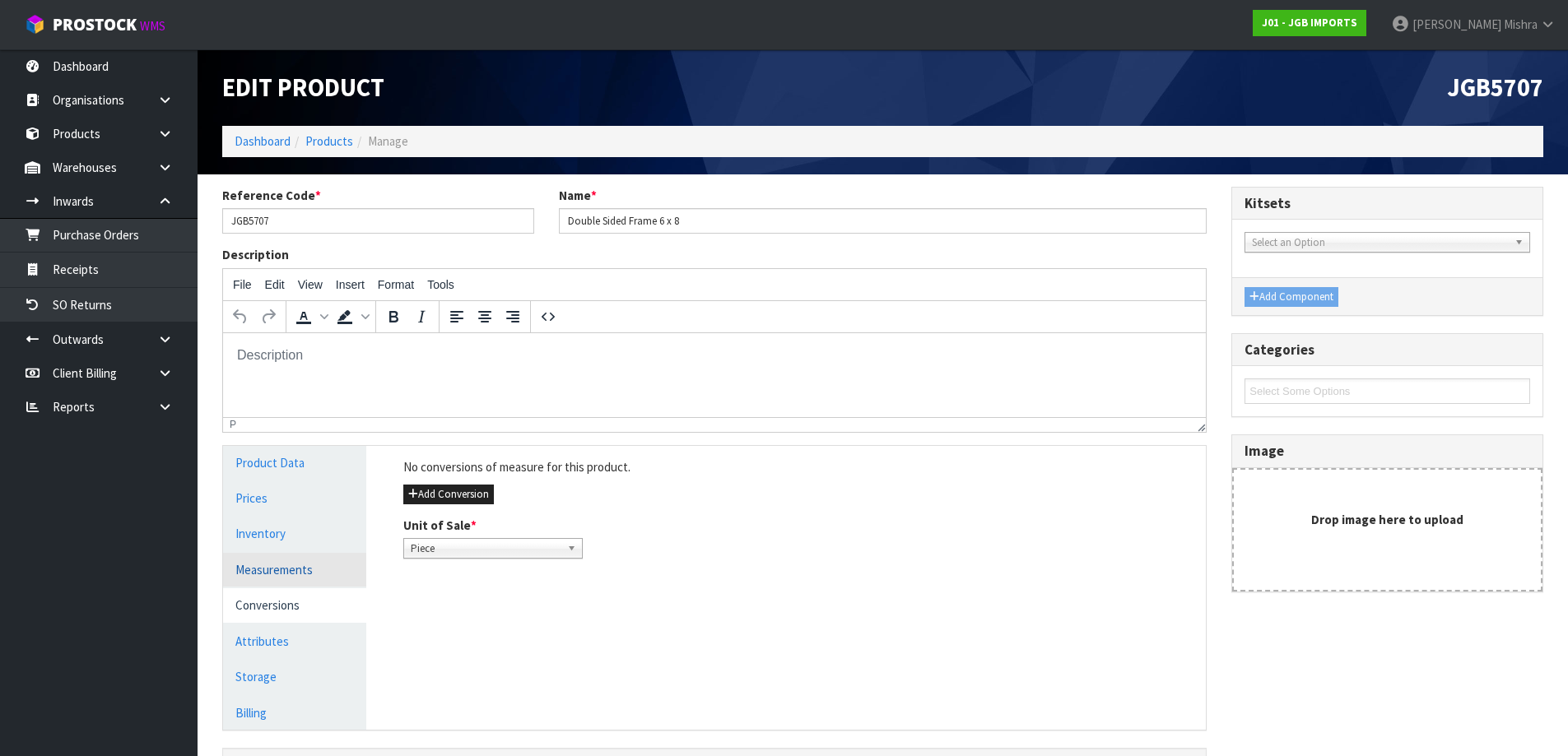
click at [278, 559] on link "Measurements" at bounding box center [294, 570] width 143 height 34
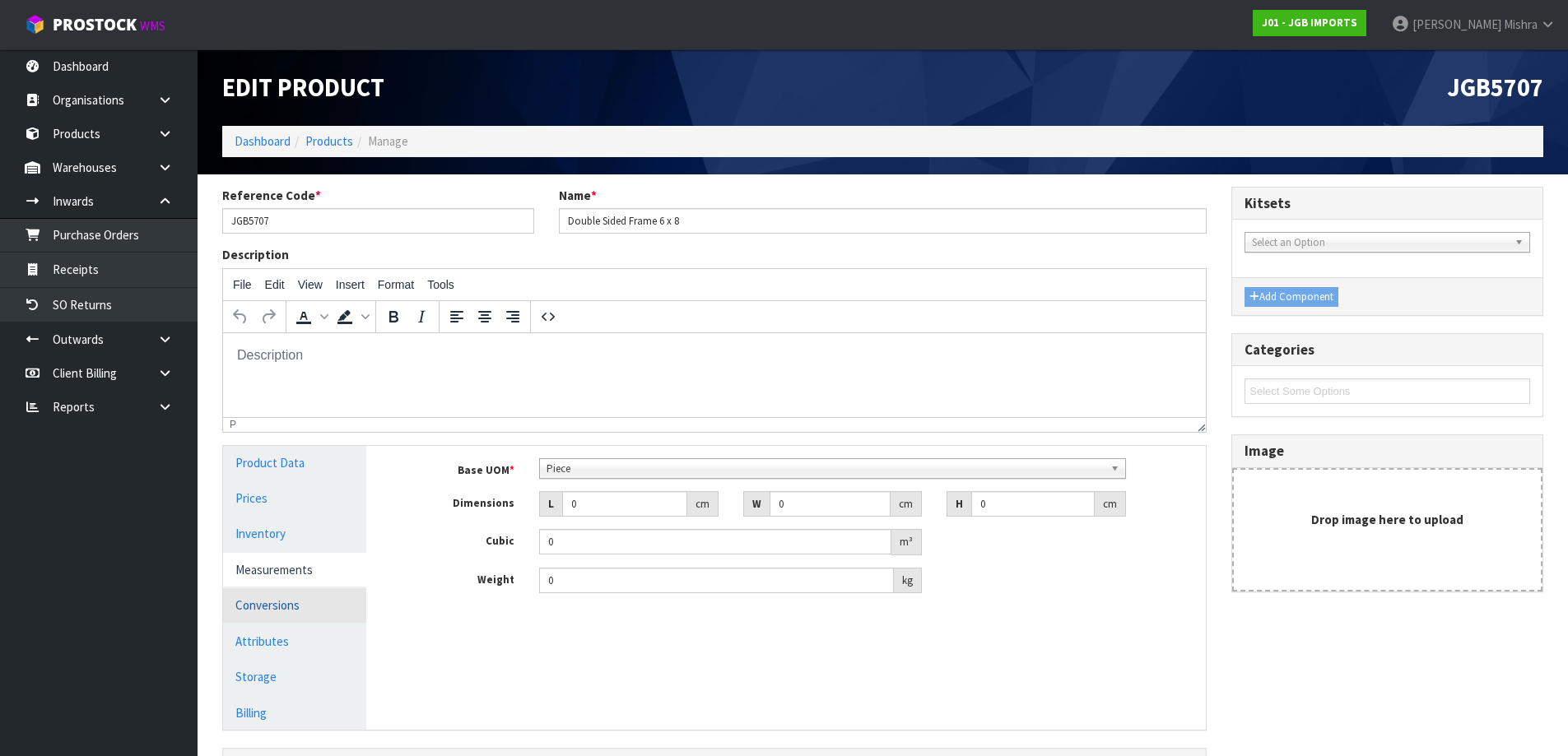
click at [277, 593] on link "Conversions" at bounding box center [294, 605] width 143 height 34
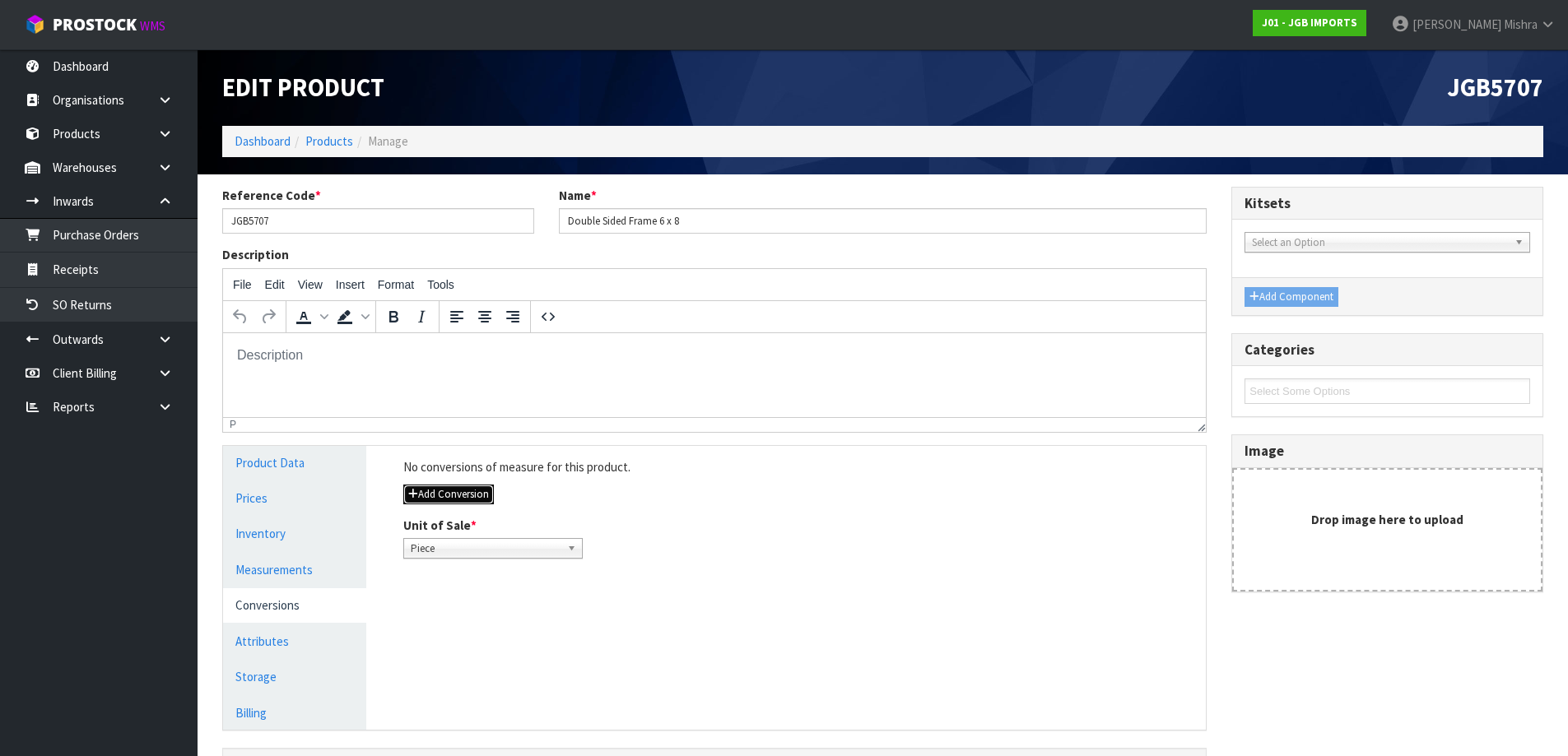
click at [453, 501] on button "Add Conversion" at bounding box center [448, 494] width 91 height 19
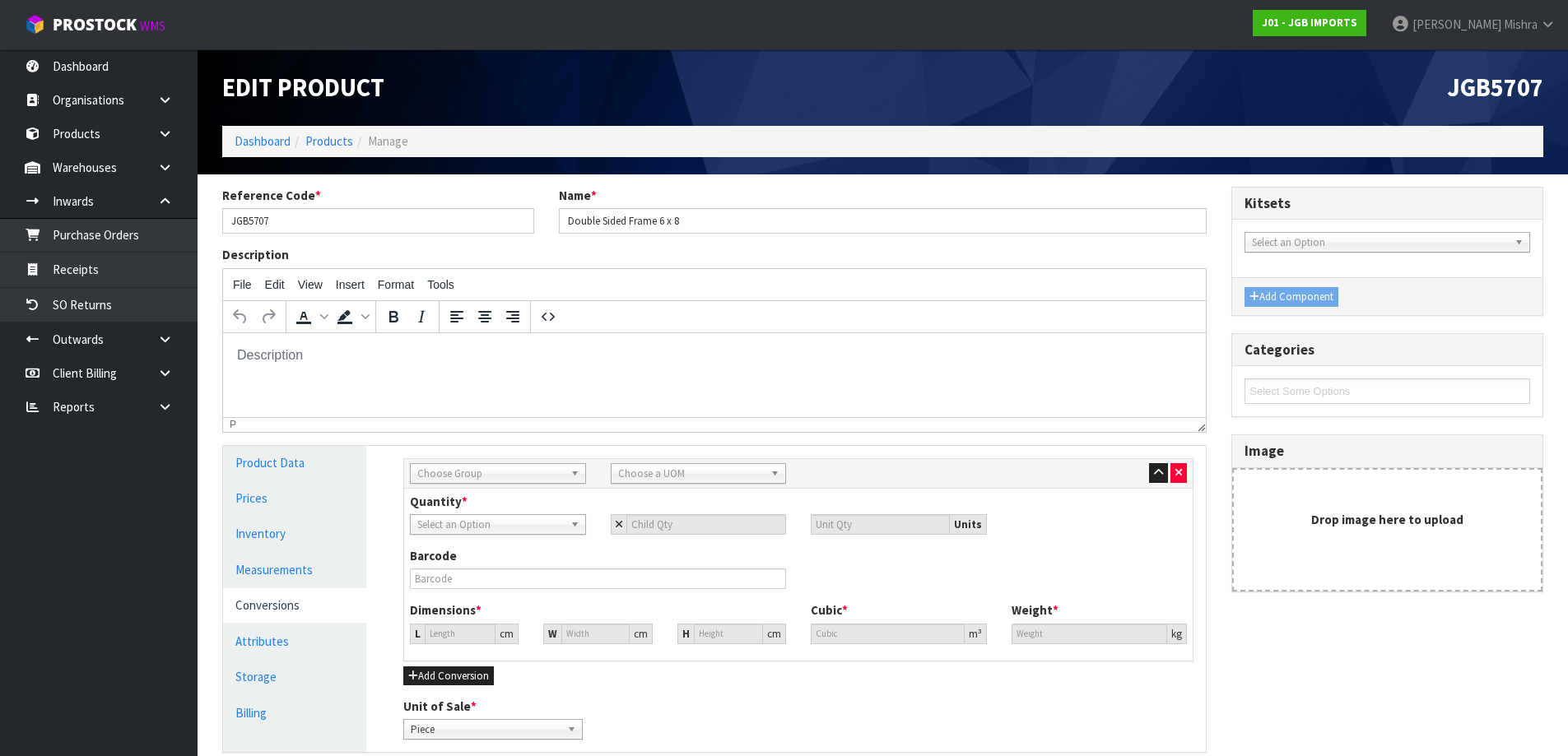
click at [532, 481] on span "Choose Group" at bounding box center [490, 474] width 146 height 19
click at [492, 565] on li "Outer" at bounding box center [498, 562] width 168 height 20
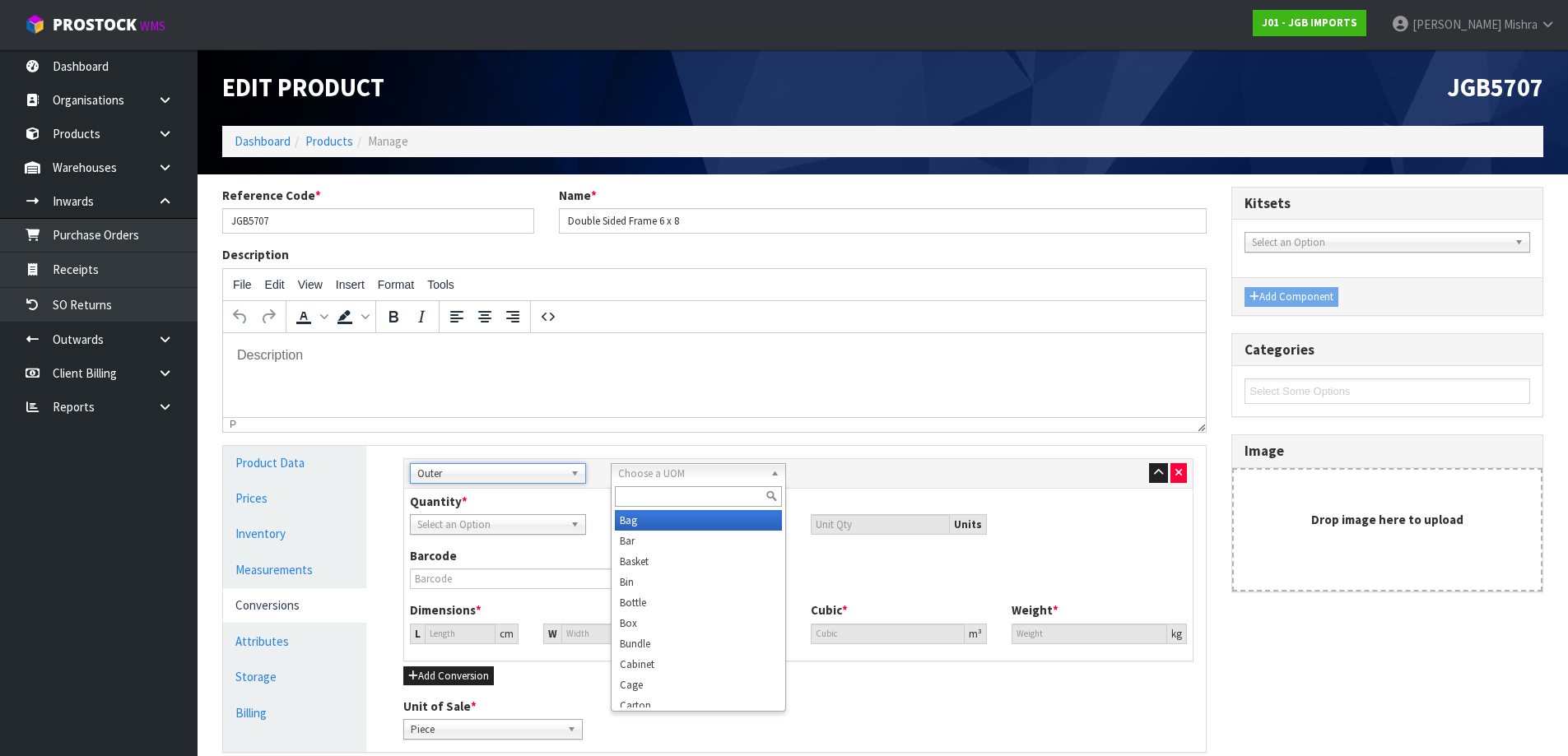
click at [635, 483] on div "Choose a UOM Bag Bar Basket Bin Bottle Box Bundle Cabinet Cage Carton Case Coil…" at bounding box center [699, 474] width 176 height 20
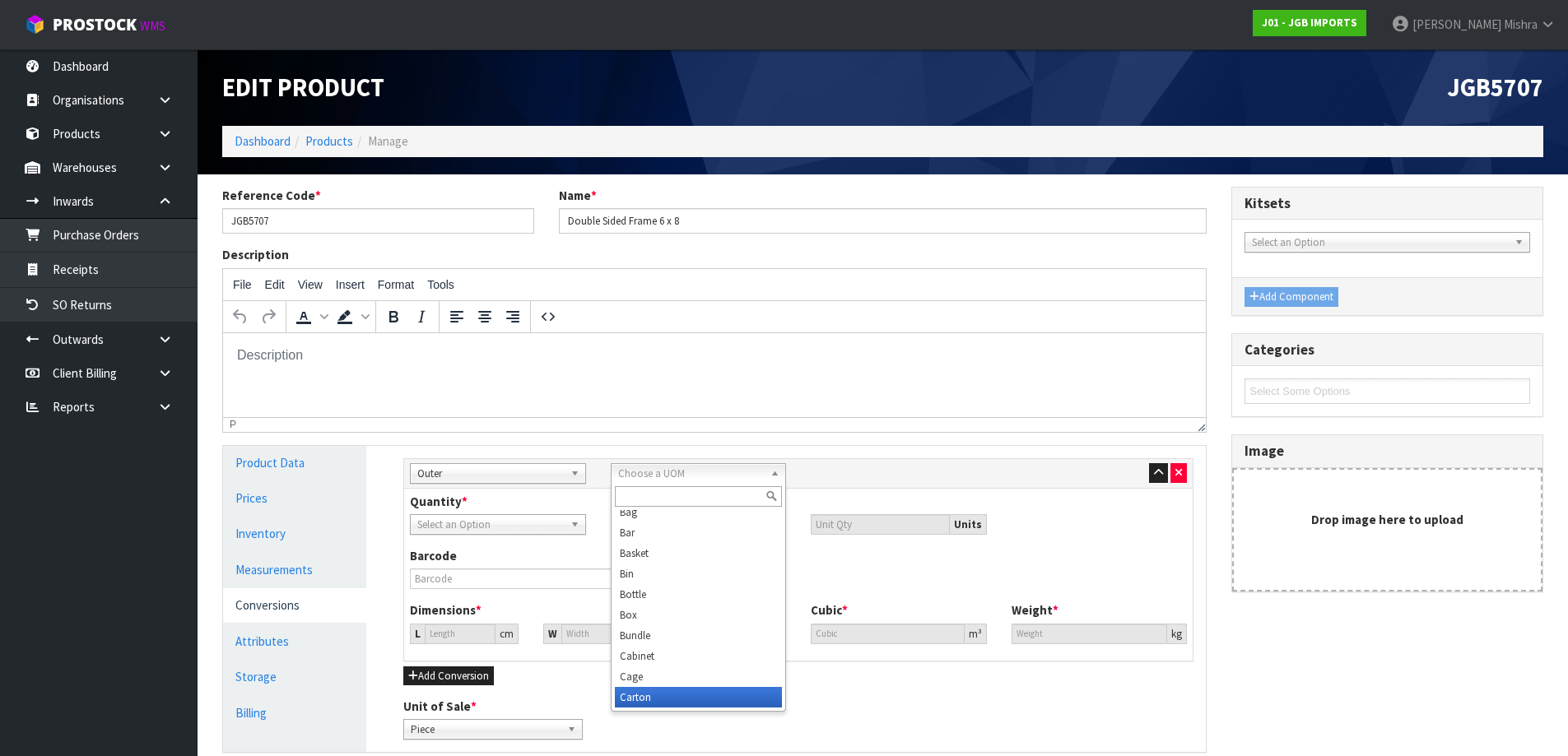
click at [633, 695] on li "Carton" at bounding box center [699, 697] width 168 height 20
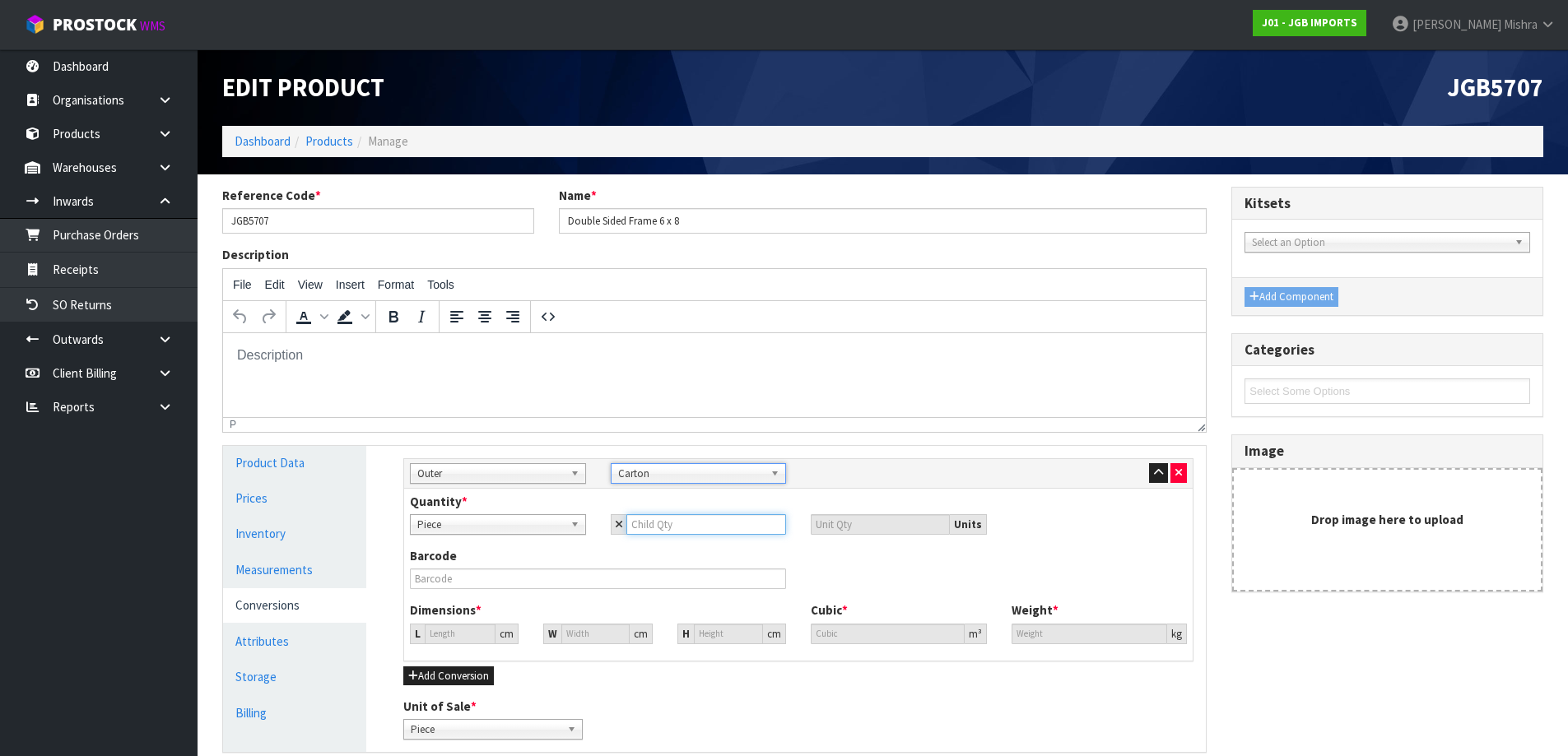
click at [646, 529] on input "number" at bounding box center [707, 524] width 161 height 20
click at [459, 622] on div "Dimensions * L 0 cm W 0 cm H 0 cm" at bounding box center [598, 622] width 401 height 42
drag, startPoint x: 452, startPoint y: 638, endPoint x: 417, endPoint y: 639, distance: 35.0
click at [417, 639] on div "L 0 cm" at bounding box center [464, 633] width 108 height 20
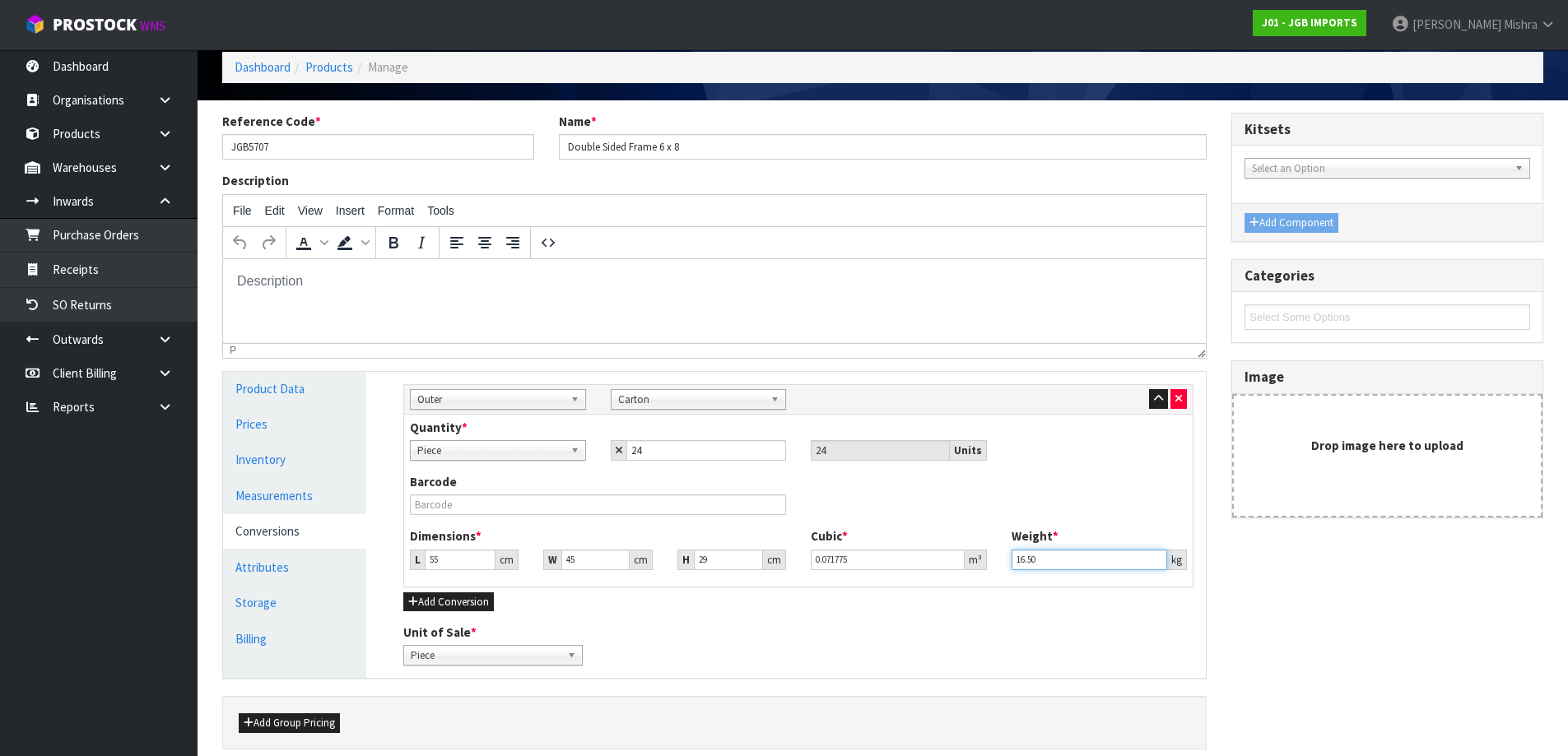
scroll to position [145, 0]
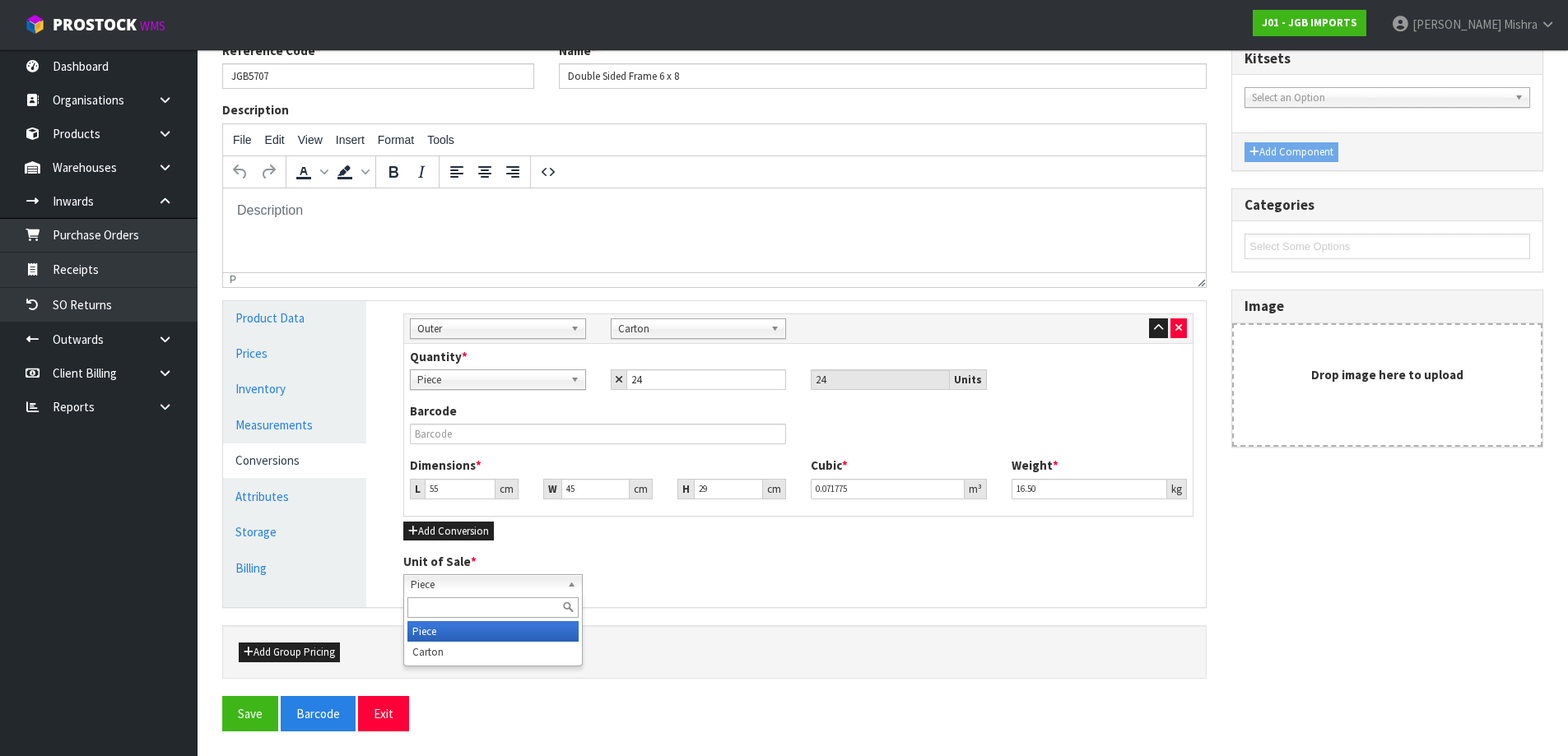
click at [504, 588] on span "Piece" at bounding box center [485, 584] width 150 height 19
click at [853, 600] on div "Sub Inner Inner Outer Pallet Outer Sub Inner Inner Outer Pallet Bag Bar Basket …" at bounding box center [798, 454] width 815 height 307
click at [246, 712] on button "Save" at bounding box center [250, 714] width 56 height 36
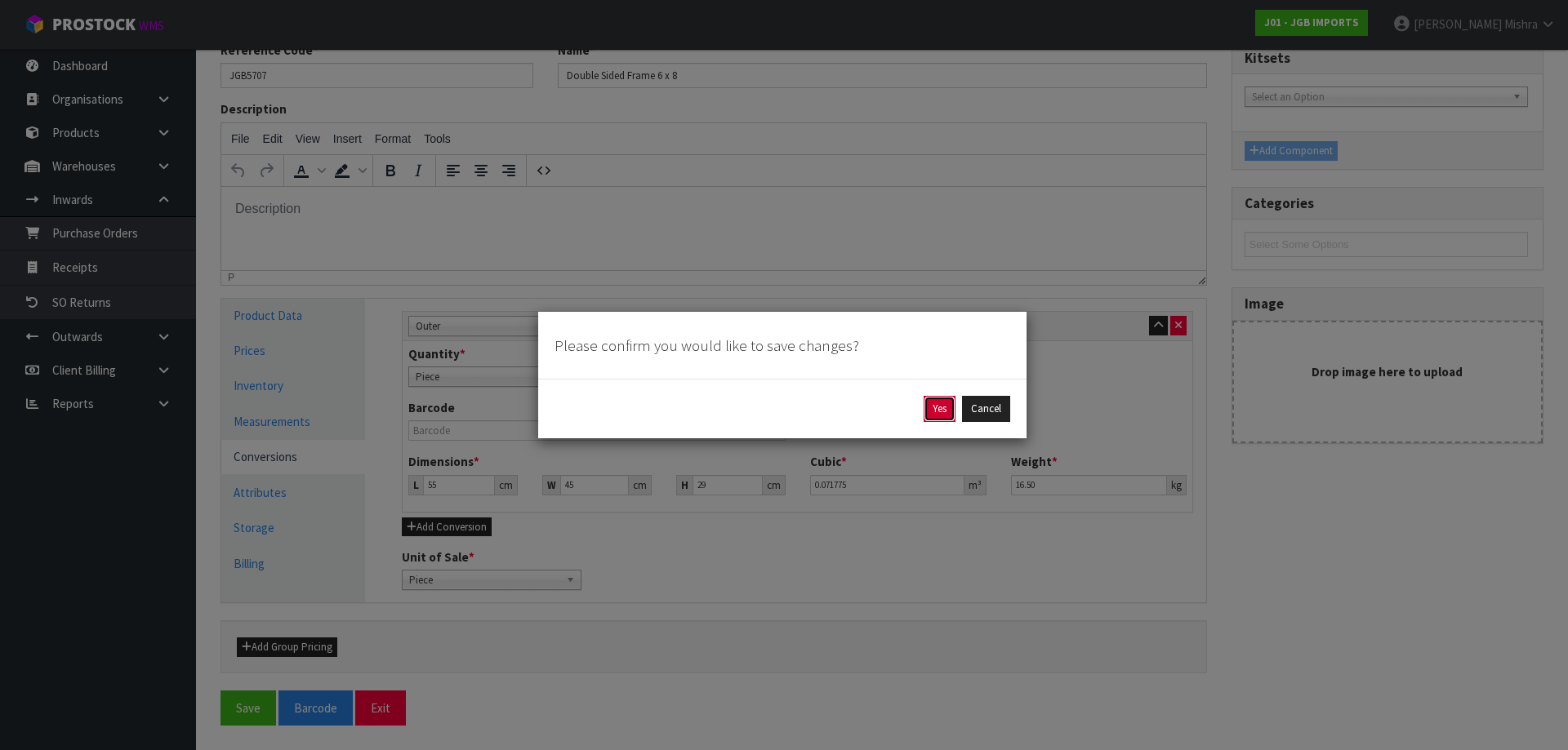
click at [941, 421] on button "Yes" at bounding box center [939, 409] width 32 height 26
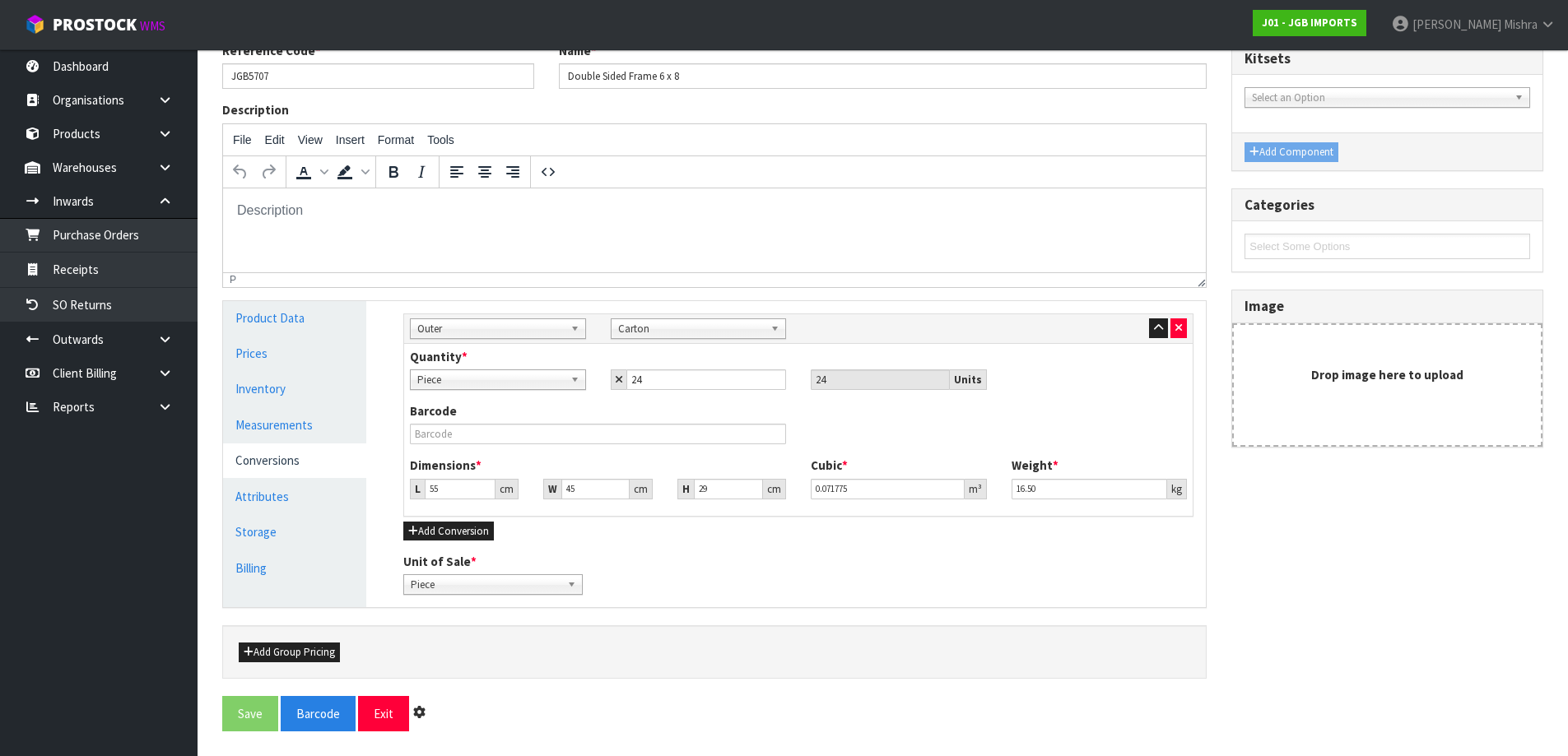
scroll to position [0, 0]
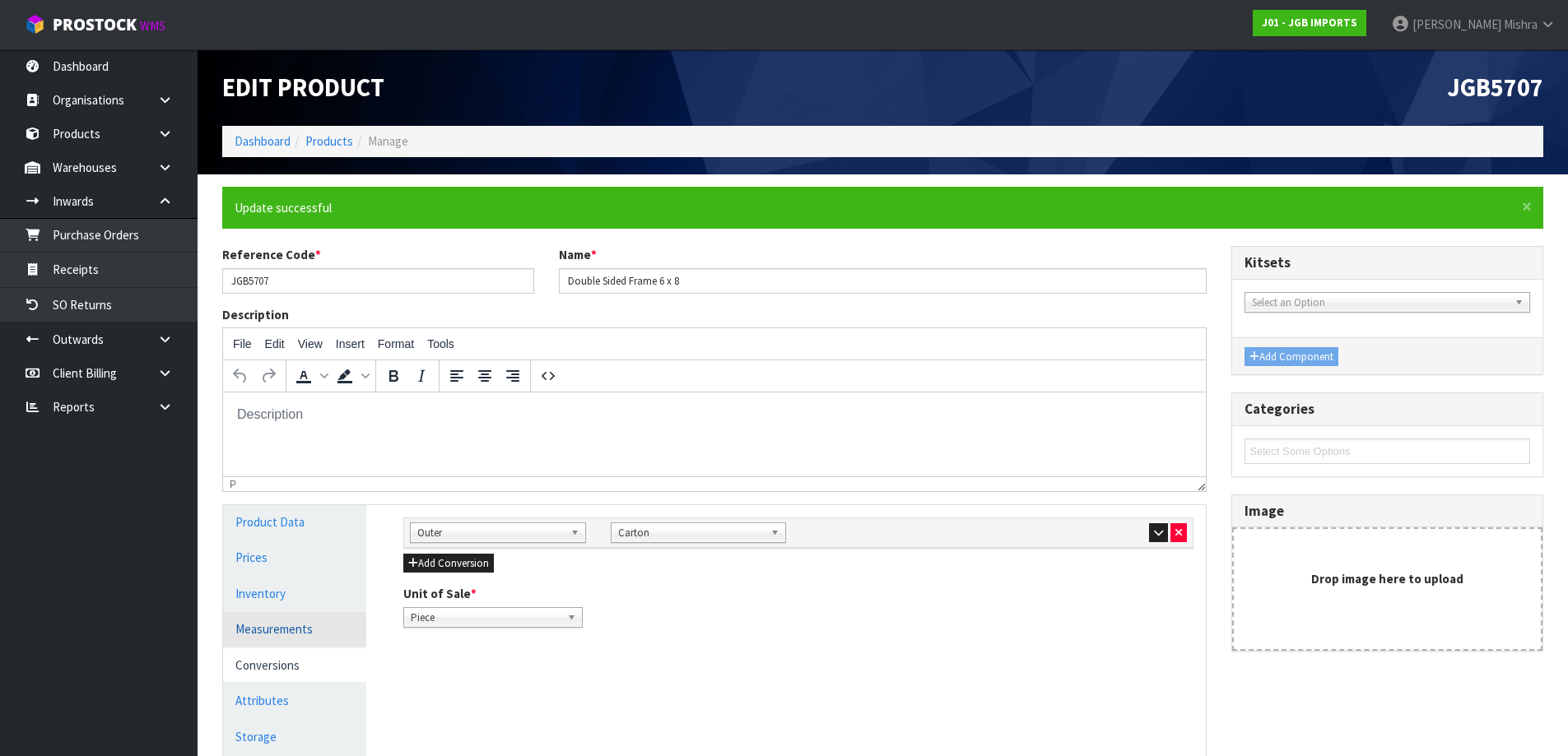
click at [274, 621] on link "Measurements" at bounding box center [294, 629] width 143 height 34
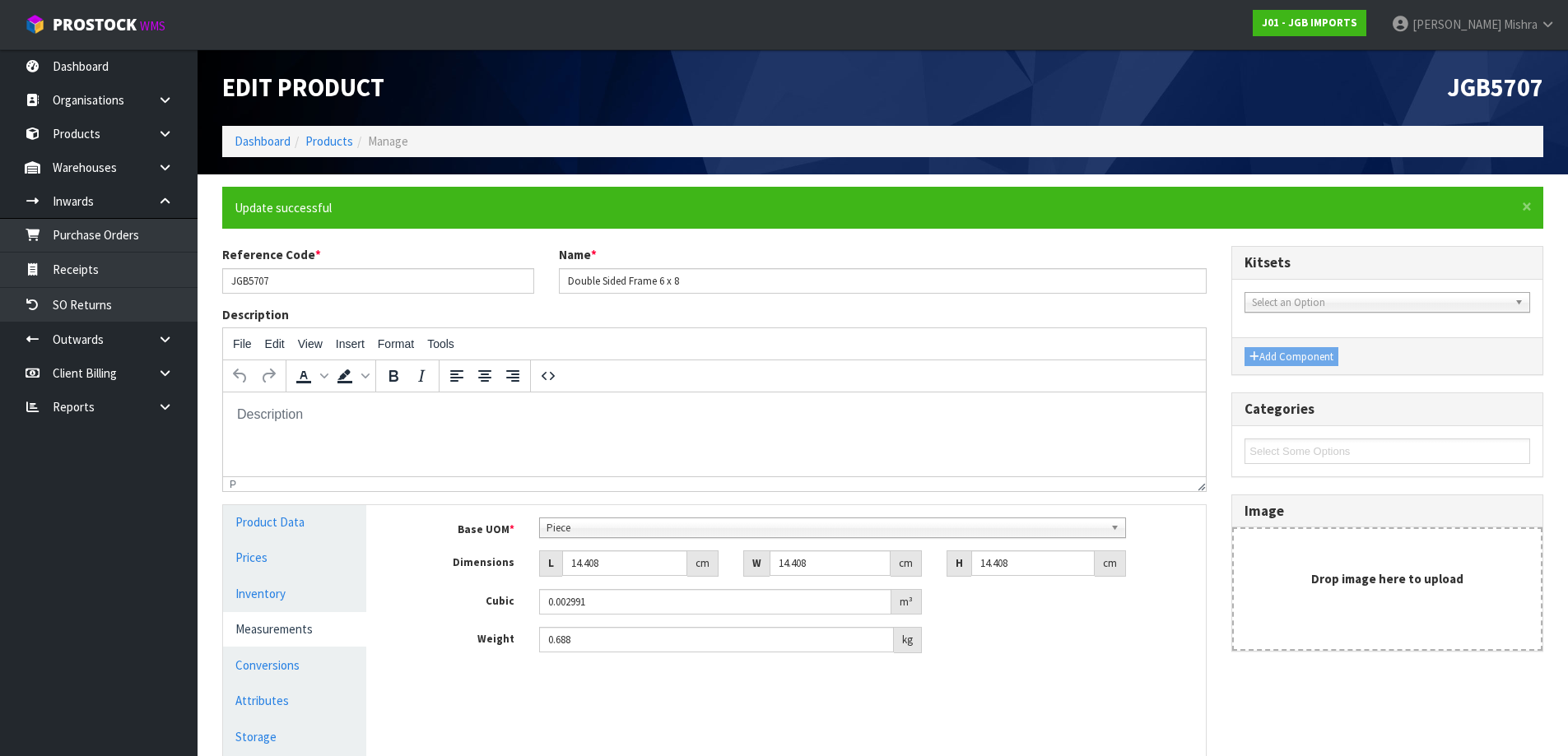
click at [633, 527] on span "Piece" at bounding box center [825, 528] width 558 height 19
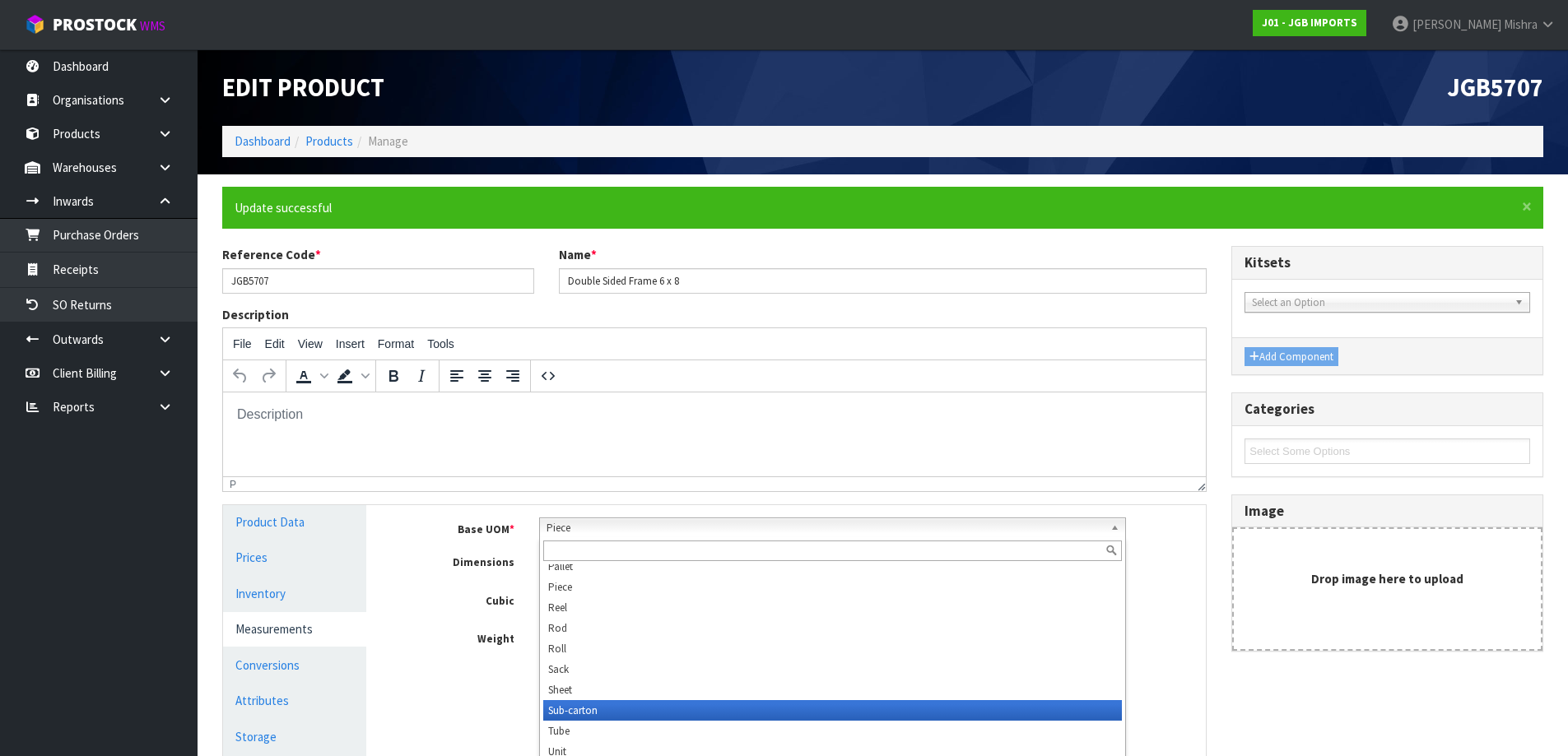
click at [597, 710] on li "Sub-carton" at bounding box center [833, 710] width 579 height 20
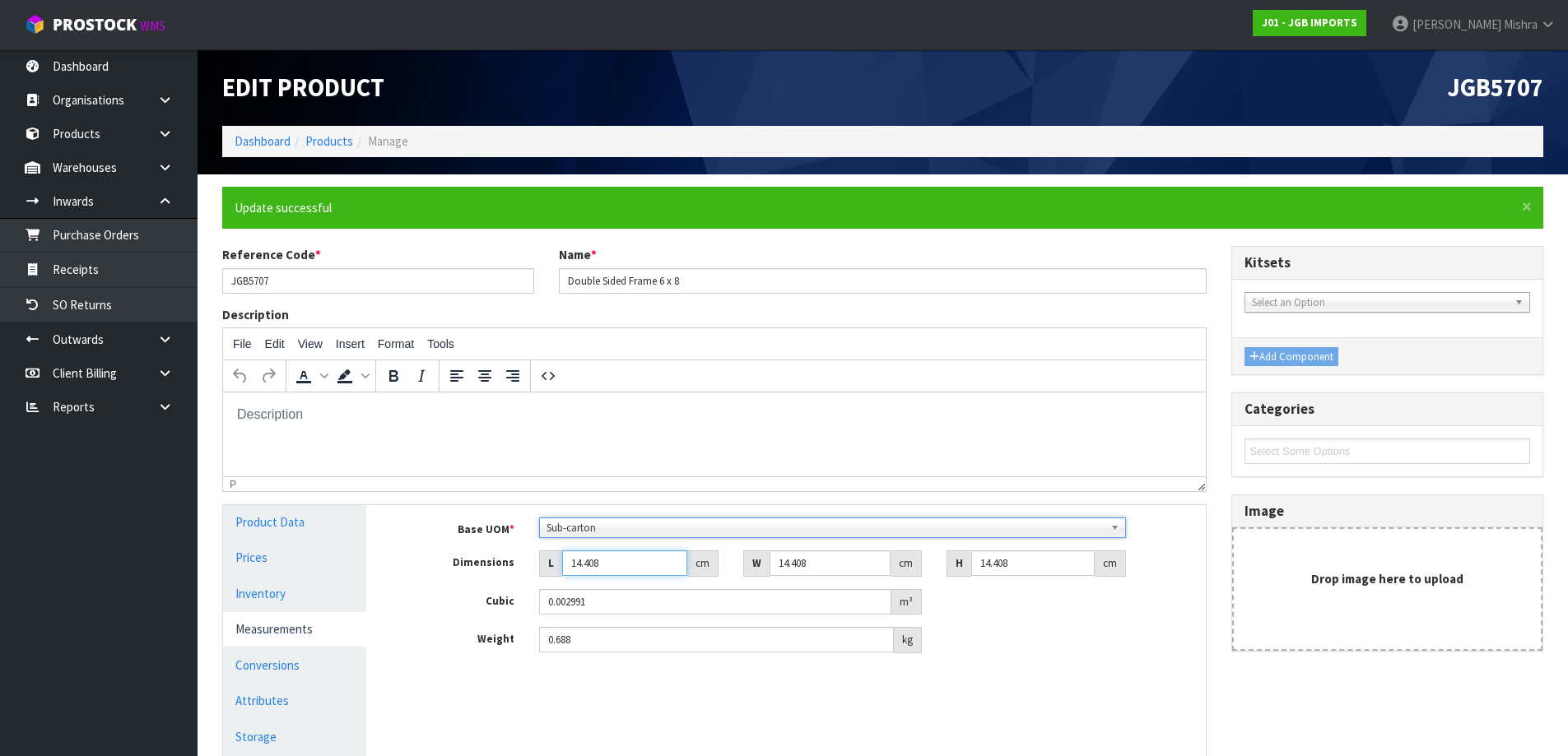
drag, startPoint x: 620, startPoint y: 556, endPoint x: 464, endPoint y: 552, distance: 156.1
click at [464, 552] on div "Dimensions L 14.408 cm W 14.408 cm H 14.408 cm" at bounding box center [798, 563] width 815 height 26
drag, startPoint x: 599, startPoint y: 647, endPoint x: 367, endPoint y: 624, distance: 233.1
click at [367, 624] on div "Product Data Prices Inventory Measurements Conversions Attributes Storage Billi…" at bounding box center [714, 647] width 1008 height 284
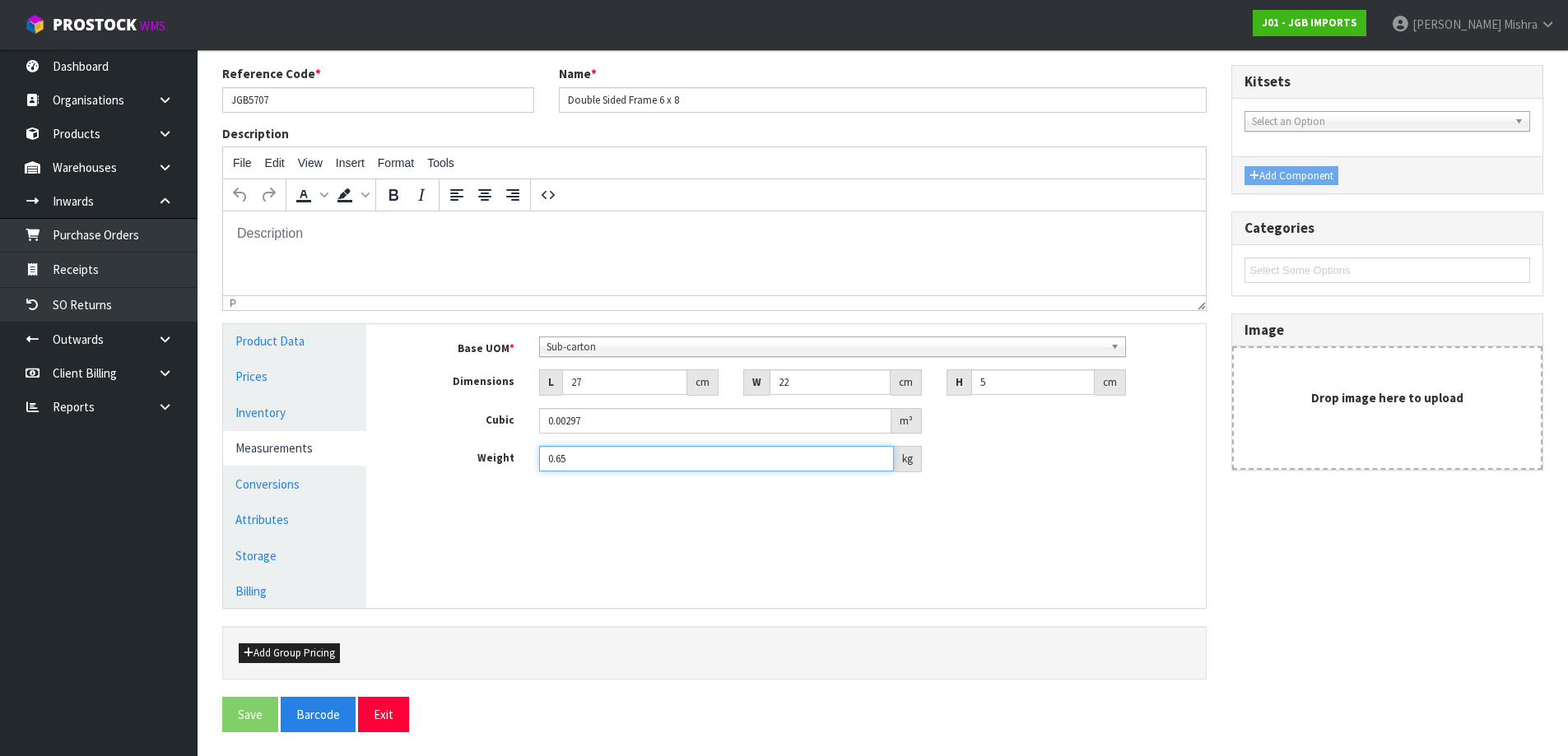
scroll to position [182, 0]
click at [396, 717] on button "Exit" at bounding box center [383, 714] width 51 height 36
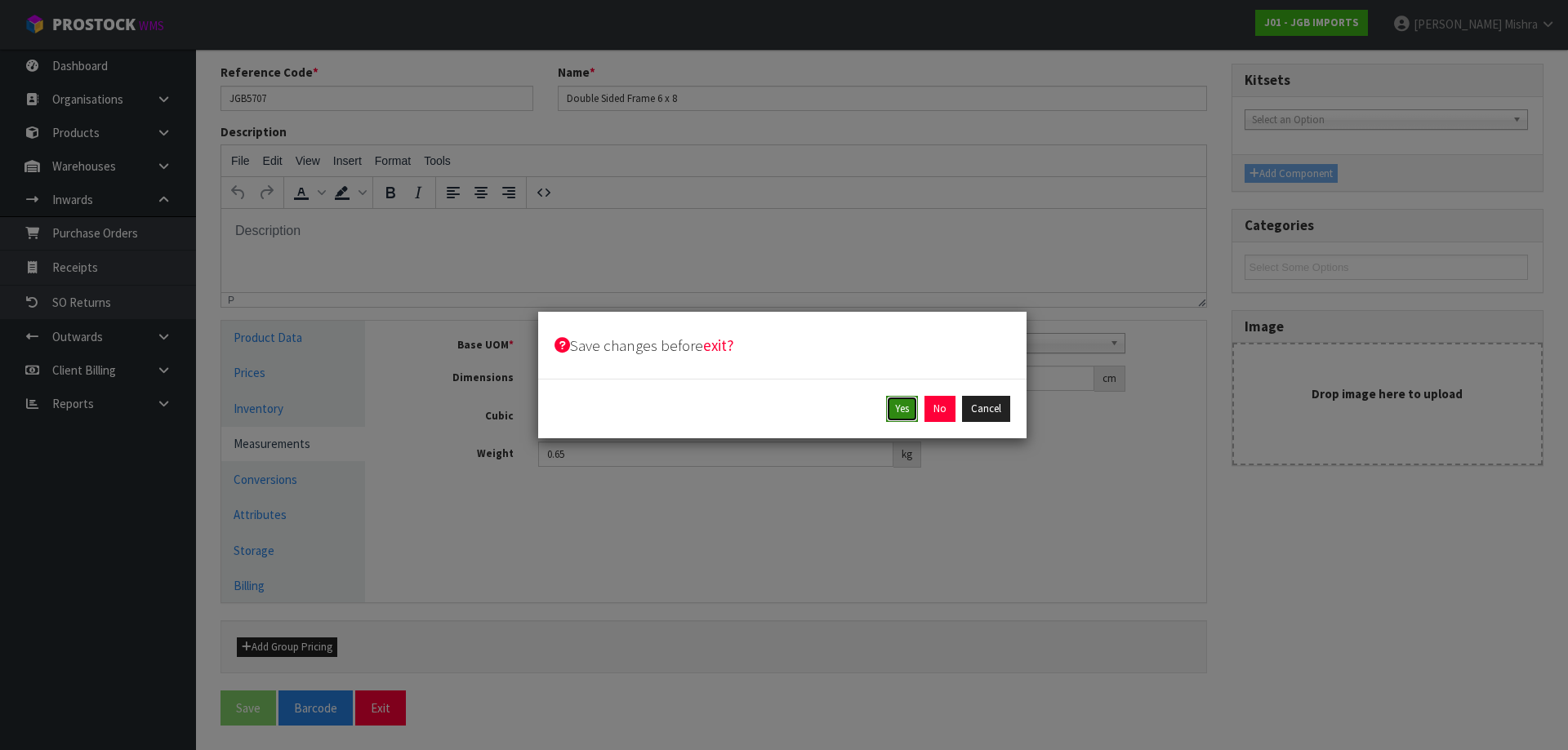
click at [897, 409] on button "Yes" at bounding box center [902, 409] width 32 height 26
click at [938, 396] on button "Yes" at bounding box center [939, 409] width 32 height 26
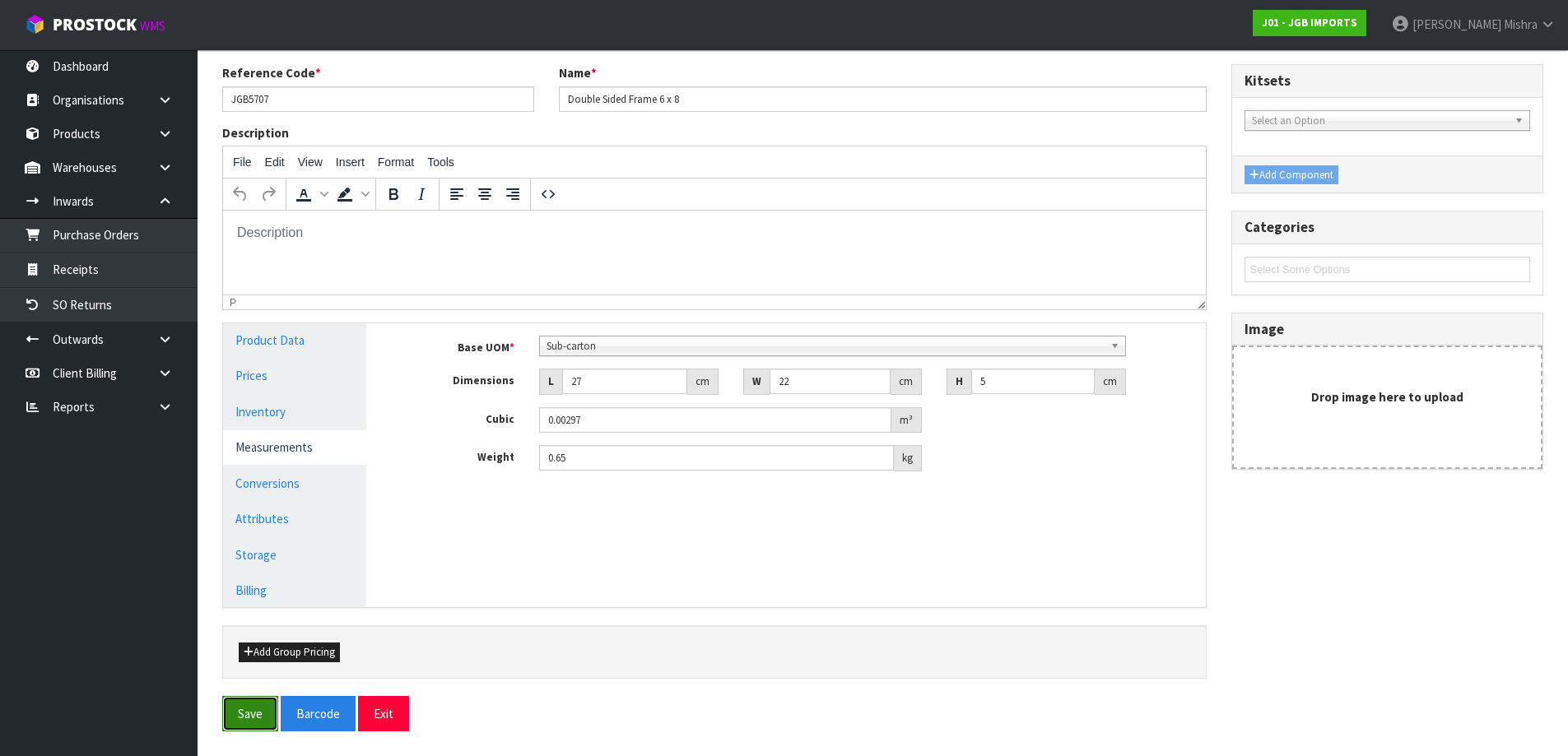
click at [250, 716] on button "Save" at bounding box center [250, 714] width 56 height 36
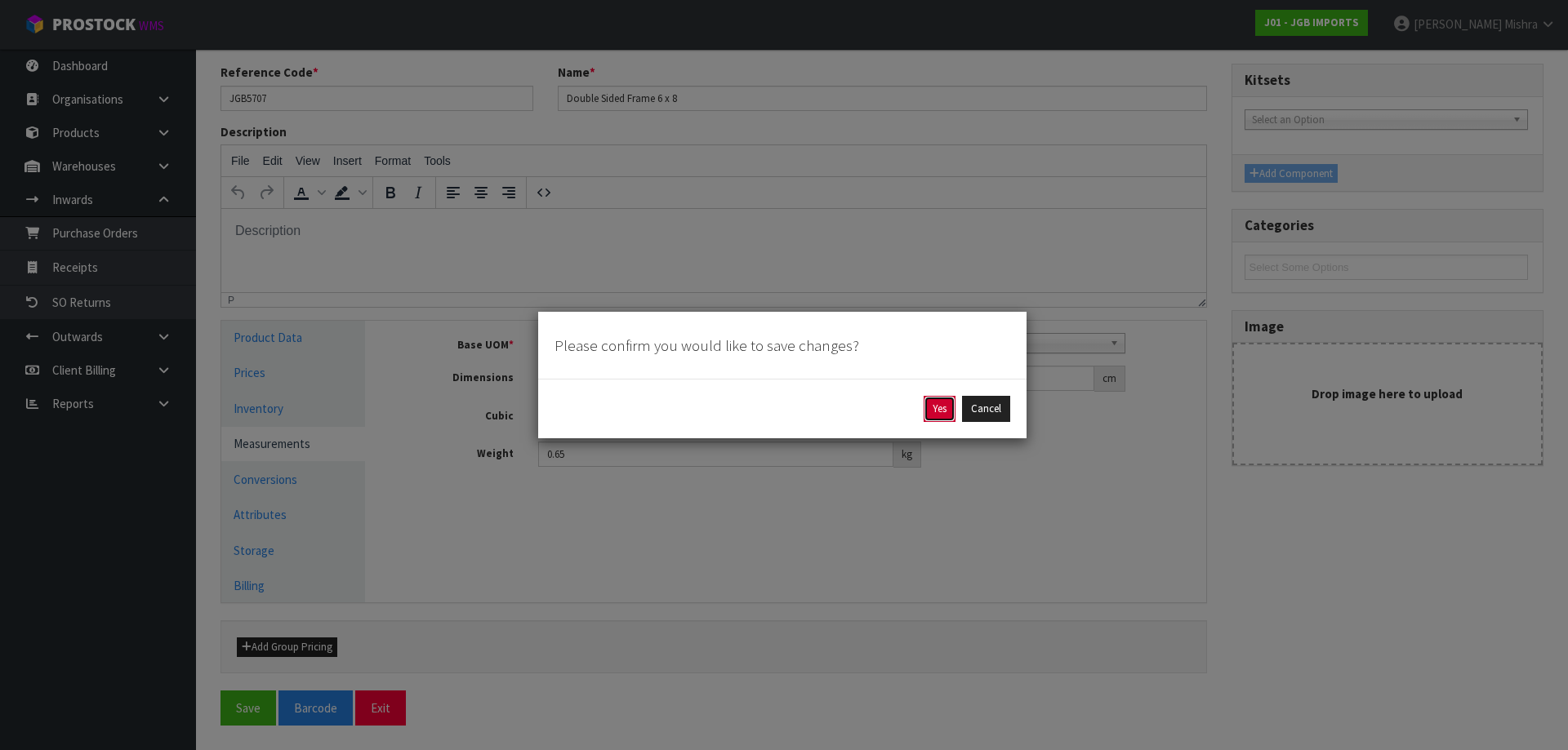
click at [941, 407] on button "Yes" at bounding box center [939, 409] width 32 height 26
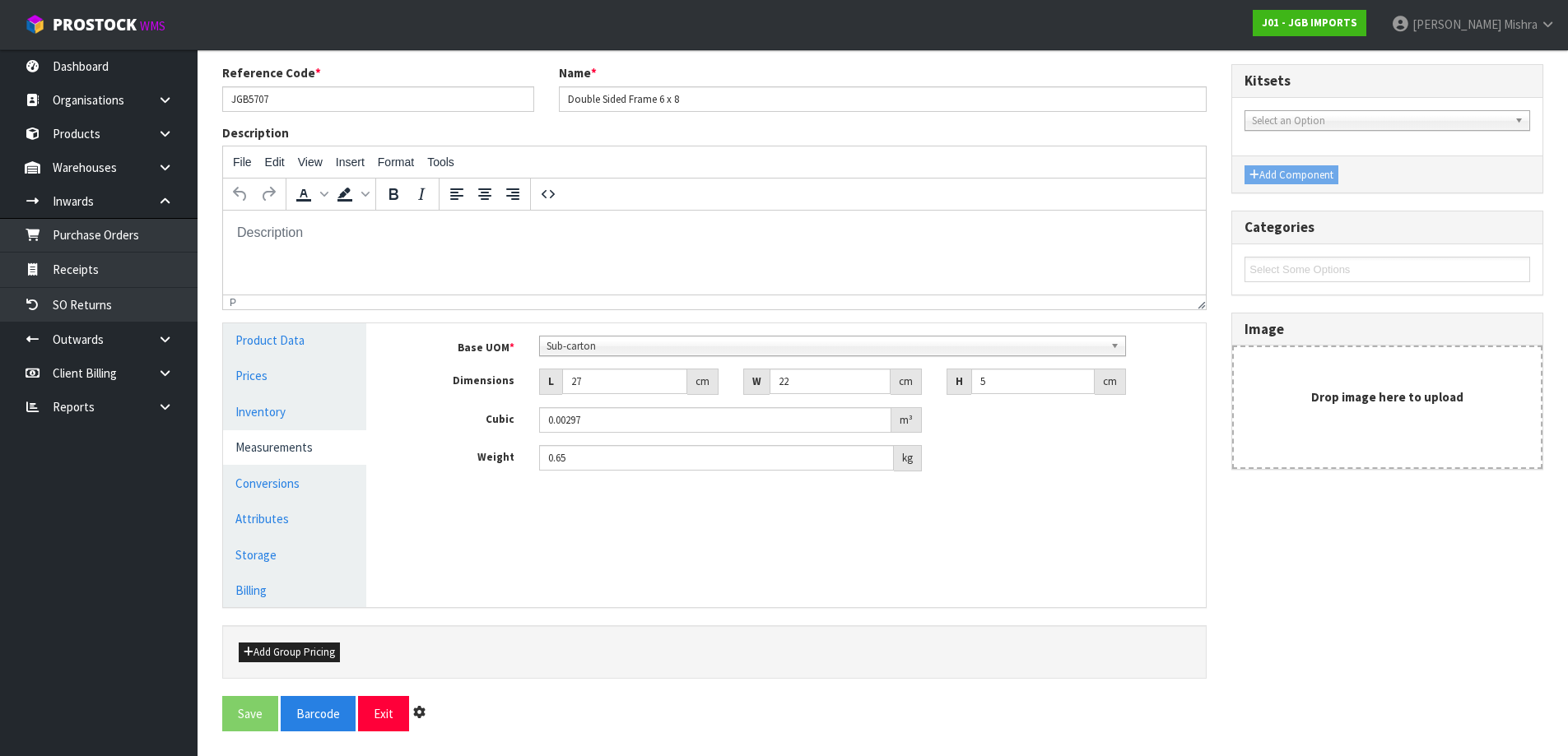
scroll to position [0, 0]
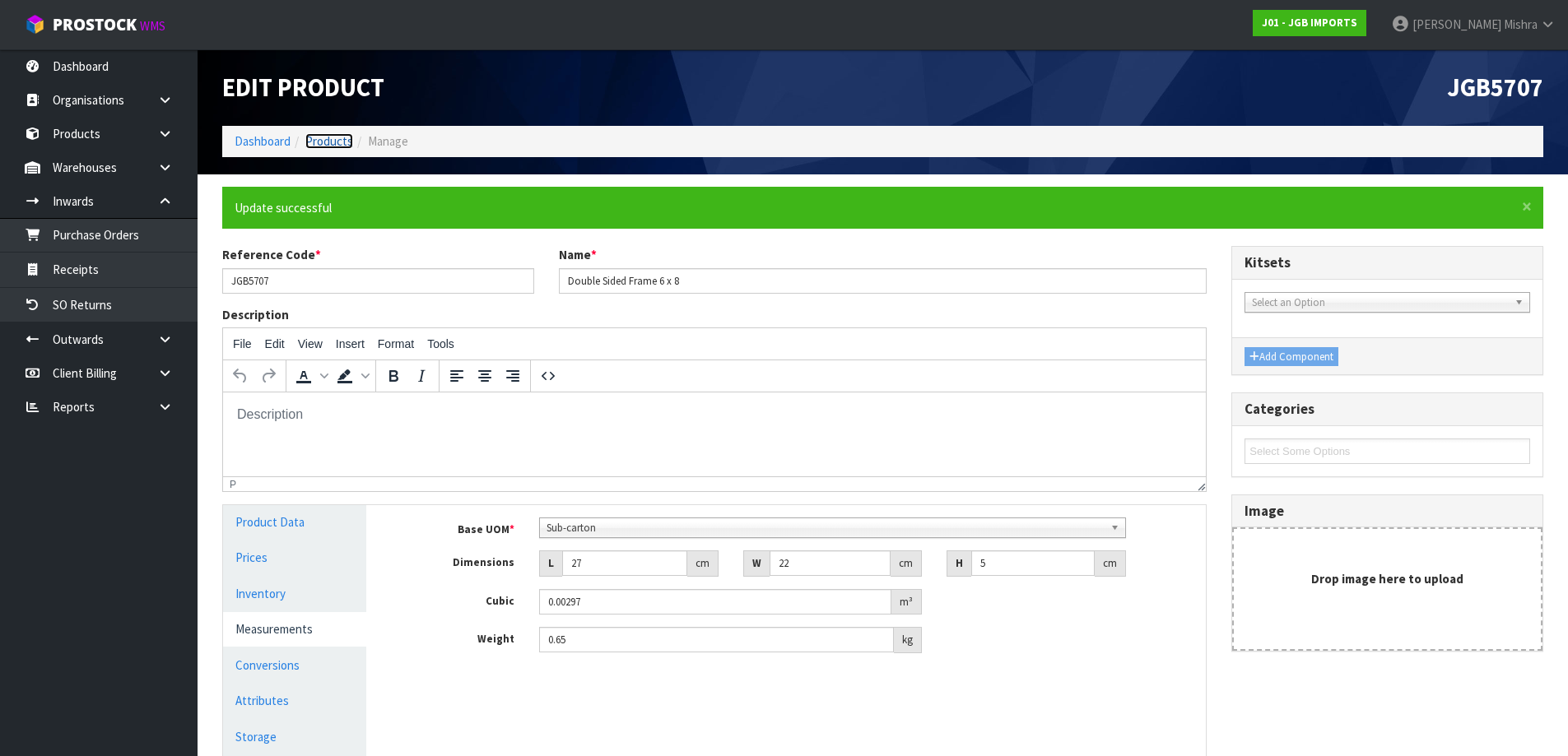
click at [333, 140] on link "Products" at bounding box center [329, 141] width 47 height 15
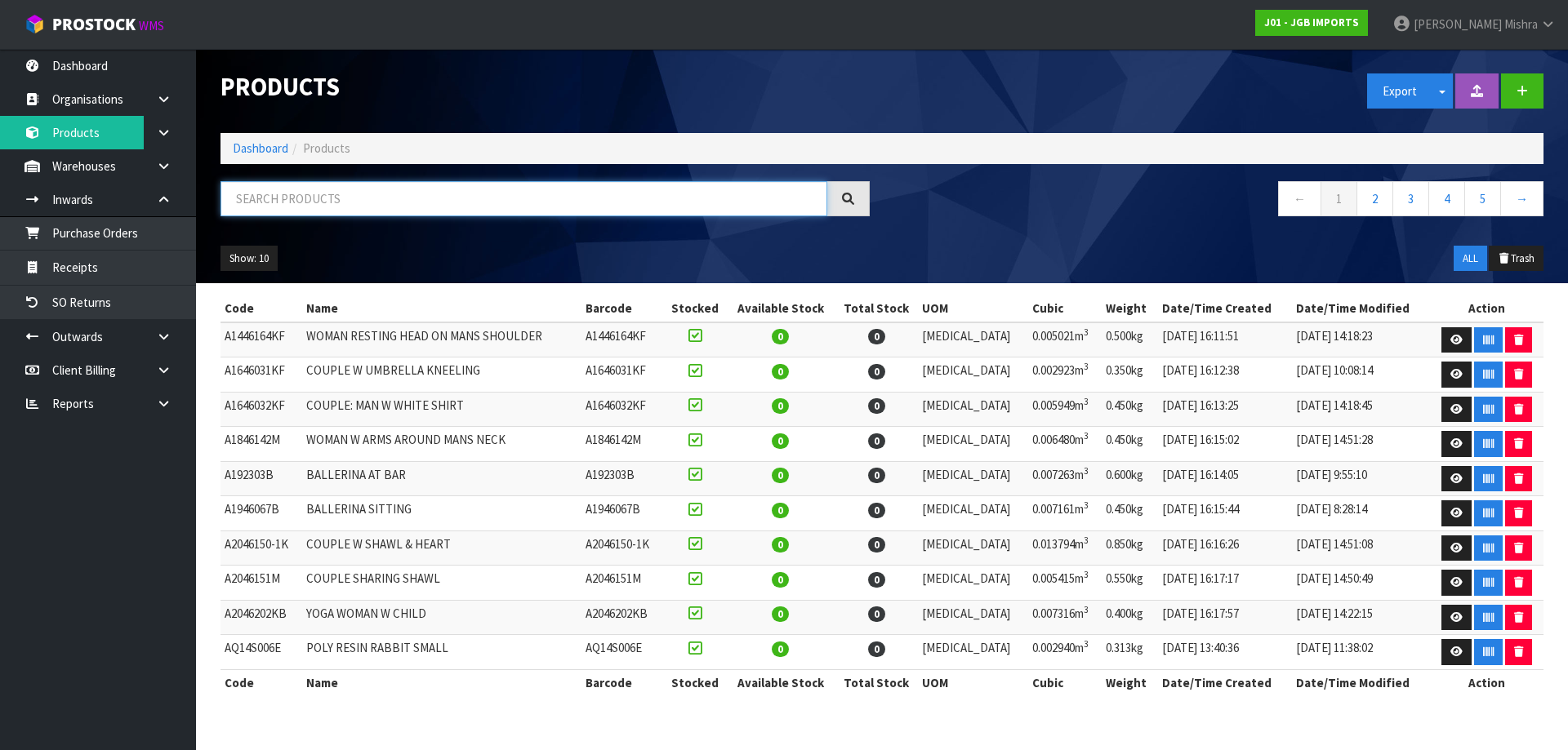
click at [316, 186] on input "text" at bounding box center [524, 199] width 607 height 35
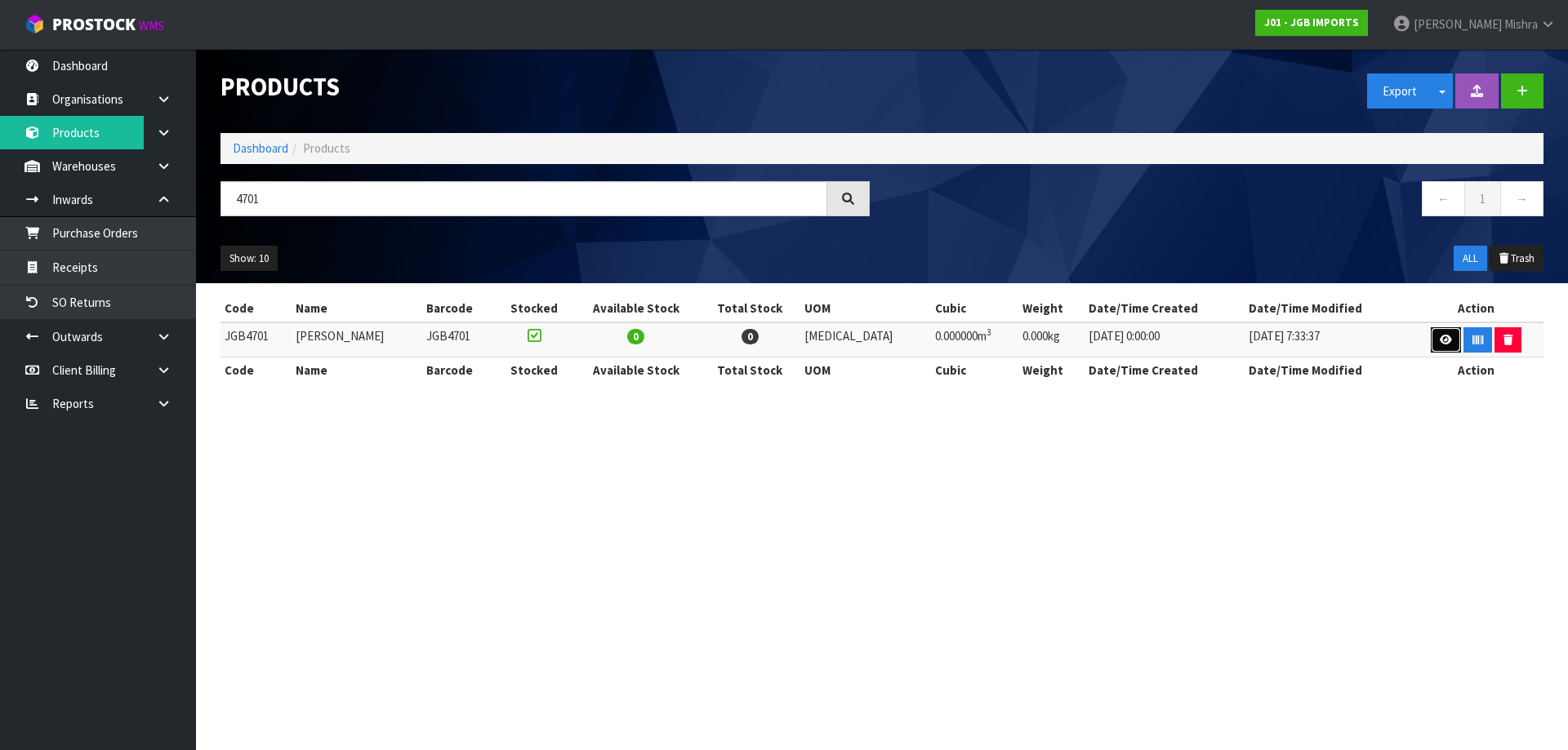
click at [1440, 336] on icon at bounding box center [1445, 340] width 13 height 11
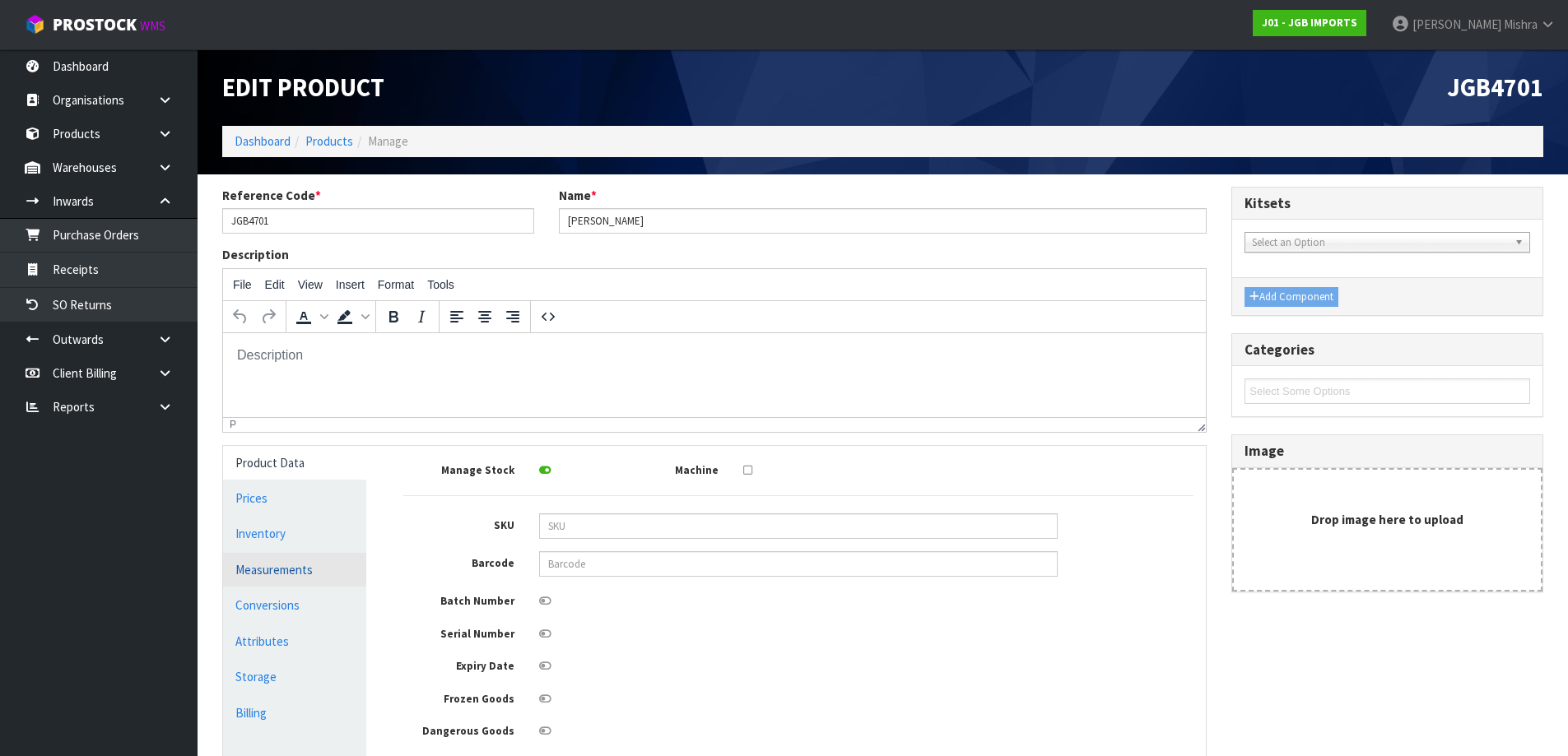
click at [277, 562] on link "Measurements" at bounding box center [294, 570] width 143 height 34
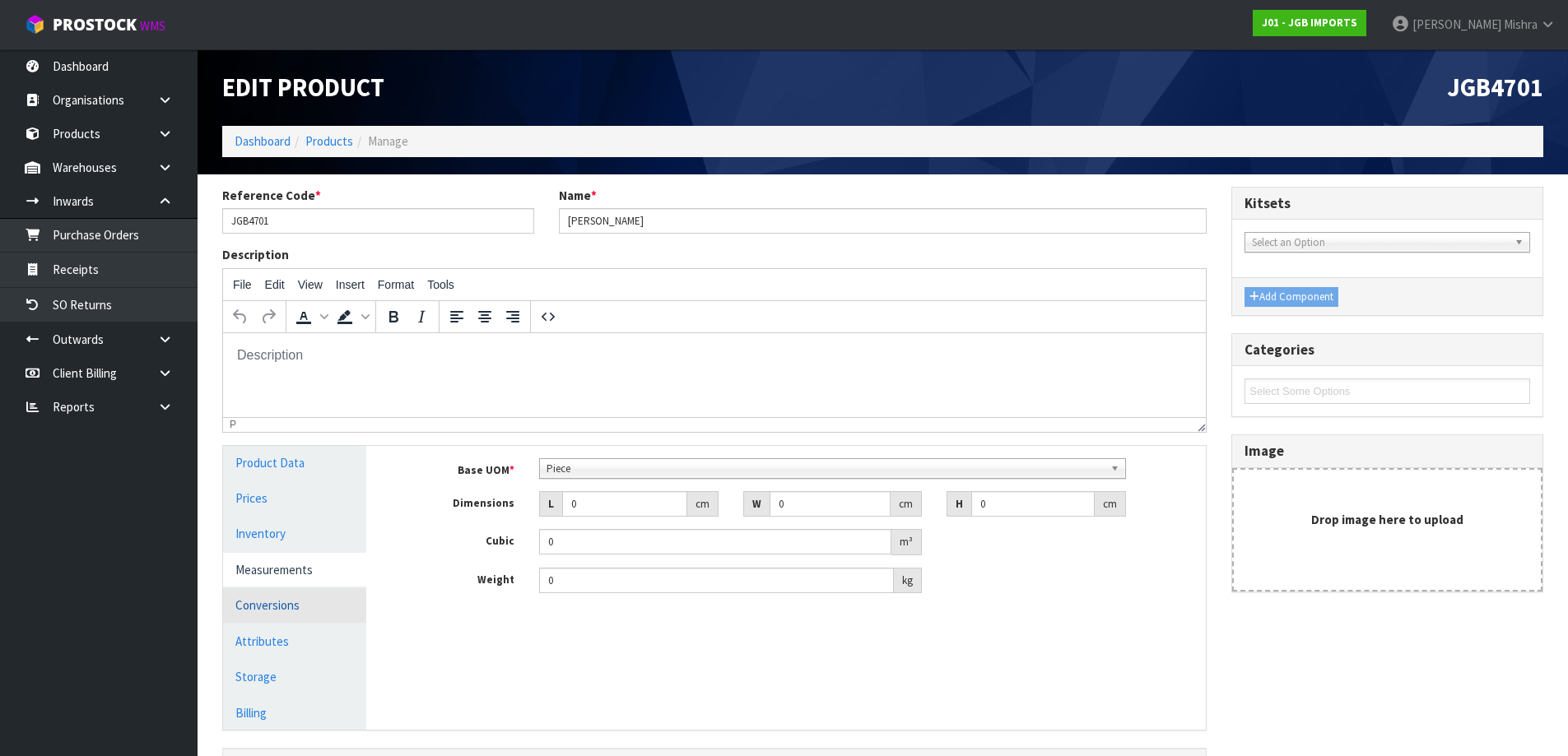
click at [278, 595] on link "Conversions" at bounding box center [294, 605] width 143 height 34
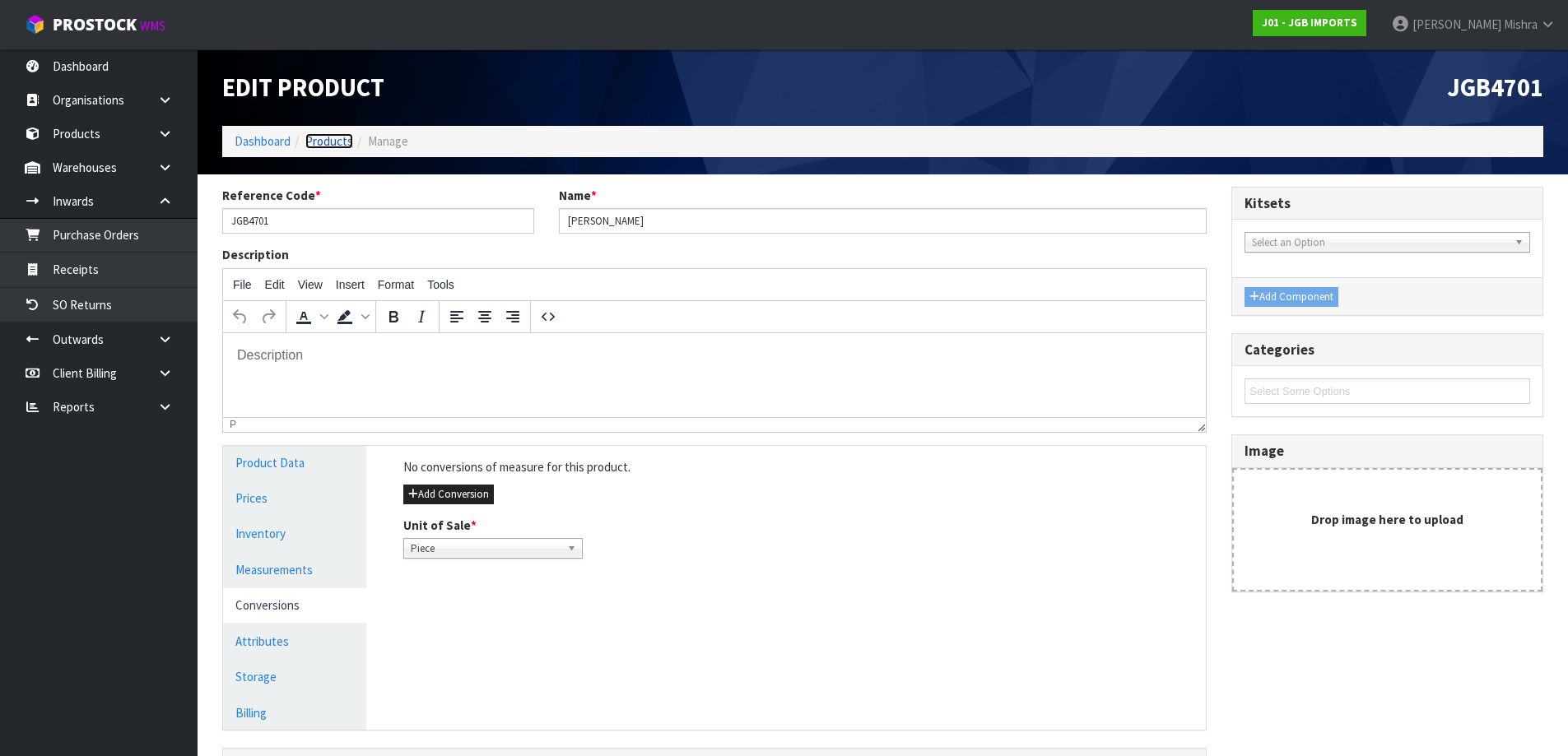
drag, startPoint x: 322, startPoint y: 137, endPoint x: 331, endPoint y: 153, distance: 18.4
click at [322, 137] on link "Products" at bounding box center [329, 141] width 47 height 15
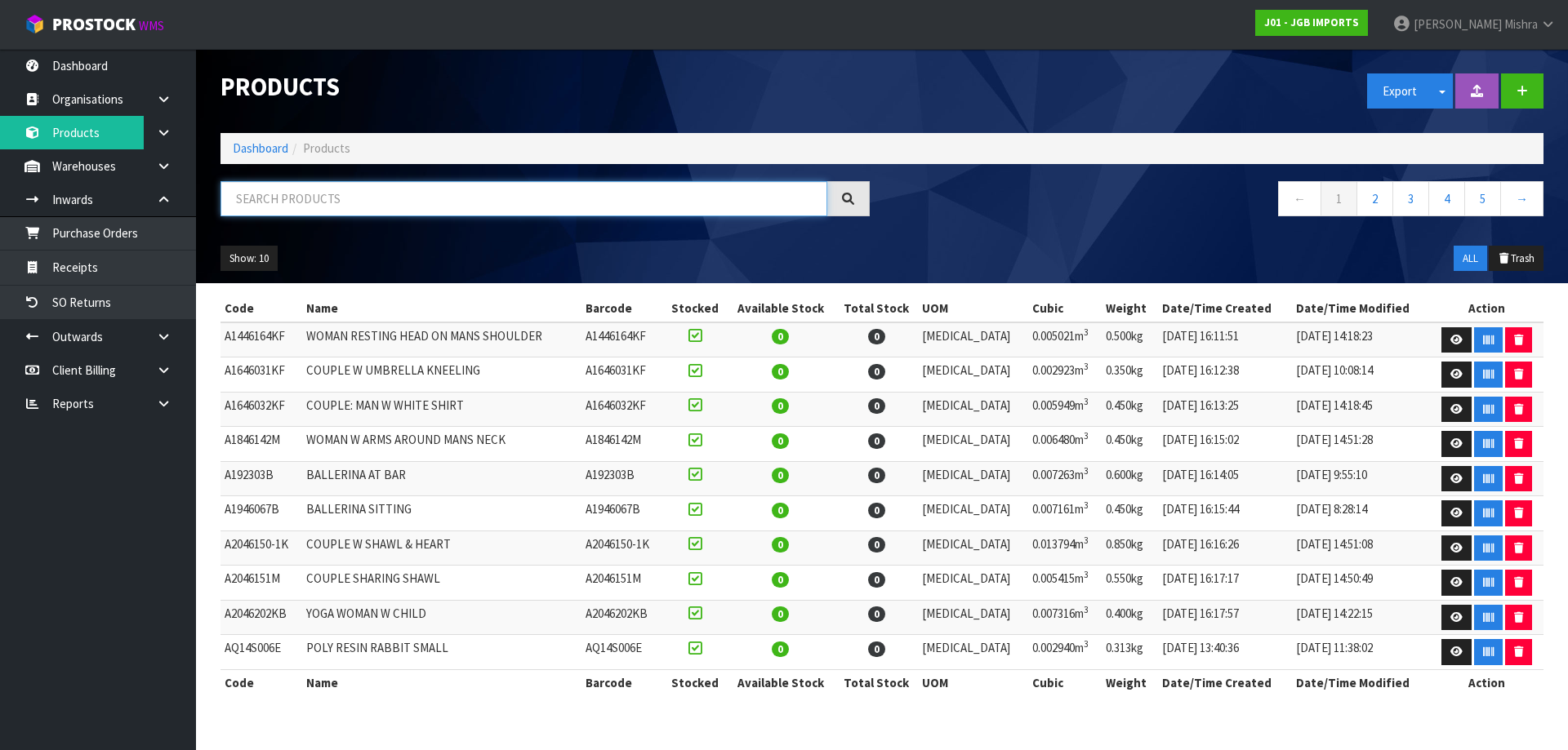
click at [381, 189] on input "text" at bounding box center [524, 199] width 607 height 35
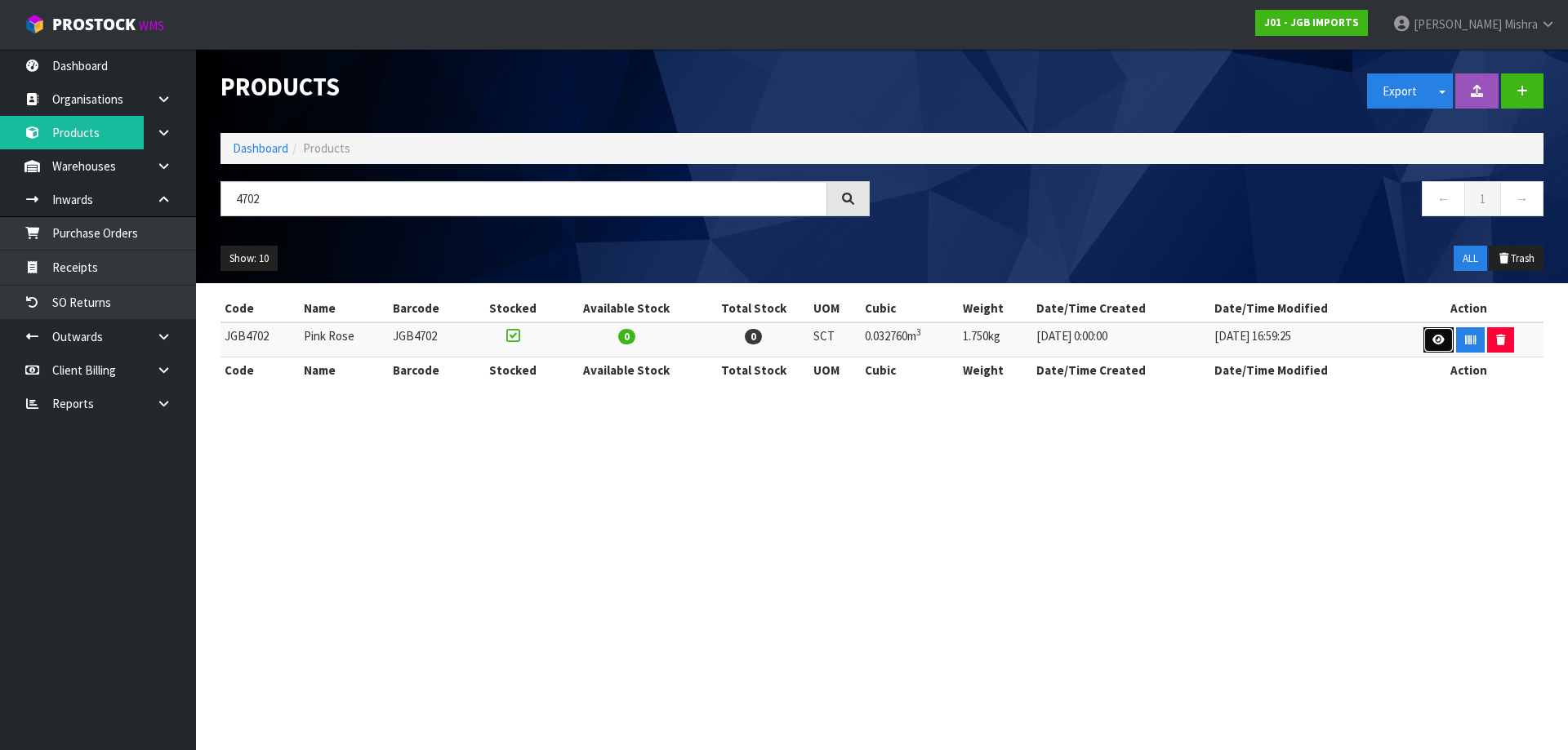
click at [1441, 340] on icon at bounding box center [1438, 340] width 13 height 11
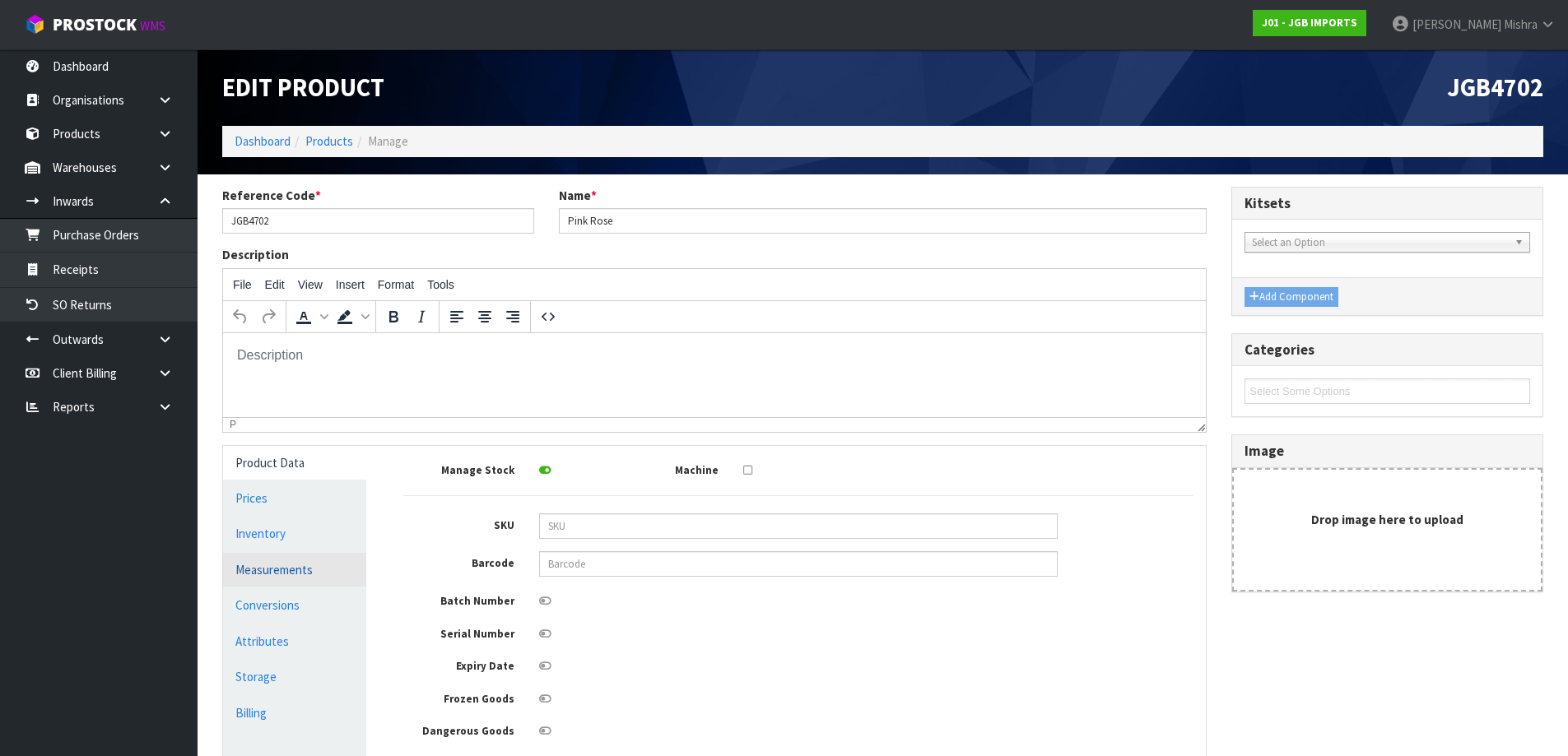
click at [279, 567] on link "Measurements" at bounding box center [294, 570] width 143 height 34
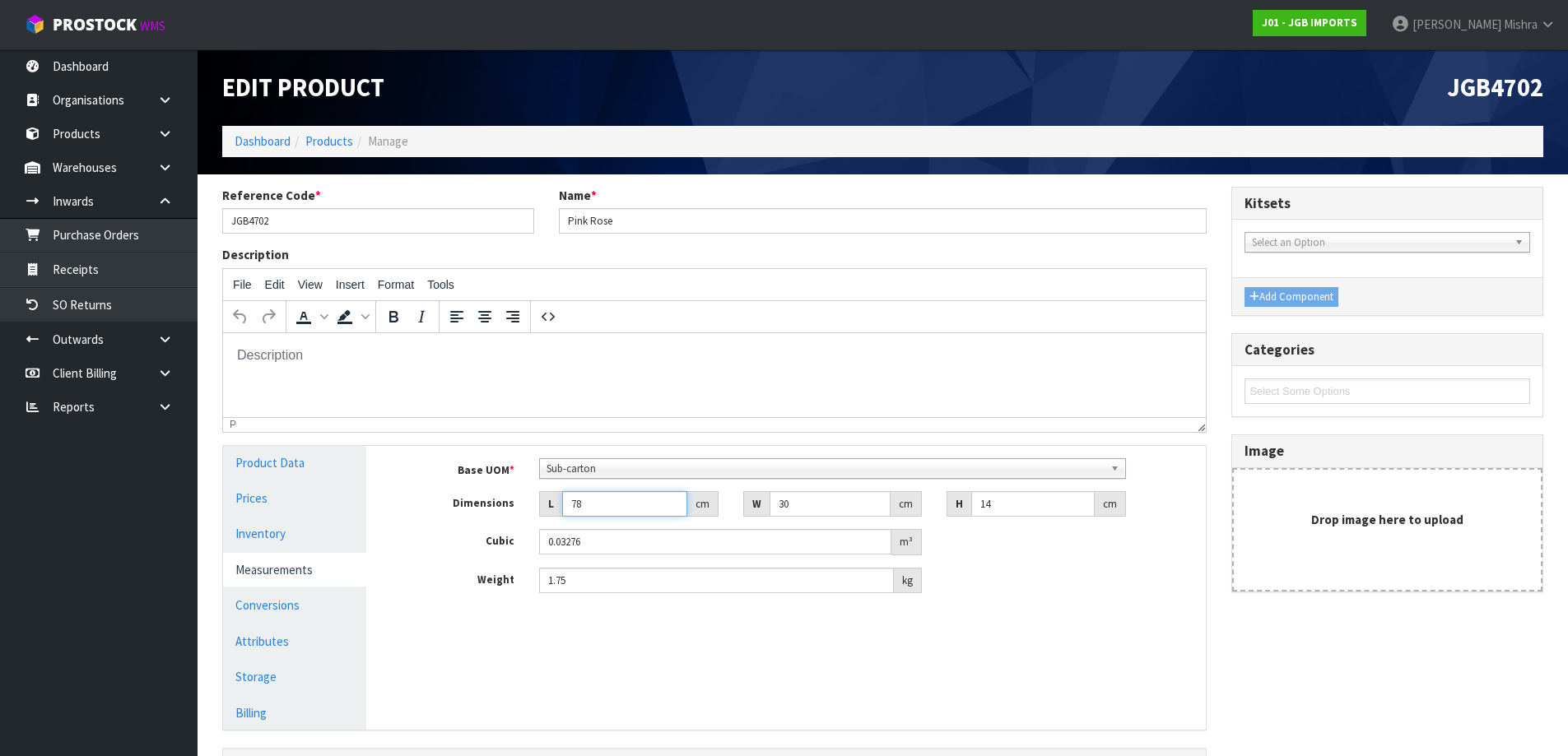
drag, startPoint x: 603, startPoint y: 507, endPoint x: 513, endPoint y: 517, distance: 90.6
click at [513, 517] on div "Dimensions L 78 cm W 30 cm H 14 cm" at bounding box center [798, 504] width 815 height 26
click at [335, 140] on link "Products" at bounding box center [329, 141] width 47 height 15
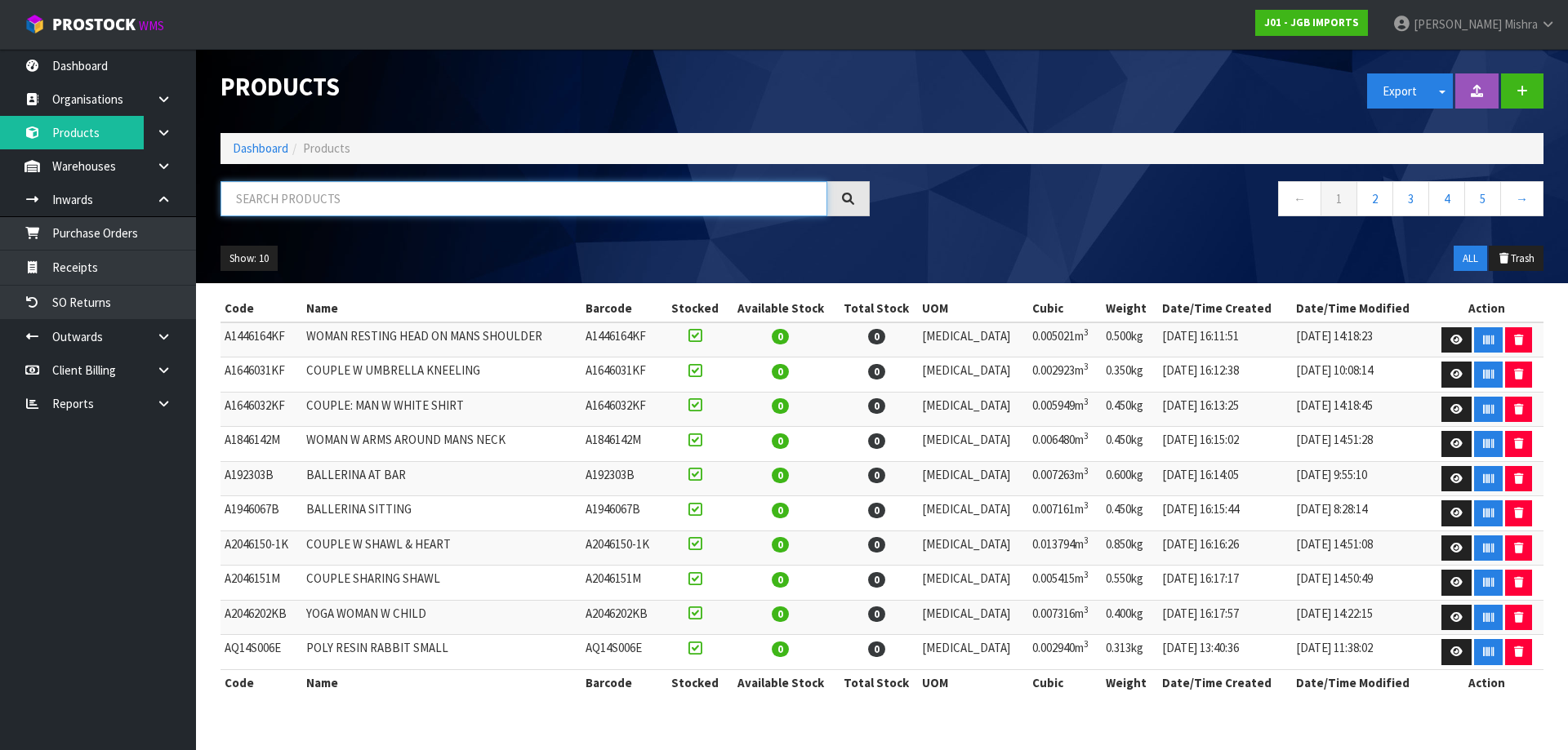
click at [337, 200] on input "text" at bounding box center [524, 199] width 607 height 35
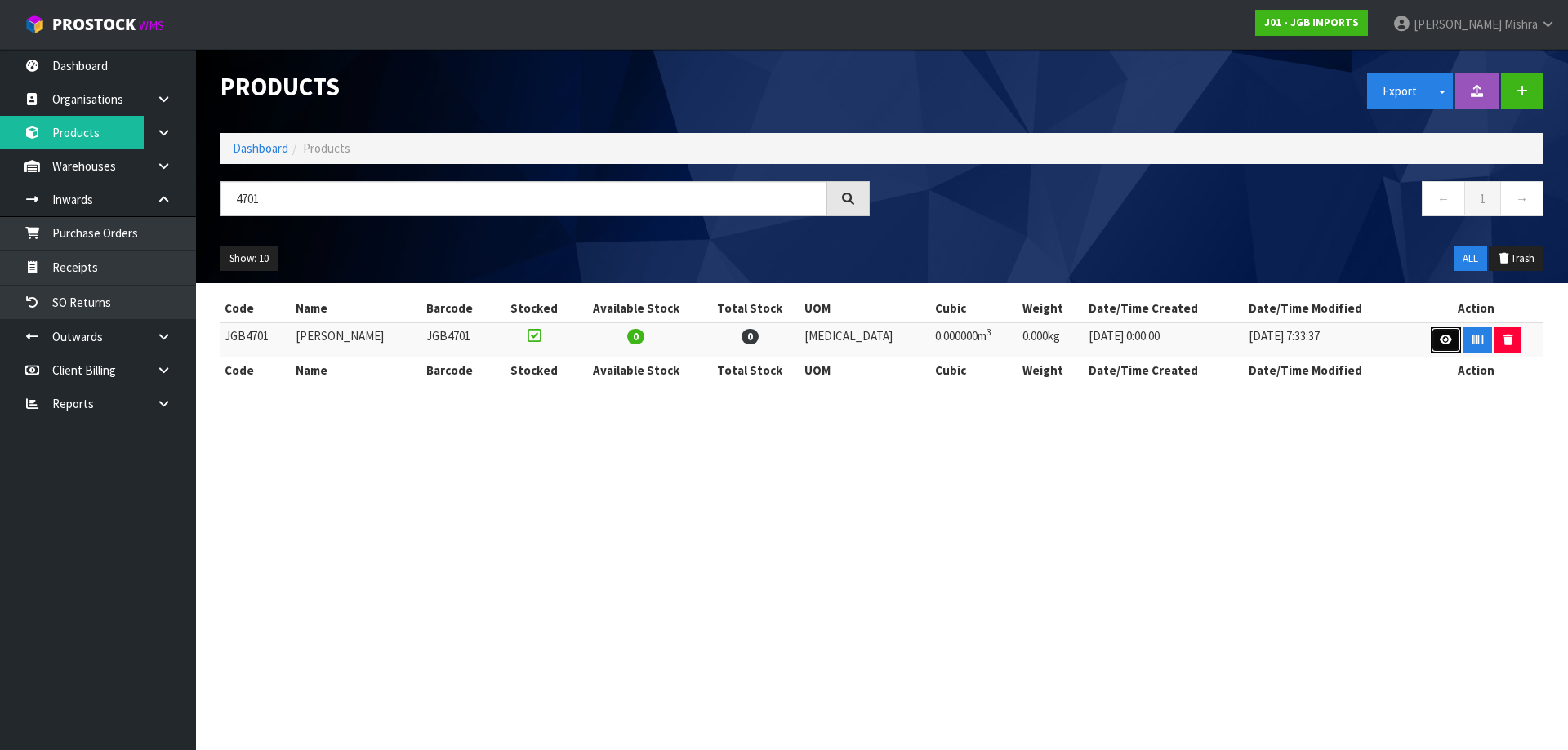
click at [1430, 340] on link at bounding box center [1445, 340] width 30 height 26
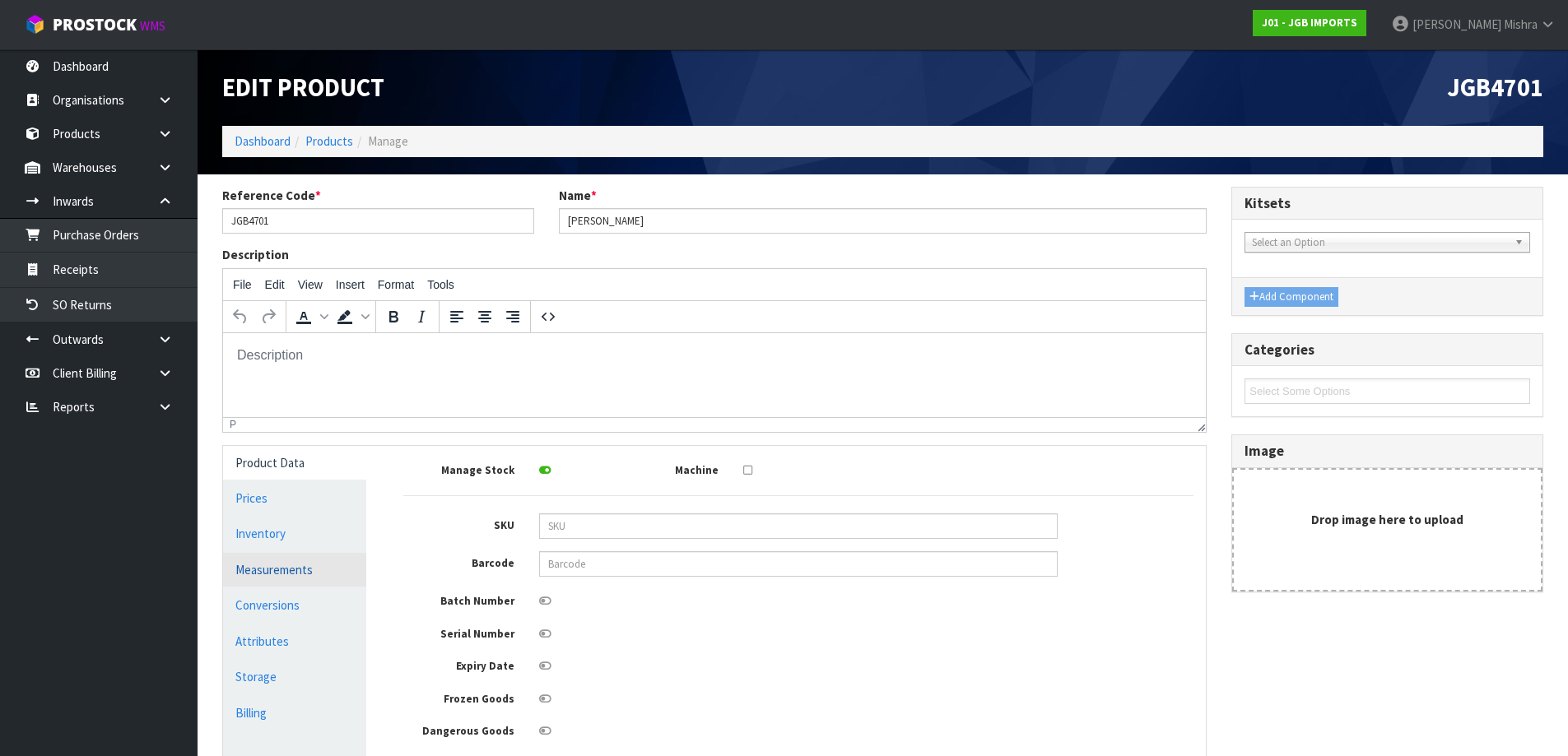
click at [303, 562] on link "Measurements" at bounding box center [294, 570] width 143 height 34
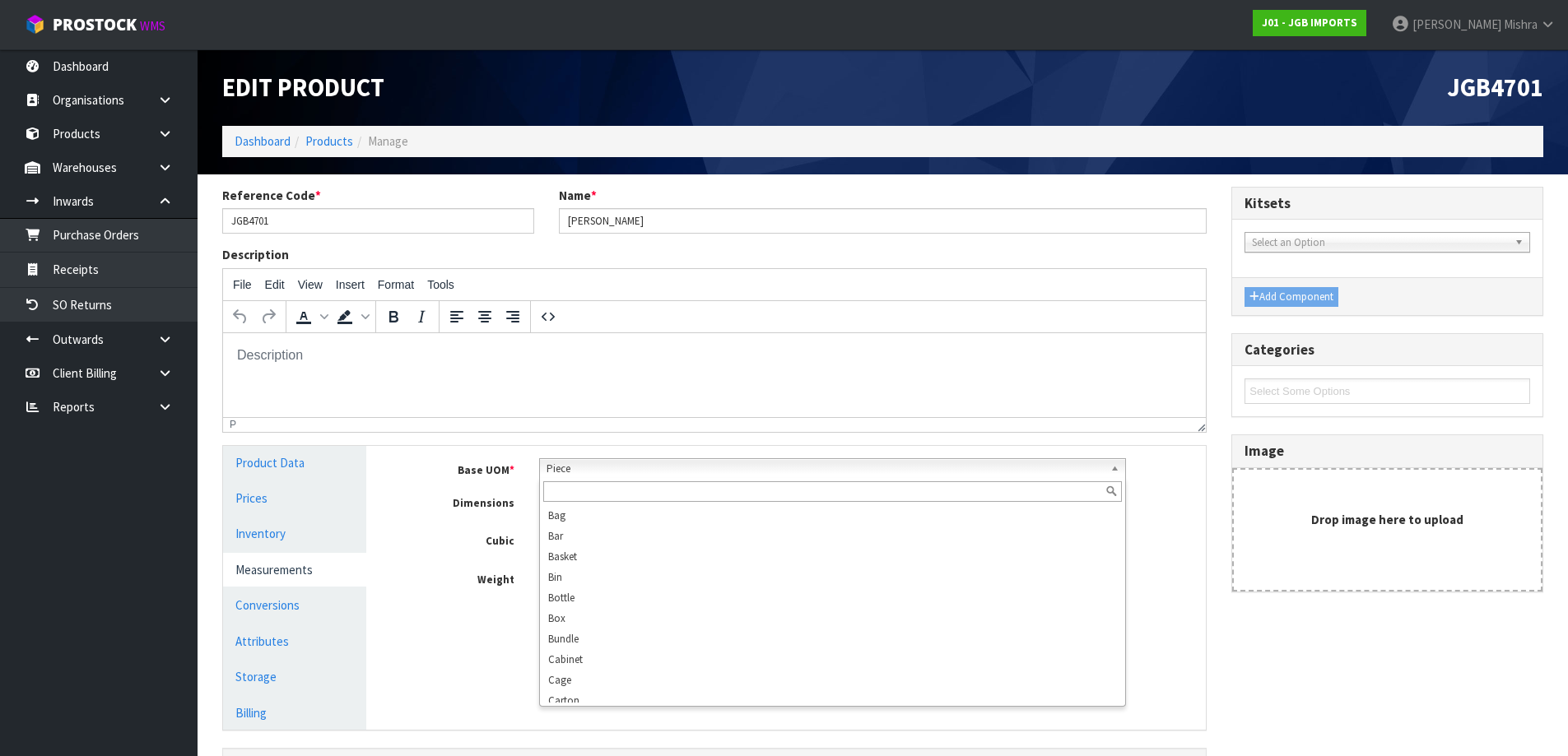
click at [614, 471] on span "Piece" at bounding box center [825, 468] width 558 height 19
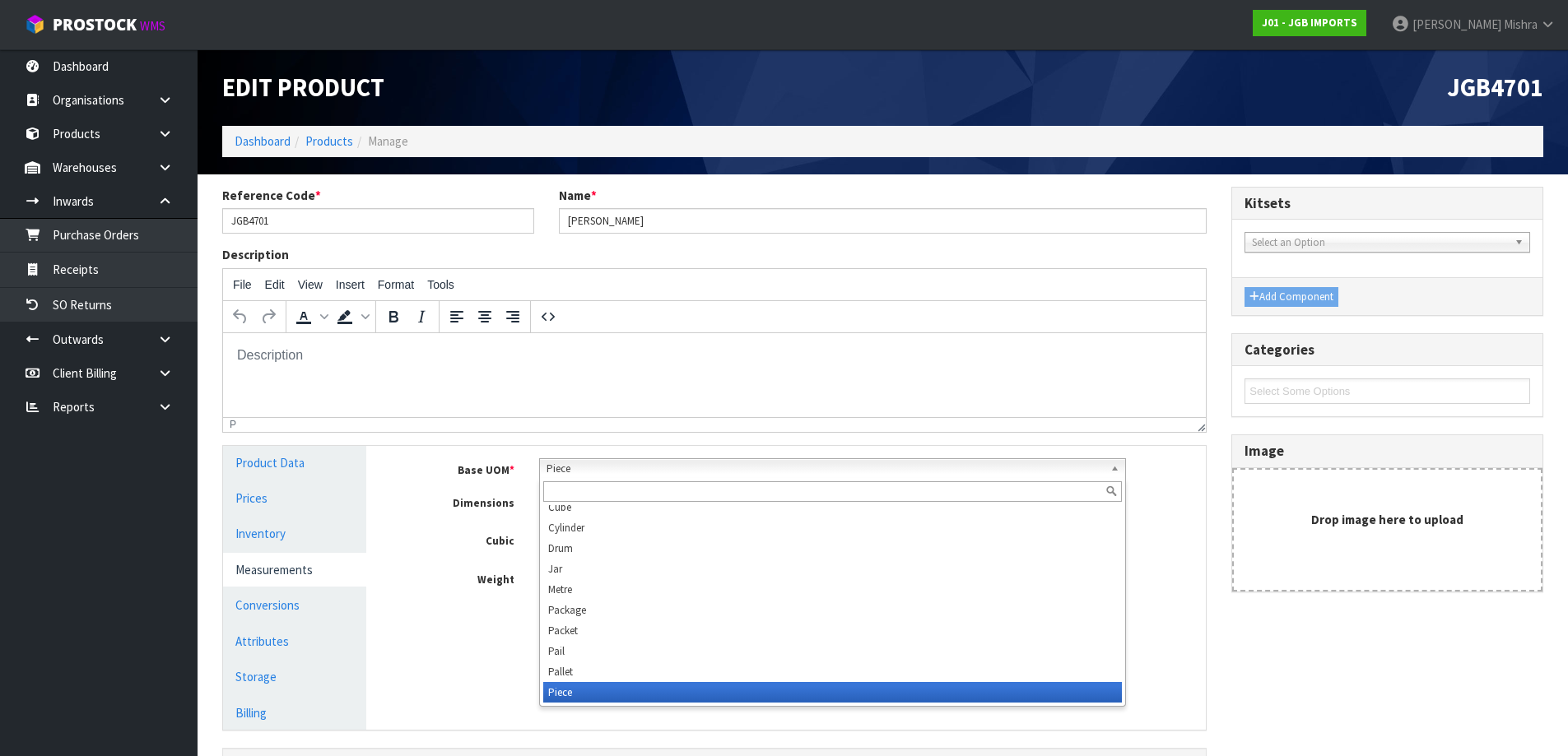
scroll to position [461, 0]
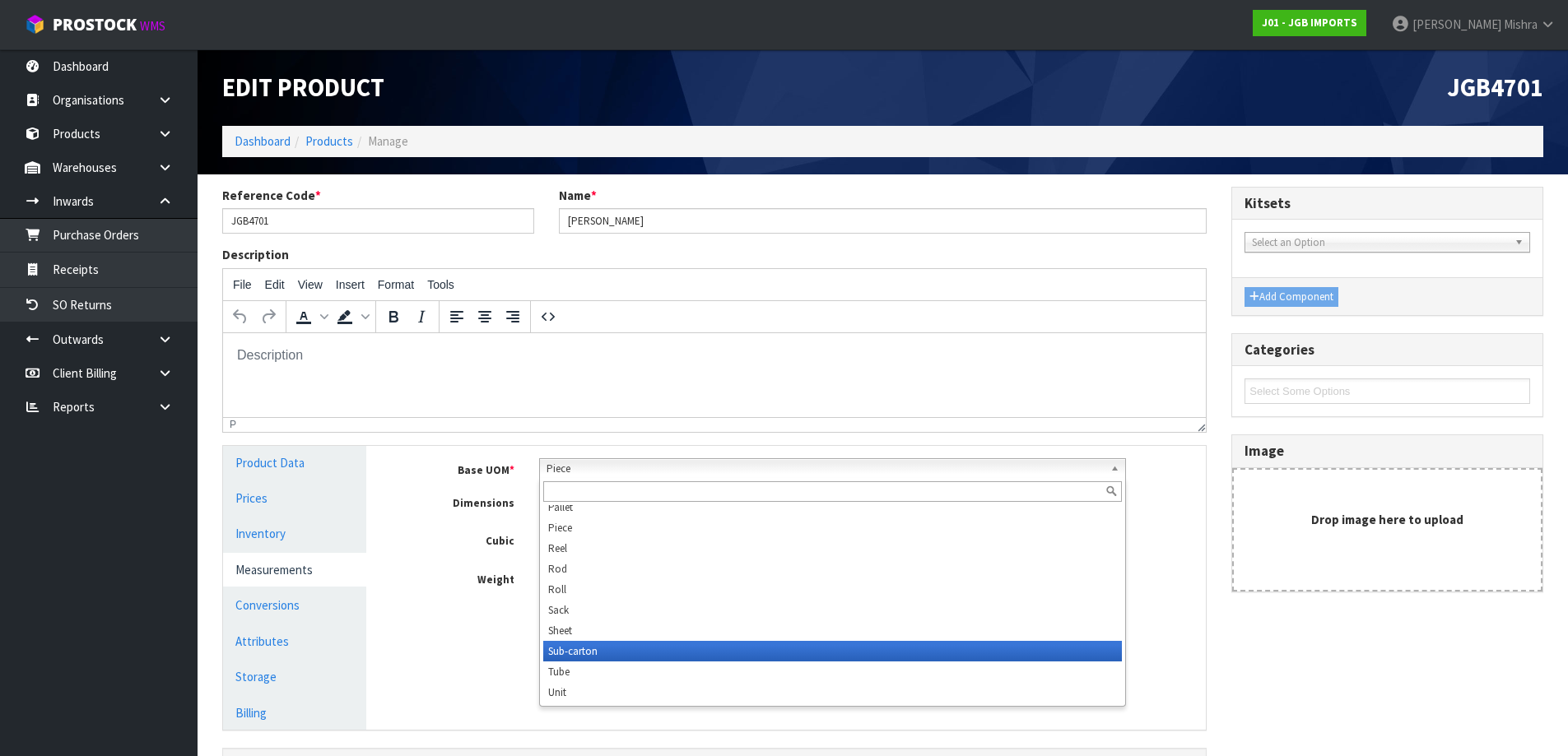
click at [594, 657] on li "Sub-carton" at bounding box center [833, 651] width 579 height 20
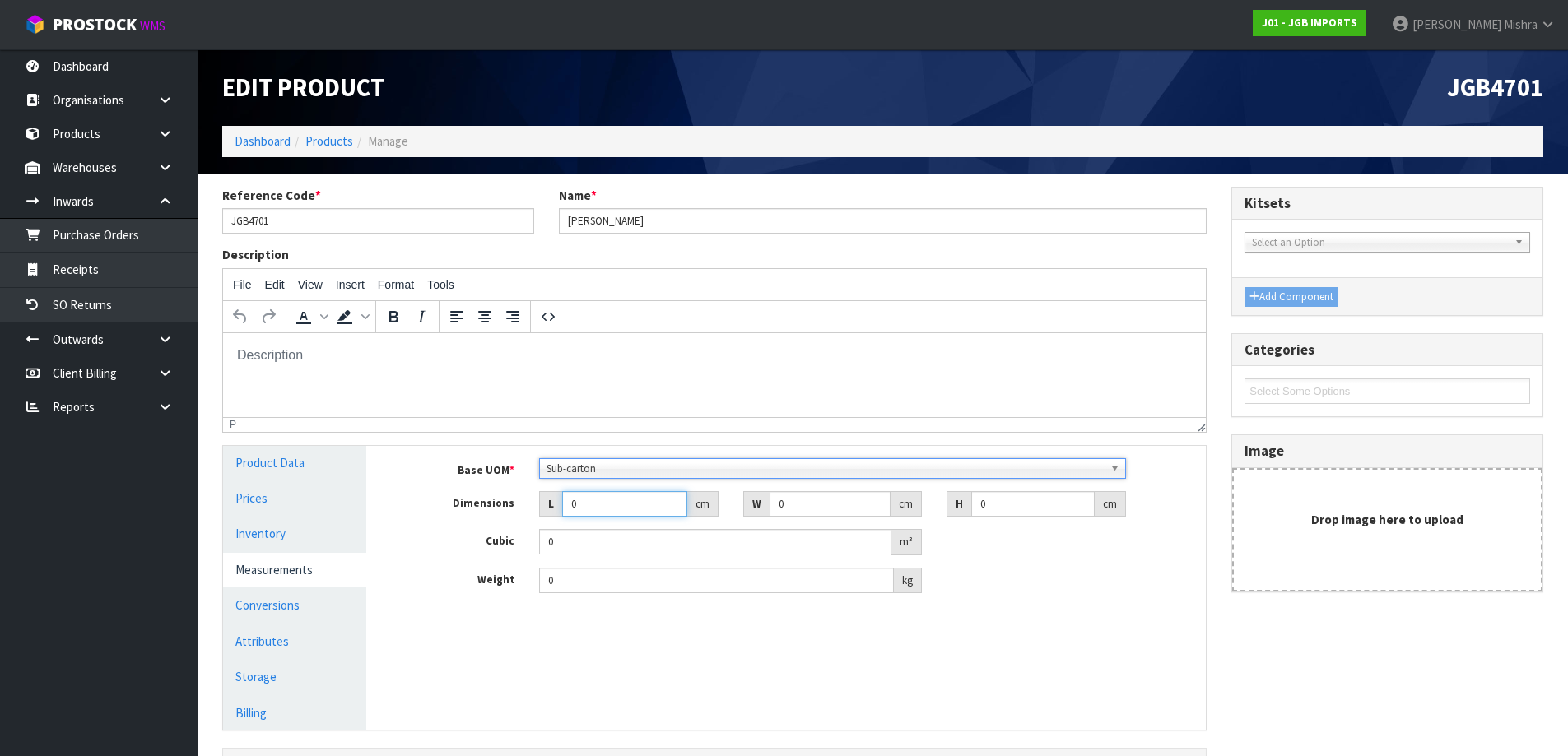
drag, startPoint x: 596, startPoint y: 512, endPoint x: 472, endPoint y: 512, distance: 124.0
click at [472, 512] on div "Dimensions L 0 cm W 0 cm H 0 cm" at bounding box center [798, 504] width 815 height 26
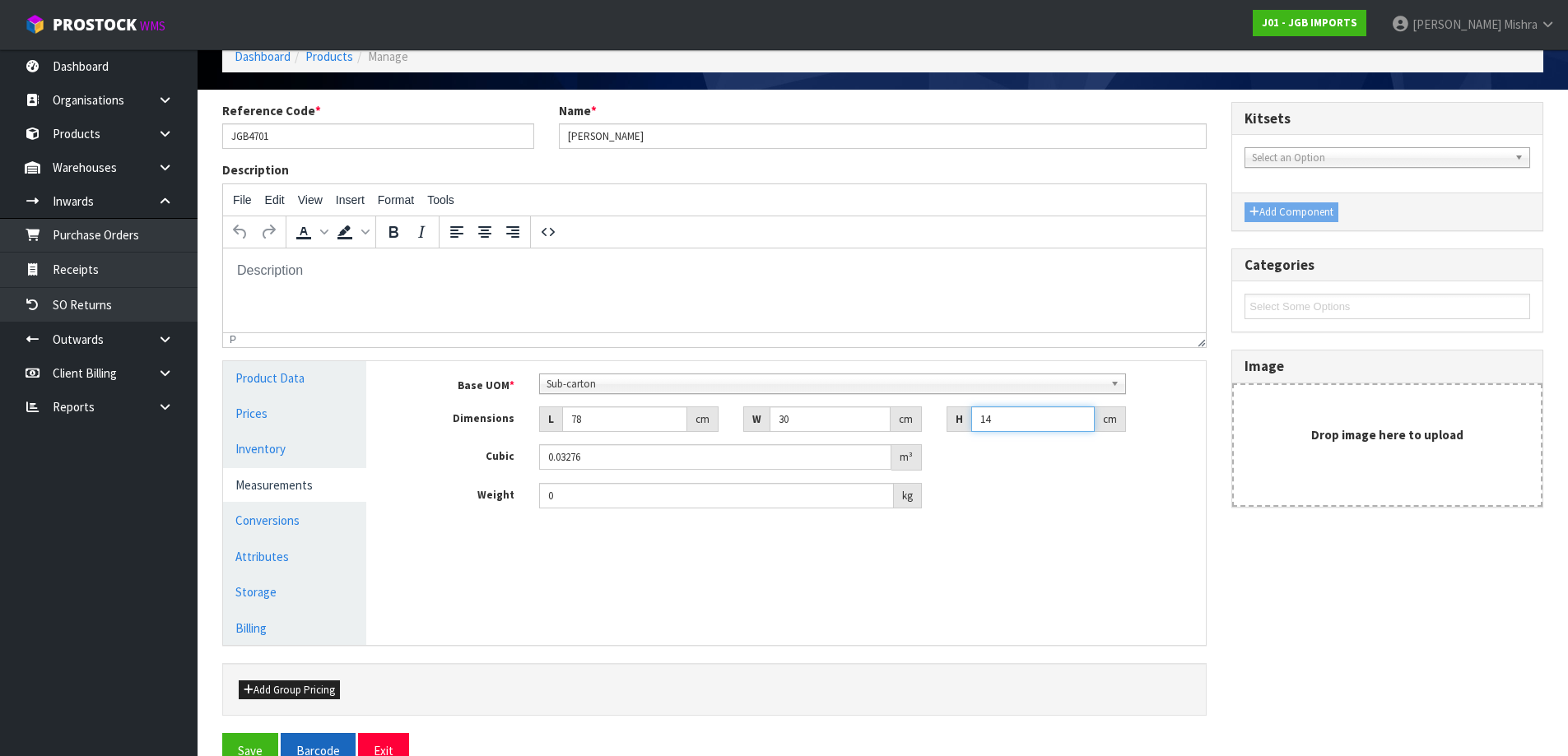
scroll to position [123, 0]
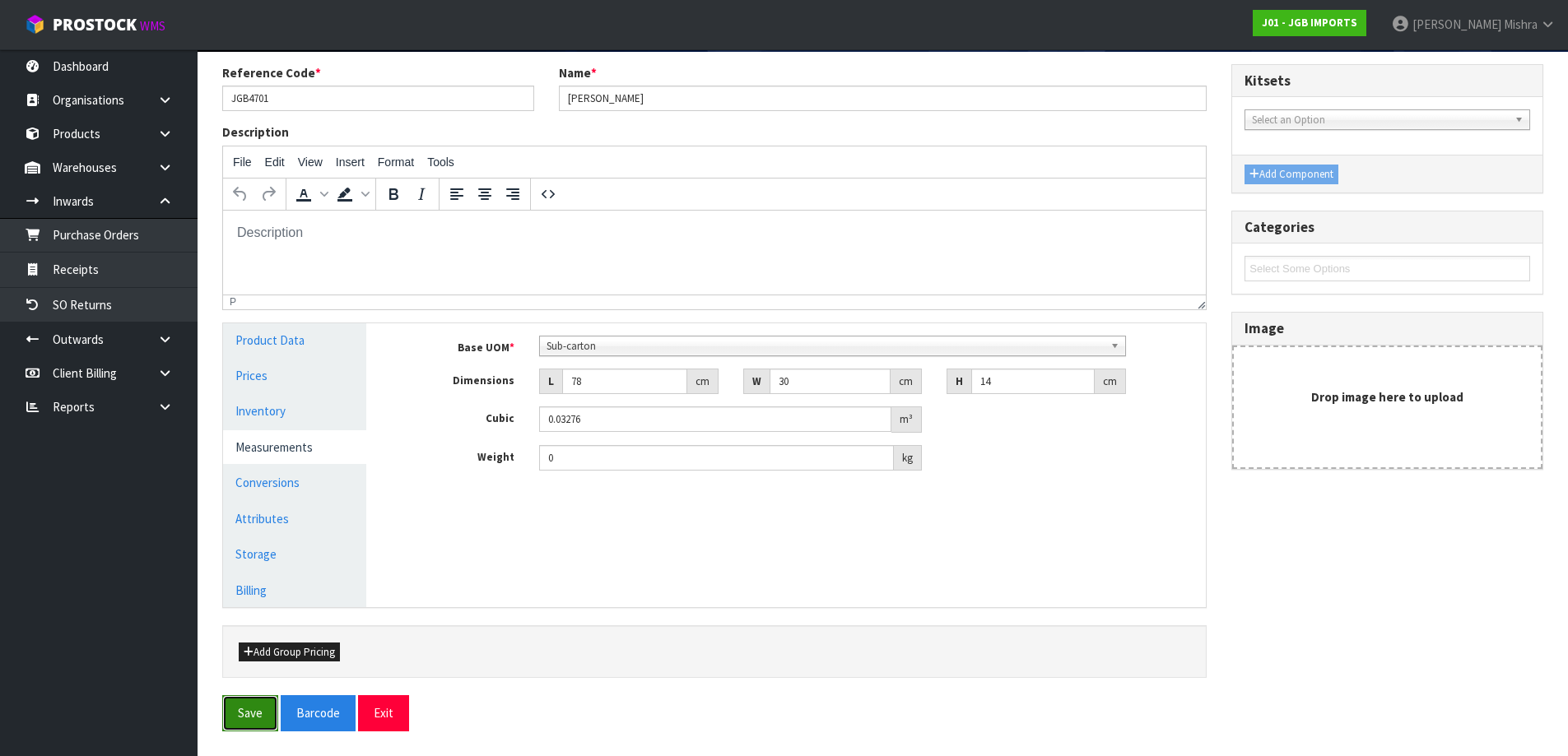
click at [261, 721] on button "Save" at bounding box center [250, 713] width 56 height 36
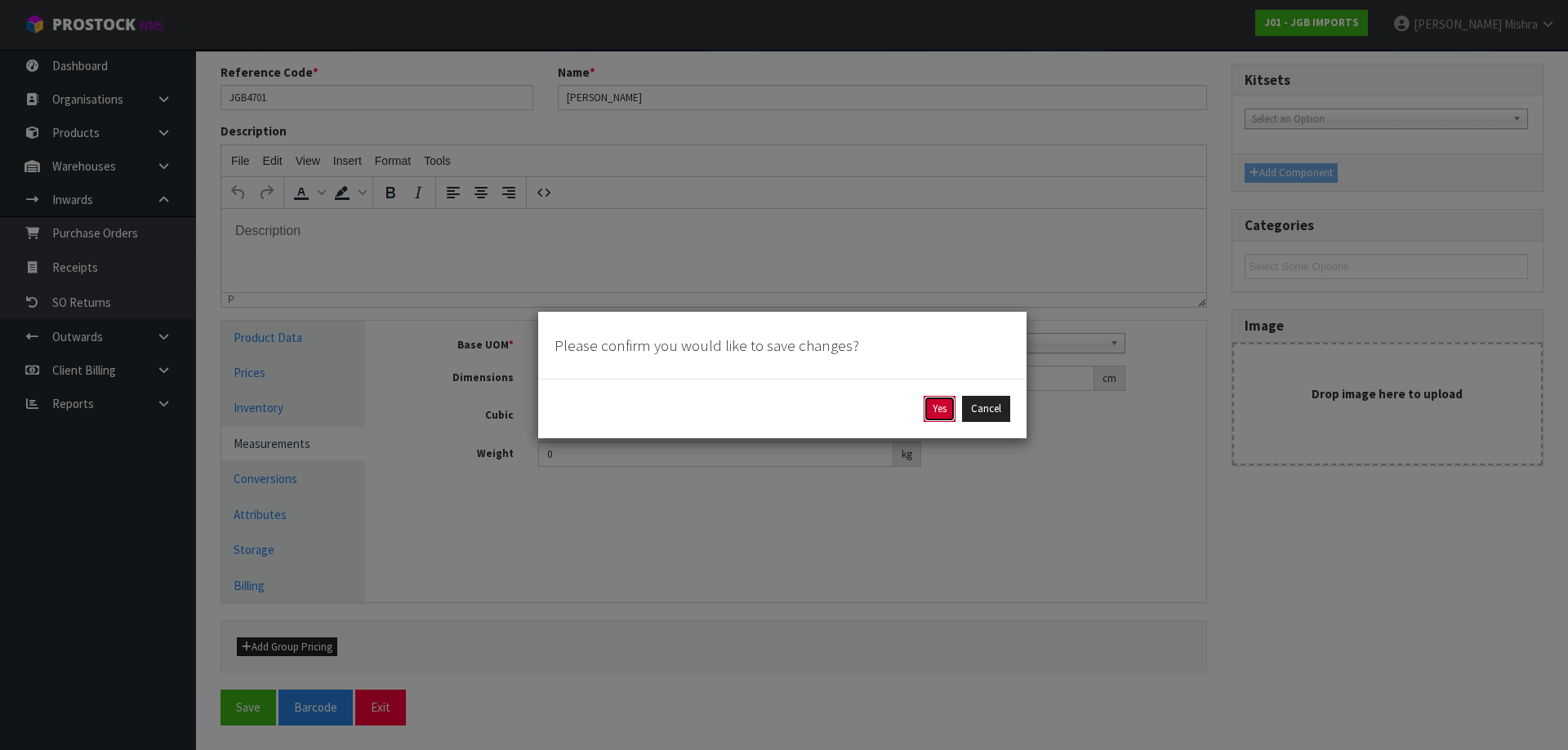
click at [933, 404] on button "Yes" at bounding box center [939, 409] width 32 height 26
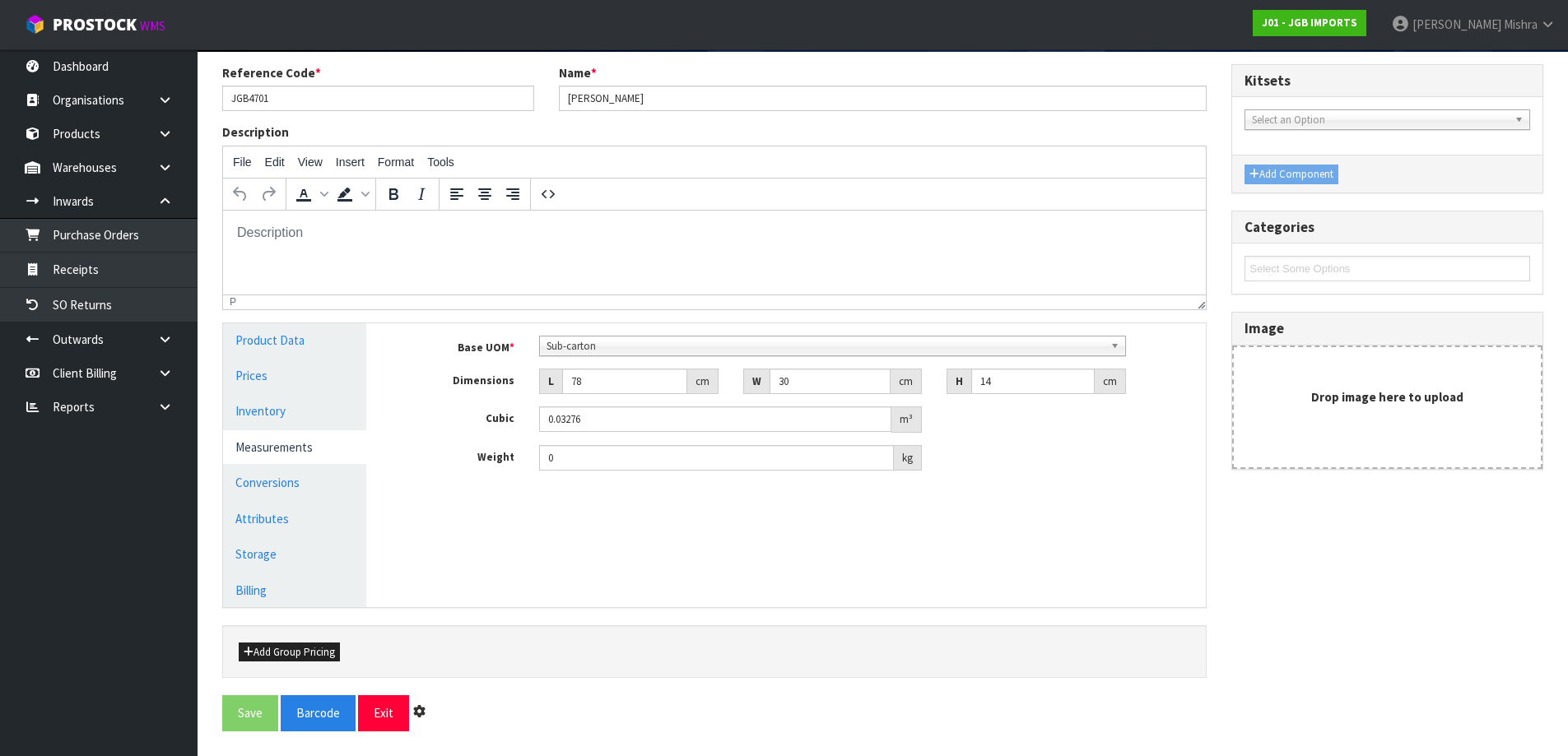
scroll to position [0, 0]
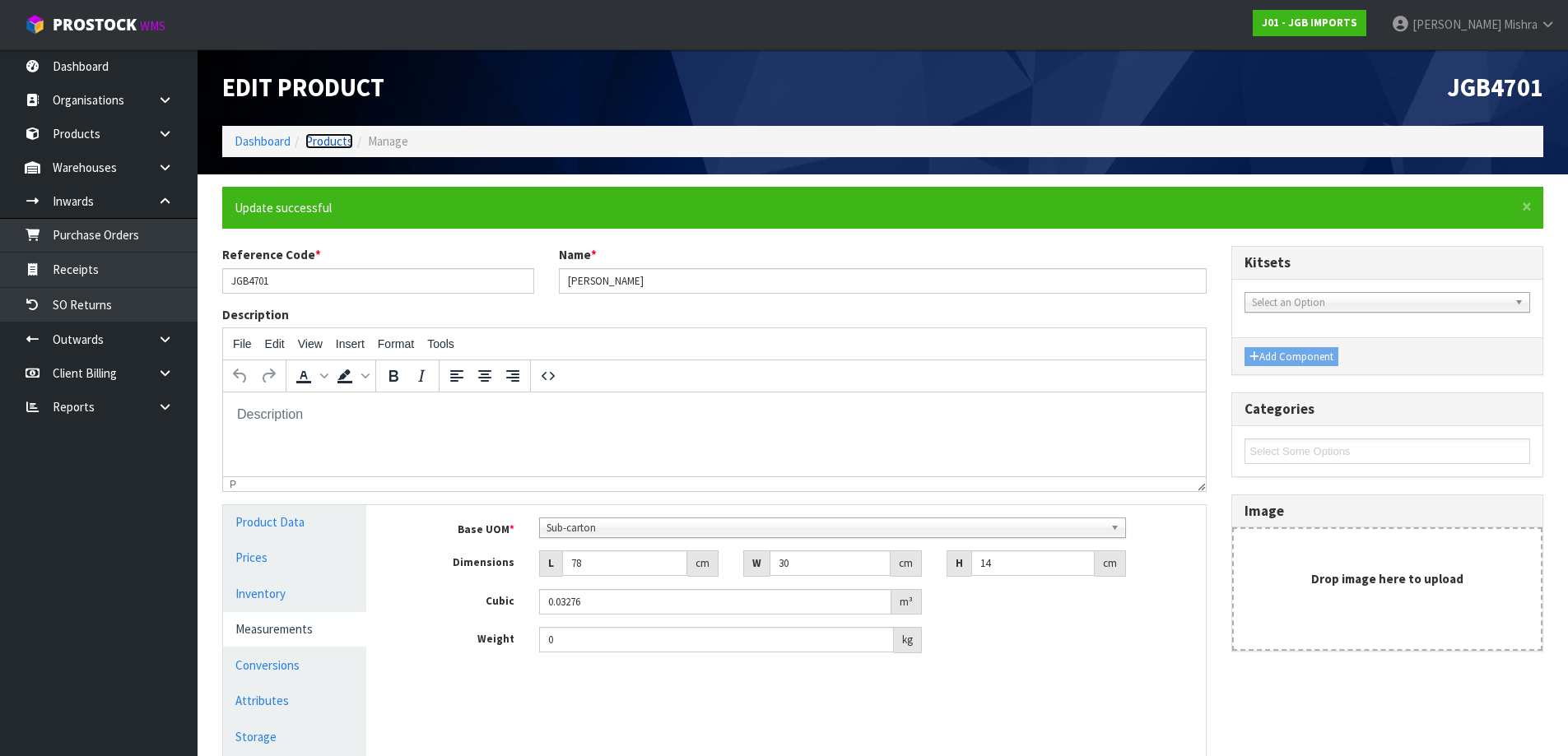
click at [338, 147] on link "Products" at bounding box center [329, 141] width 47 height 15
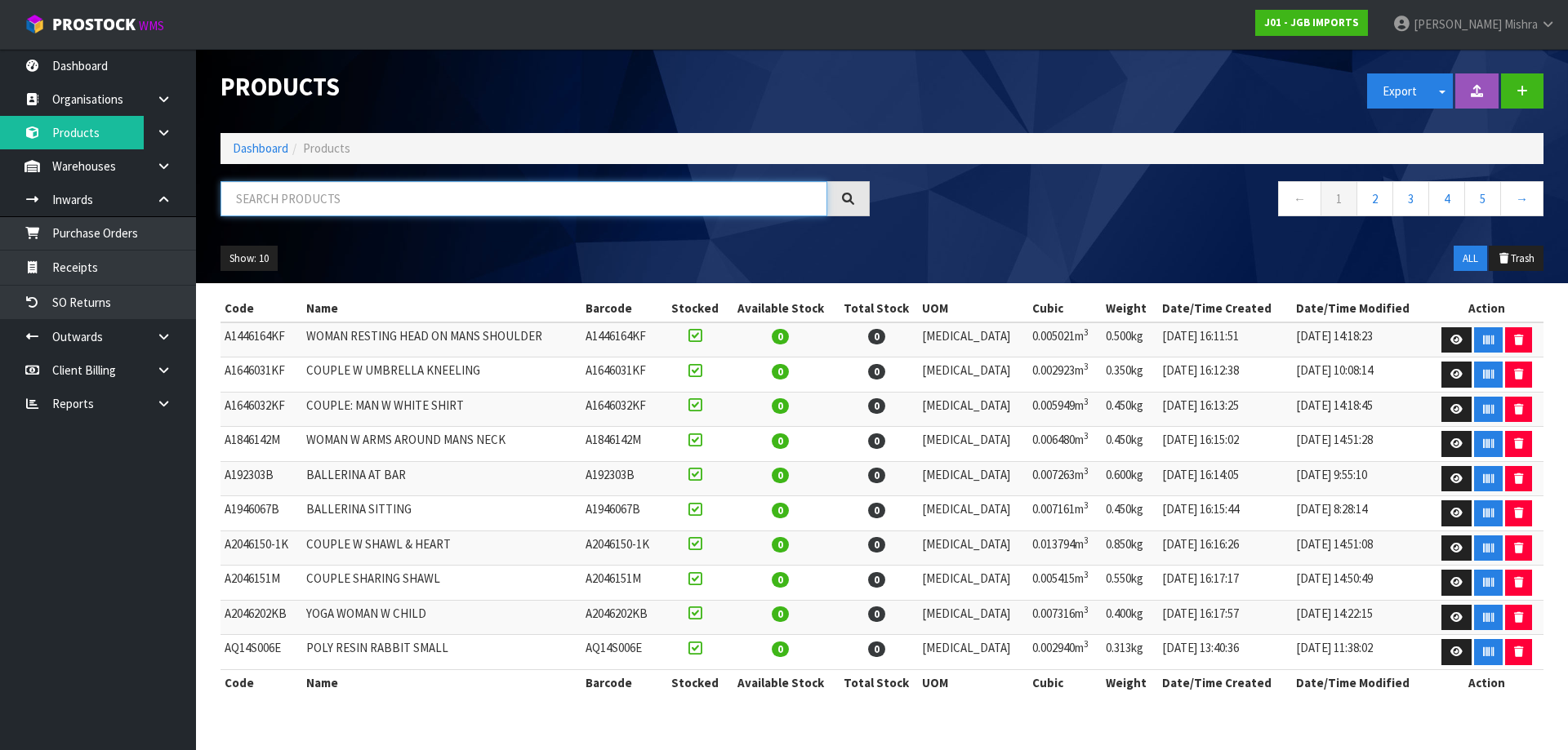
click at [383, 201] on input "text" at bounding box center [524, 199] width 607 height 35
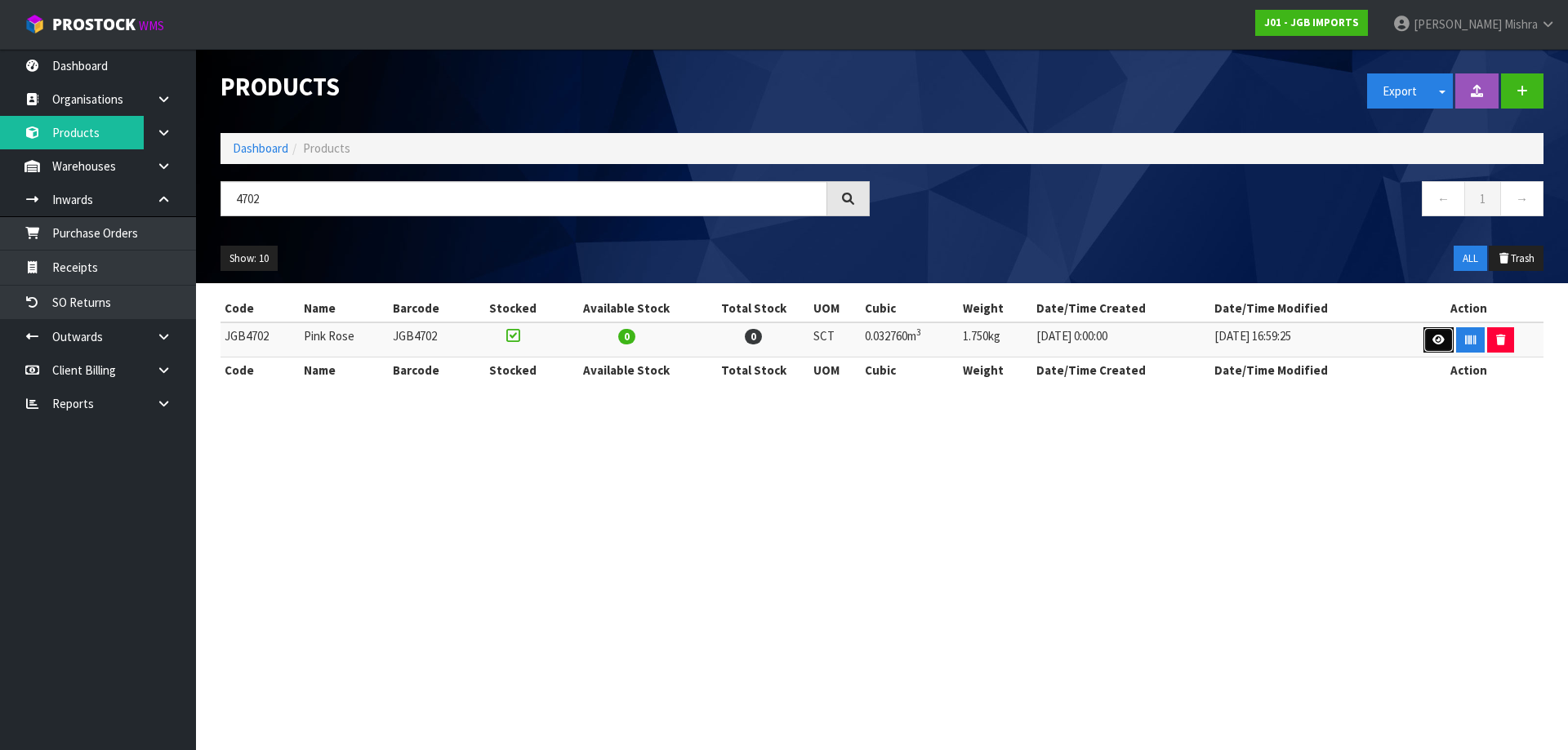
click at [1424, 342] on link at bounding box center [1438, 340] width 30 height 26
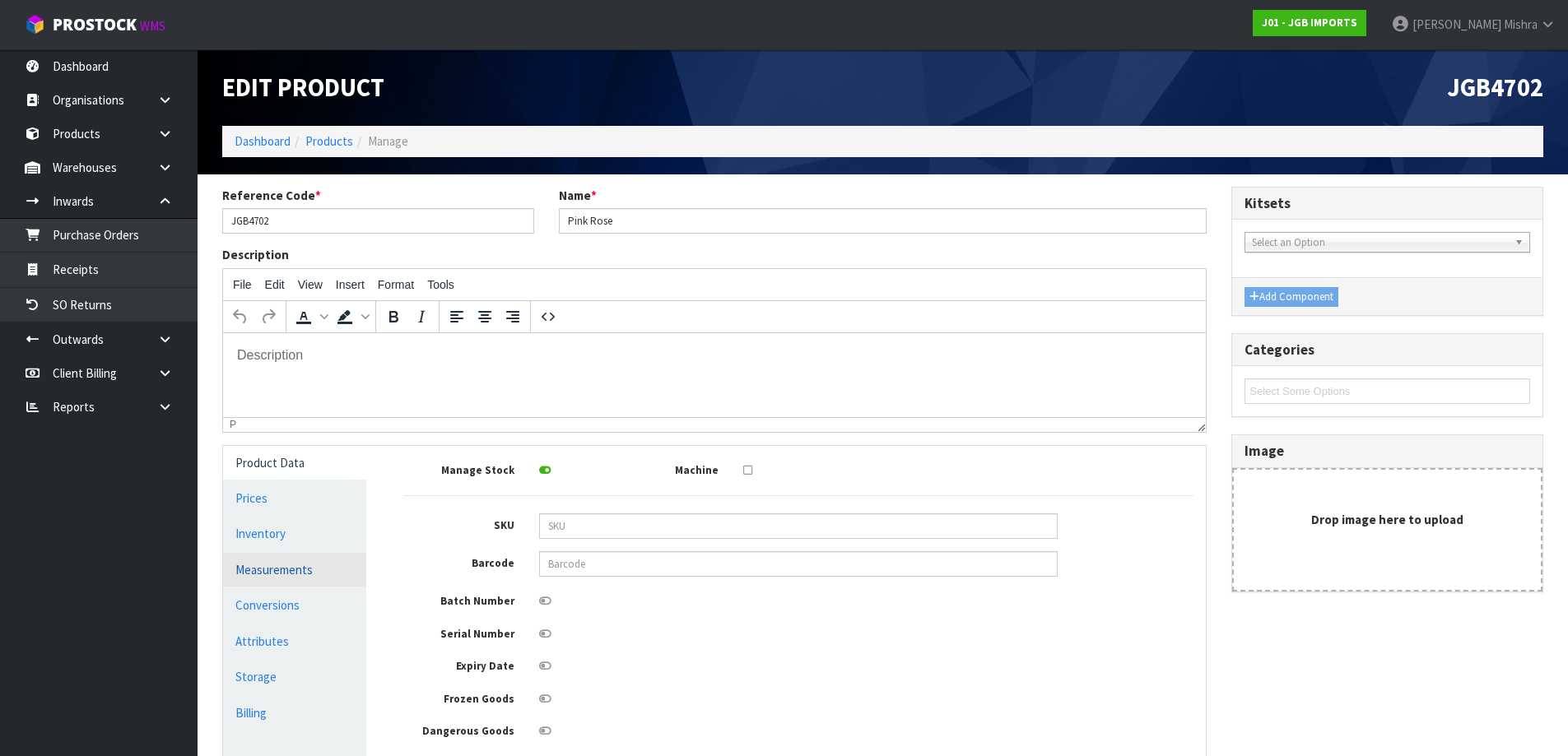
click at [290, 580] on link "Measurements" at bounding box center [294, 570] width 143 height 34
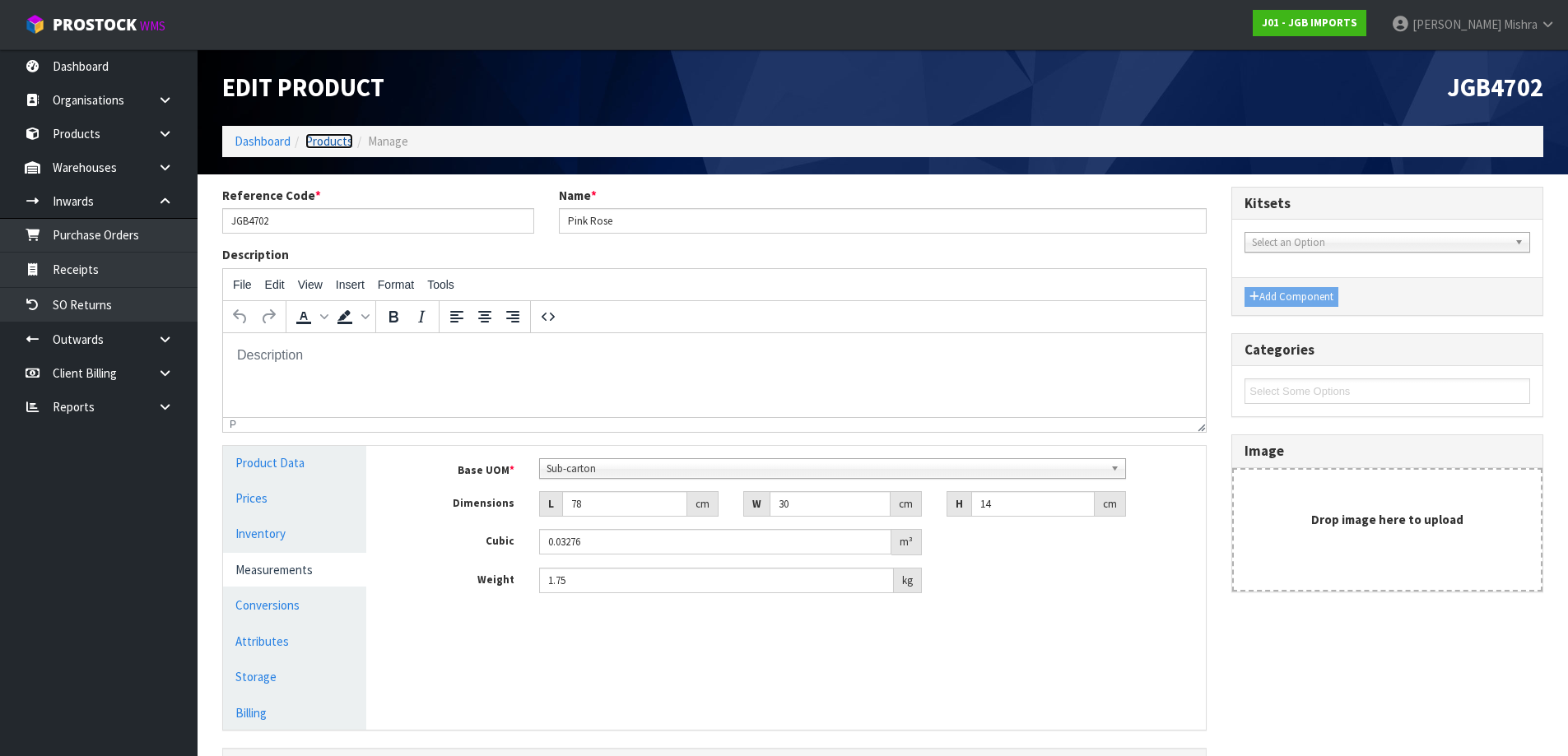
click at [337, 145] on link "Products" at bounding box center [329, 141] width 47 height 15
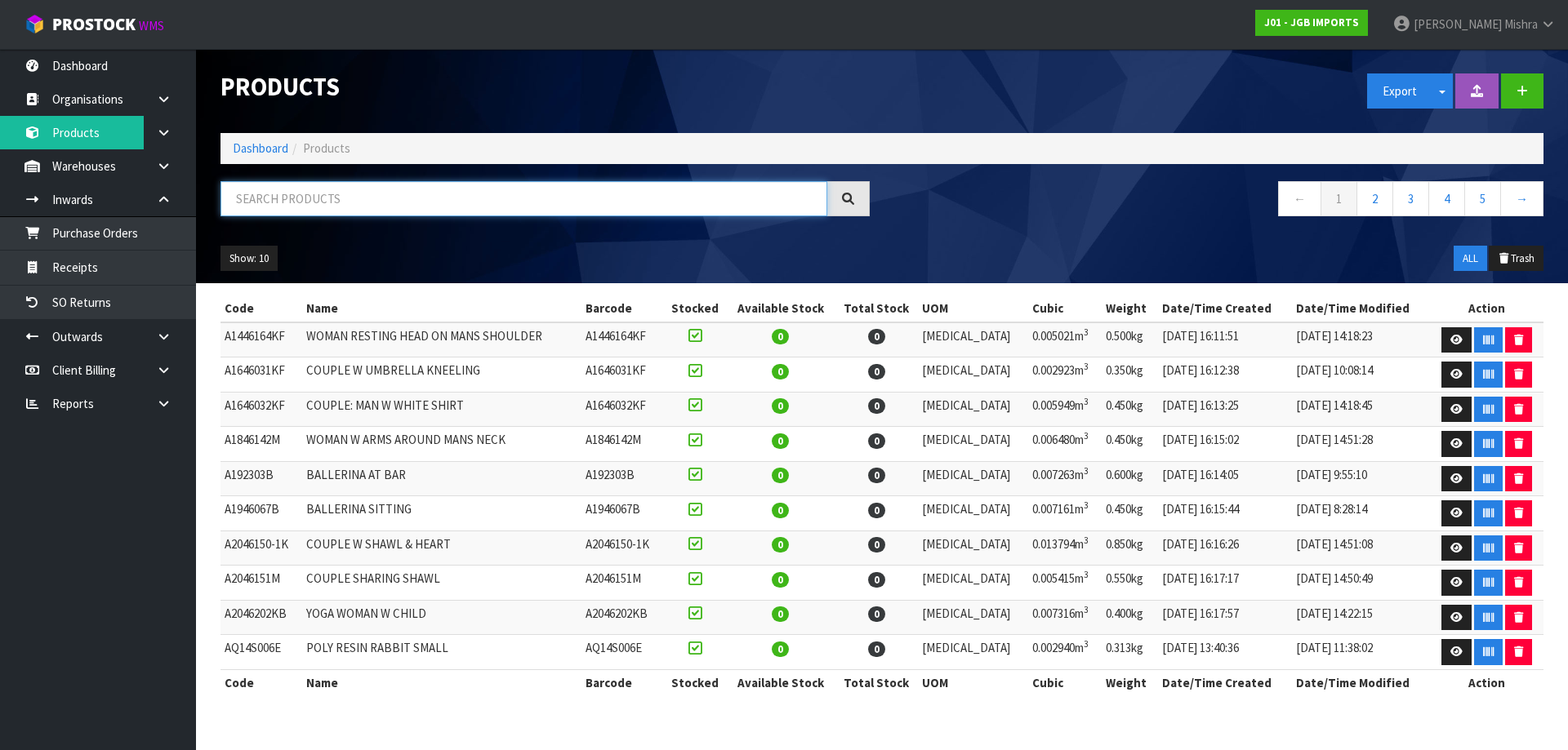
drag, startPoint x: 431, startPoint y: 190, endPoint x: 209, endPoint y: 201, distance: 222.3
click at [209, 201] on div at bounding box center [545, 205] width 673 height 47
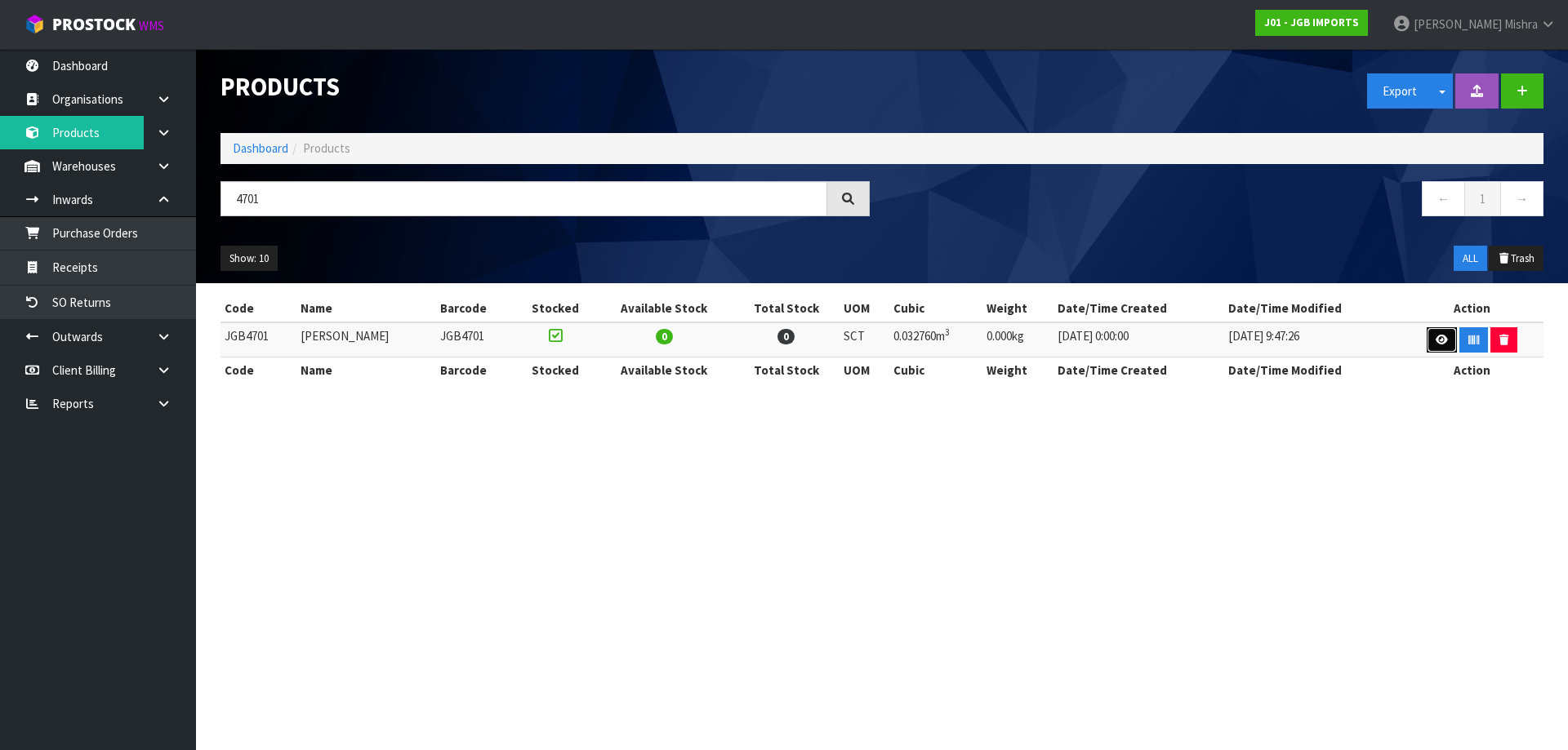
click at [1426, 341] on link at bounding box center [1441, 340] width 30 height 26
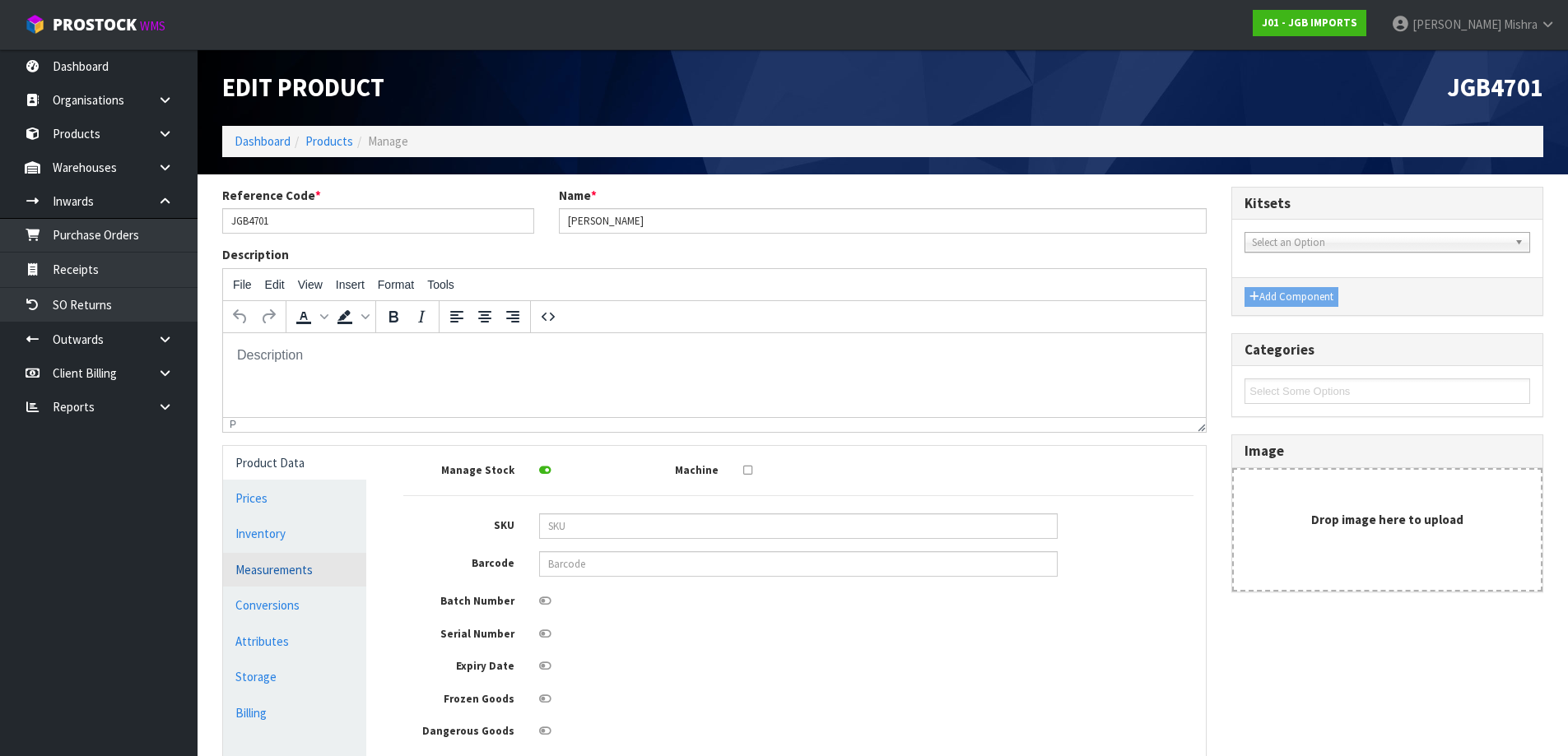
click at [283, 584] on link "Measurements" at bounding box center [294, 570] width 143 height 34
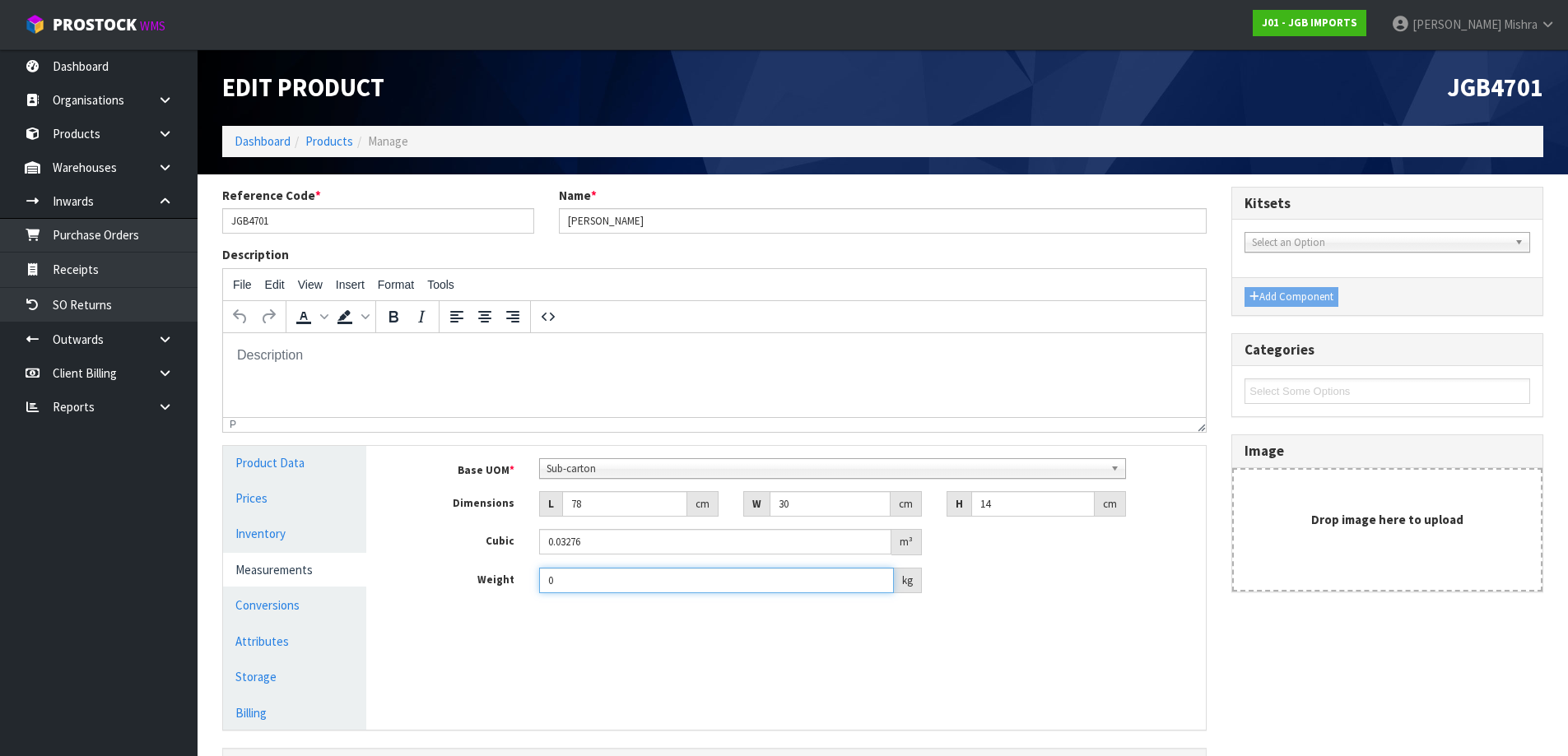
click at [413, 583] on div "Weight 0 kg" at bounding box center [798, 580] width 815 height 26
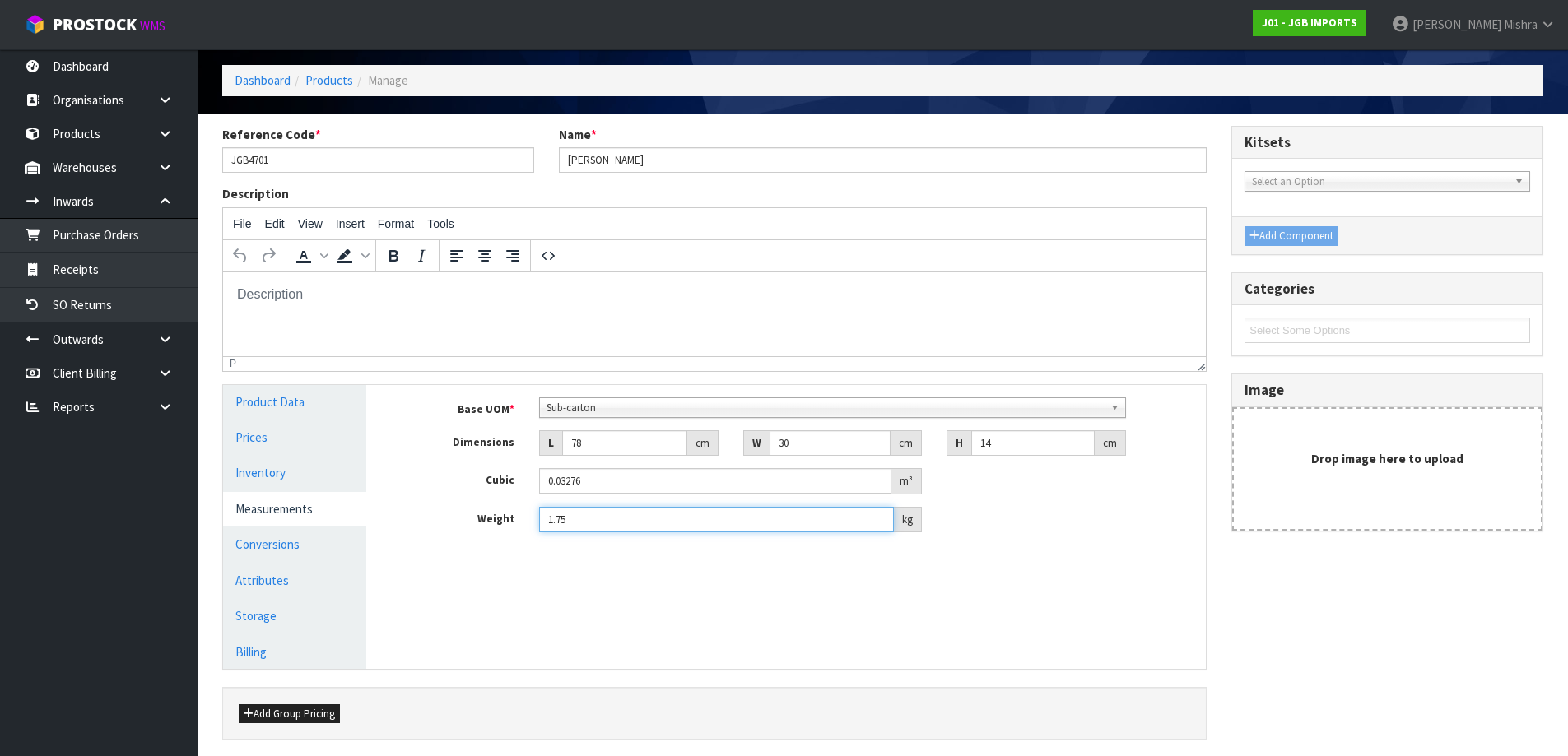
scroll to position [123, 0]
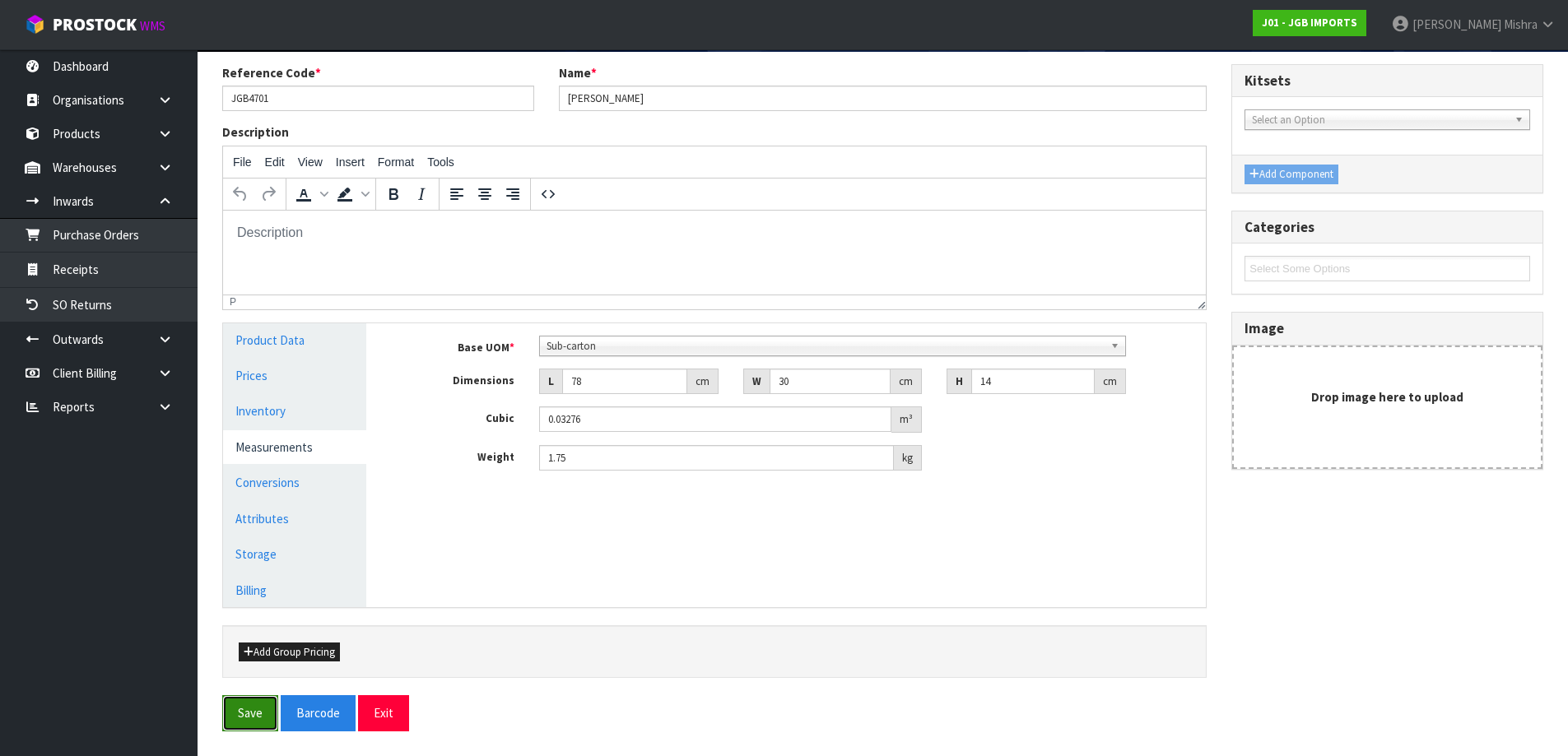
click at [228, 726] on button "Save" at bounding box center [250, 713] width 56 height 36
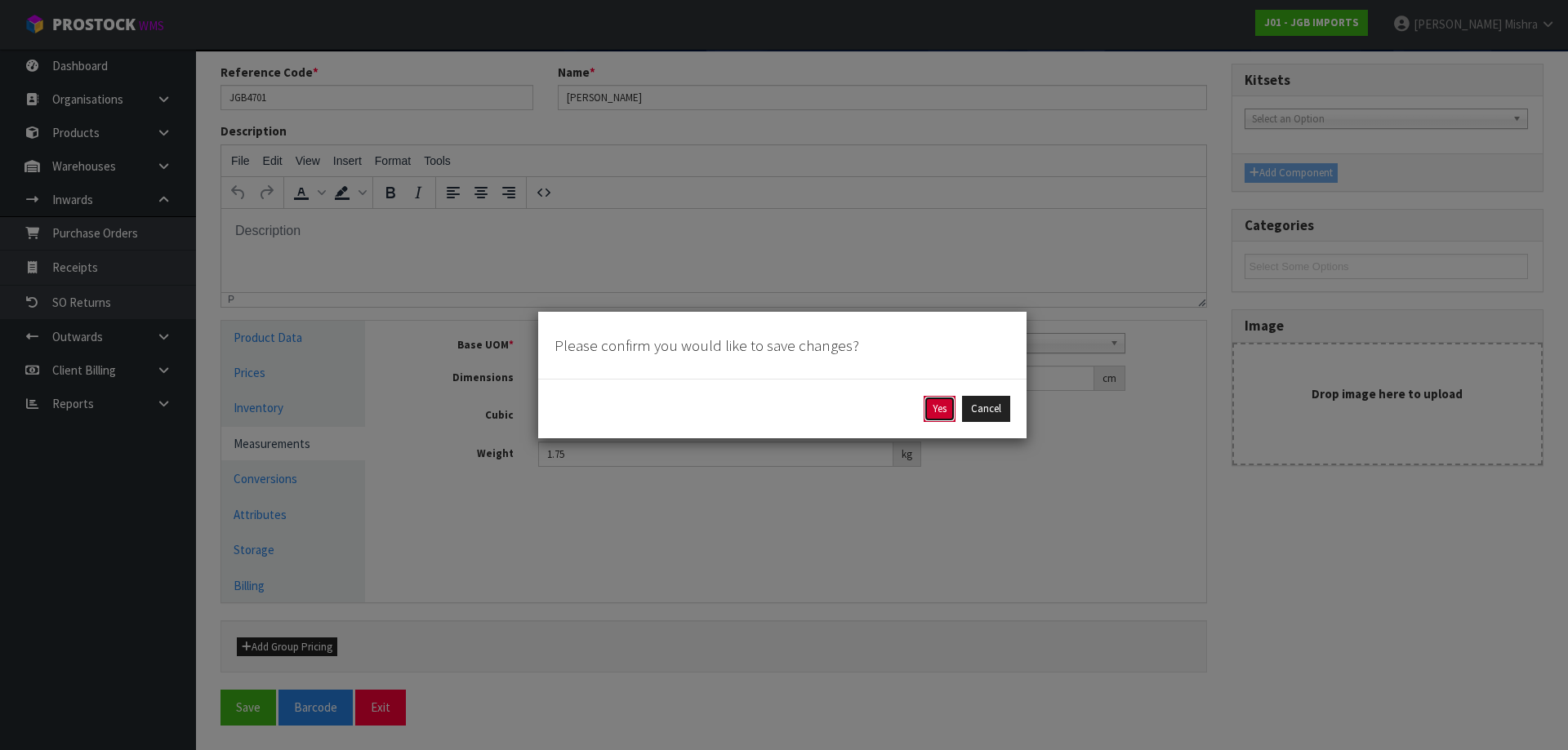
click at [933, 412] on button "Yes" at bounding box center [939, 409] width 32 height 26
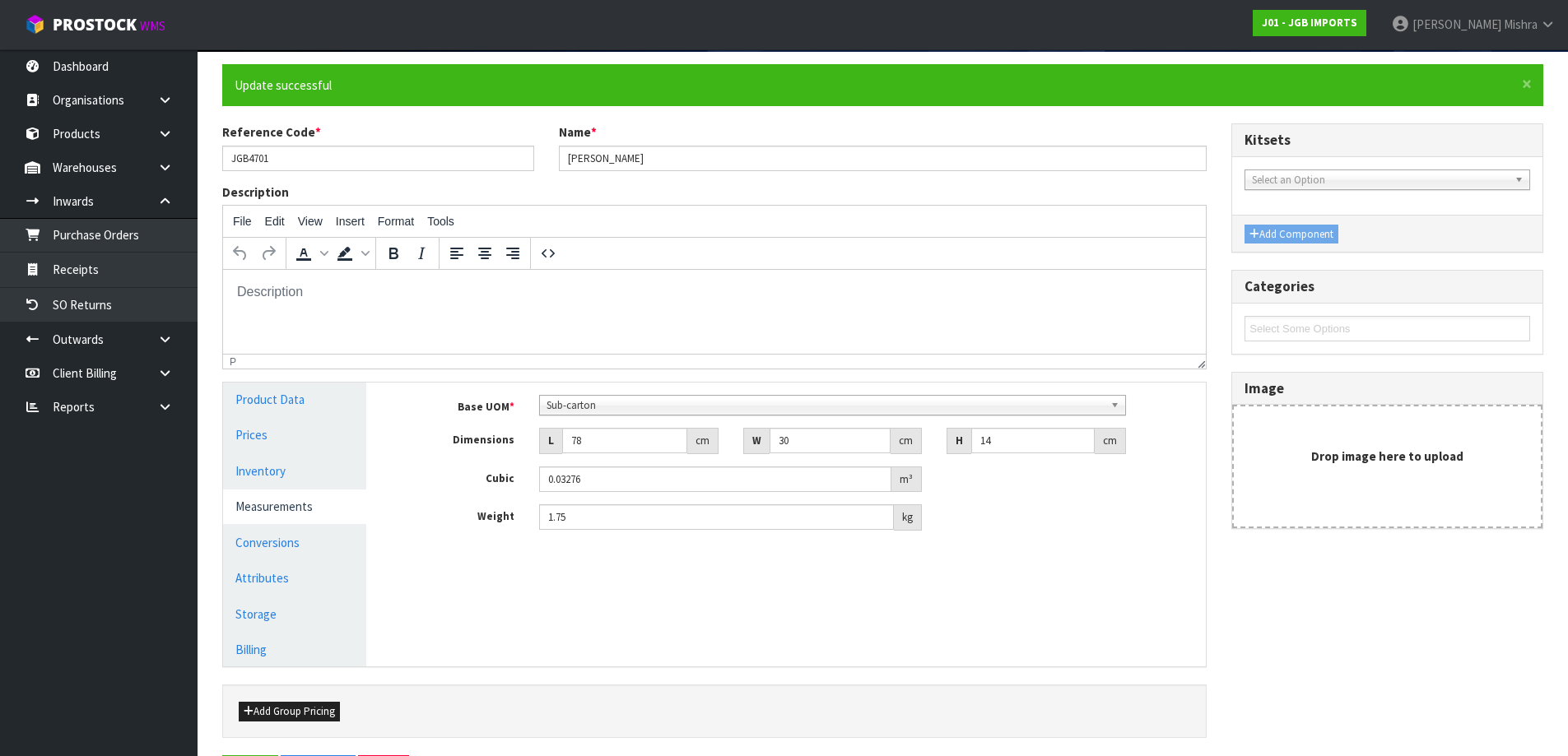
scroll to position [0, 0]
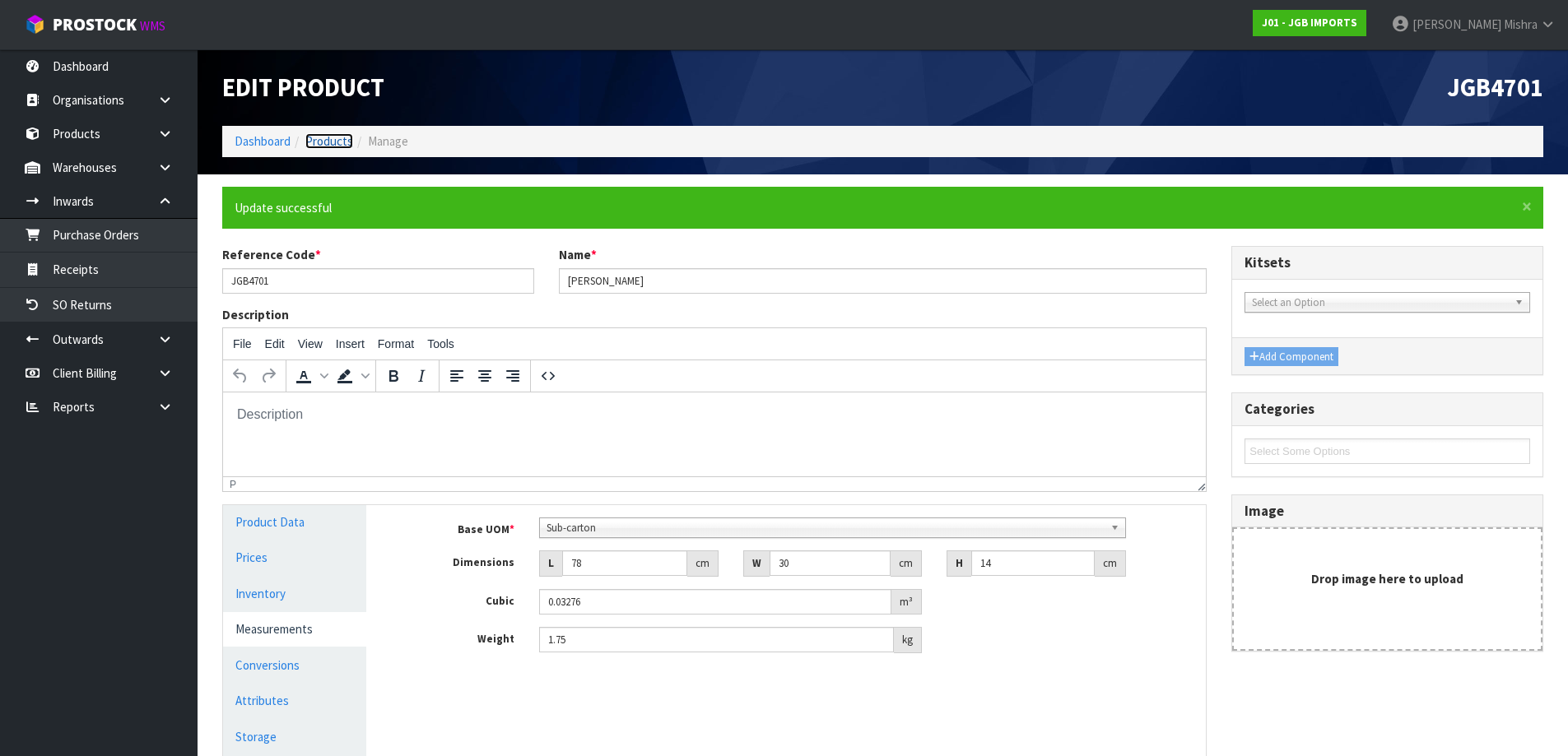
click at [333, 149] on link "Products" at bounding box center [329, 141] width 47 height 15
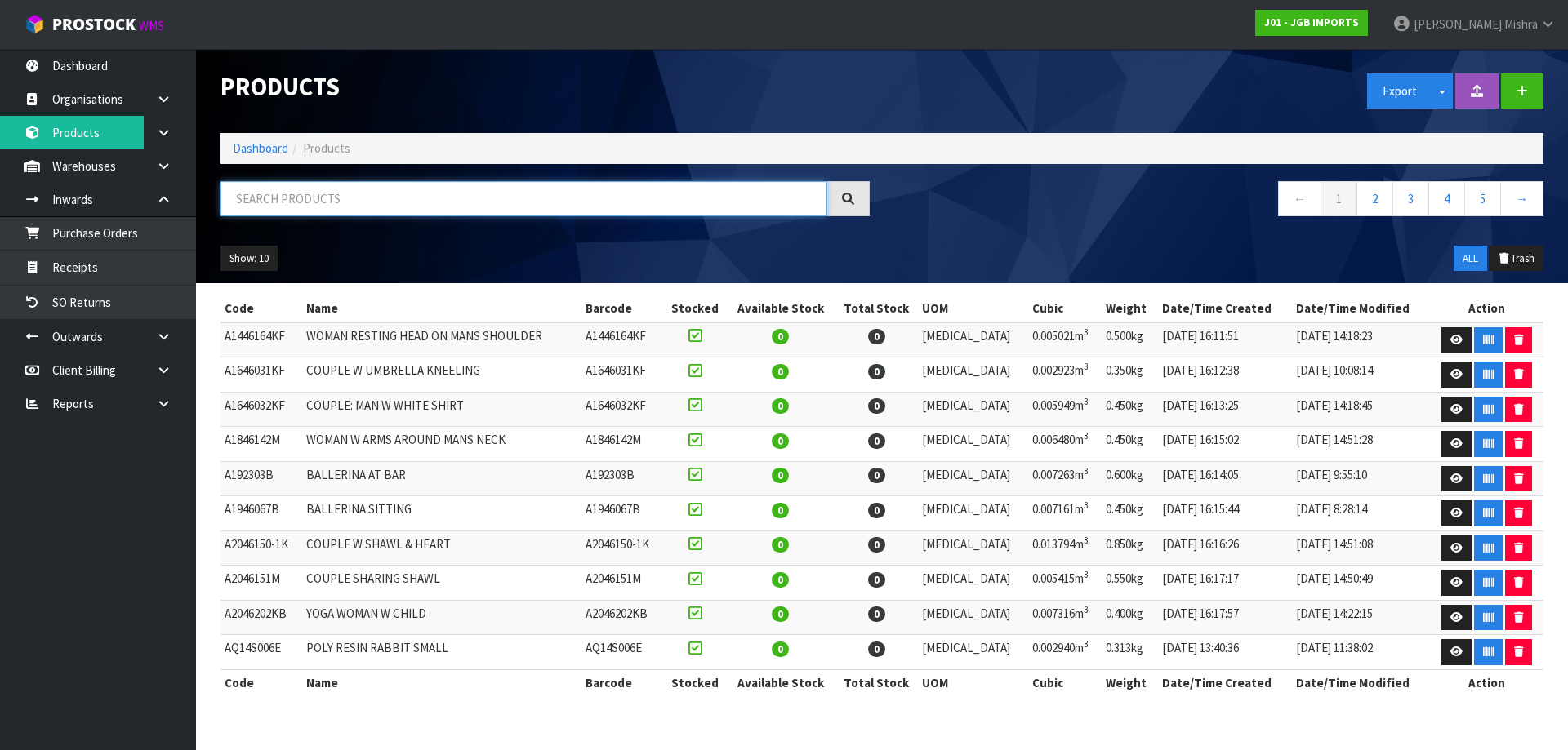
click at [351, 190] on input "text" at bounding box center [524, 199] width 607 height 35
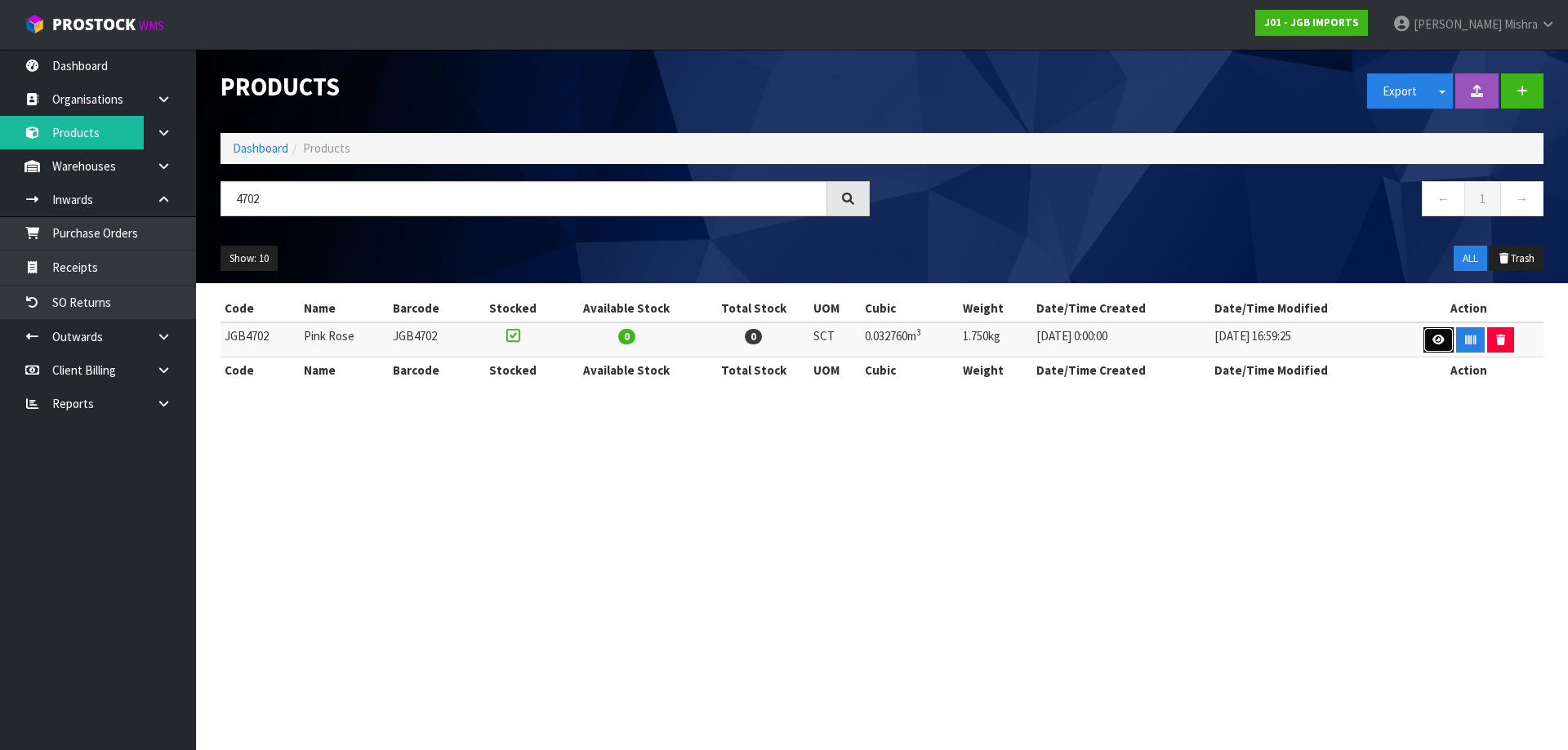
click at [1424, 336] on link at bounding box center [1438, 340] width 30 height 26
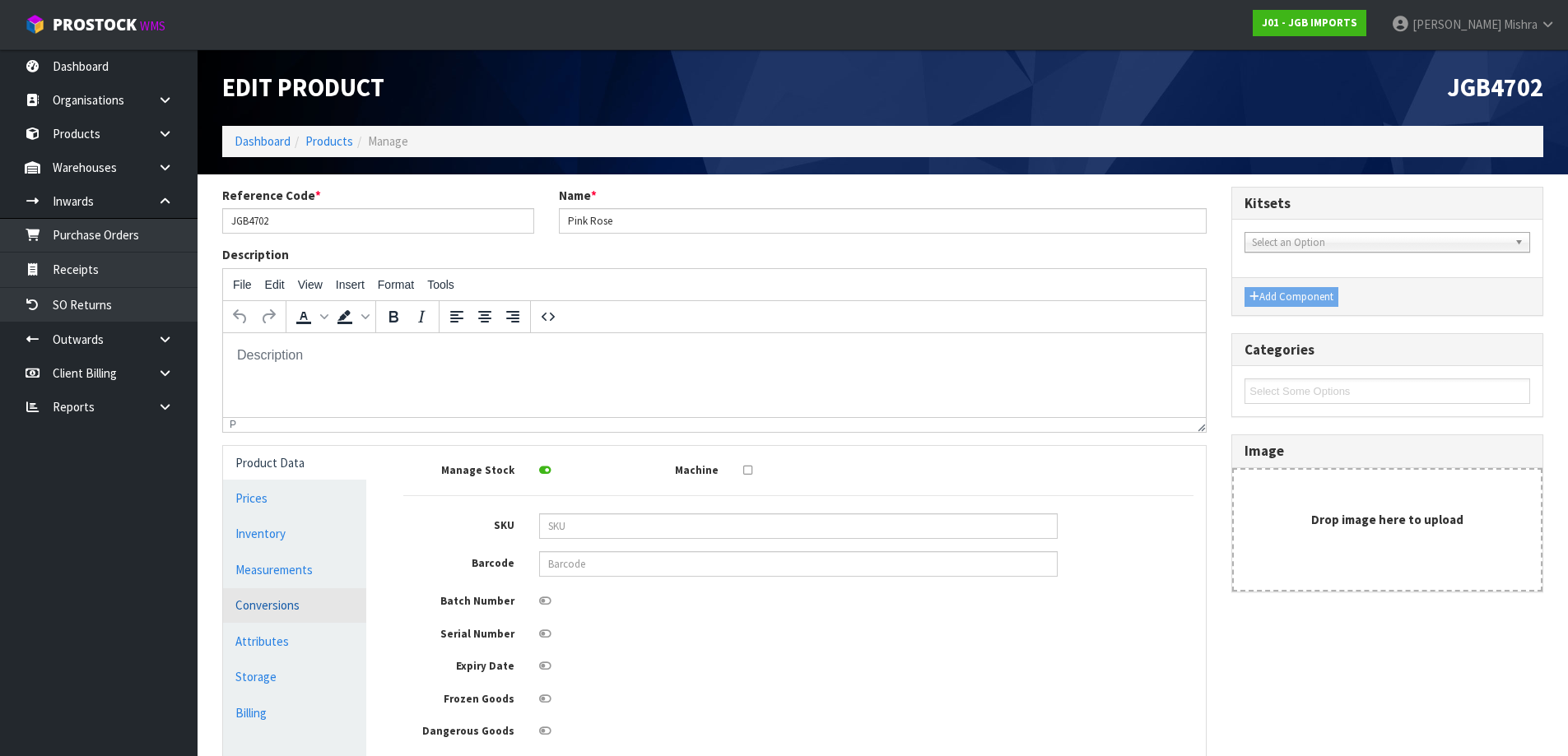
click at [302, 614] on link "Conversions" at bounding box center [294, 605] width 143 height 34
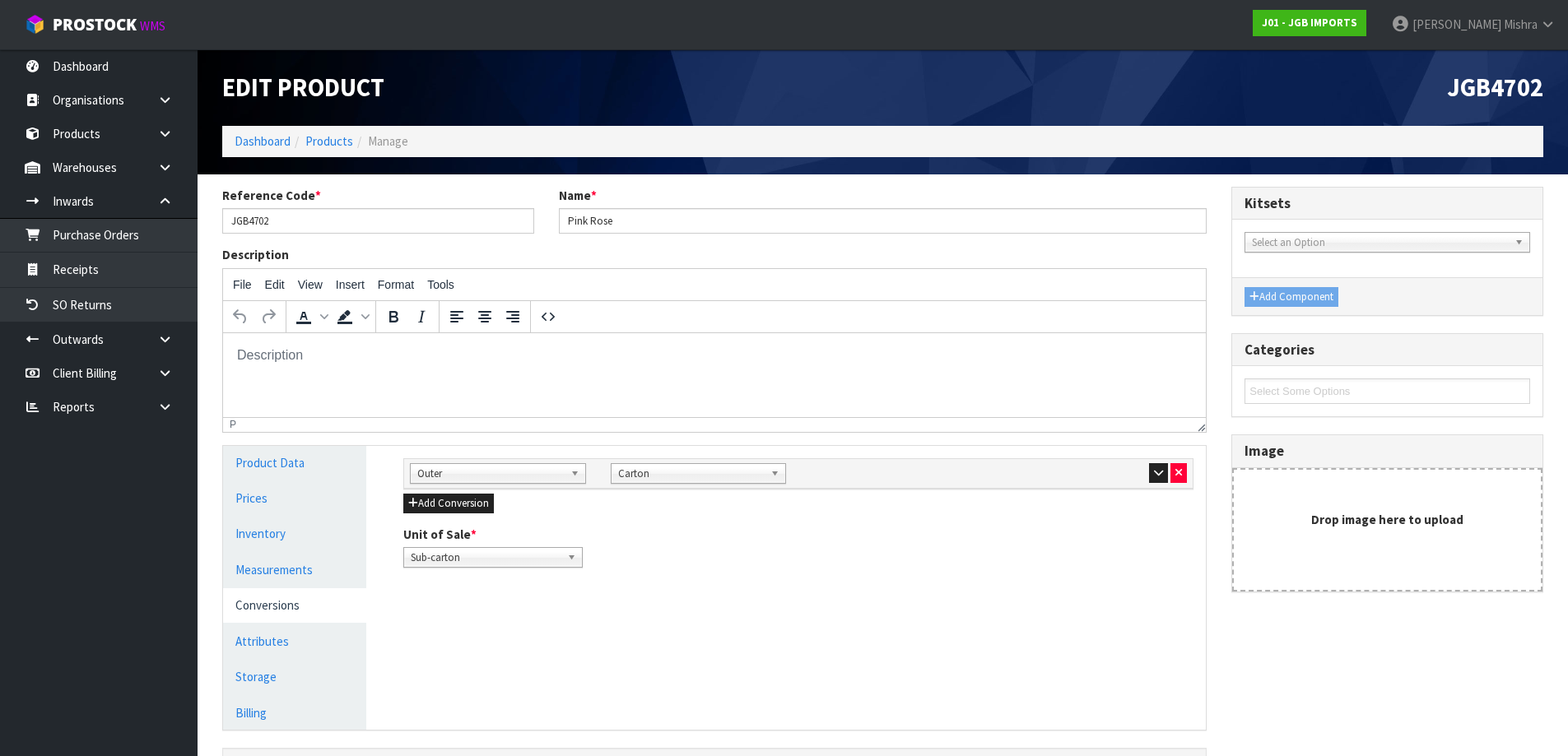
click at [535, 474] on span "Outer" at bounding box center [490, 474] width 146 height 19
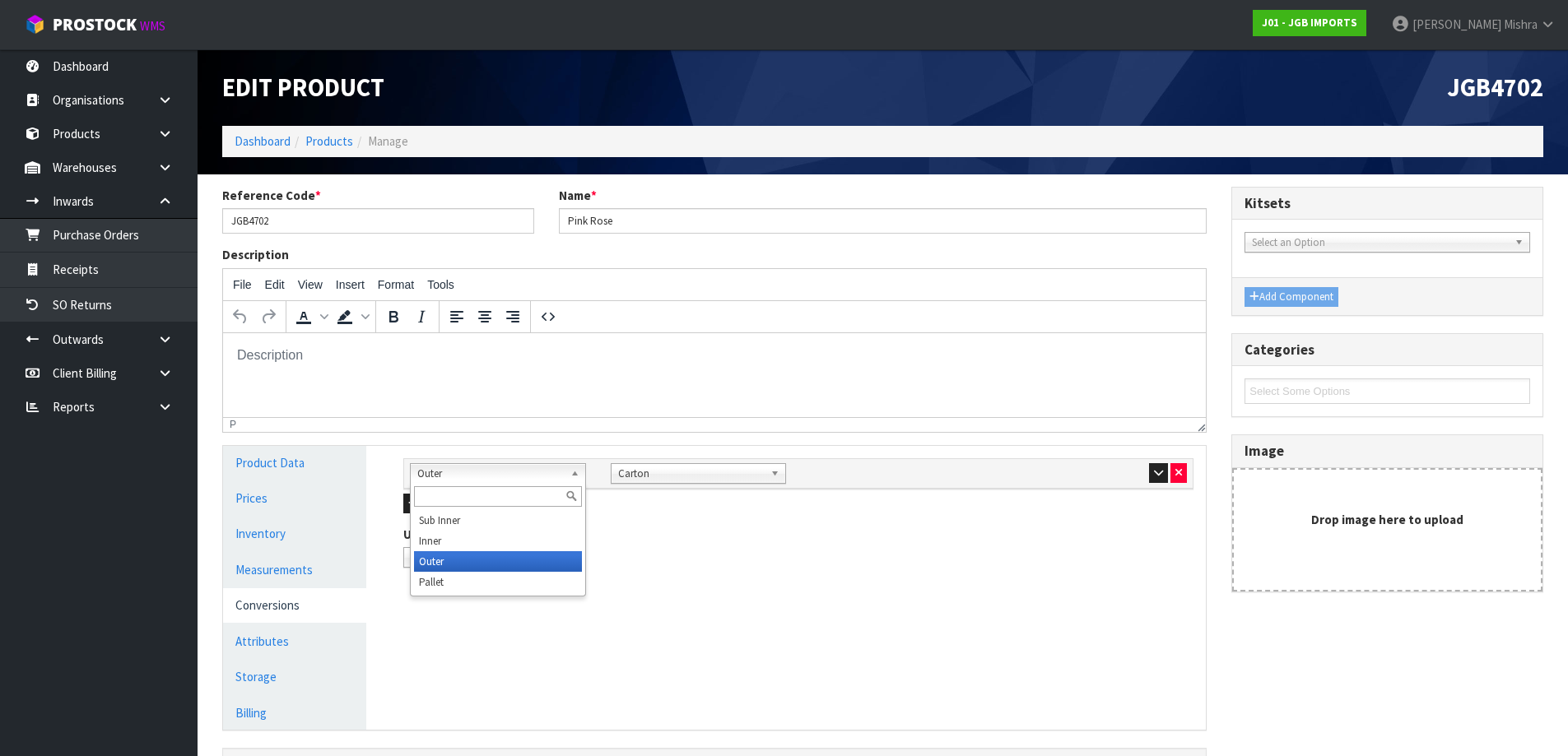
click at [755, 534] on div "Unit of Sale * Sub-carton Carton Sub-carton" at bounding box center [798, 547] width 815 height 42
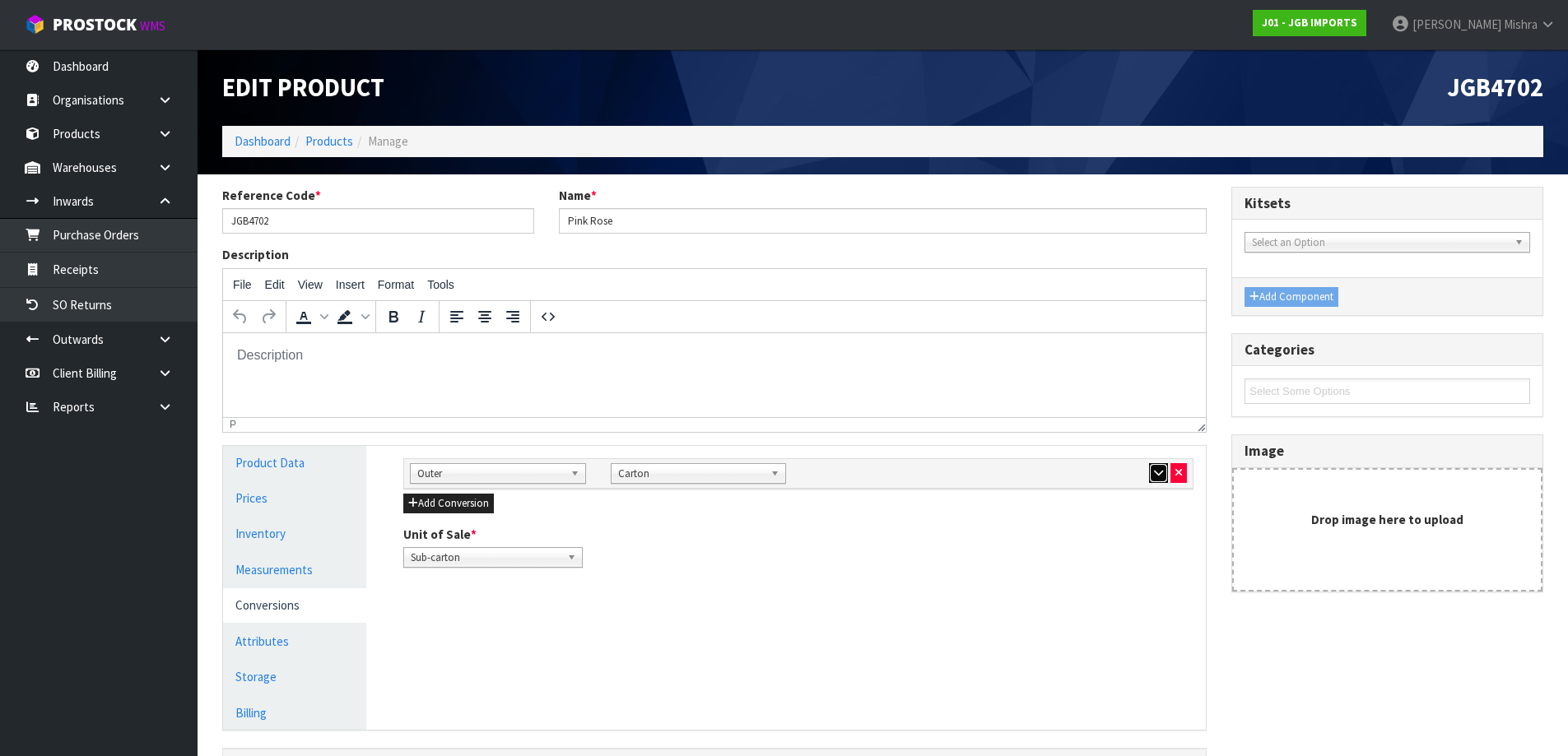
click at [1158, 474] on icon "button" at bounding box center [1158, 473] width 9 height 11
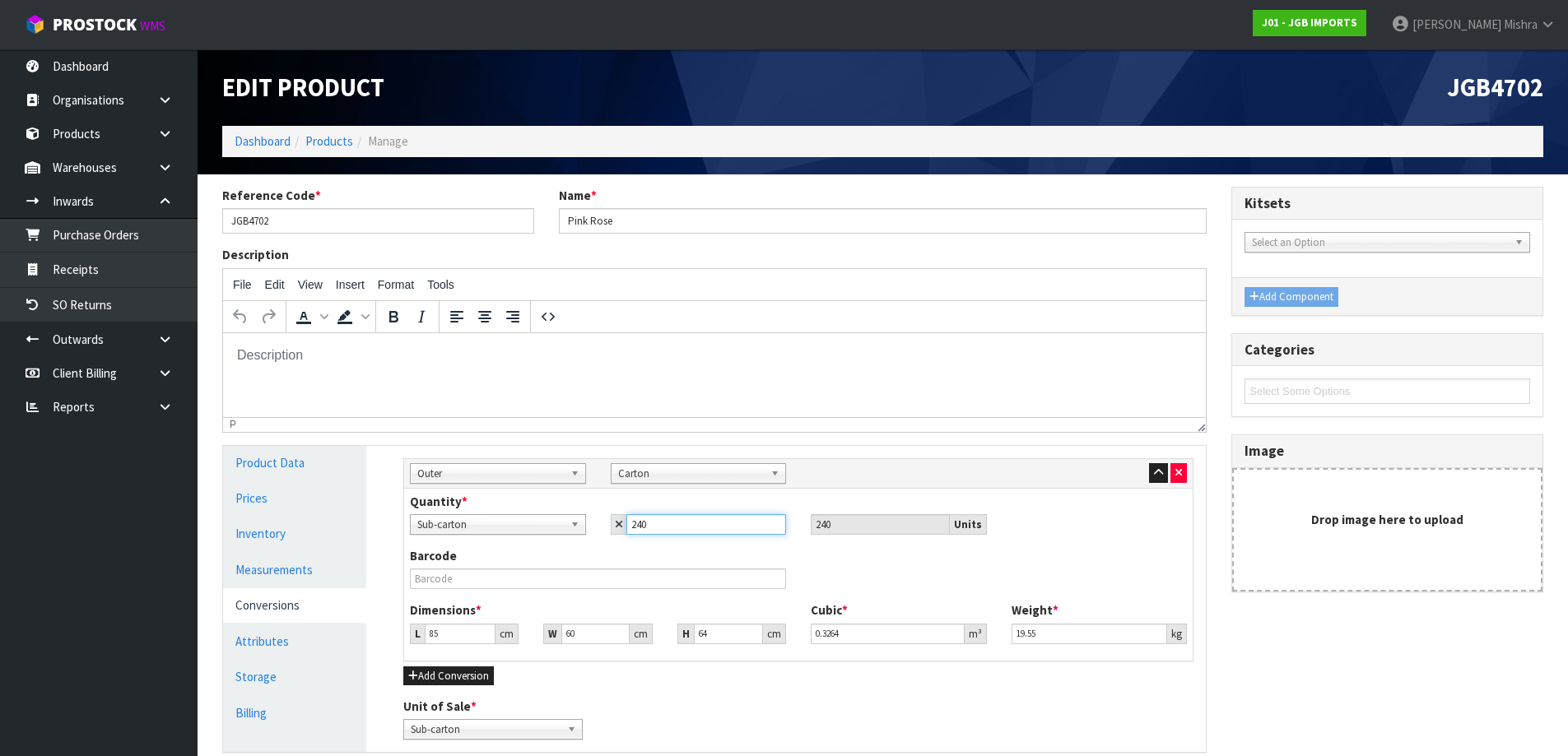
drag, startPoint x: 663, startPoint y: 528, endPoint x: 574, endPoint y: 528, distance: 89.0
click at [574, 528] on div "Sub-carton Carton Sub-carton 240 240 Units" at bounding box center [798, 524] width 801 height 20
click at [481, 520] on span "Sub-carton" at bounding box center [490, 524] width 146 height 19
click at [473, 542] on input "text" at bounding box center [498, 547] width 168 height 20
click at [929, 577] on div "Barcode" at bounding box center [798, 574] width 801 height 54
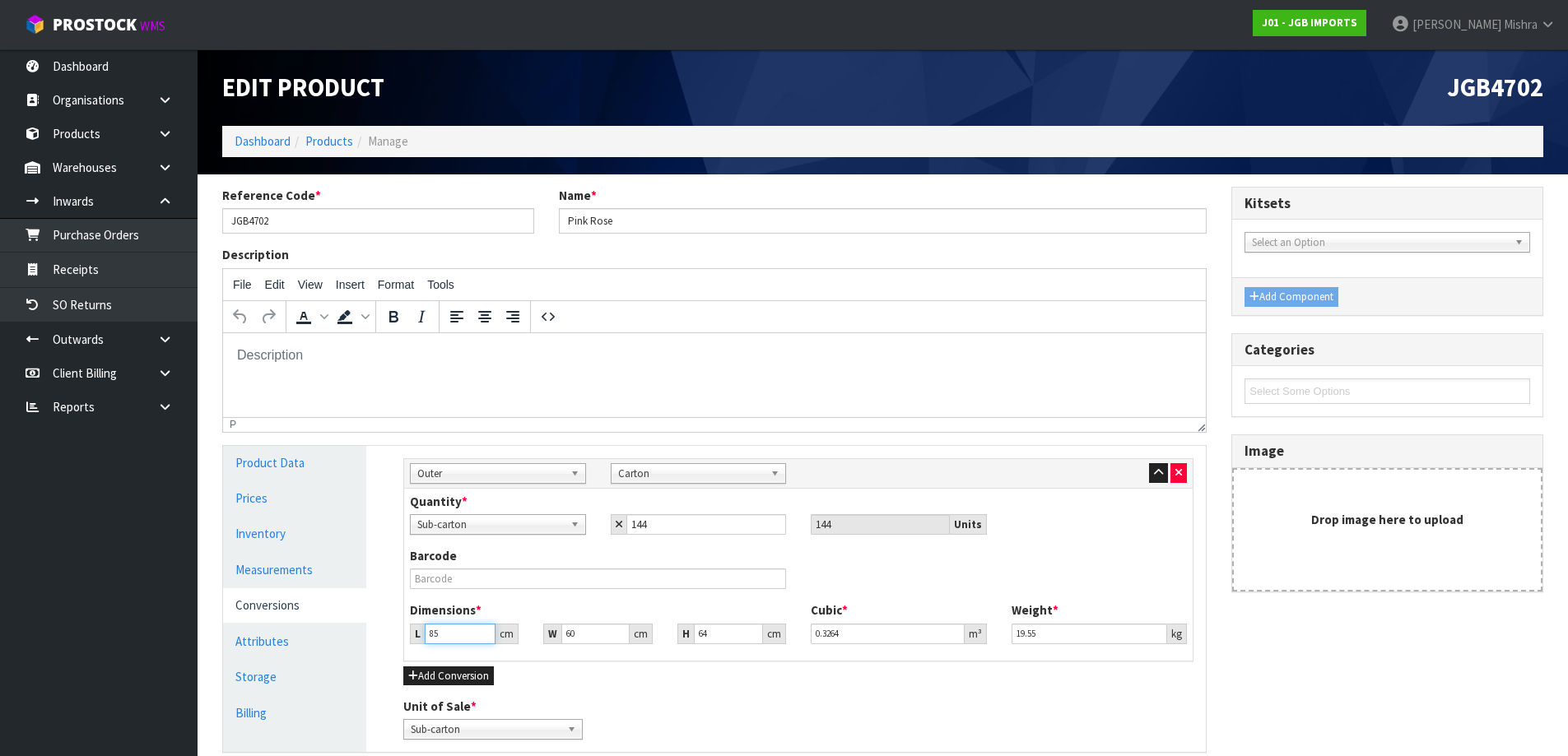
click at [455, 631] on input "85" at bounding box center [460, 633] width 71 height 20
drag, startPoint x: 646, startPoint y: 526, endPoint x: 625, endPoint y: 526, distance: 21.0
click at [626, 526] on input "144" at bounding box center [707, 524] width 161 height 20
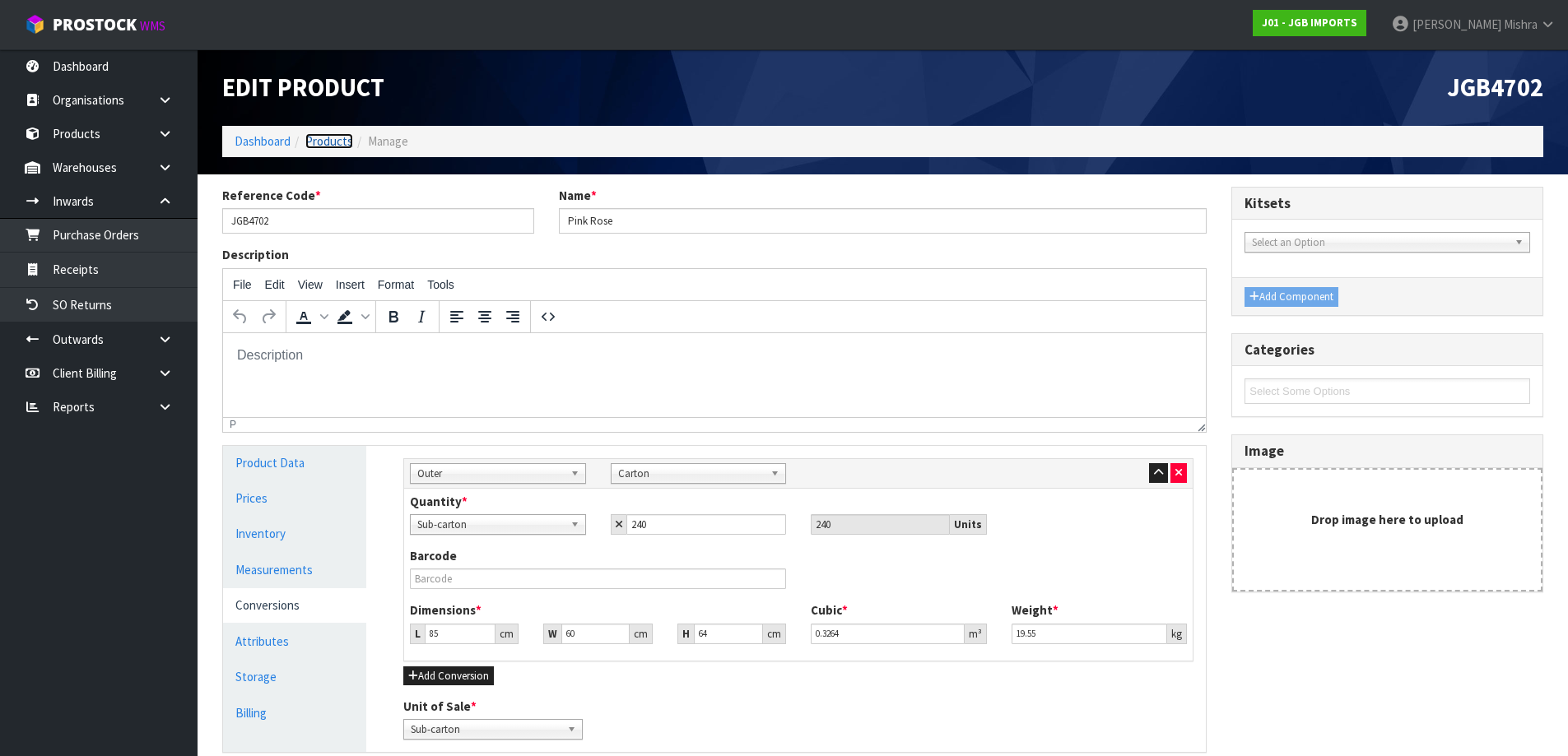
click at [344, 140] on link "Products" at bounding box center [329, 141] width 47 height 15
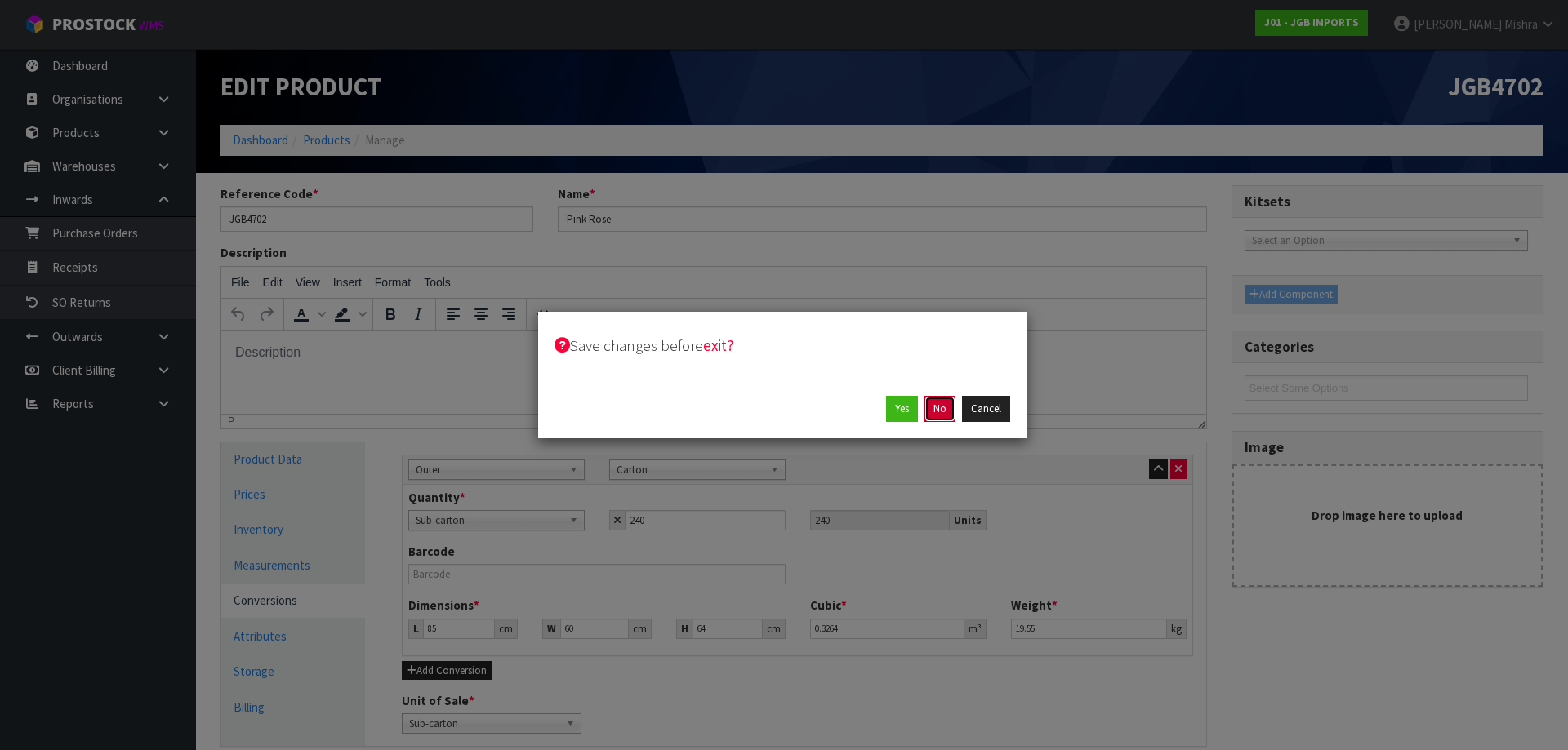
click at [933, 407] on button "No" at bounding box center [939, 409] width 31 height 26
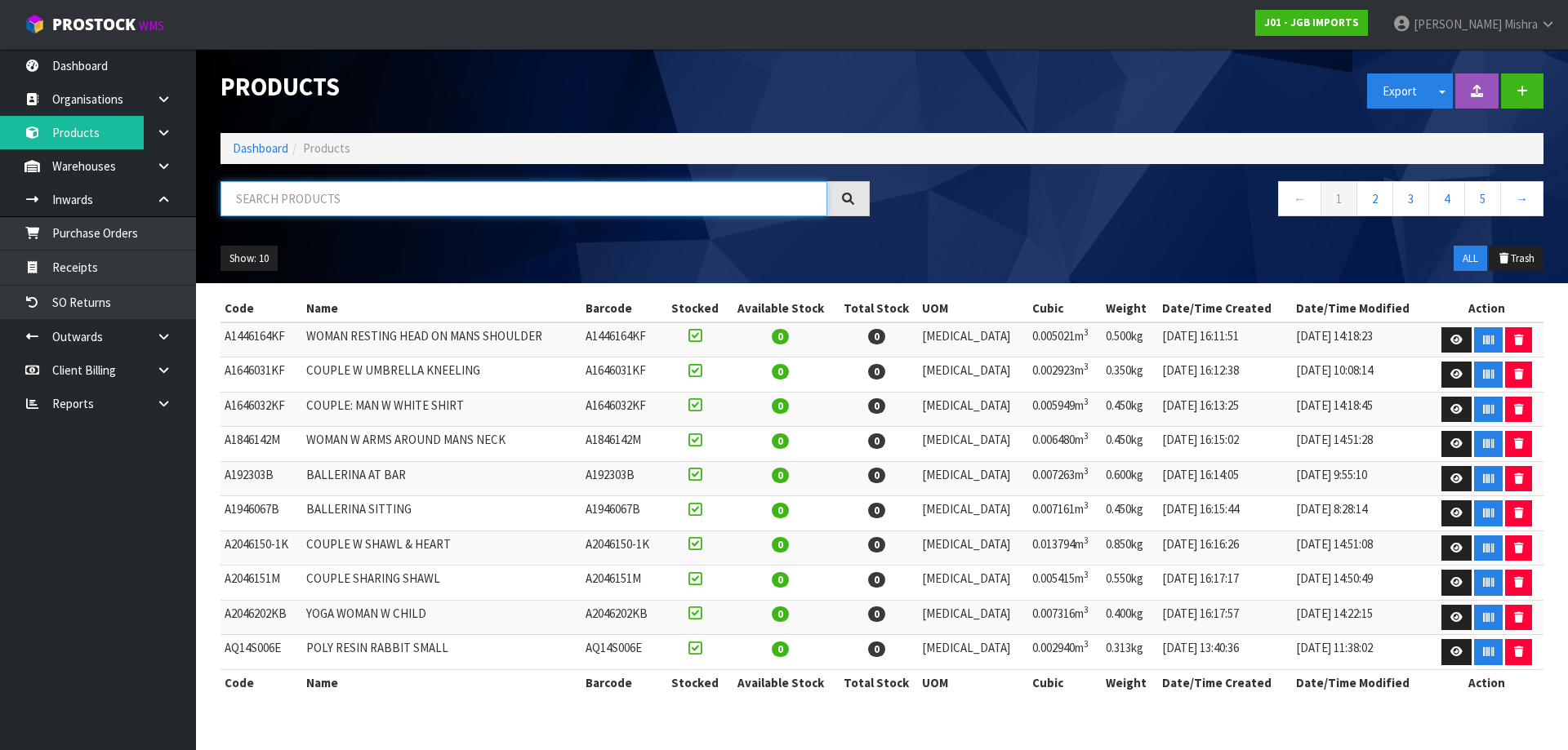
click at [298, 192] on input "text" at bounding box center [524, 199] width 607 height 35
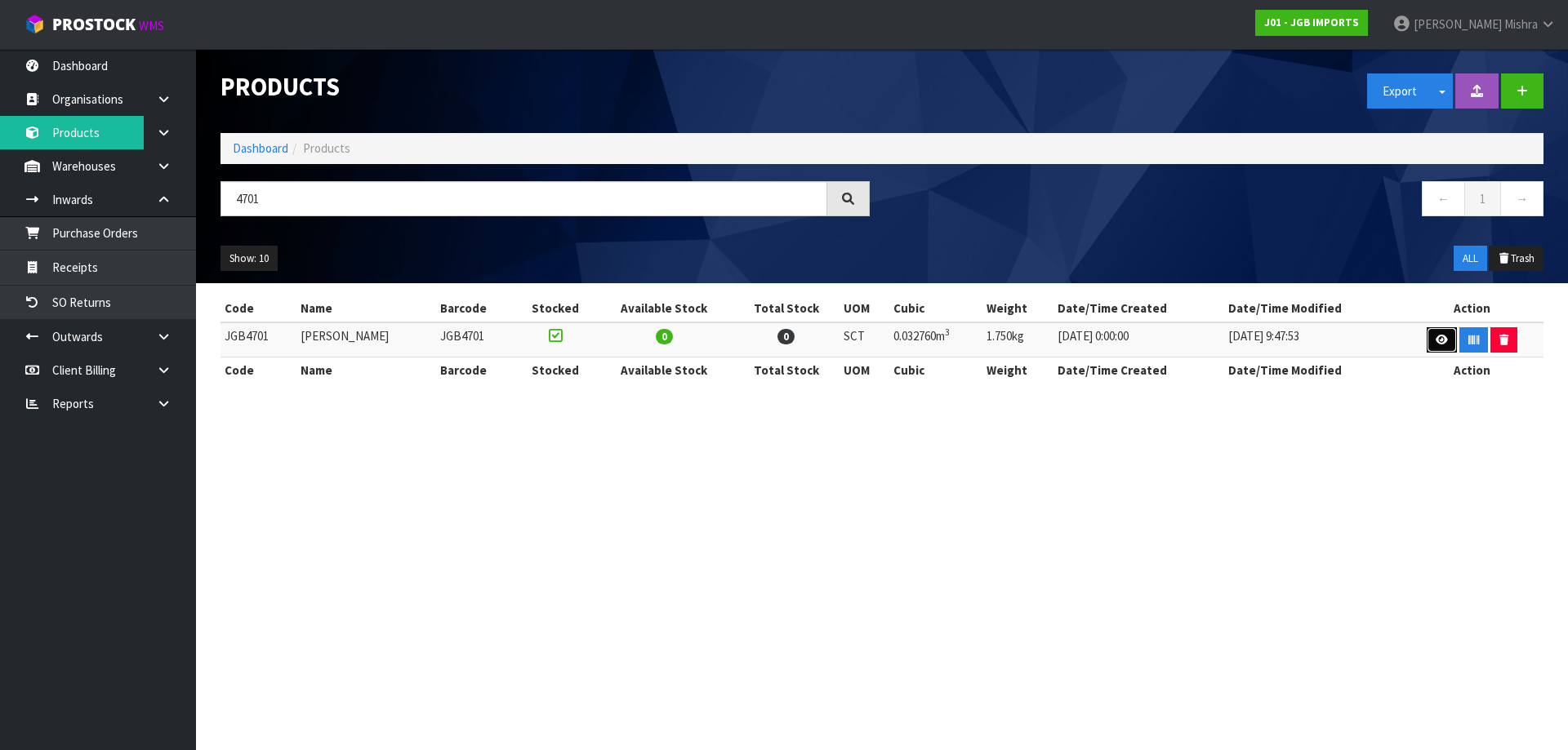
click at [1432, 352] on link at bounding box center [1441, 340] width 30 height 26
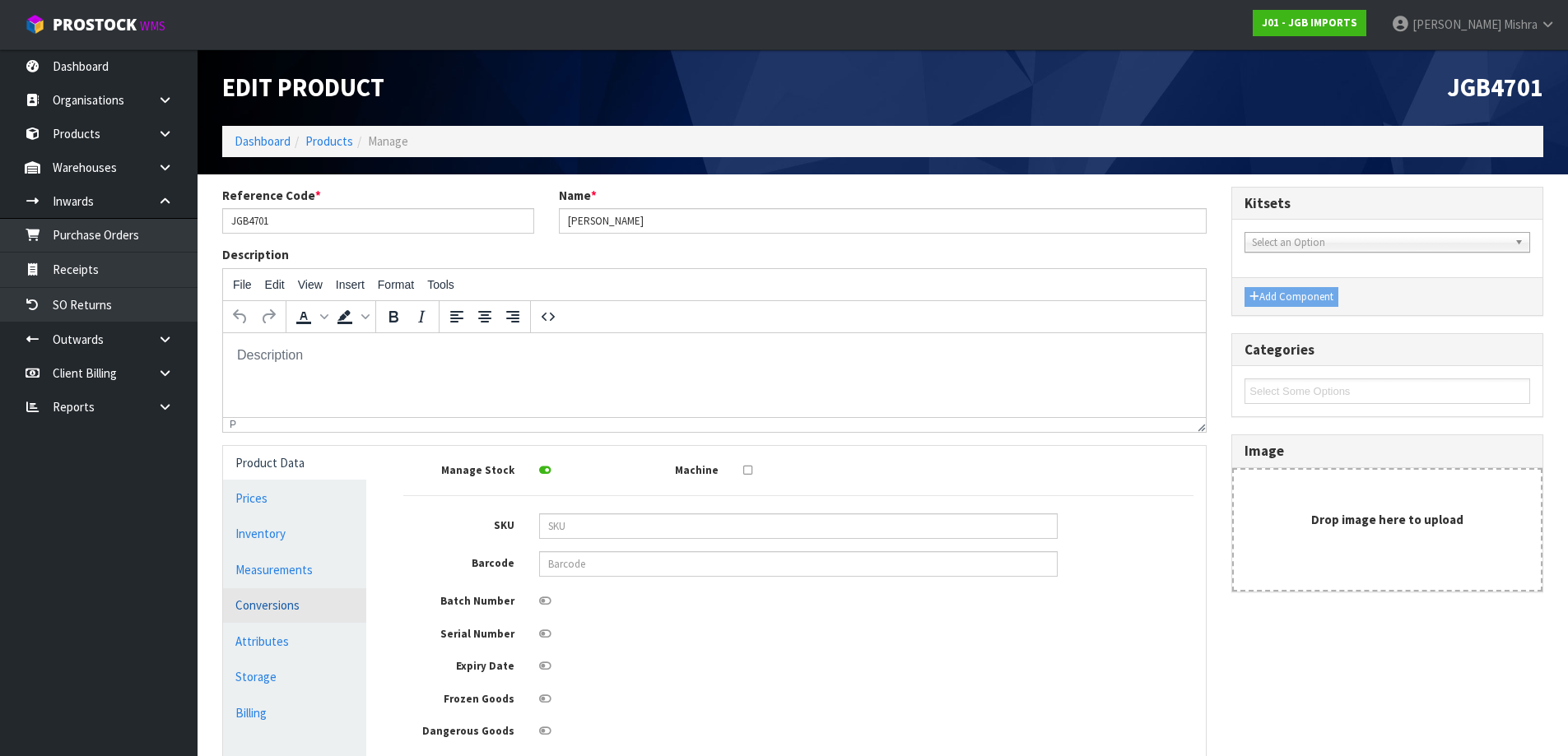
click at [274, 611] on link "Conversions" at bounding box center [294, 605] width 143 height 34
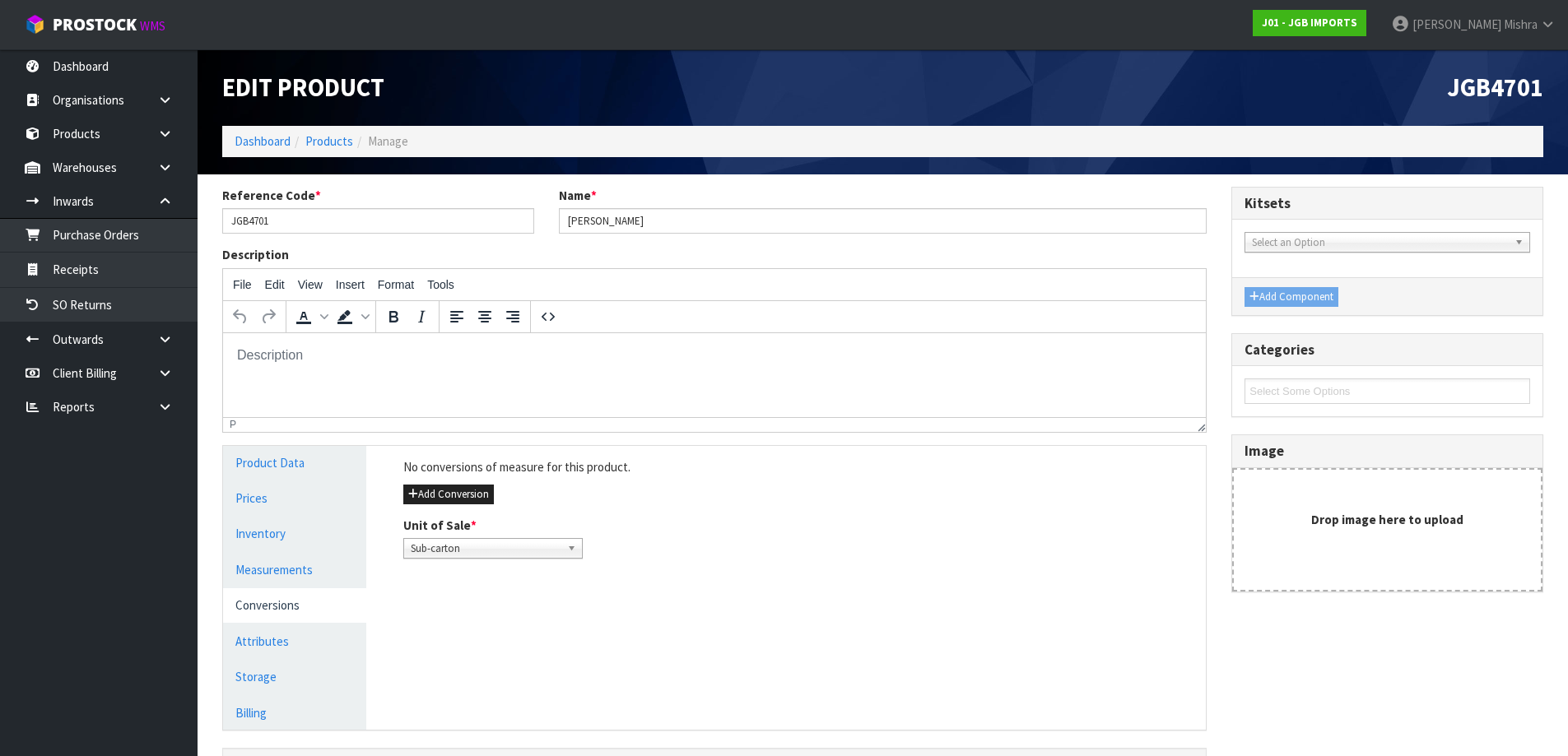
click at [472, 485] on div "Add Conversion" at bounding box center [799, 494] width 790 height 19
click at [476, 493] on button "Add Conversion" at bounding box center [448, 494] width 91 height 19
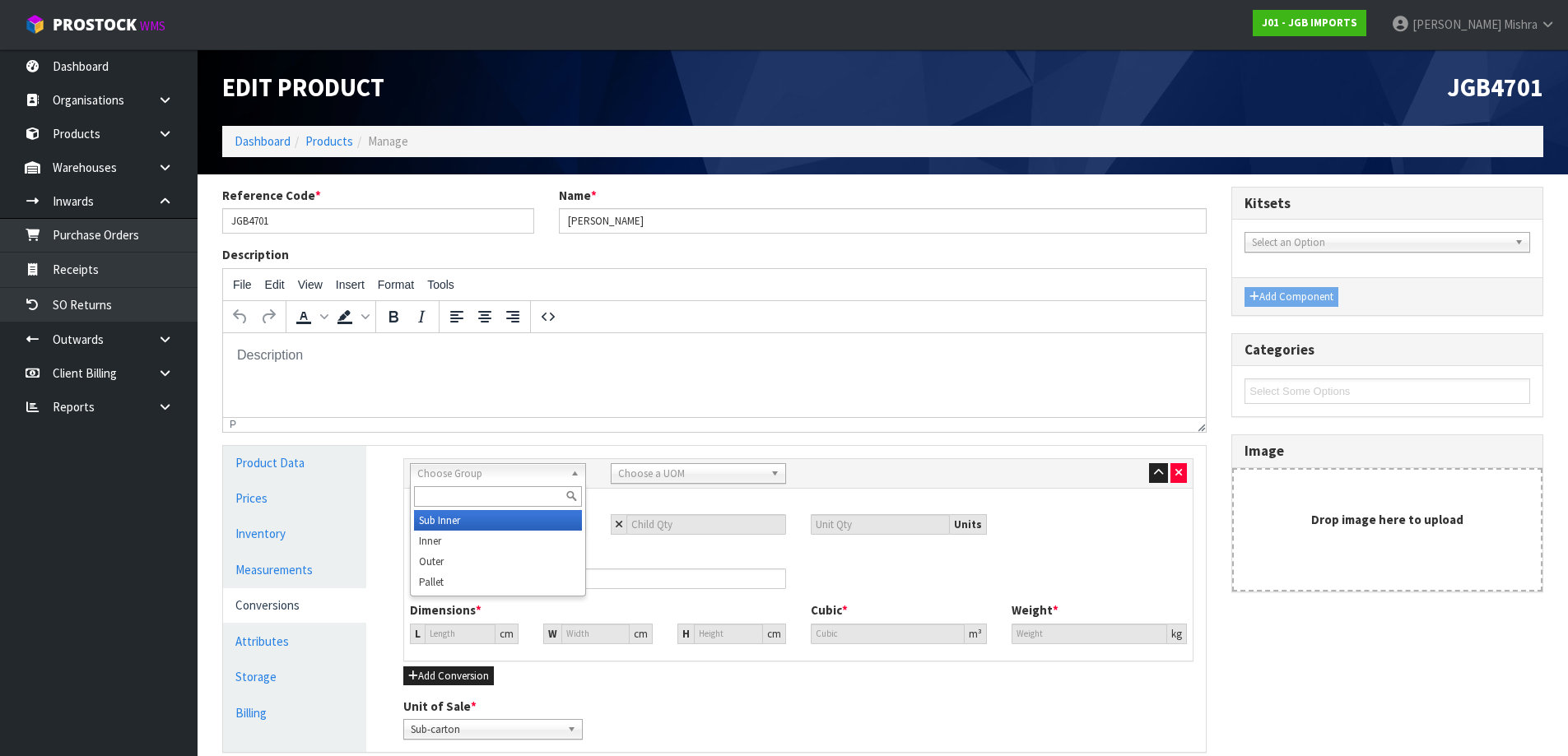
click at [528, 480] on span "Choose Group" at bounding box center [490, 474] width 146 height 19
click at [527, 556] on li "Outer" at bounding box center [498, 562] width 168 height 20
click at [667, 468] on span "Choose a UOM" at bounding box center [691, 474] width 146 height 19
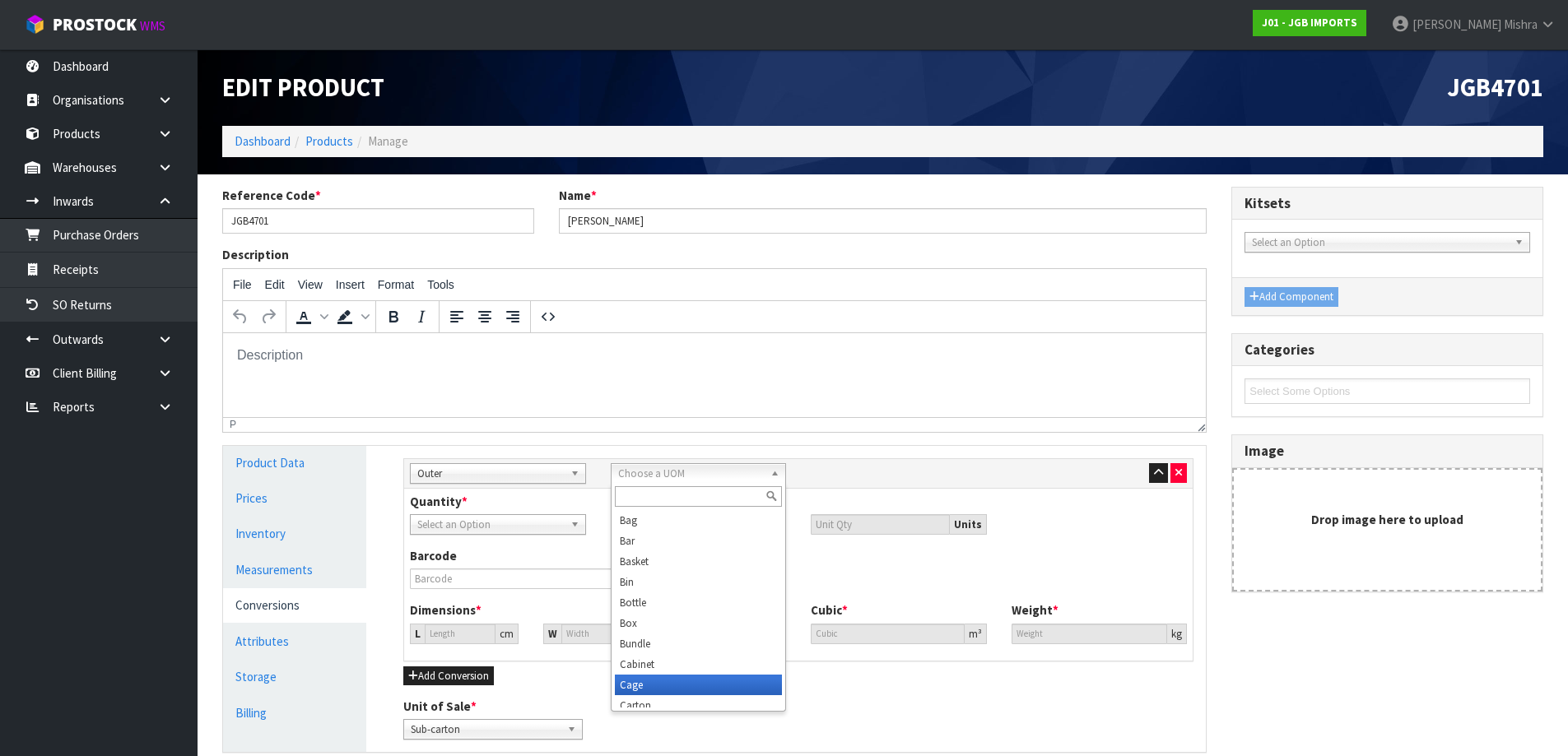
scroll to position [8, 0]
drag, startPoint x: 644, startPoint y: 698, endPoint x: 510, endPoint y: 643, distance: 144.8
click at [644, 699] on li "Carton" at bounding box center [699, 697] width 168 height 20
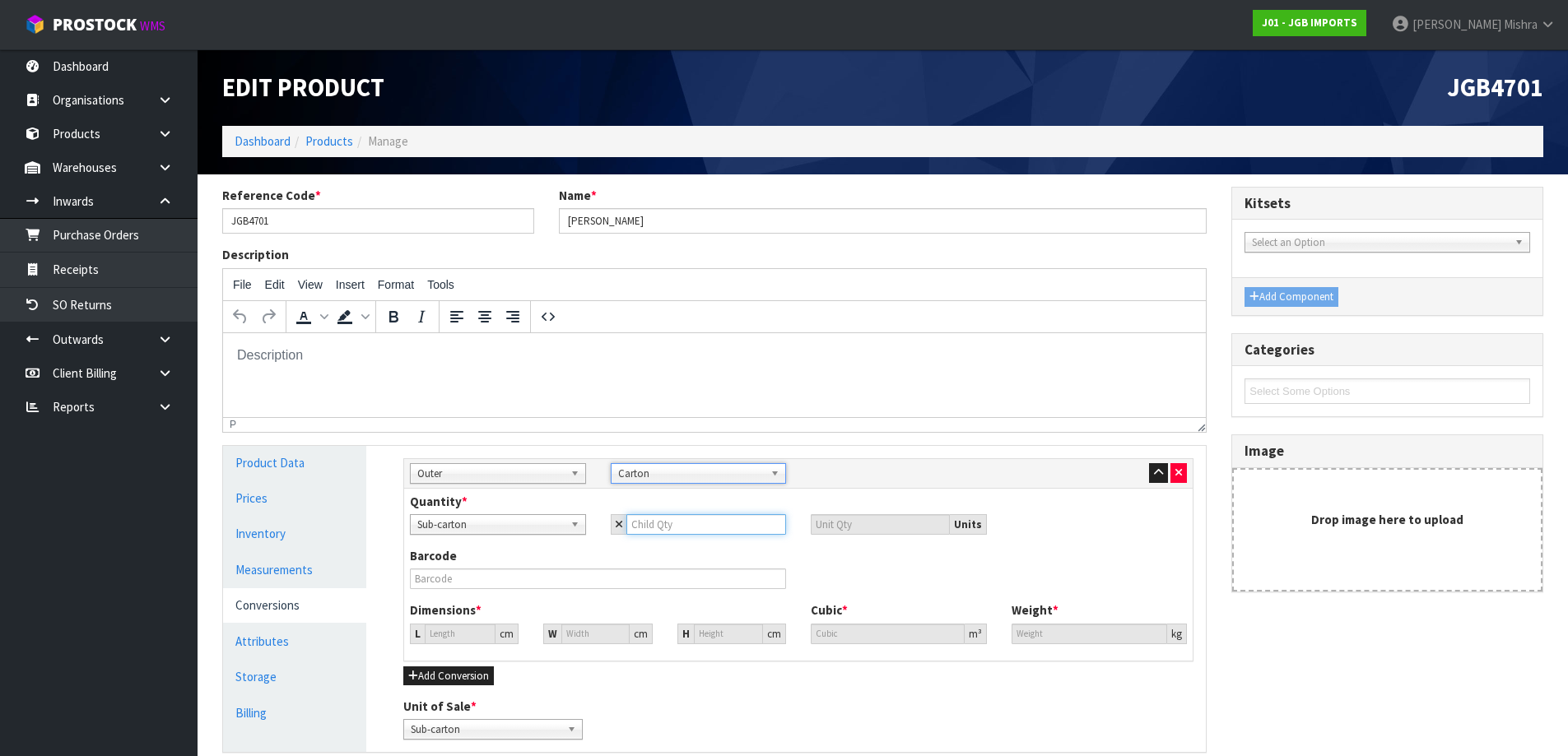
click at [650, 527] on input "number" at bounding box center [707, 524] width 161 height 20
click at [454, 633] on input "167.714" at bounding box center [460, 633] width 71 height 20
click at [459, 633] on input "167.714" at bounding box center [460, 633] width 71 height 20
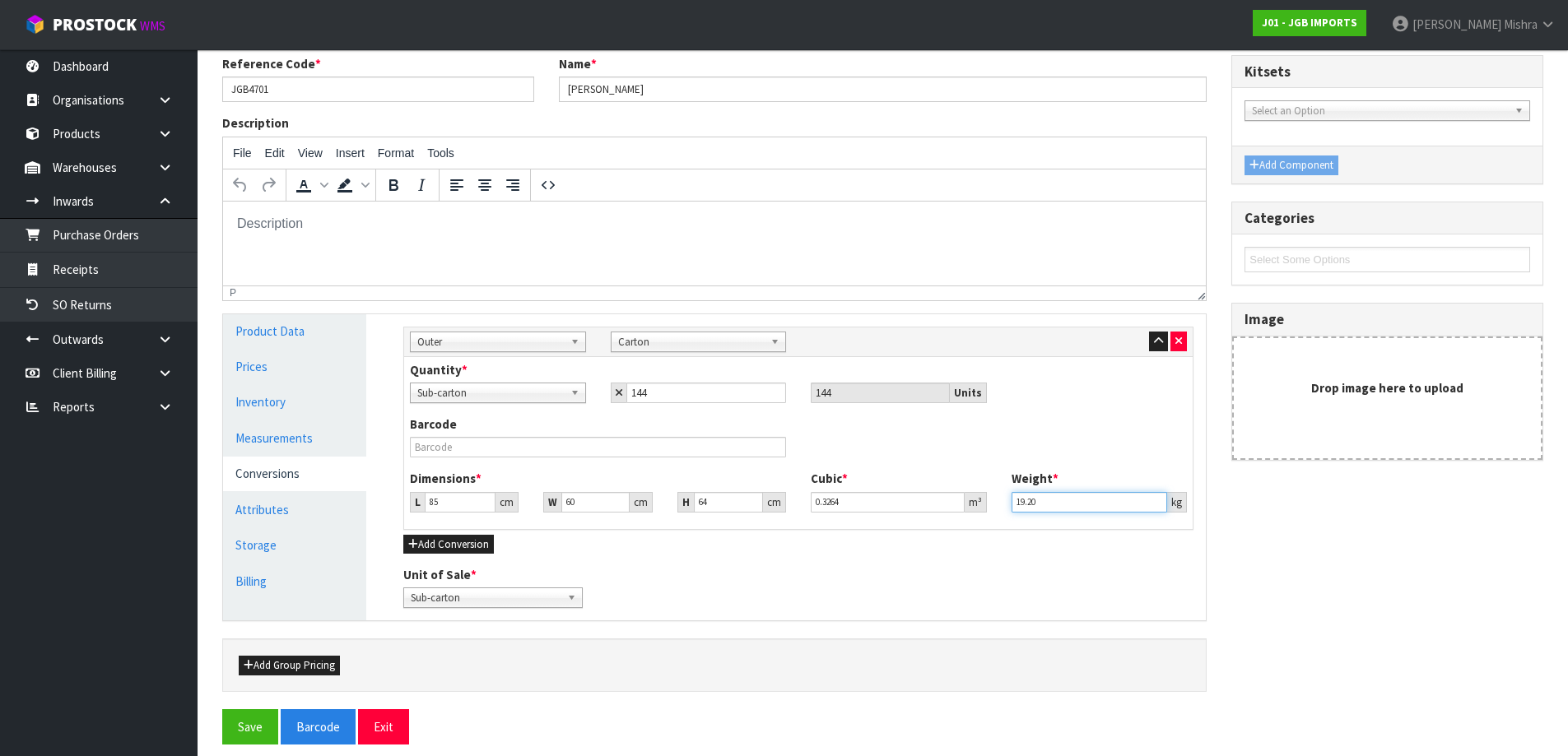
scroll to position [145, 0]
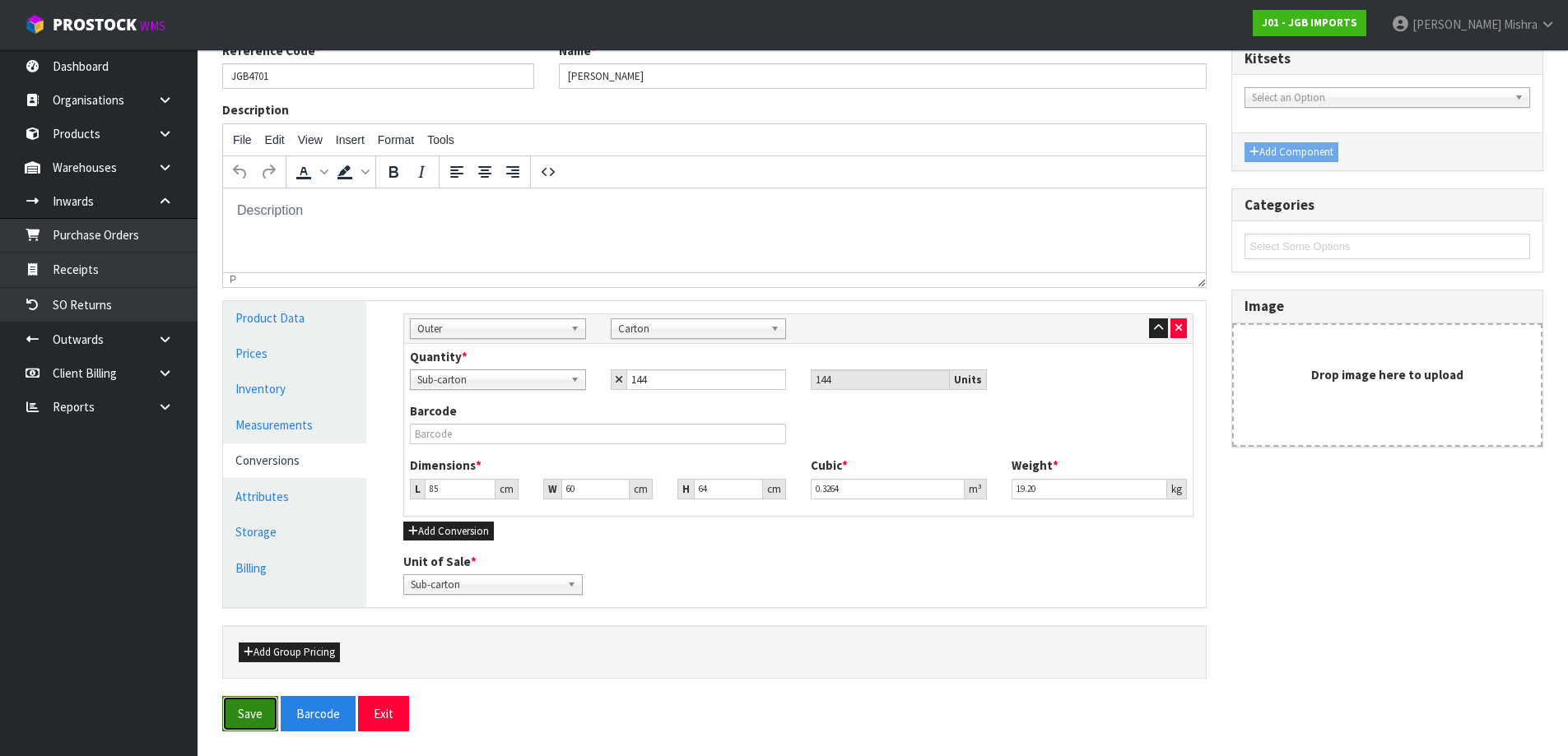
click at [242, 714] on button "Save" at bounding box center [250, 714] width 56 height 36
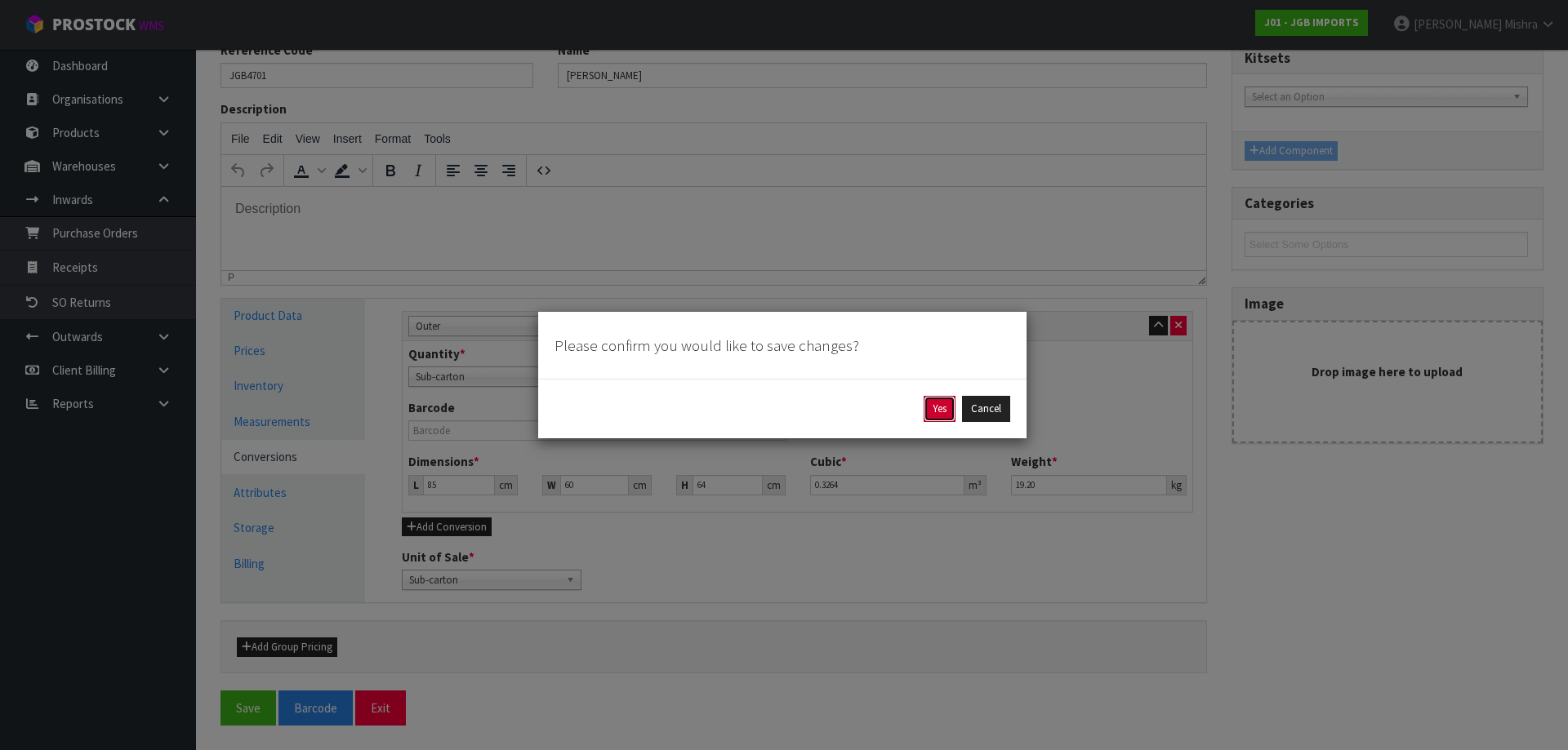
click at [937, 410] on button "Yes" at bounding box center [939, 409] width 32 height 26
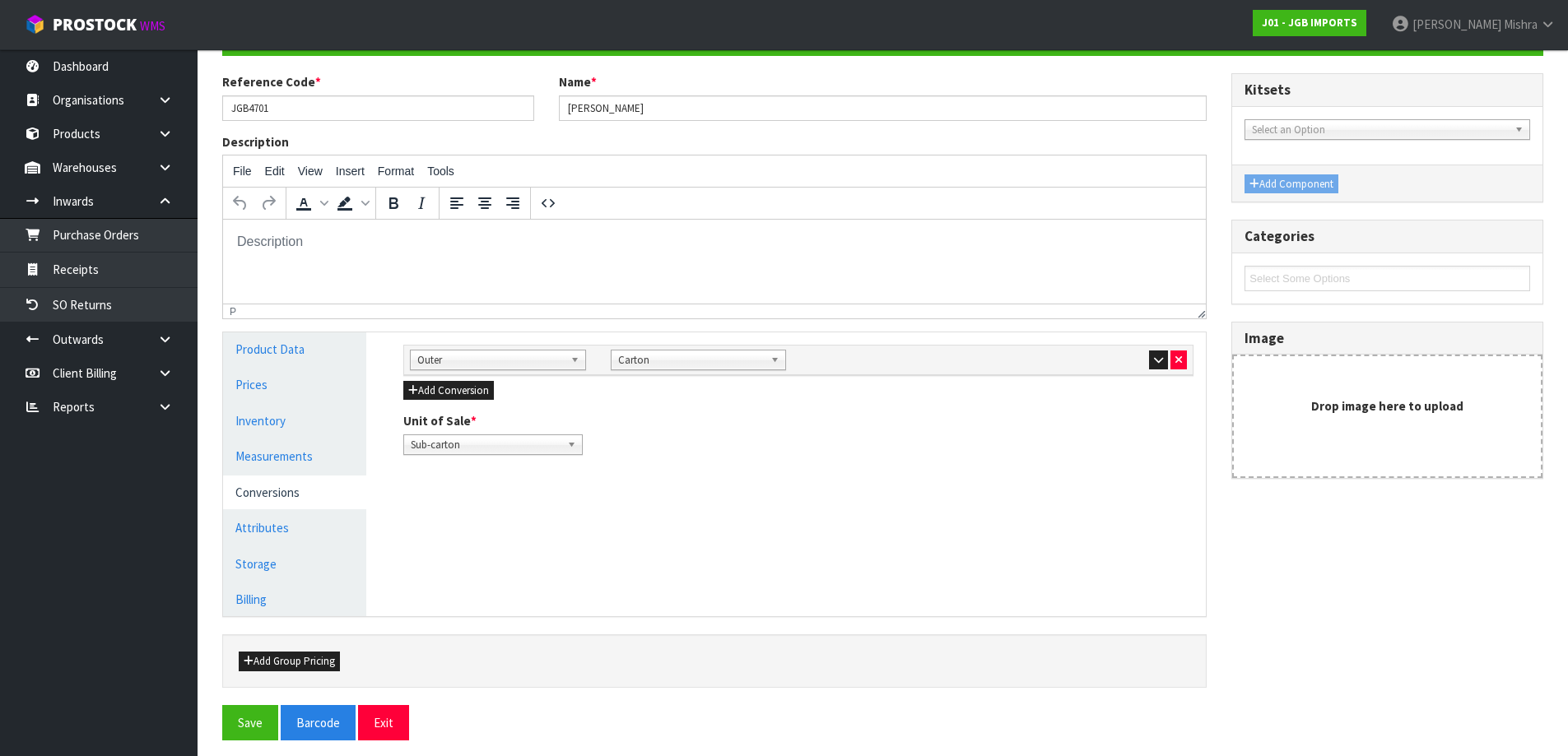
scroll to position [182, 0]
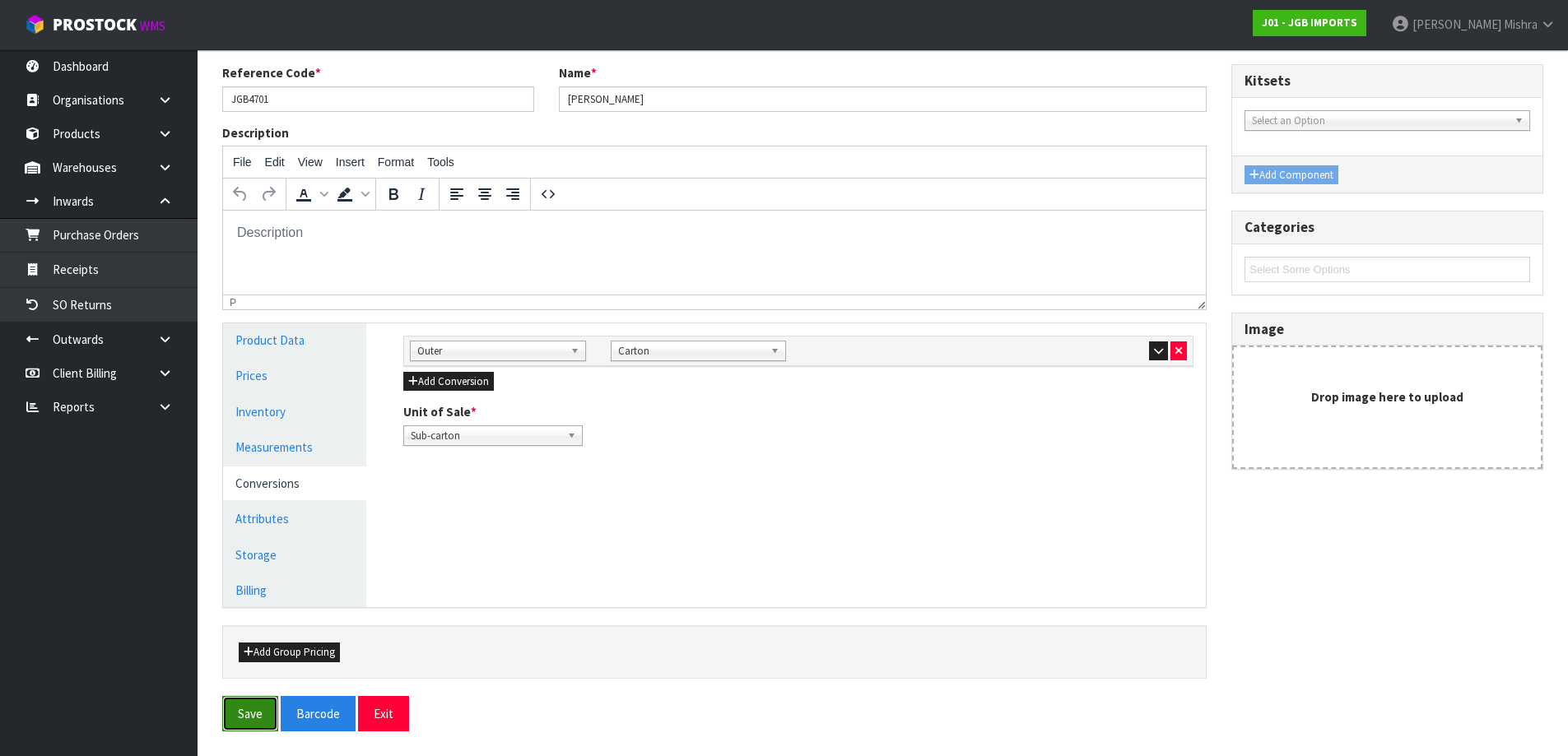
click at [259, 704] on button "Save" at bounding box center [250, 714] width 56 height 36
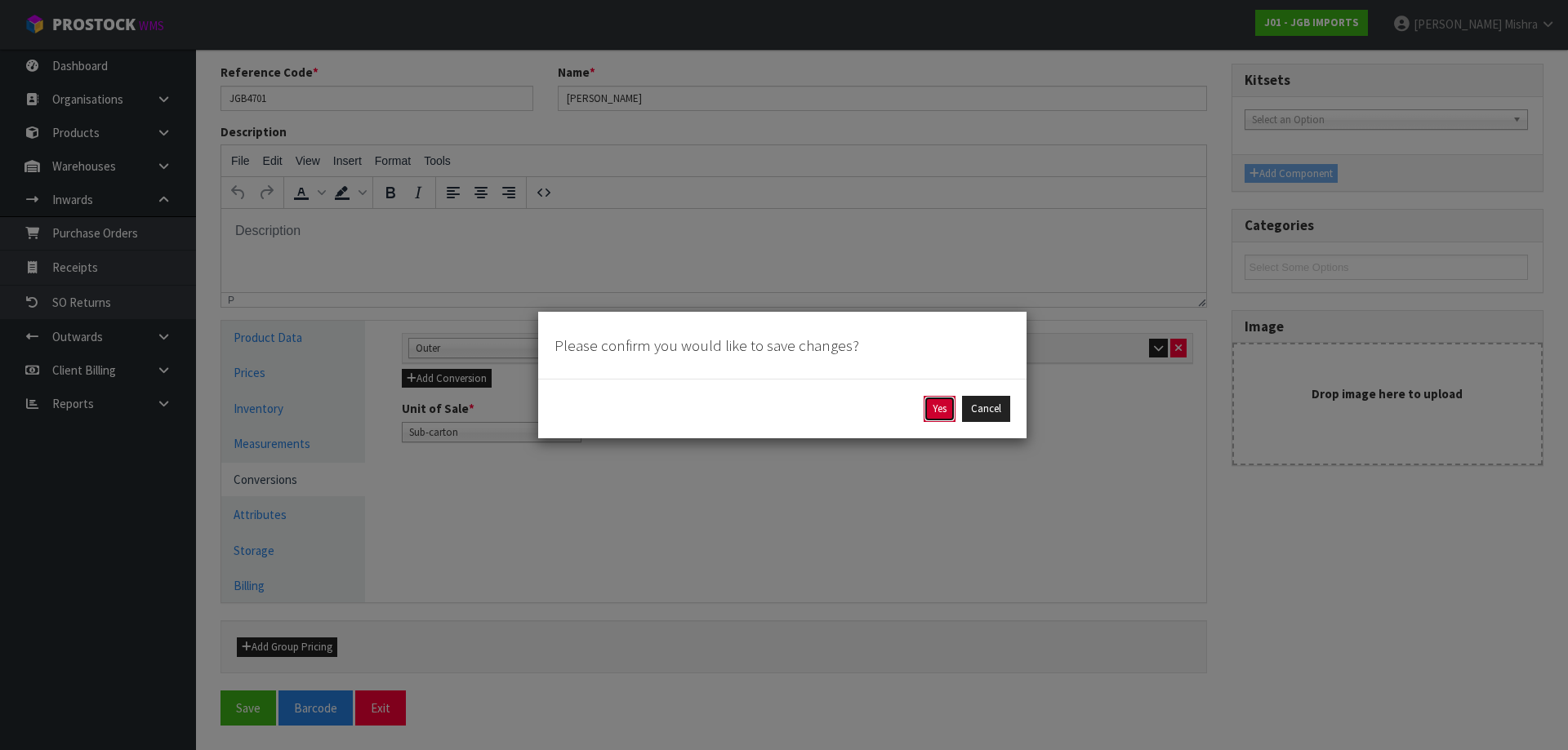
click at [941, 407] on button "Yes" at bounding box center [939, 409] width 32 height 26
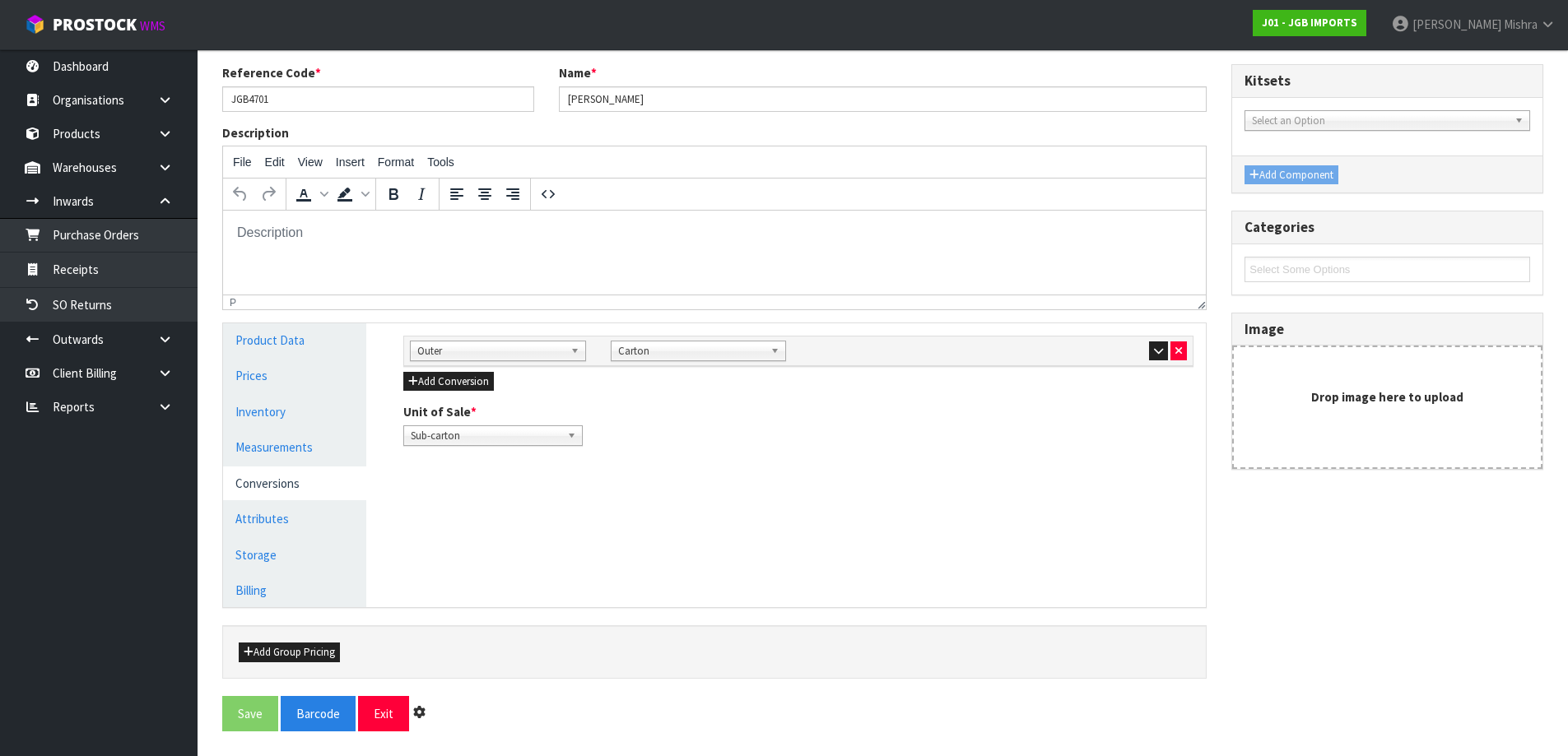
scroll to position [0, 0]
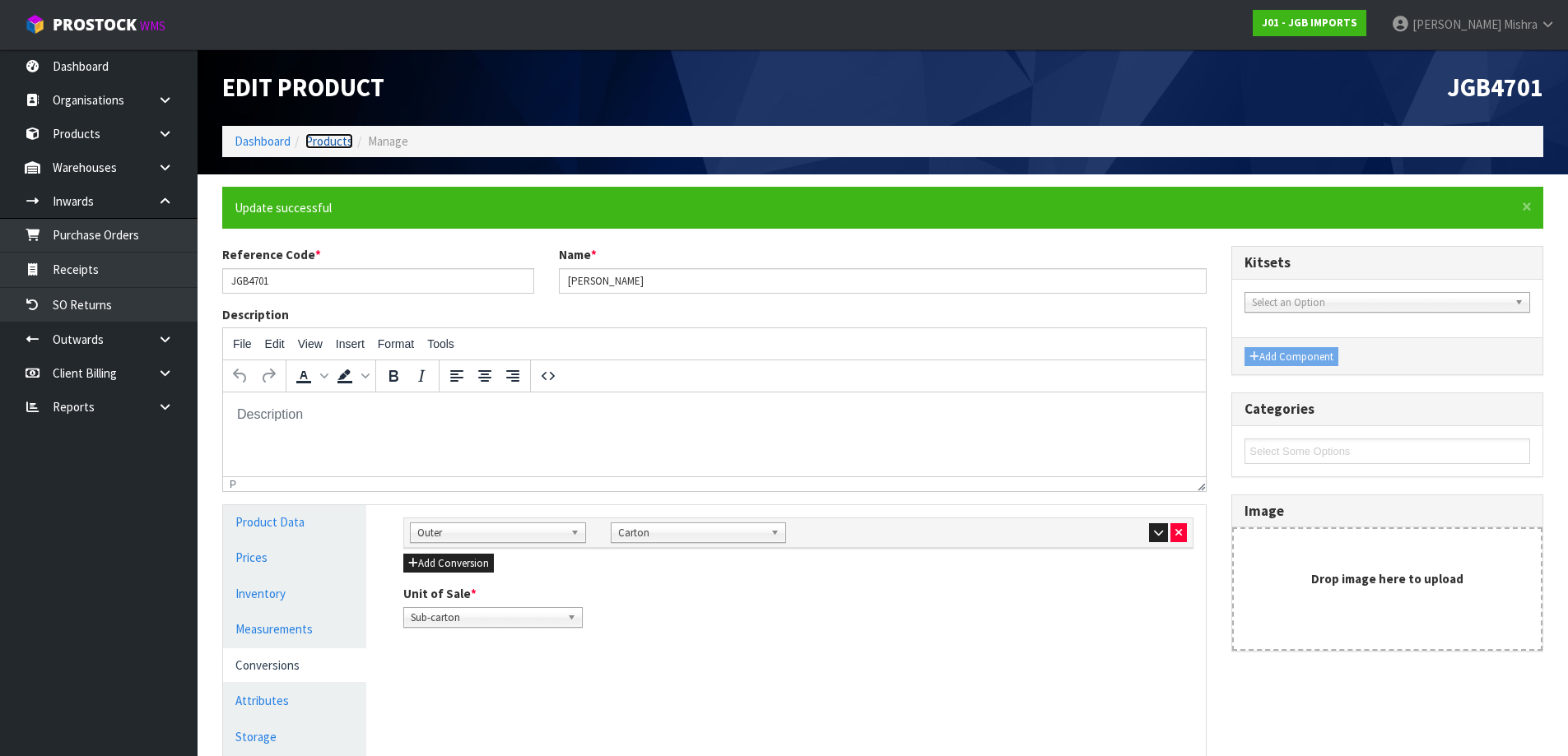
click at [326, 143] on link "Products" at bounding box center [329, 141] width 47 height 15
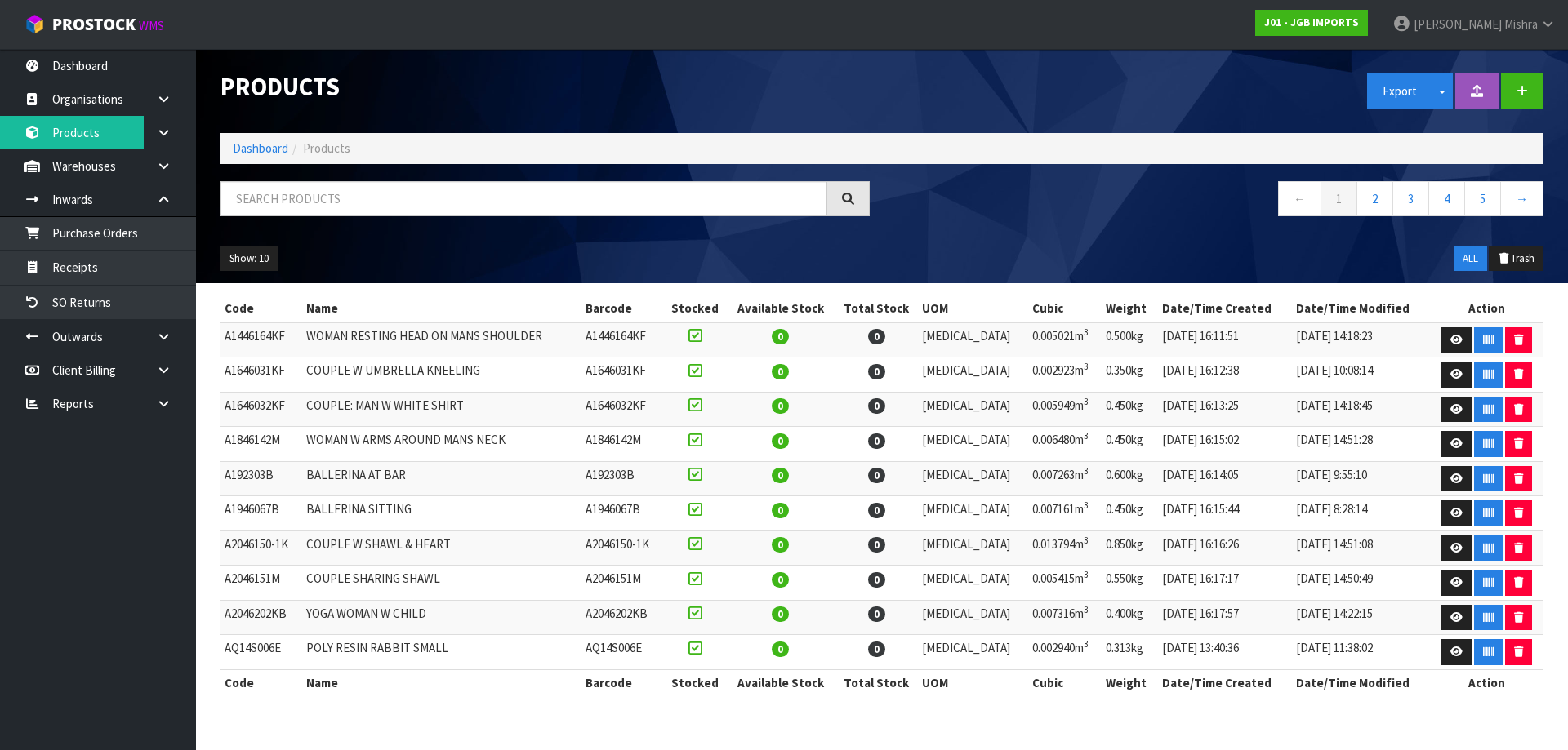
drag, startPoint x: 299, startPoint y: 172, endPoint x: 297, endPoint y: 260, distance: 88.0
click at [299, 192] on div "Products Export Split button! SOH Summary Measurements Dangerous Goods Import P…" at bounding box center [881, 165] width 1347 height 234
click at [320, 220] on div at bounding box center [545, 205] width 673 height 47
click at [321, 211] on input "text" at bounding box center [524, 199] width 607 height 35
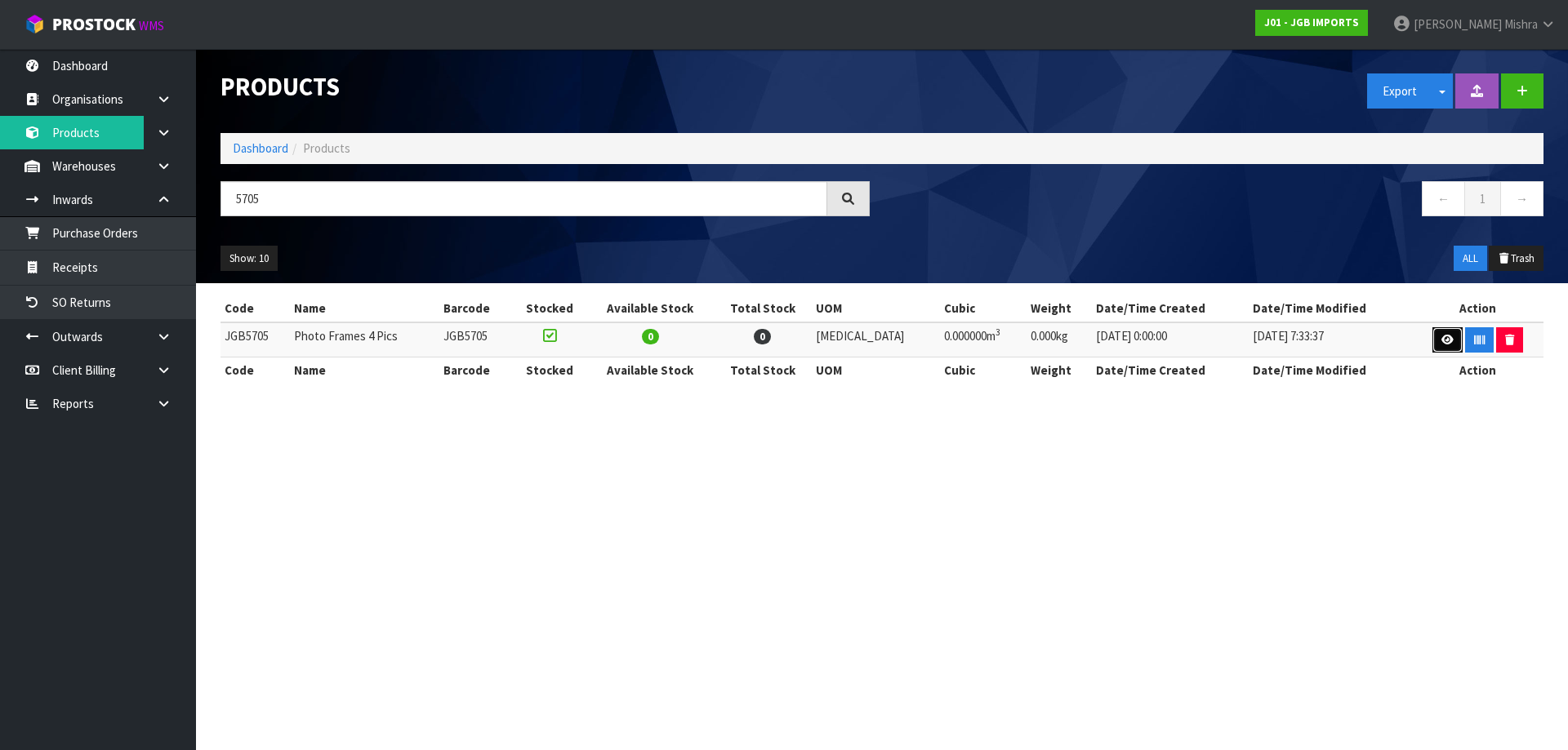
click at [1432, 332] on link at bounding box center [1447, 340] width 30 height 26
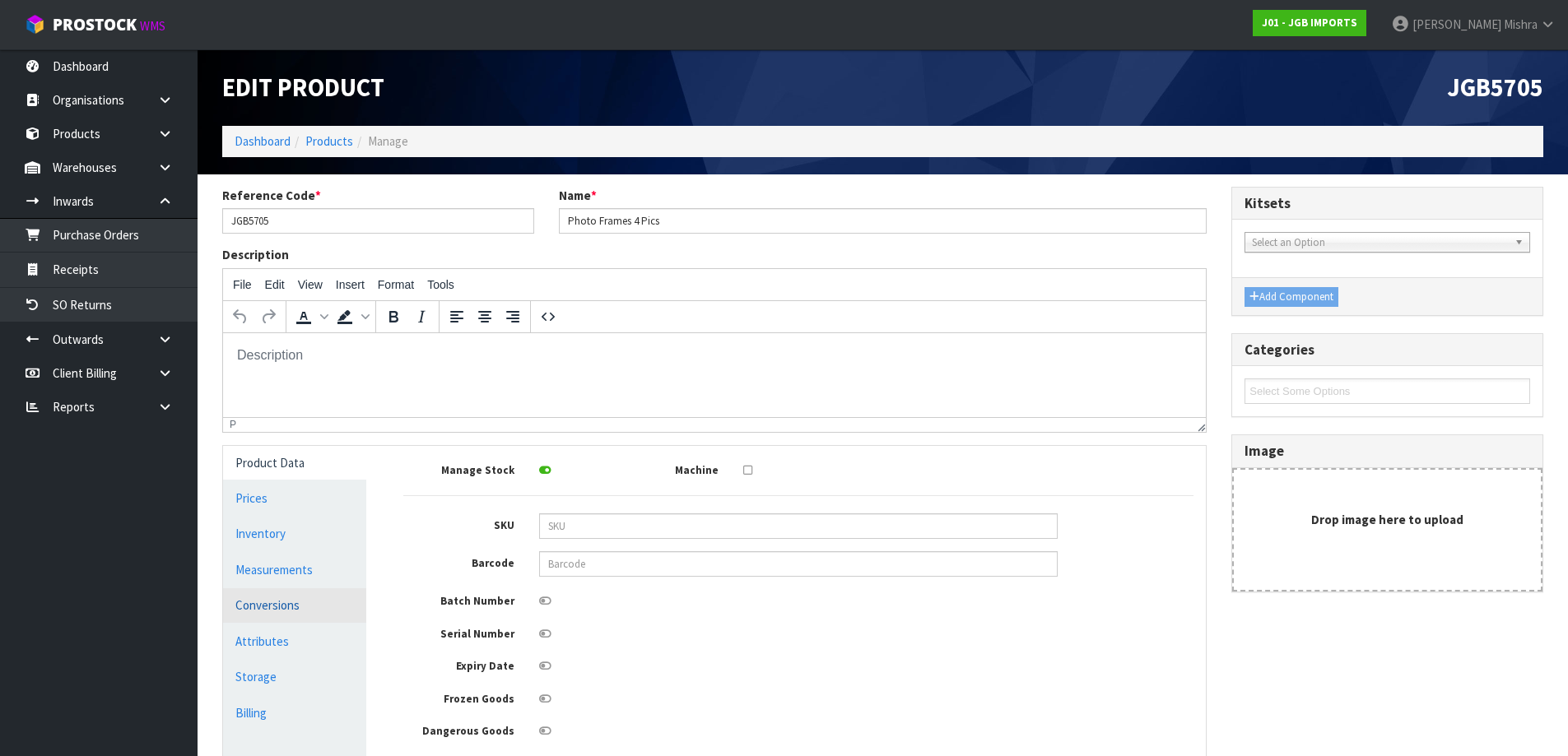
click at [285, 595] on link "Conversions" at bounding box center [294, 605] width 143 height 34
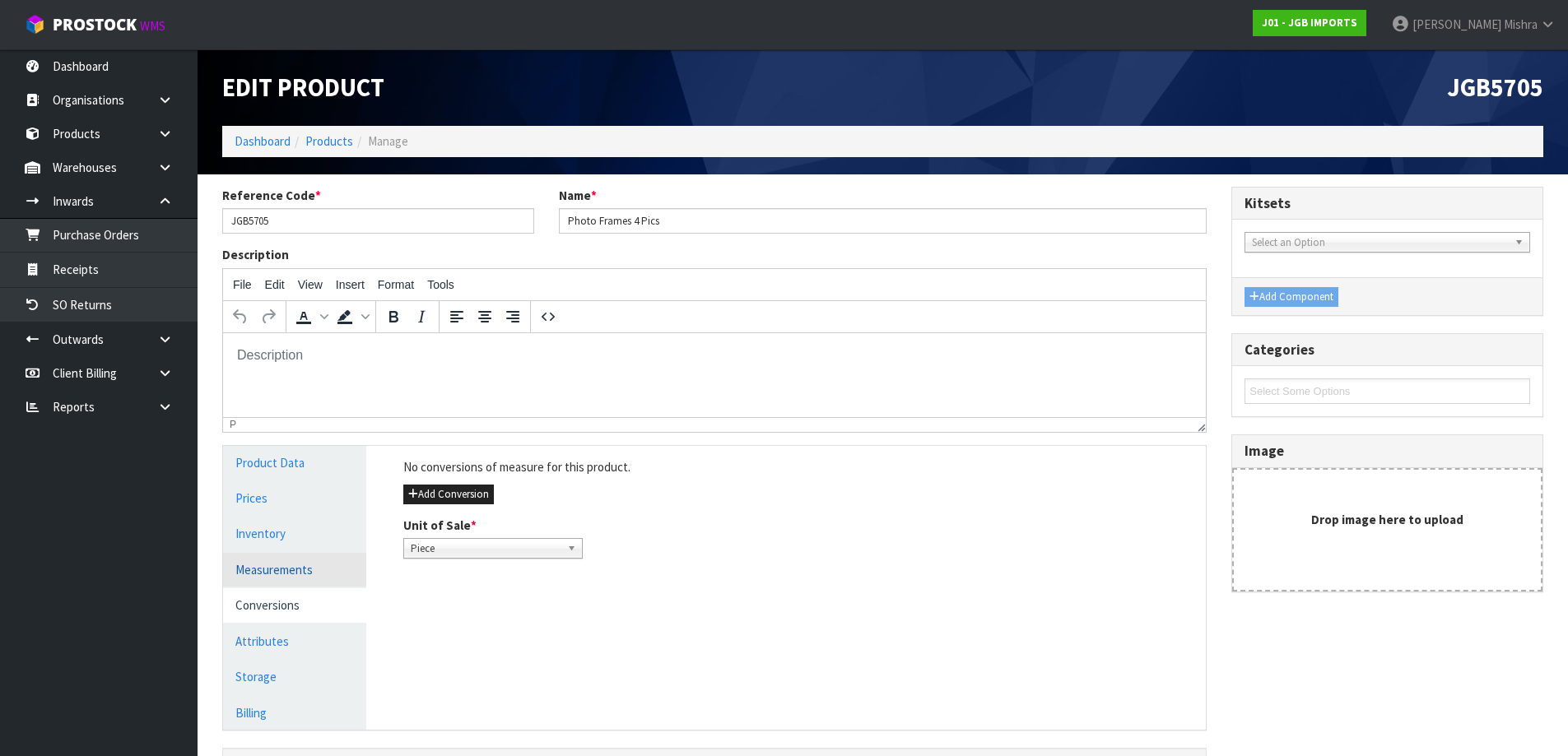
click at [289, 579] on link "Measurements" at bounding box center [294, 570] width 143 height 34
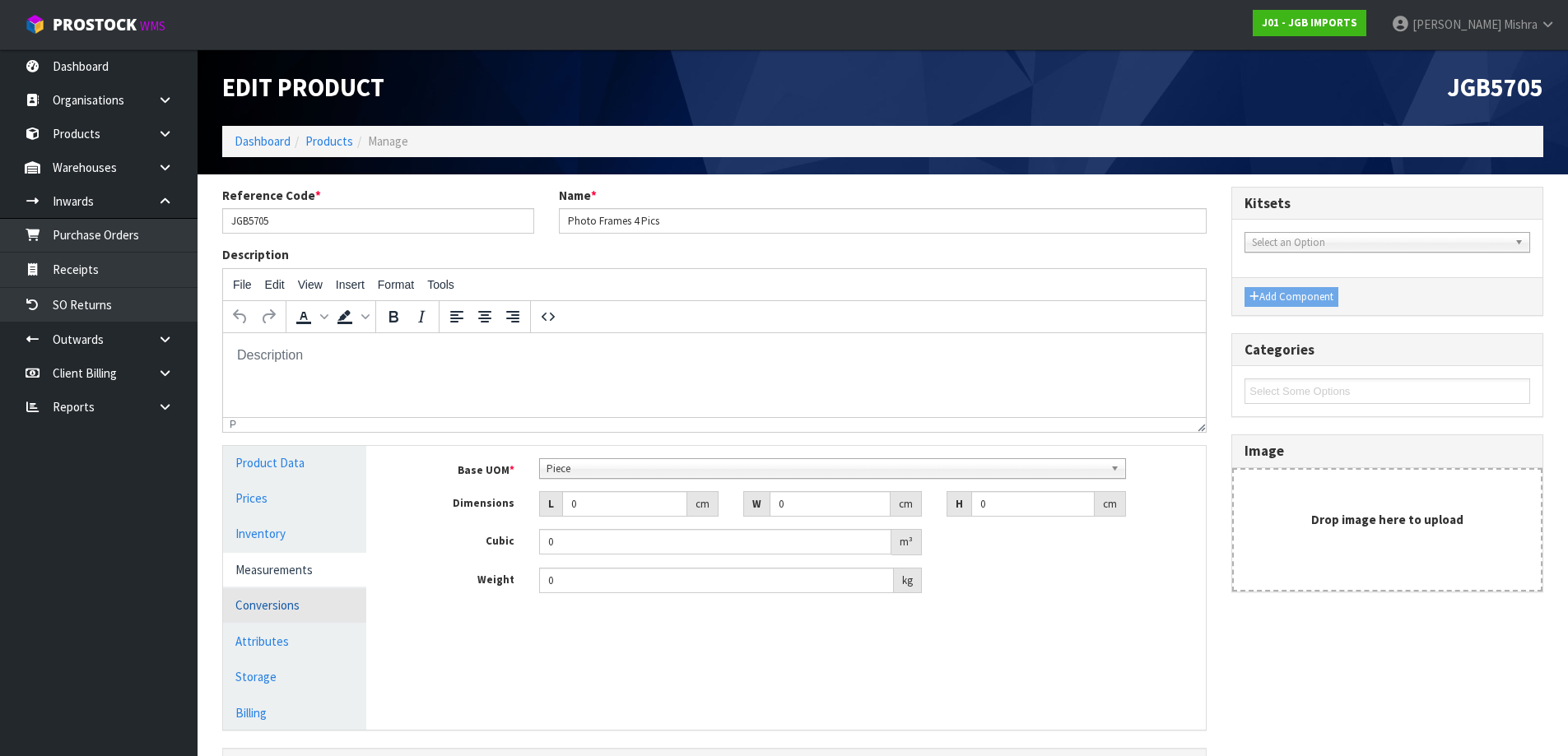
click at [274, 600] on link "Conversions" at bounding box center [294, 605] width 143 height 34
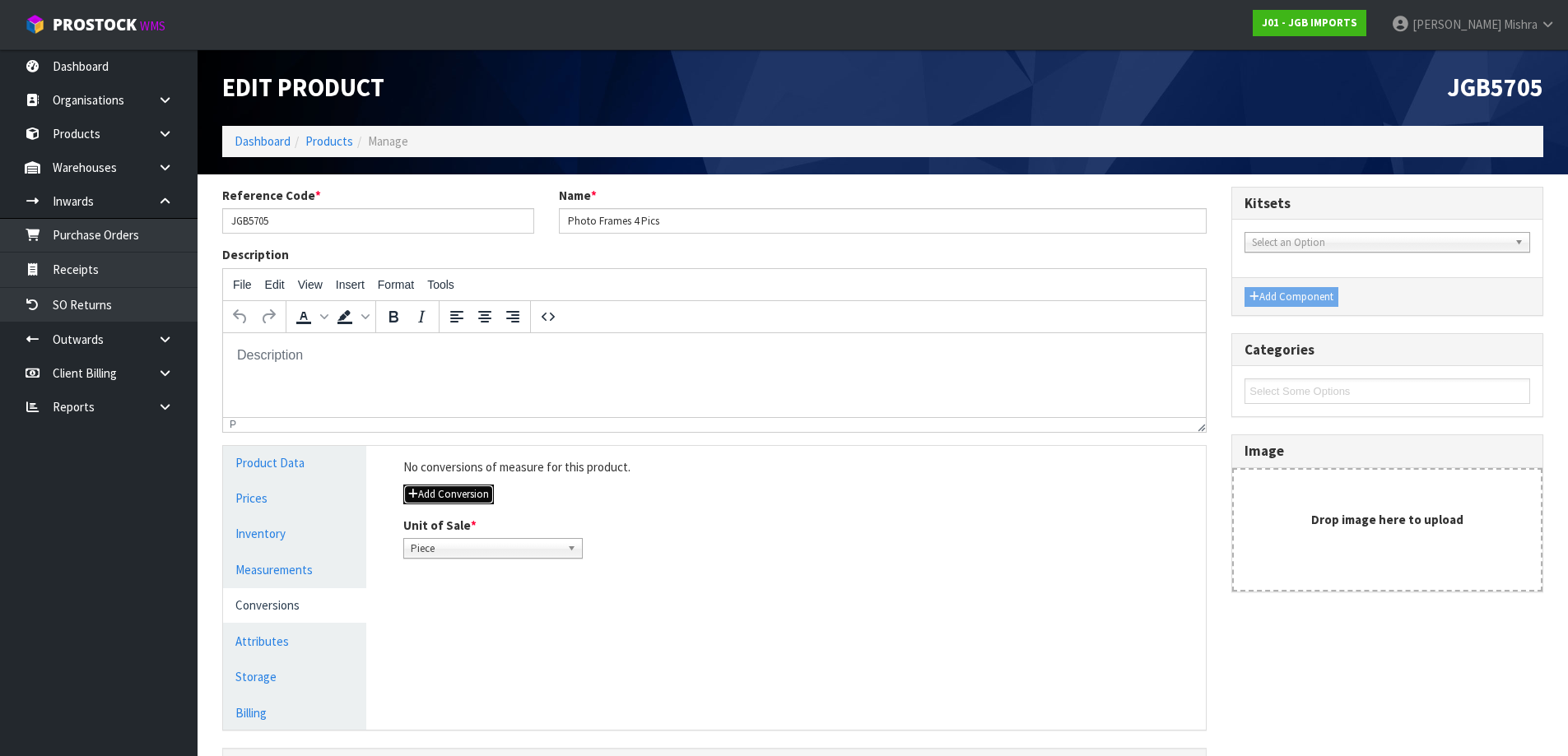
click at [444, 485] on button "Add Conversion" at bounding box center [448, 494] width 91 height 19
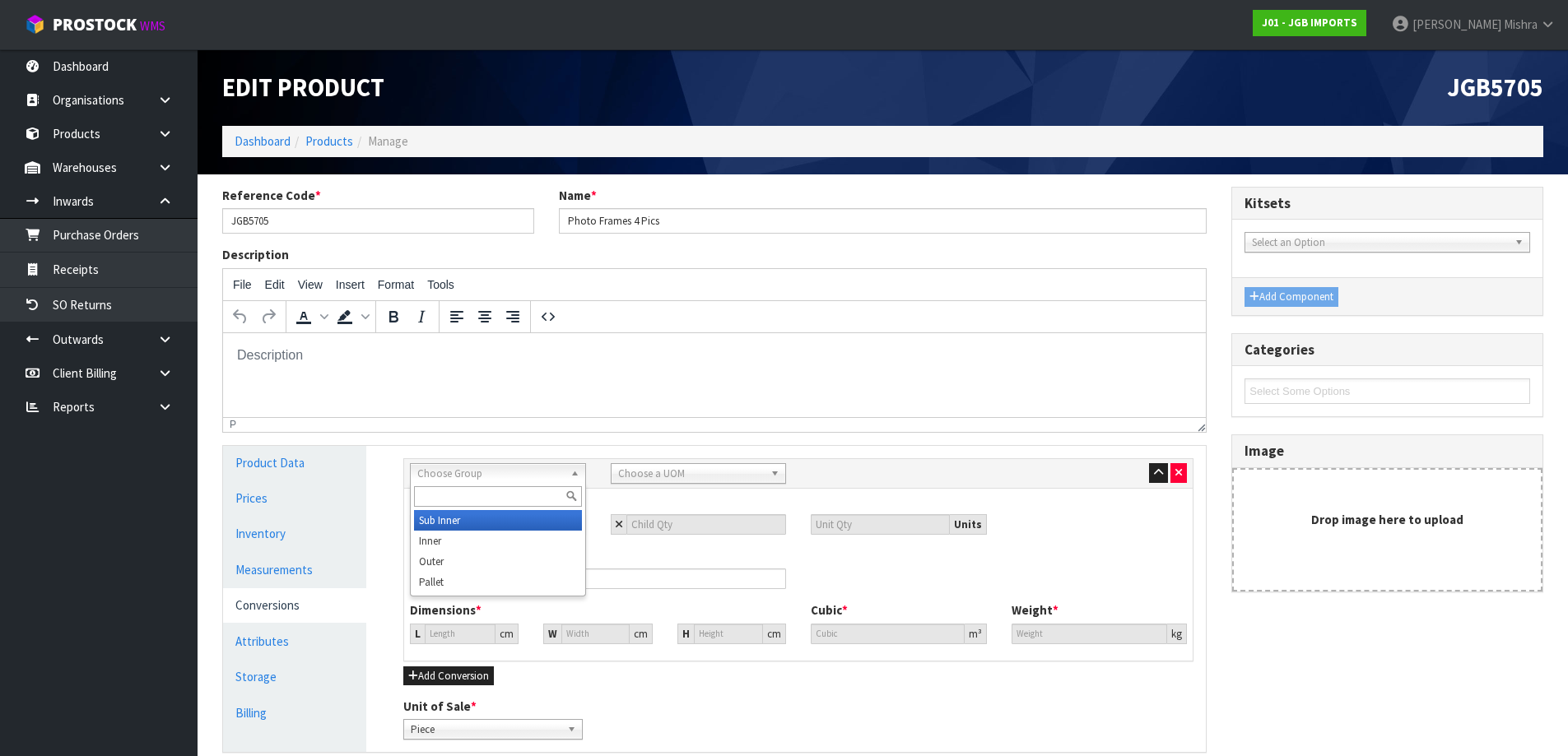
drag, startPoint x: 547, startPoint y: 473, endPoint x: 551, endPoint y: 524, distance: 51.2
click at [544, 474] on span "Choose Group" at bounding box center [490, 474] width 146 height 19
drag, startPoint x: 547, startPoint y: 550, endPoint x: 546, endPoint y: 562, distance: 12.0
click at [546, 562] on ul "Sub Inner Inner Outer Pallet" at bounding box center [496, 551] width 171 height 82
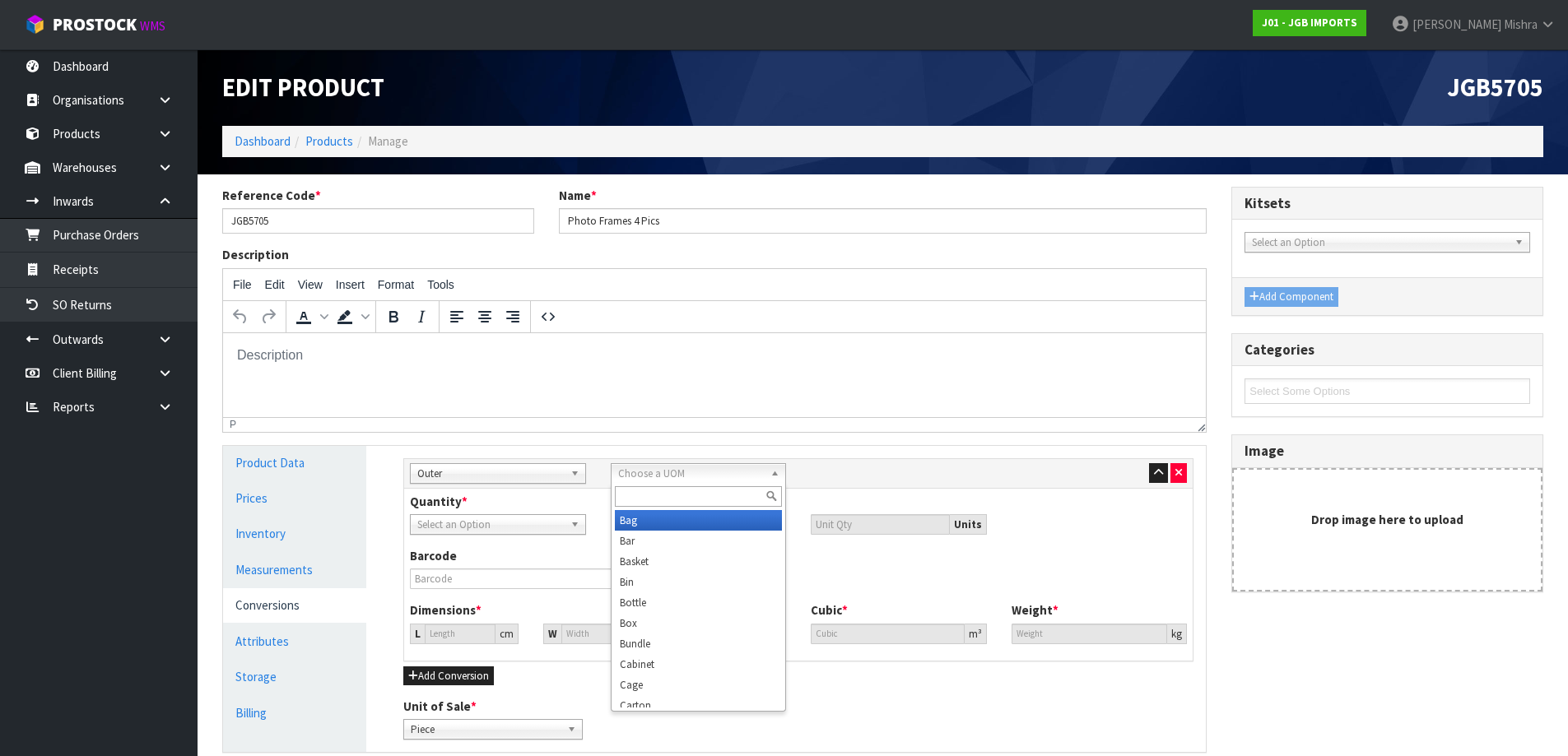
click at [714, 469] on span "Choose a UOM" at bounding box center [691, 474] width 146 height 19
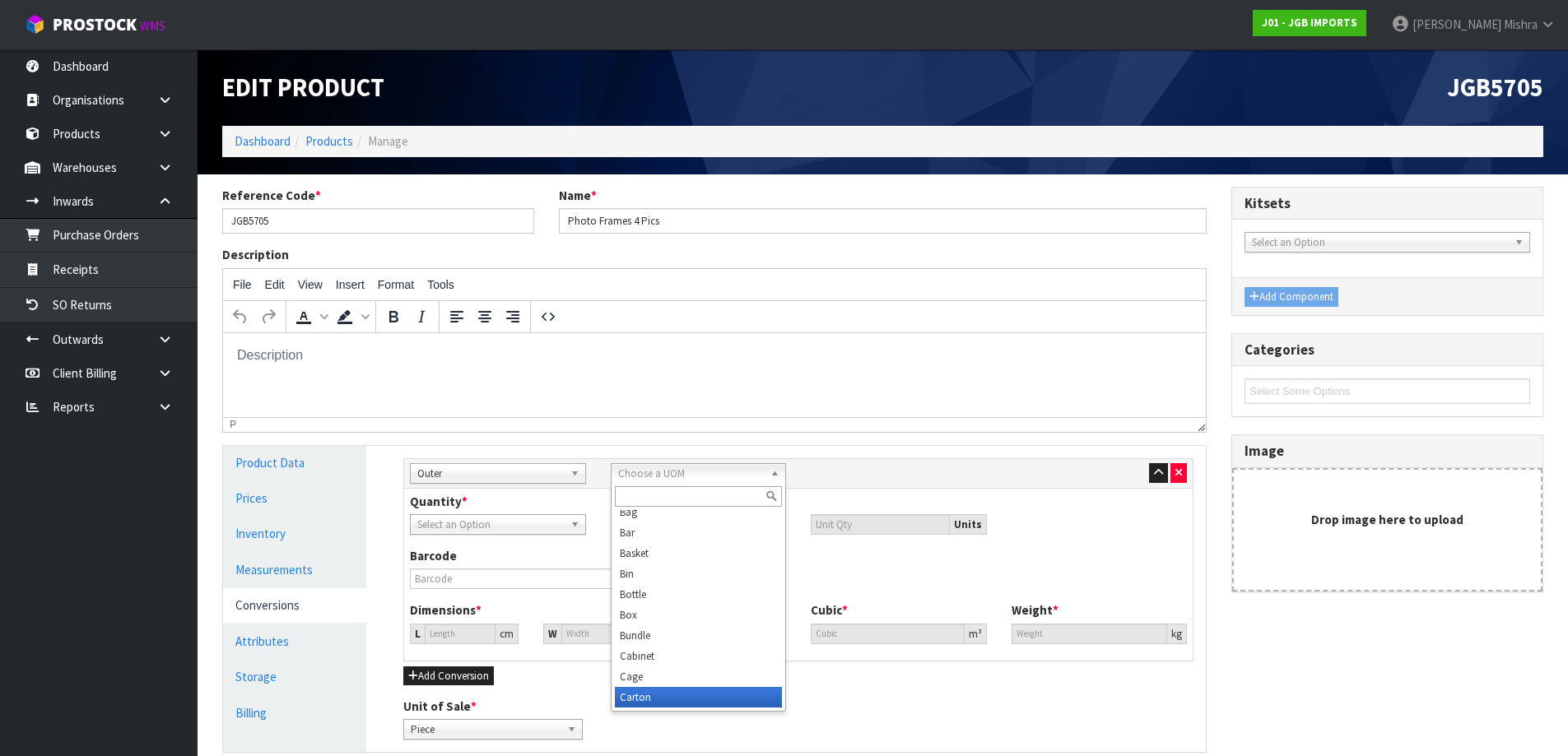
click at [691, 701] on li "Carton" at bounding box center [699, 697] width 168 height 20
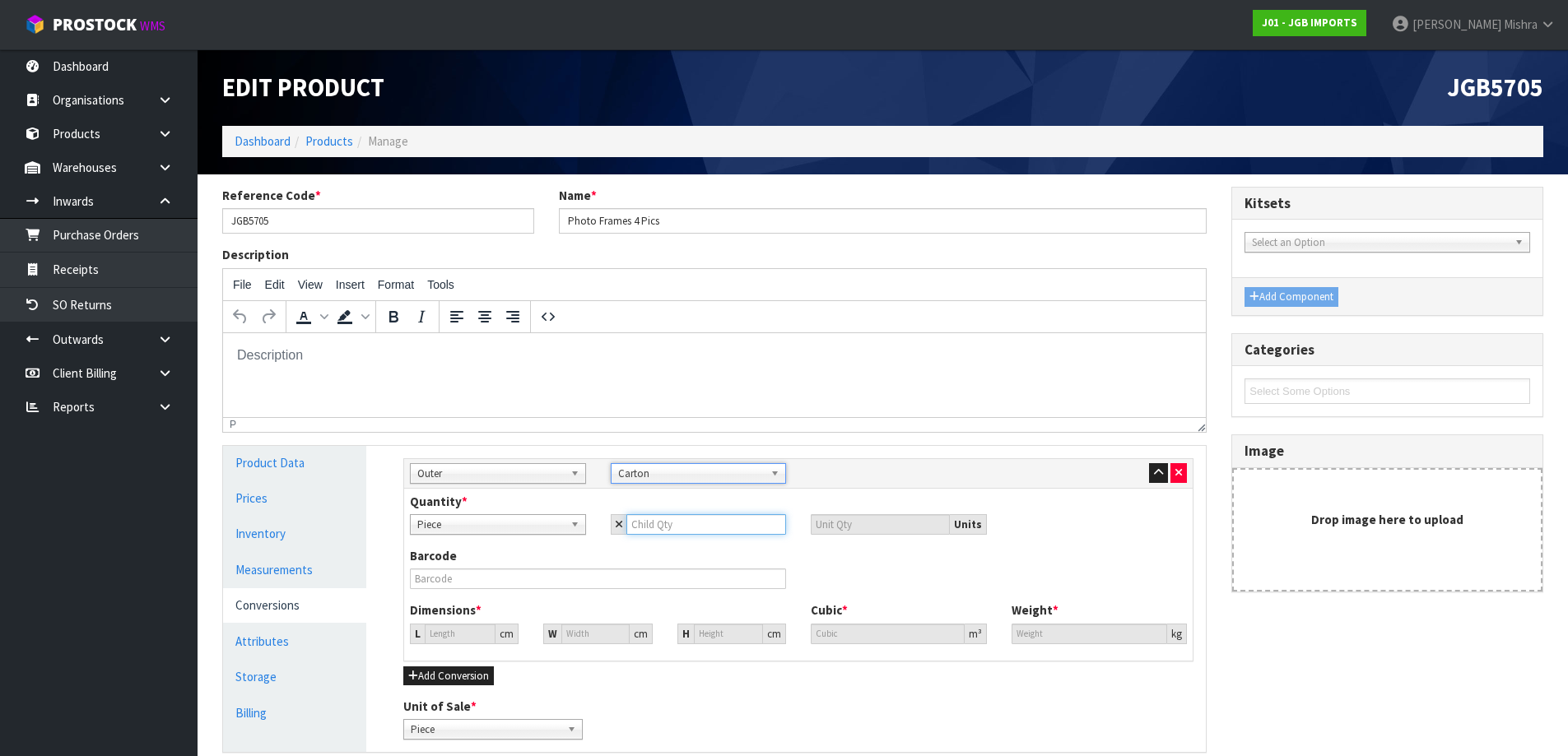
click at [696, 531] on input "number" at bounding box center [707, 524] width 161 height 20
click at [432, 633] on input "0" at bounding box center [460, 633] width 71 height 20
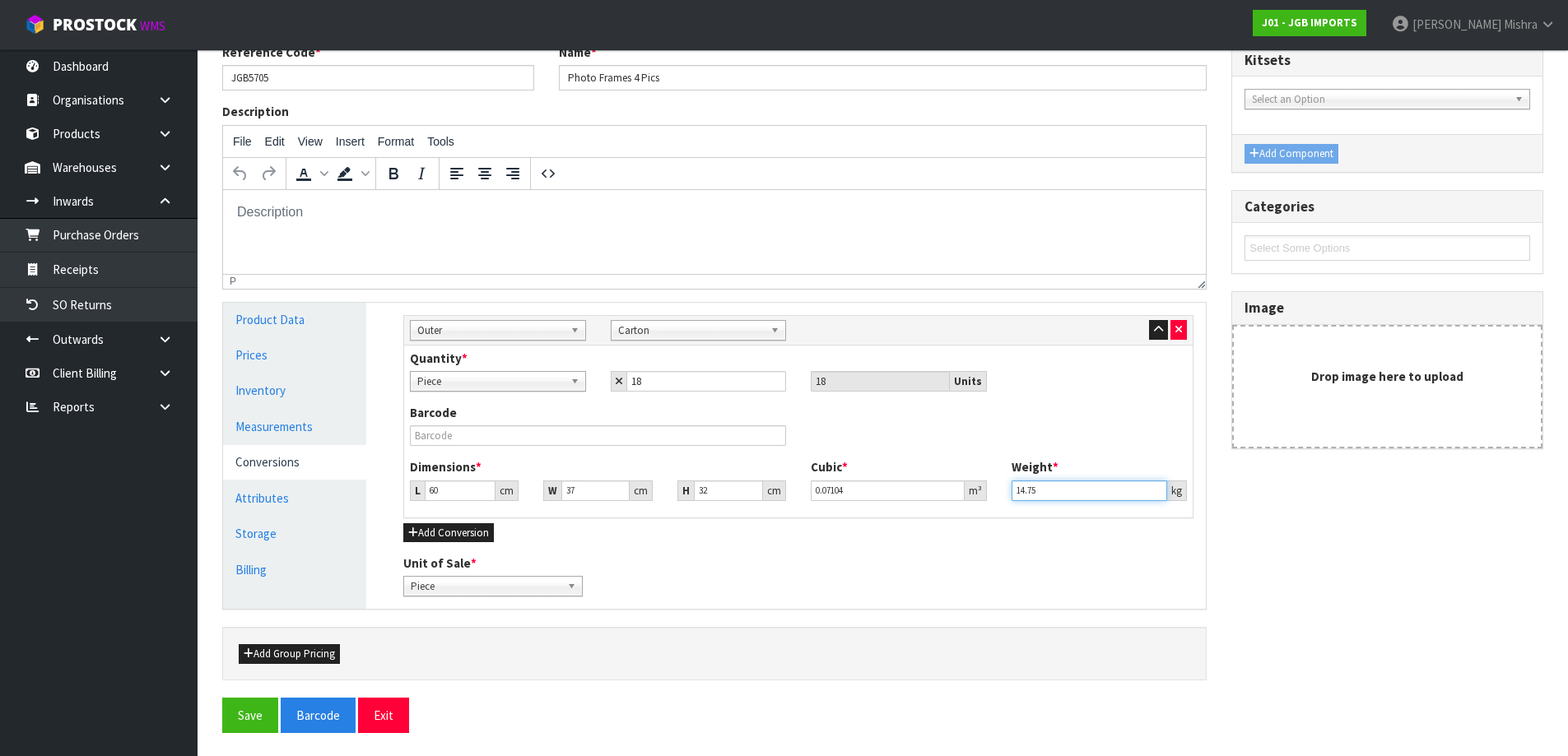
scroll to position [145, 0]
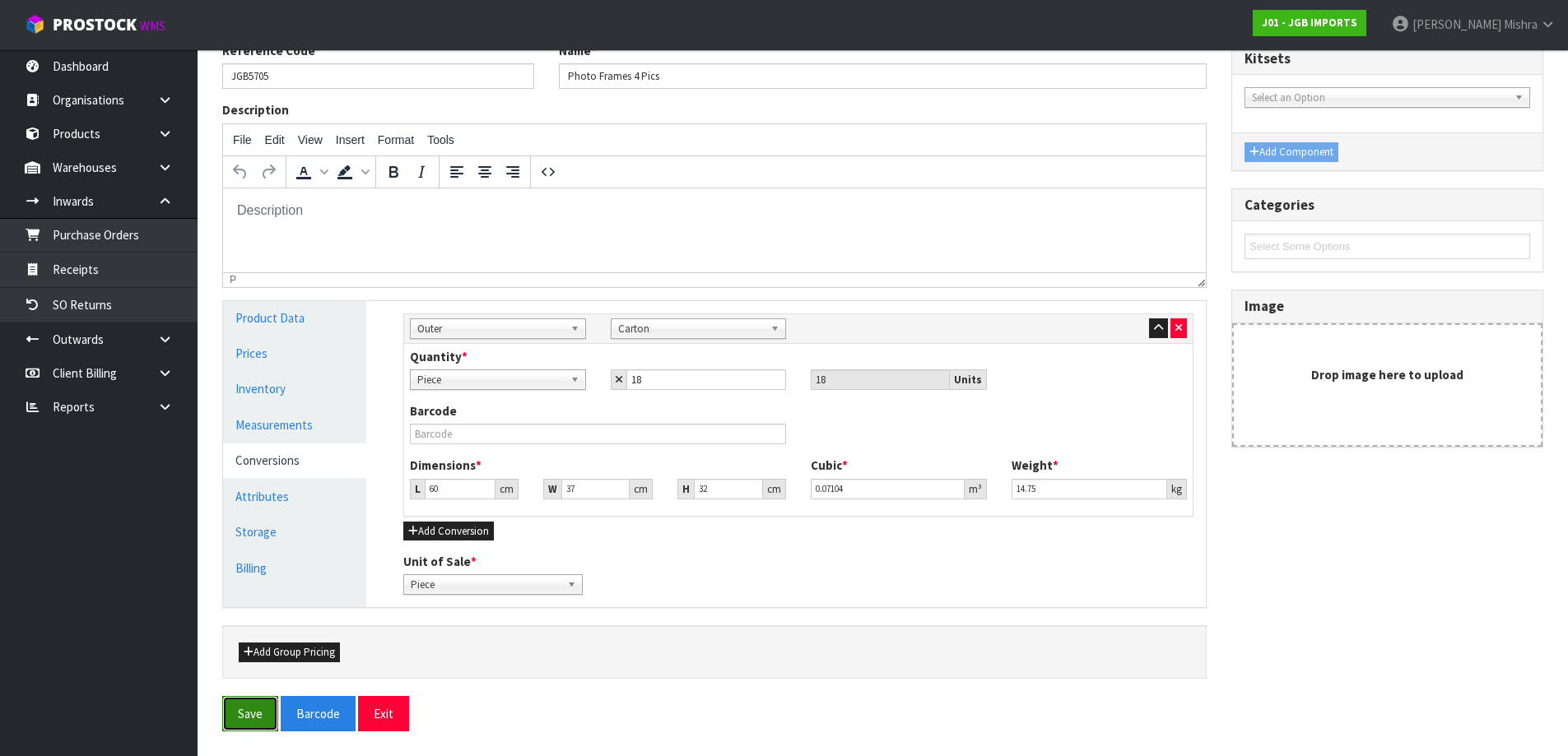
click at [260, 718] on button "Save" at bounding box center [250, 714] width 56 height 36
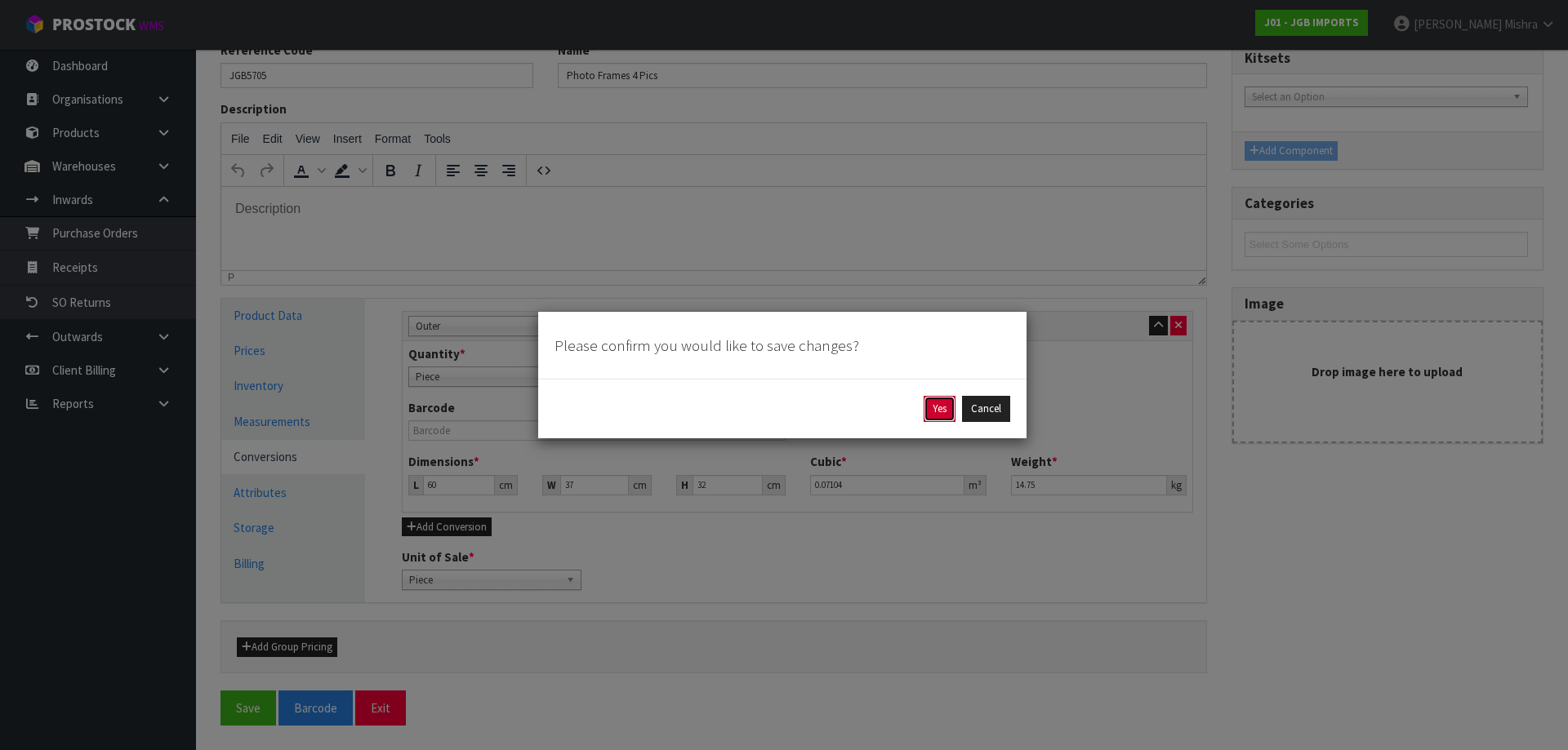
click at [940, 399] on button "Yes" at bounding box center [939, 409] width 32 height 26
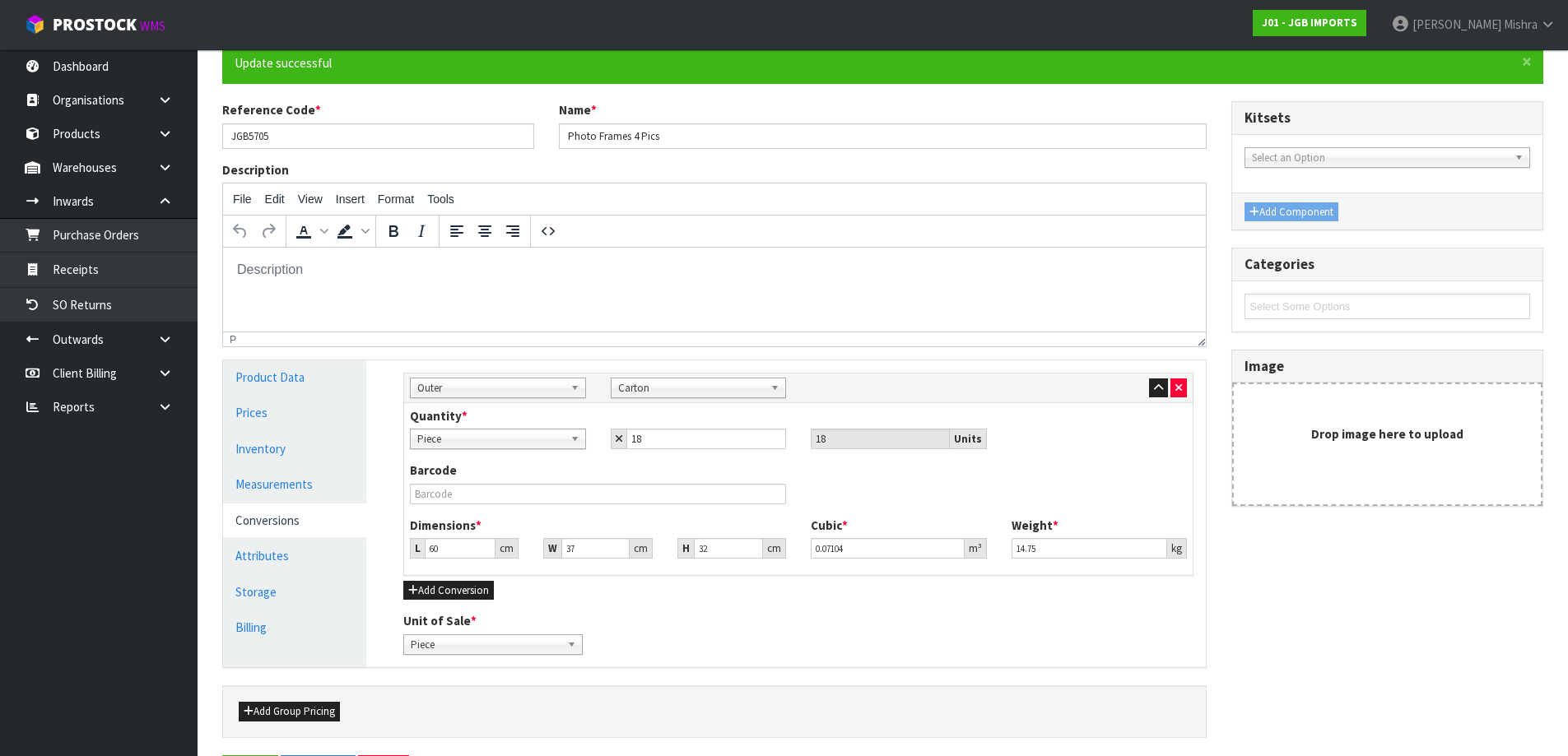
scroll to position [0, 0]
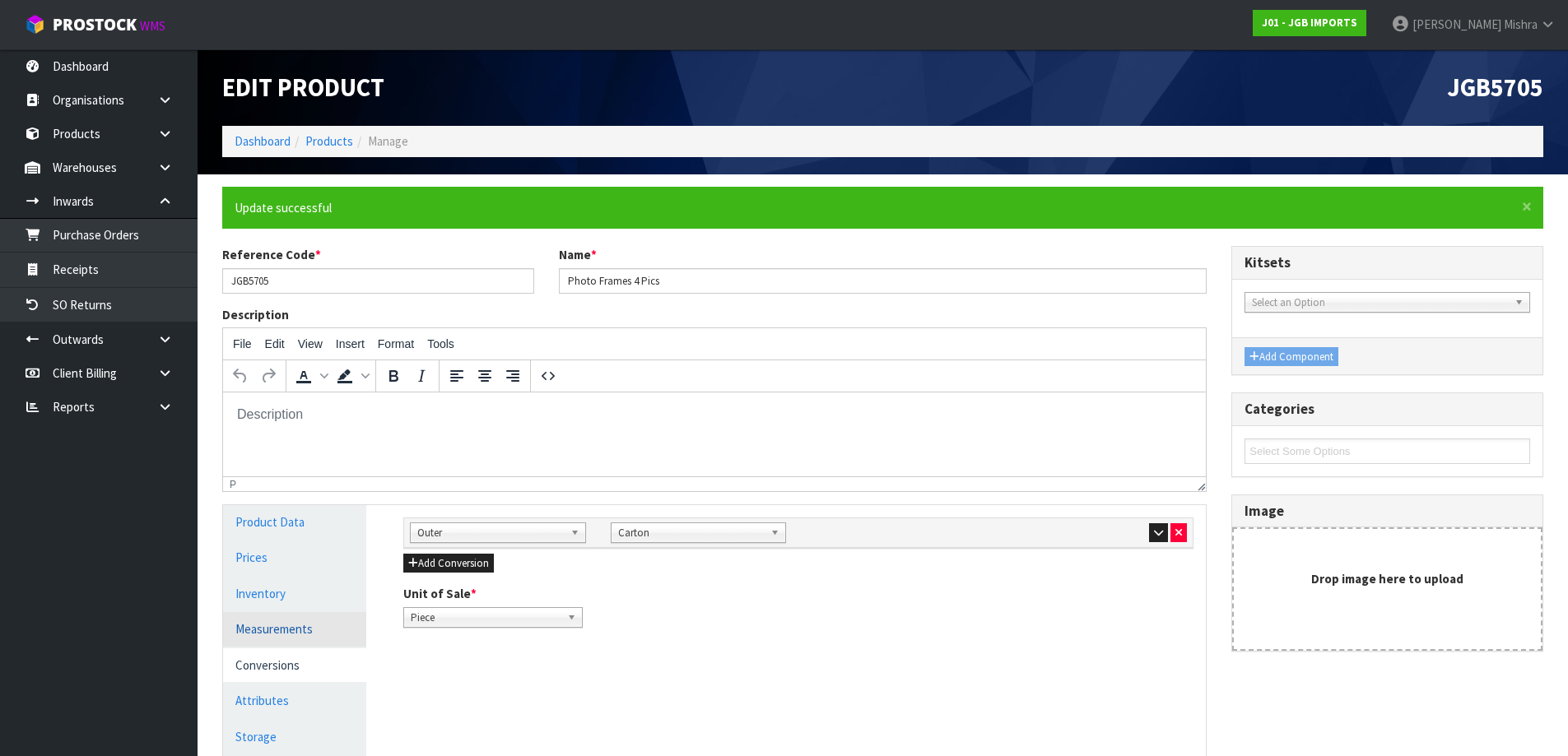
click at [287, 620] on link "Measurements" at bounding box center [294, 629] width 143 height 34
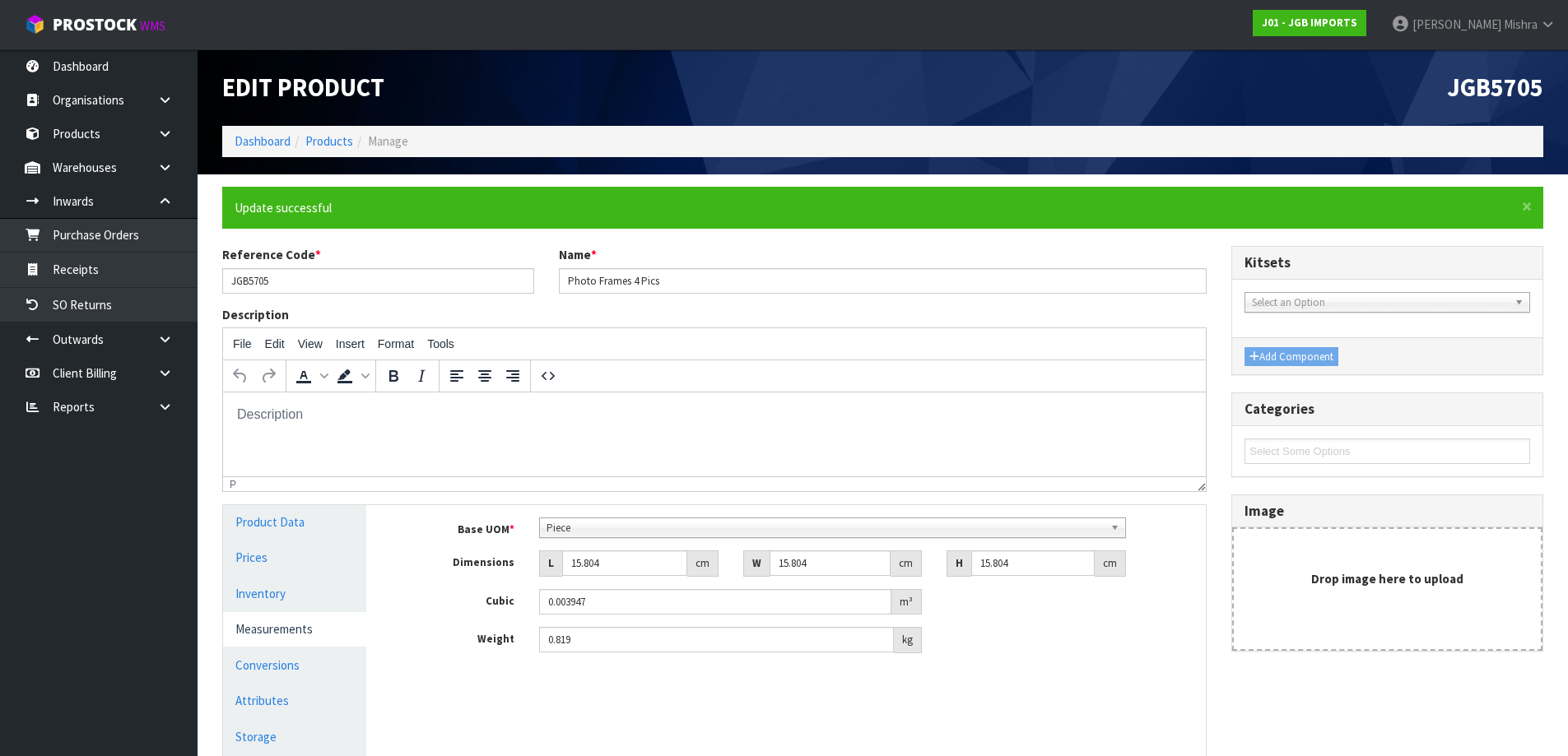
click at [633, 528] on span "Piece" at bounding box center [825, 528] width 558 height 19
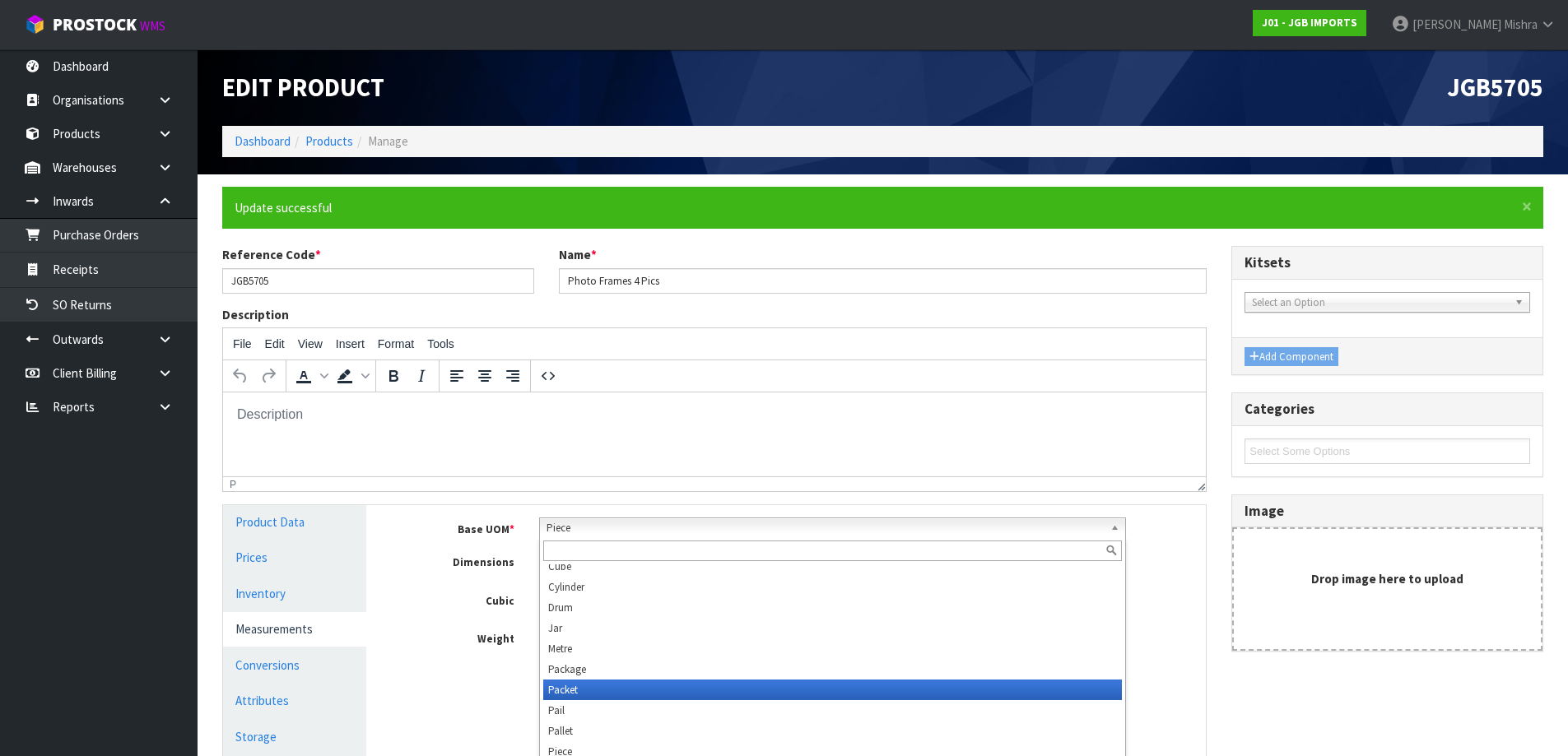
scroll to position [461, 0]
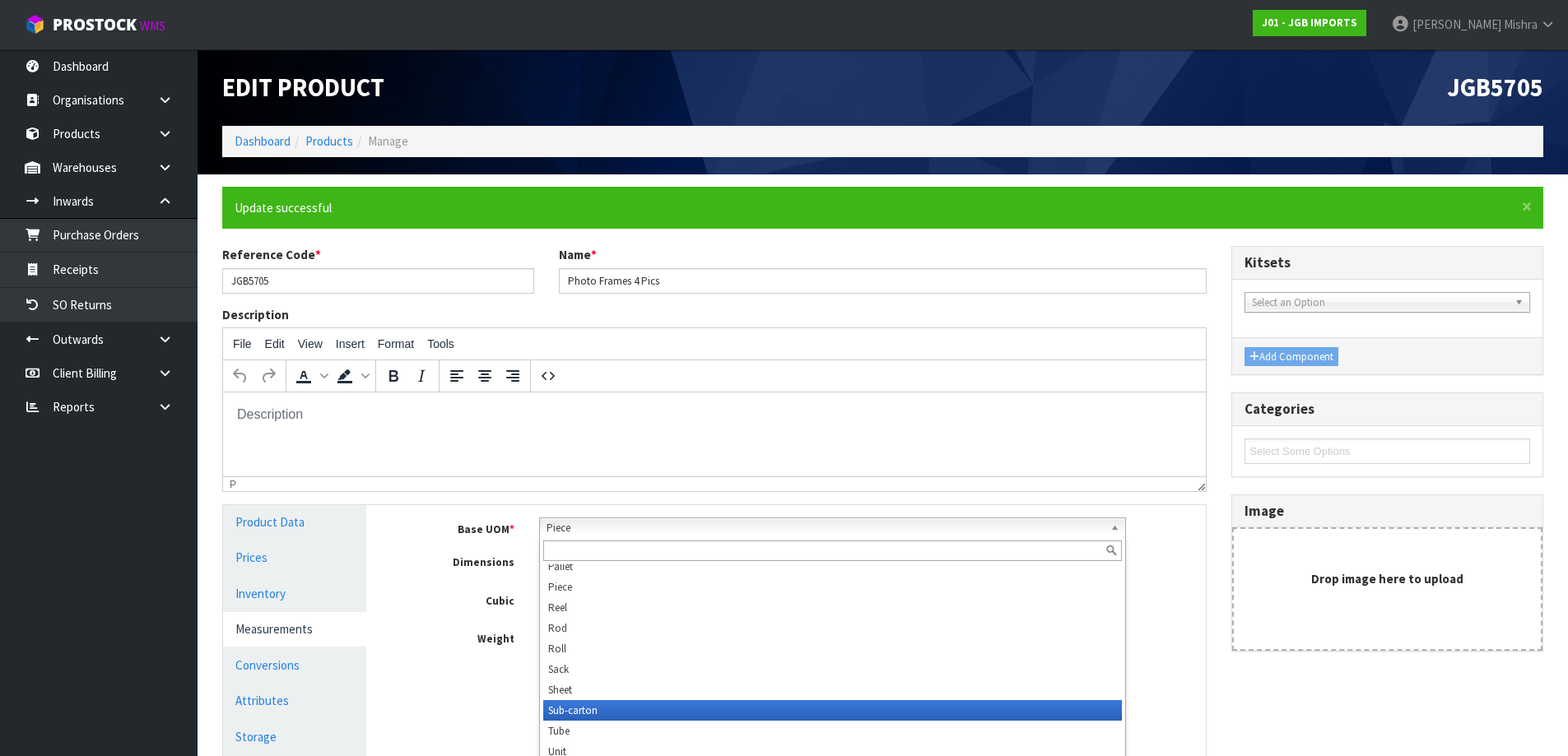
click at [646, 701] on li "Sub-carton" at bounding box center [833, 710] width 579 height 20
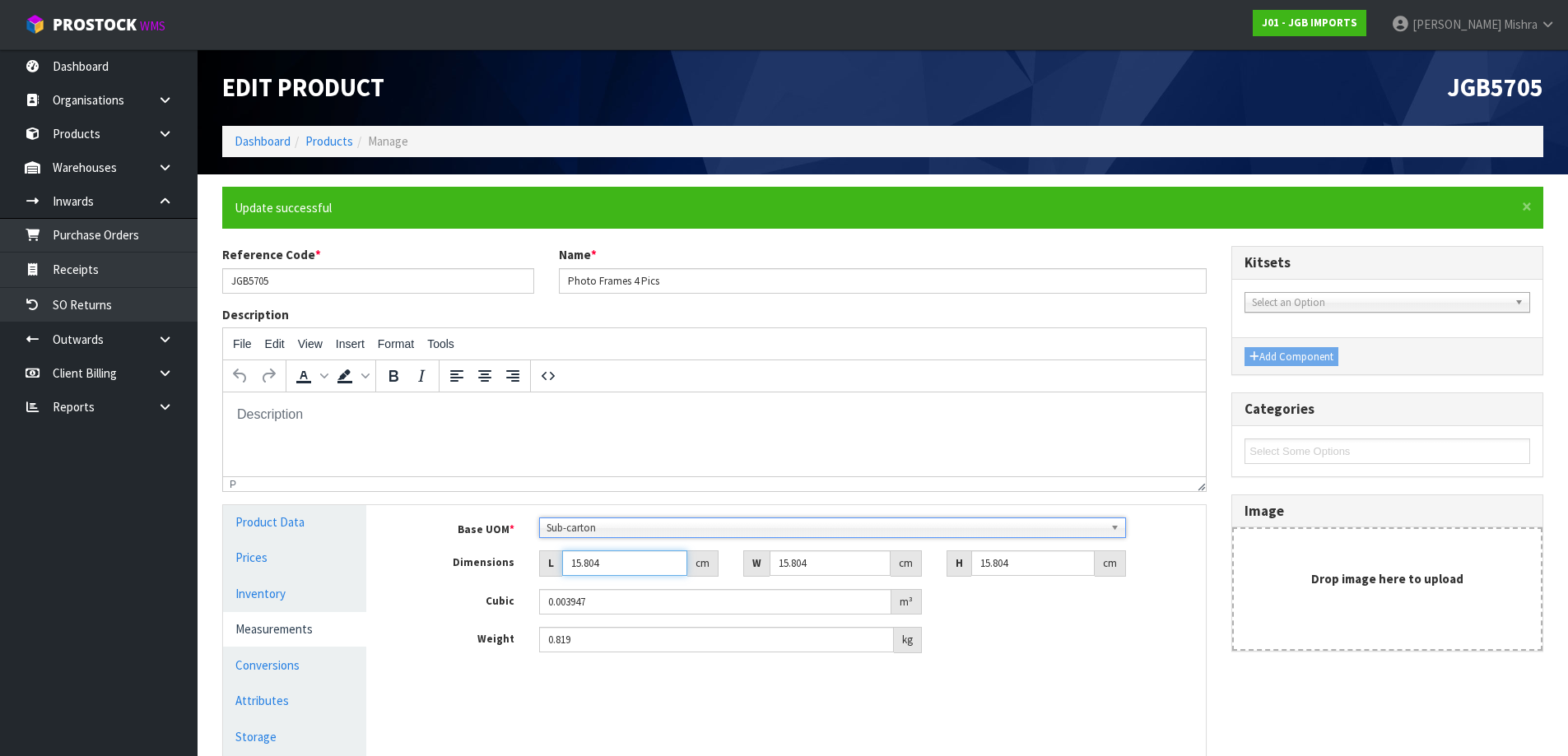
drag, startPoint x: 611, startPoint y: 560, endPoint x: 523, endPoint y: 556, distance: 88.1
click at [525, 556] on div "Dimensions L 15.804 cm W 15.804 cm H 15.804 cm" at bounding box center [798, 563] width 815 height 26
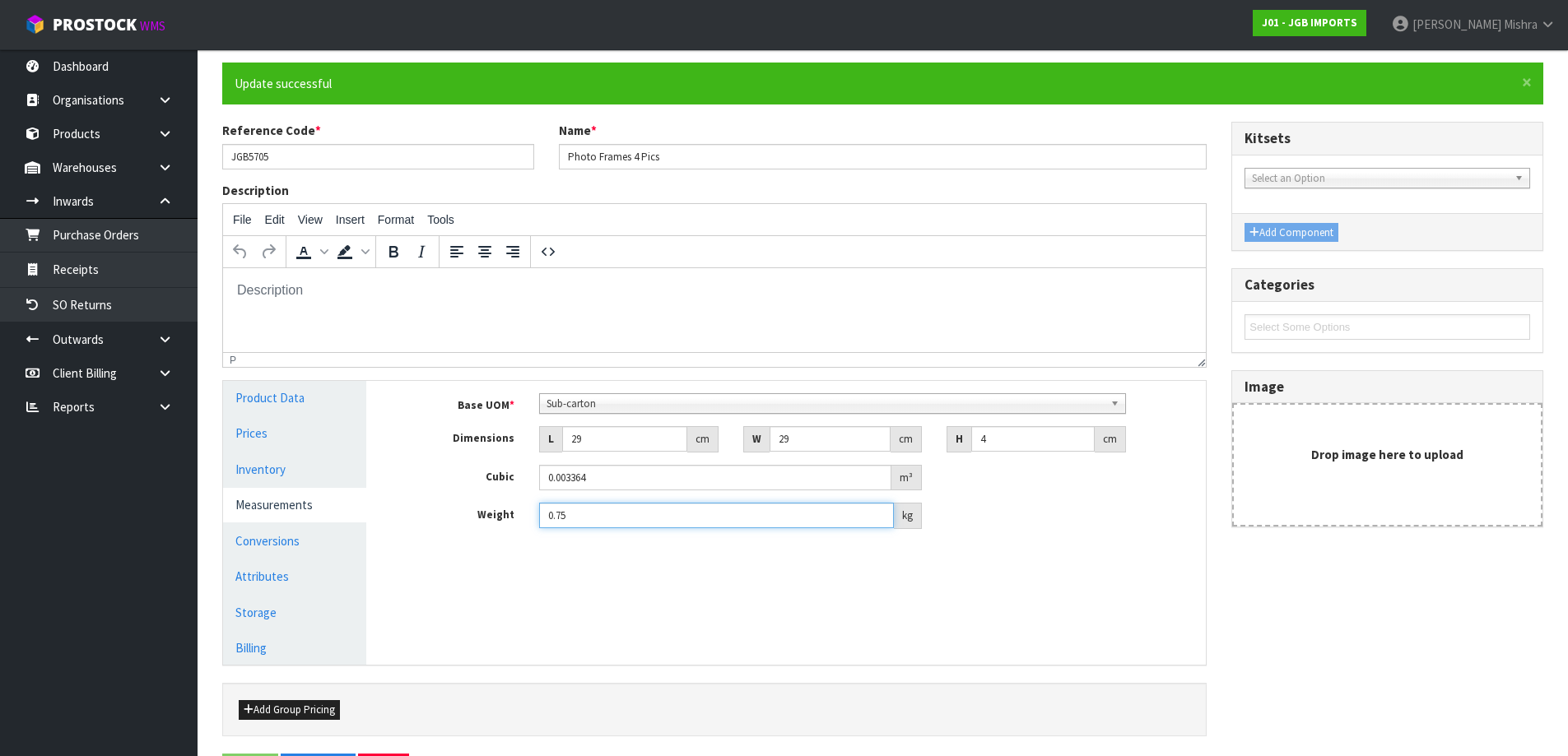
scroll to position [182, 0]
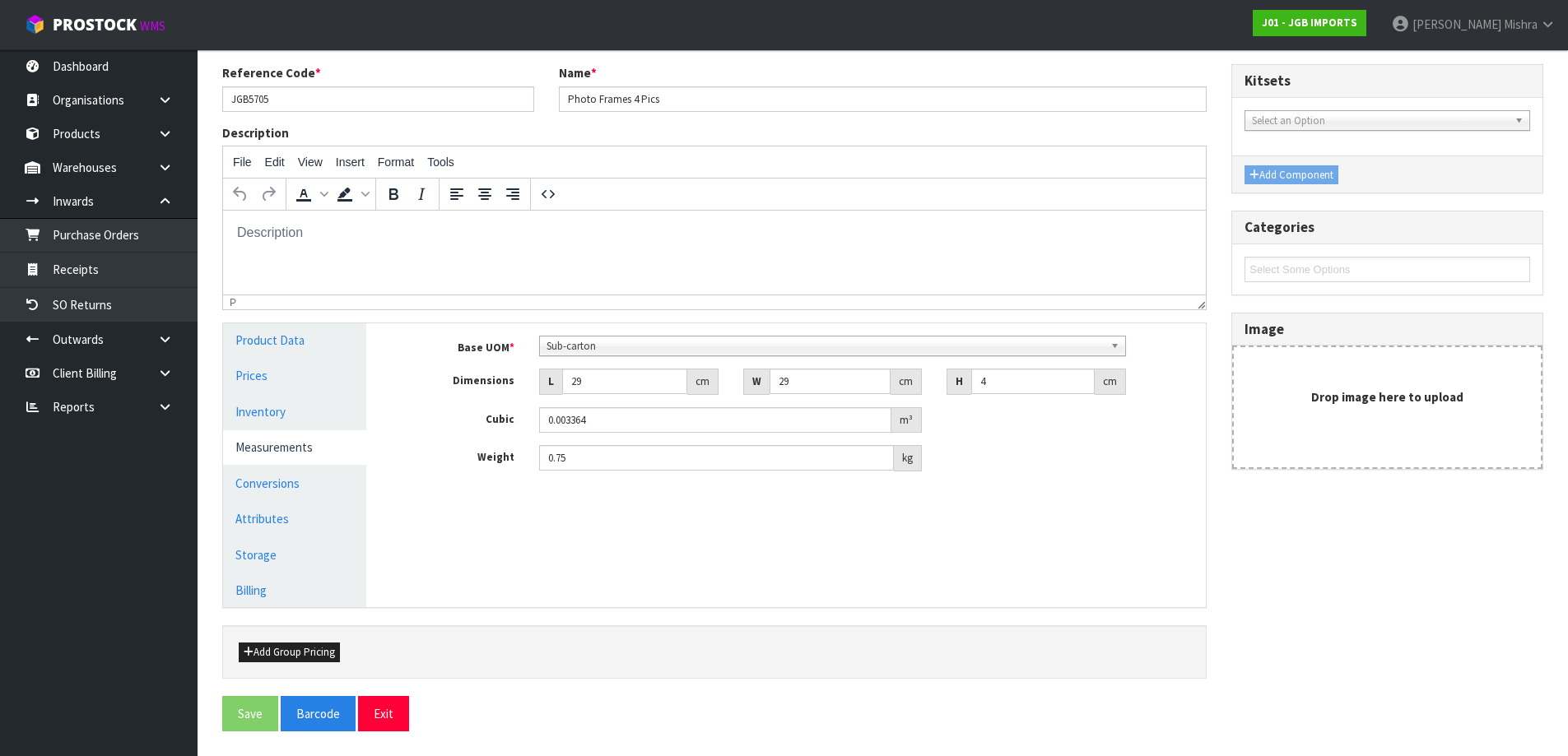
click at [384, 731] on div "× Close Update successful Reference Code * JGB5705 Name * Photo Frames 4 Pics D…" at bounding box center [883, 374] width 1345 height 738
click at [388, 726] on button "Exit" at bounding box center [383, 714] width 51 height 36
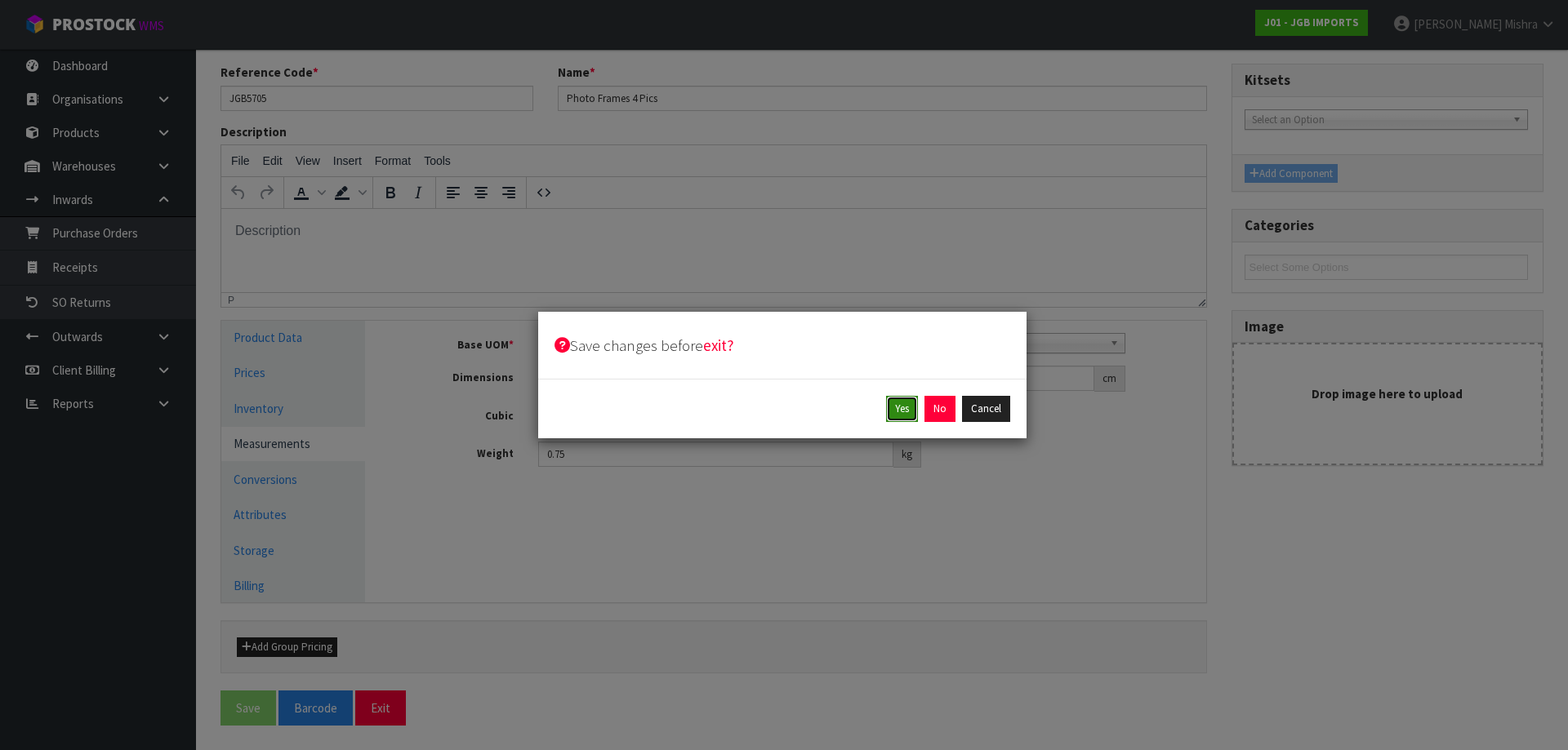
click at [908, 403] on button "Yes" at bounding box center [902, 409] width 32 height 26
click at [930, 412] on button "Yes" at bounding box center [939, 409] width 32 height 26
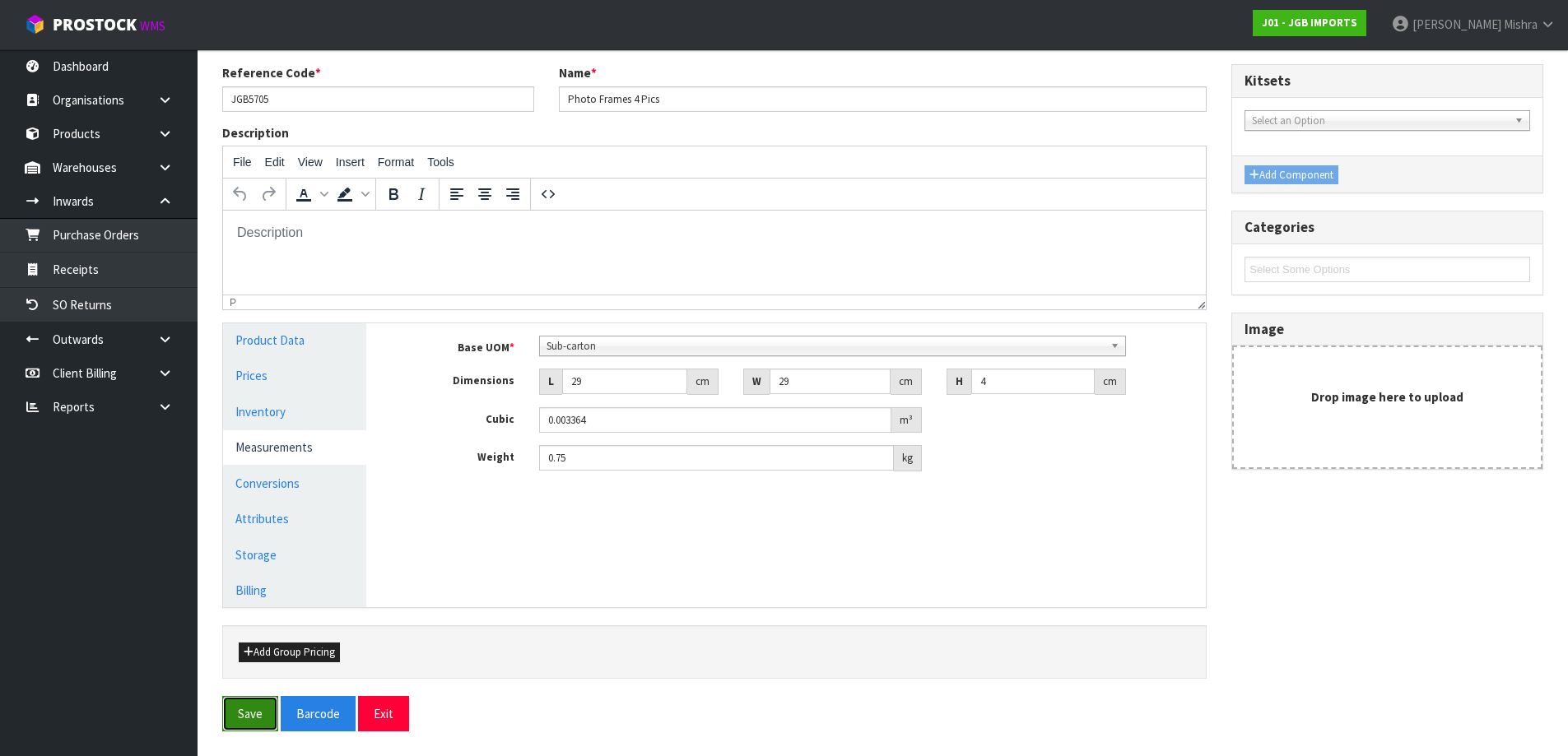
click at [257, 720] on button "Save" at bounding box center [250, 714] width 56 height 36
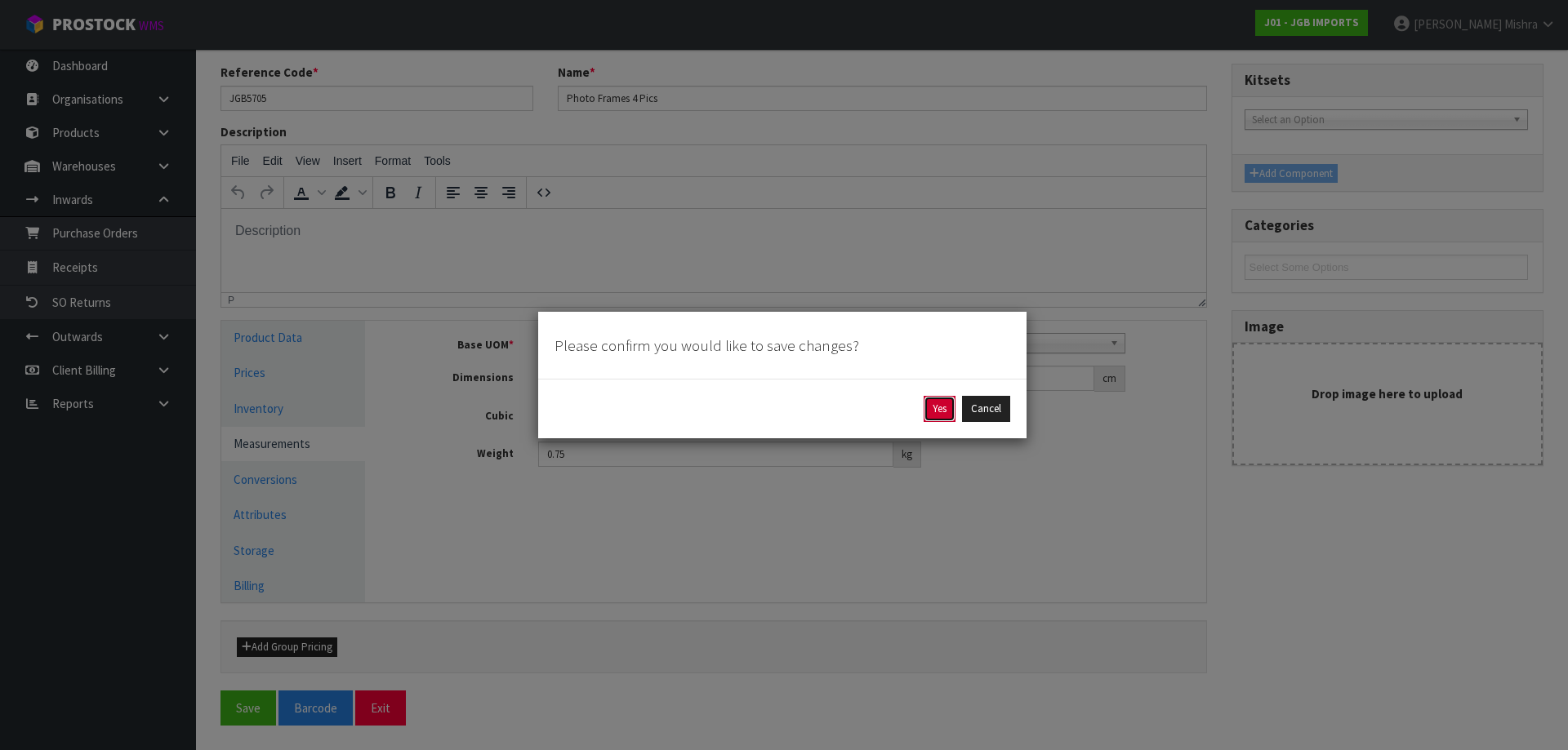
click at [939, 402] on button "Yes" at bounding box center [939, 409] width 32 height 26
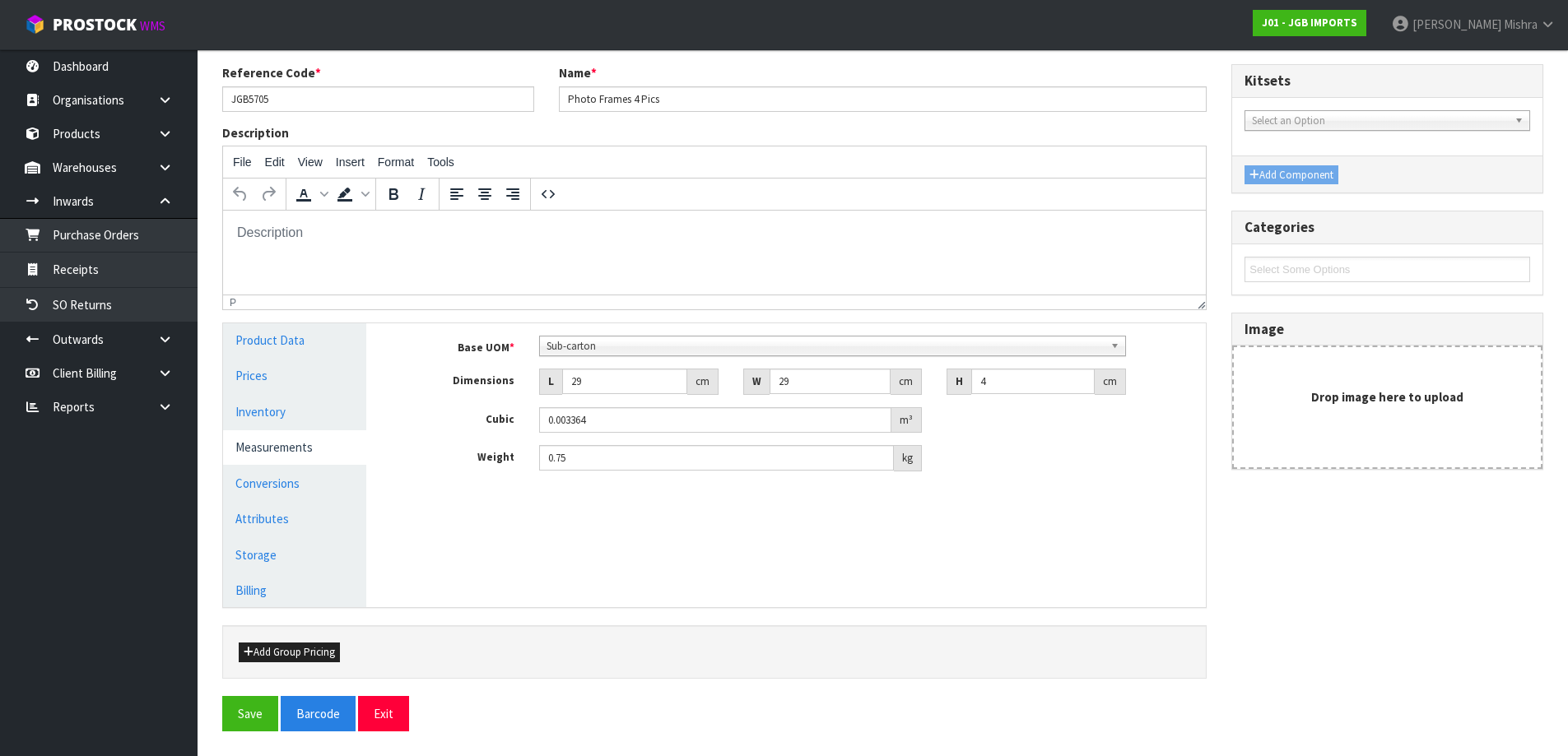
click at [221, 719] on div "× Close Update successful Reference Code * JGB5705 Name * Photo Frames 4 Pics D…" at bounding box center [883, 374] width 1345 height 738
click at [234, 710] on button "Save" at bounding box center [250, 714] width 56 height 36
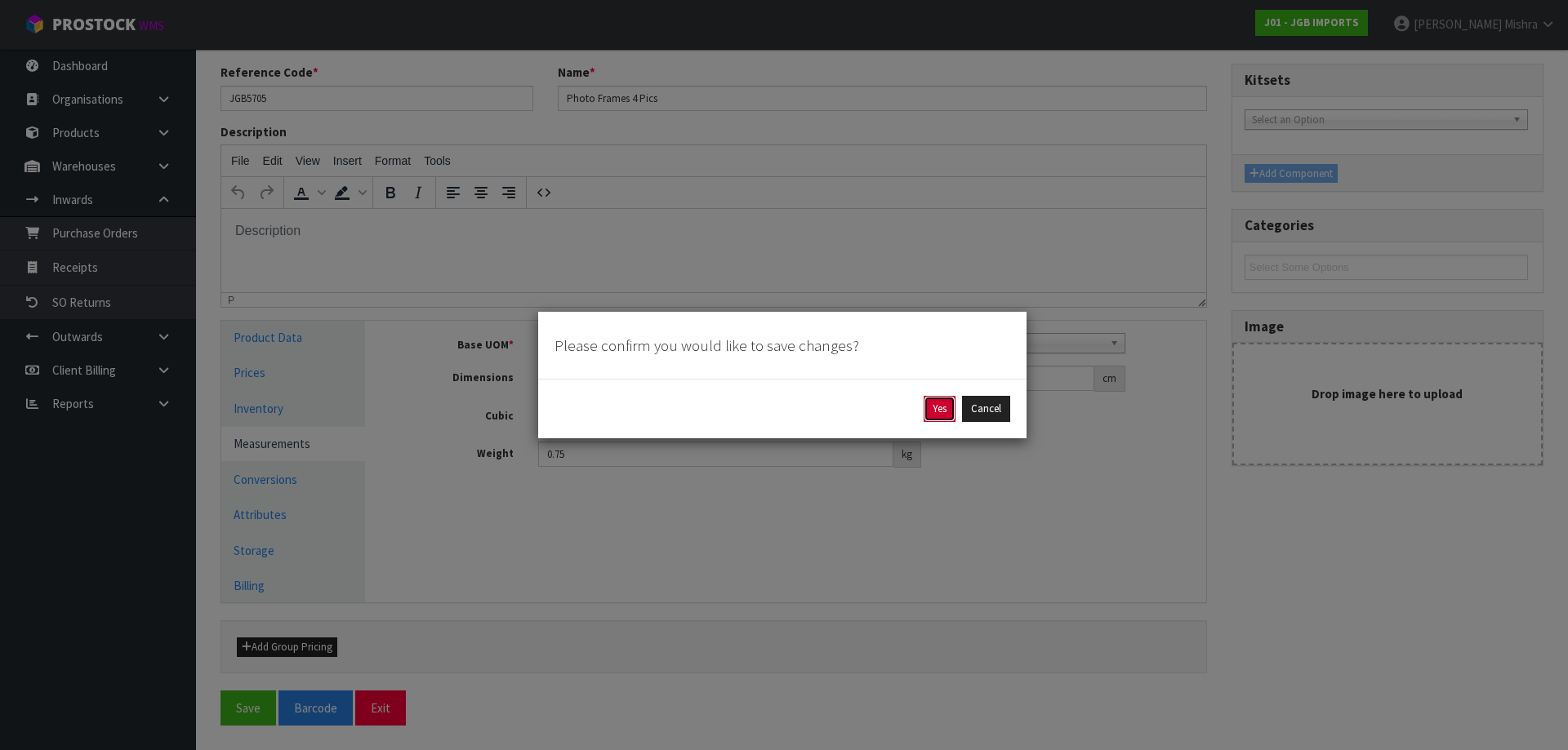
click at [942, 404] on button "Yes" at bounding box center [939, 409] width 32 height 26
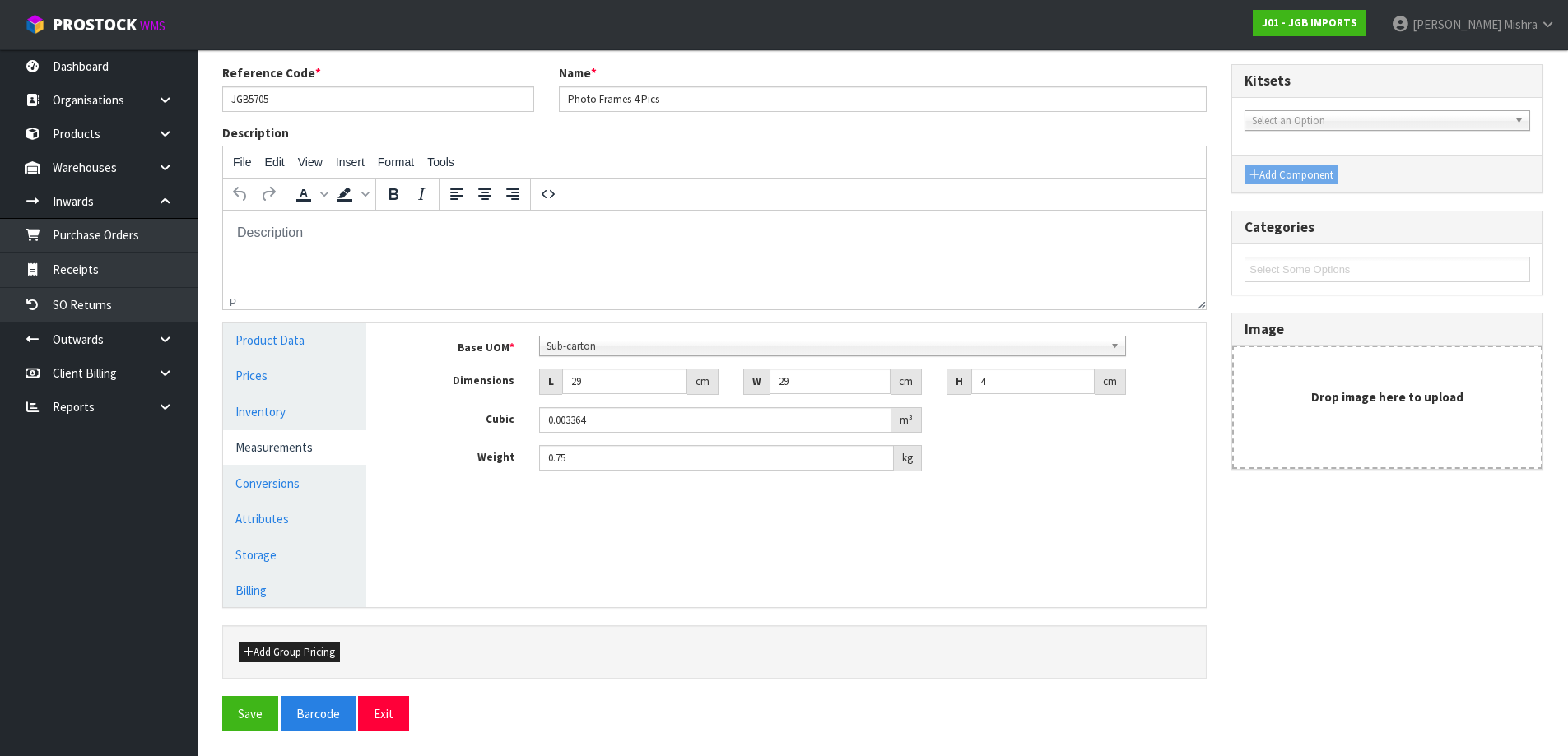
scroll to position [0, 0]
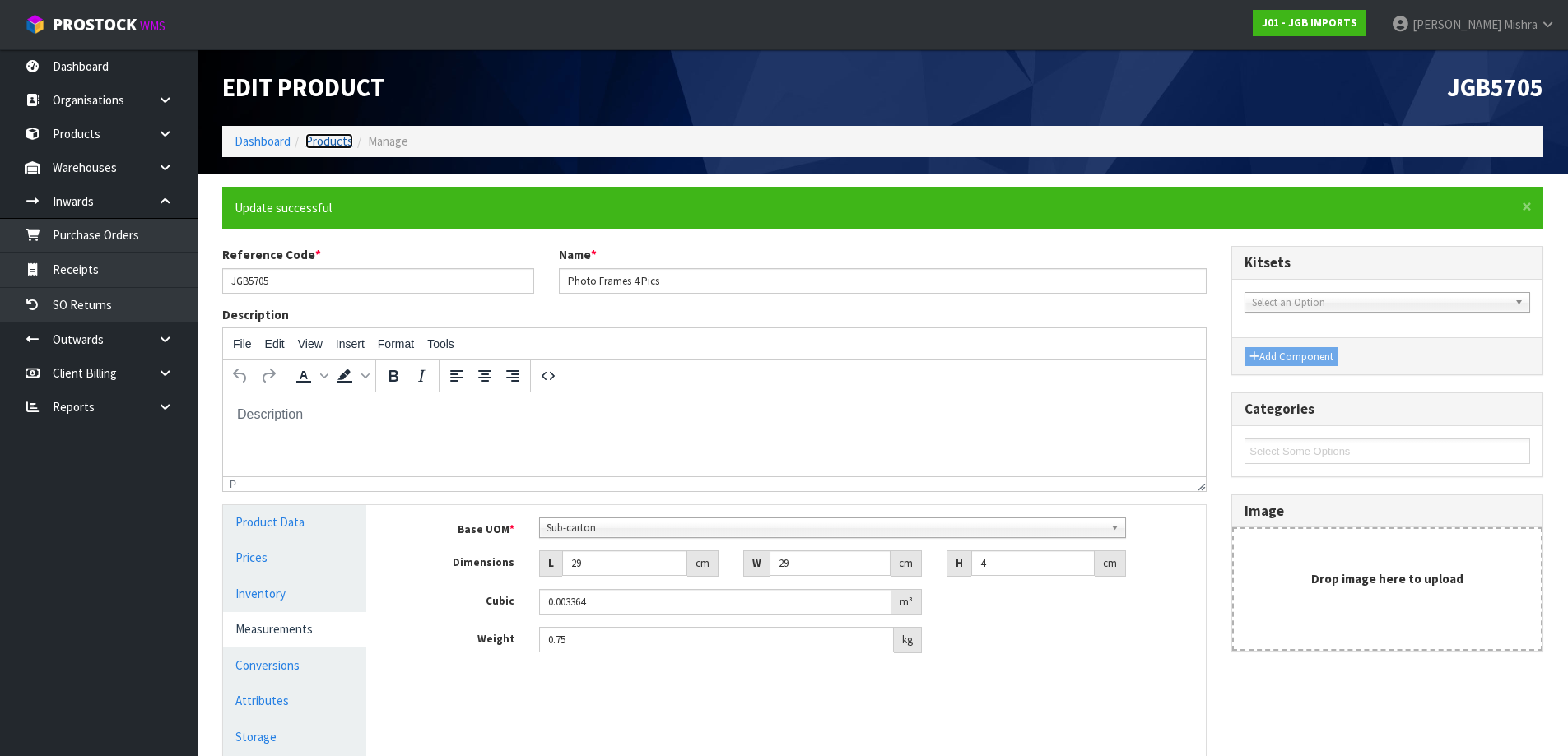
click at [341, 137] on link "Products" at bounding box center [329, 141] width 47 height 15
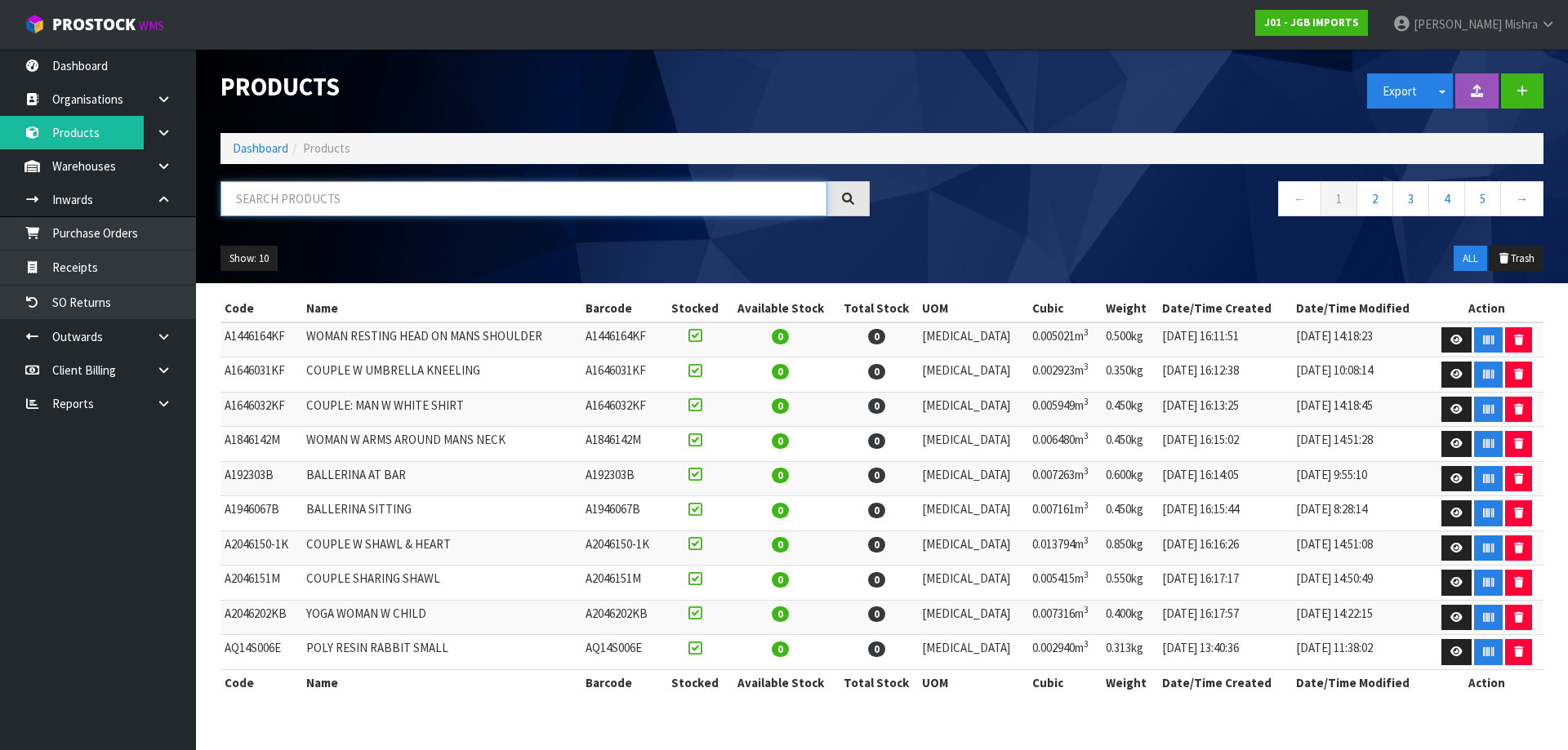
click at [442, 195] on input "text" at bounding box center [524, 199] width 607 height 35
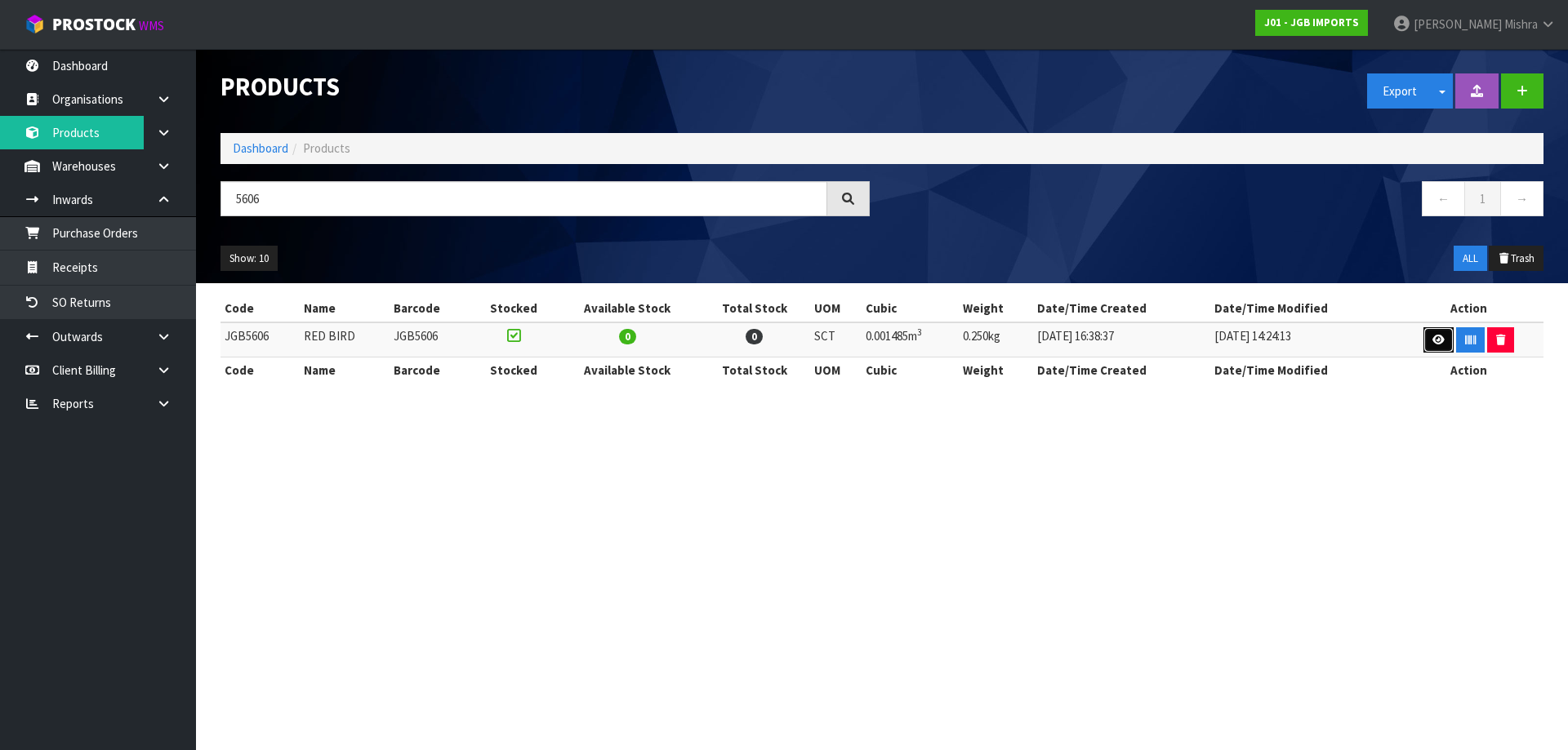
click at [1440, 345] on link at bounding box center [1438, 340] width 30 height 26
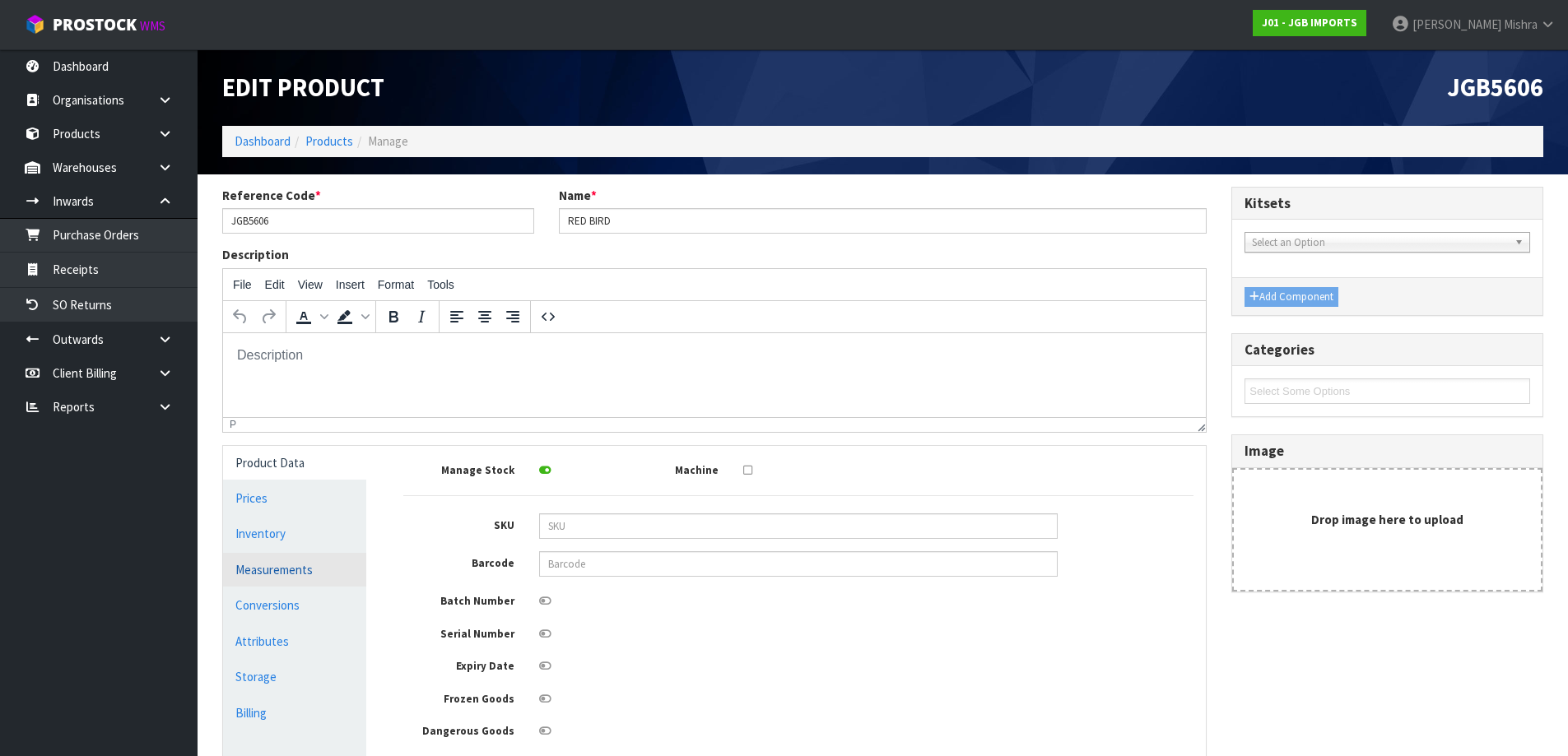
click at [300, 573] on link "Measurements" at bounding box center [294, 570] width 143 height 34
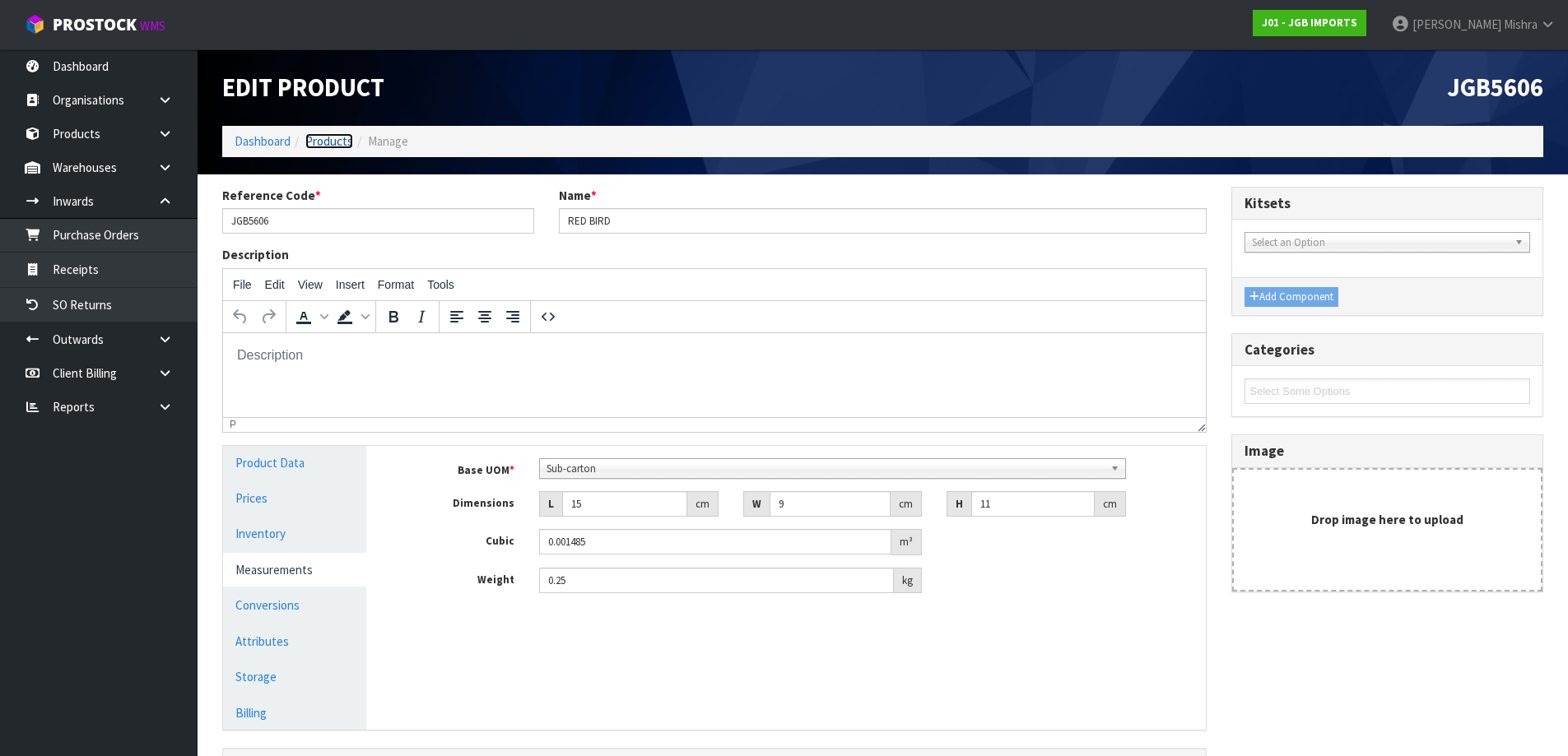
click at [308, 146] on link "Products" at bounding box center [329, 141] width 47 height 15
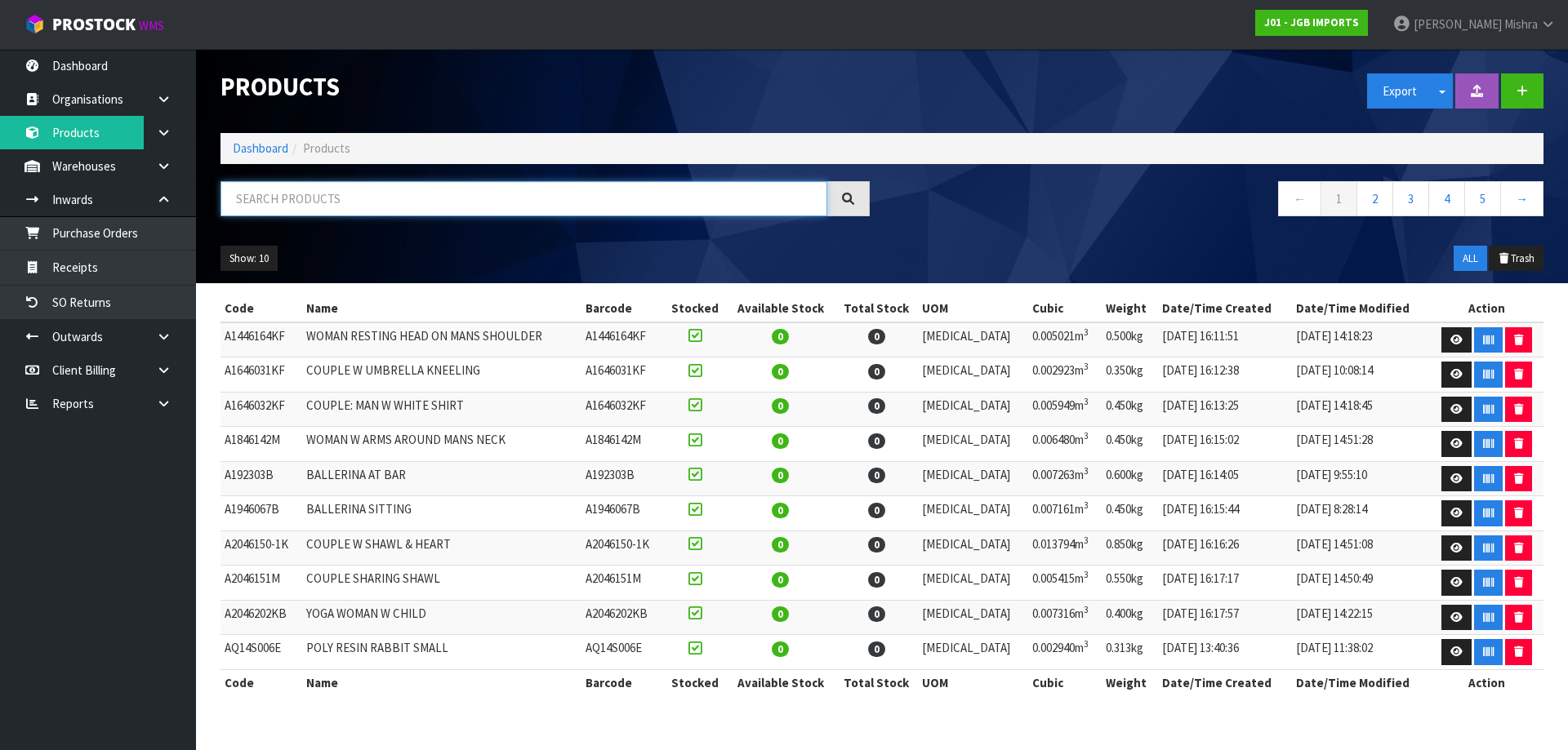
click at [560, 195] on input "text" at bounding box center [524, 199] width 607 height 35
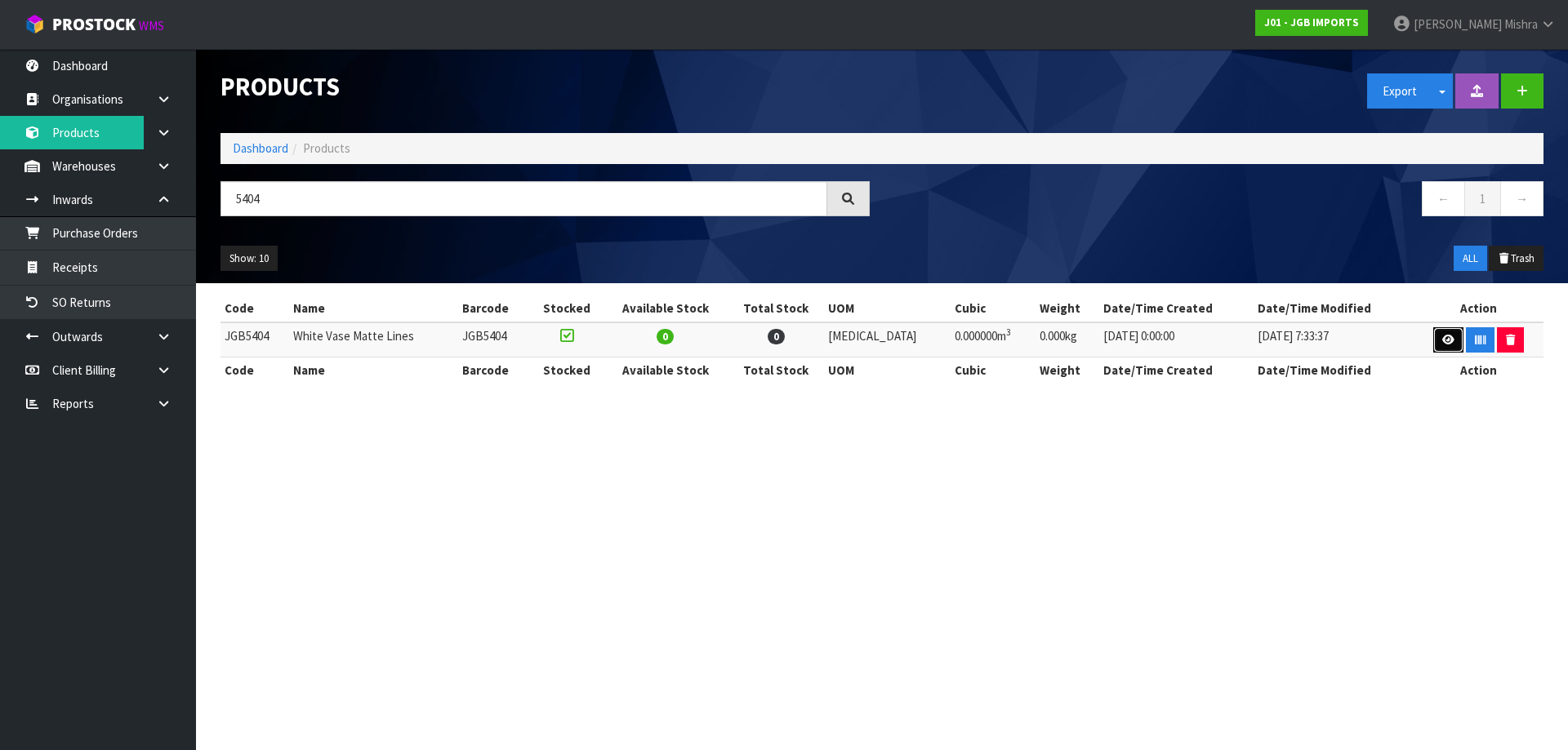
click at [1442, 337] on icon at bounding box center [1448, 340] width 13 height 11
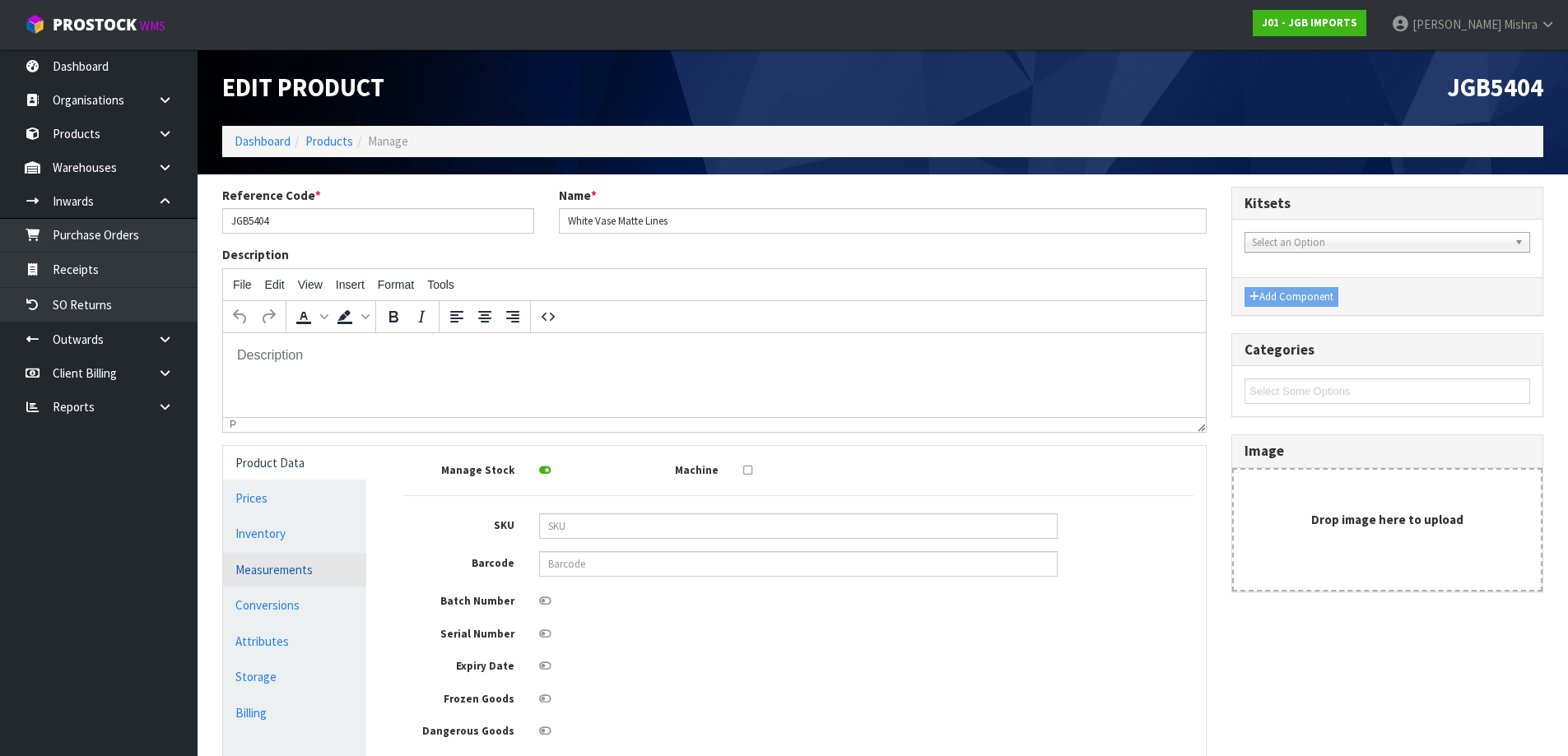
click at [298, 571] on link "Measurements" at bounding box center [294, 570] width 143 height 34
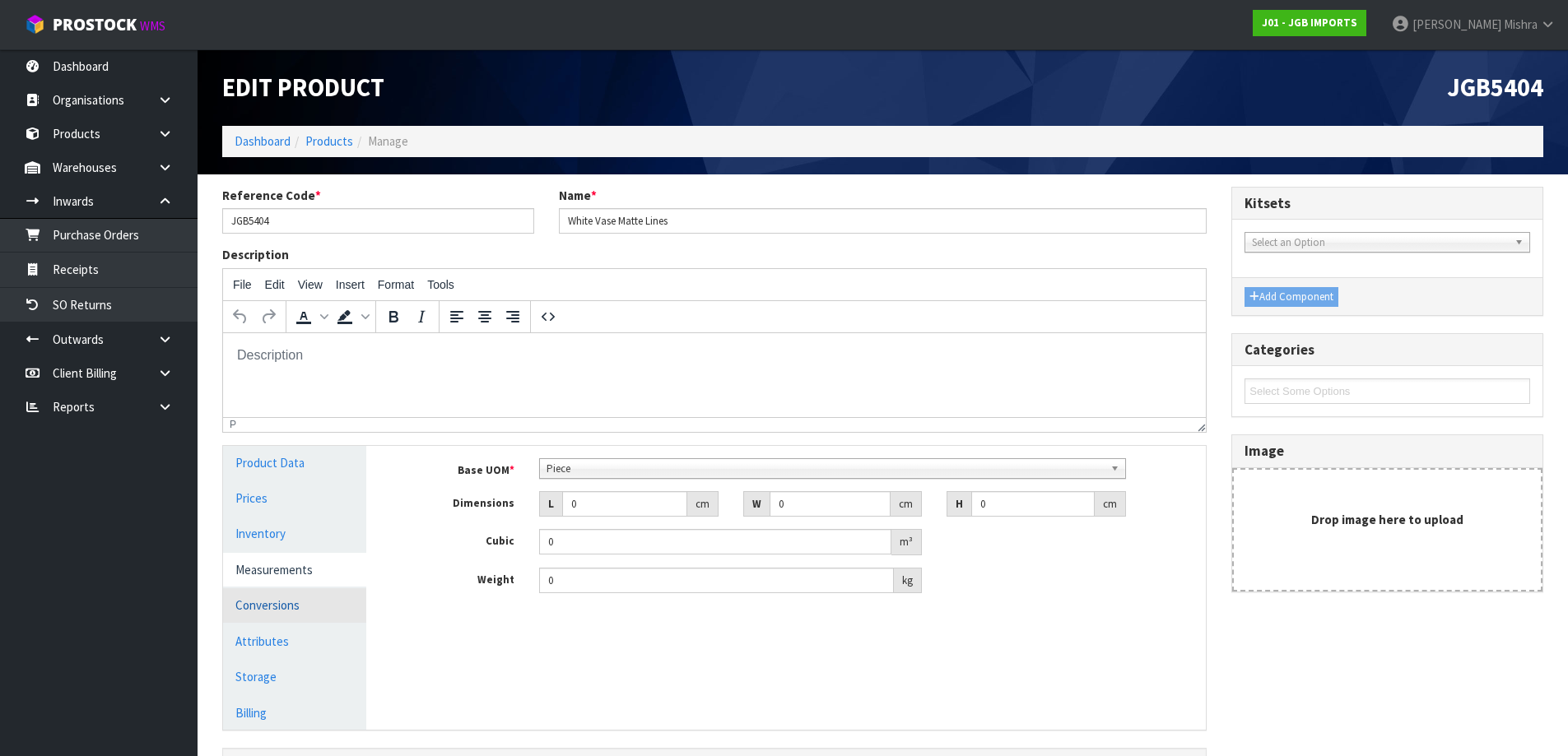
click at [323, 609] on link "Conversions" at bounding box center [294, 605] width 143 height 34
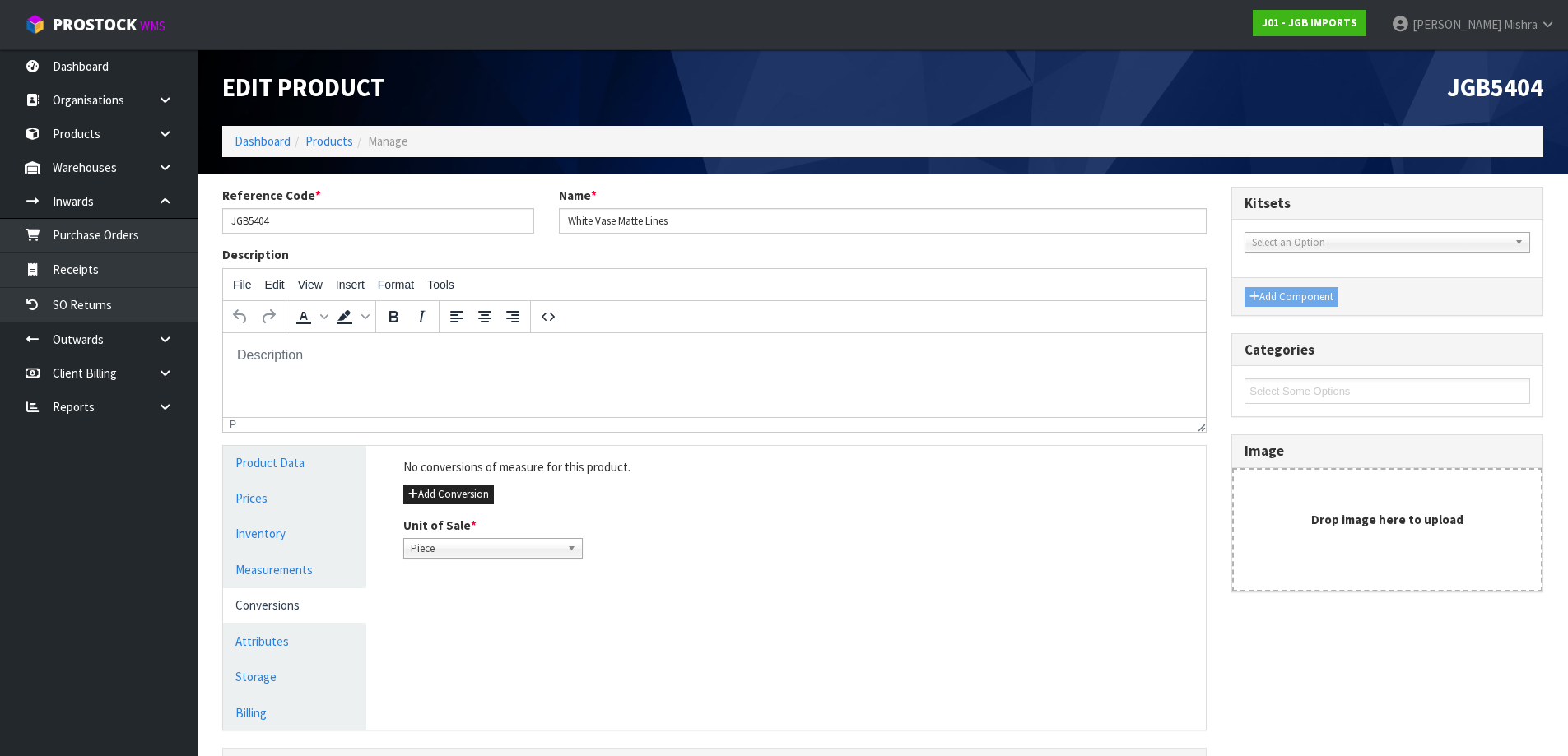
click at [454, 482] on div "No conversions of measure for this product. Add Conversion Unit of Sale * Piece…" at bounding box center [798, 508] width 815 height 125
click at [452, 498] on button "Add Conversion" at bounding box center [448, 494] width 91 height 19
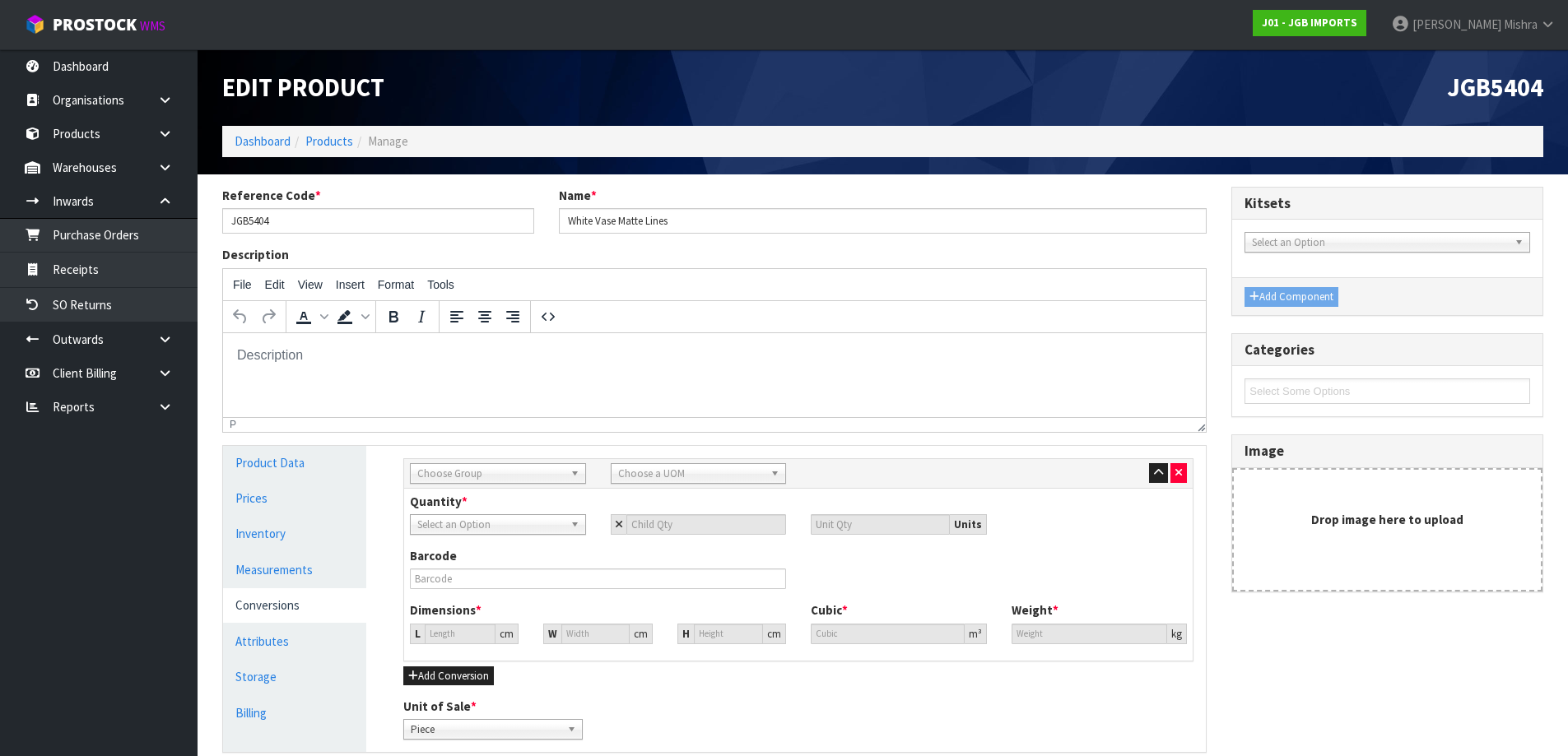
click at [536, 484] on div "Sub Inner Inner Outer Pallet Choose Group Bag Bar Basket Bin Bottle Box Bundle …" at bounding box center [799, 474] width 789 height 30
click at [514, 480] on span "Choose Group" at bounding box center [490, 474] width 146 height 19
click at [500, 566] on li "Outer" at bounding box center [498, 562] width 168 height 20
click at [641, 474] on span "Choose a UOM" at bounding box center [691, 474] width 146 height 19
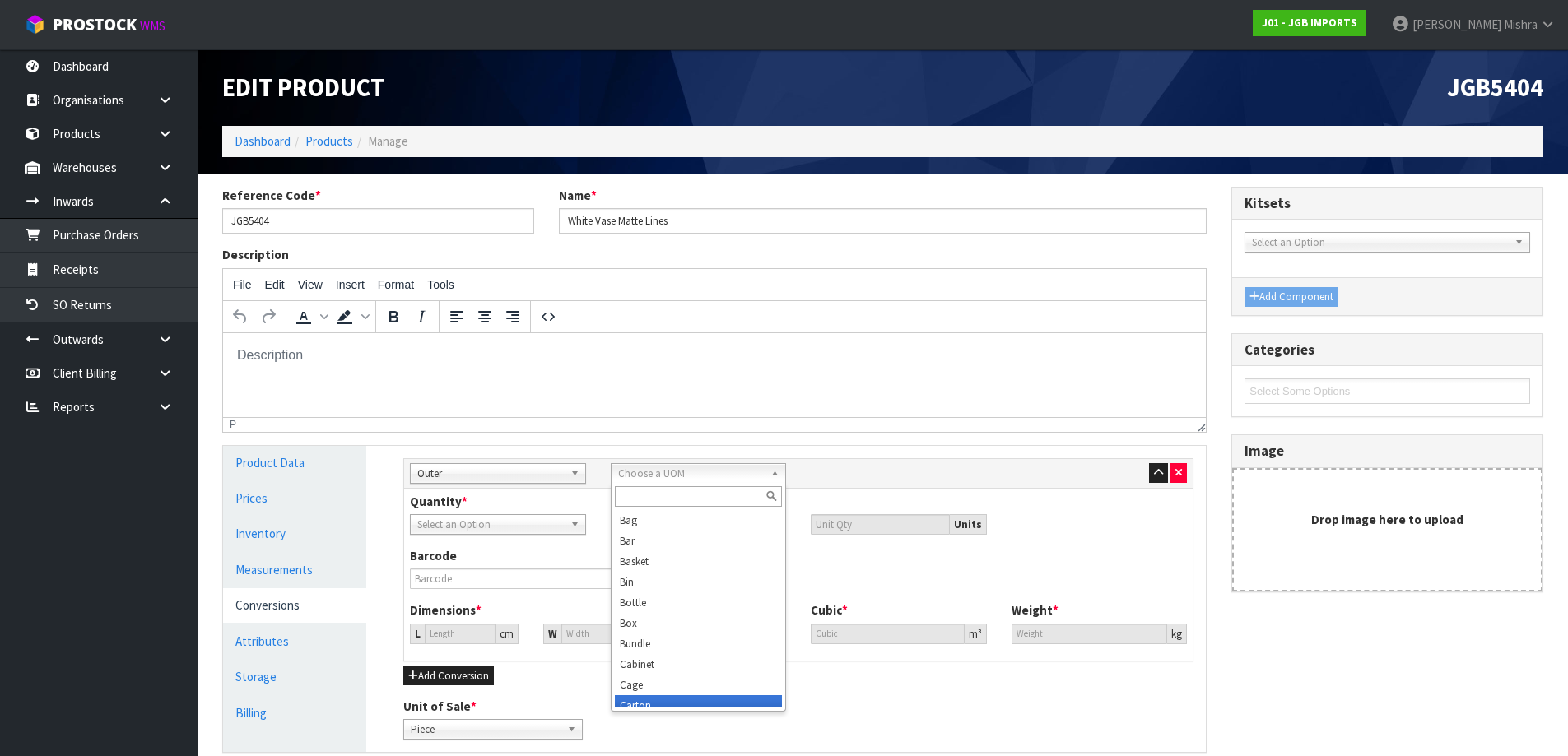
scroll to position [8, 0]
click at [629, 694] on li "Carton" at bounding box center [699, 697] width 168 height 20
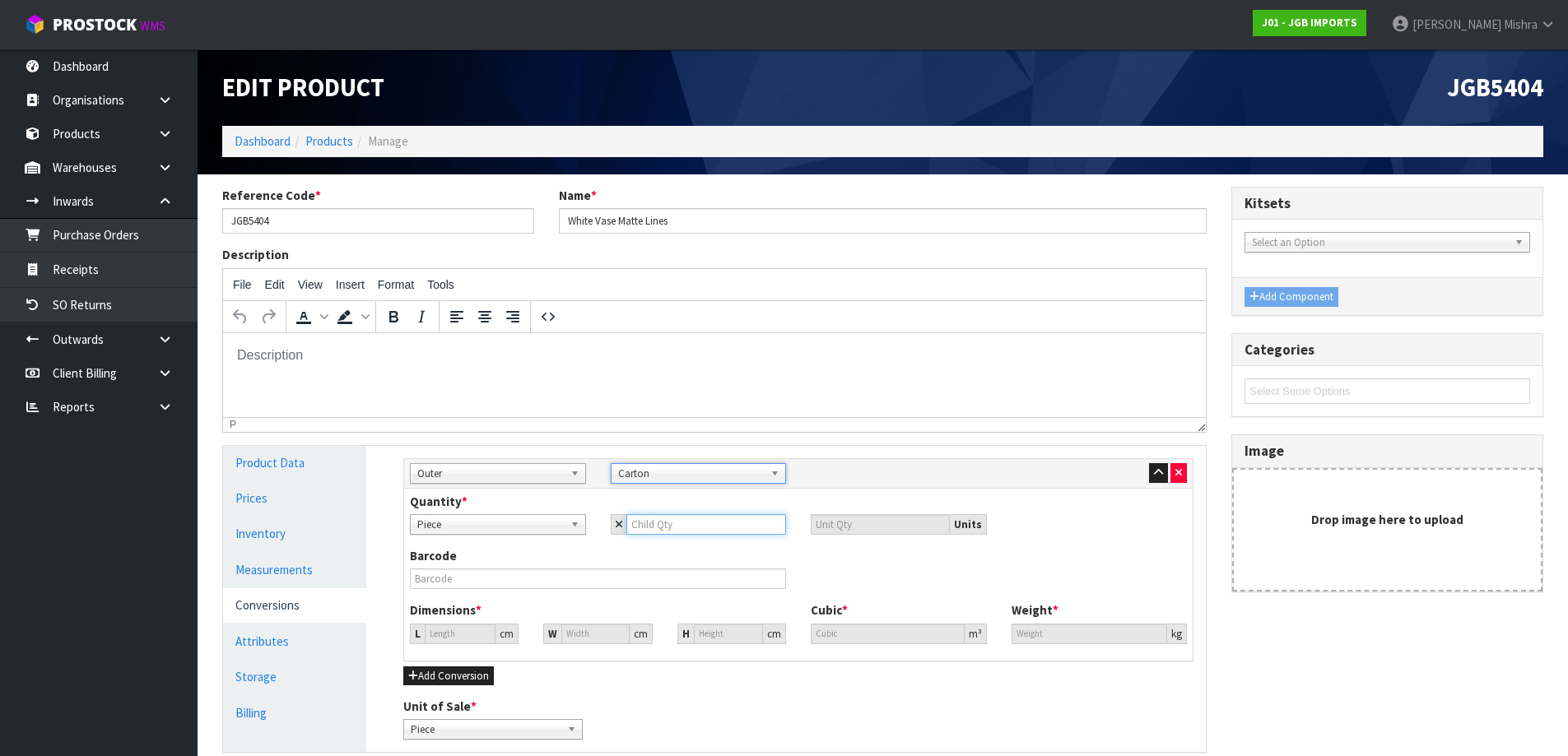
click at [713, 524] on input "number" at bounding box center [707, 524] width 161 height 20
click at [447, 625] on input "0" at bounding box center [460, 633] width 71 height 20
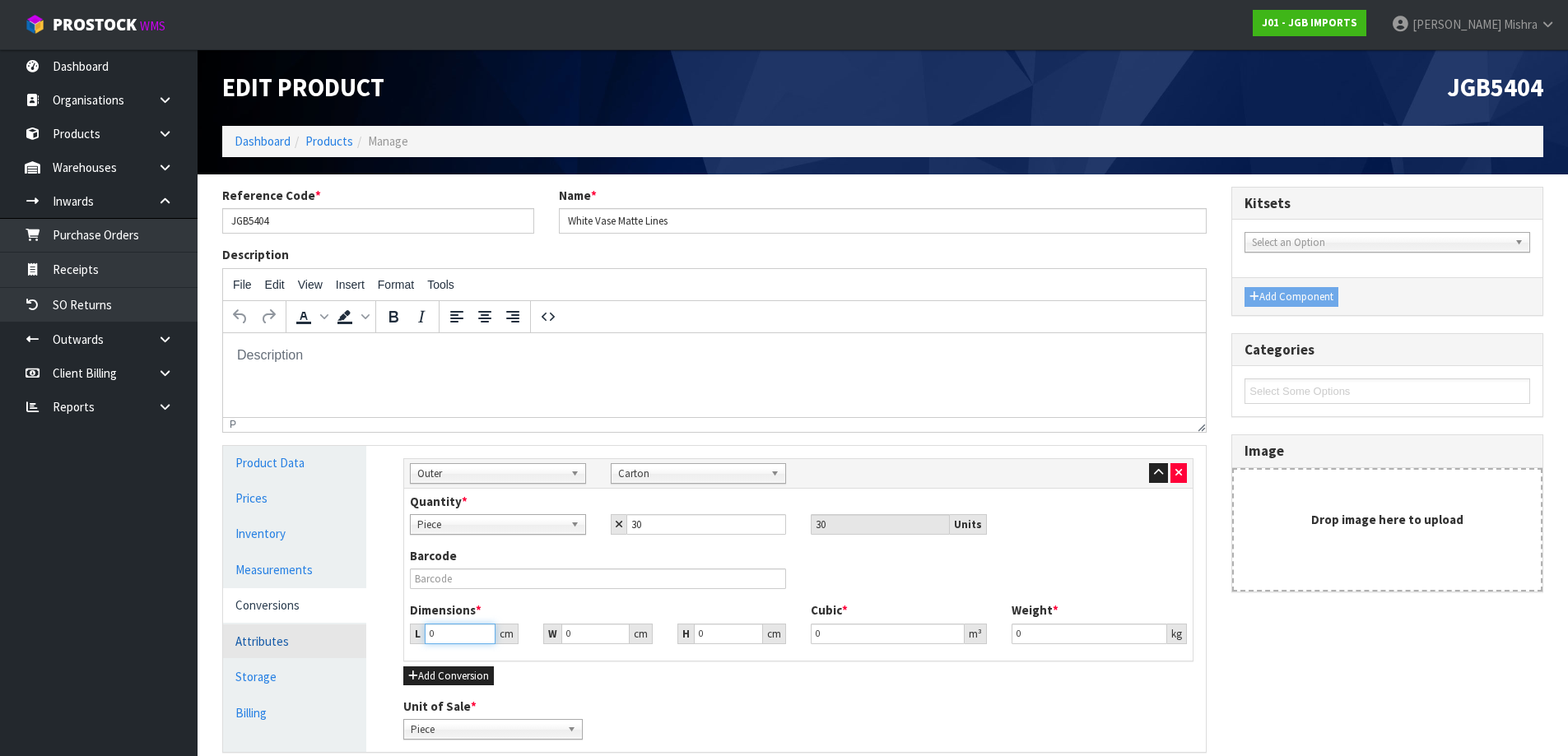
drag, startPoint x: 449, startPoint y: 630, endPoint x: 309, endPoint y: 633, distance: 140.0
click at [309, 633] on div "Product Data Prices Inventory Measurements Conversions Attributes Storage Billi…" at bounding box center [714, 599] width 1008 height 307
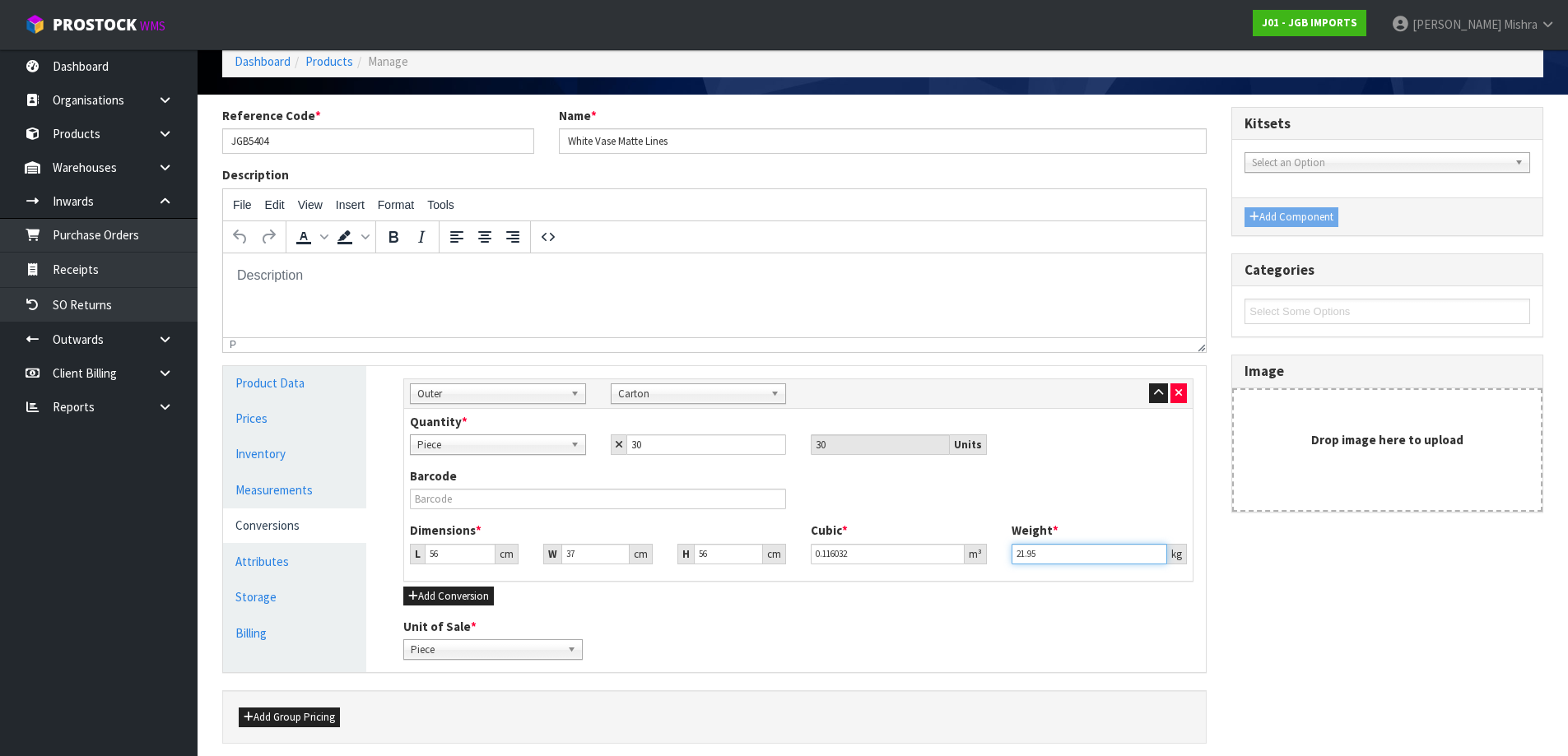
scroll to position [145, 0]
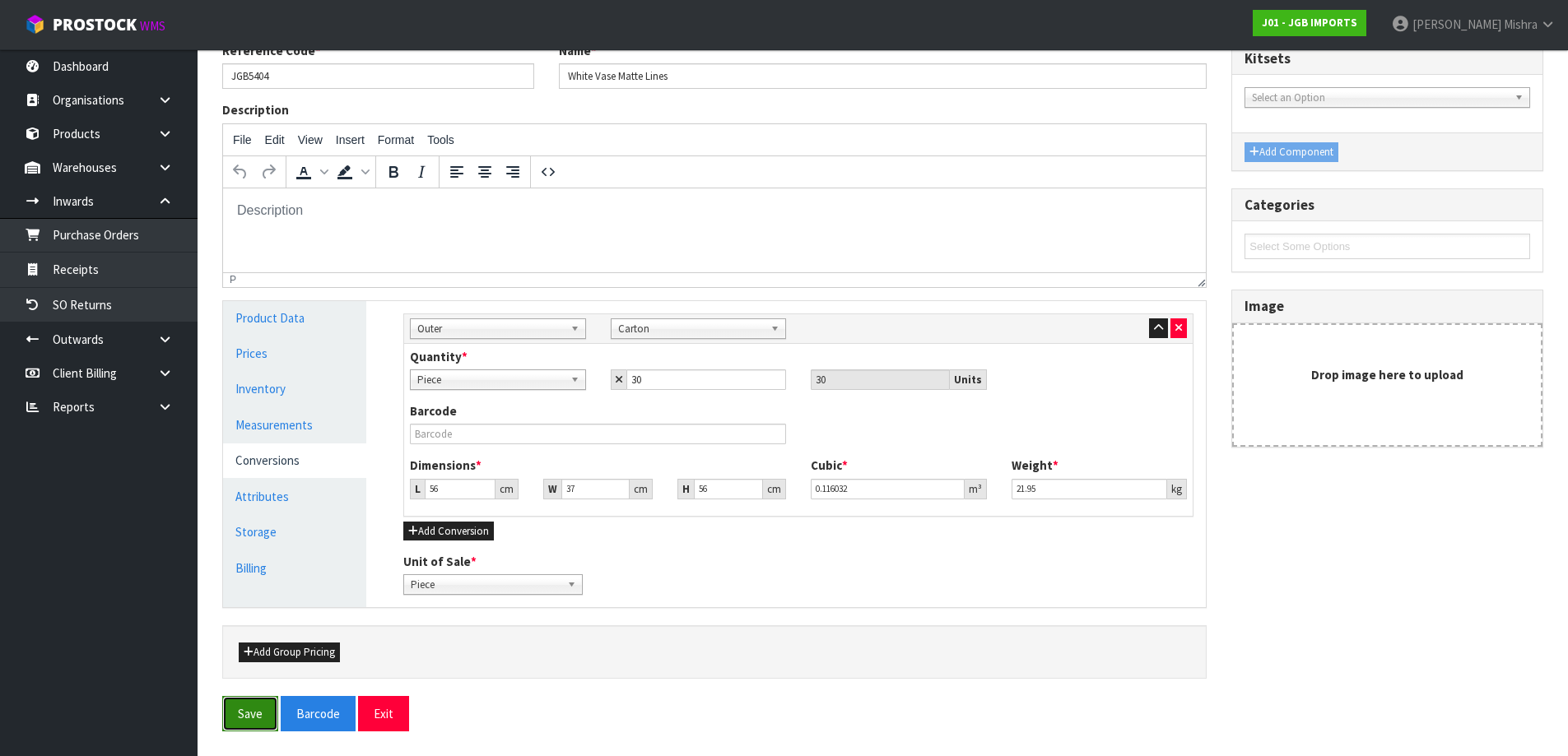
click at [231, 721] on button "Save" at bounding box center [250, 714] width 56 height 36
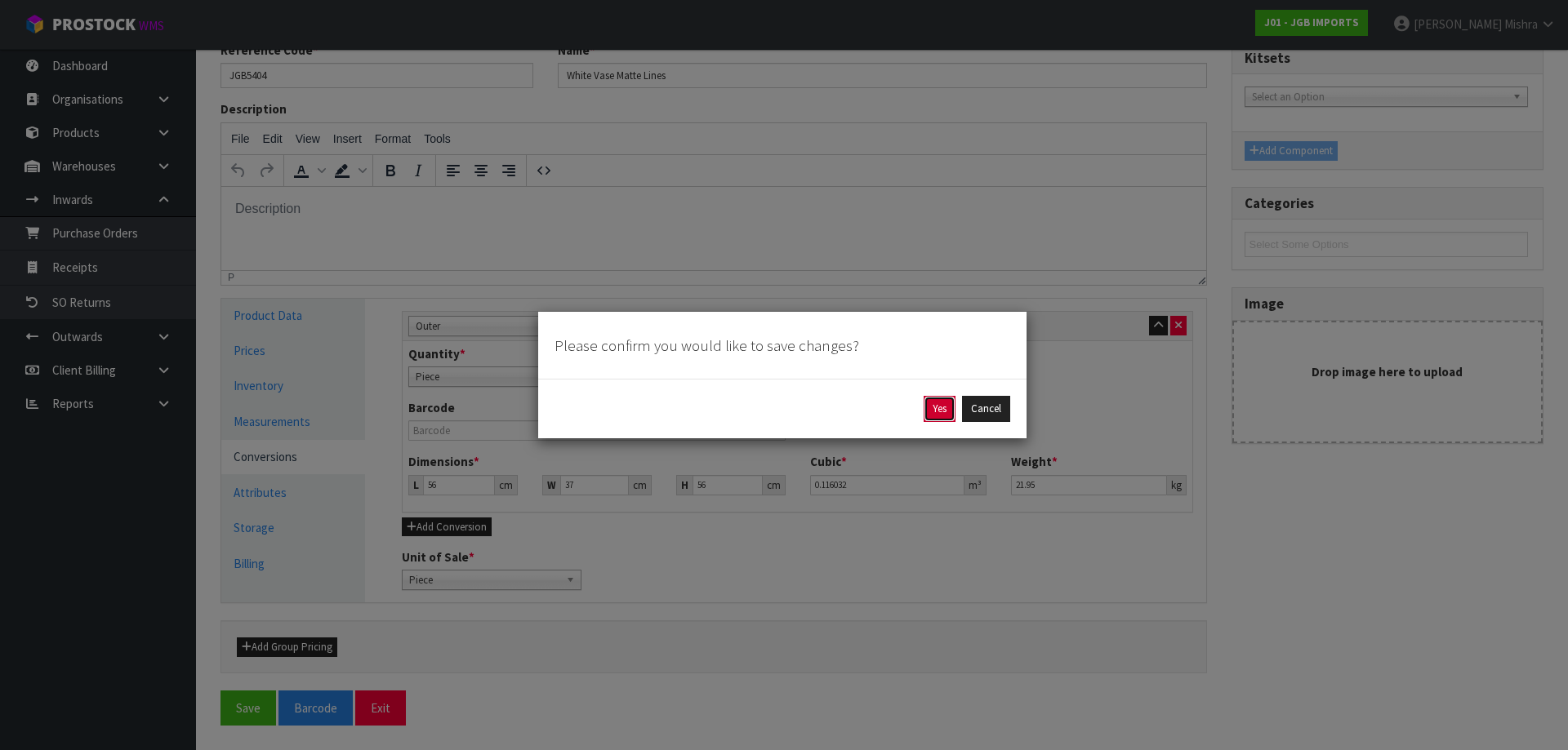
click at [943, 401] on button "Yes" at bounding box center [939, 409] width 32 height 26
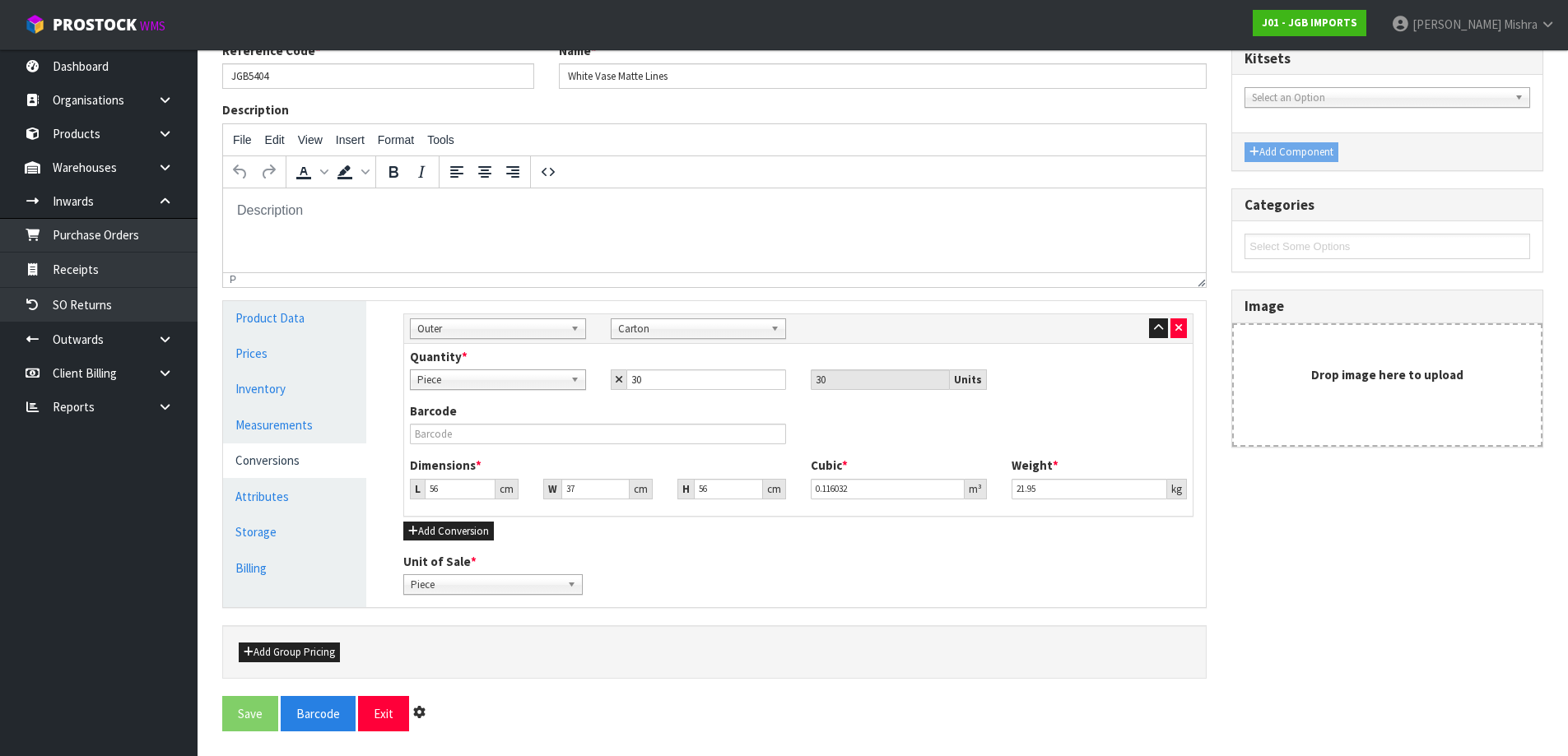
scroll to position [0, 0]
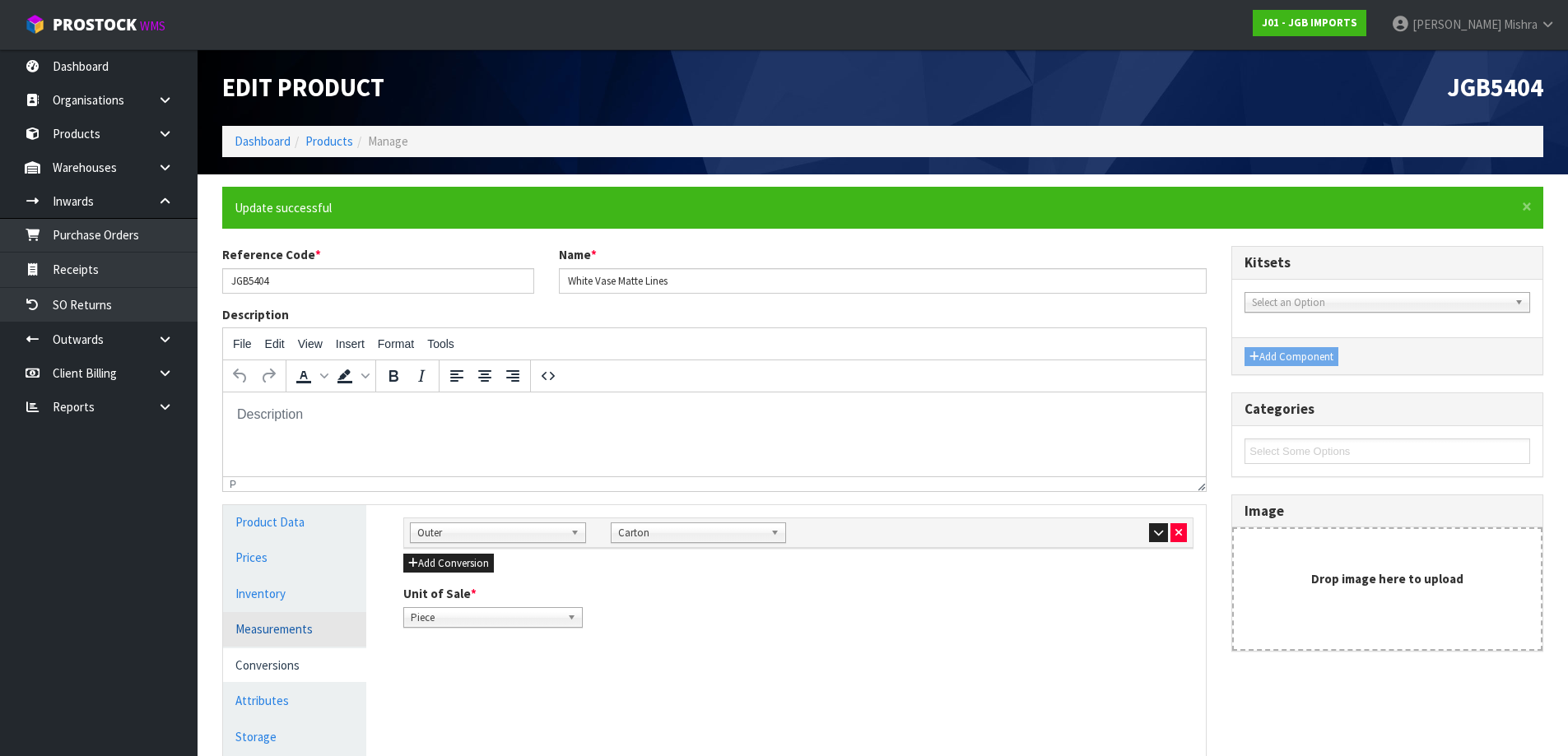
click at [282, 623] on link "Measurements" at bounding box center [294, 629] width 143 height 34
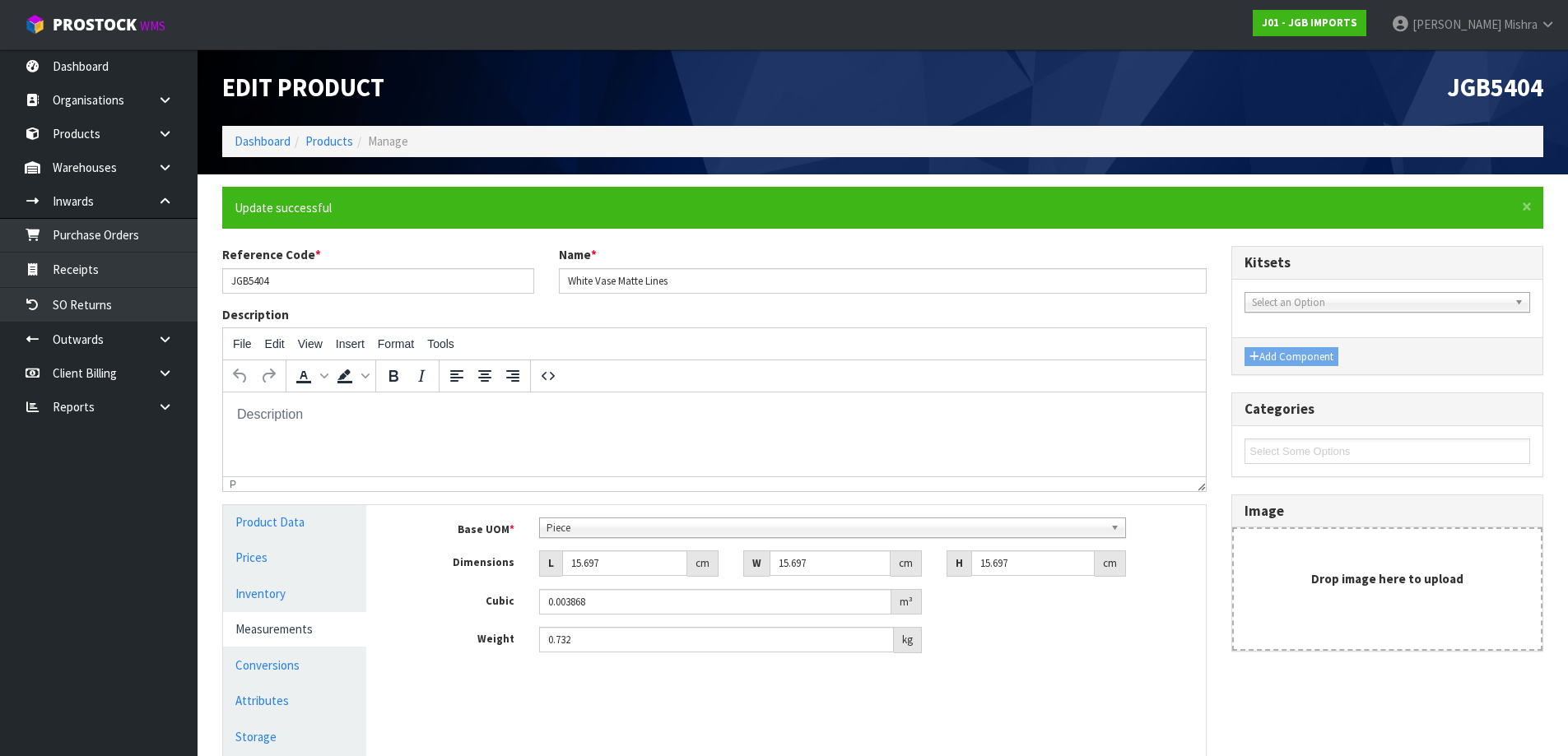
click at [648, 533] on span "Piece" at bounding box center [825, 528] width 558 height 19
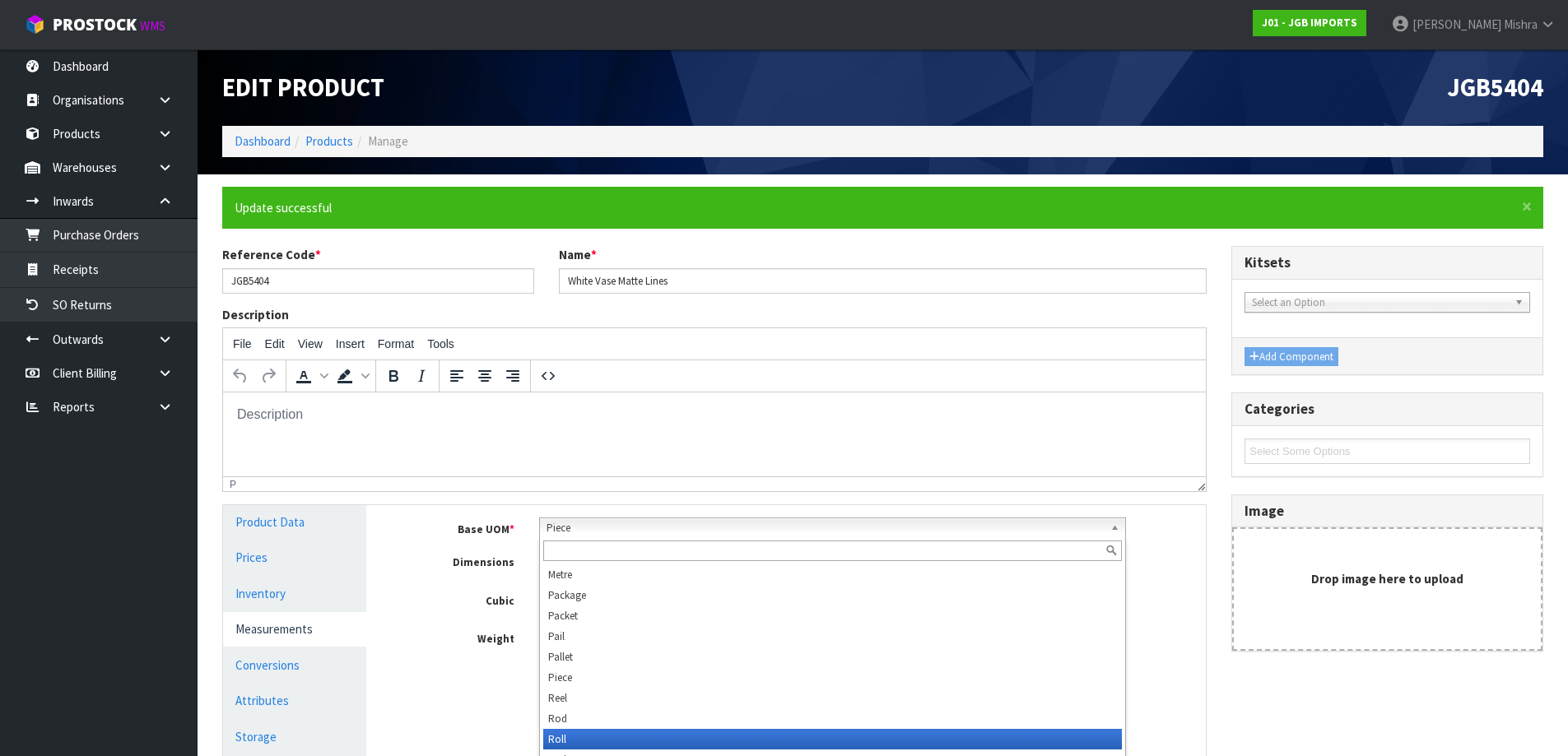
scroll to position [452, 0]
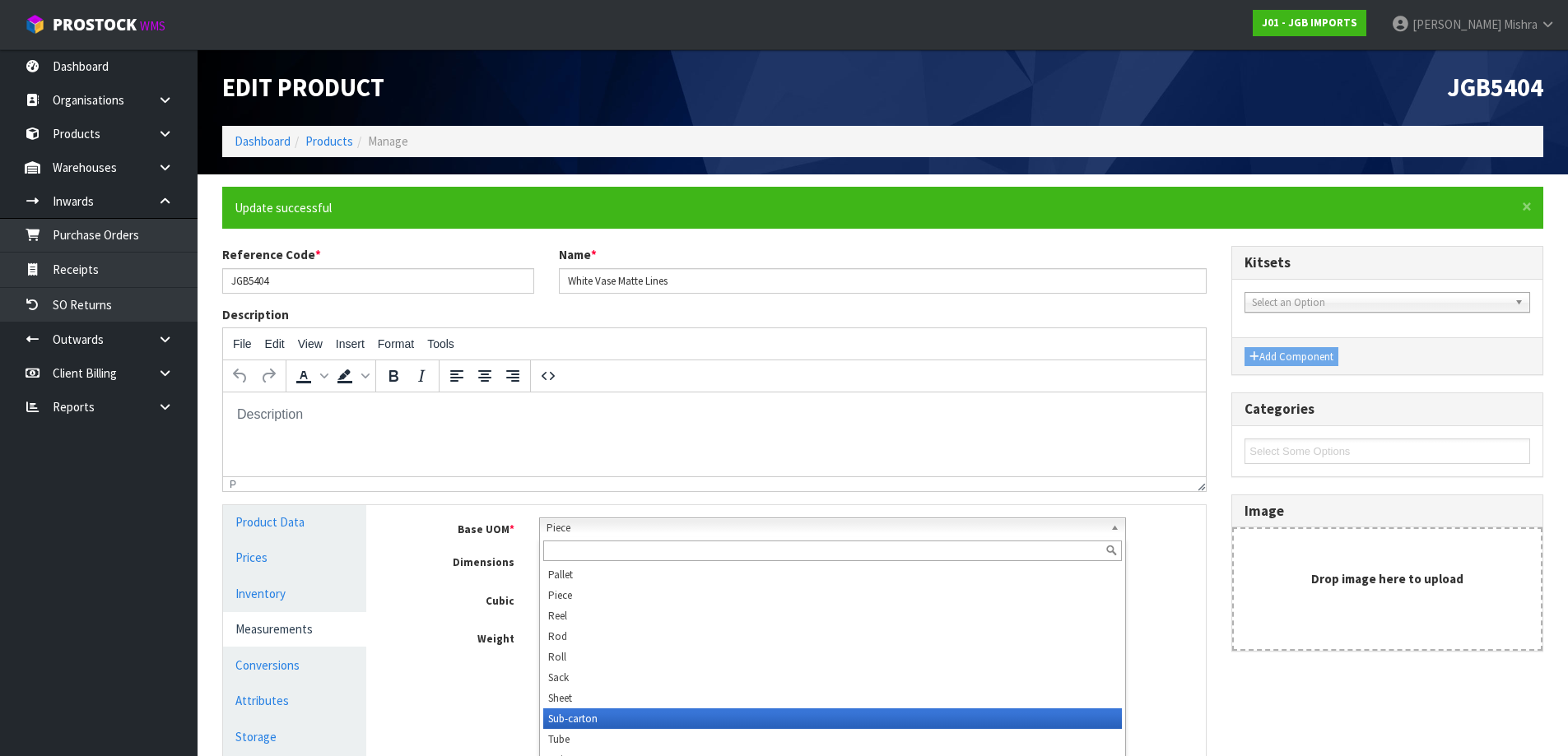
click at [635, 720] on li "Sub-carton" at bounding box center [833, 719] width 579 height 20
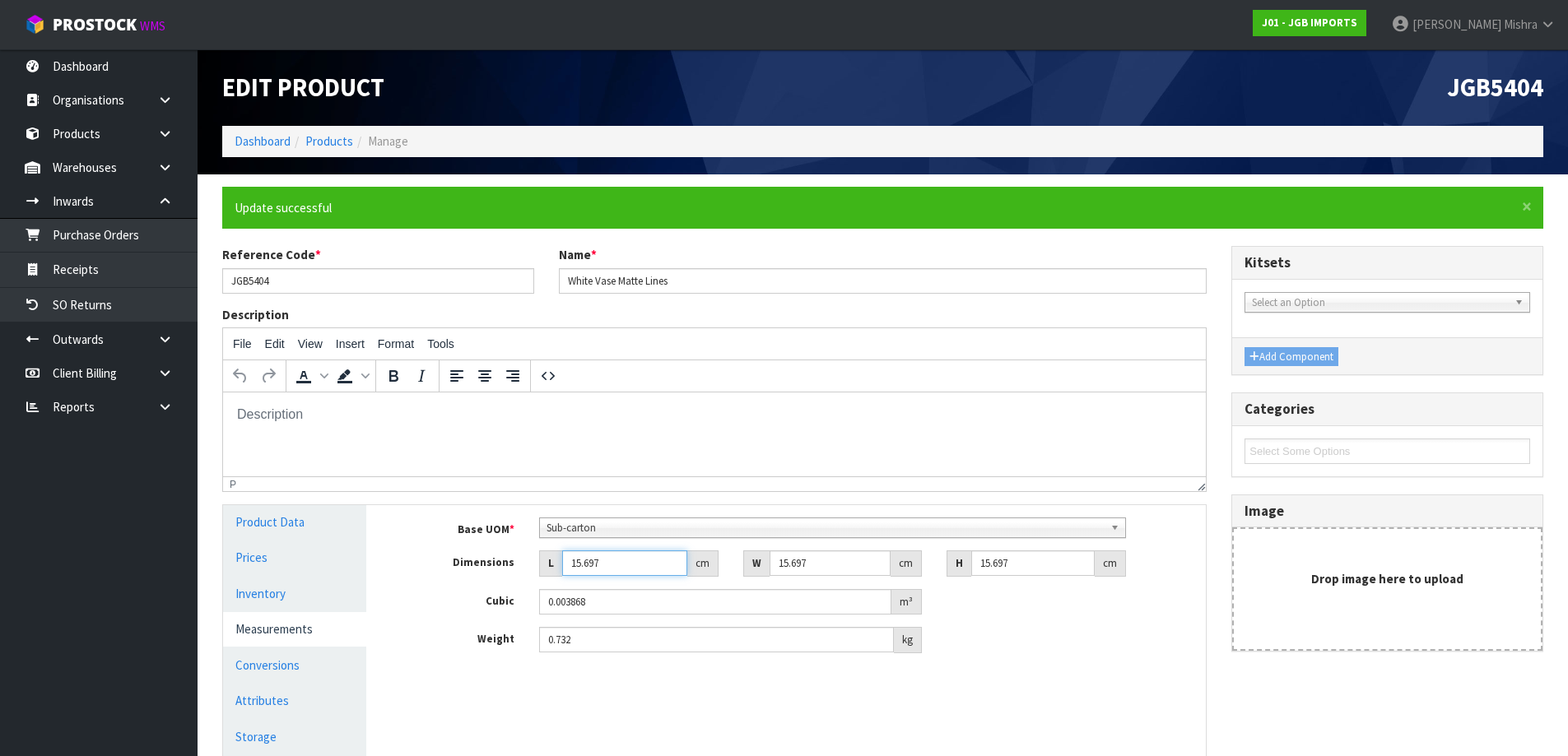
drag, startPoint x: 577, startPoint y: 565, endPoint x: 511, endPoint y: 565, distance: 66.0
click at [511, 565] on div "Dimensions L 15.697 cm W 15.697 cm H 15.697 cm" at bounding box center [798, 563] width 815 height 26
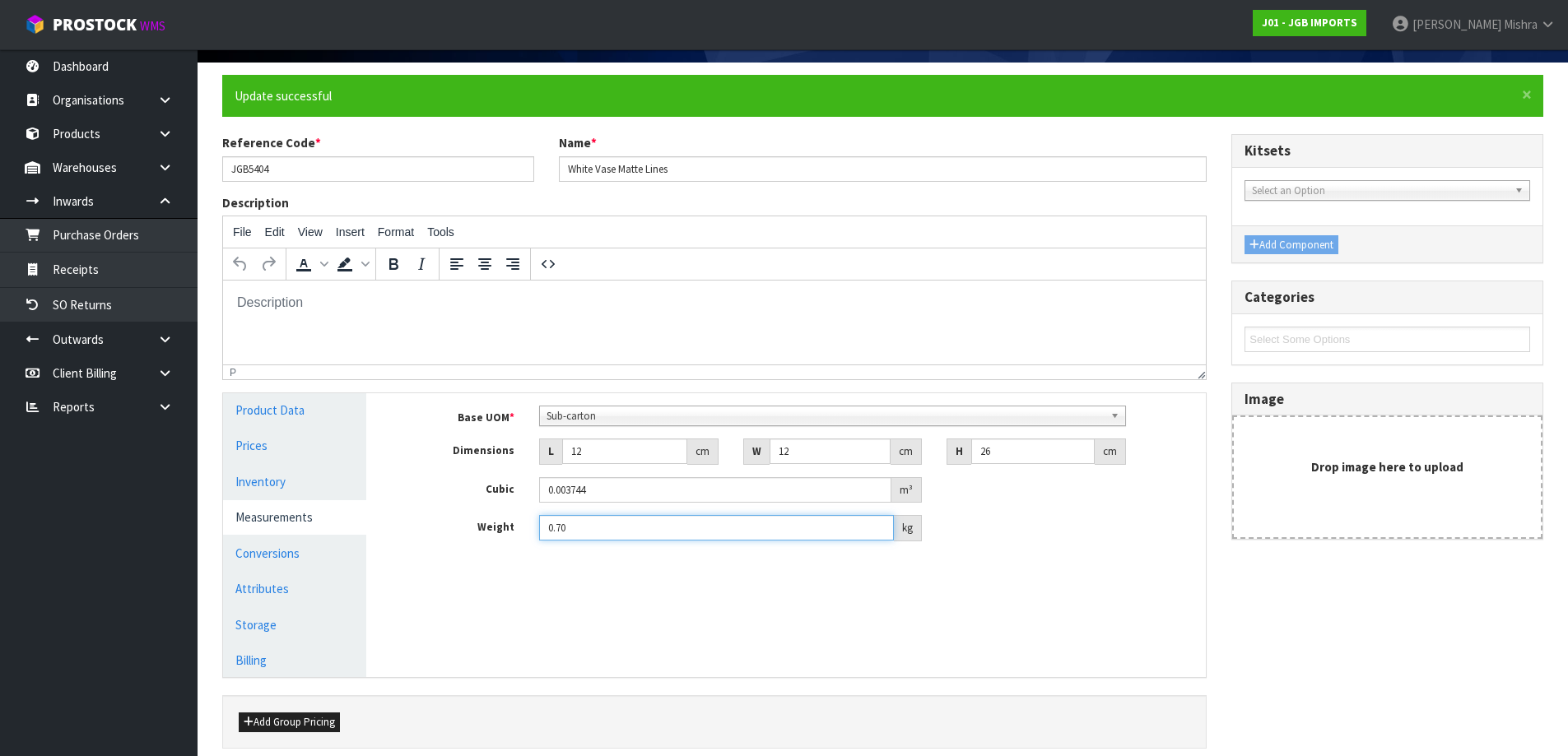
scroll to position [182, 0]
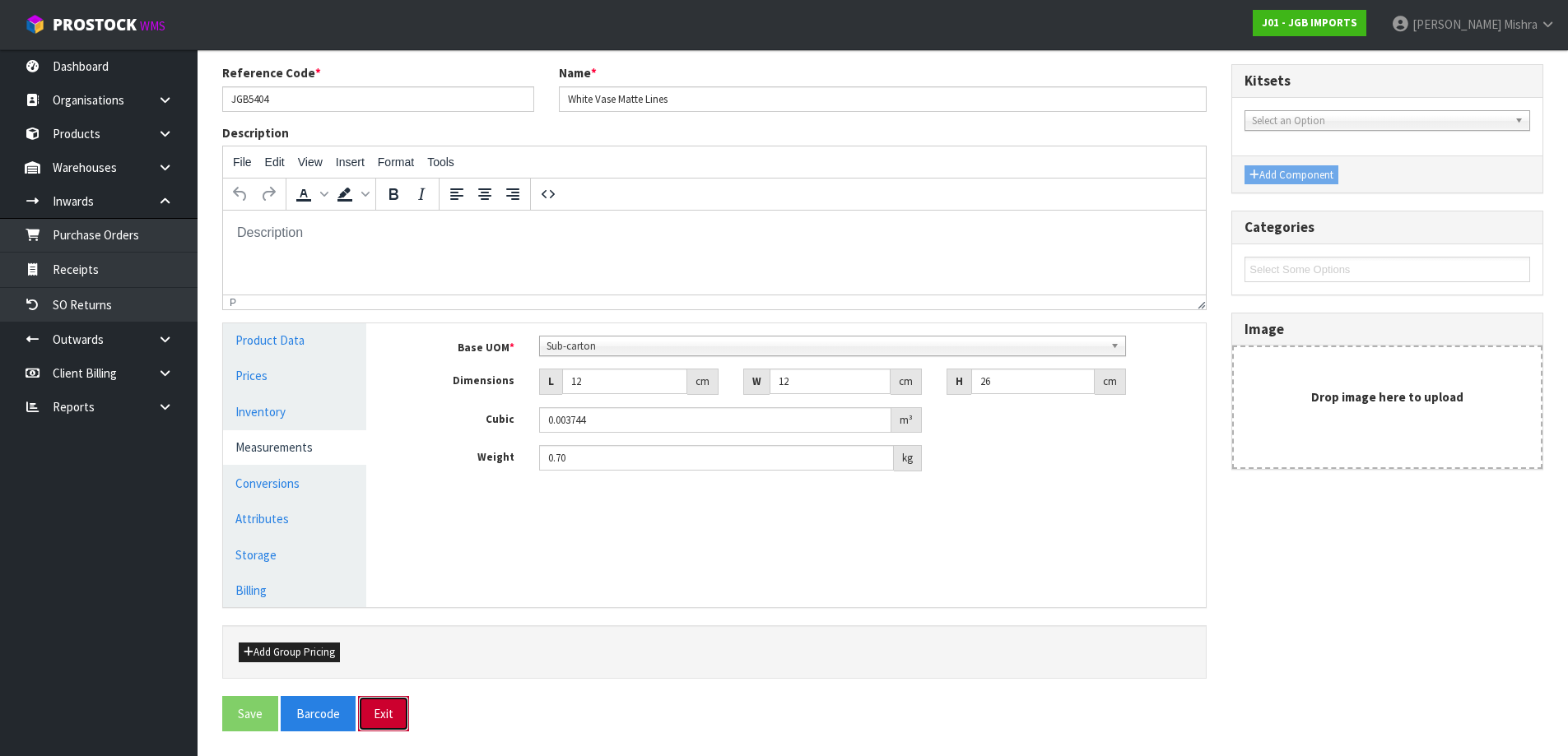
click at [367, 709] on button "Exit" at bounding box center [383, 714] width 51 height 36
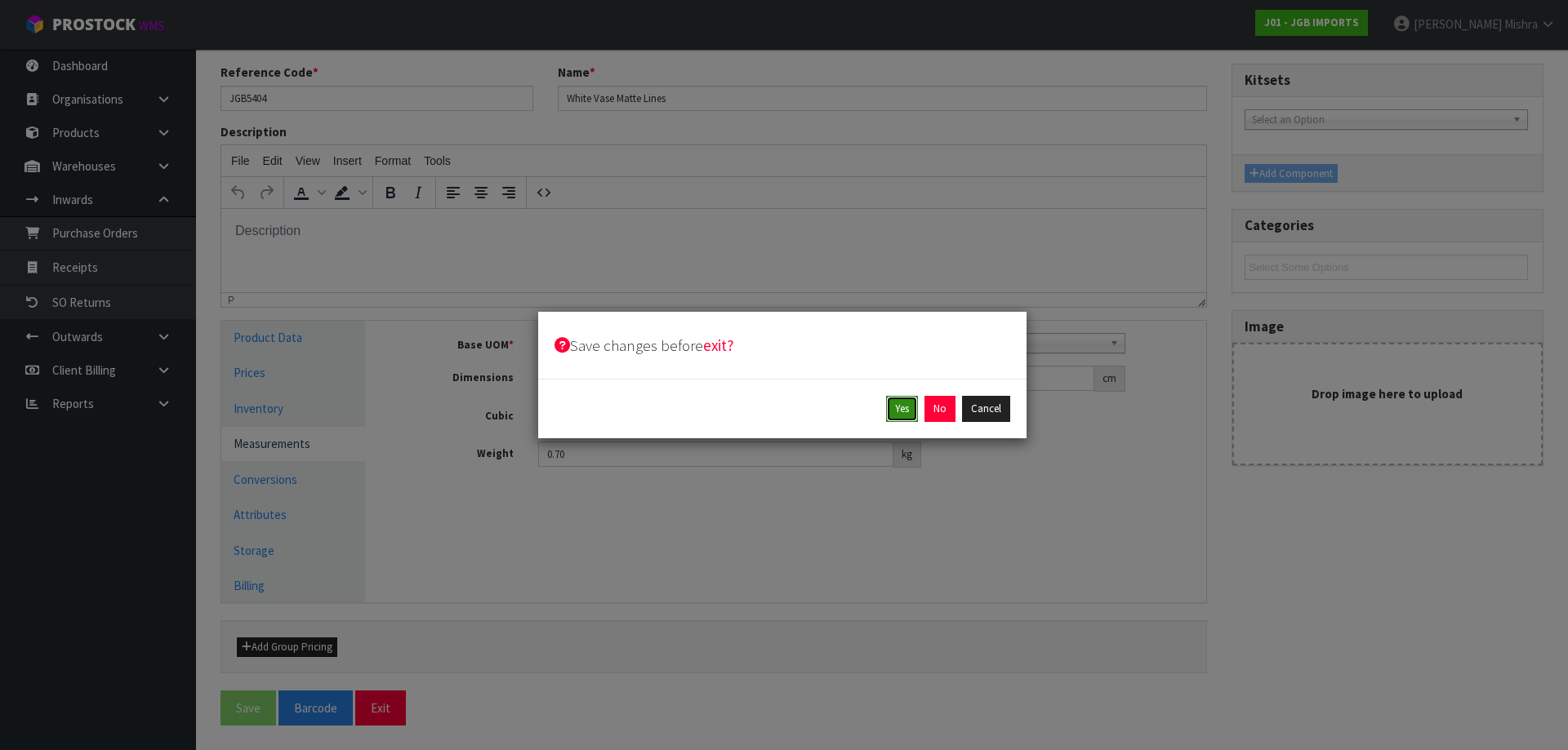
click at [902, 414] on button "Yes" at bounding box center [902, 409] width 32 height 26
click at [934, 408] on button "Yes" at bounding box center [939, 409] width 32 height 26
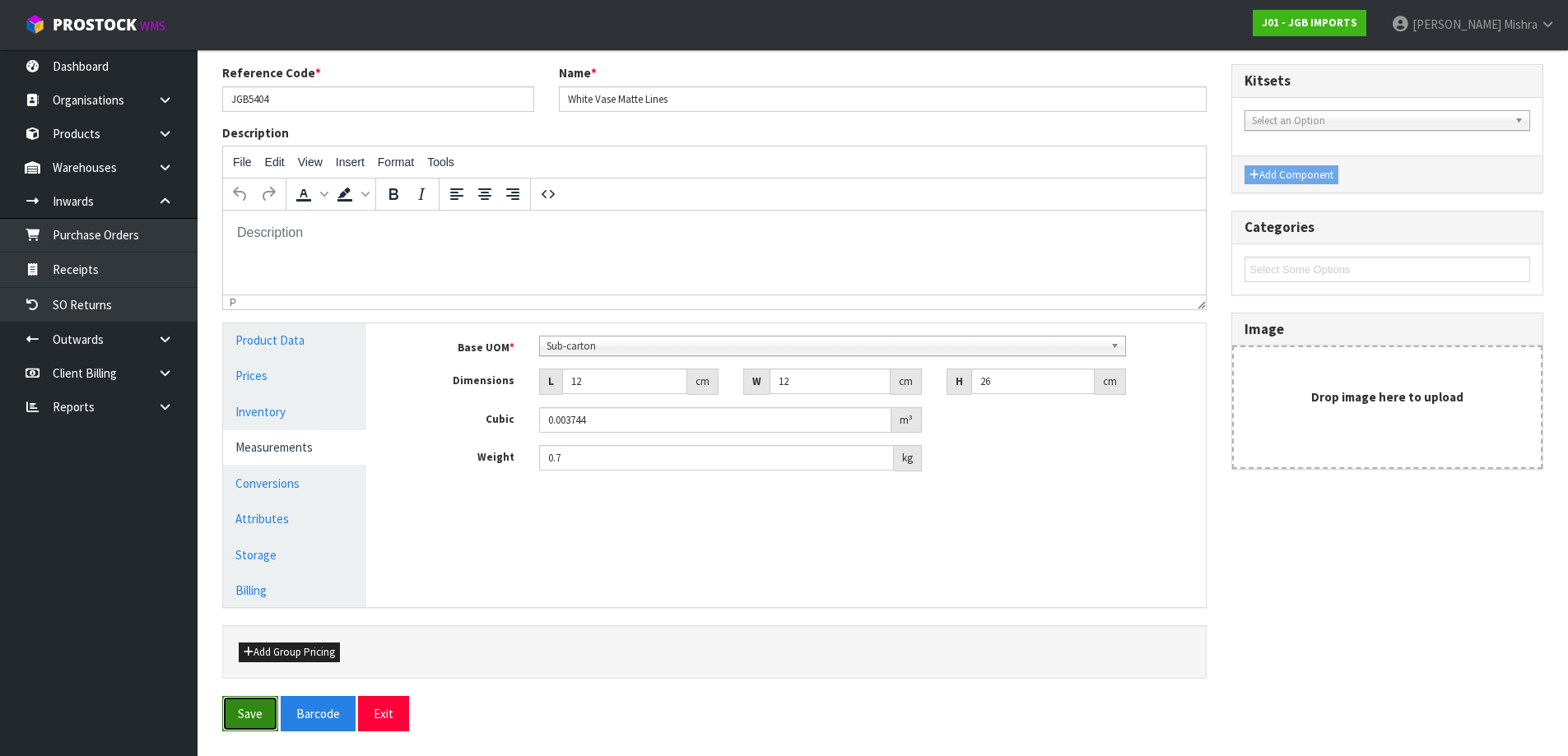
click at [256, 698] on button "Save" at bounding box center [250, 714] width 56 height 36
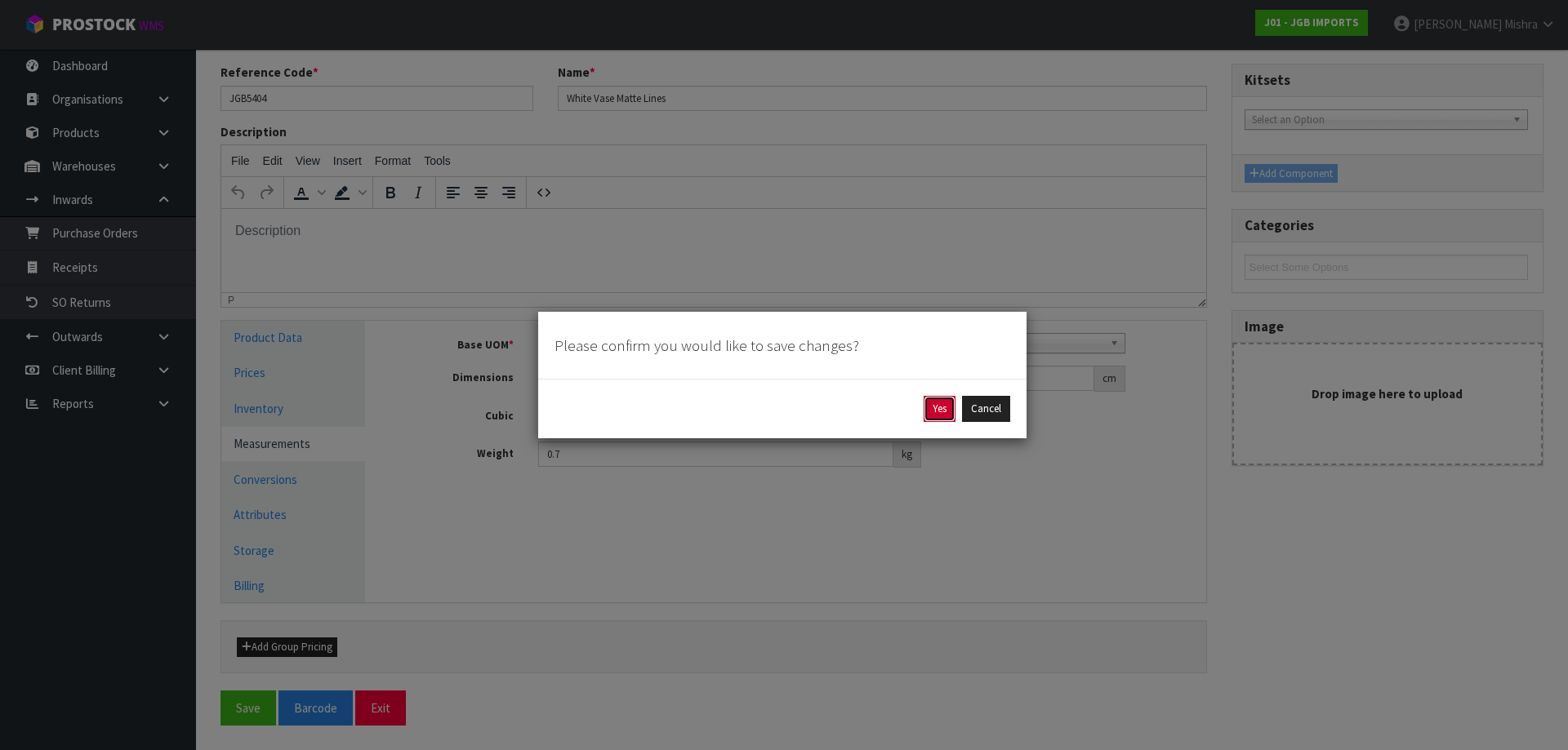
click at [937, 413] on button "Yes" at bounding box center [939, 409] width 32 height 26
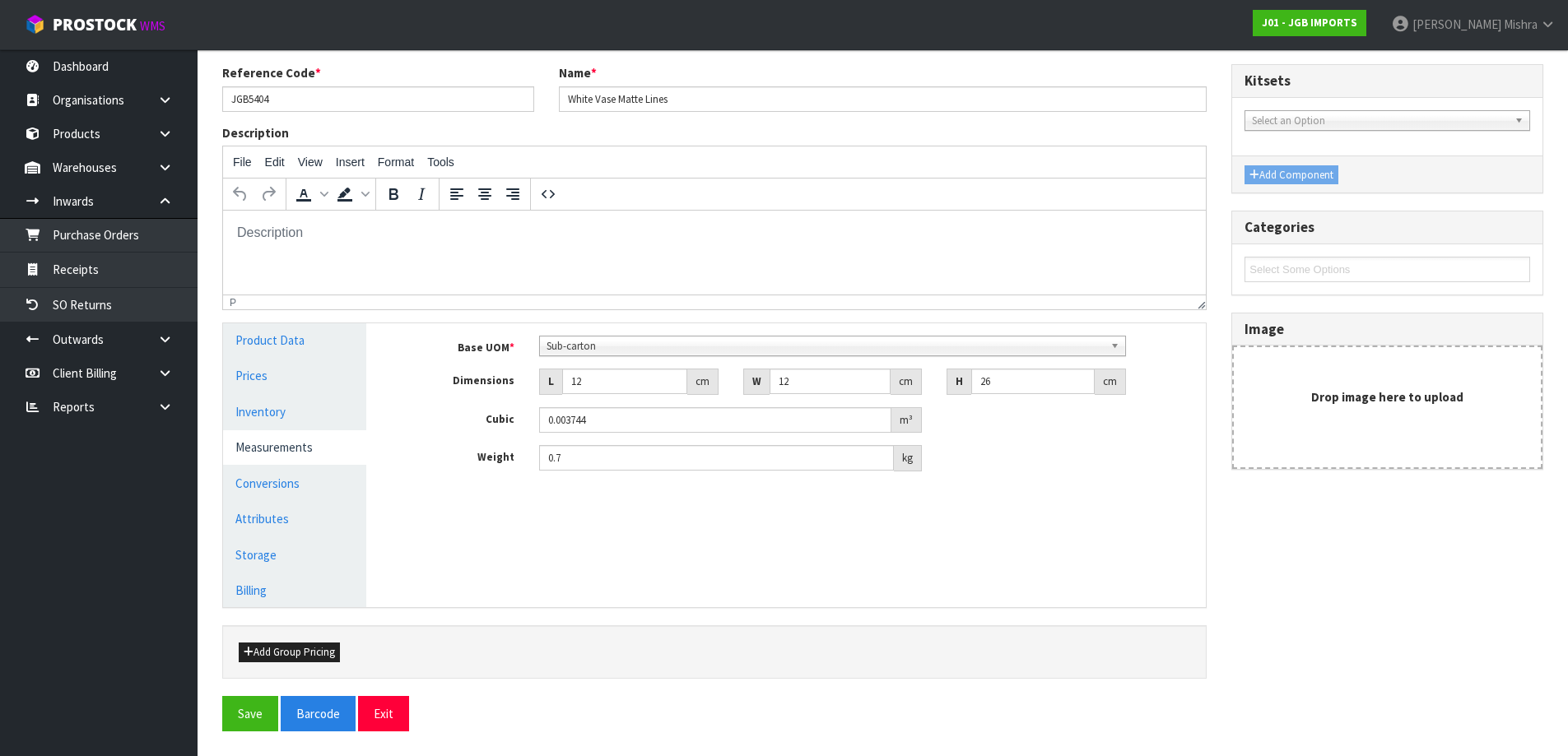
scroll to position [0, 0]
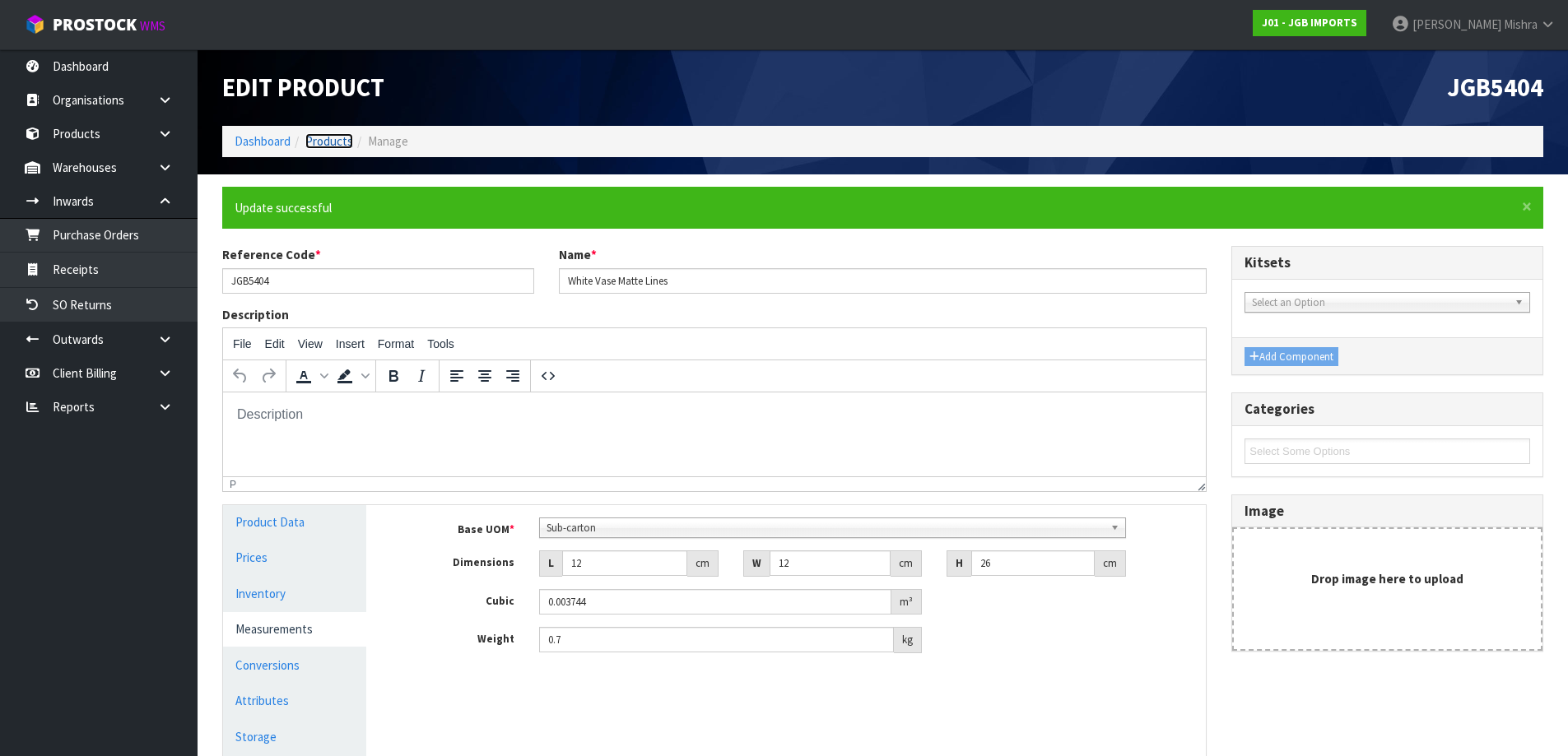
click at [316, 134] on link "Products" at bounding box center [329, 141] width 47 height 15
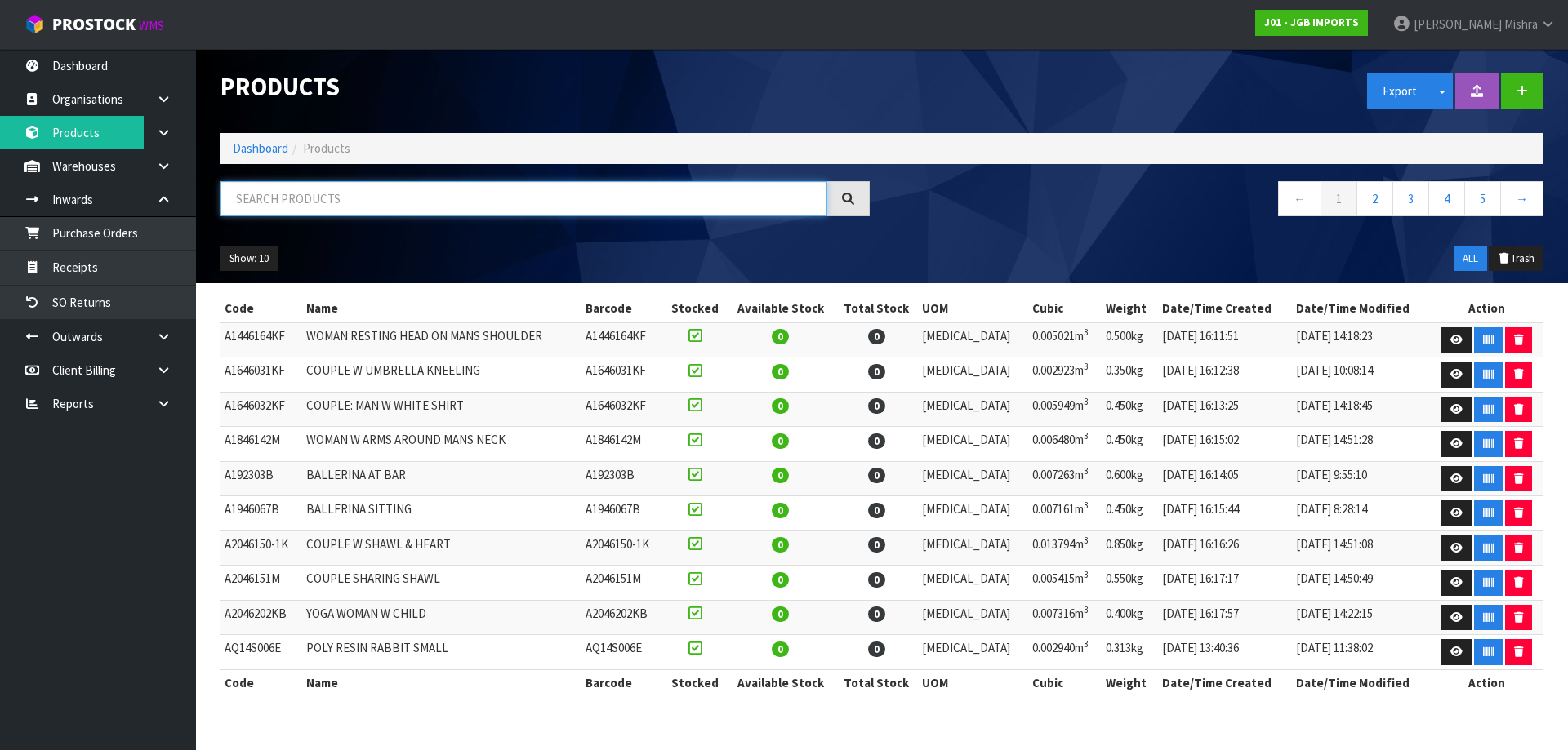
click at [337, 188] on input "text" at bounding box center [524, 199] width 607 height 35
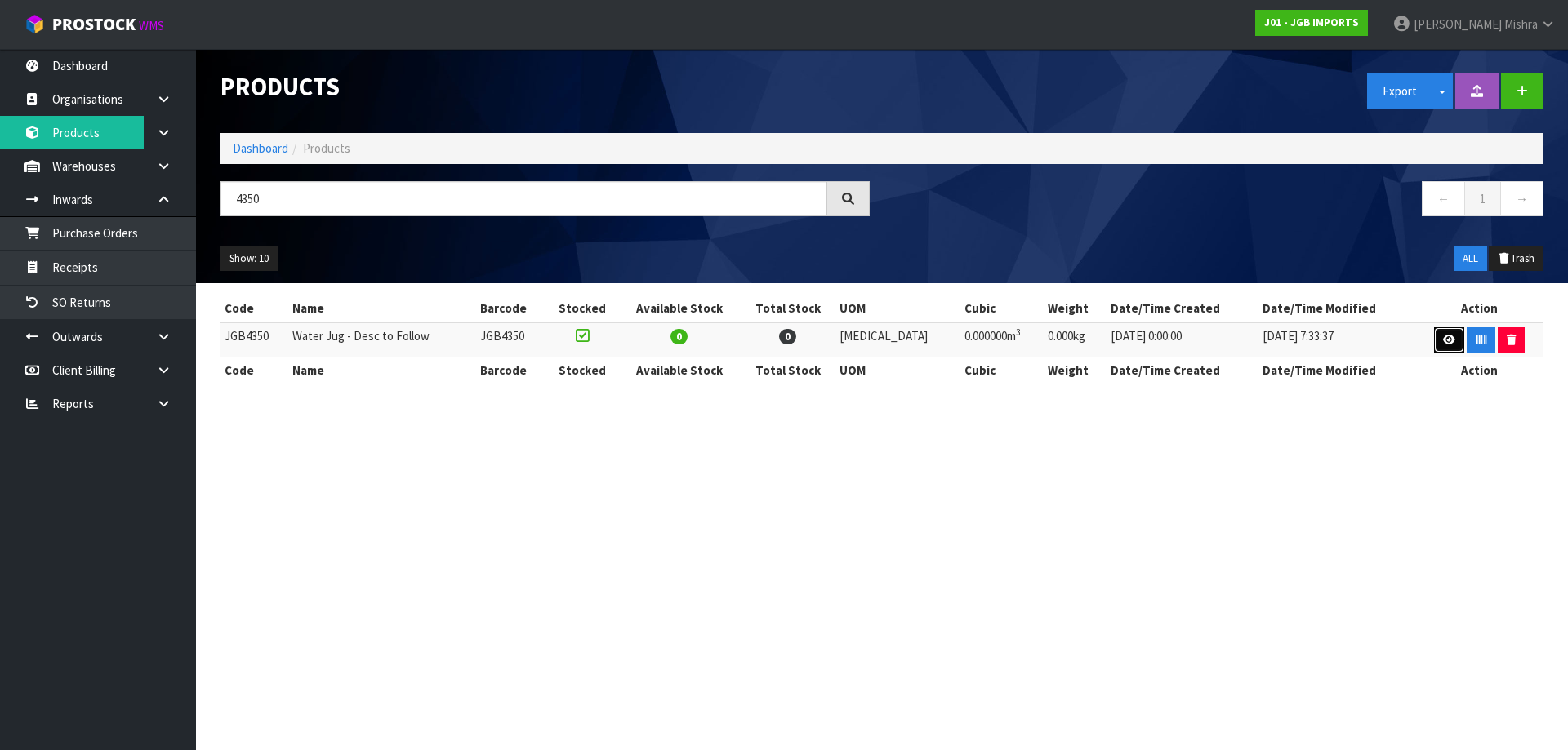
click at [1440, 345] on link at bounding box center [1449, 340] width 30 height 26
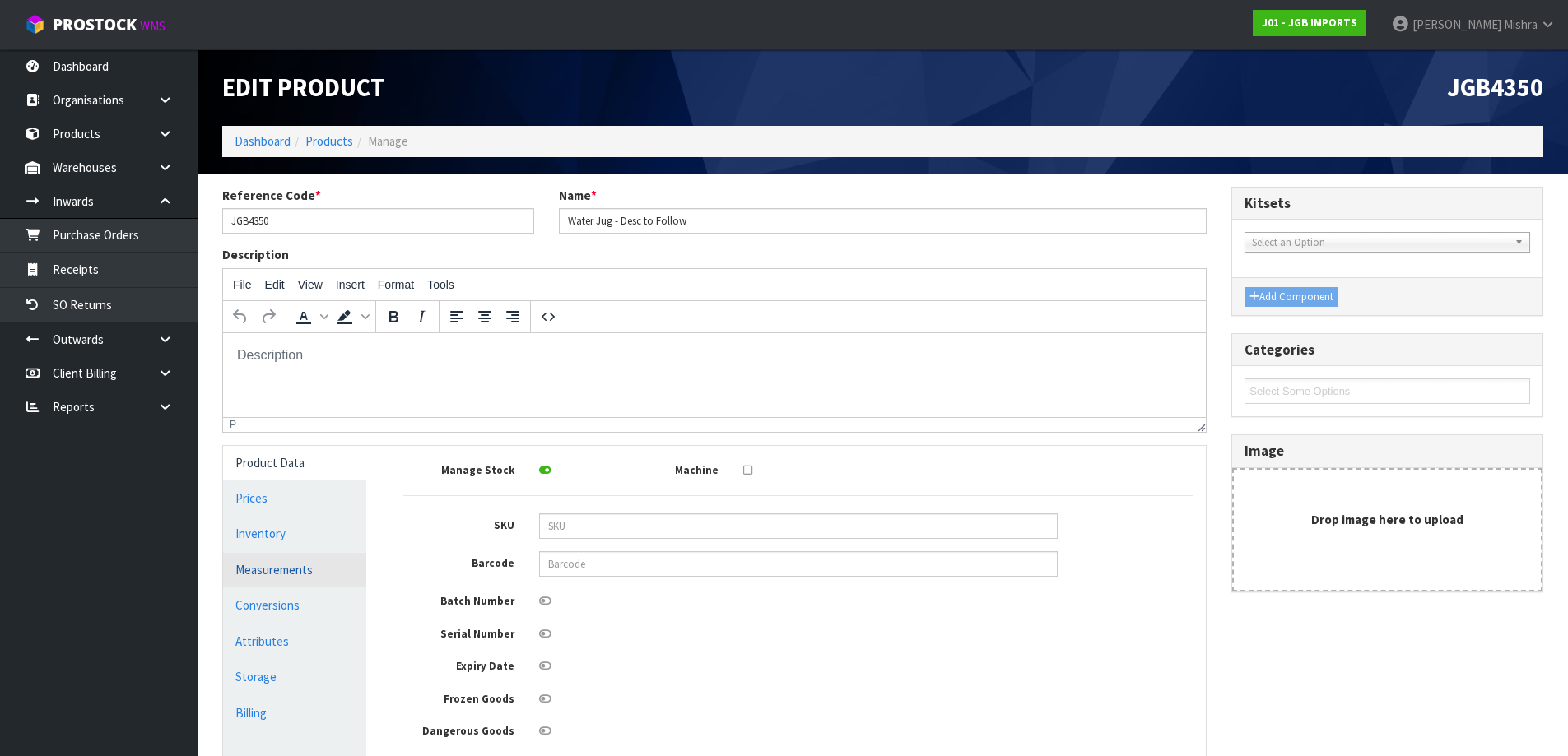
click at [280, 566] on link "Measurements" at bounding box center [294, 570] width 143 height 34
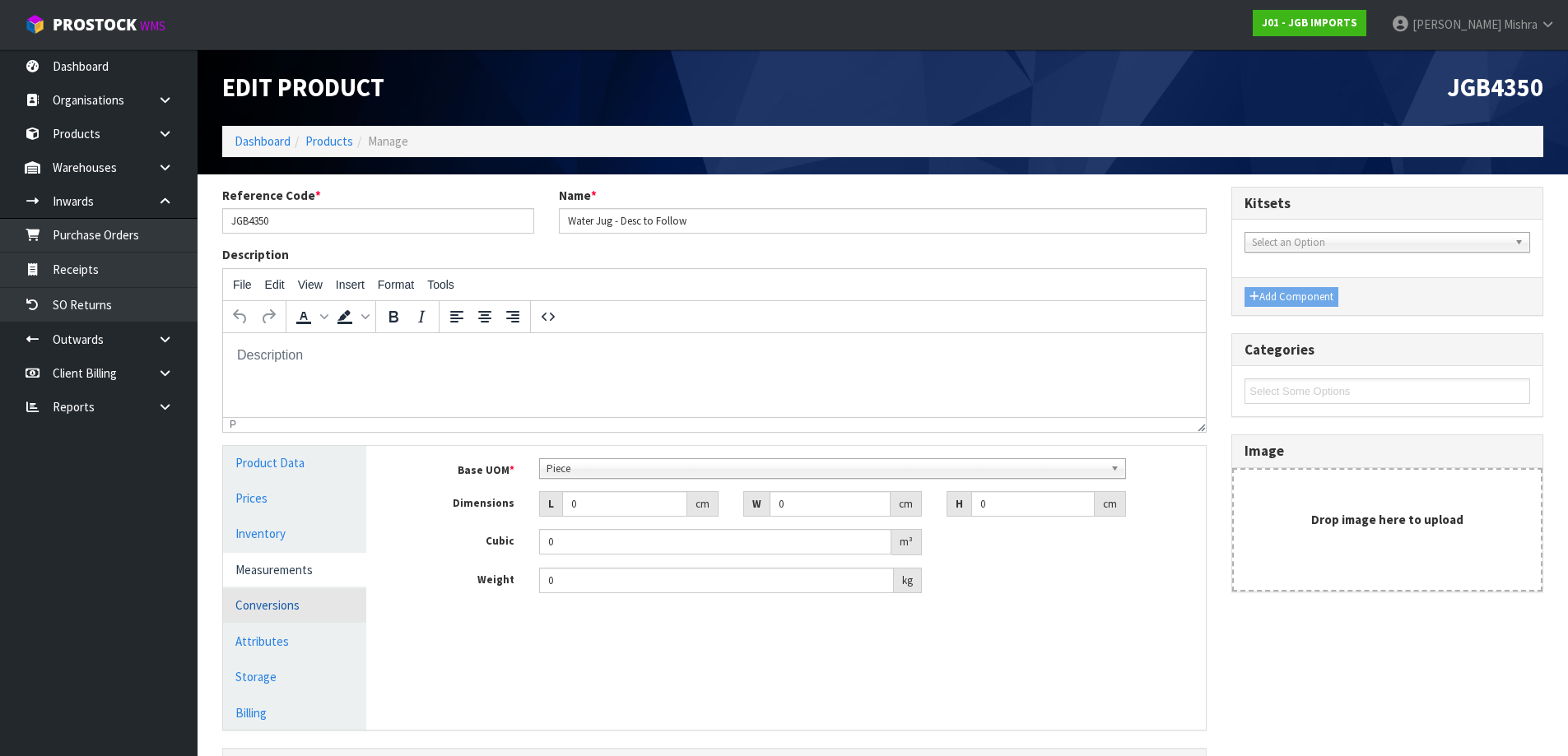
click at [273, 596] on link "Conversions" at bounding box center [294, 605] width 143 height 34
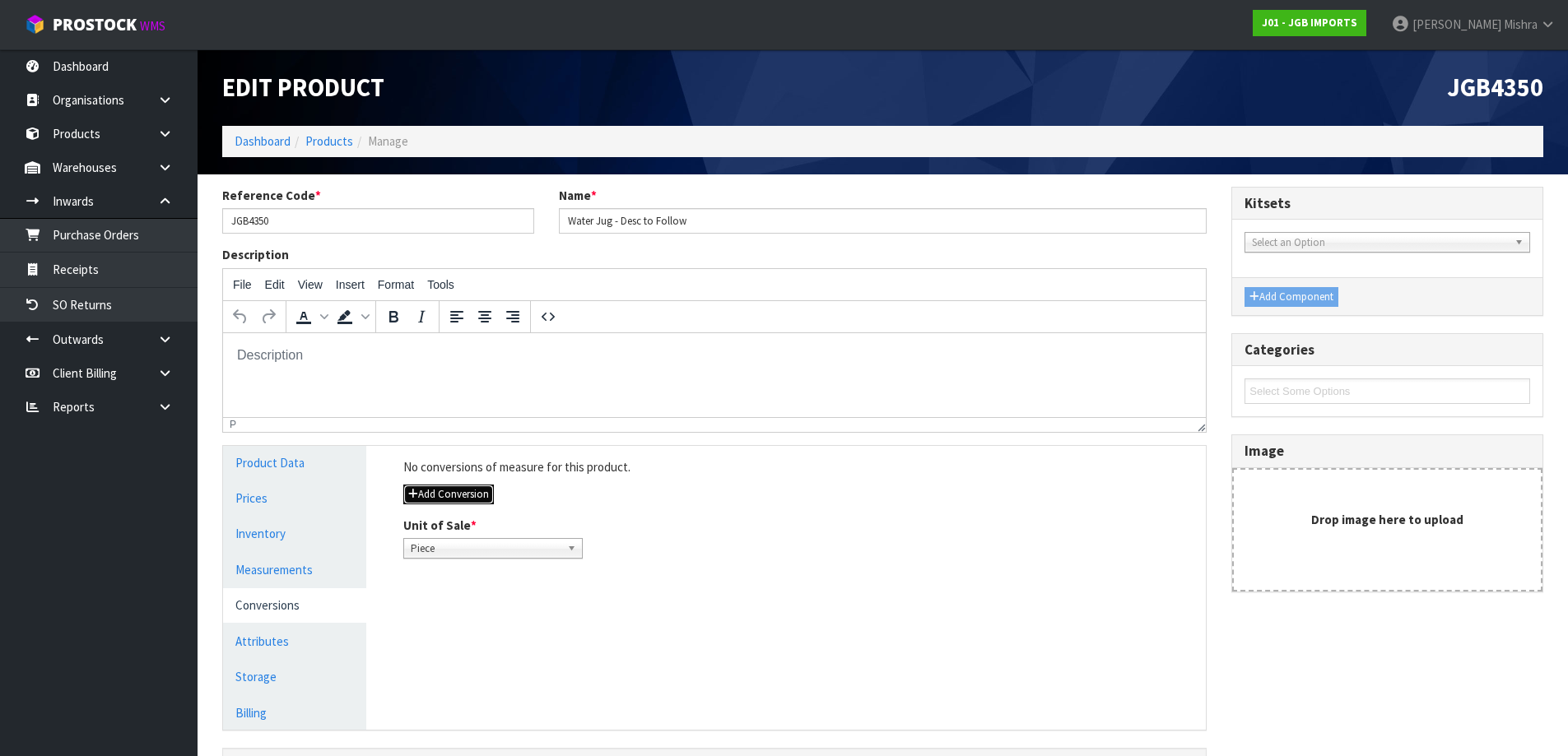
click at [445, 485] on button "Add Conversion" at bounding box center [448, 494] width 91 height 19
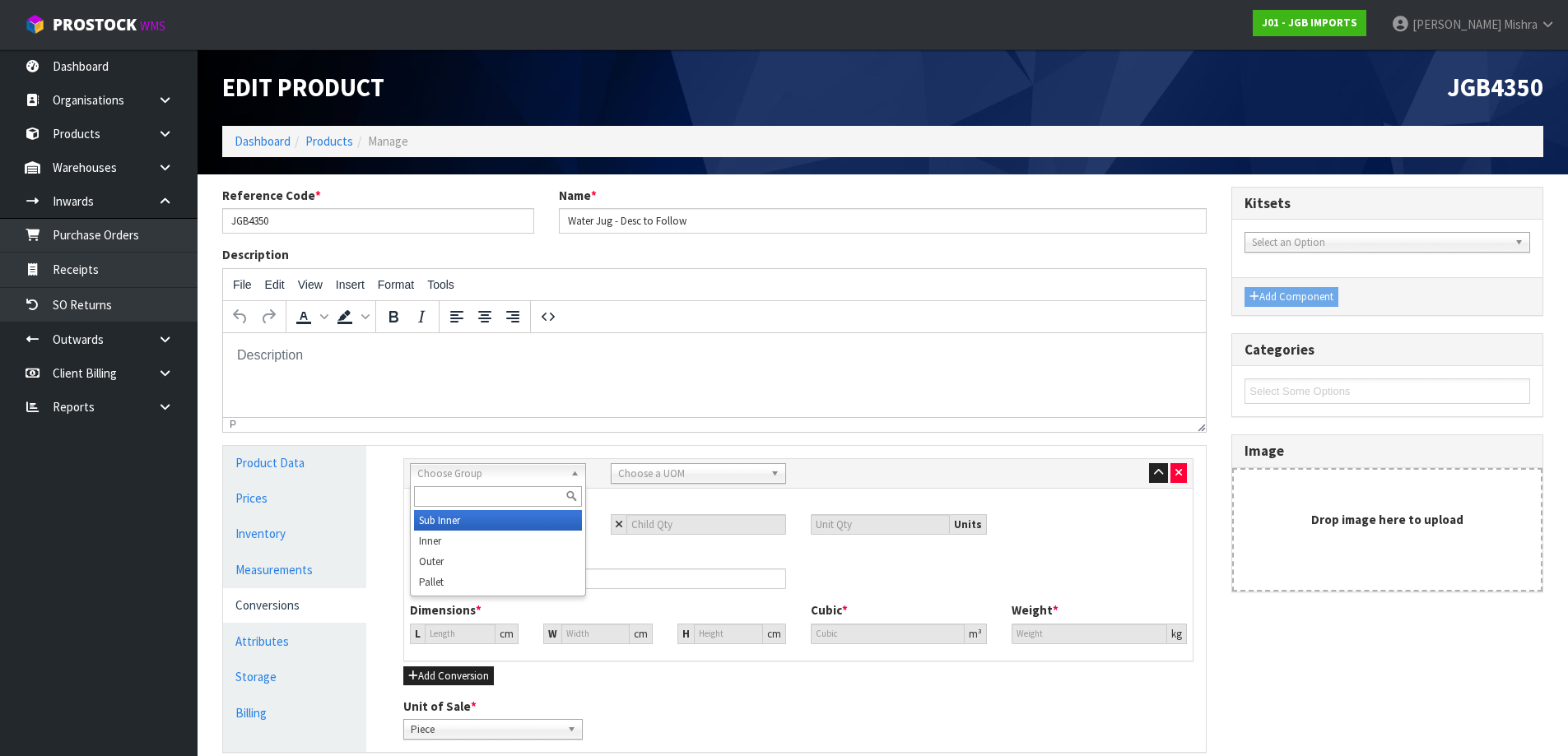
click at [454, 477] on span "Choose Group" at bounding box center [490, 474] width 146 height 19
click at [447, 566] on li "Outer" at bounding box center [498, 562] width 168 height 20
click at [630, 464] on span "Choose a UOM" at bounding box center [691, 474] width 146 height 19
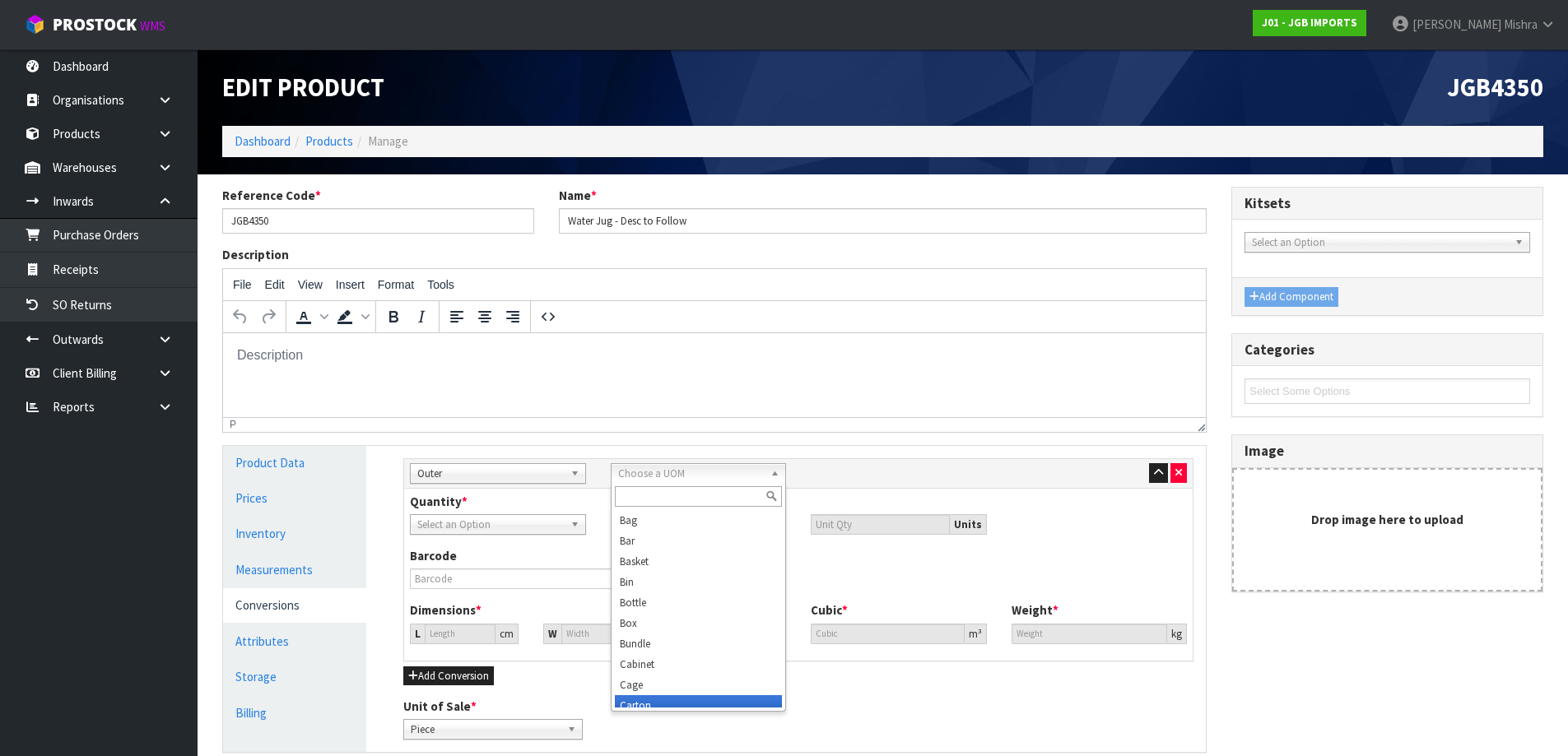
scroll to position [8, 0]
click at [627, 697] on li "Carton" at bounding box center [699, 697] width 168 height 20
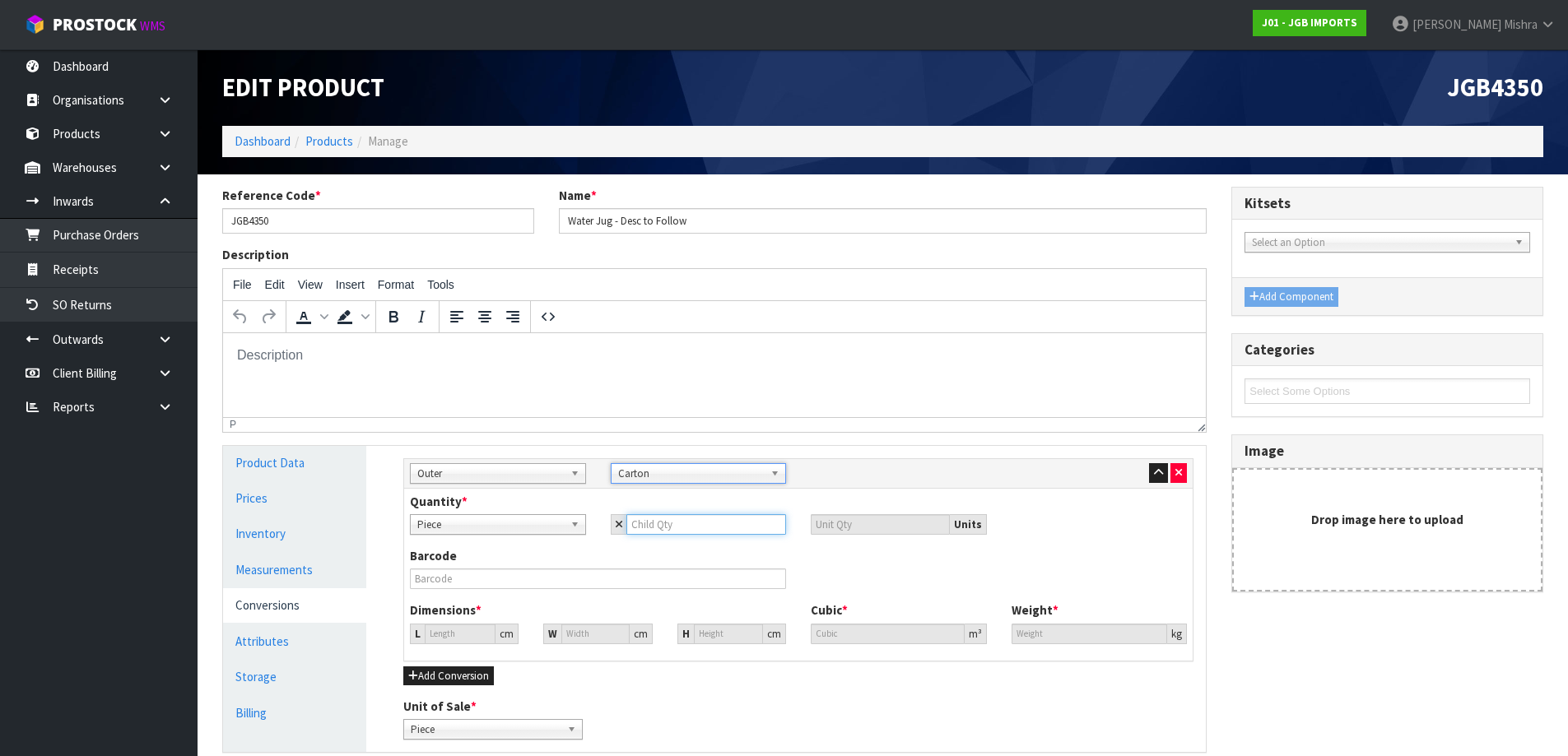
click at [655, 521] on input "number" at bounding box center [707, 524] width 161 height 20
click at [456, 630] on input "0" at bounding box center [460, 633] width 71 height 20
drag, startPoint x: 456, startPoint y: 630, endPoint x: 398, endPoint y: 630, distance: 58.0
click at [398, 630] on div "L 0 cm" at bounding box center [465, 633] width 134 height 20
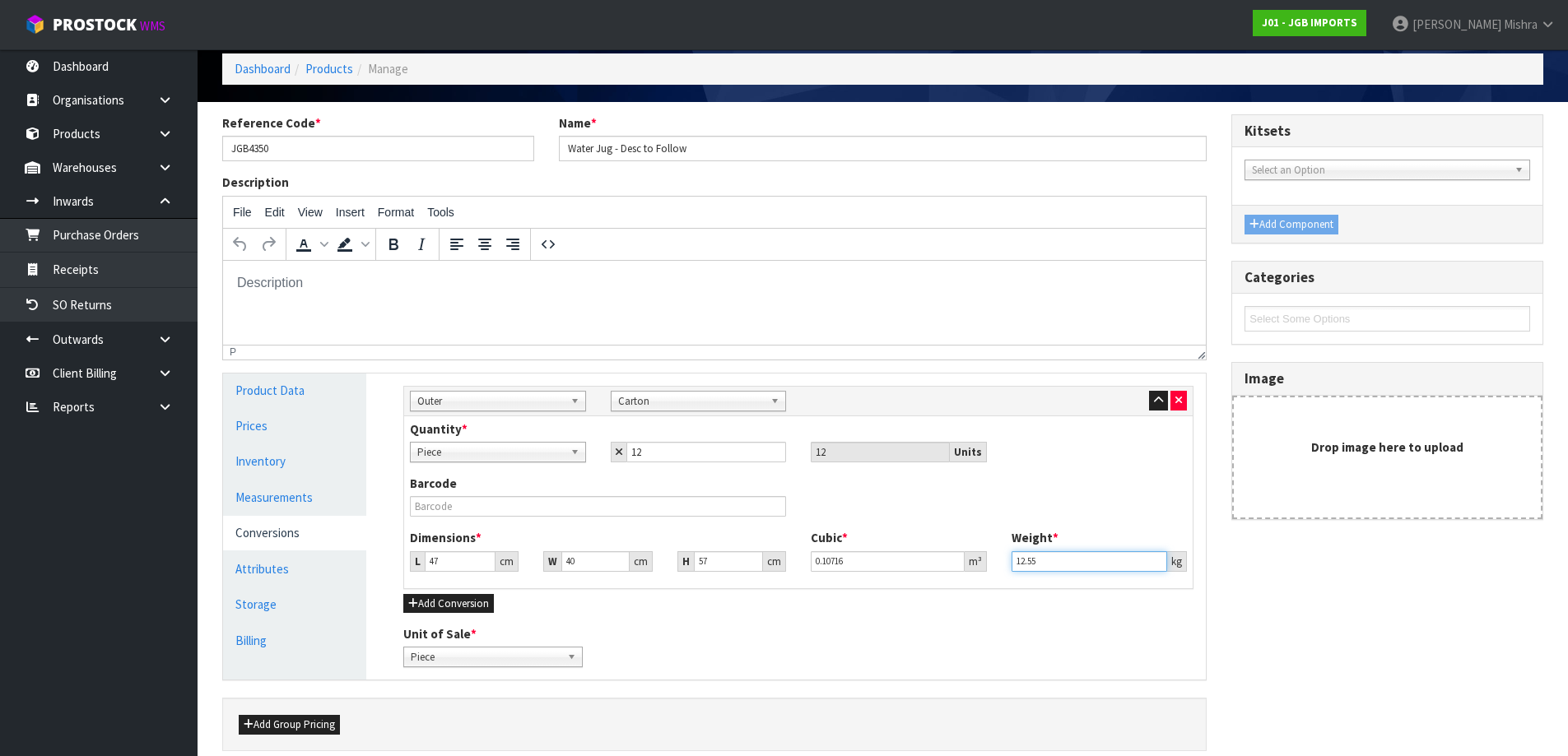
scroll to position [145, 0]
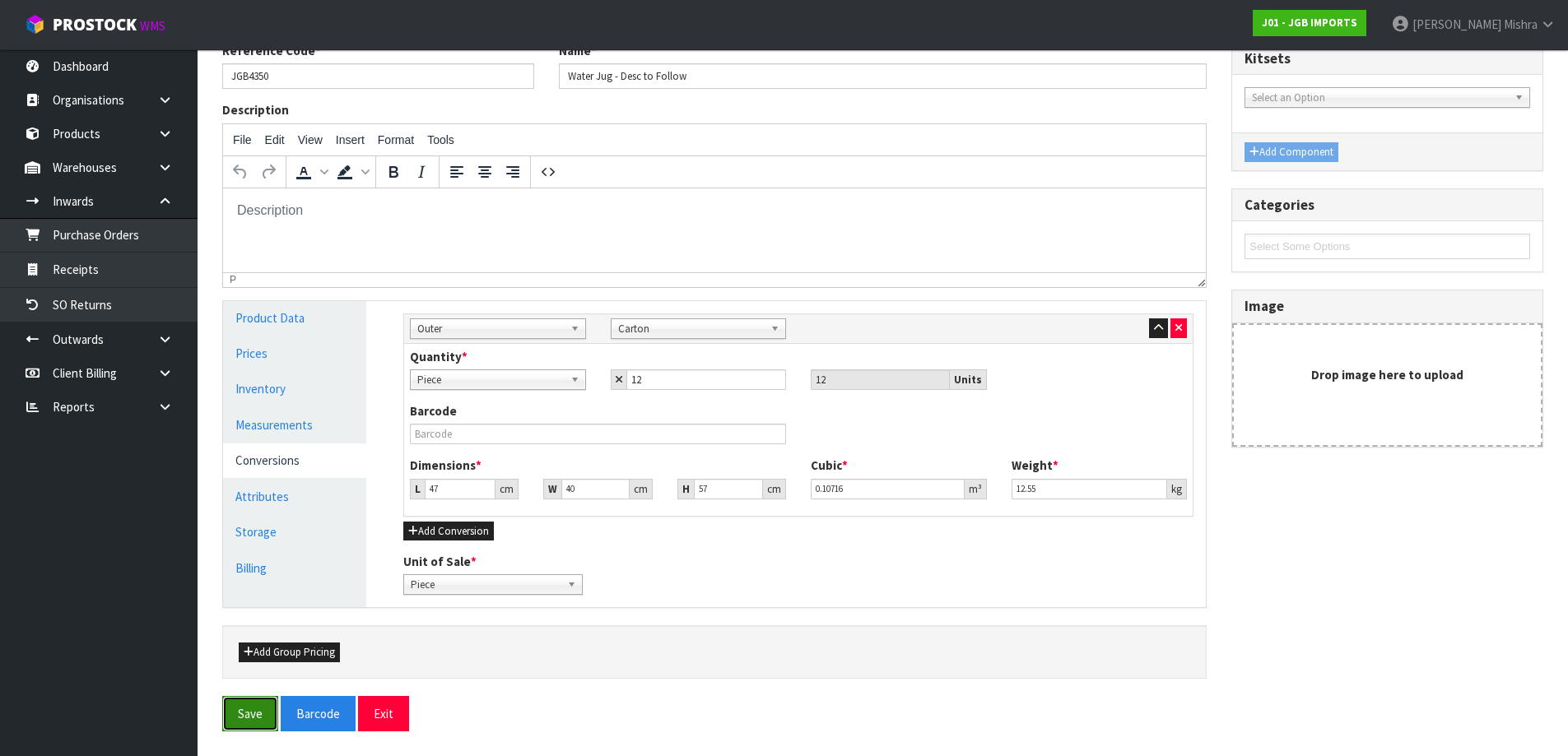
click at [239, 715] on button "Save" at bounding box center [250, 714] width 56 height 36
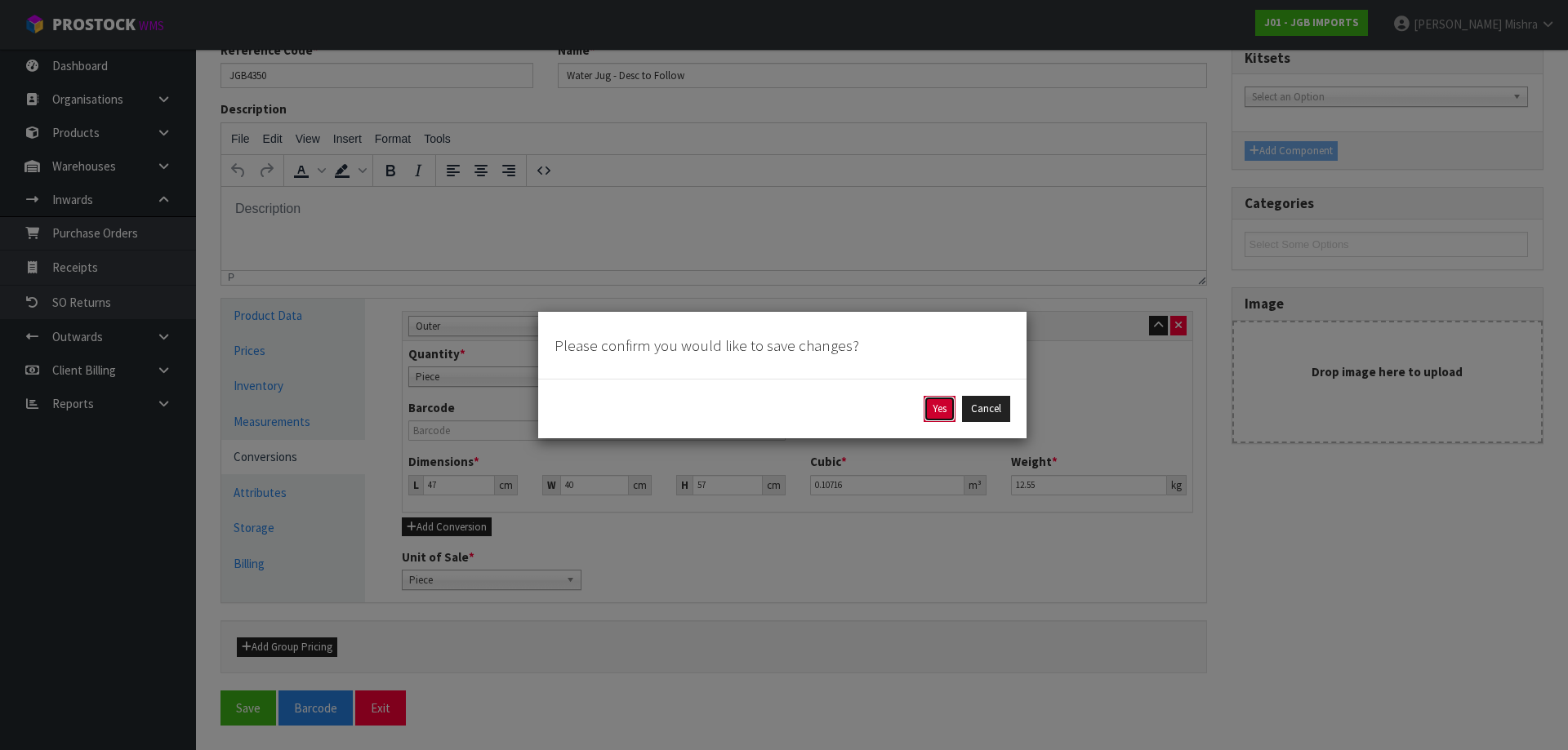
click at [938, 410] on button "Yes" at bounding box center [939, 409] width 32 height 26
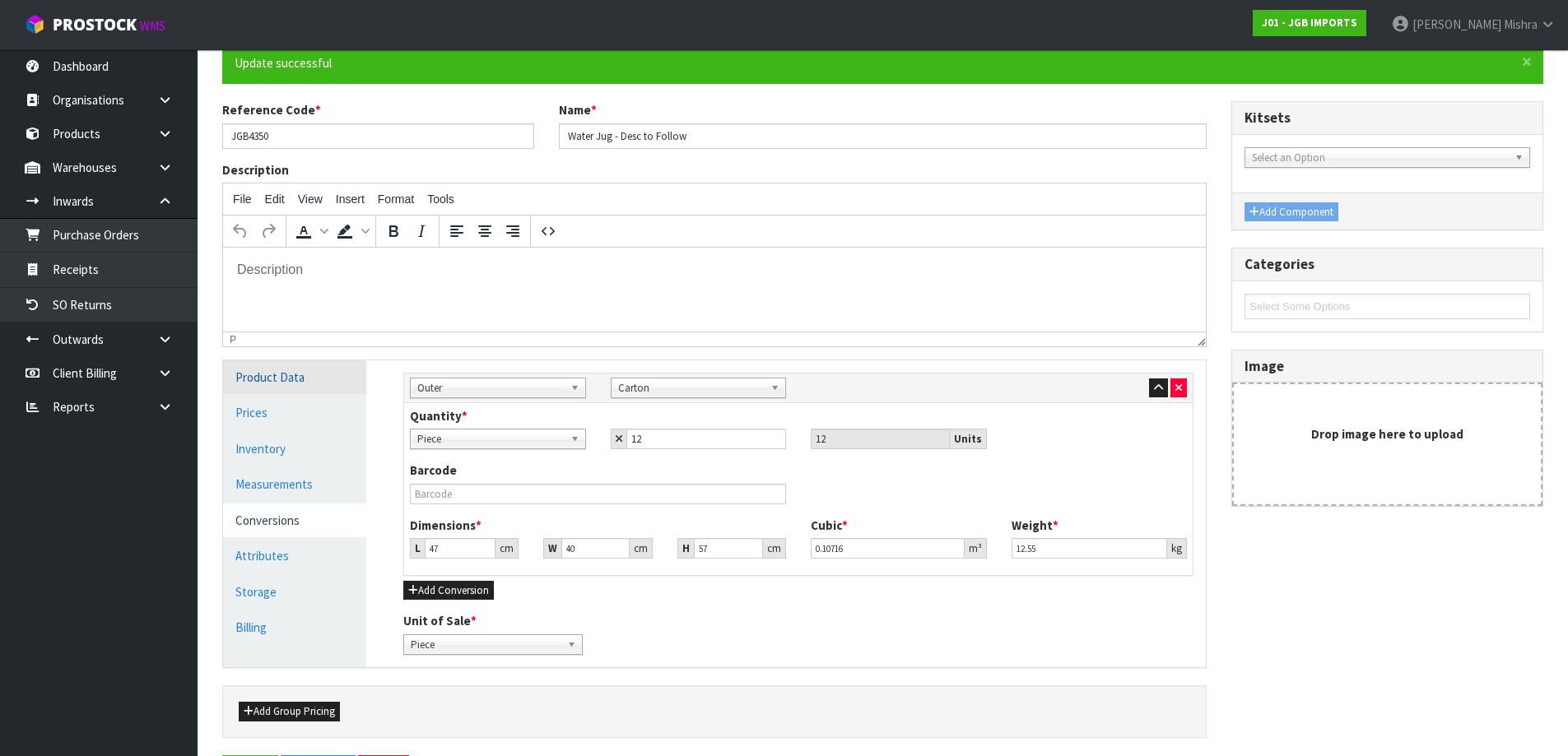
scroll to position [0, 0]
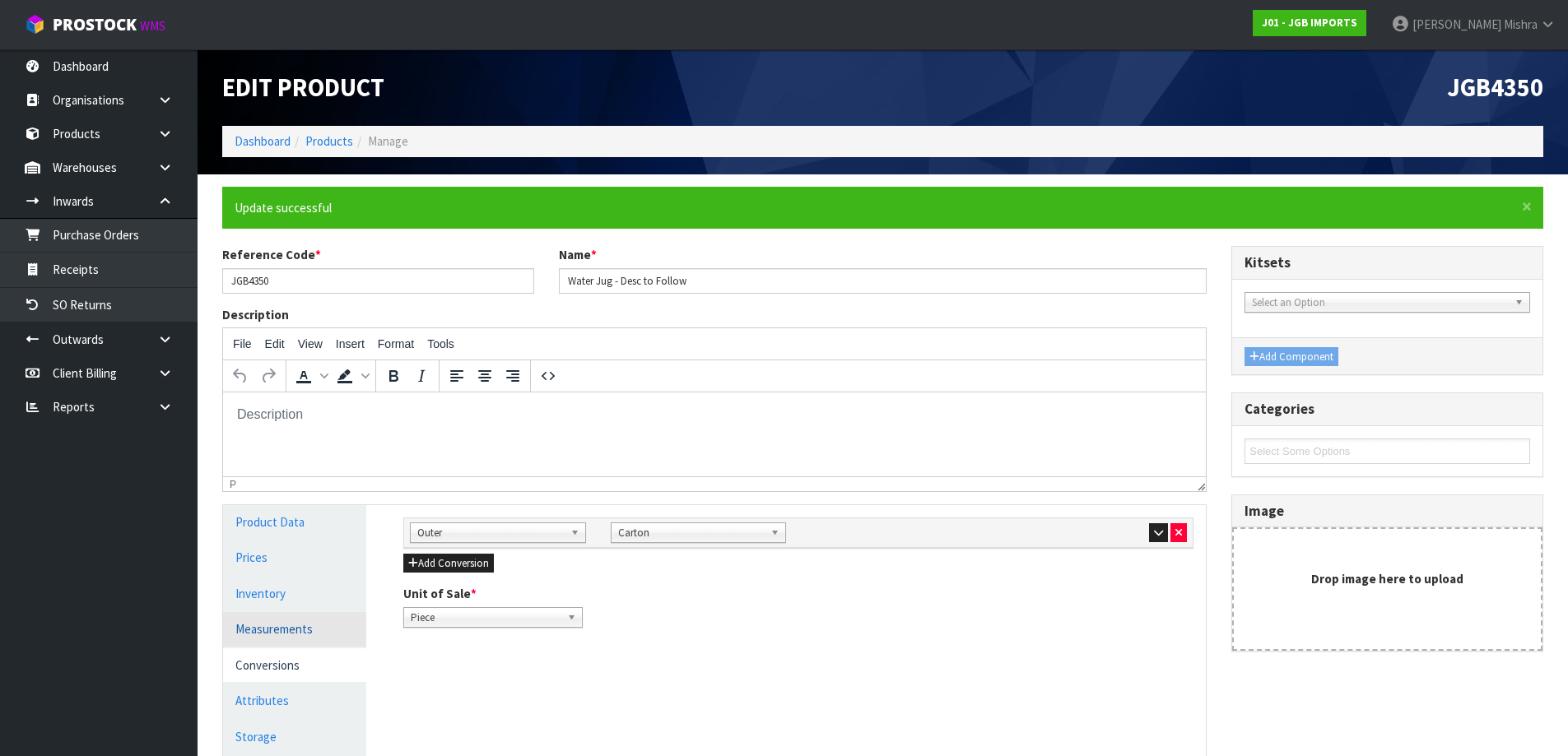
click at [297, 627] on link "Measurements" at bounding box center [294, 629] width 143 height 34
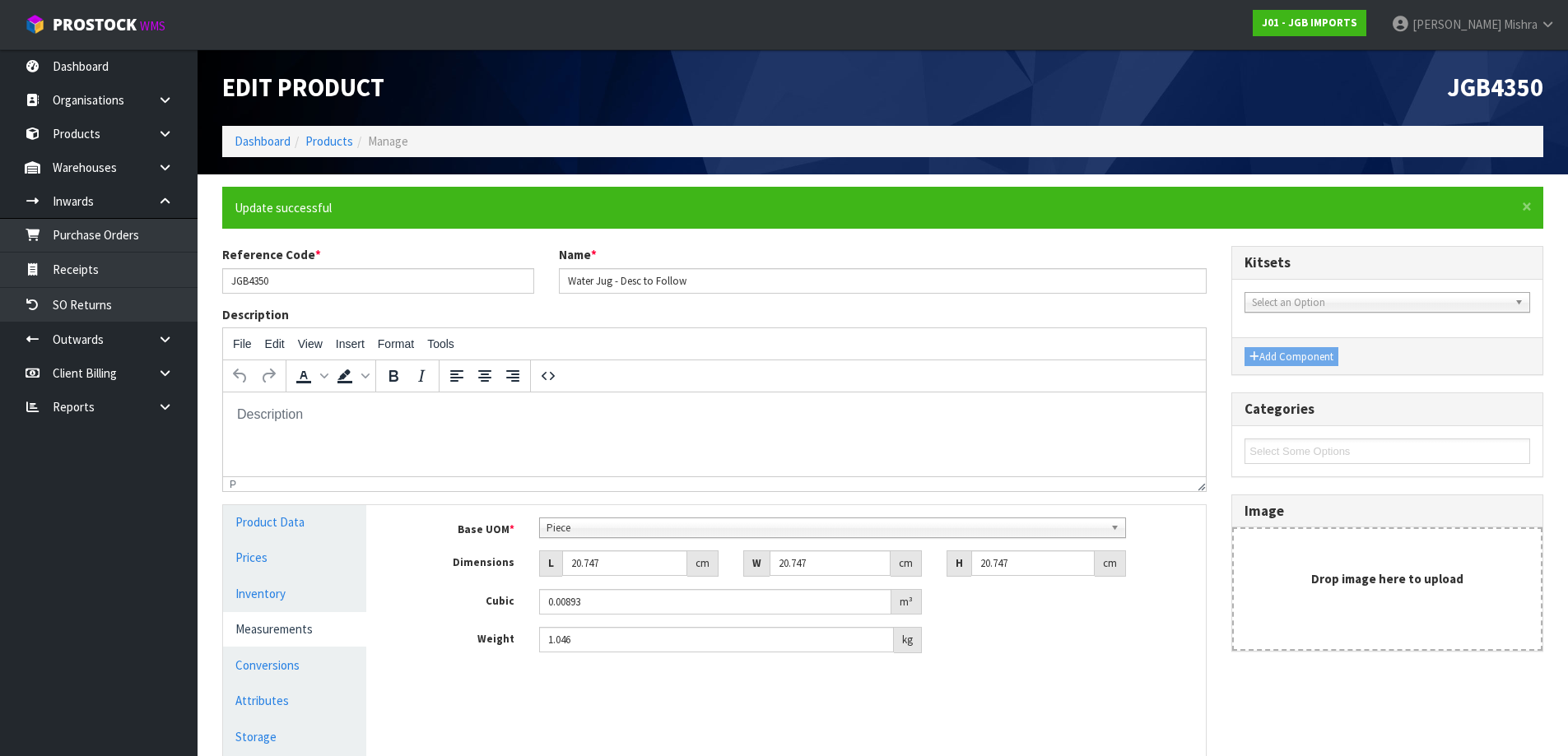
click at [664, 542] on div "Base UOM * Bag Bar Basket Bin Bottle Box Bundle Cabinet Cage Carton Case Coil C…" at bounding box center [799, 585] width 790 height 135
click at [671, 531] on span "Piece" at bounding box center [825, 528] width 558 height 19
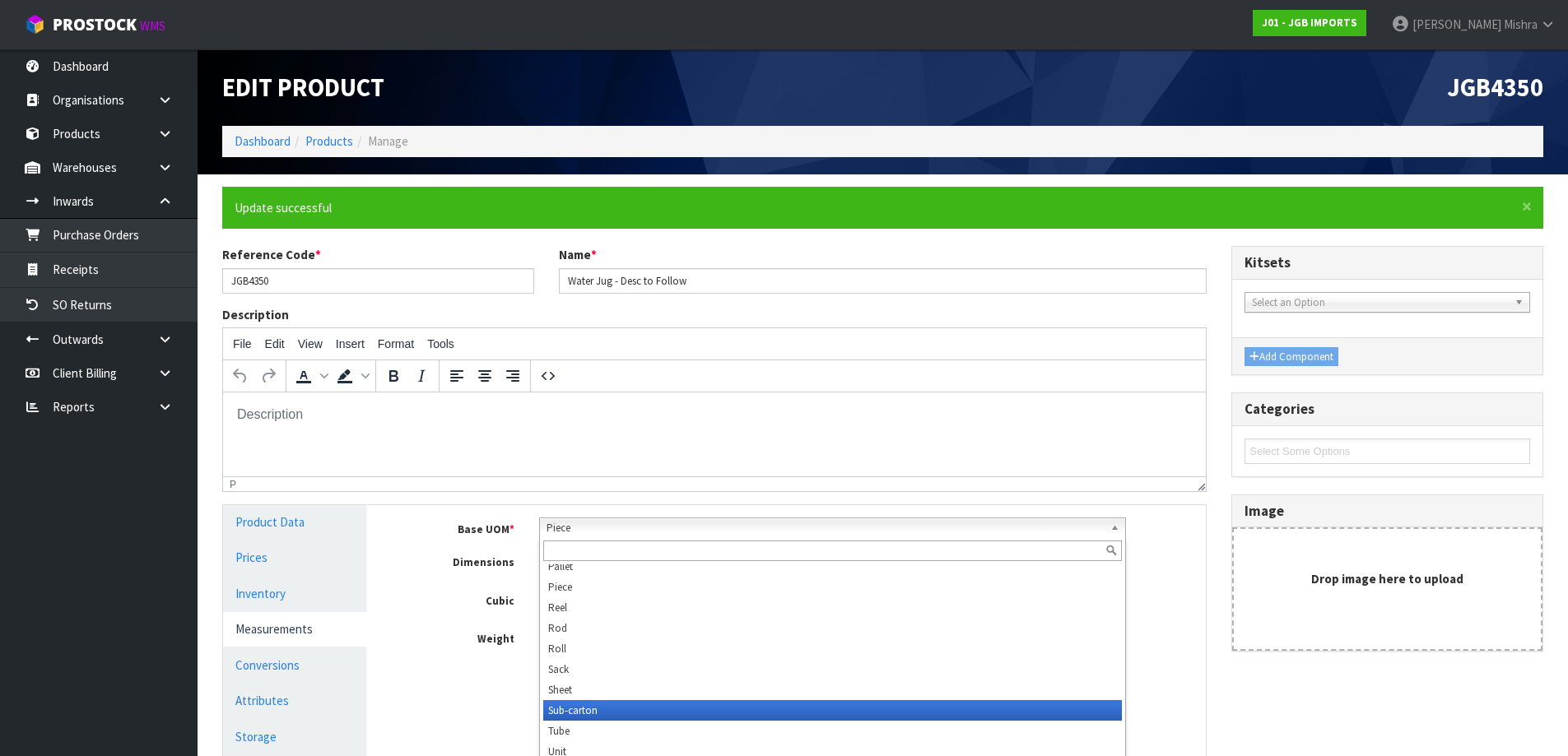
click at [613, 704] on li "Sub-carton" at bounding box center [833, 710] width 579 height 20
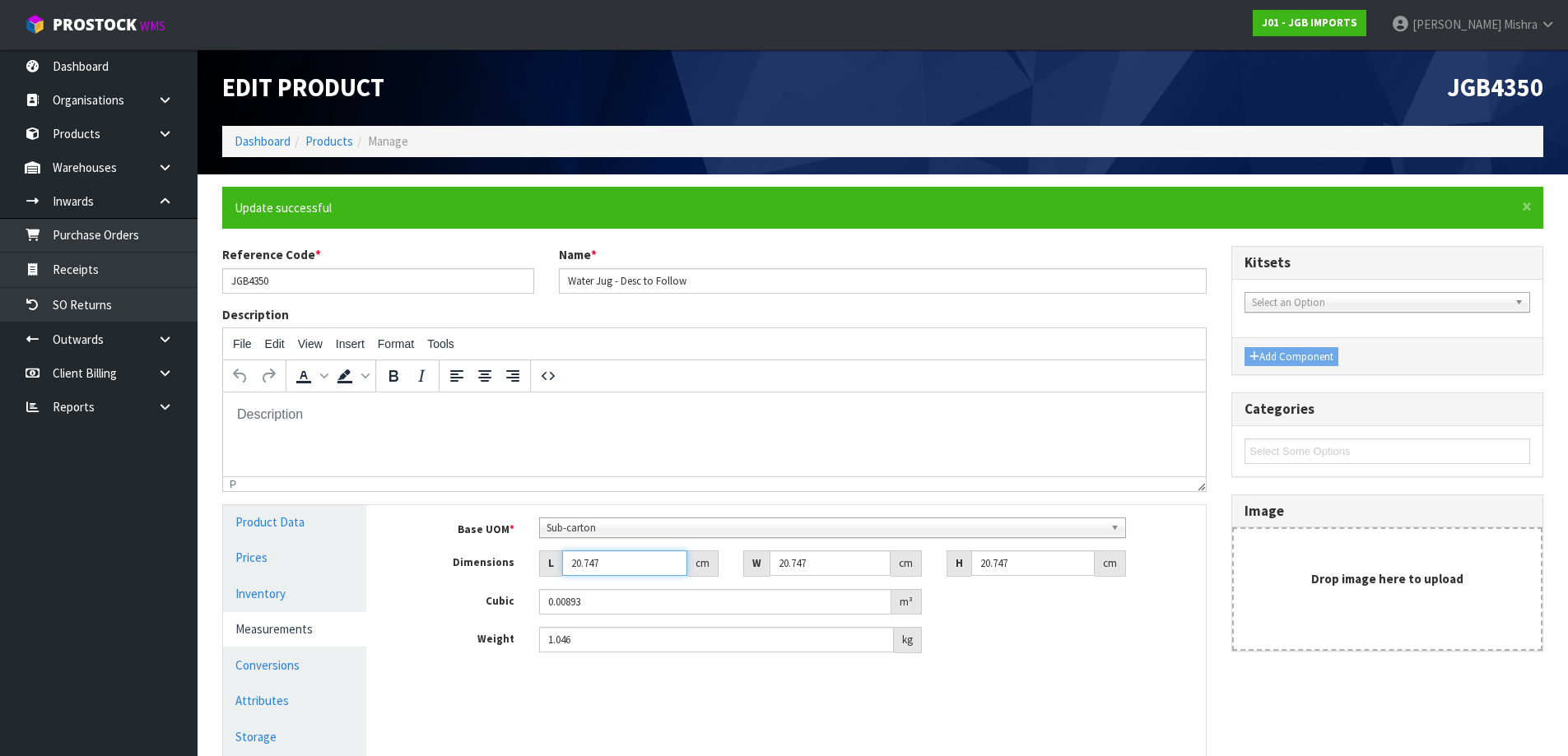
drag, startPoint x: 614, startPoint y: 562, endPoint x: 474, endPoint y: 558, distance: 140.1
click at [474, 558] on div "Dimensions L 20.747 cm W 20.747 cm H 20.747 cm" at bounding box center [798, 563] width 815 height 26
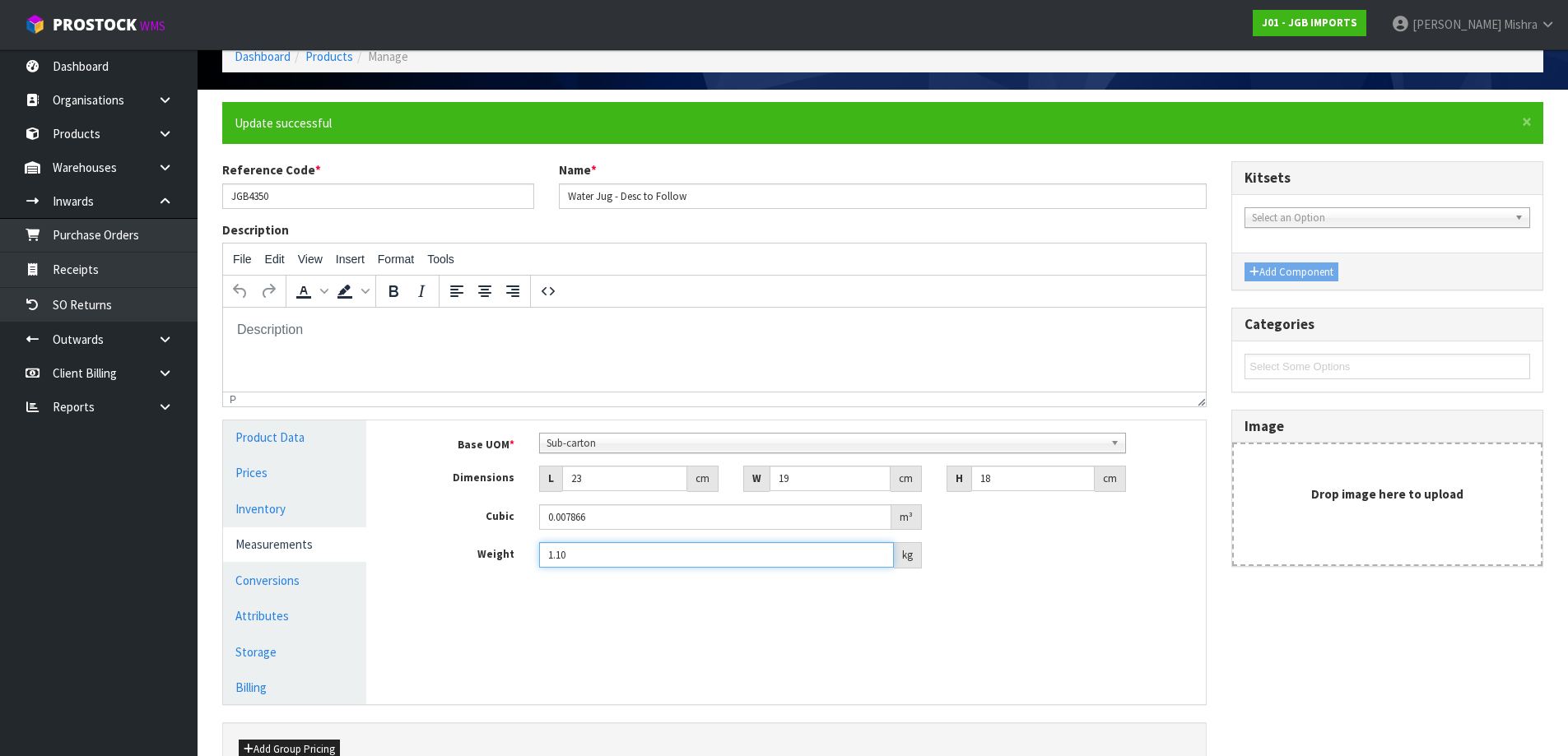
scroll to position [182, 0]
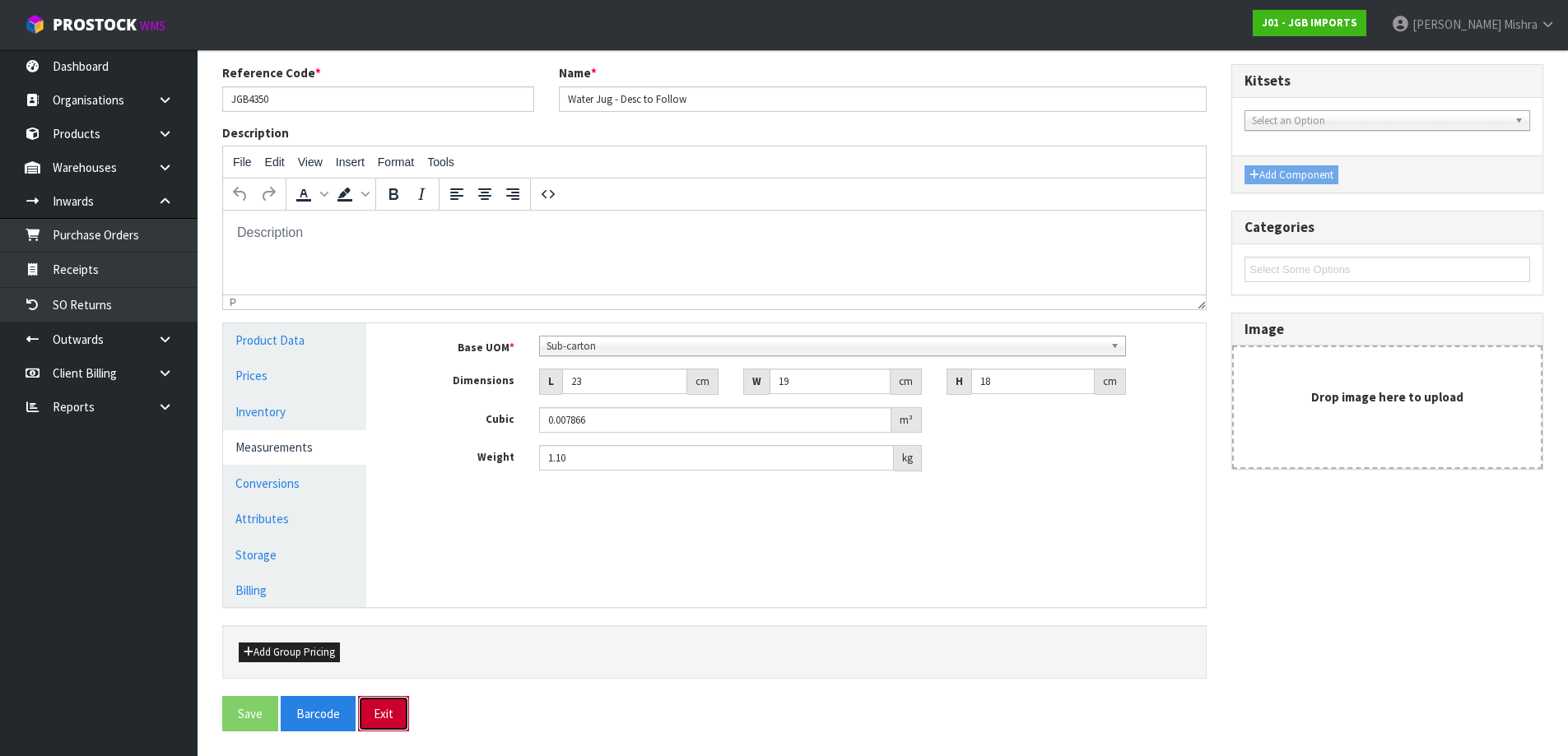
click at [387, 708] on button "Exit" at bounding box center [383, 714] width 51 height 36
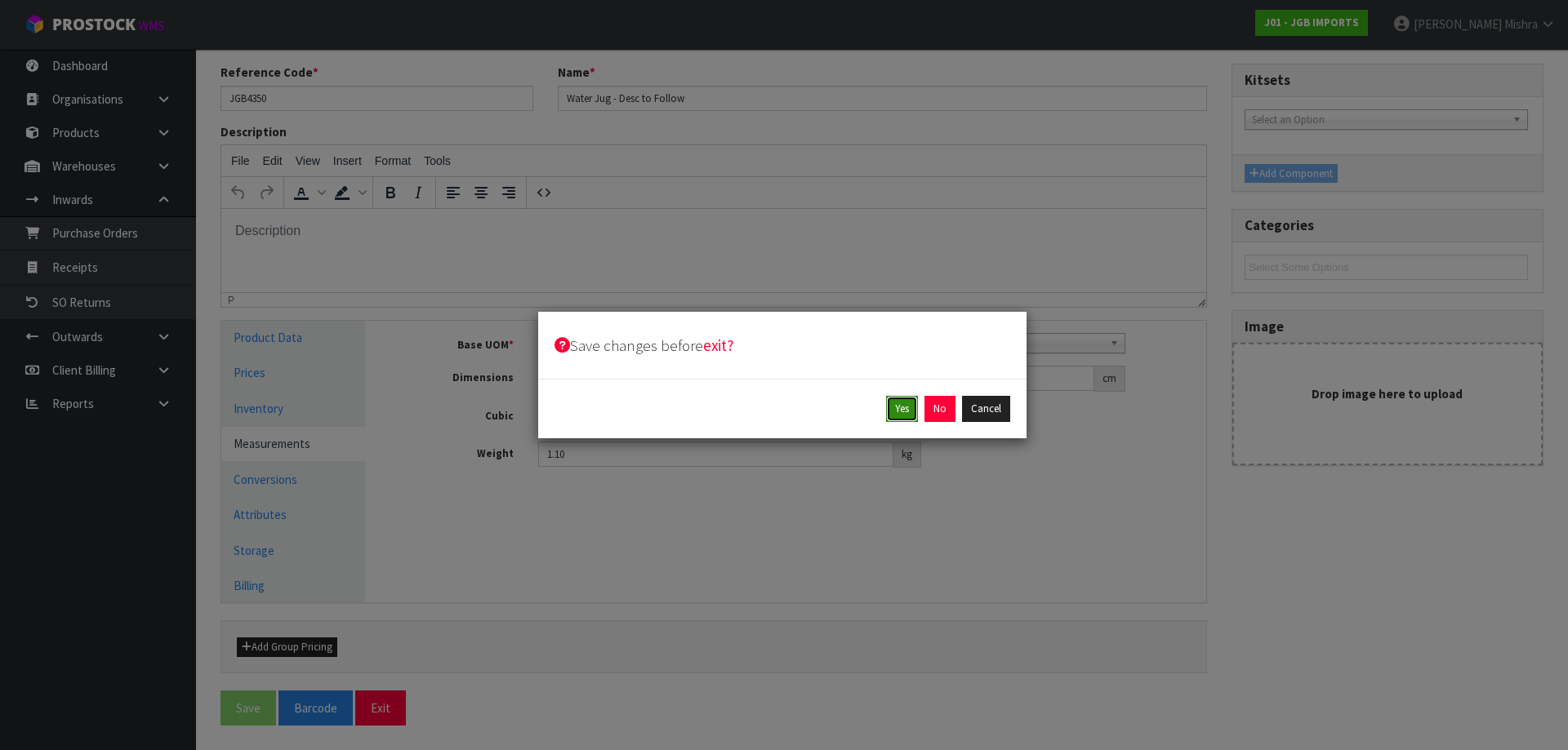
click at [909, 417] on button "Yes" at bounding box center [902, 409] width 32 height 26
click at [939, 407] on button "Yes" at bounding box center [939, 409] width 32 height 26
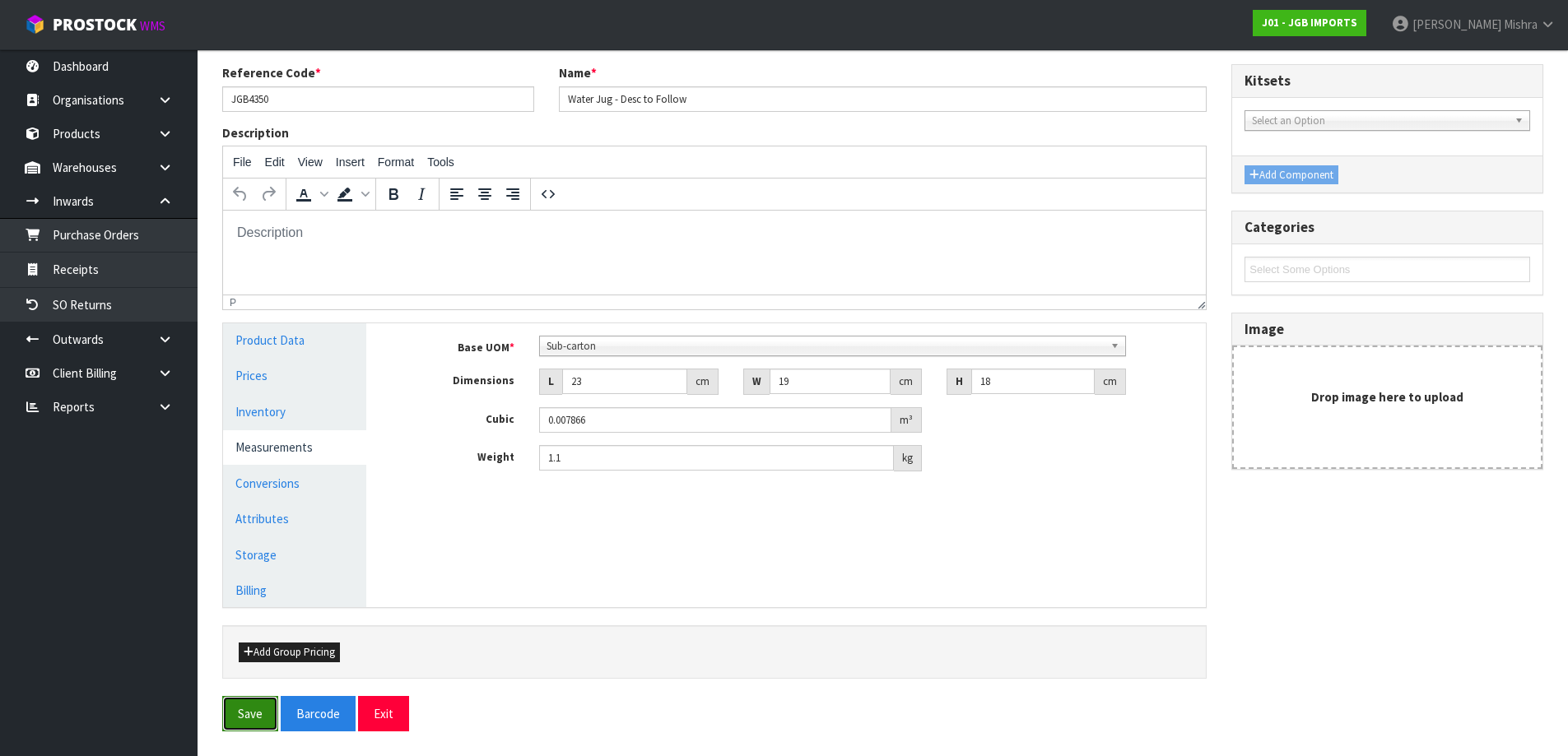
click at [254, 720] on button "Save" at bounding box center [250, 714] width 56 height 36
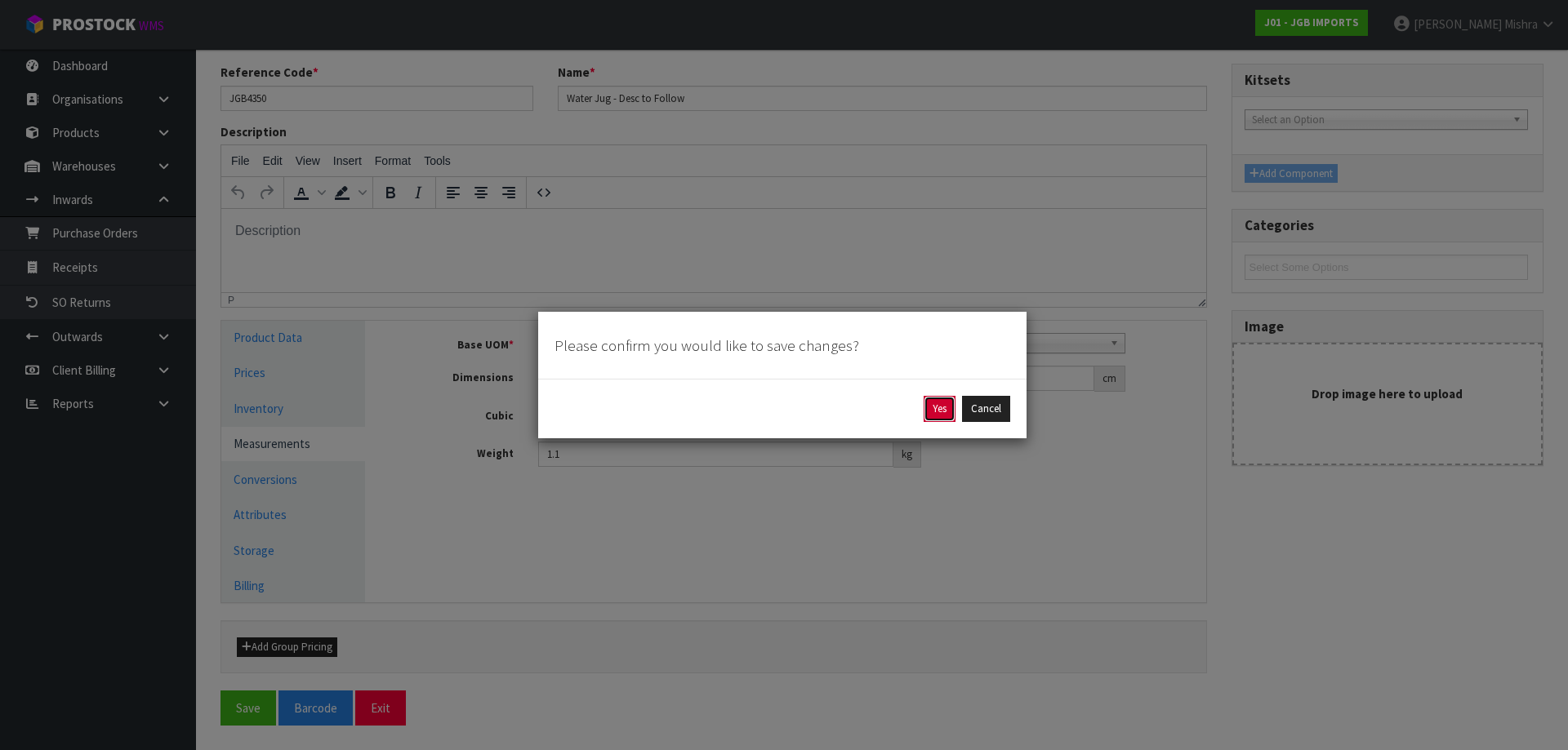
click at [933, 409] on button "Yes" at bounding box center [939, 409] width 32 height 26
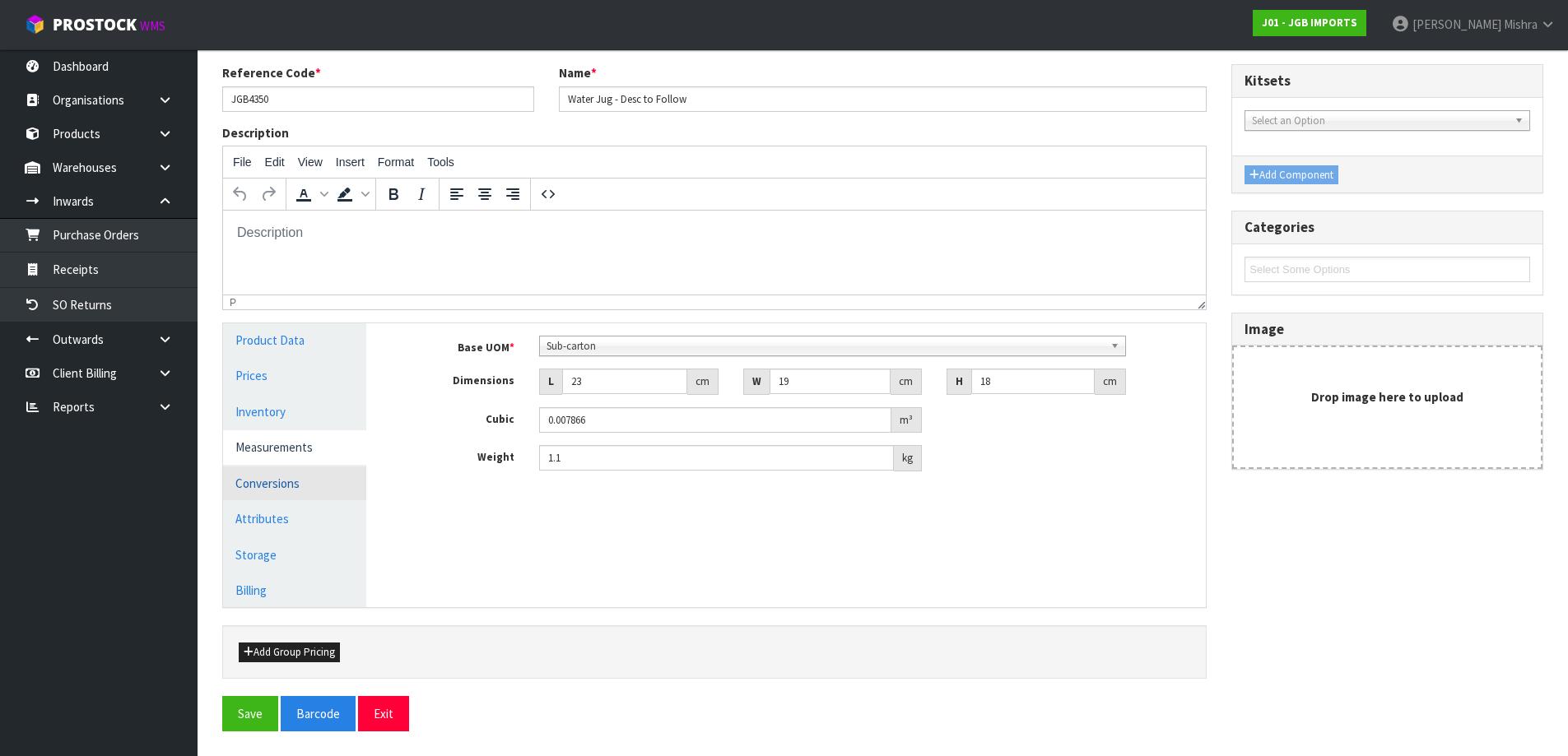
click at [293, 492] on link "Conversions" at bounding box center [294, 484] width 143 height 34
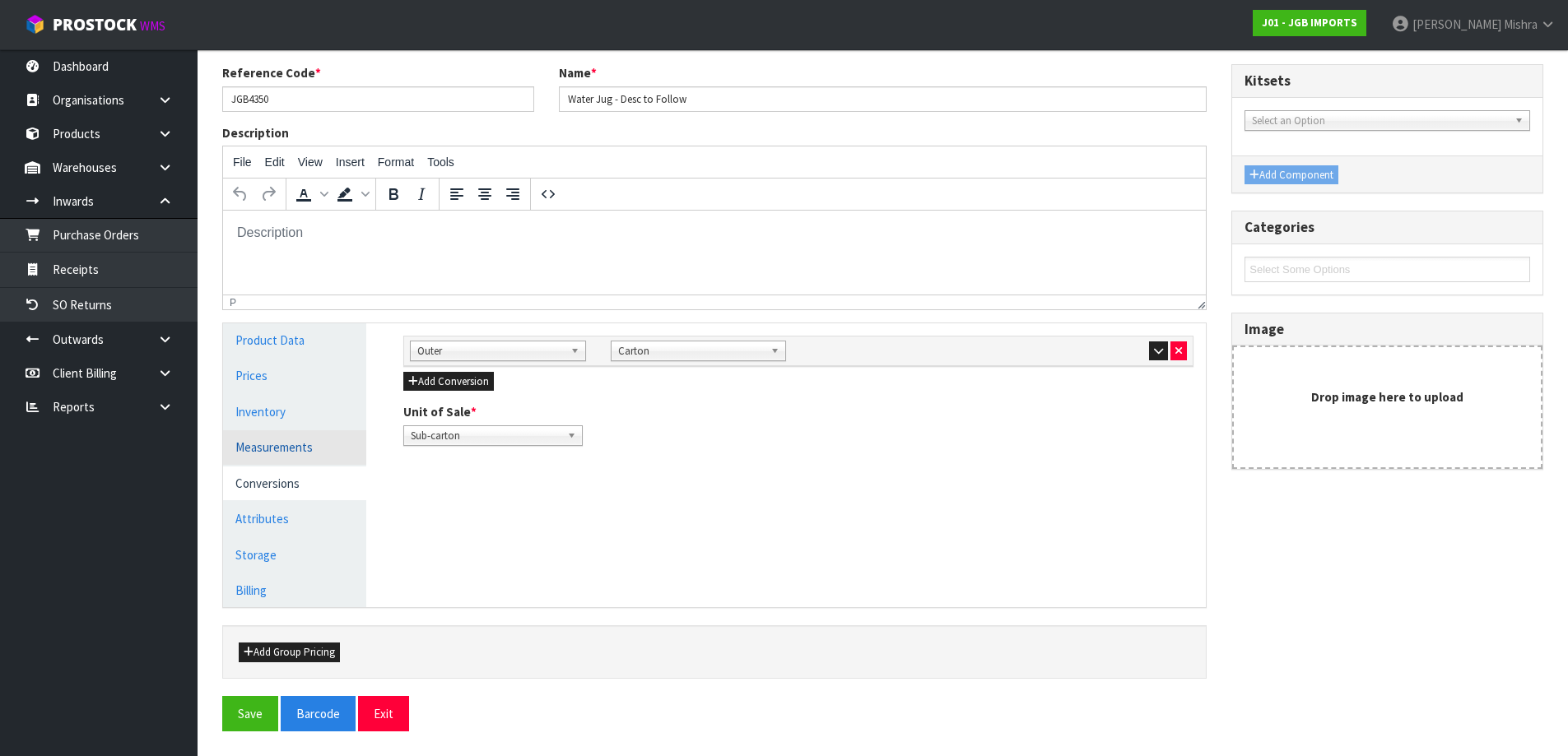
click at [302, 457] on link "Measurements" at bounding box center [294, 447] width 143 height 34
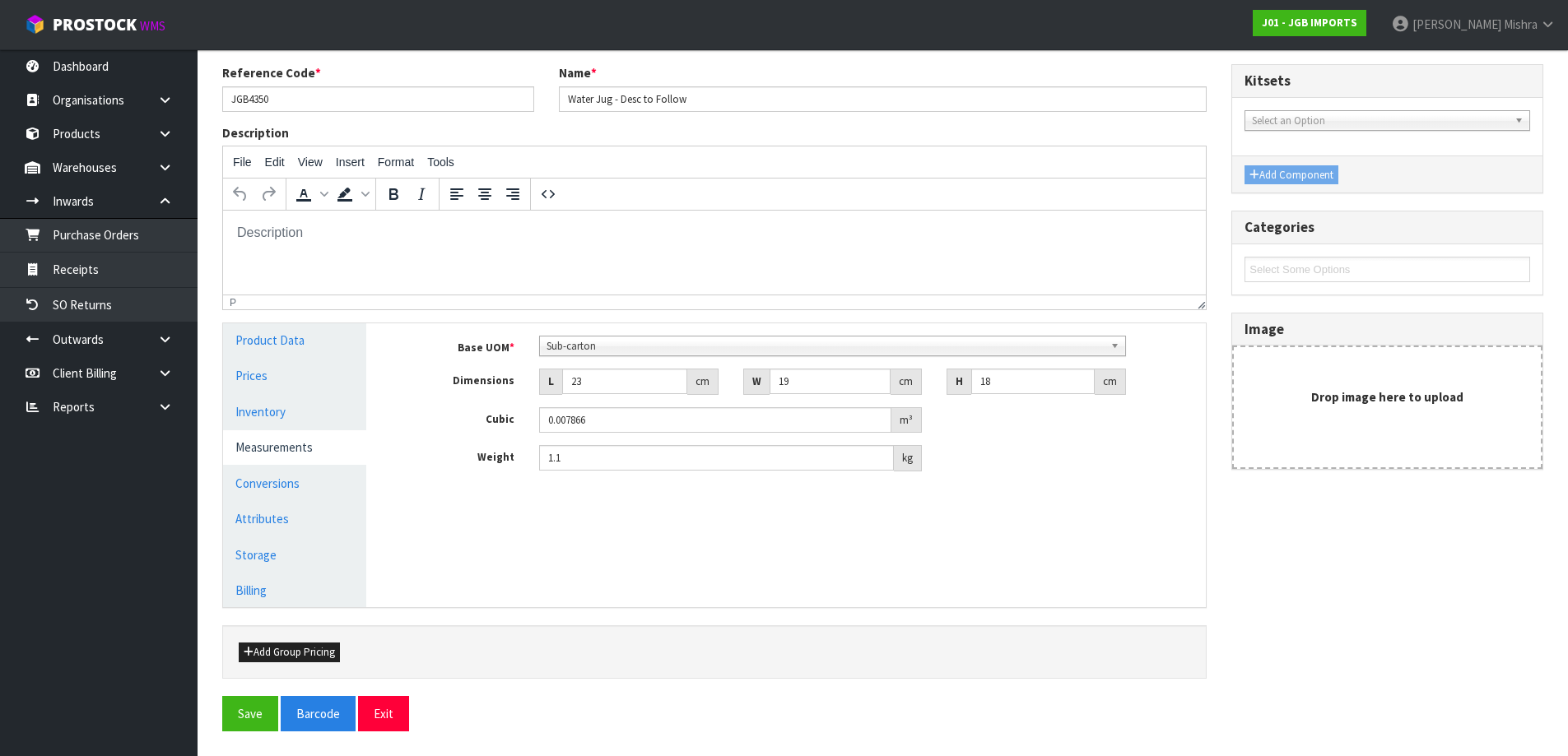
scroll to position [0, 0]
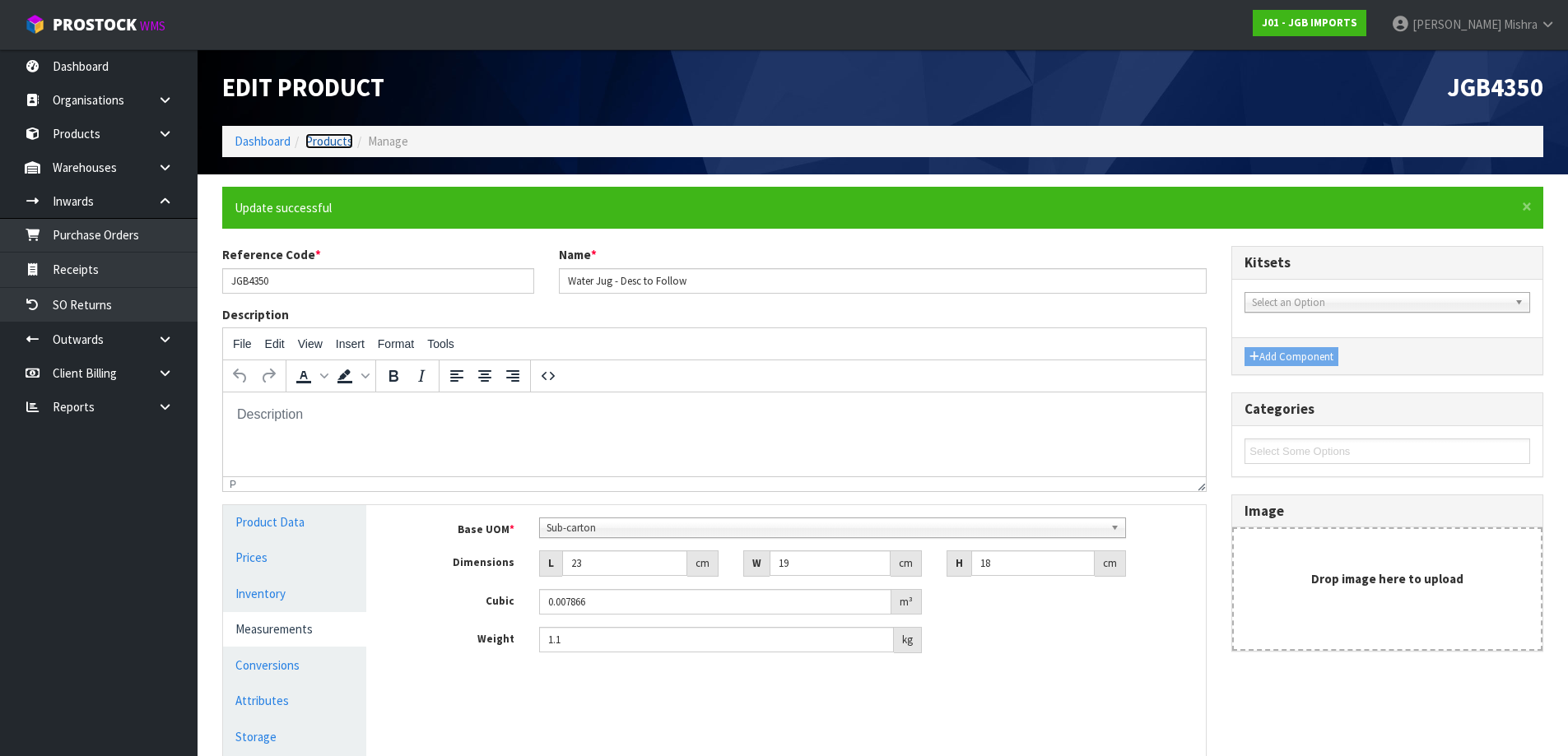
click at [335, 147] on link "Products" at bounding box center [329, 141] width 47 height 15
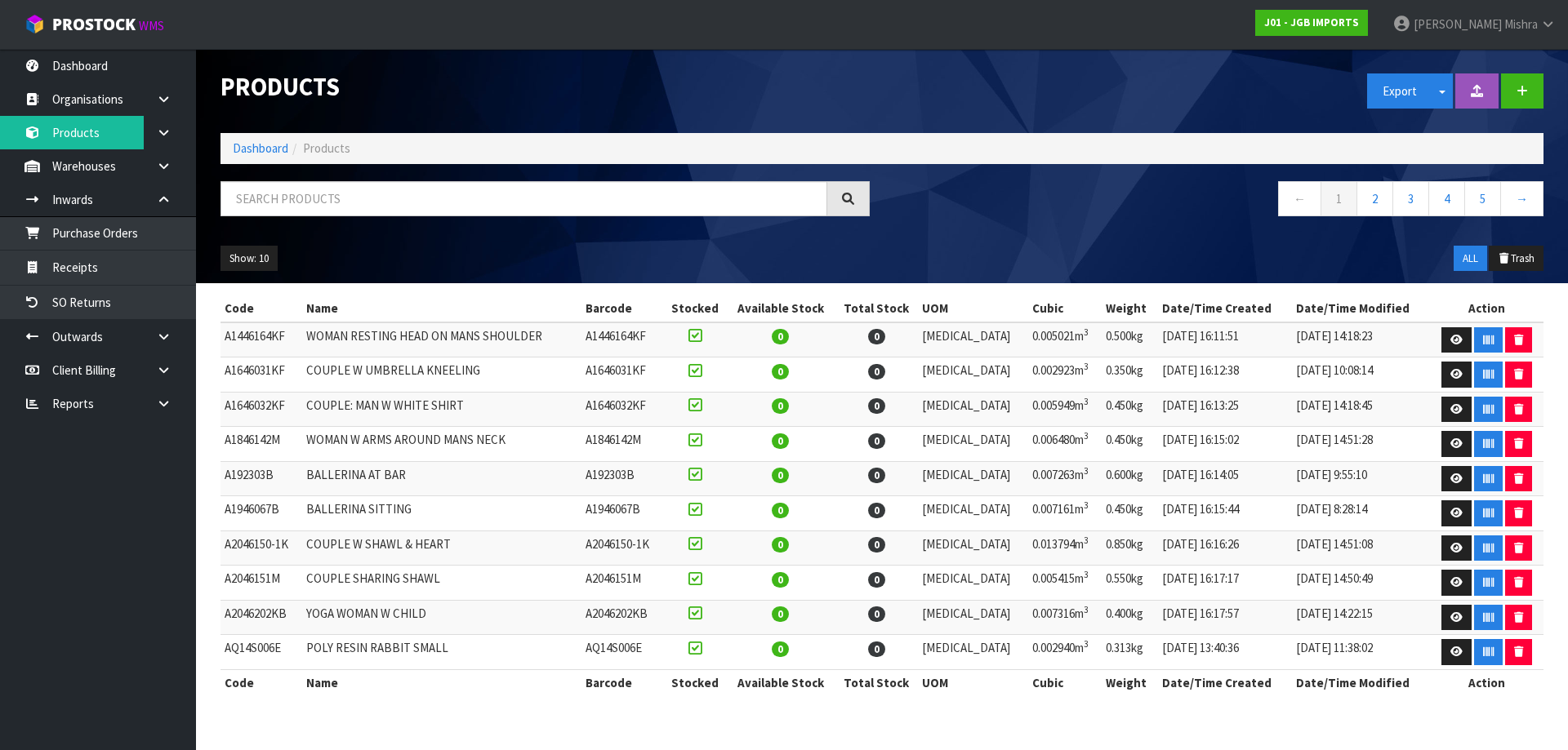
click at [338, 179] on div "Products Export Split button! SOH Summary Measurements Dangerous Goods Import P…" at bounding box center [881, 165] width 1347 height 234
click at [327, 208] on input "text" at bounding box center [524, 199] width 607 height 35
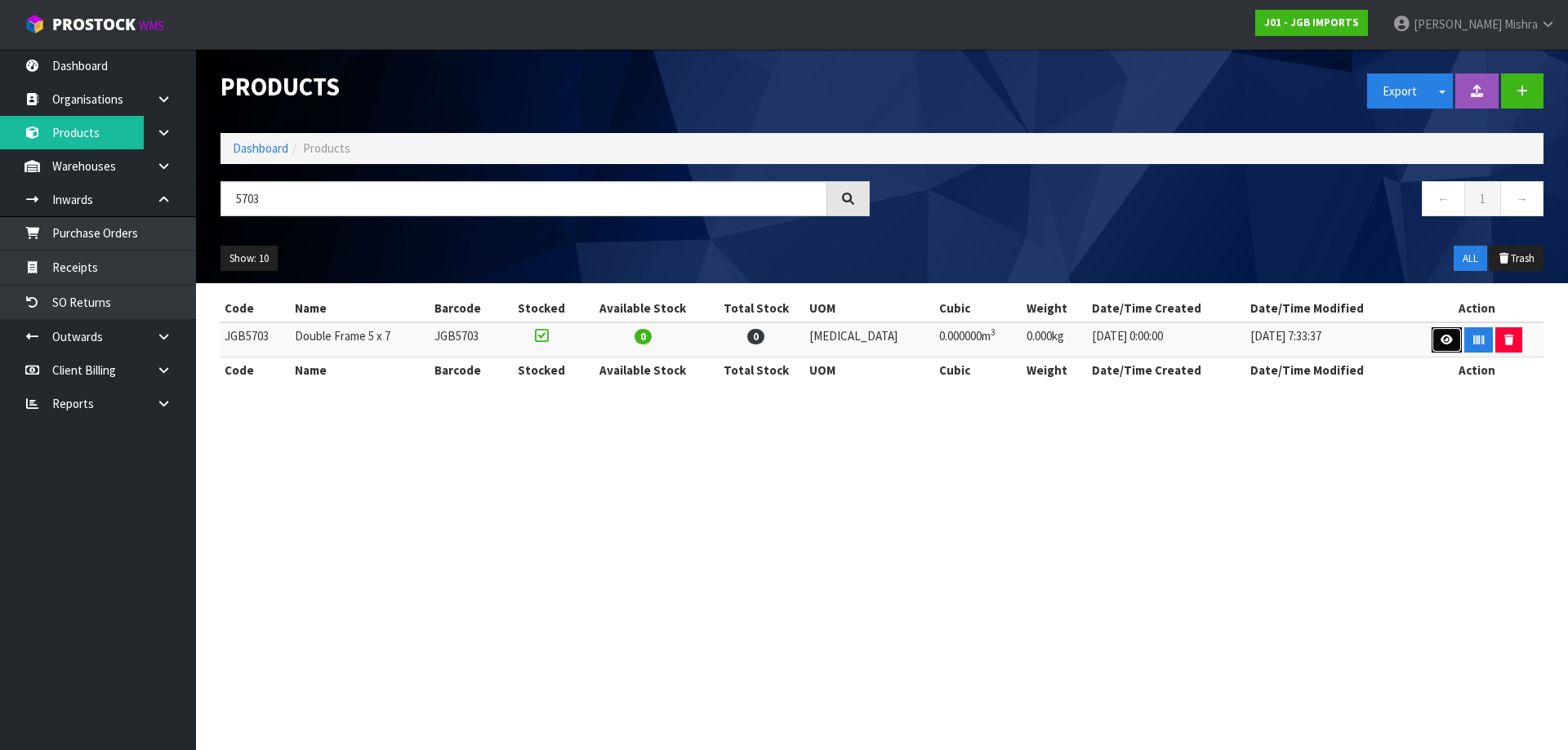
click at [1432, 336] on link at bounding box center [1446, 340] width 30 height 26
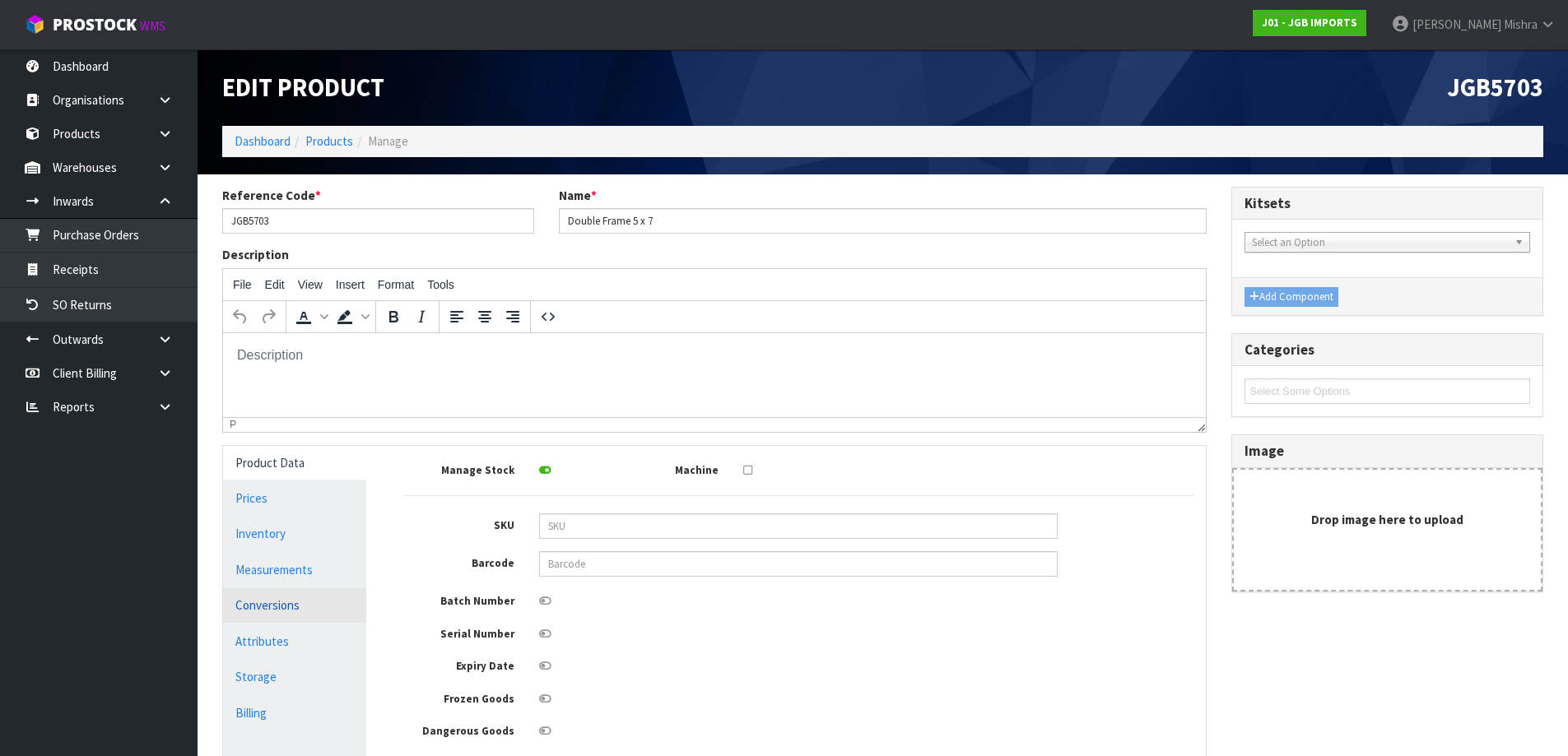
click at [305, 605] on link "Conversions" at bounding box center [294, 605] width 143 height 34
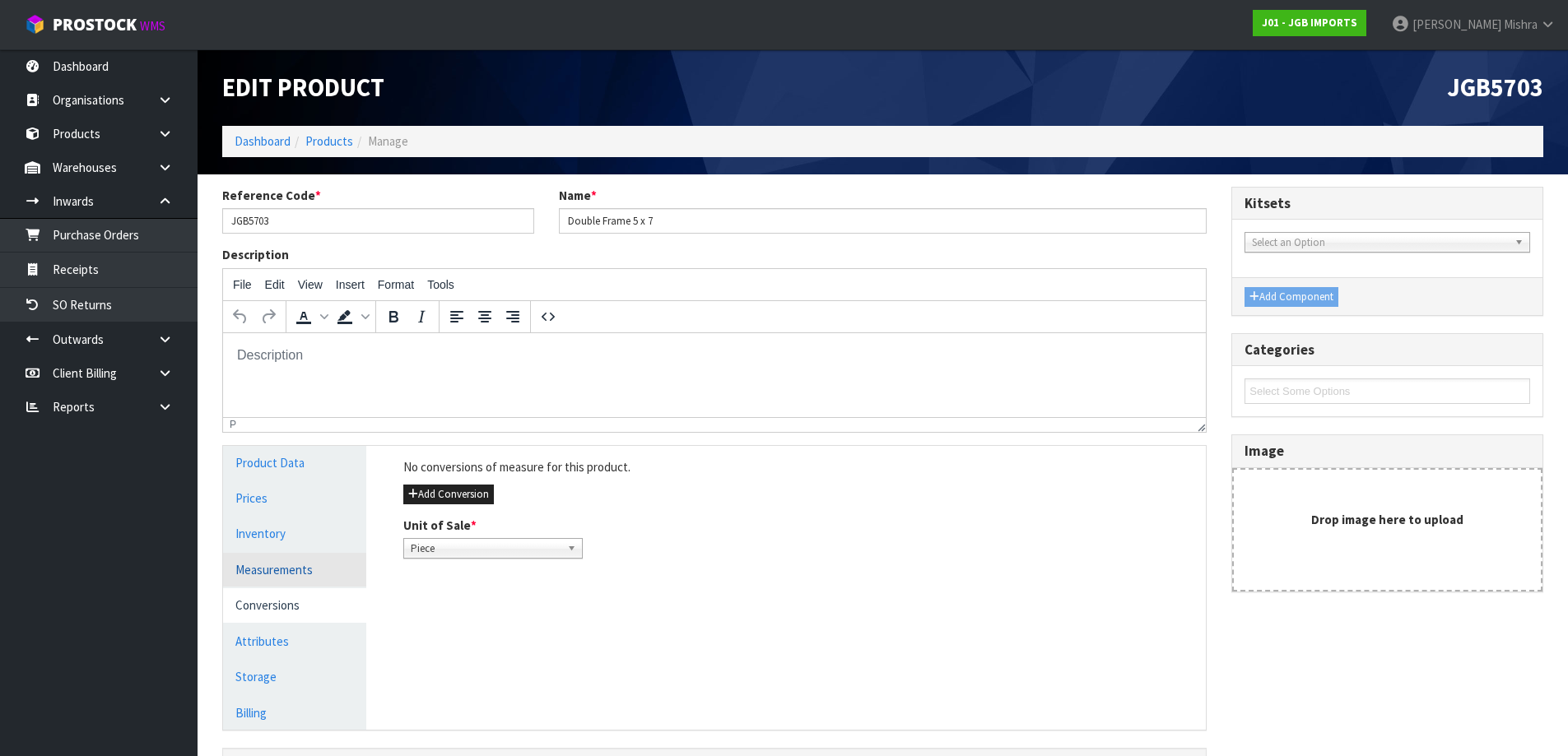
click at [296, 578] on link "Measurements" at bounding box center [294, 570] width 143 height 34
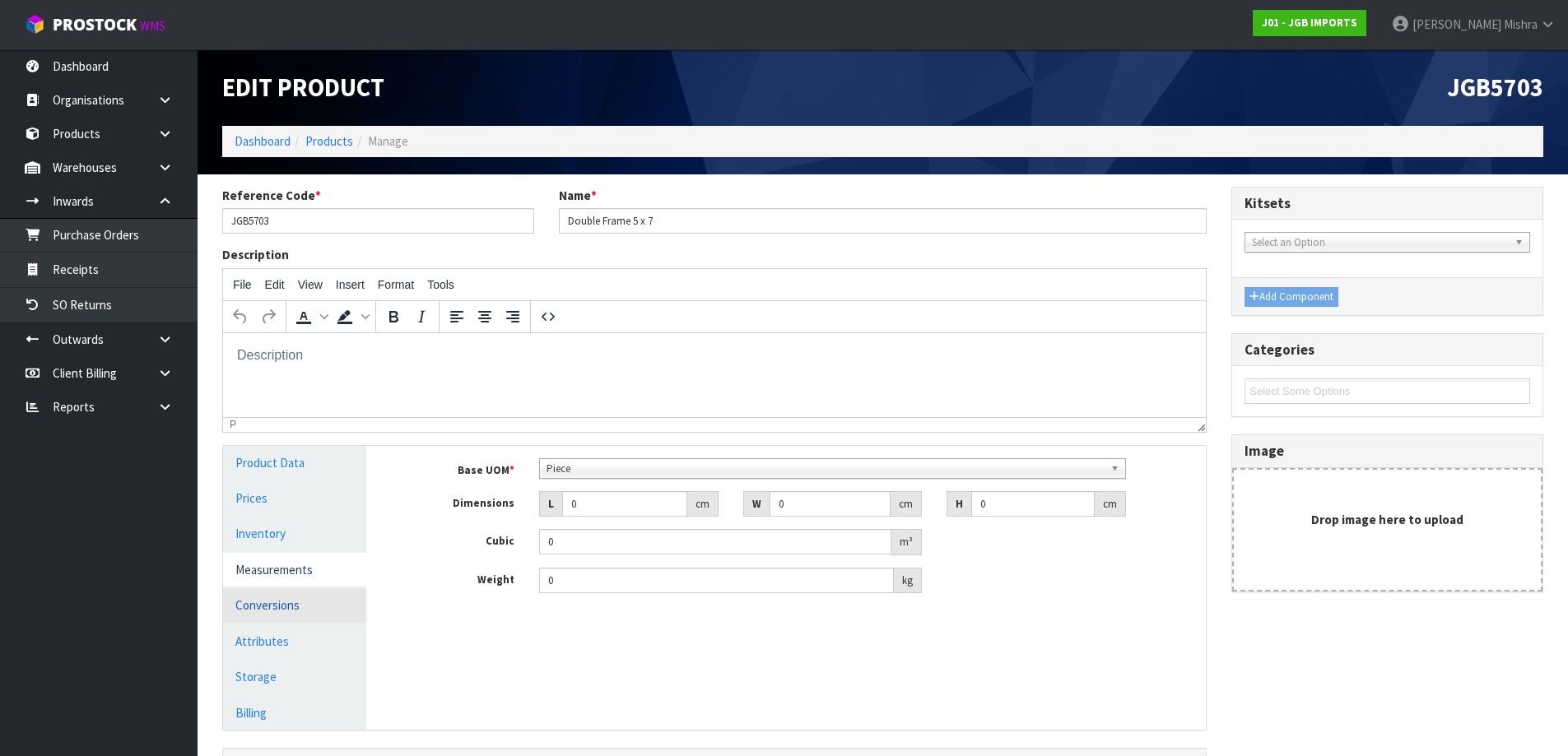
click at [291, 607] on link "Conversions" at bounding box center [294, 605] width 143 height 34
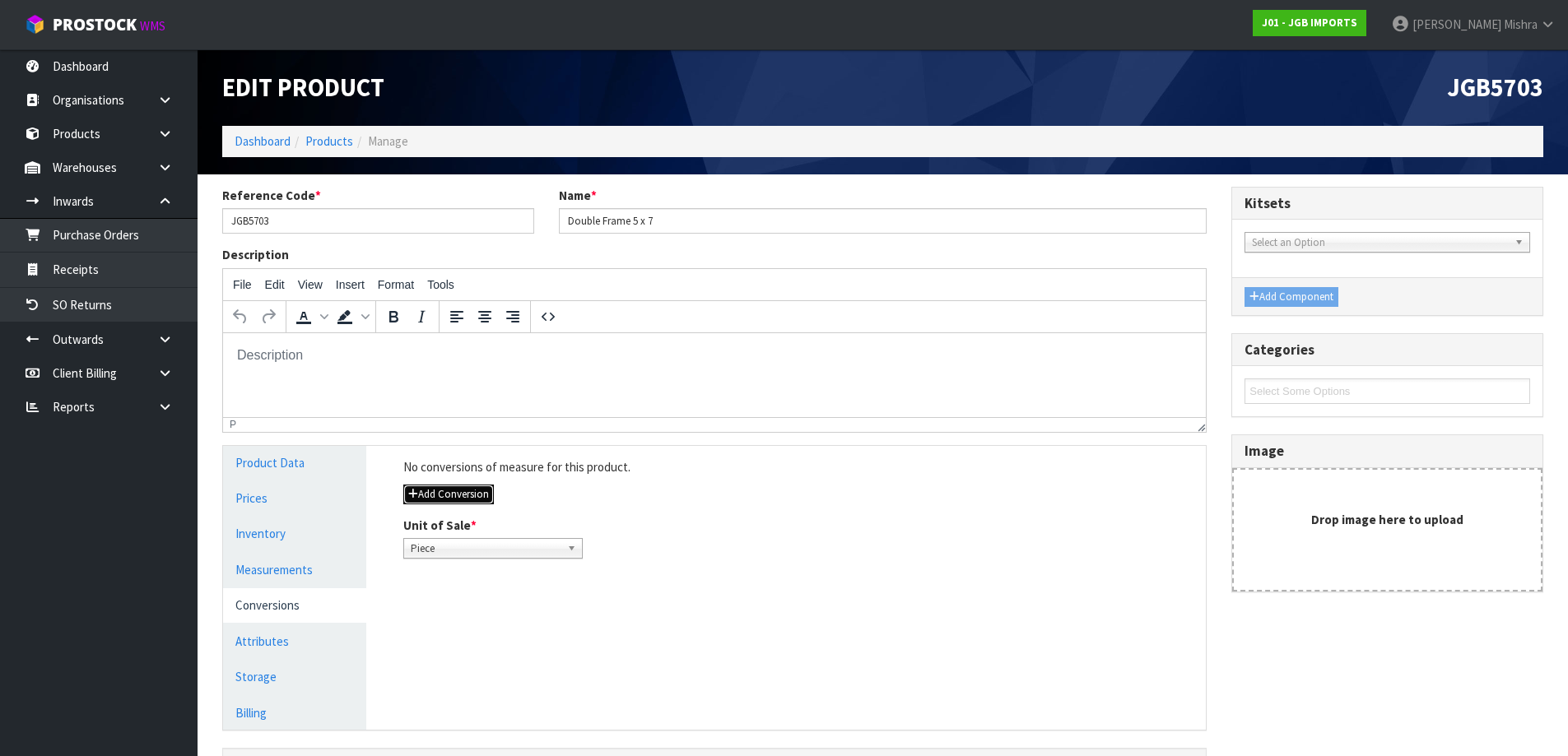
click at [432, 497] on button "Add Conversion" at bounding box center [448, 494] width 91 height 19
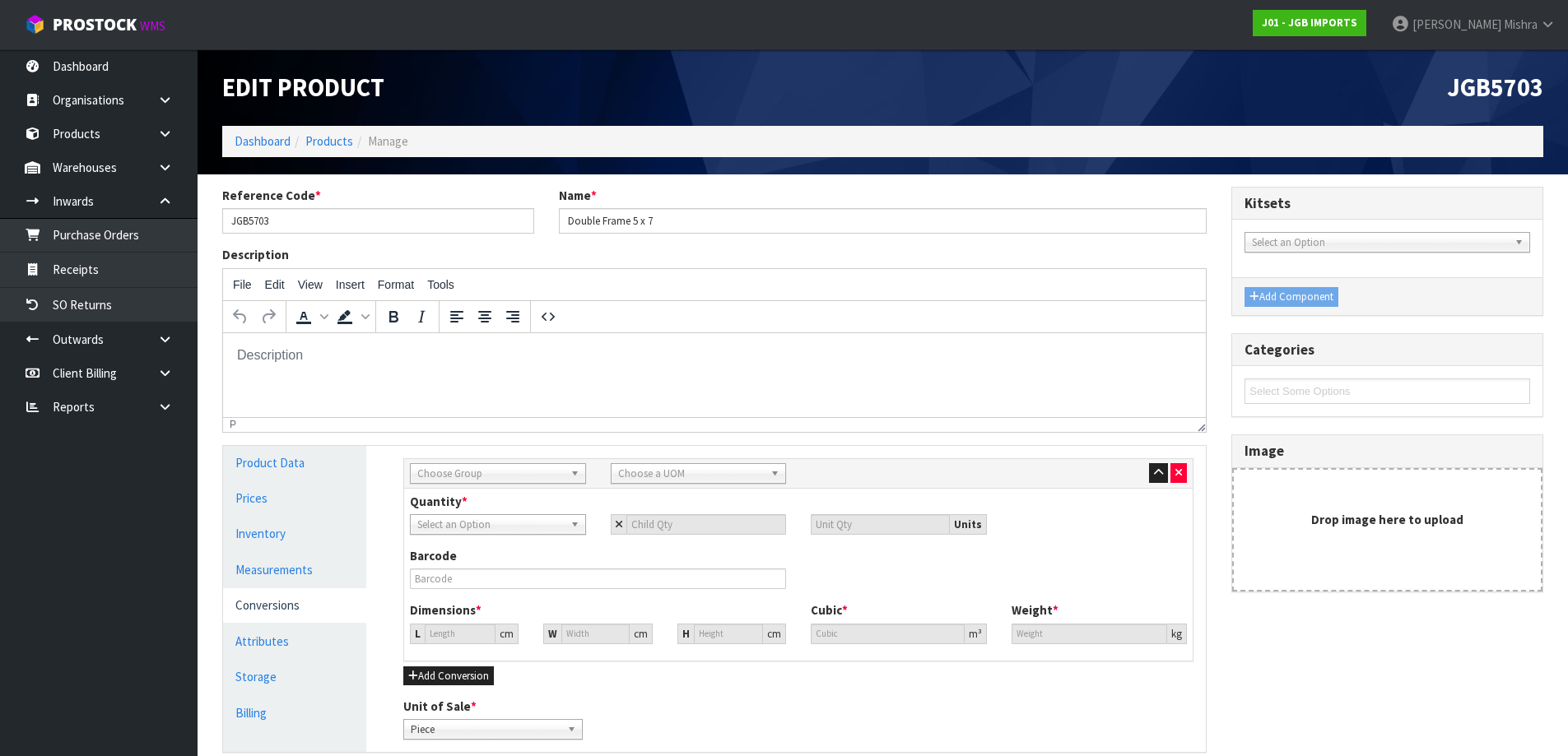
click at [463, 468] on span "Choose Group" at bounding box center [490, 474] width 146 height 19
click at [449, 556] on li "Outer" at bounding box center [498, 562] width 168 height 20
click at [690, 477] on span "Choose a UOM" at bounding box center [691, 474] width 146 height 19
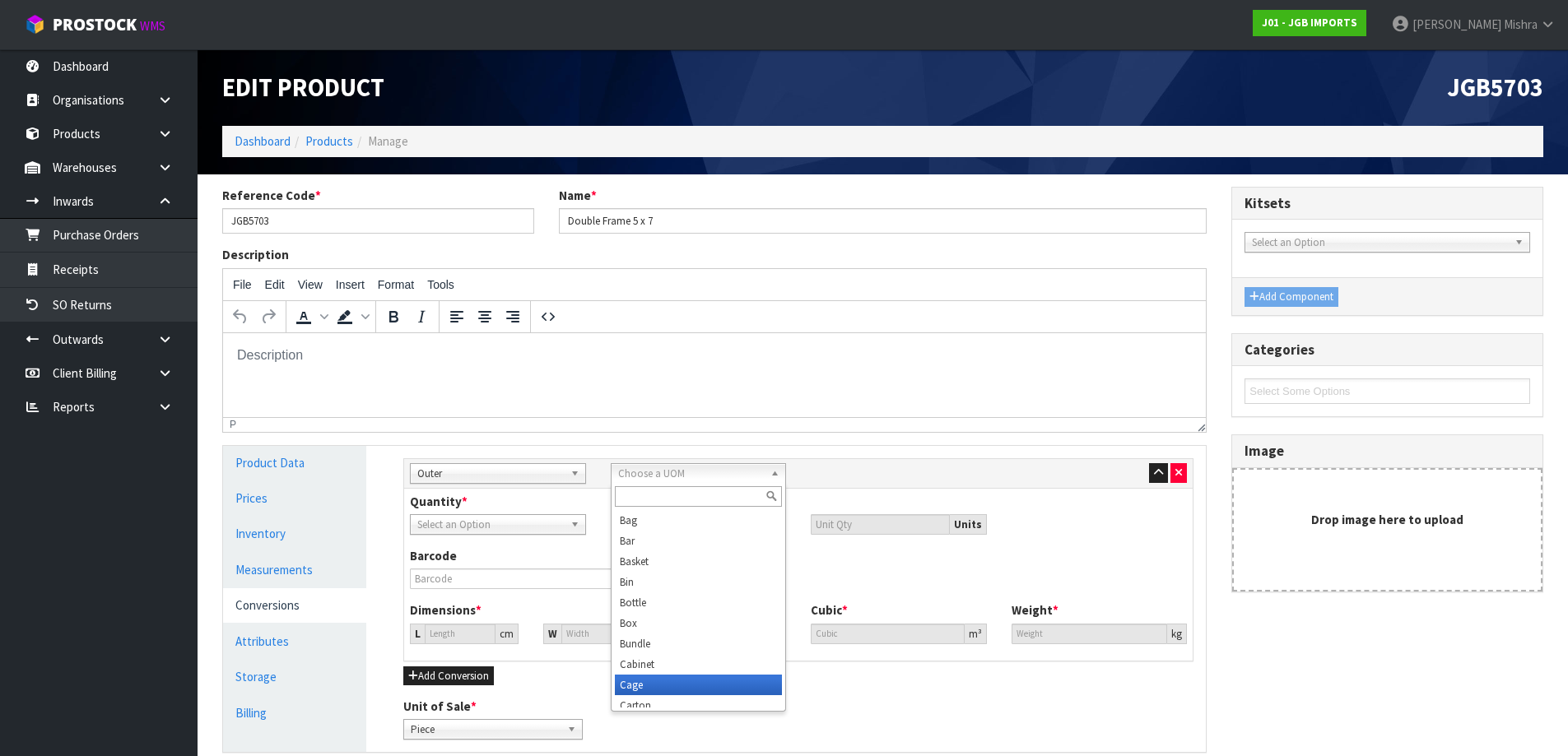
scroll to position [8, 0]
click at [687, 696] on li "Carton" at bounding box center [699, 697] width 168 height 20
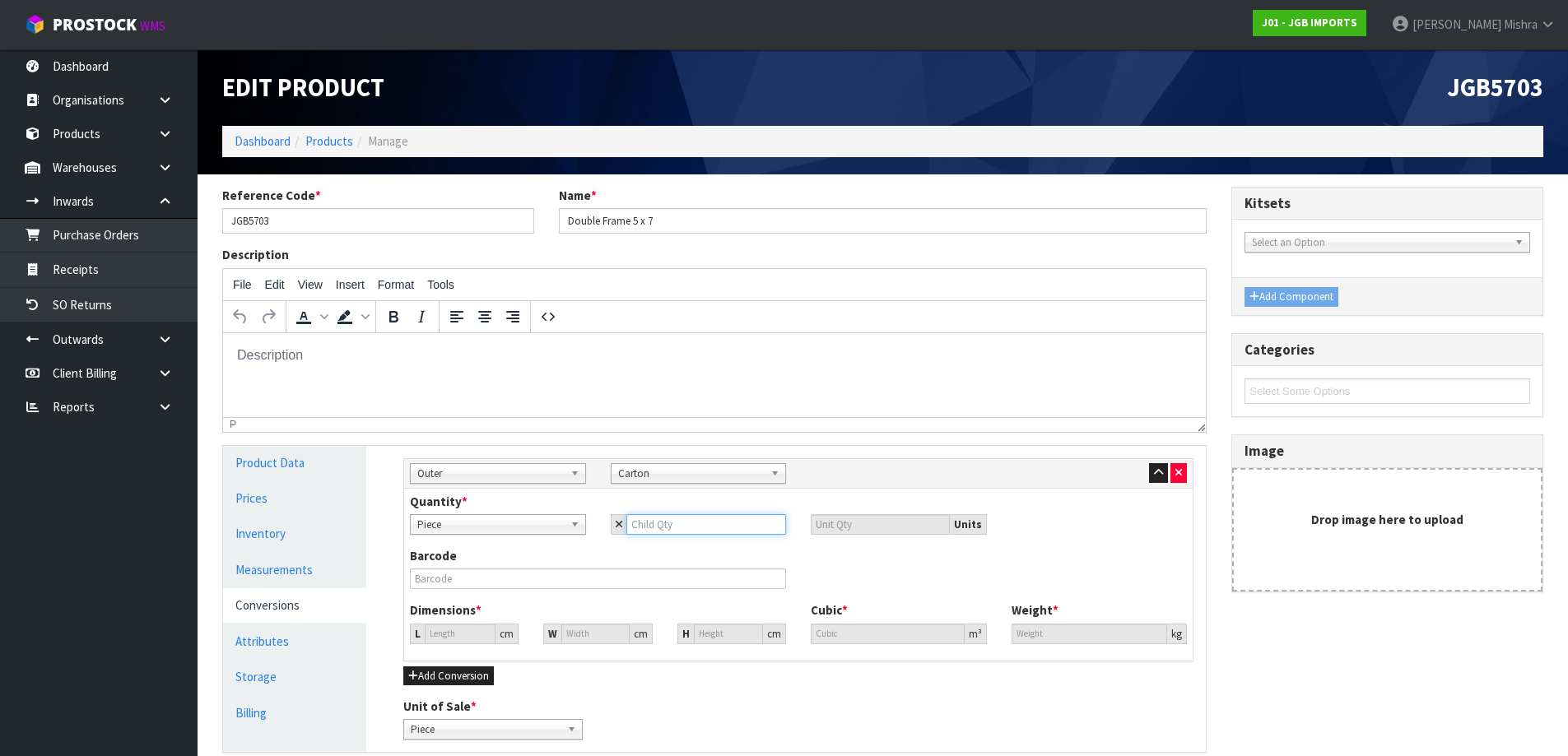
click at [677, 527] on input "number" at bounding box center [707, 524] width 161 height 20
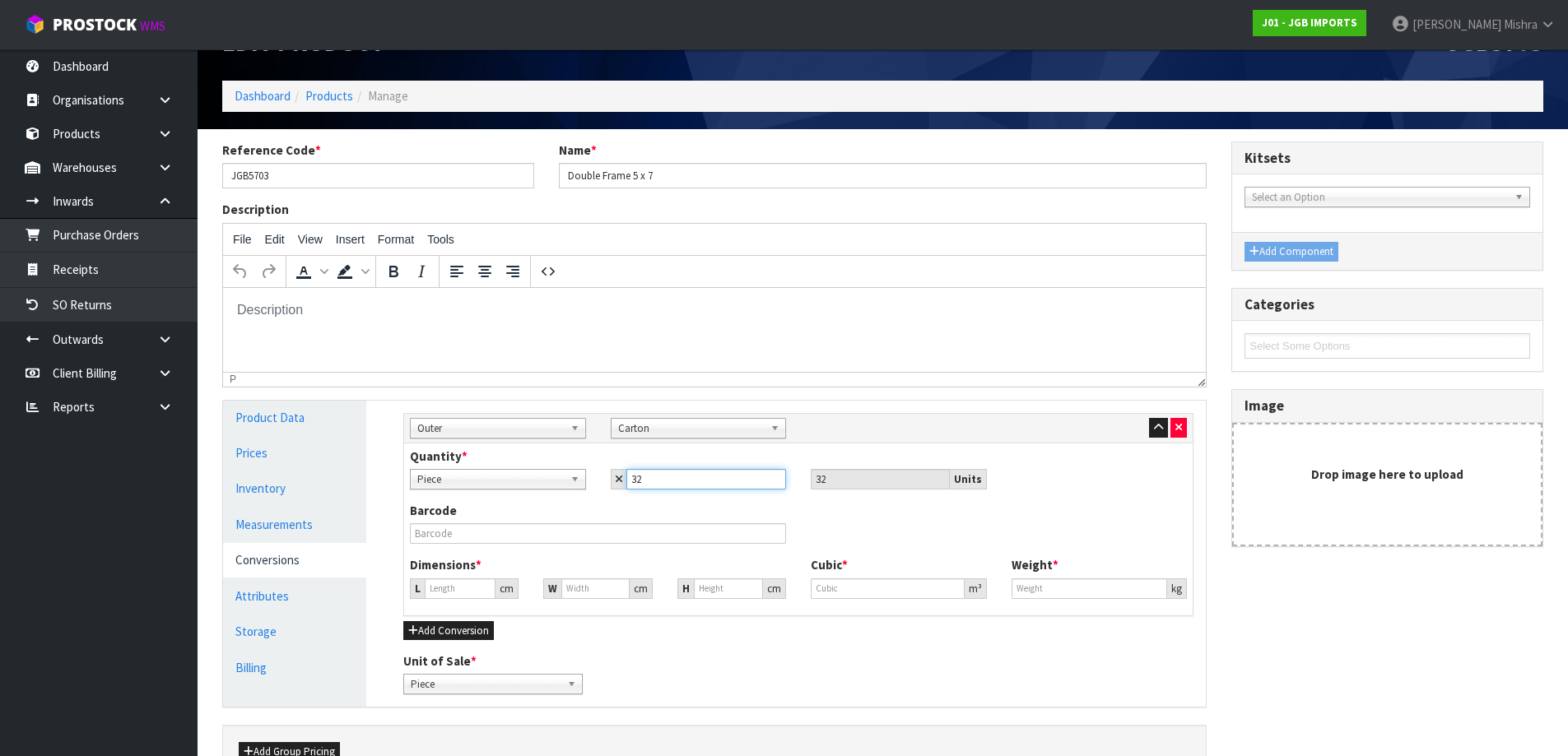
scroll to position [82, 0]
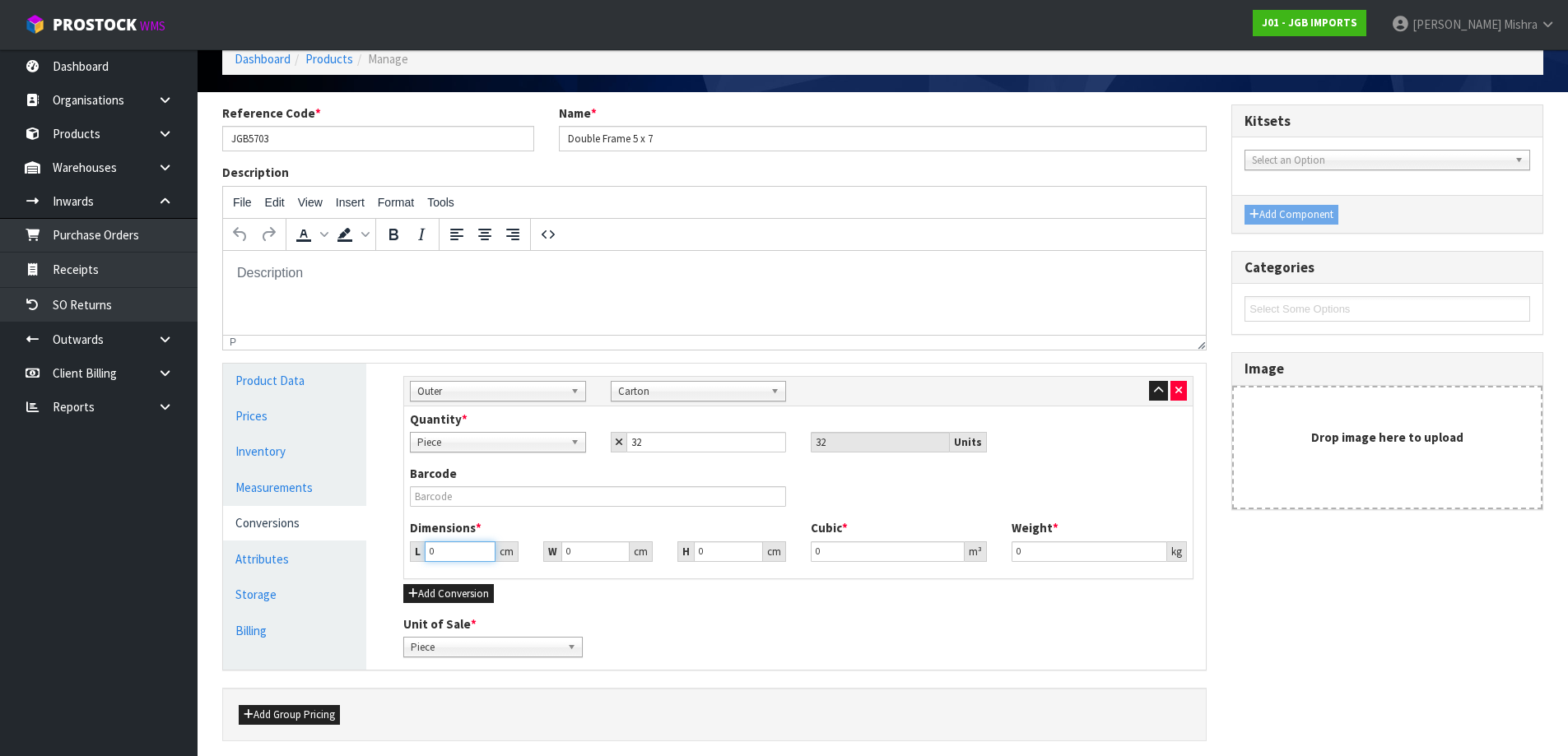
click at [460, 545] on input "0" at bounding box center [460, 551] width 71 height 20
click at [432, 551] on input "045" at bounding box center [460, 551] width 71 height 20
drag, startPoint x: 1121, startPoint y: 556, endPoint x: 755, endPoint y: 556, distance: 366.0
click at [755, 556] on div "Dimensions * L 45 cm W 35 cm H 46 cm Cubic * 0.07245 m³ Weight * 0 kg" at bounding box center [798, 546] width 801 height 54
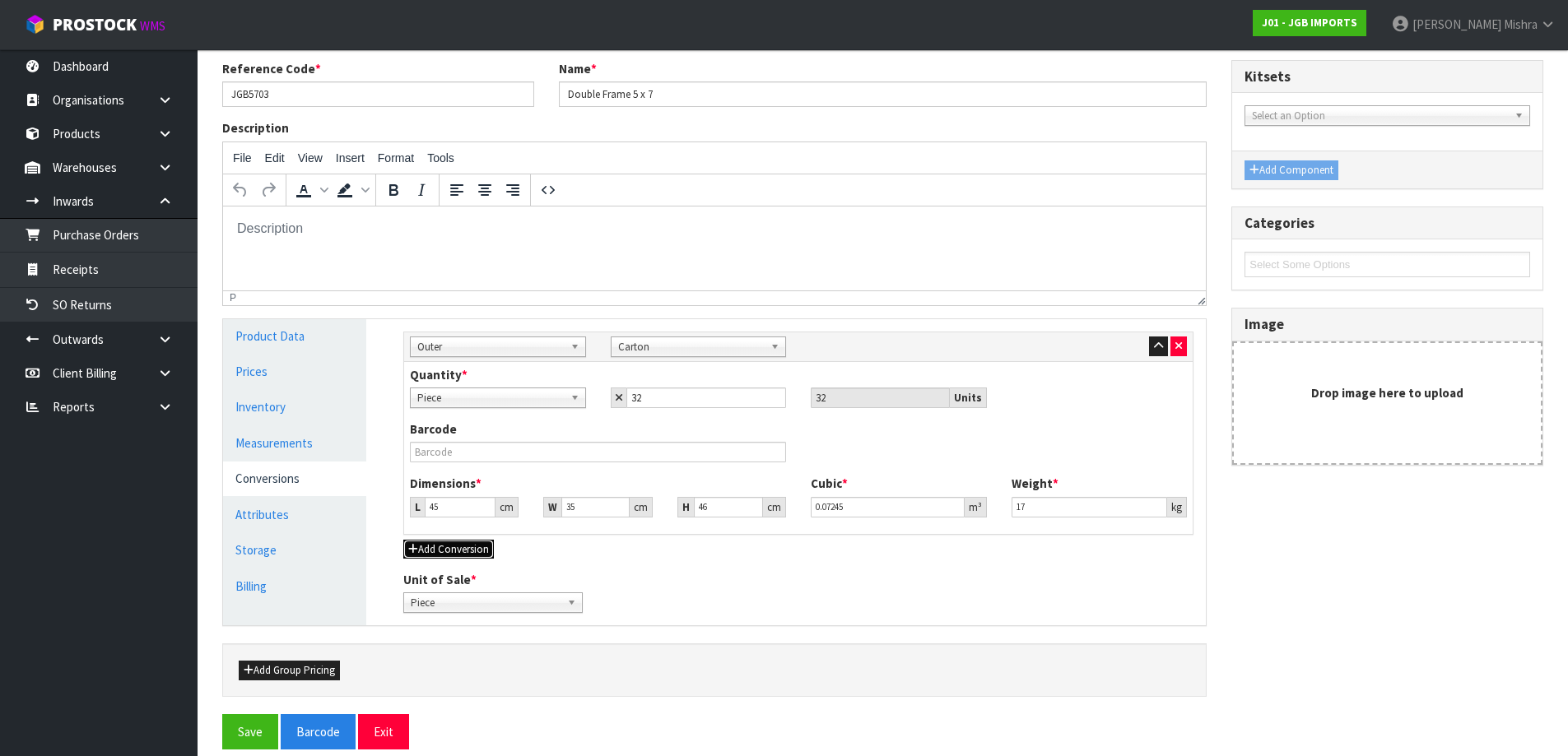
scroll to position [145, 0]
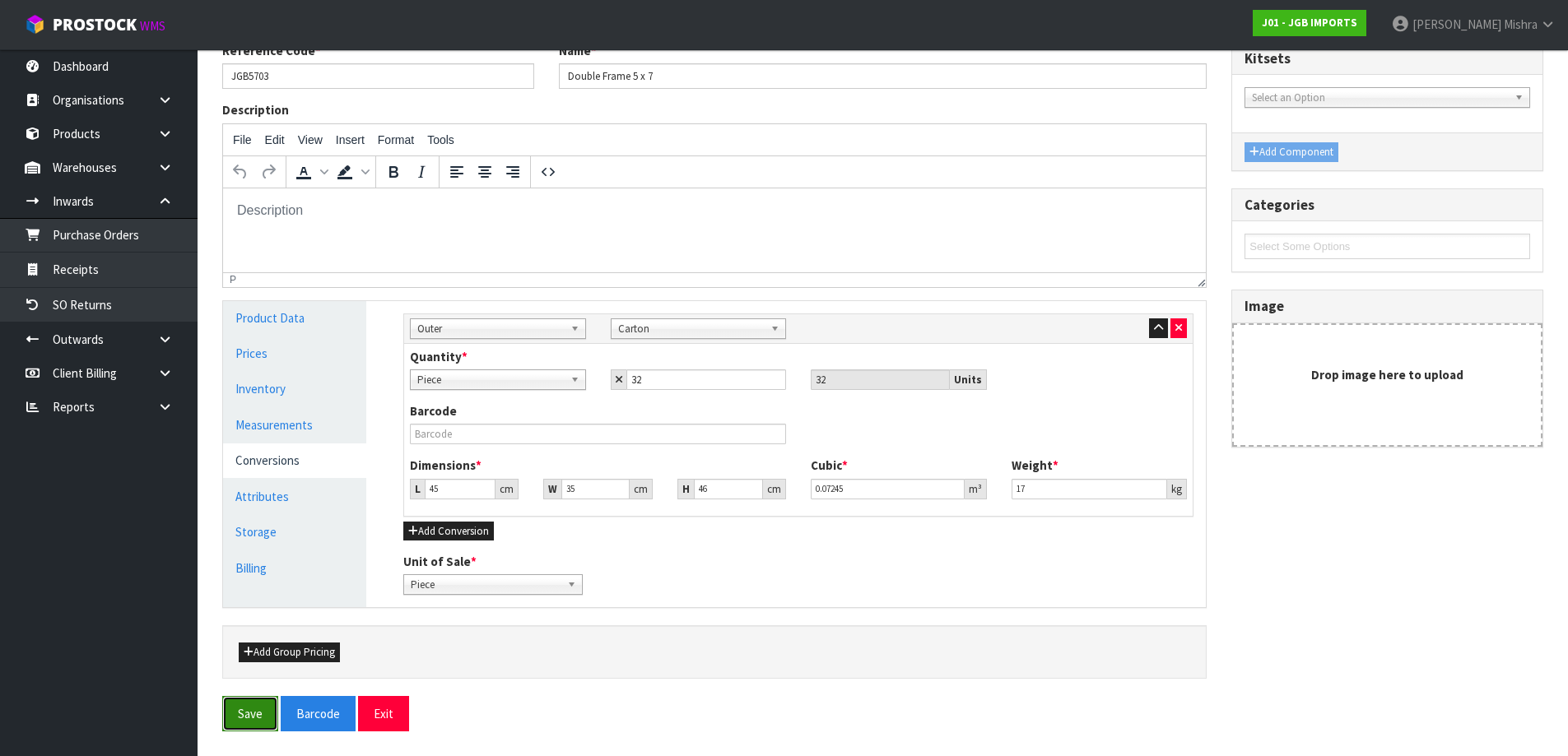
click at [254, 716] on button "Save" at bounding box center [250, 714] width 56 height 36
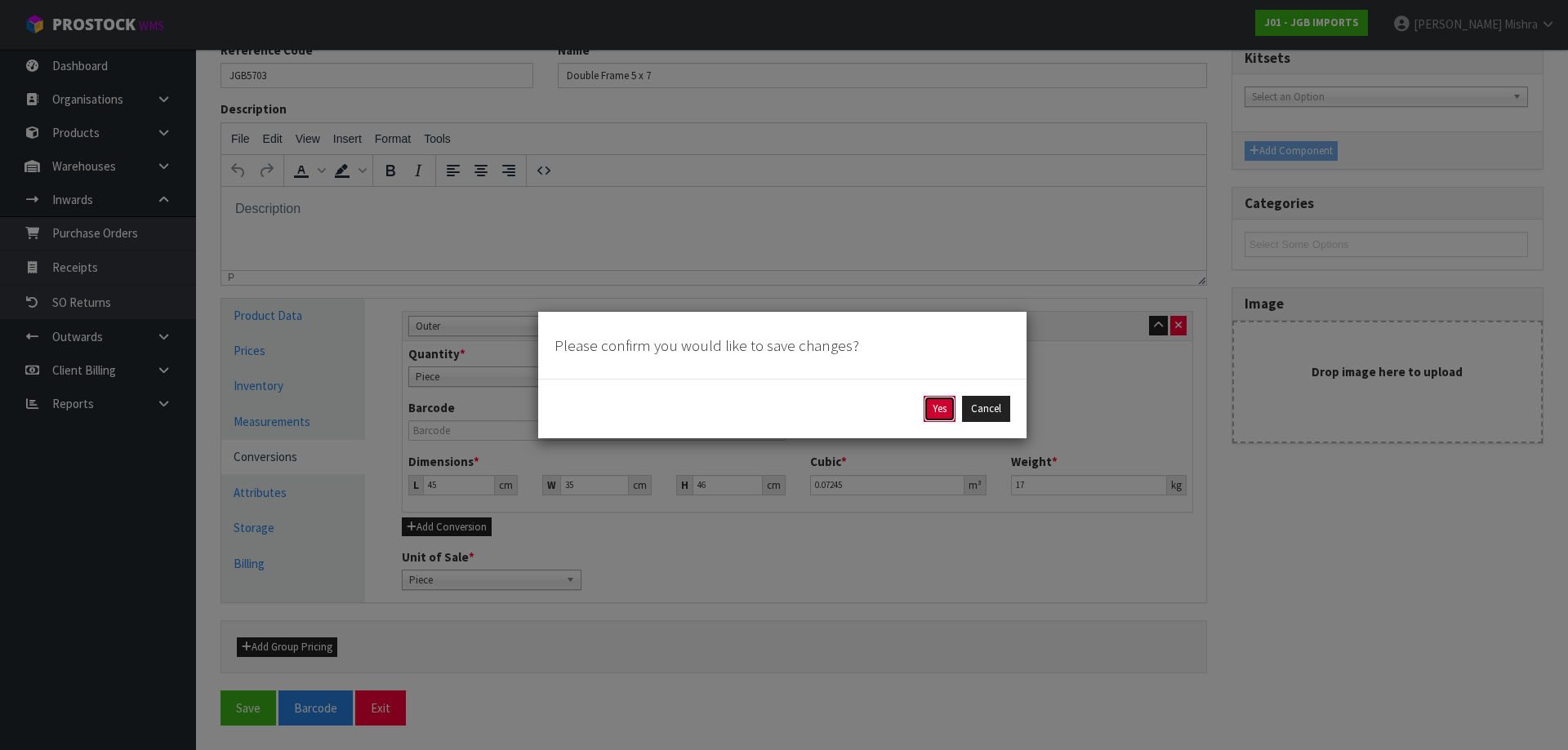
click at [928, 412] on button "Yes" at bounding box center [939, 409] width 32 height 26
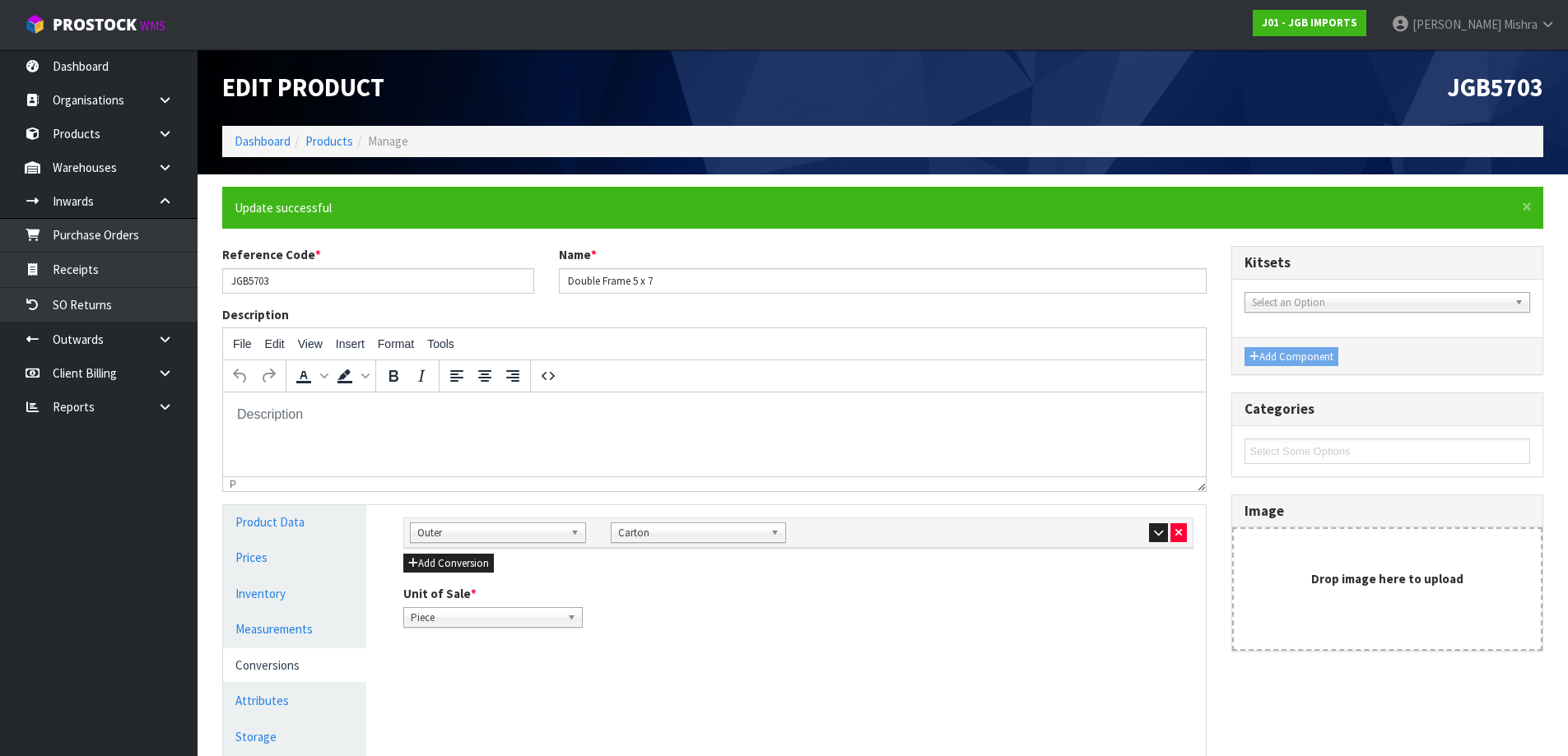
scroll to position [182, 0]
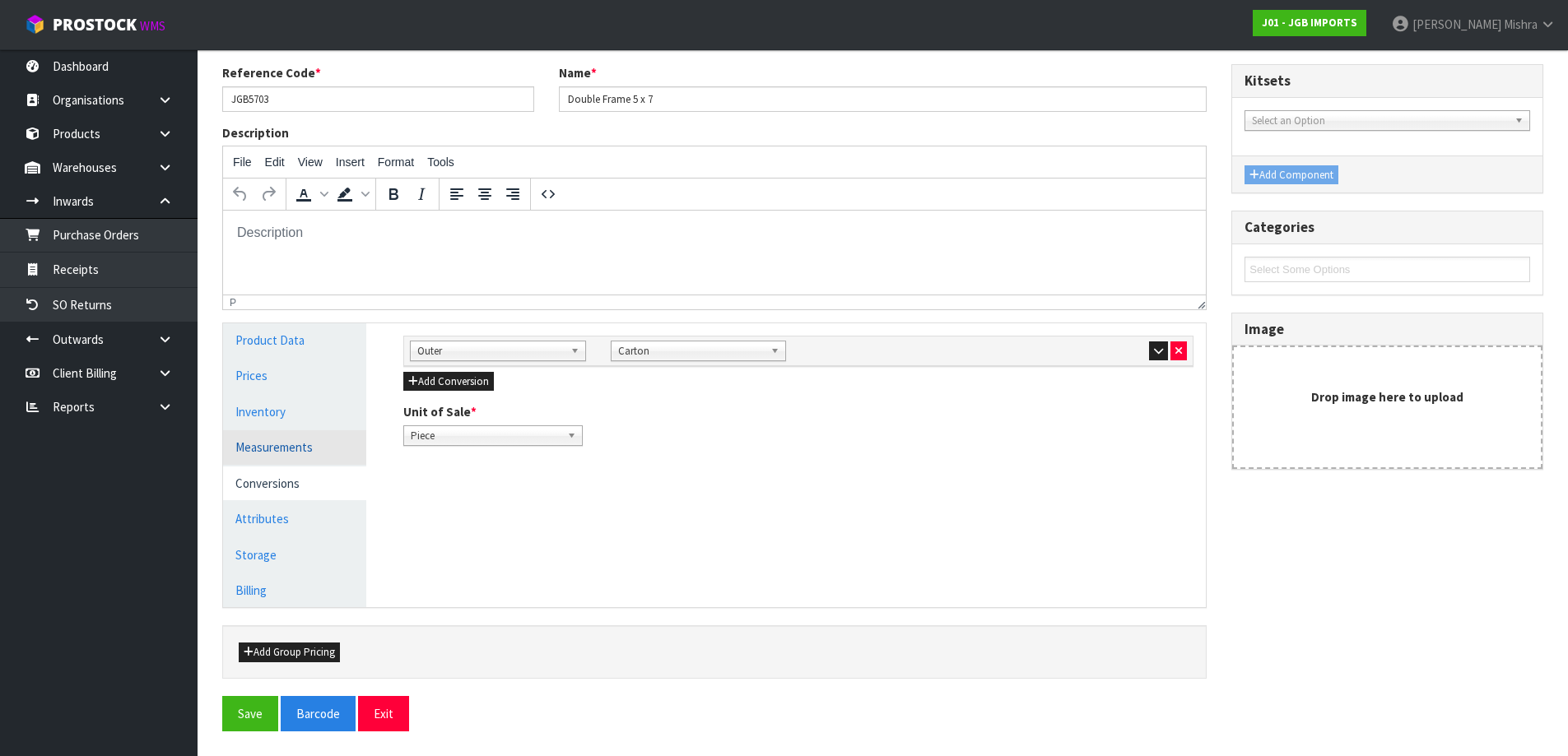
click at [308, 454] on link "Measurements" at bounding box center [294, 447] width 143 height 34
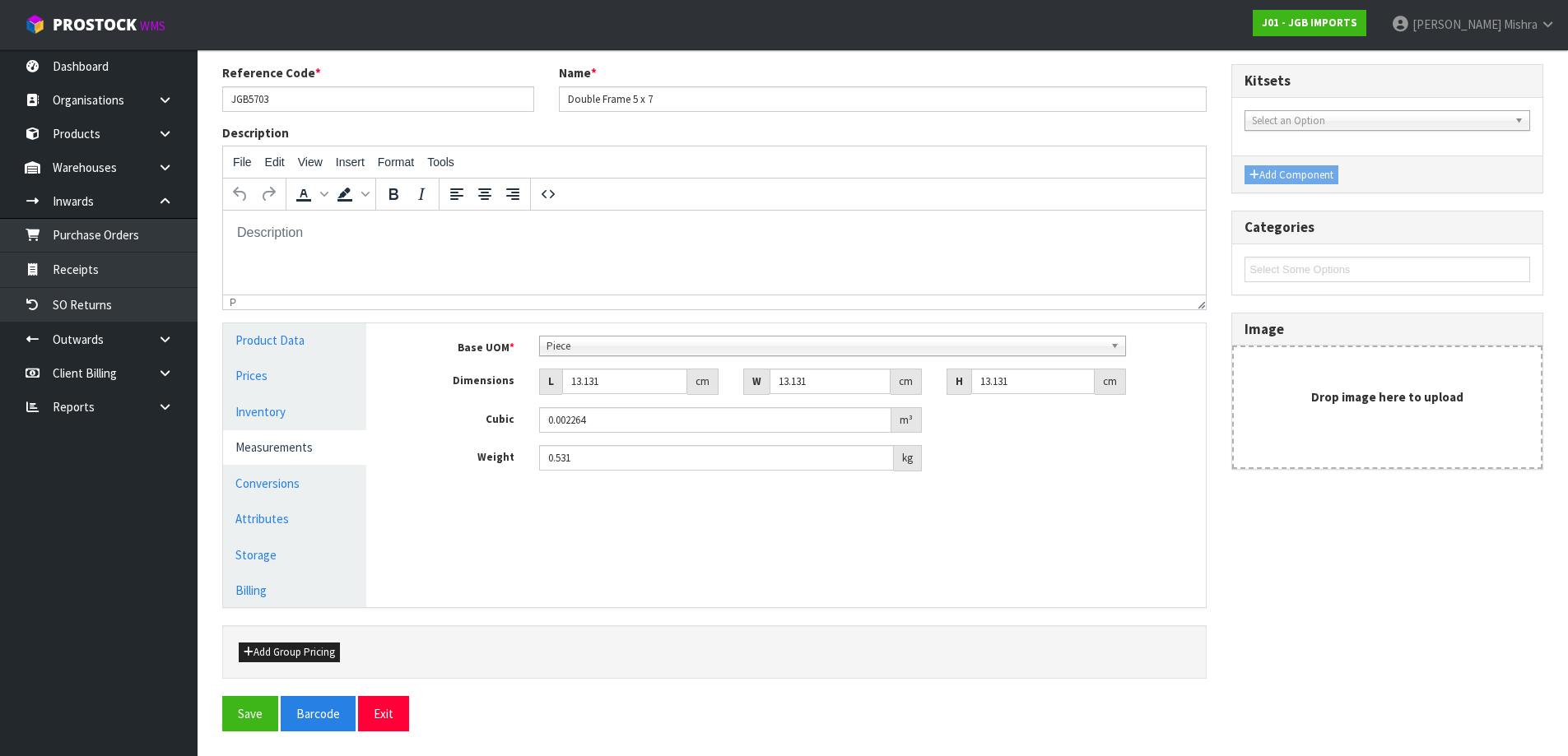
drag, startPoint x: 652, startPoint y: 126, endPoint x: 861, endPoint y: 349, distance: 305.6
click at [863, 348] on span "Piece" at bounding box center [825, 346] width 558 height 19
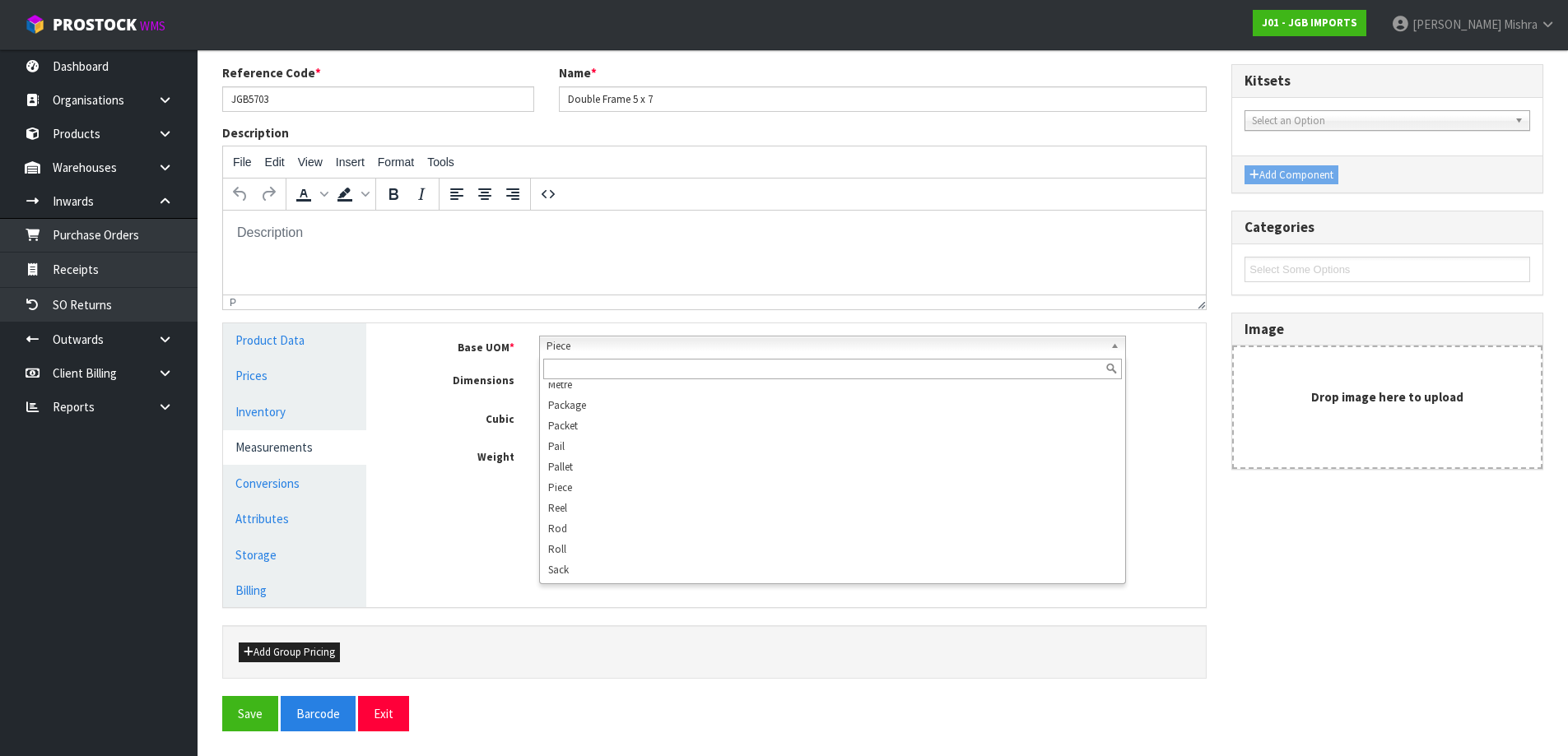
scroll to position [461, 0]
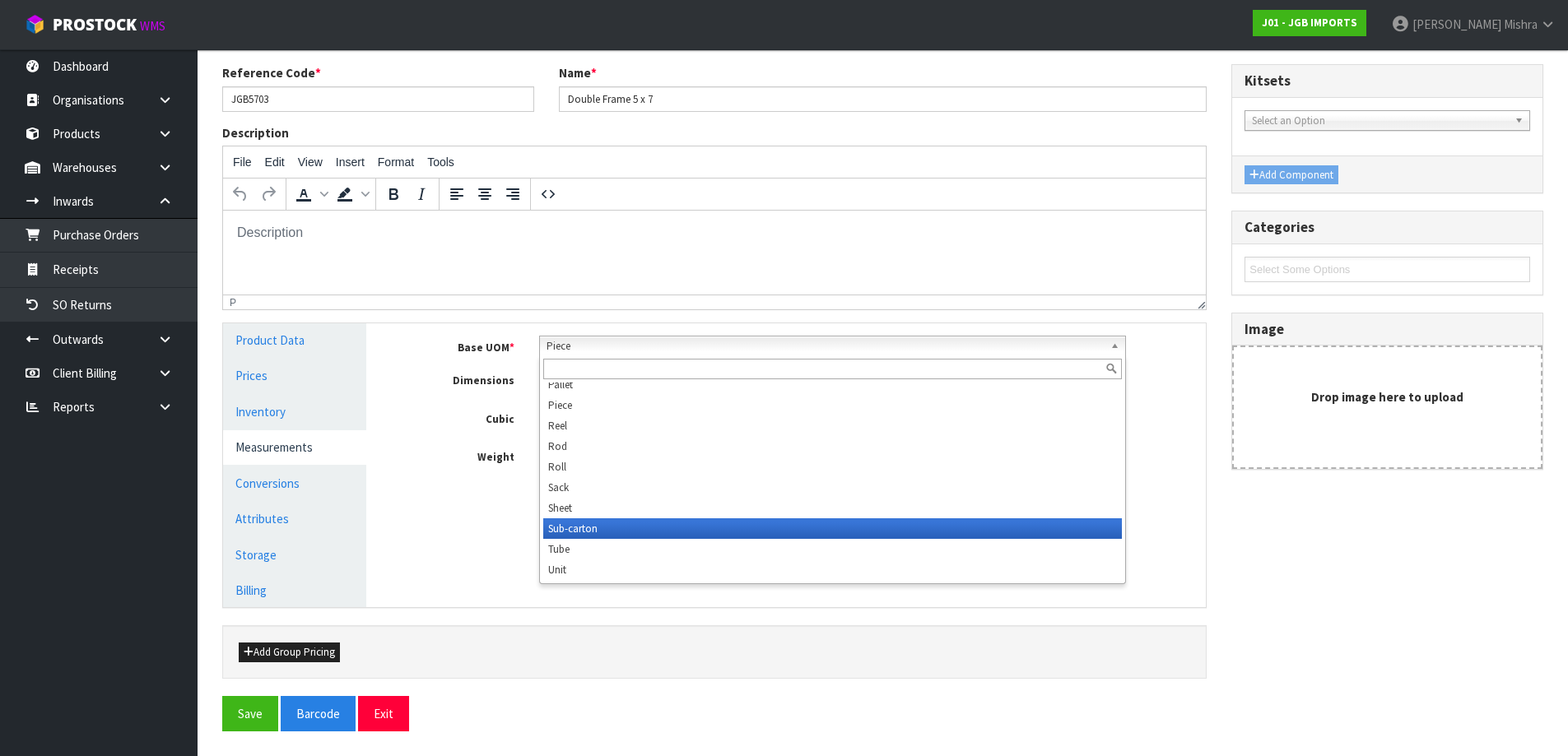
click at [732, 536] on li "Sub-carton" at bounding box center [833, 529] width 579 height 20
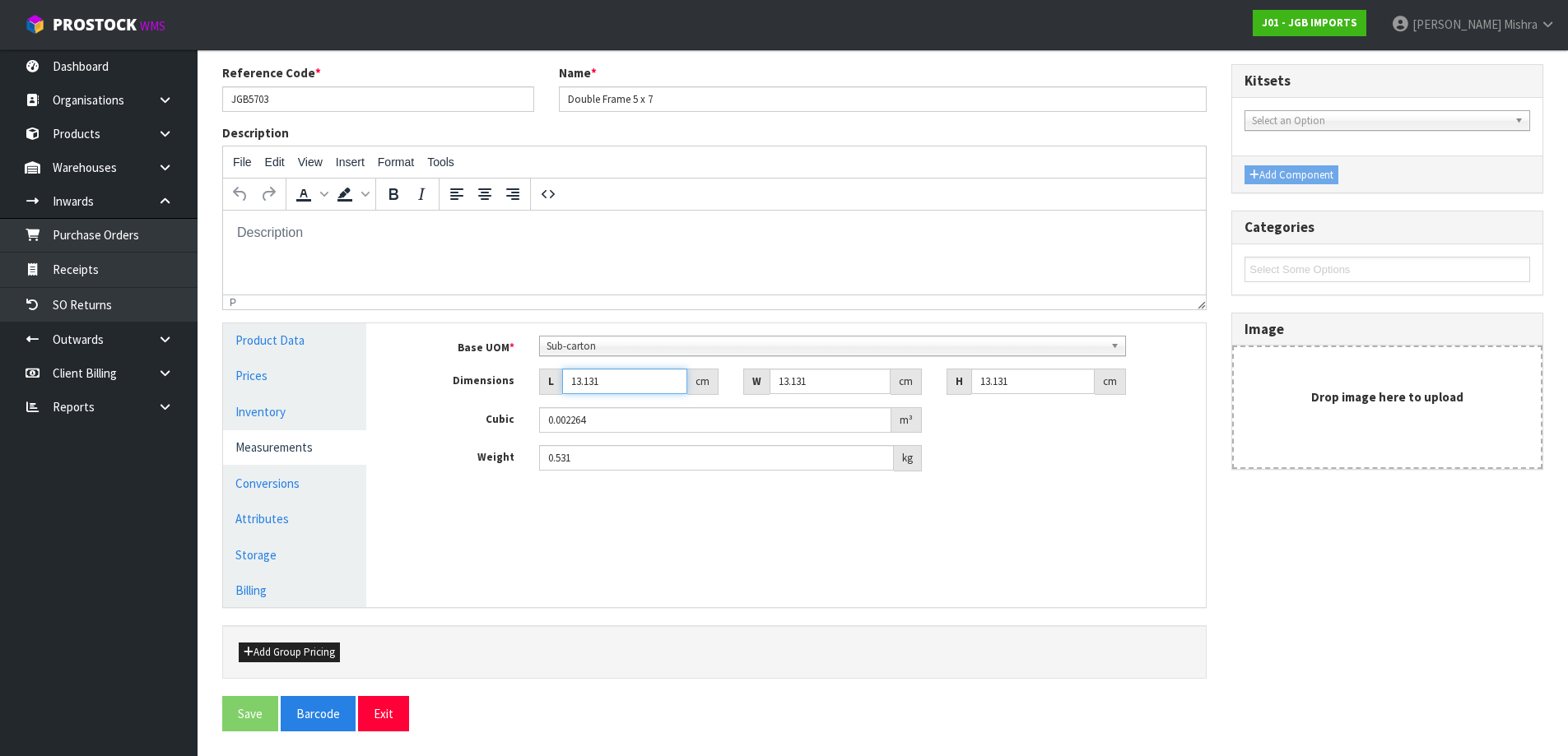
drag, startPoint x: 647, startPoint y: 372, endPoint x: 449, endPoint y: 370, distance: 198.0
click at [449, 370] on div "Dimensions L 13.131 cm W 13.131 cm H 13.131 cm" at bounding box center [798, 381] width 815 height 26
click at [389, 716] on button "Exit" at bounding box center [383, 714] width 51 height 36
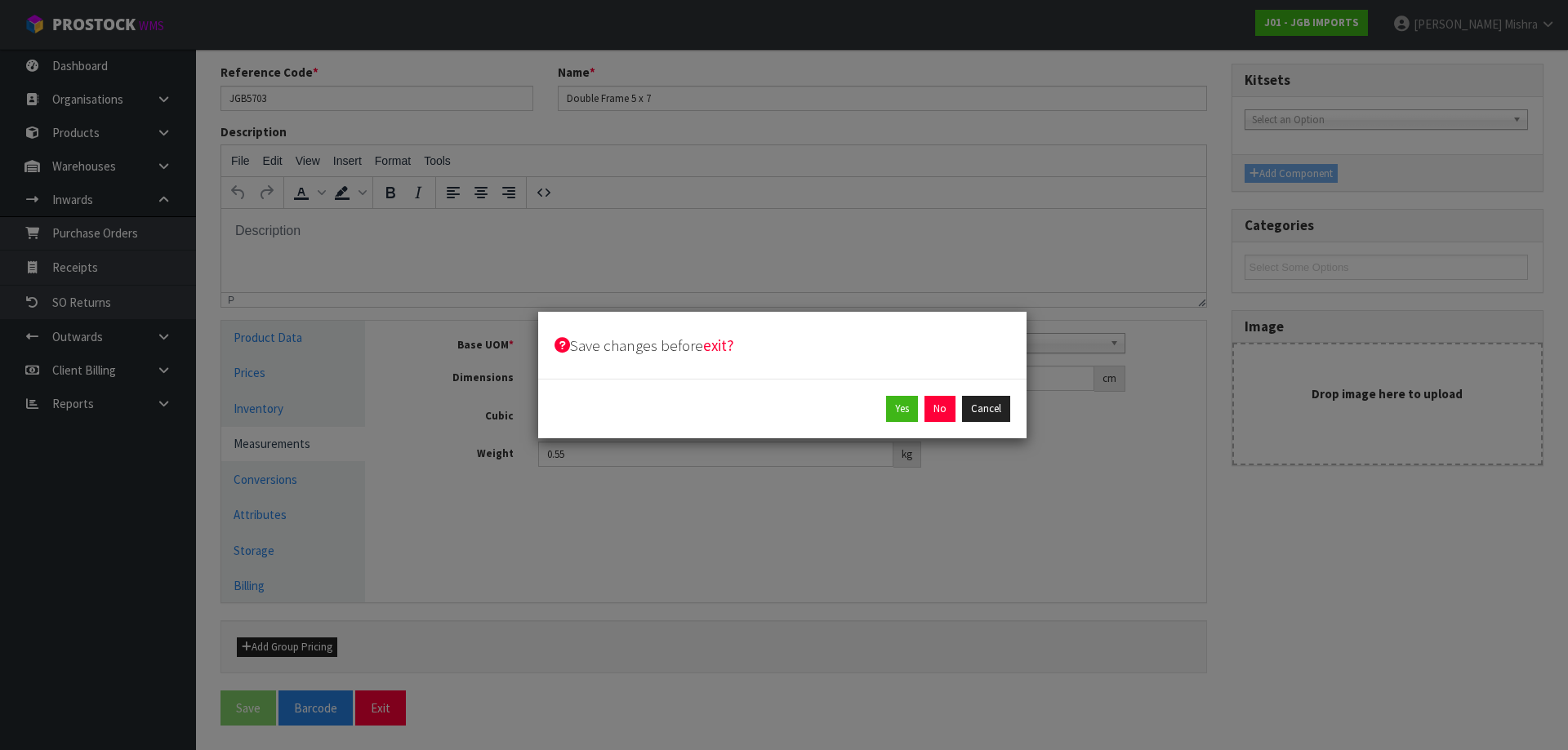
click at [911, 423] on div "Yes No Cancel" at bounding box center [782, 408] width 489 height 60
click at [906, 413] on button "Yes" at bounding box center [902, 409] width 32 height 26
click at [941, 405] on button "Yes" at bounding box center [939, 409] width 32 height 26
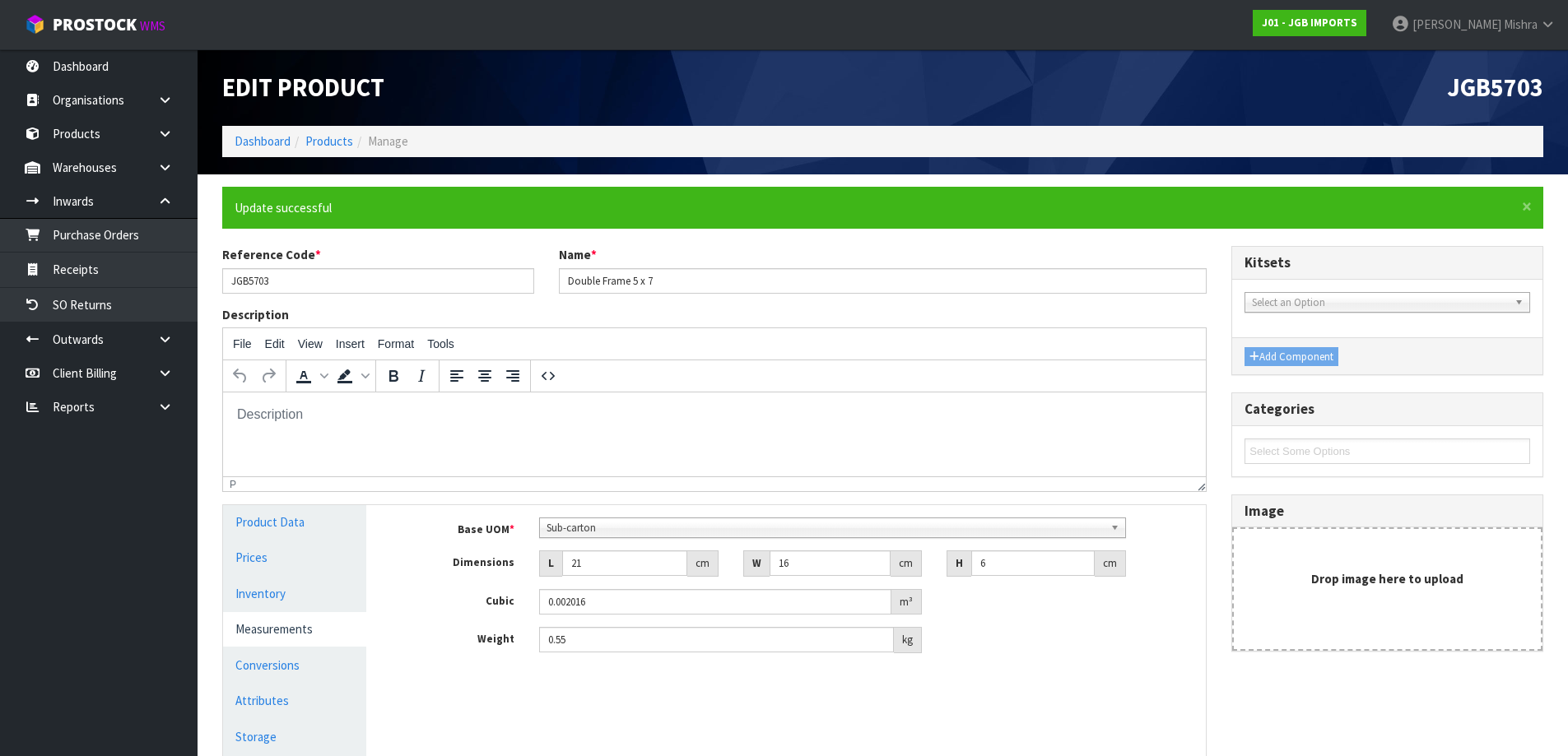
scroll to position [182, 0]
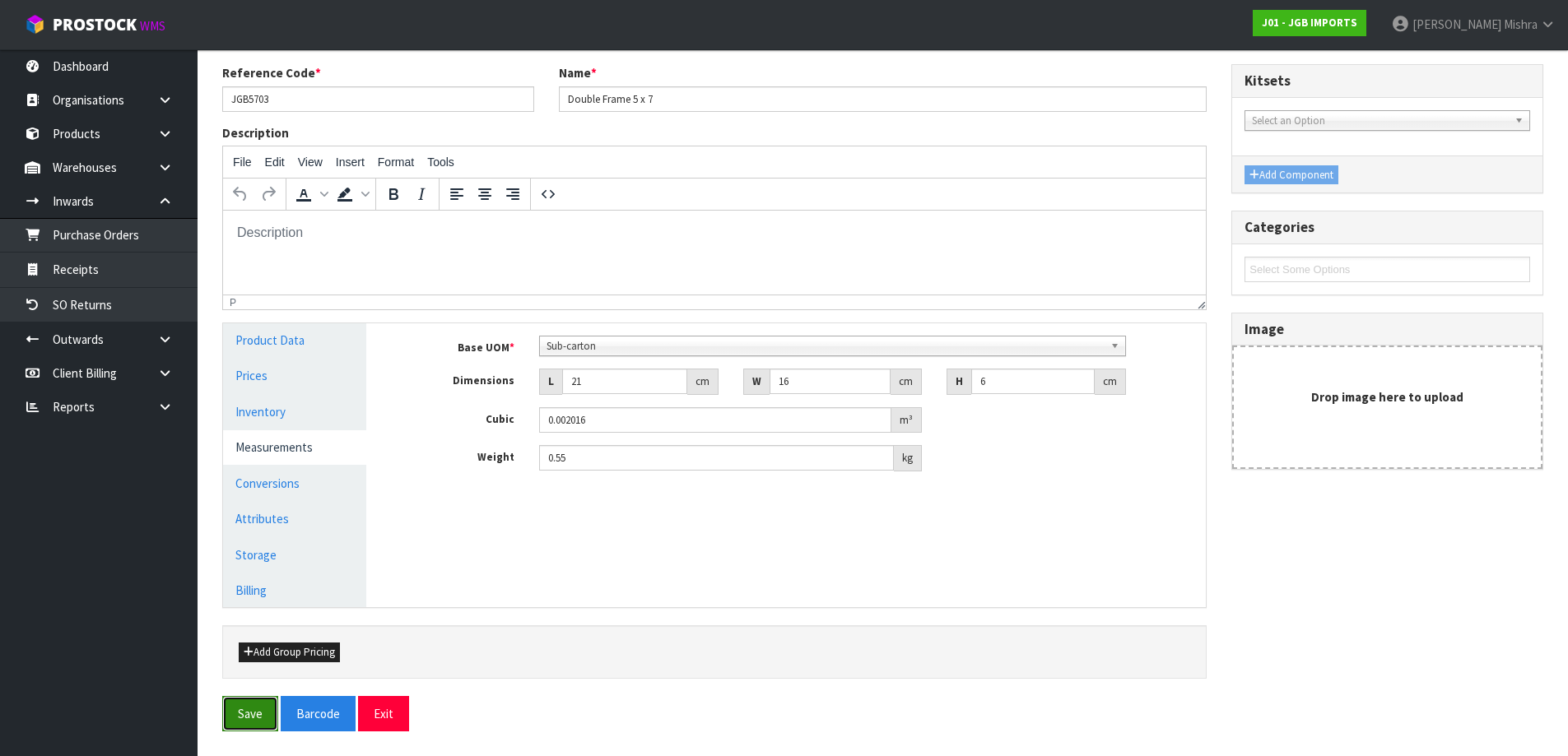
click at [268, 707] on button "Save" at bounding box center [250, 714] width 56 height 36
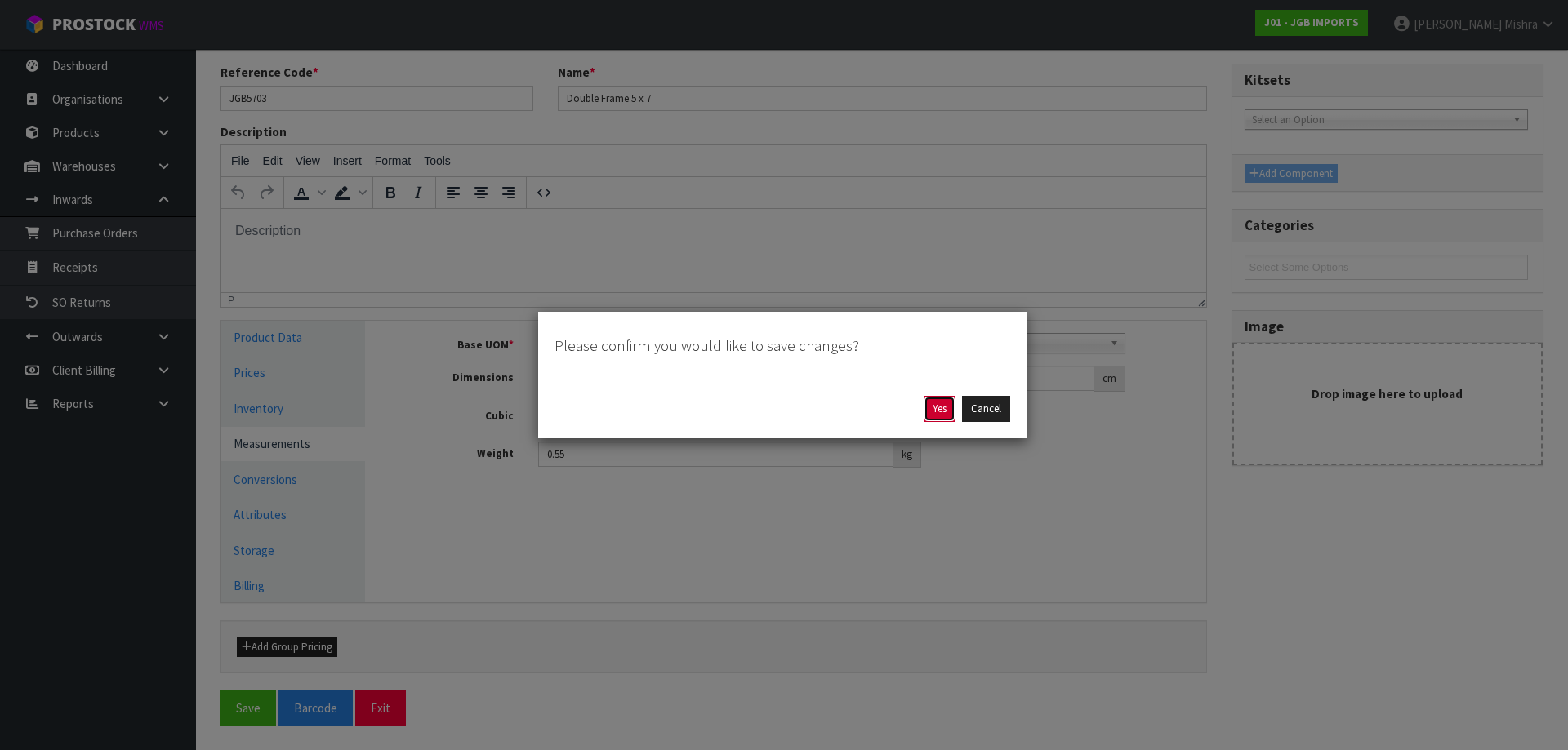
click at [947, 409] on button "Yes" at bounding box center [939, 409] width 32 height 26
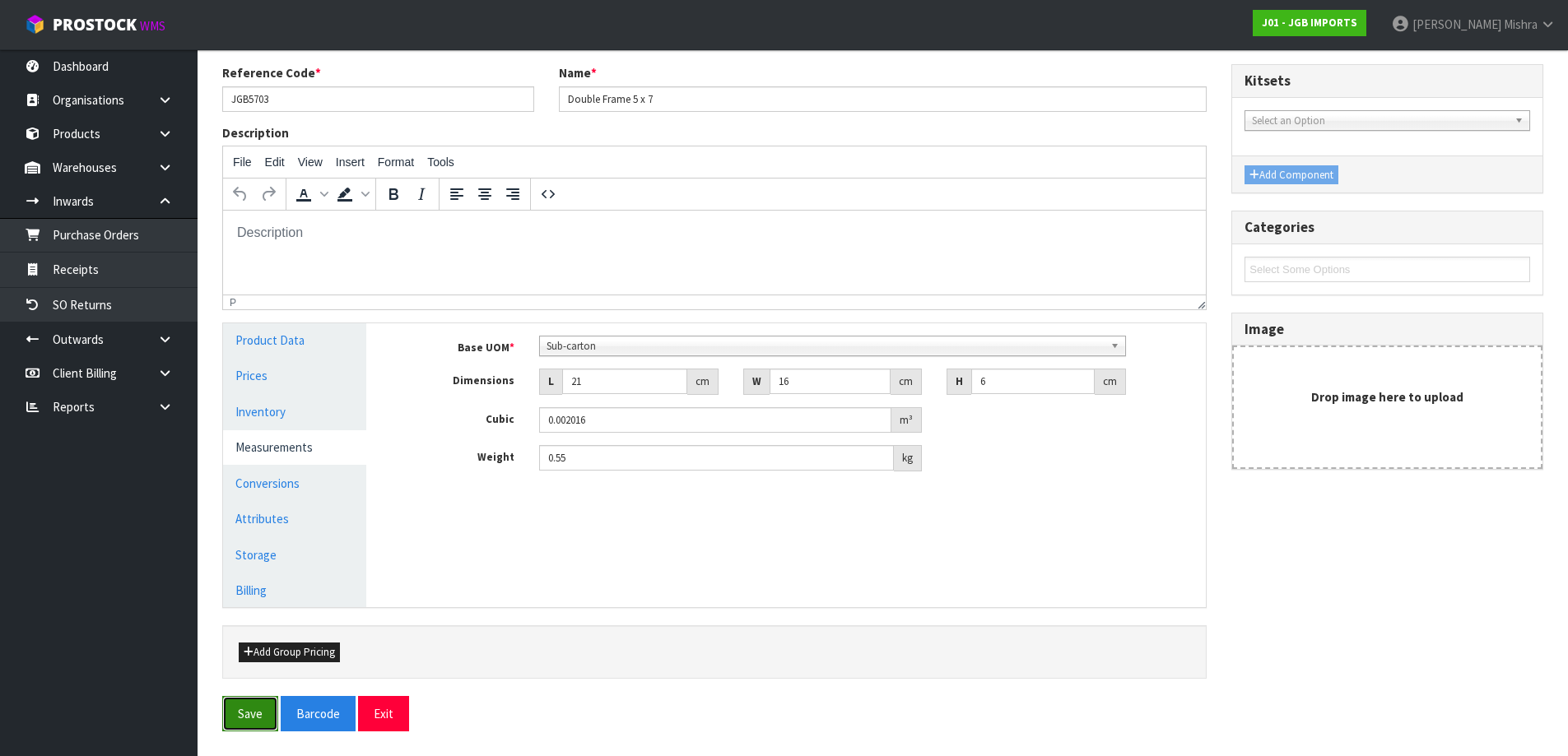
click at [235, 709] on button "Save" at bounding box center [250, 714] width 56 height 36
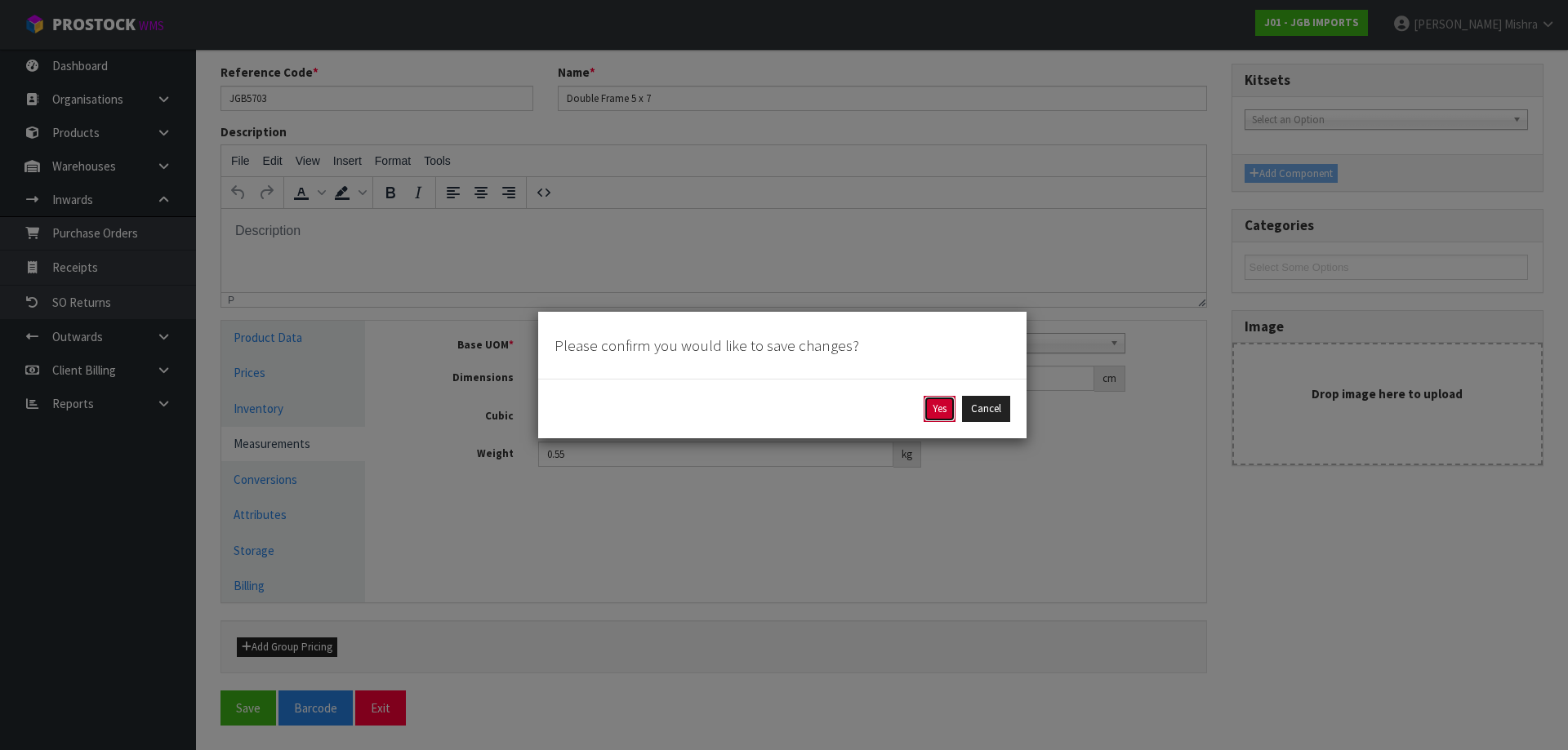
click at [948, 411] on button "Yes" at bounding box center [939, 409] width 32 height 26
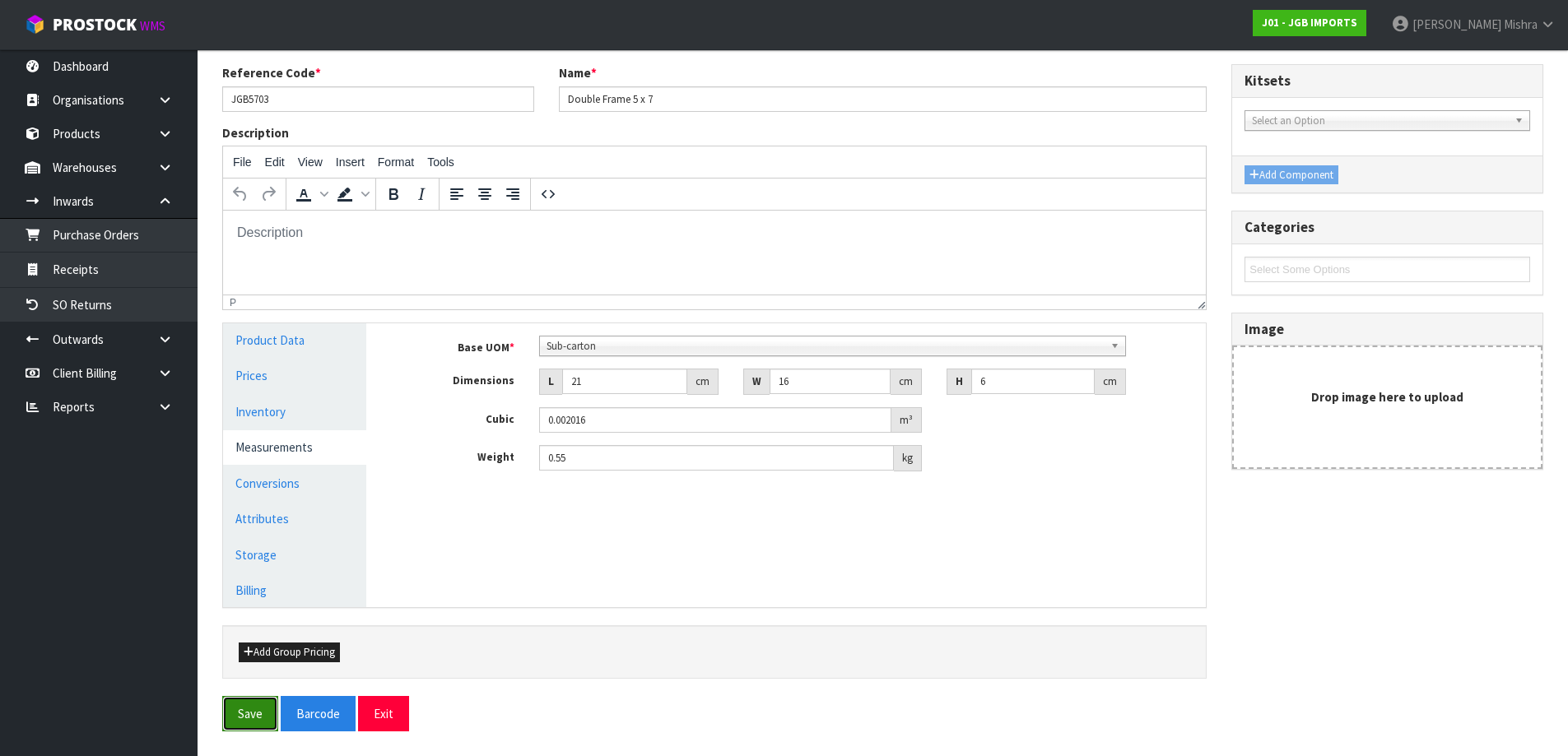
click at [243, 718] on button "Save" at bounding box center [250, 714] width 56 height 36
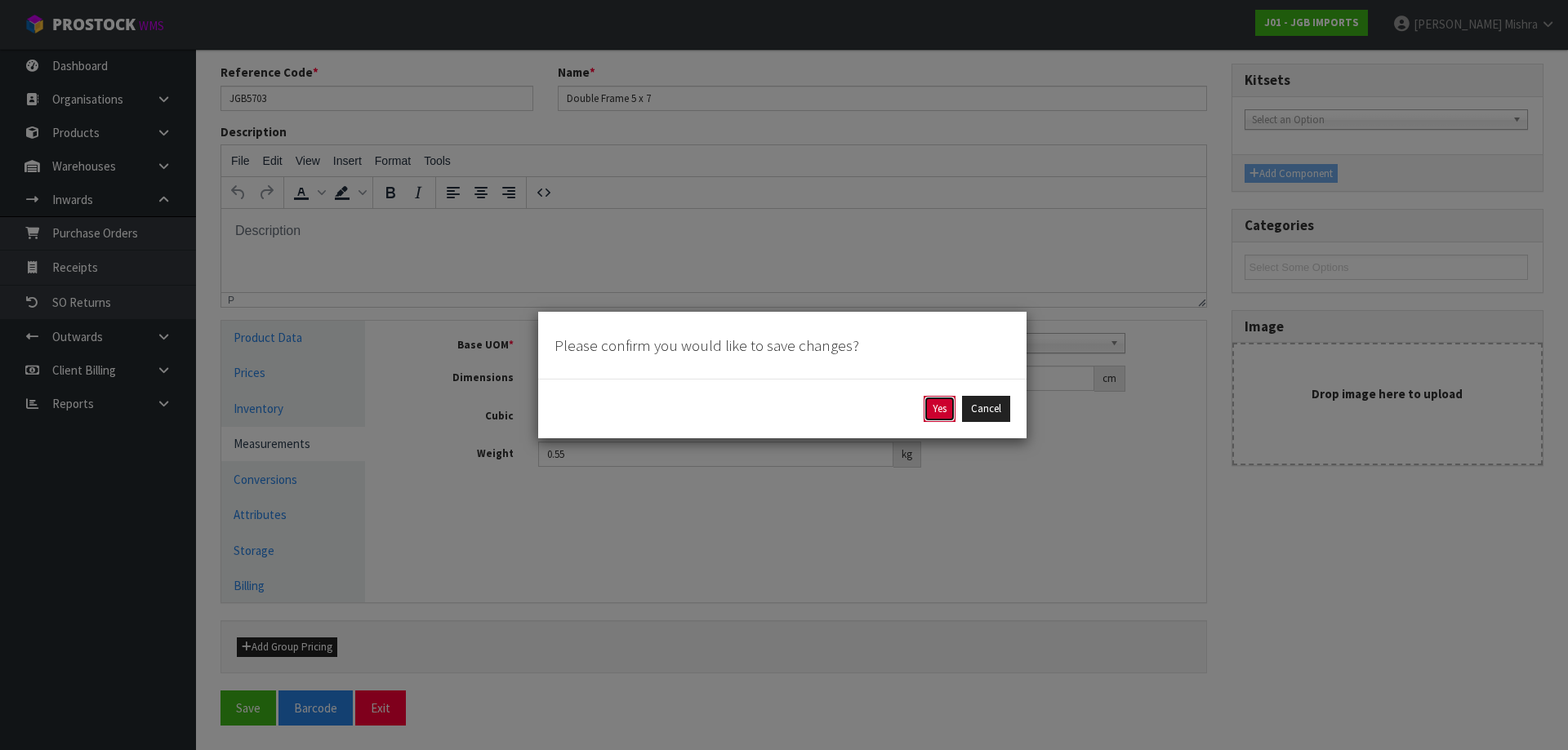
click at [943, 411] on button "Yes" at bounding box center [939, 409] width 32 height 26
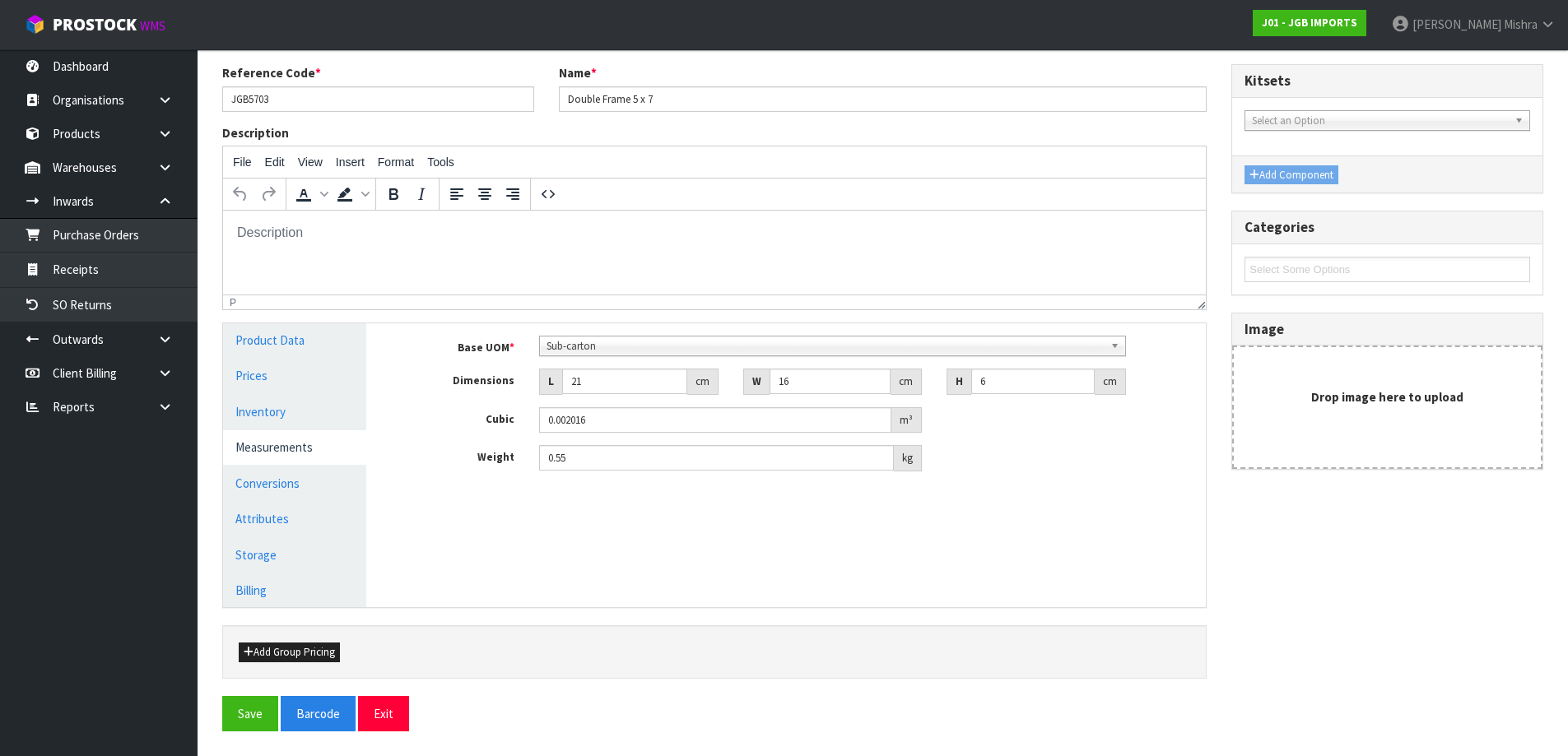
scroll to position [0, 0]
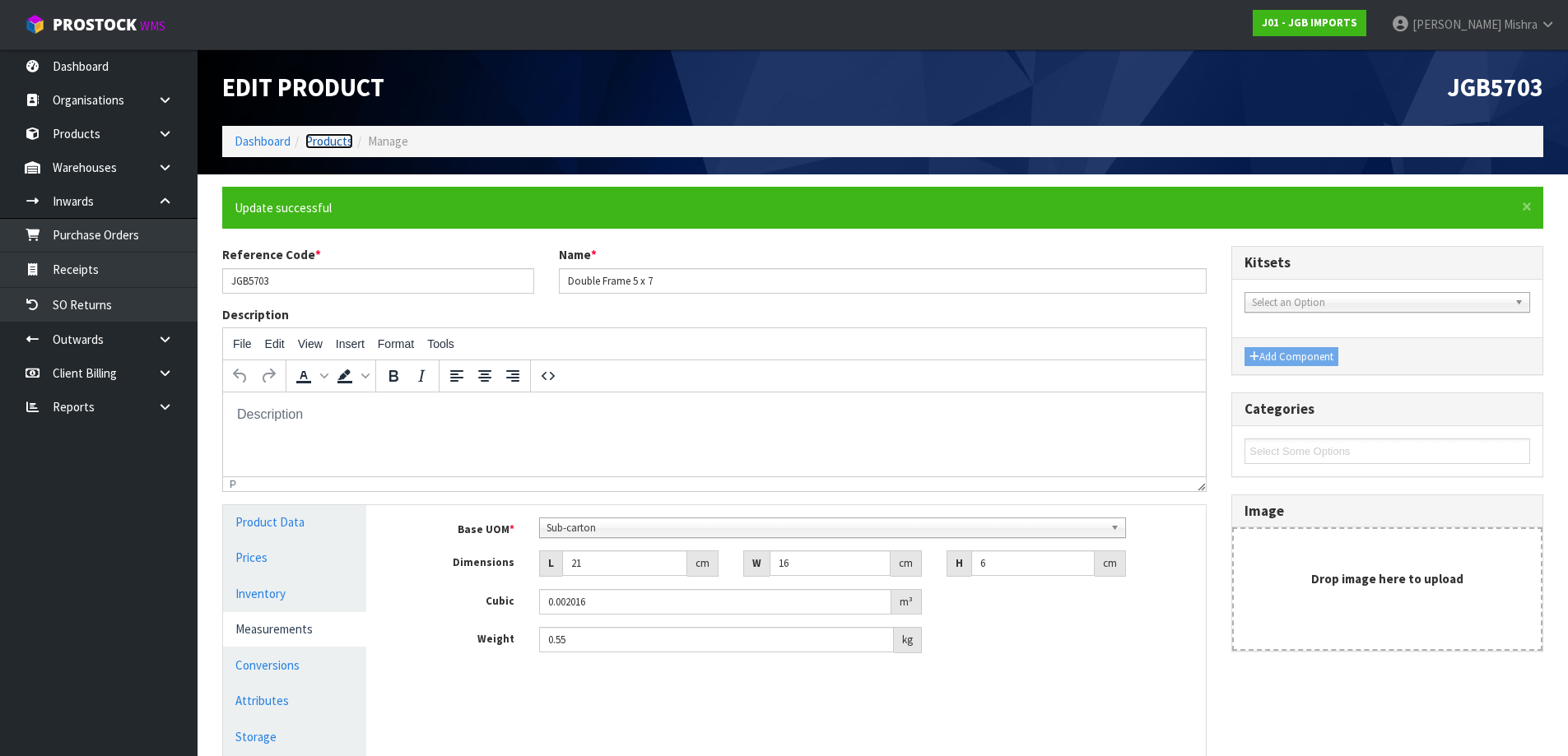
click at [337, 142] on link "Products" at bounding box center [329, 141] width 47 height 15
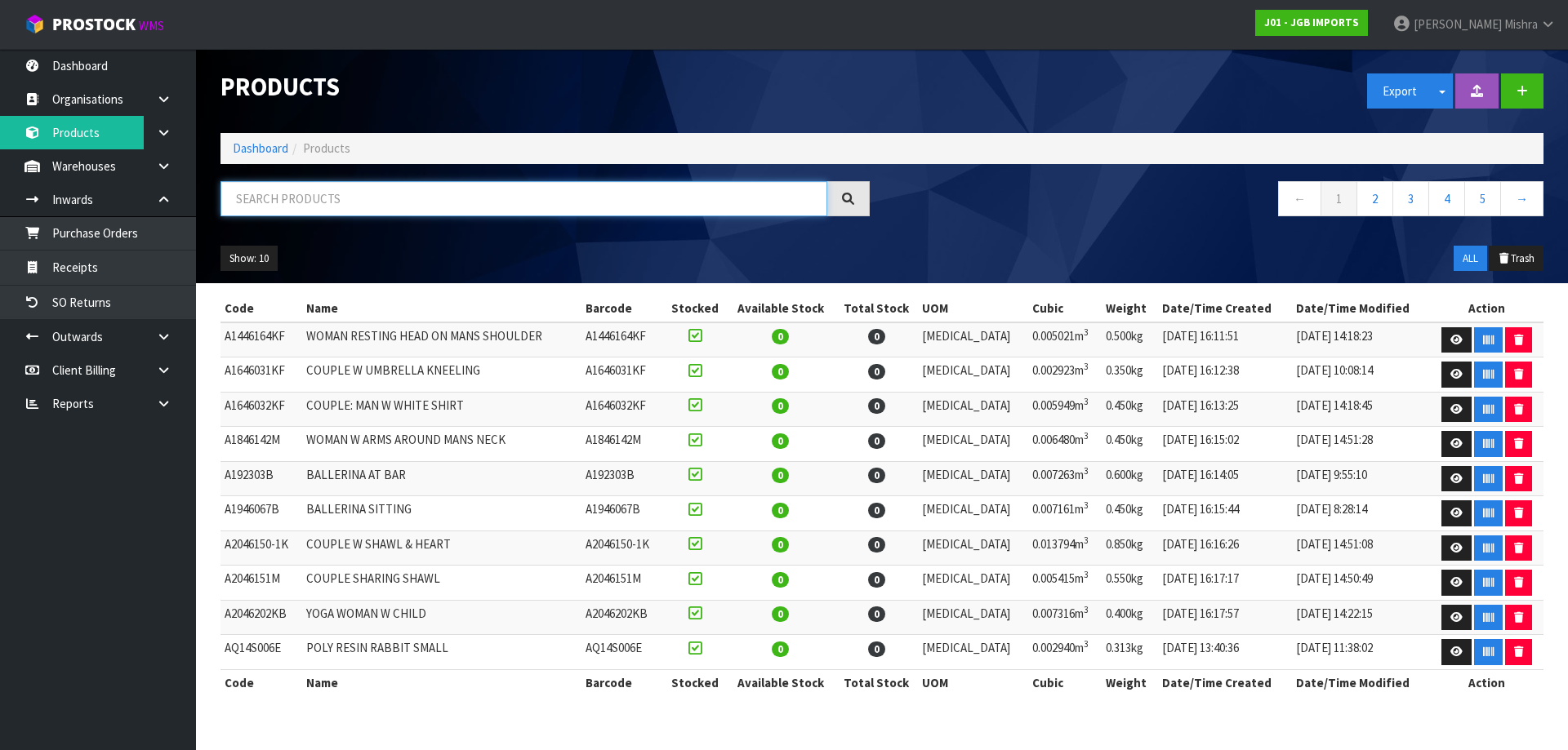
click at [307, 196] on input "text" at bounding box center [524, 199] width 607 height 35
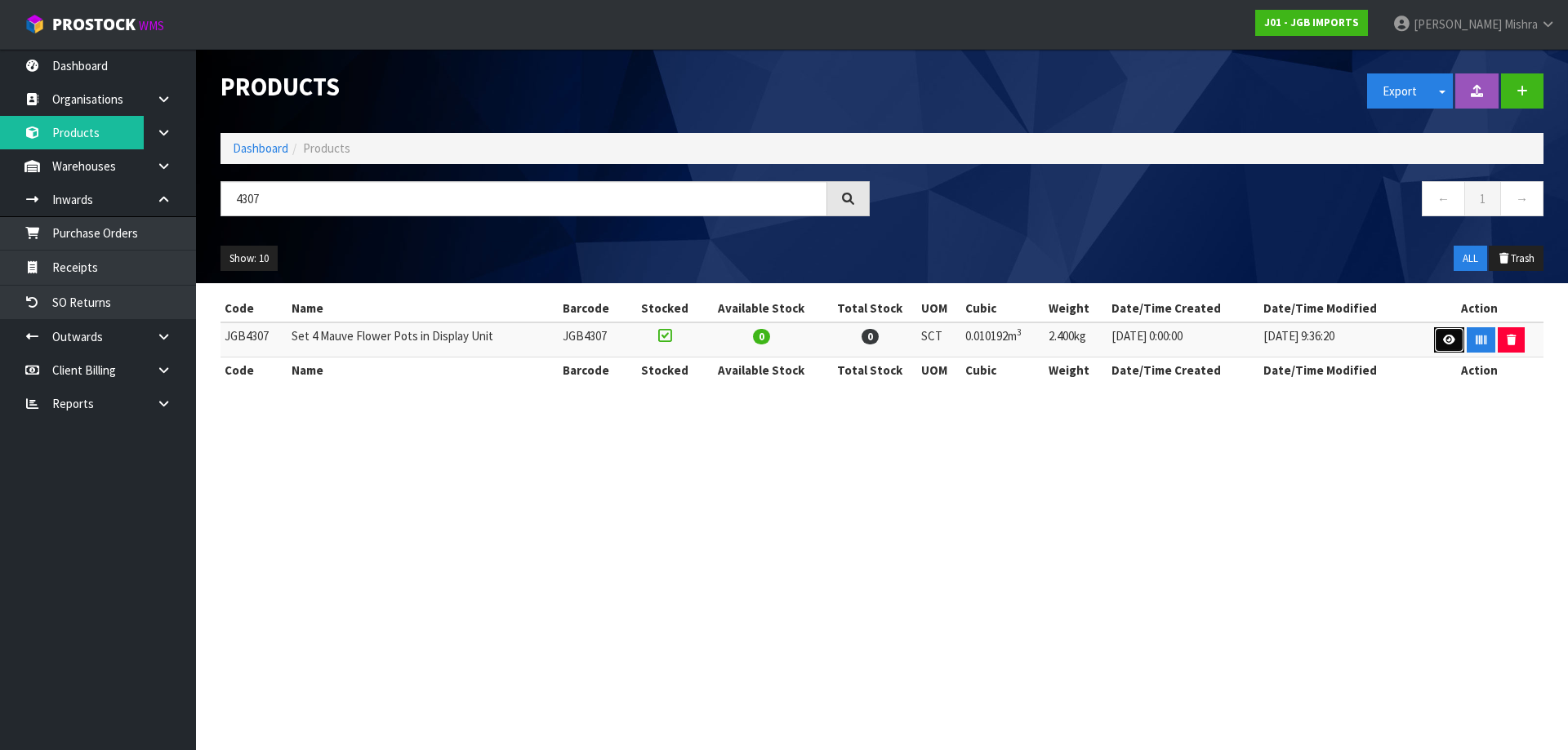
click at [1439, 337] on link at bounding box center [1449, 340] width 30 height 26
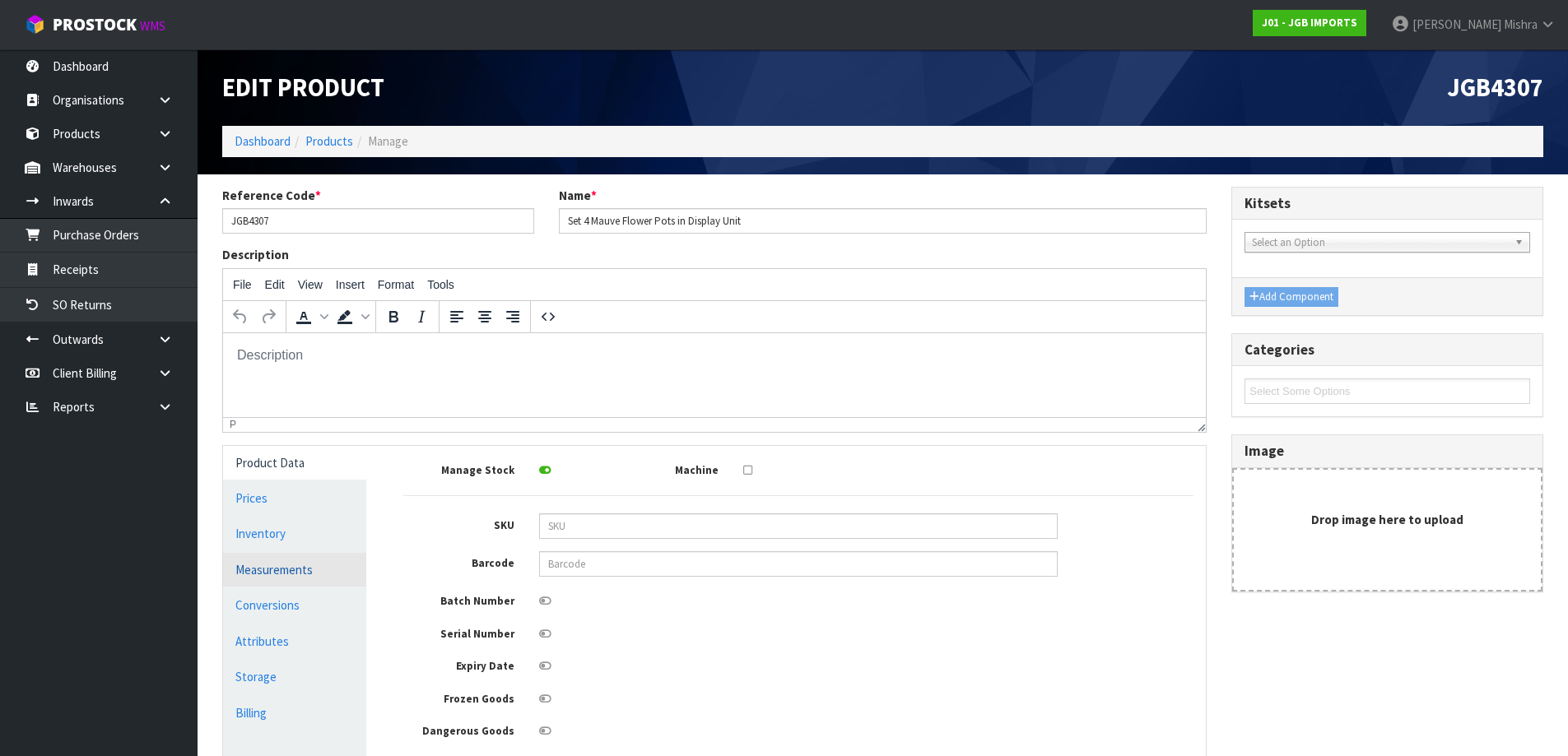
click at [315, 578] on link "Measurements" at bounding box center [294, 570] width 143 height 34
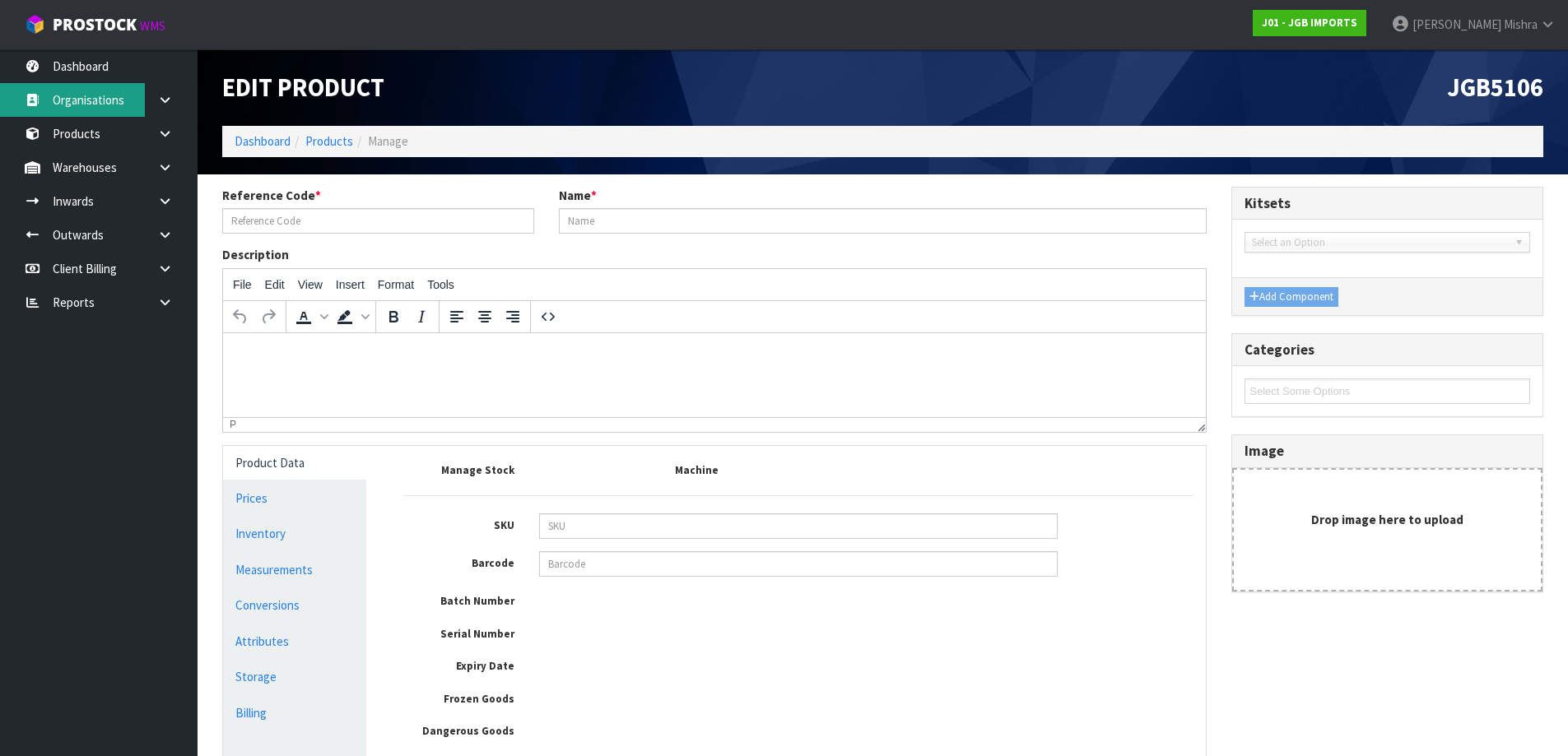
type input "JGB5106"
type input "Clock w Rope L 4 Large Digits"
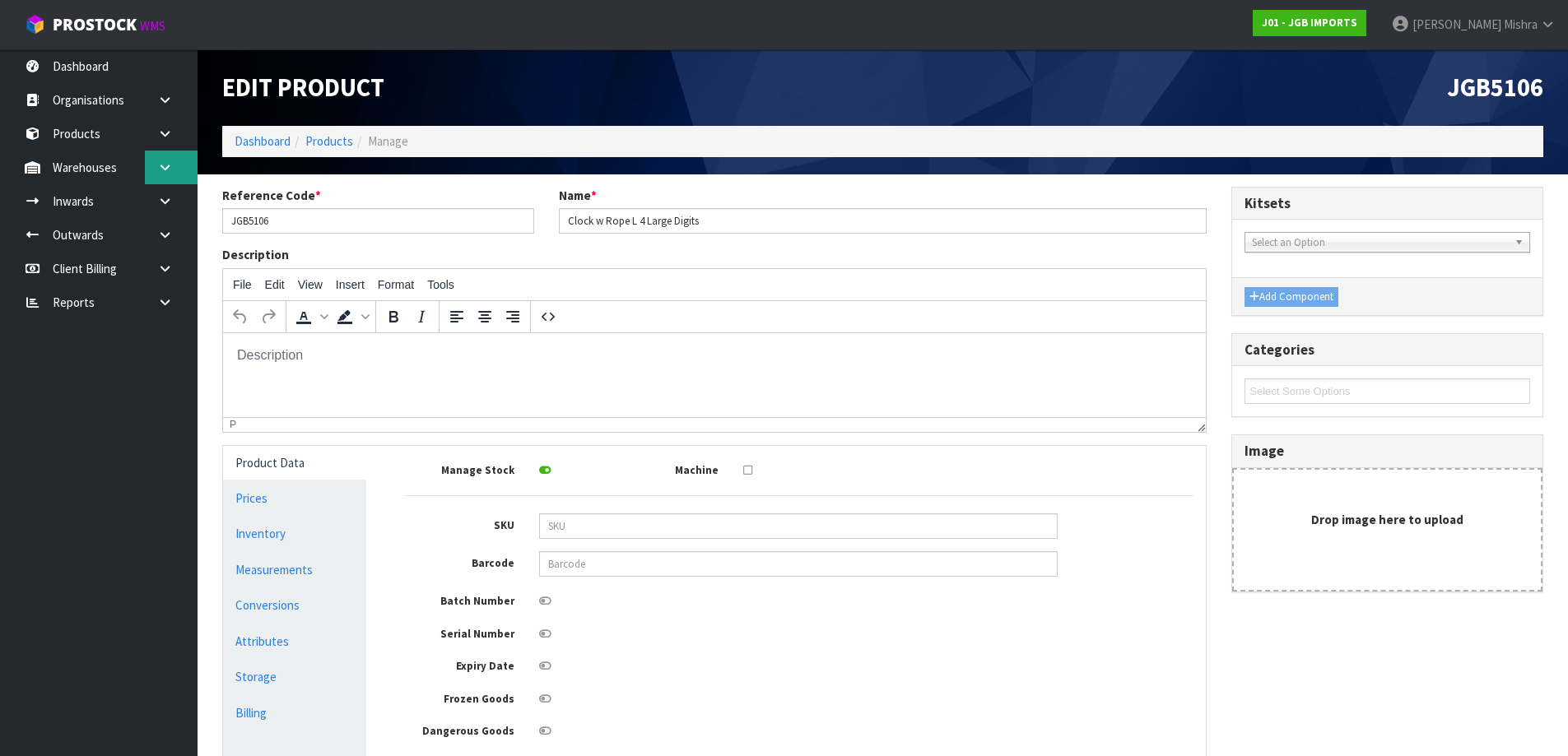
click at [183, 158] on link at bounding box center [171, 167] width 52 height 34
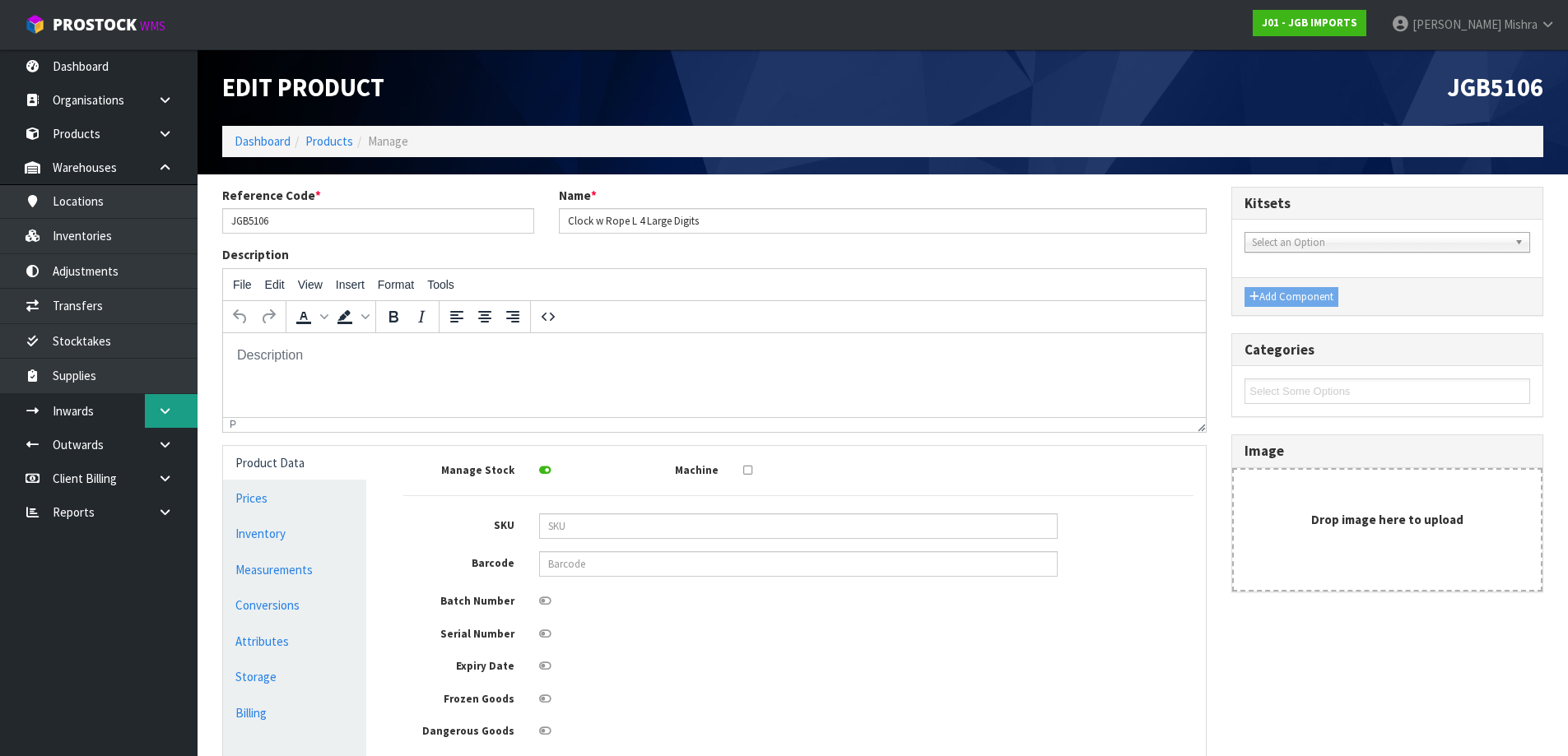
click at [166, 408] on icon at bounding box center [165, 411] width 15 height 13
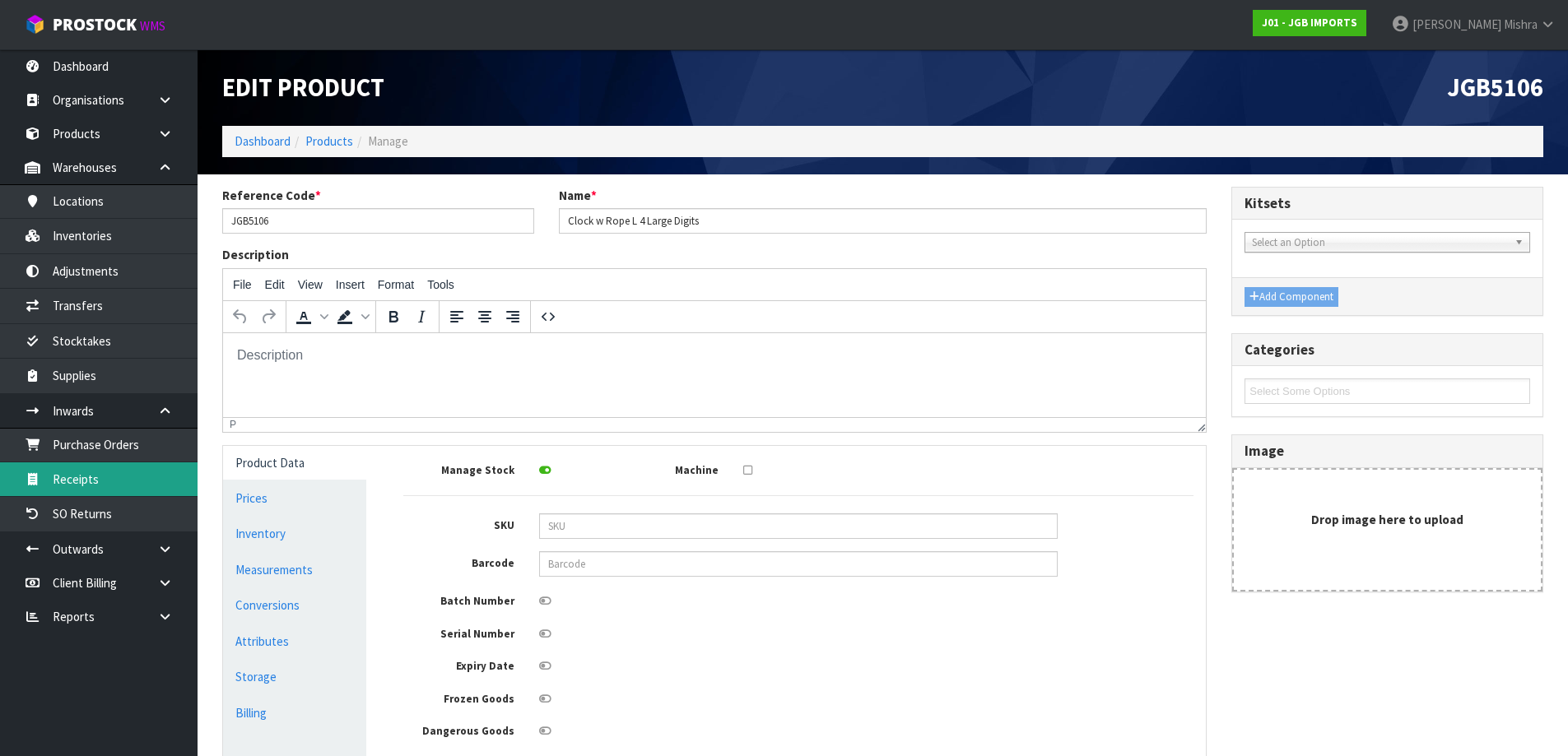
click at [138, 480] on link "Receipts" at bounding box center [98, 479] width 197 height 34
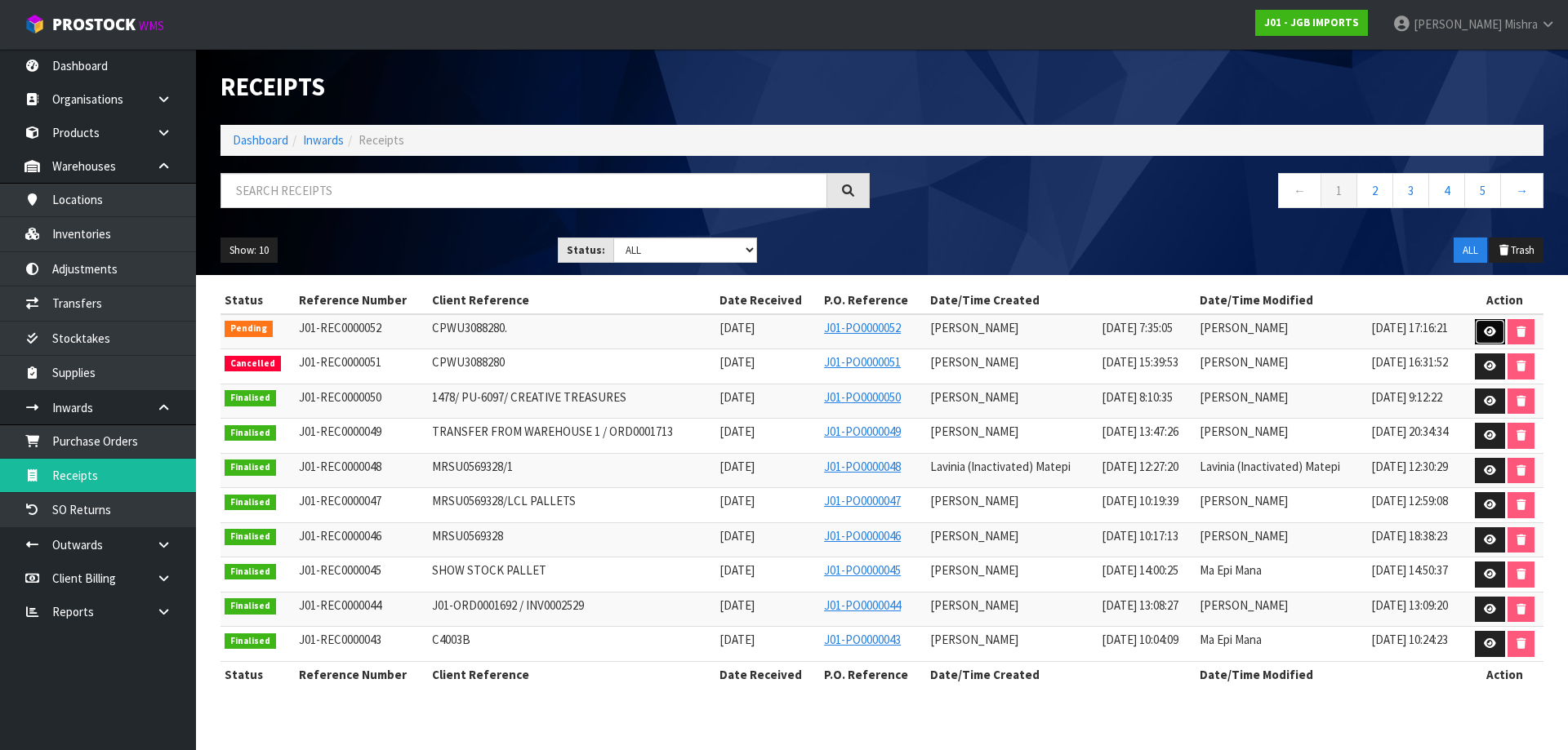
click at [1490, 326] on icon at bounding box center [1489, 331] width 13 height 11
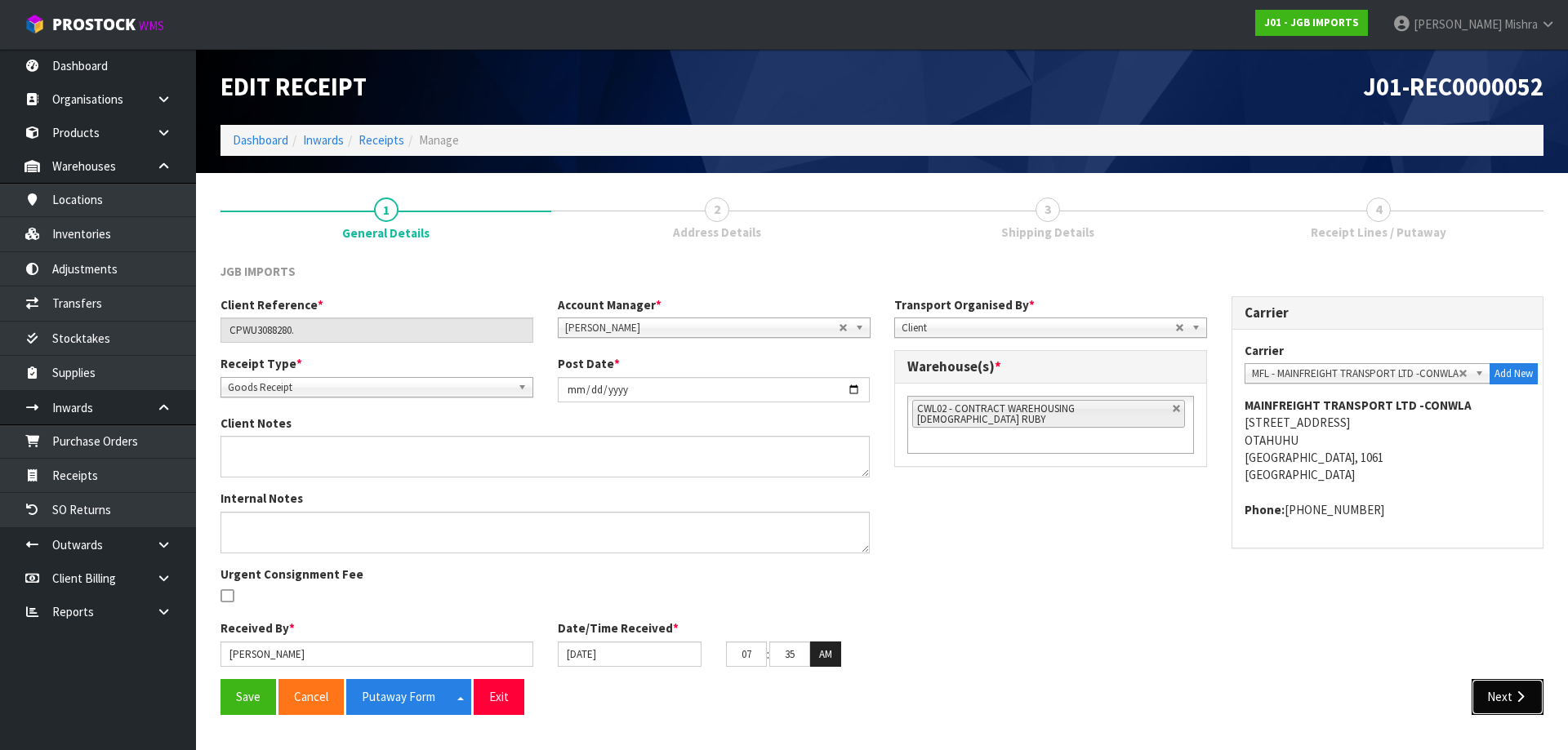
click at [1478, 711] on button "Next" at bounding box center [1508, 696] width 72 height 35
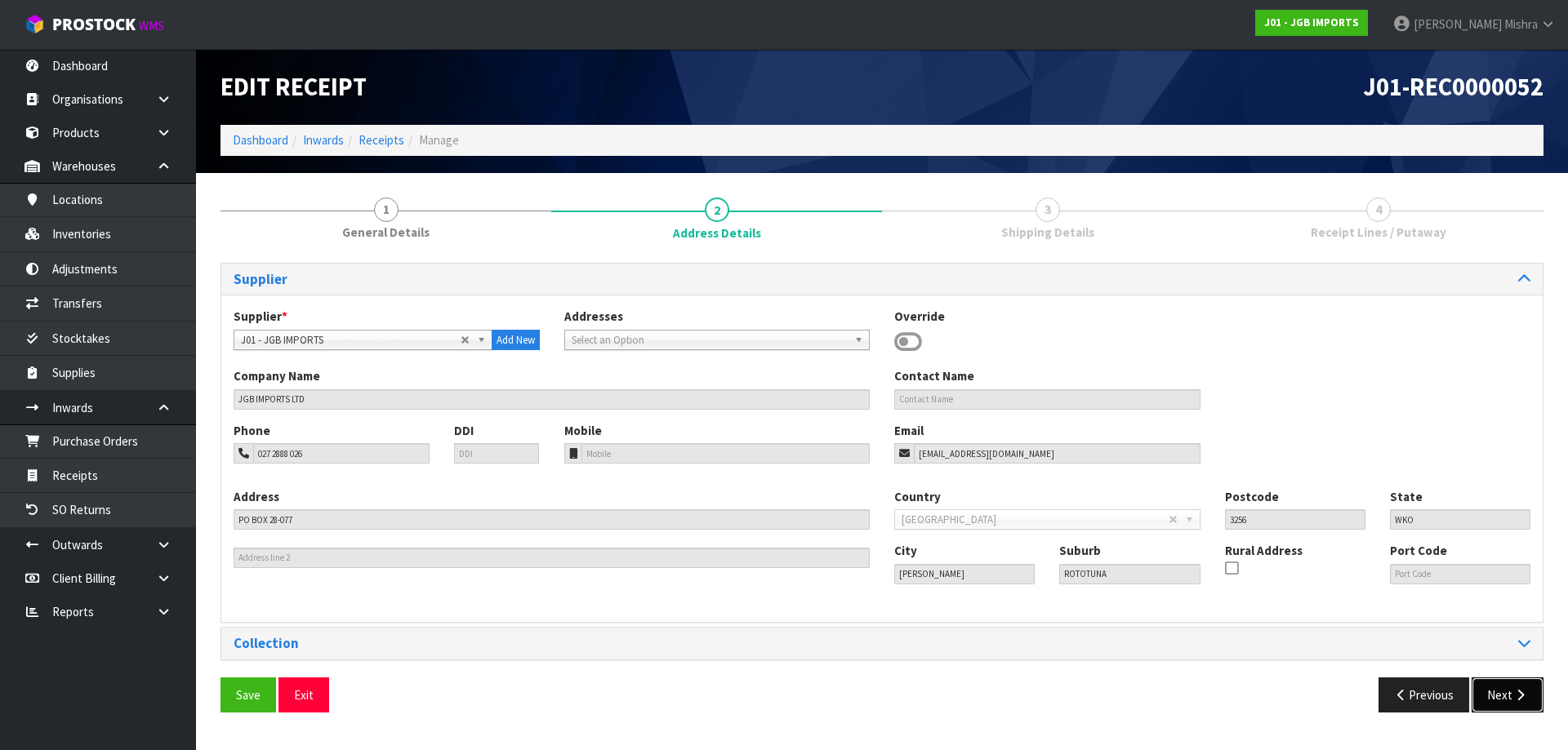
click at [1481, 705] on button "Next" at bounding box center [1508, 695] width 72 height 35
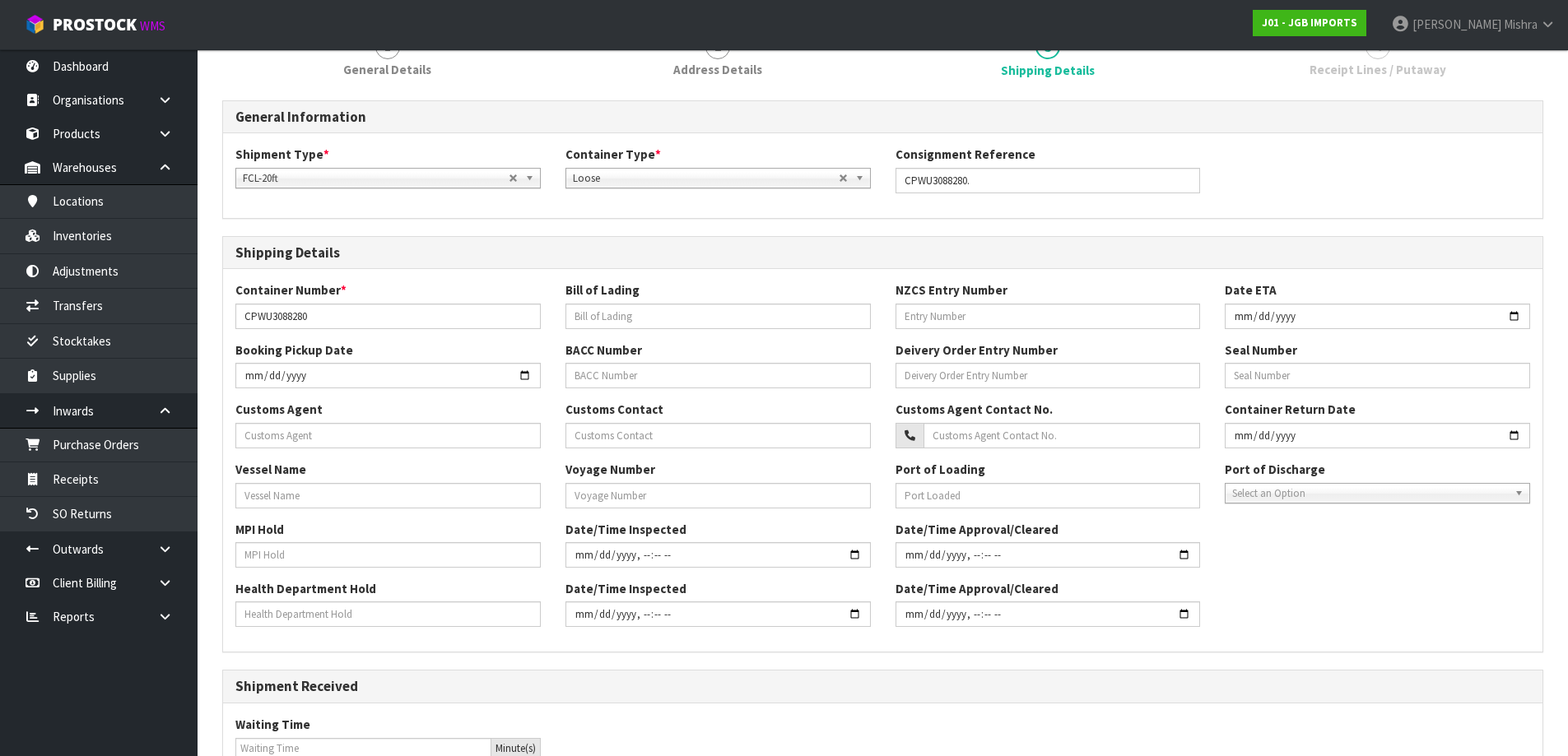
scroll to position [387, 0]
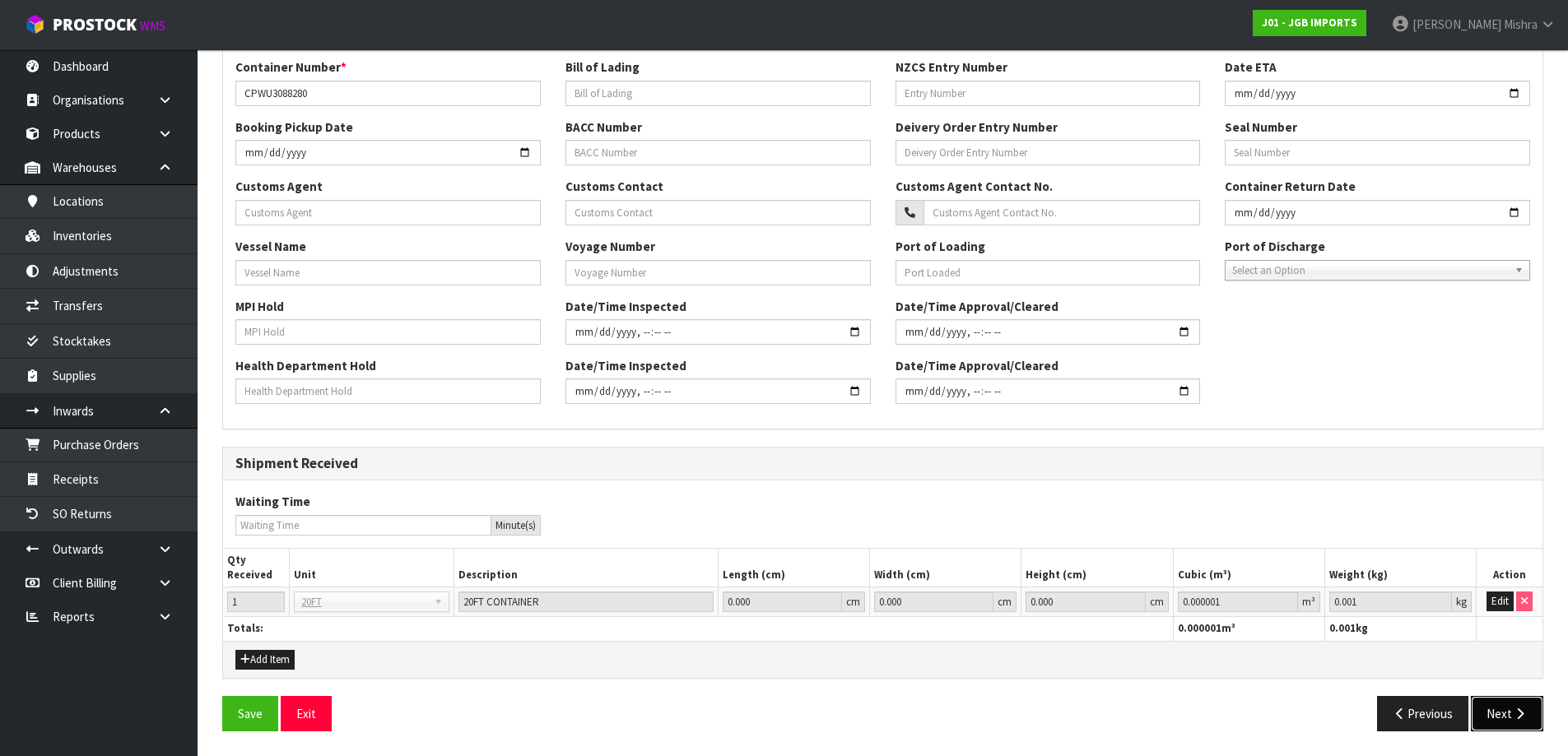
click at [1490, 701] on button "Next" at bounding box center [1507, 714] width 73 height 36
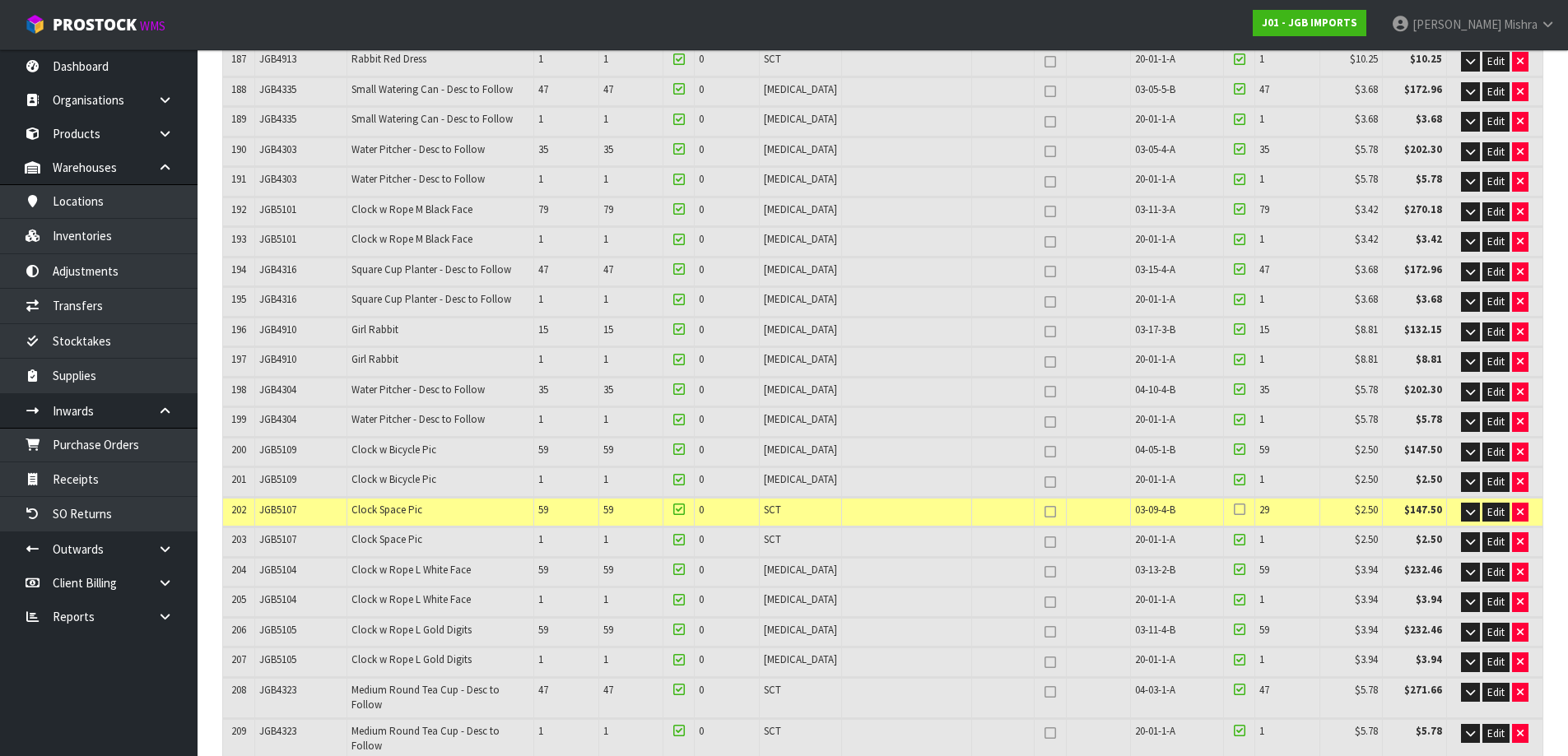
scroll to position [62, 0]
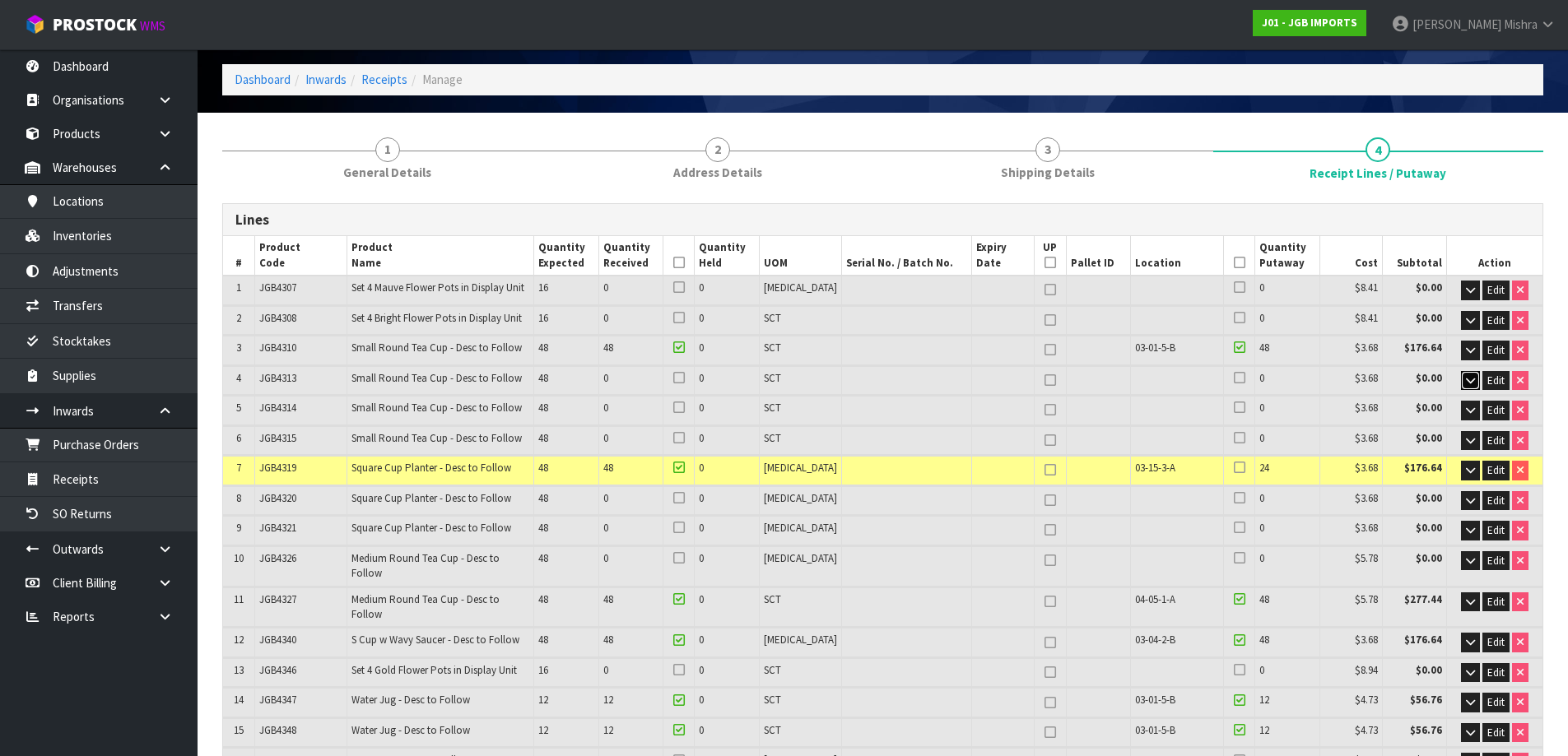
click at [1466, 378] on icon "button" at bounding box center [1470, 381] width 9 height 11
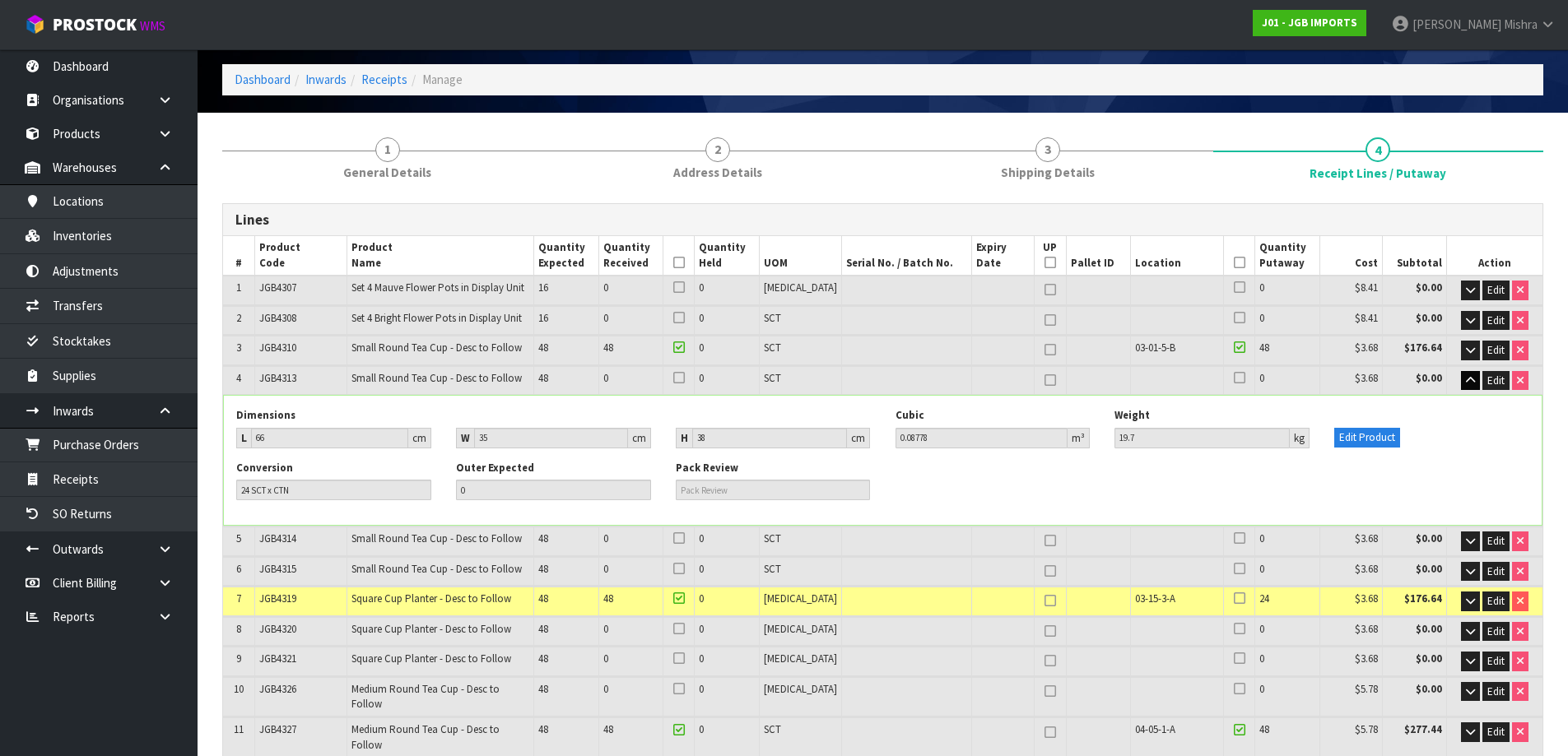
scroll to position [673, 0]
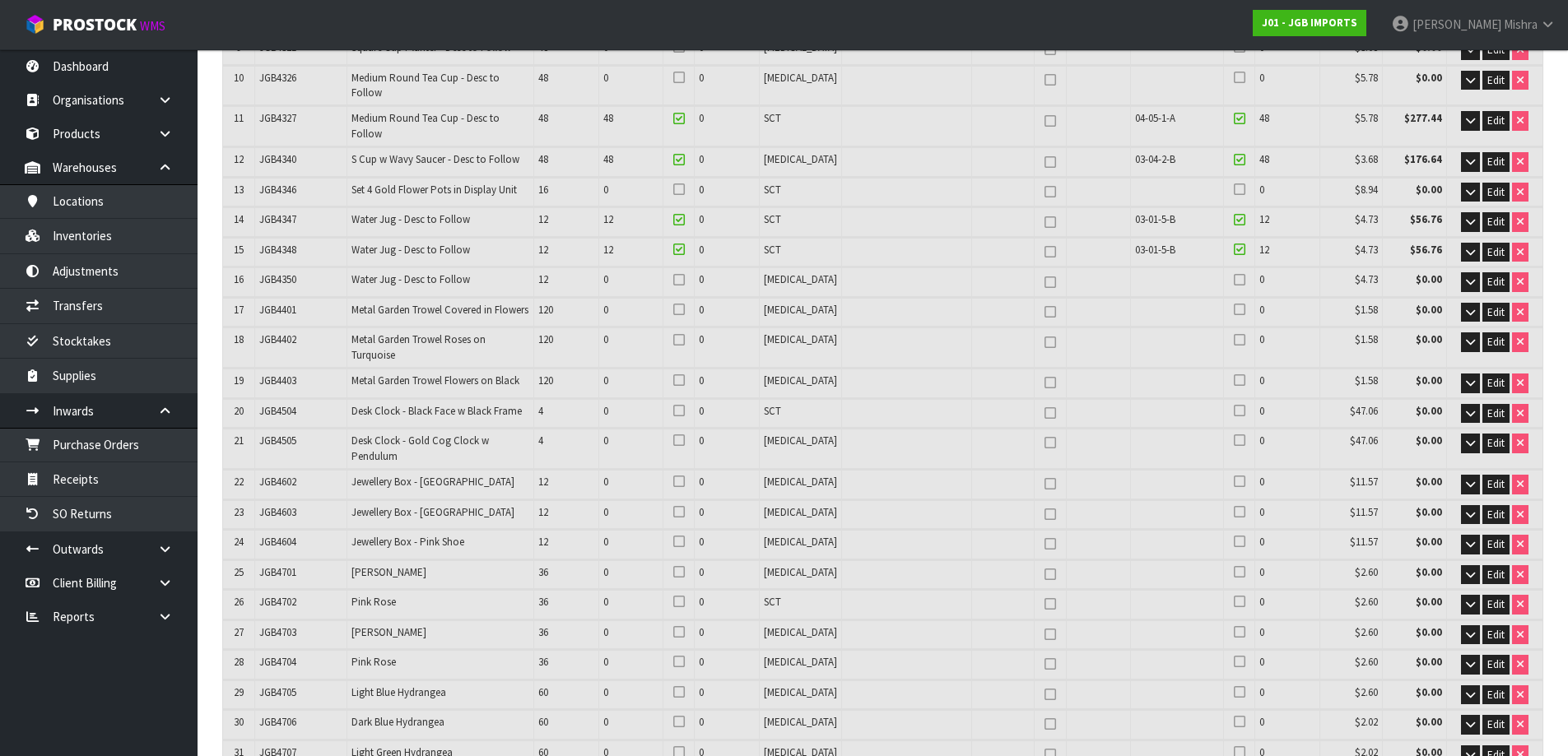
click at [1479, 399] on td "Edit" at bounding box center [1494, 414] width 96 height 29
click at [1466, 377] on icon "button" at bounding box center [1470, 382] width 9 height 11
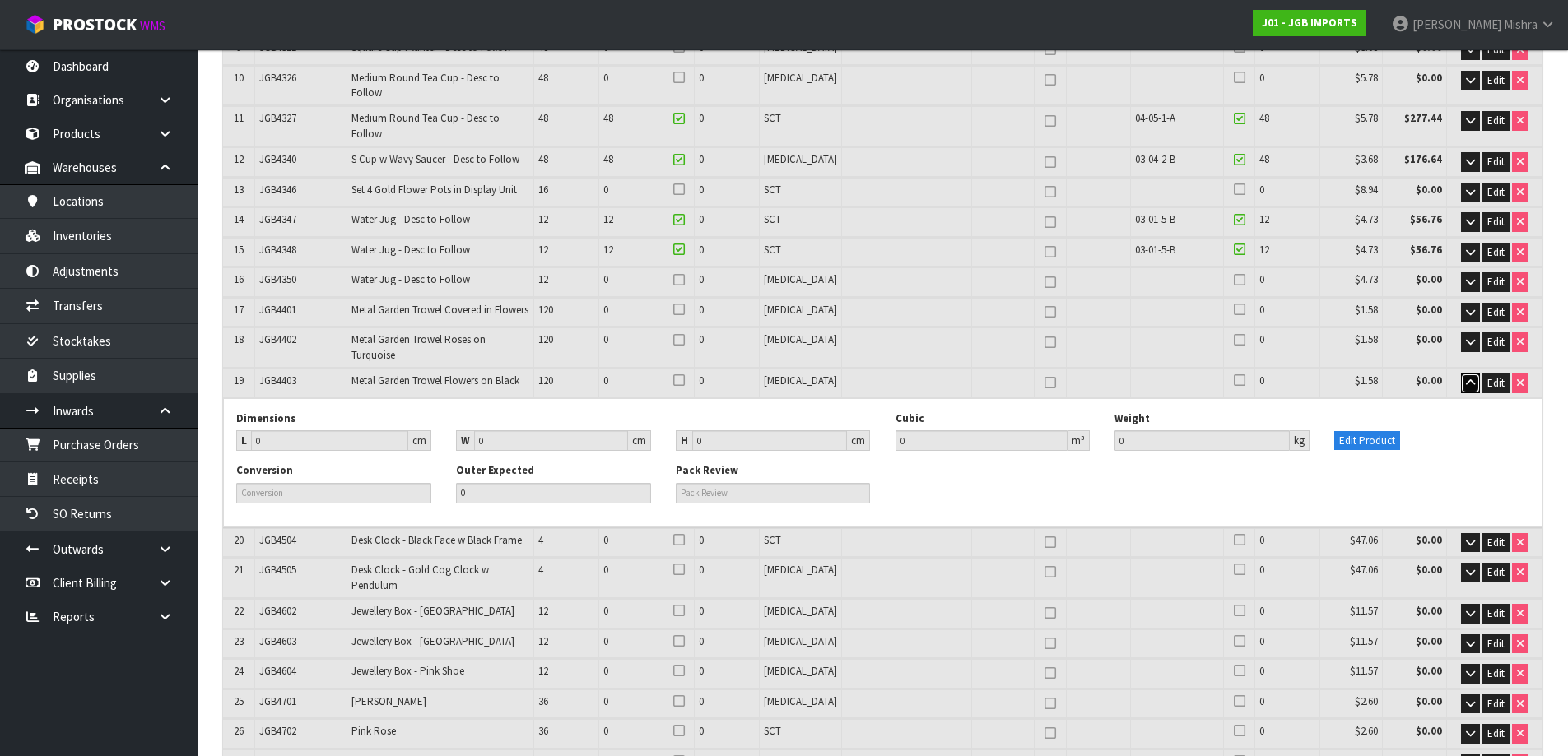
scroll to position [803, 0]
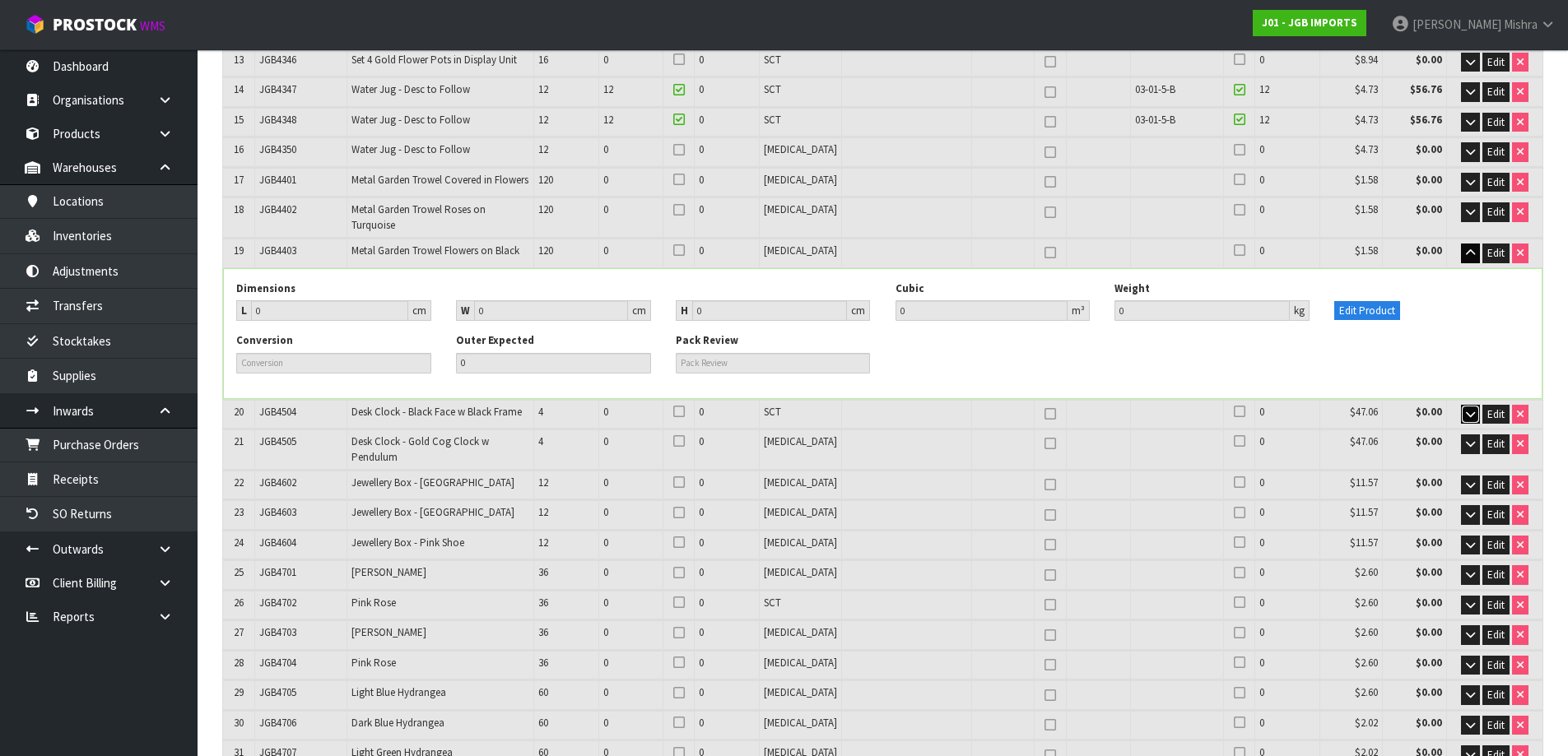
click at [1471, 408] on icon "button" at bounding box center [1470, 414] width 9 height 11
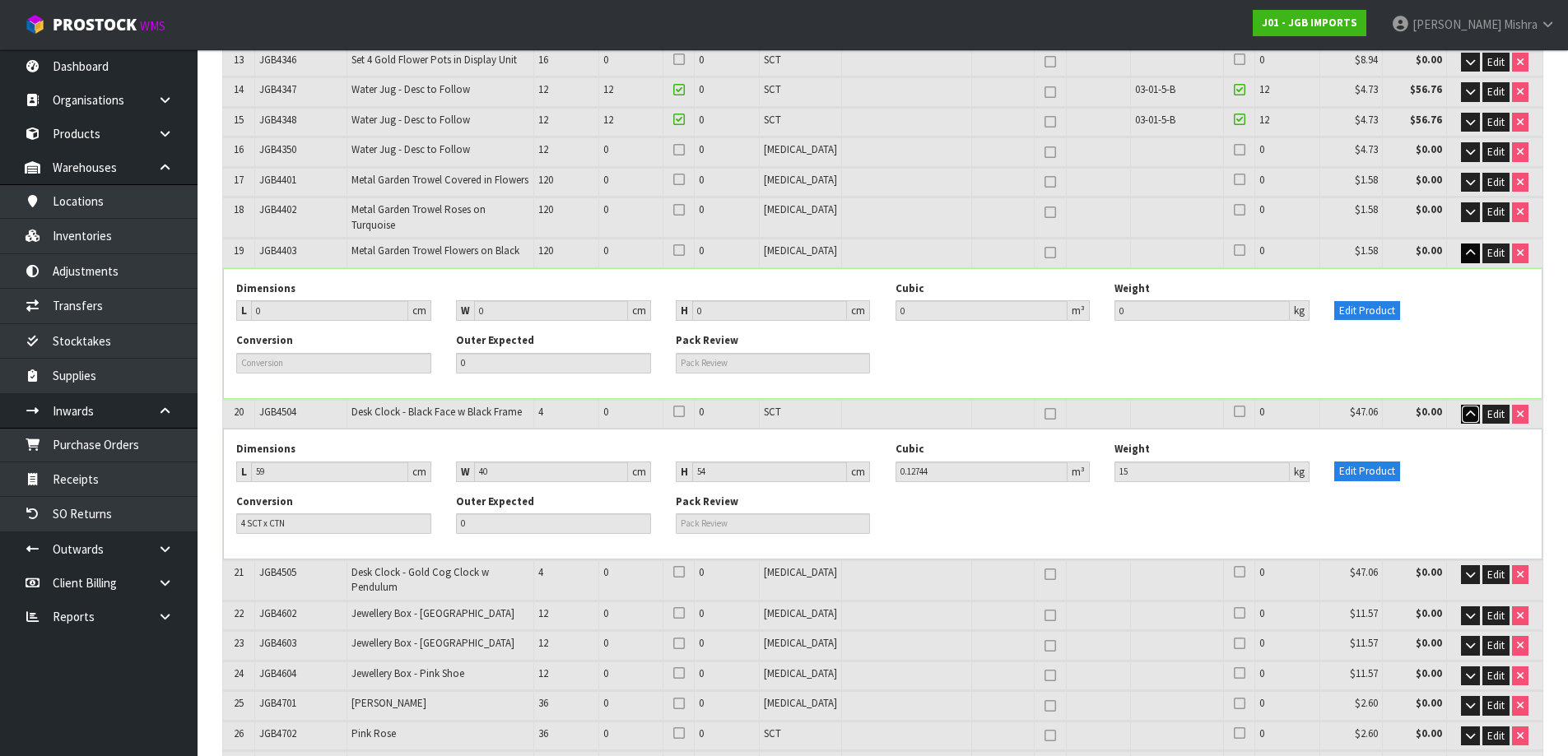
click at [1472, 408] on icon "button" at bounding box center [1470, 414] width 9 height 11
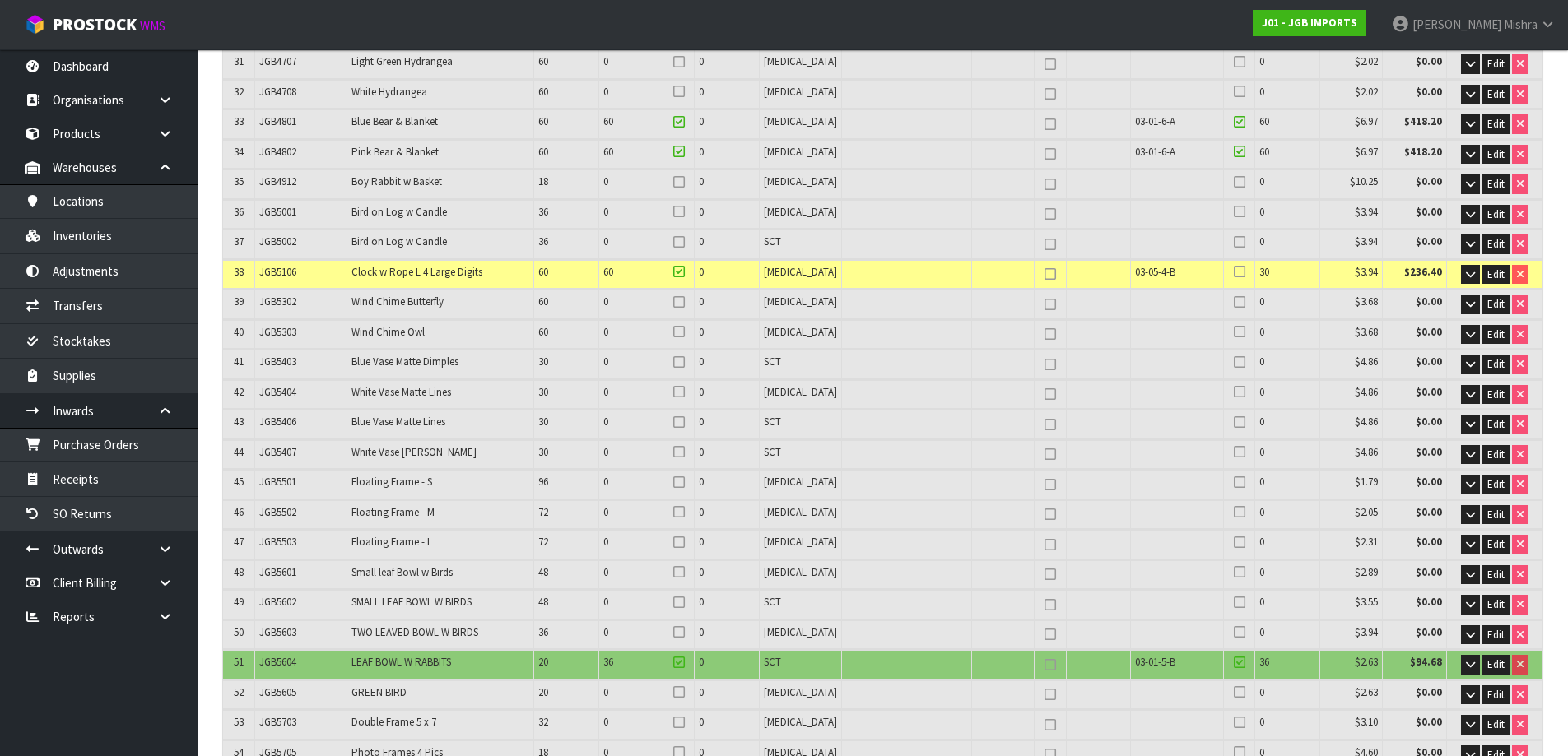
scroll to position [463, 0]
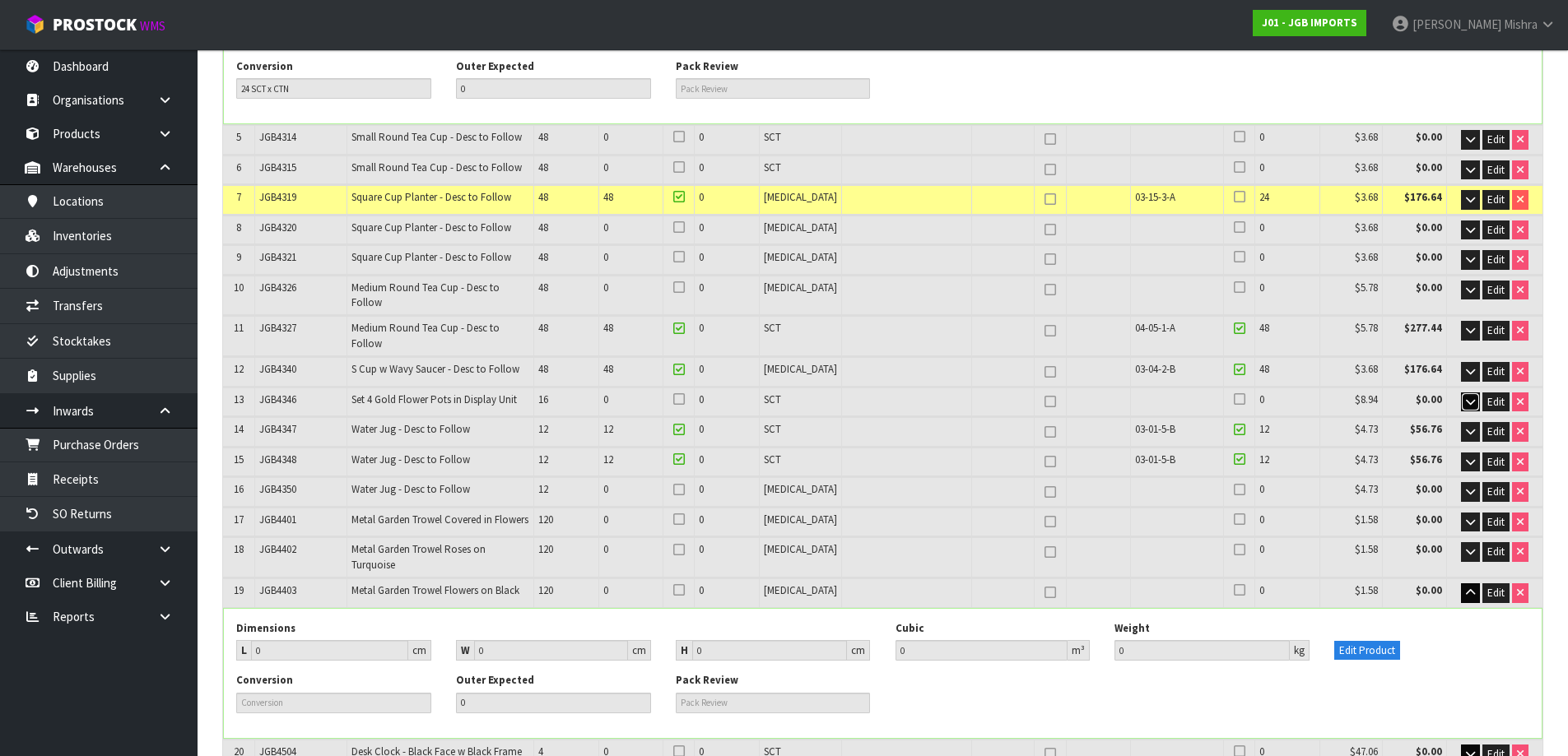
click at [1468, 397] on icon "button" at bounding box center [1470, 402] width 9 height 11
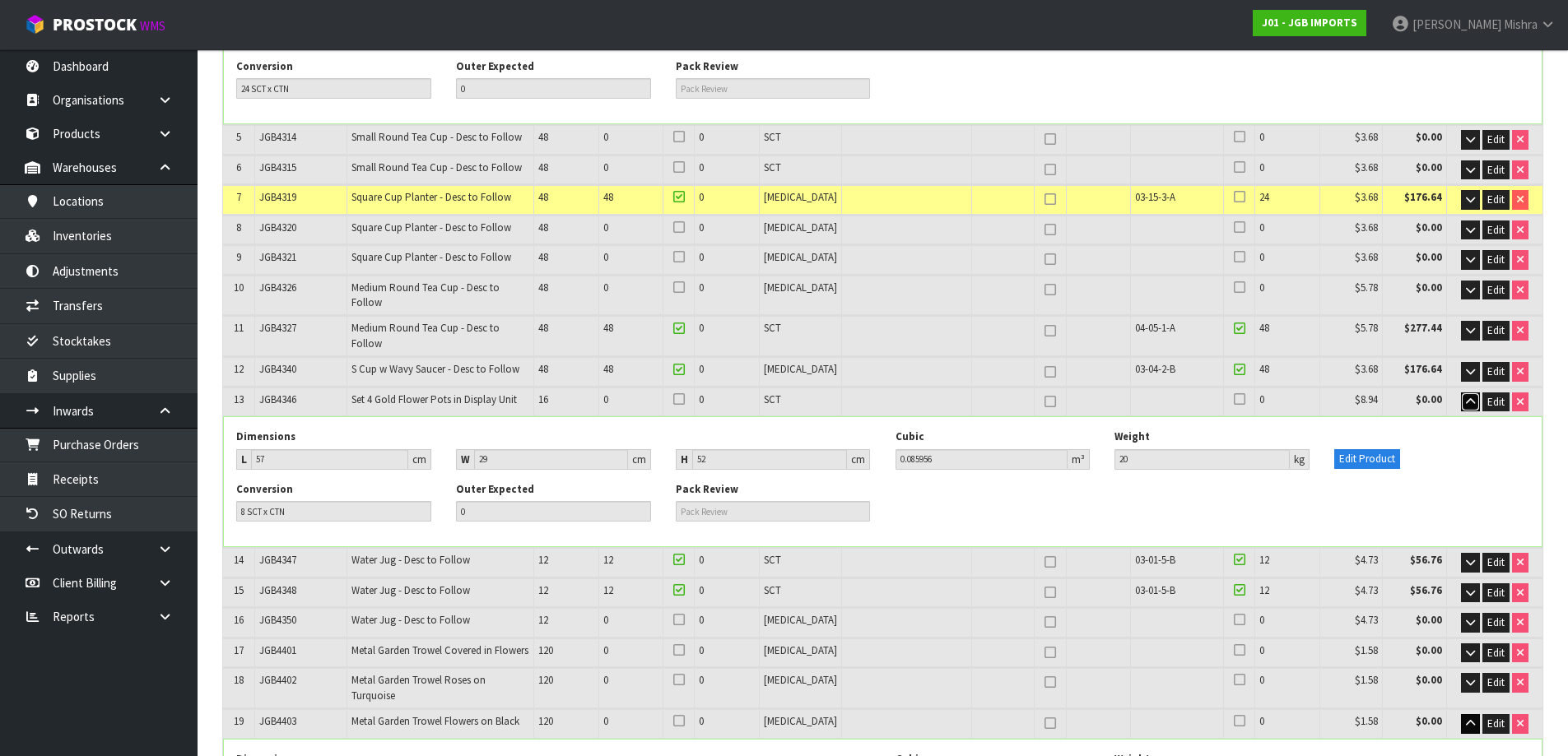
click at [1468, 397] on icon "button" at bounding box center [1470, 402] width 9 height 11
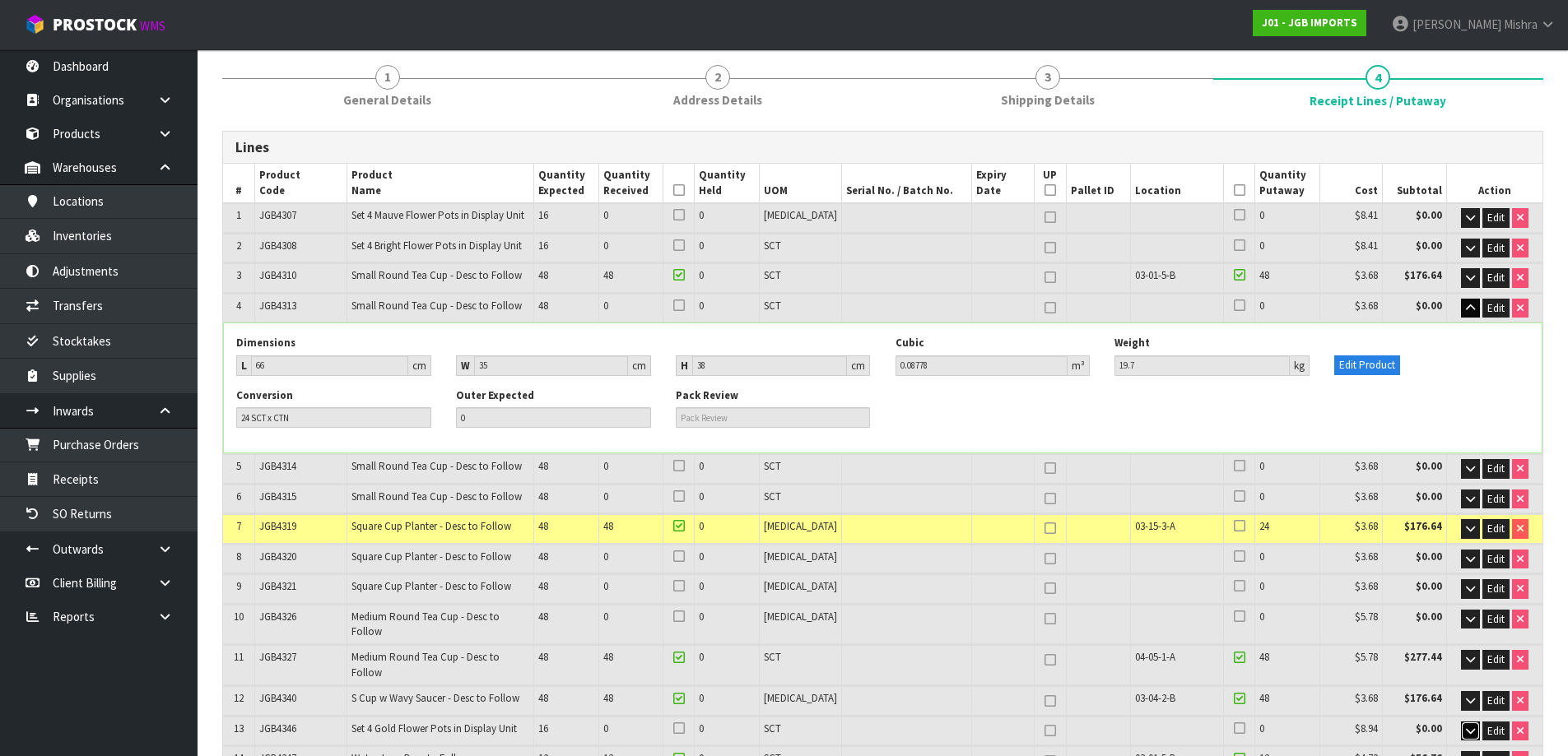
scroll to position [0, 0]
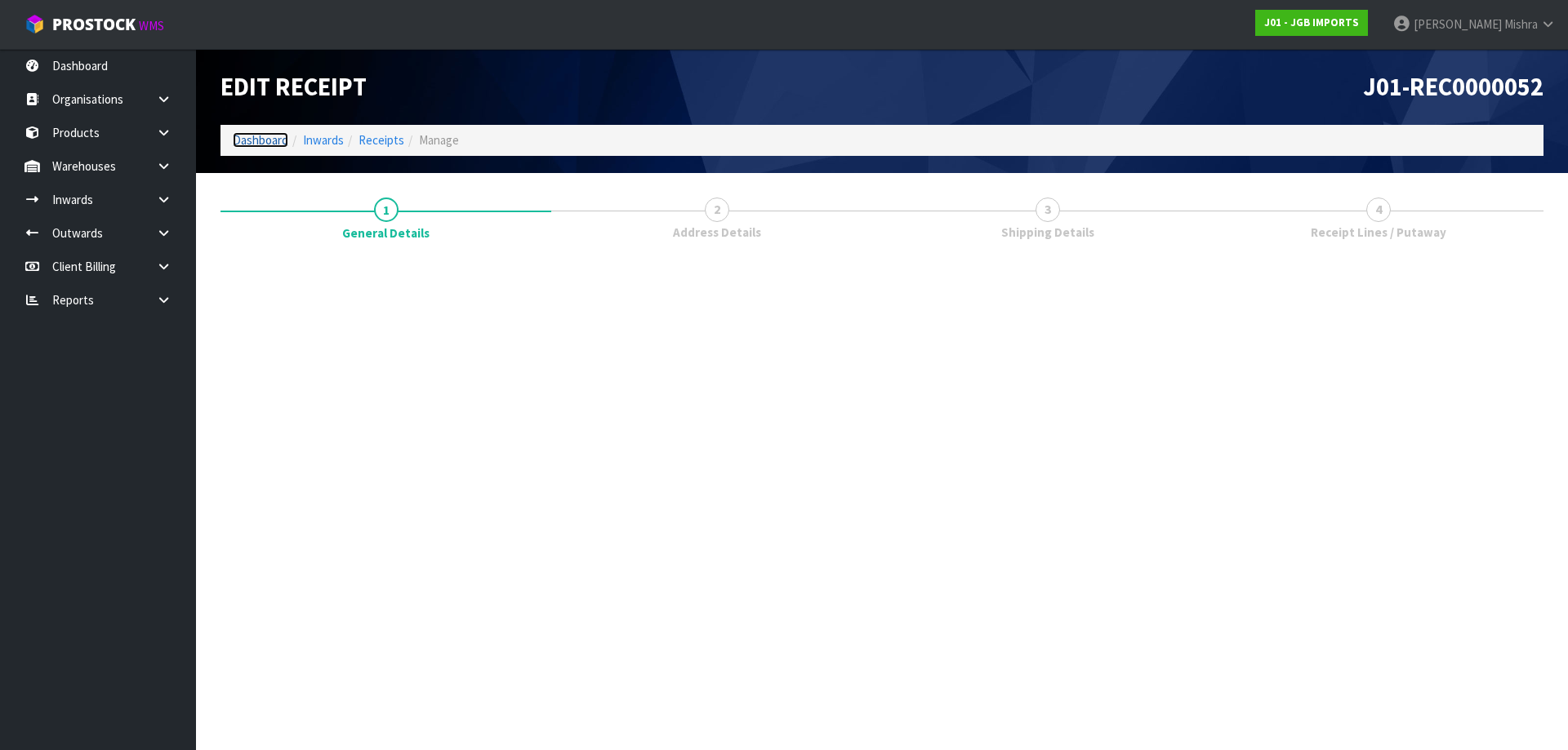
click at [265, 143] on link "Dashboard" at bounding box center [260, 140] width 55 height 15
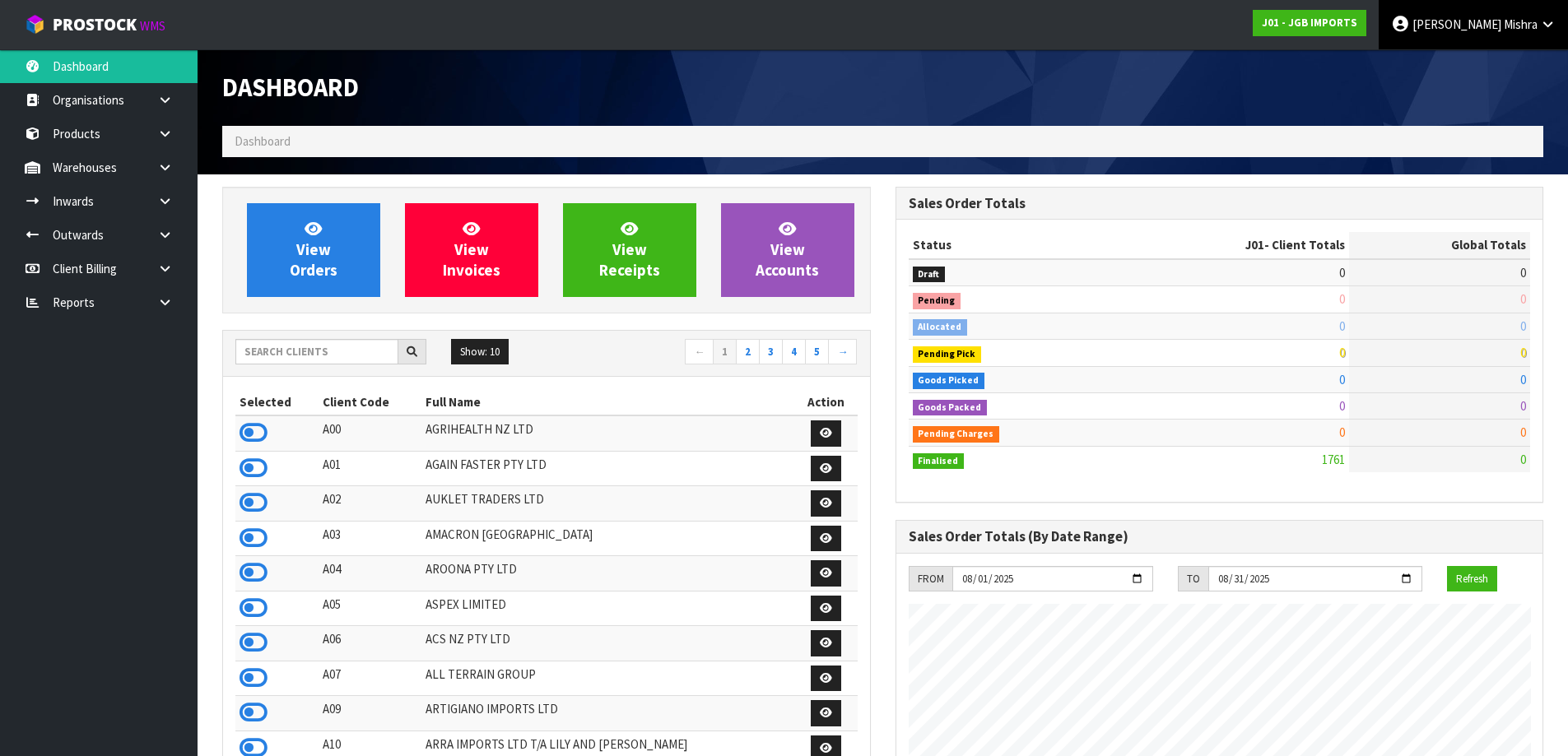
scroll to position [1006, 673]
click at [1479, 22] on span "[PERSON_NAME]" at bounding box center [1456, 24] width 89 height 15
click at [1494, 67] on link "Logout" at bounding box center [1502, 65] width 130 height 22
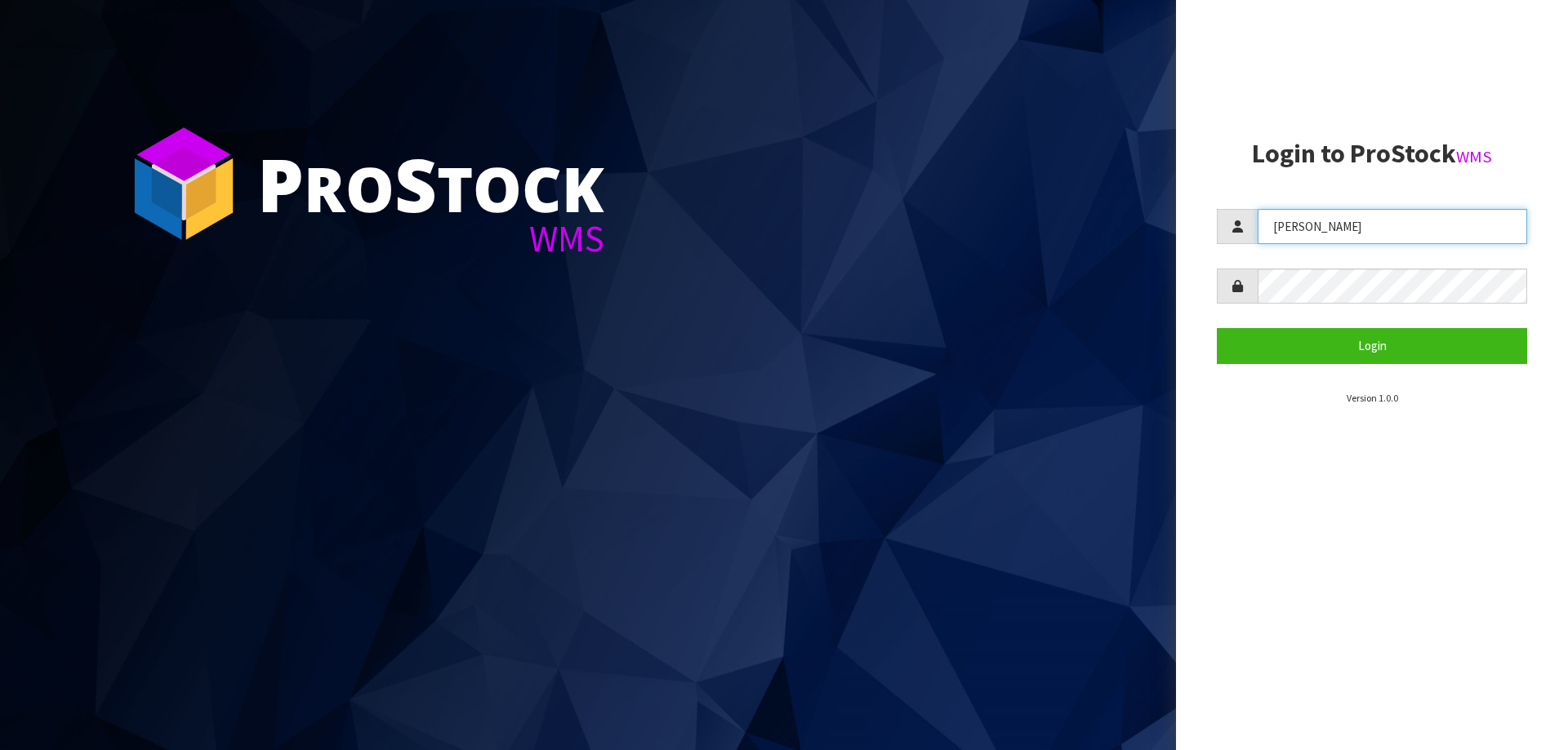
click at [1417, 226] on input "[PERSON_NAME]" at bounding box center [1392, 227] width 269 height 35
type input "Talia"
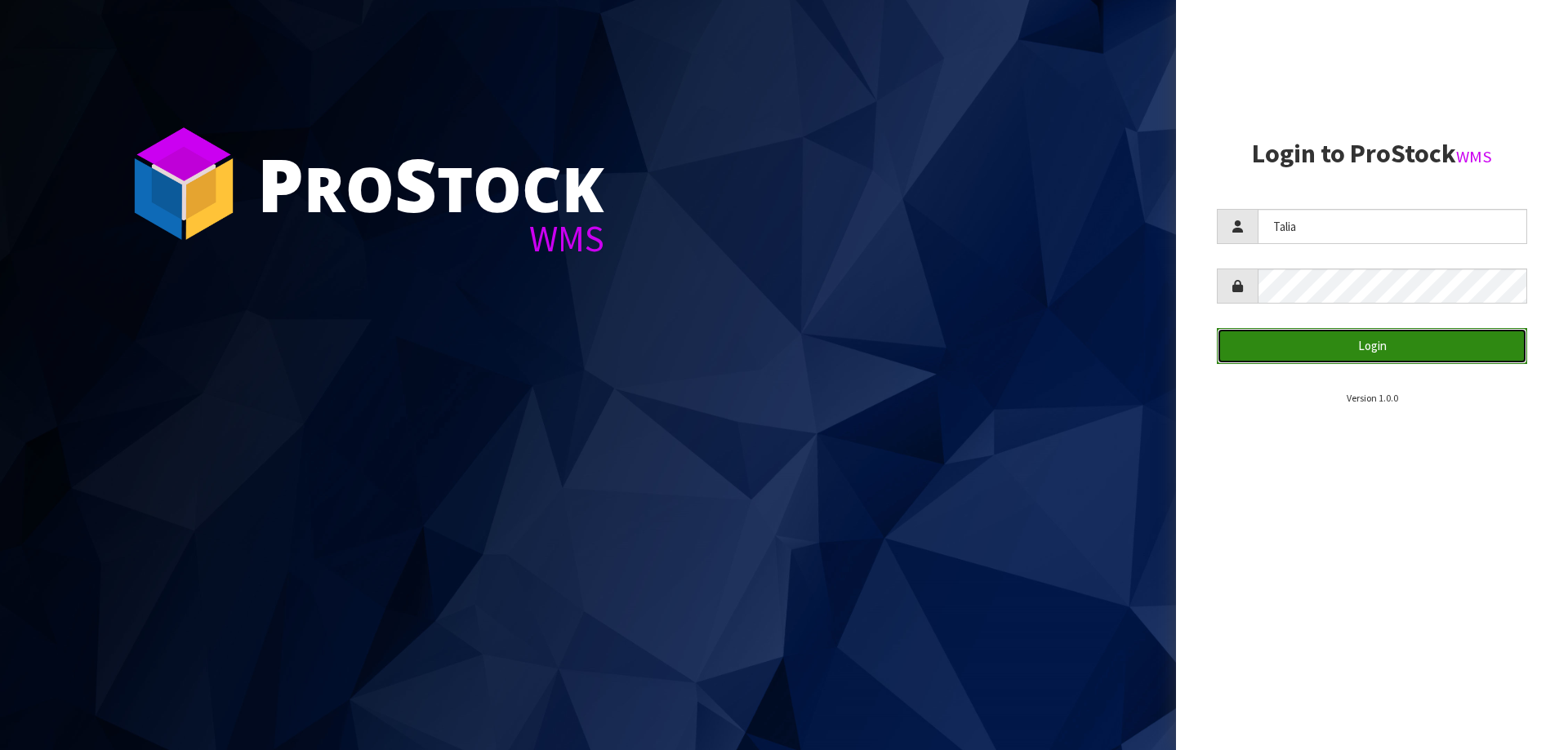
click at [1416, 354] on button "Login" at bounding box center [1372, 346] width 311 height 35
